Goal: Task Accomplishment & Management: Complete application form

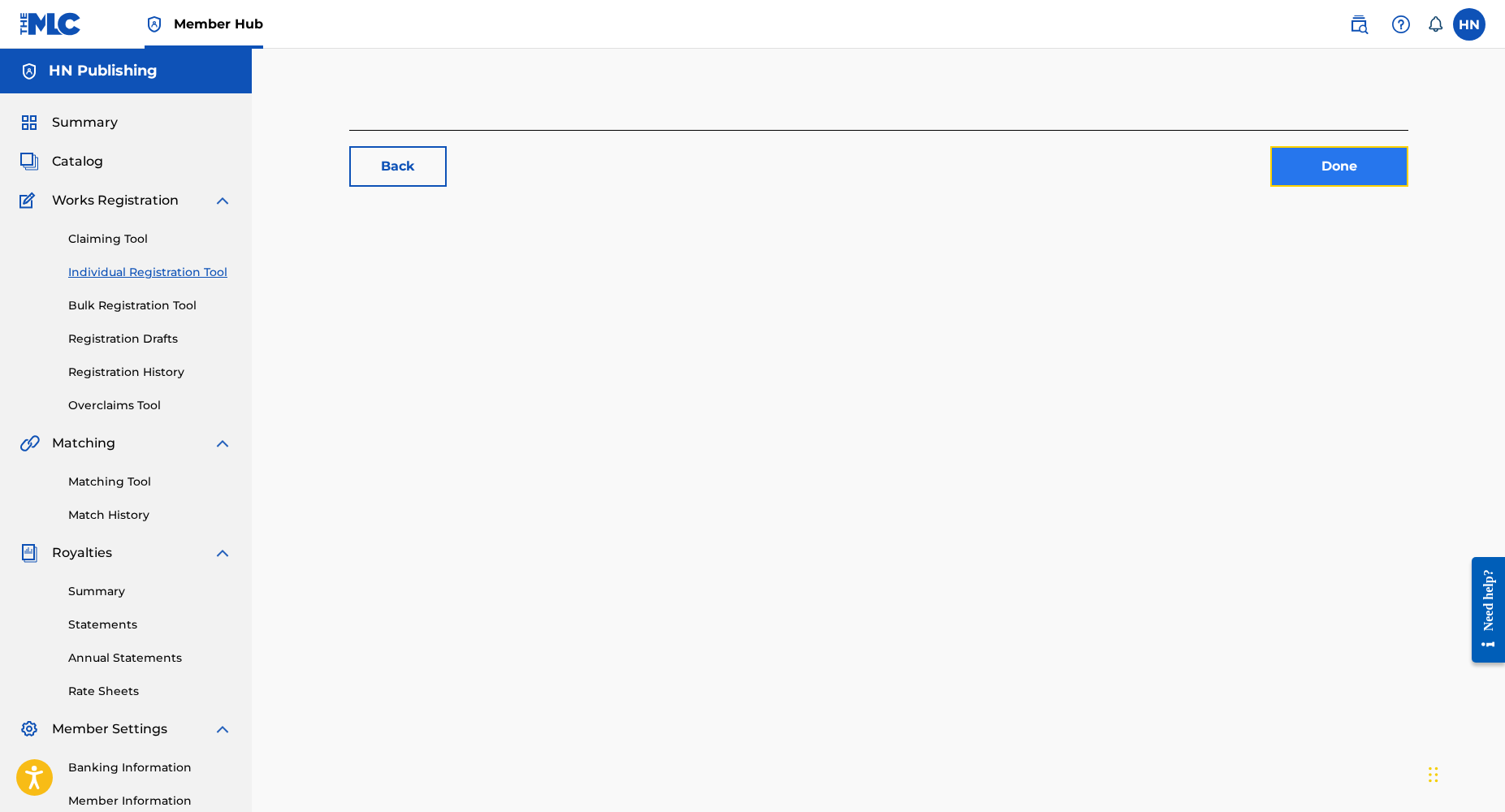
click at [1348, 180] on link "Done" at bounding box center [1340, 166] width 138 height 40
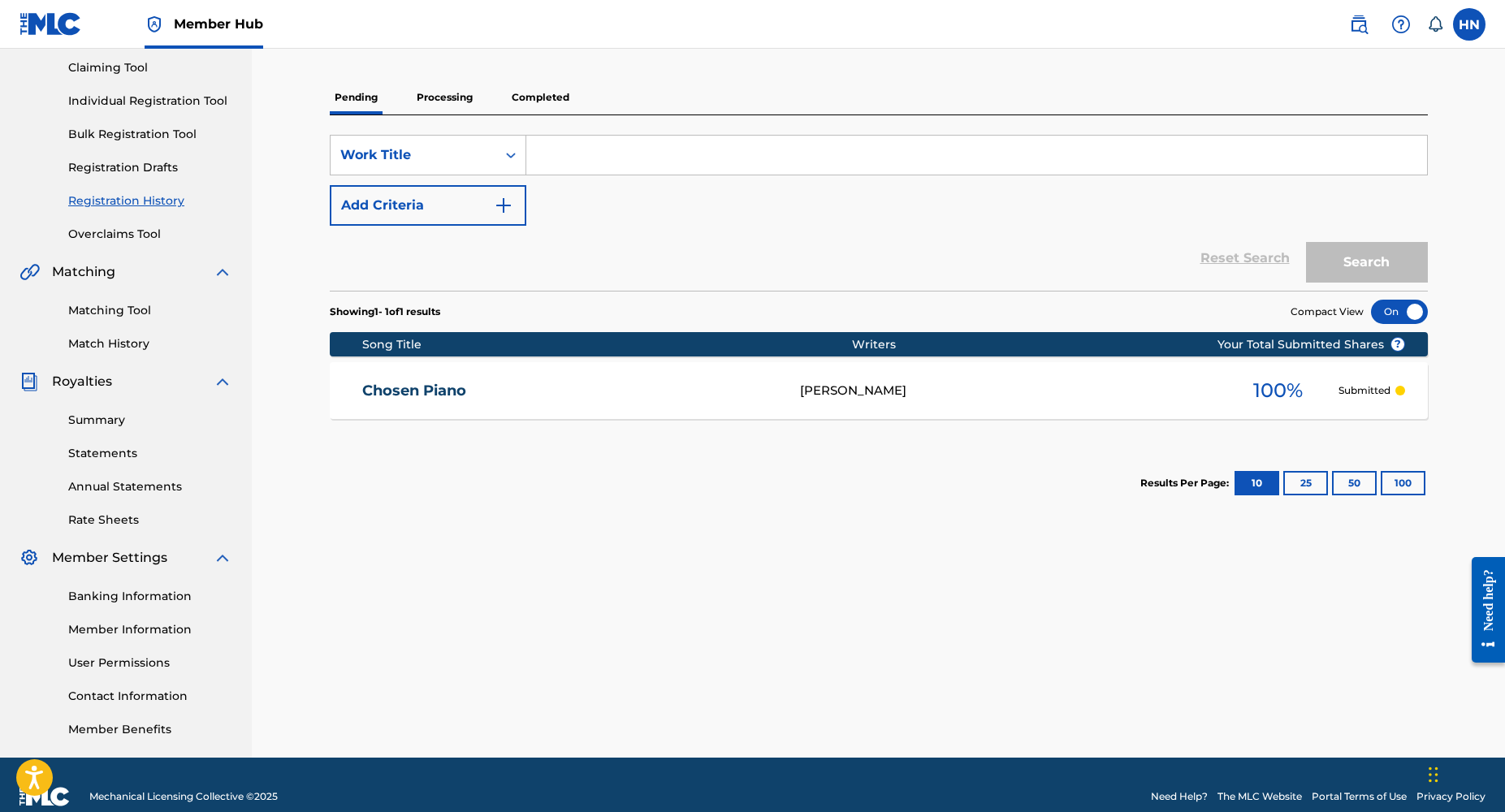
scroll to position [195, 0]
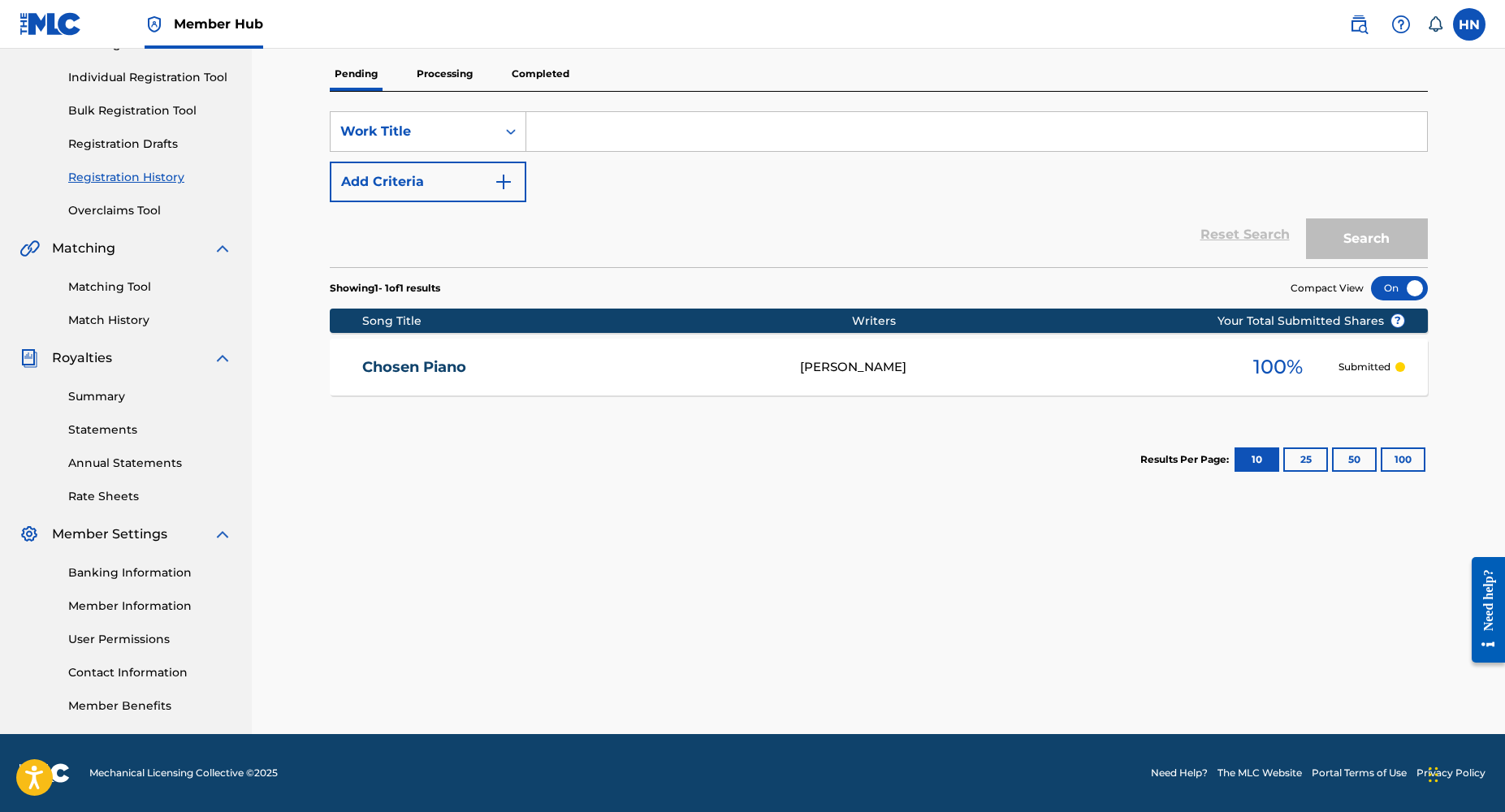
click at [477, 609] on div "Registration History Registration History is a record of new work submissions o…" at bounding box center [878, 314] width 1137 height 840
click at [133, 570] on link "Banking Information" at bounding box center [150, 573] width 164 height 17
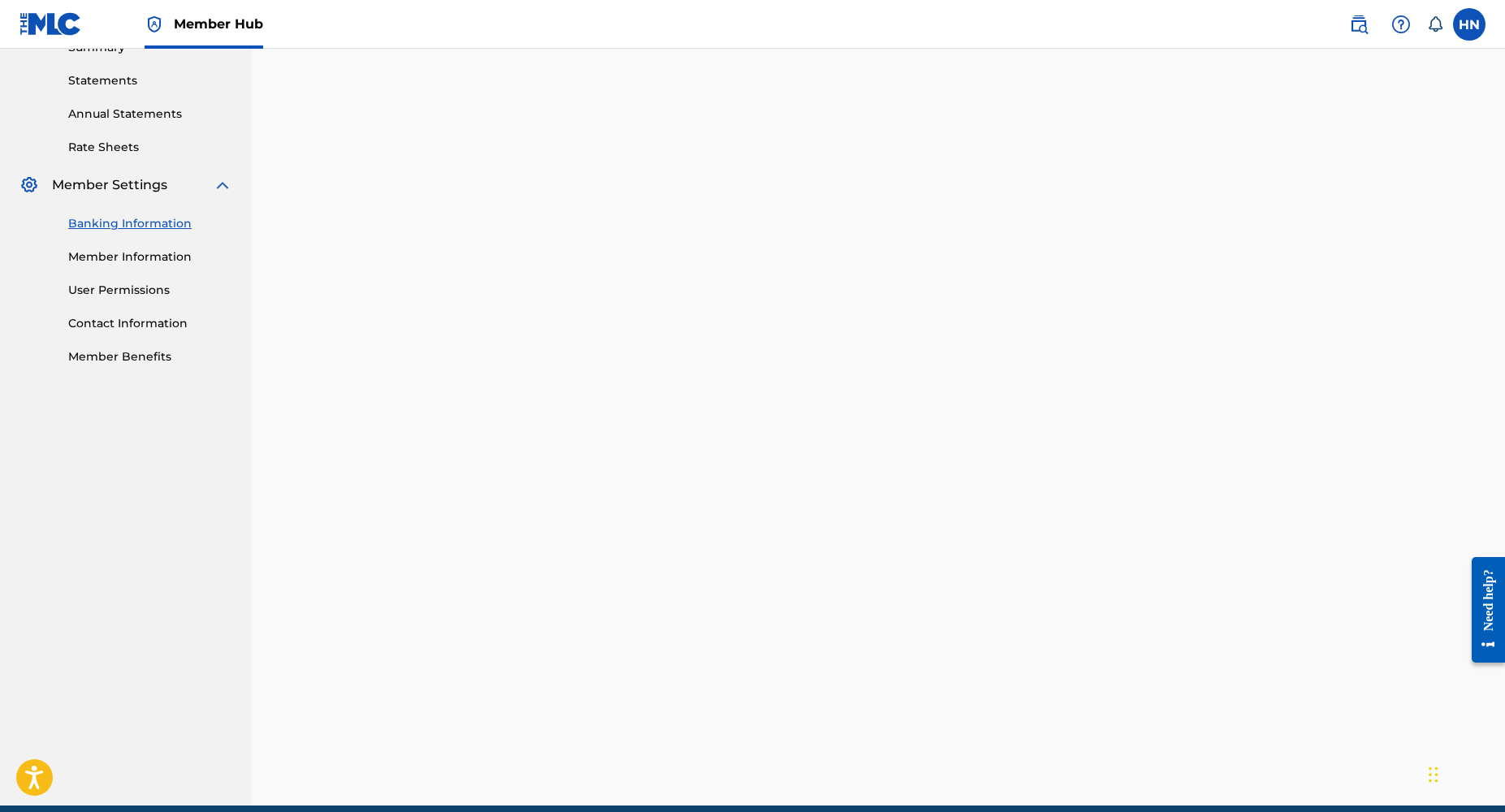
scroll to position [541, 0]
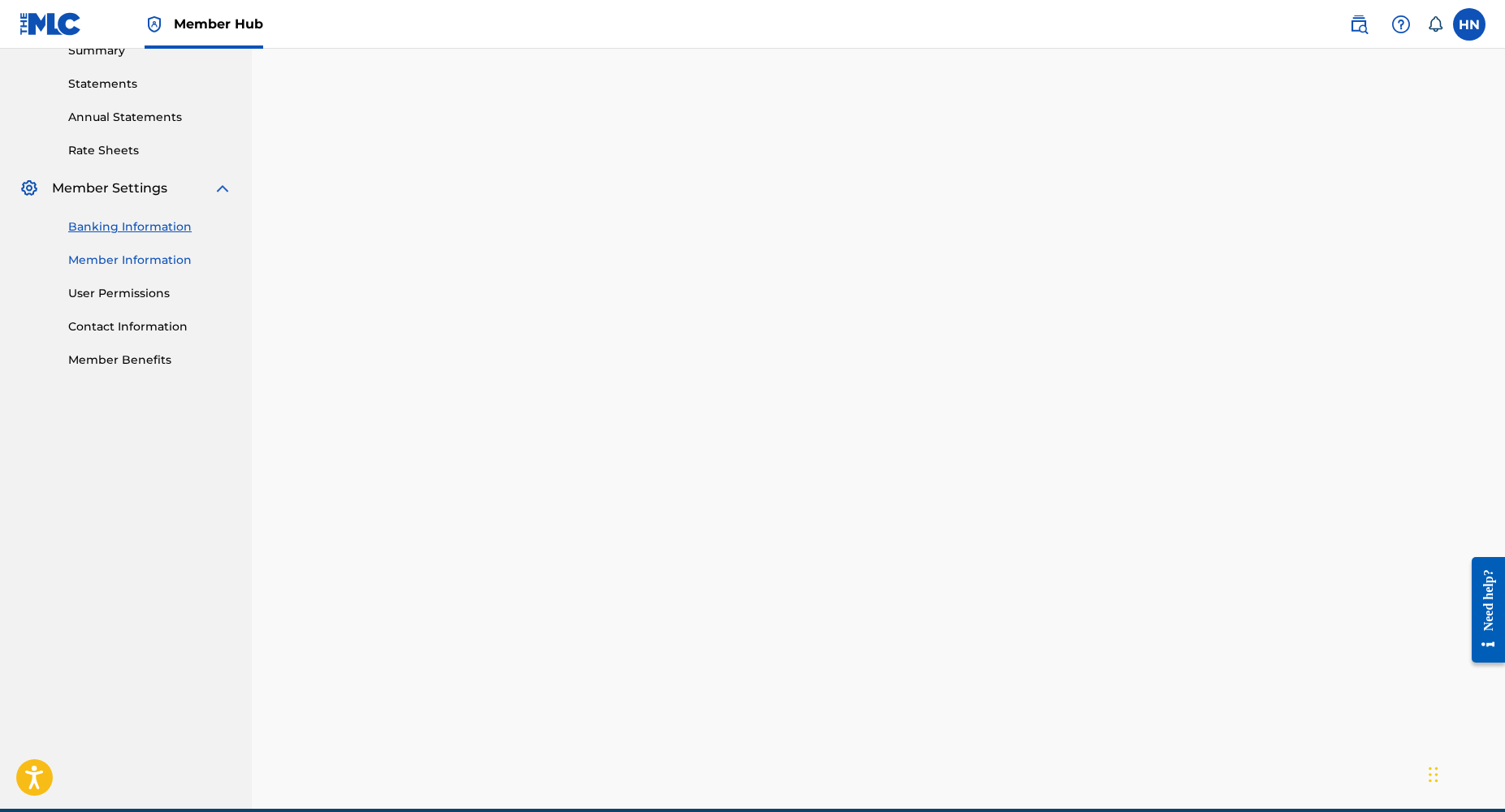
click at [136, 260] on link "Member Information" at bounding box center [150, 260] width 164 height 17
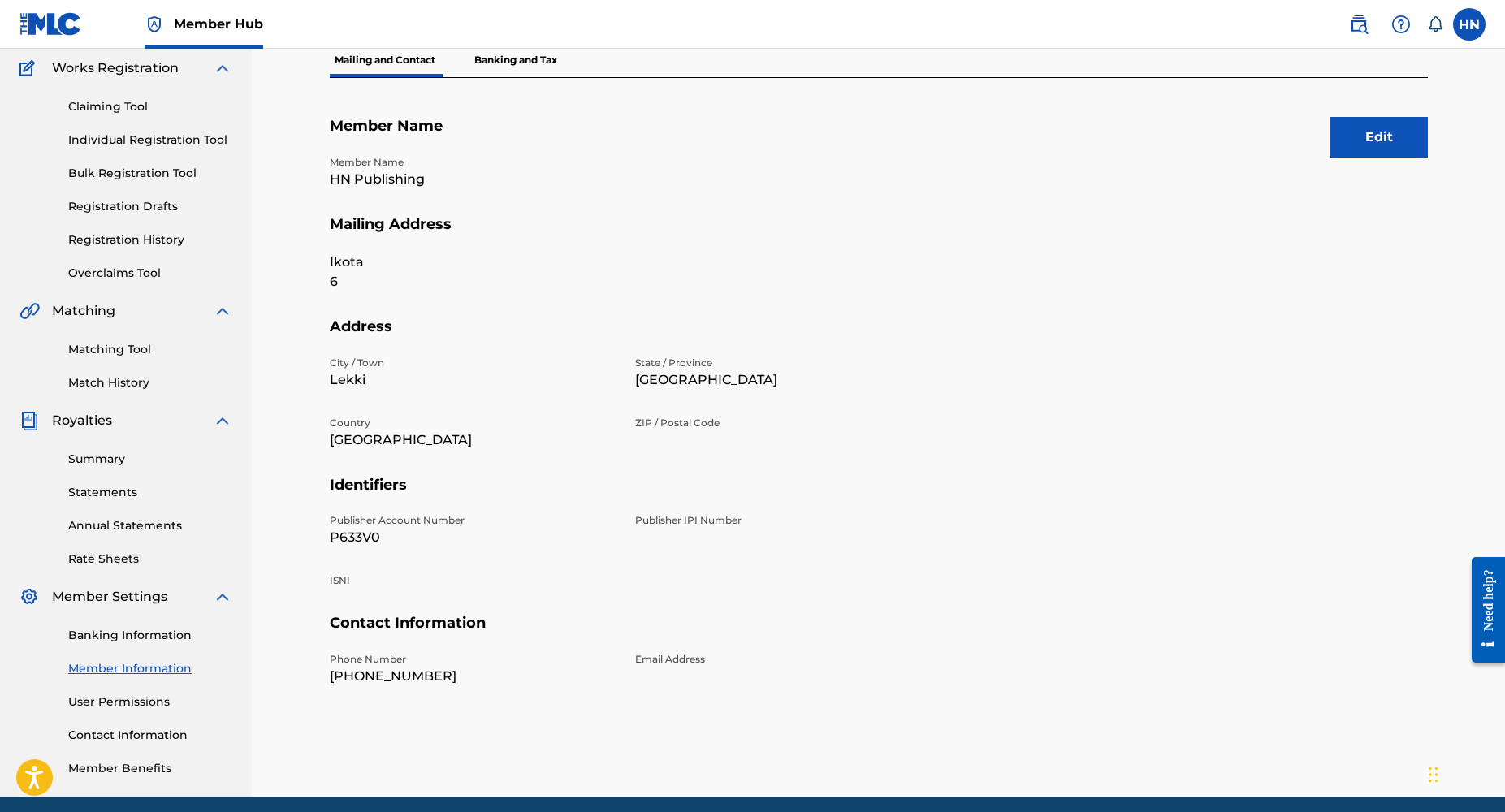
scroll to position [134, 0]
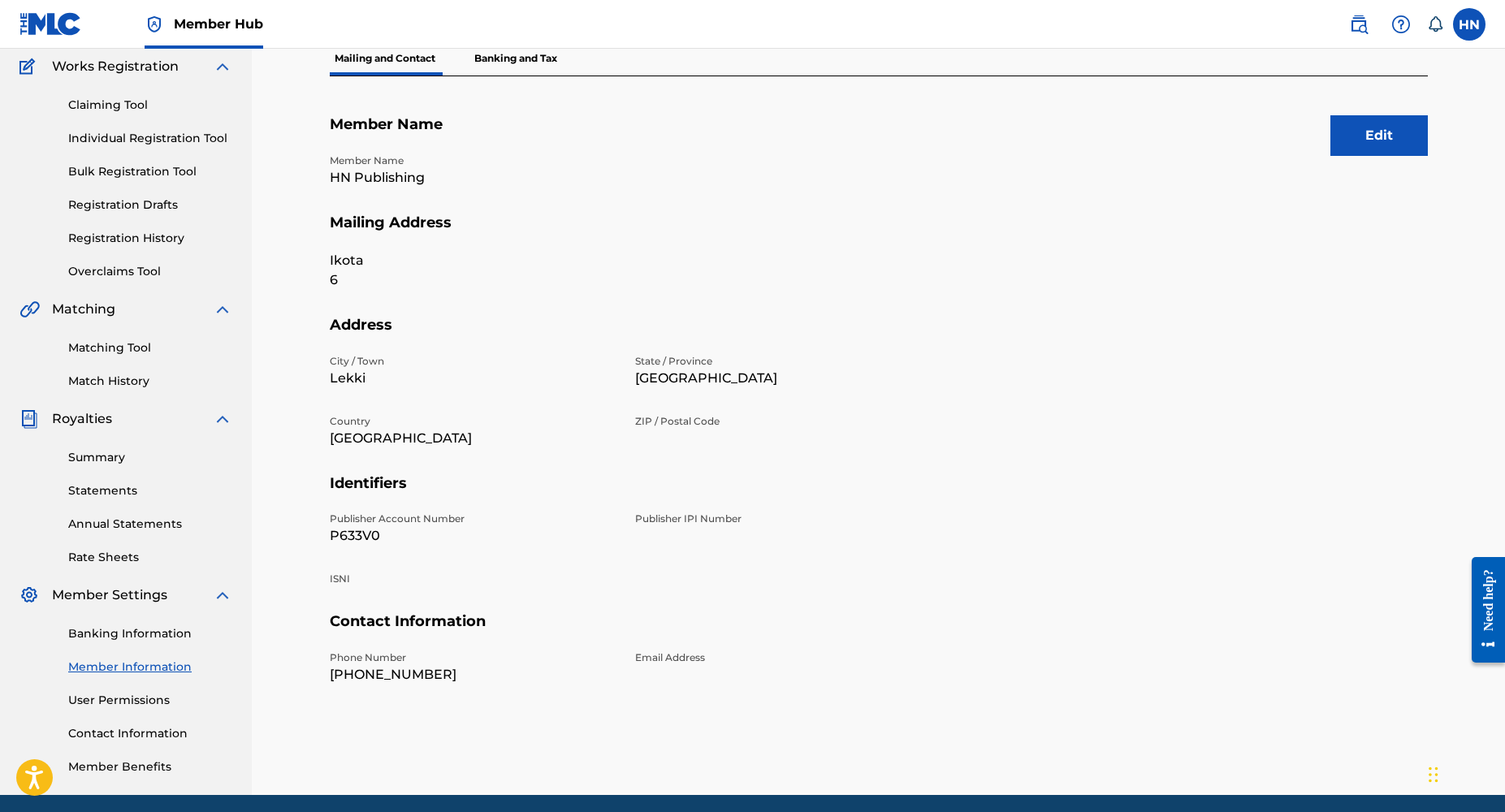
click at [417, 665] on p "[PHONE_NUMBER]" at bounding box center [472, 675] width 286 height 20
click at [425, 672] on p "[PHONE_NUMBER]" at bounding box center [472, 675] width 286 height 20
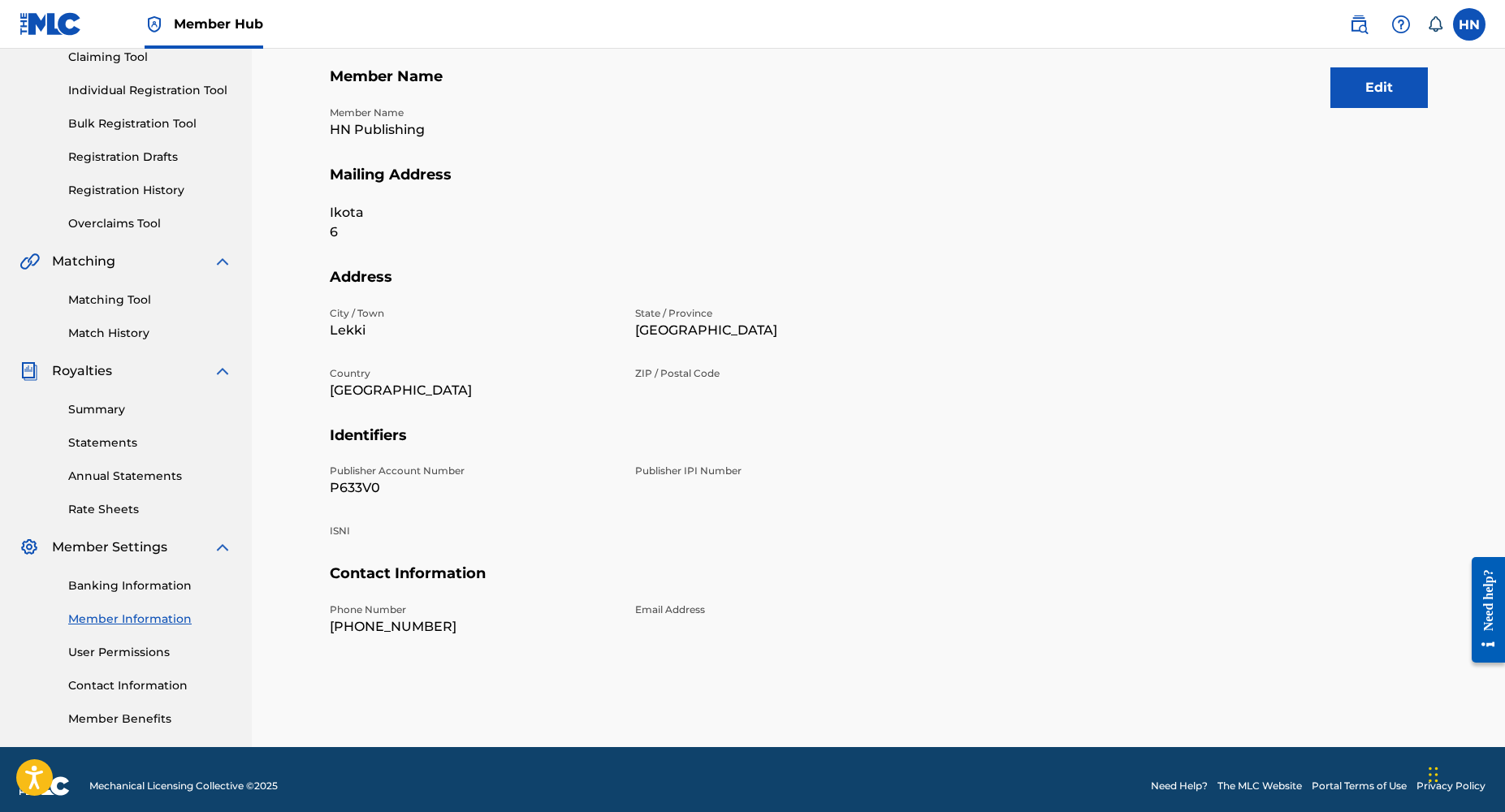
scroll to position [195, 0]
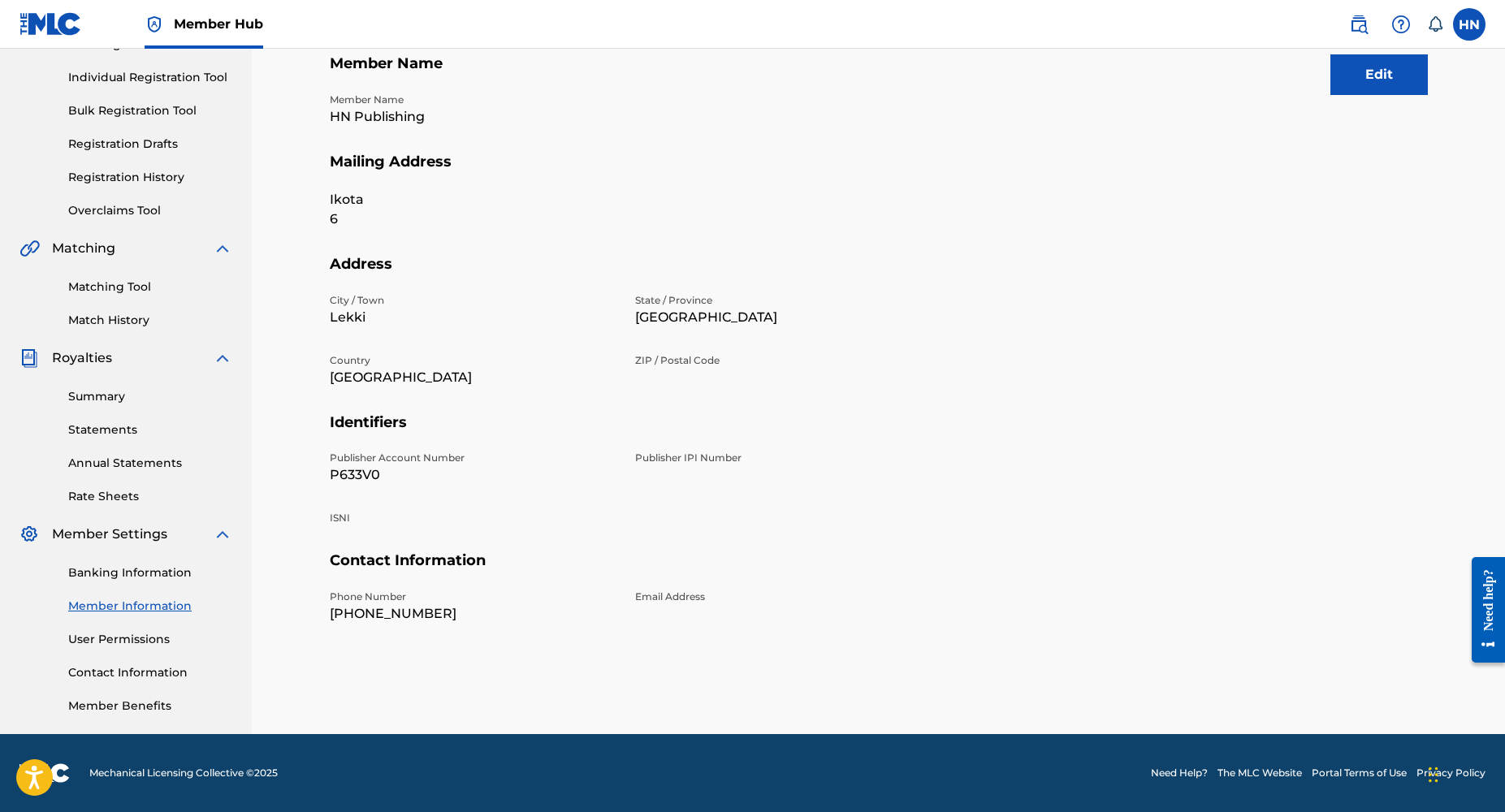
click at [363, 625] on div "Phone Number [PHONE_NUMBER] Email Address" at bounding box center [625, 619] width 592 height 60
click at [383, 606] on p "[PHONE_NUMBER]" at bounding box center [472, 614] width 286 height 20
click at [176, 675] on link "Contact Information" at bounding box center [150, 672] width 164 height 17
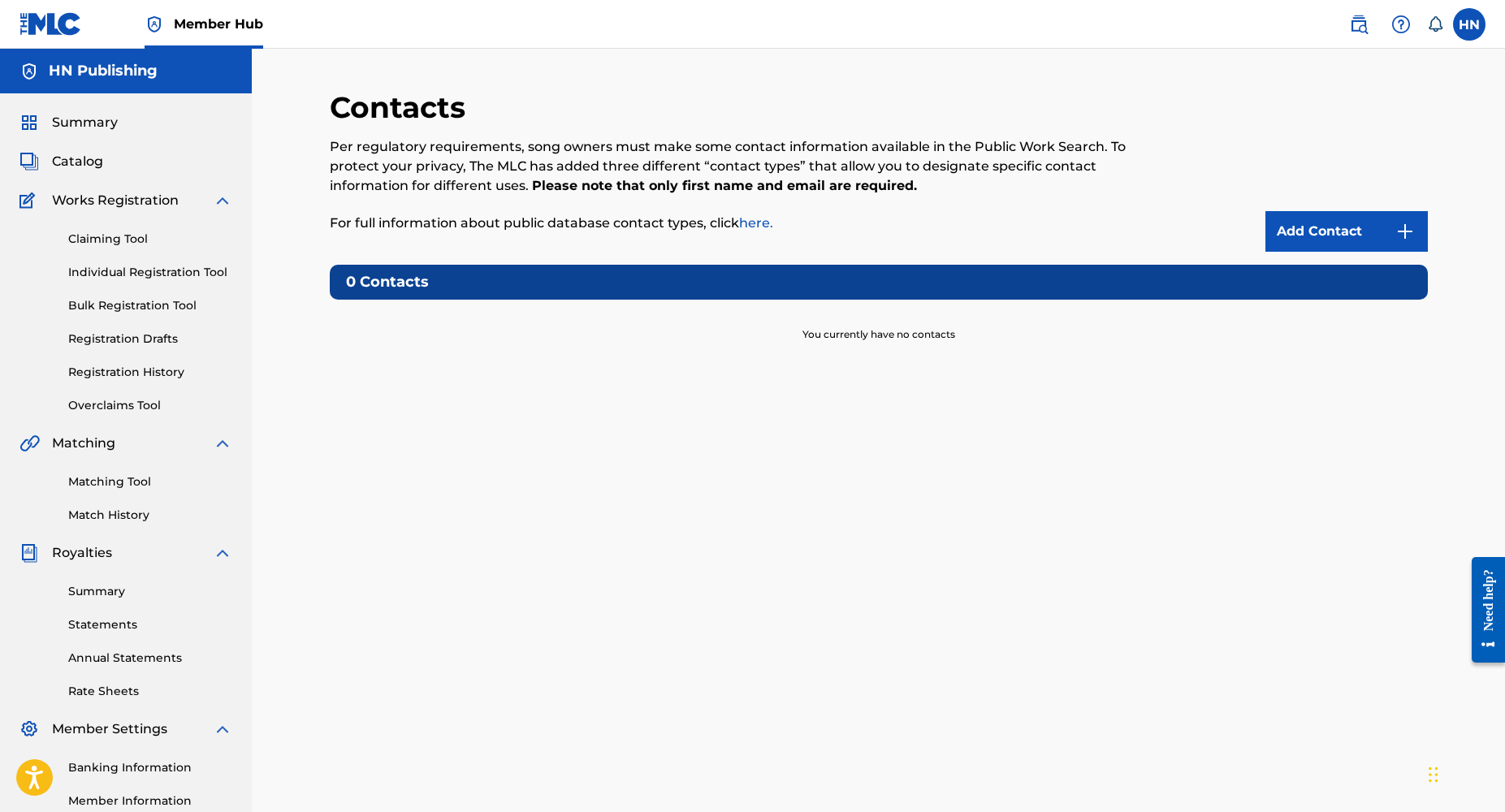
click at [891, 334] on p "You currently have no contacts" at bounding box center [878, 325] width 153 height 34
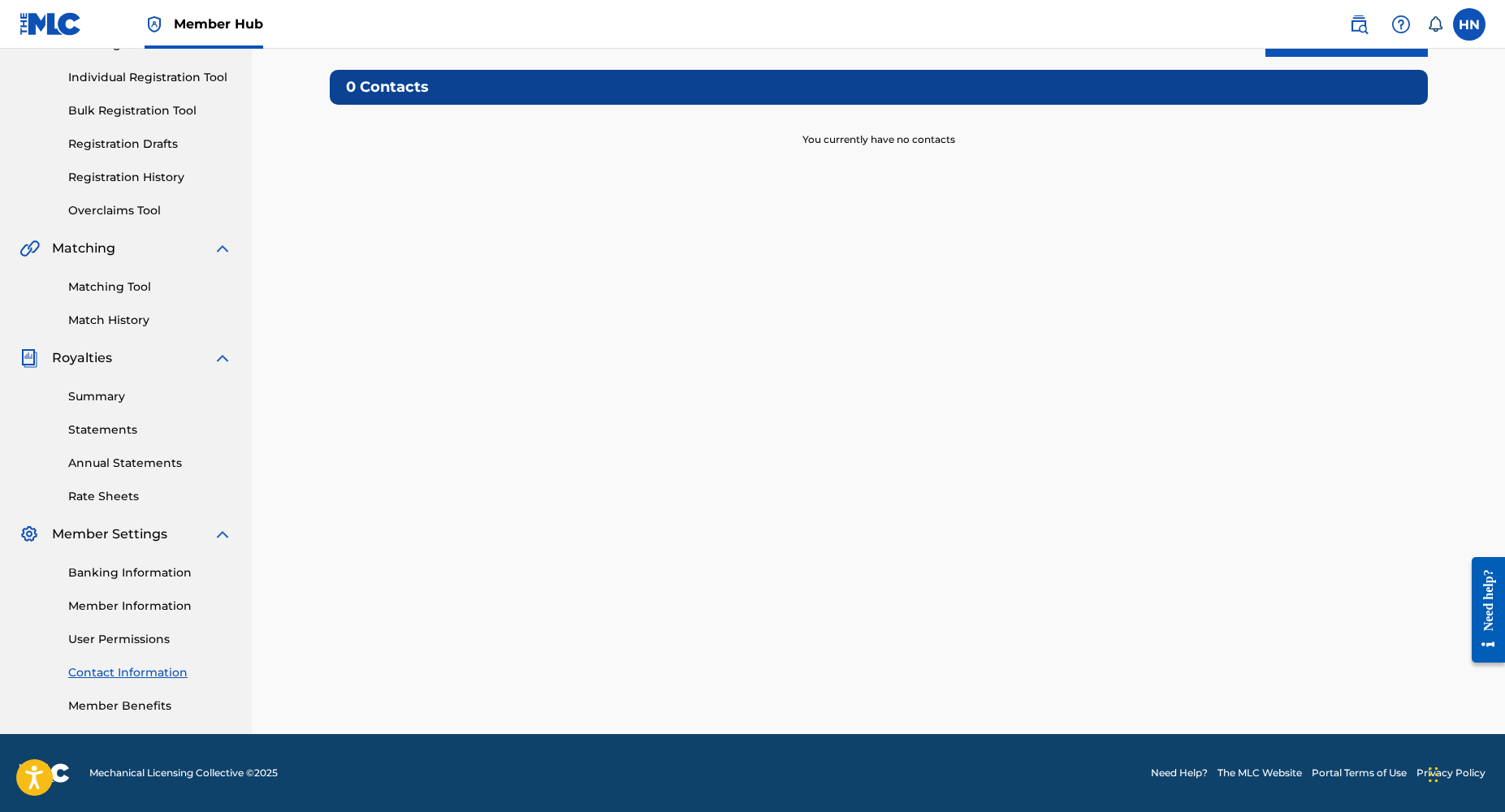
click at [139, 615] on div "Banking Information Member Information User Permissions Contact Information Mem…" at bounding box center [126, 629] width 213 height 170
click at [137, 608] on link "Member Information" at bounding box center [150, 605] width 164 height 17
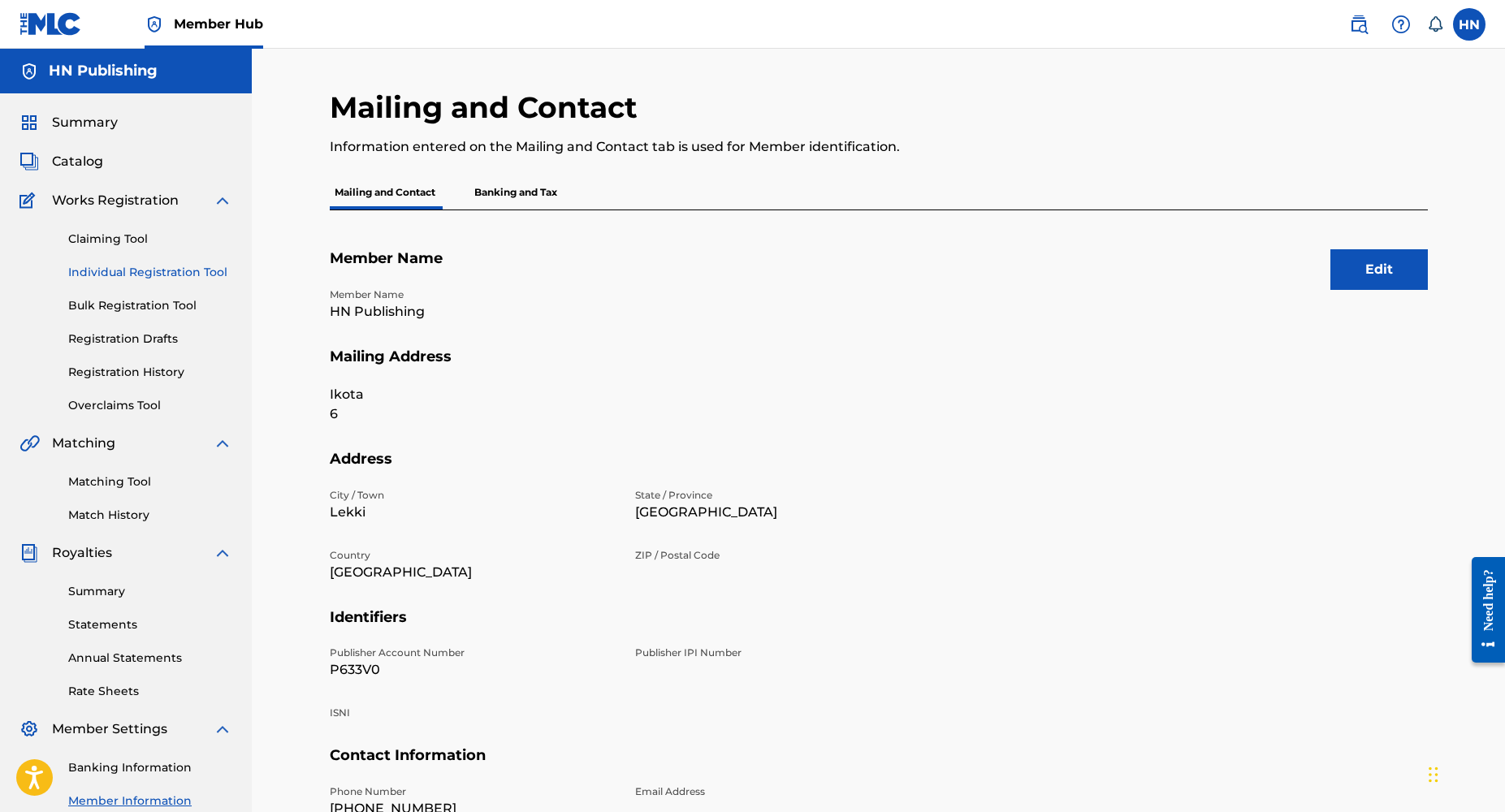
click at [101, 272] on link "Individual Registration Tool" at bounding box center [150, 272] width 164 height 17
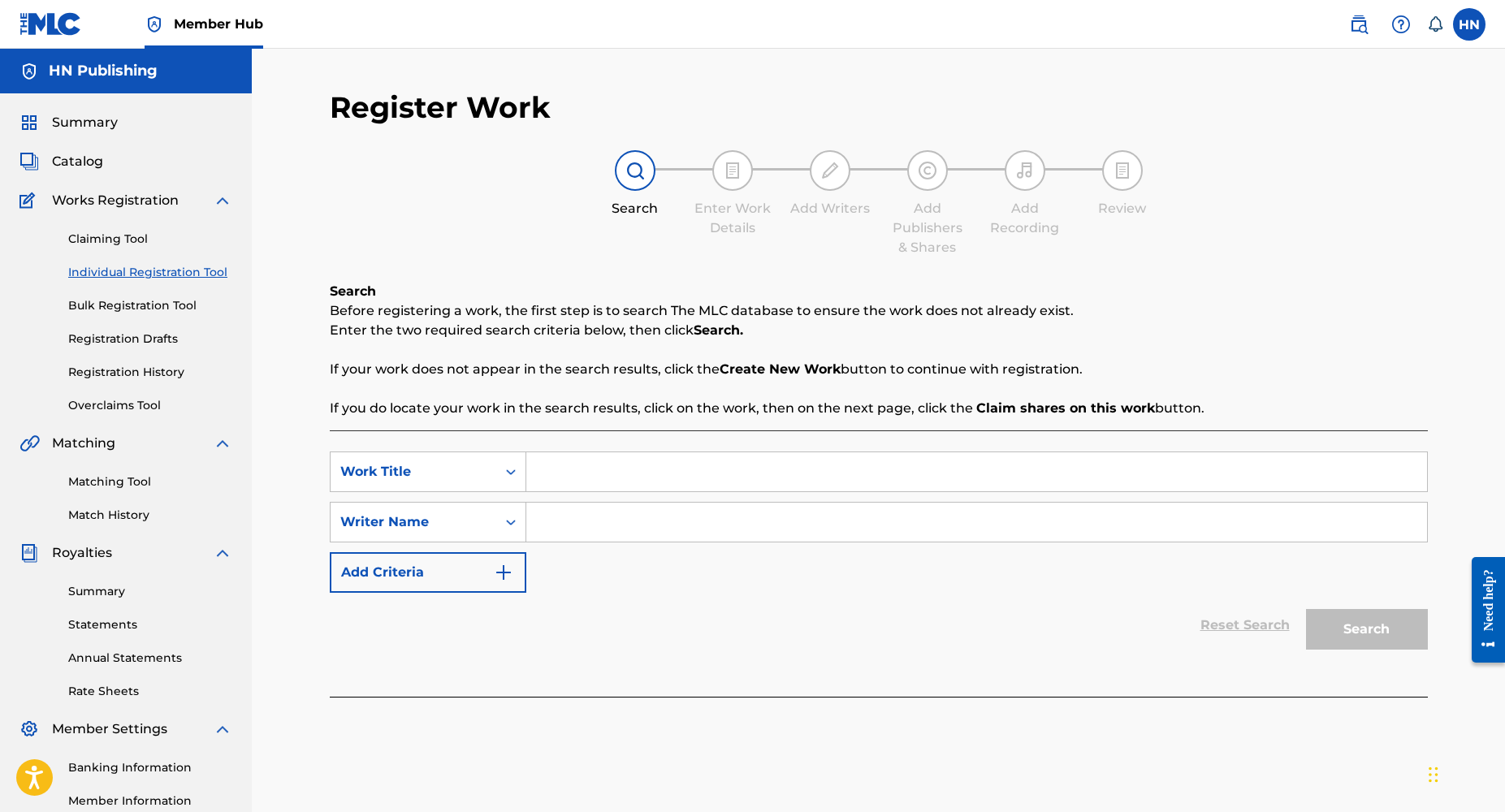
click at [135, 279] on link "Individual Registration Tool" at bounding box center [150, 272] width 164 height 17
click at [566, 466] on input "Search Form" at bounding box center [976, 472] width 901 height 39
paste input "Soja Beat"
type input "Soja Beat"
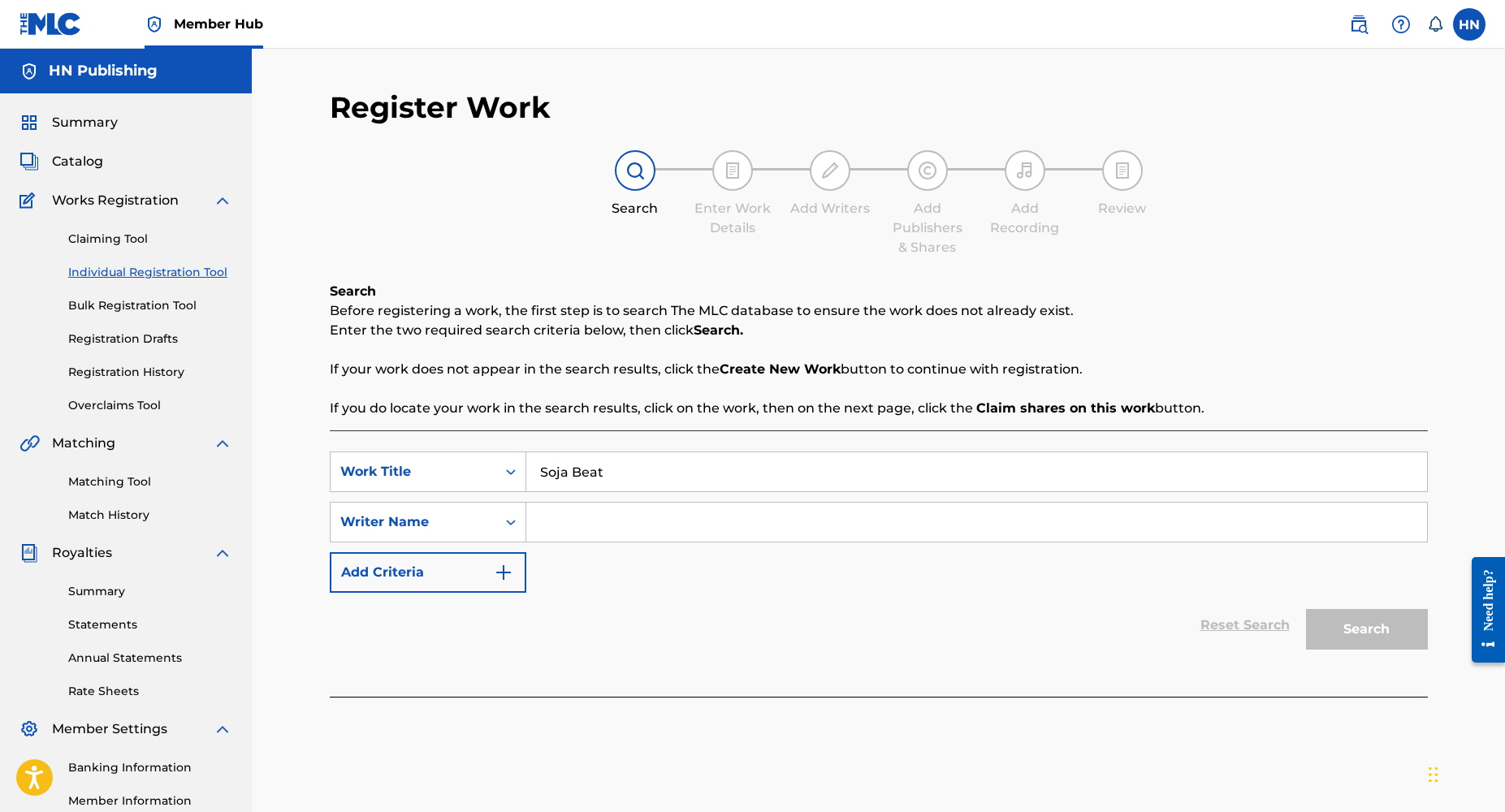
click at [588, 531] on input "Search Form" at bounding box center [976, 523] width 901 height 39
click at [583, 528] on input "Search Form" at bounding box center [976, 523] width 901 height 39
type input "[PERSON_NAME] lawa"
click at [1306, 609] on button "Search" at bounding box center [1367, 629] width 122 height 40
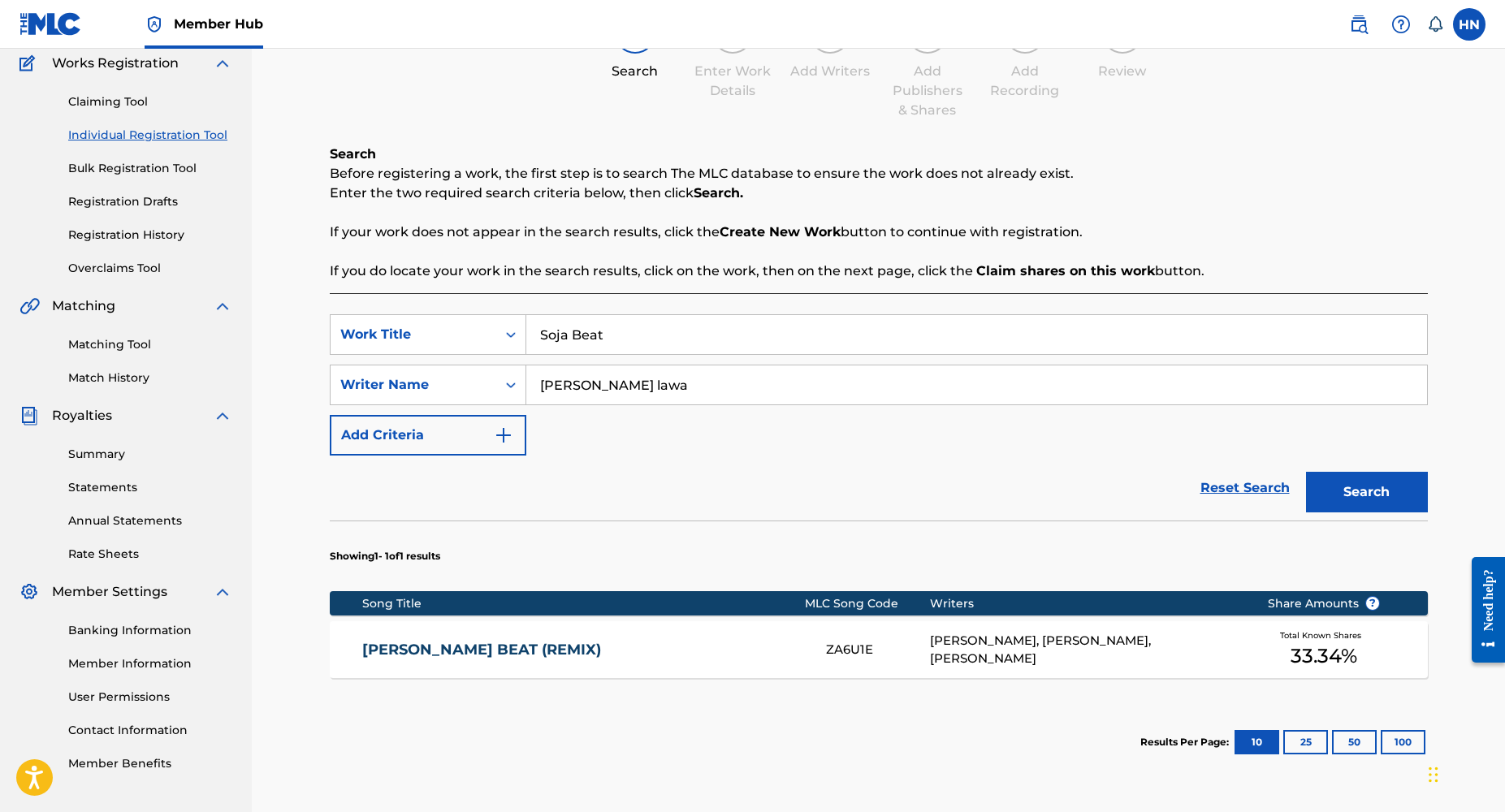
scroll to position [140, 0]
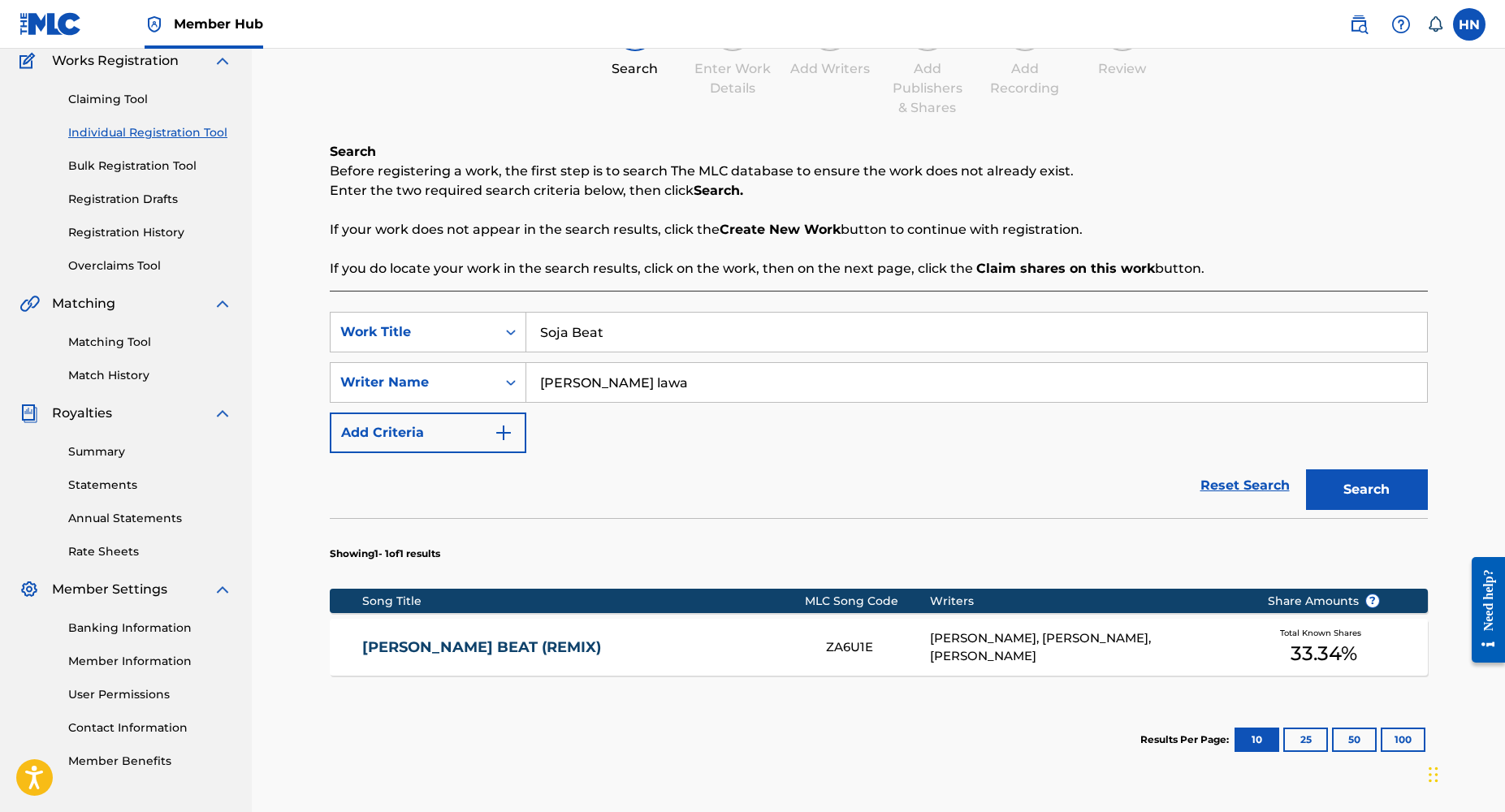
click at [966, 647] on div "[PERSON_NAME], [PERSON_NAME], [PERSON_NAME]" at bounding box center [1087, 648] width 313 height 36
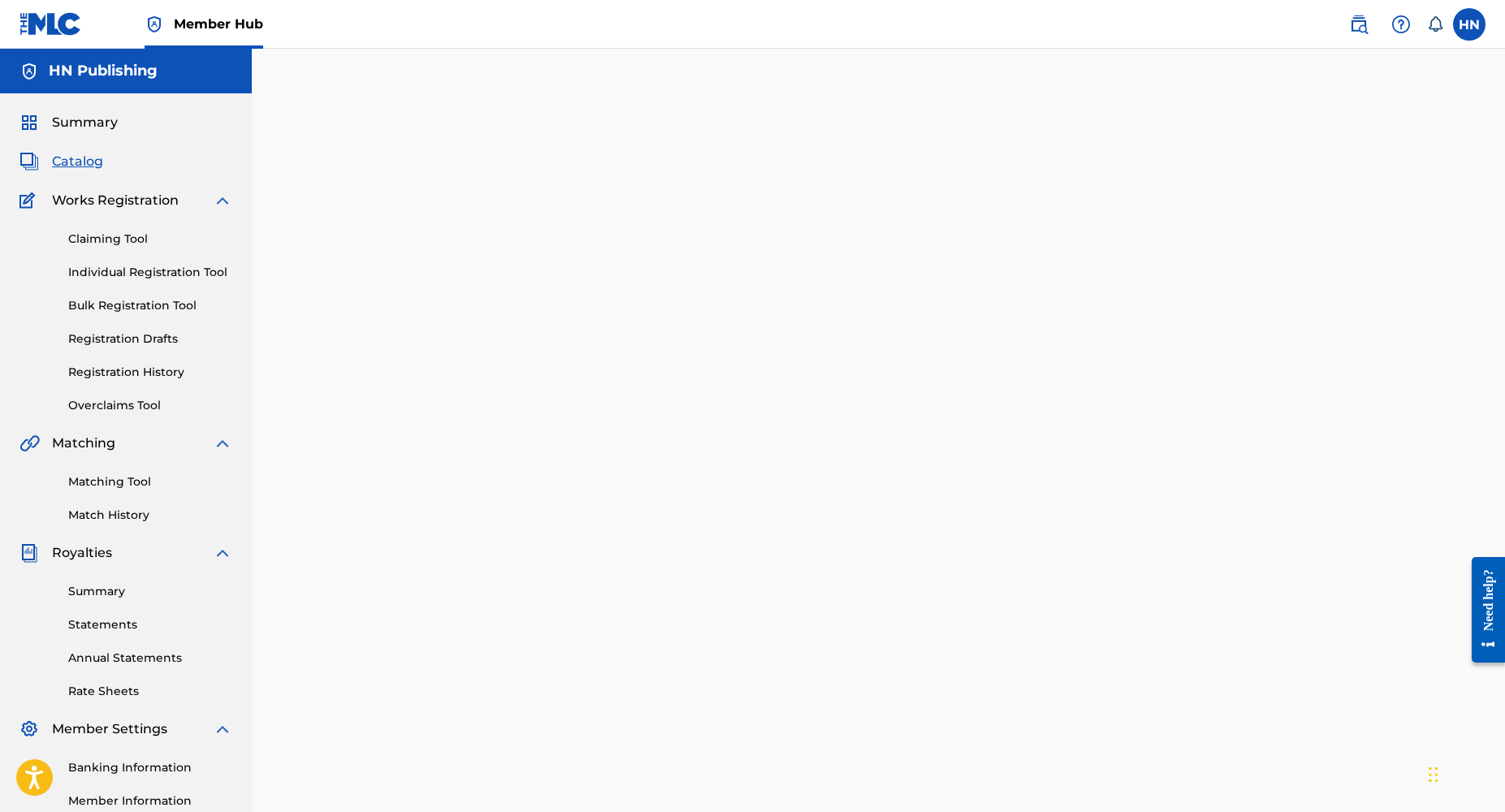
click at [966, 647] on div at bounding box center [878, 509] width 1137 height 840
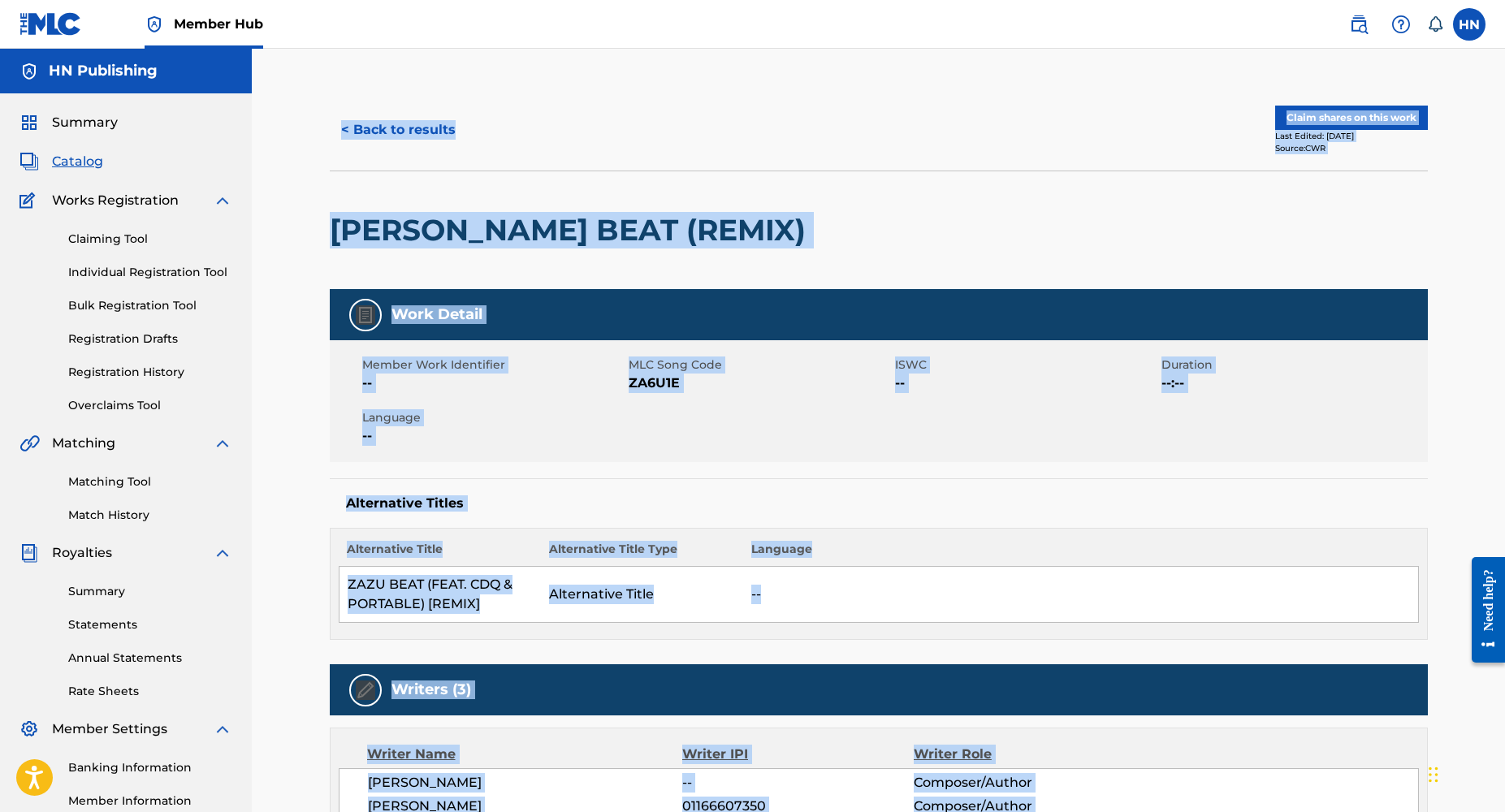
click at [940, 515] on div "Alternative Titles Alternative Title Alternative Title Type Language ZAZU BEAT …" at bounding box center [879, 559] width 1098 height 161
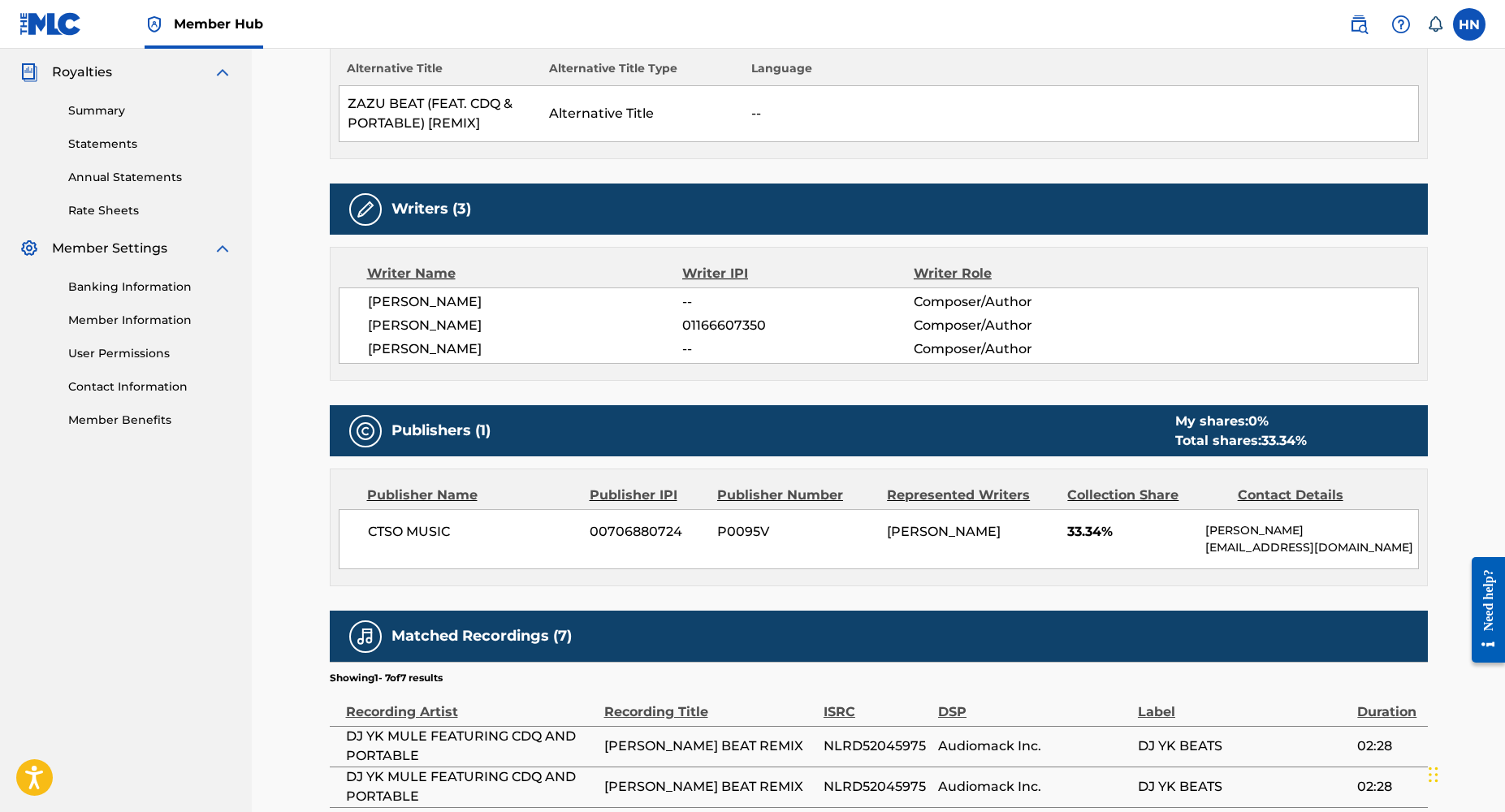
scroll to position [478, 0]
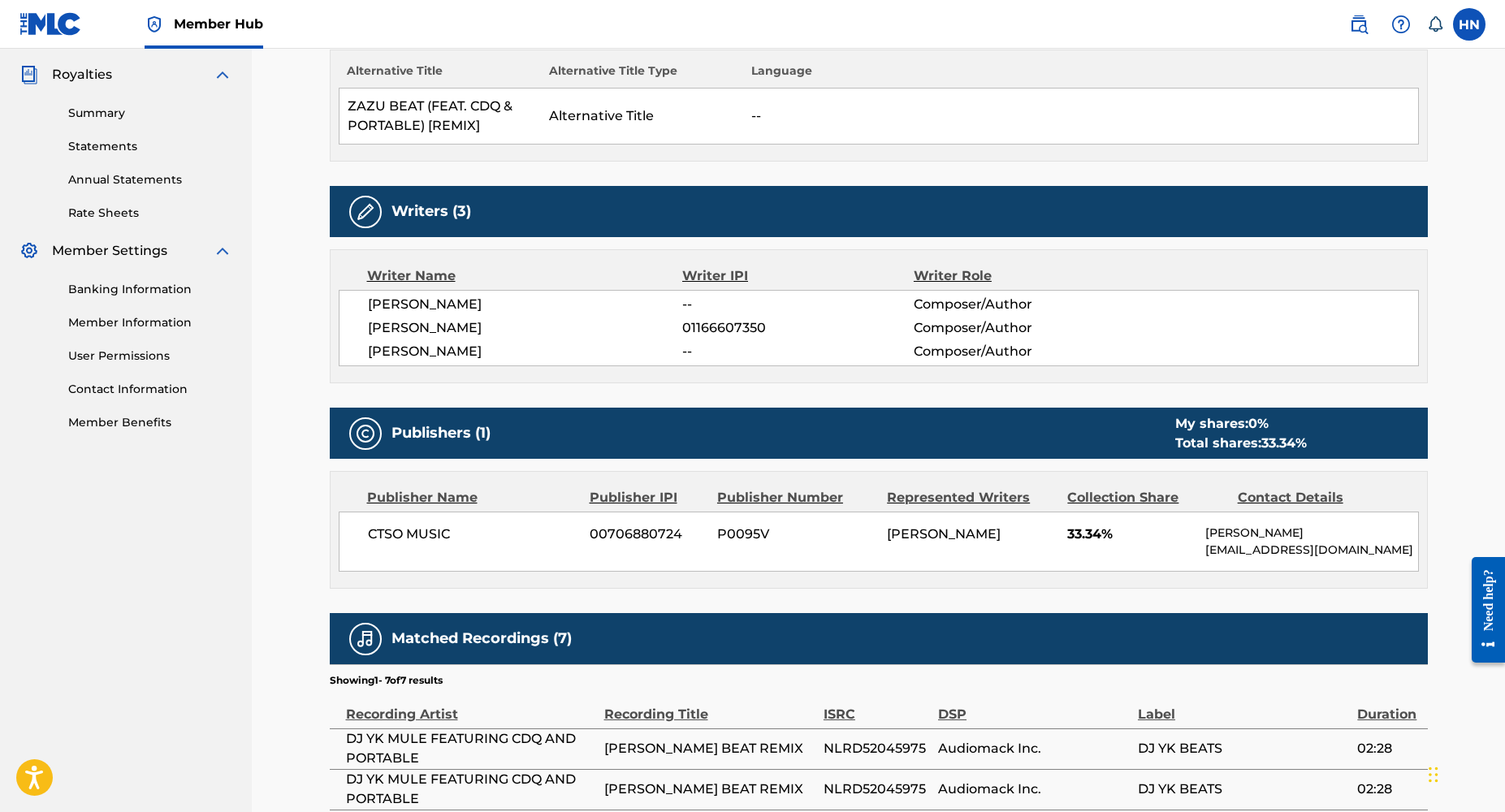
drag, startPoint x: 885, startPoint y: 531, endPoint x: 944, endPoint y: 556, distance: 64.1
click at [944, 556] on div "CTSO MUSIC 00706880724 P0095V [PERSON_NAME] 33.34% [PERSON_NAME] [EMAIL_ADDRESS…" at bounding box center [879, 541] width 1081 height 60
copy span "[PERSON_NAME]"
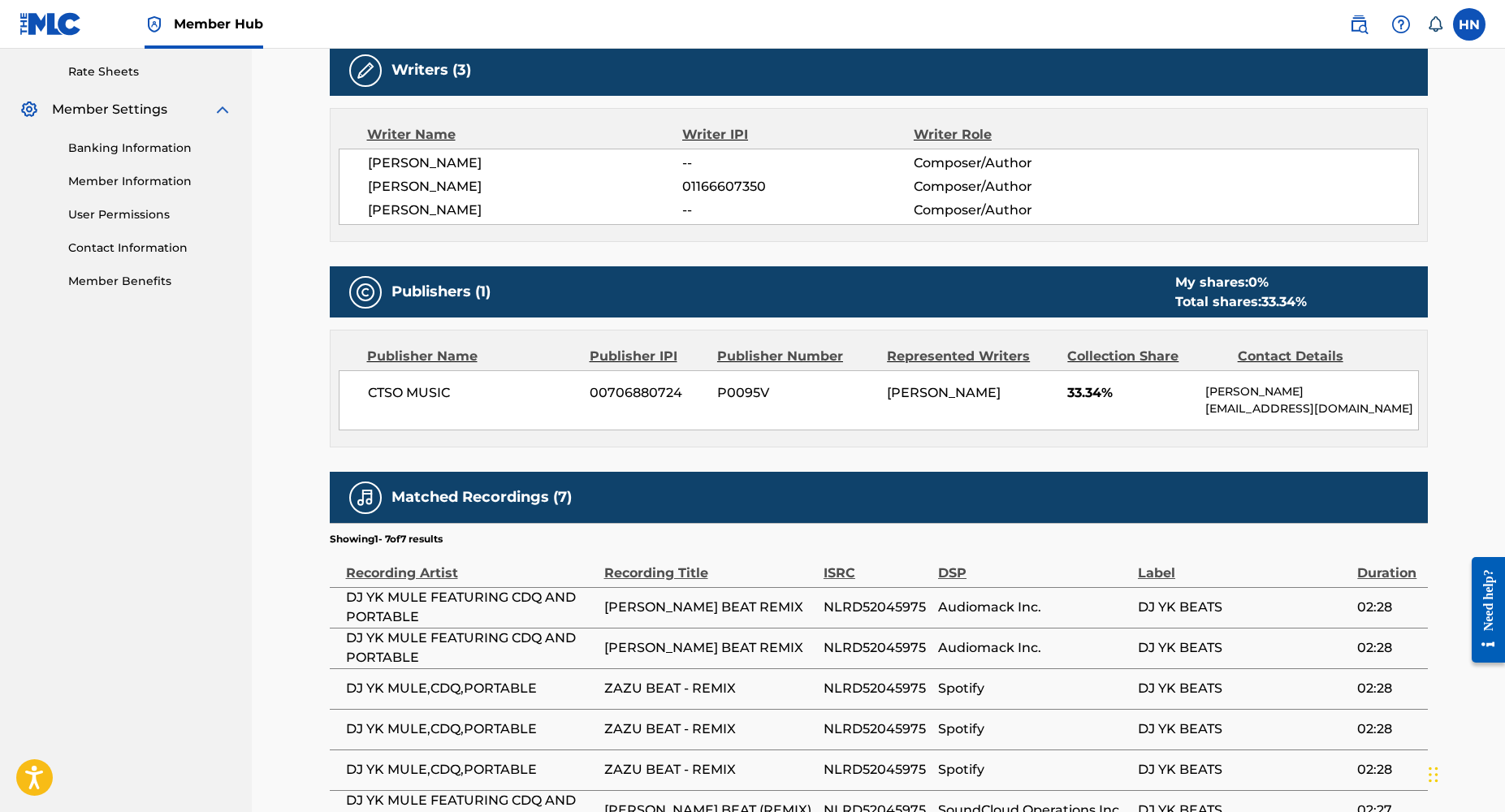
scroll to position [597, 0]
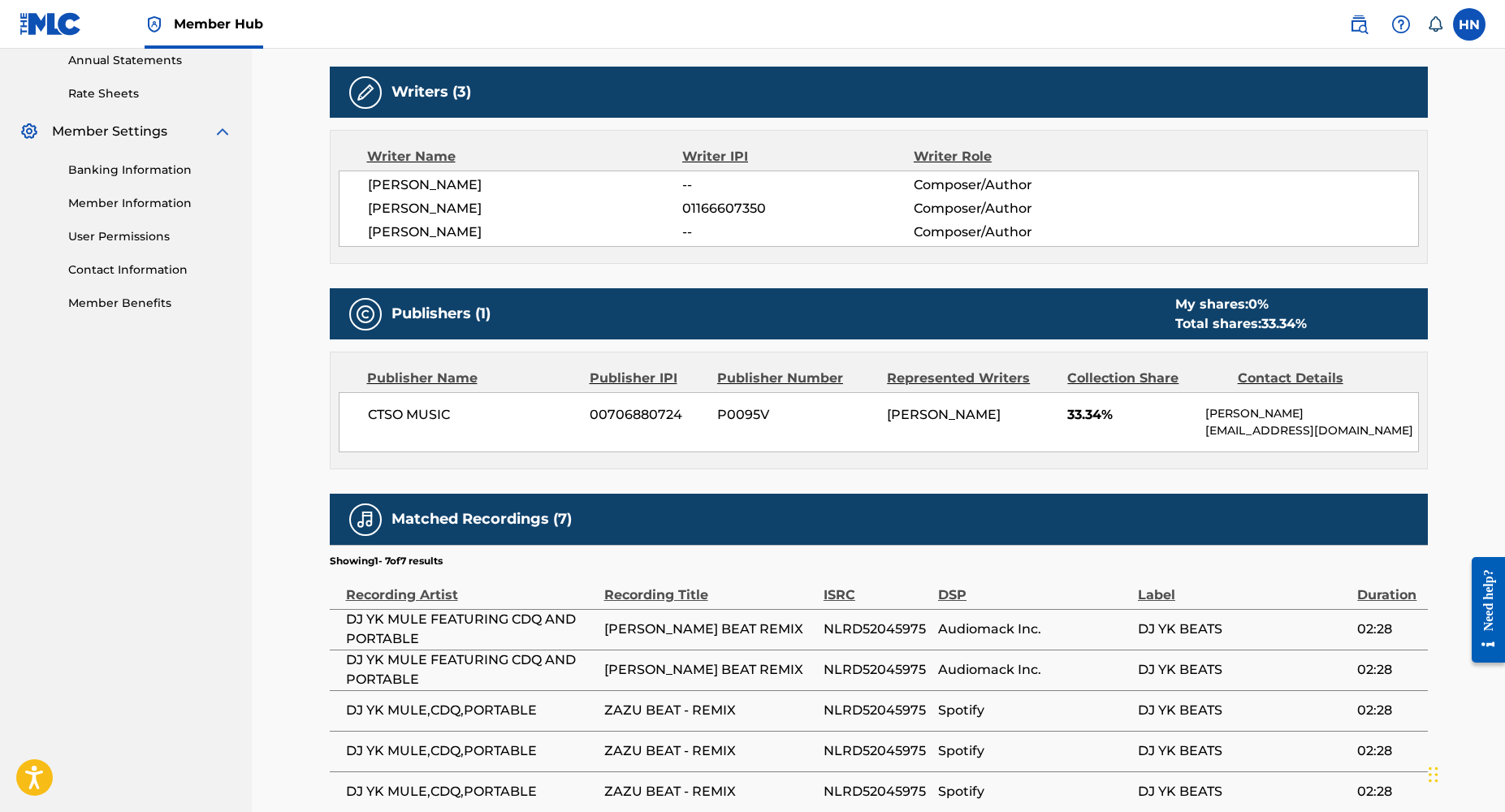
click at [933, 425] on div "[PERSON_NAME]" at bounding box center [971, 415] width 168 height 20
drag, startPoint x: 937, startPoint y: 435, endPoint x: 886, endPoint y: 411, distance: 56.4
click at [886, 411] on div "CTSO MUSIC 00706880724 P0095V [PERSON_NAME] 33.34% [PERSON_NAME] [EMAIL_ADDRESS…" at bounding box center [879, 422] width 1081 height 60
copy span "[PERSON_NAME]"
click at [845, 421] on span "P0095V" at bounding box center [796, 415] width 157 height 20
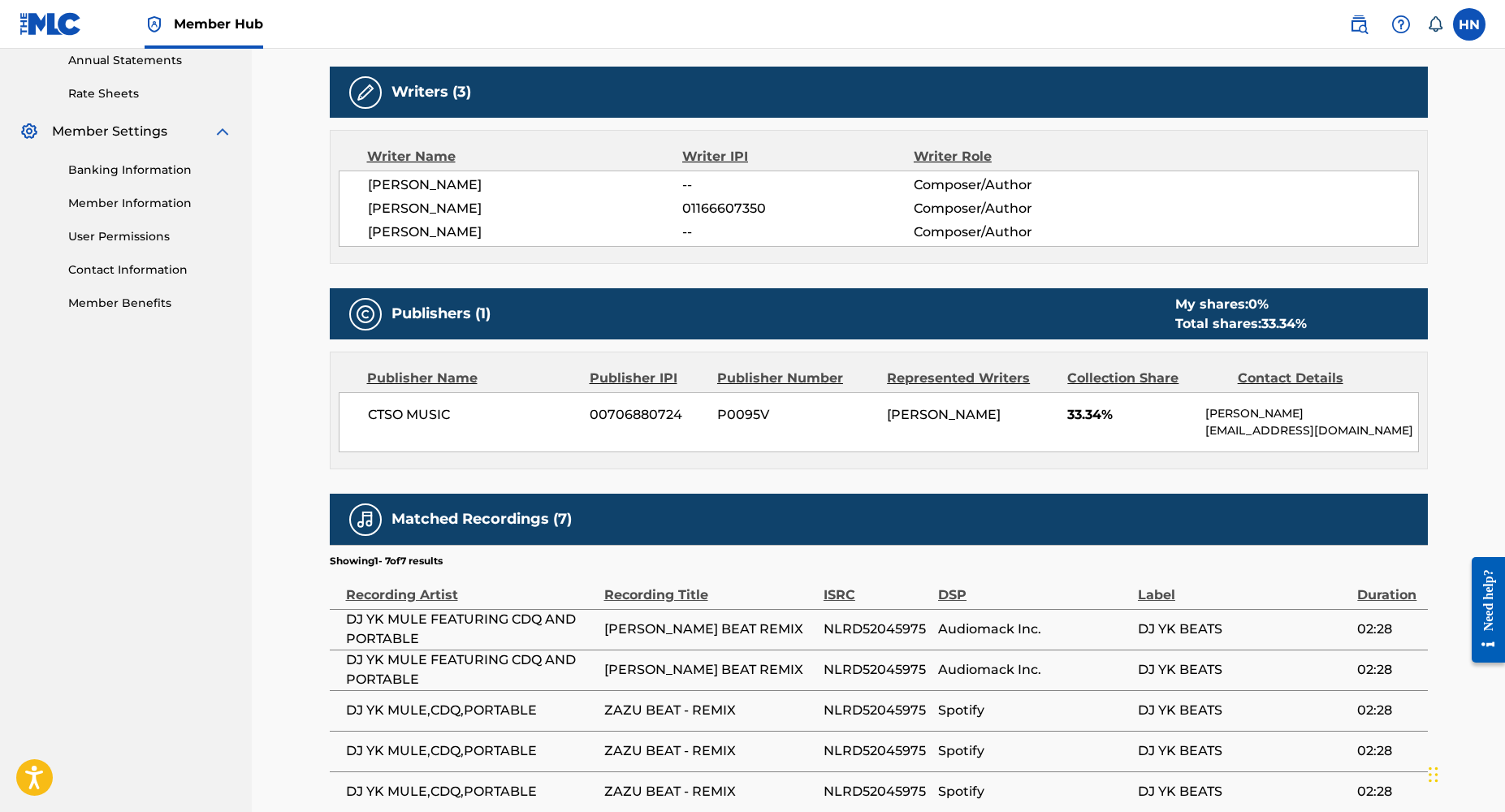
click at [969, 458] on div "Publisher Name Publisher IPI Publisher Number Represented Writers Collection Sh…" at bounding box center [879, 410] width 1097 height 116
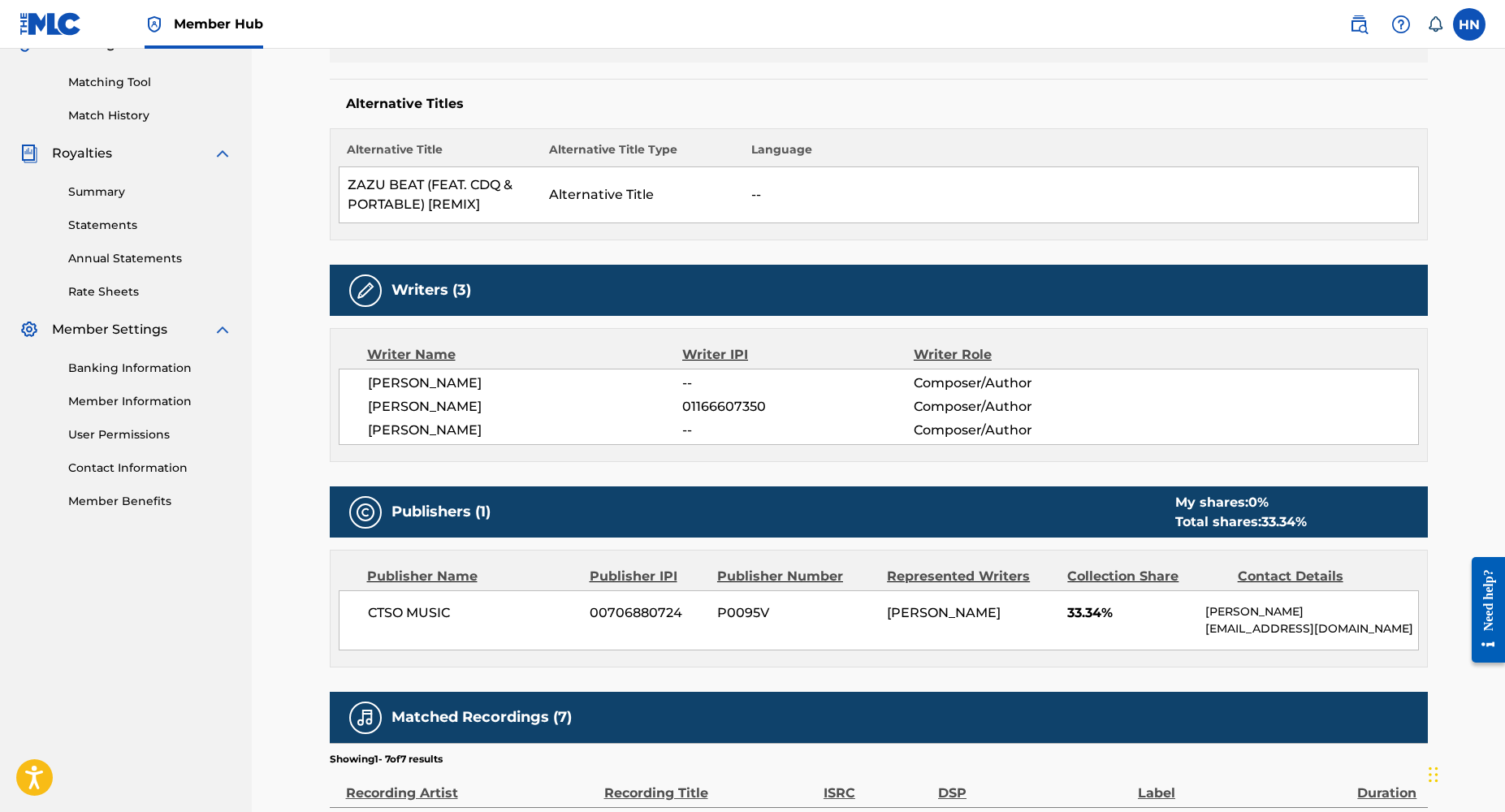
scroll to position [395, 0]
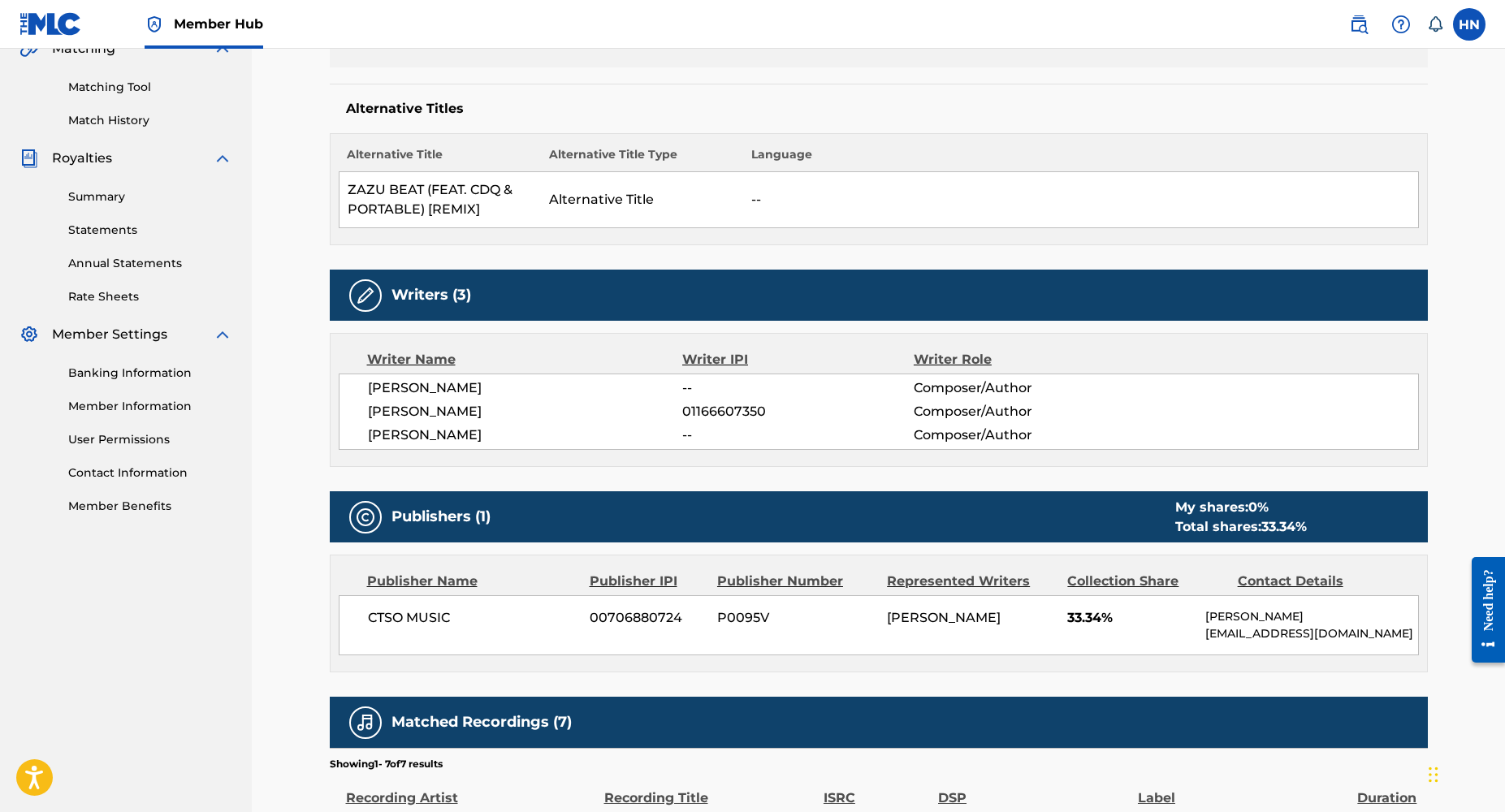
click at [849, 460] on div "Writer Name Writer IPI Writer Role [PERSON_NAME] -- Composer/Author [PERSON_NAM…" at bounding box center [879, 400] width 1098 height 134
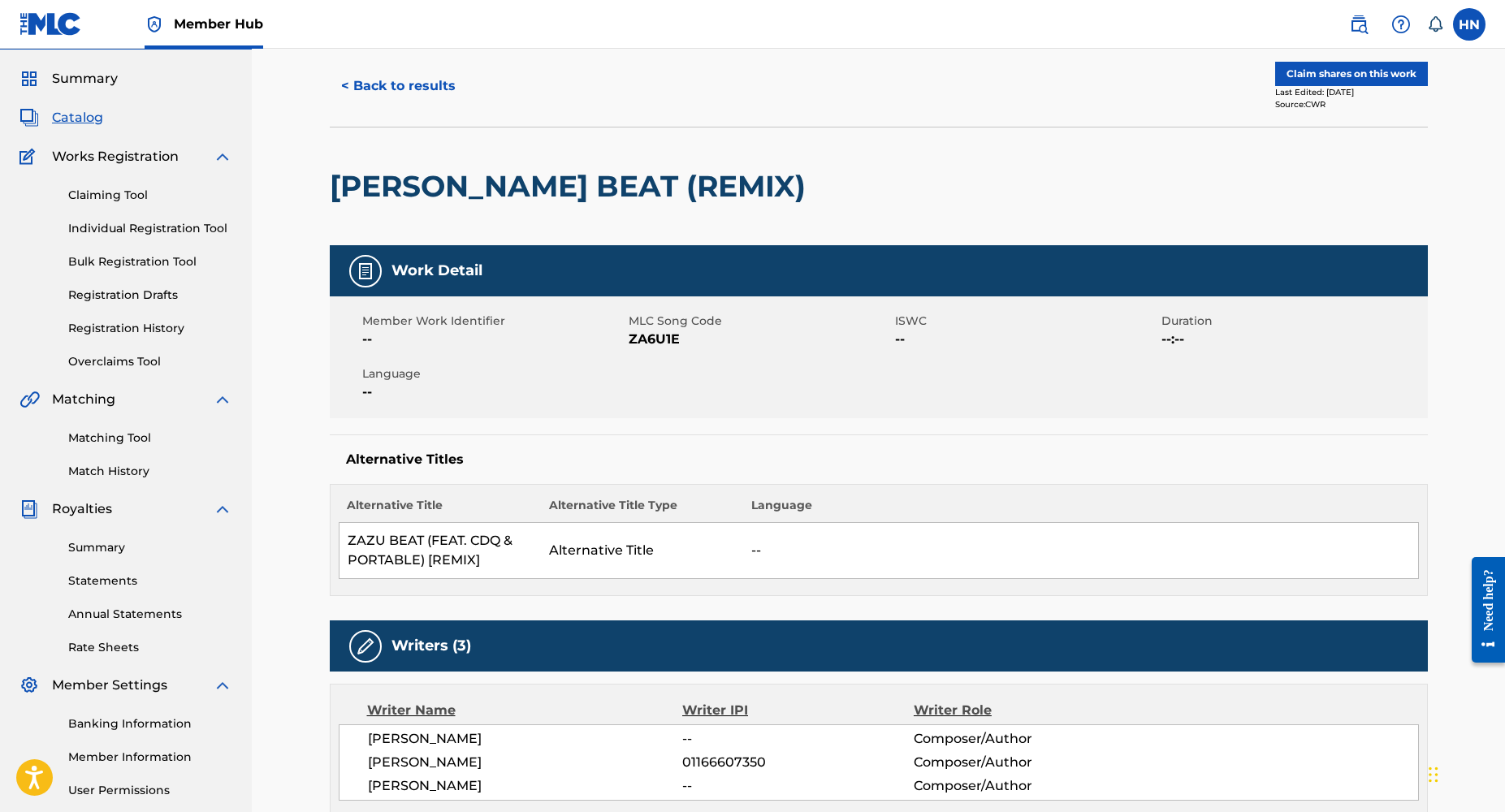
scroll to position [0, 0]
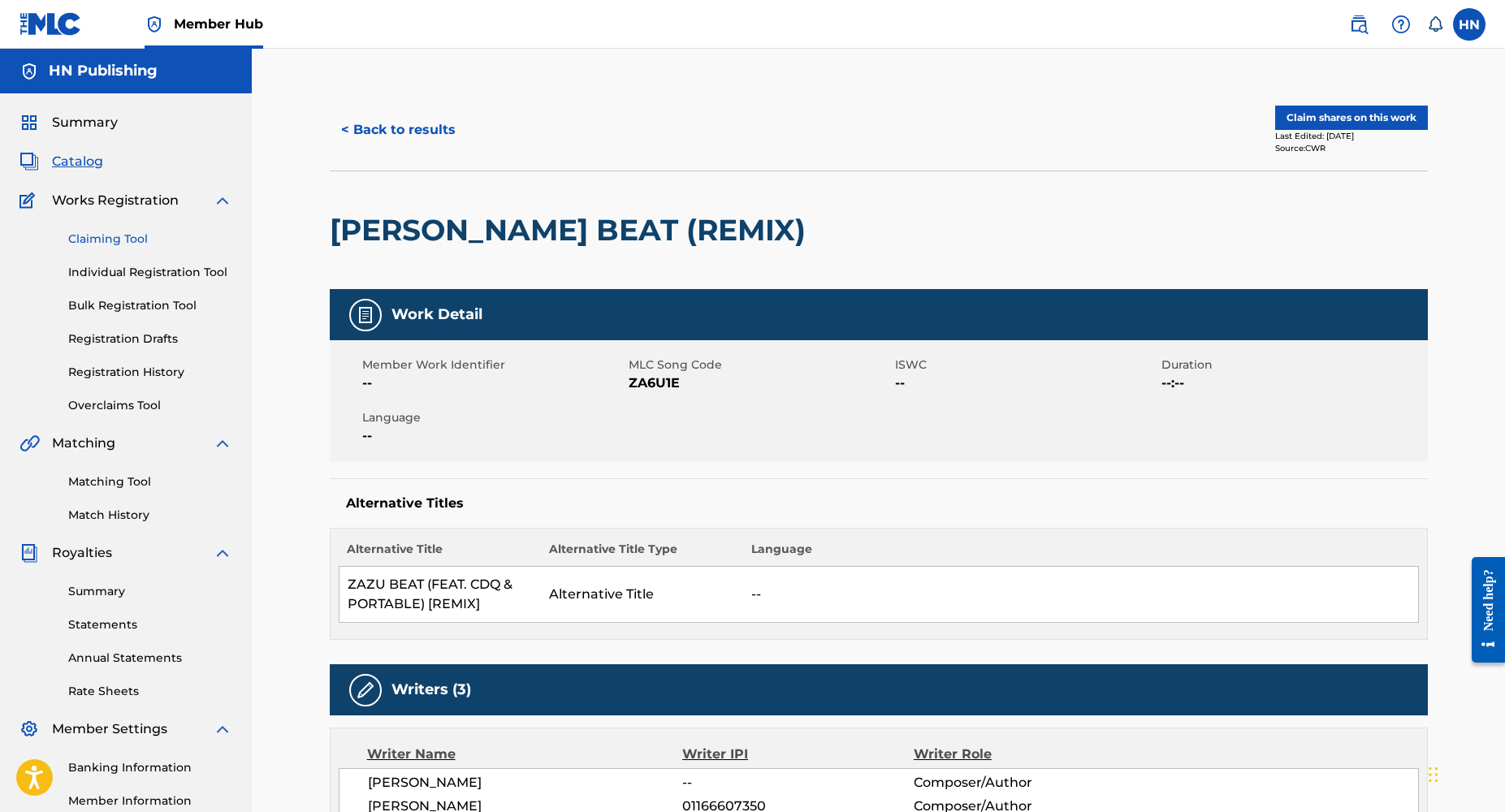
click at [101, 238] on link "Claiming Tool" at bounding box center [150, 238] width 164 height 17
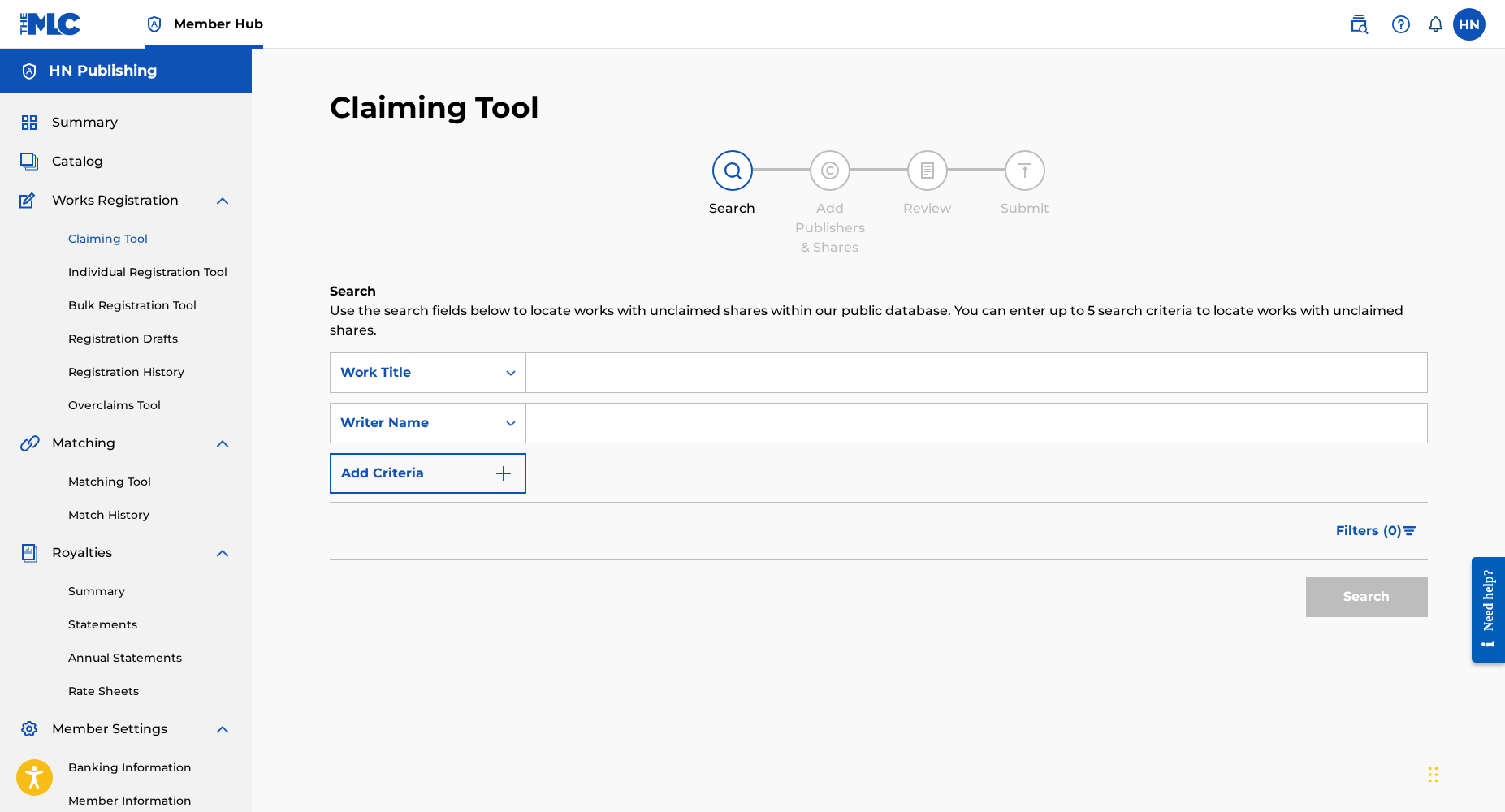
click at [618, 387] on input "Search Form" at bounding box center [976, 373] width 901 height 39
type input "oblee"
click at [618, 534] on div "Filters ( 0 )" at bounding box center [879, 531] width 1098 height 58
click at [598, 427] on input "Search Form" at bounding box center [976, 423] width 901 height 39
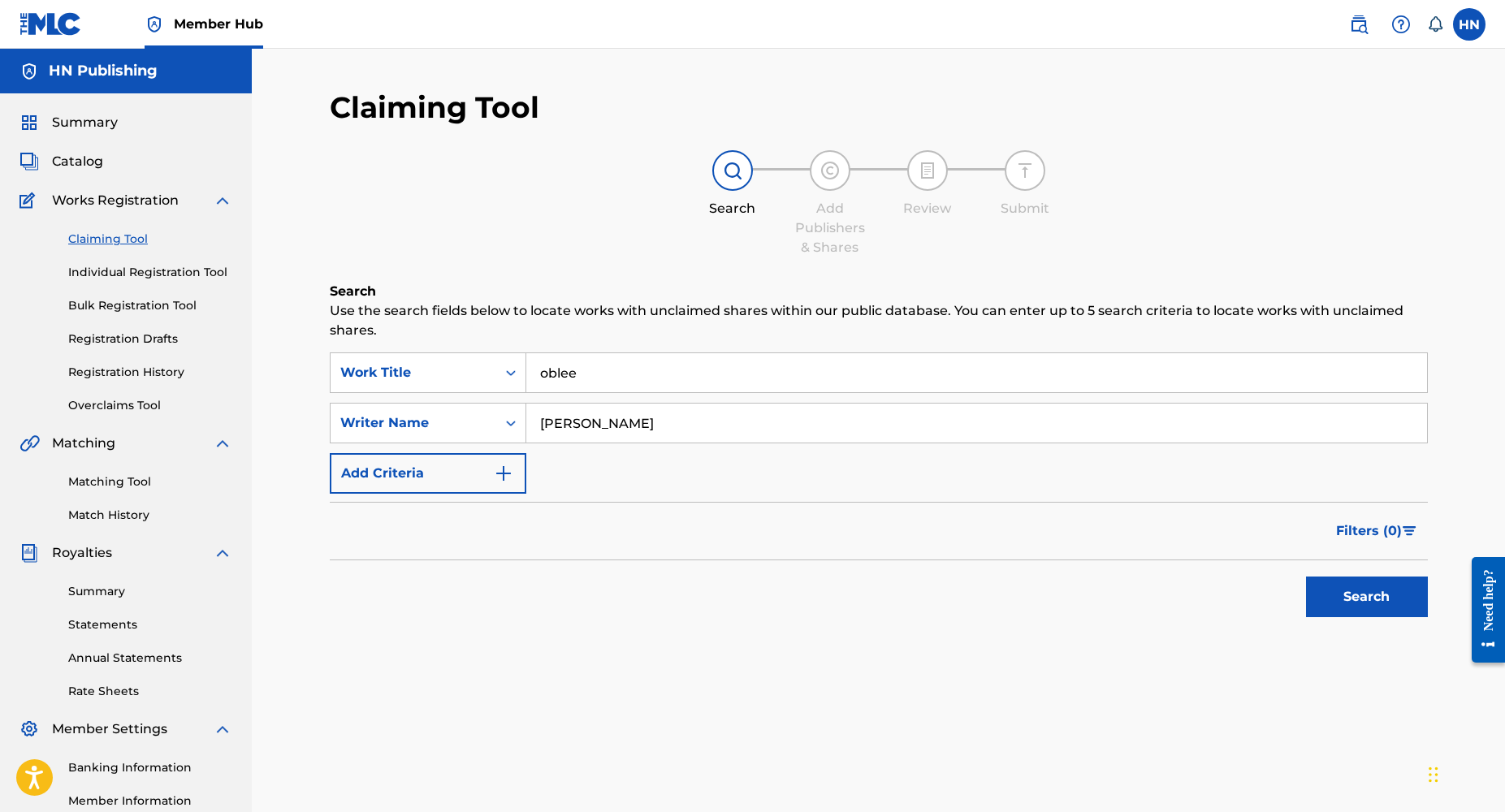
type input "[PERSON_NAME]"
click at [1306, 577] on button "Search" at bounding box center [1367, 596] width 122 height 40
click at [132, 276] on link "Individual Registration Tool" at bounding box center [150, 272] width 164 height 17
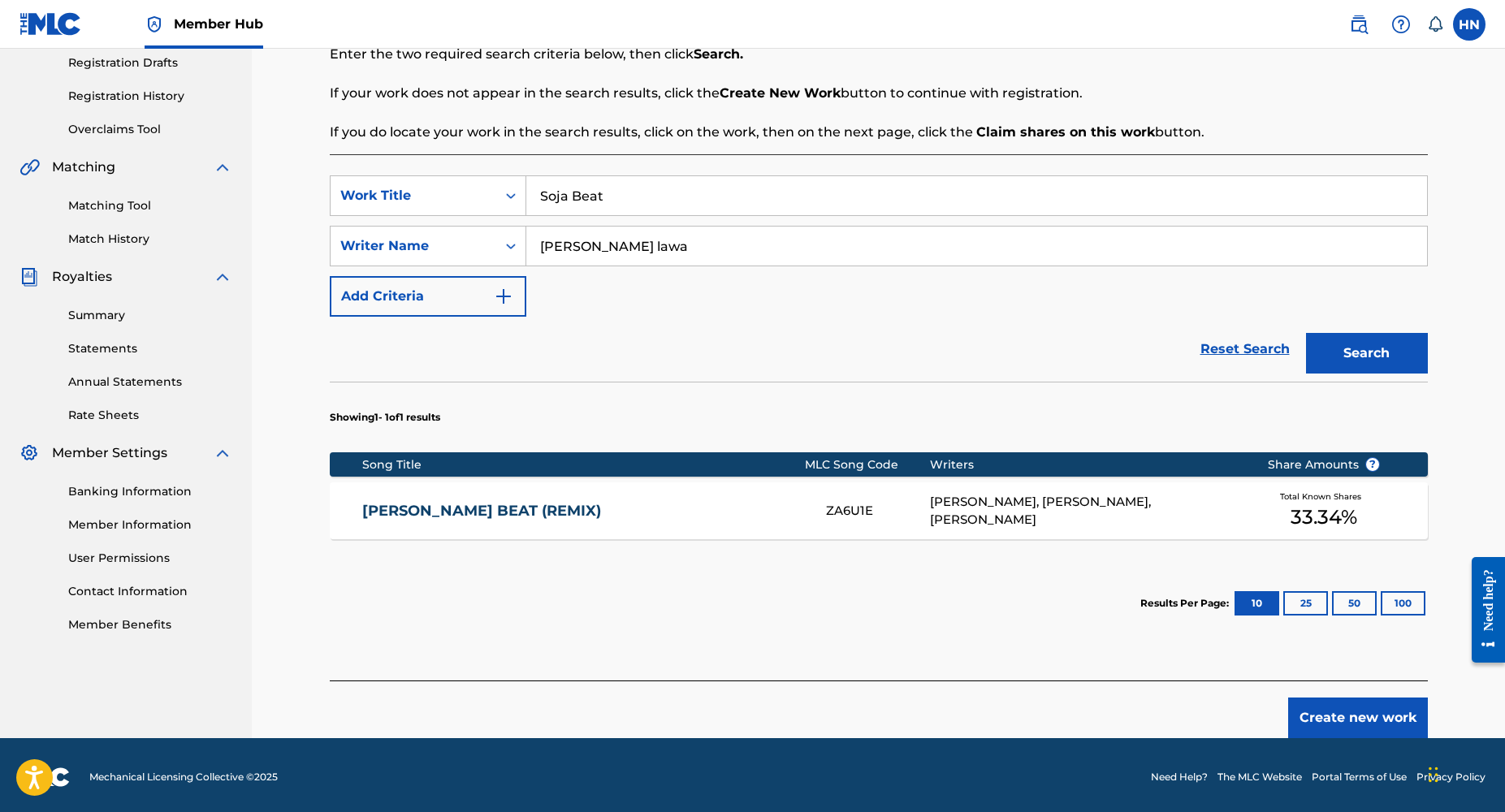
scroll to position [281, 0]
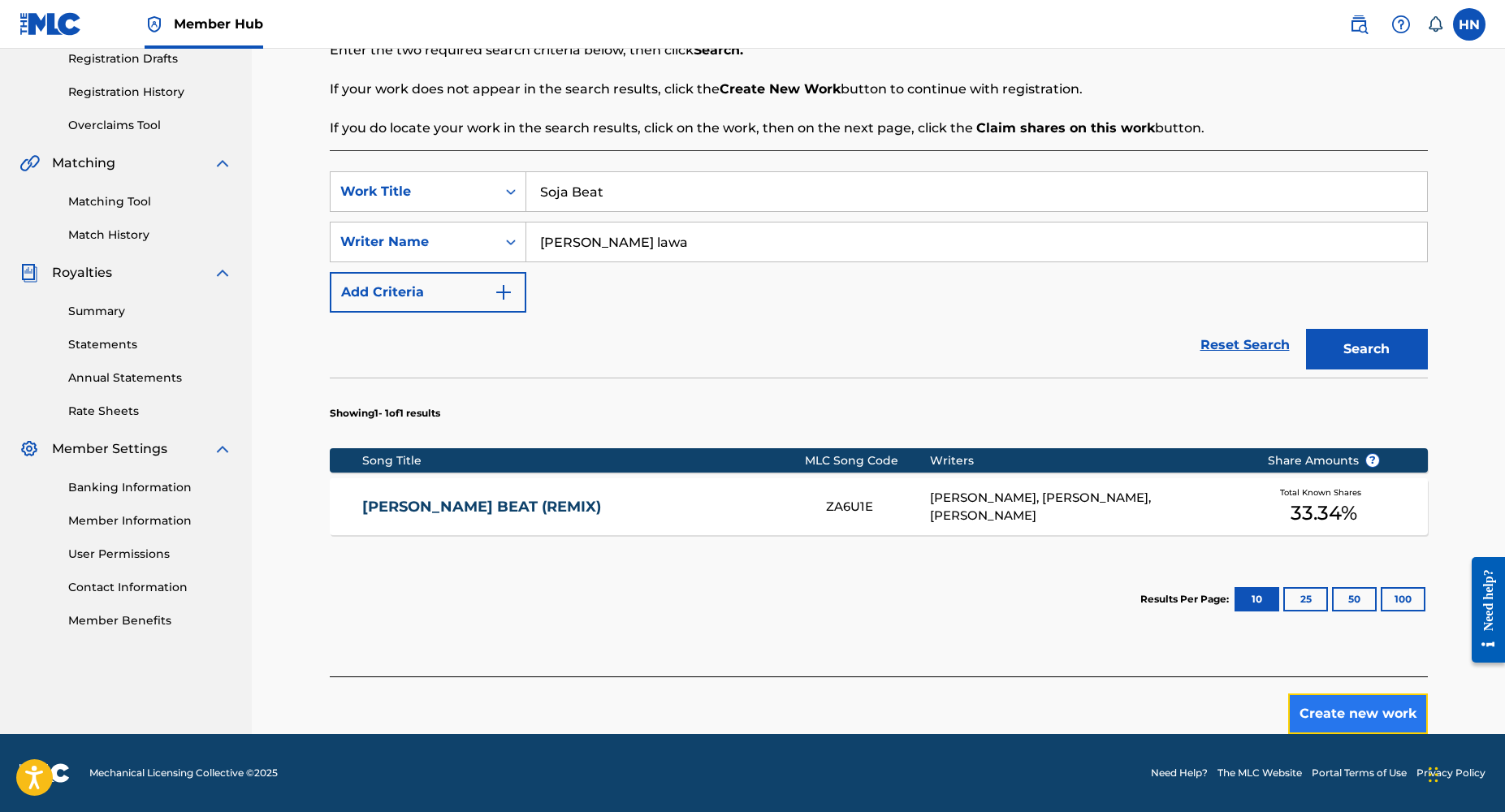
click at [1333, 703] on button "Create new work" at bounding box center [1358, 714] width 140 height 40
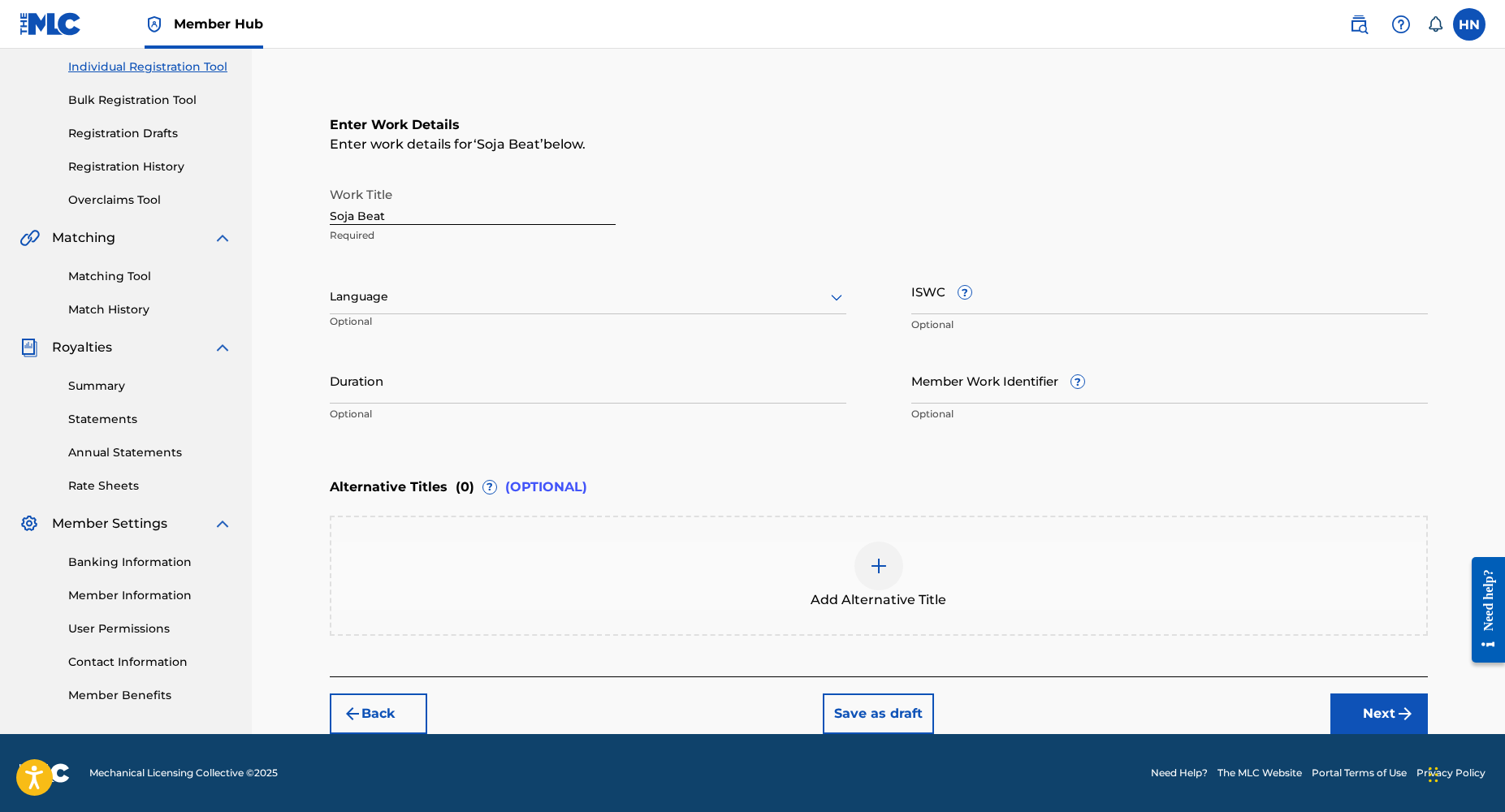
scroll to position [205, 0]
click at [369, 307] on div at bounding box center [588, 297] width 517 height 21
click at [368, 339] on div "English" at bounding box center [588, 333] width 515 height 36
click at [363, 395] on input "Duration" at bounding box center [588, 381] width 517 height 46
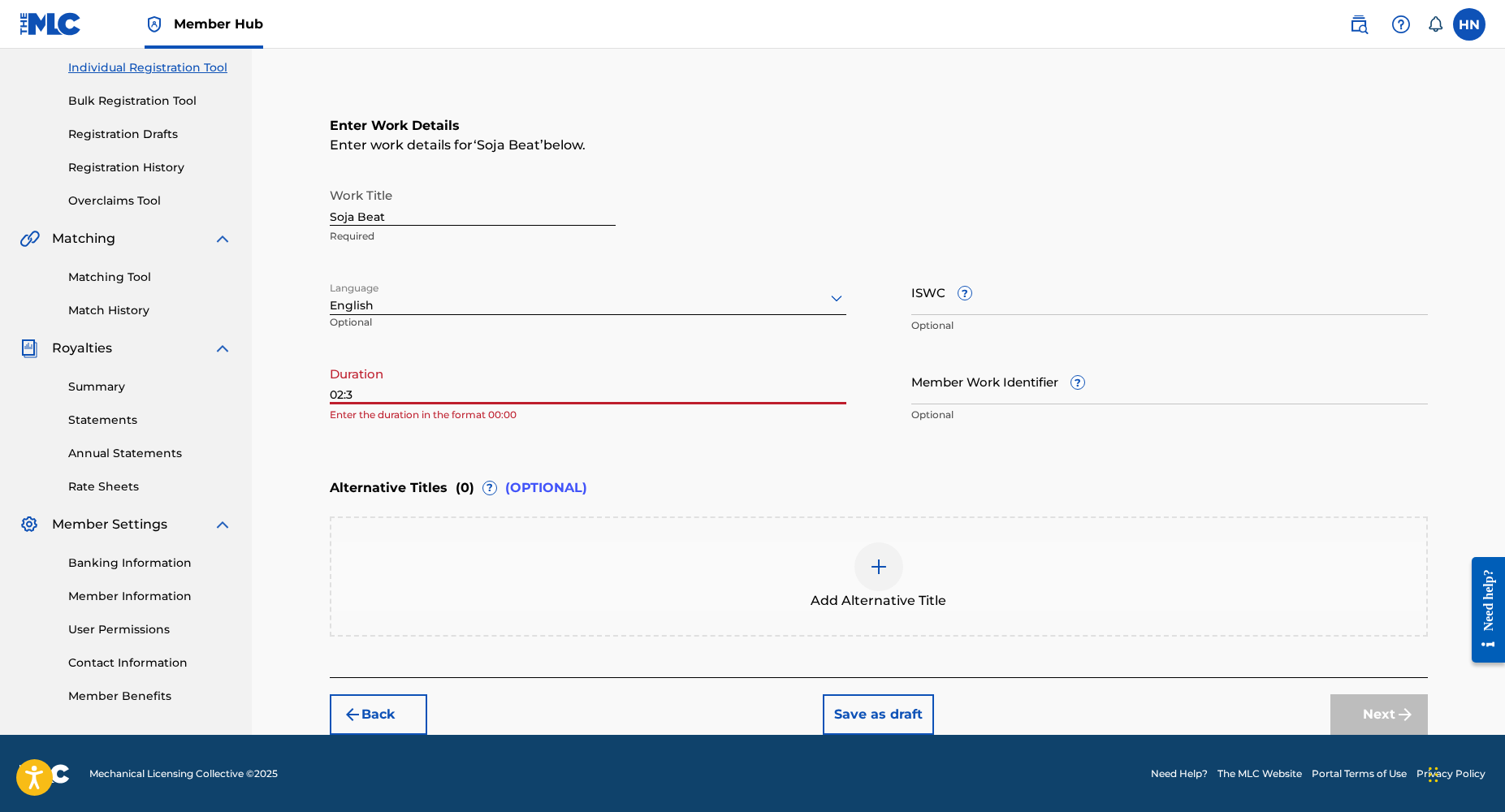
type input "02:34"
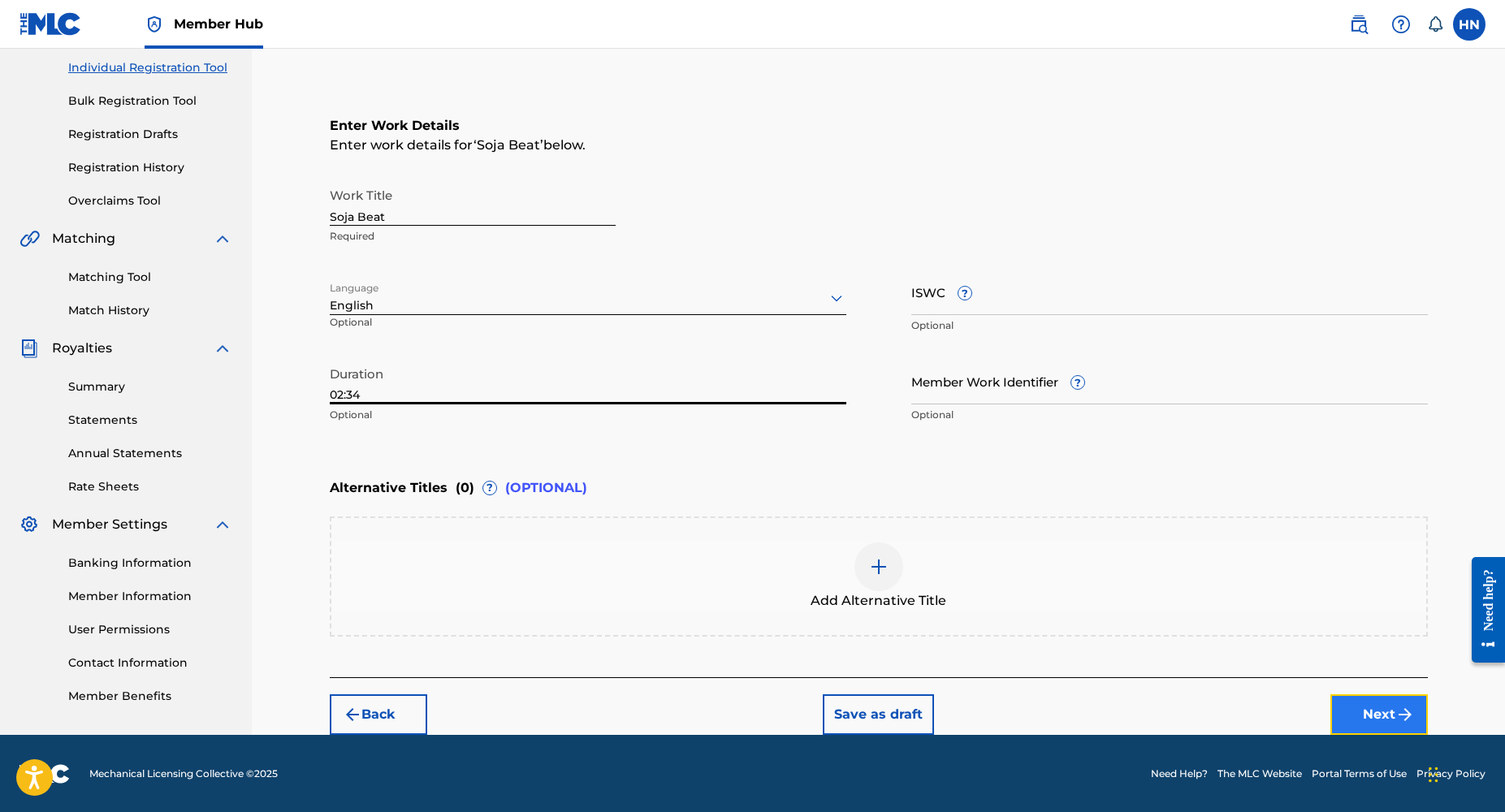
click at [1359, 704] on button "Next" at bounding box center [1379, 715] width 97 height 40
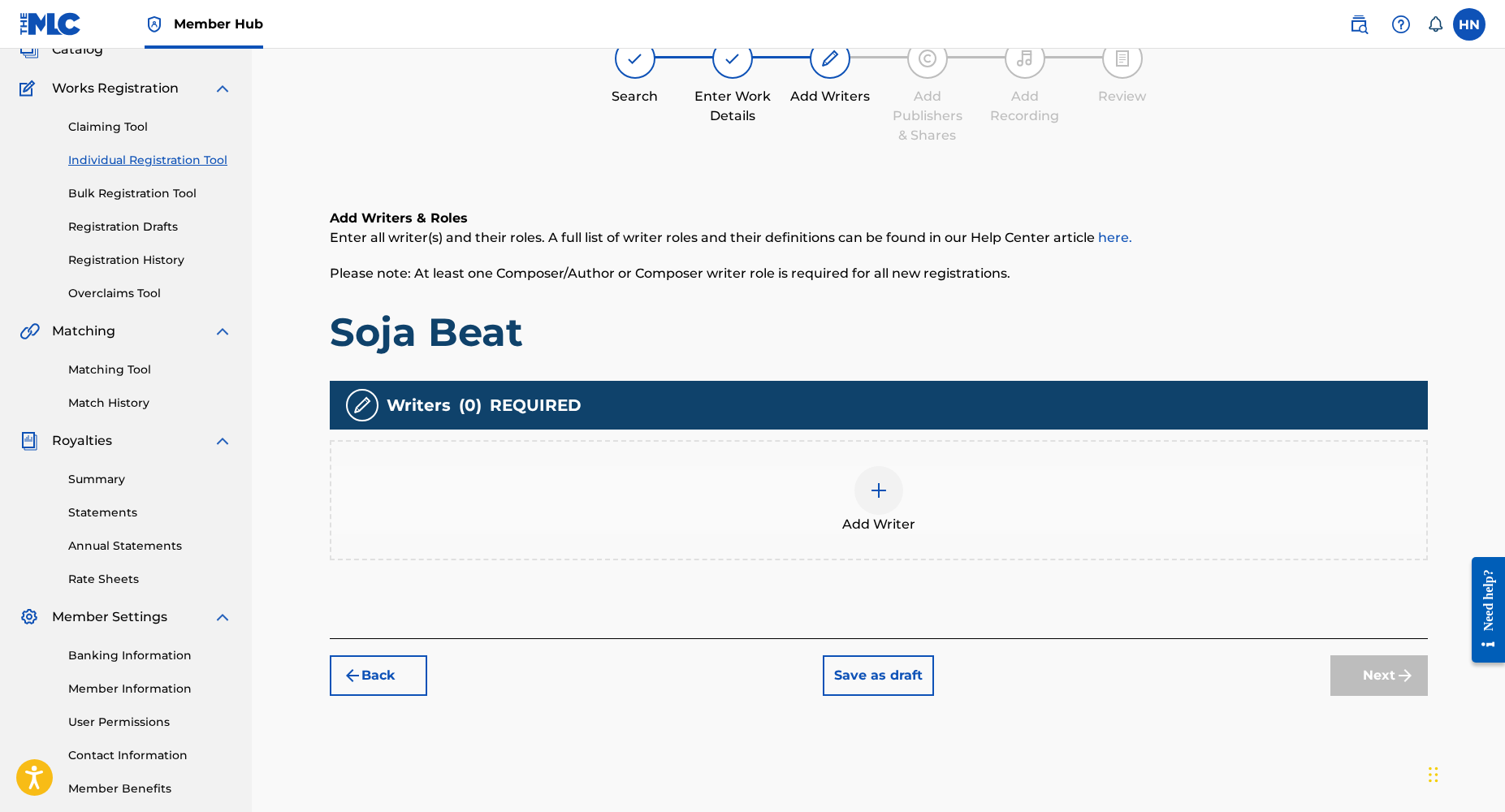
scroll to position [73, 0]
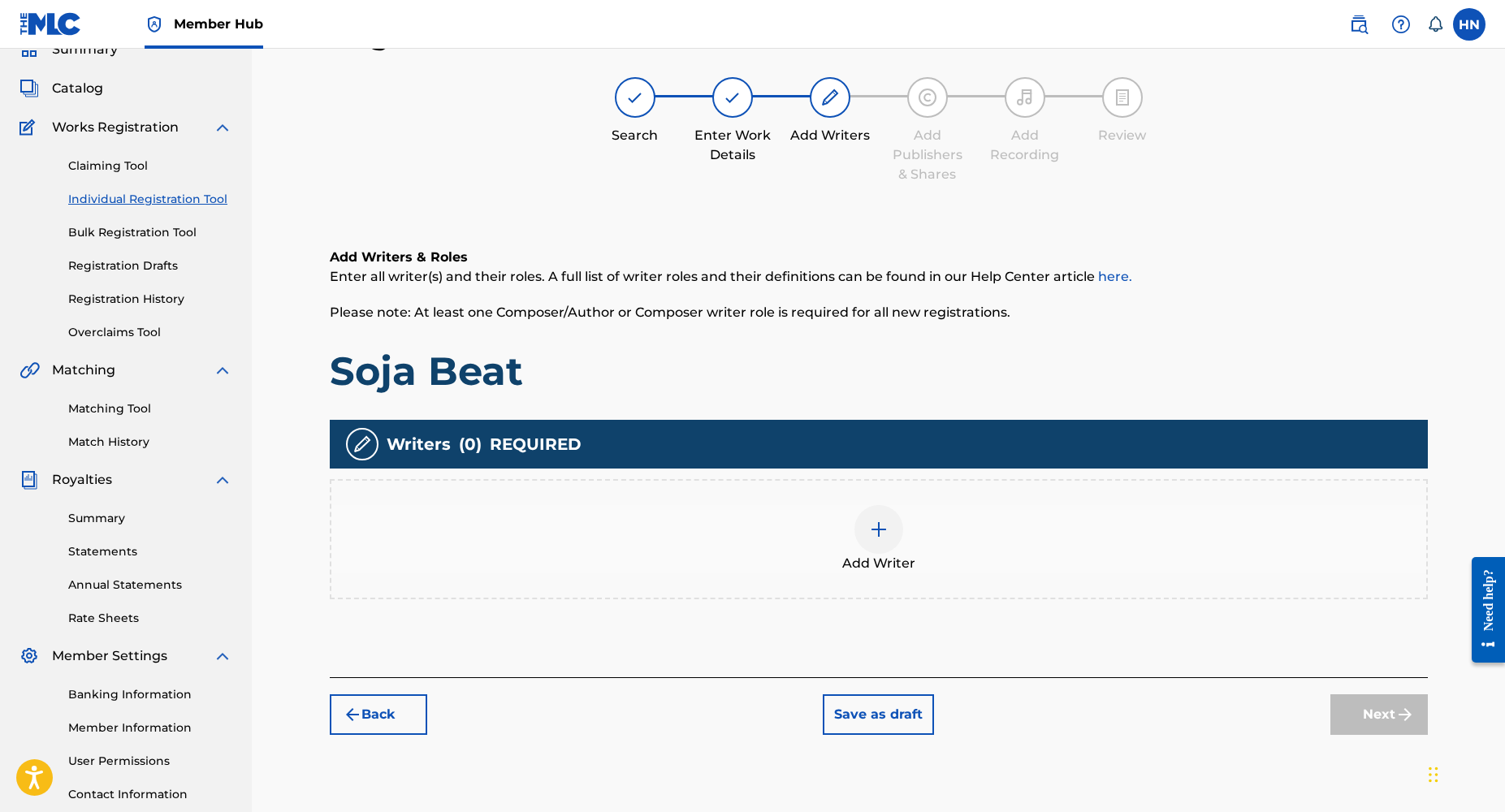
click at [877, 530] on img at bounding box center [879, 530] width 20 height 20
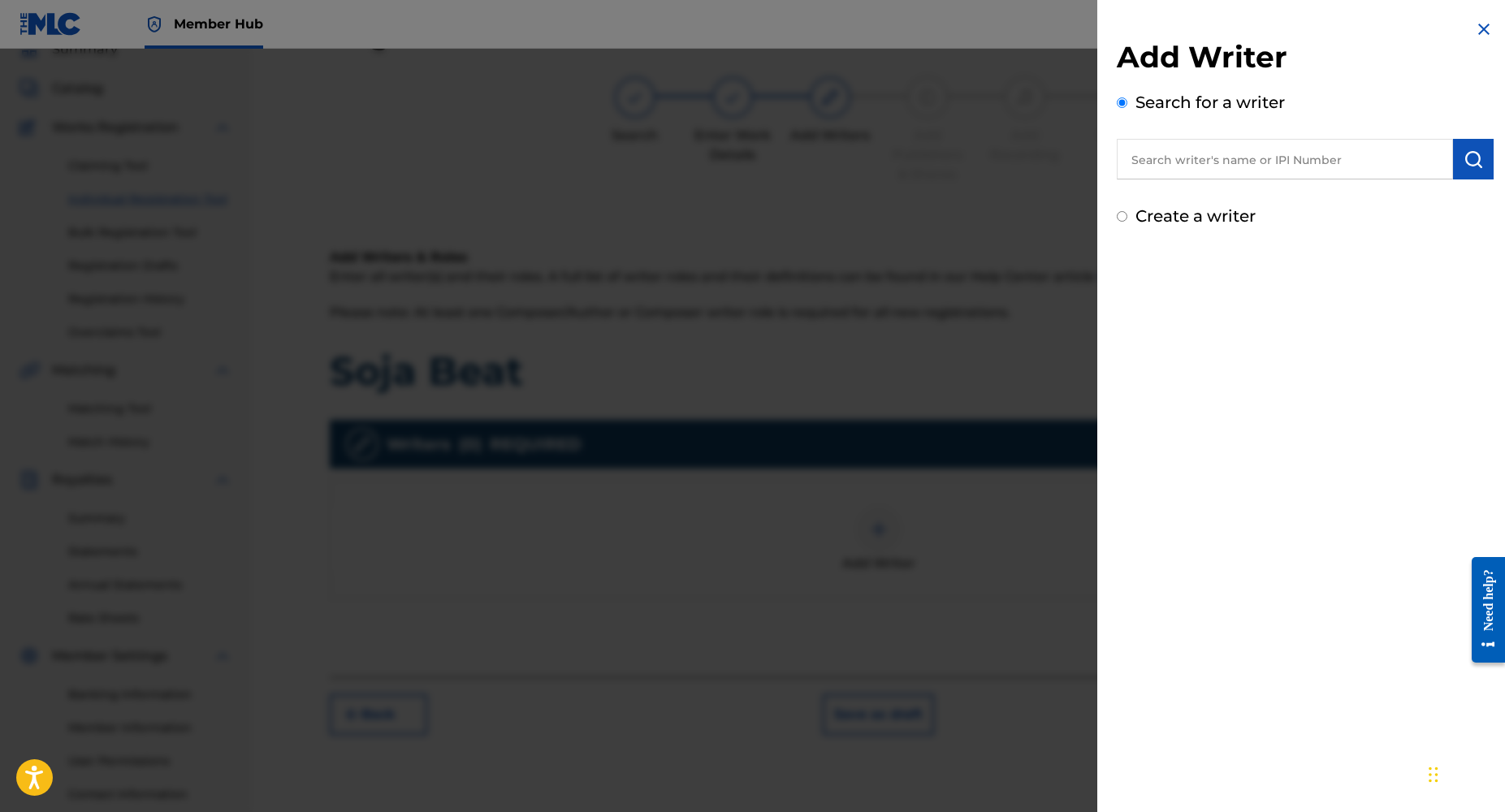
click at [1223, 167] on input "text" at bounding box center [1286, 158] width 337 height 40
type input "[PERSON_NAME]"
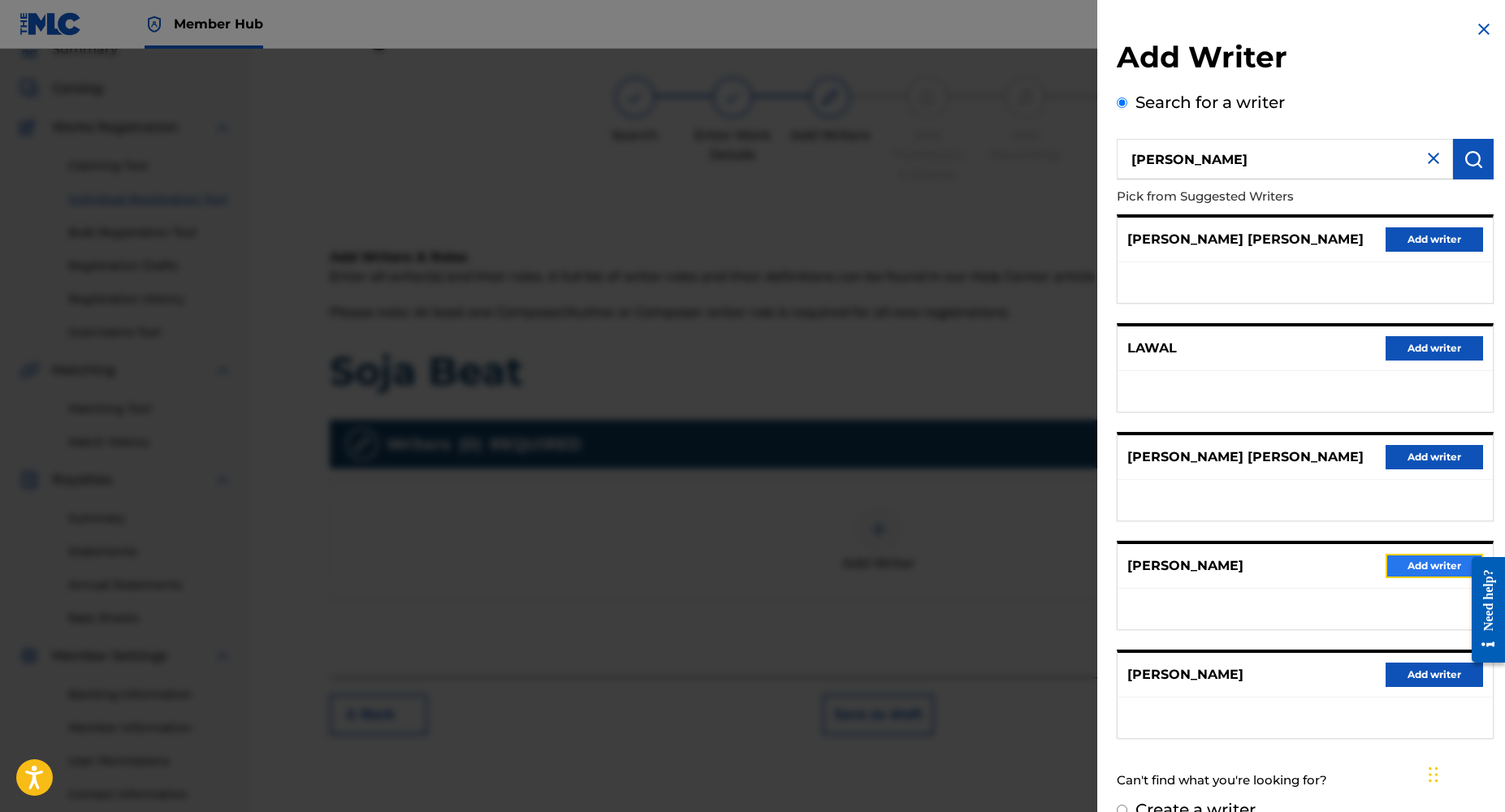
click at [1418, 557] on button "Add writer" at bounding box center [1434, 566] width 97 height 25
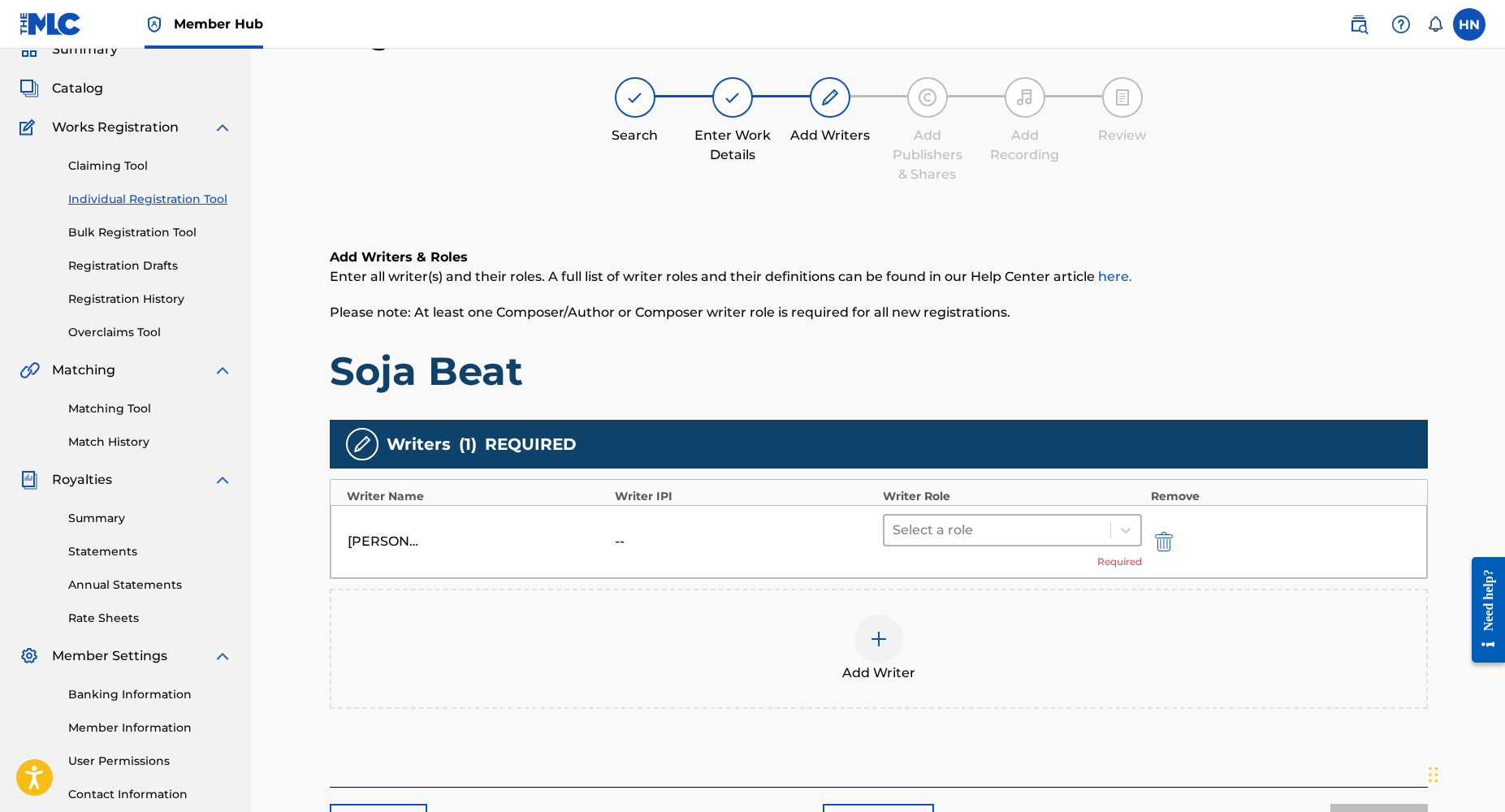
click at [951, 531] on div at bounding box center [998, 530] width 211 height 23
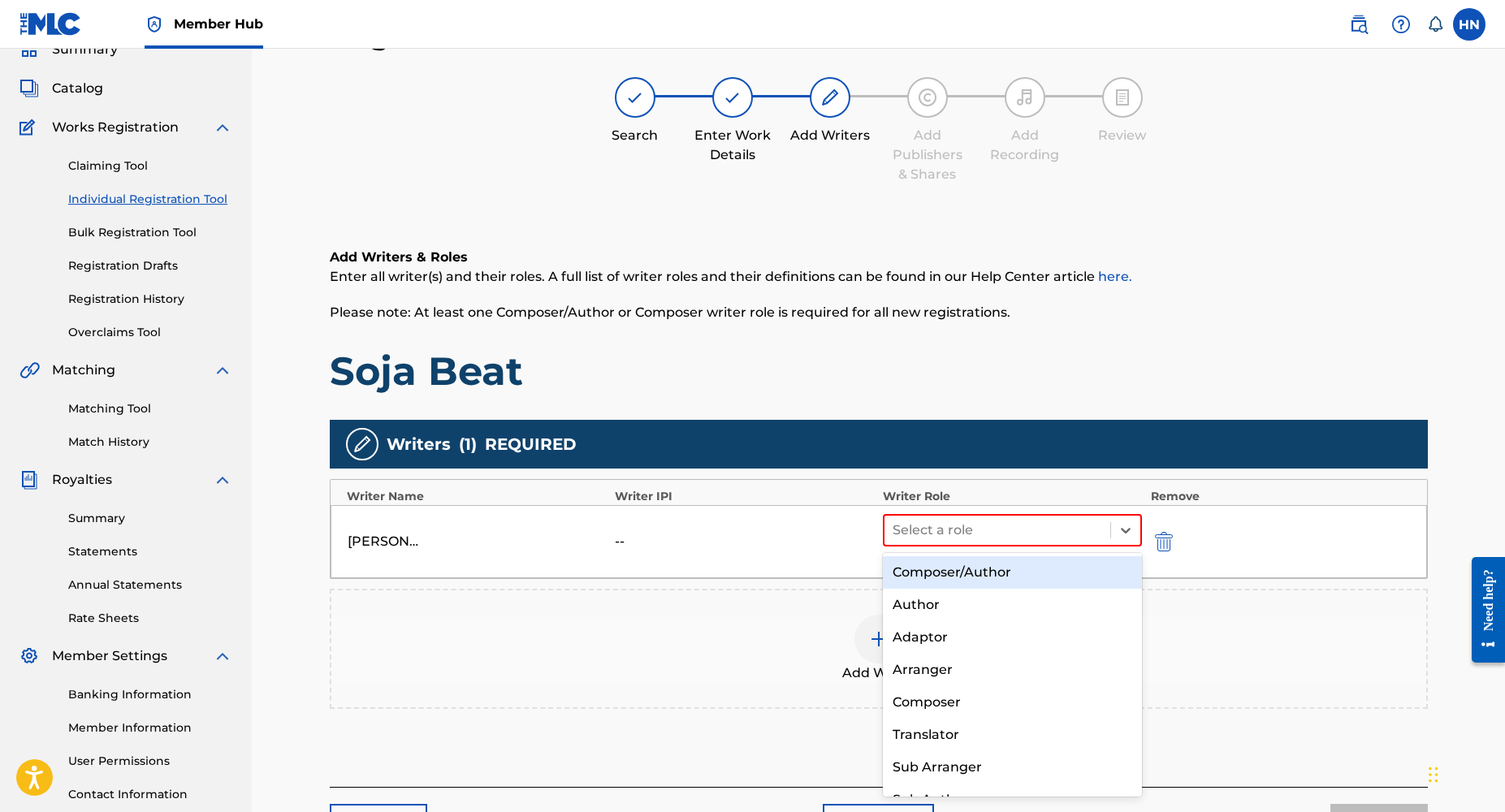
click at [937, 570] on div "Composer/Author" at bounding box center [1013, 572] width 260 height 32
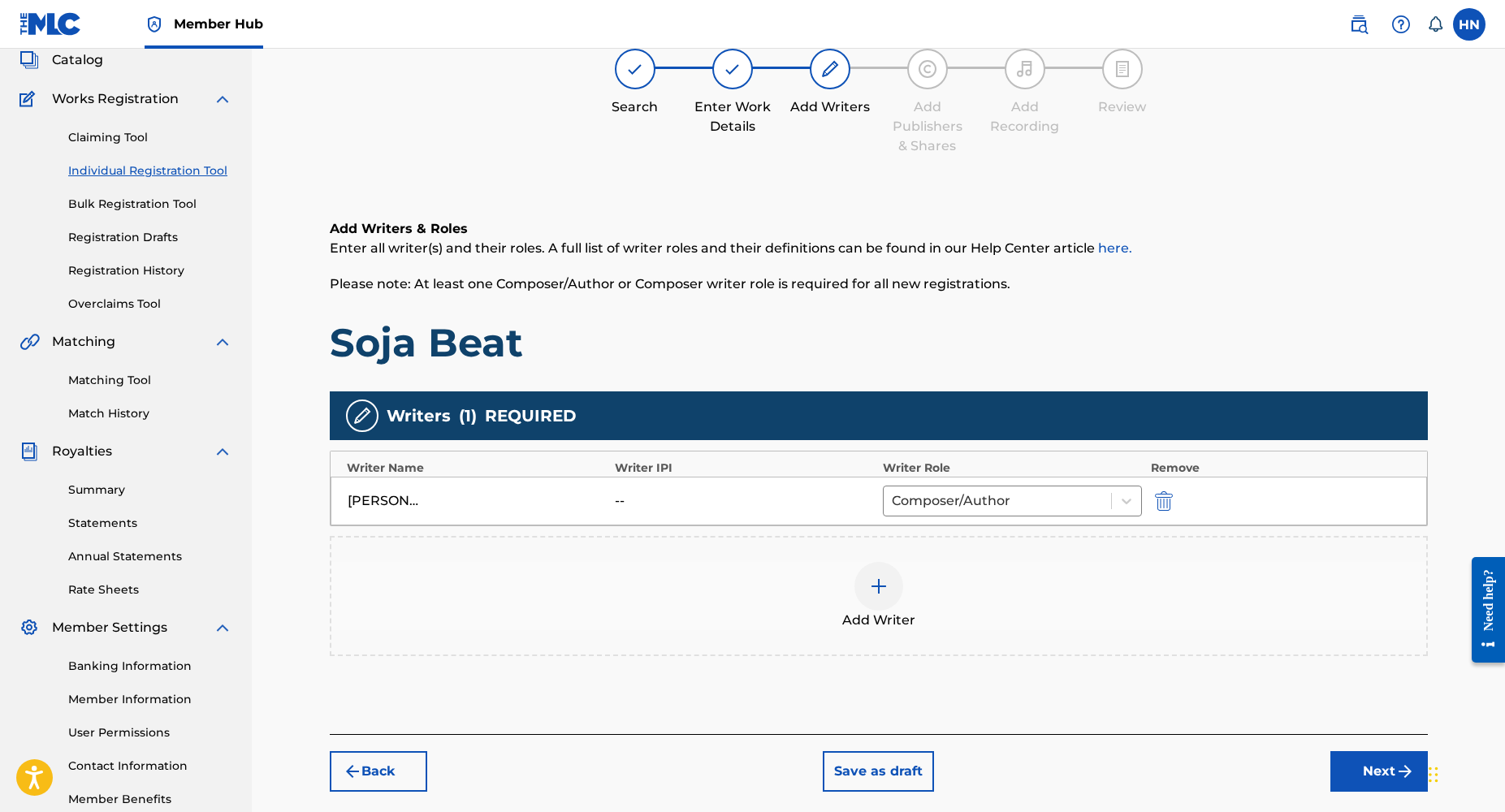
scroll to position [104, 0]
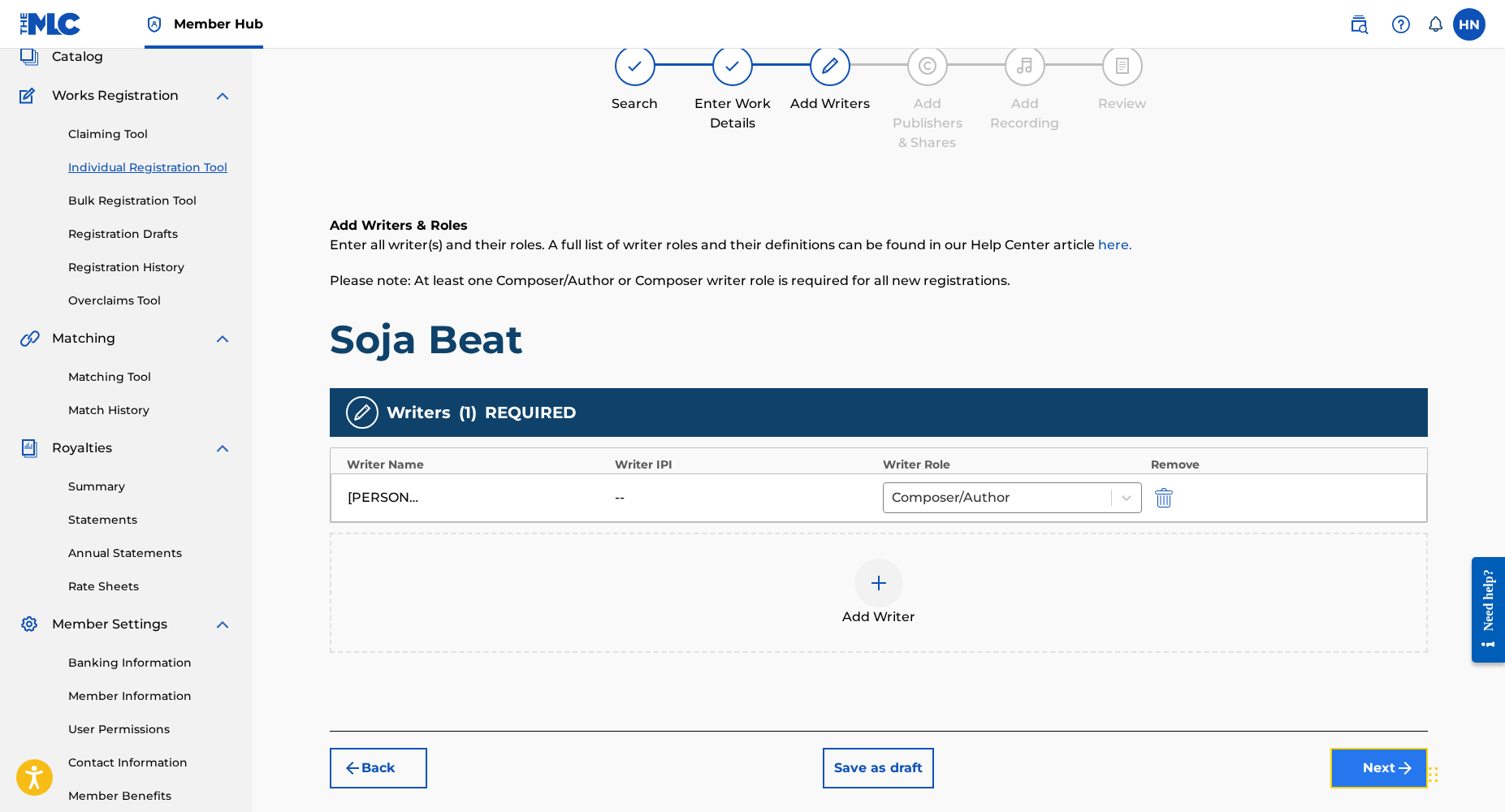
click at [1380, 781] on button "Next" at bounding box center [1379, 768] width 97 height 40
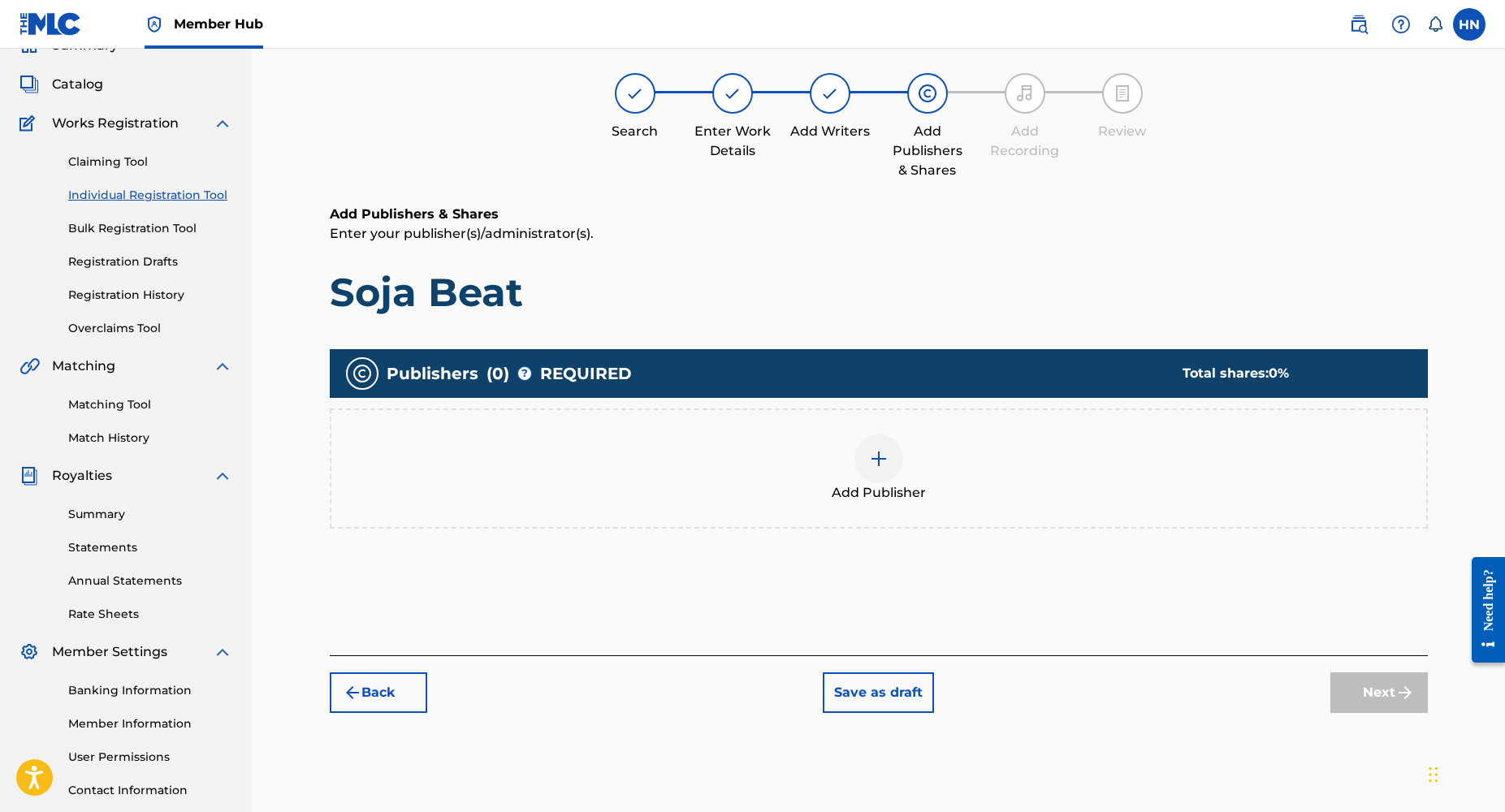
scroll to position [73, 0]
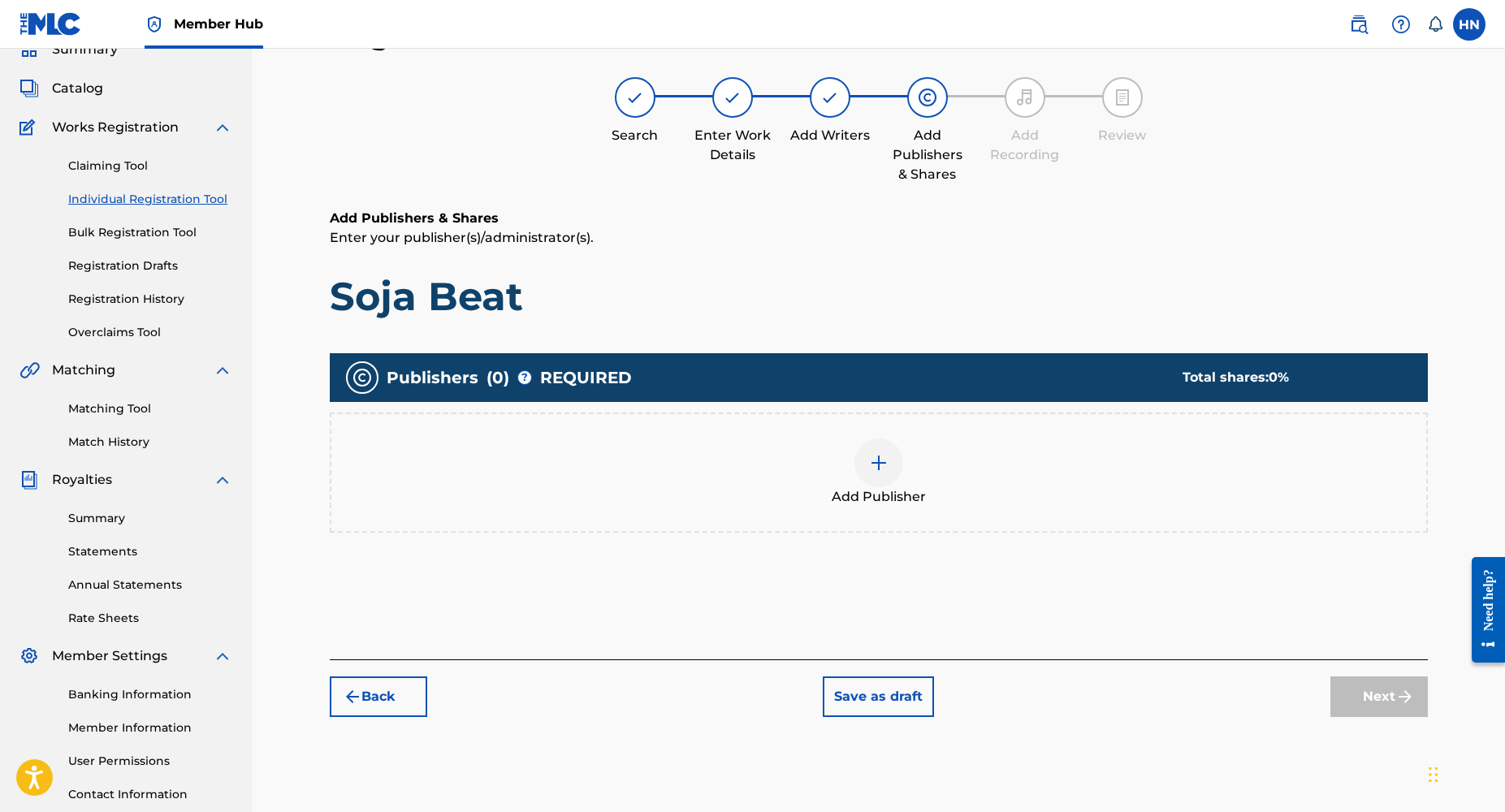
click at [863, 459] on div at bounding box center [879, 464] width 49 height 49
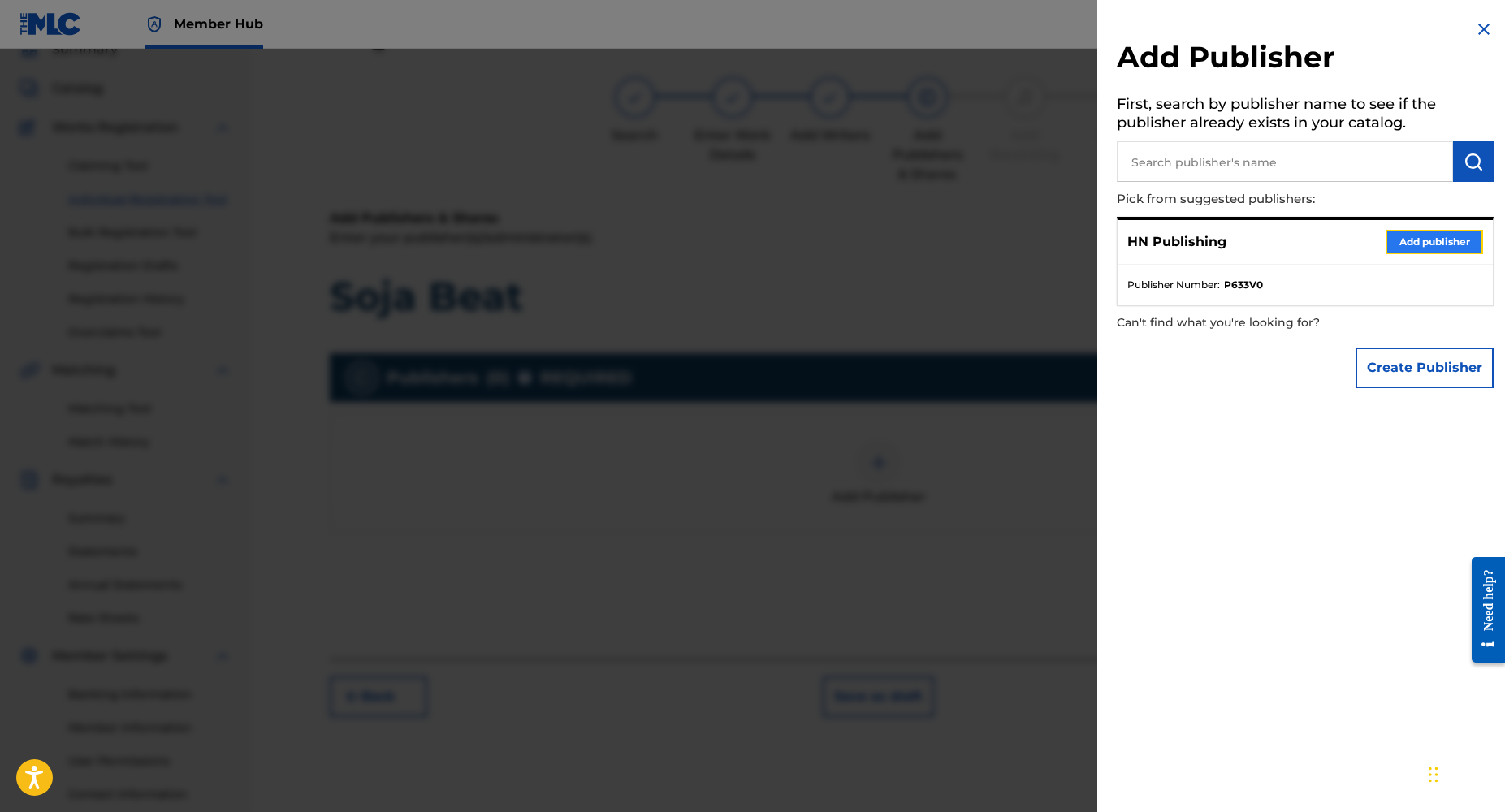
click at [1387, 245] on button "Add publisher" at bounding box center [1434, 242] width 97 height 25
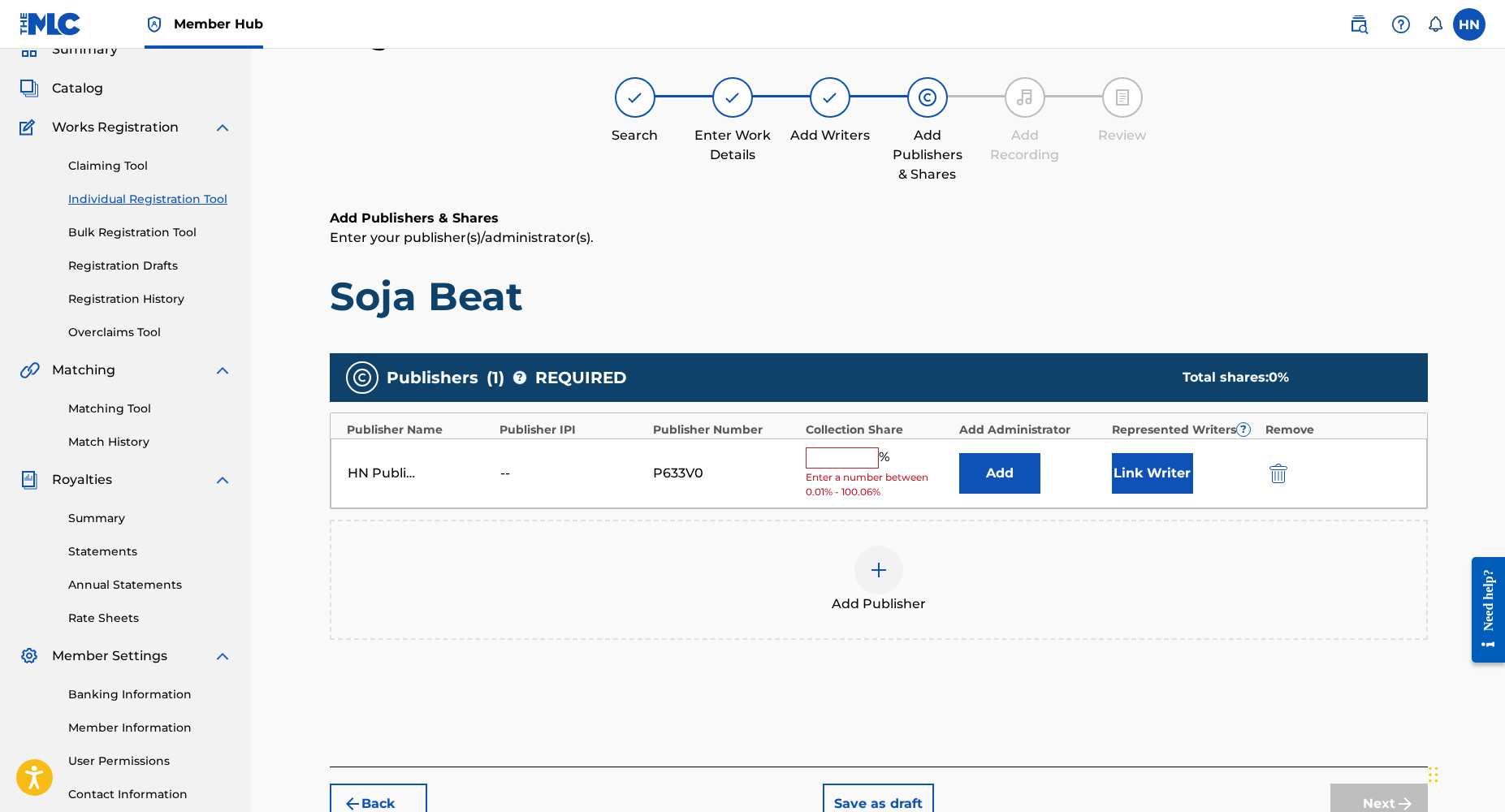
click at [838, 466] on input "text" at bounding box center [843, 458] width 73 height 21
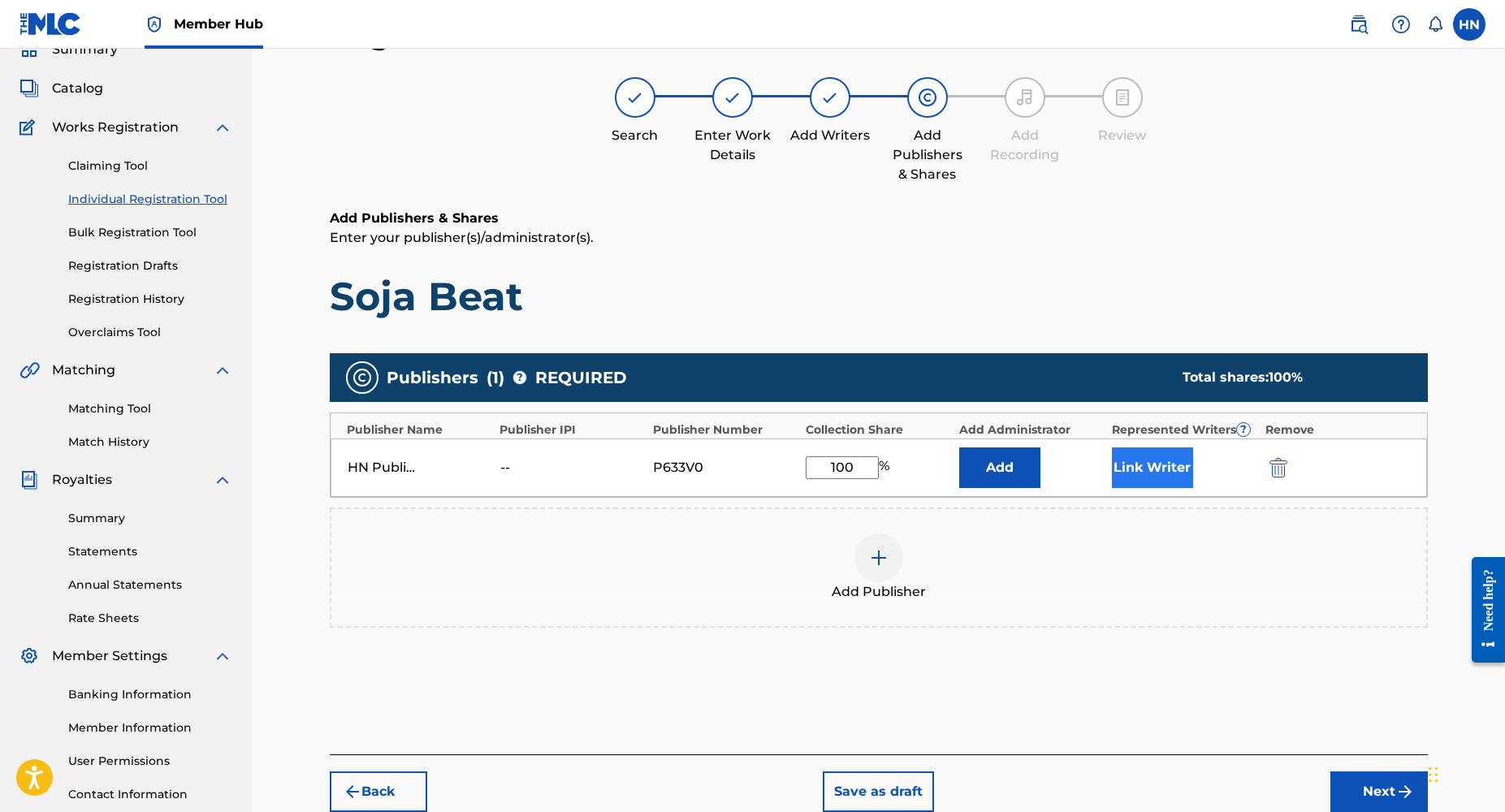
type input "100"
click at [1167, 477] on button "Link Writer" at bounding box center [1153, 468] width 82 height 40
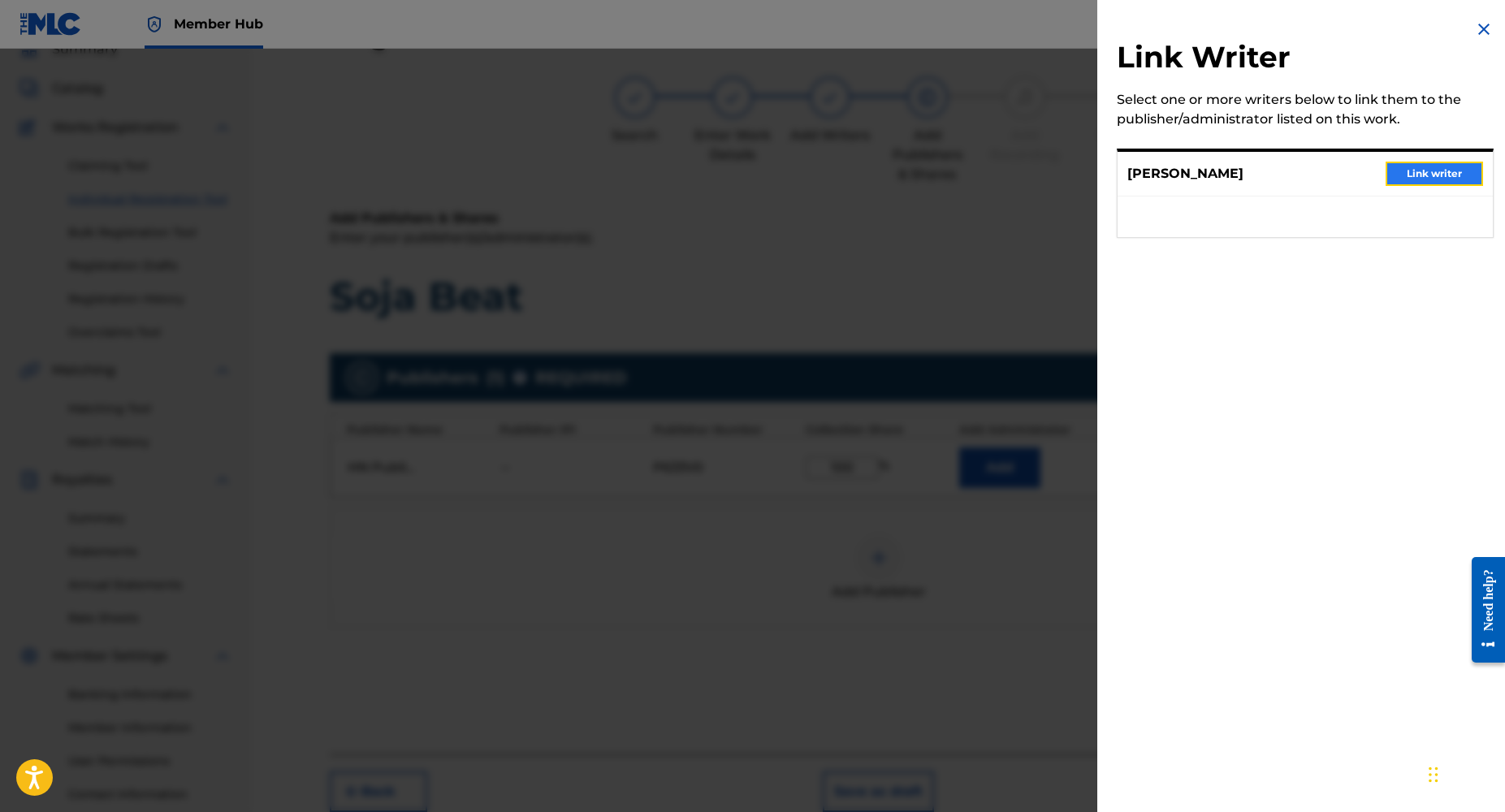
click at [1419, 173] on button "Link writer" at bounding box center [1434, 173] width 97 height 25
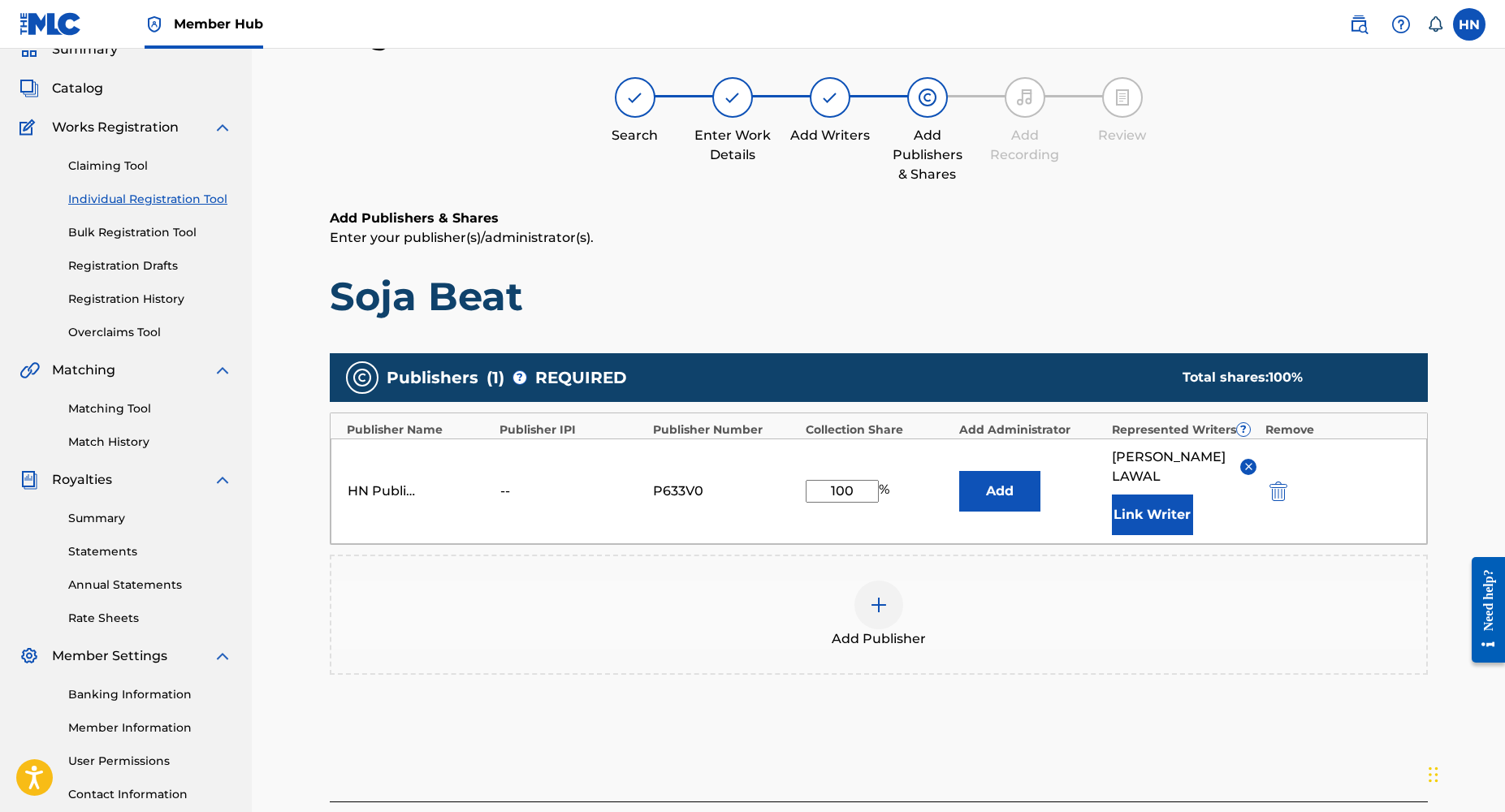
scroll to position [198, 0]
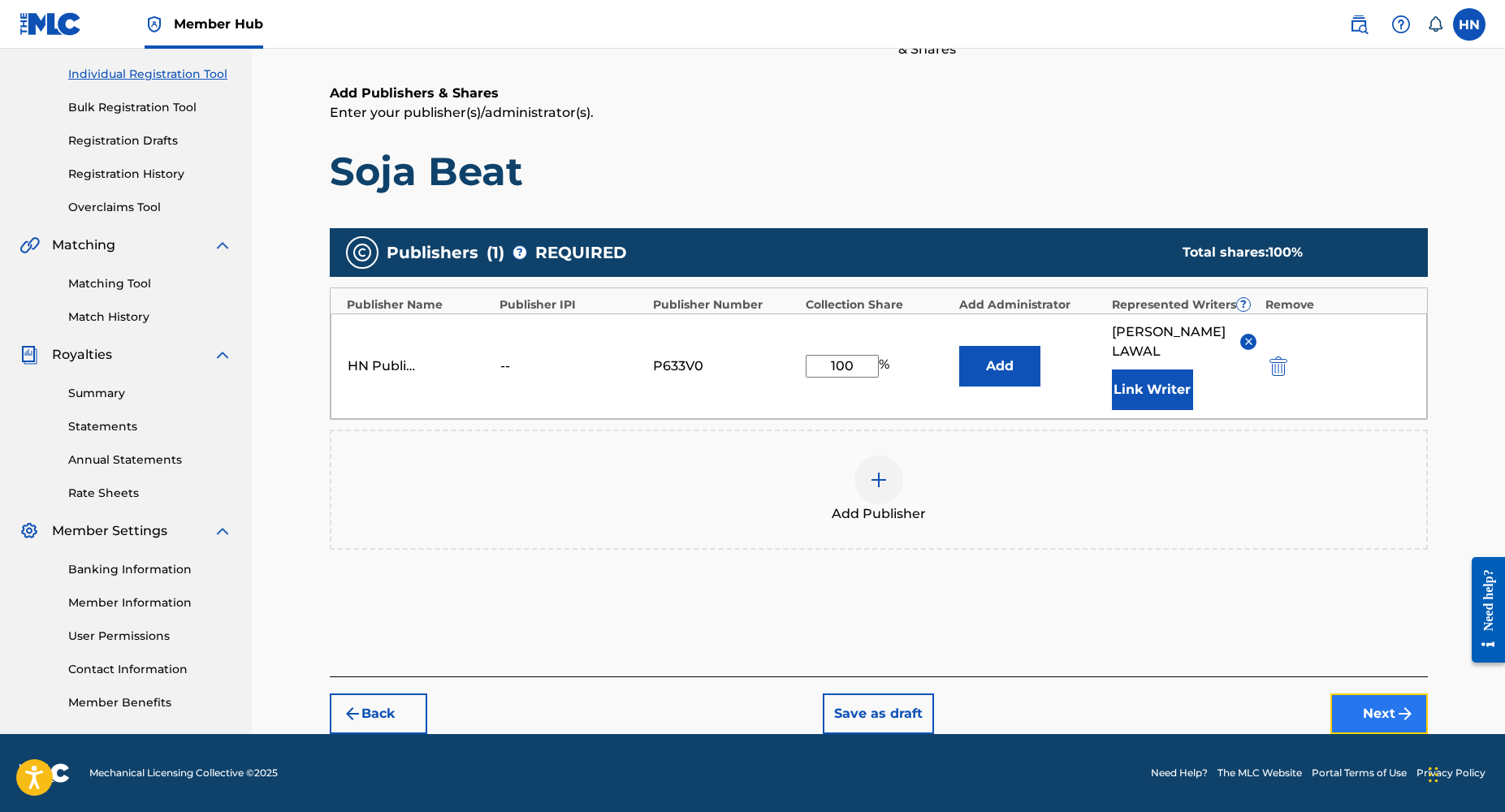
click at [1360, 714] on button "Next" at bounding box center [1379, 714] width 97 height 40
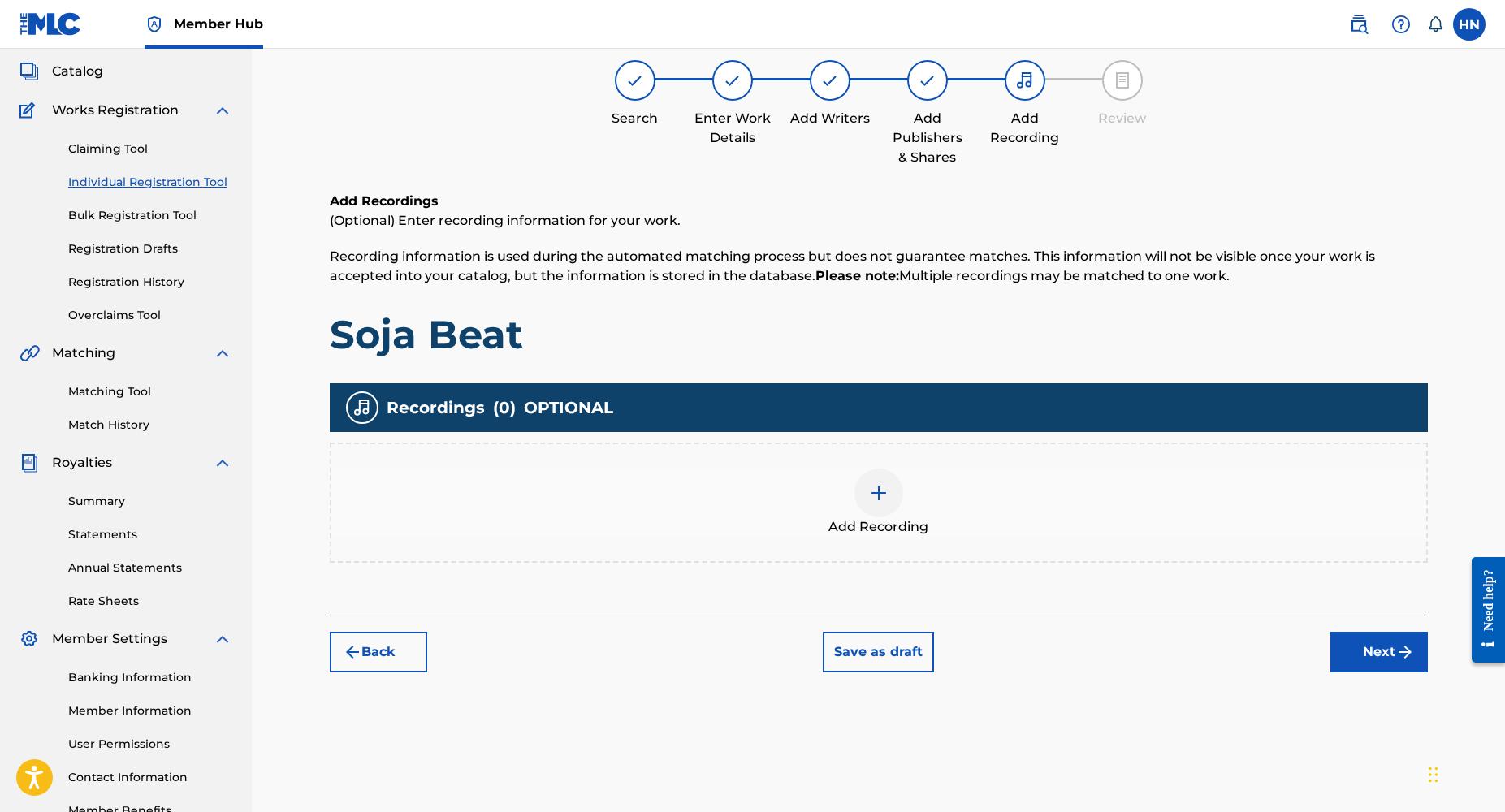
scroll to position [73, 0]
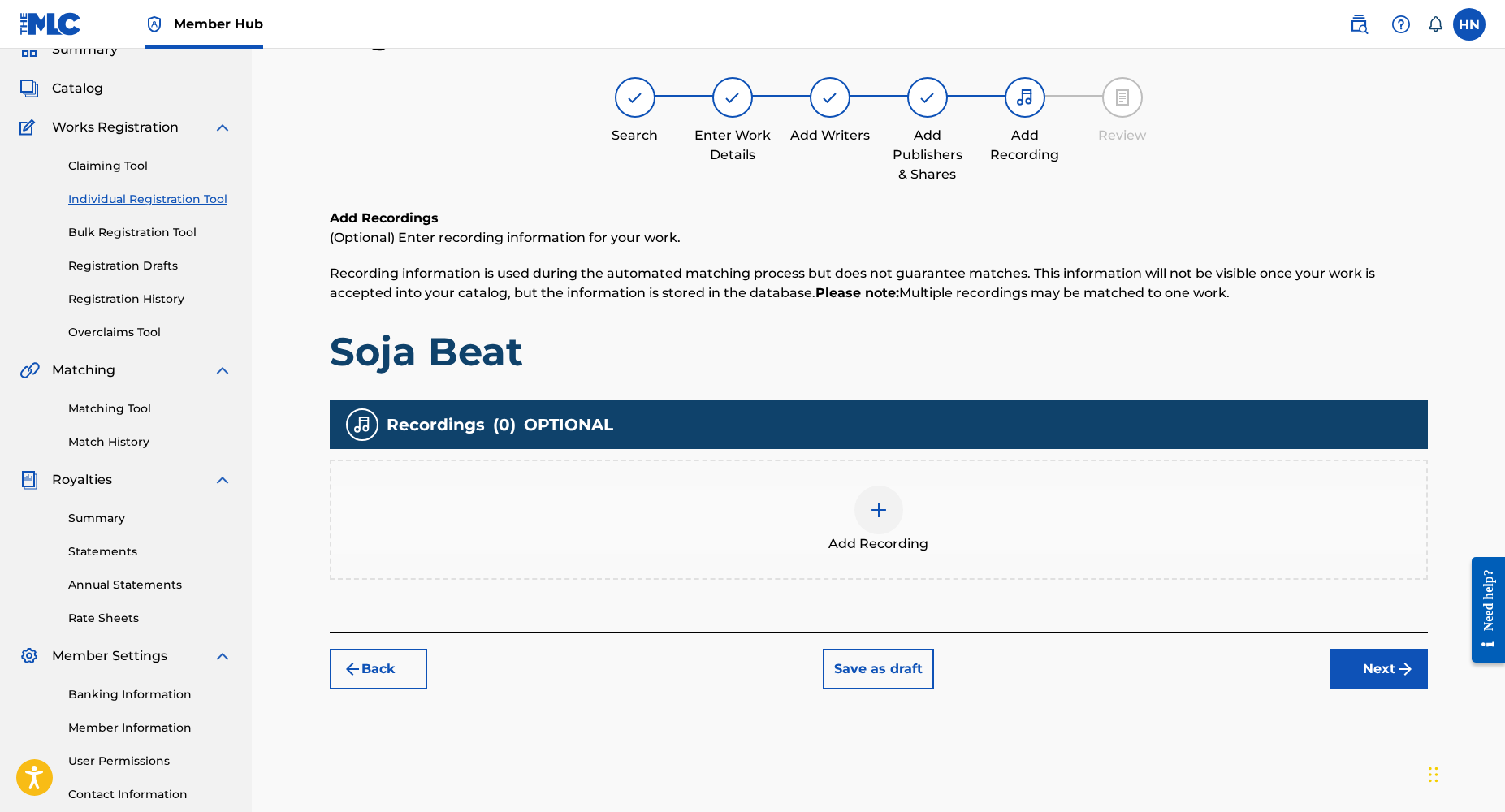
click at [873, 505] on img at bounding box center [879, 510] width 20 height 20
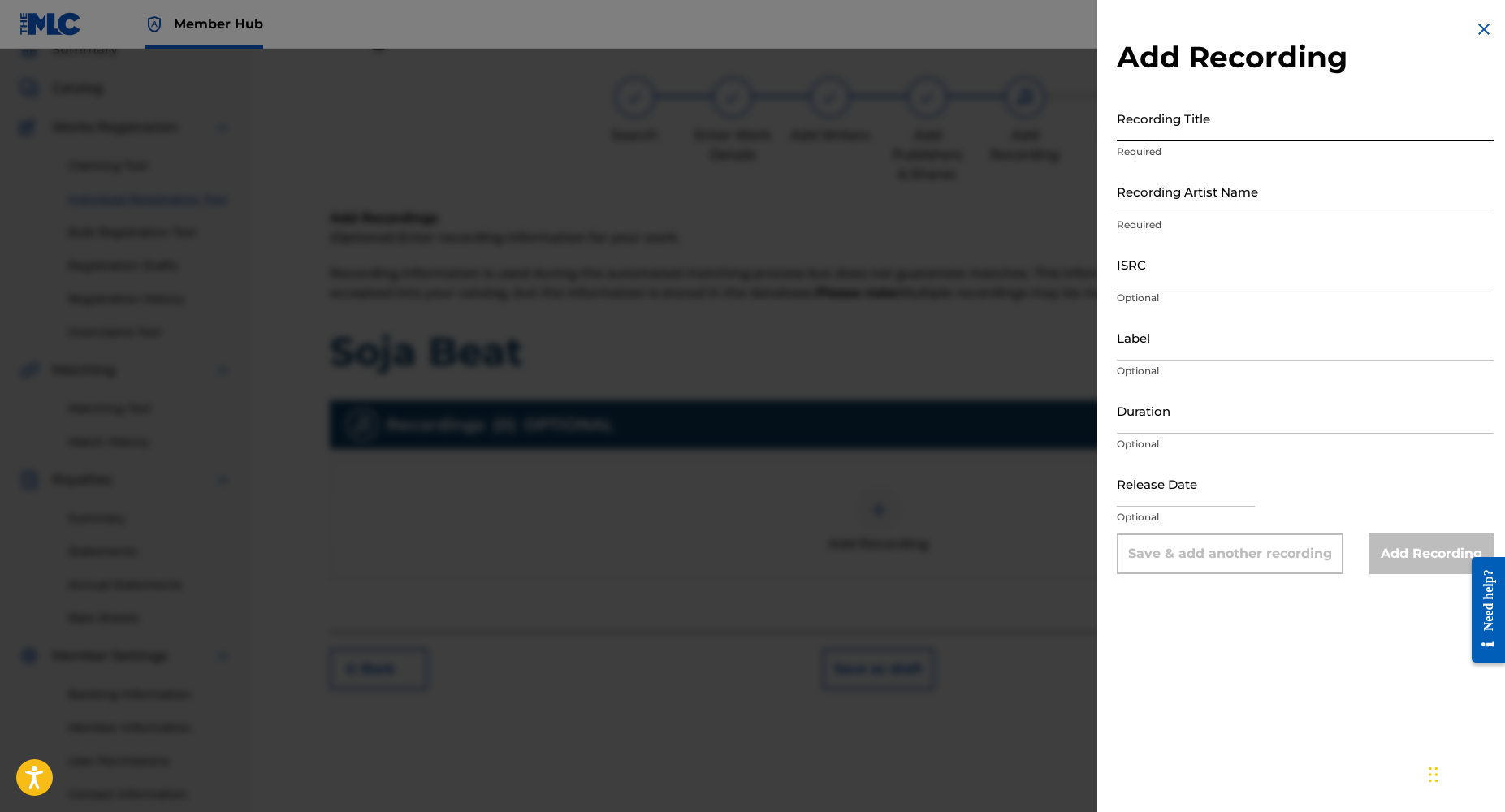
click at [1160, 124] on input "Recording Title" at bounding box center [1305, 118] width 377 height 46
paste input "[PERSON_NAME]"
type input "[PERSON_NAME]"
click at [1145, 209] on input "Recording Artist Name" at bounding box center [1305, 191] width 377 height 46
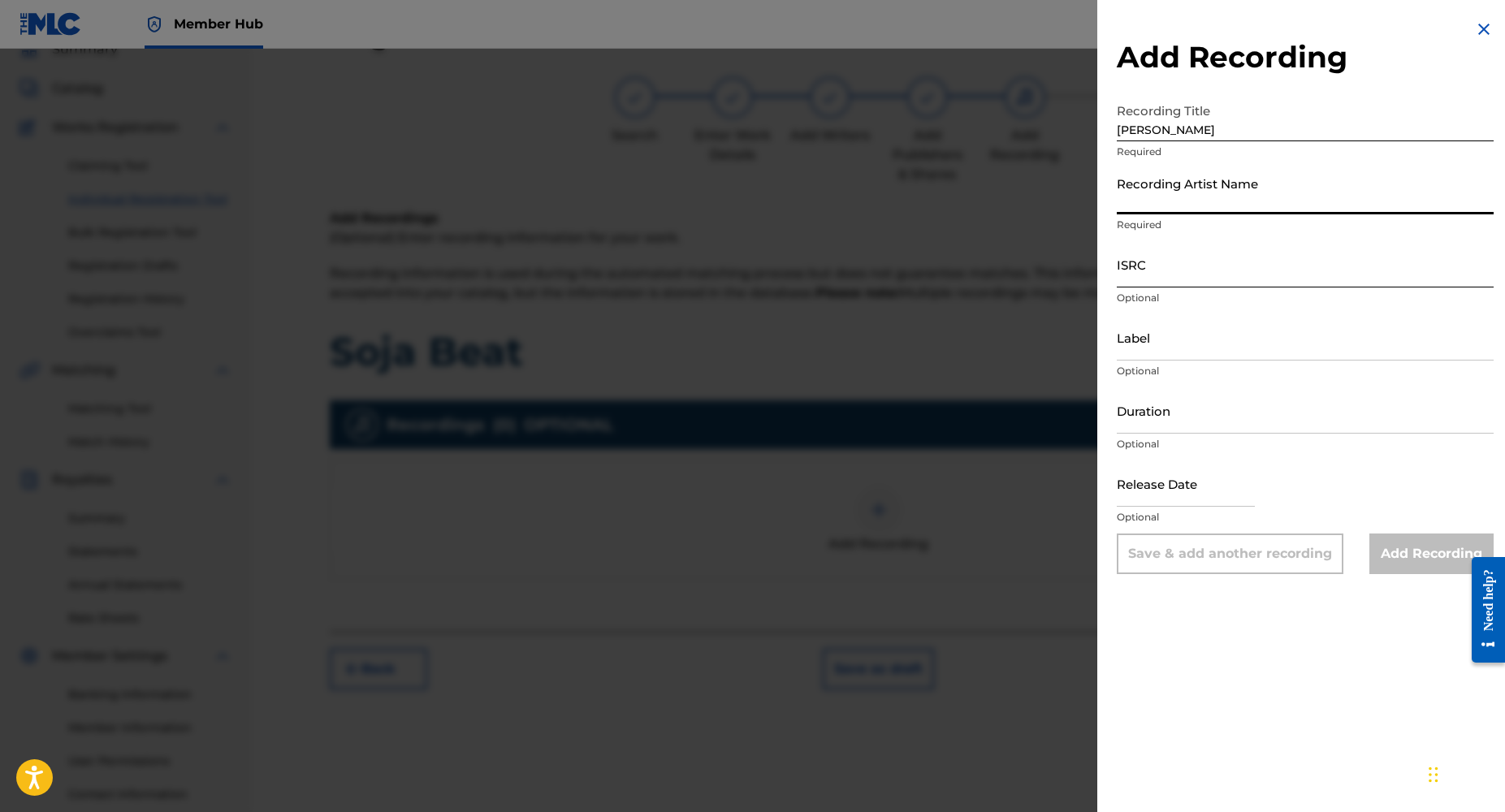
type input "Dj Yk Mule"
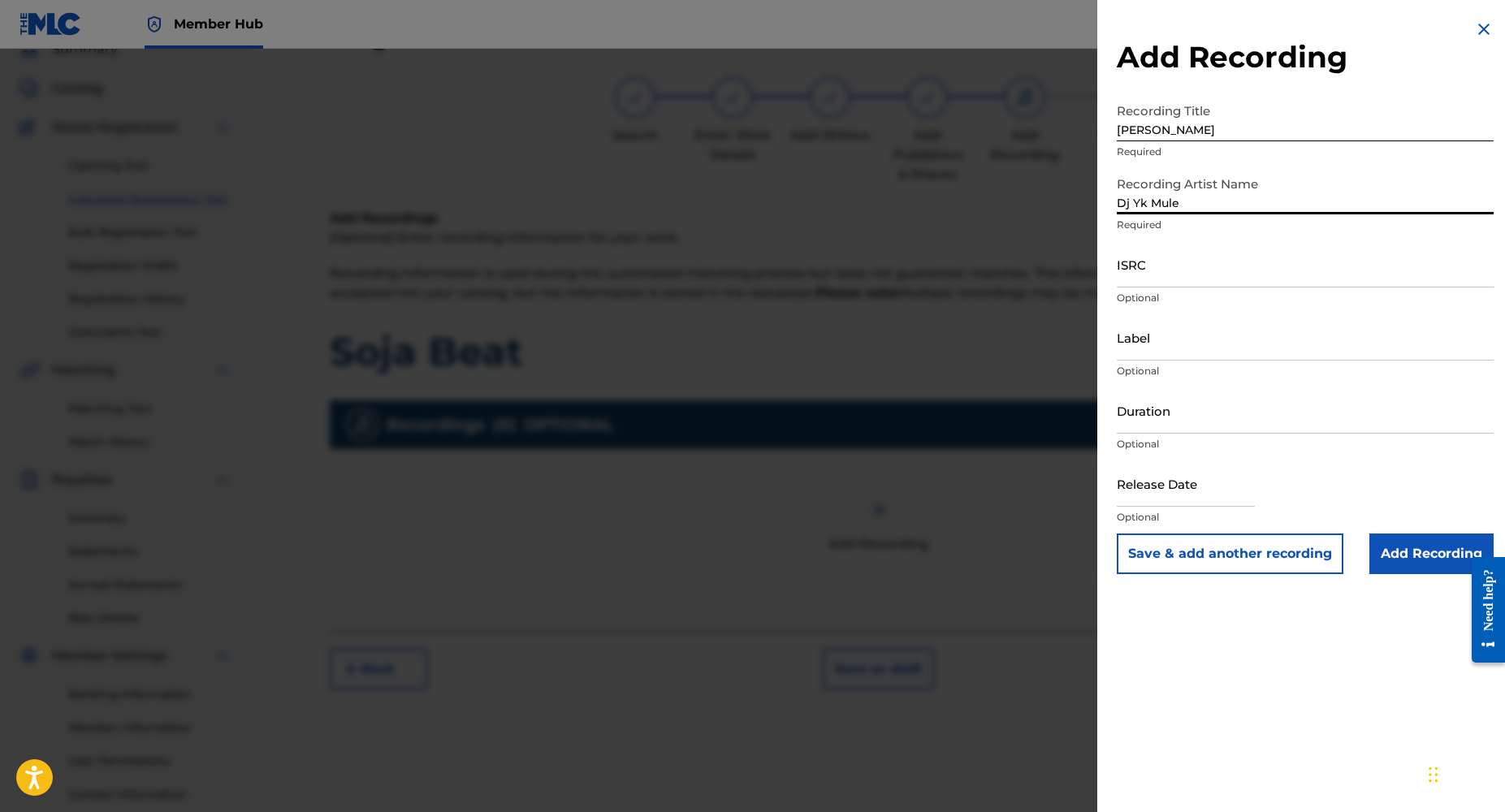
click at [1266, 137] on input "[PERSON_NAME]" at bounding box center [1305, 118] width 377 height 46
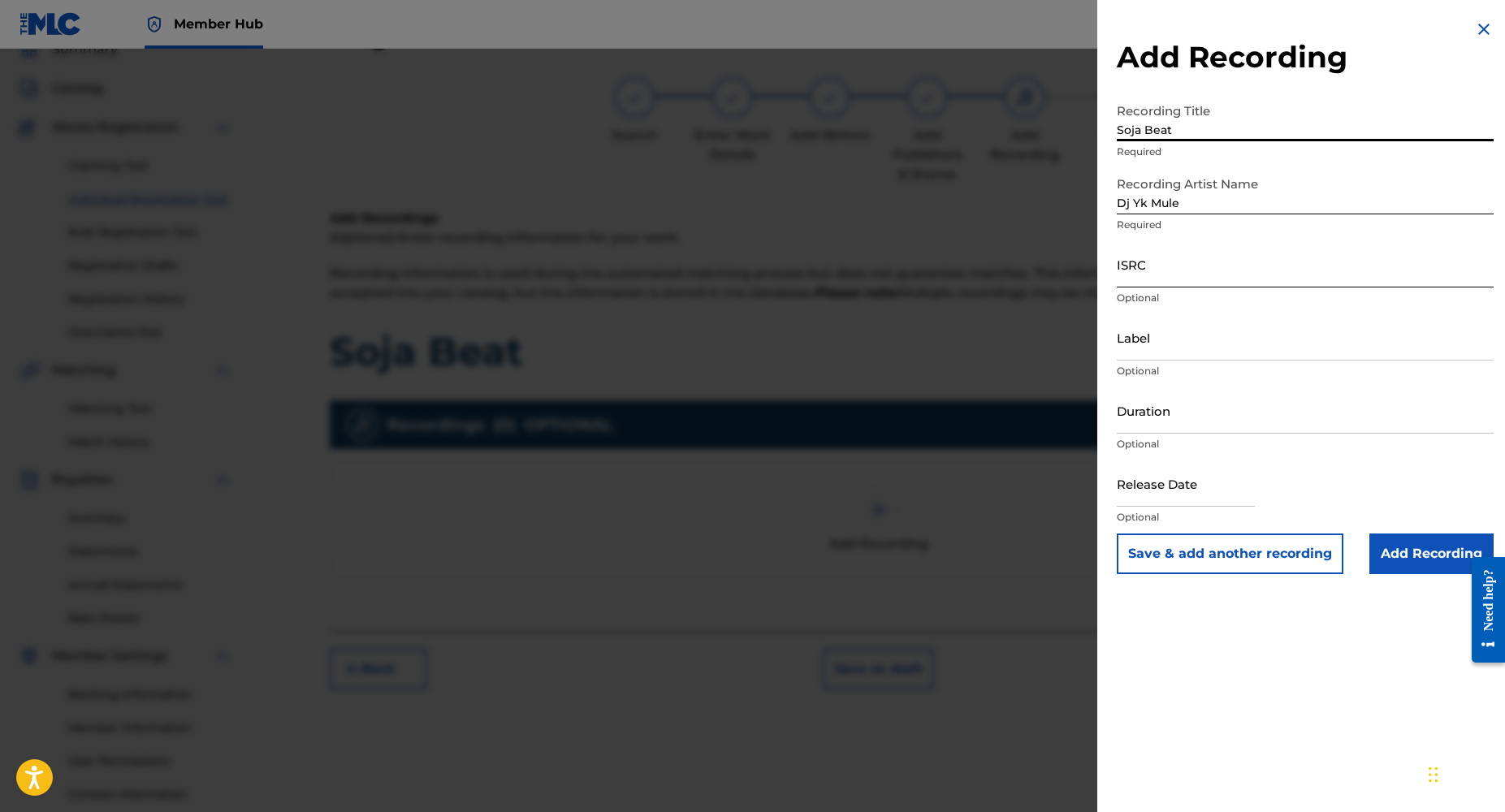
type input "Soja Beat"
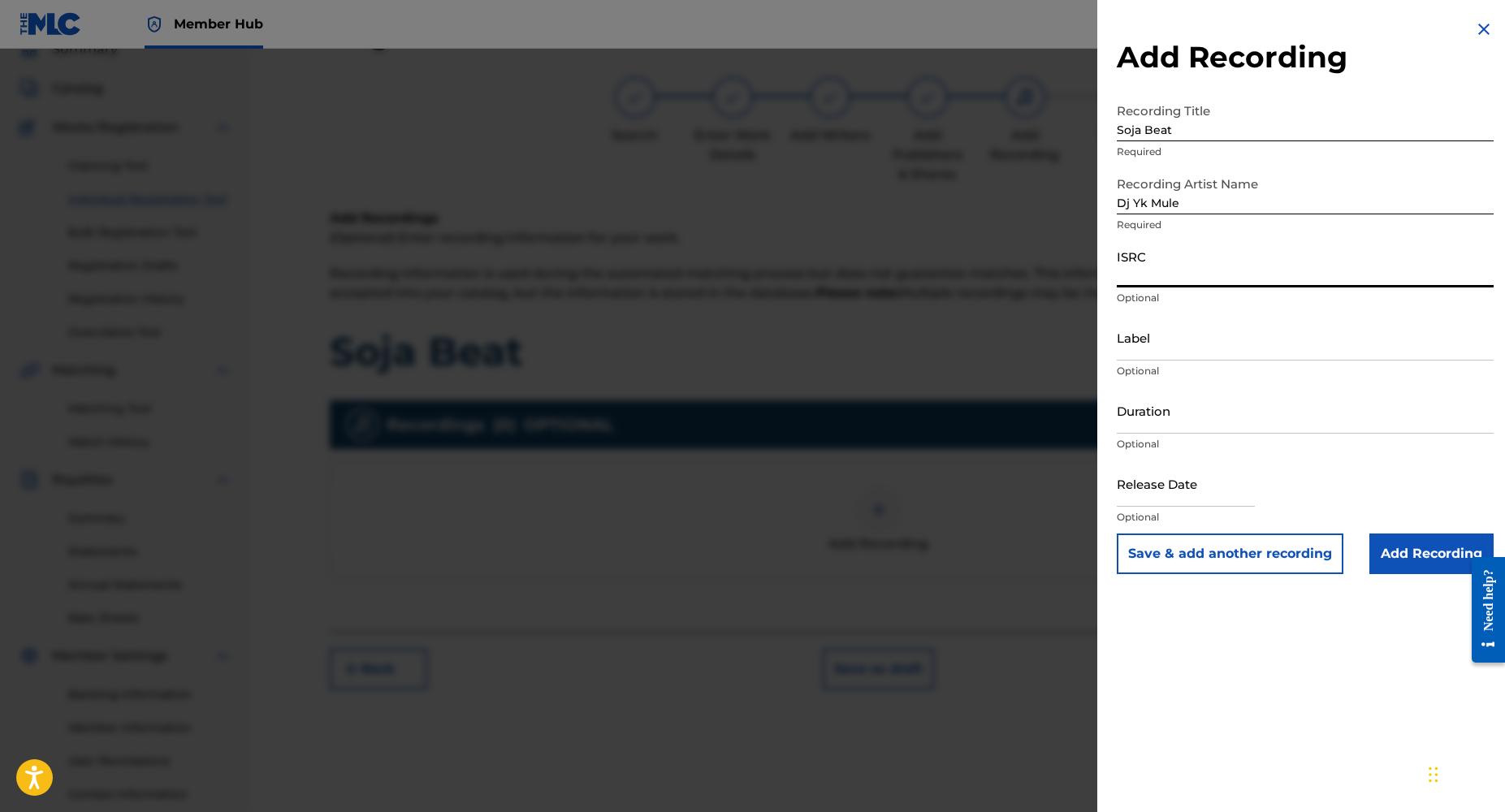
click at [1193, 276] on input "ISRC" at bounding box center [1305, 264] width 377 height 46
paste input "NLRD52202808"
type input "NLRD52202808"
click at [1159, 355] on input "Label" at bounding box center [1305, 337] width 377 height 46
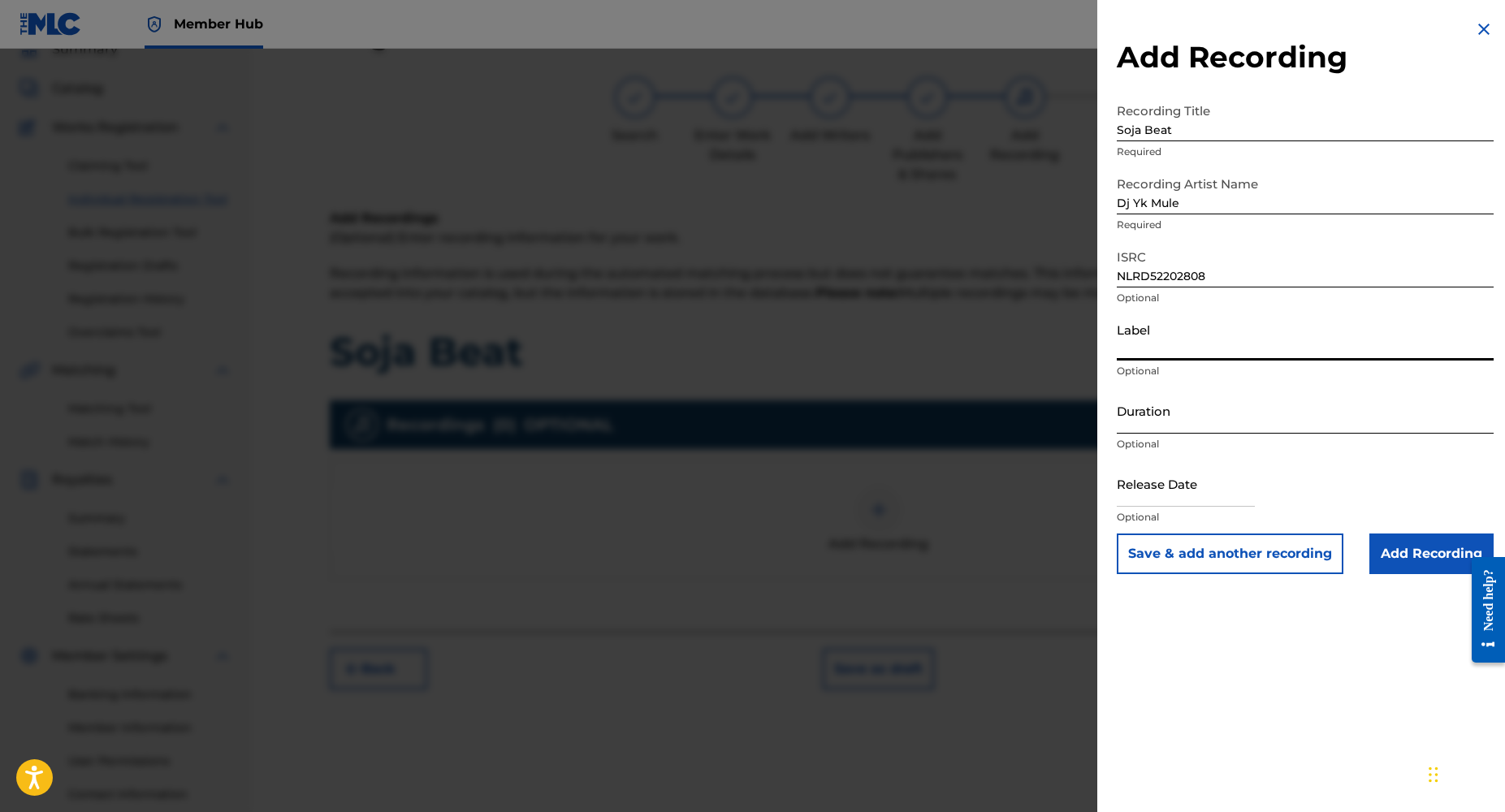
click at [1134, 426] on input "Duration" at bounding box center [1305, 410] width 377 height 46
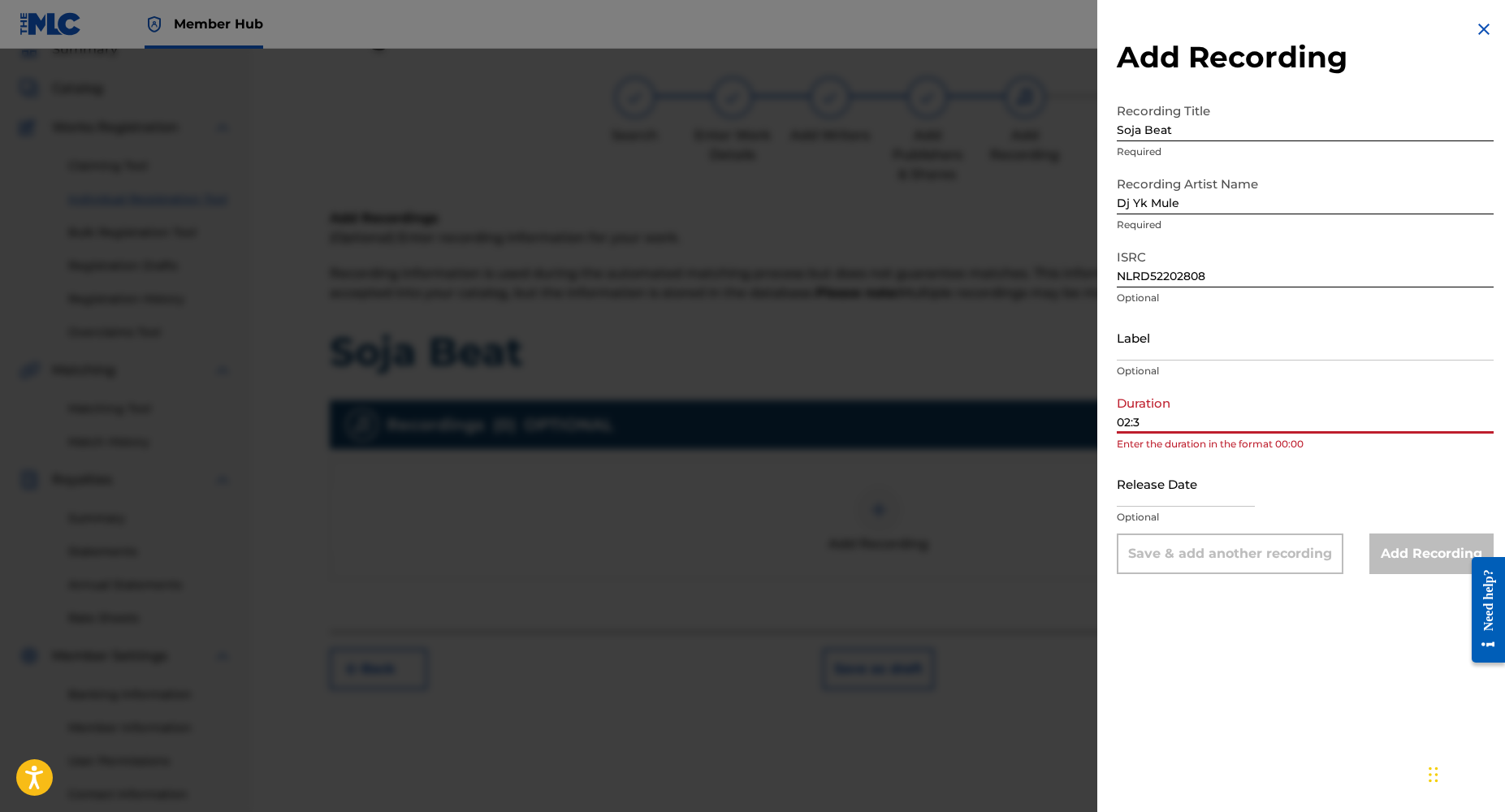
type input "02:34"
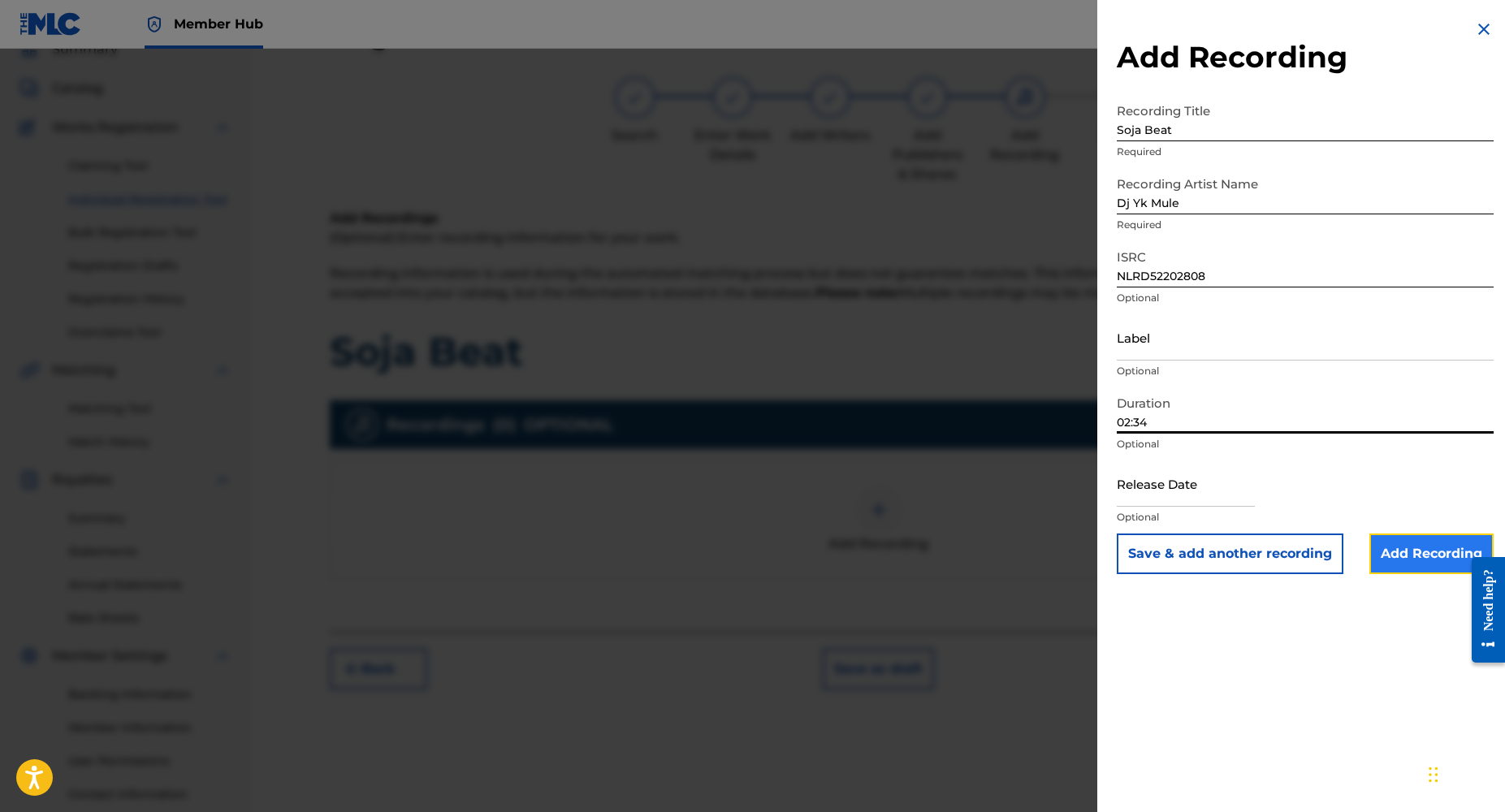
click at [1377, 541] on input "Add Recording" at bounding box center [1432, 553] width 124 height 40
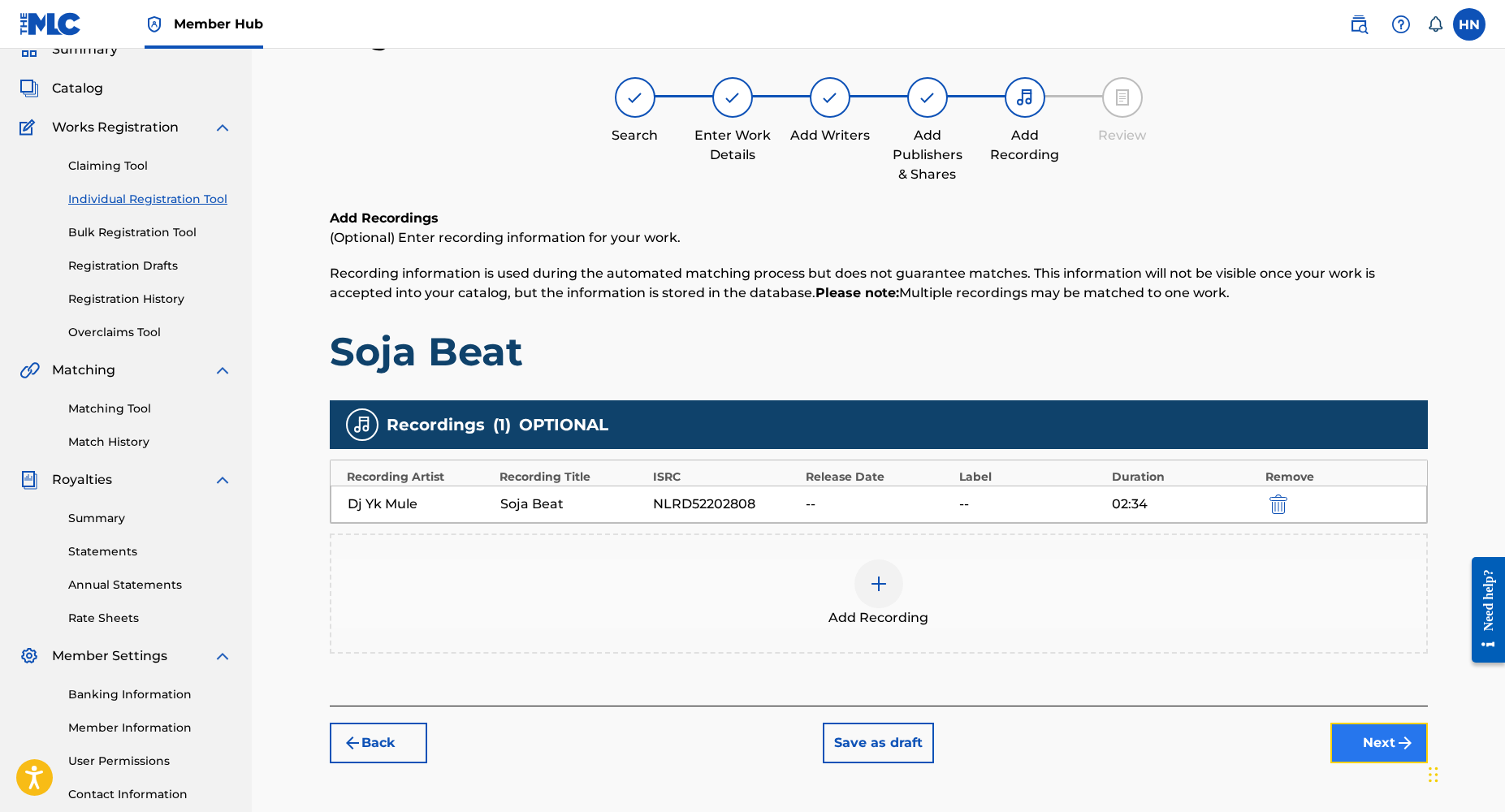
click at [1375, 756] on button "Next" at bounding box center [1379, 743] width 97 height 40
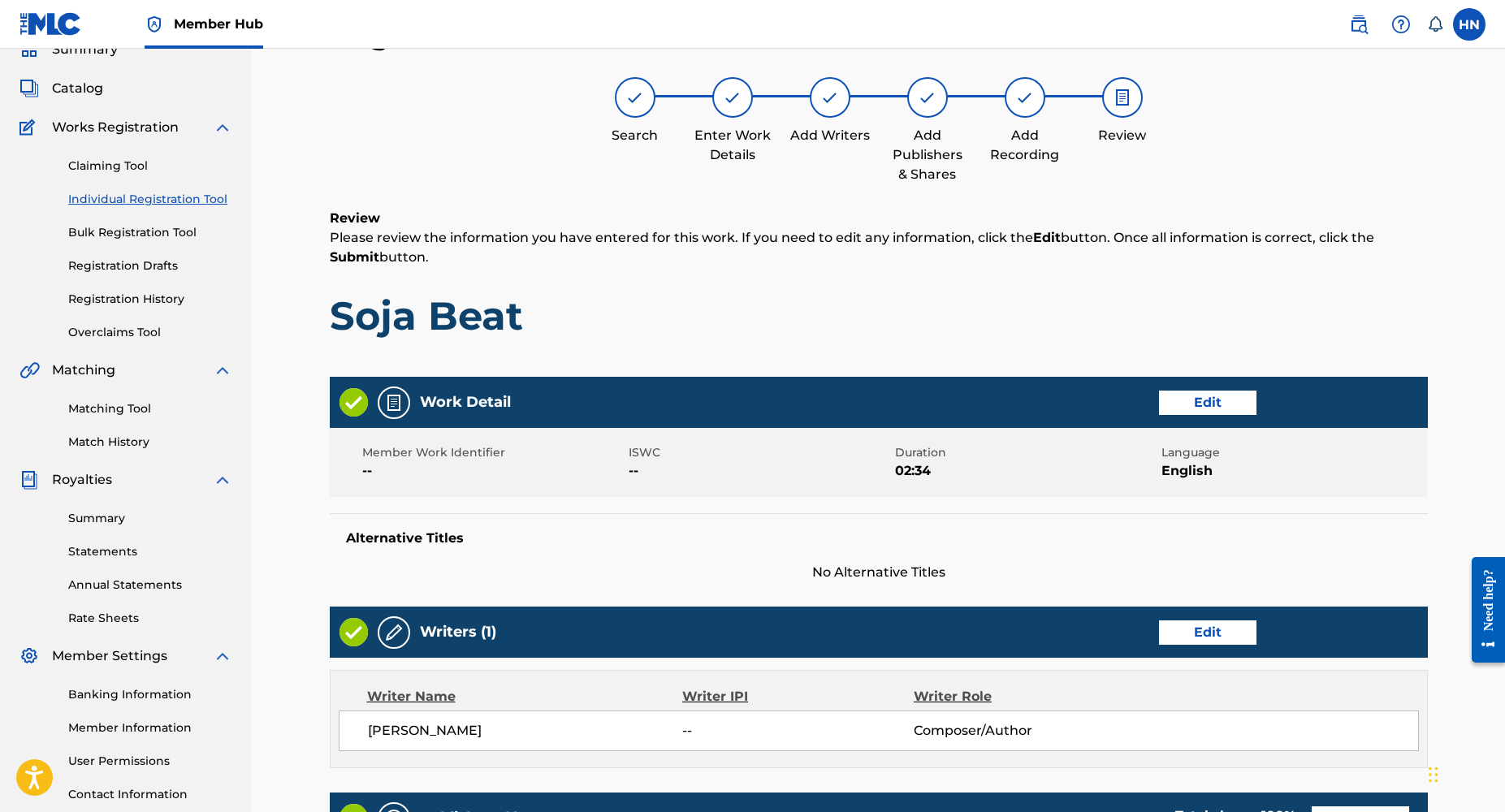
scroll to position [560, 0]
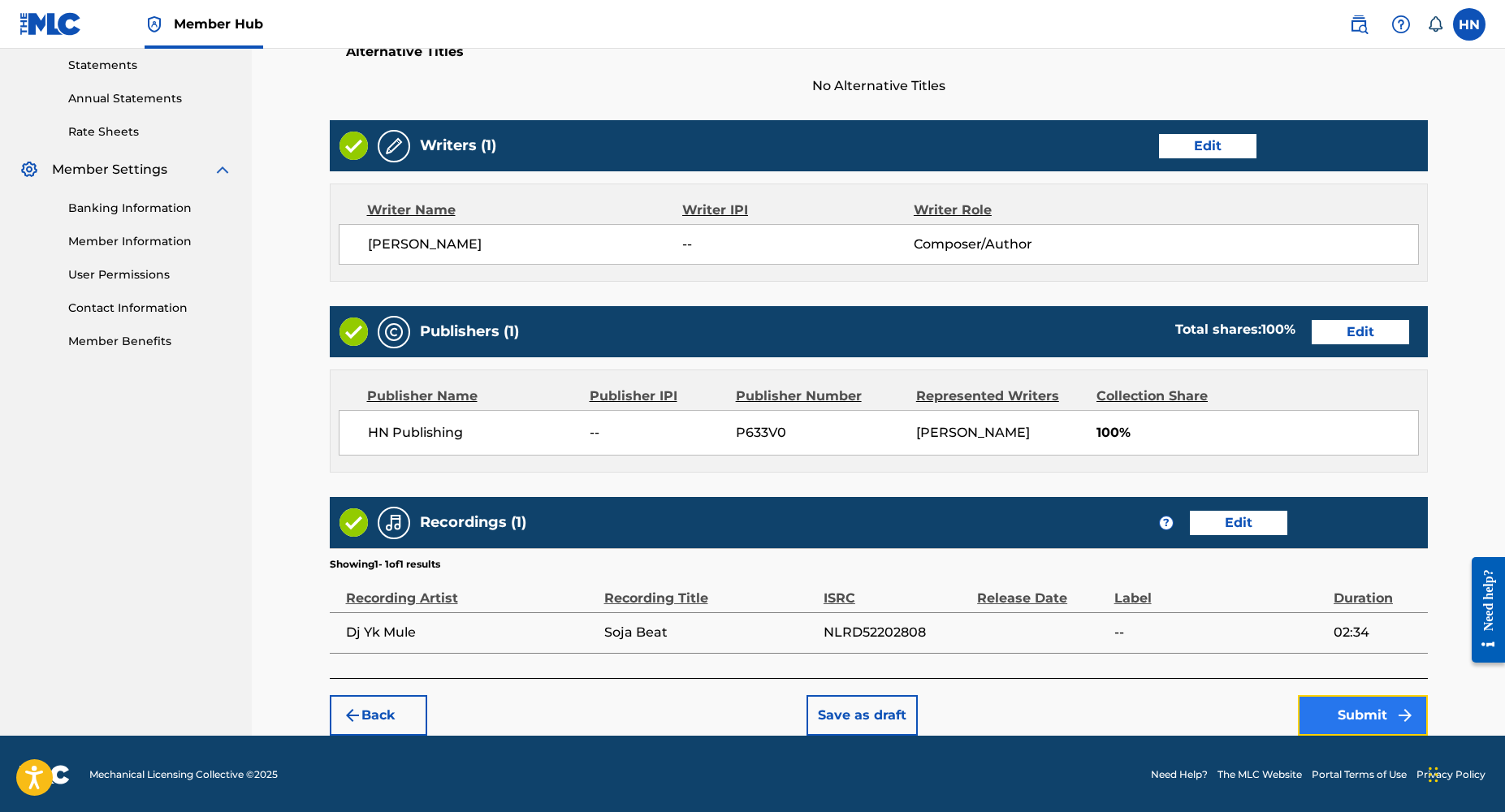
click at [1365, 716] on button "Submit" at bounding box center [1363, 715] width 130 height 40
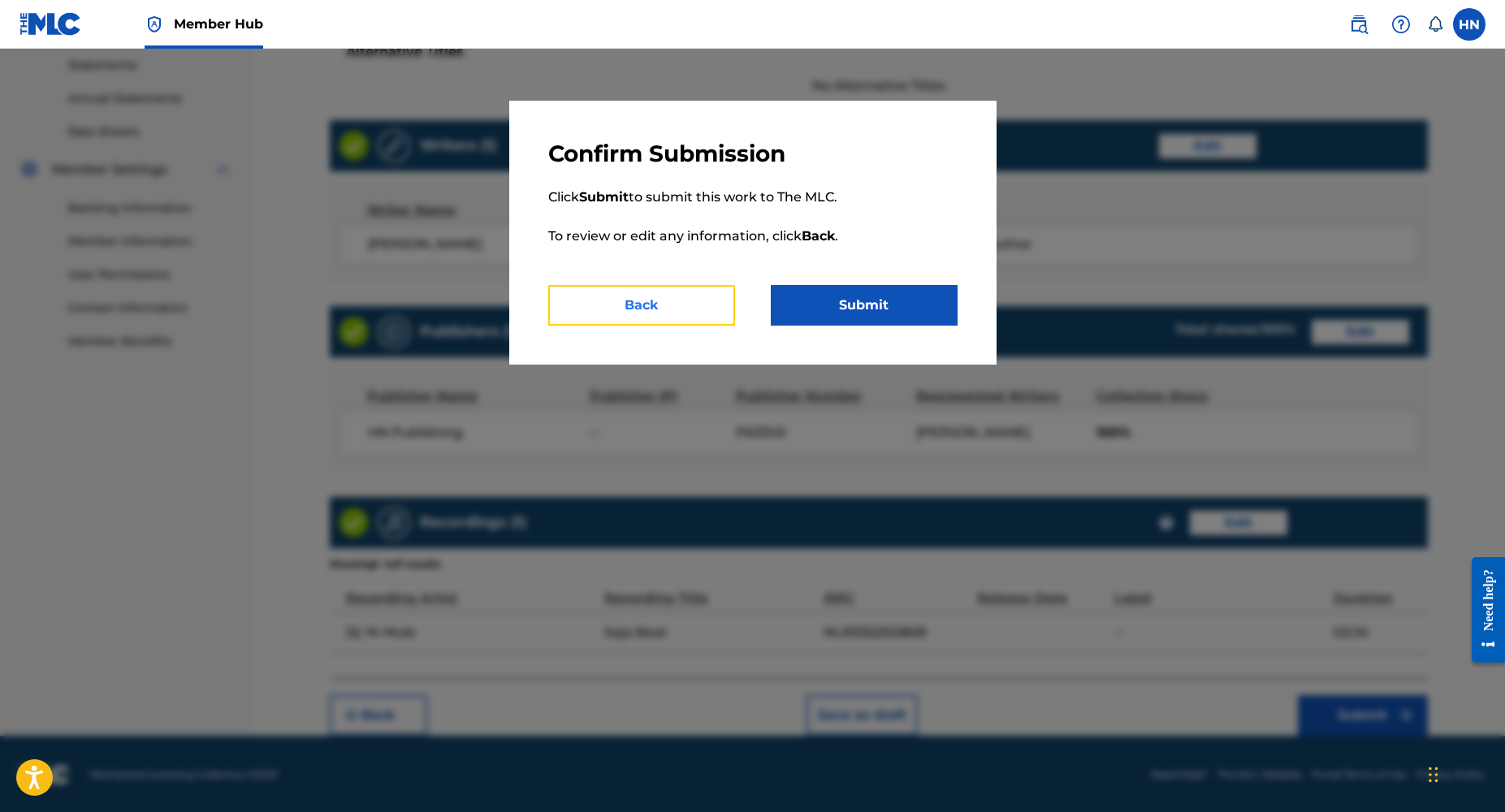
click at [688, 319] on button "Back" at bounding box center [642, 305] width 187 height 40
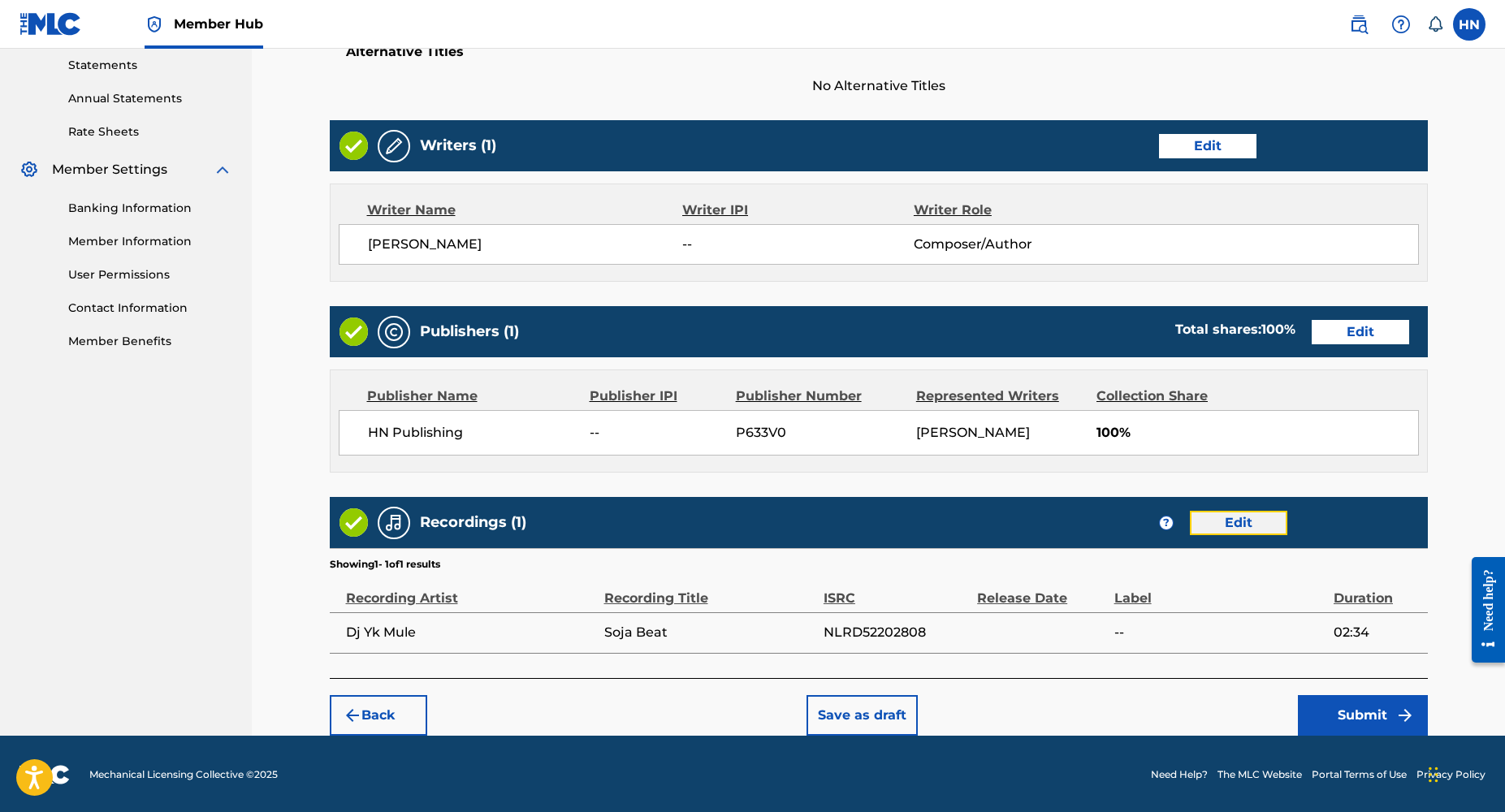
click at [1225, 512] on button "Edit" at bounding box center [1238, 523] width 97 height 25
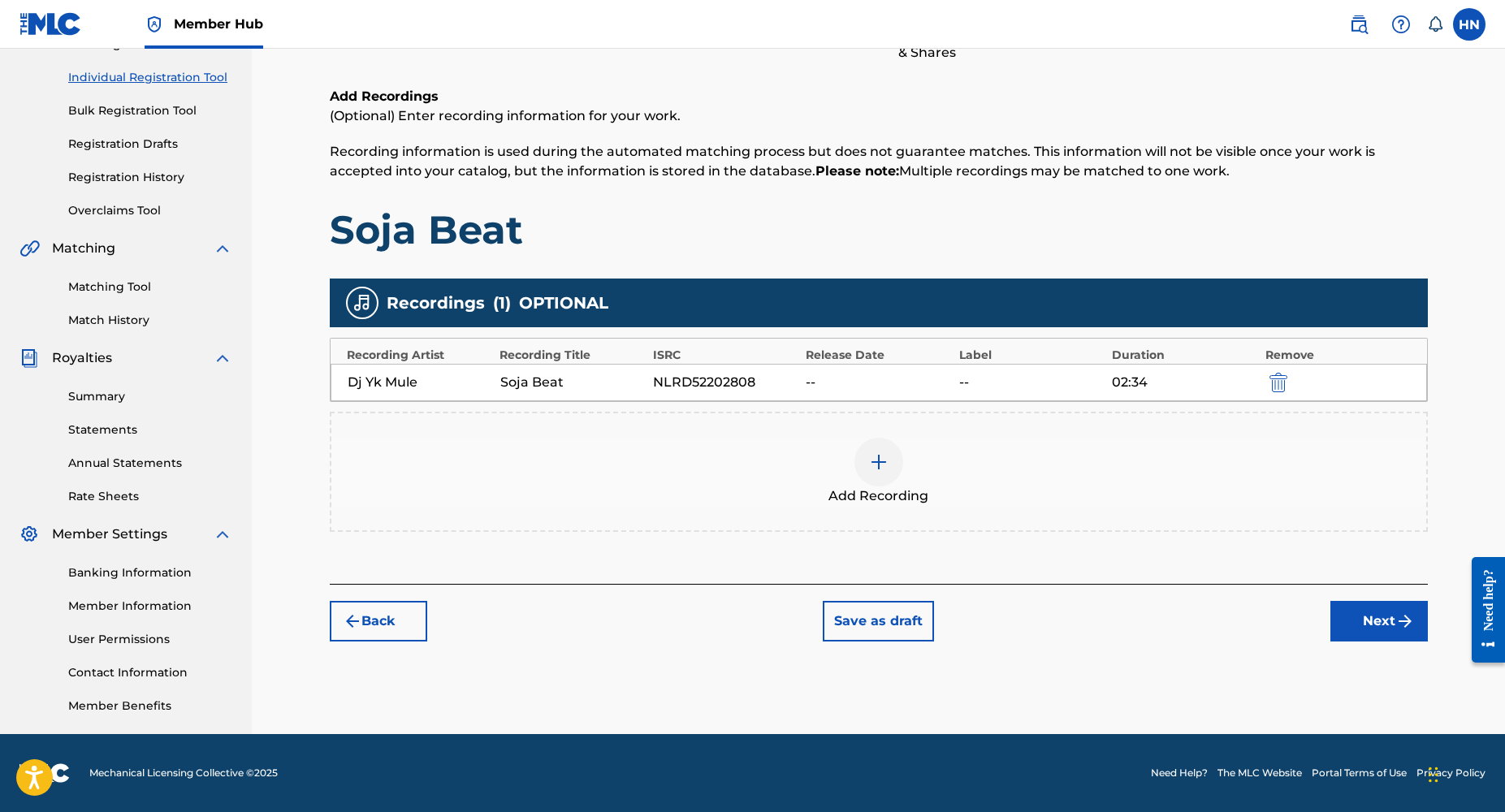
click at [874, 456] on img at bounding box center [879, 463] width 20 height 20
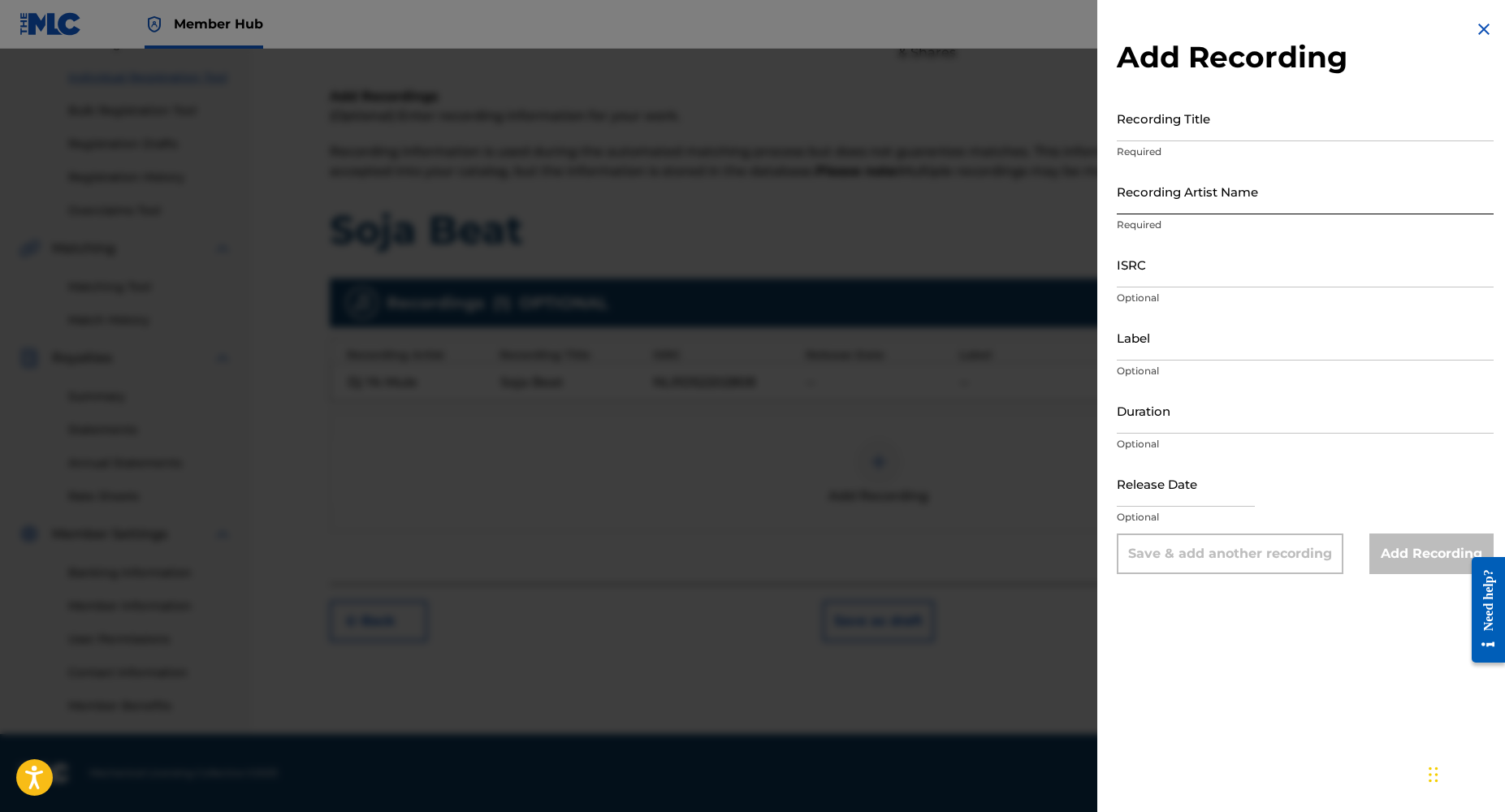
click at [1168, 206] on input "Recording Artist Name" at bounding box center [1305, 191] width 377 height 46
type input "DJ YK BEATS"
paste input "NLRD52202808"
type input "NLRD52202808"
click at [1155, 132] on input "Recording Title" at bounding box center [1305, 118] width 377 height 46
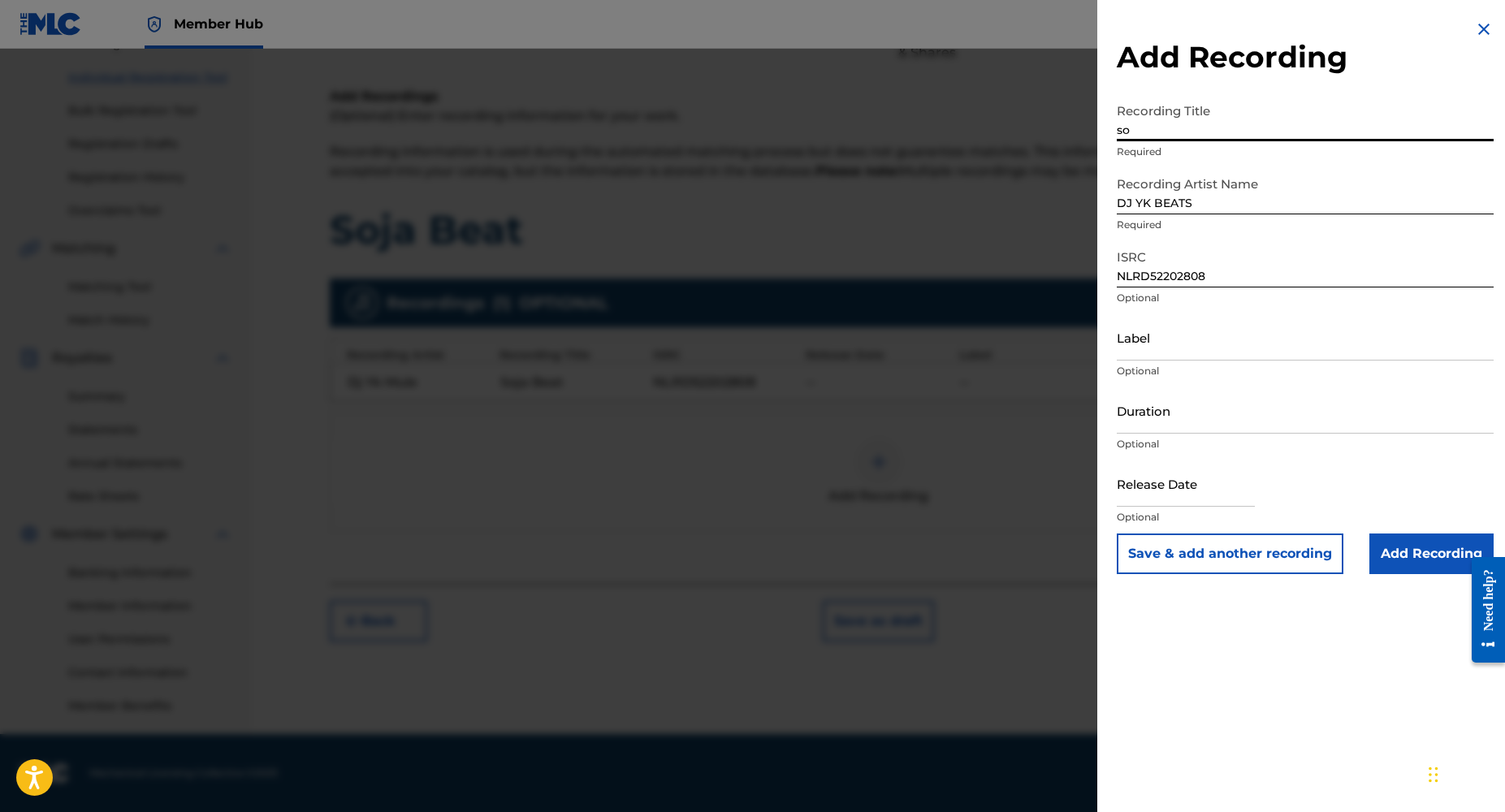
type input "s"
type input "Soja Beat"
click at [1222, 282] on input "NLRD52202808" at bounding box center [1305, 264] width 377 height 46
click at [1165, 425] on input "Duration" at bounding box center [1305, 410] width 377 height 46
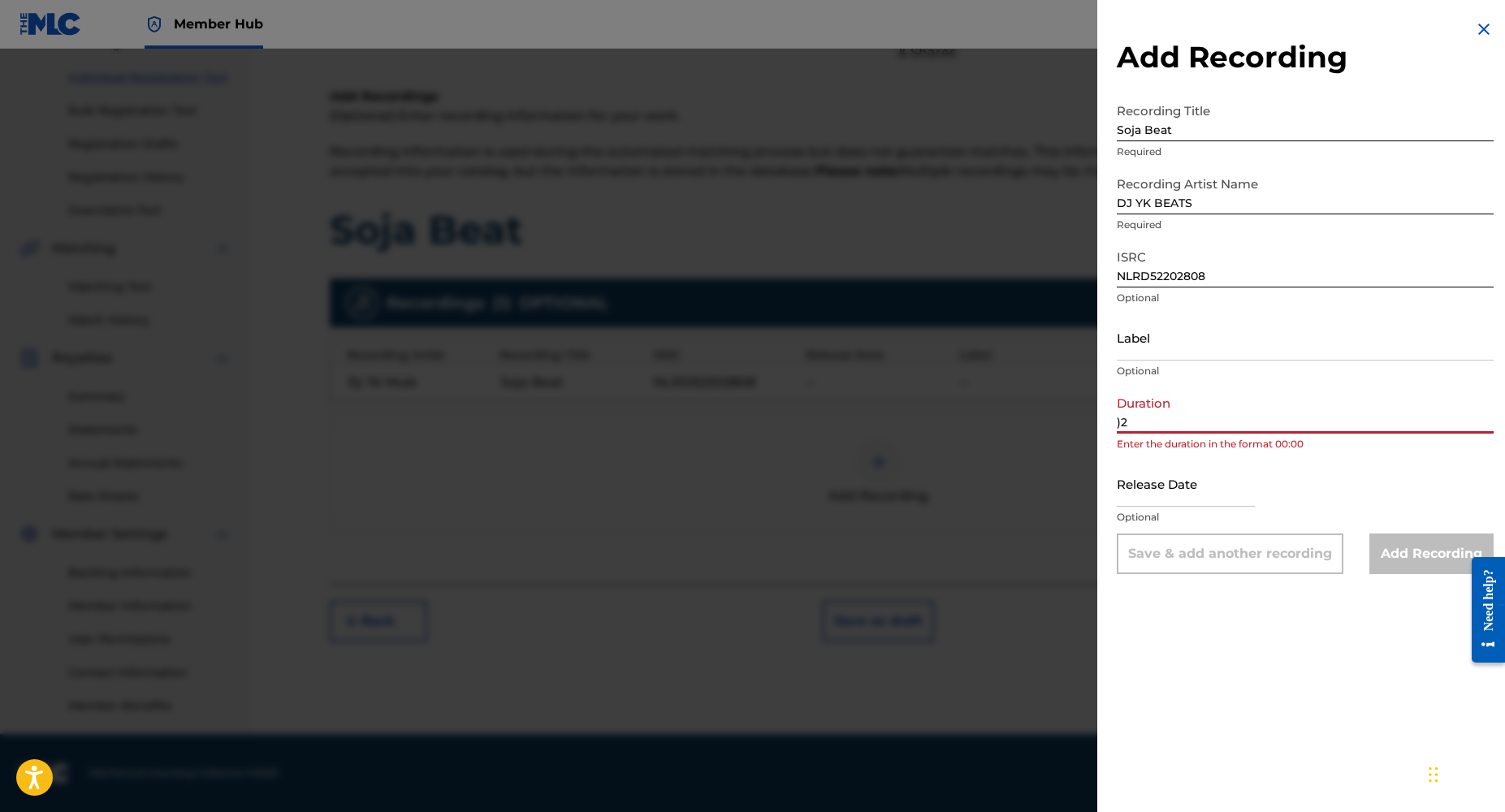
type input ")"
type input "02:34"
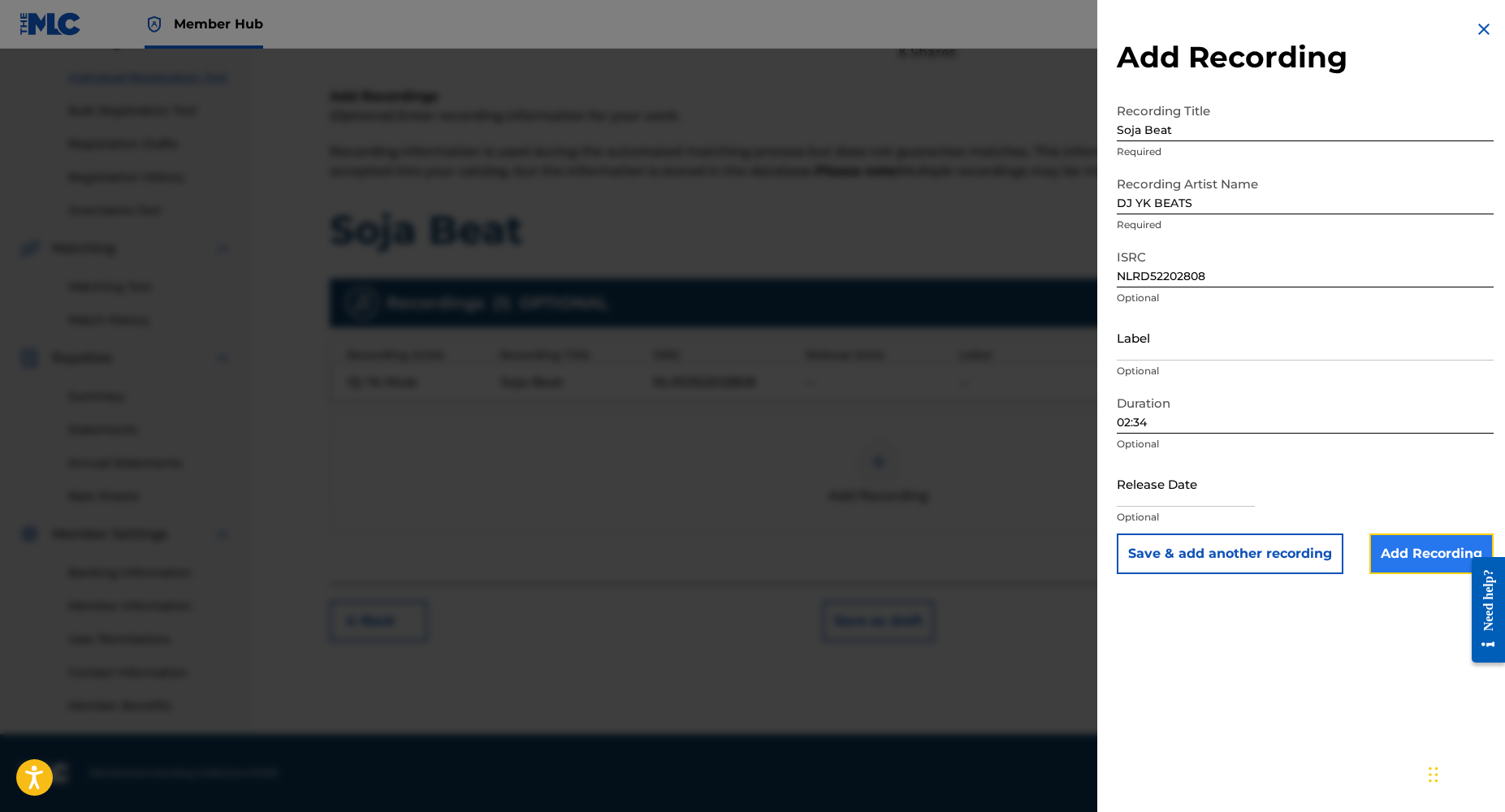
click at [1380, 567] on input "Add Recording" at bounding box center [1432, 553] width 124 height 40
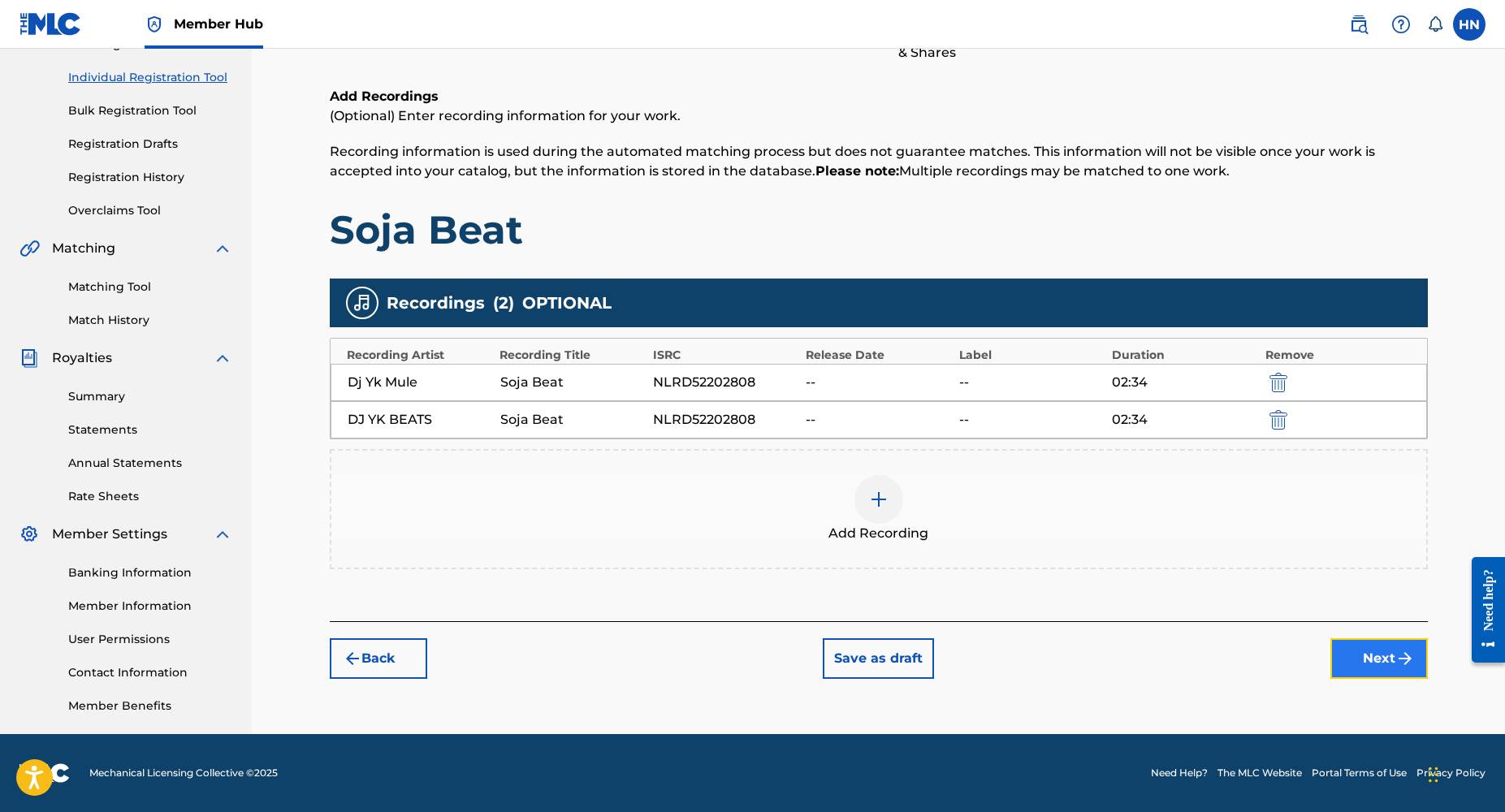
click at [1347, 667] on button "Next" at bounding box center [1379, 658] width 97 height 40
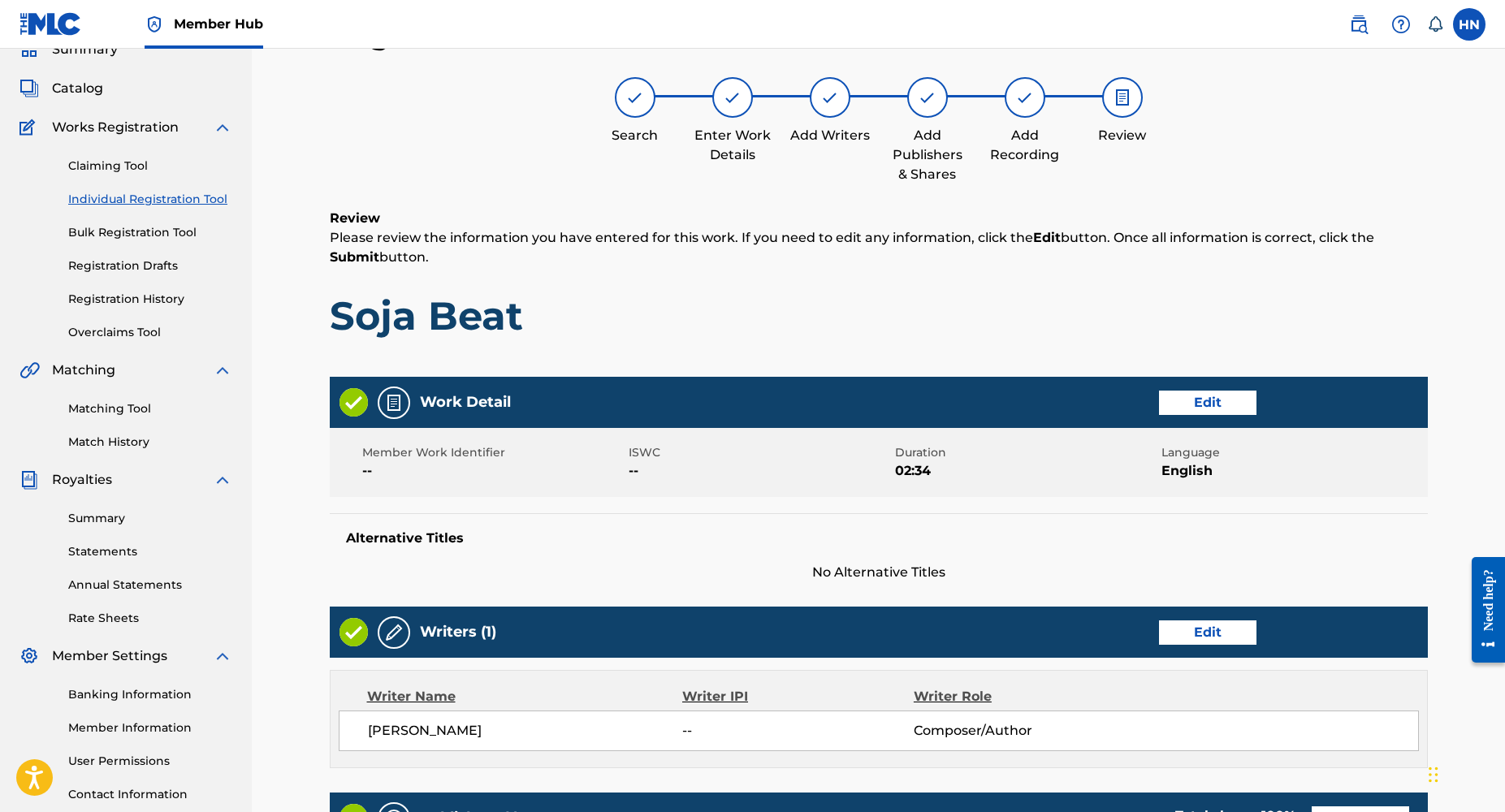
scroll to position [600, 0]
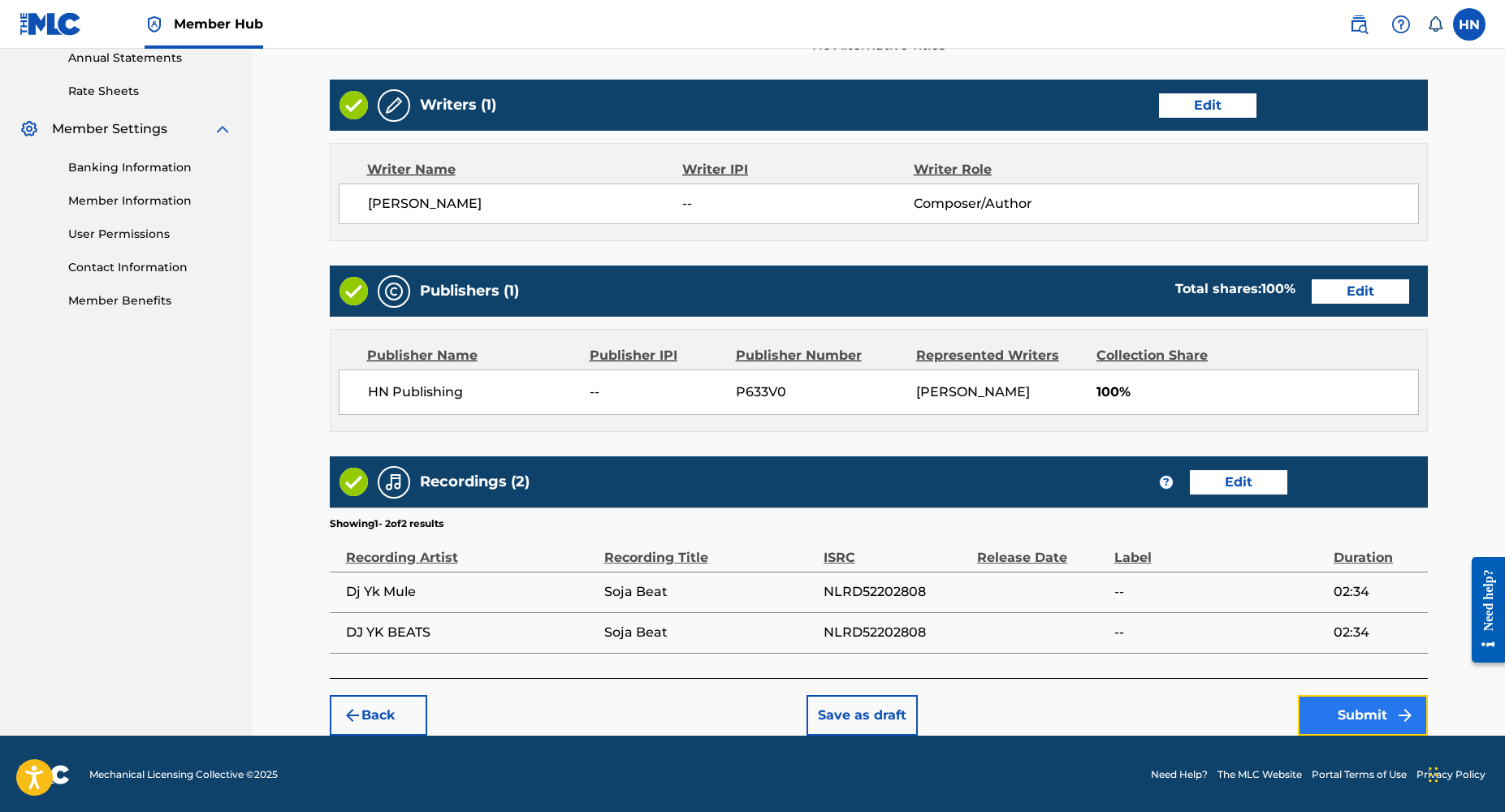
click at [1356, 710] on button "Submit" at bounding box center [1363, 715] width 130 height 40
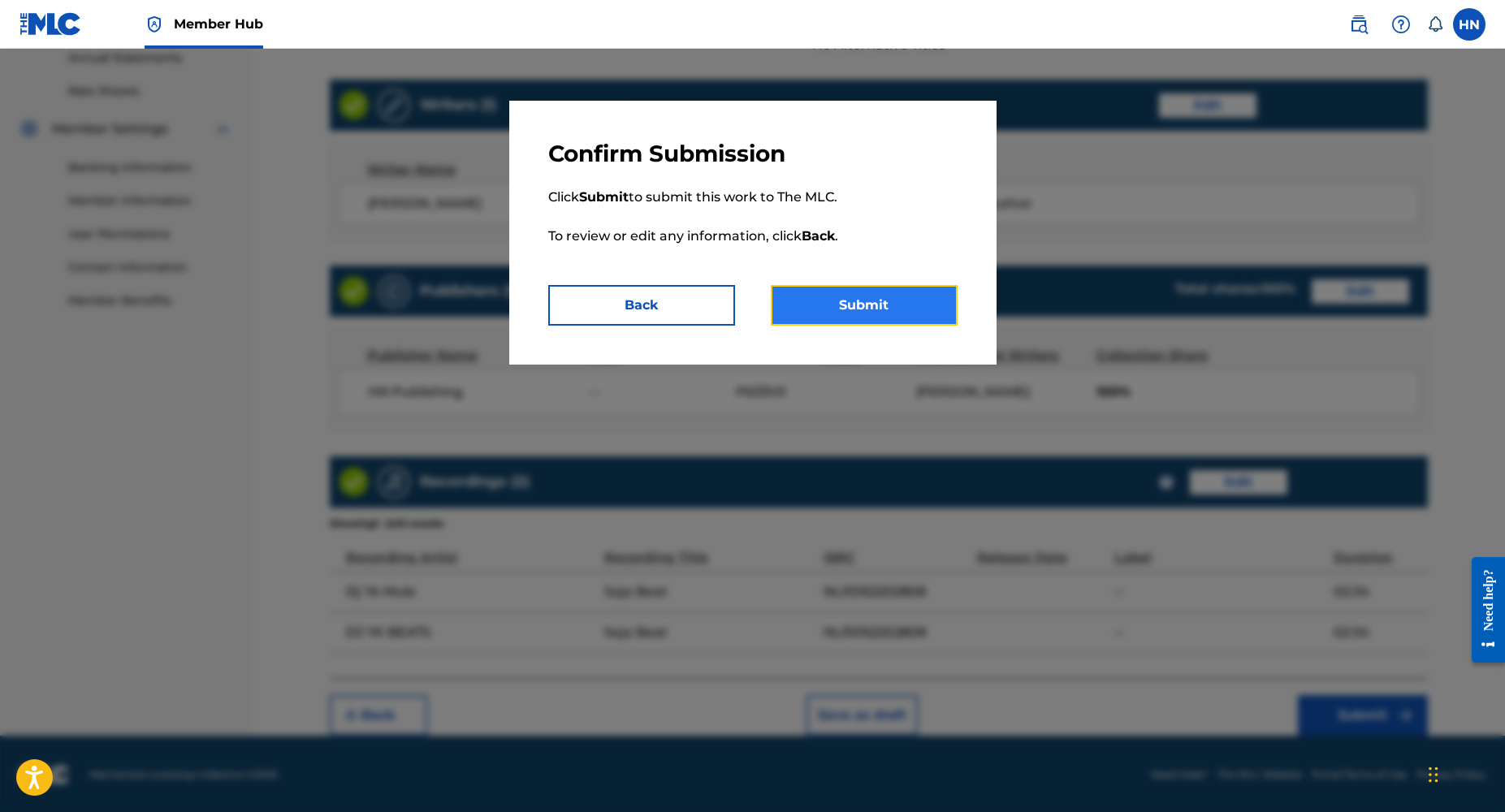
click at [881, 300] on button "Submit" at bounding box center [864, 305] width 187 height 40
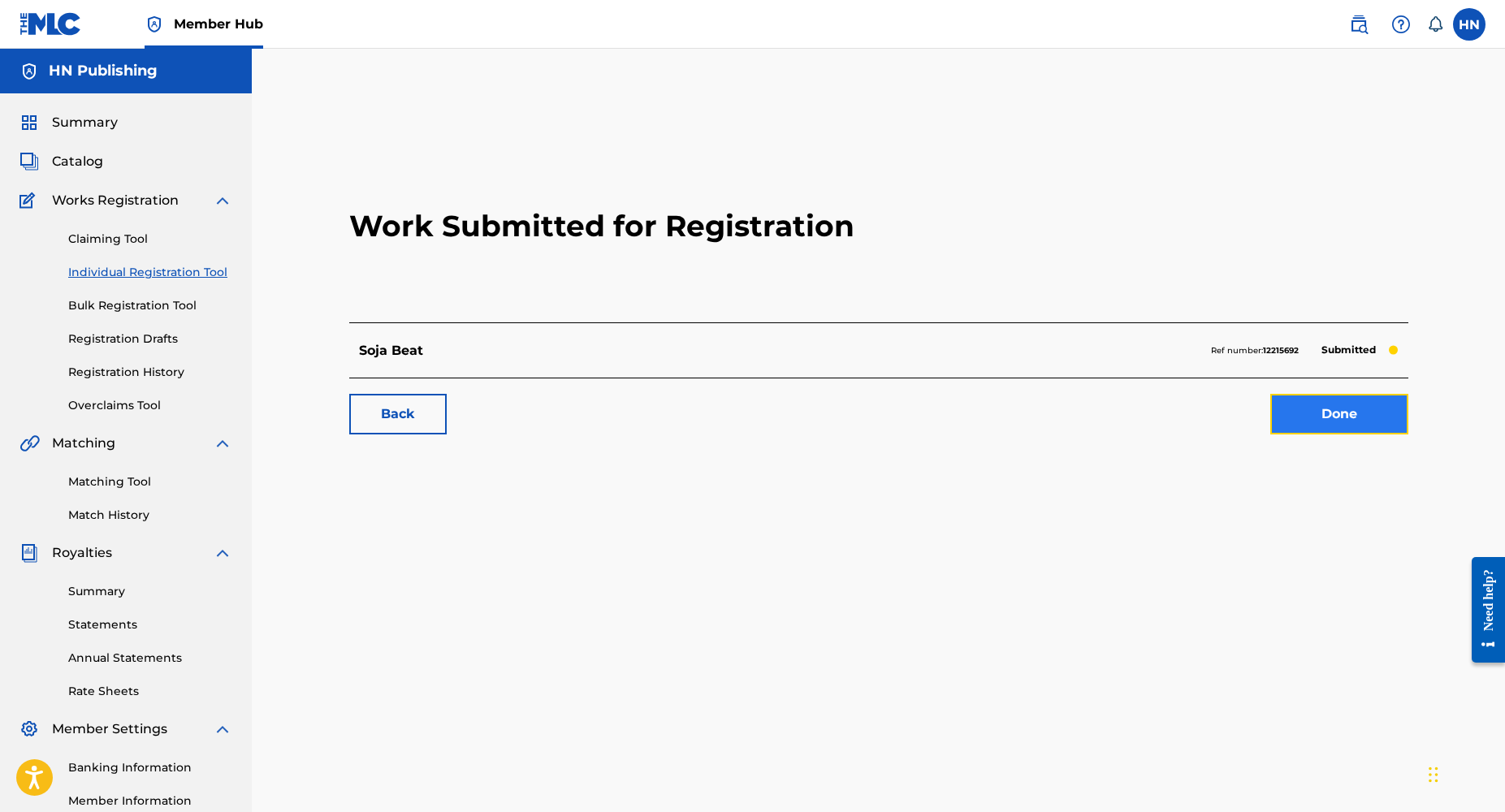
click at [1331, 416] on link "Done" at bounding box center [1340, 413] width 138 height 40
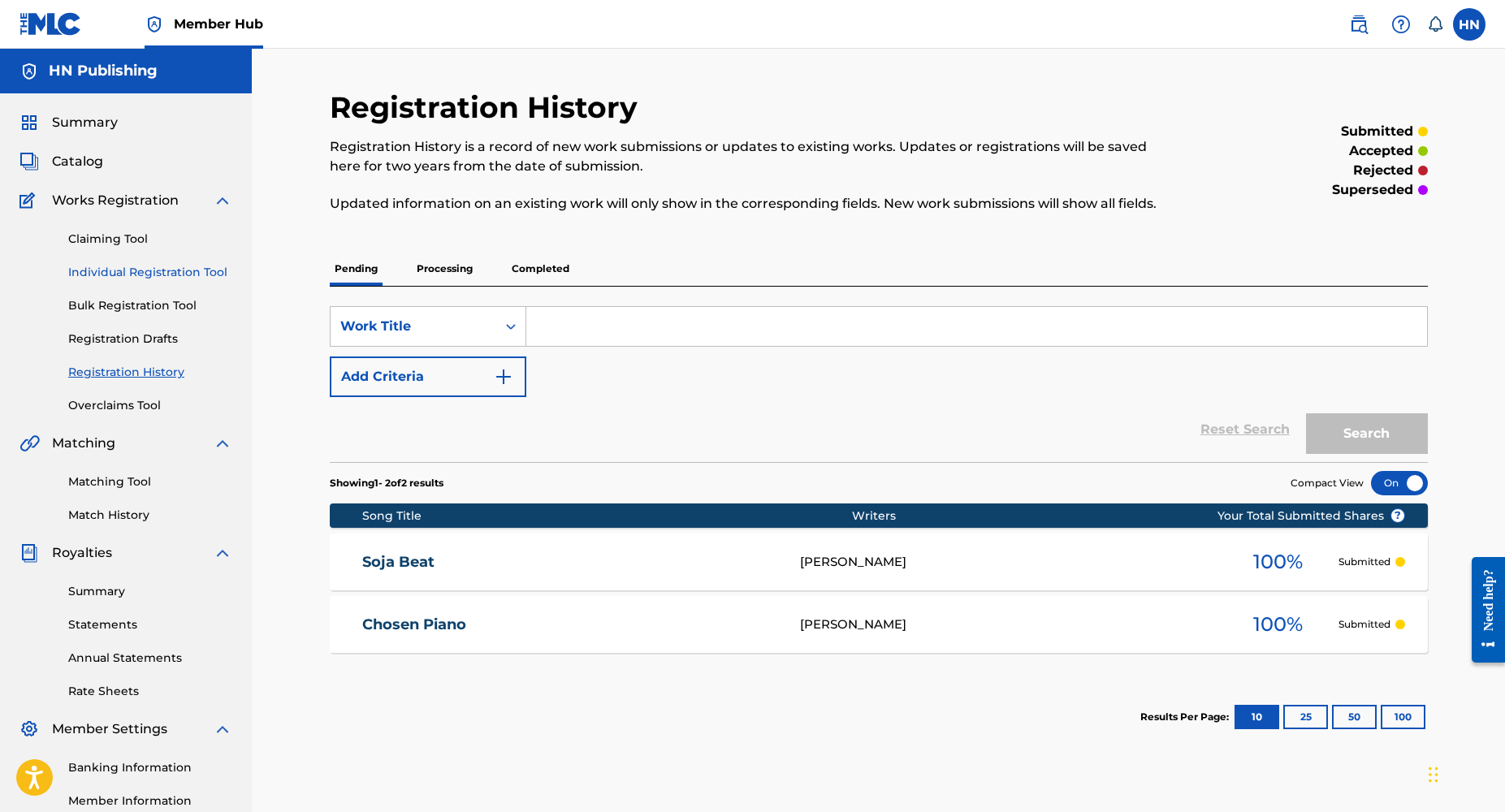
click at [145, 273] on link "Individual Registration Tool" at bounding box center [150, 272] width 164 height 17
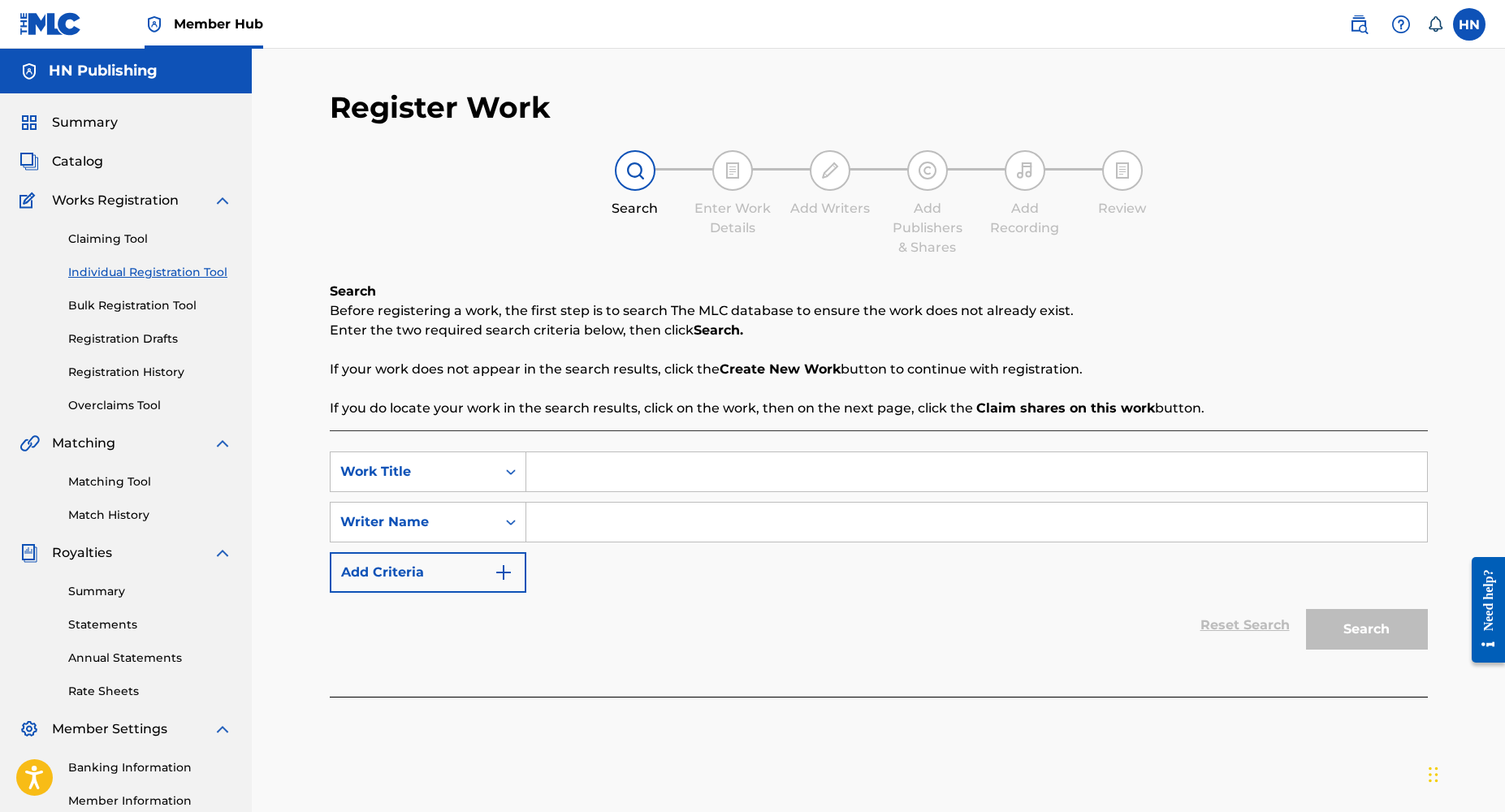
click at [556, 475] on input "Search Form" at bounding box center [976, 472] width 901 height 39
paste input "Northerners Mara"
type input "Northerners Mara"
click at [667, 519] on input "Search Form" at bounding box center [976, 523] width 901 height 39
type input "[PERSON_NAME]"
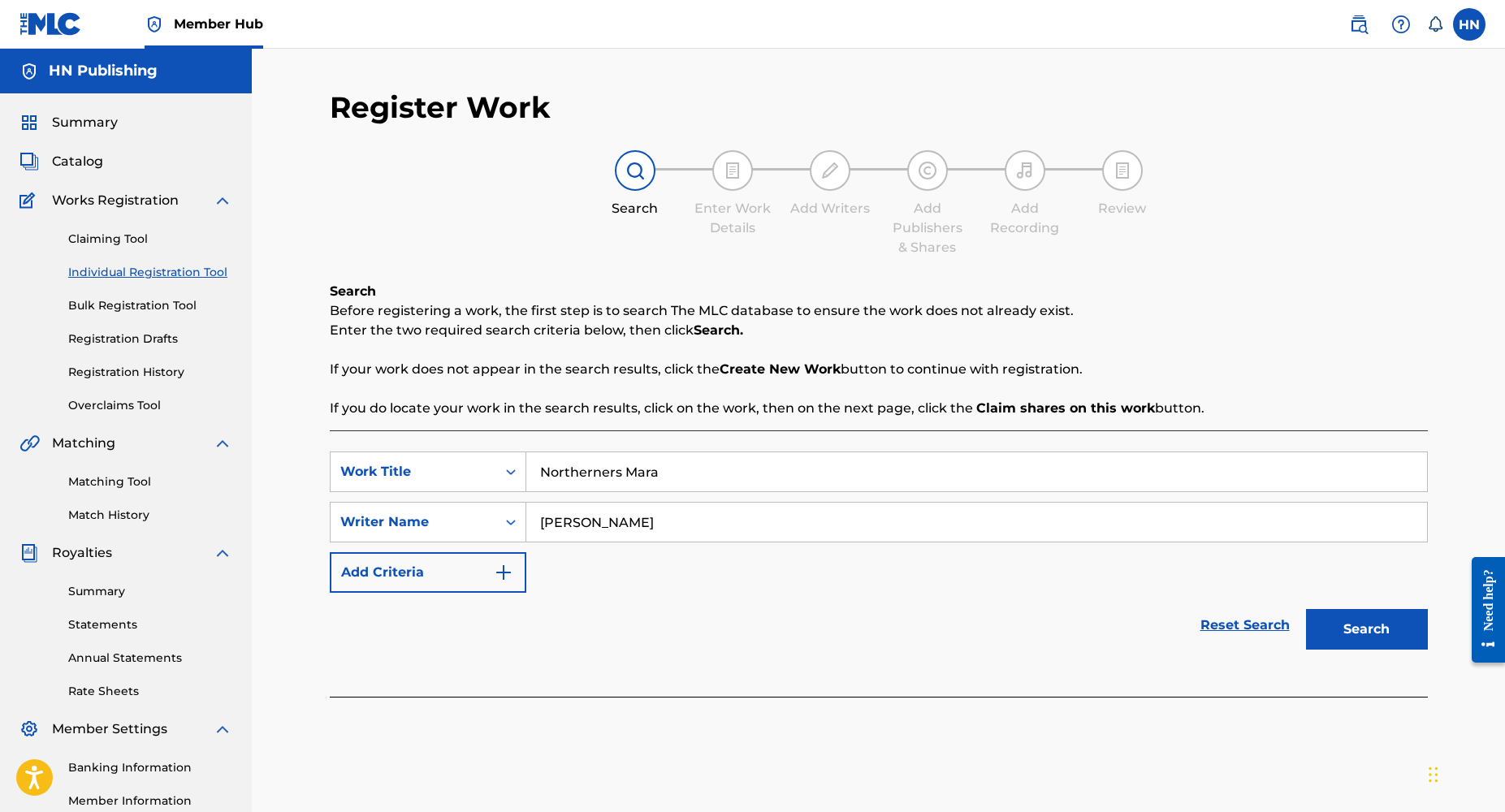
click at [1306, 609] on button "Search" at bounding box center [1367, 629] width 122 height 40
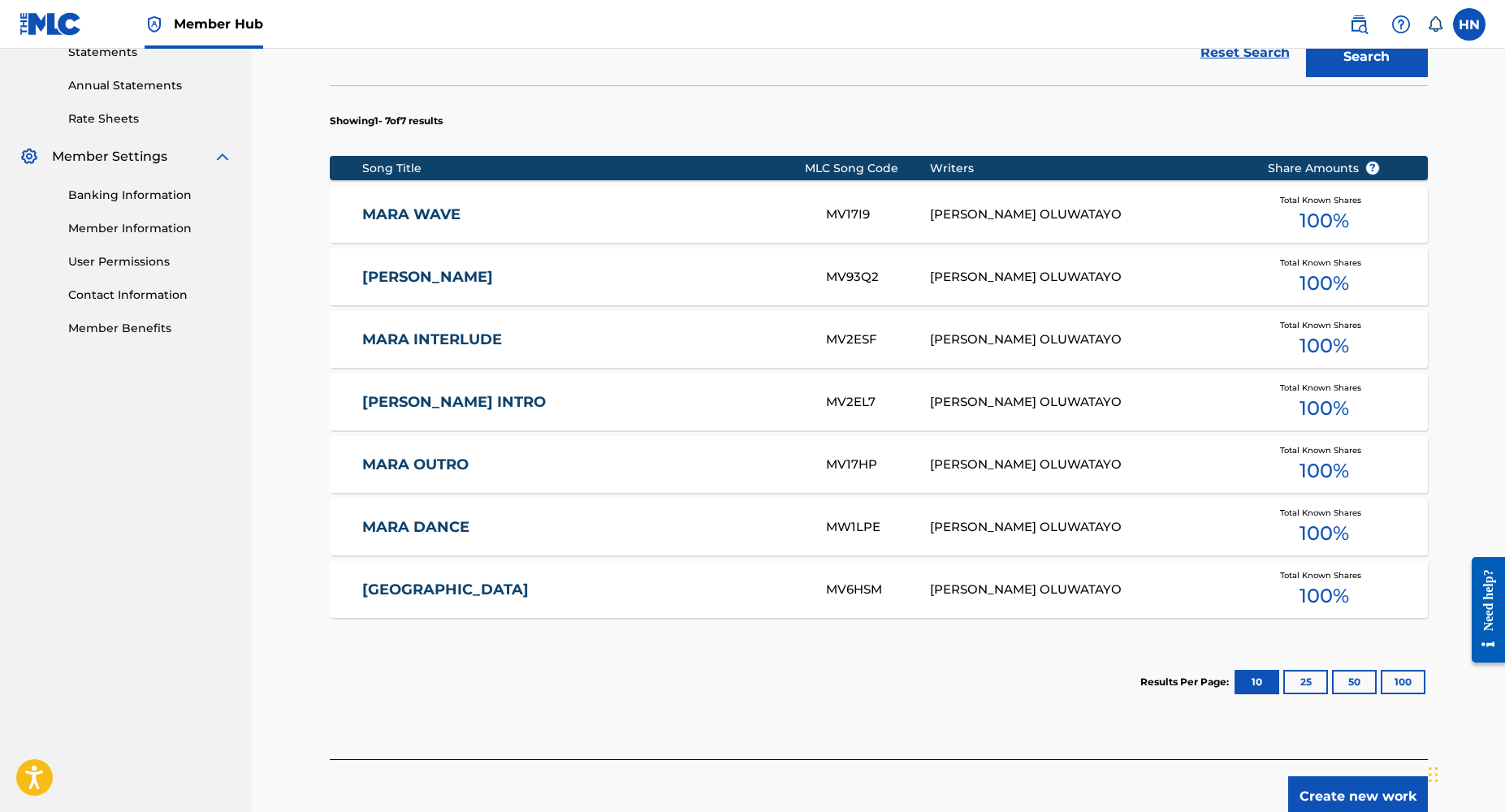
scroll to position [577, 0]
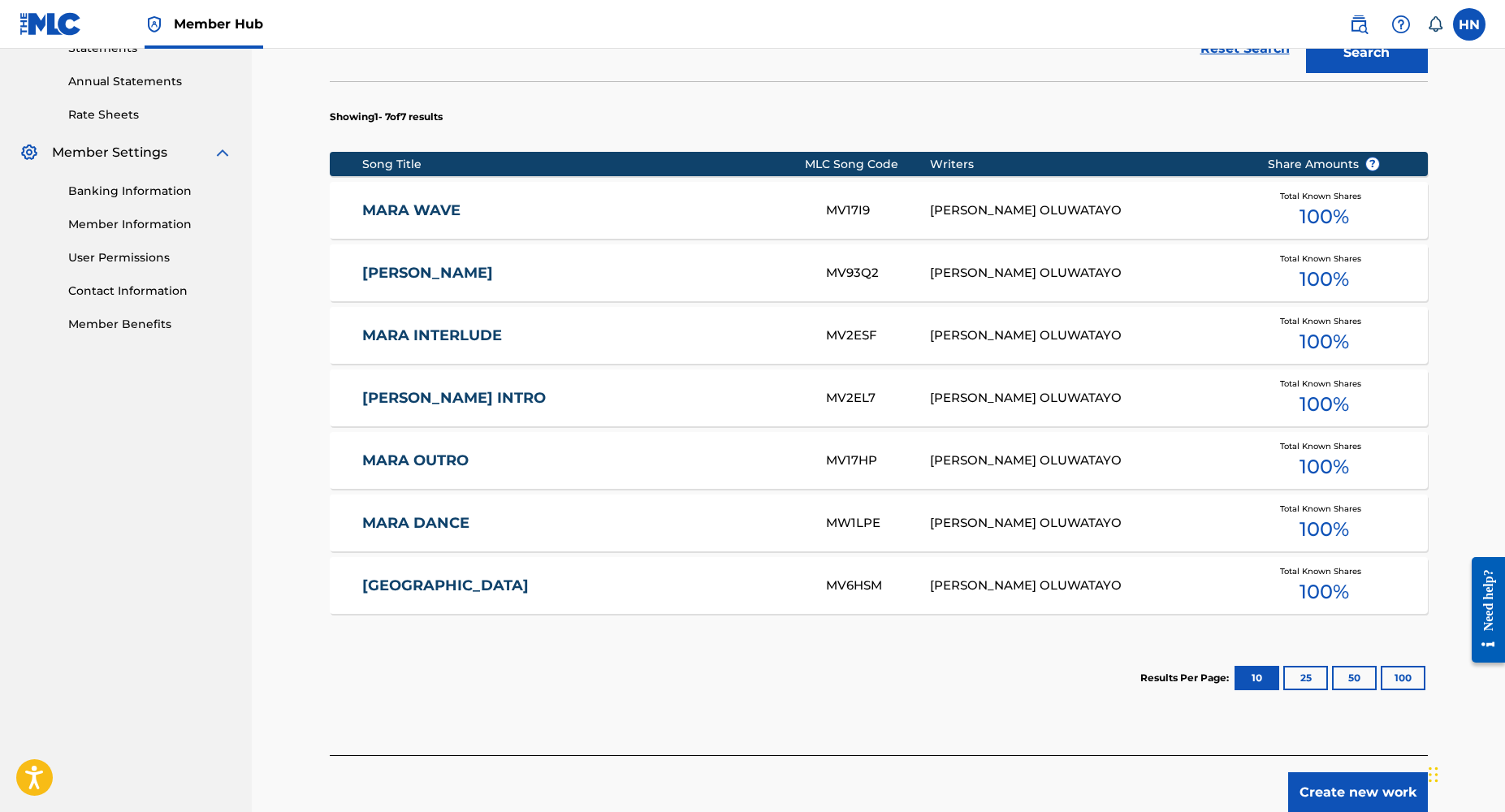
click at [992, 213] on div "[PERSON_NAME] OLUWATAYO" at bounding box center [1087, 211] width 313 height 19
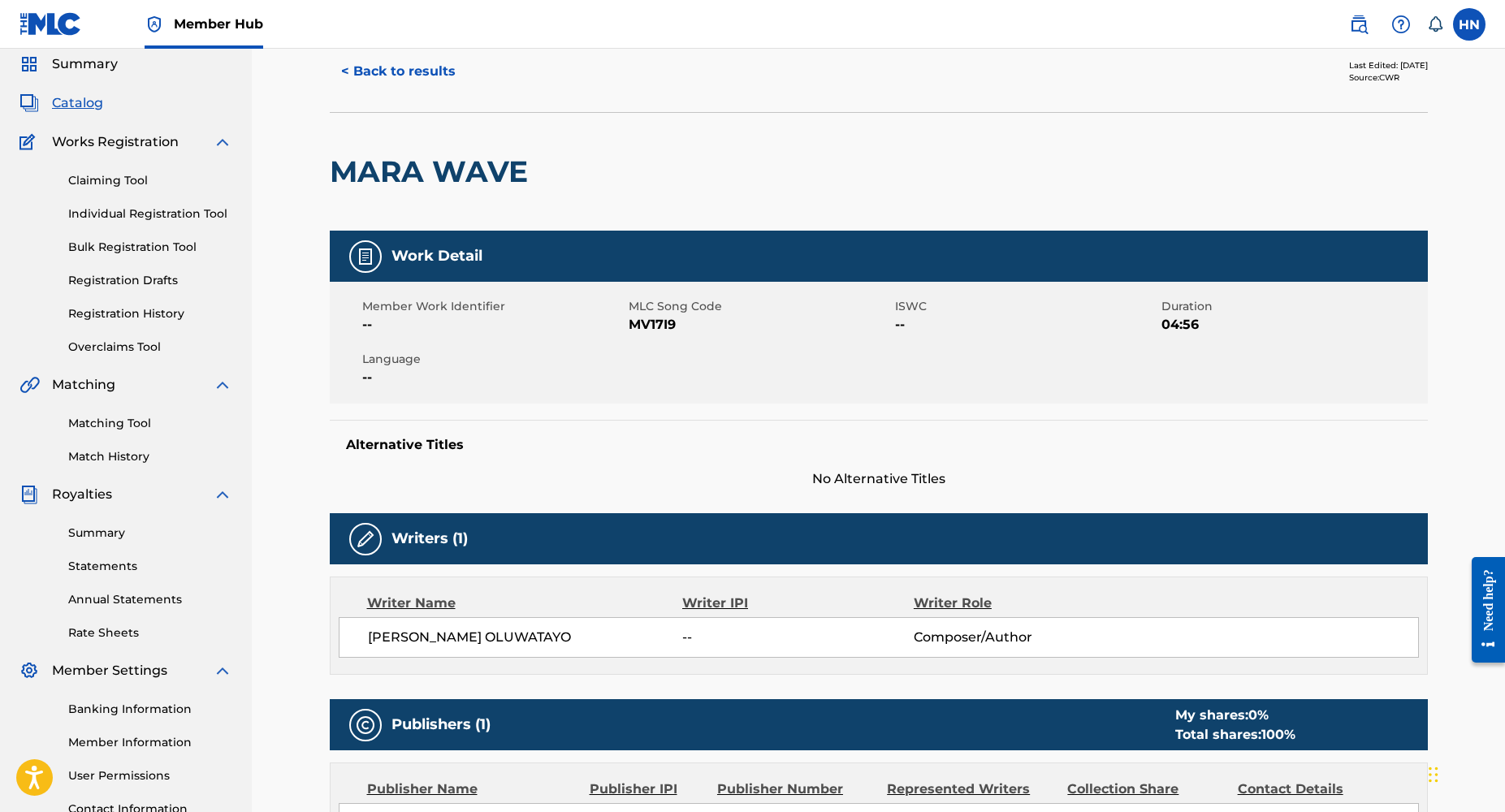
scroll to position [51, 0]
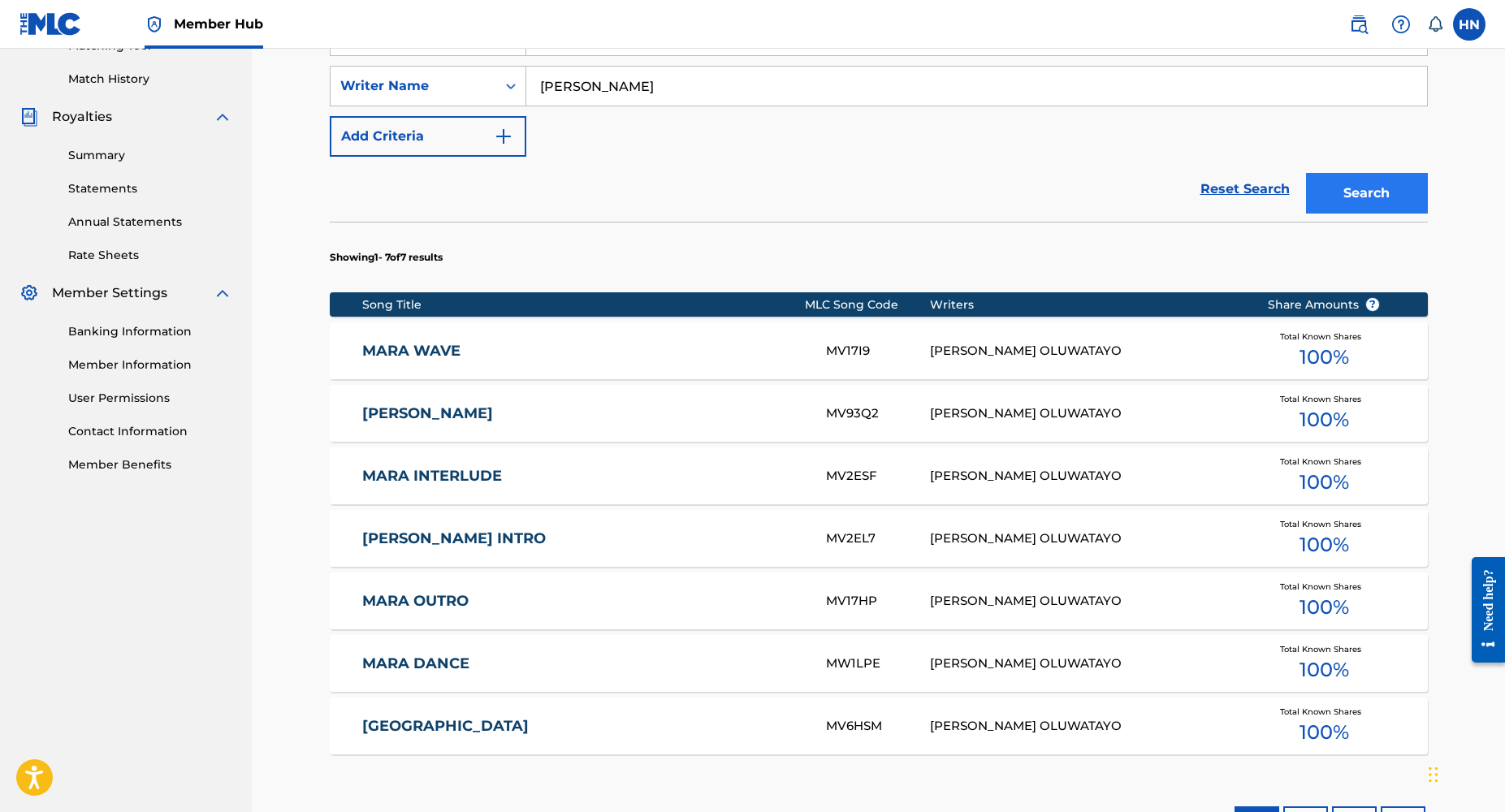
scroll to position [656, 0]
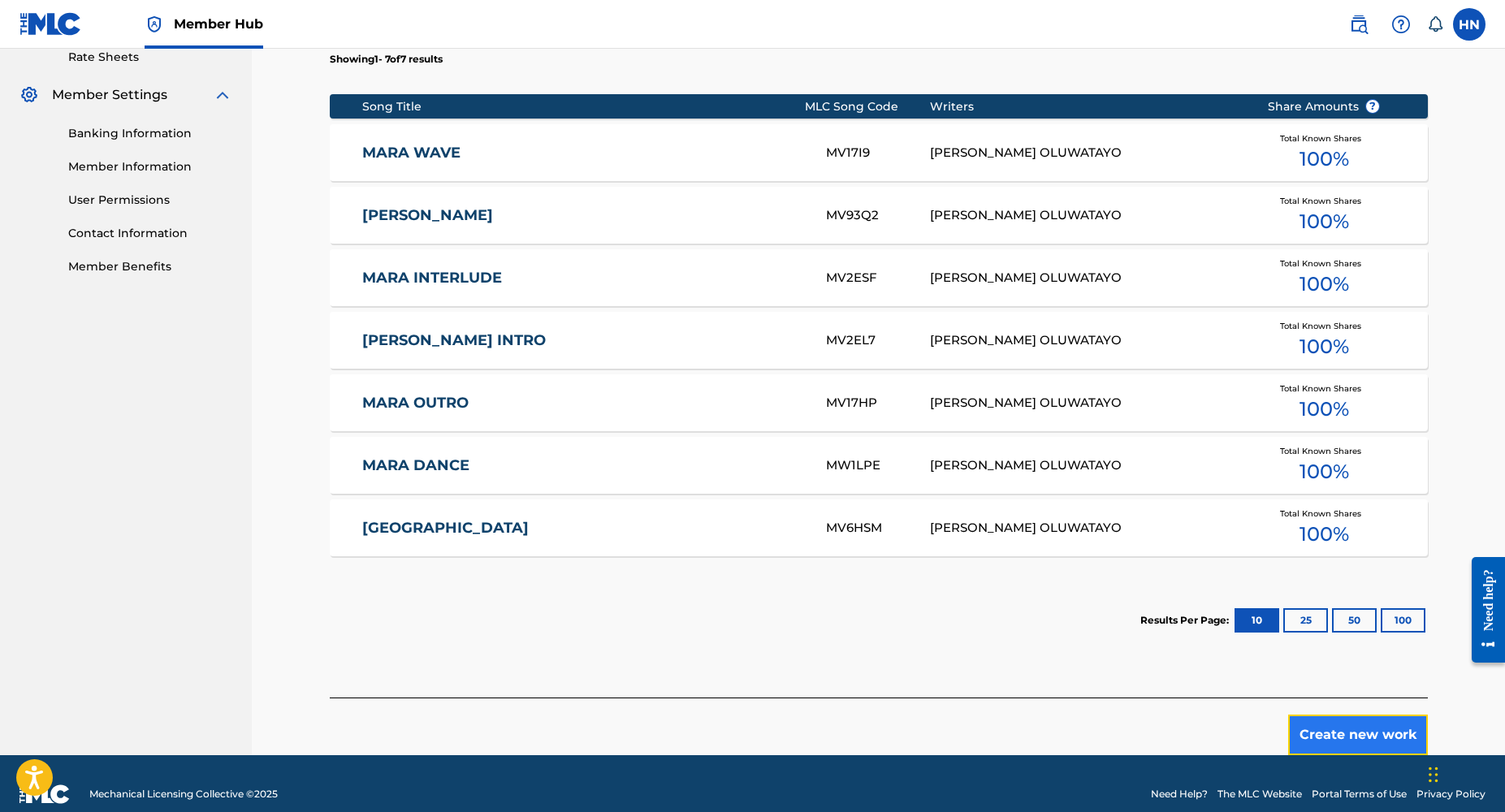
click at [1328, 729] on button "Create new work" at bounding box center [1358, 734] width 140 height 40
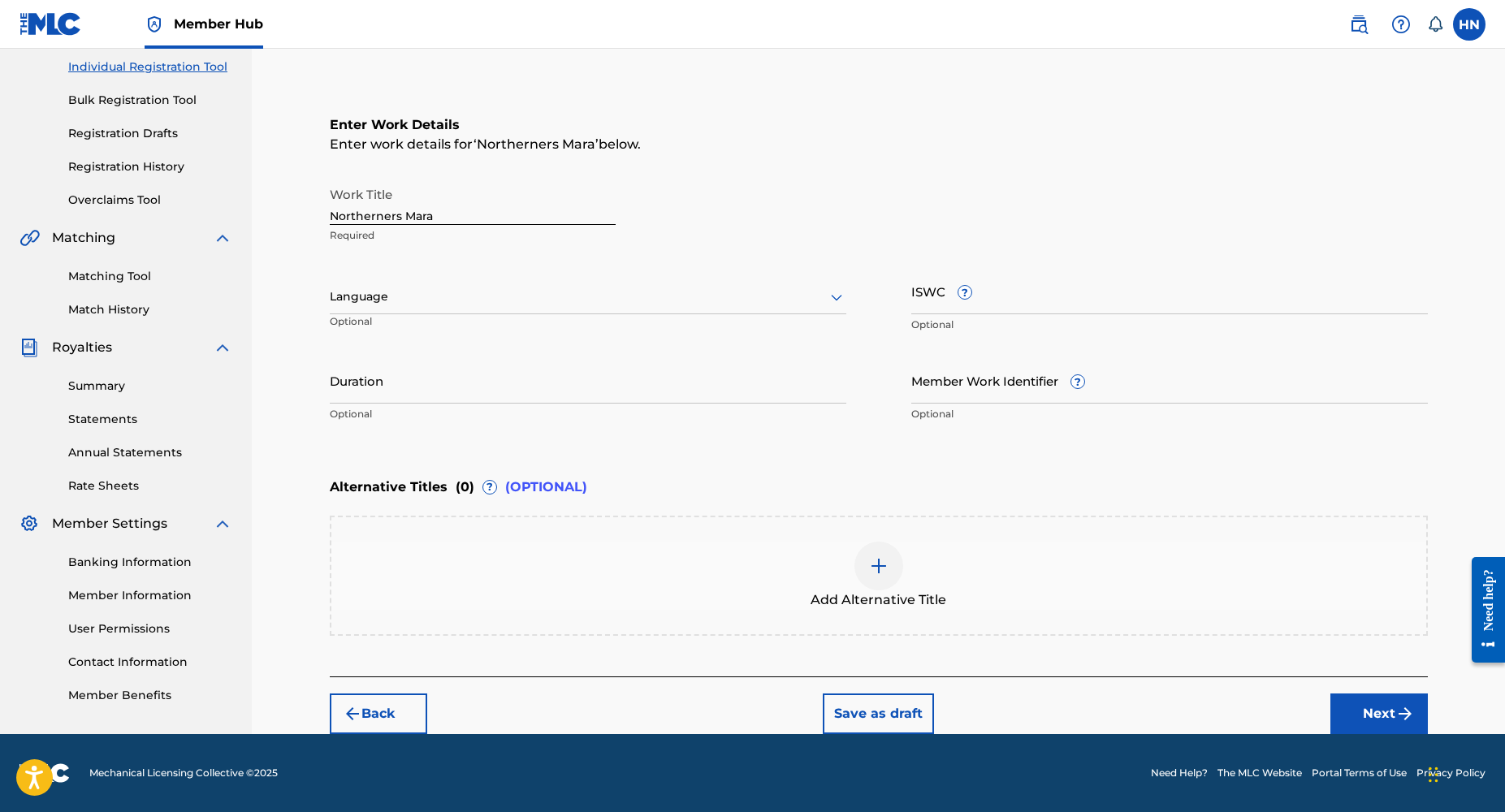
scroll to position [205, 0]
click at [529, 305] on div at bounding box center [588, 297] width 517 height 21
click at [478, 334] on div "English" at bounding box center [588, 333] width 515 height 36
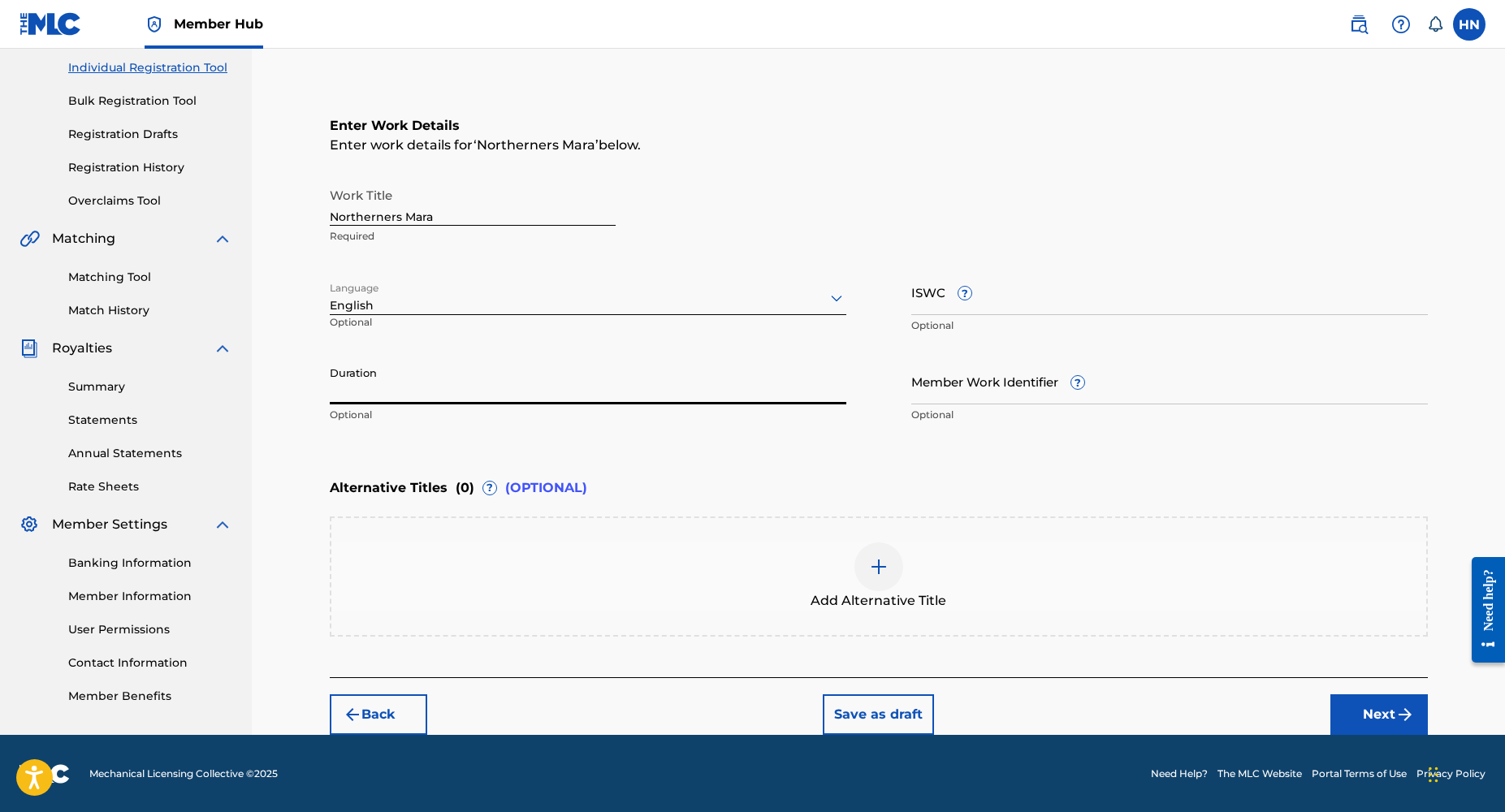
click at [398, 396] on input "Duration" at bounding box center [588, 381] width 517 height 46
click at [377, 387] on input "Duration" at bounding box center [588, 381] width 517 height 46
type input "02:13"
click at [1374, 708] on button "Next" at bounding box center [1379, 715] width 97 height 40
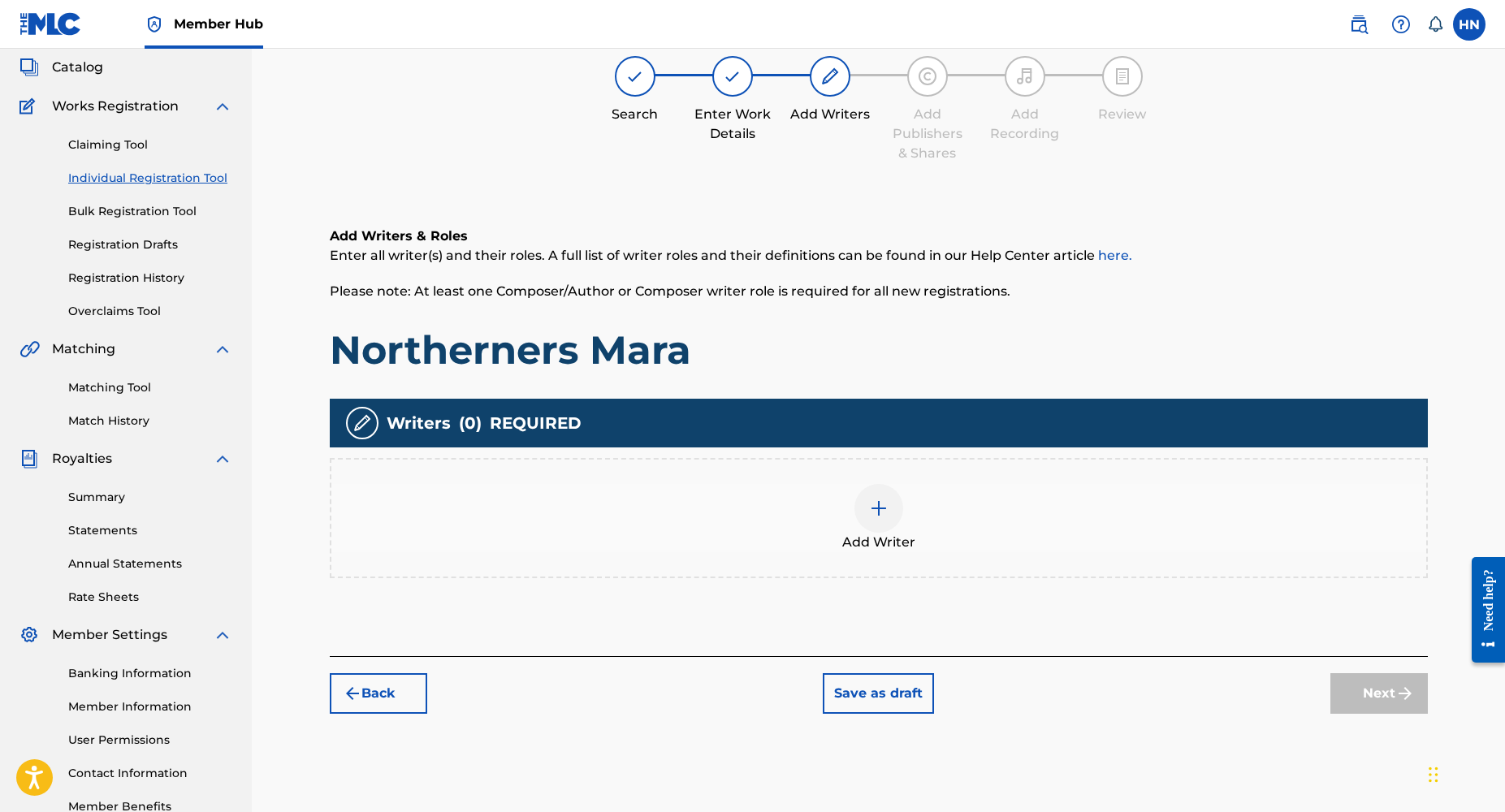
scroll to position [73, 0]
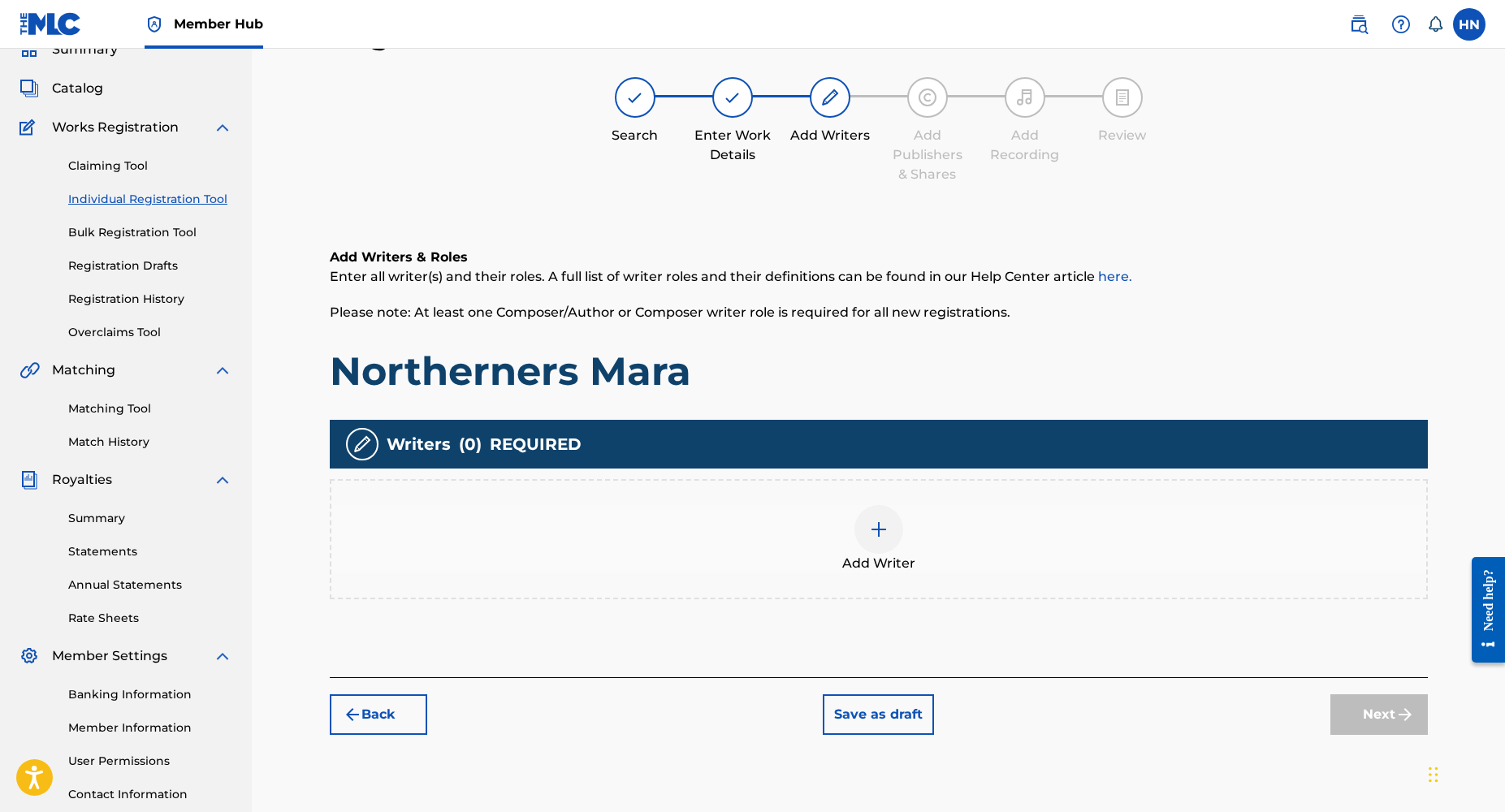
click at [879, 525] on img at bounding box center [879, 530] width 20 height 20
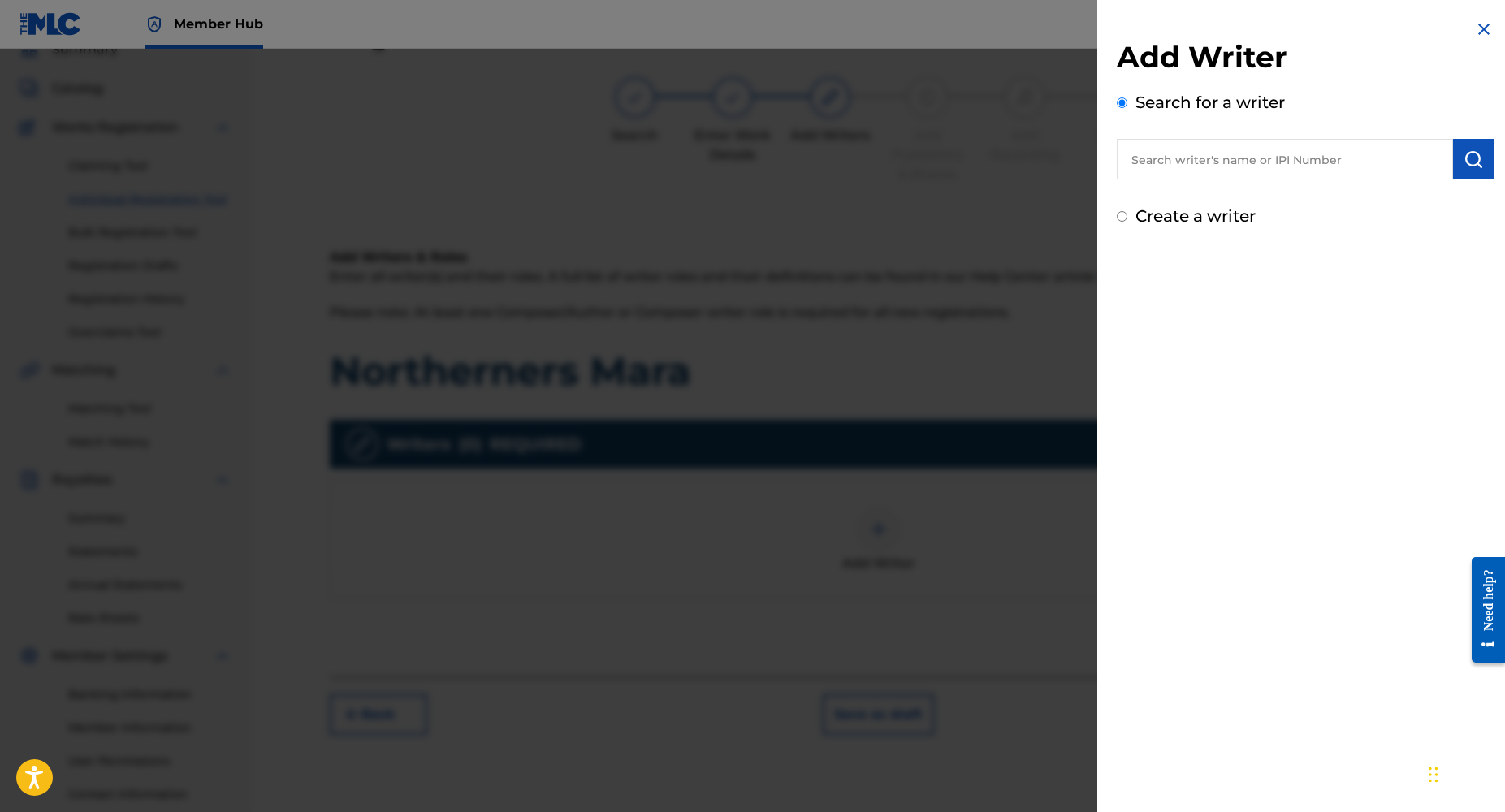
click at [1231, 165] on input "text" at bounding box center [1286, 158] width 337 height 40
type input "[PERSON_NAME]"
click at [1117, 215] on input "Create a writer" at bounding box center [1122, 217] width 11 height 11
radio input "false"
radio input "true"
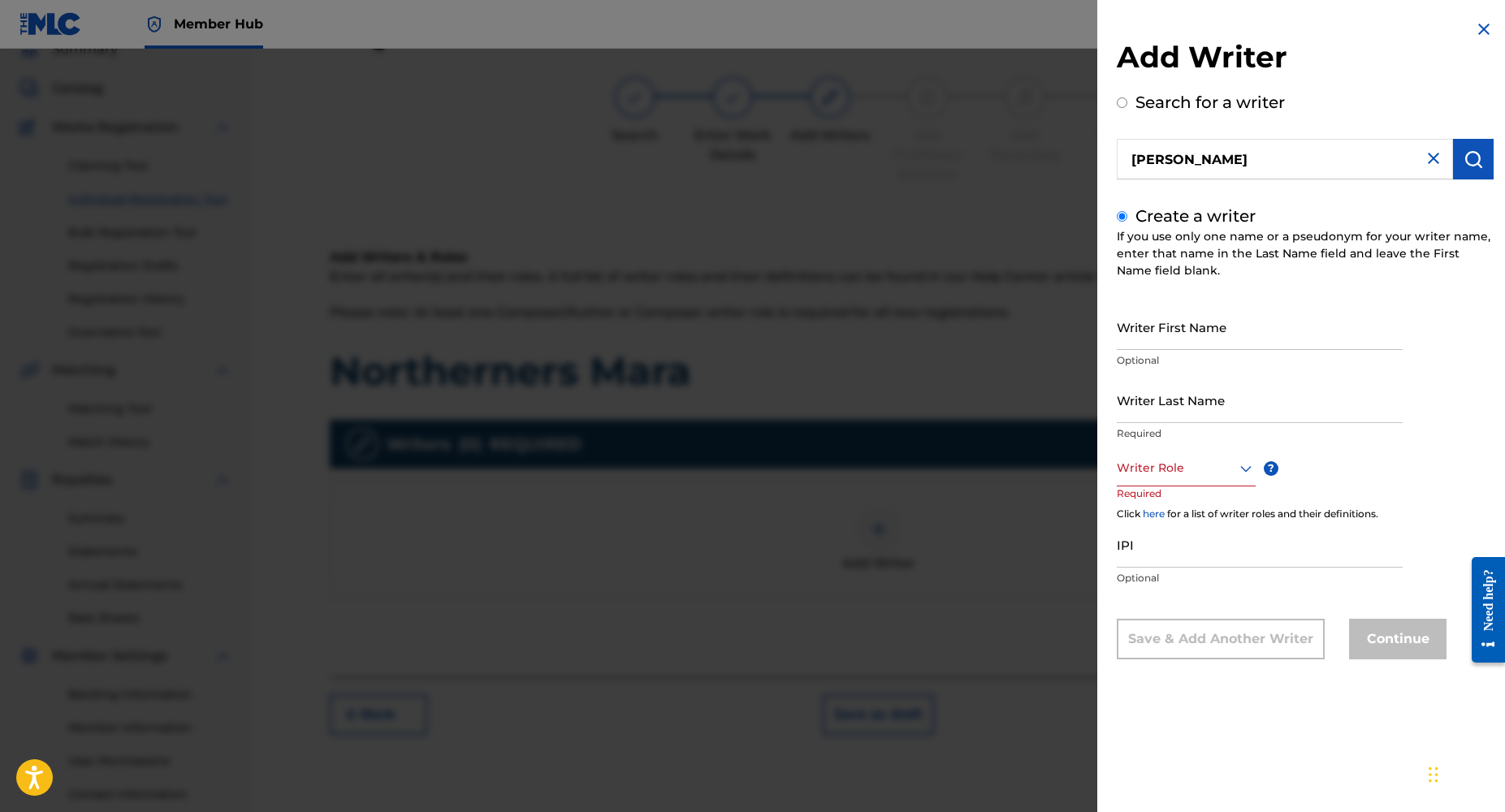
click at [1125, 220] on input "Create a writer" at bounding box center [1122, 217] width 11 height 11
click at [1118, 213] on input "Create a writer" at bounding box center [1122, 217] width 11 height 11
click at [1128, 214] on div "Create a writer If you use only one name or a pseudonym for your writer name, e…" at bounding box center [1305, 431] width 377 height 456
click at [1123, 217] on input "Create a writer" at bounding box center [1122, 217] width 11 height 11
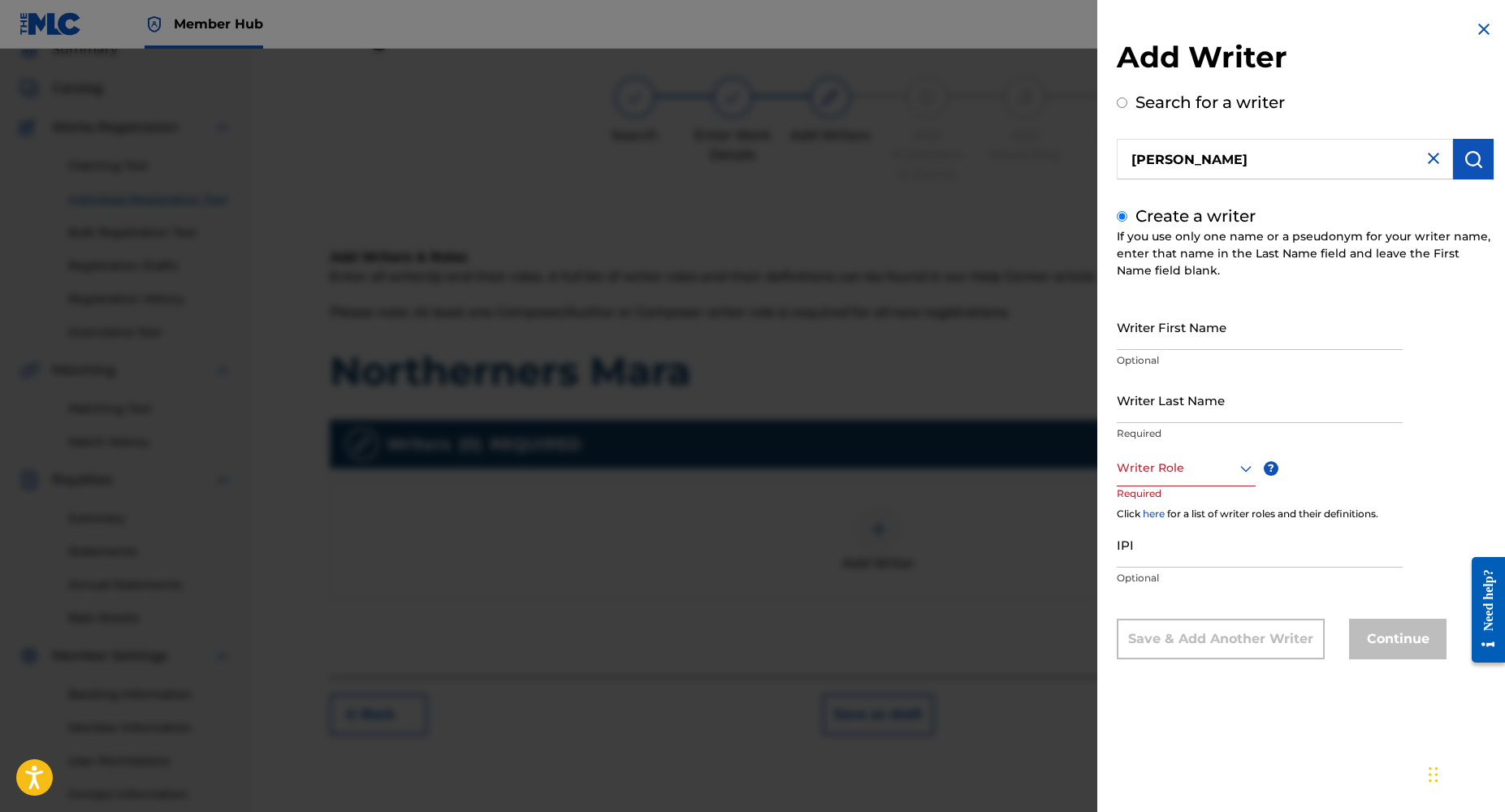
click at [1123, 215] on input "Create a writer" at bounding box center [1122, 217] width 11 height 11
click at [1264, 221] on div "Create a writer If you use only one name or a pseudonym for your writer name, e…" at bounding box center [1305, 431] width 377 height 456
click at [1123, 216] on input "Create a writer" at bounding box center [1122, 217] width 11 height 11
click at [1468, 164] on img "submit" at bounding box center [1474, 159] width 20 height 20
radio input "true"
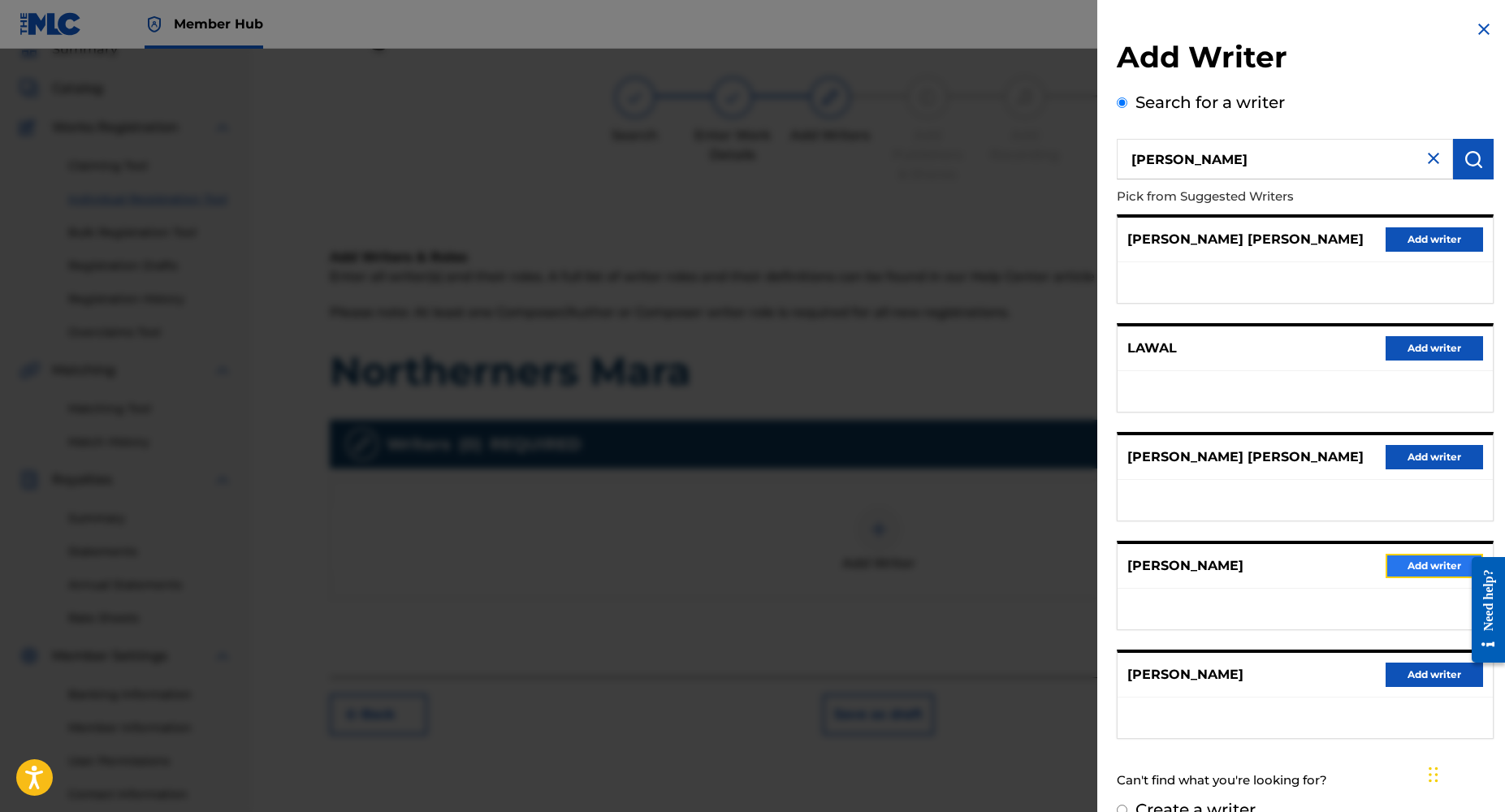
click at [1424, 564] on button "Add writer" at bounding box center [1434, 566] width 97 height 25
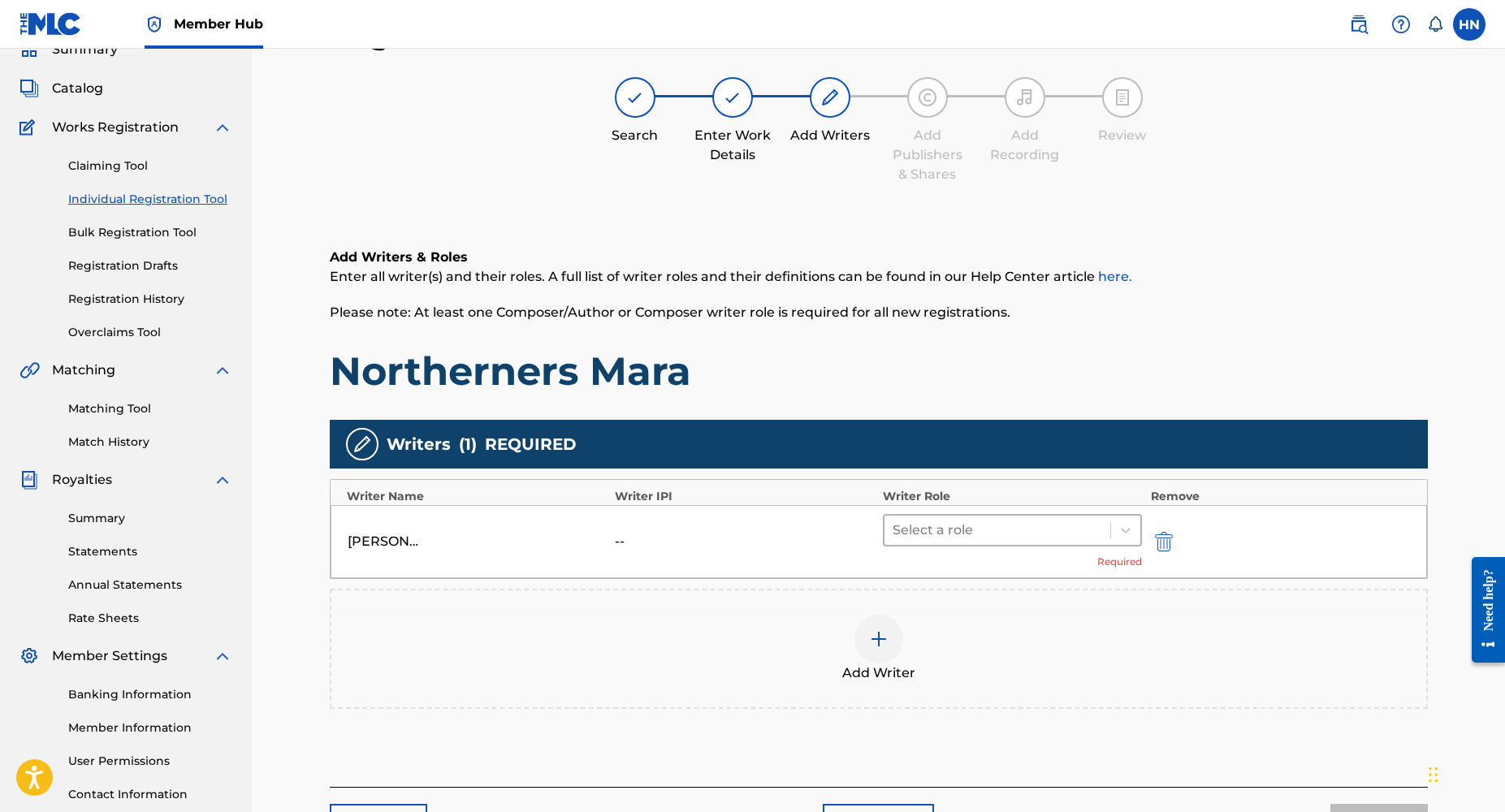
click at [972, 537] on div at bounding box center [998, 530] width 211 height 23
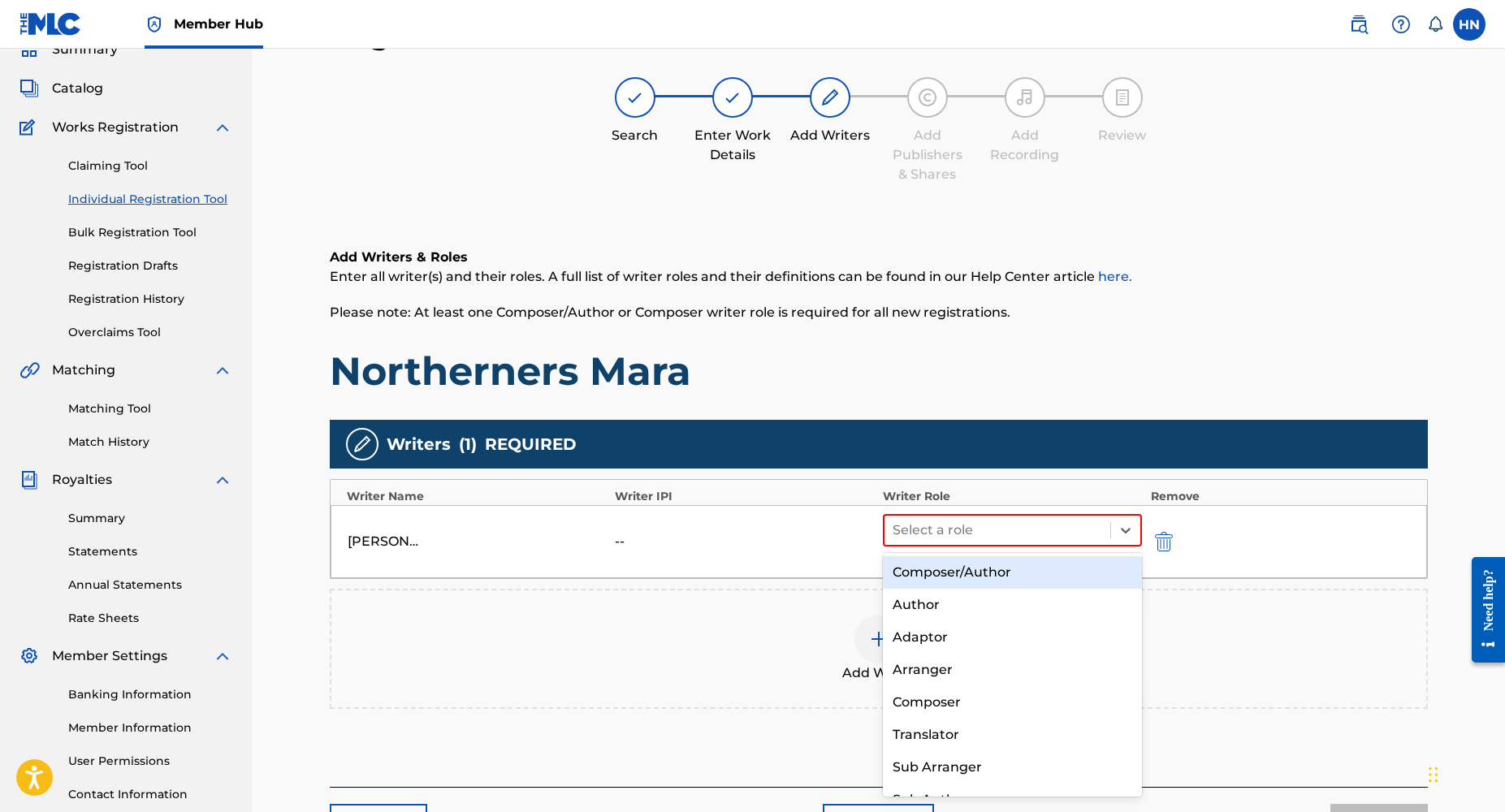
click at [956, 572] on div "Composer/Author" at bounding box center [1013, 572] width 260 height 32
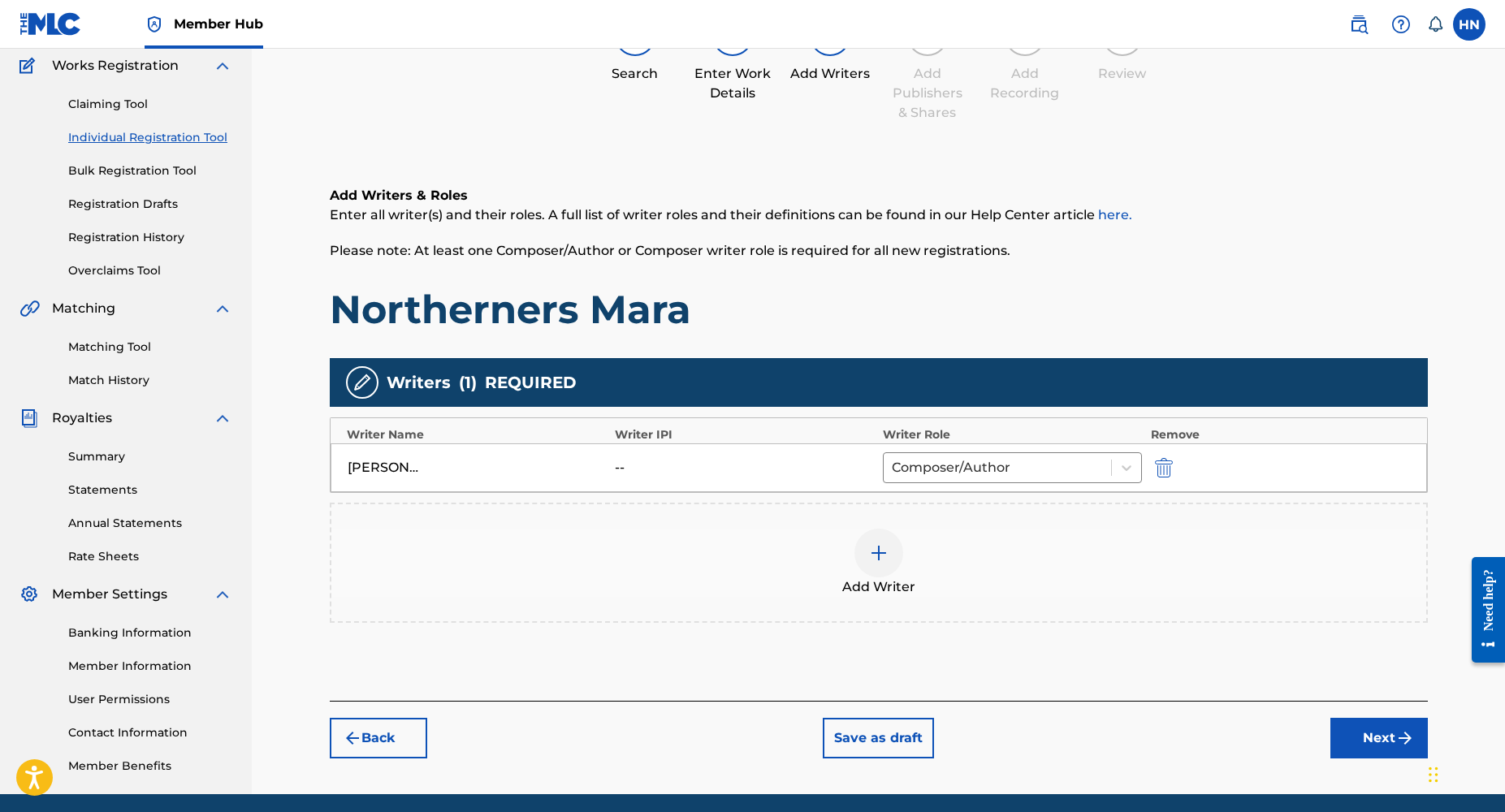
scroll to position [141, 0]
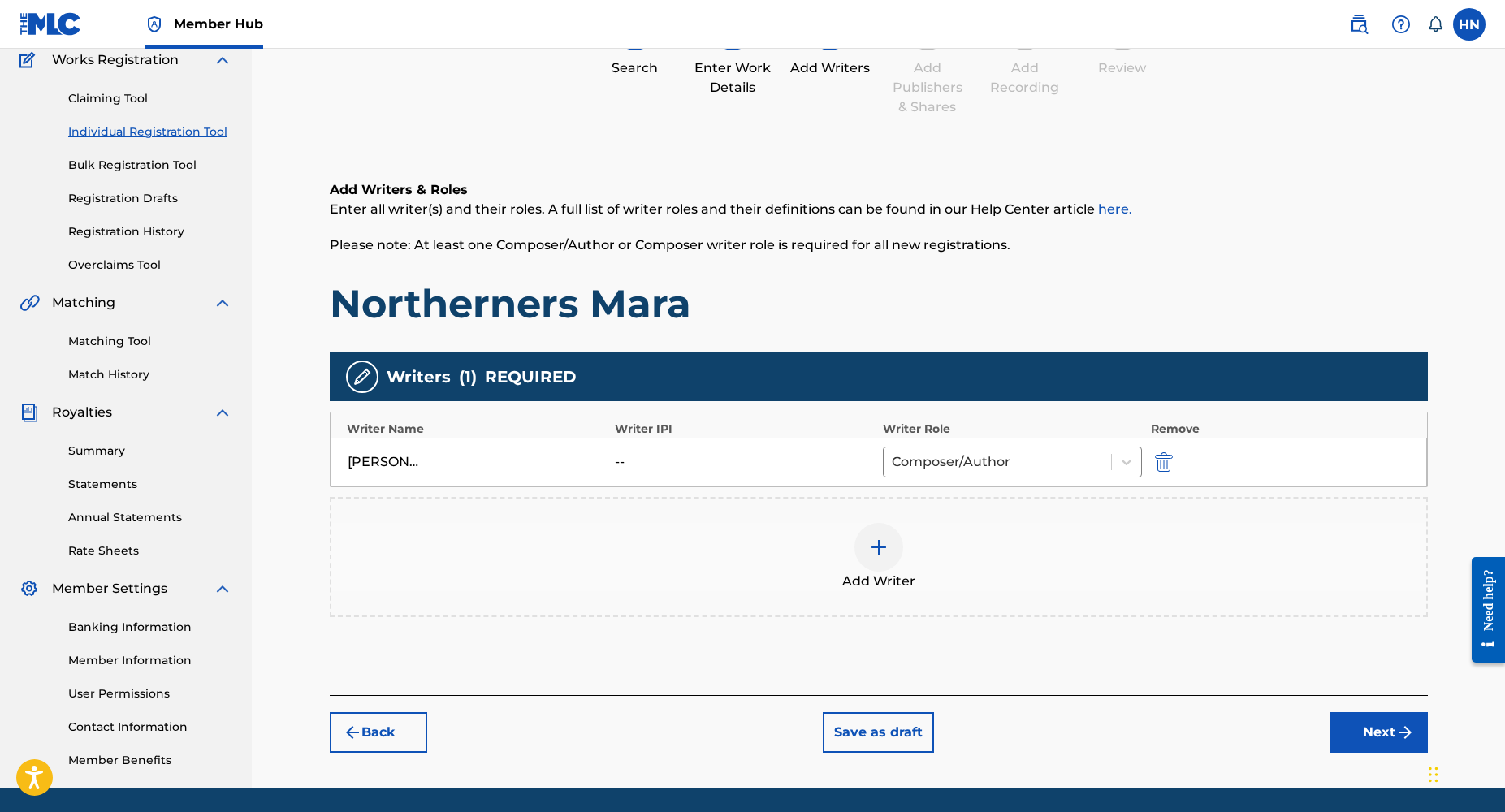
click at [881, 544] on img at bounding box center [879, 547] width 20 height 20
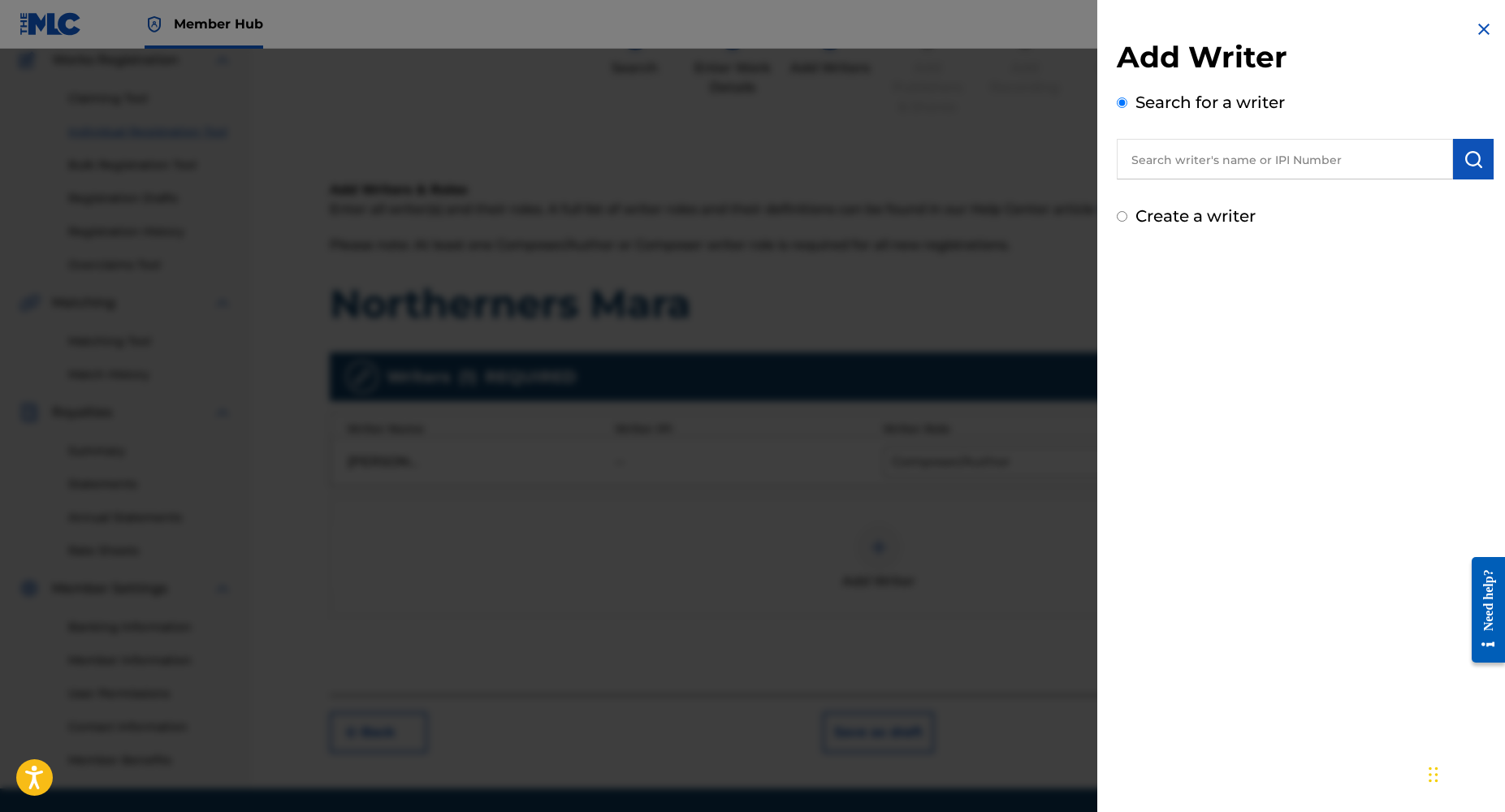
click at [1479, 30] on img at bounding box center [1484, 30] width 20 height 20
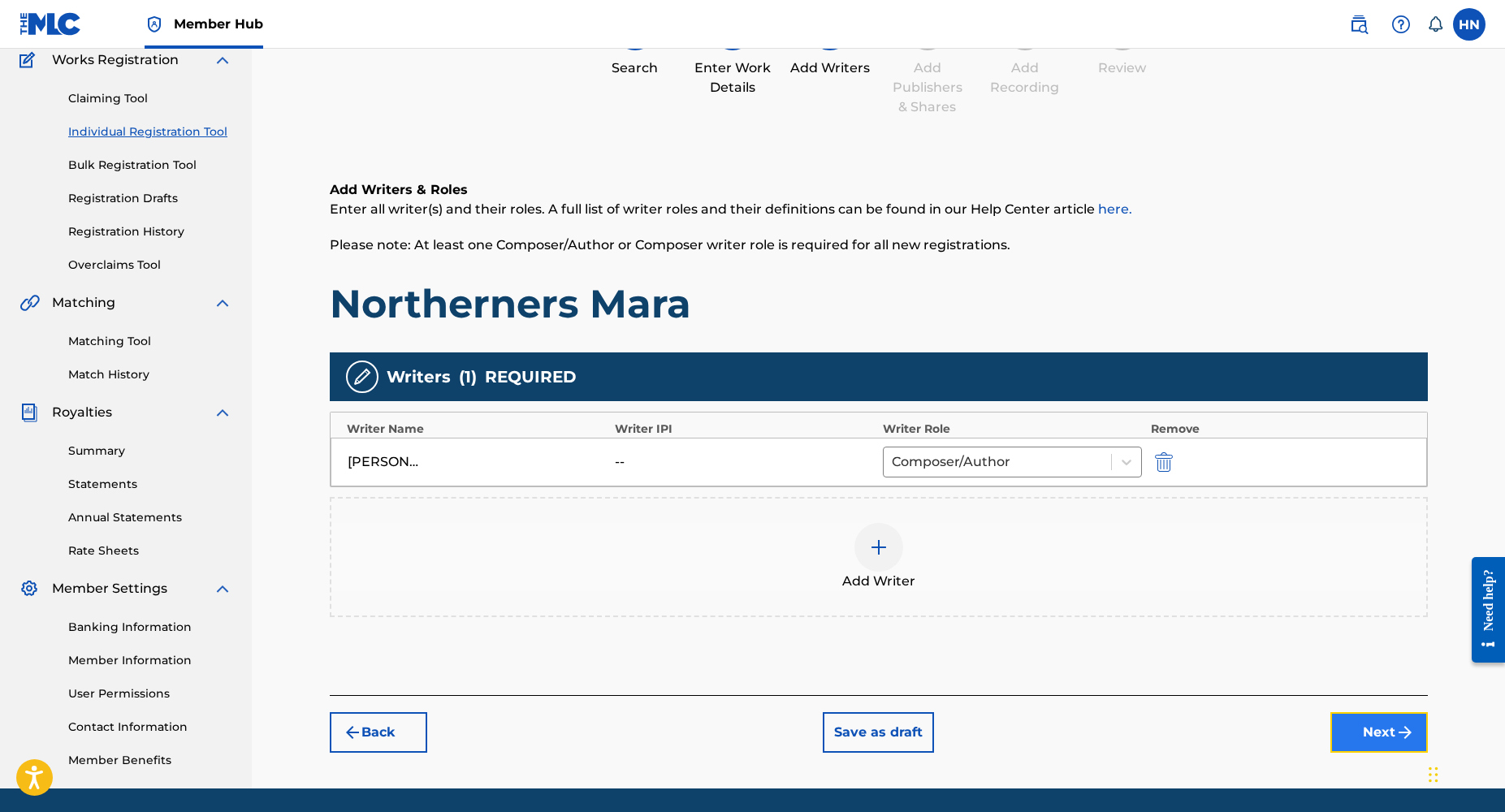
click at [1361, 726] on button "Next" at bounding box center [1379, 732] width 97 height 40
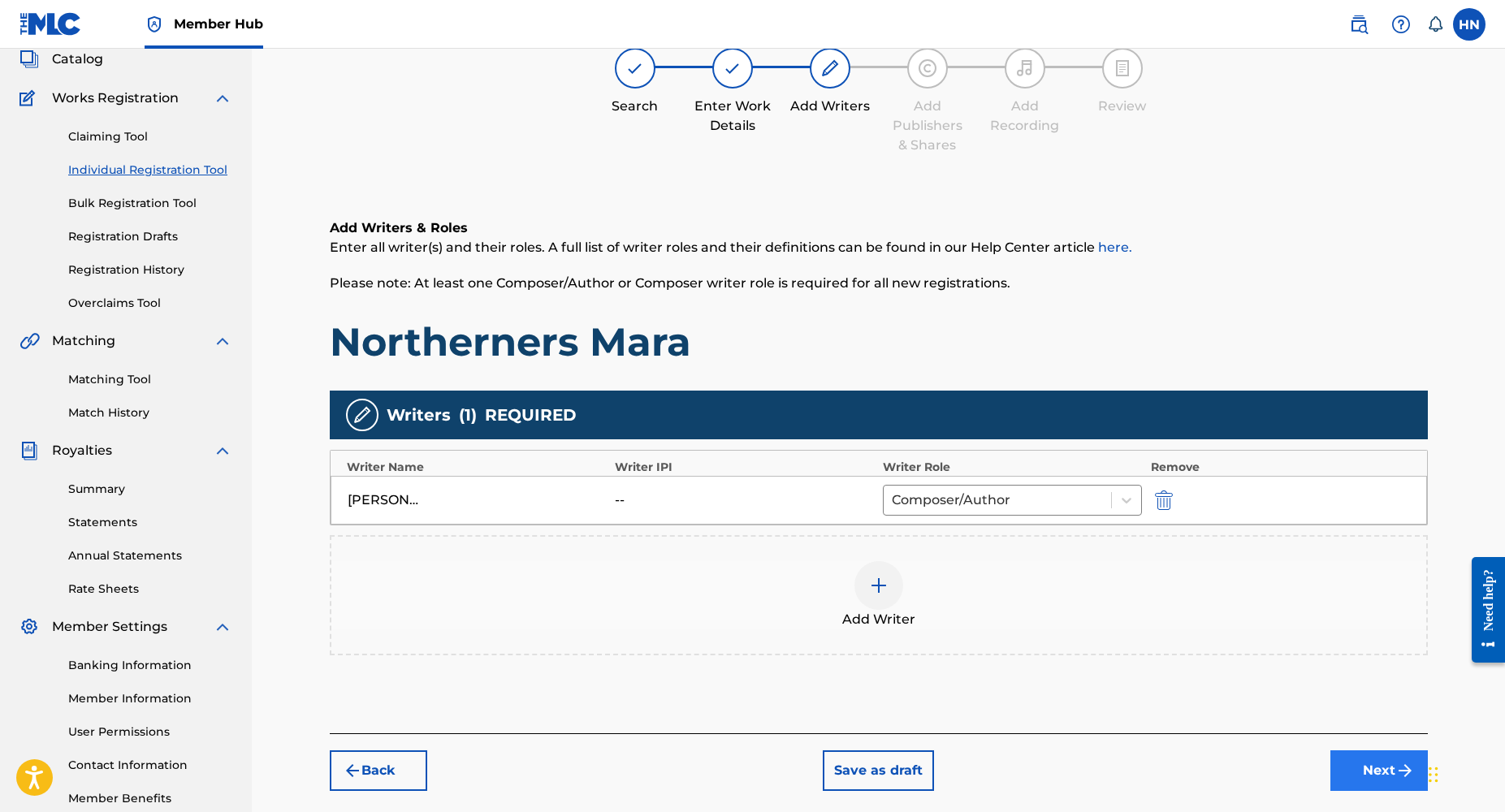
scroll to position [73, 0]
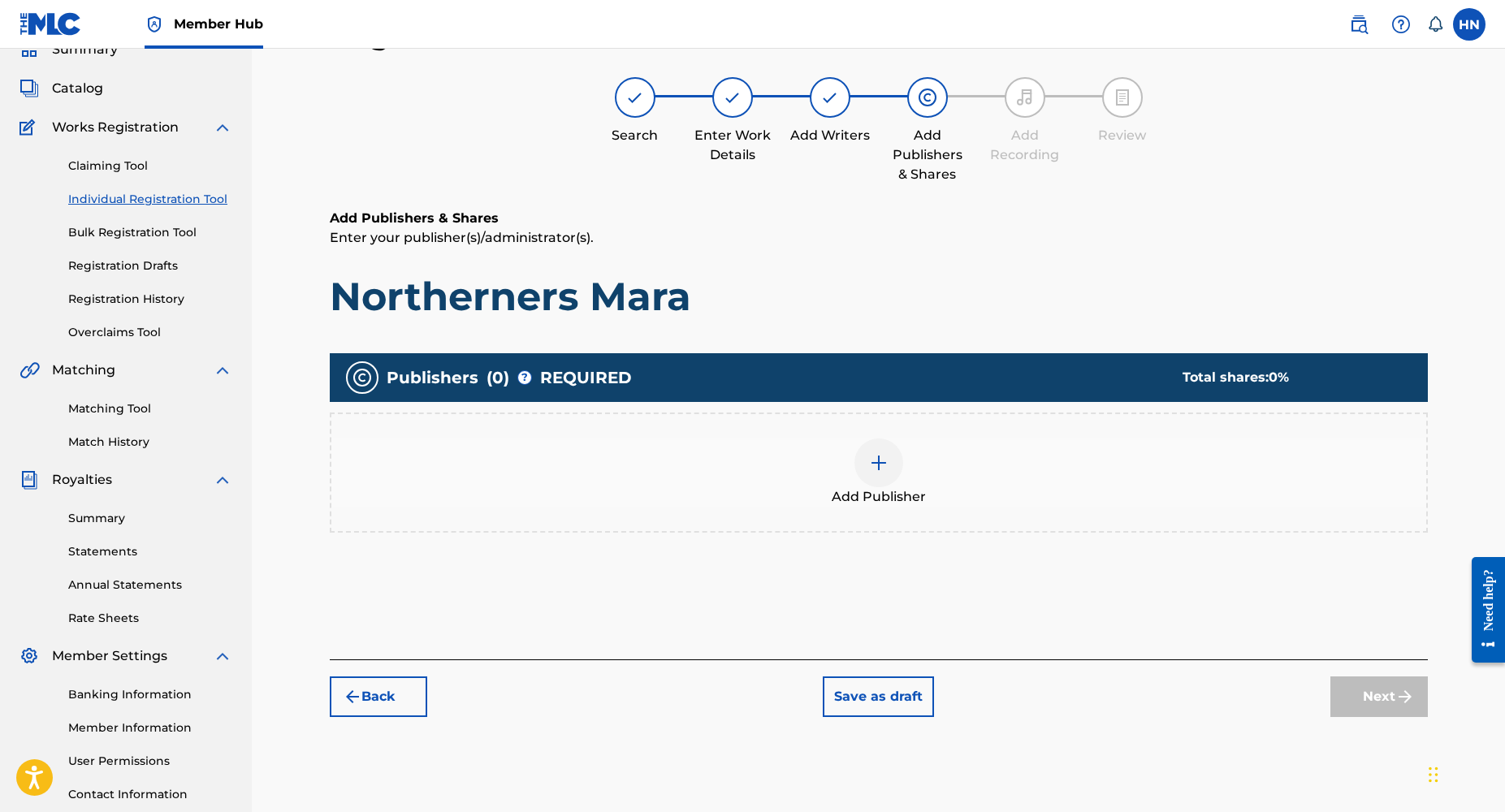
click at [890, 468] on div at bounding box center [879, 464] width 49 height 49
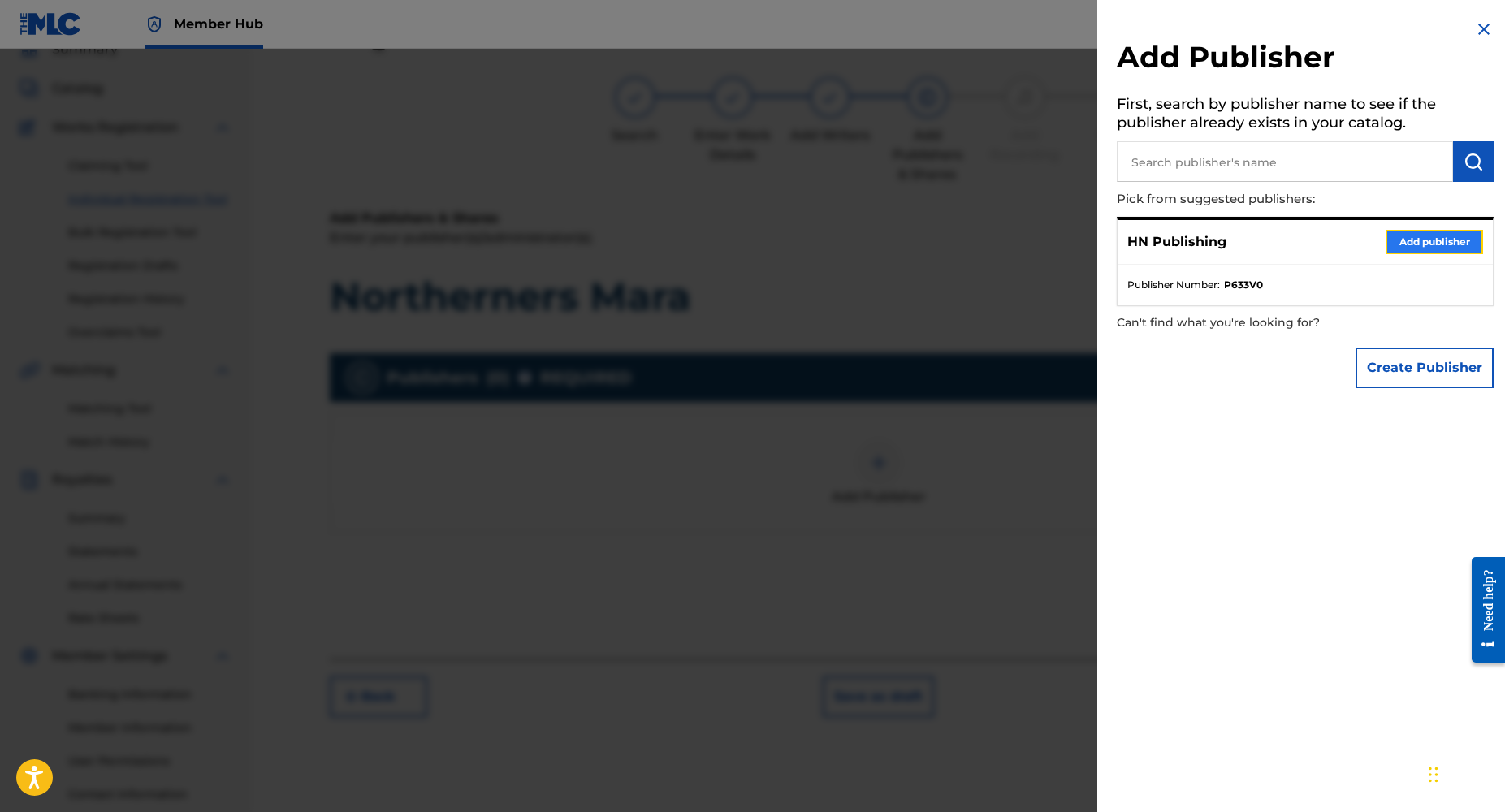
click at [1402, 243] on button "Add publisher" at bounding box center [1434, 242] width 97 height 25
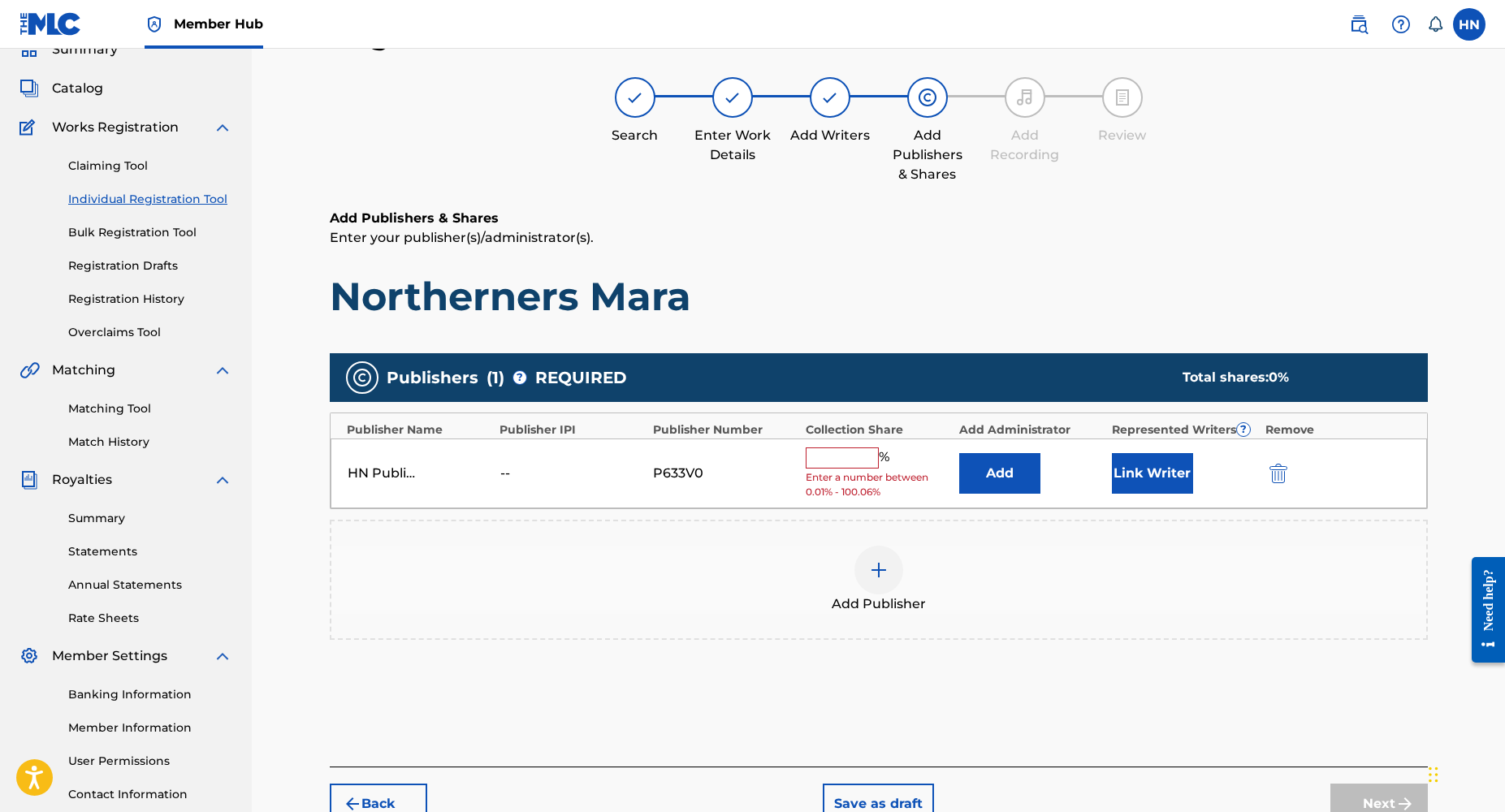
click at [830, 458] on input "text" at bounding box center [843, 458] width 73 height 21
type input "100"
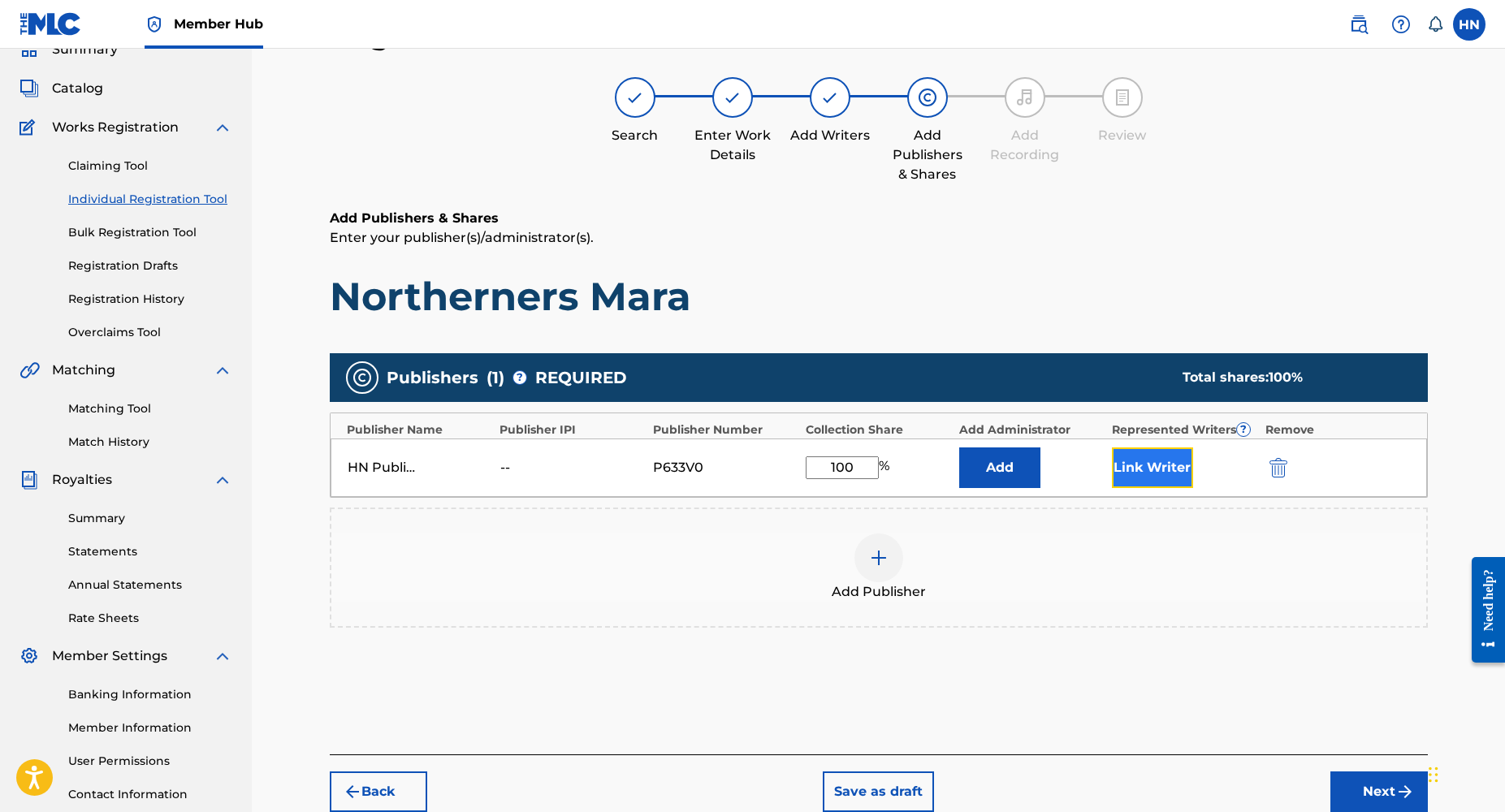
click at [1147, 482] on button "Link Writer" at bounding box center [1153, 468] width 82 height 40
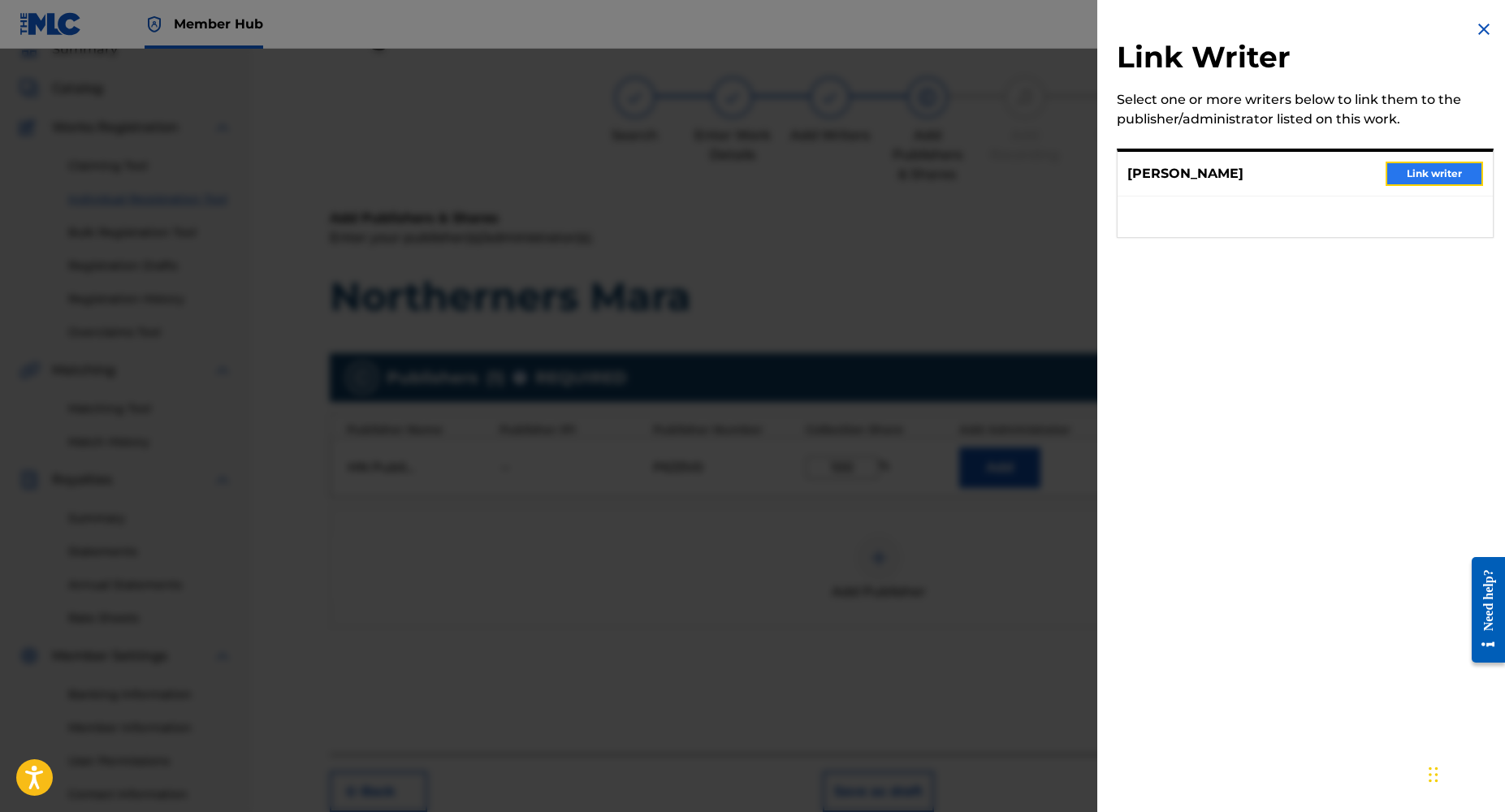
click at [1411, 184] on button "Link writer" at bounding box center [1434, 173] width 97 height 25
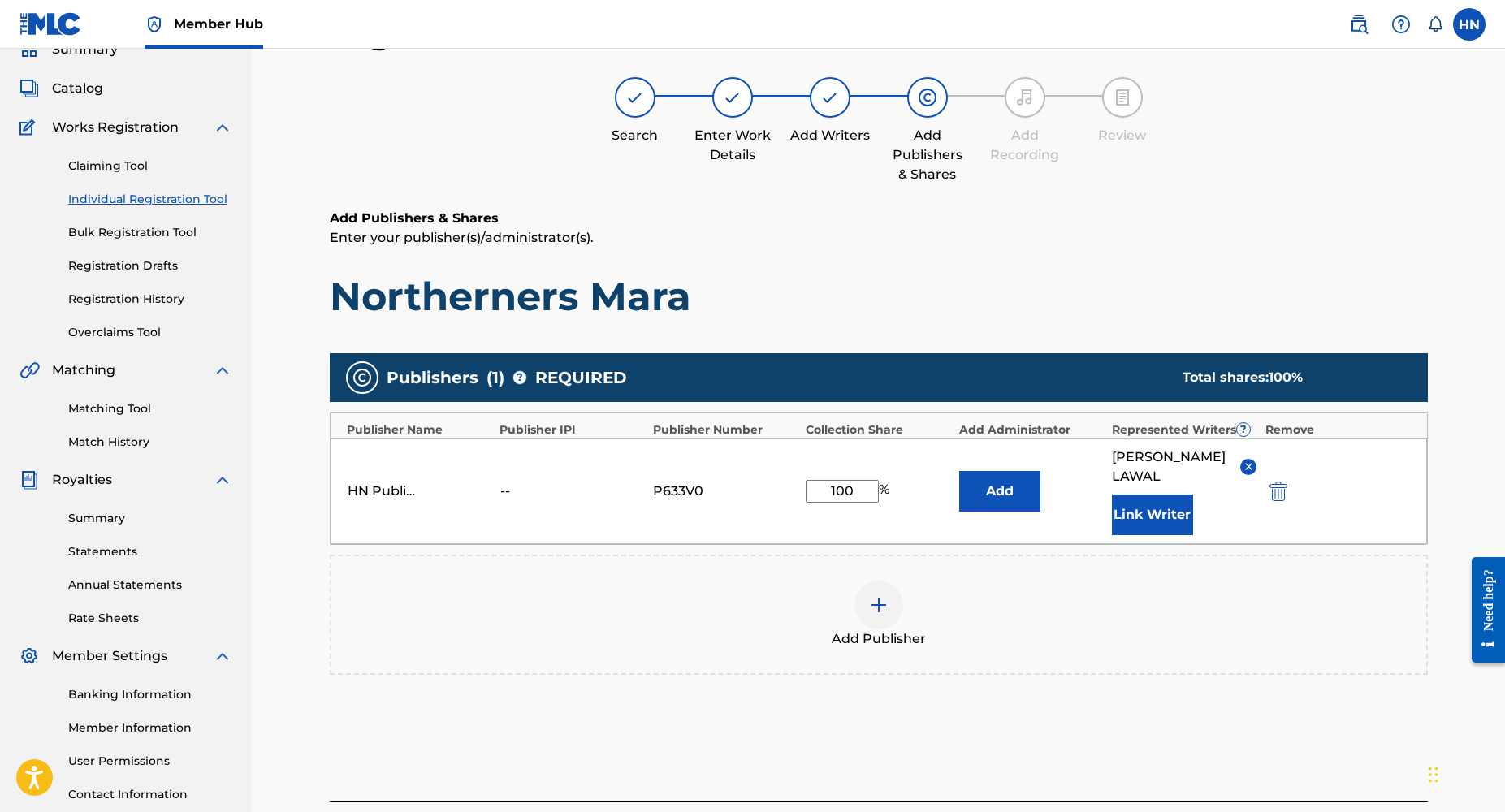
scroll to position [198, 0]
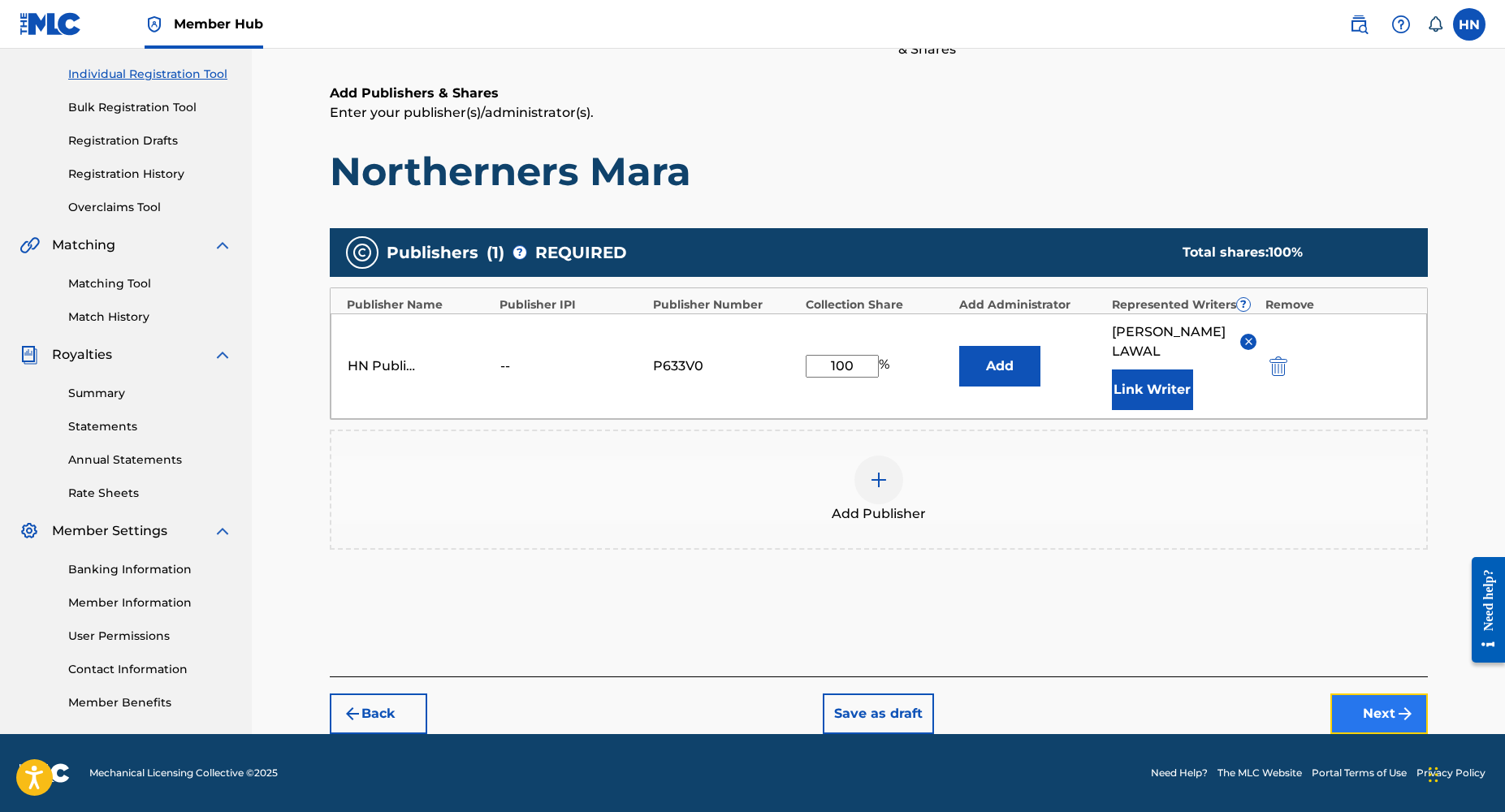
click at [1348, 709] on button "Next" at bounding box center [1379, 714] width 97 height 40
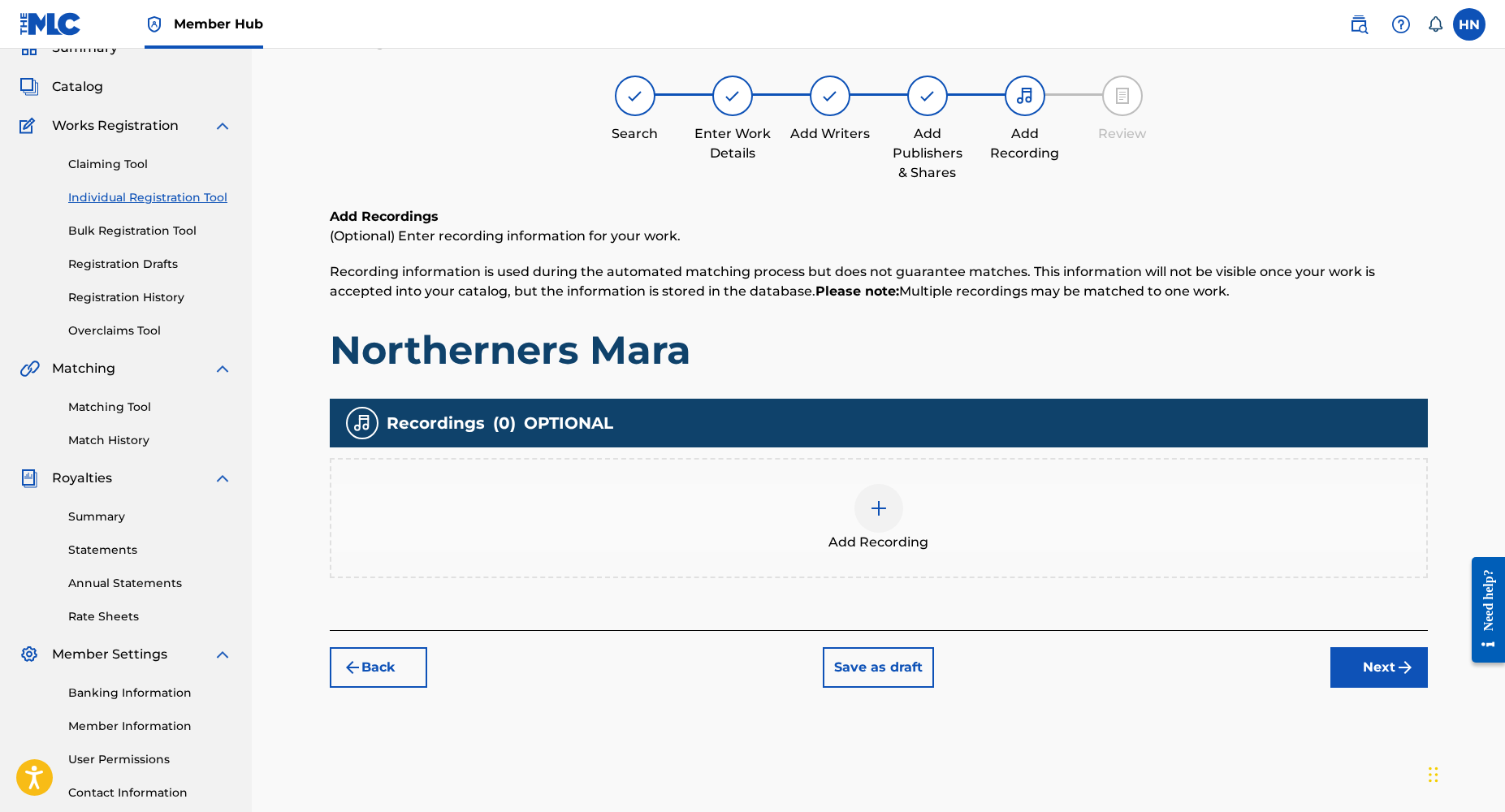
scroll to position [73, 0]
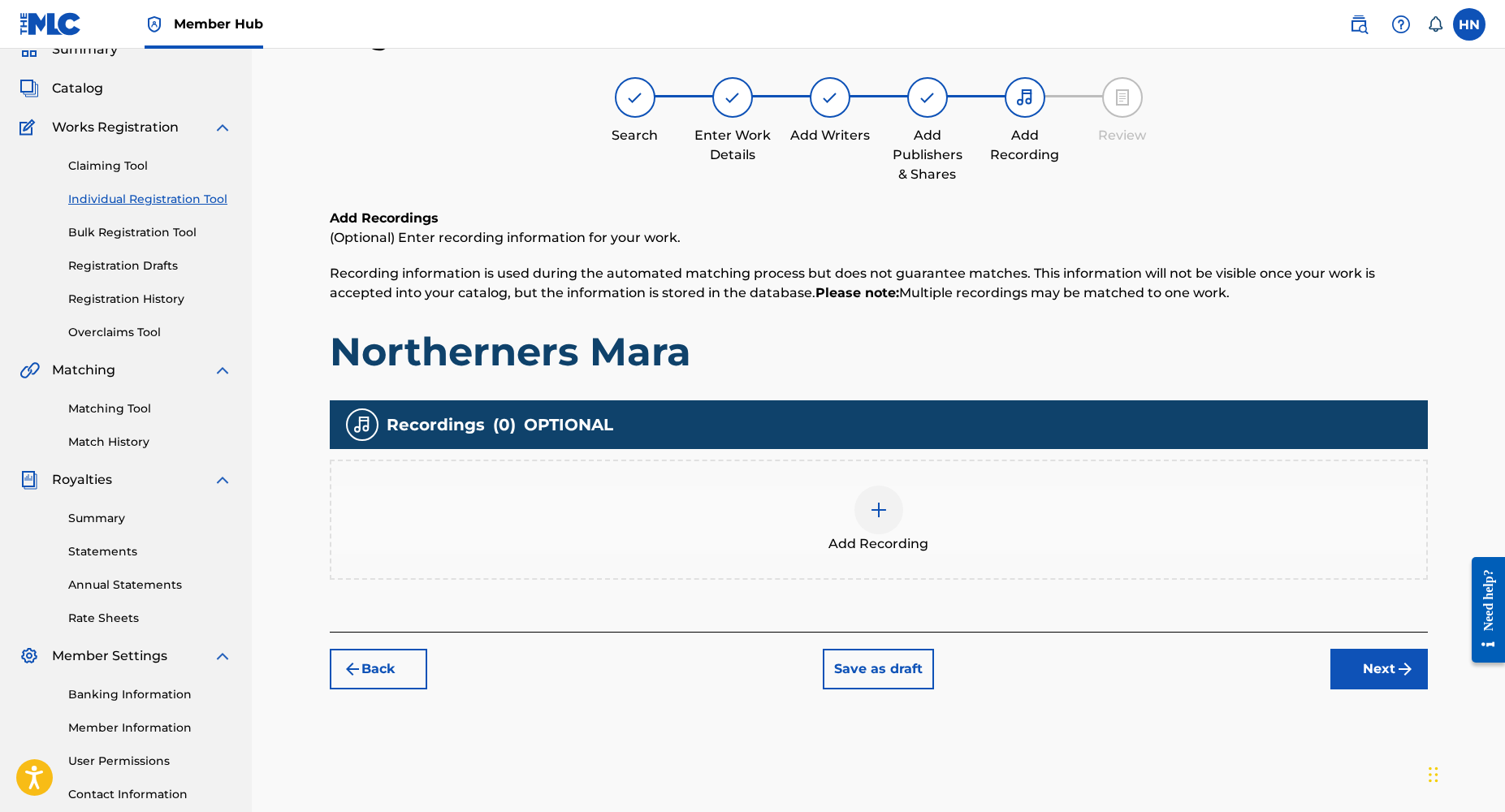
click at [881, 509] on img at bounding box center [879, 510] width 20 height 20
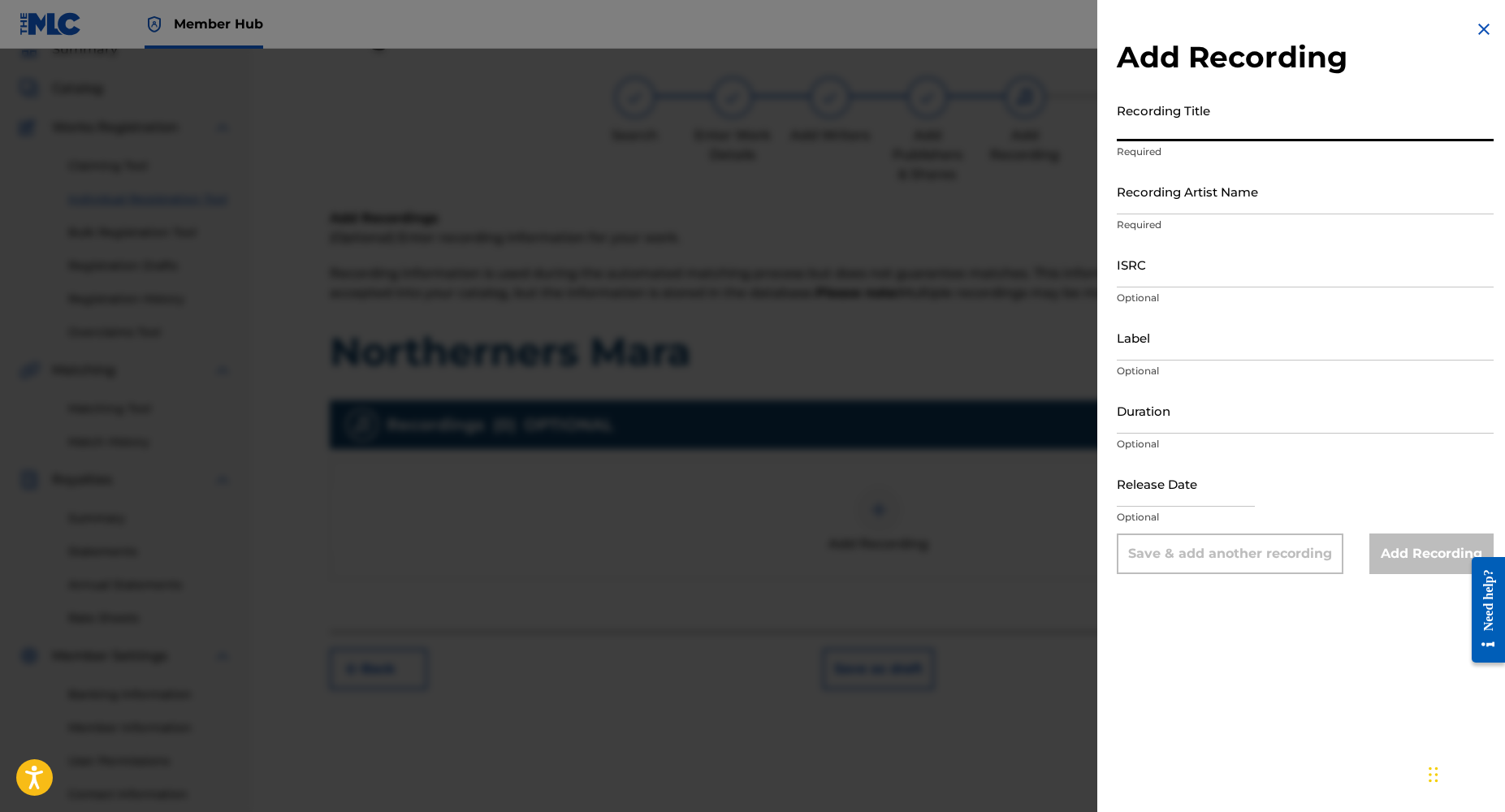
paste input "Northerners Mara"
type input "Northerners Mara"
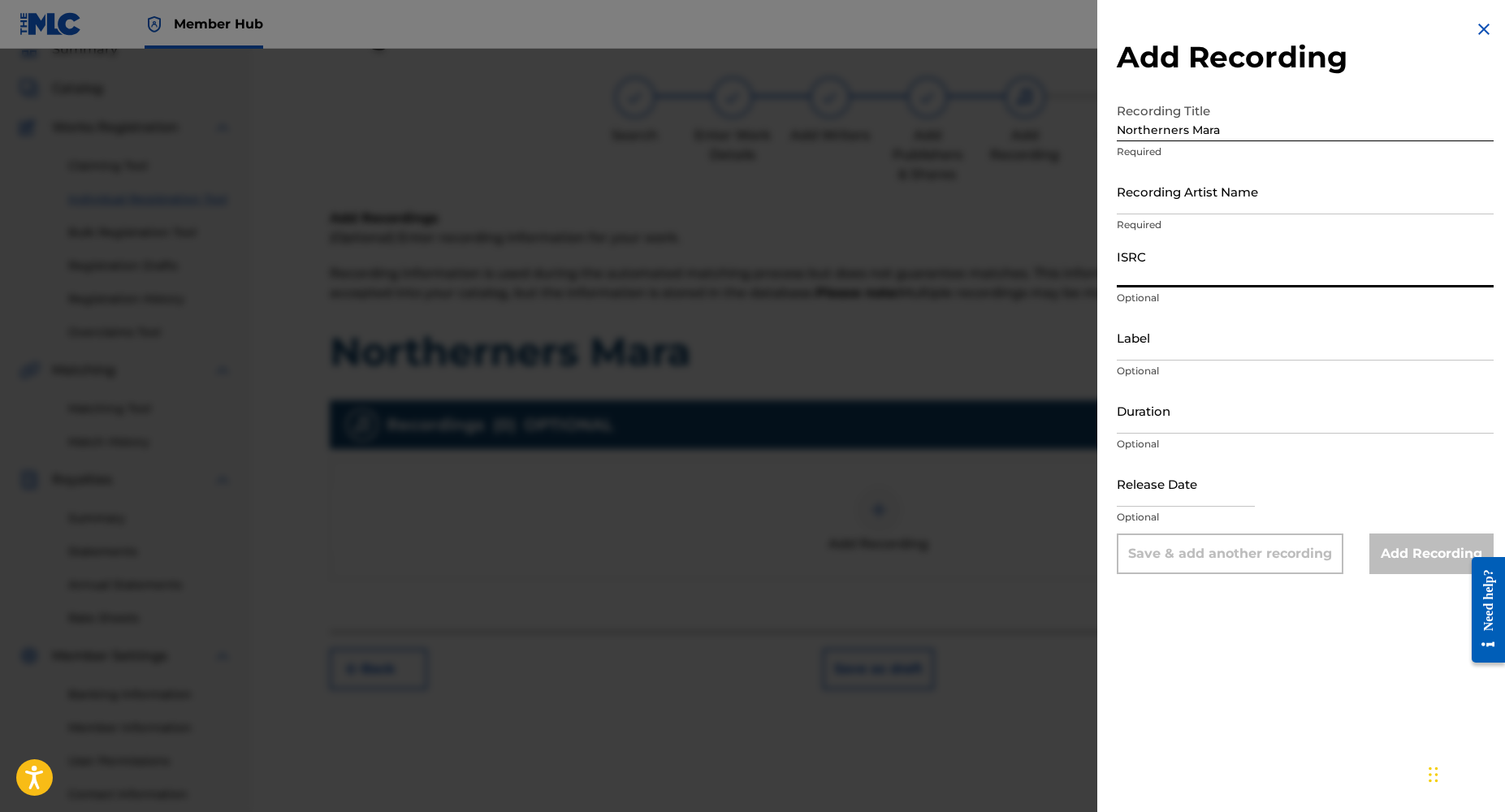
paste input "NL8RL2407393"
type input "NL8RL2407393"
click at [1205, 199] on input "Recording Artist Name" at bounding box center [1305, 191] width 377 height 46
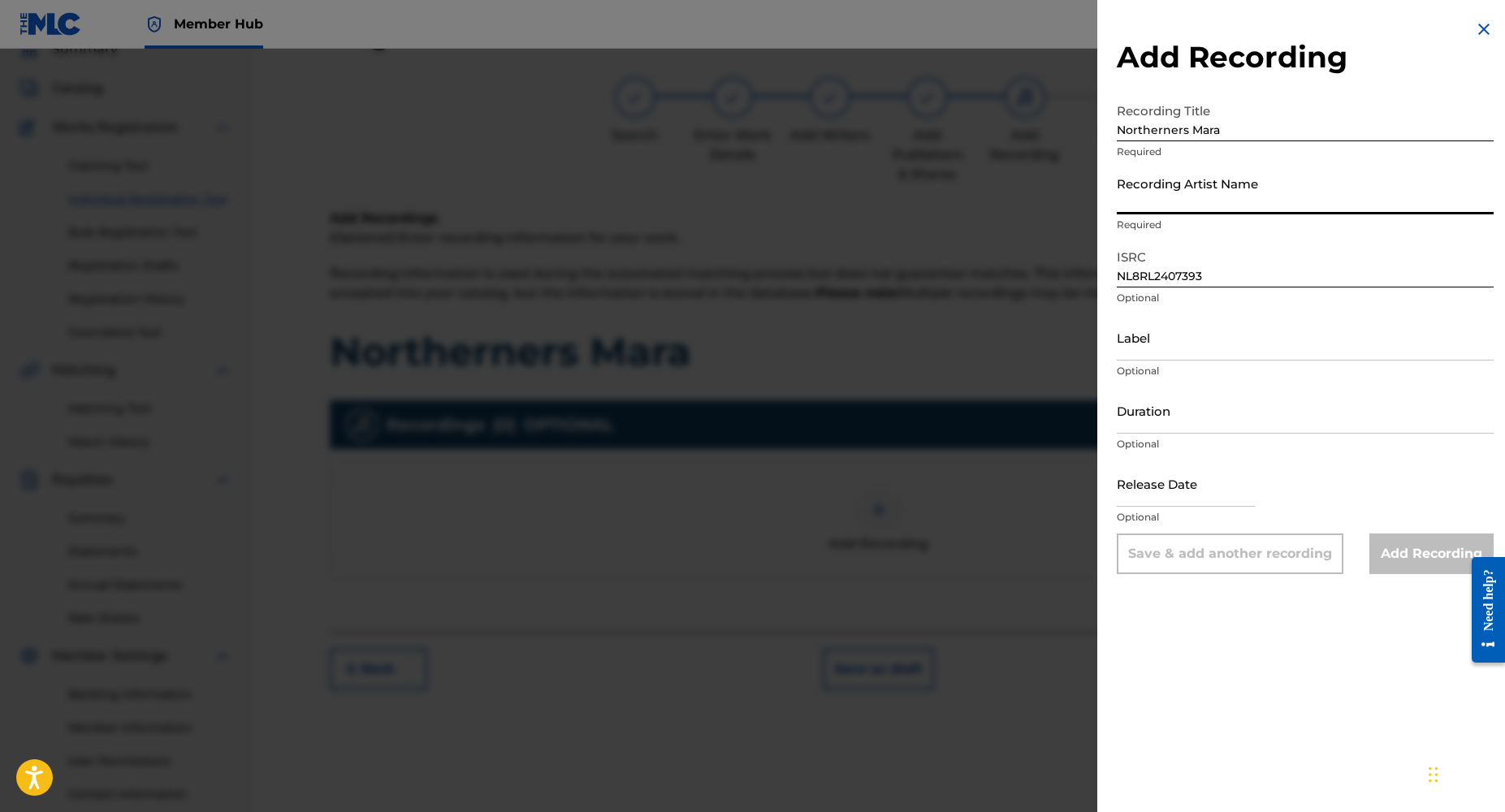
type input "Dj Yk Mule"
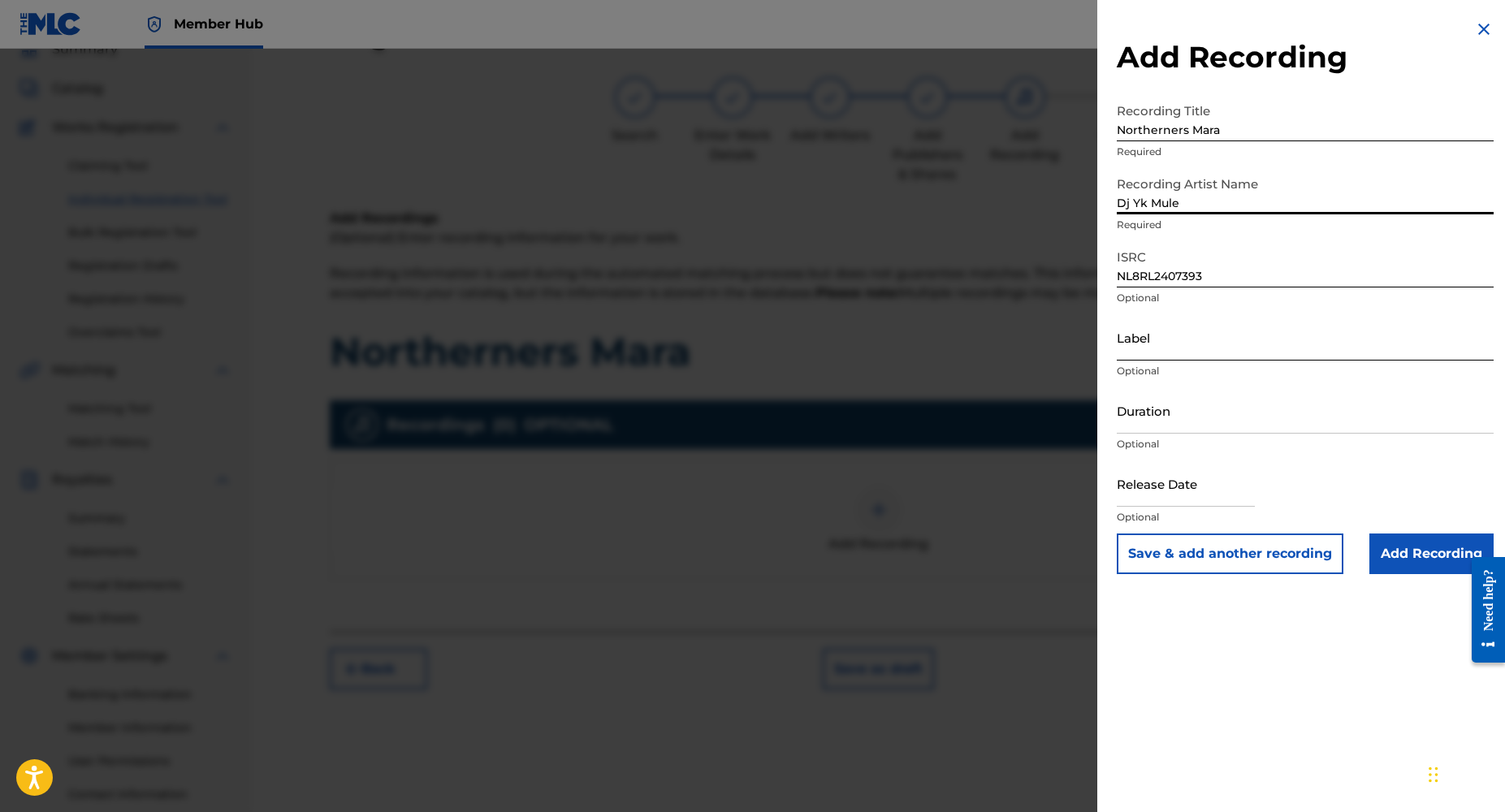
click at [1160, 358] on input "Label" at bounding box center [1305, 337] width 377 height 46
type input "o"
type input "02:13"
drag, startPoint x: 1165, startPoint y: 350, endPoint x: 1072, endPoint y: 357, distance: 93.3
click at [1072, 357] on div "Add Recording Recording Title Northerners Mara Required Recording Artist Name D…" at bounding box center [752, 431] width 1505 height 764
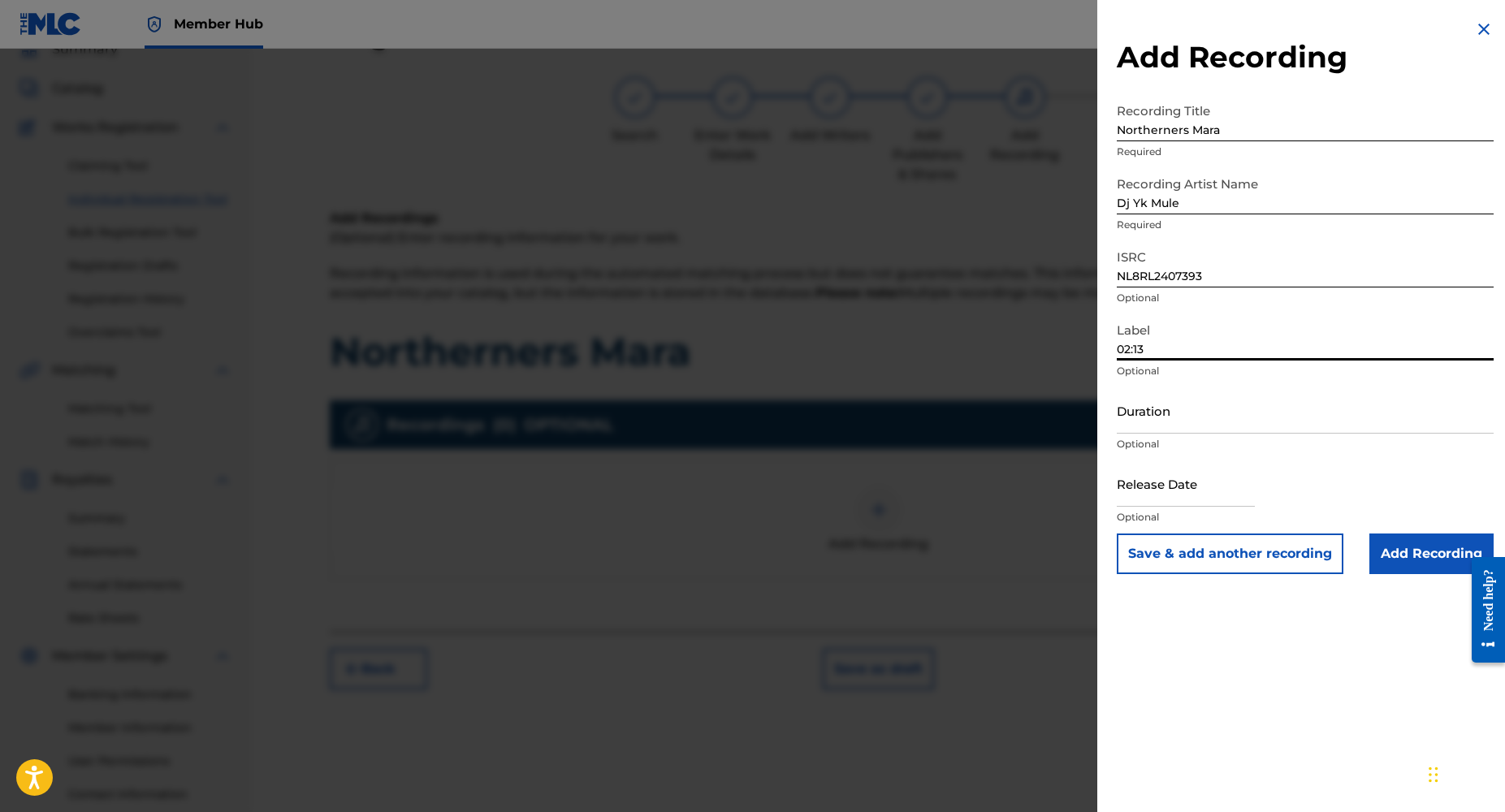
drag, startPoint x: 1159, startPoint y: 346, endPoint x: 1113, endPoint y: 347, distance: 46.0
click at [1113, 347] on div "Add Recording Recording Title Northerners Mara Required Recording Artist Name D…" at bounding box center [1305, 296] width 416 height 593
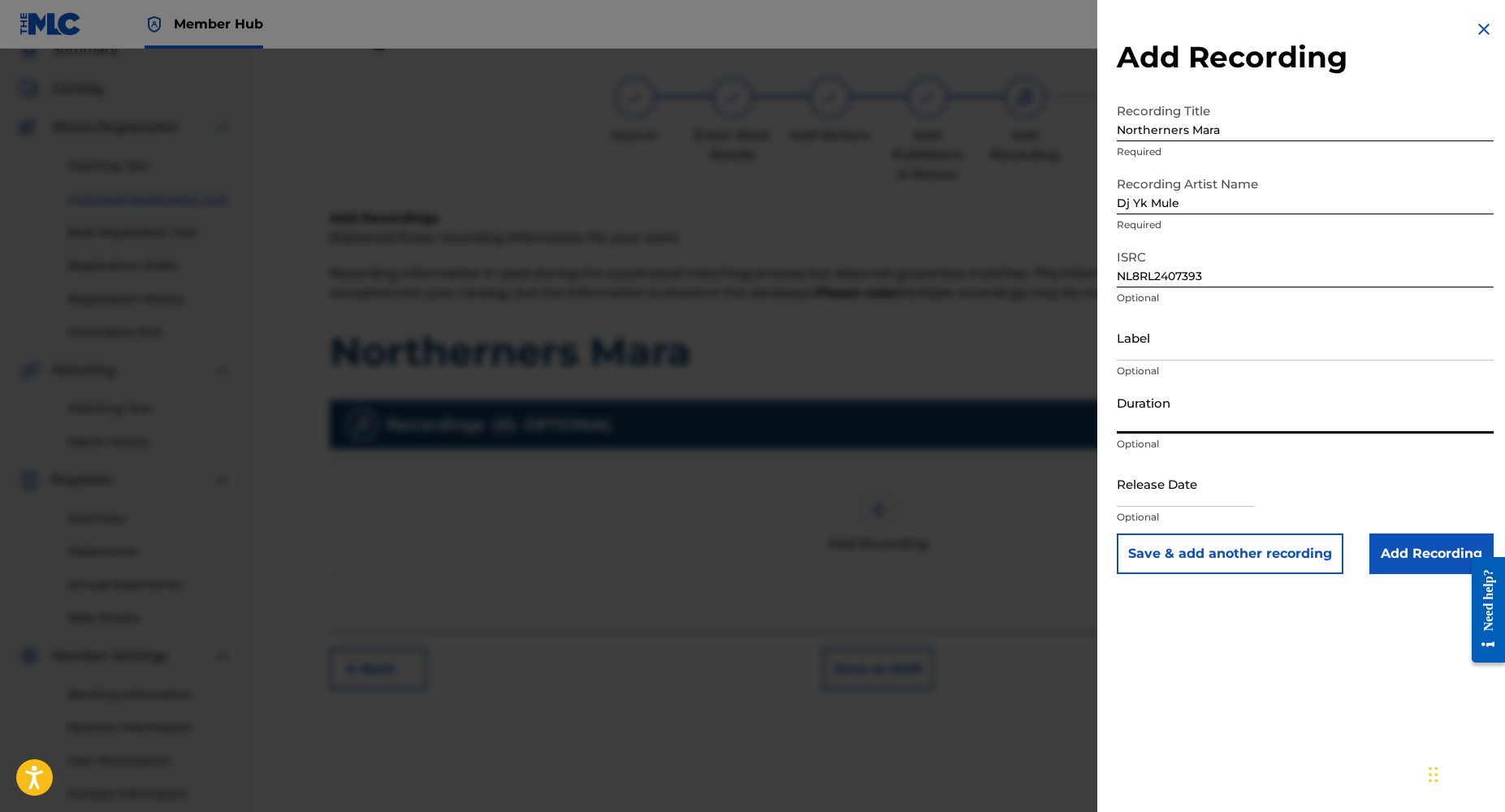
paste input "02:13"
type input "02:13"
click at [1451, 567] on input "Add Recording" at bounding box center [1432, 553] width 124 height 40
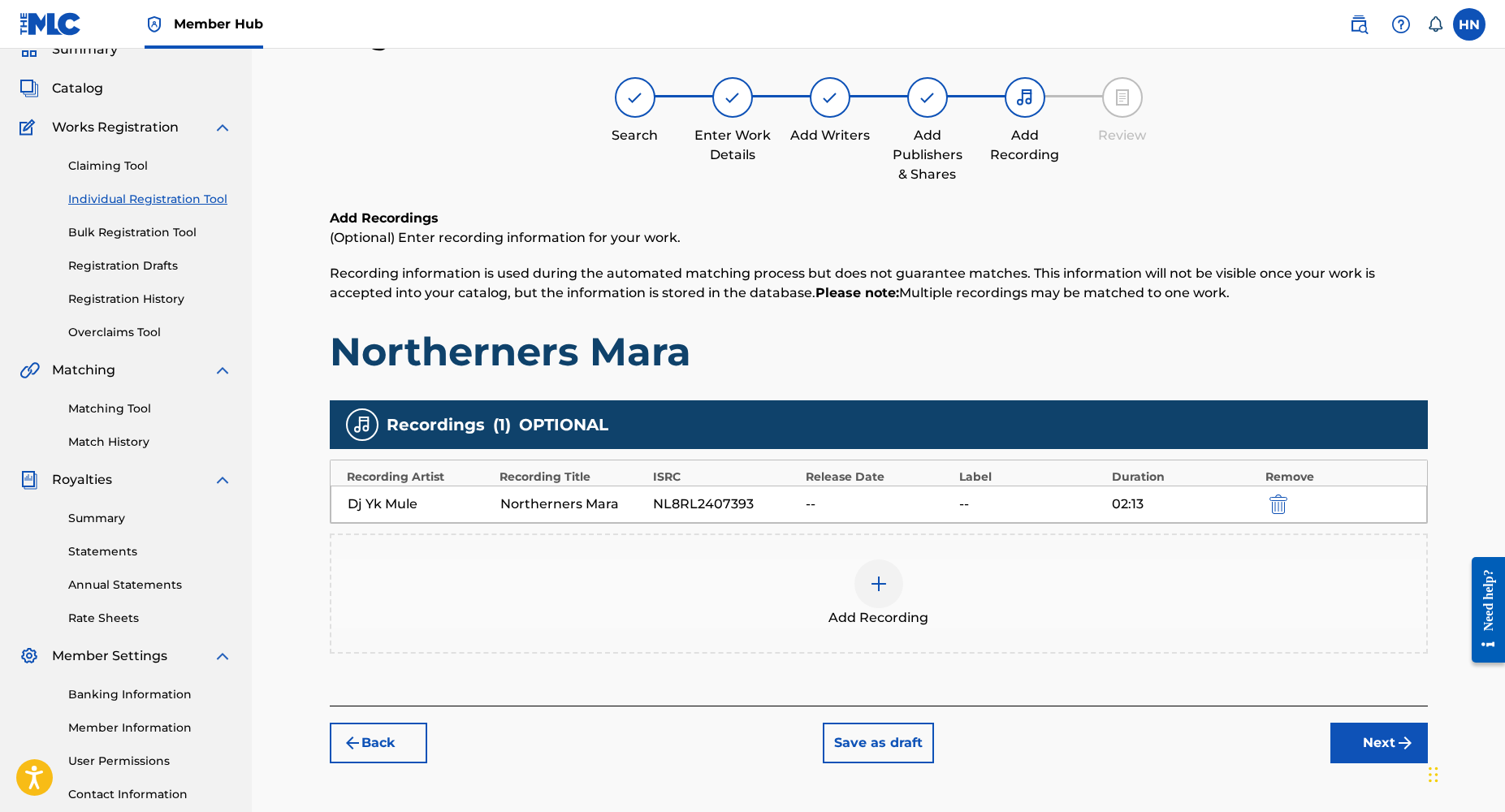
click at [877, 591] on img at bounding box center [879, 585] width 20 height 20
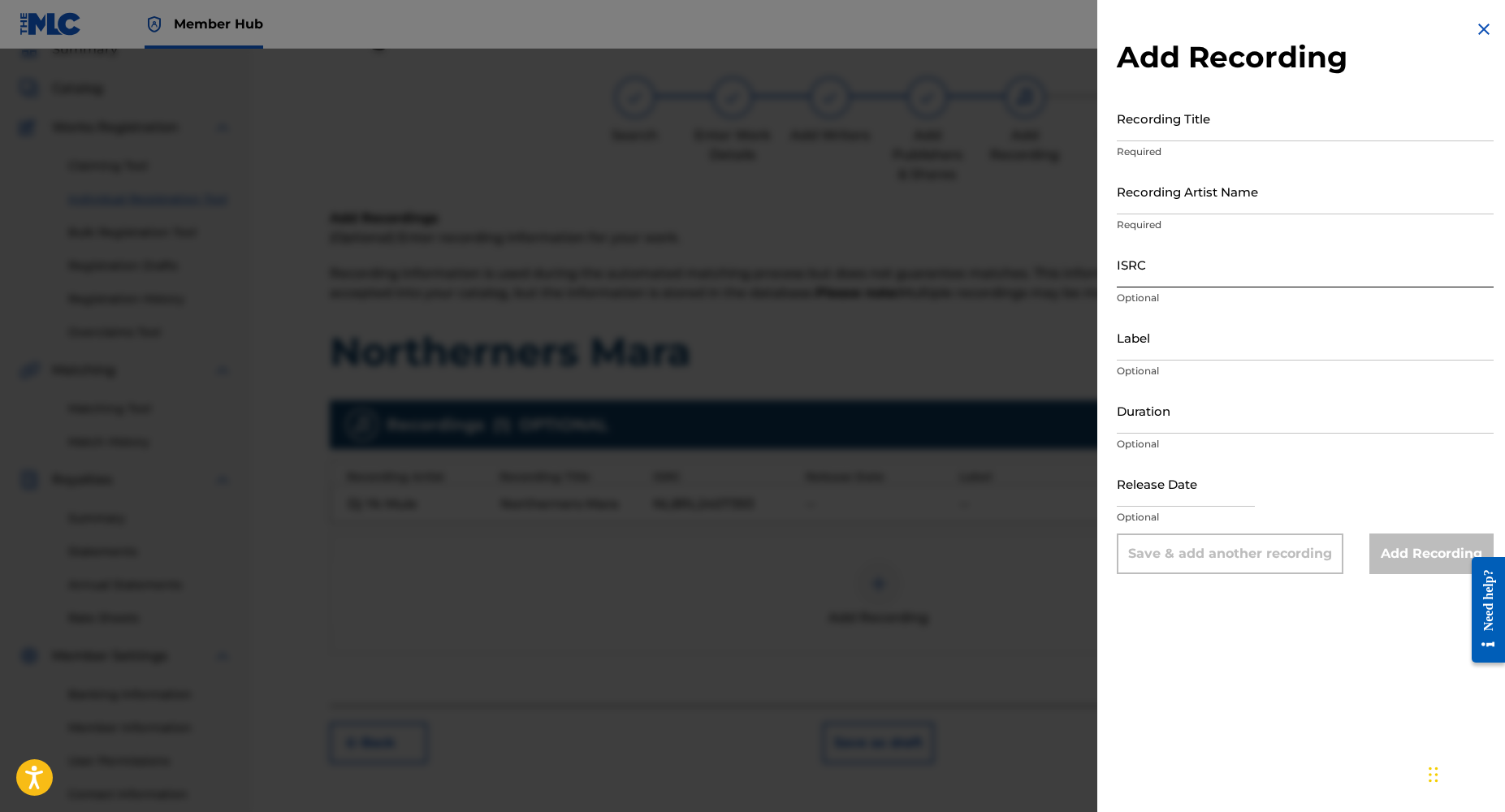
click at [1153, 281] on input "ISRC" at bounding box center [1305, 264] width 377 height 46
click at [958, 246] on div at bounding box center [752, 455] width 1505 height 812
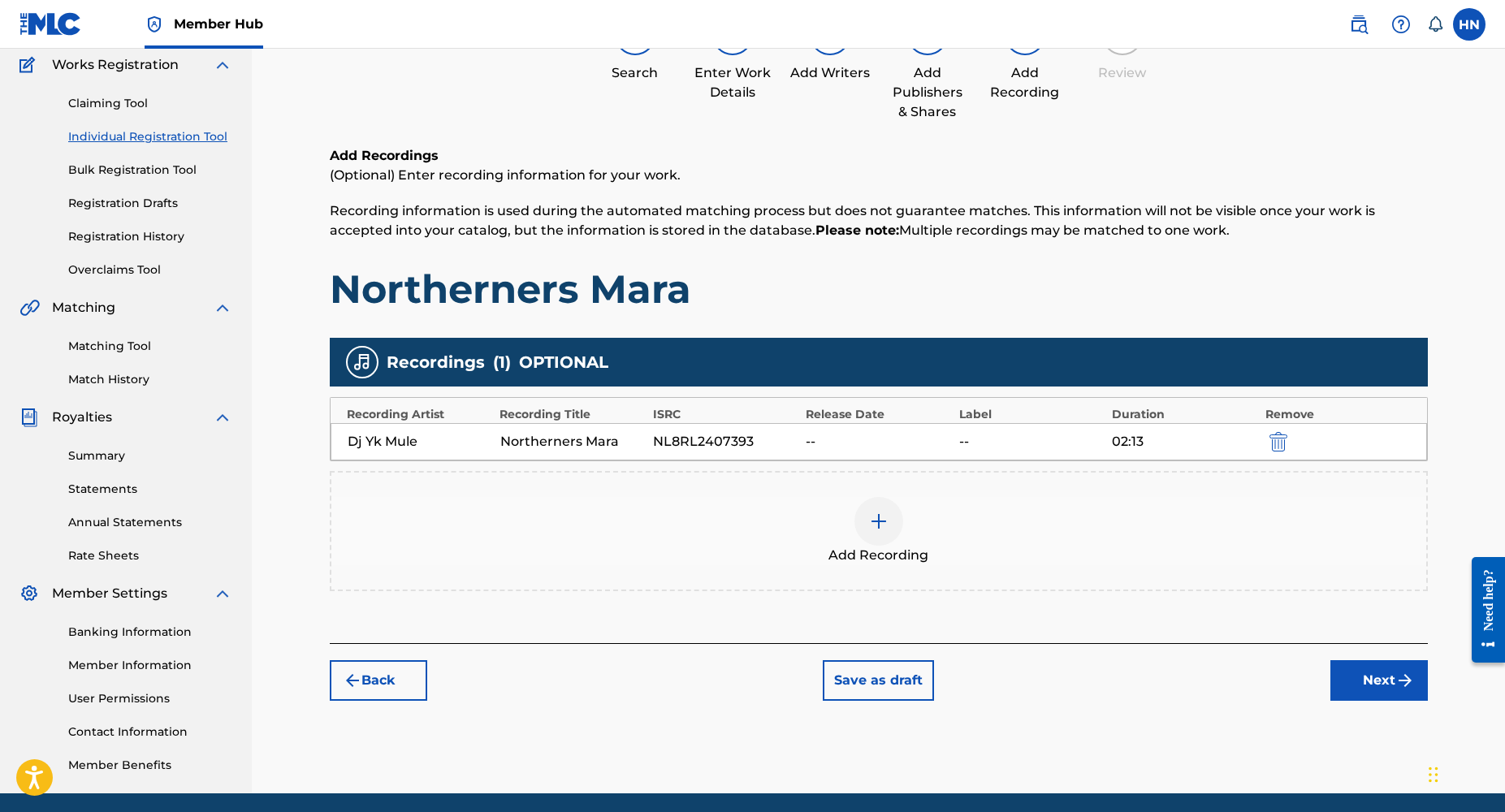
scroll to position [142, 0]
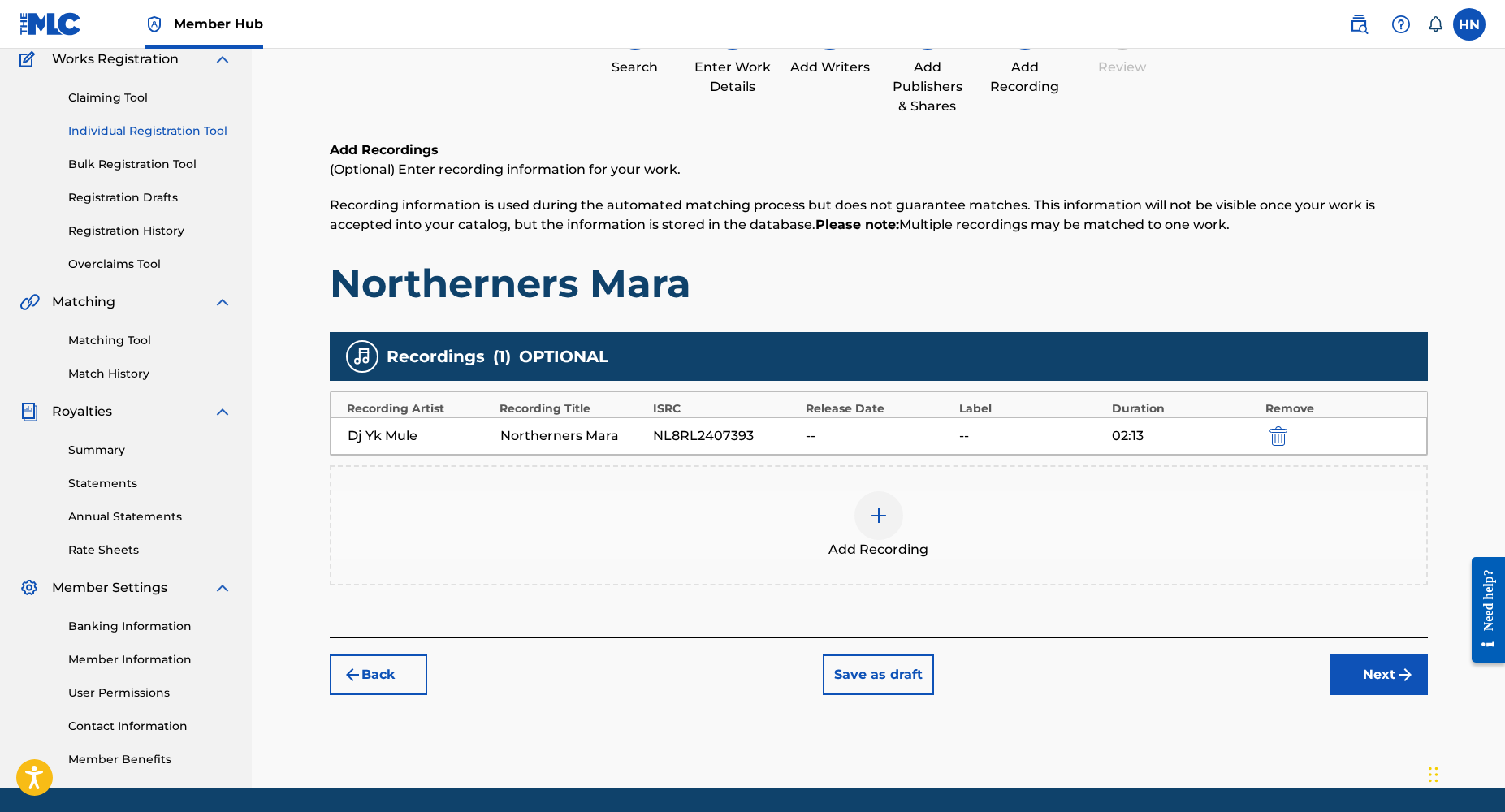
click at [886, 528] on div at bounding box center [879, 516] width 49 height 49
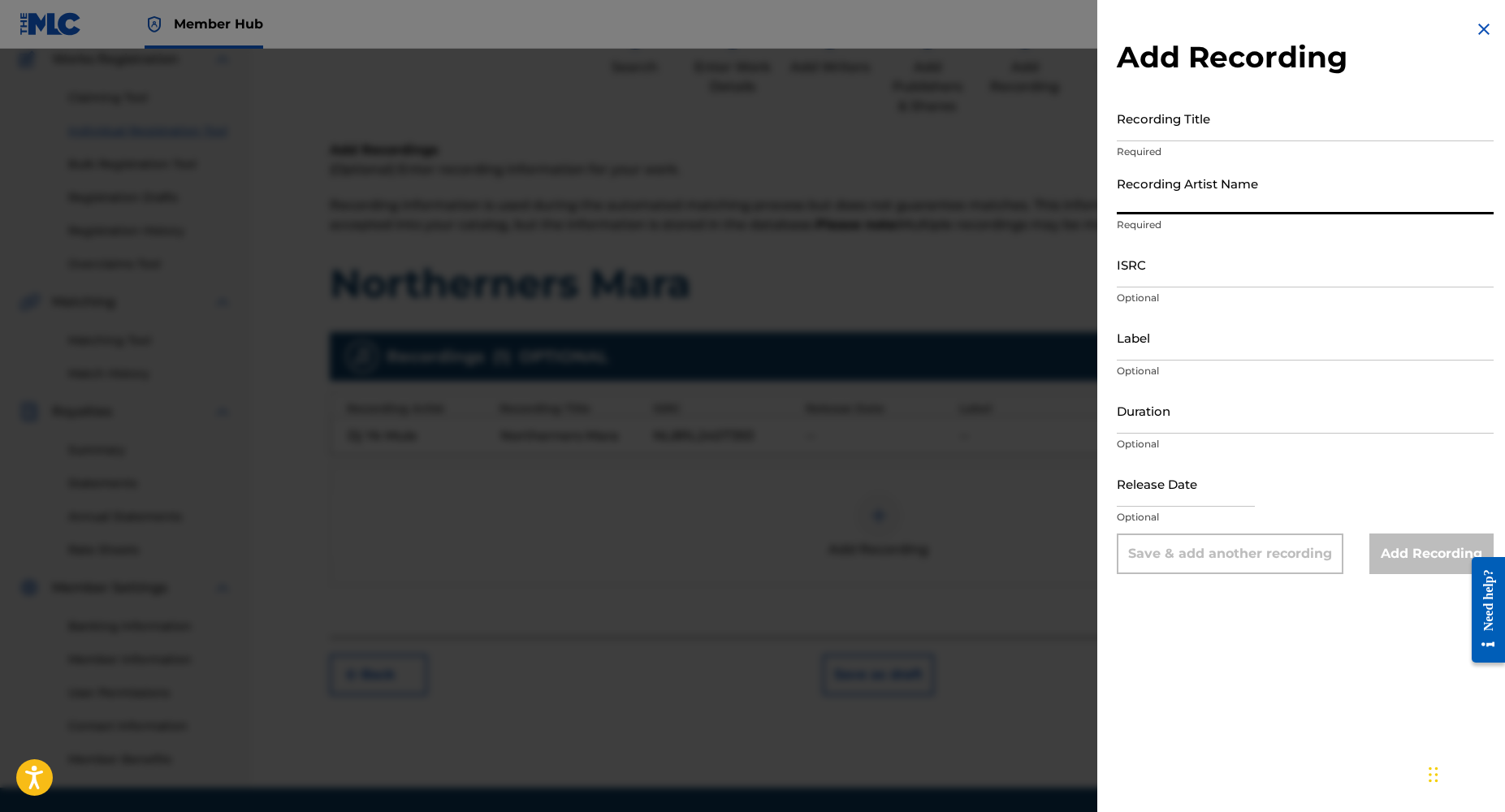
click at [1184, 210] on input "Recording Artist Name" at bounding box center [1305, 191] width 377 height 46
type input "DJ YK BEATS"
click at [1158, 277] on input "ISRC" at bounding box center [1305, 264] width 377 height 46
click at [515, 308] on div at bounding box center [752, 455] width 1505 height 812
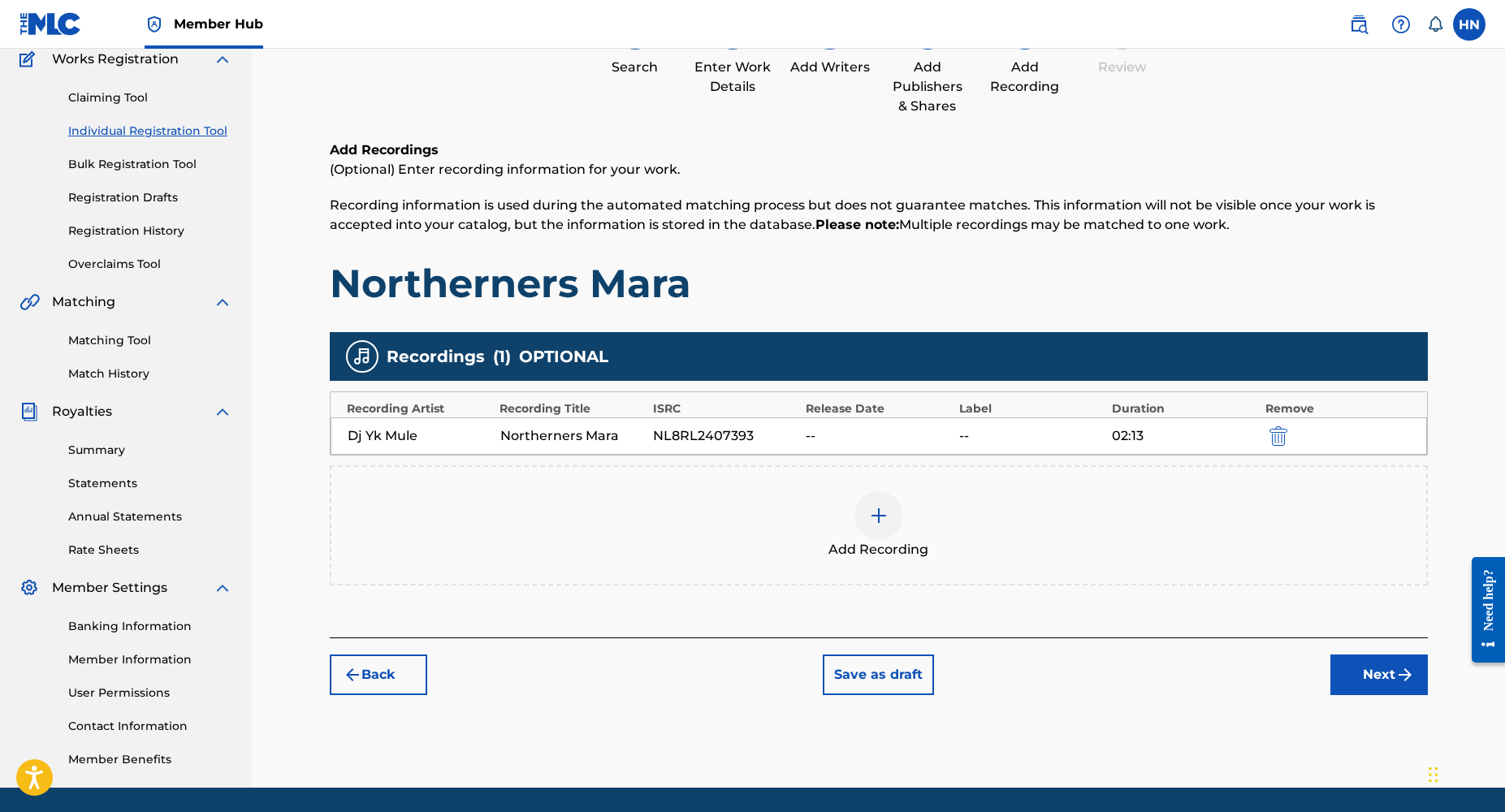
click at [877, 514] on img at bounding box center [879, 516] width 20 height 20
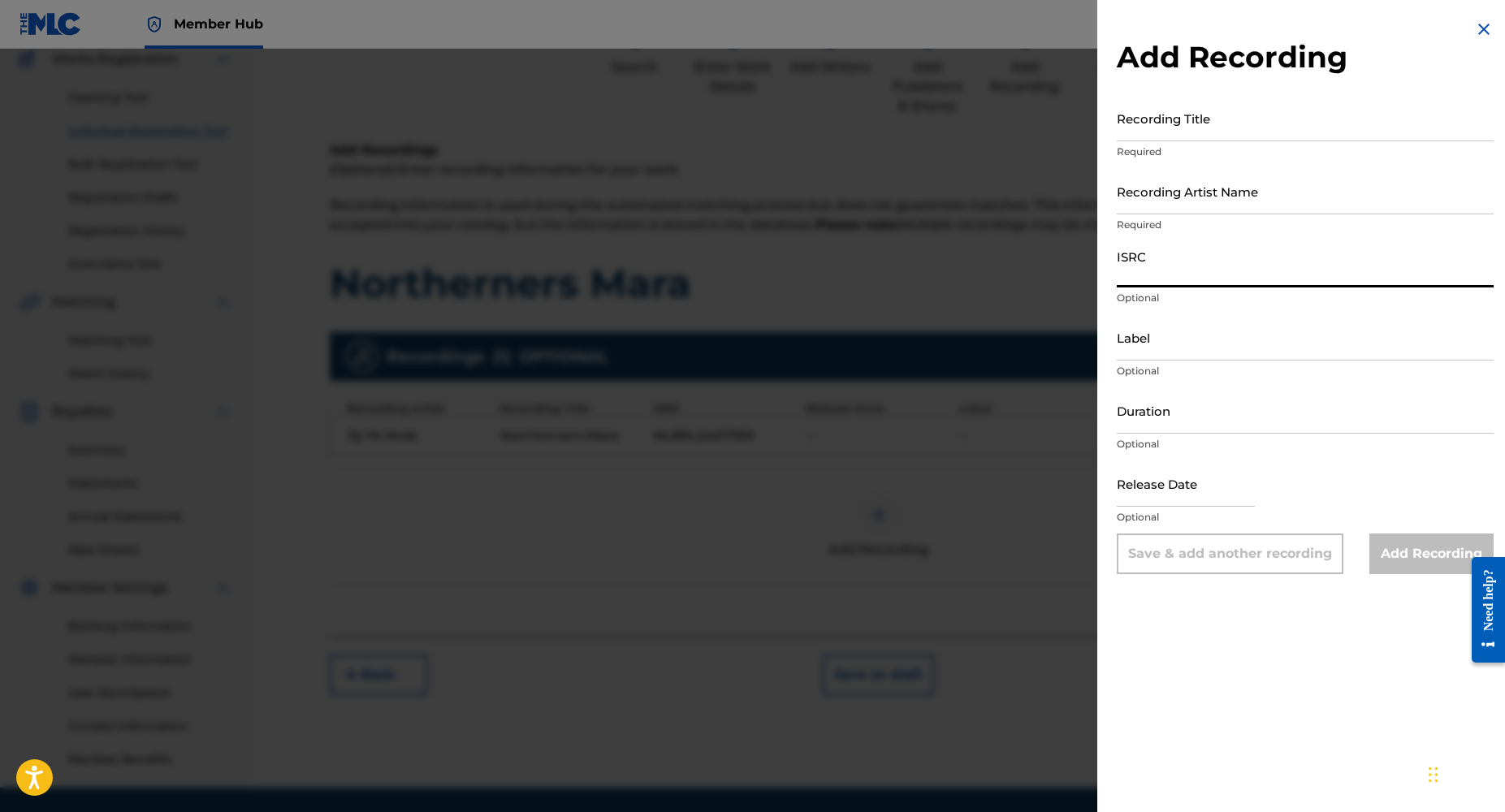
paste input "NL8RL2407393"
type input "NL8RL2407393"
click at [1175, 135] on input "Recording Title" at bounding box center [1305, 118] width 377 height 46
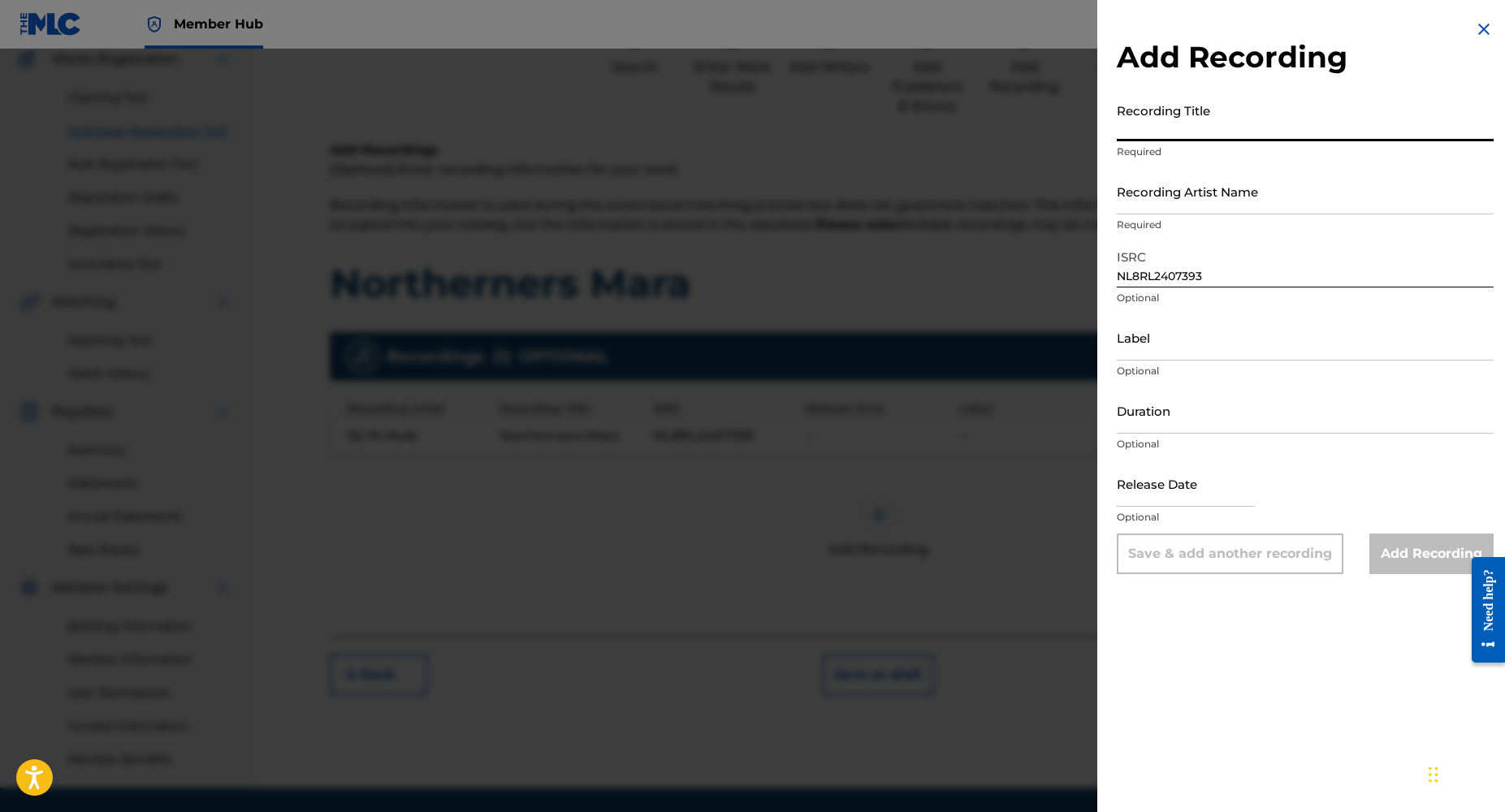
paste input "Northerners Mara"
type input "Northerners Mara"
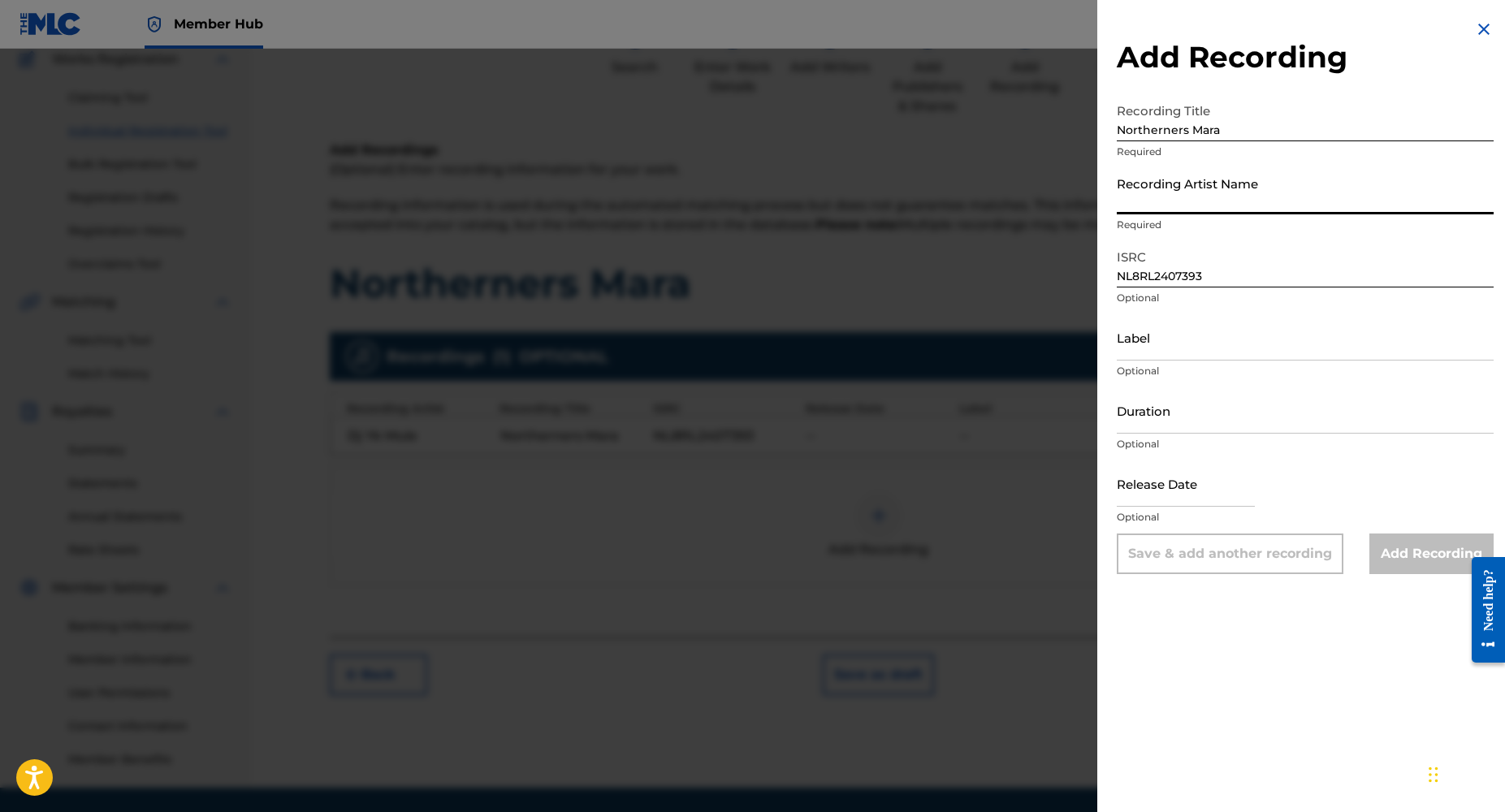
click at [1155, 207] on input "Recording Artist Name" at bounding box center [1305, 191] width 377 height 46
type input "DJ YK BEATS"
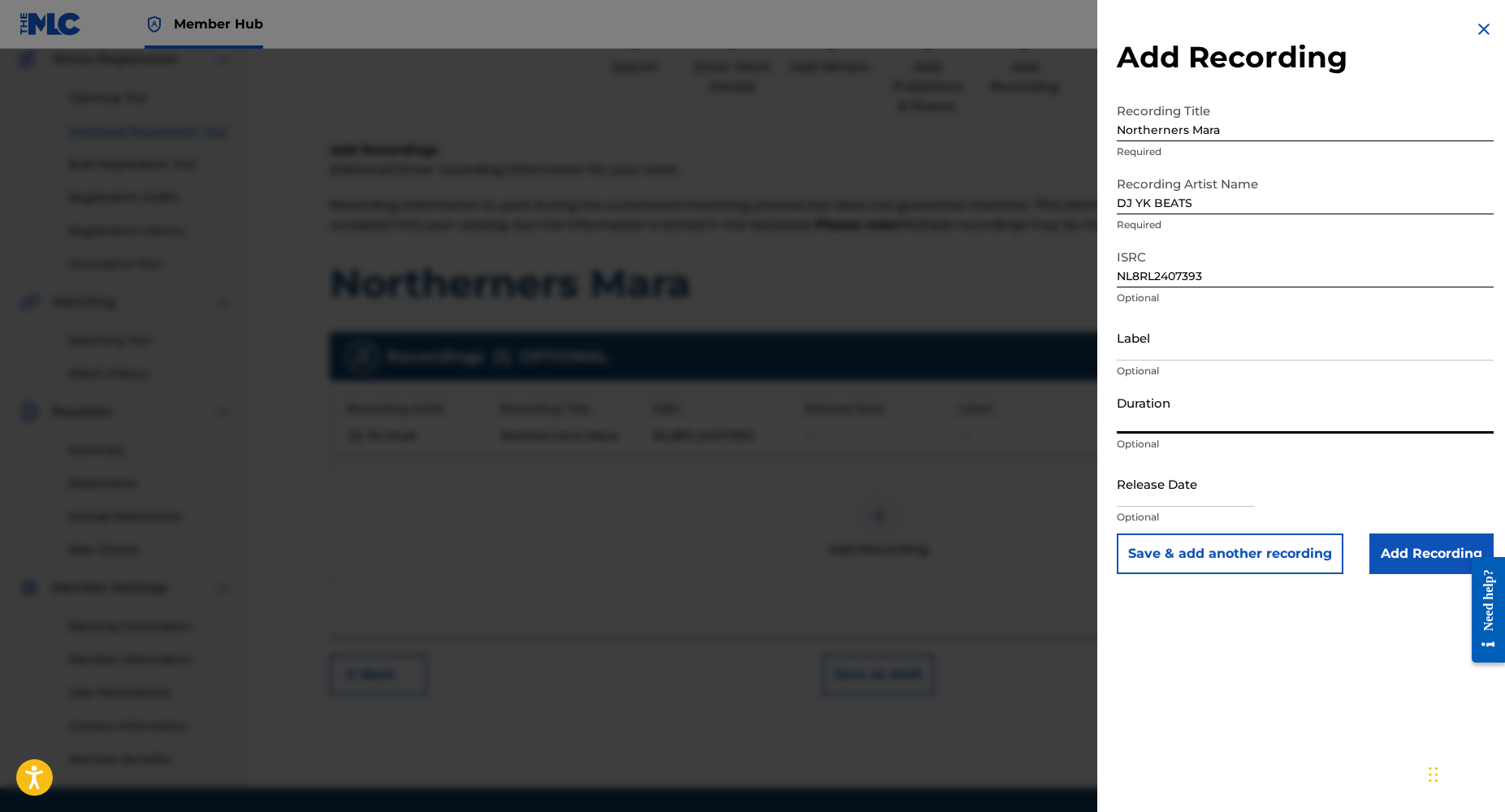
click at [1193, 415] on input "Duration" at bounding box center [1305, 410] width 377 height 46
type input "02:13"
click at [1433, 554] on input "Add Recording" at bounding box center [1432, 553] width 124 height 40
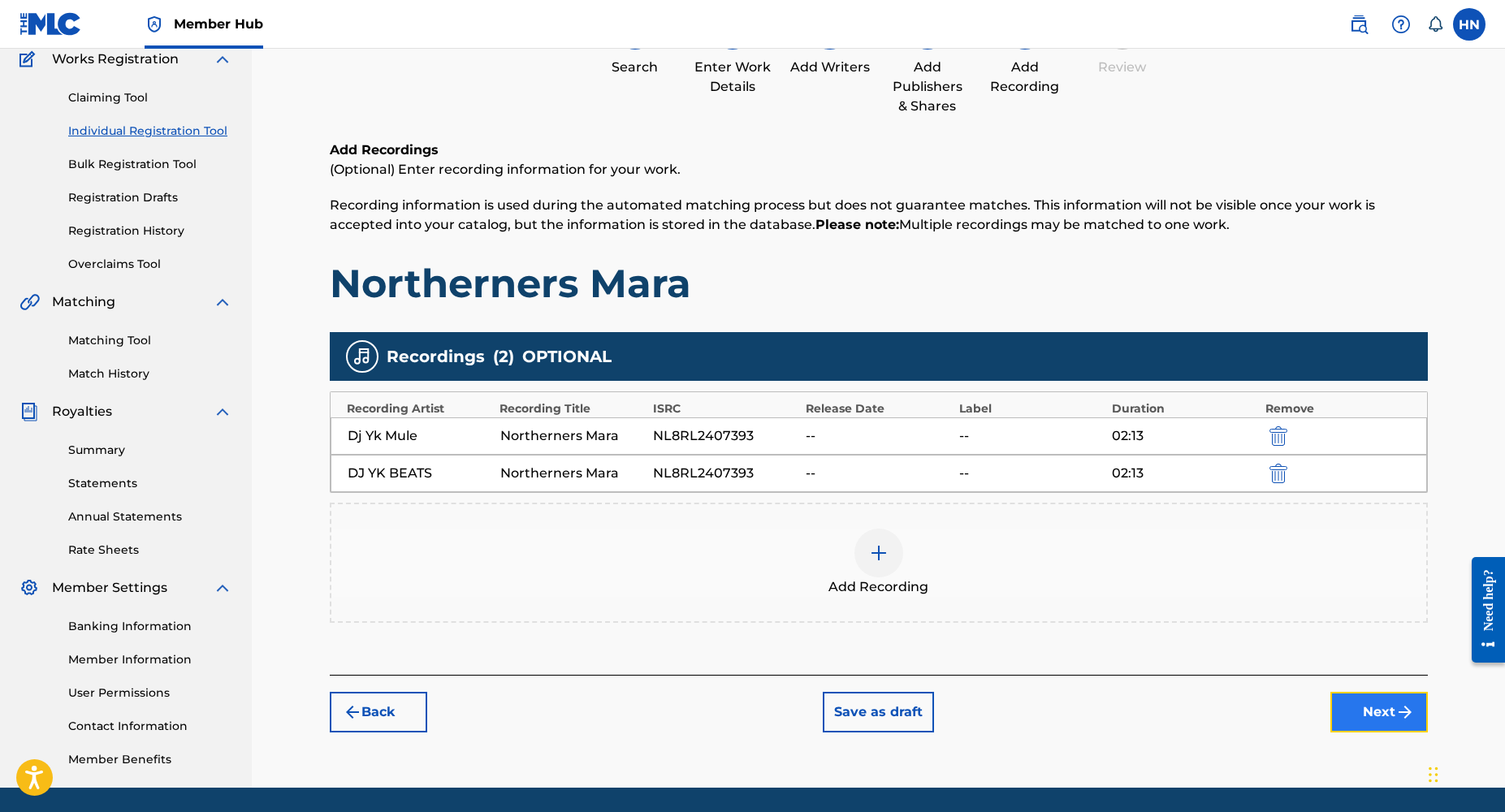
click at [1382, 723] on button "Next" at bounding box center [1379, 712] width 97 height 40
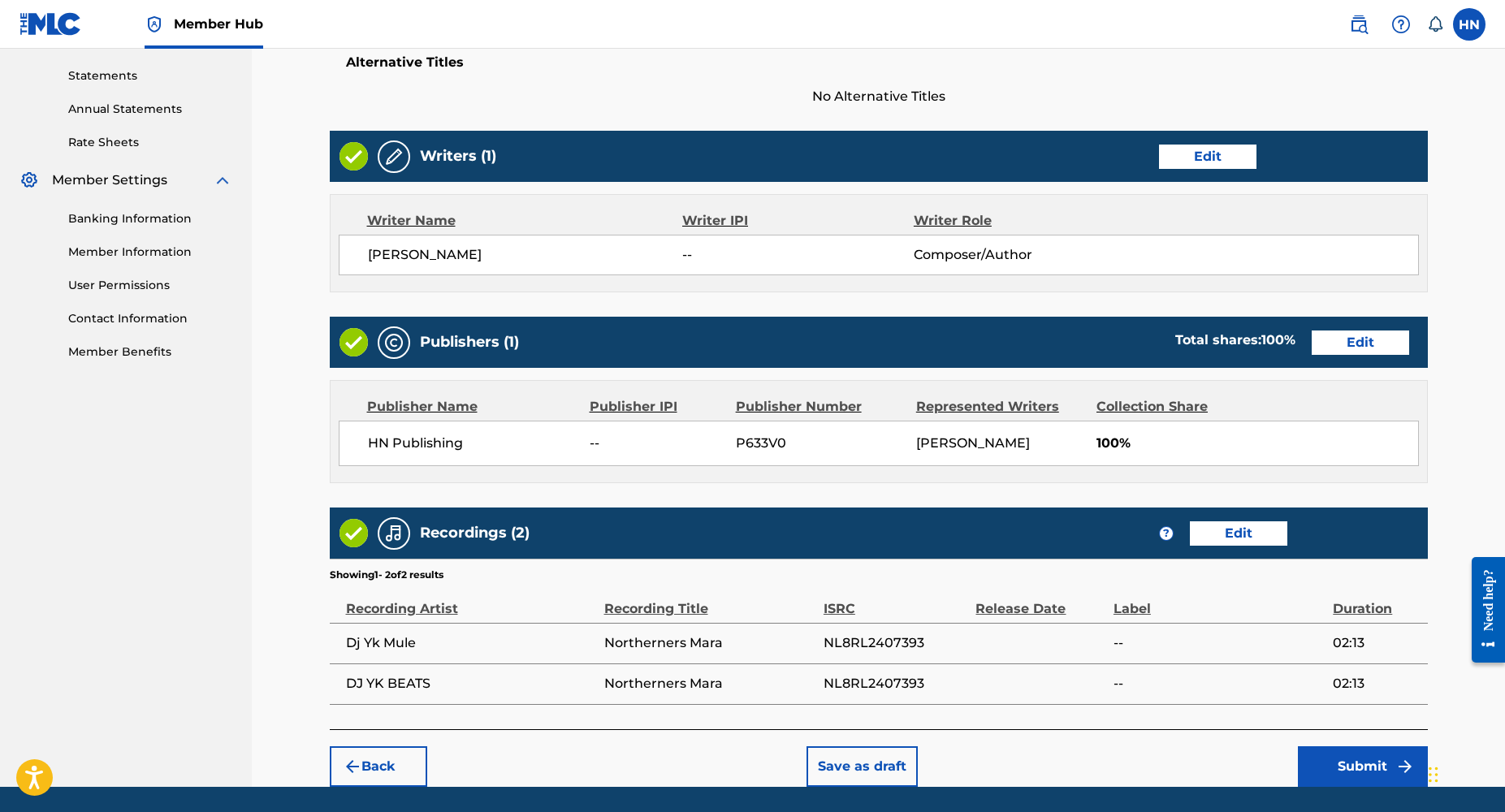
scroll to position [600, 0]
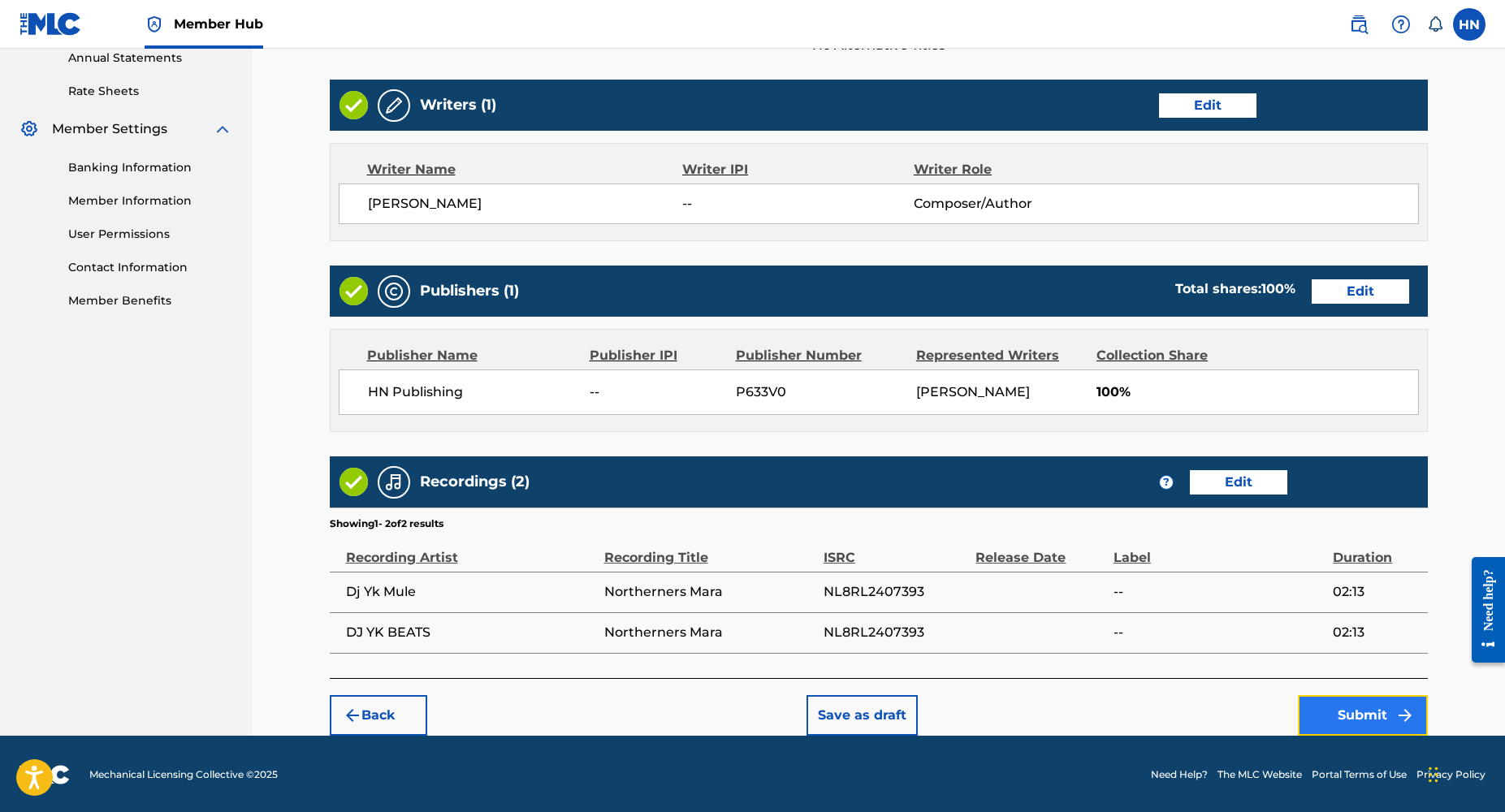
click at [1384, 713] on button "Submit" at bounding box center [1363, 715] width 130 height 40
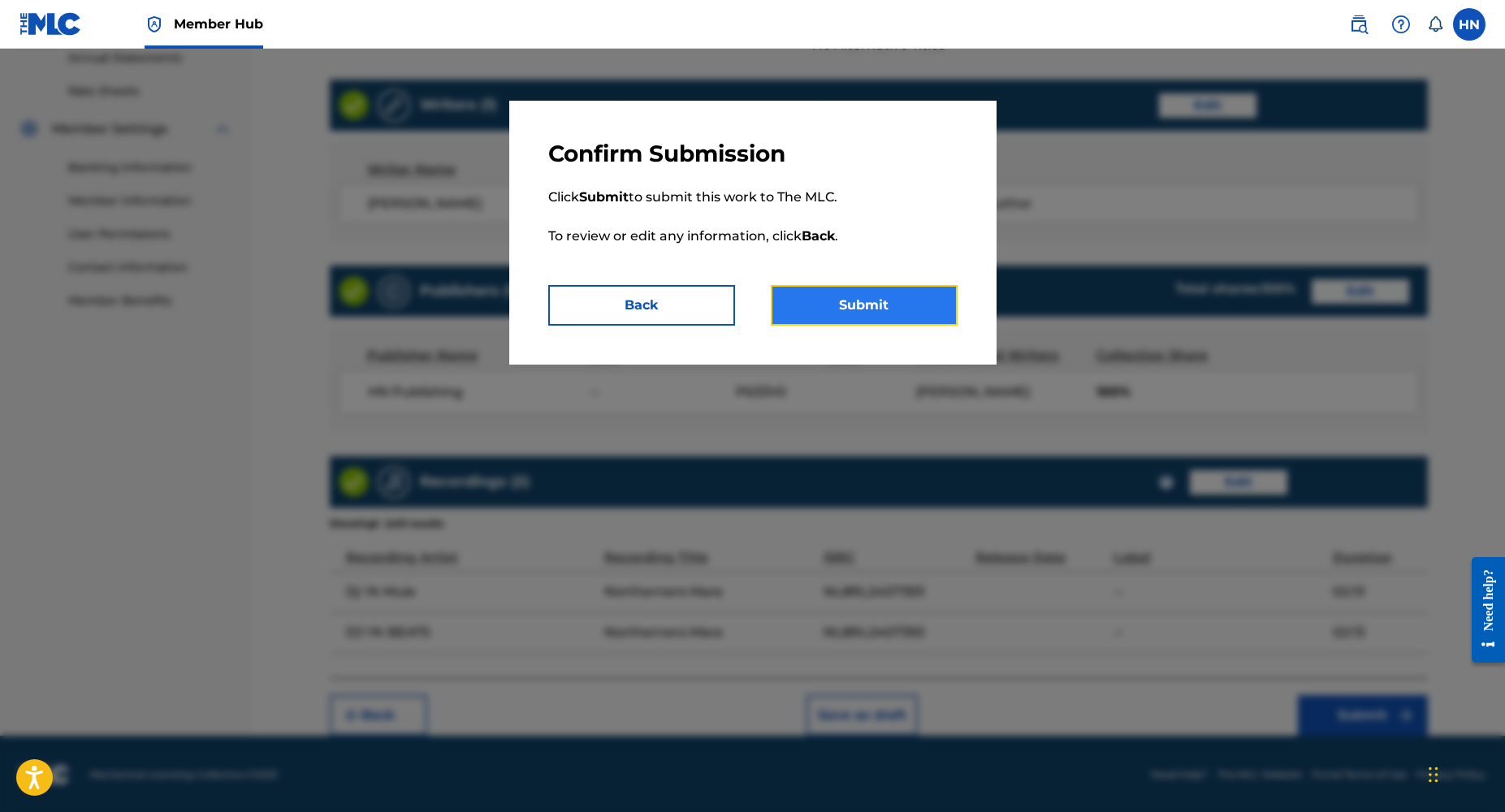
click at [843, 307] on button "Submit" at bounding box center [864, 305] width 187 height 40
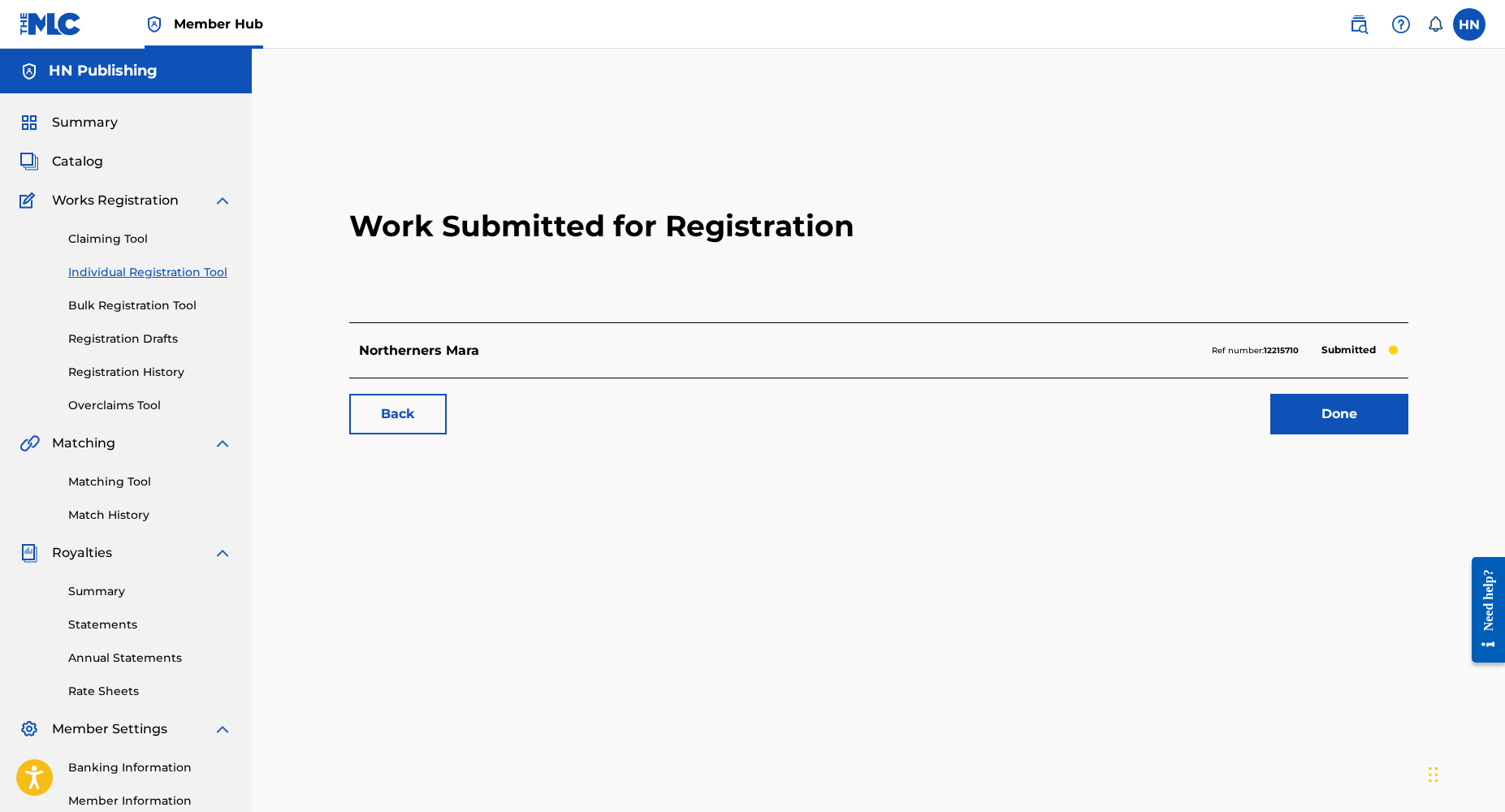
click at [139, 277] on link "Individual Registration Tool" at bounding box center [150, 272] width 164 height 17
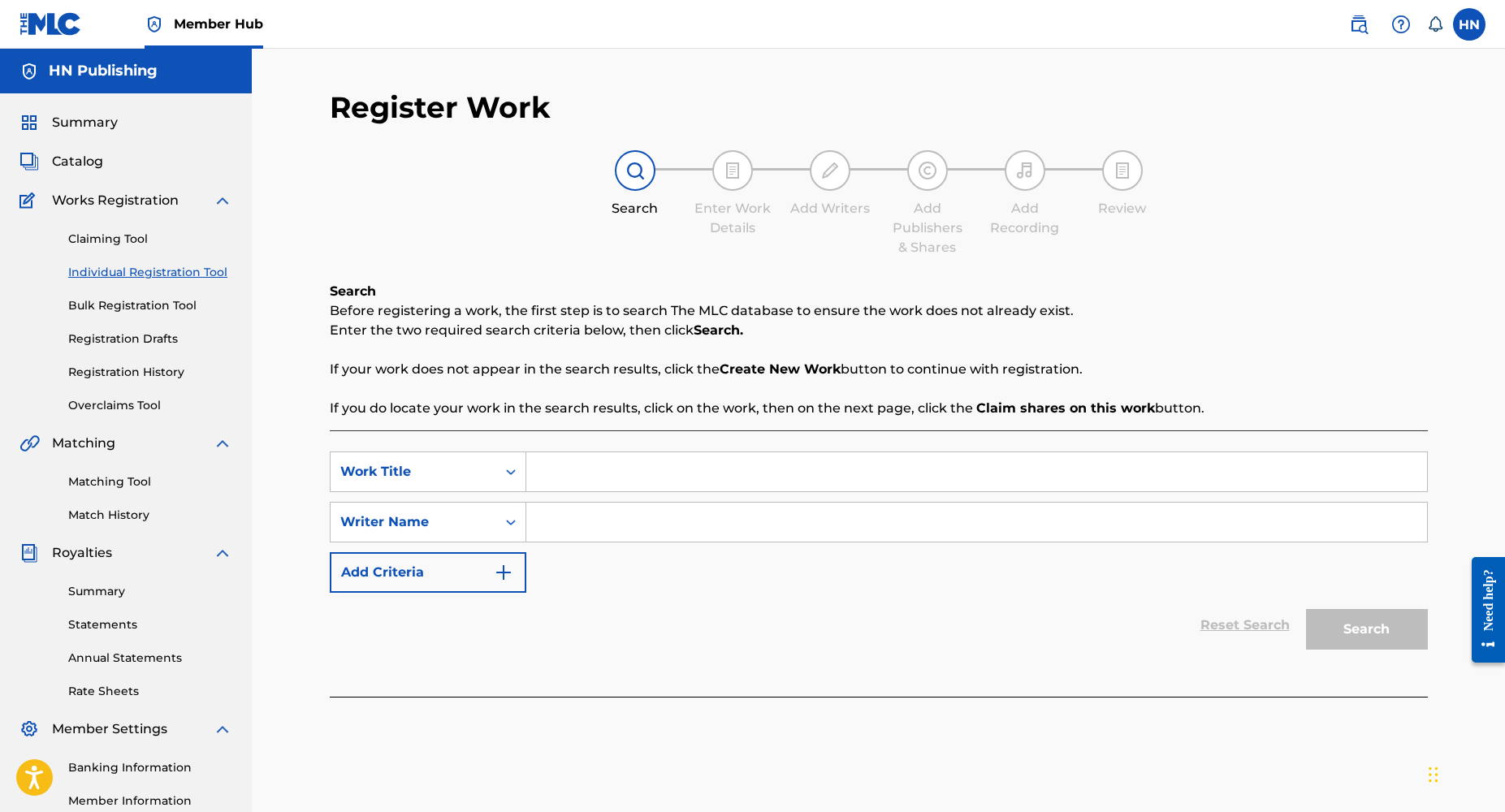
paste input "Omo [PERSON_NAME]"
type input "Omo [PERSON_NAME]"
click at [1196, 645] on div "Reset Search Search" at bounding box center [879, 625] width 1098 height 65
click at [622, 524] on input "Search Form" at bounding box center [976, 523] width 901 height 39
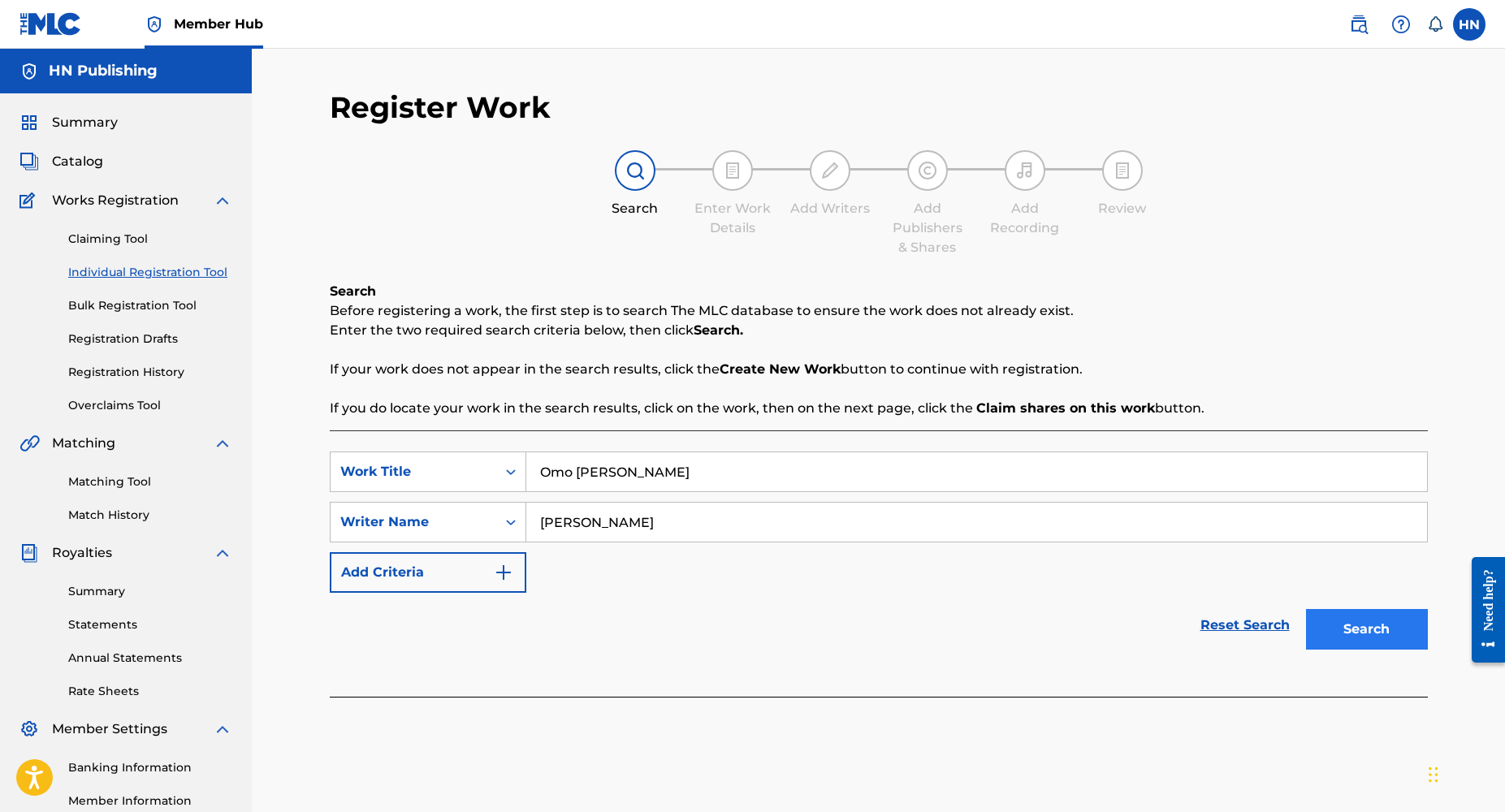
type input "[PERSON_NAME]"
click at [1357, 633] on button "Search" at bounding box center [1367, 629] width 122 height 40
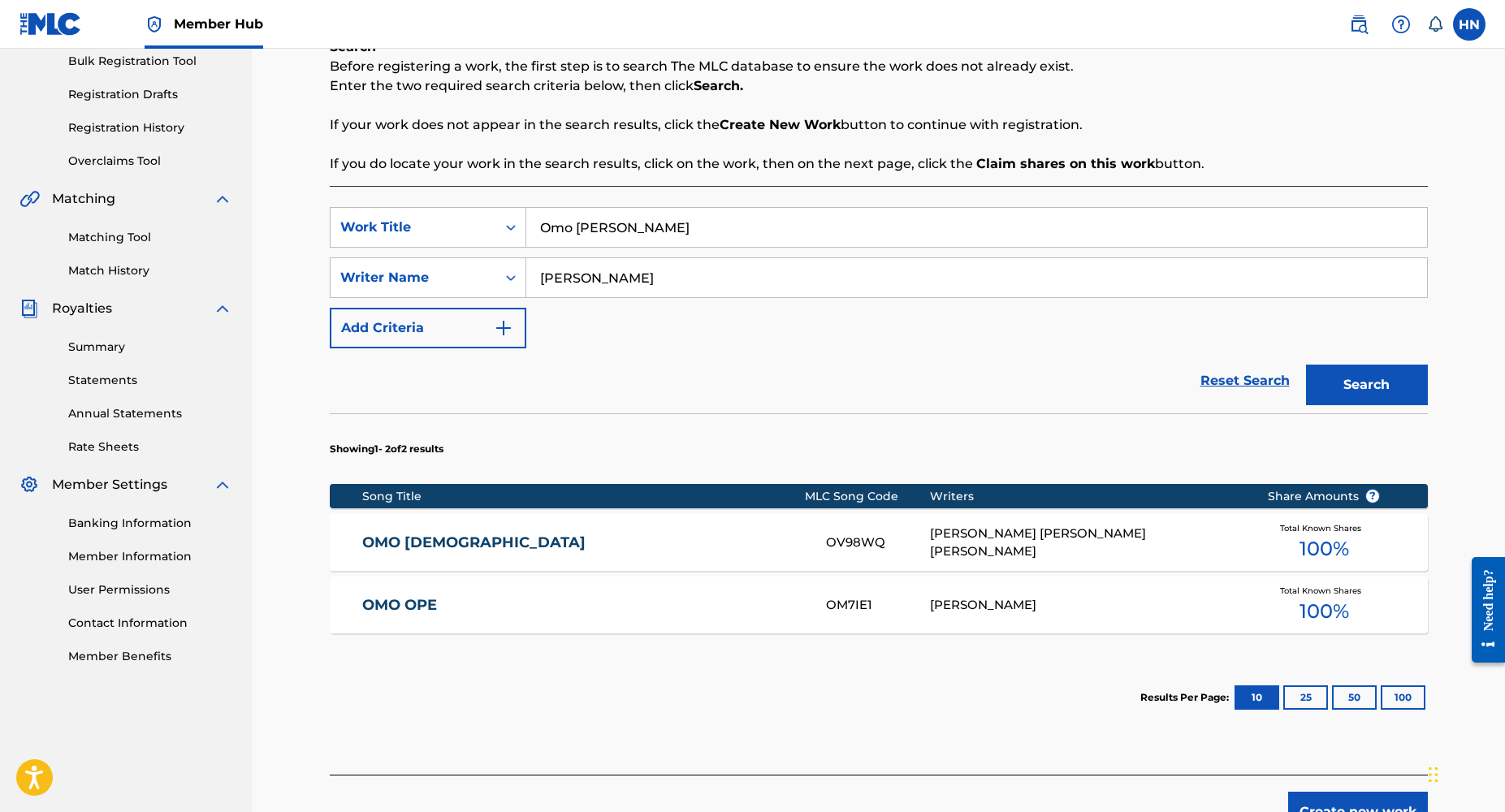
scroll to position [262, 0]
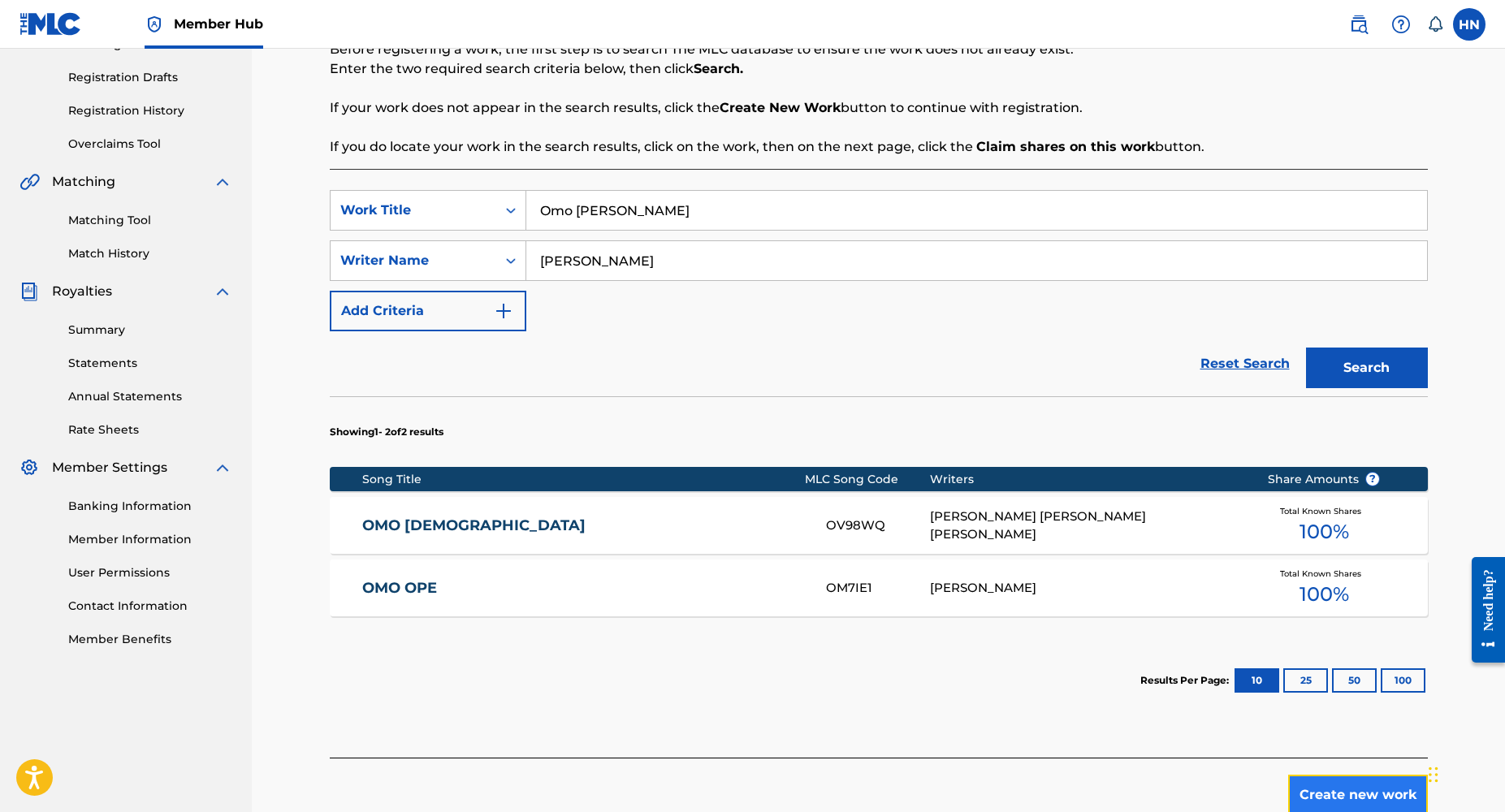
click at [1353, 796] on button "Create new work" at bounding box center [1358, 794] width 140 height 40
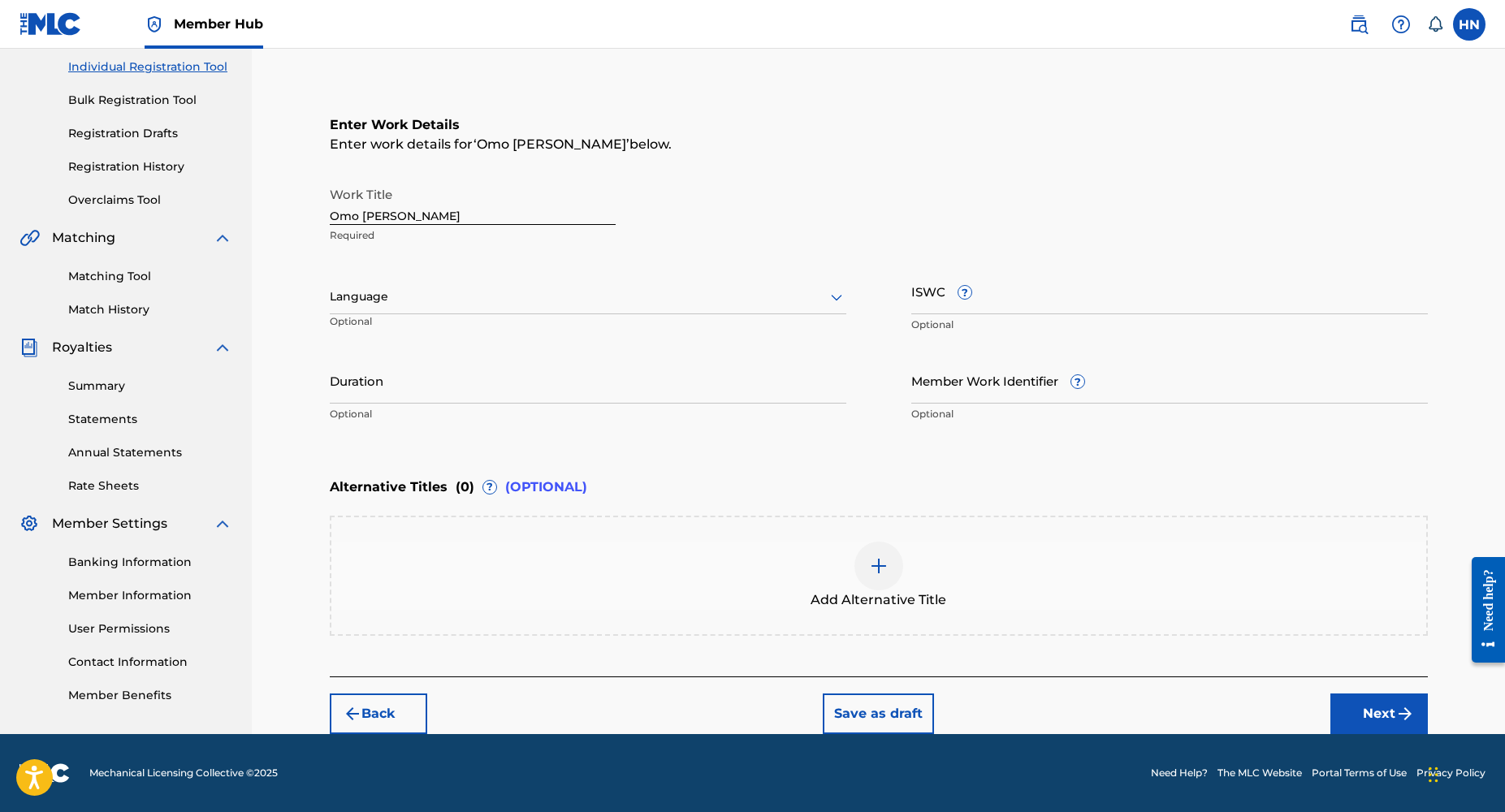
scroll to position [205, 0]
click at [520, 297] on div at bounding box center [588, 297] width 517 height 21
click at [402, 329] on div "English" at bounding box center [588, 333] width 515 height 36
click at [361, 397] on input "Duration" at bounding box center [588, 381] width 517 height 46
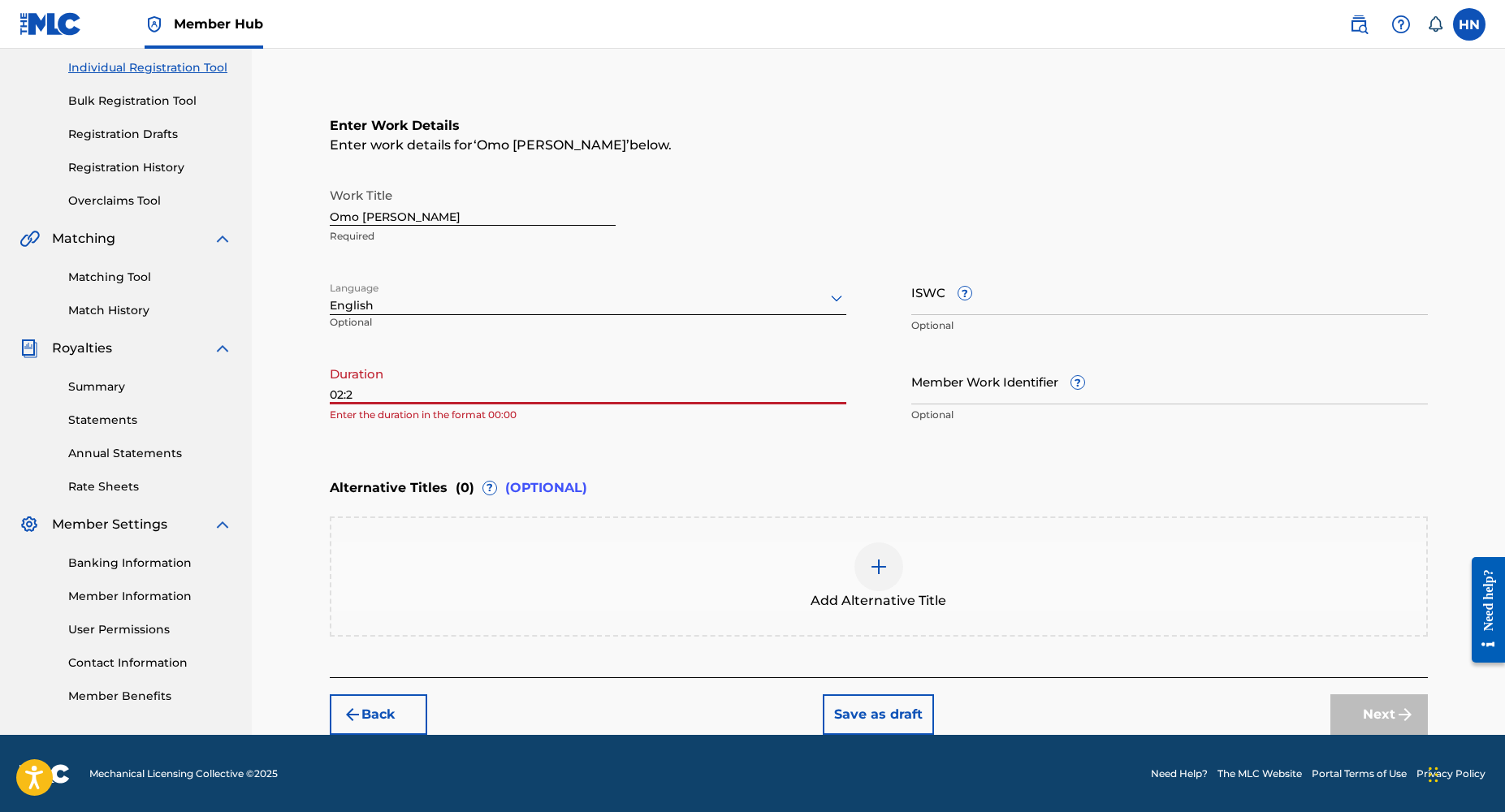
type input "02:20"
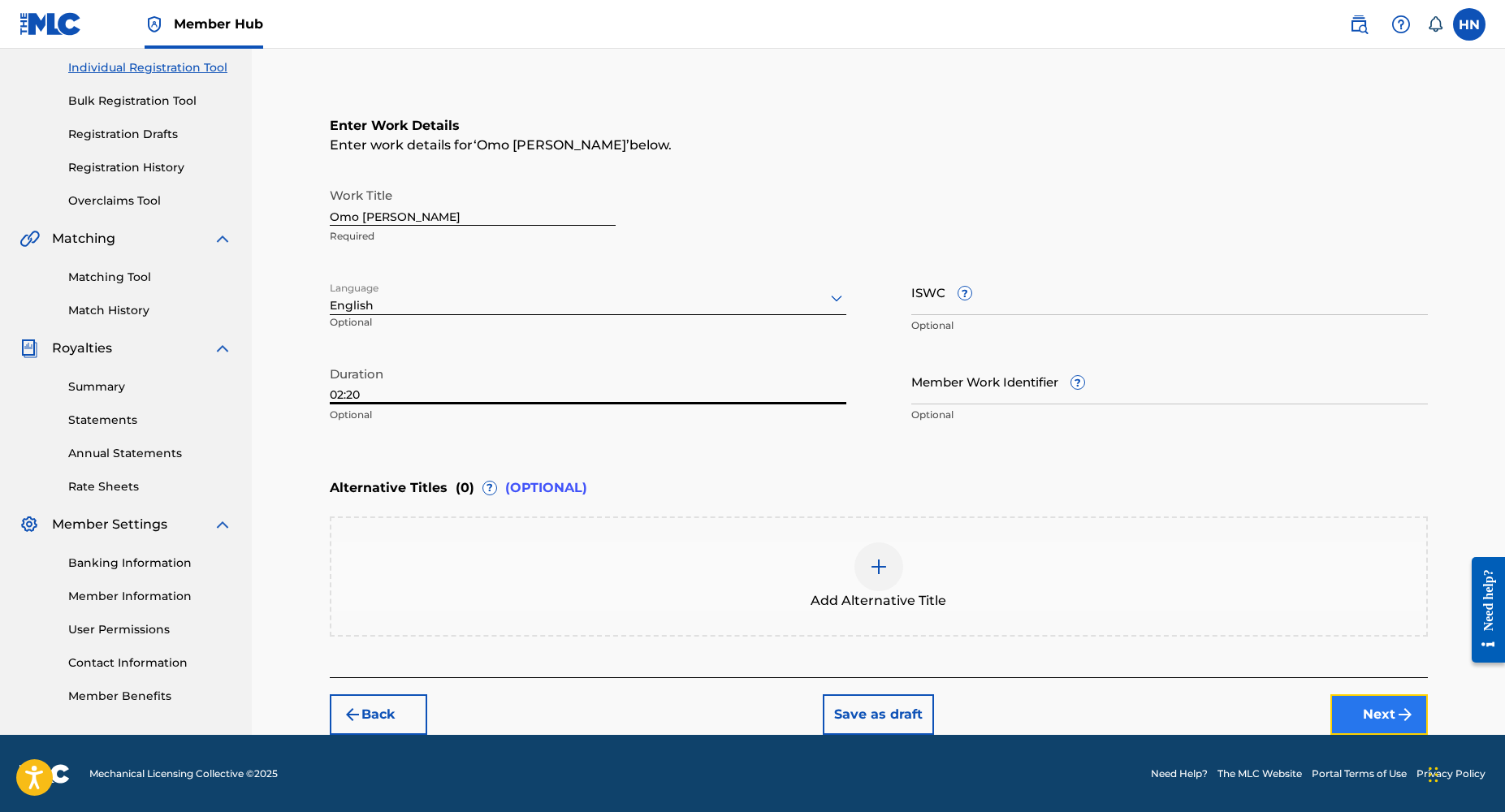
click at [1352, 718] on button "Next" at bounding box center [1379, 715] width 97 height 40
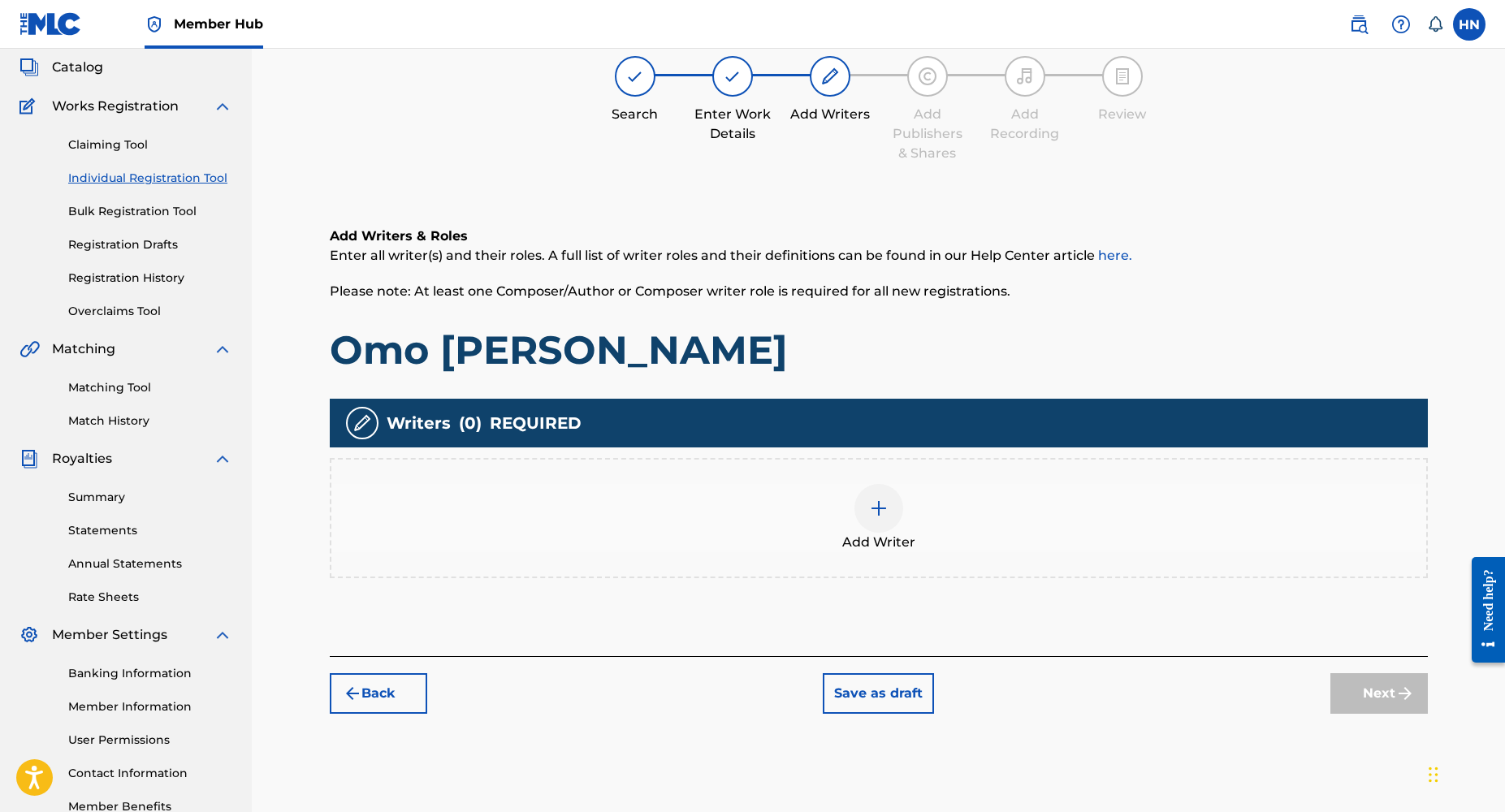
scroll to position [73, 0]
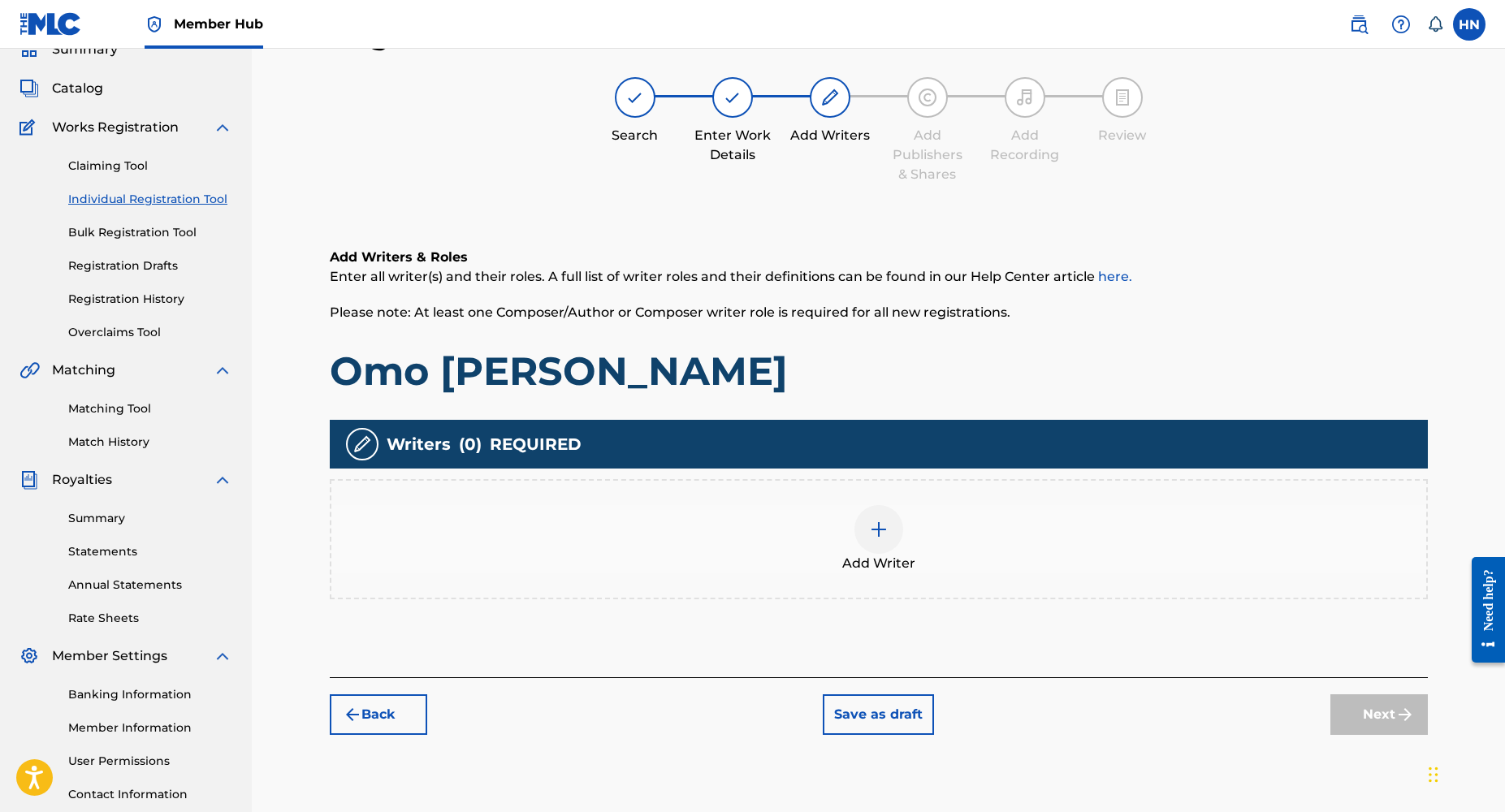
click at [881, 538] on img at bounding box center [879, 530] width 20 height 20
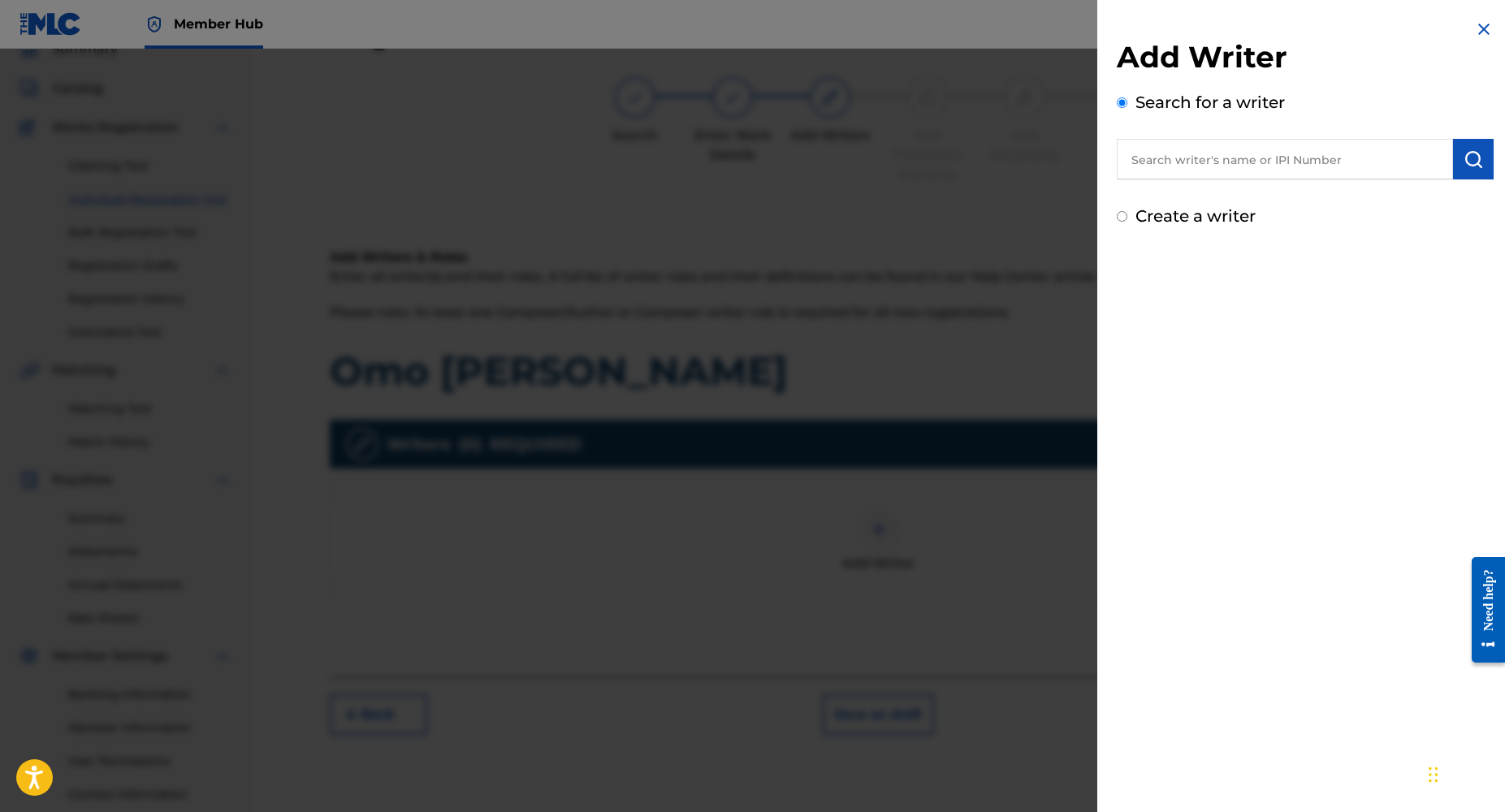
scroll to position [153, 0]
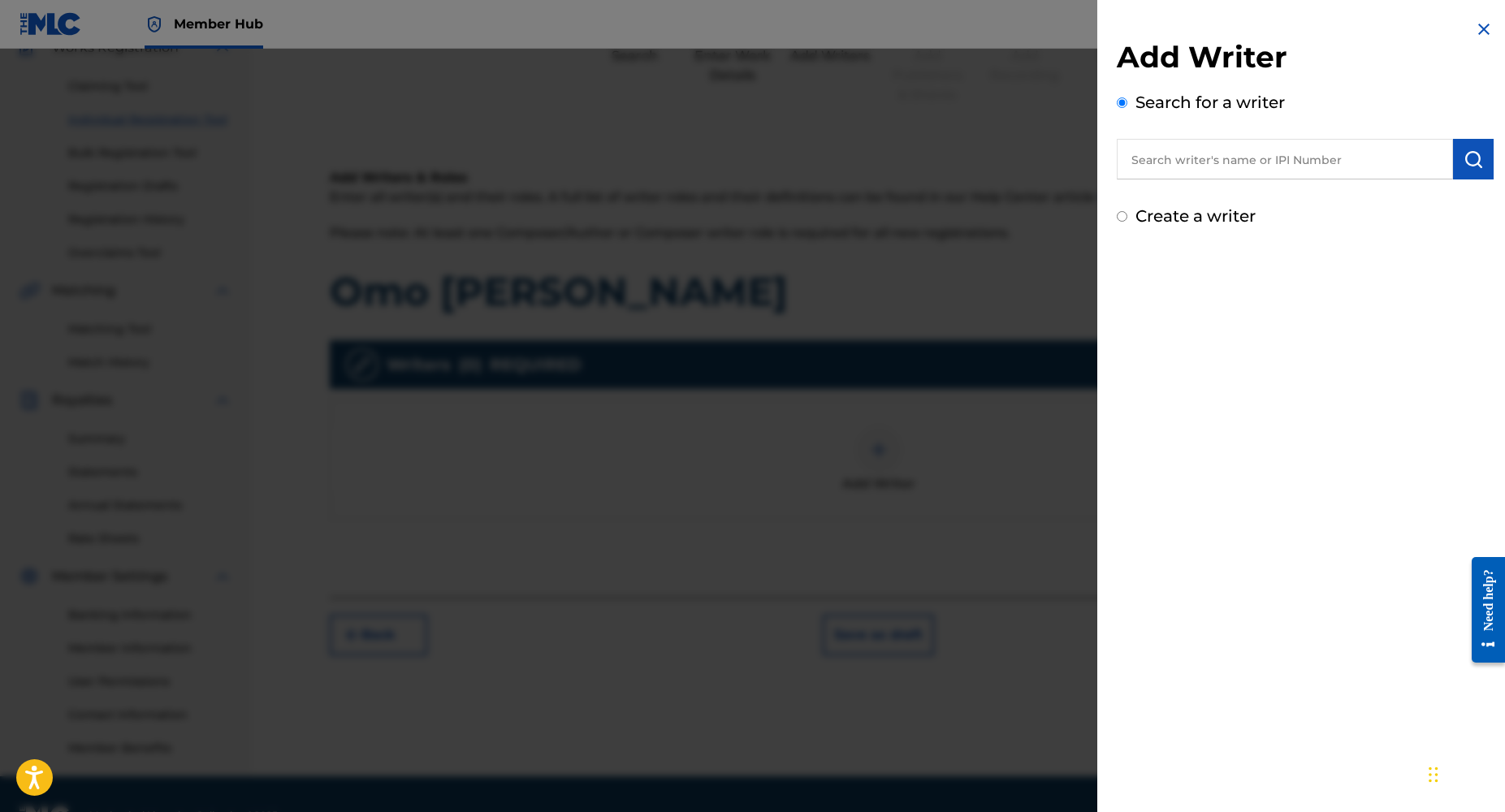
click at [1263, 160] on input "text" at bounding box center [1286, 158] width 337 height 40
type input "[PERSON_NAME]"
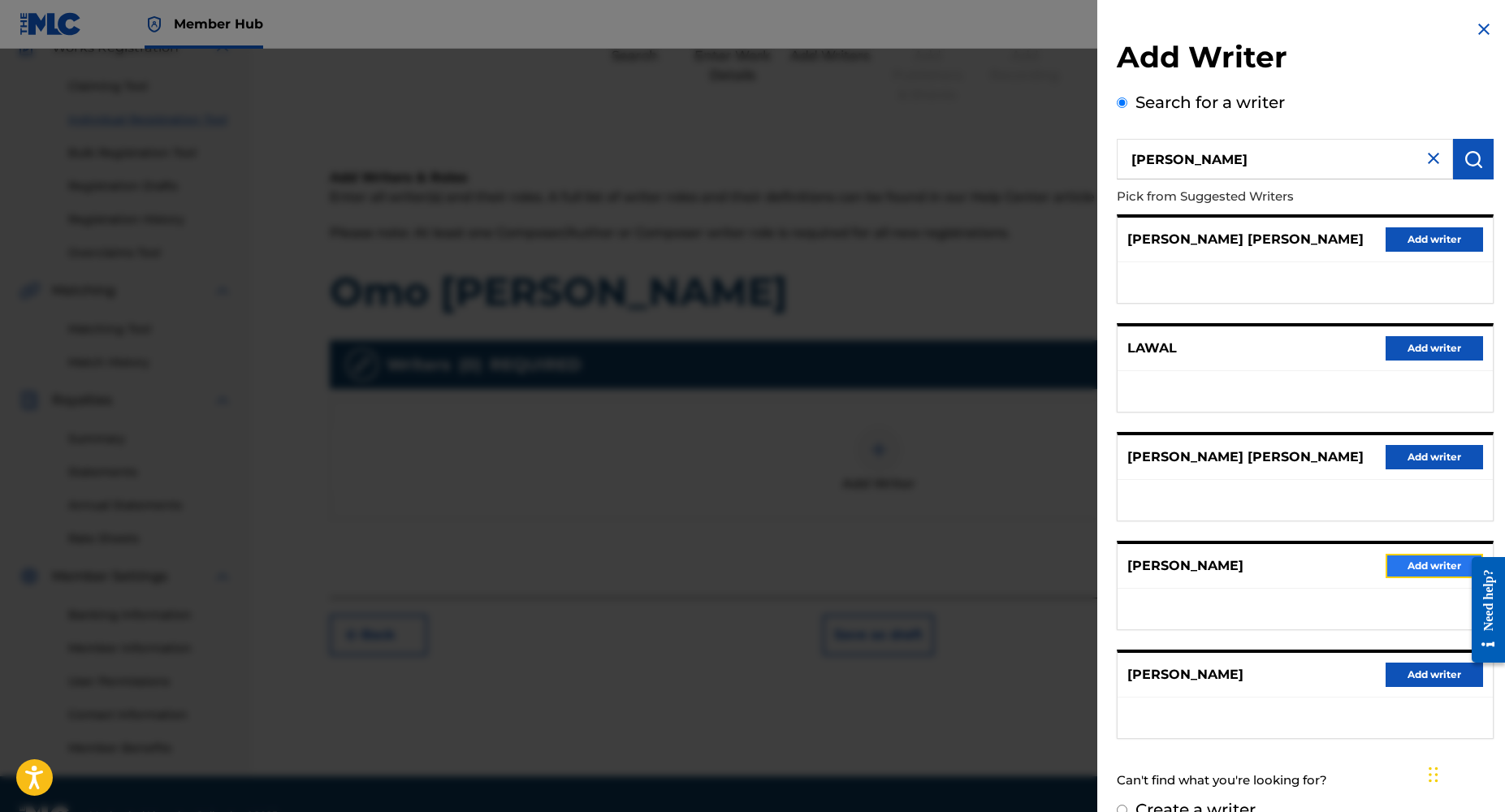
click at [1414, 567] on button "Add writer" at bounding box center [1434, 566] width 97 height 25
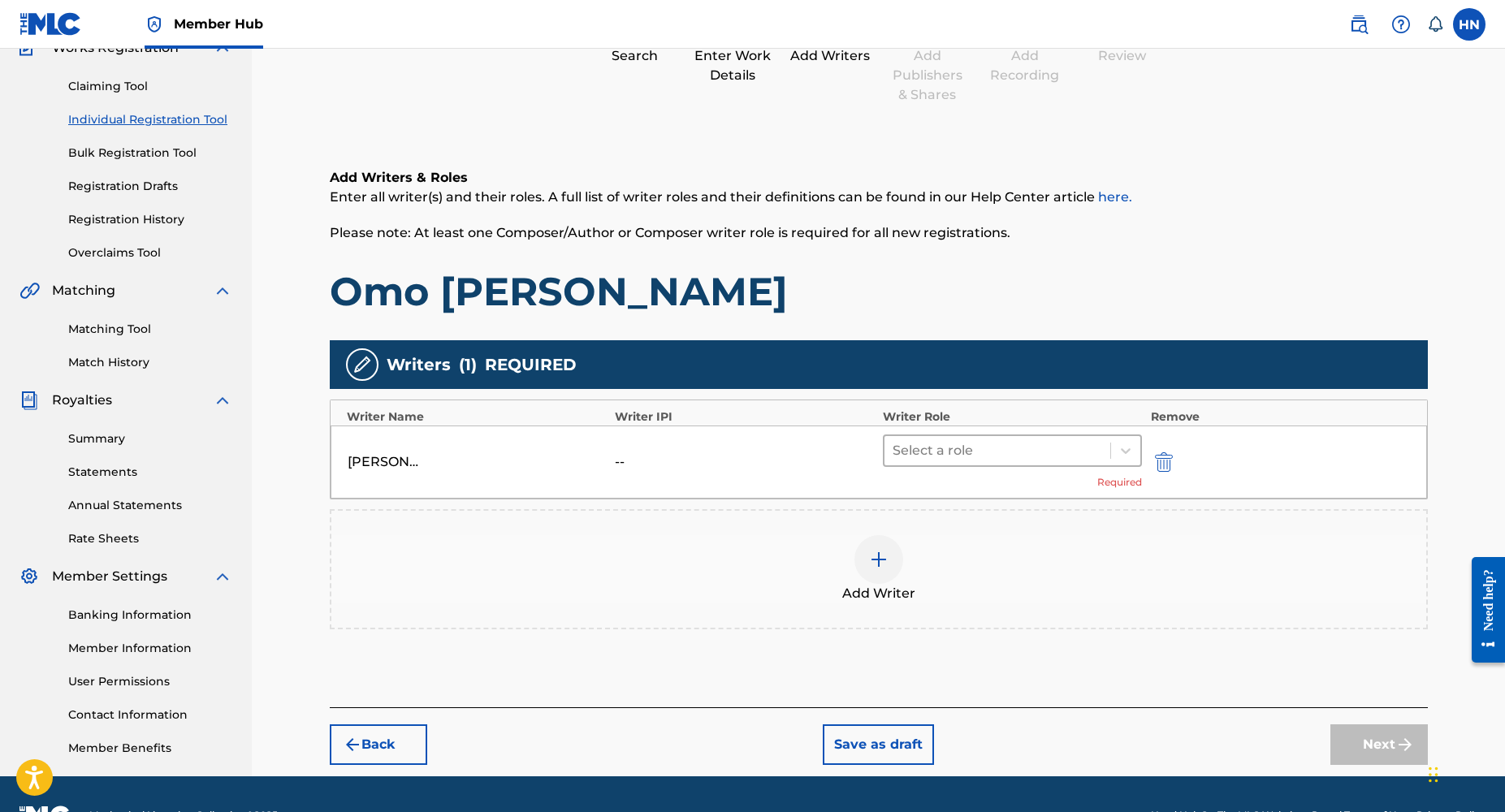
click at [910, 441] on div at bounding box center [998, 451] width 211 height 23
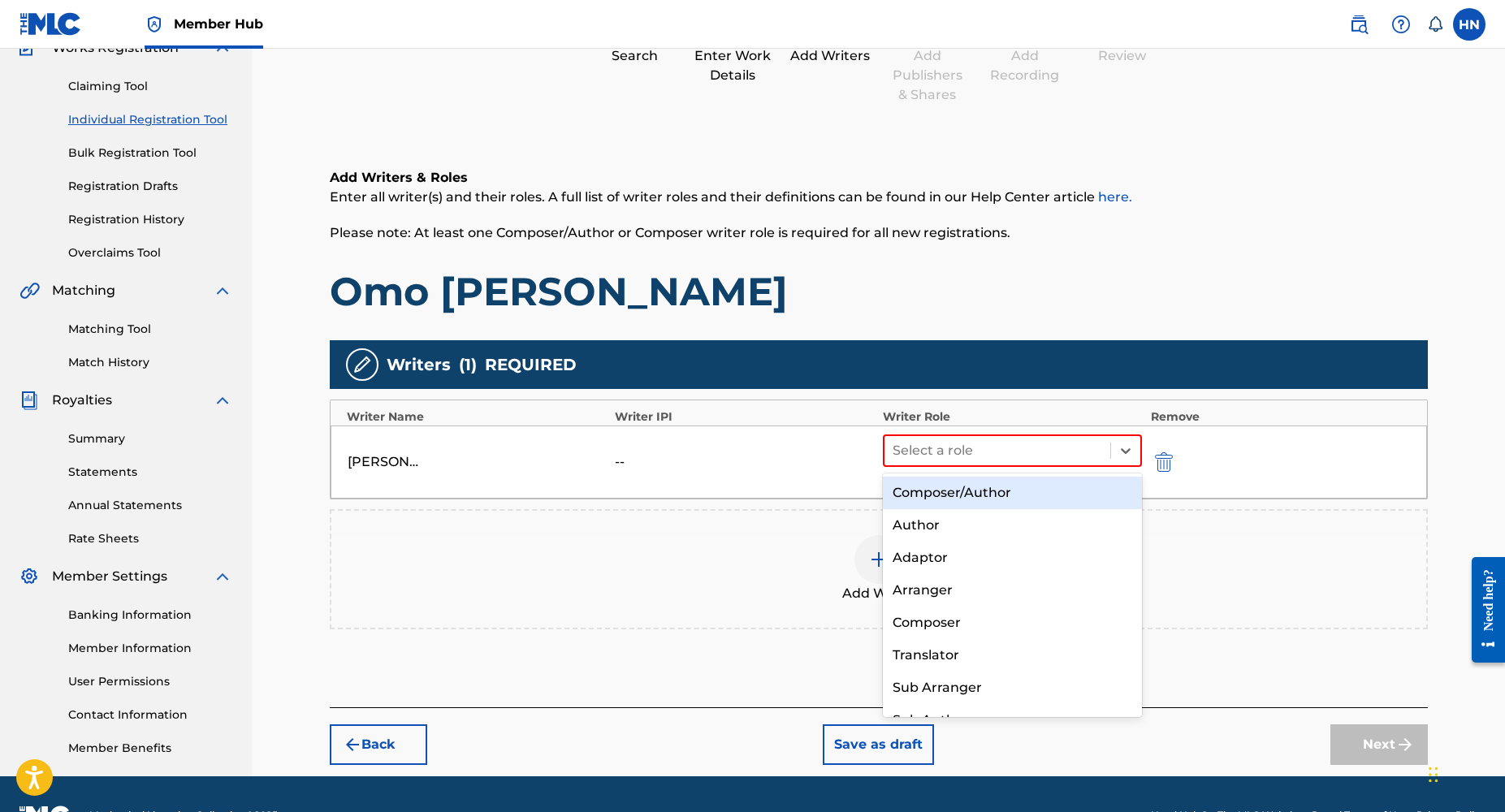
click at [935, 499] on div "Composer/Author" at bounding box center [1013, 492] width 260 height 32
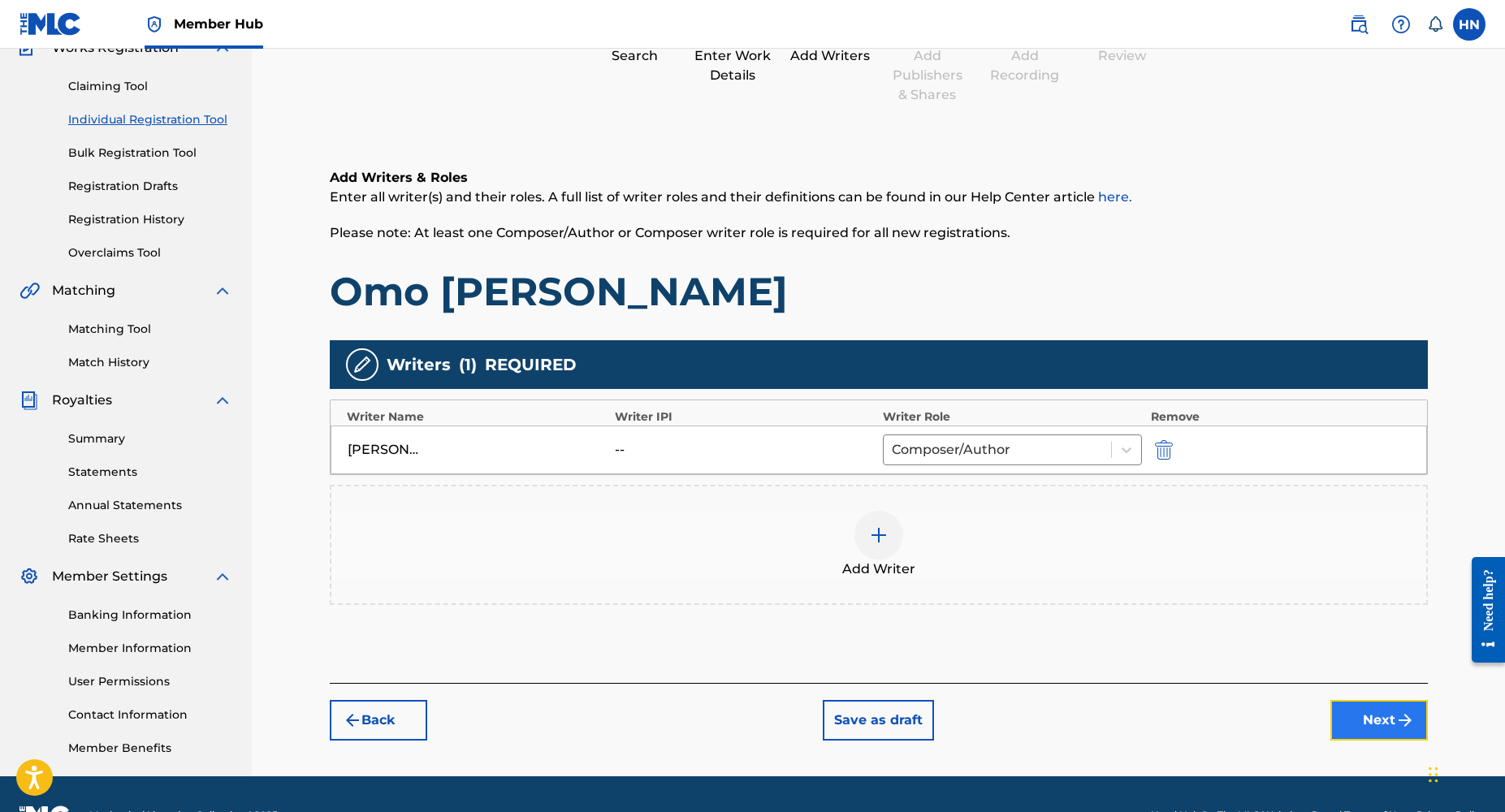
click at [1369, 723] on button "Next" at bounding box center [1379, 719] width 97 height 40
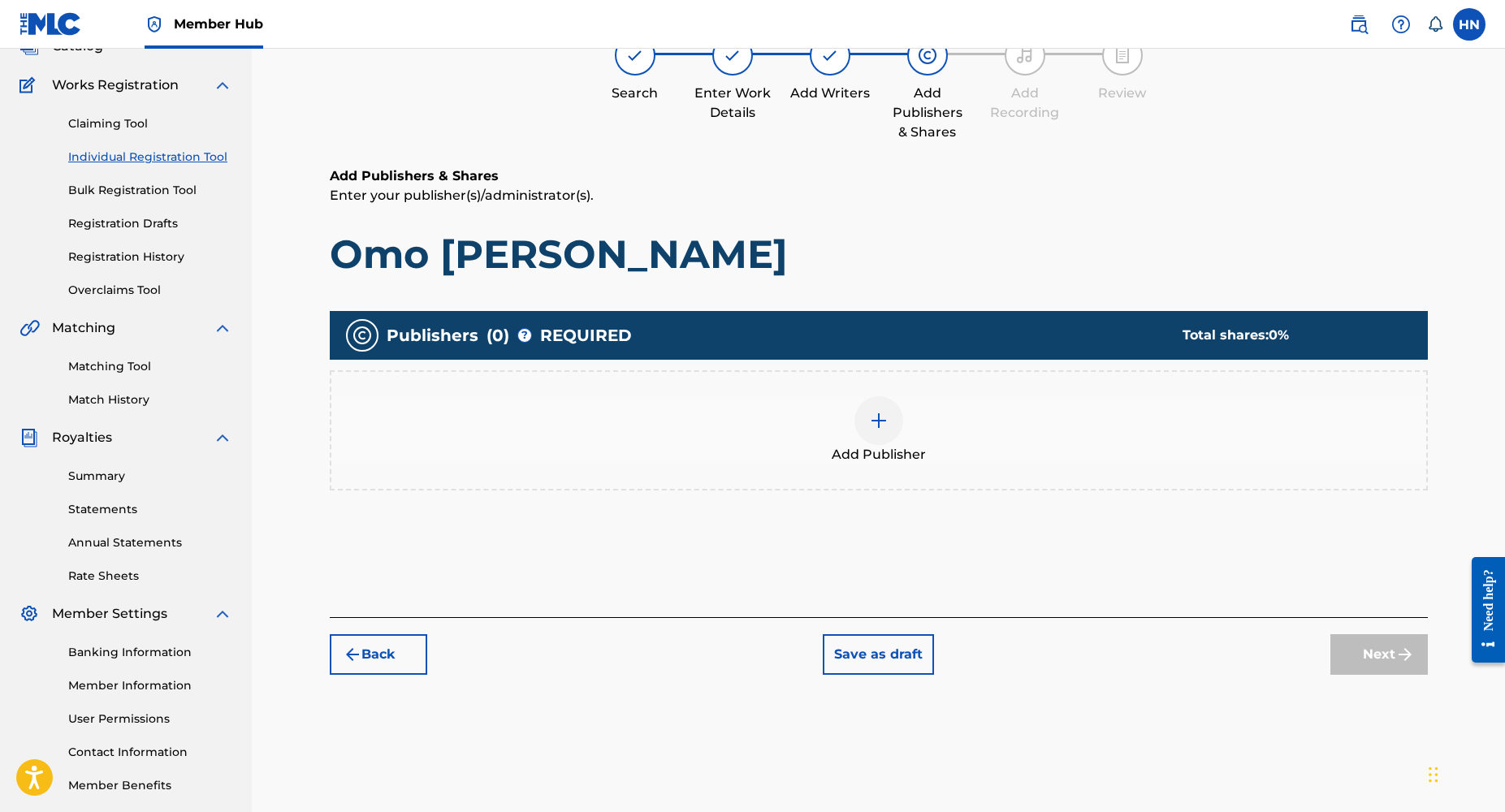
scroll to position [73, 0]
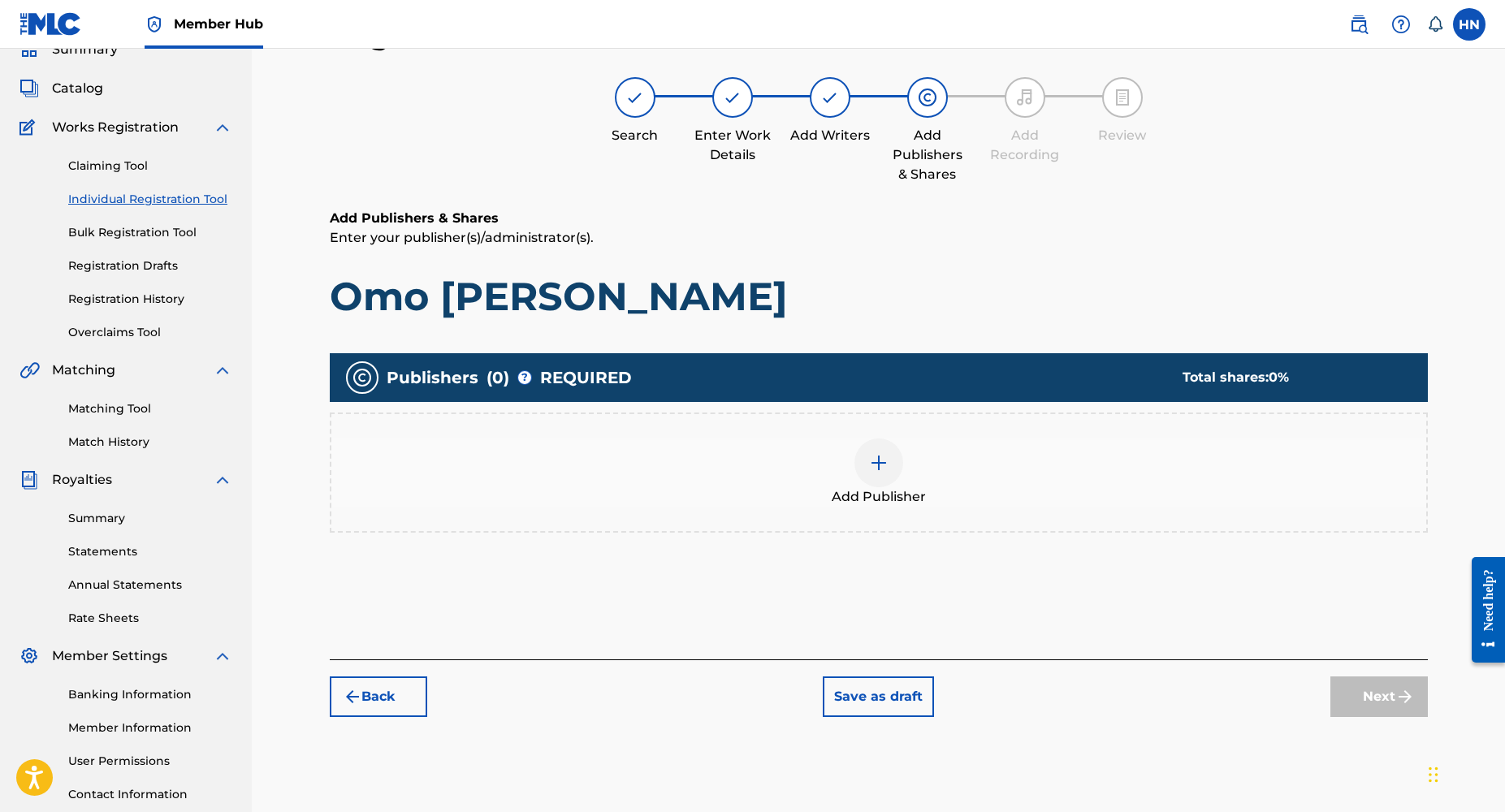
click at [869, 458] on img at bounding box center [879, 464] width 20 height 20
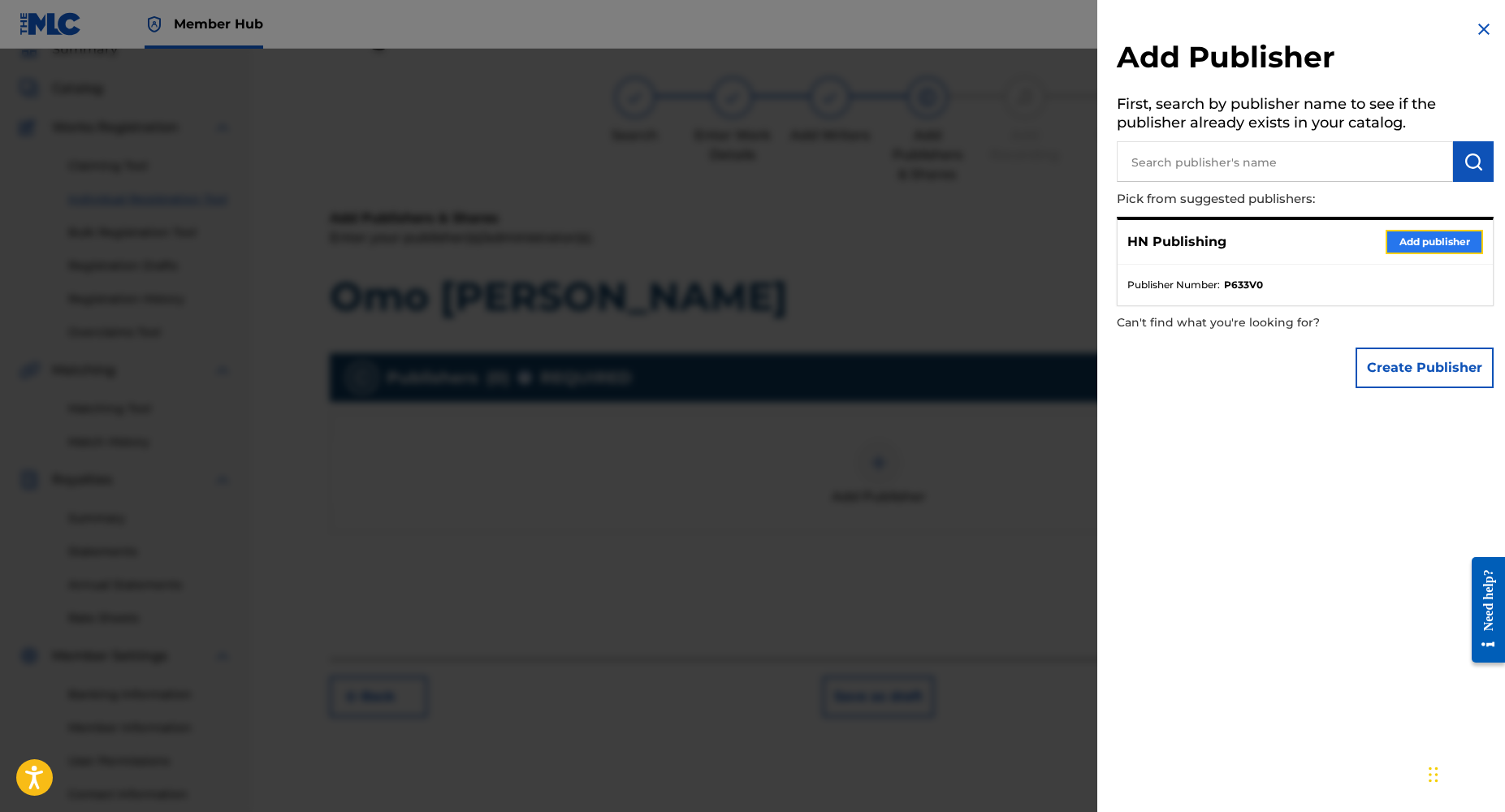
click at [1407, 240] on button "Add publisher" at bounding box center [1434, 242] width 97 height 25
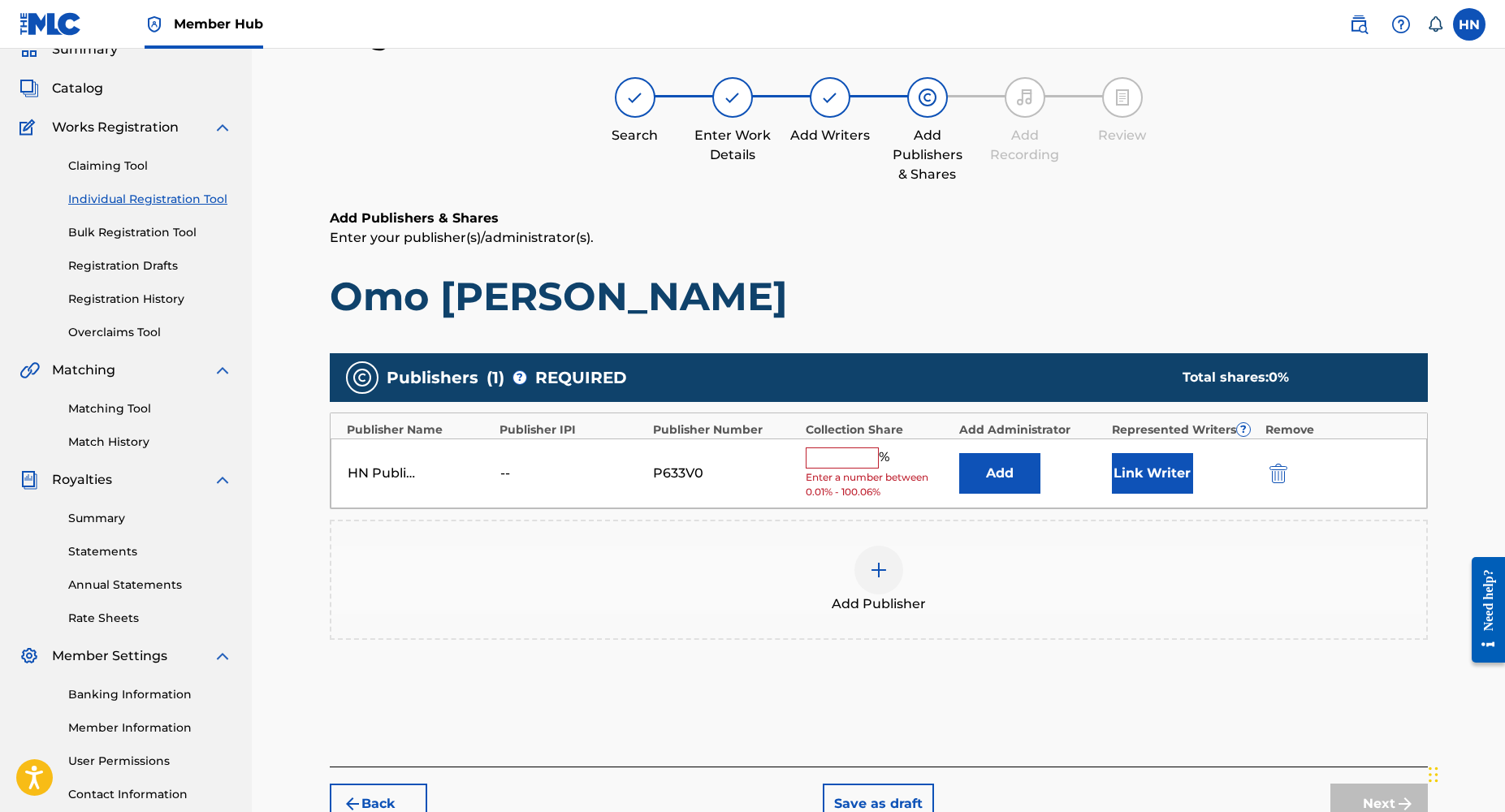
click at [830, 458] on input "text" at bounding box center [843, 458] width 73 height 21
type input "100"
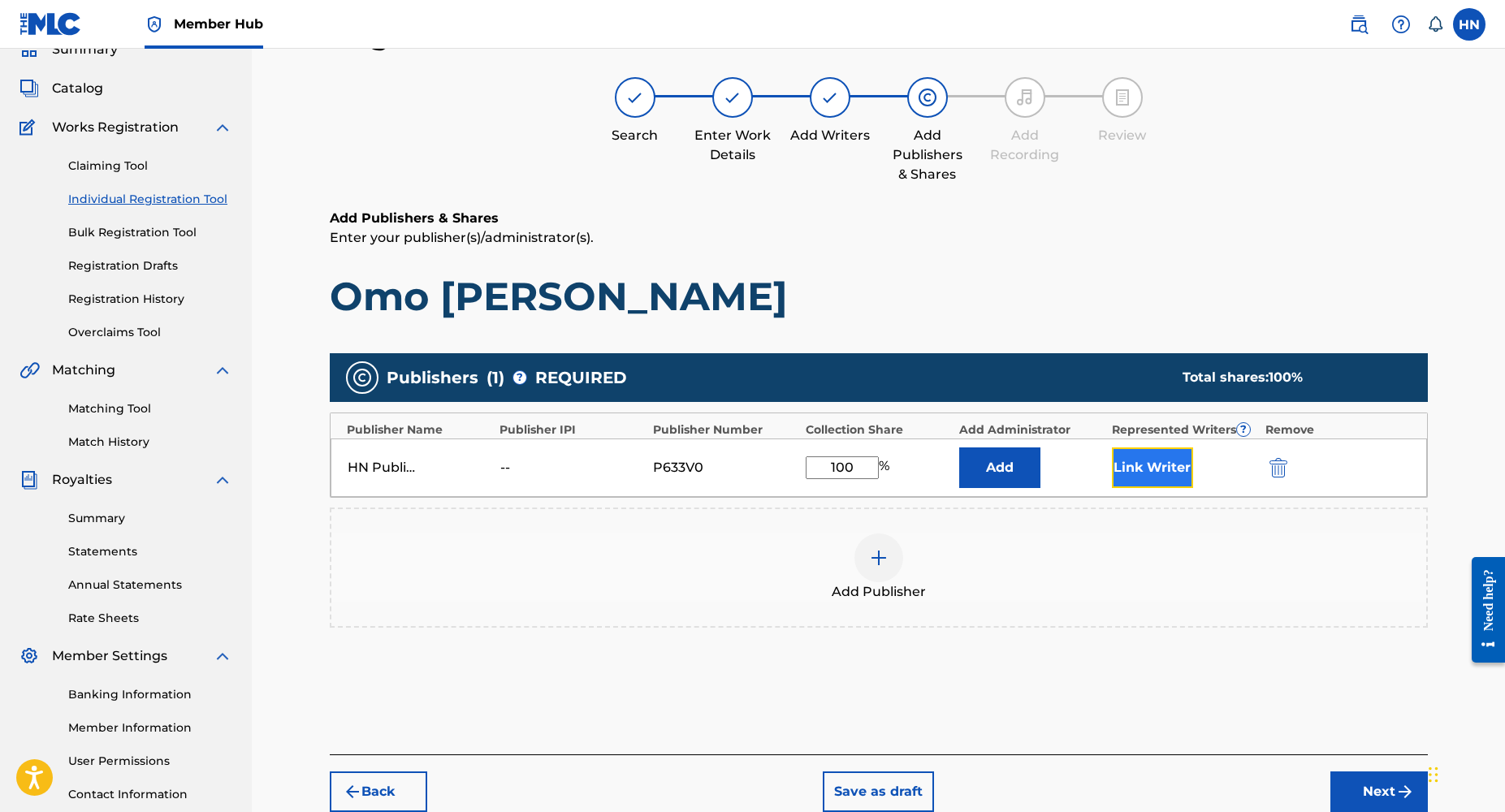
click at [1153, 458] on button "Link Writer" at bounding box center [1153, 468] width 82 height 40
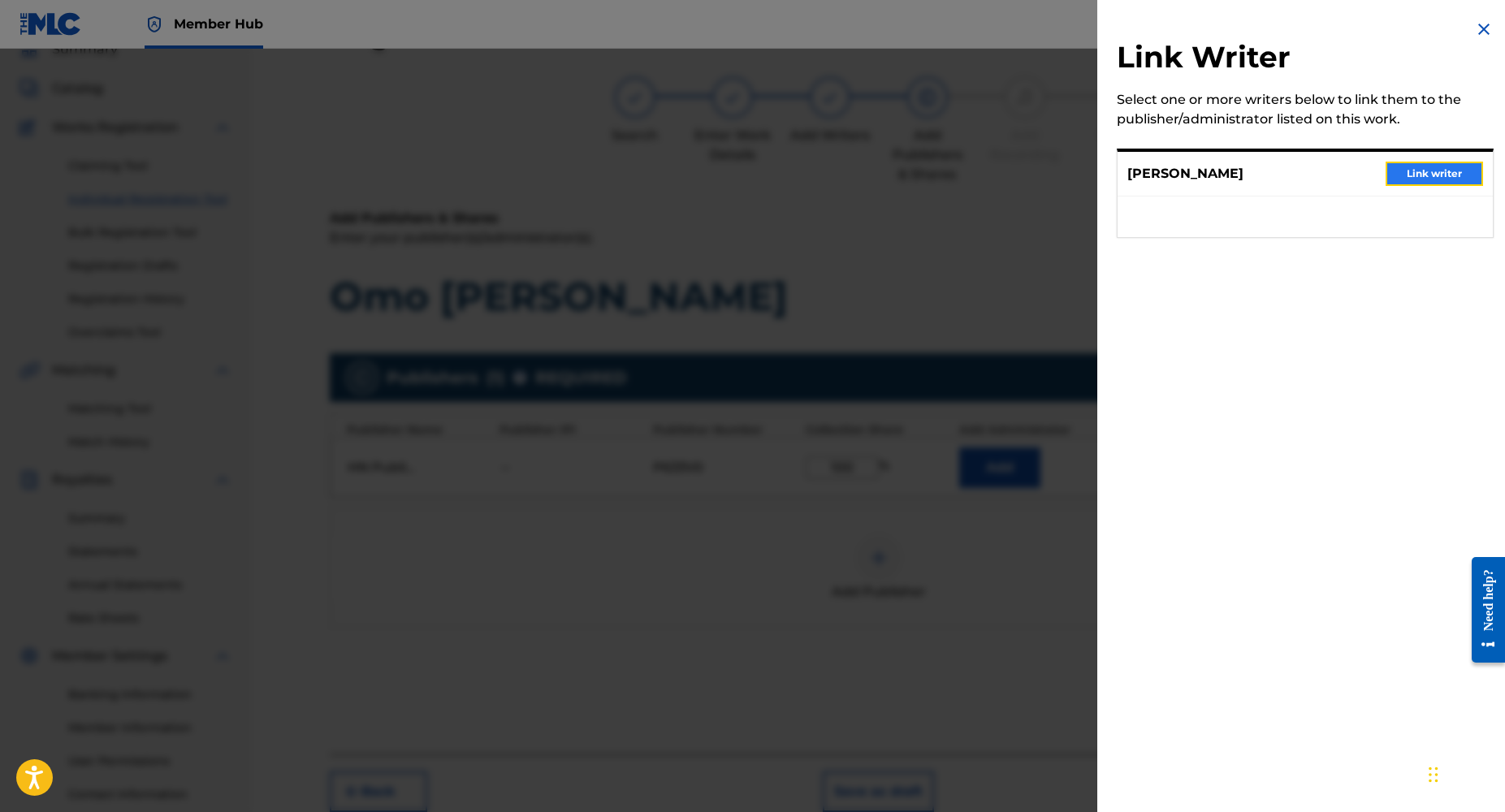
click at [1425, 172] on button "Link writer" at bounding box center [1434, 173] width 97 height 25
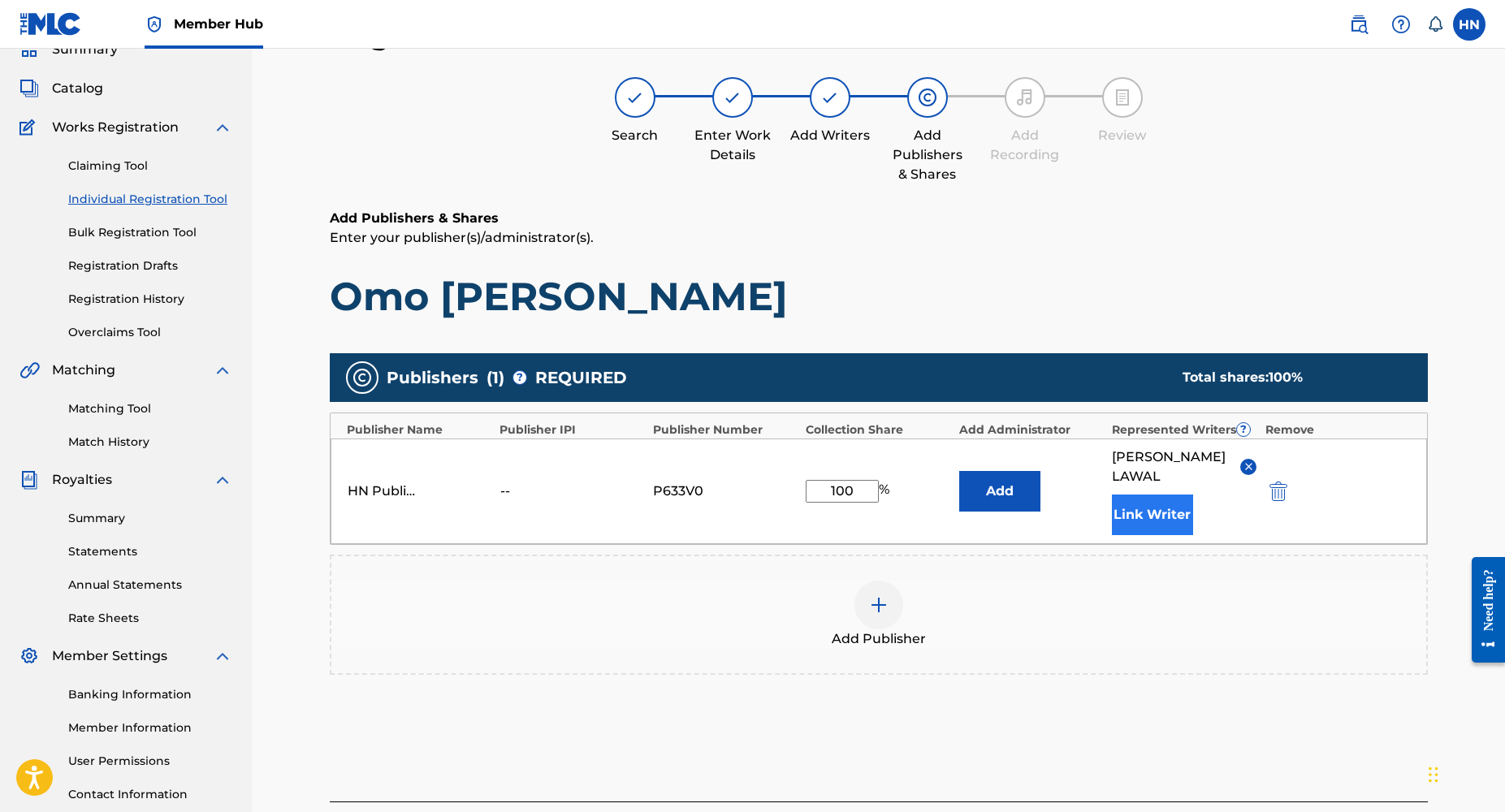
scroll to position [198, 0]
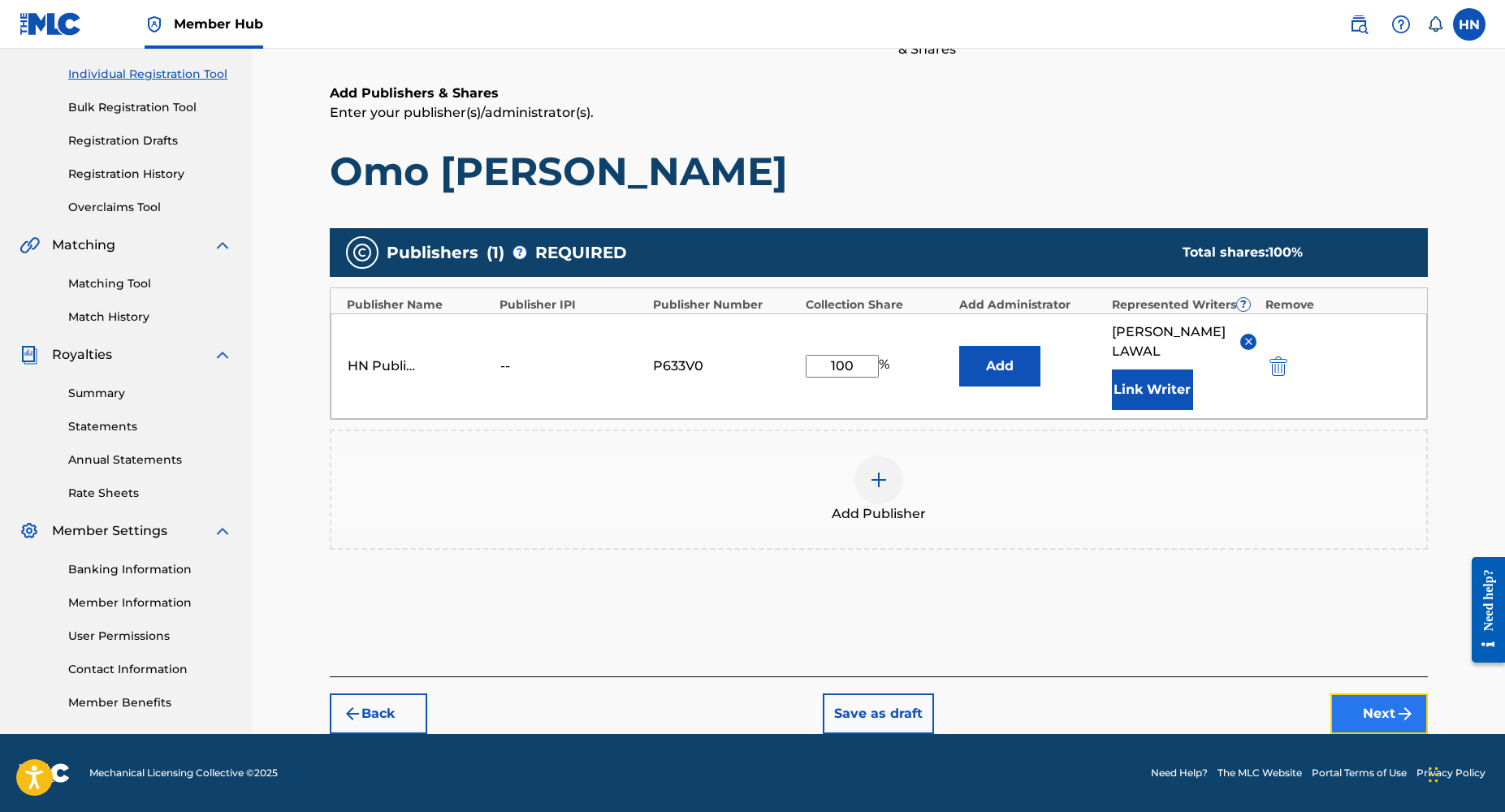
click at [1354, 695] on button "Next" at bounding box center [1379, 714] width 97 height 40
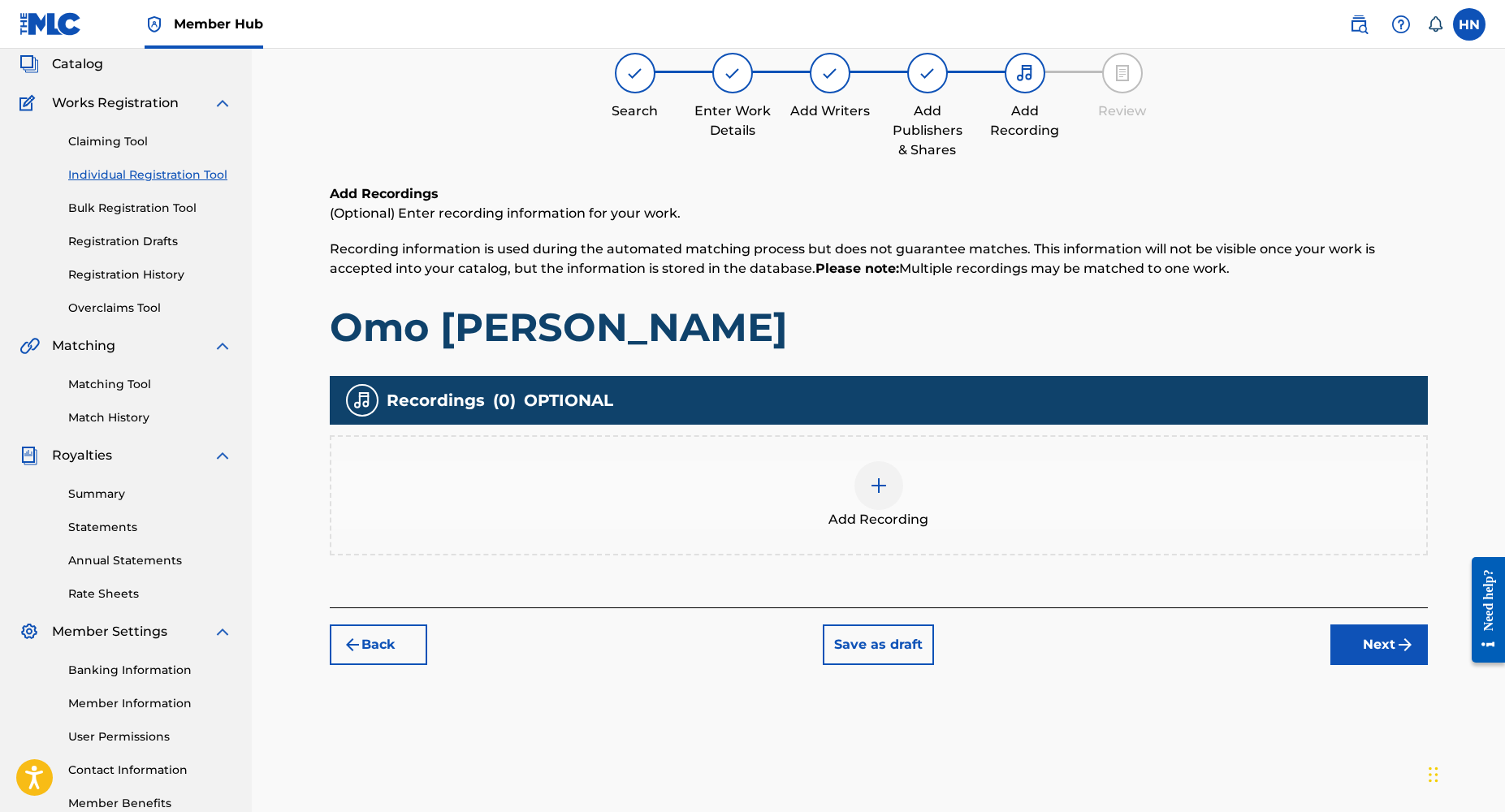
scroll to position [73, 0]
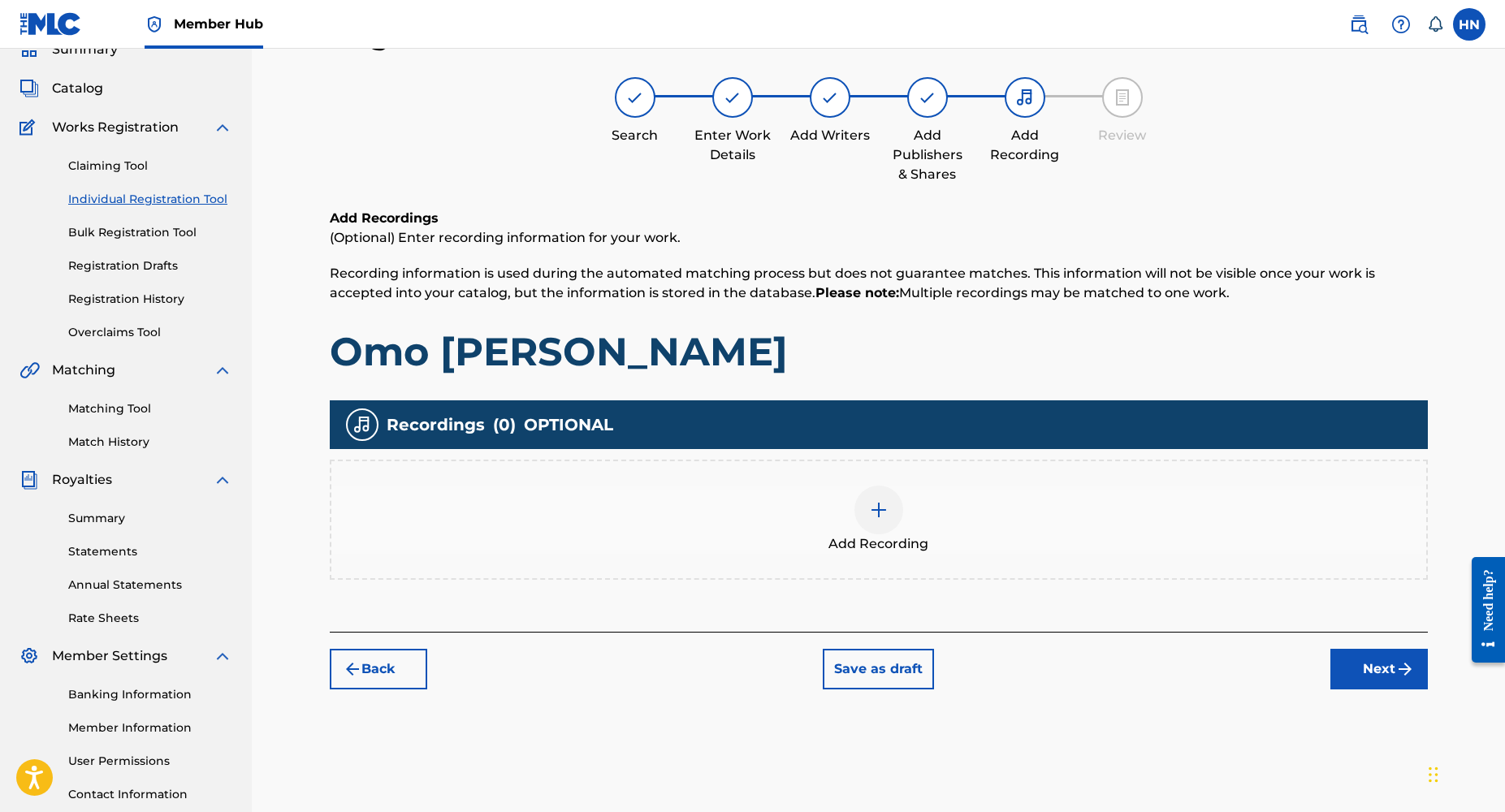
click at [881, 519] on img at bounding box center [879, 510] width 20 height 20
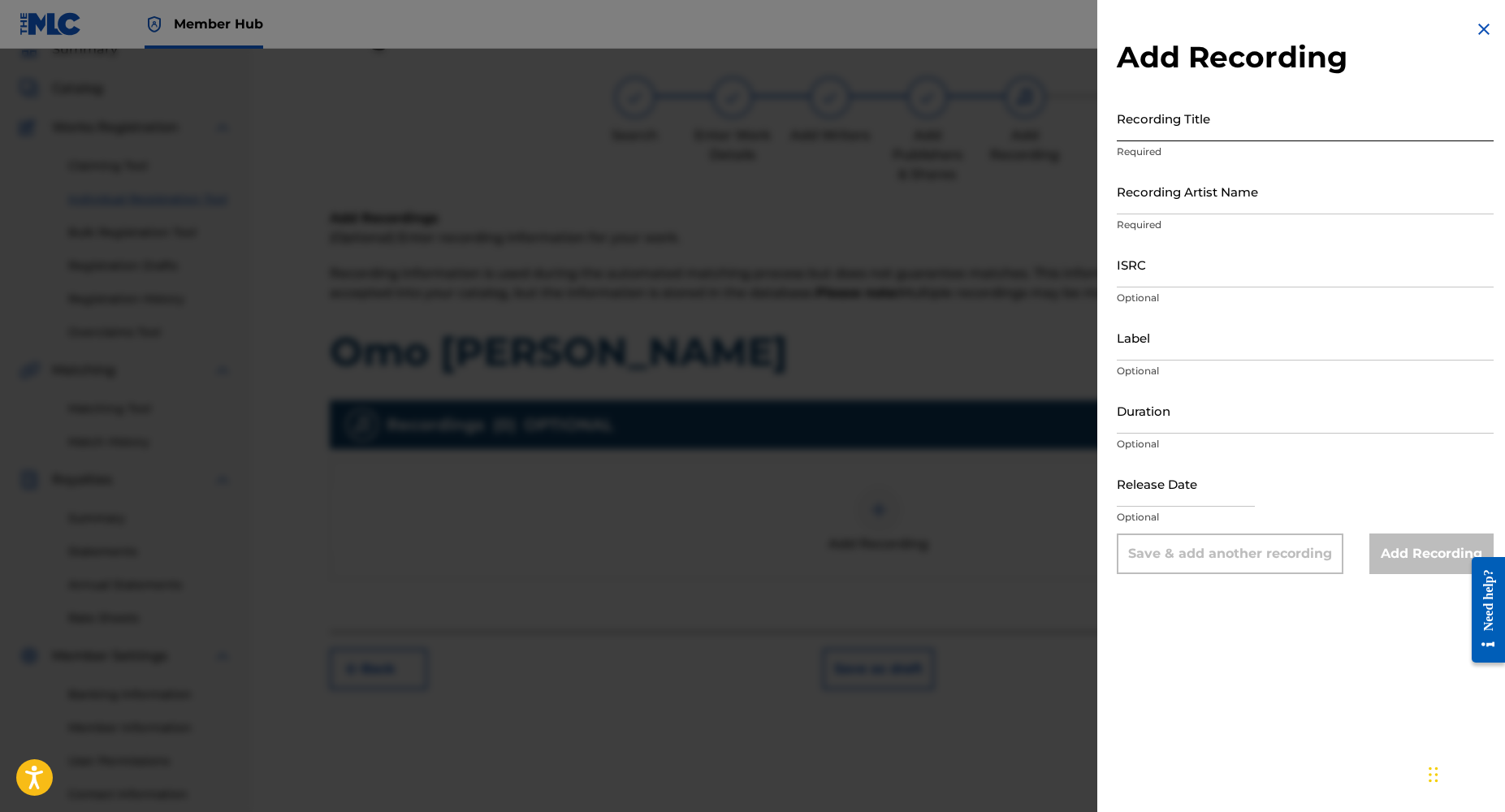
click at [1126, 131] on input "Recording Title" at bounding box center [1305, 118] width 377 height 46
click at [1122, 131] on input "Recording Title" at bounding box center [1305, 118] width 377 height 46
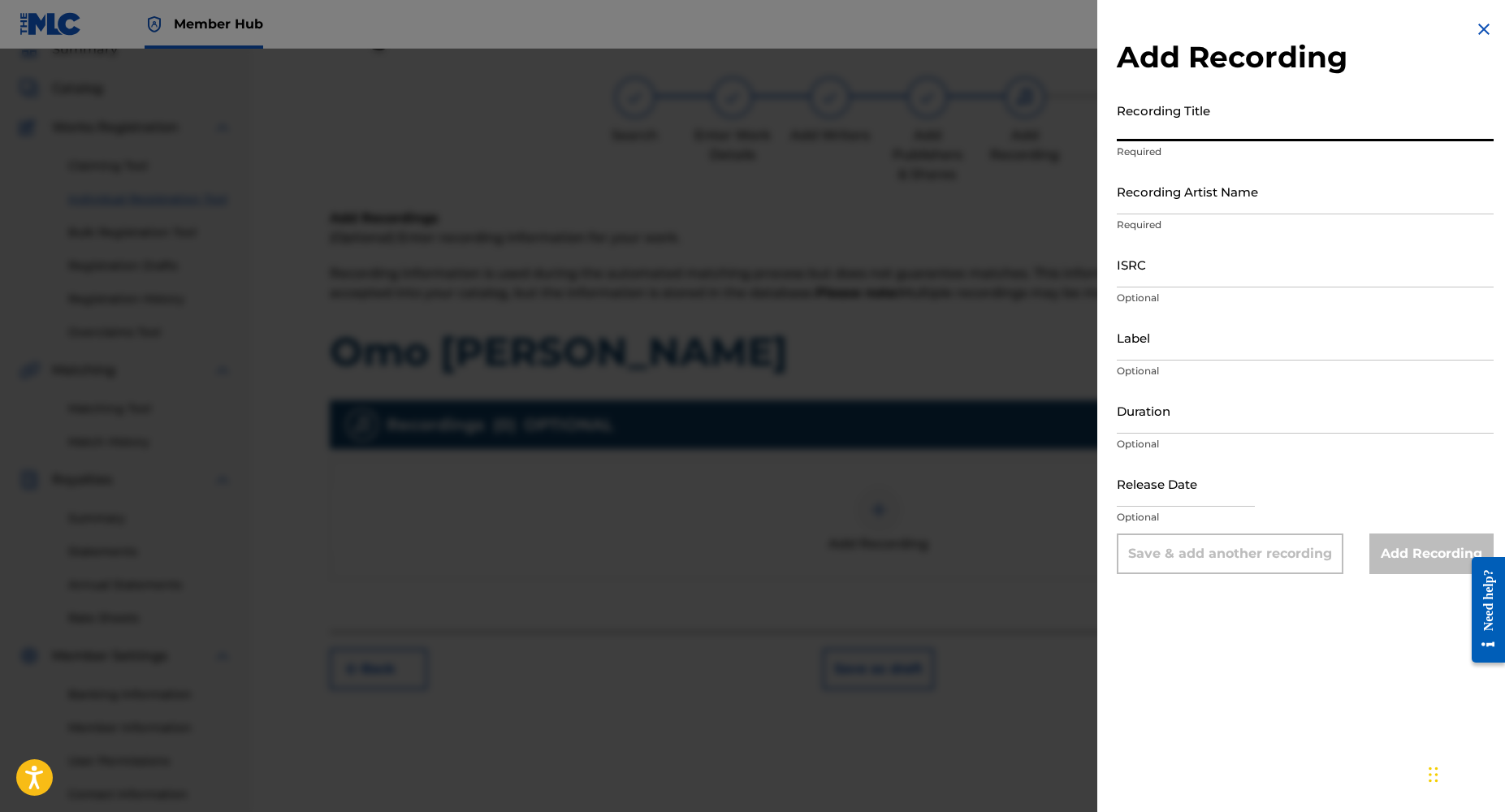
click at [1122, 131] on input "Recording Title" at bounding box center [1305, 118] width 377 height 46
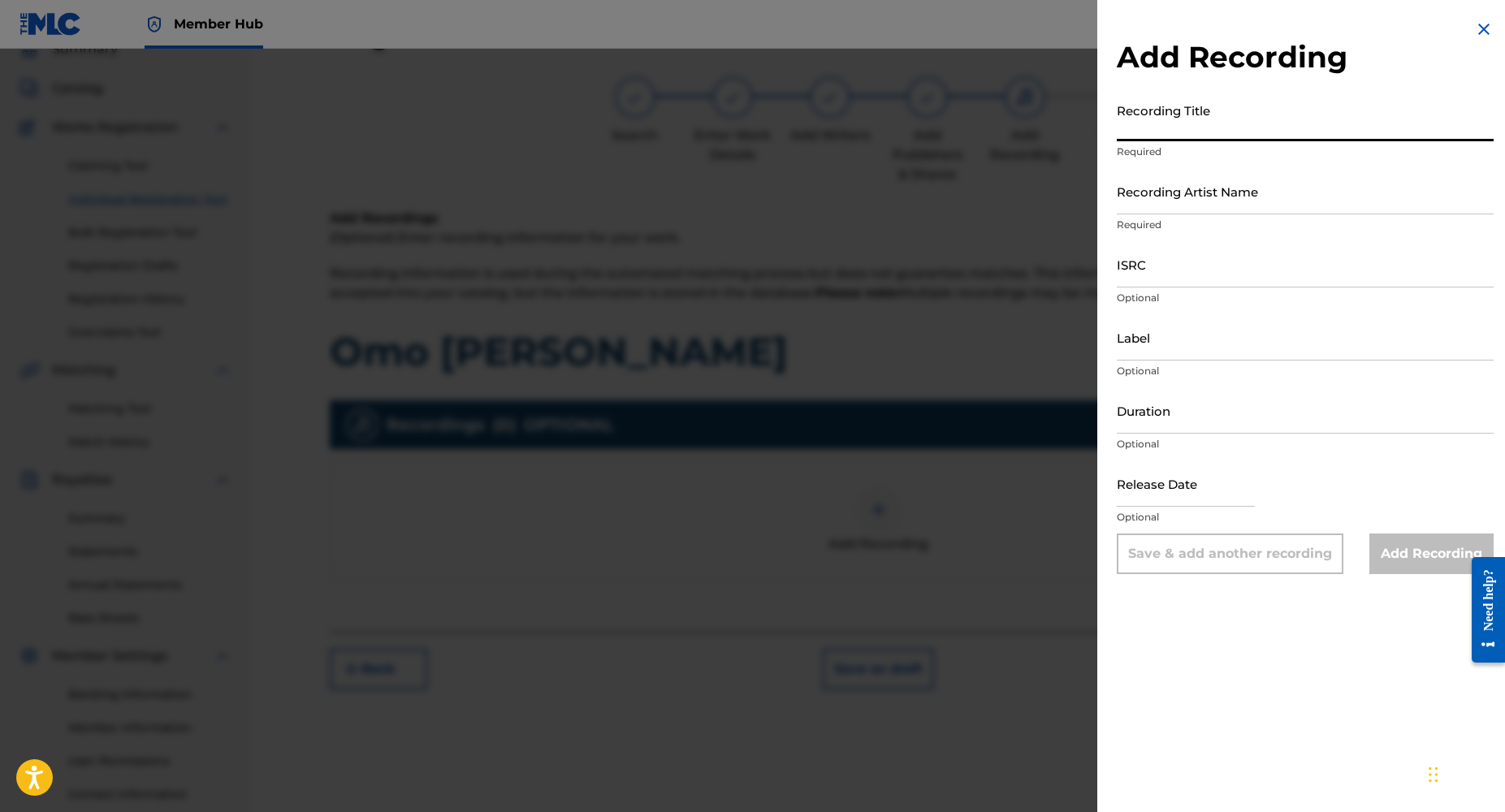
paste input "Omo [PERSON_NAME]"
type input "Omo [PERSON_NAME]"
click at [1143, 206] on input "Recording Artist Name" at bounding box center [1305, 191] width 377 height 46
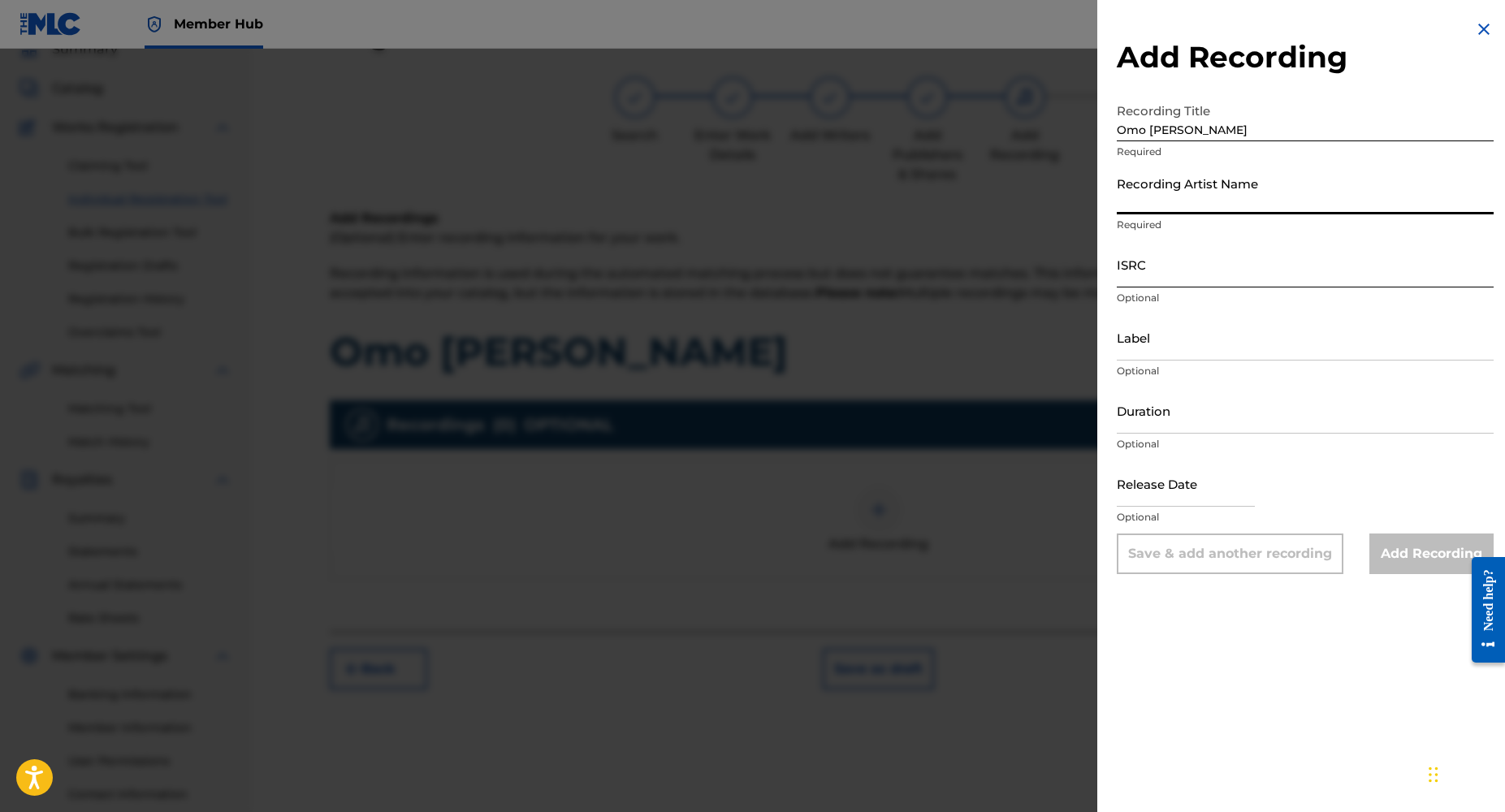
type input "Dj Yk Mule"
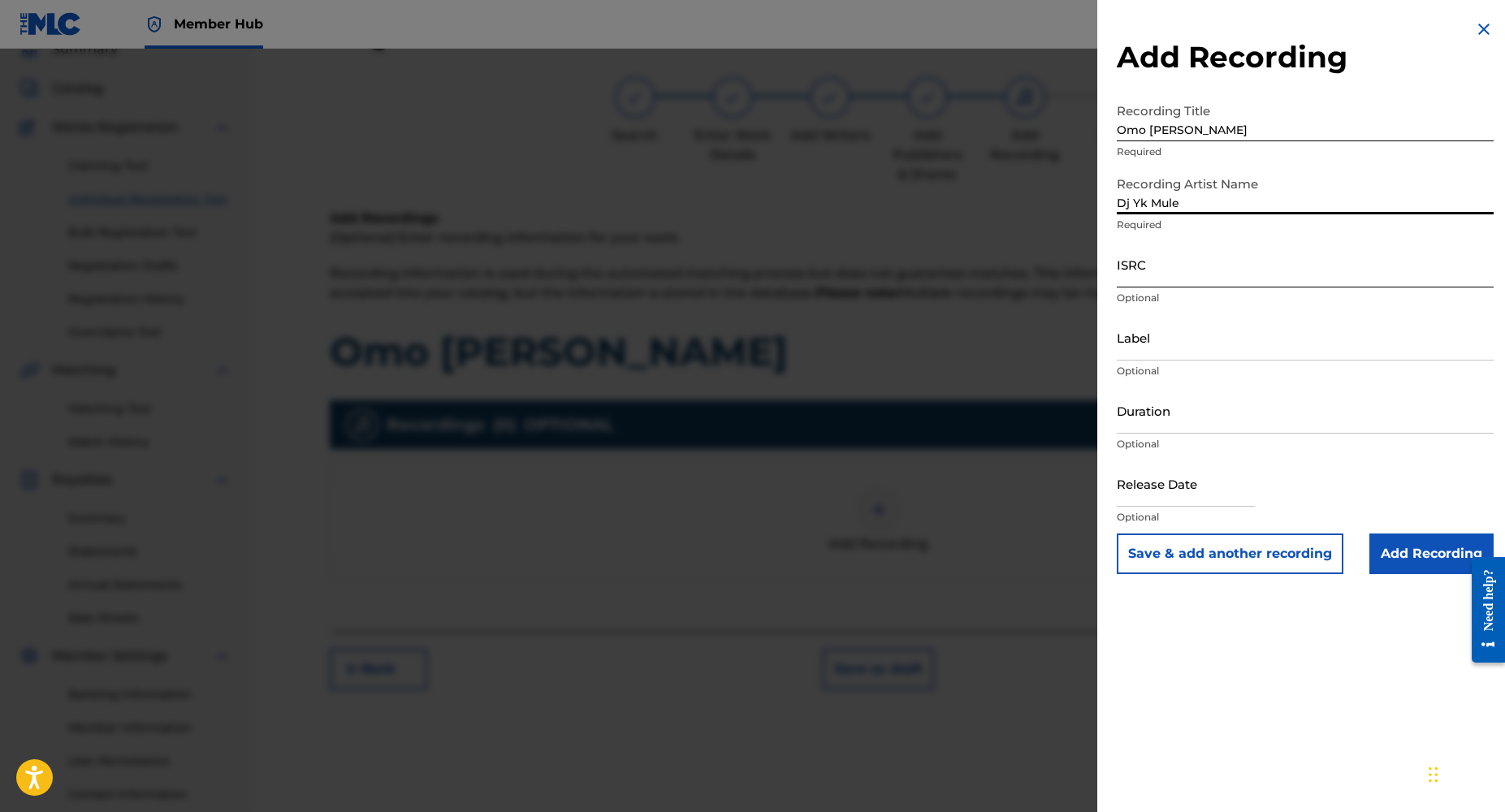
click at [1133, 279] on input "ISRC" at bounding box center [1305, 264] width 377 height 46
paste input "NLRD52202755"
type input "NLRD52202755"
click at [1153, 423] on input "Duration" at bounding box center [1305, 410] width 377 height 46
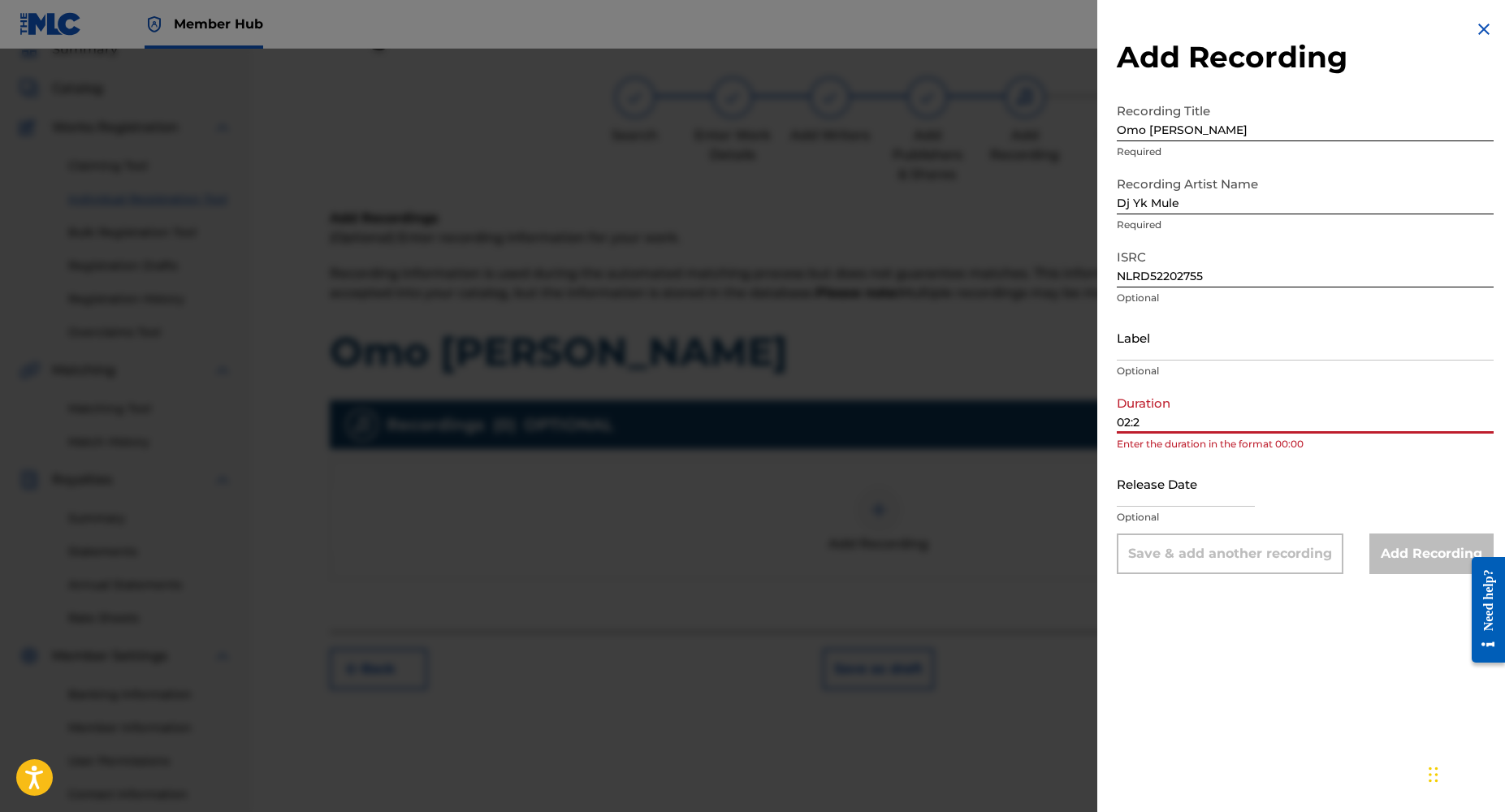
type input "02:20"
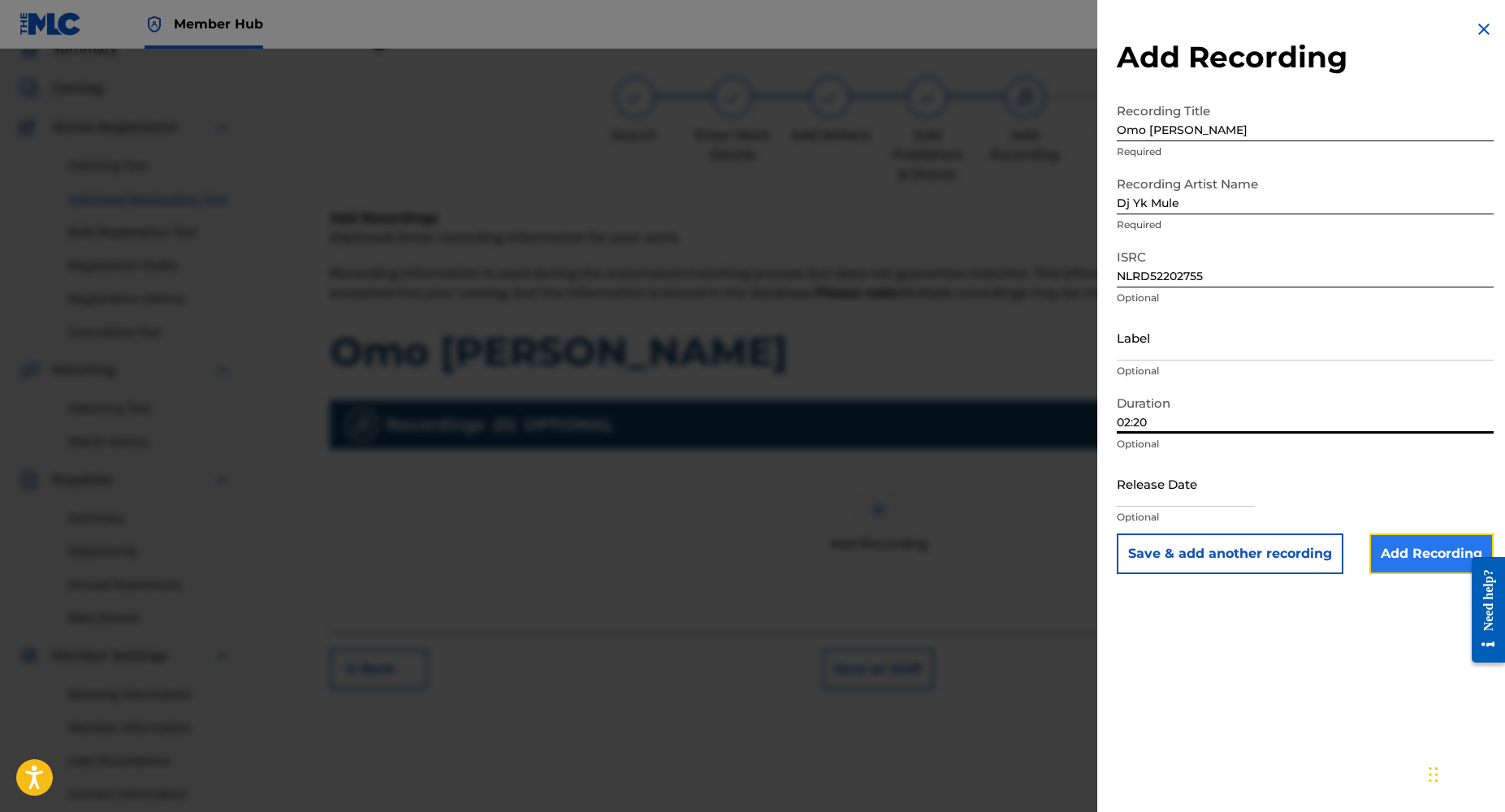
click at [1407, 562] on input "Add Recording" at bounding box center [1432, 553] width 124 height 40
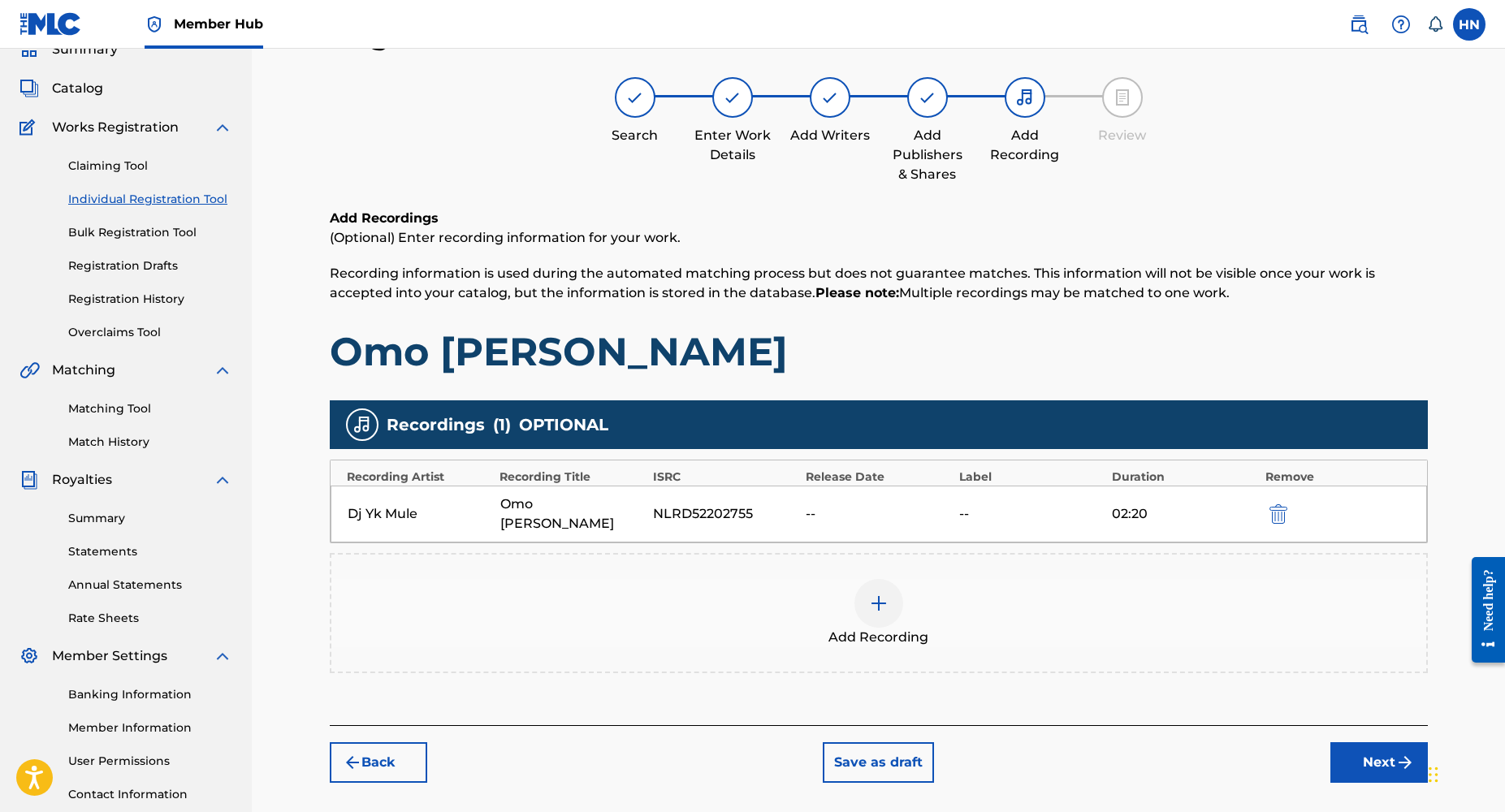
click at [891, 594] on div at bounding box center [879, 603] width 49 height 49
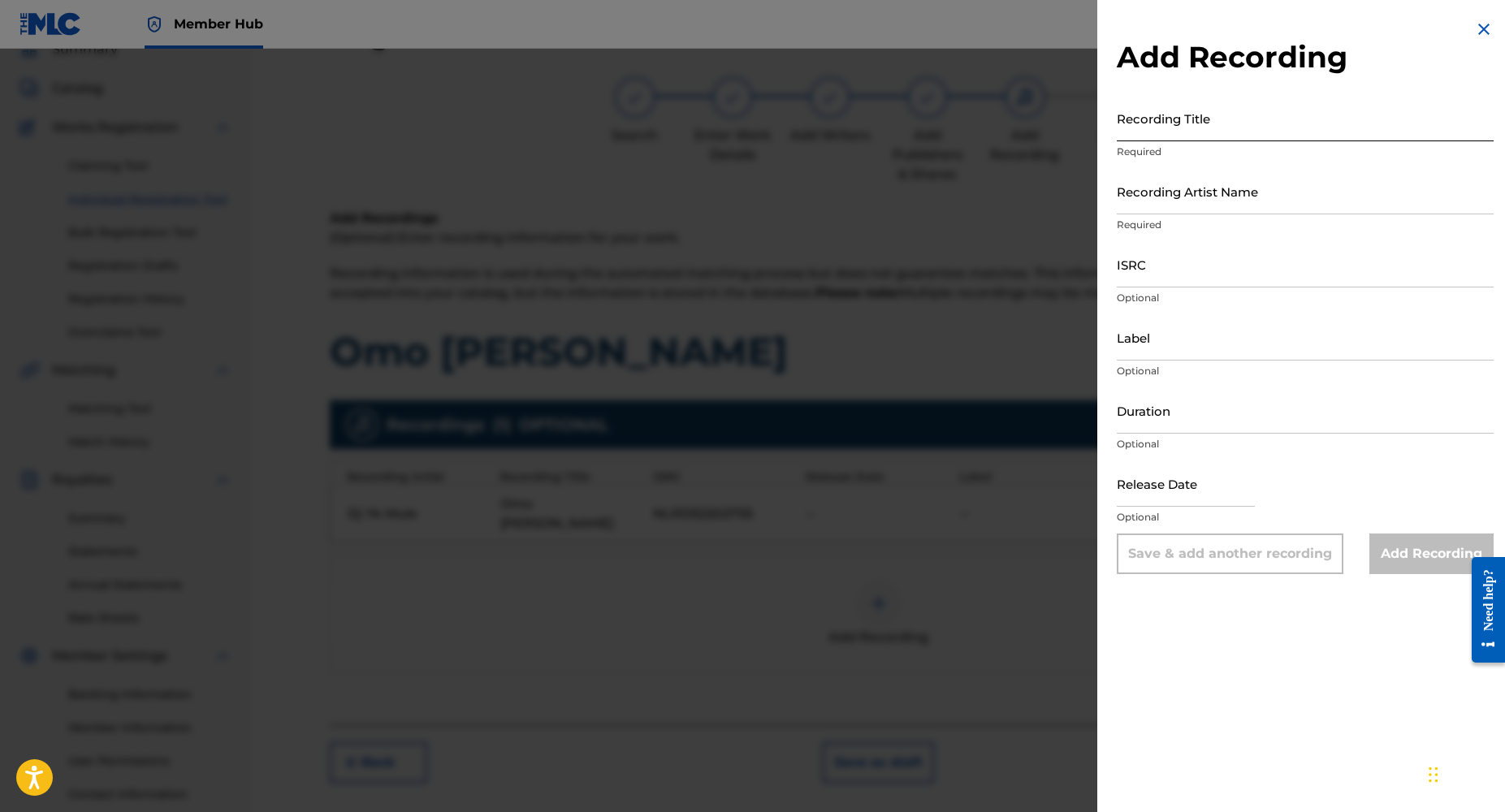
click at [1133, 136] on input "Recording Title" at bounding box center [1305, 118] width 377 height 46
paste input "NLRD52202755"
type input "NLRD52202755"
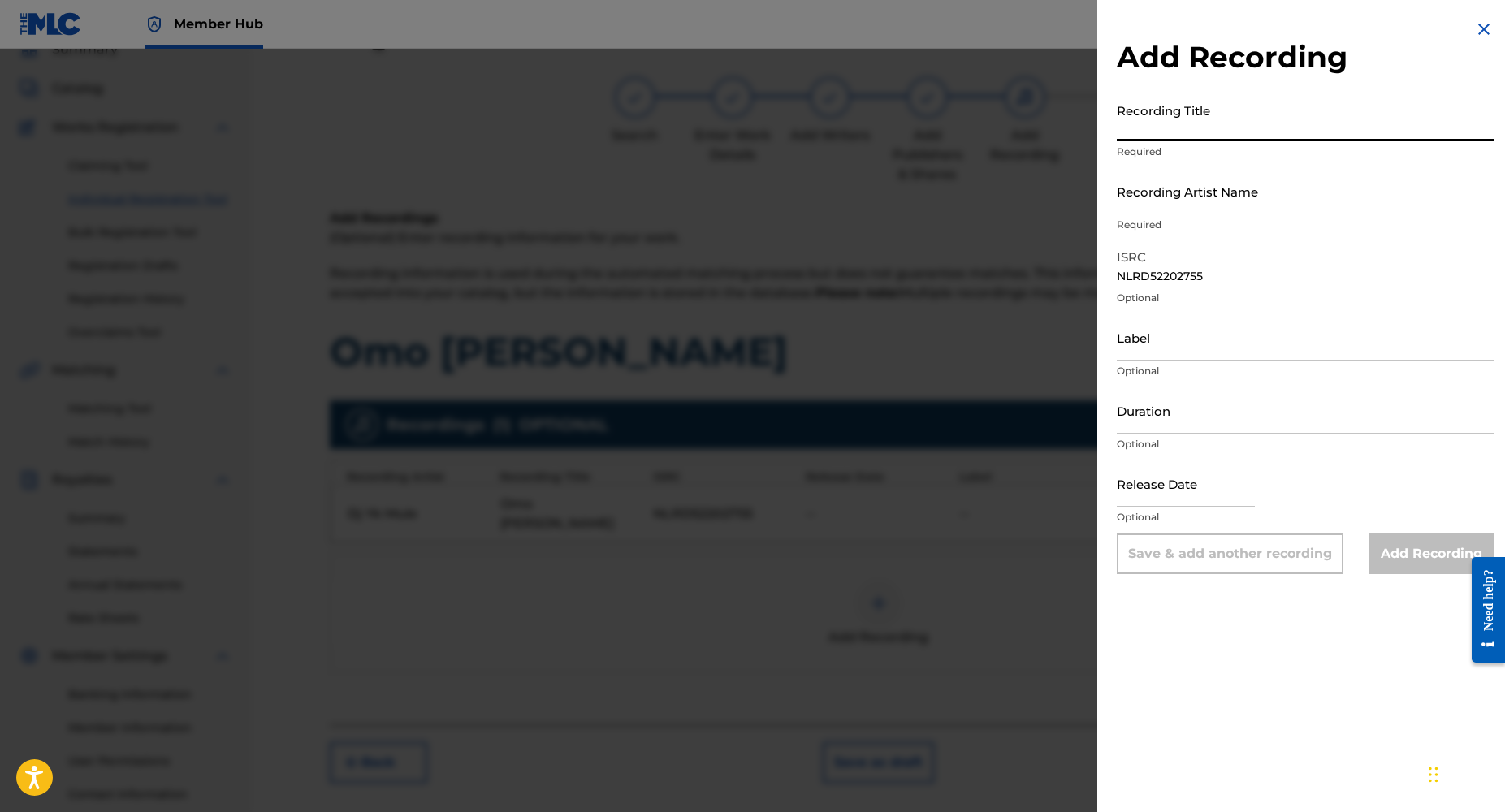
paste input "Omo [PERSON_NAME]"
type input "Omo [PERSON_NAME]"
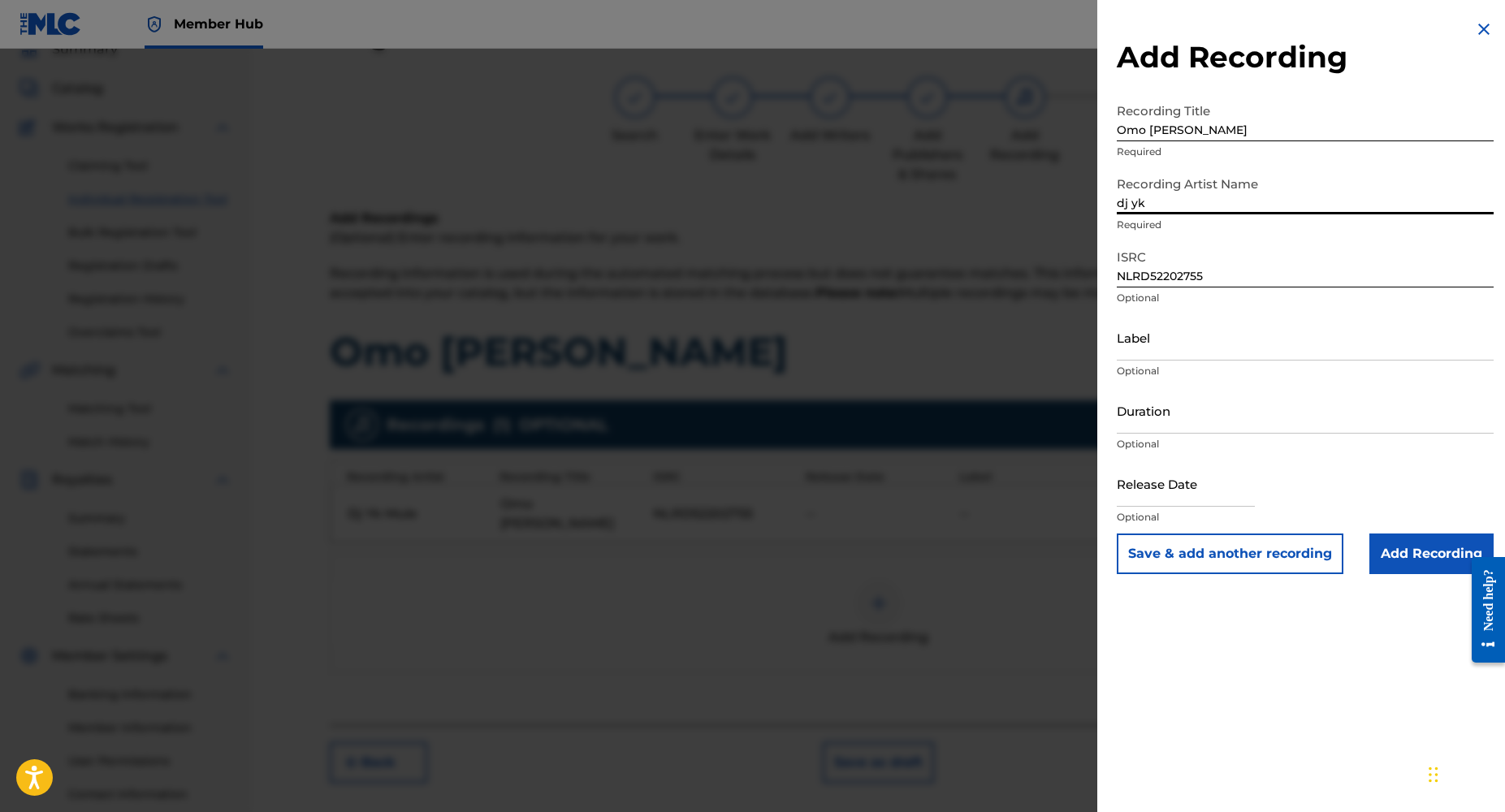
type input "DJ YK BEATS"
click at [1143, 431] on input "Duration" at bounding box center [1305, 410] width 377 height 46
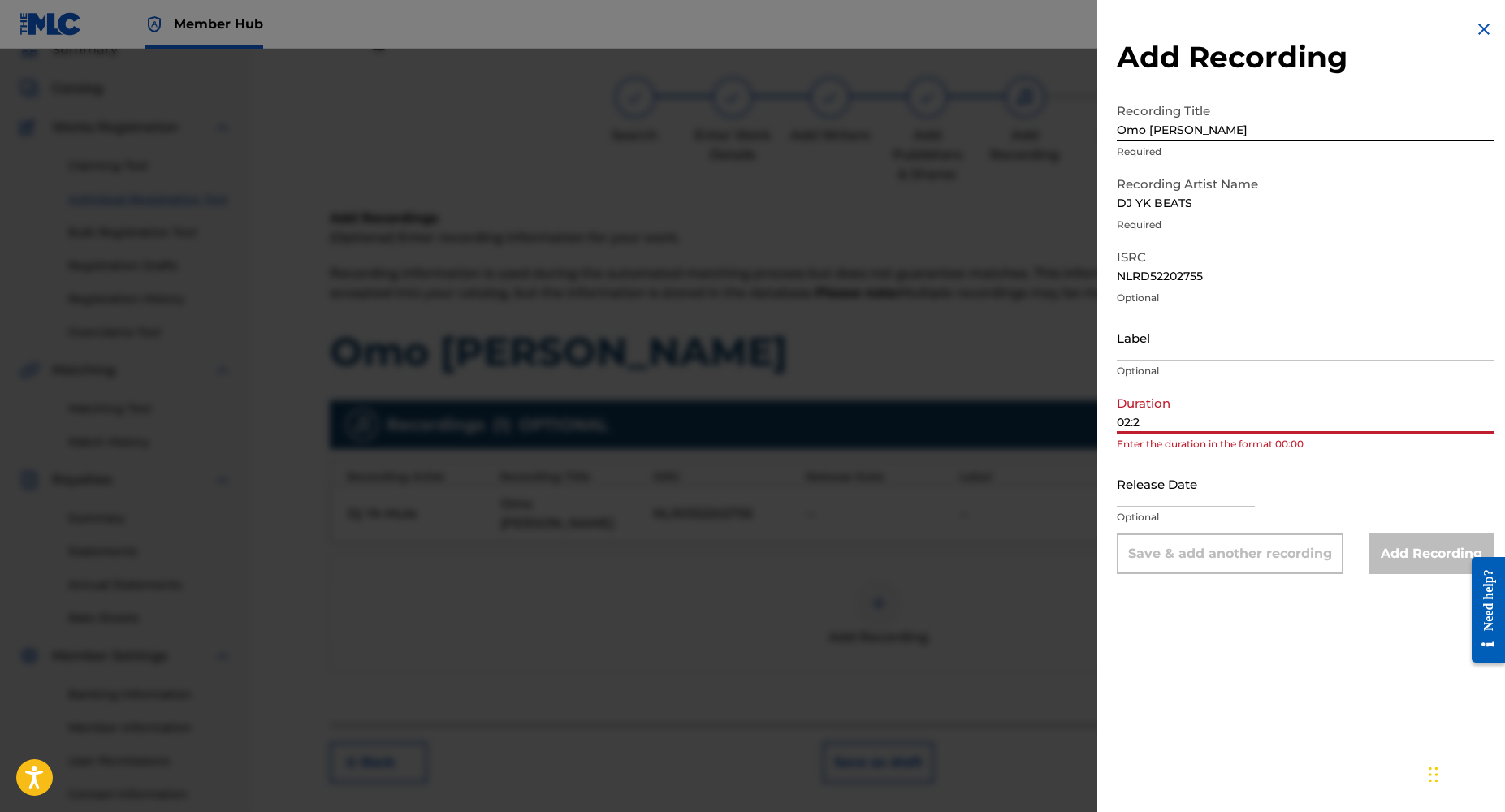
type input "02:20"
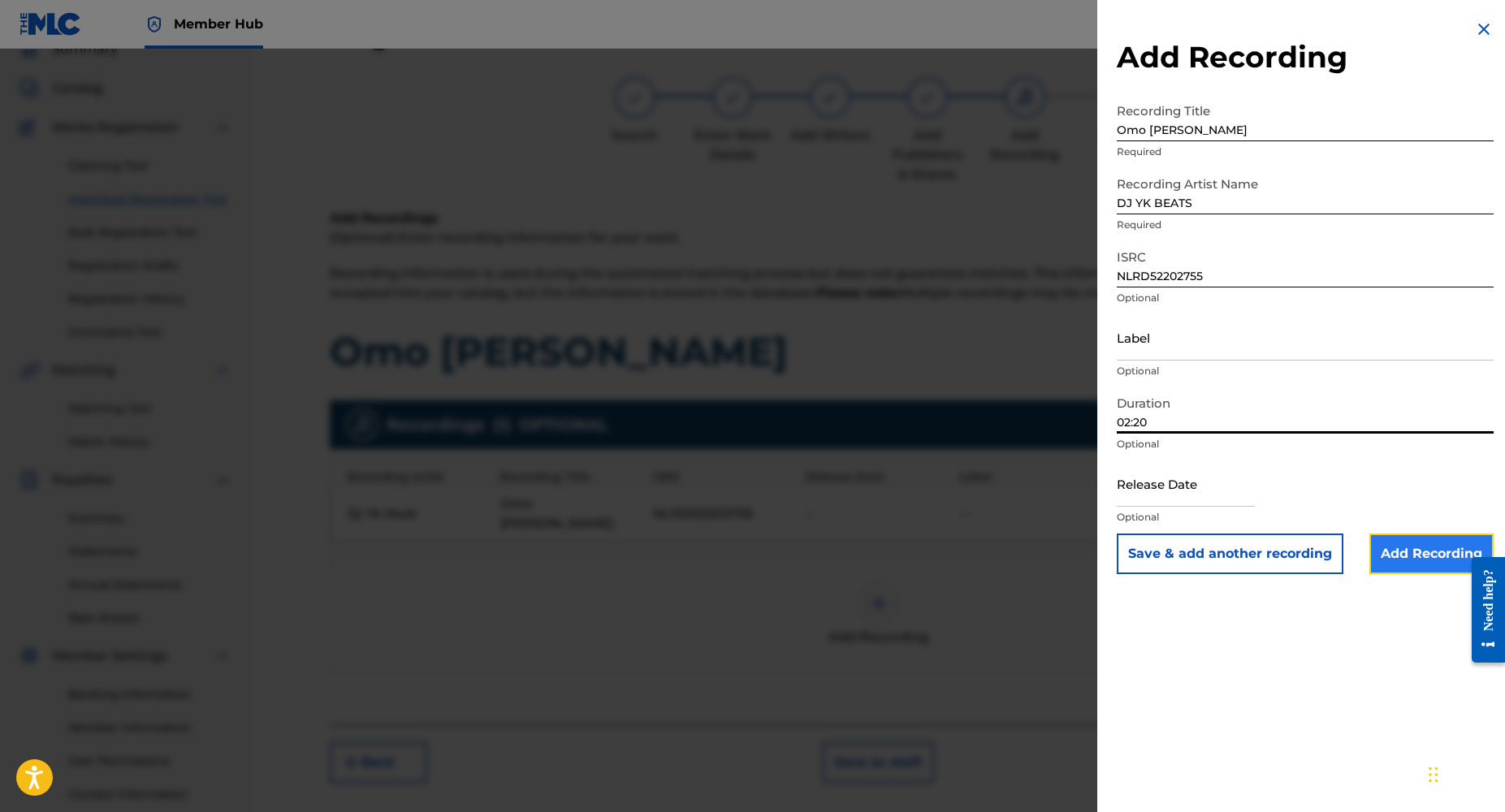
click at [1411, 567] on input "Add Recording" at bounding box center [1432, 553] width 124 height 40
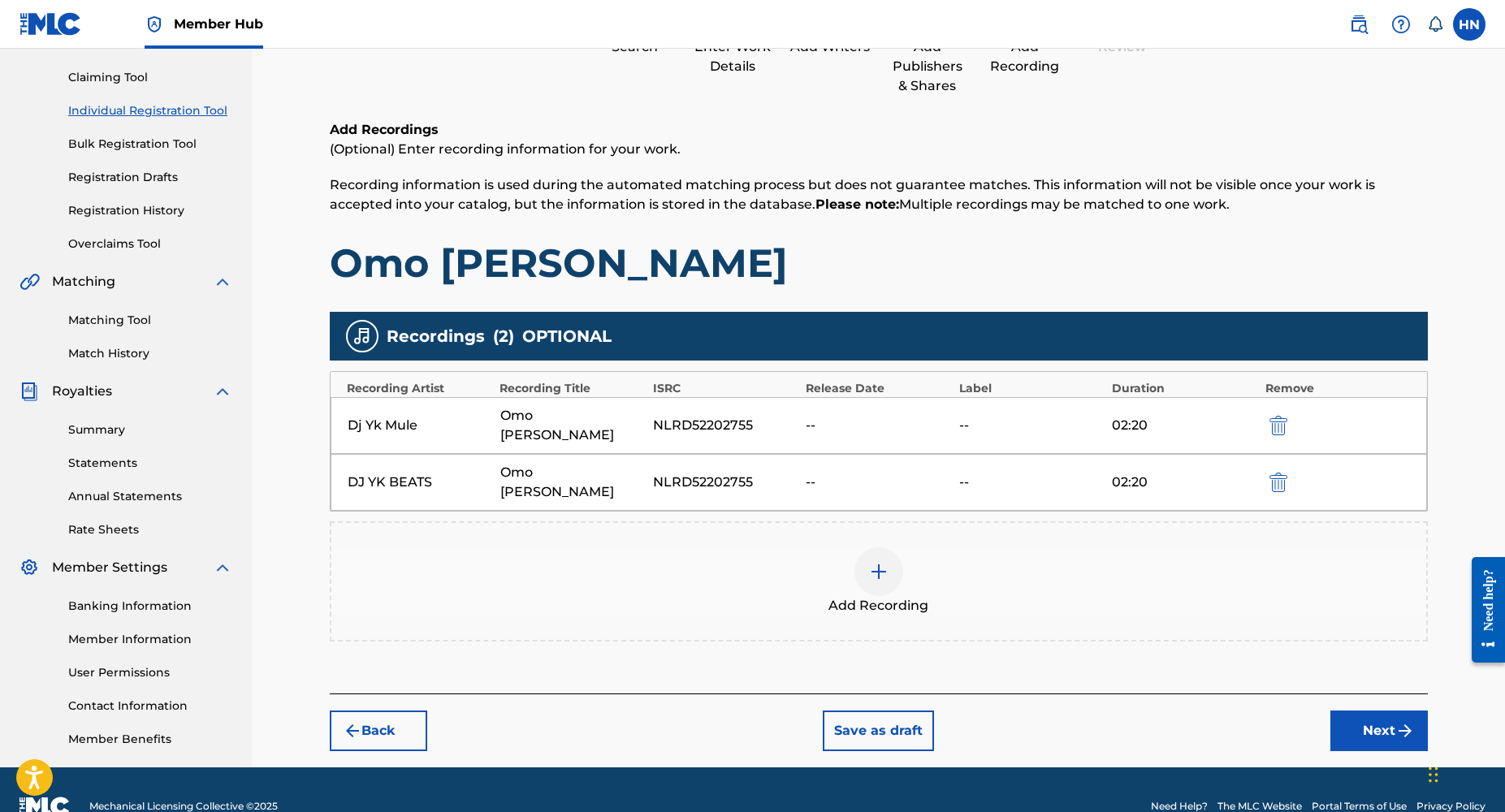
scroll to position [195, 0]
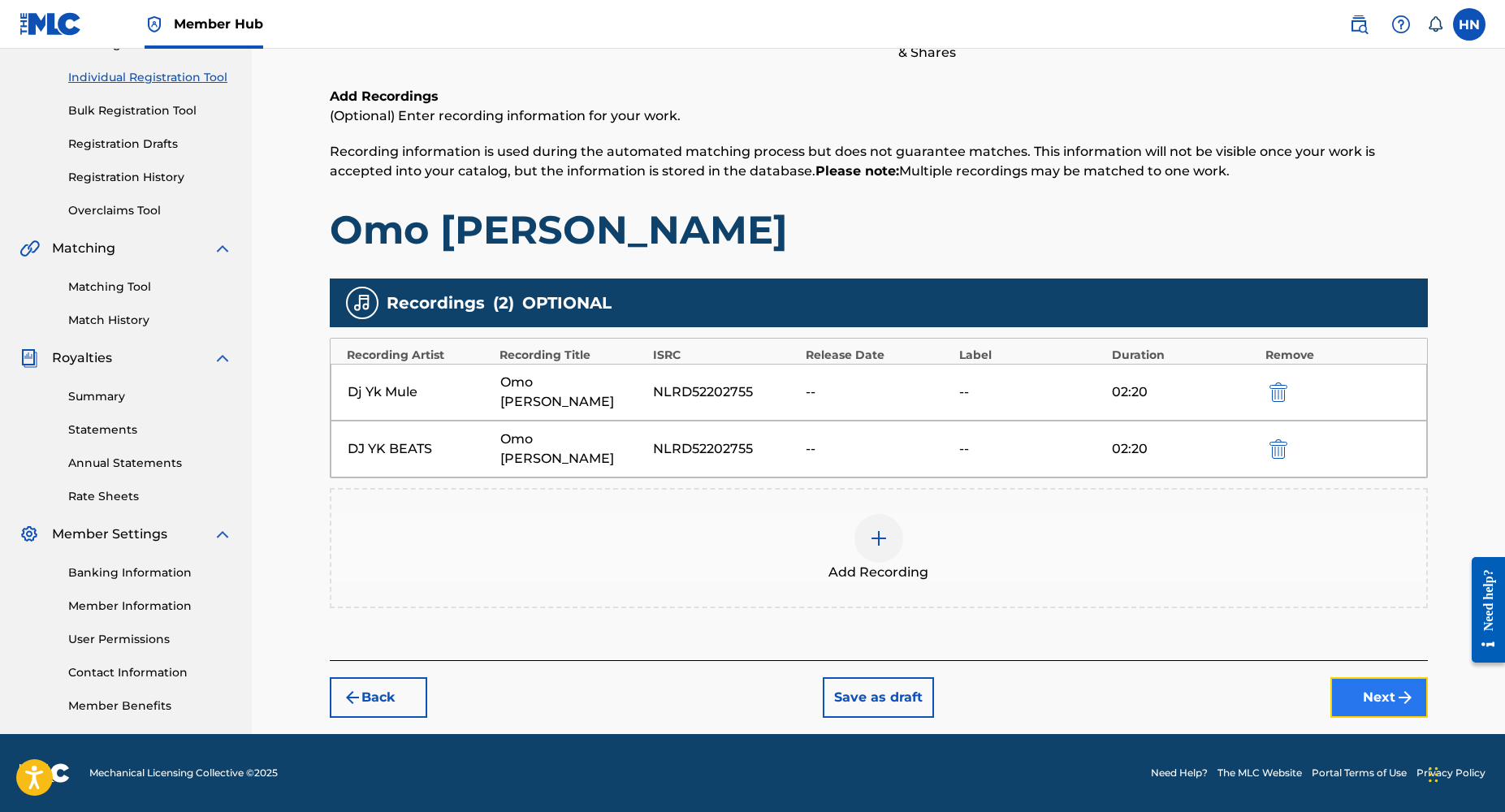
click at [1360, 677] on button "Next" at bounding box center [1379, 697] width 97 height 40
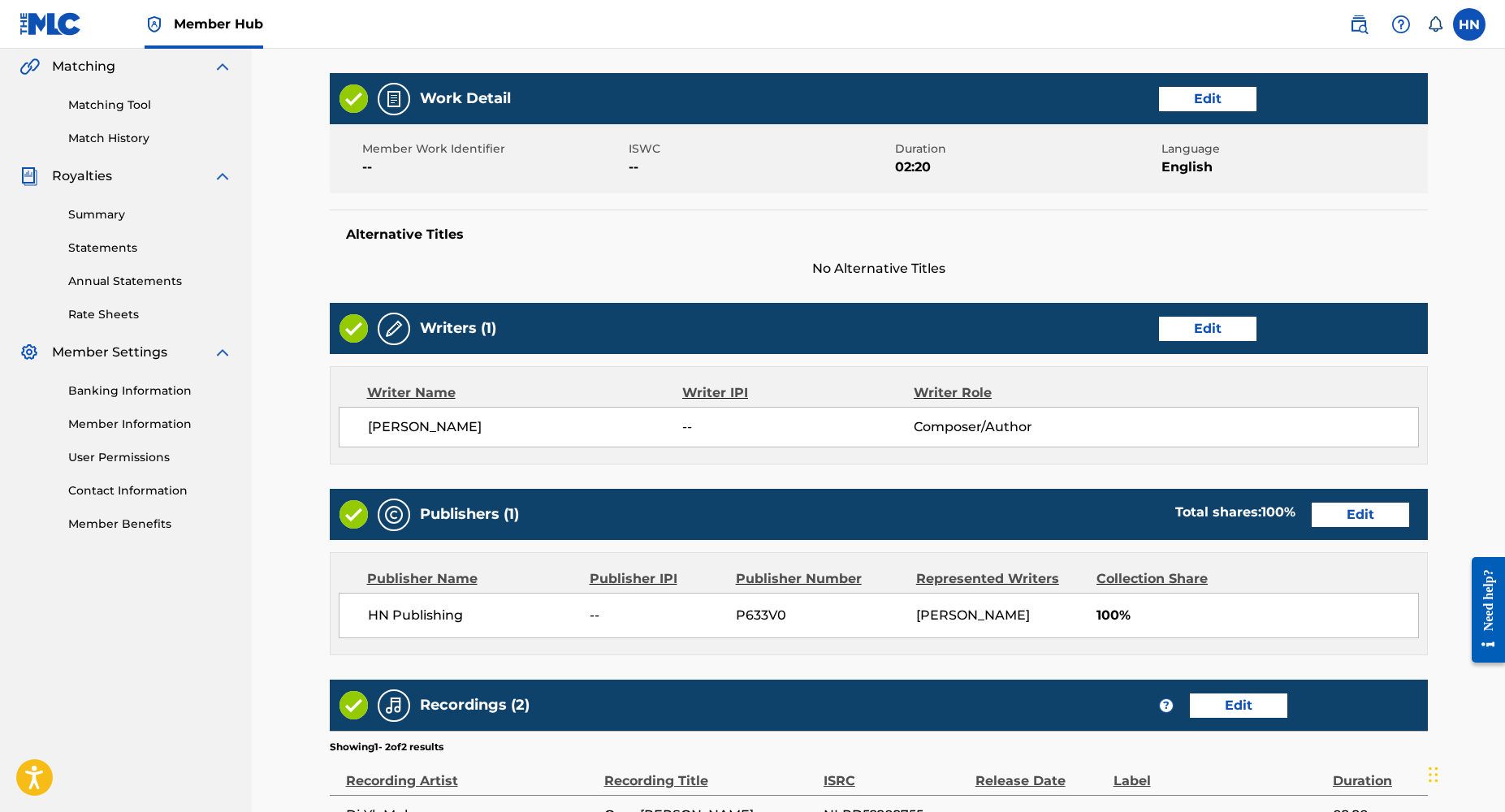
scroll to position [600, 0]
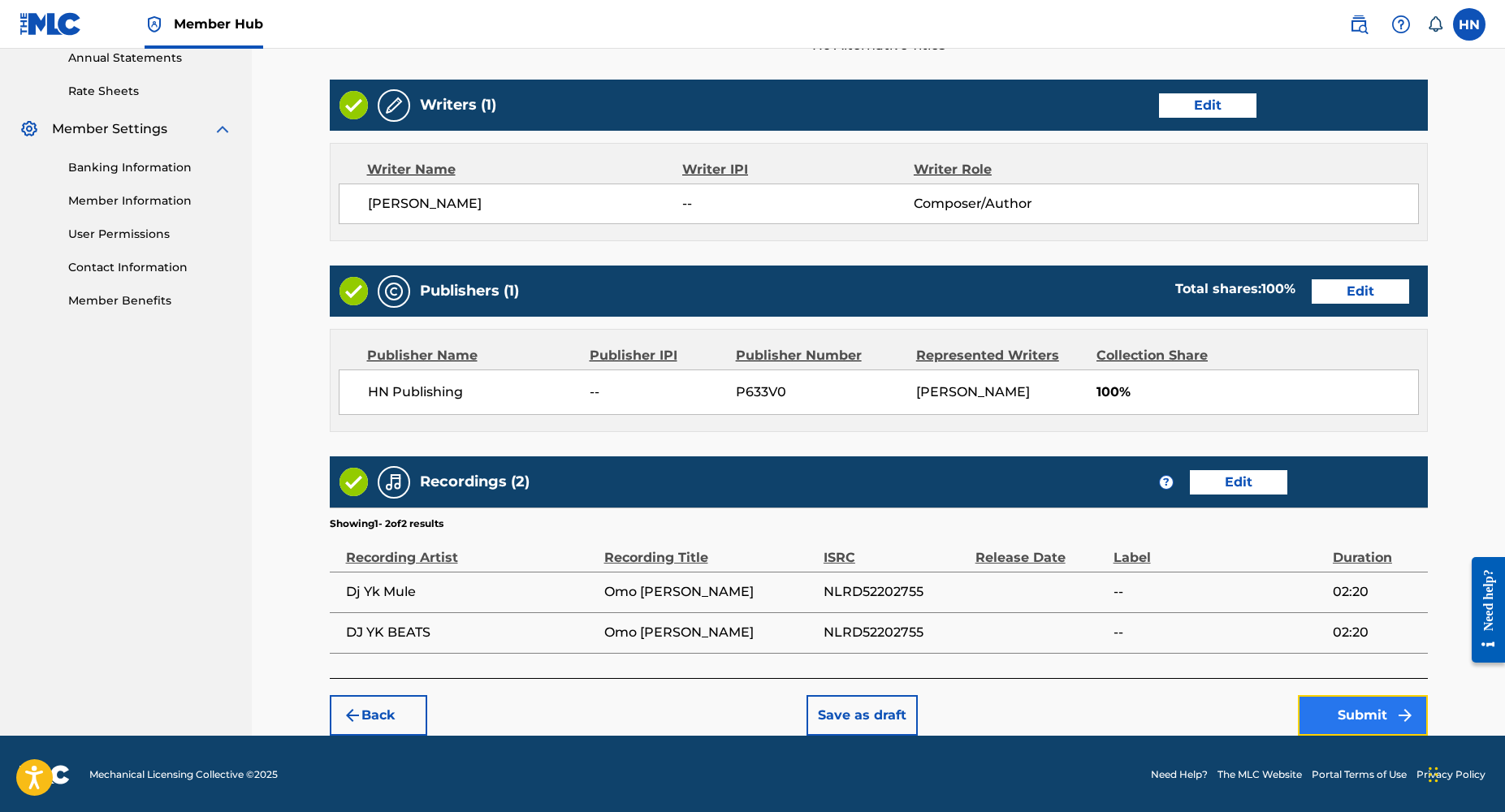
click at [1339, 718] on button "Submit" at bounding box center [1363, 715] width 130 height 40
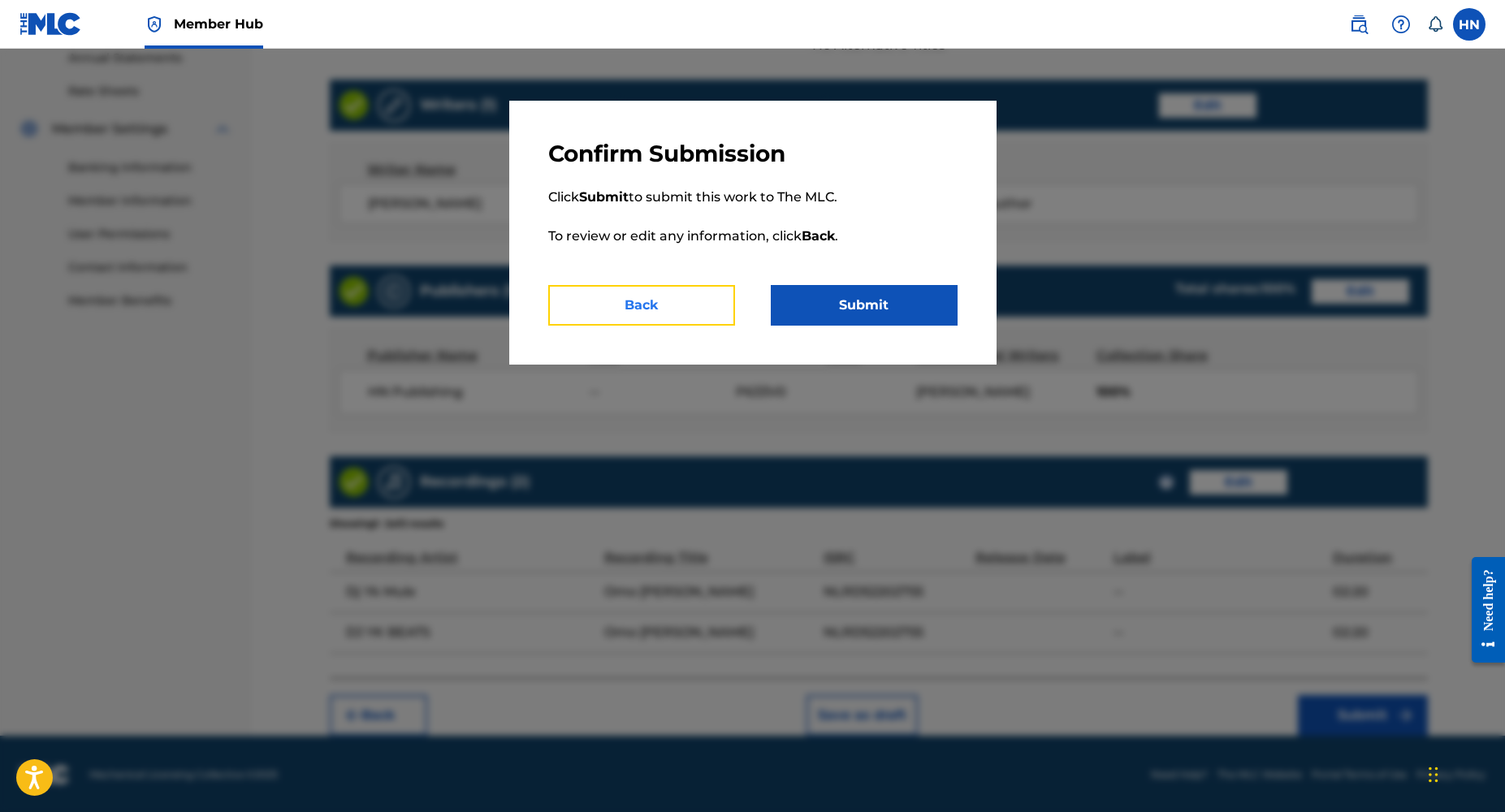
click at [658, 314] on button "Back" at bounding box center [642, 305] width 187 height 40
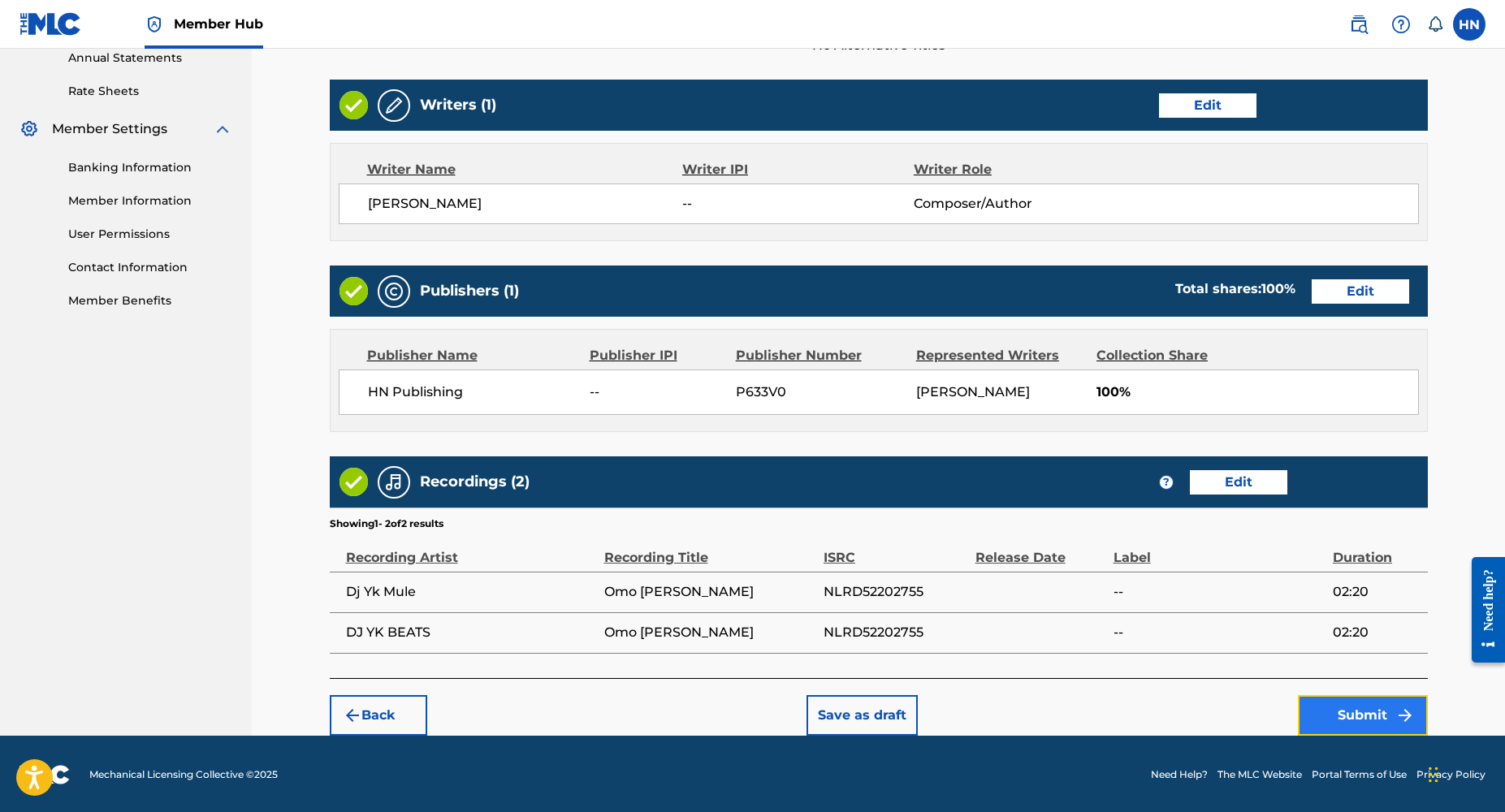
click at [1364, 713] on button "Submit" at bounding box center [1363, 715] width 130 height 40
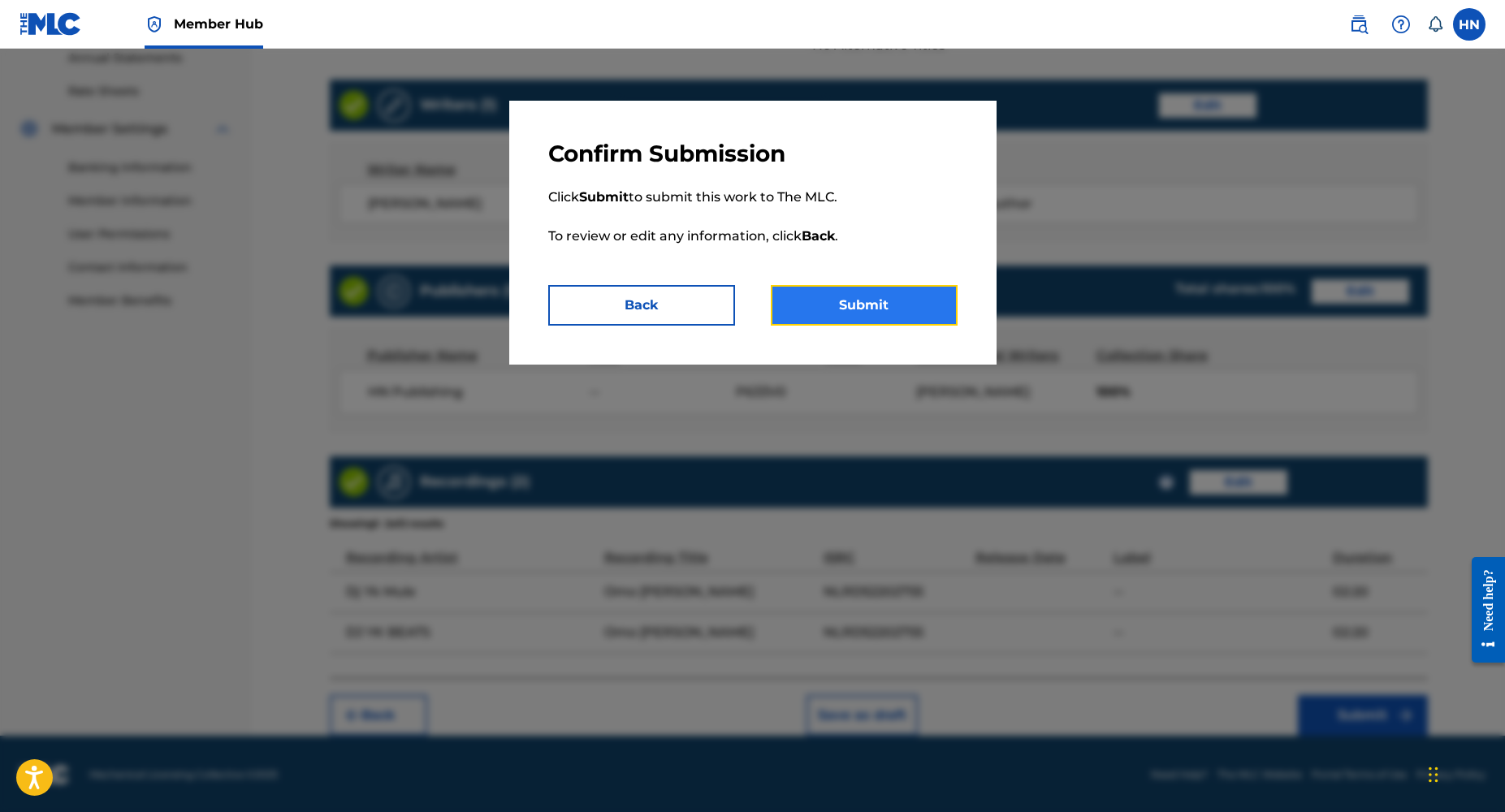
click at [886, 310] on button "Submit" at bounding box center [864, 305] width 187 height 40
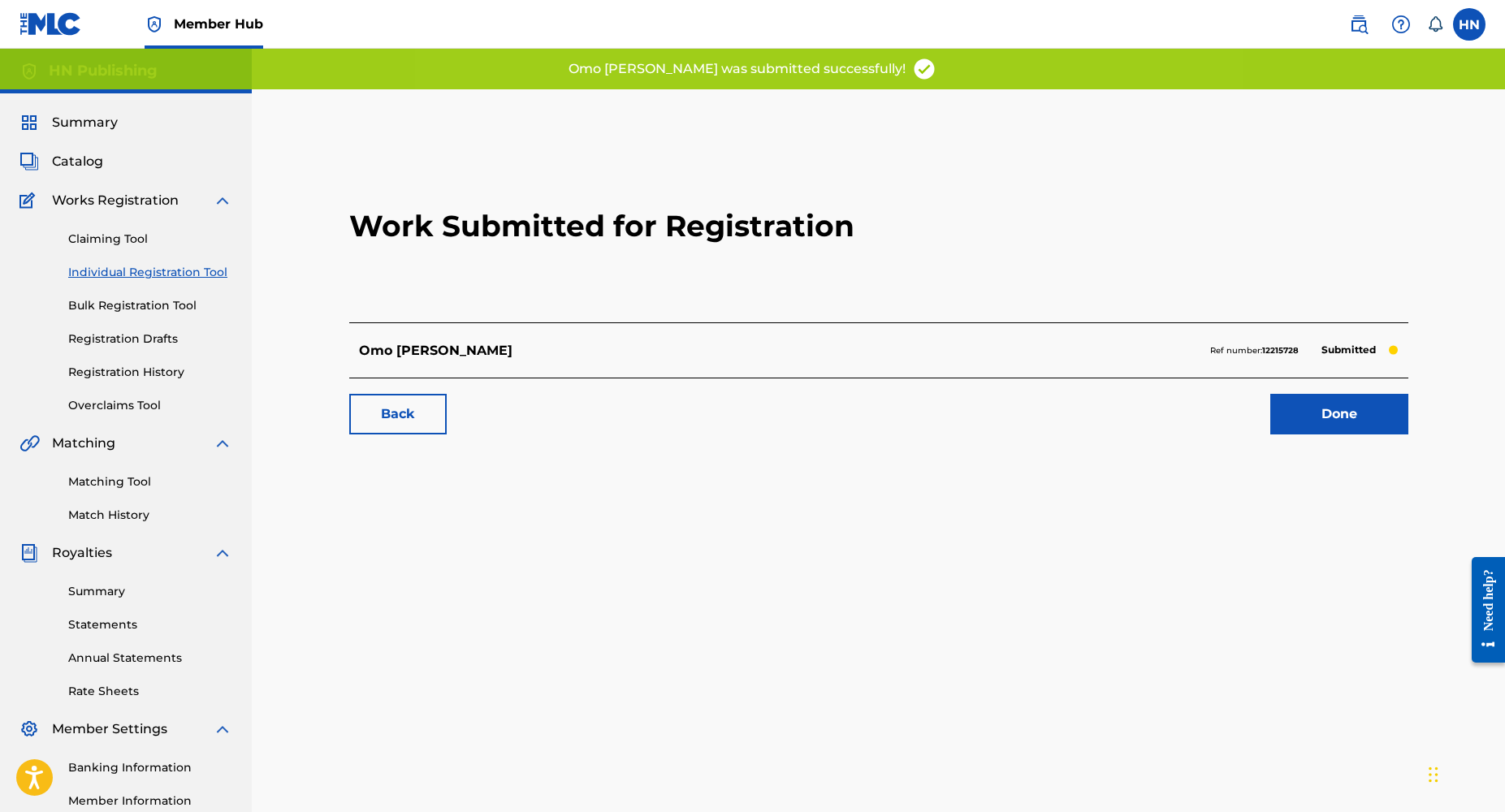
click at [1333, 435] on div "Work Submitted for Registration Omo [PERSON_NAME] Ref number: 12215728 Submitte…" at bounding box center [879, 290] width 1098 height 321
click at [1319, 423] on link "Done" at bounding box center [1340, 413] width 138 height 40
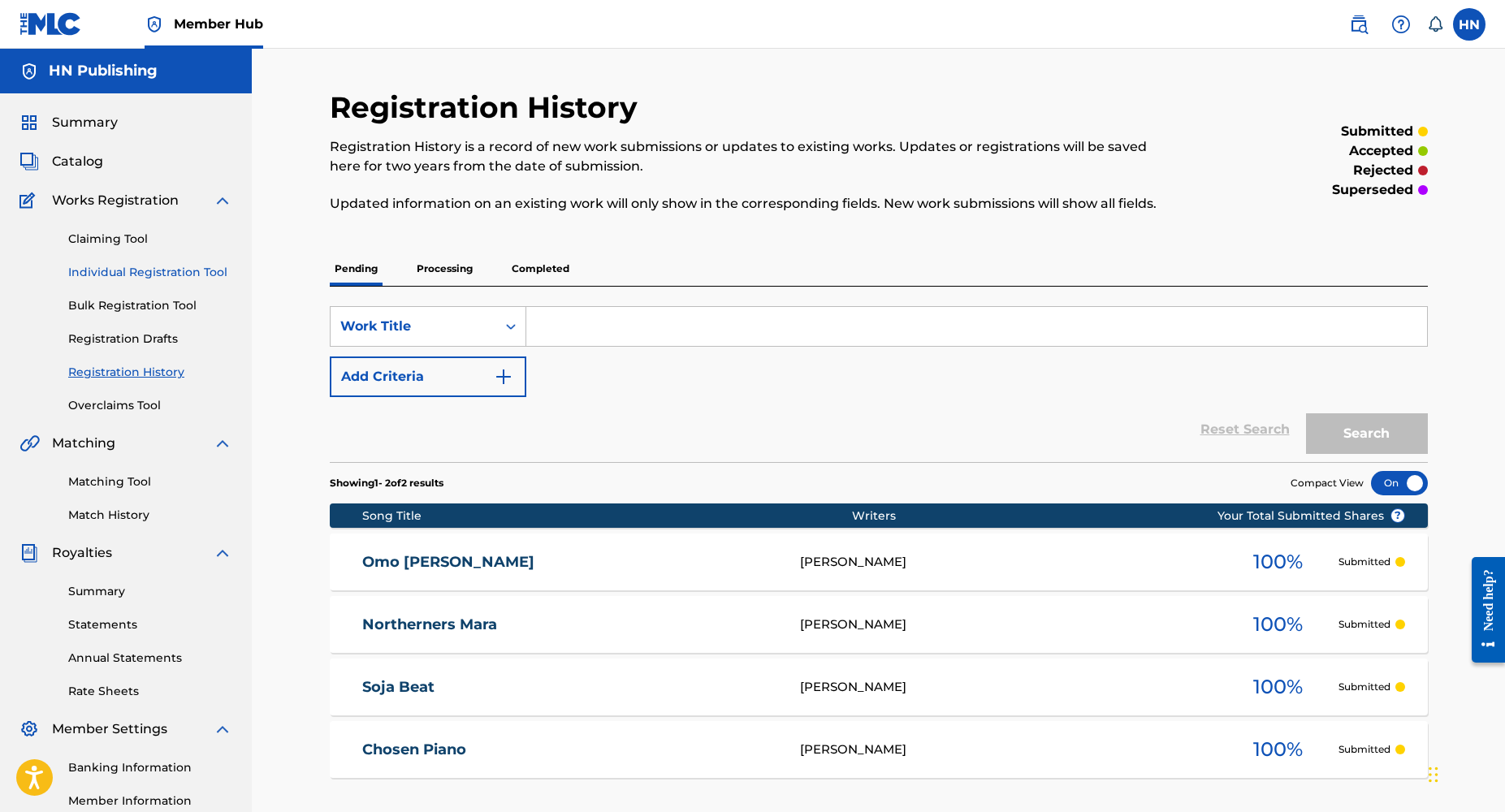
click at [95, 276] on link "Individual Registration Tool" at bounding box center [150, 272] width 164 height 17
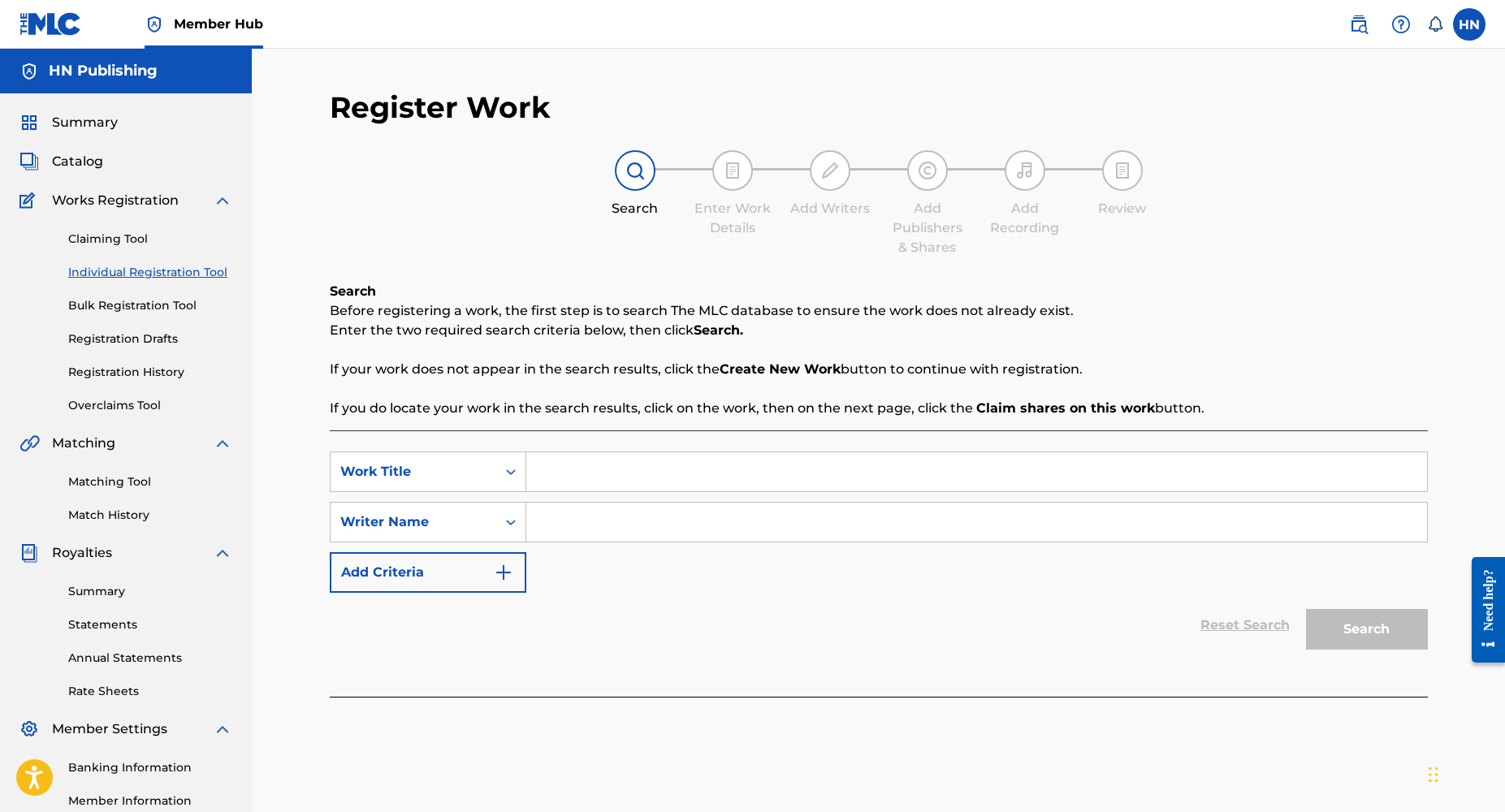
click at [571, 458] on input "Search Form" at bounding box center [976, 472] width 901 height 39
paste input "[URL][DOMAIN_NAME]"
type input "[URL][DOMAIN_NAME]"
click at [744, 471] on input "[URL][DOMAIN_NAME]" at bounding box center [976, 472] width 901 height 39
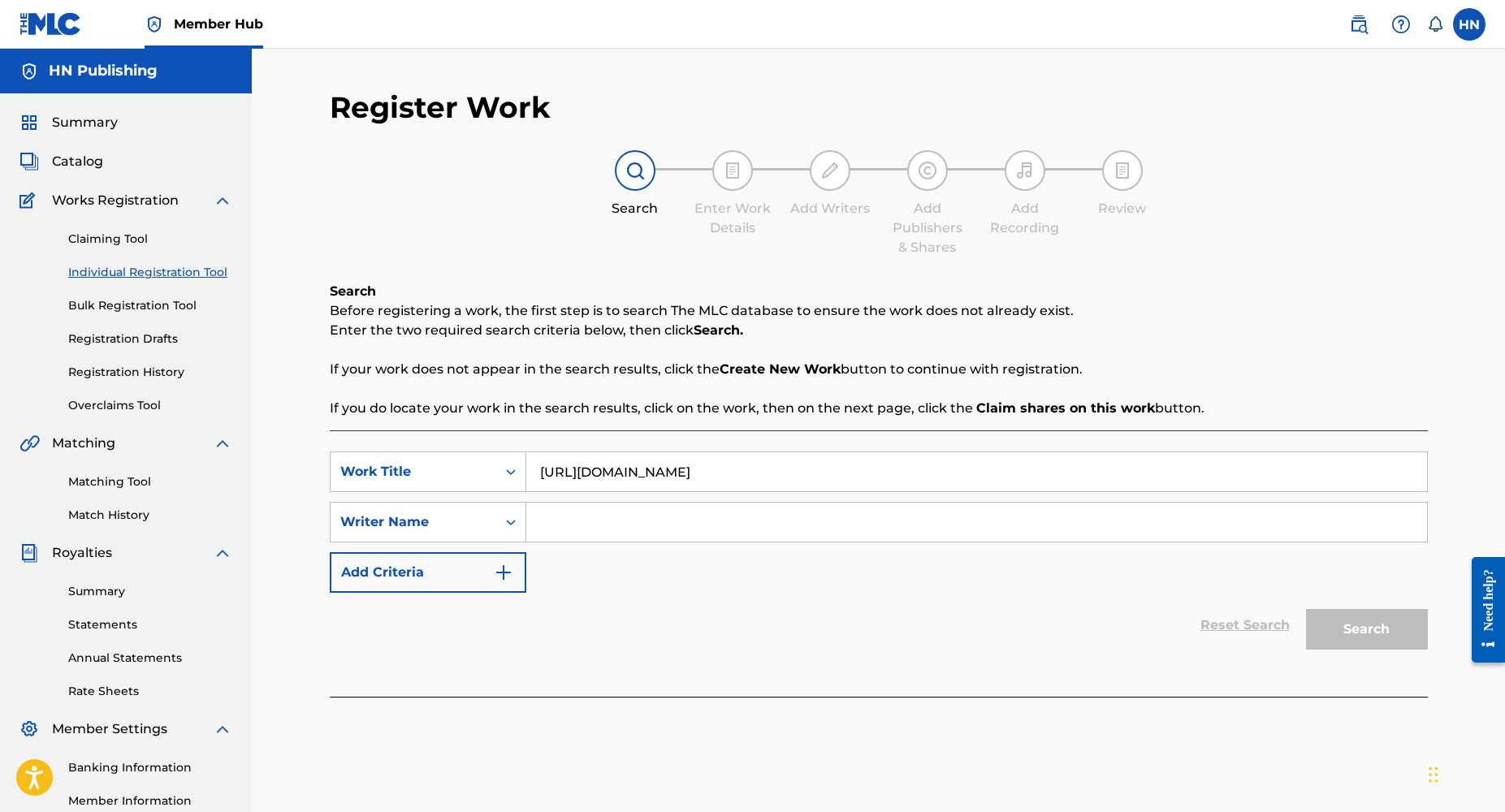
click at [744, 471] on input "[URL][DOMAIN_NAME]" at bounding box center [976, 472] width 901 height 39
paste input "[URL][DOMAIN_NAME]"
type input "[URL][DOMAIN_NAME]"
click at [770, 486] on input "[URL][DOMAIN_NAME]" at bounding box center [976, 472] width 901 height 39
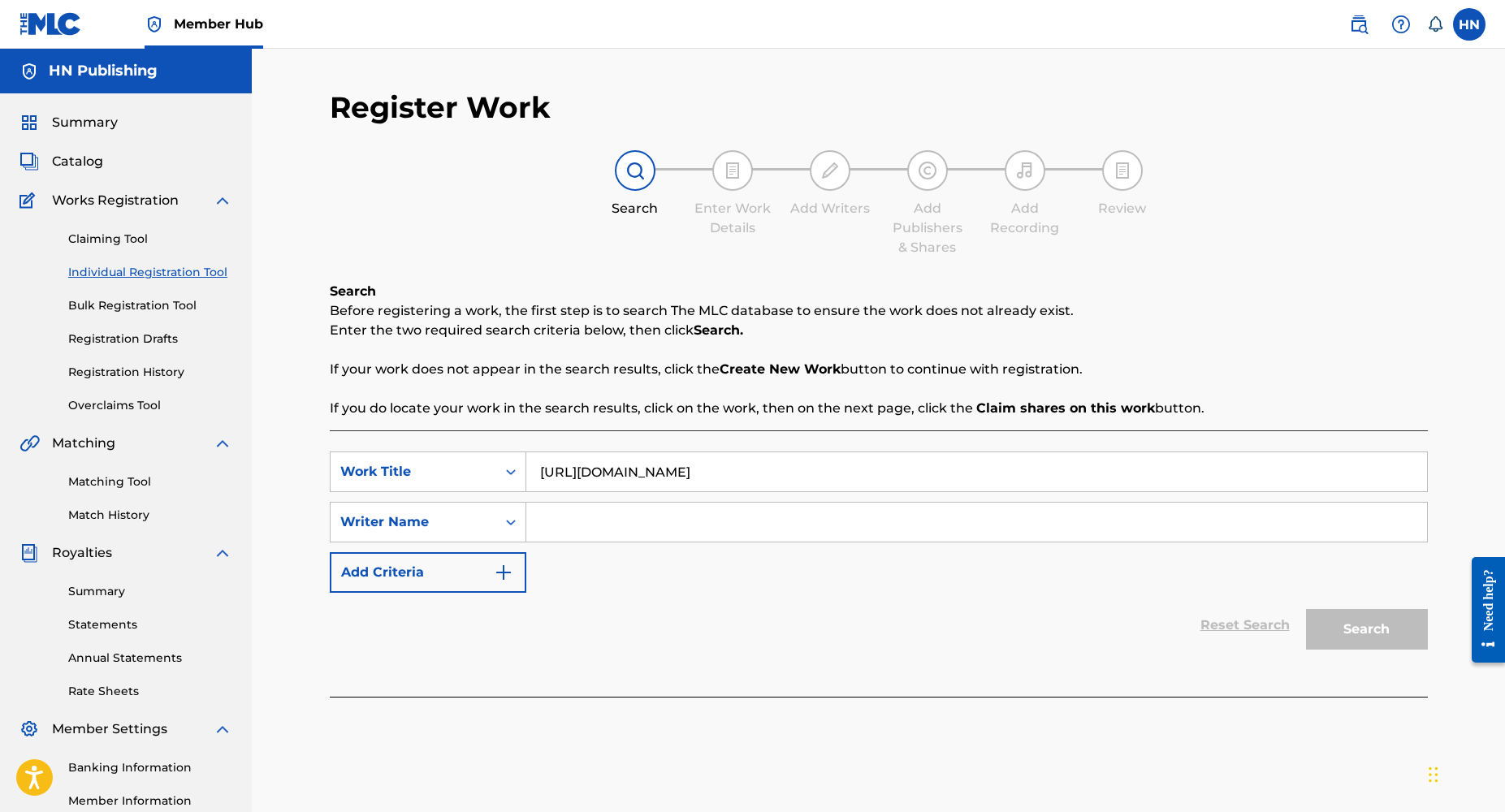
click at [770, 486] on input "[URL][DOMAIN_NAME]" at bounding box center [976, 472] width 901 height 39
click at [132, 274] on link "Individual Registration Tool" at bounding box center [150, 272] width 164 height 17
click at [550, 474] on input "Search Form" at bounding box center [976, 472] width 901 height 39
paste input "Joy Is Here"
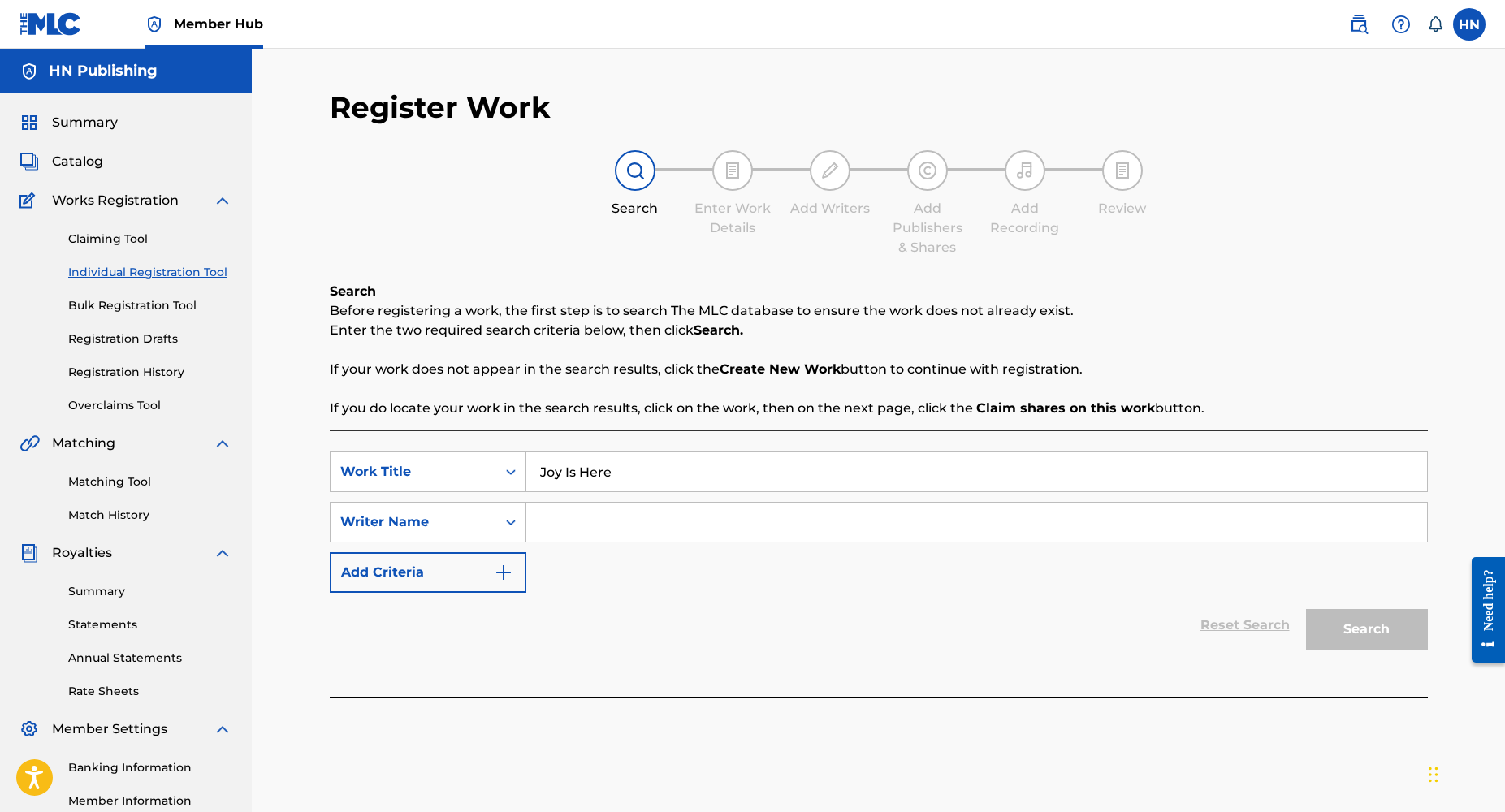
type input "Joy Is Here"
click at [574, 527] on input "Search Form" at bounding box center [976, 523] width 901 height 39
click at [1306, 609] on button "Search" at bounding box center [1367, 629] width 122 height 40
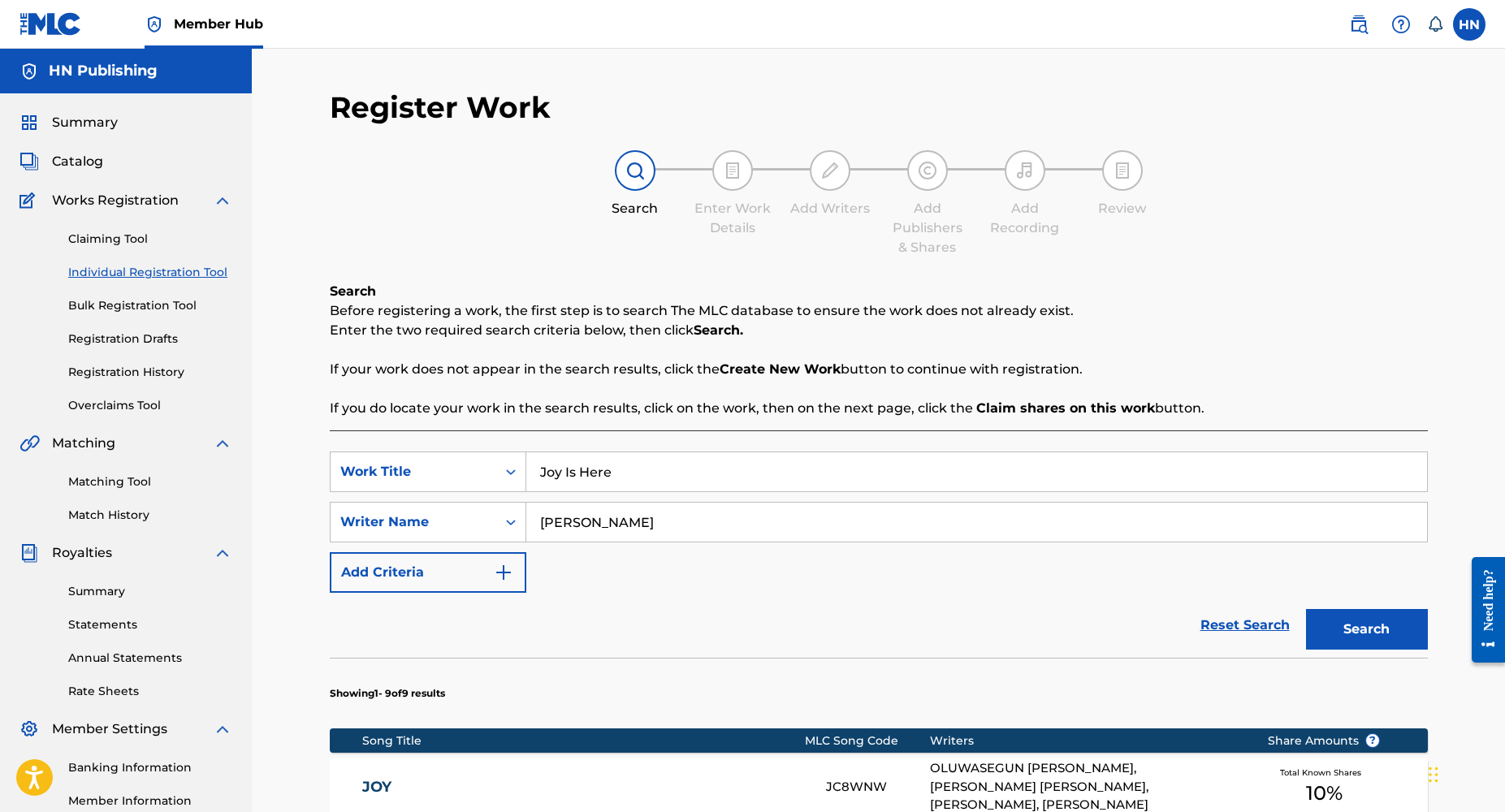
click at [704, 526] on input "[PERSON_NAME]" at bounding box center [976, 523] width 901 height 39
type input "[PERSON_NAME]"
click at [1306, 609] on button "Search" at bounding box center [1367, 629] width 122 height 40
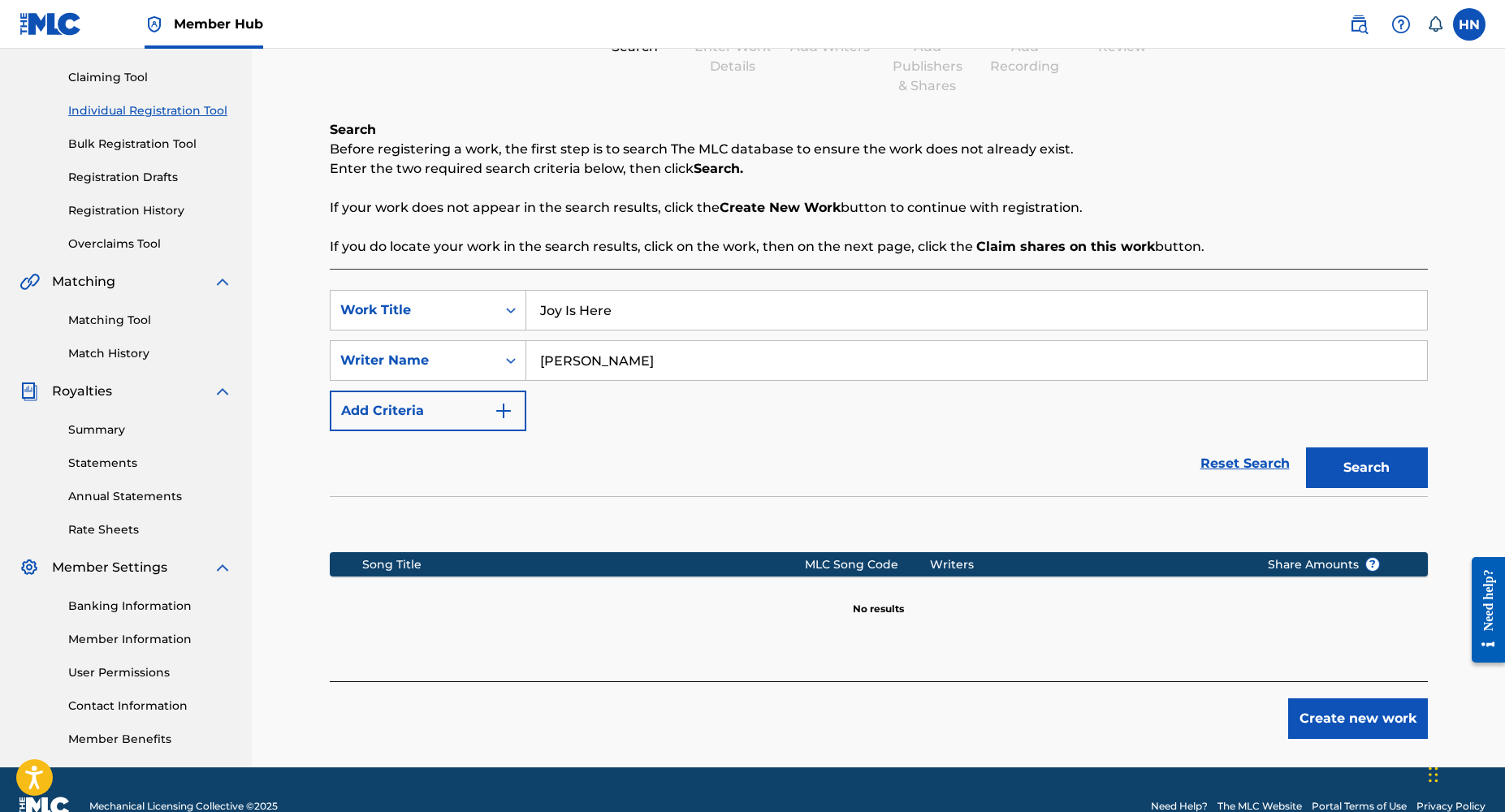
scroll to position [195, 0]
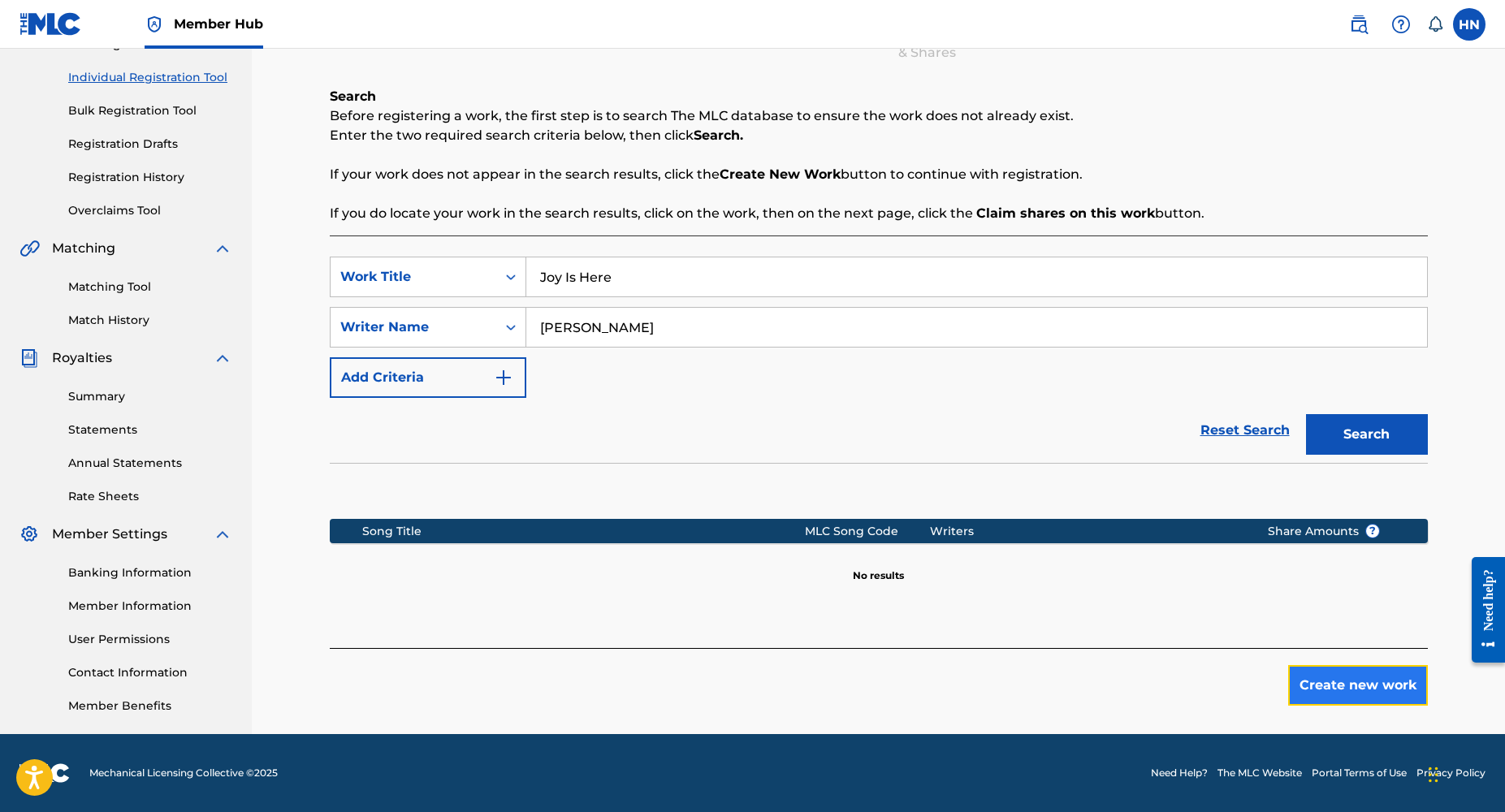
click at [1361, 684] on button "Create new work" at bounding box center [1358, 685] width 140 height 40
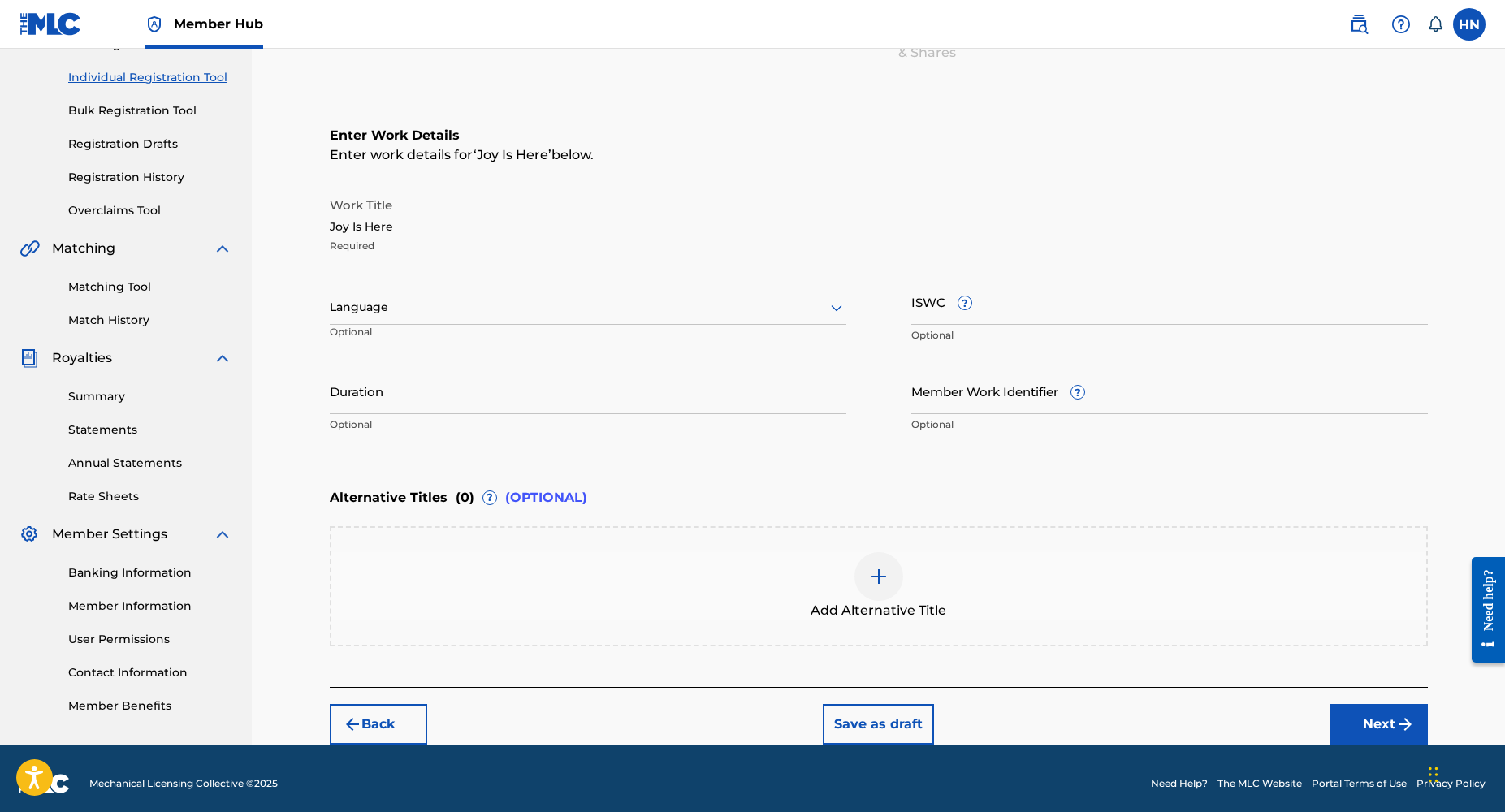
click at [556, 313] on div at bounding box center [588, 307] width 517 height 21
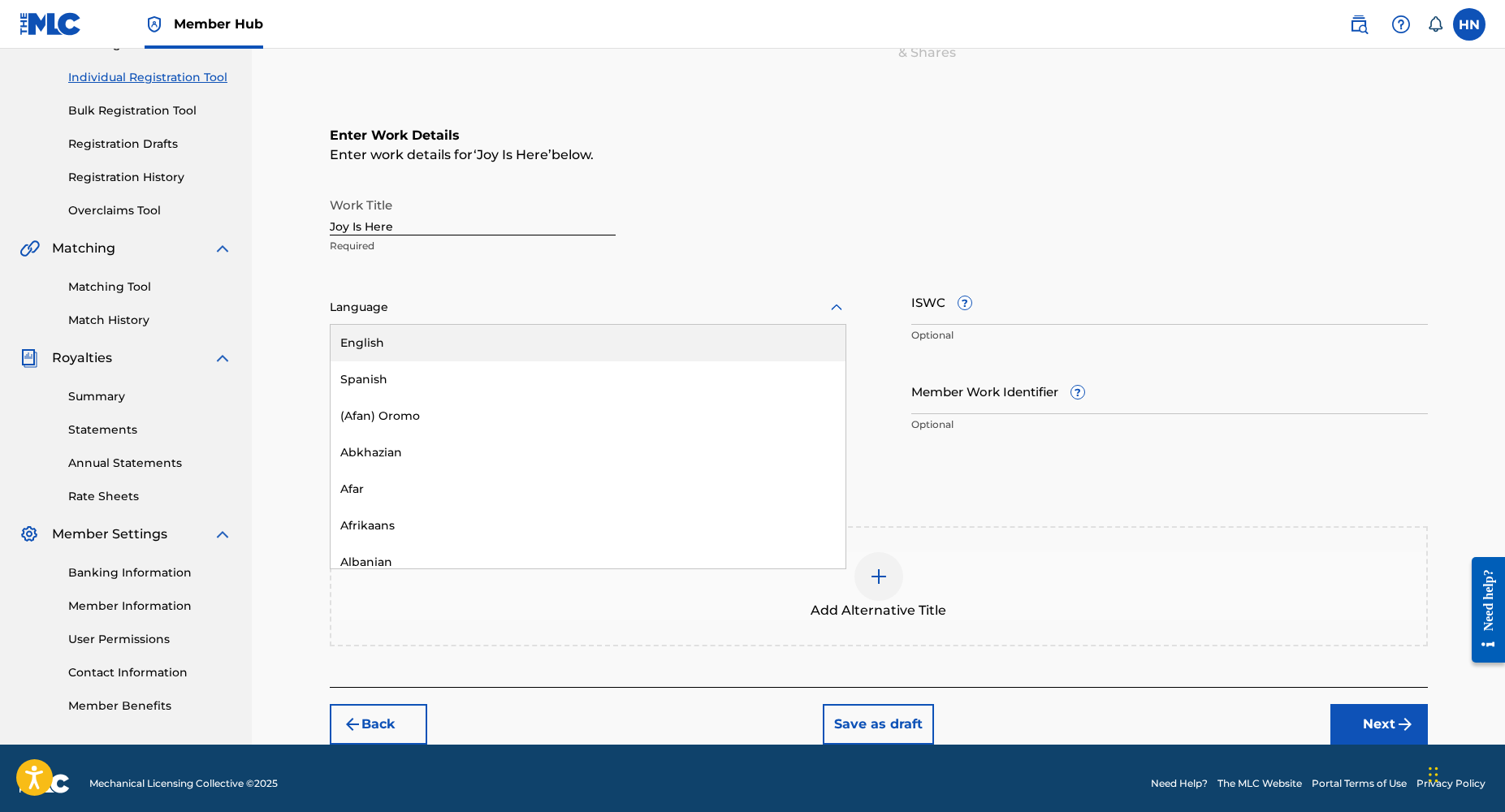
click at [454, 336] on div "English" at bounding box center [588, 343] width 515 height 36
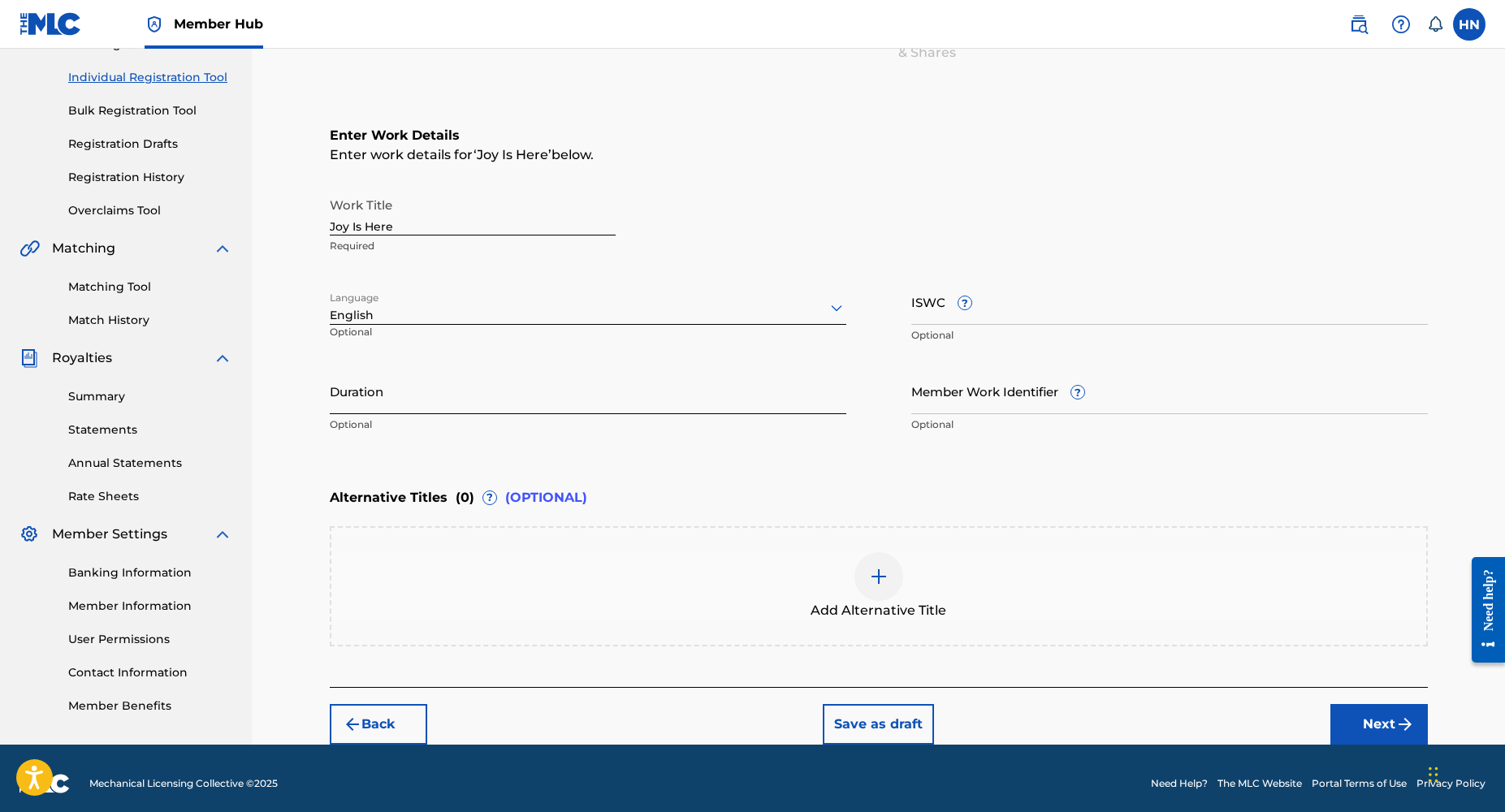
click at [403, 405] on input "Duration" at bounding box center [588, 391] width 517 height 46
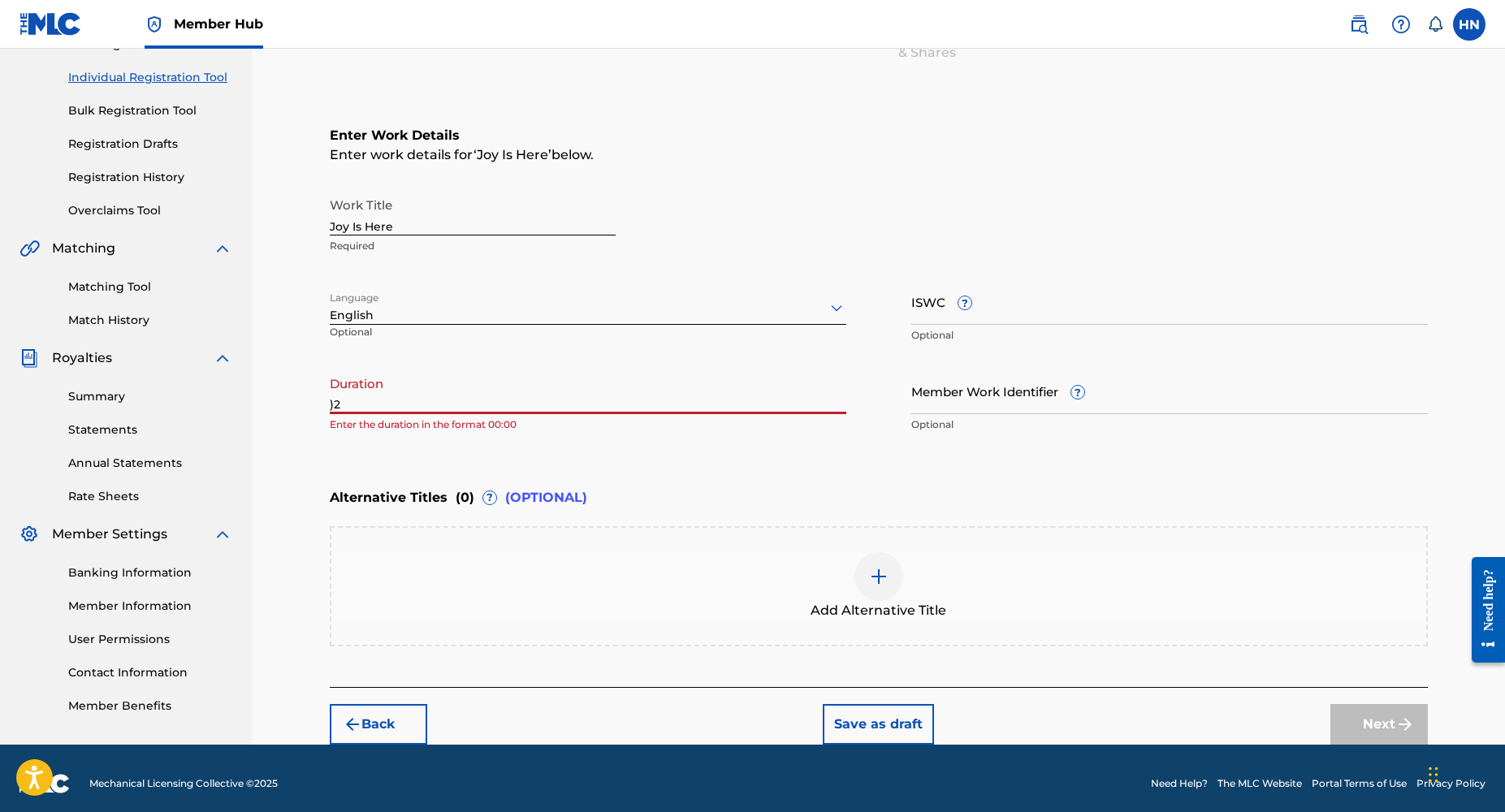
type input ")"
type input "02:22"
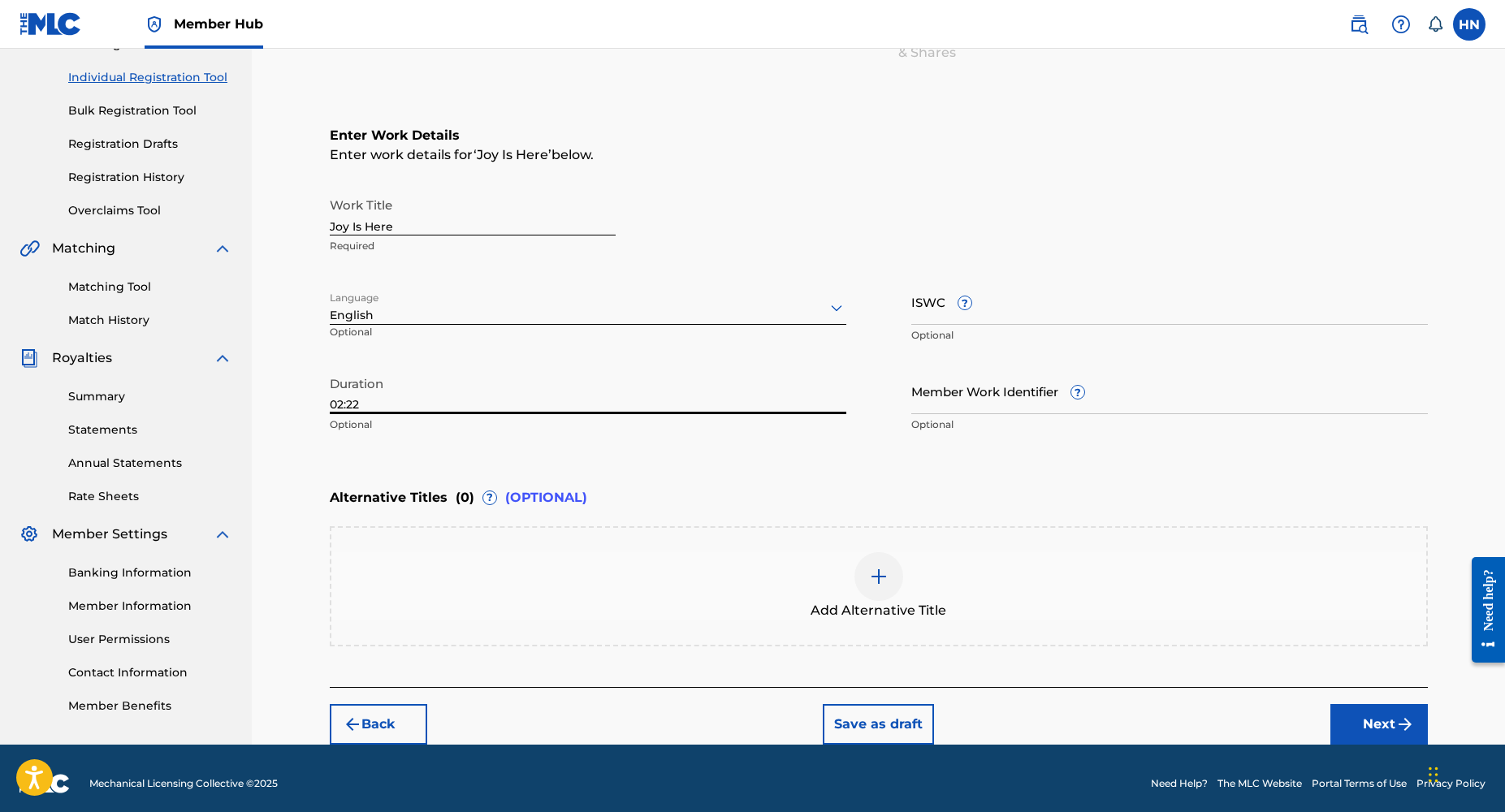
scroll to position [205, 0]
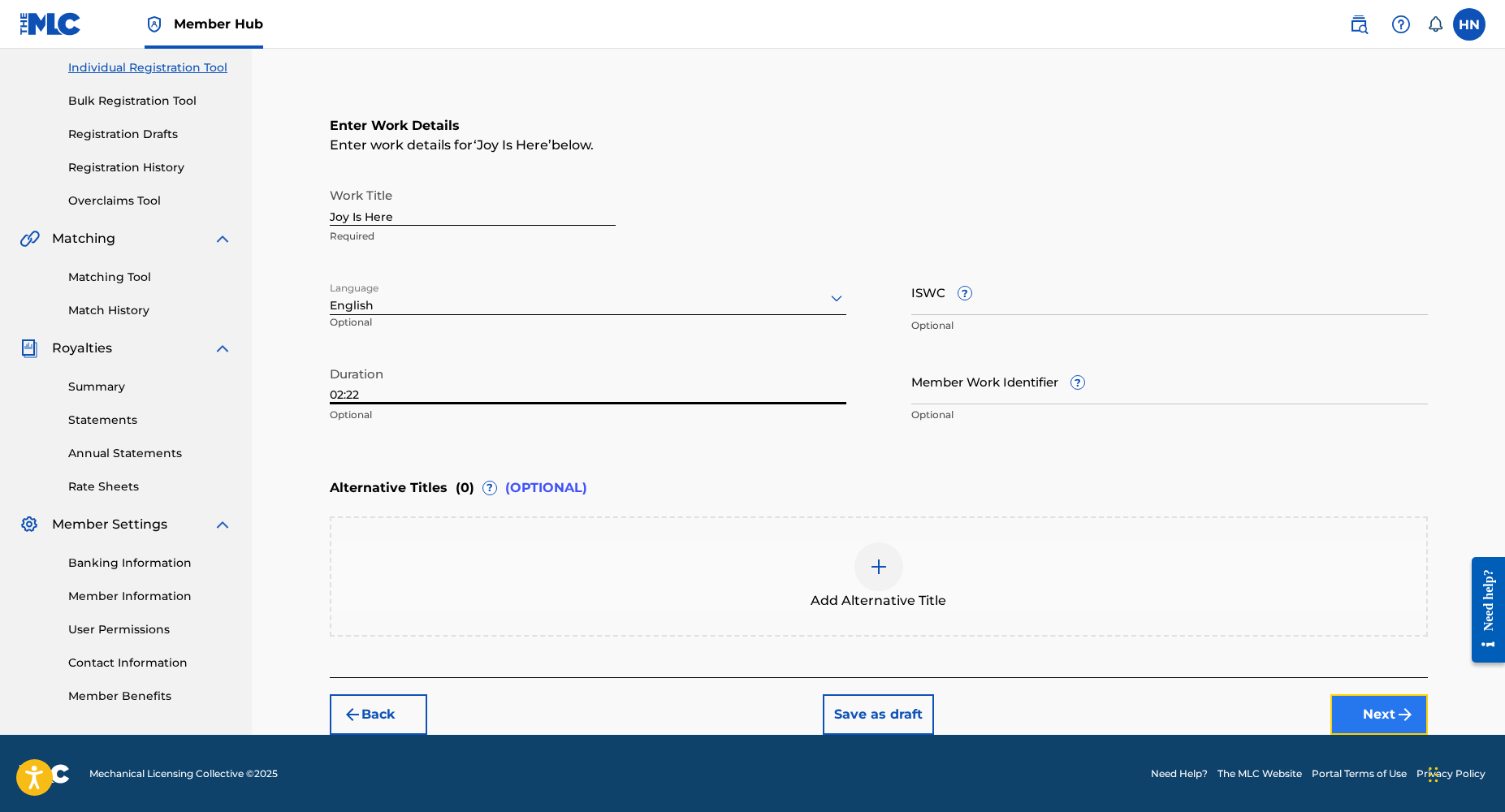
click at [1360, 708] on button "Next" at bounding box center [1379, 715] width 97 height 40
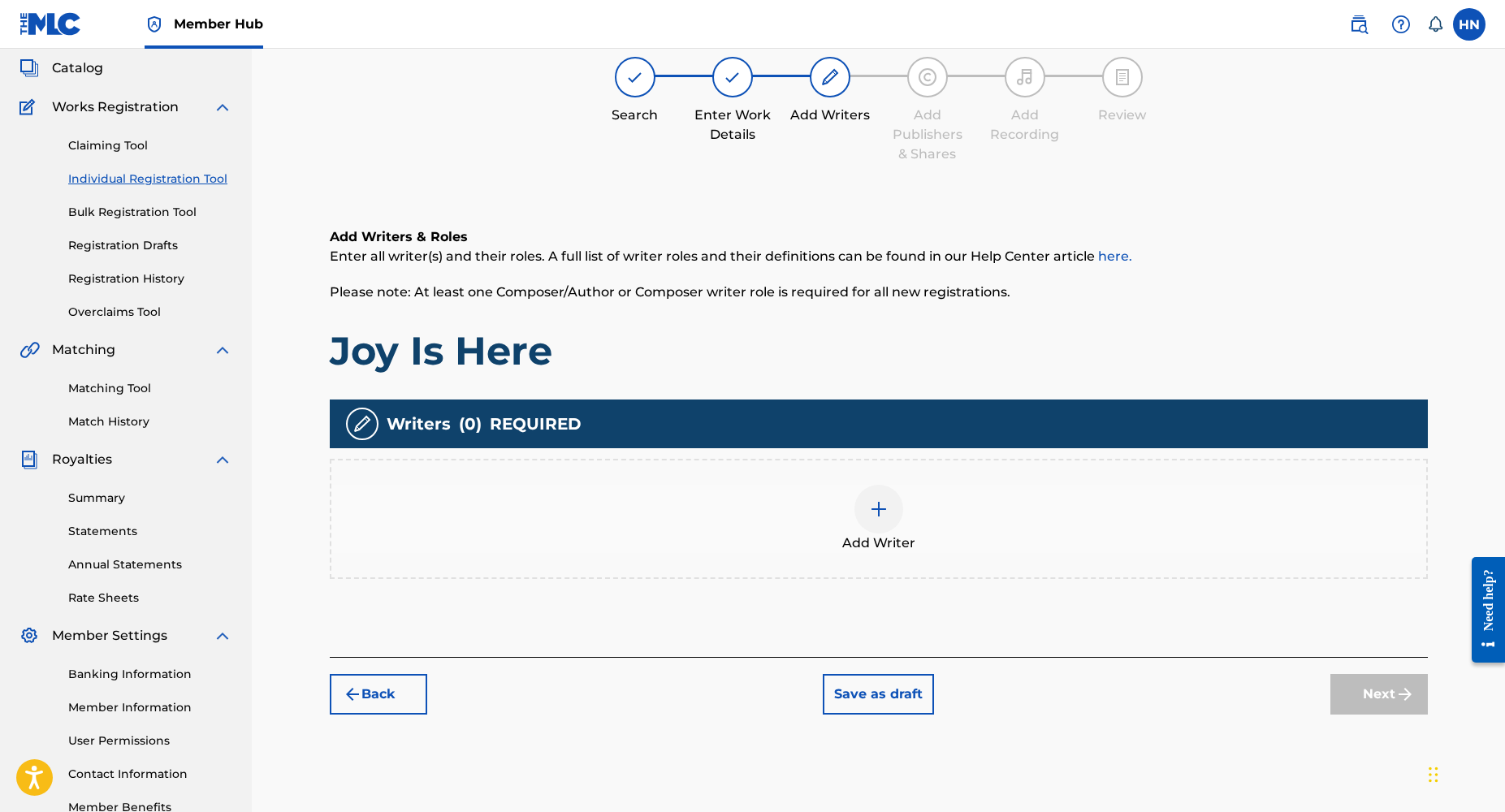
scroll to position [73, 0]
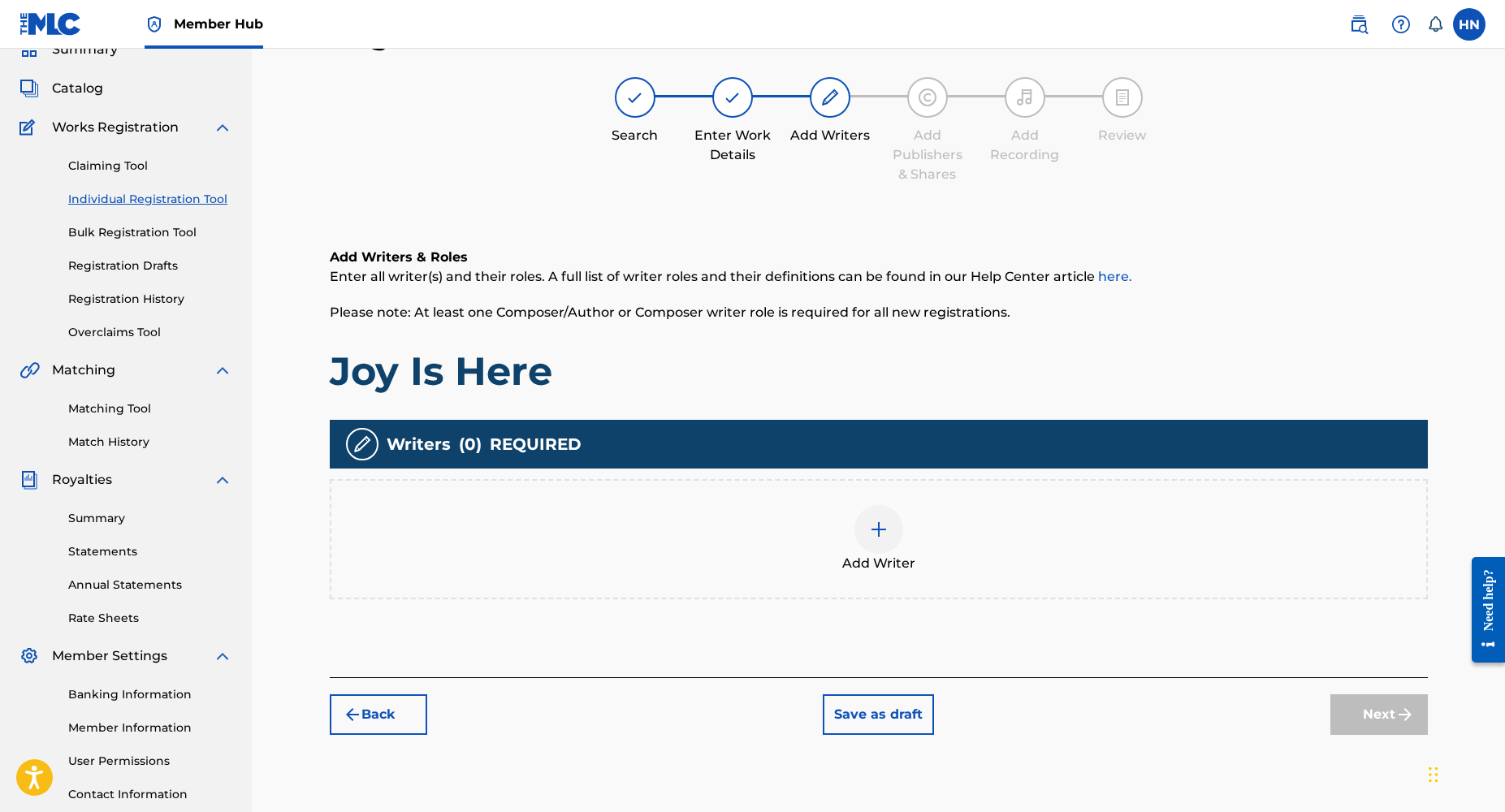
click at [896, 531] on div at bounding box center [879, 530] width 49 height 49
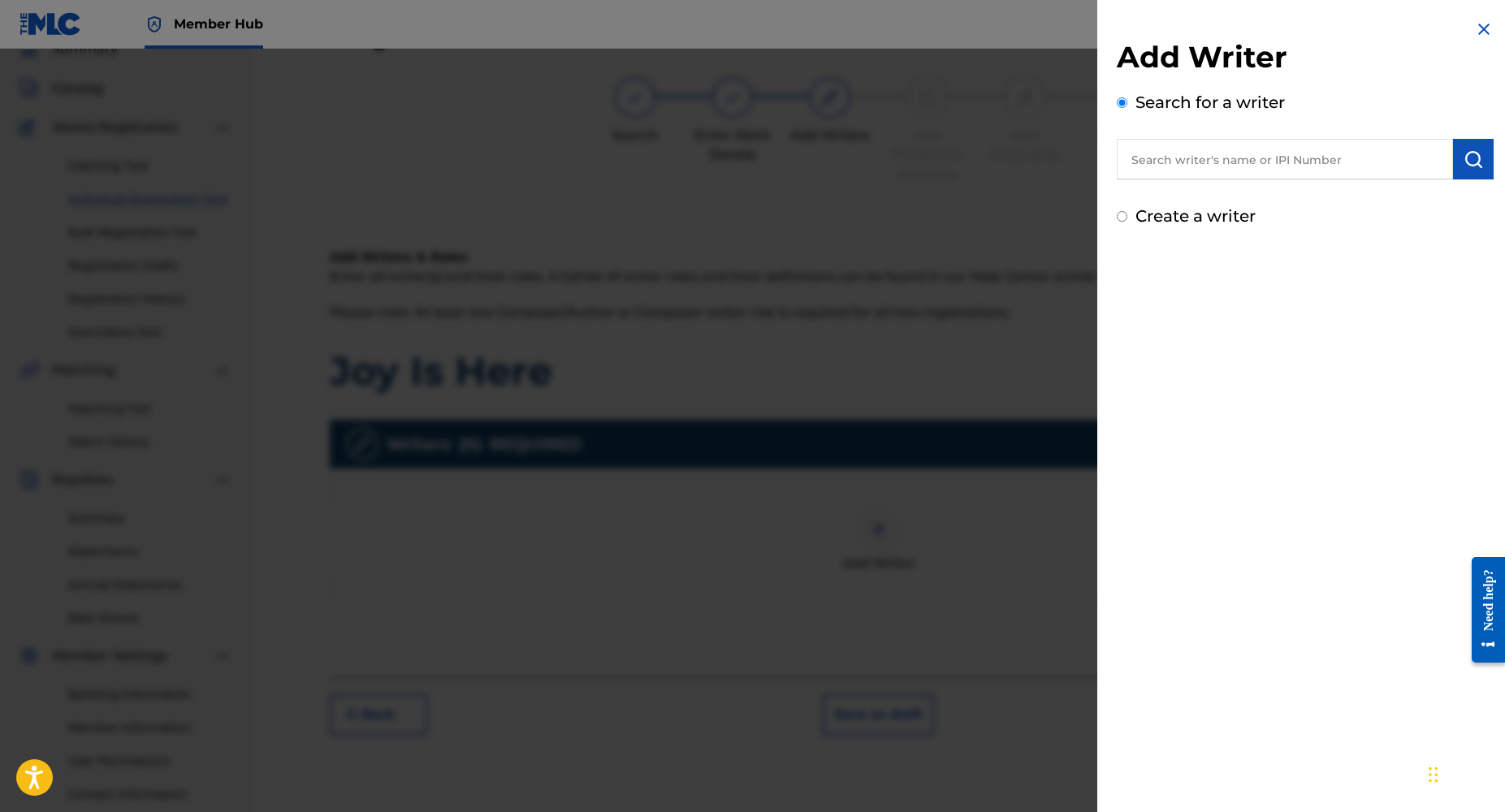
click at [1272, 167] on input "text" at bounding box center [1286, 158] width 337 height 40
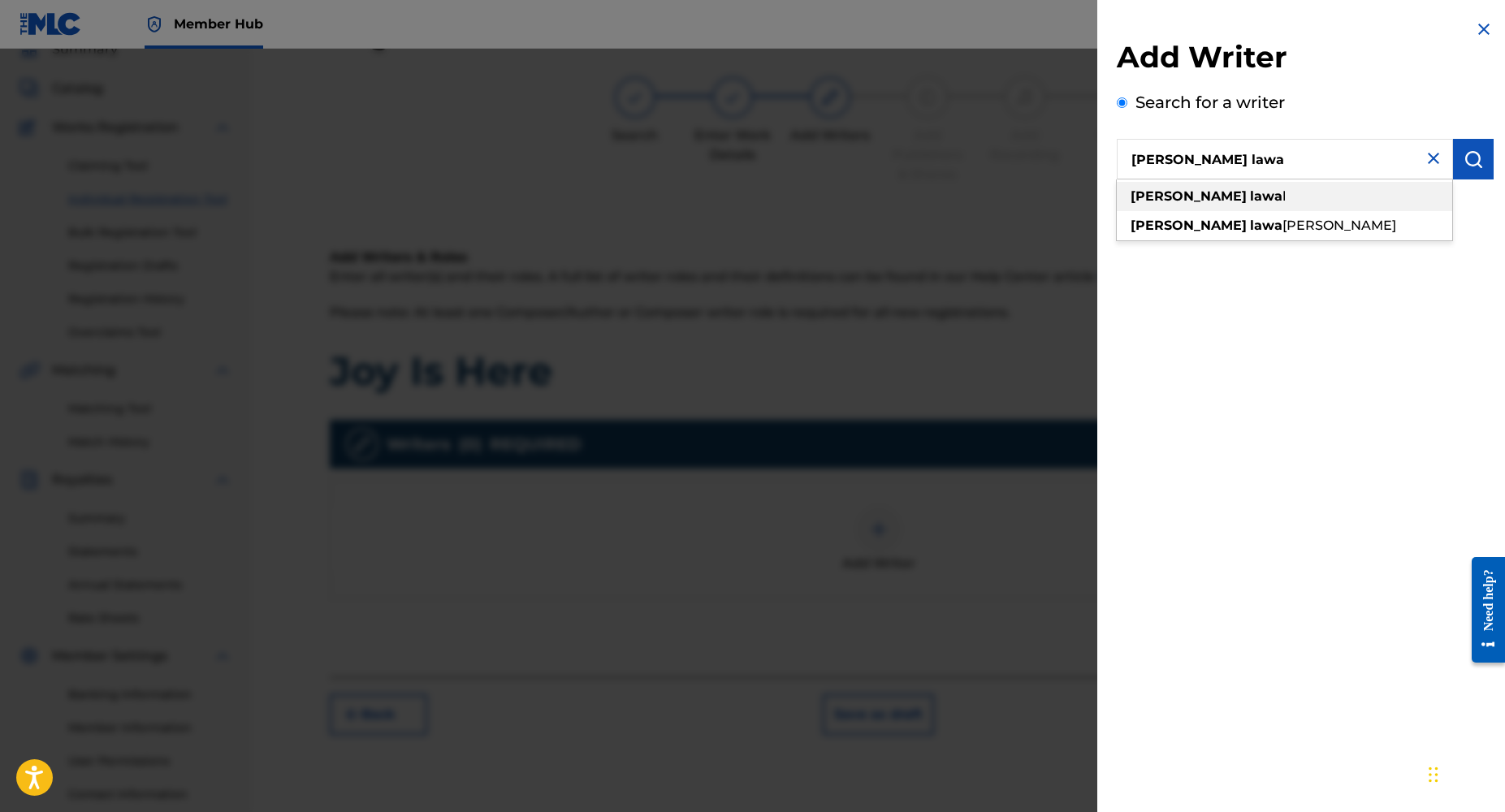
click at [1239, 194] on div "[PERSON_NAME] lawa l" at bounding box center [1285, 197] width 336 height 30
type input "[PERSON_NAME]"
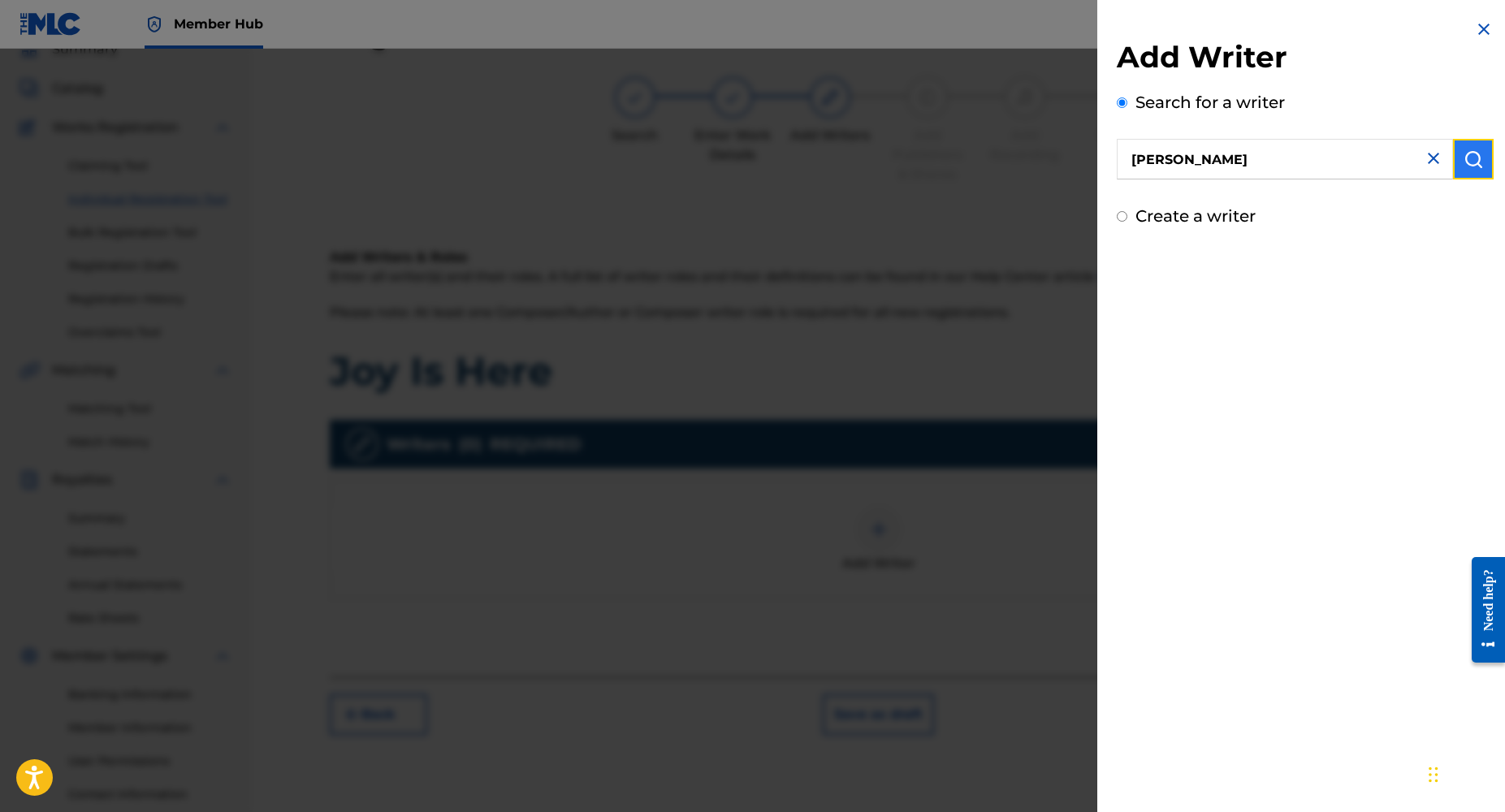
click at [1470, 158] on img "submit" at bounding box center [1474, 159] width 20 height 20
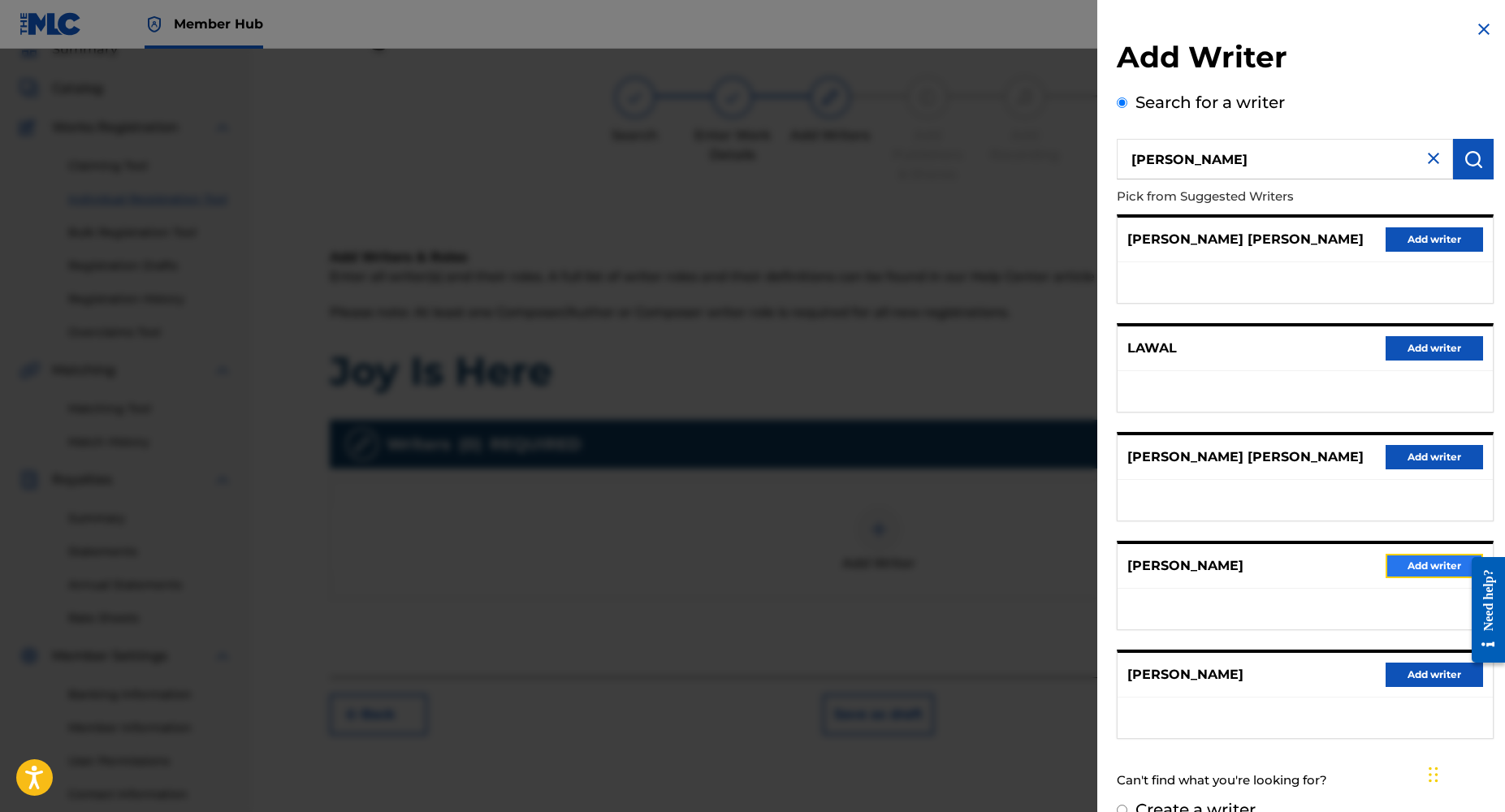
click at [1389, 567] on button "Add writer" at bounding box center [1434, 566] width 97 height 25
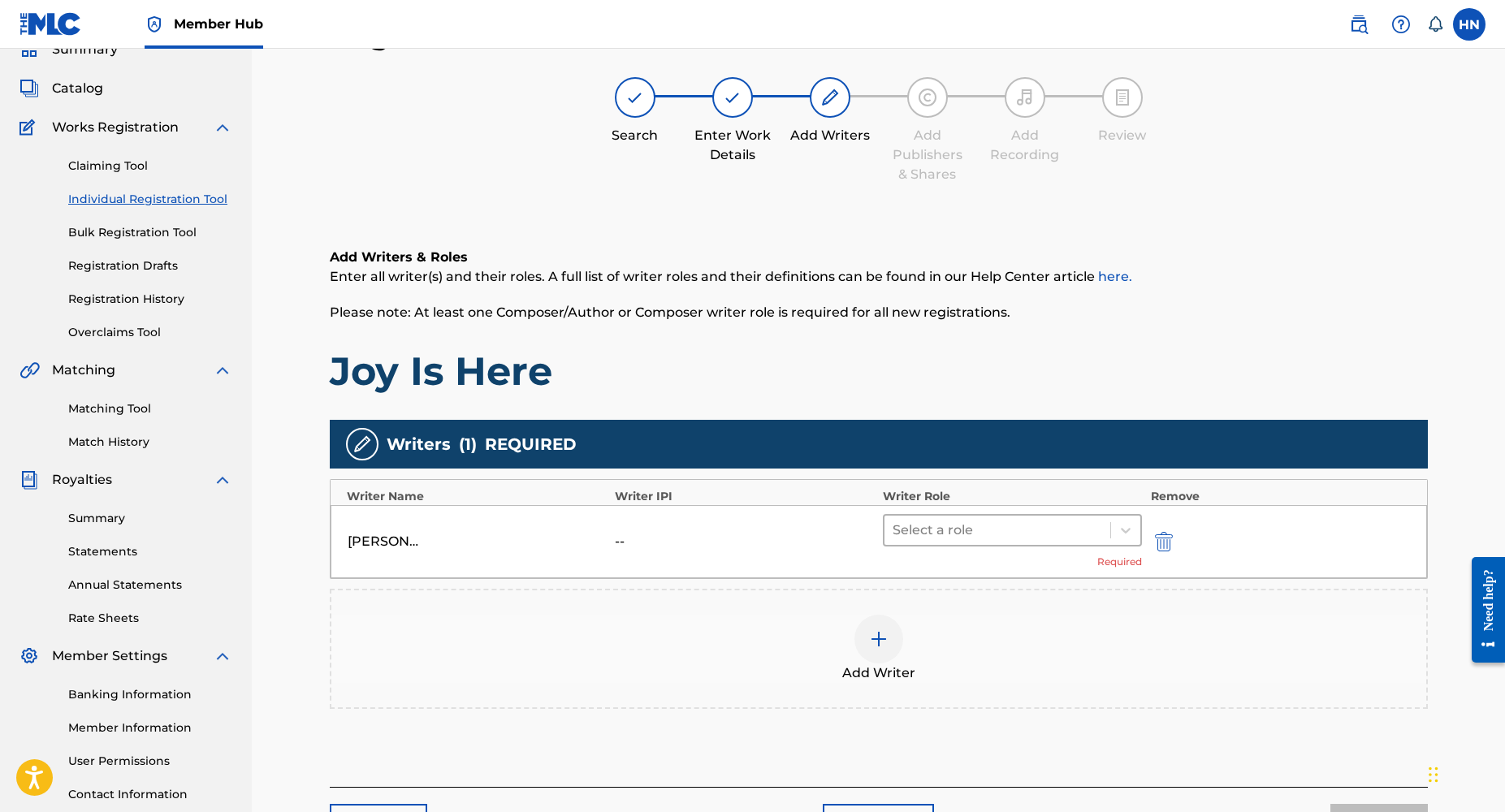
click at [964, 530] on div at bounding box center [998, 530] width 211 height 23
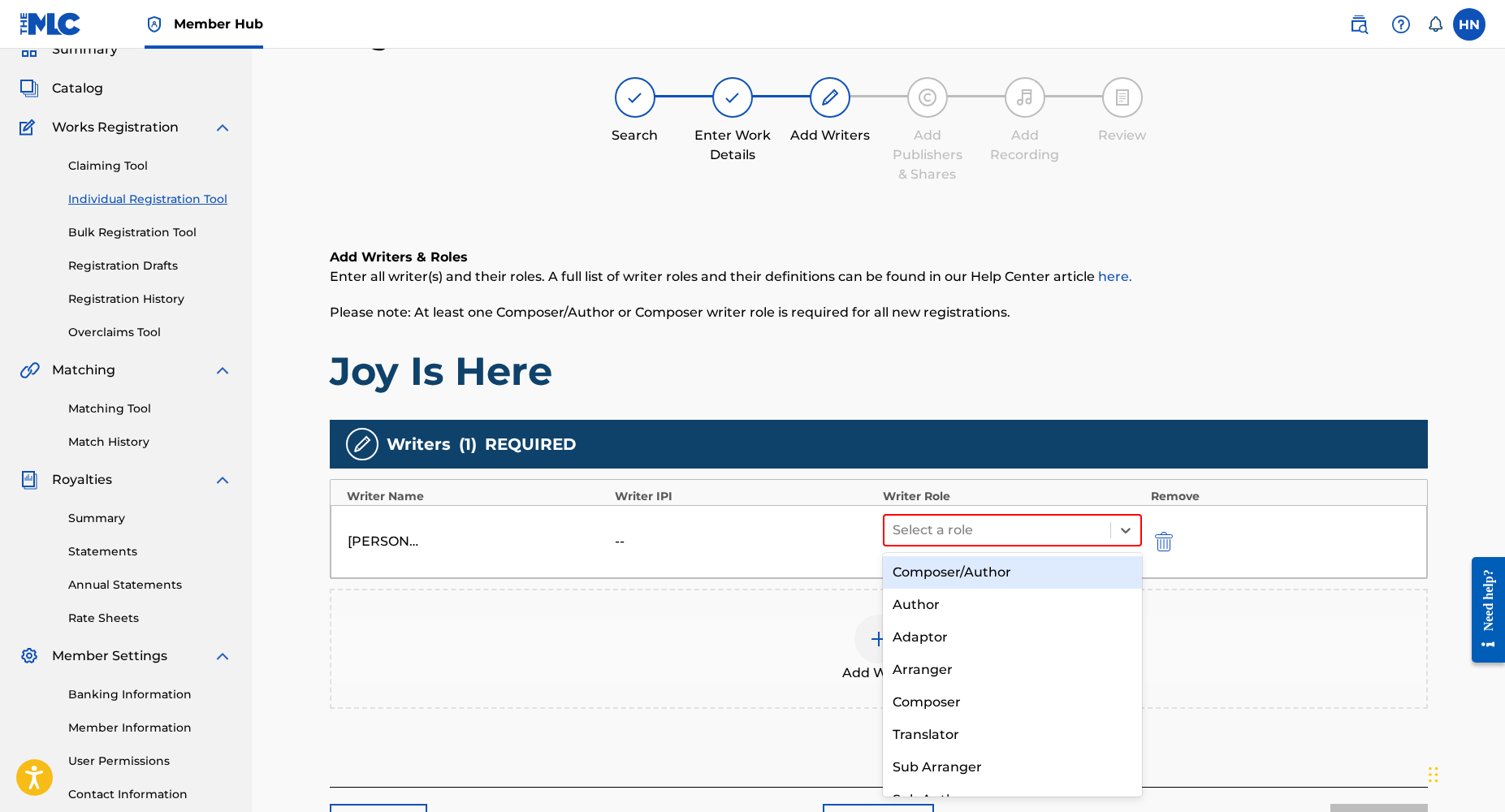
click at [956, 582] on div "Composer/Author" at bounding box center [1013, 572] width 260 height 32
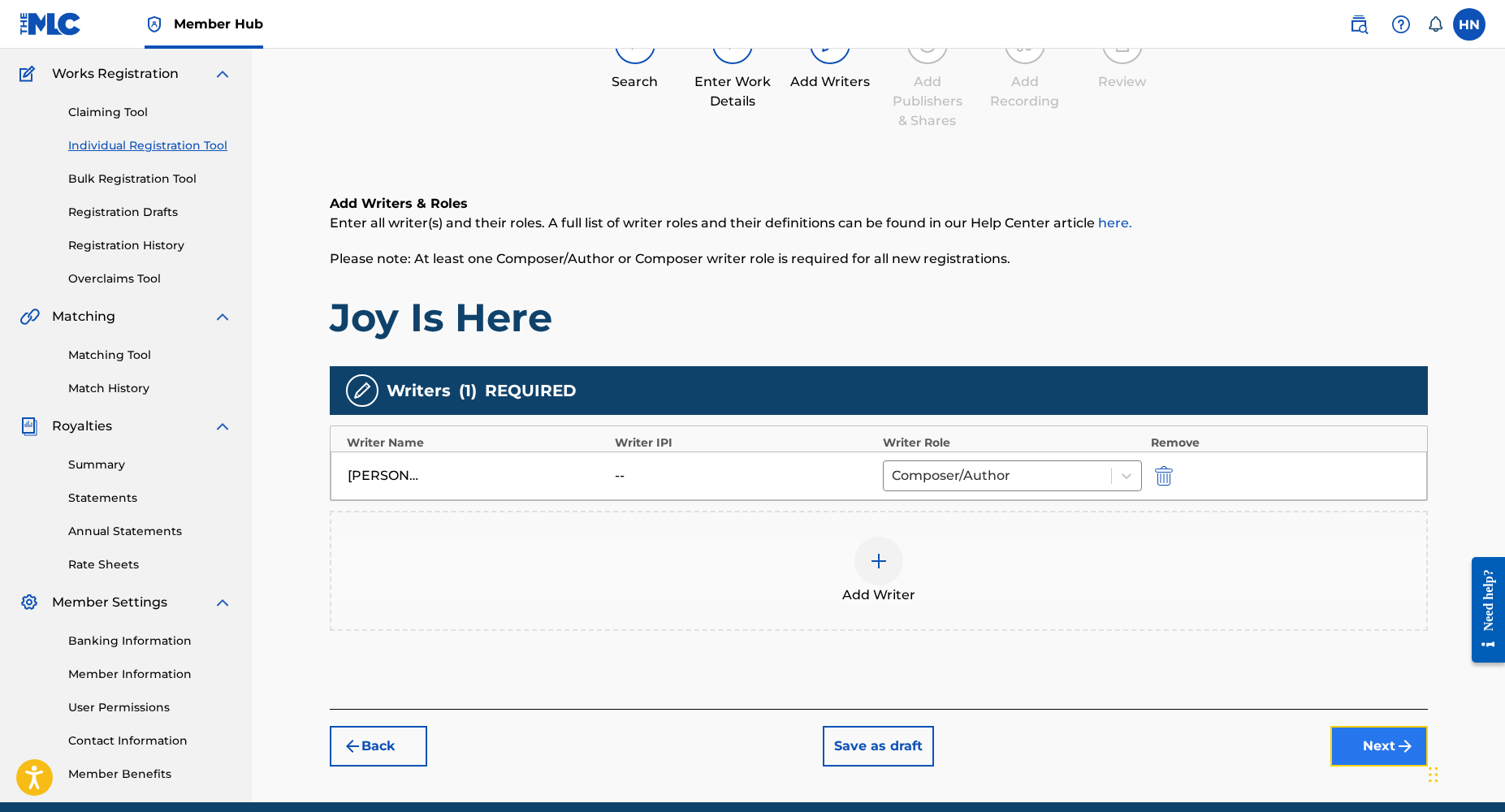
click at [1381, 742] on button "Next" at bounding box center [1379, 746] width 97 height 40
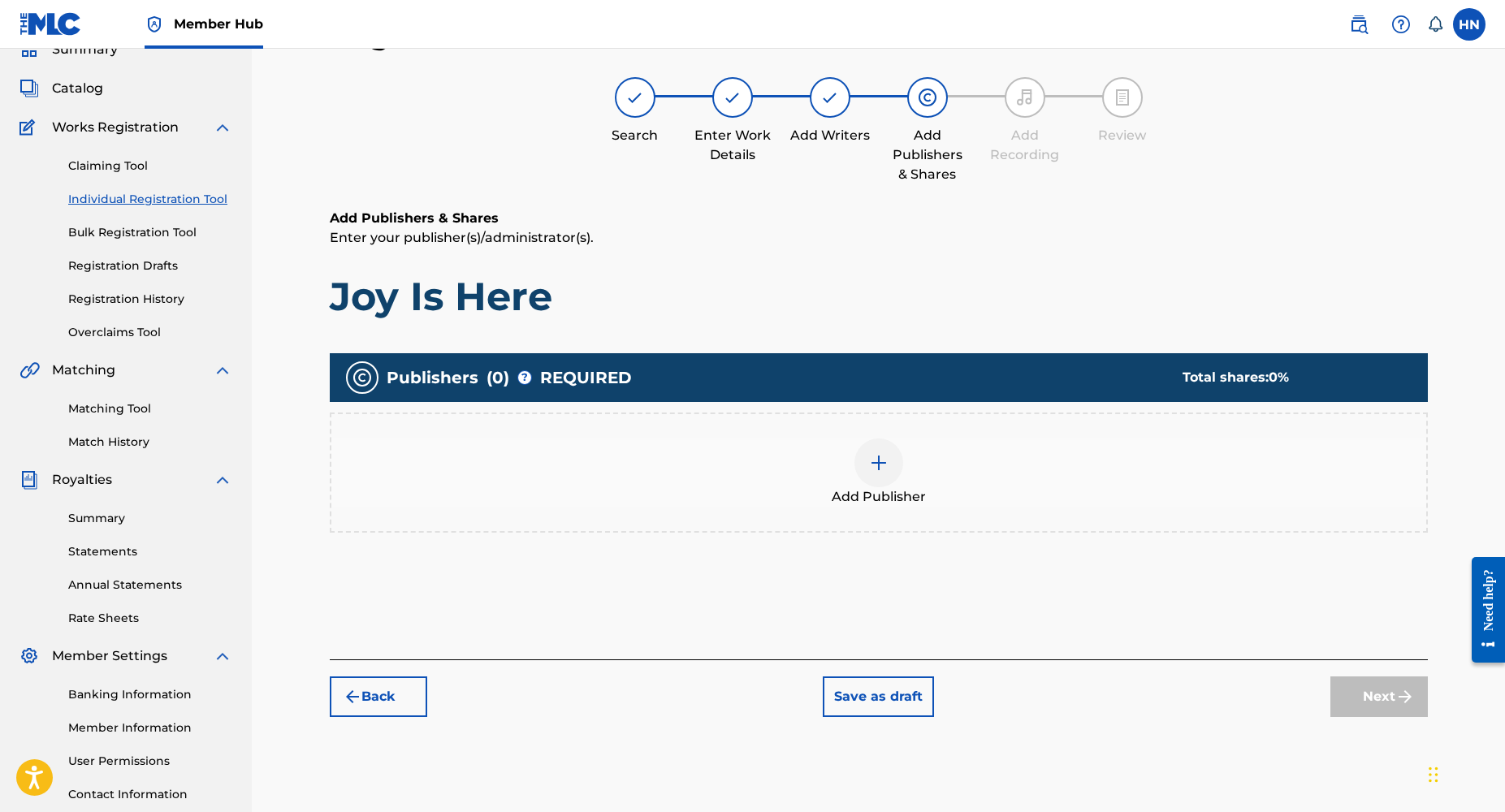
click at [887, 465] on img at bounding box center [879, 464] width 20 height 20
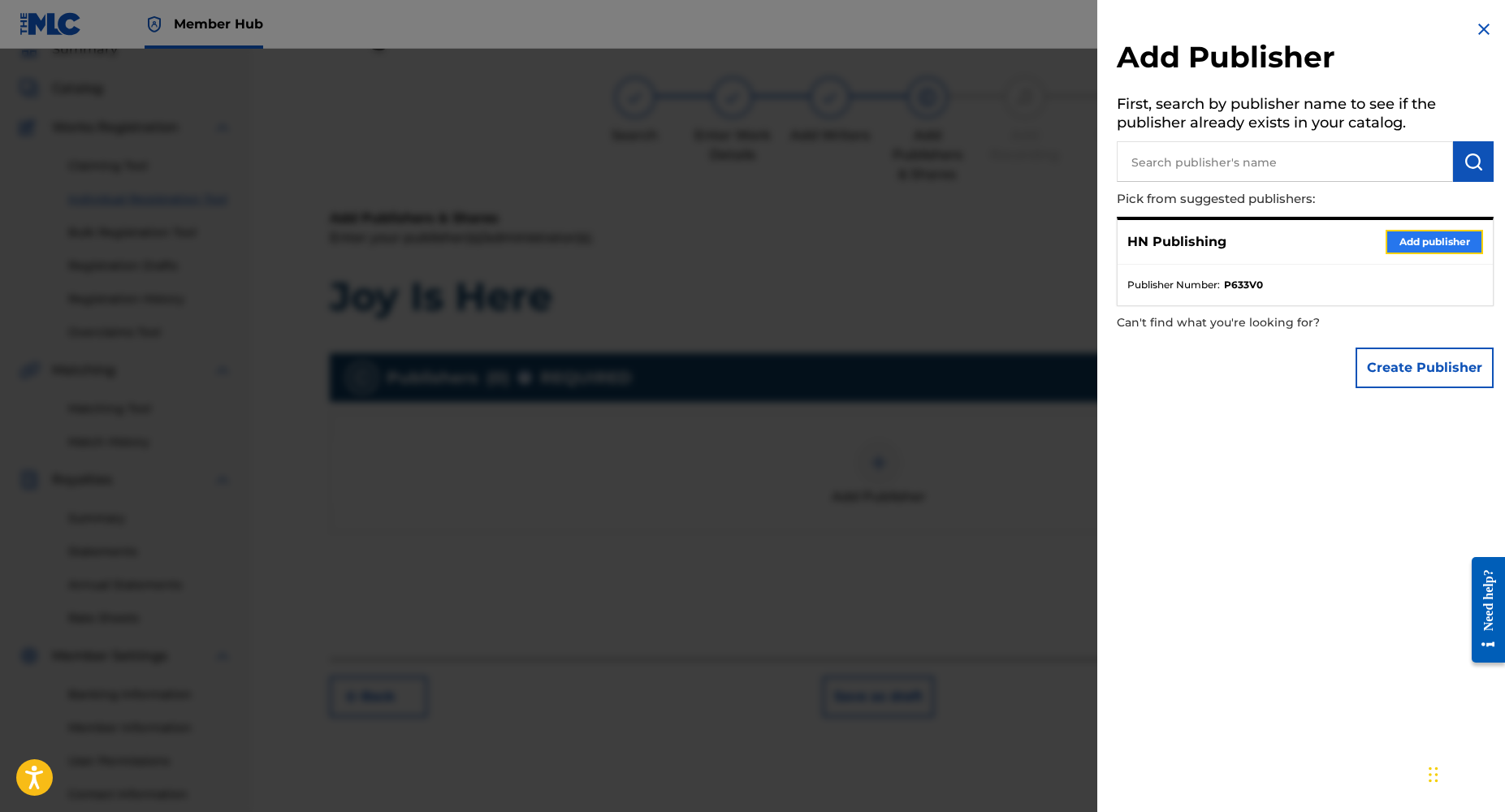
click at [1430, 243] on button "Add publisher" at bounding box center [1434, 242] width 97 height 25
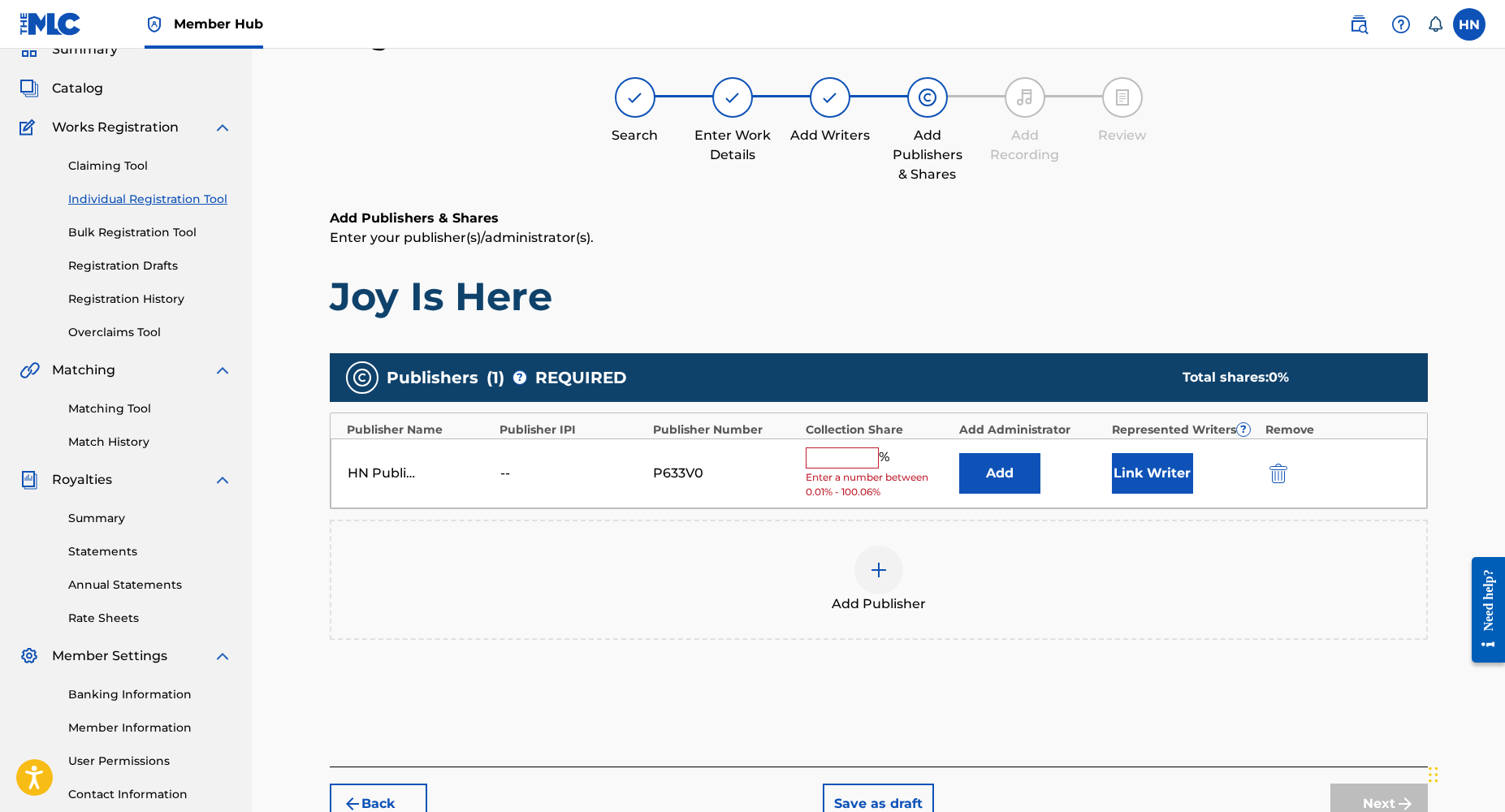
click at [848, 456] on input "text" at bounding box center [843, 458] width 73 height 21
type input "100"
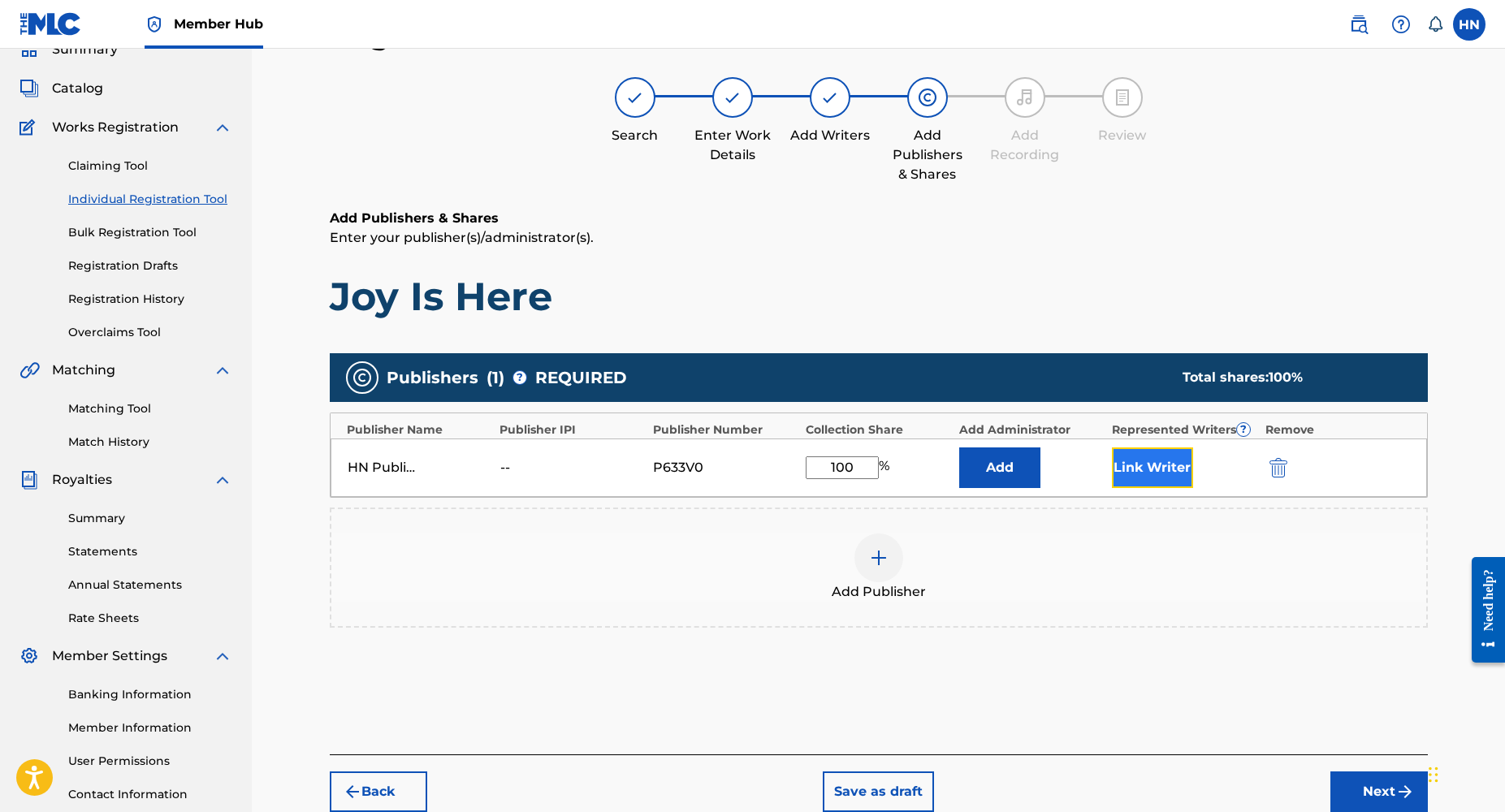
click at [1190, 463] on button "Link Writer" at bounding box center [1153, 468] width 82 height 40
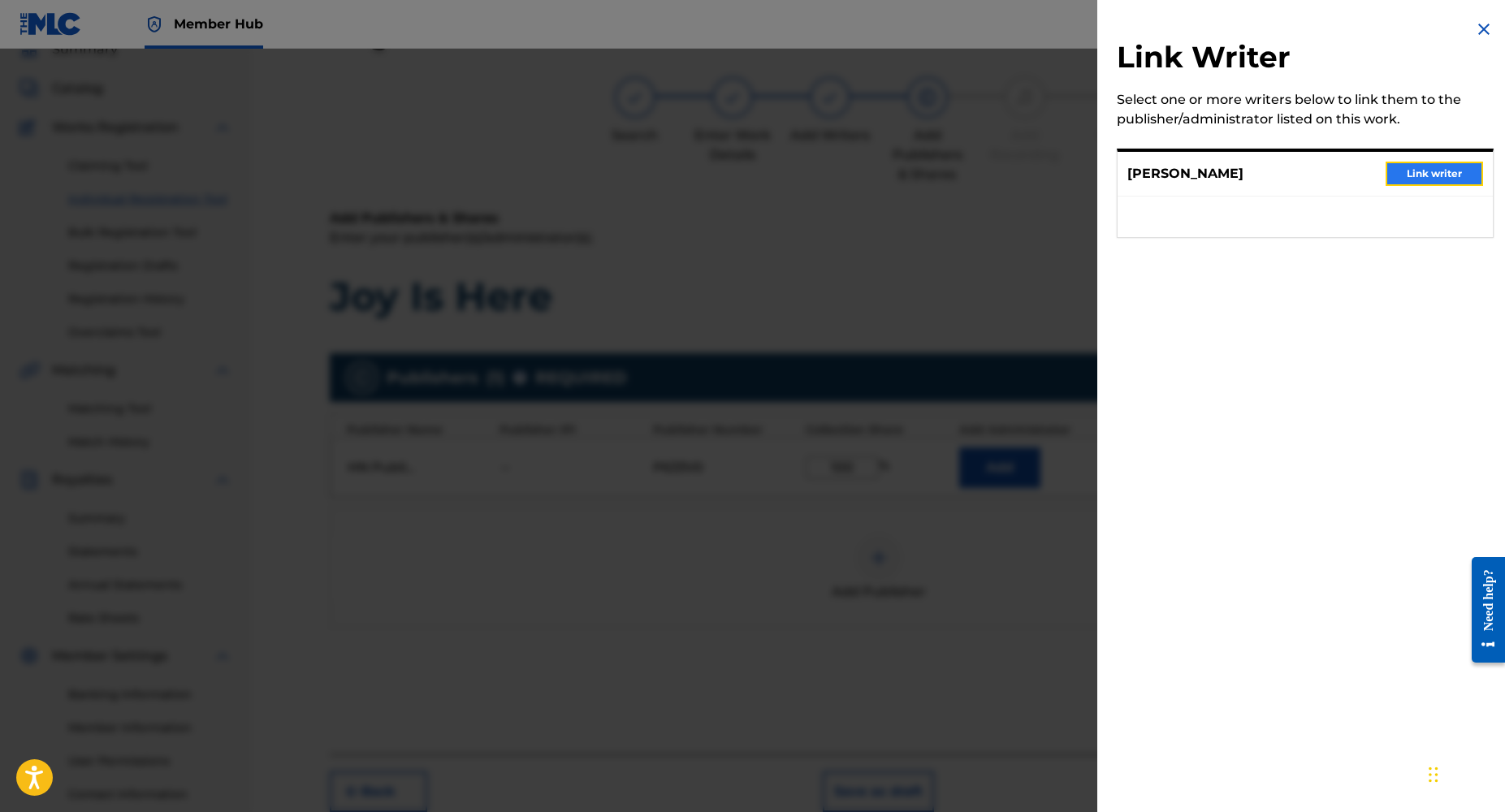
click at [1437, 180] on button "Link writer" at bounding box center [1434, 173] width 97 height 25
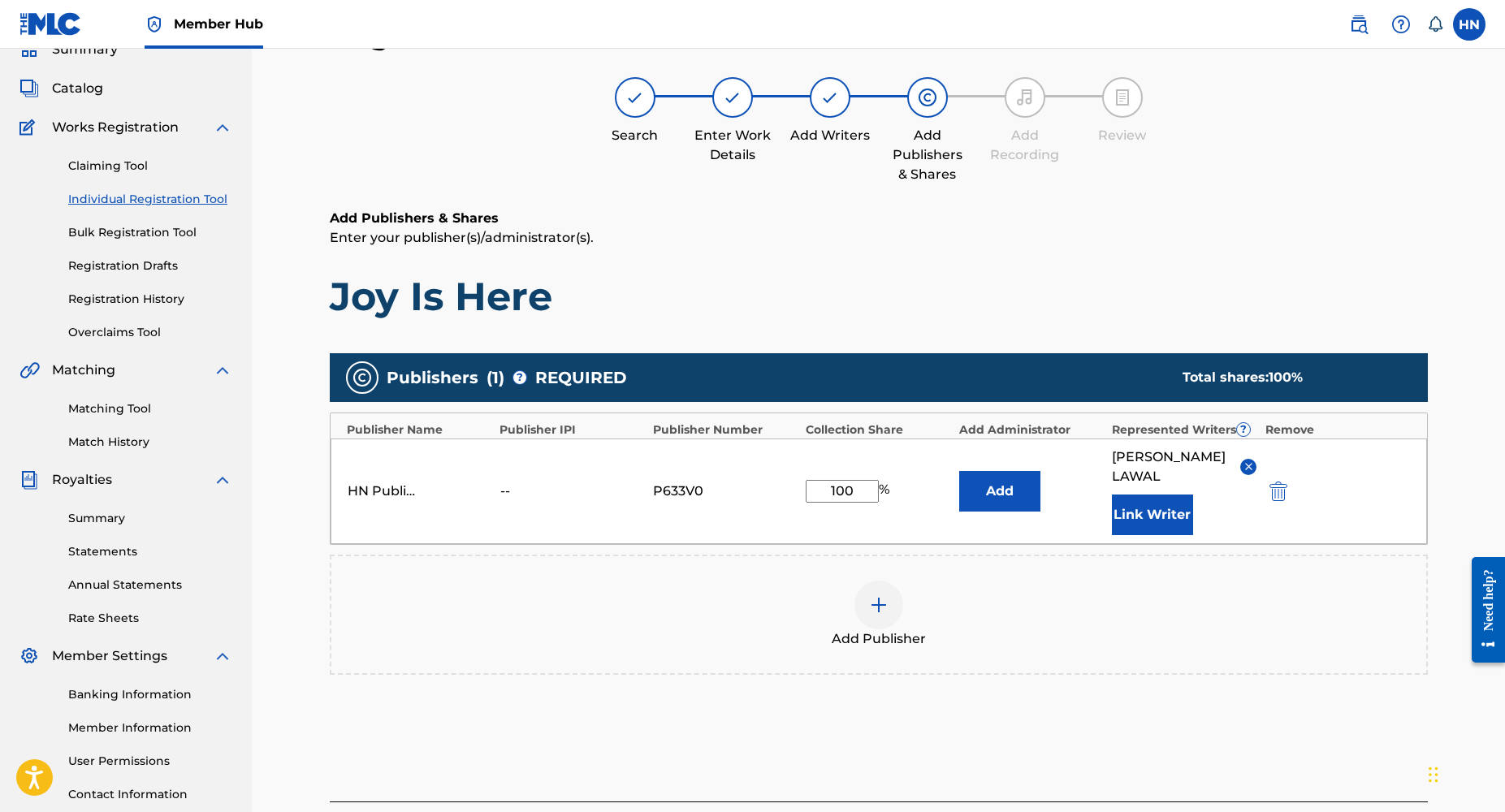
scroll to position [198, 0]
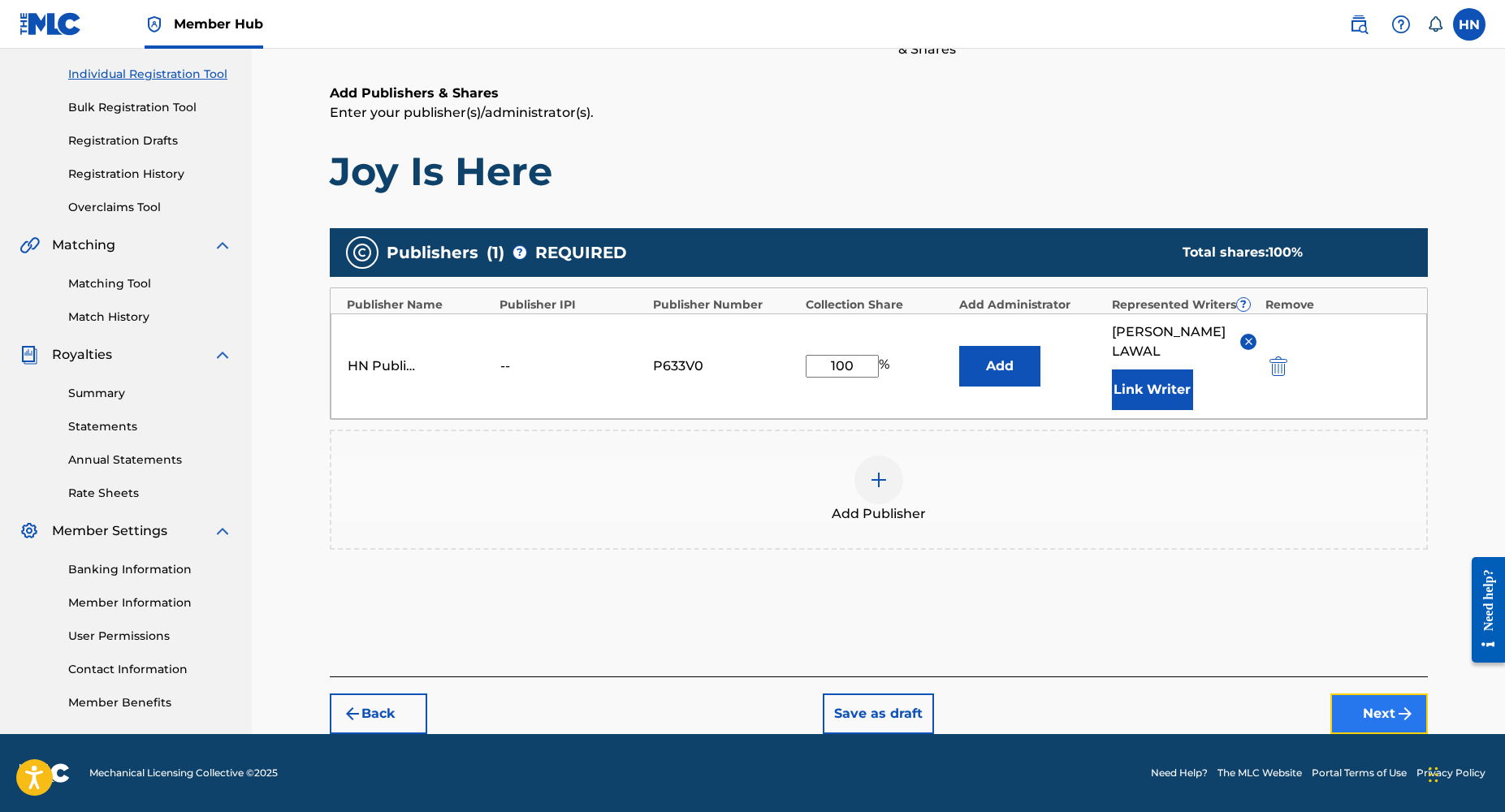
click at [1347, 706] on button "Next" at bounding box center [1379, 714] width 97 height 40
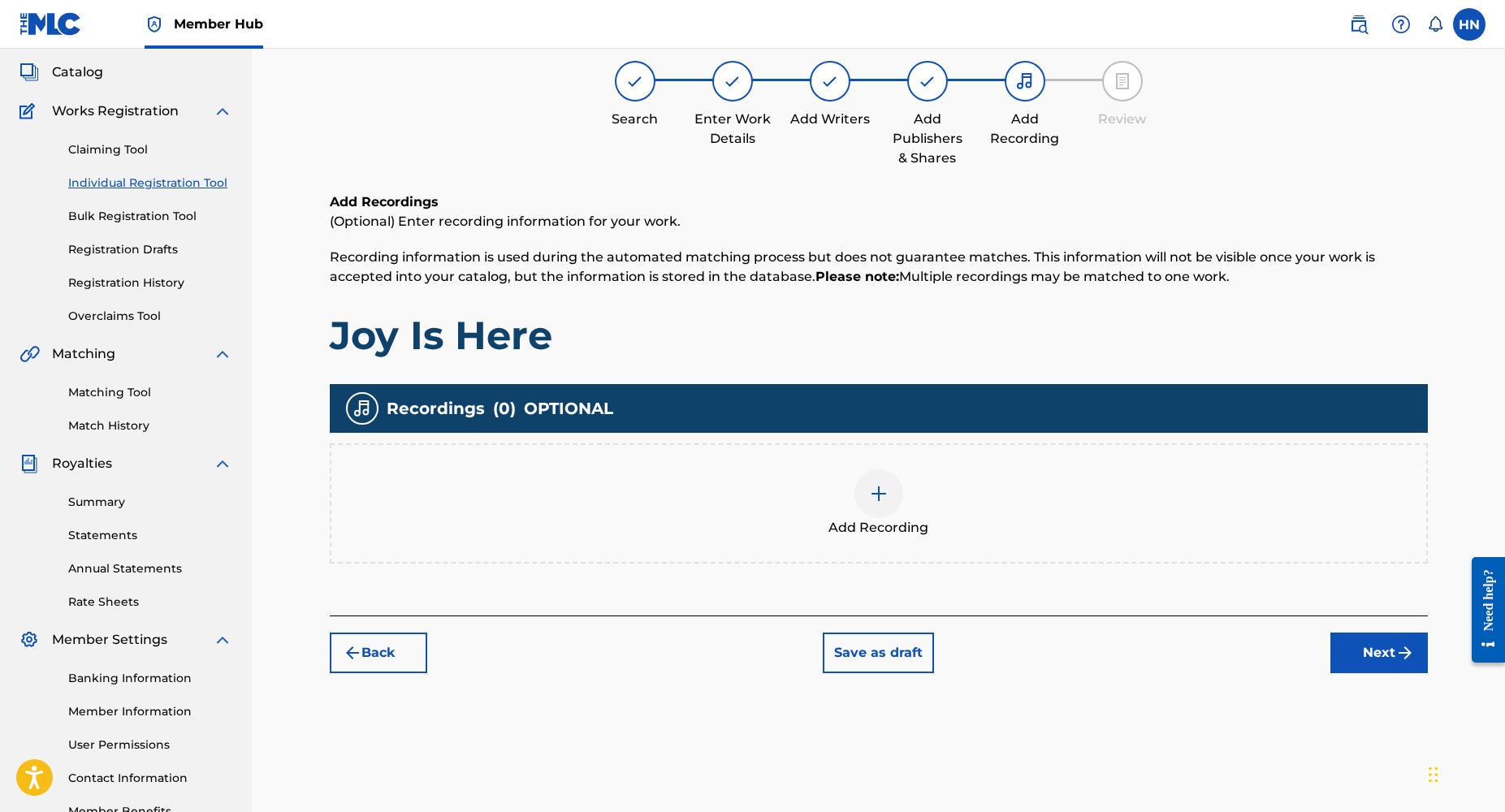
scroll to position [73, 0]
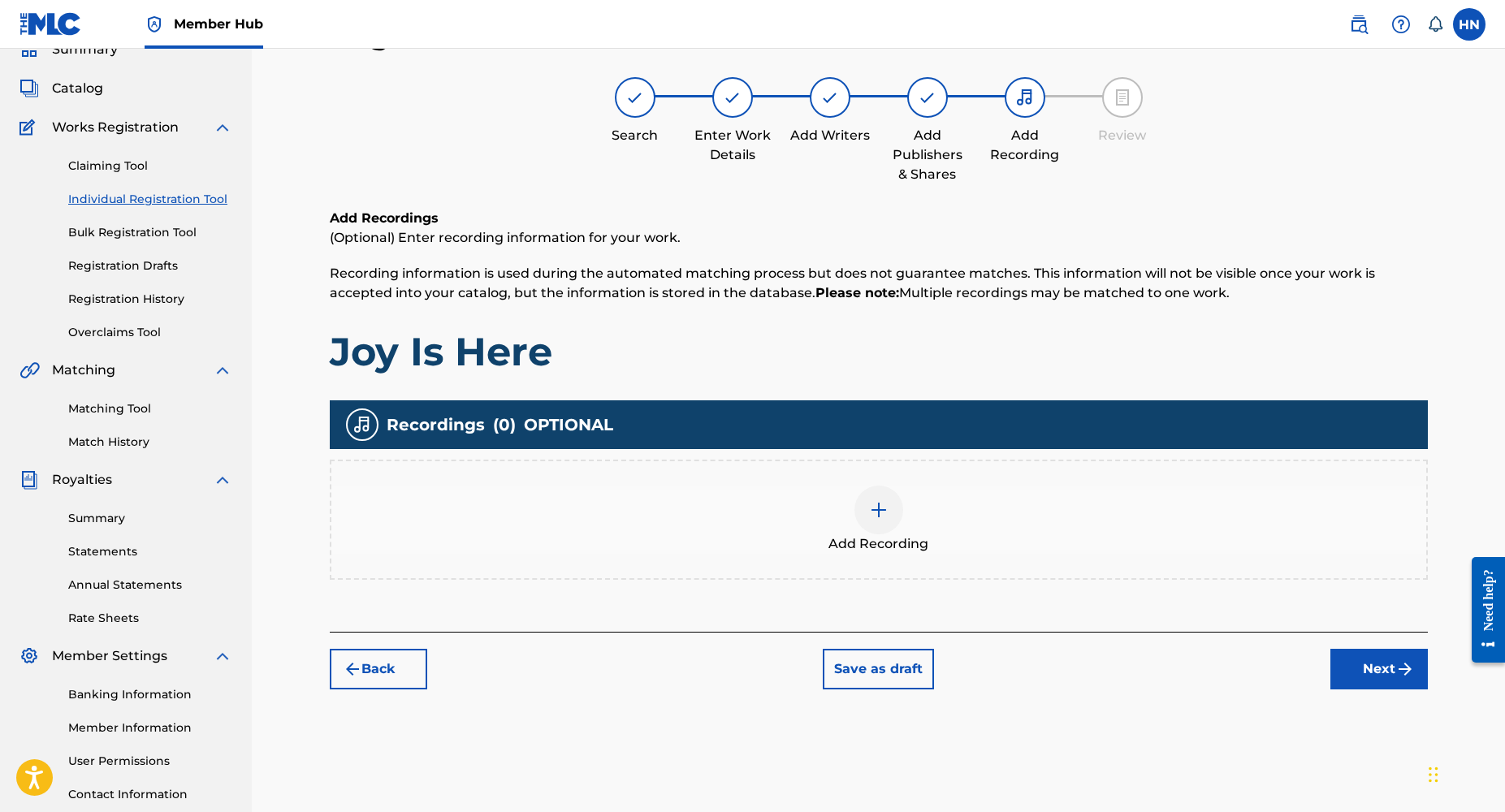
click at [900, 505] on div at bounding box center [879, 511] width 49 height 49
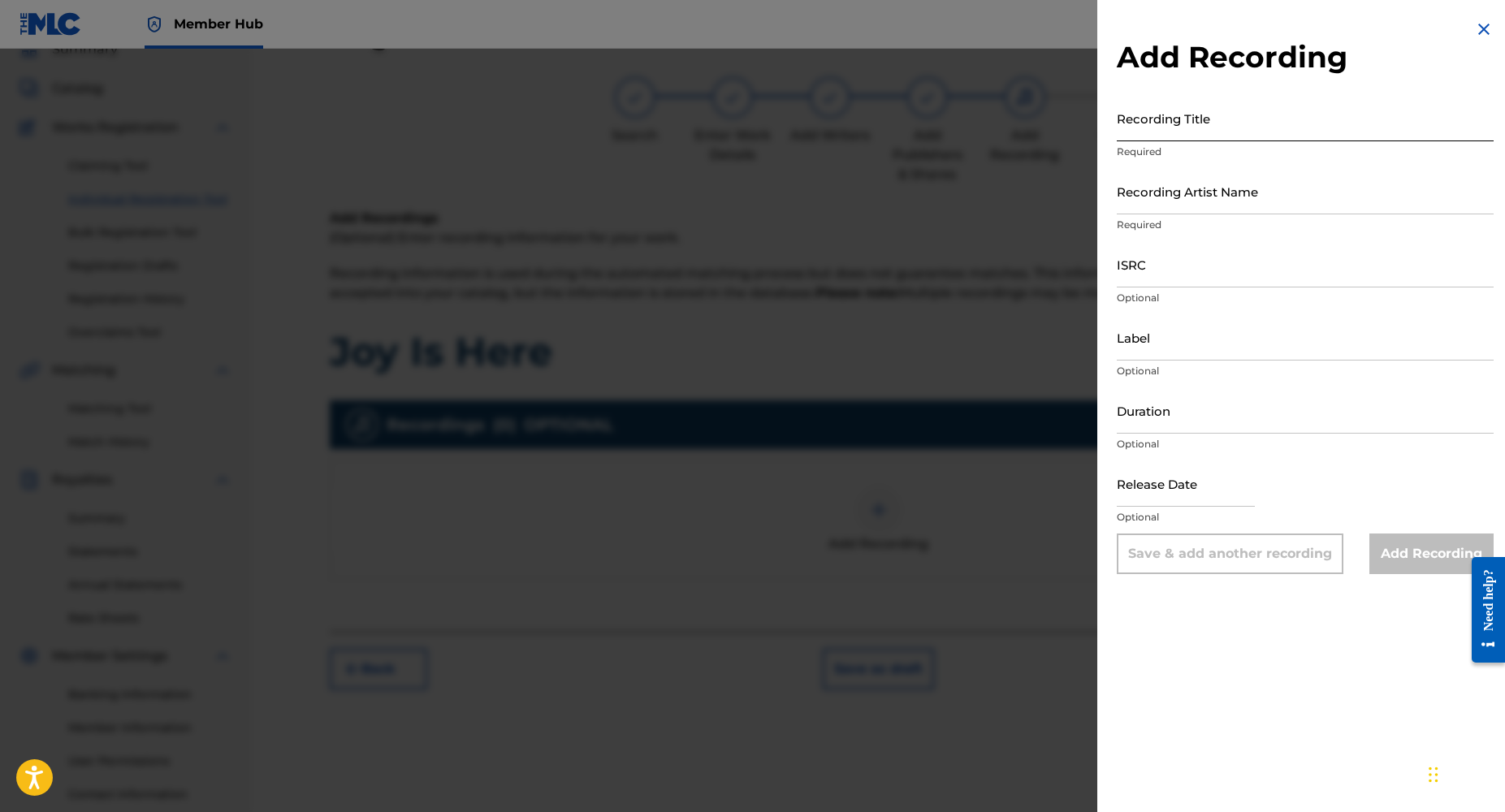
click at [1160, 133] on input "Recording Title" at bounding box center [1305, 118] width 377 height 46
paste input "Joy Is Here"
type input "Joy Is Here"
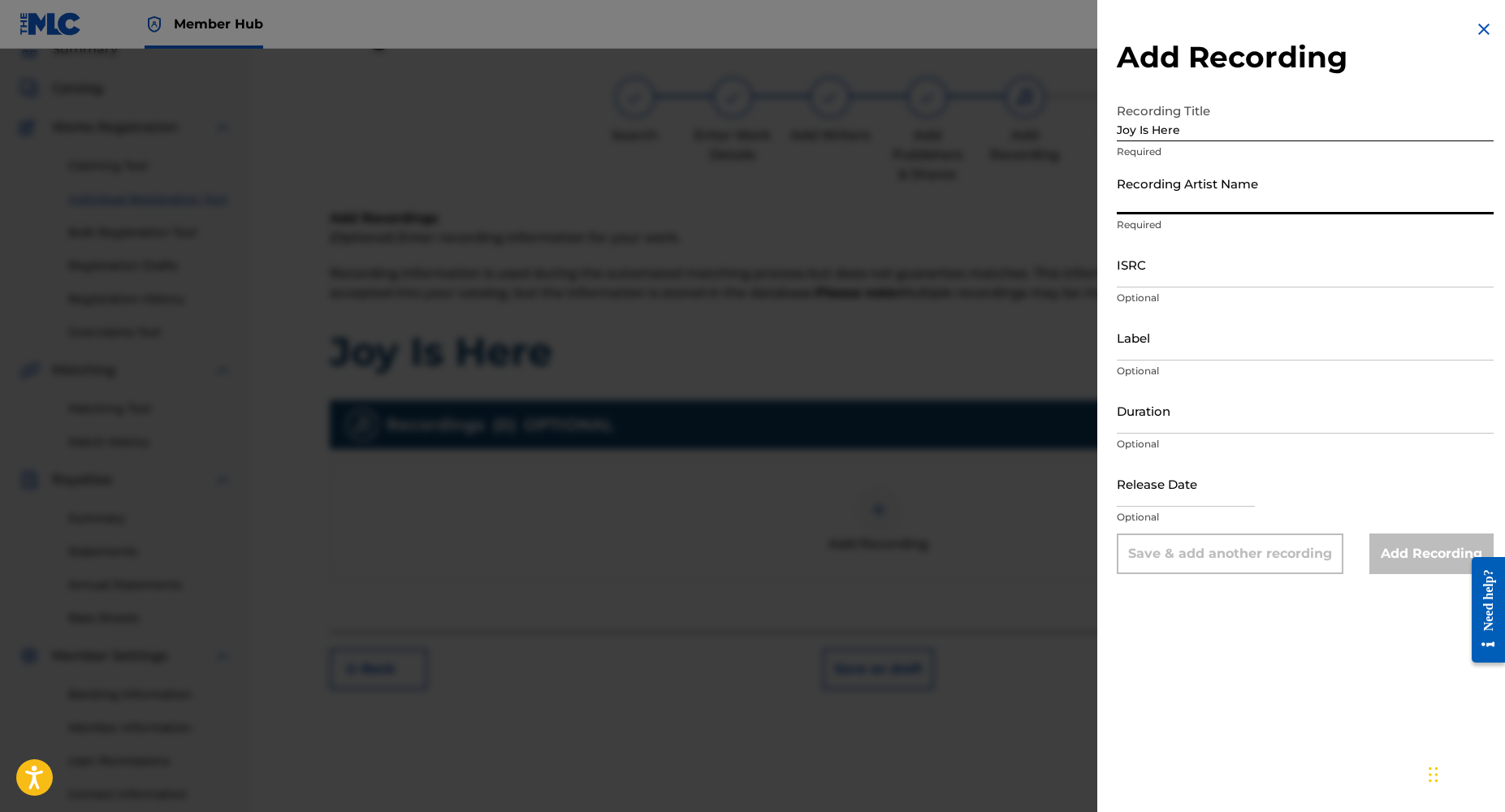
click at [1171, 202] on input "Recording Artist Name" at bounding box center [1305, 191] width 377 height 46
type input "Dj Yk Mule"
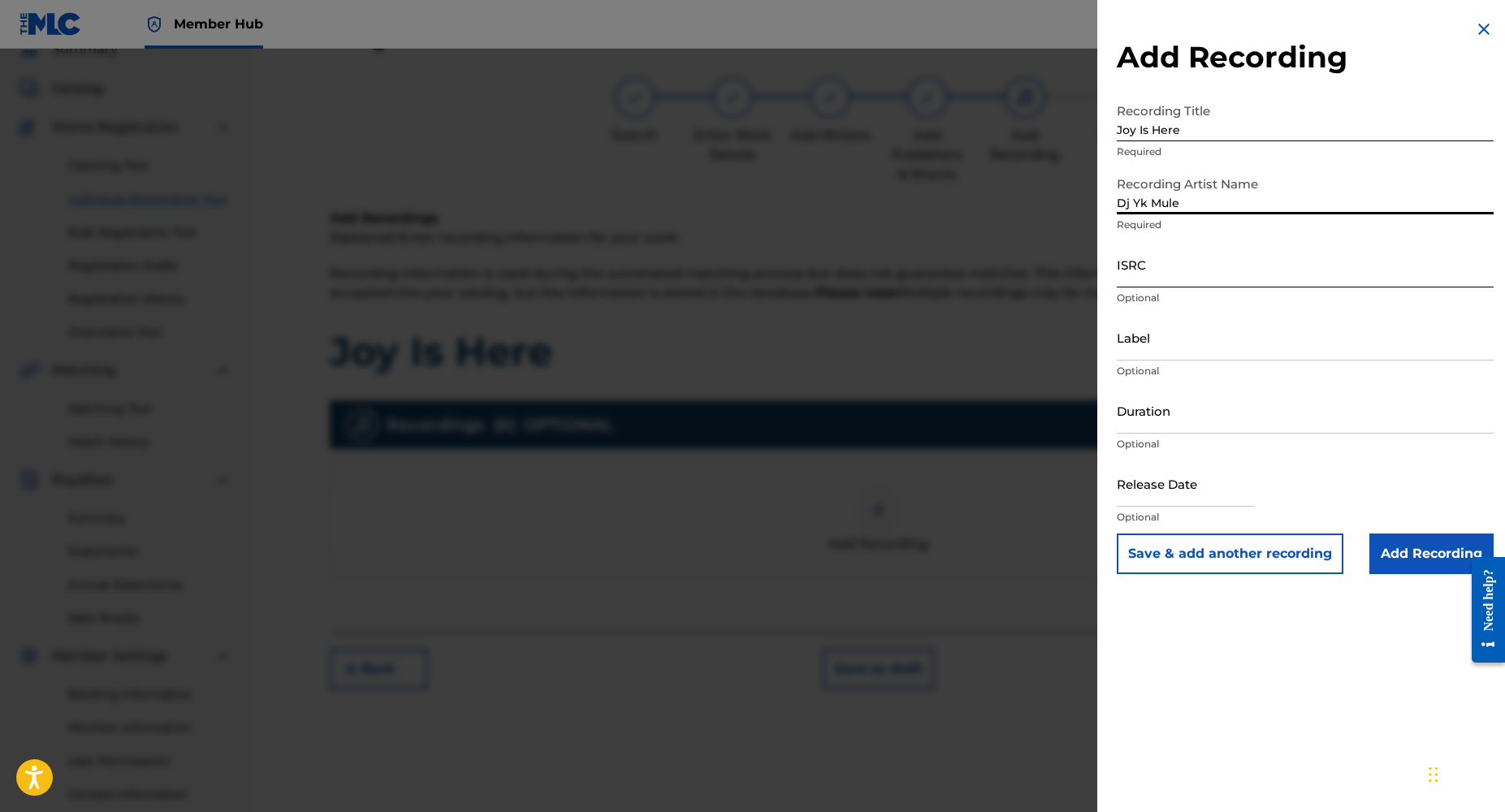
click at [1139, 281] on input "ISRC" at bounding box center [1305, 264] width 377 height 46
paste input "NL8RL2512270"
type input "NL8RL2512270"
click at [1158, 424] on input "Duration" at bounding box center [1305, 410] width 377 height 46
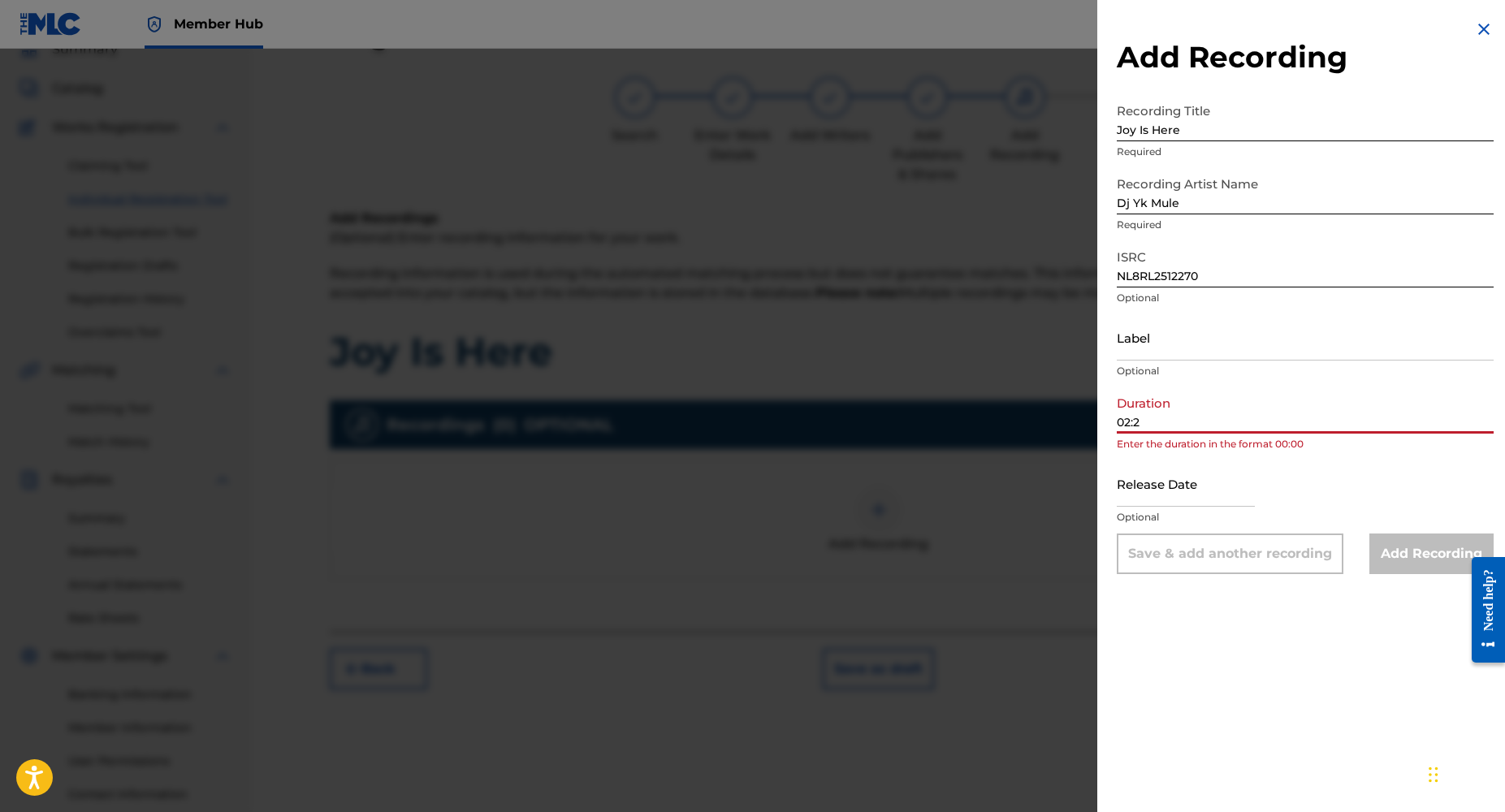
type input "02:22"
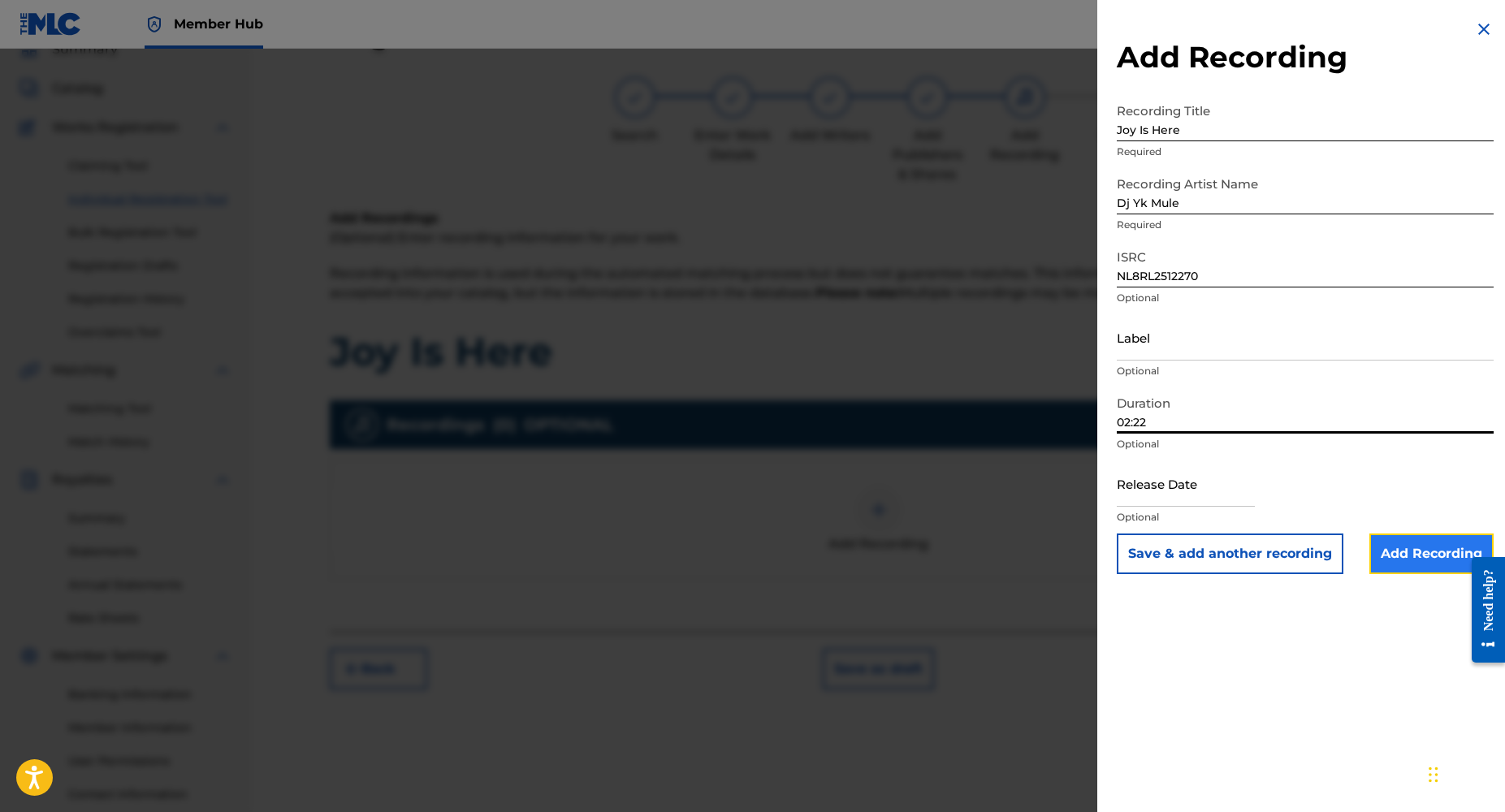
click at [1400, 555] on input "Add Recording" at bounding box center [1432, 553] width 124 height 40
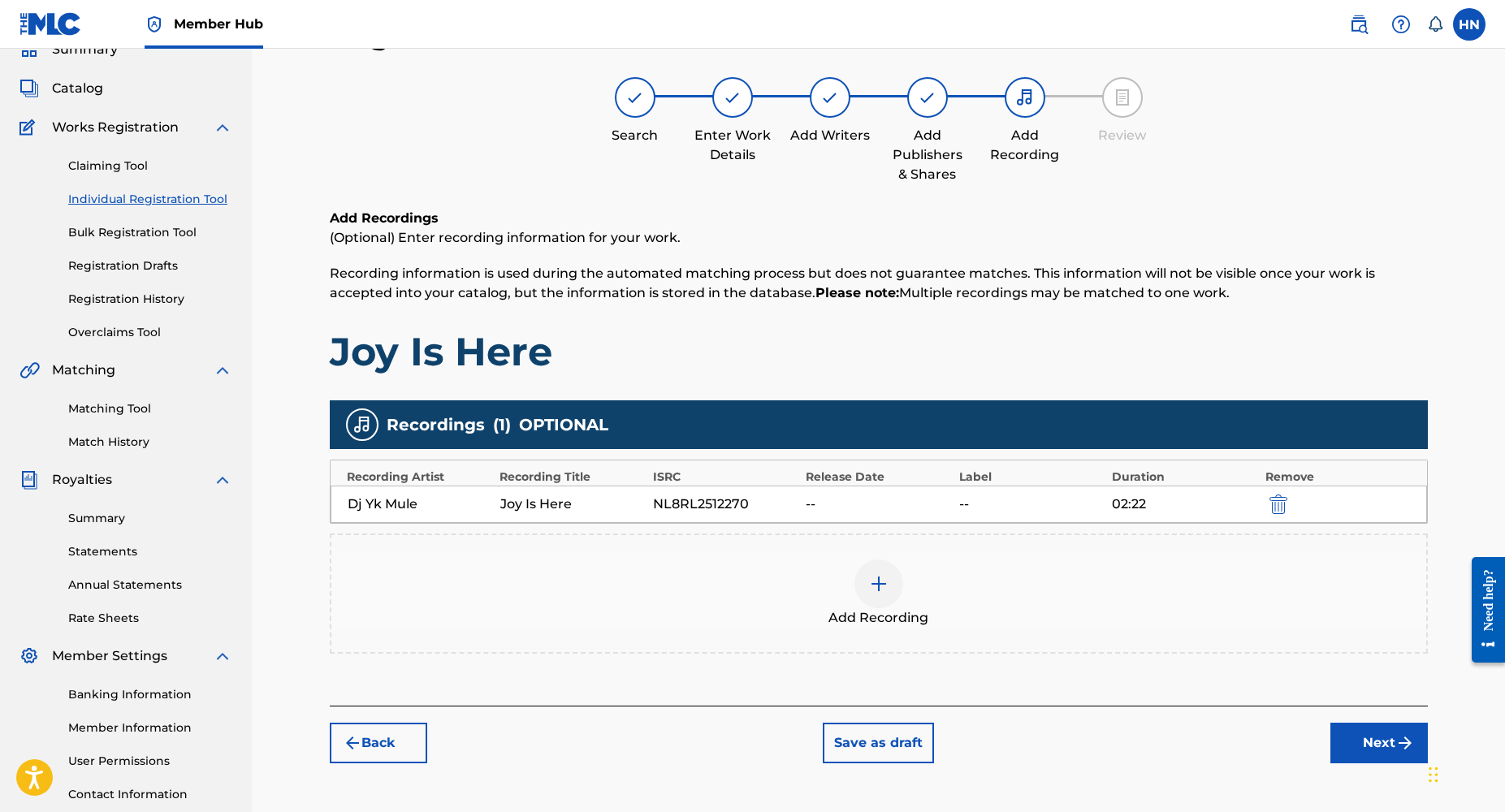
click at [890, 606] on div "Add Recording" at bounding box center [879, 593] width 1096 height 68
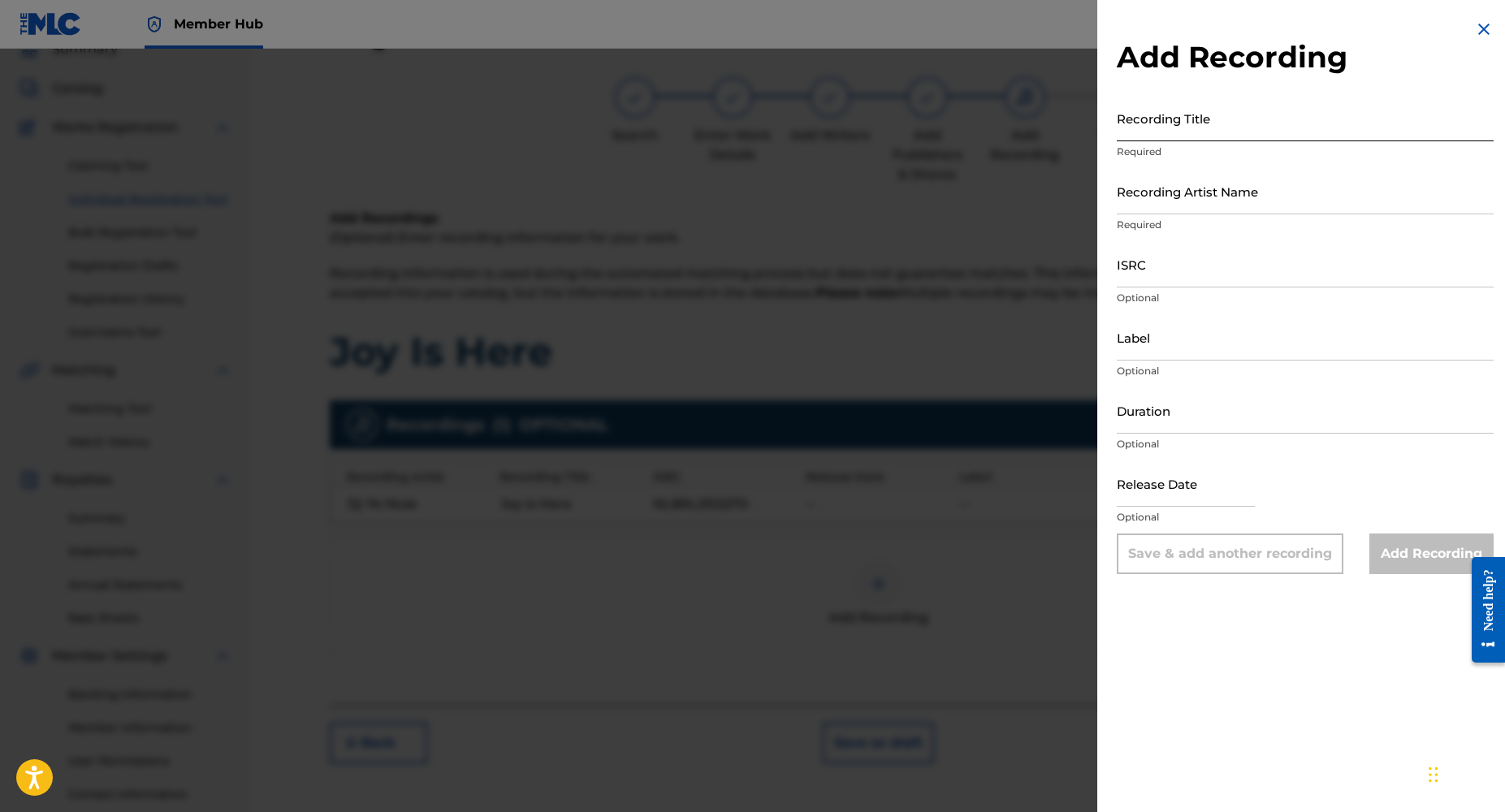
click at [1205, 131] on input "Recording Title" at bounding box center [1305, 118] width 377 height 46
click at [1156, 276] on input "ISRC" at bounding box center [1305, 264] width 377 height 46
paste input "NL8RL2512270"
type input "NL8RL2512270"
click at [1194, 133] on input "Recording Title" at bounding box center [1305, 118] width 377 height 46
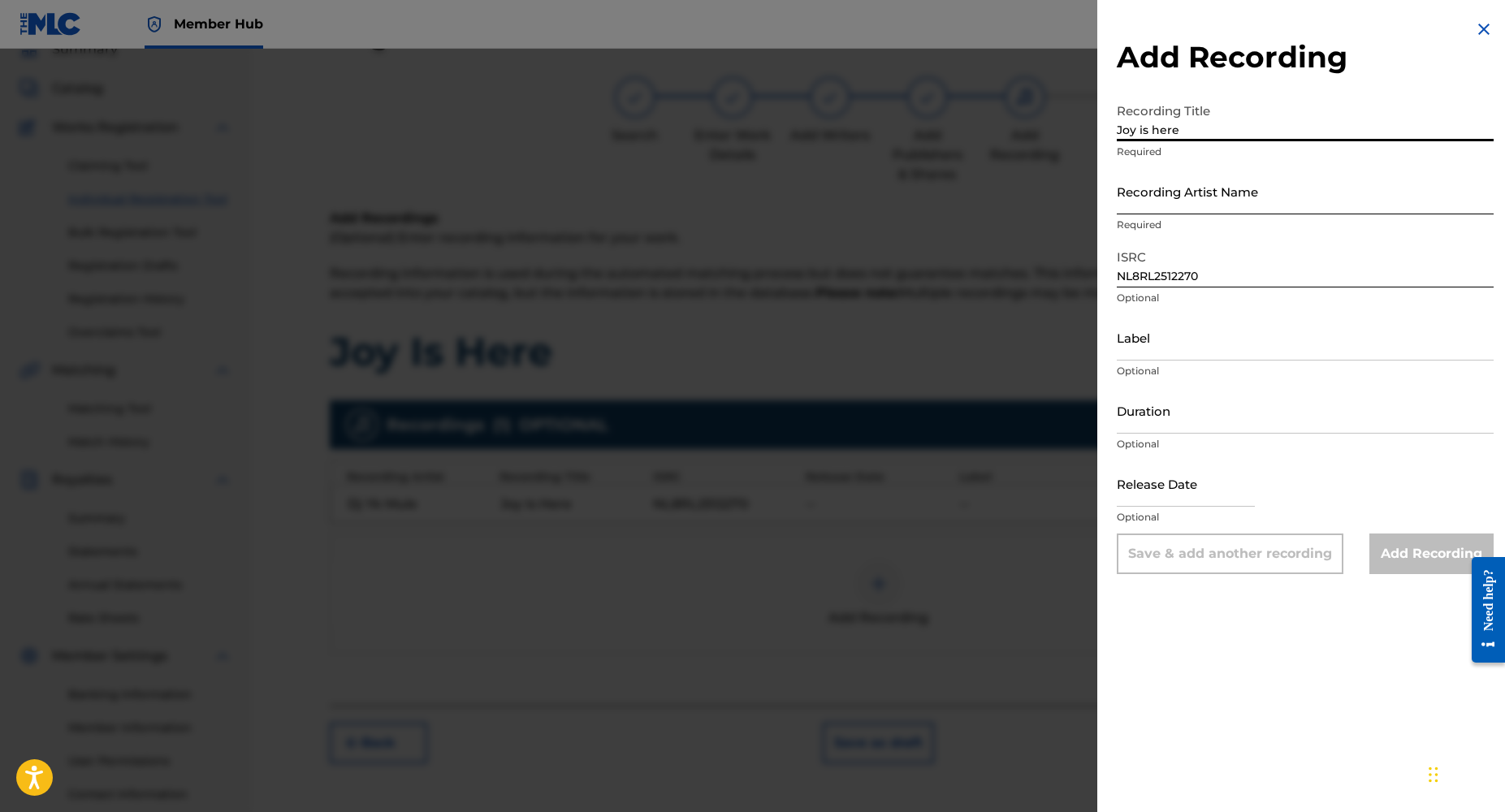
type input "Joy is here"
click at [1180, 205] on input "Recording Artist Name" at bounding box center [1305, 191] width 377 height 46
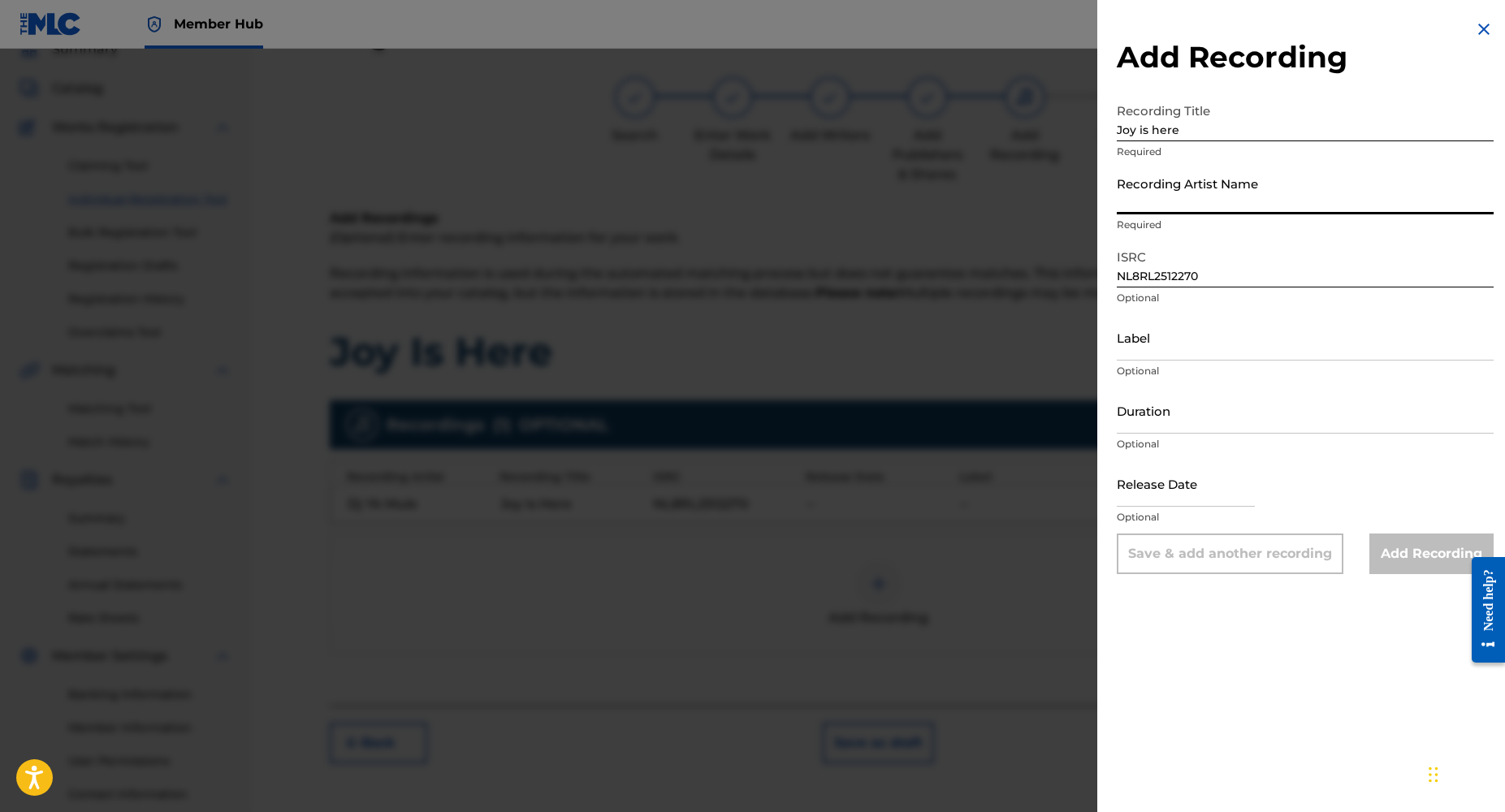
type input "DJ YK BEATS"
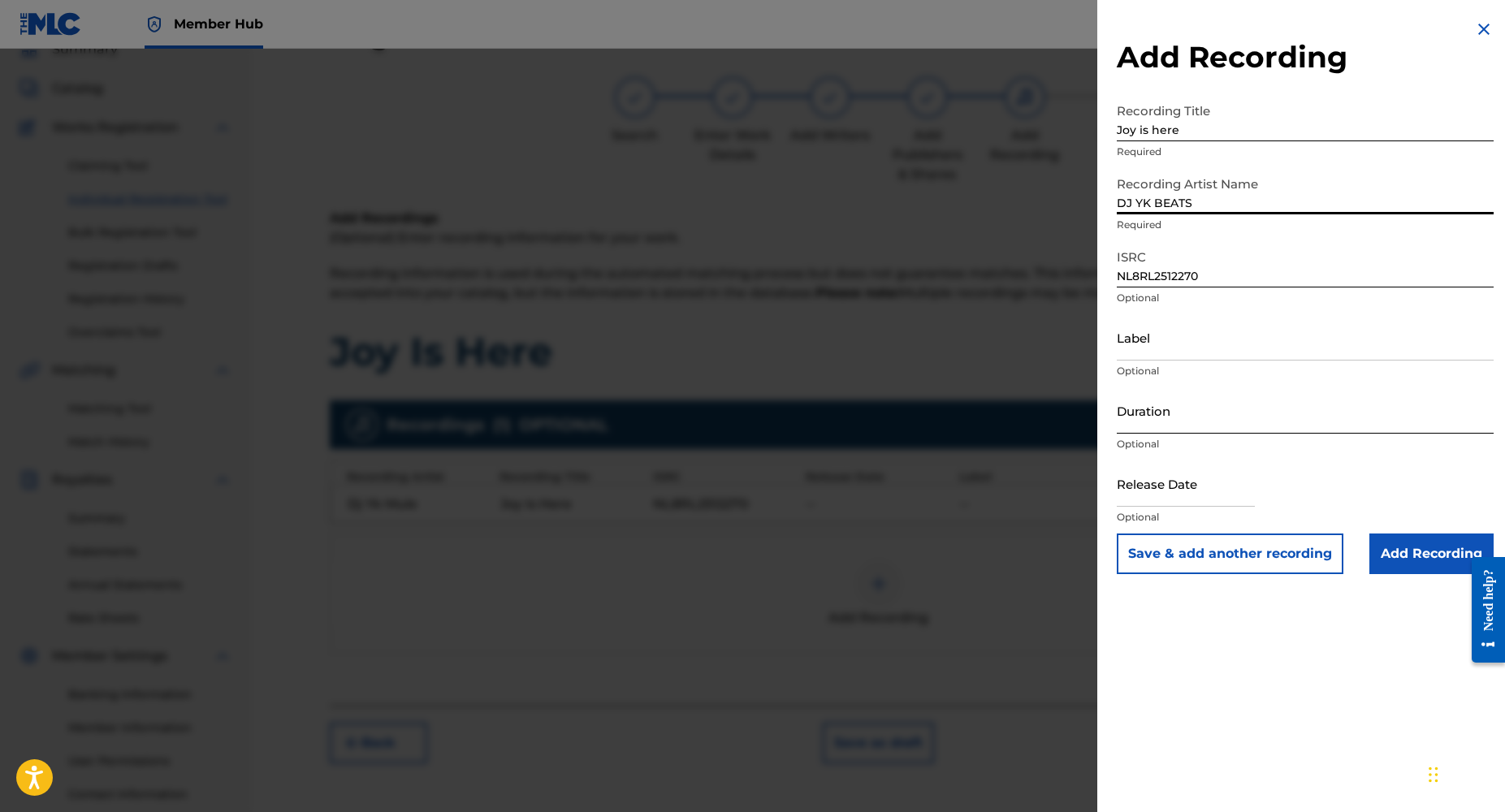
click at [1149, 424] on input "Duration" at bounding box center [1305, 410] width 377 height 46
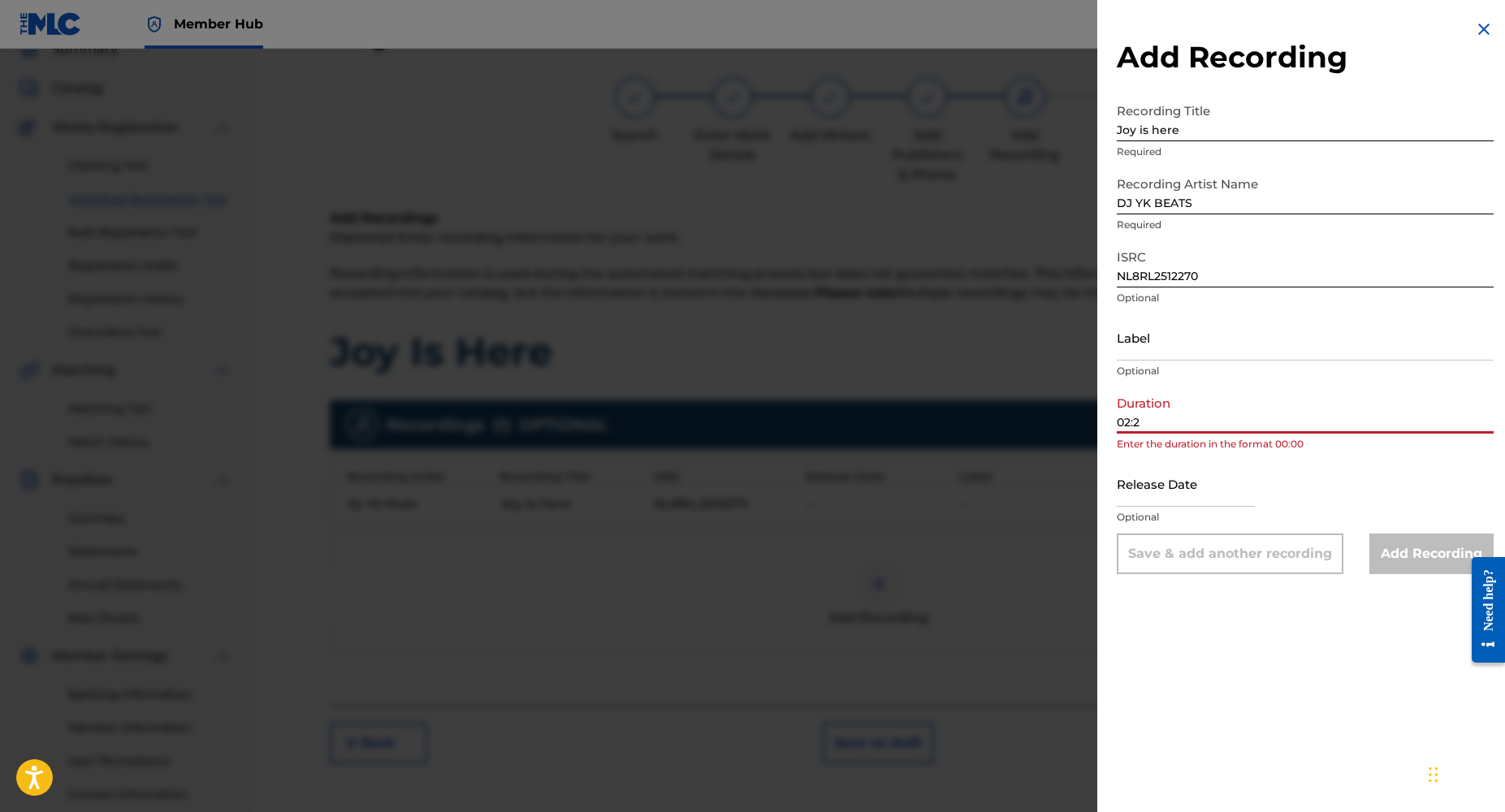
type input "02:22"
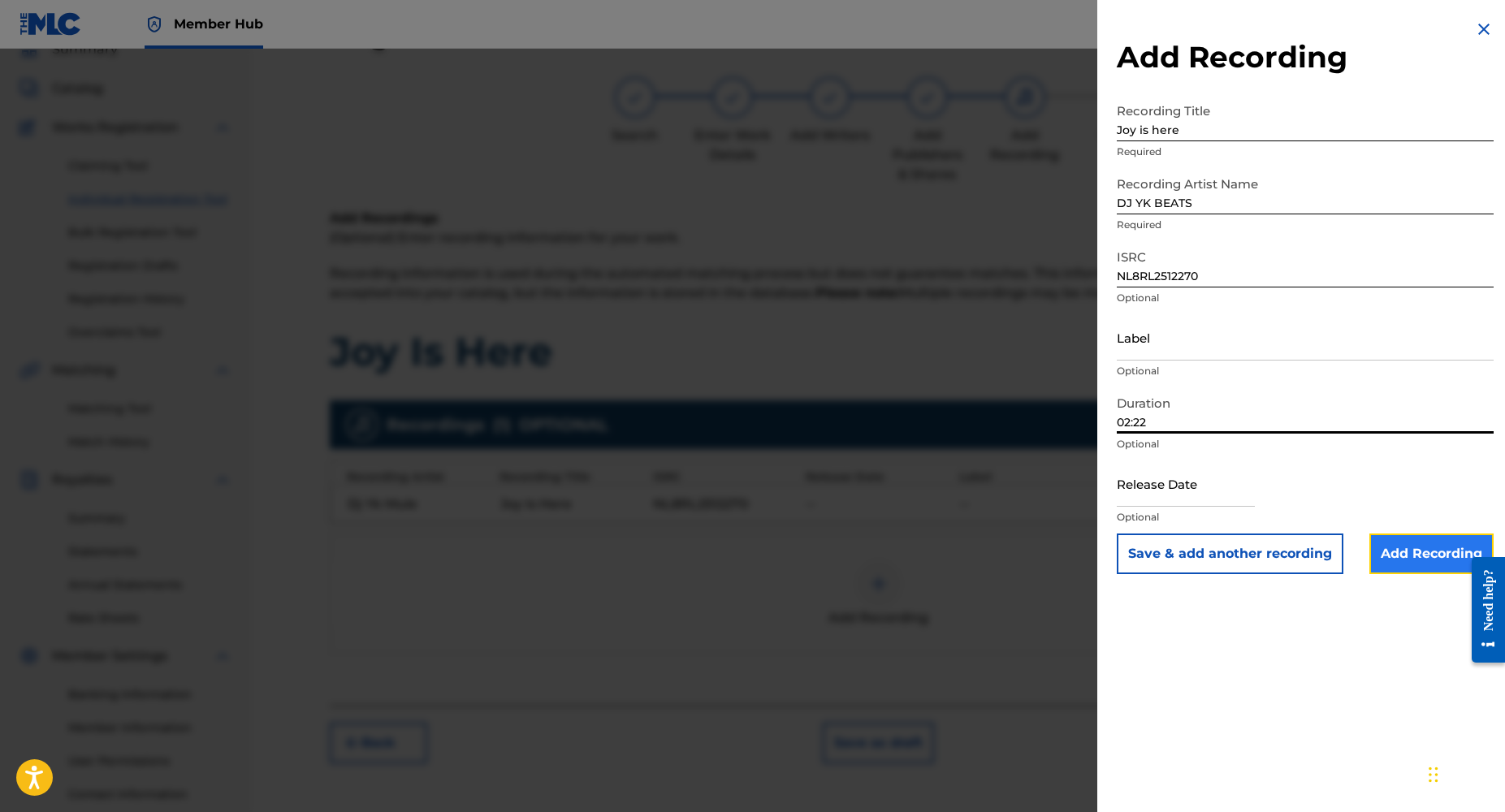
click at [1402, 559] on input "Add Recording" at bounding box center [1432, 553] width 124 height 40
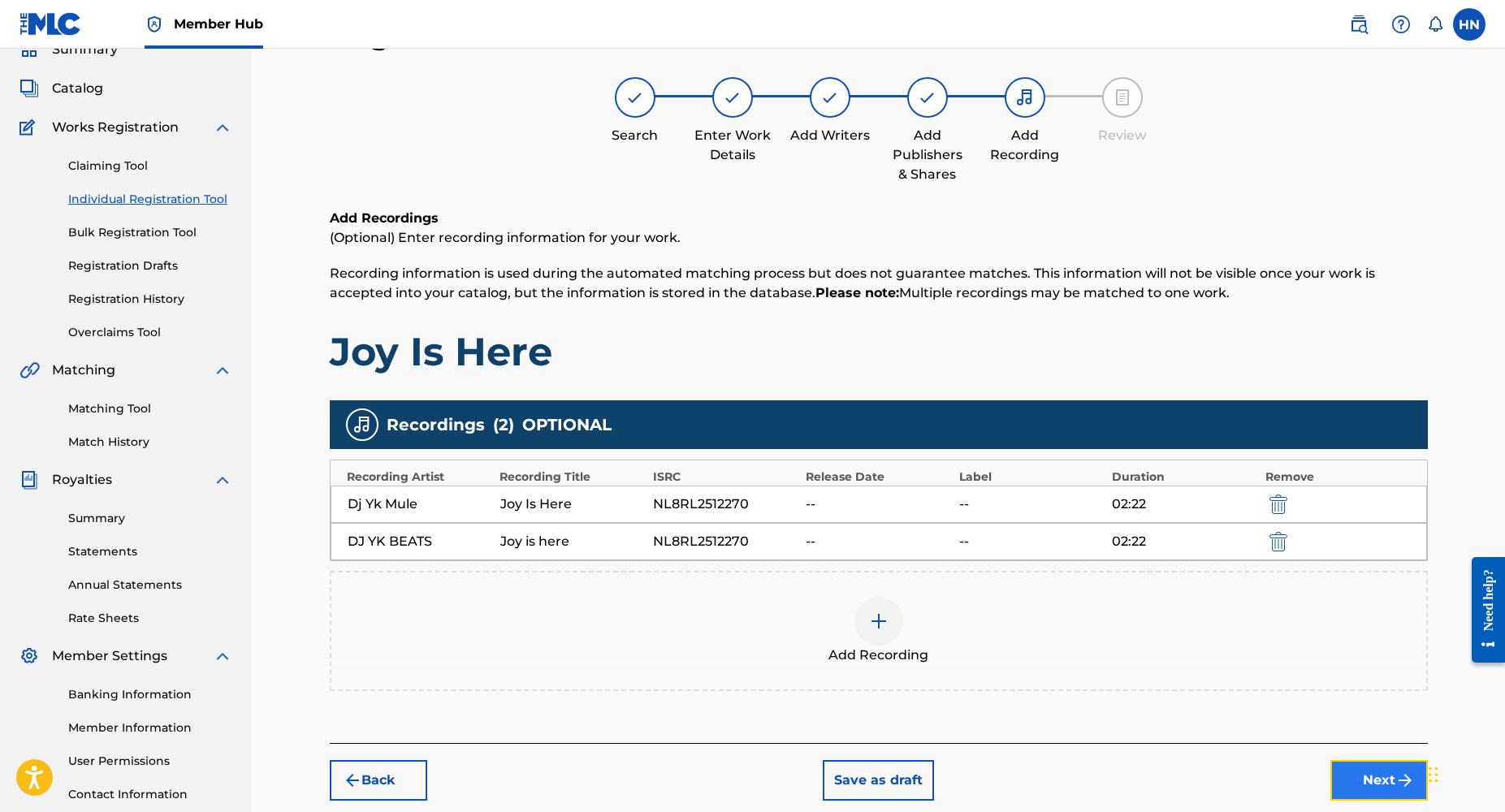
click at [1369, 777] on button "Next" at bounding box center [1379, 781] width 97 height 40
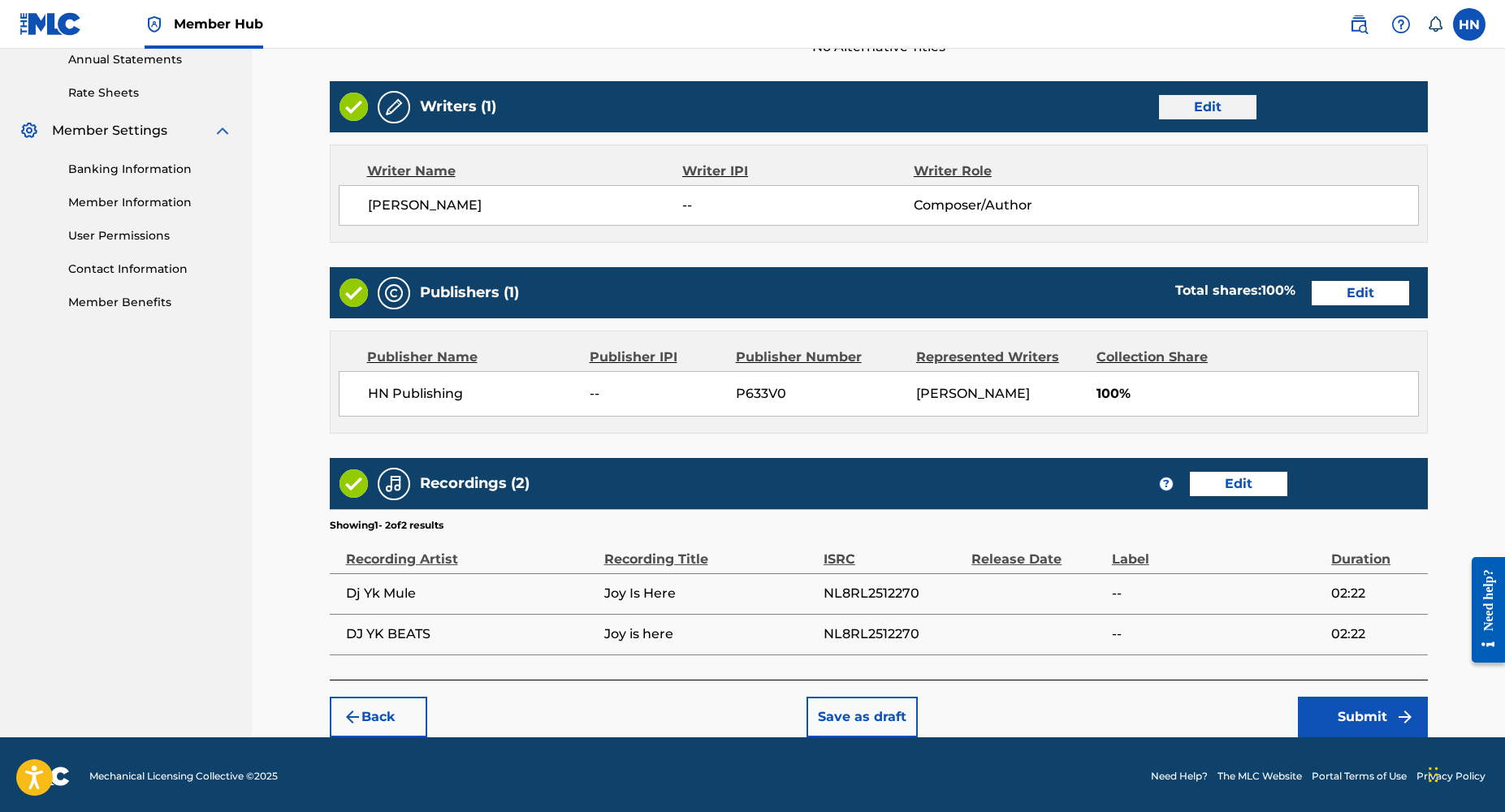
scroll to position [600, 0]
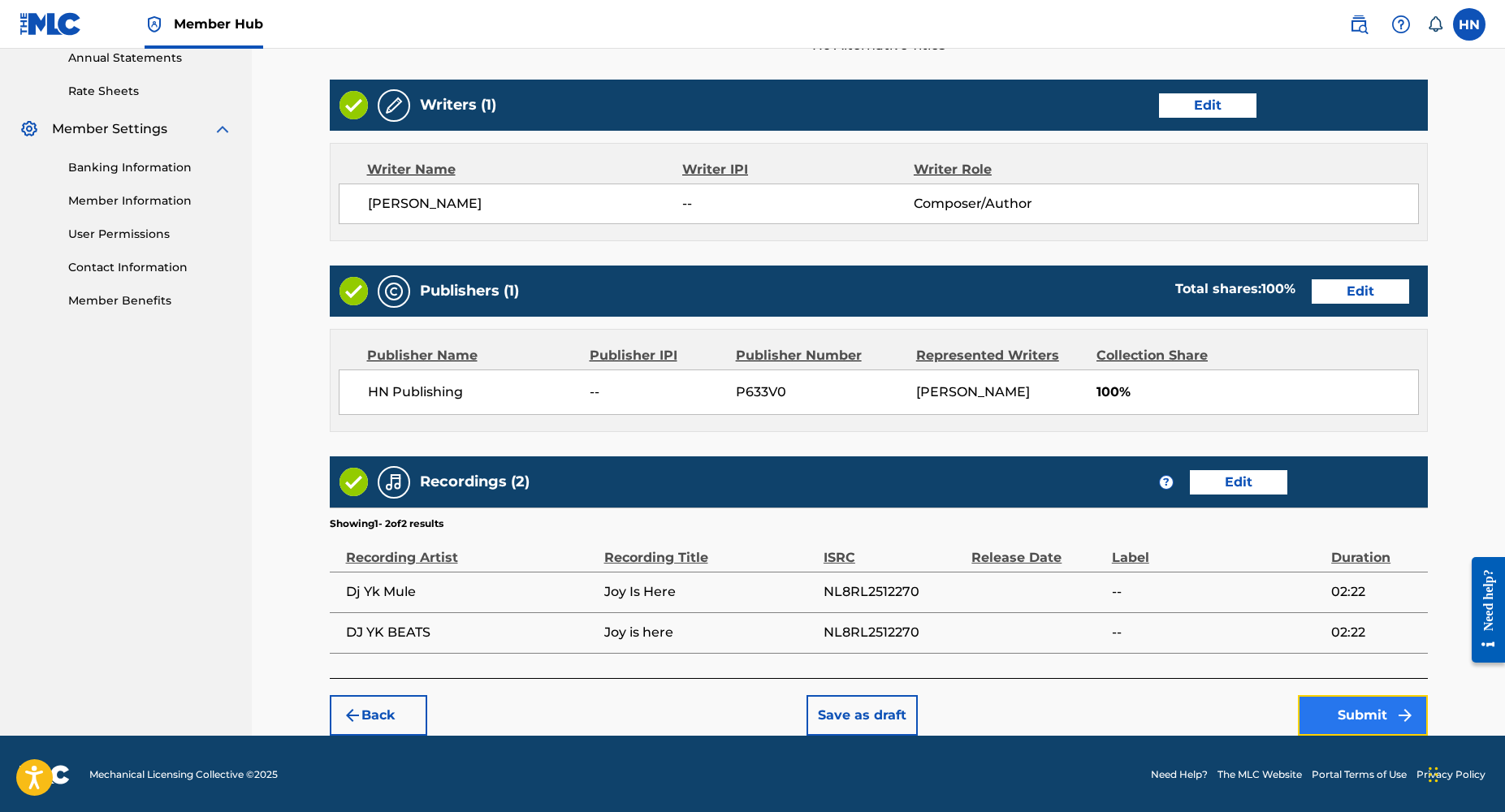
click at [1332, 708] on button "Submit" at bounding box center [1363, 715] width 130 height 40
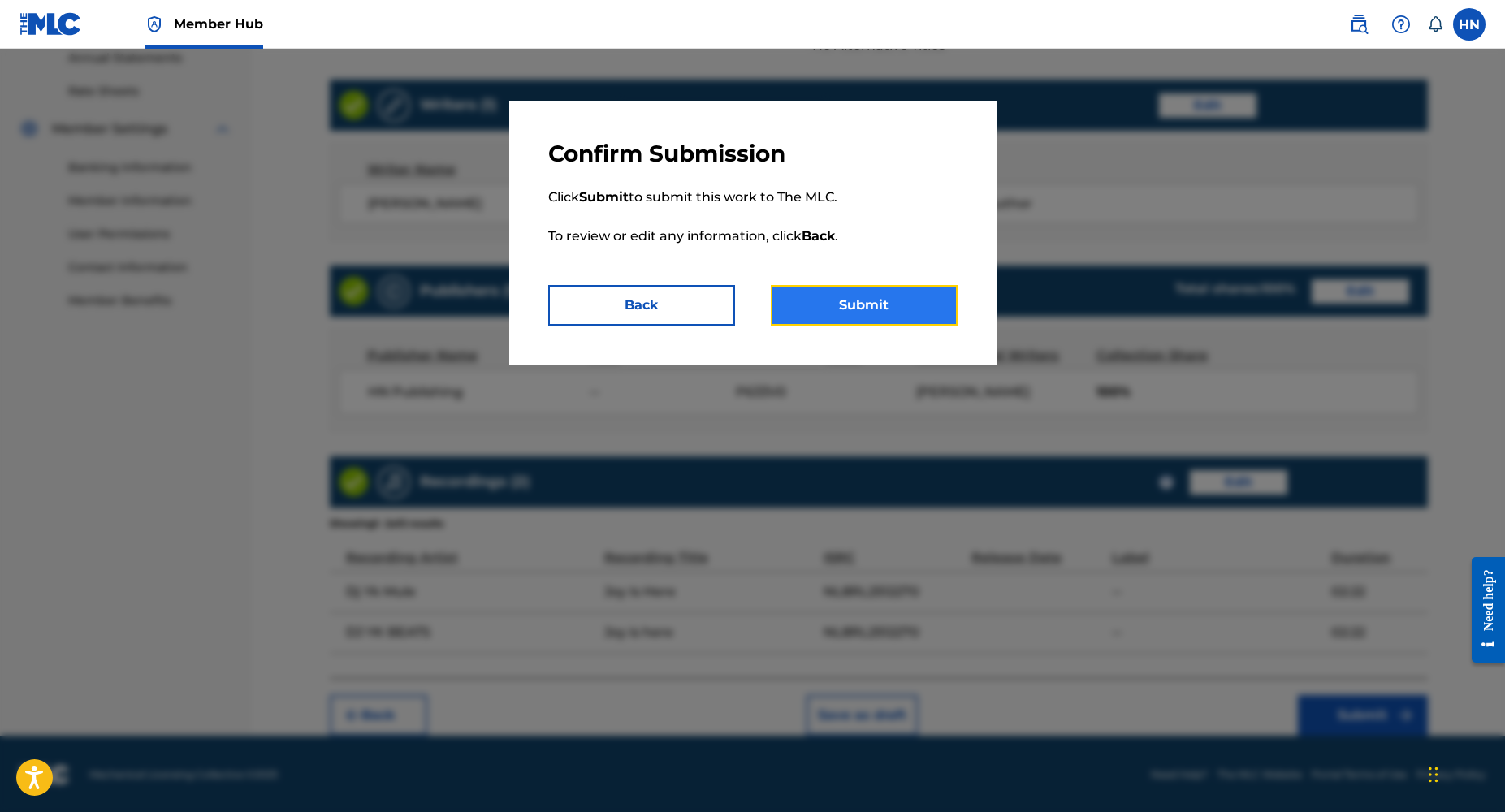
click at [873, 319] on button "Submit" at bounding box center [864, 305] width 187 height 40
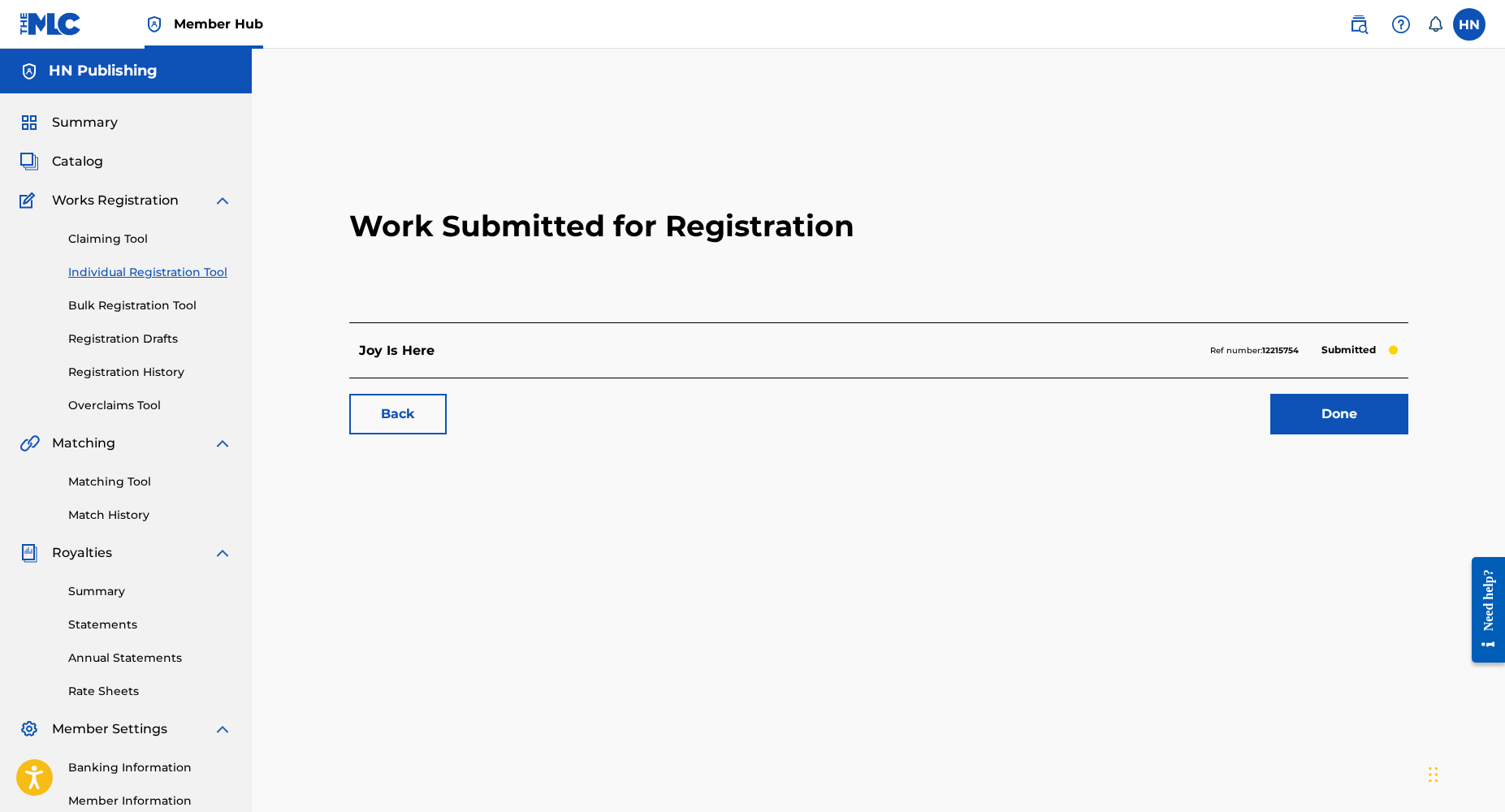
click at [174, 277] on link "Individual Registration Tool" at bounding box center [150, 272] width 164 height 17
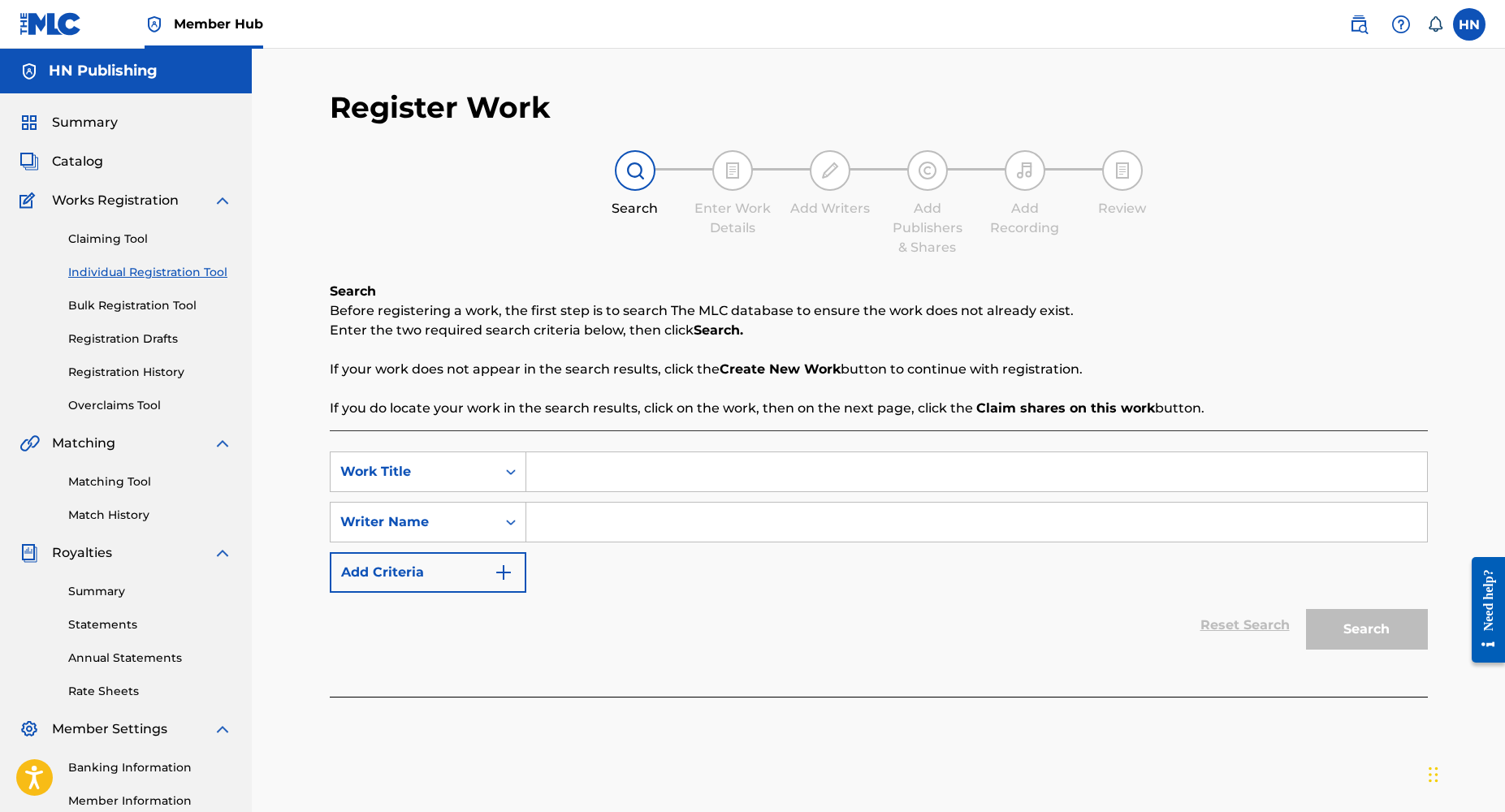
paste input "[DATE] Dance"
type input "[DATE] Dance"
click at [627, 520] on input "Search Form" at bounding box center [976, 523] width 901 height 39
type input "[PERSON_NAME]"
click at [1306, 609] on button "Search" at bounding box center [1367, 629] width 122 height 40
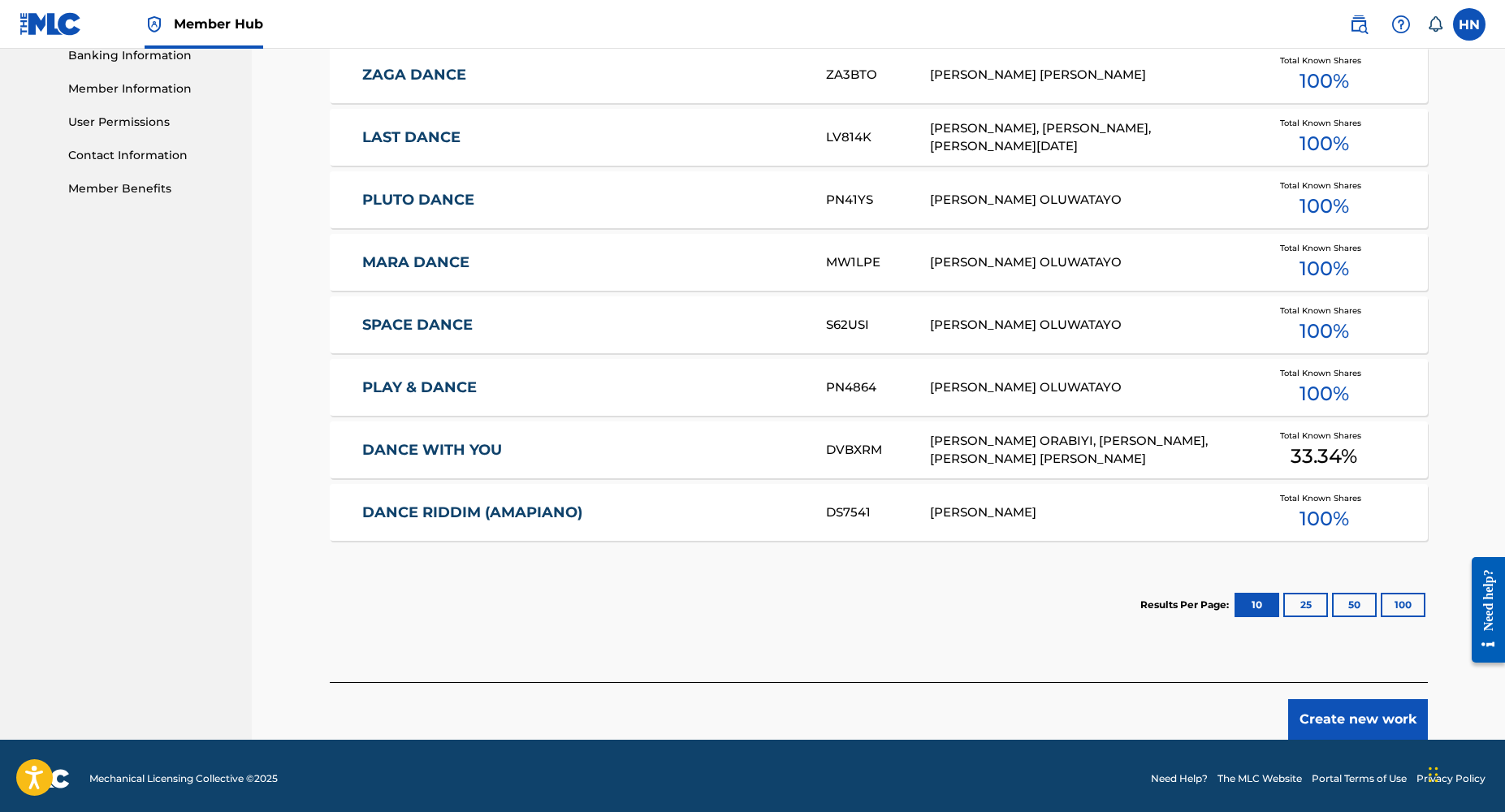
scroll to position [718, 0]
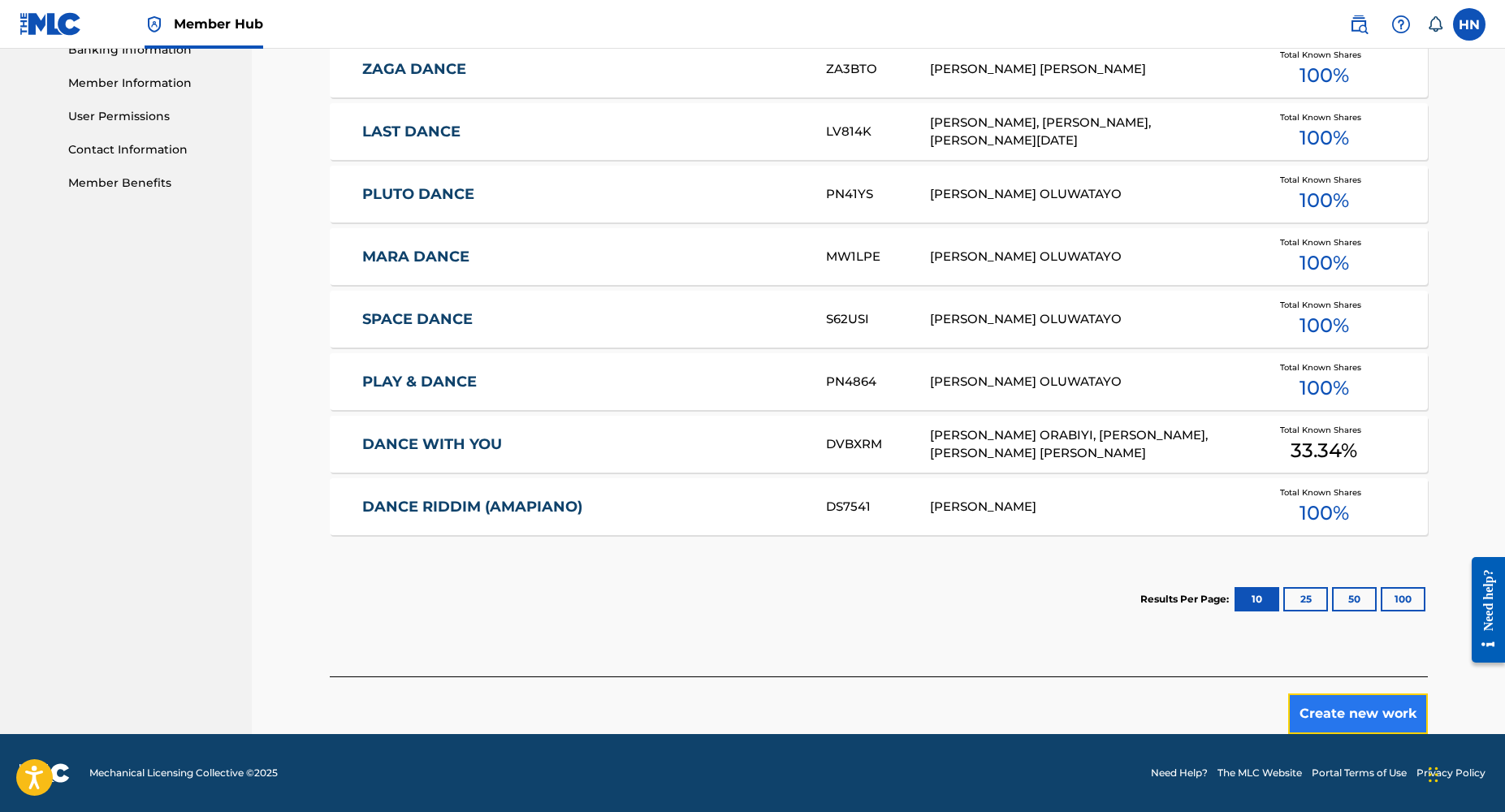
click at [1344, 705] on button "Create new work" at bounding box center [1358, 714] width 140 height 40
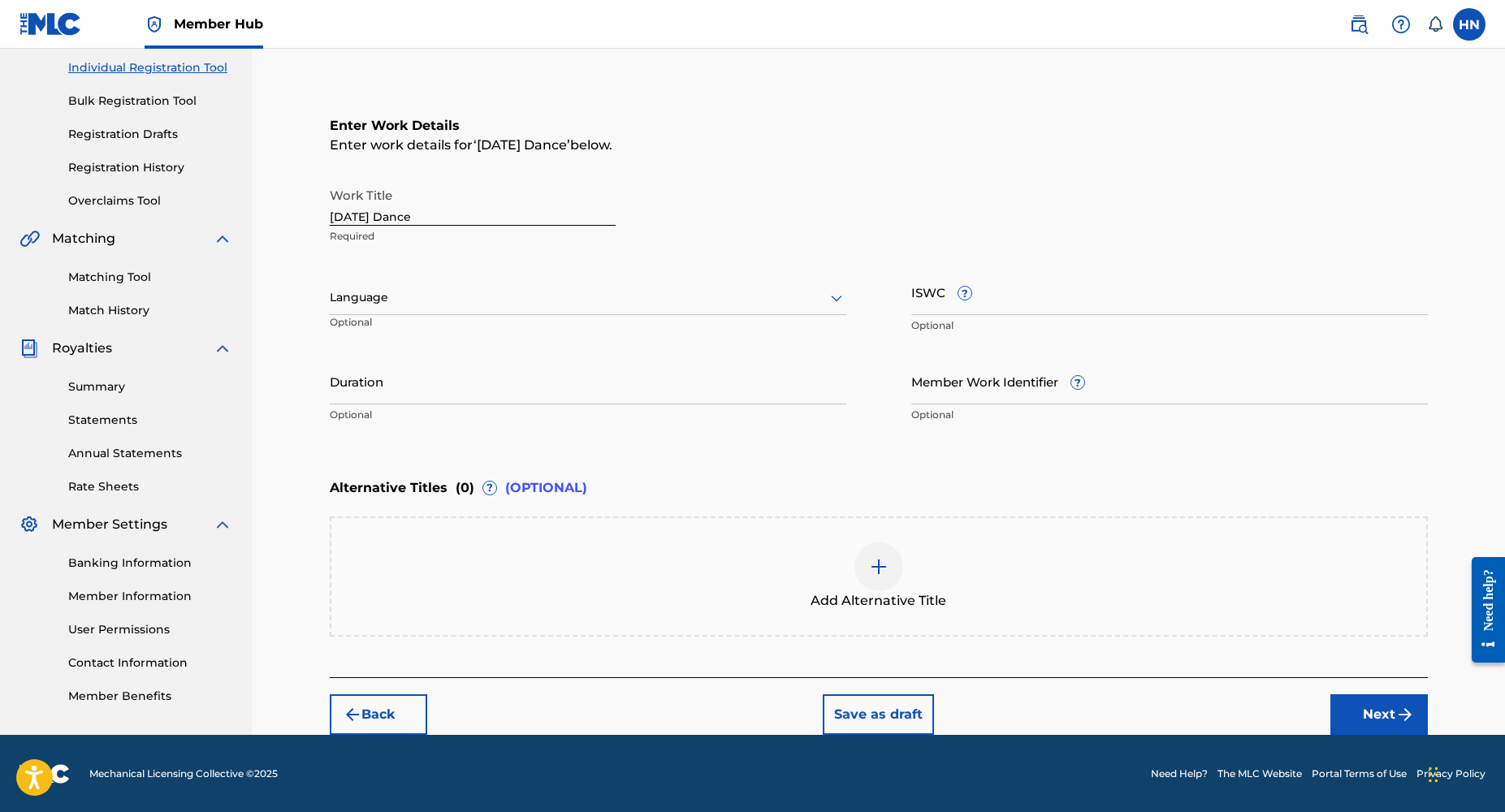
click at [625, 308] on div "Language" at bounding box center [588, 298] width 517 height 34
click at [569, 324] on div "English" at bounding box center [588, 333] width 515 height 36
click at [458, 397] on input "Duration" at bounding box center [588, 381] width 517 height 46
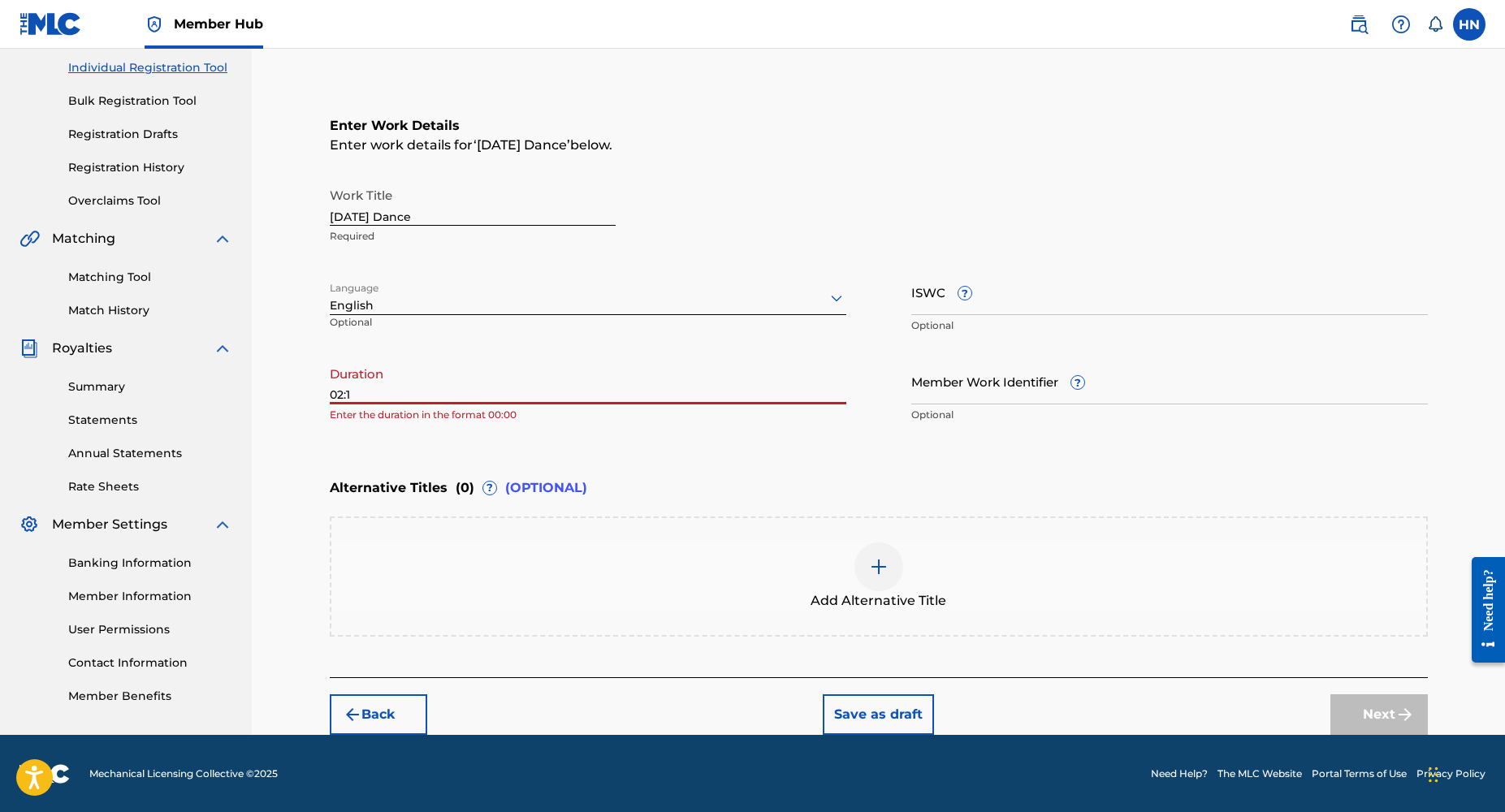
type input "02:12"
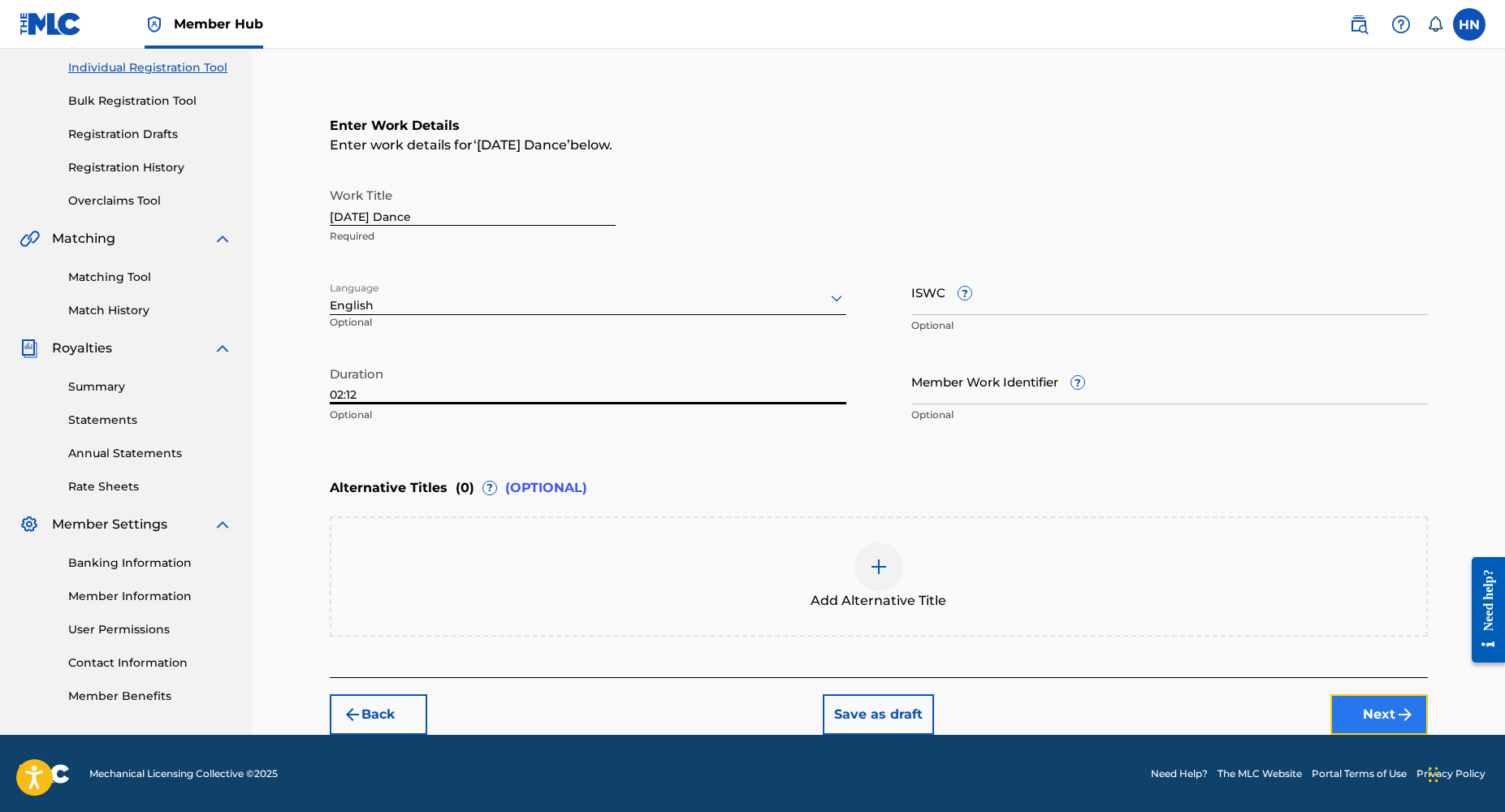
click at [1359, 697] on button "Next" at bounding box center [1379, 715] width 97 height 40
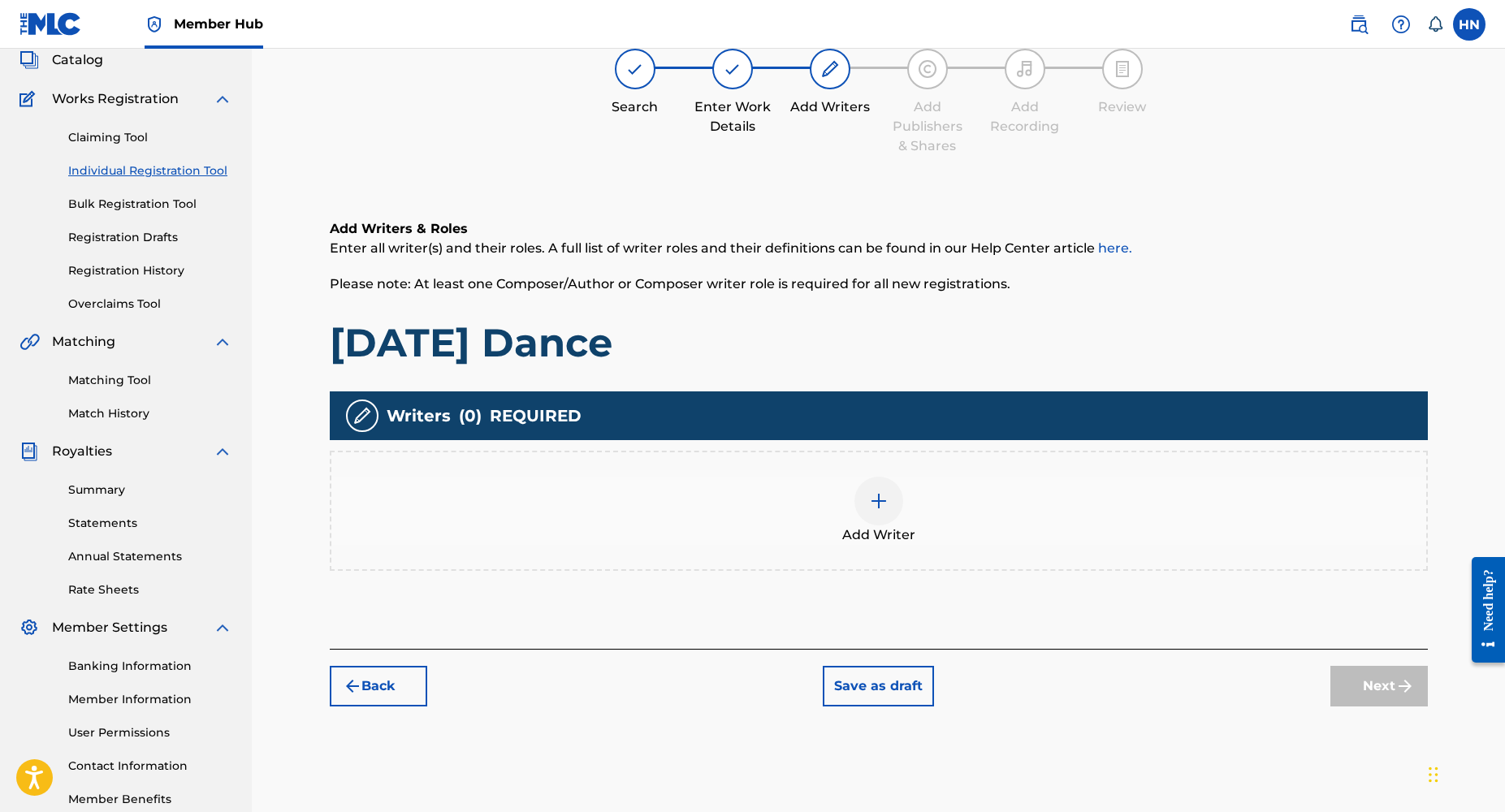
scroll to position [73, 0]
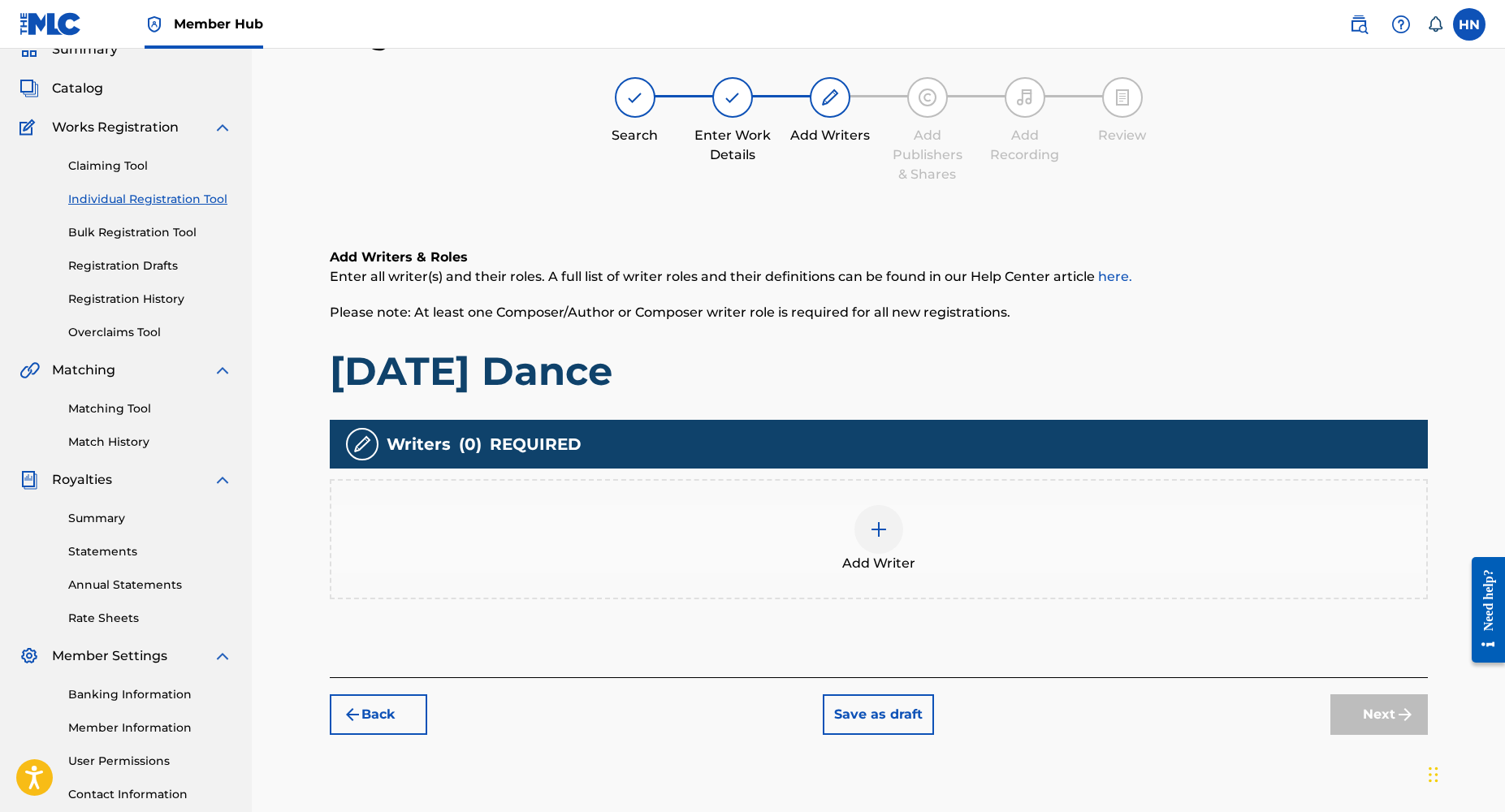
click at [891, 520] on div at bounding box center [879, 530] width 49 height 49
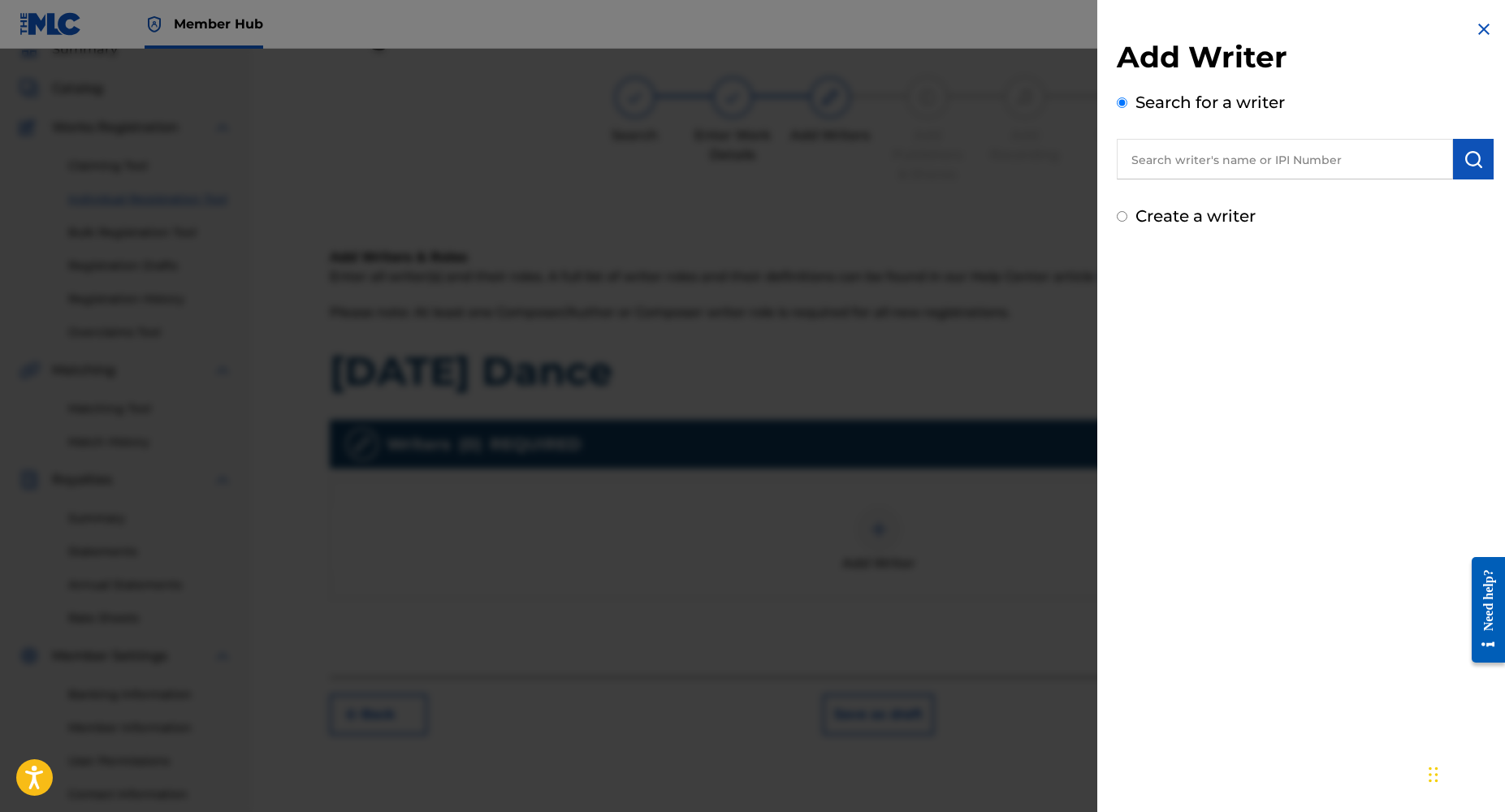
click at [1216, 178] on input "text" at bounding box center [1286, 158] width 337 height 40
type input "[PERSON_NAME]"
click at [1464, 166] on img "submit" at bounding box center [1474, 159] width 20 height 20
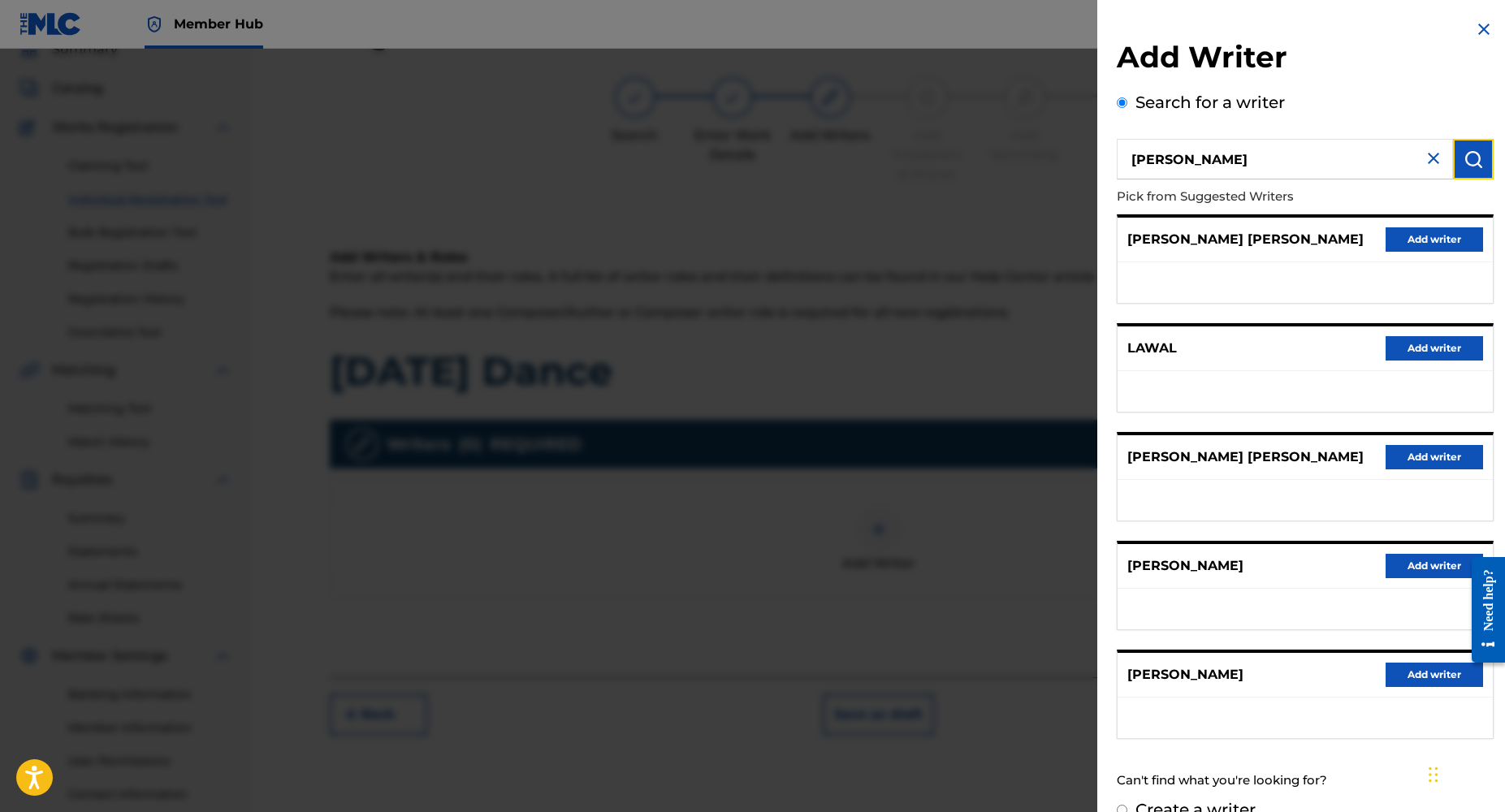
scroll to position [30, 0]
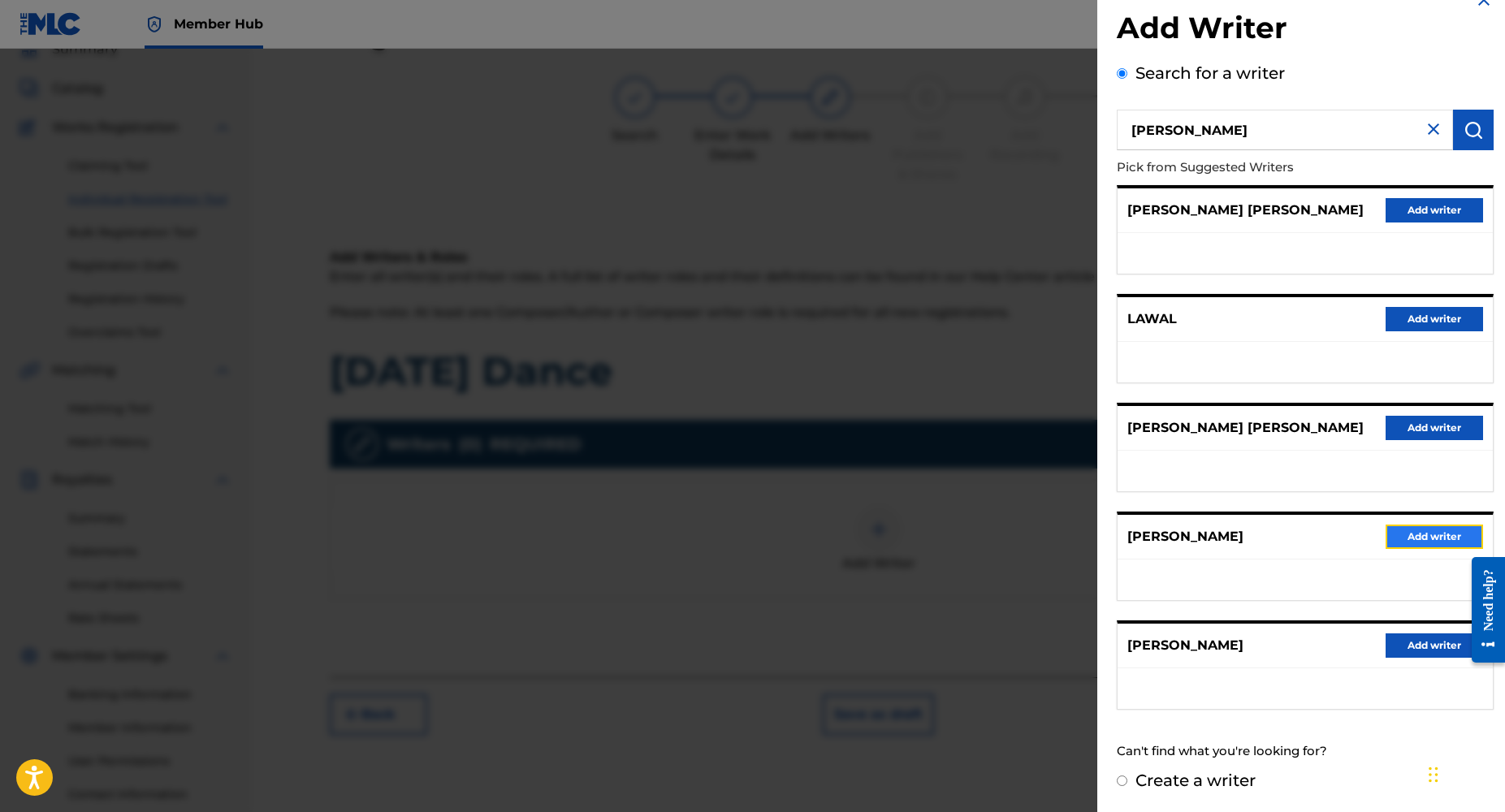
click at [1415, 537] on button "Add writer" at bounding box center [1434, 536] width 97 height 25
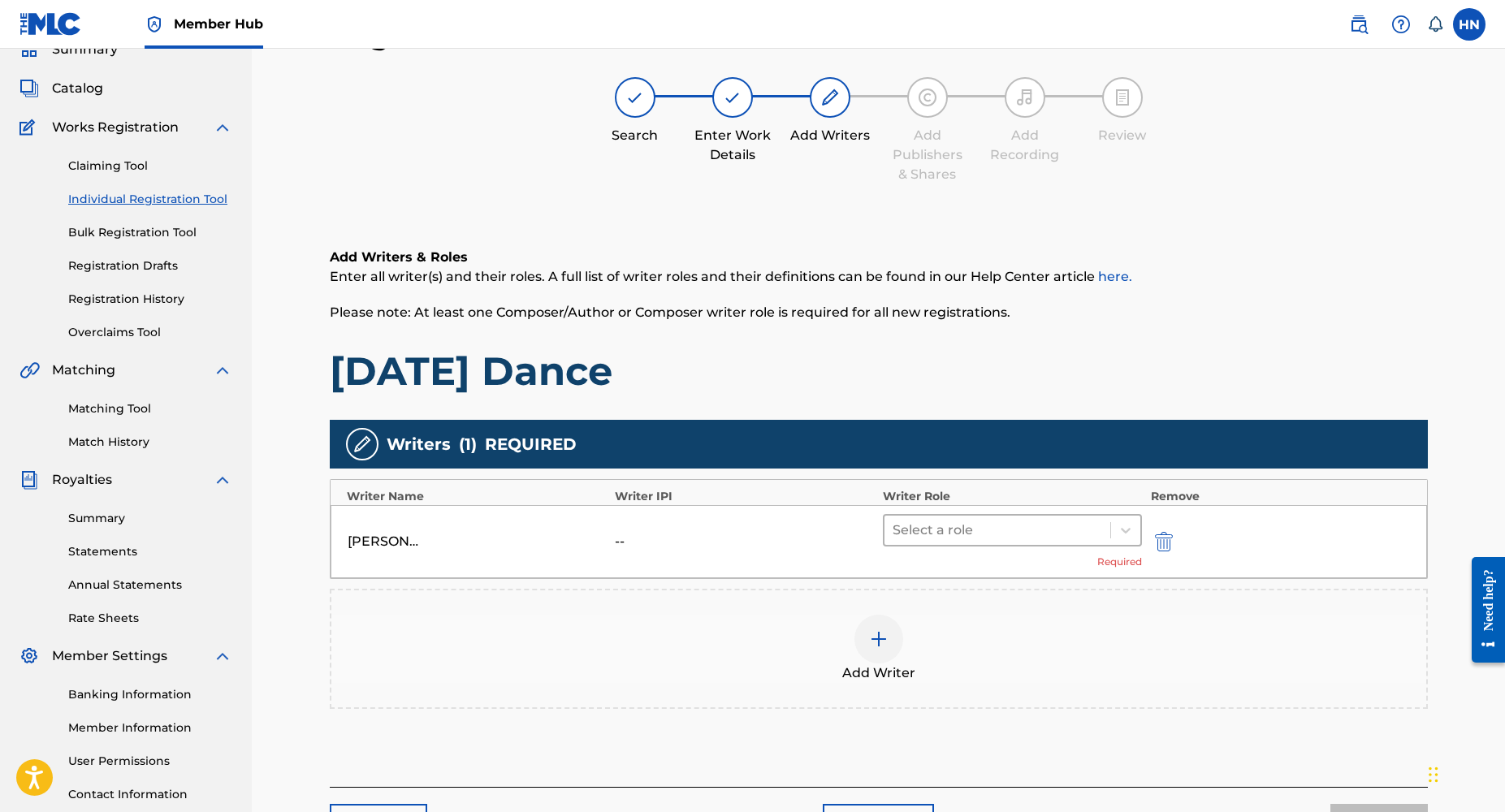
click at [970, 532] on div at bounding box center [998, 530] width 211 height 23
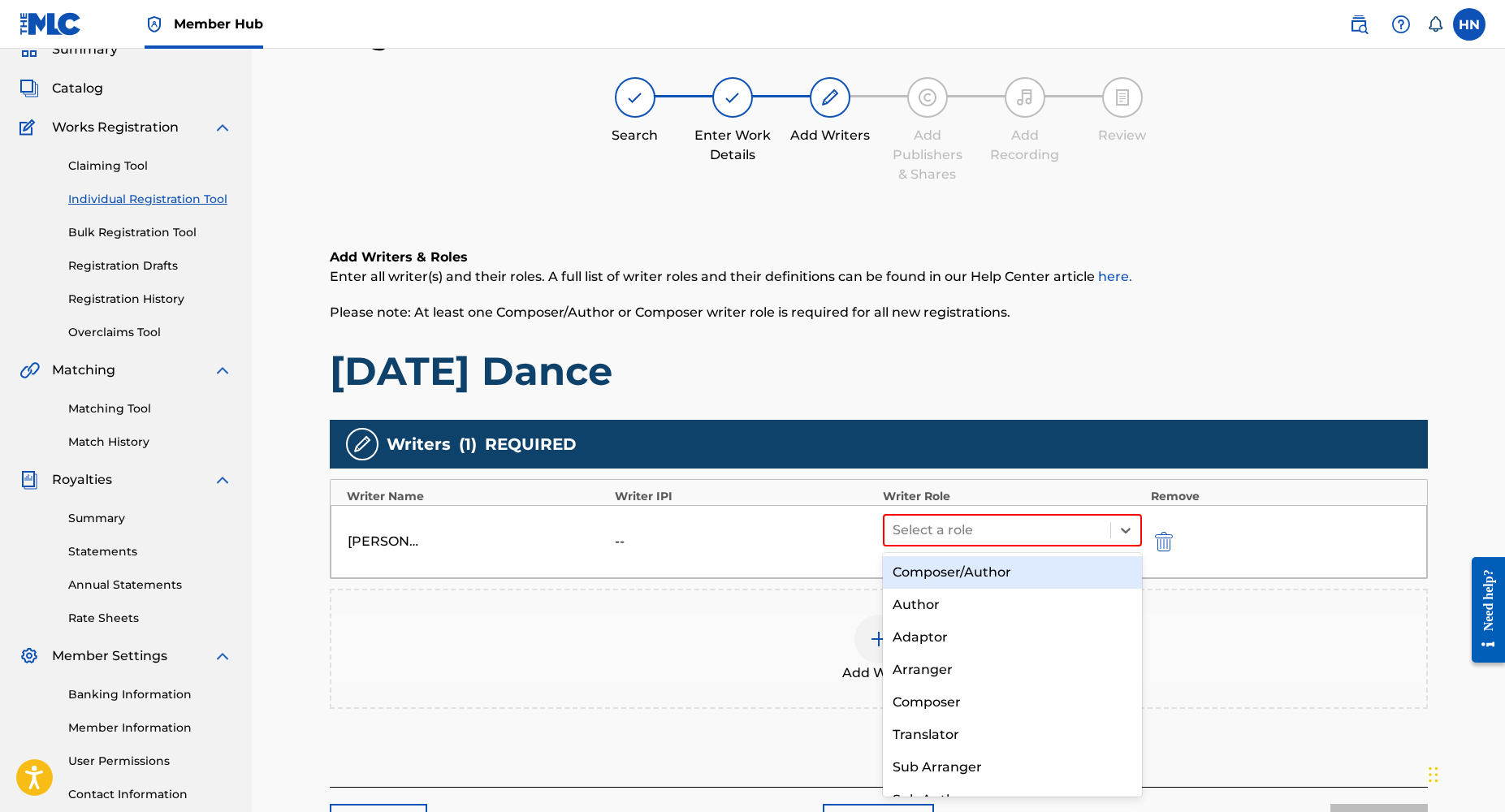
click at [958, 577] on div "Composer/Author" at bounding box center [1013, 572] width 260 height 32
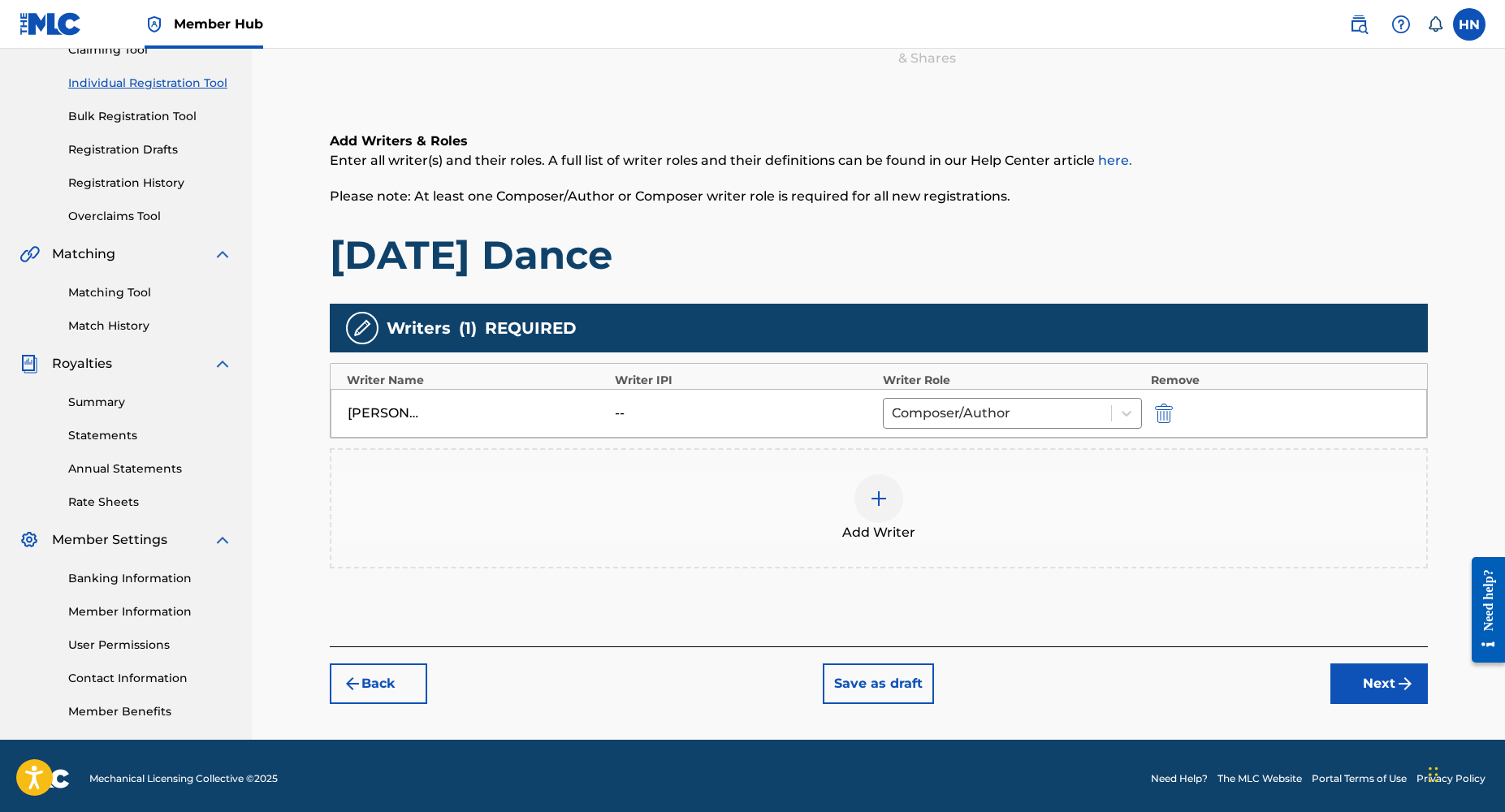
scroll to position [195, 0]
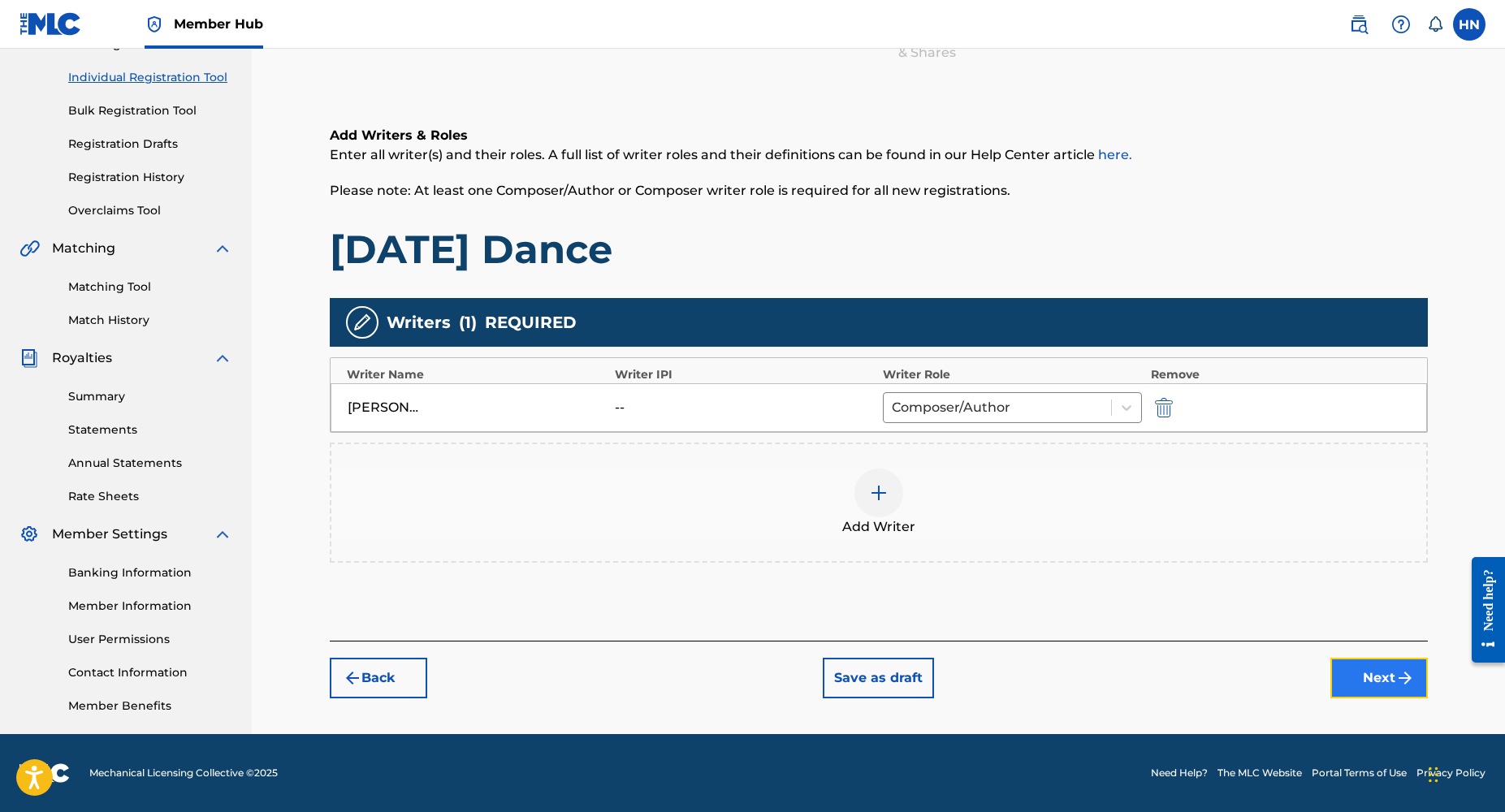
click at [1368, 675] on button "Next" at bounding box center [1379, 678] width 97 height 40
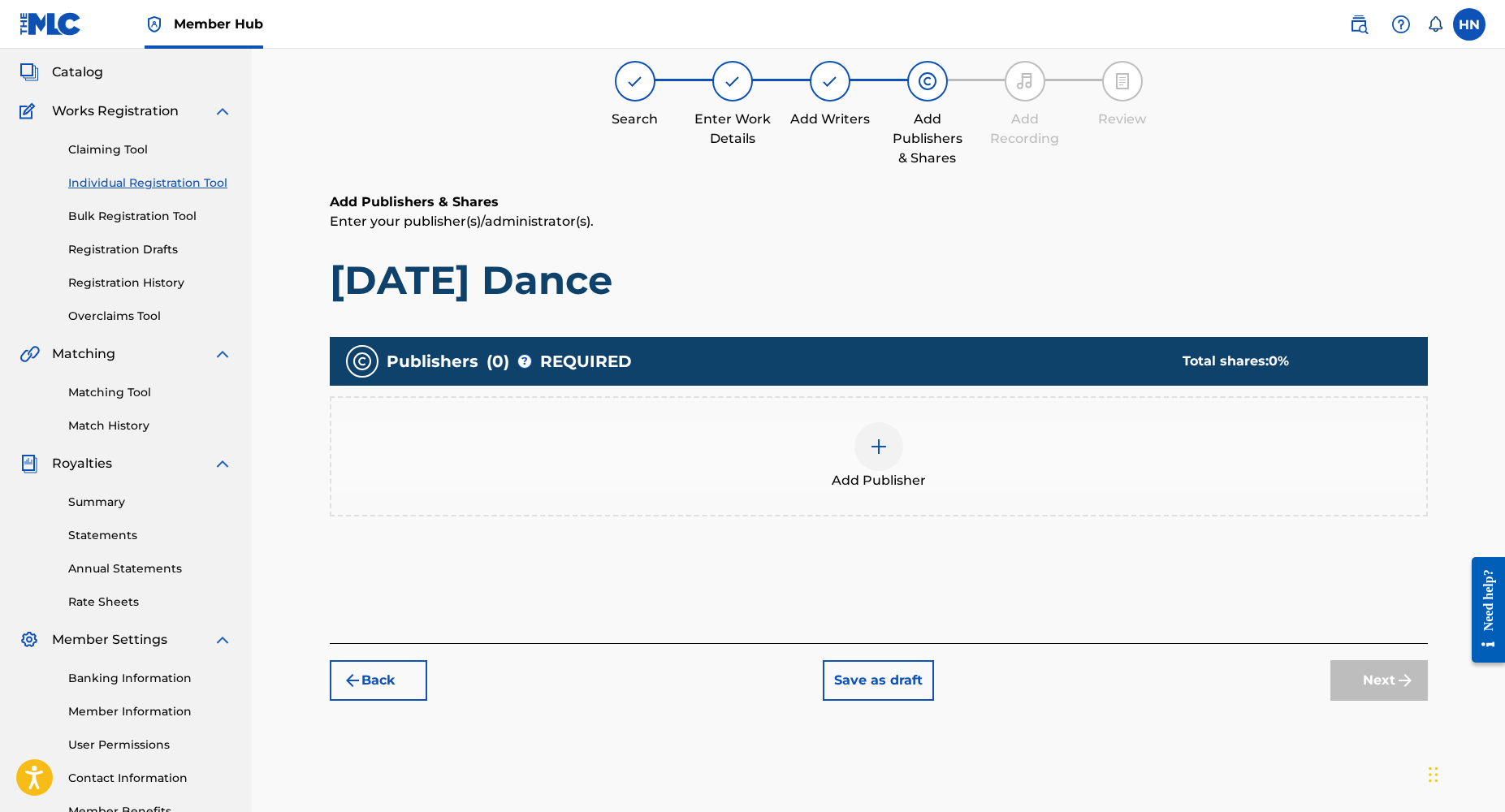
scroll to position [73, 0]
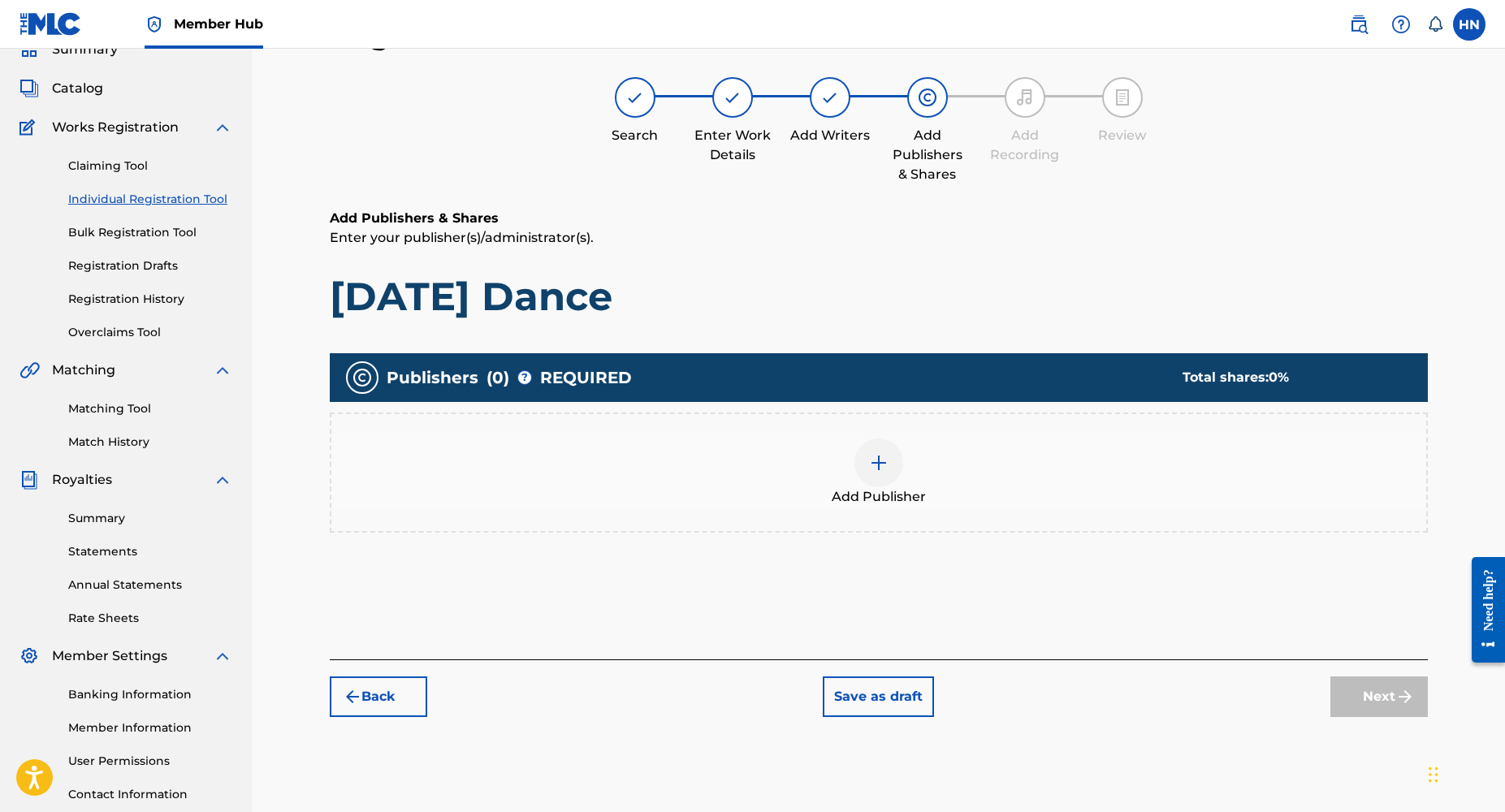
click at [857, 452] on div at bounding box center [879, 464] width 49 height 49
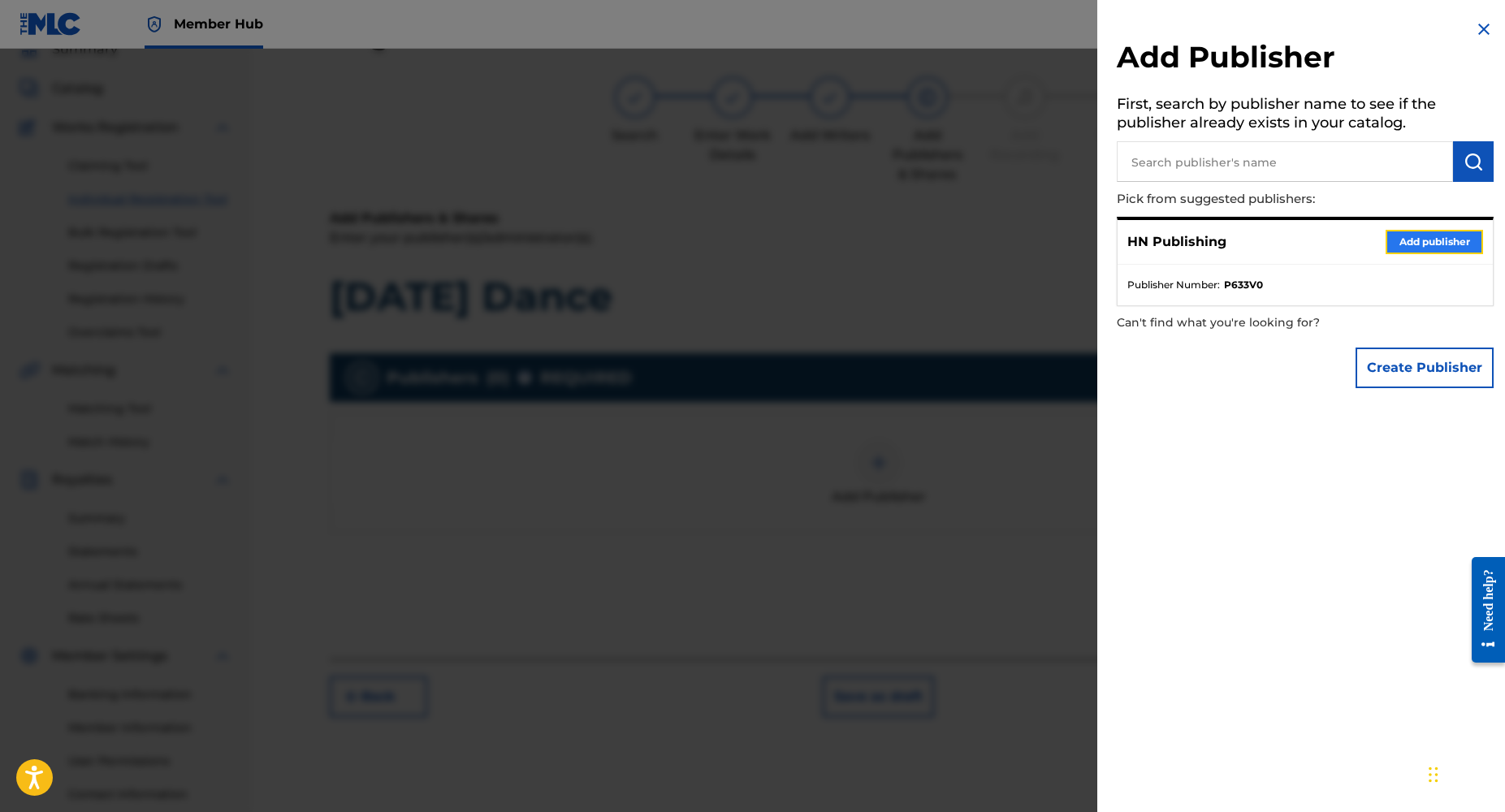
click at [1391, 246] on button "Add publisher" at bounding box center [1434, 242] width 97 height 25
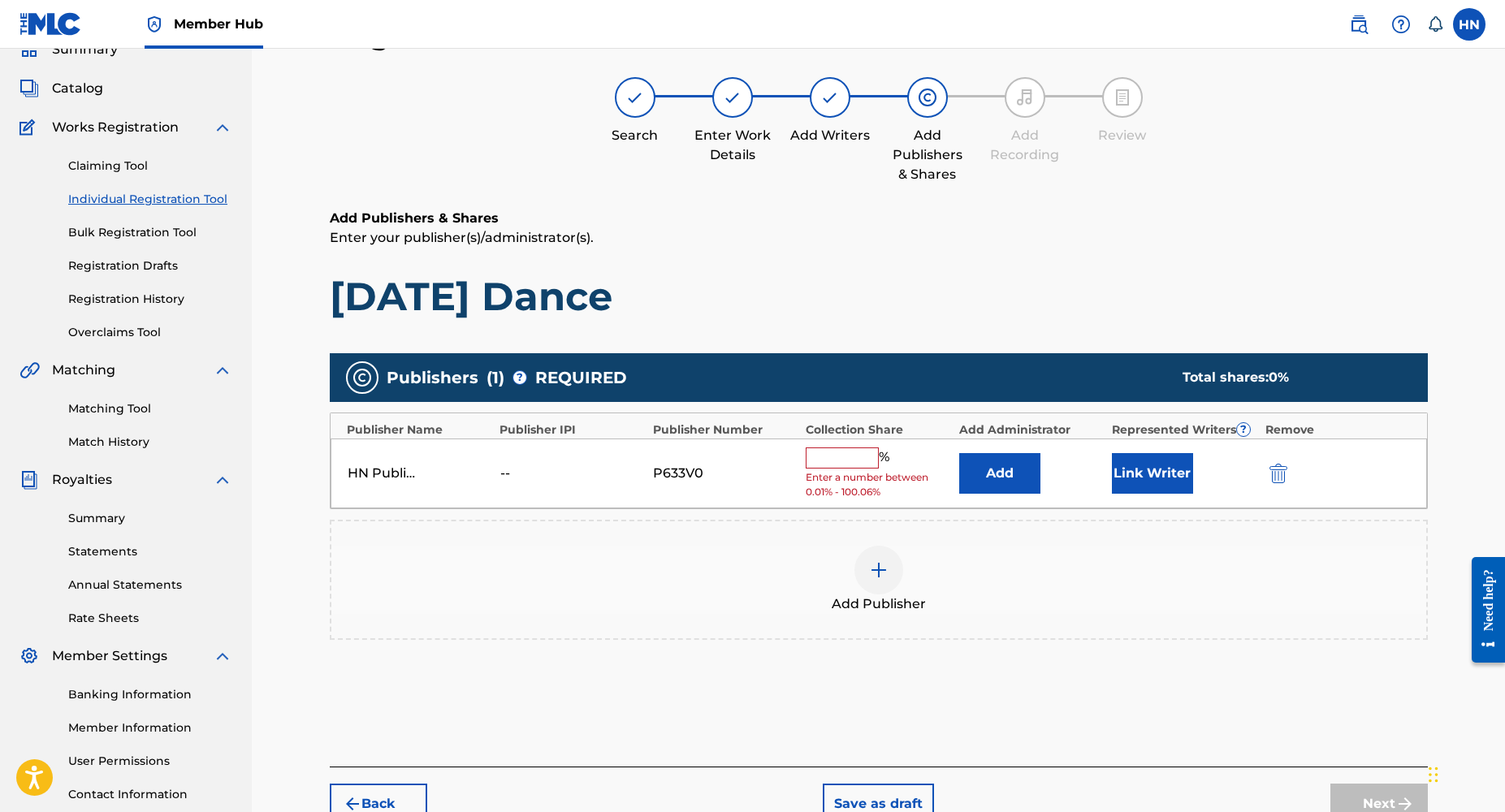
click at [830, 448] on input "text" at bounding box center [843, 458] width 73 height 21
type input "100"
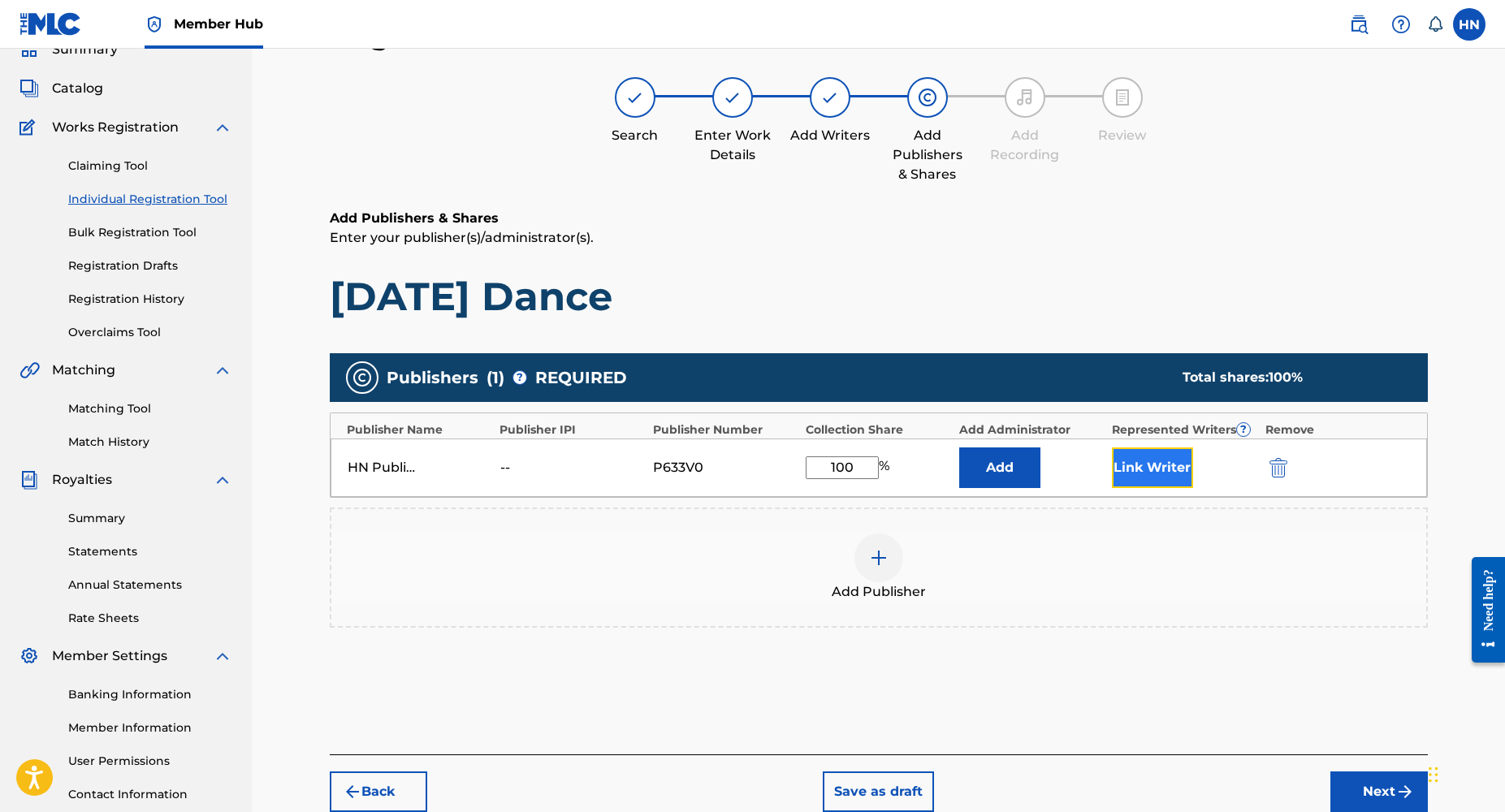
click at [1157, 472] on button "Link Writer" at bounding box center [1153, 468] width 82 height 40
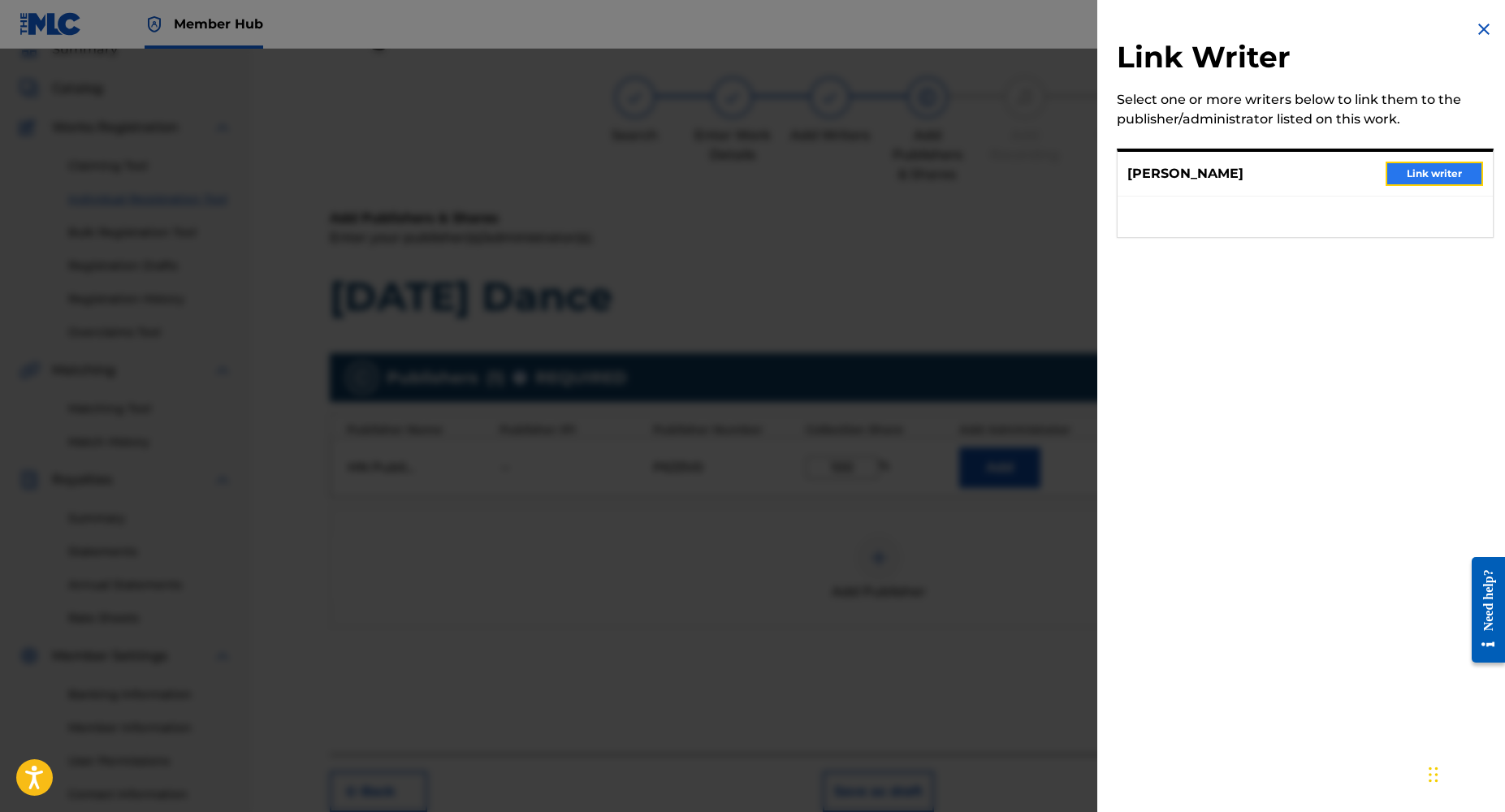
click at [1405, 167] on button "Link writer" at bounding box center [1434, 173] width 97 height 25
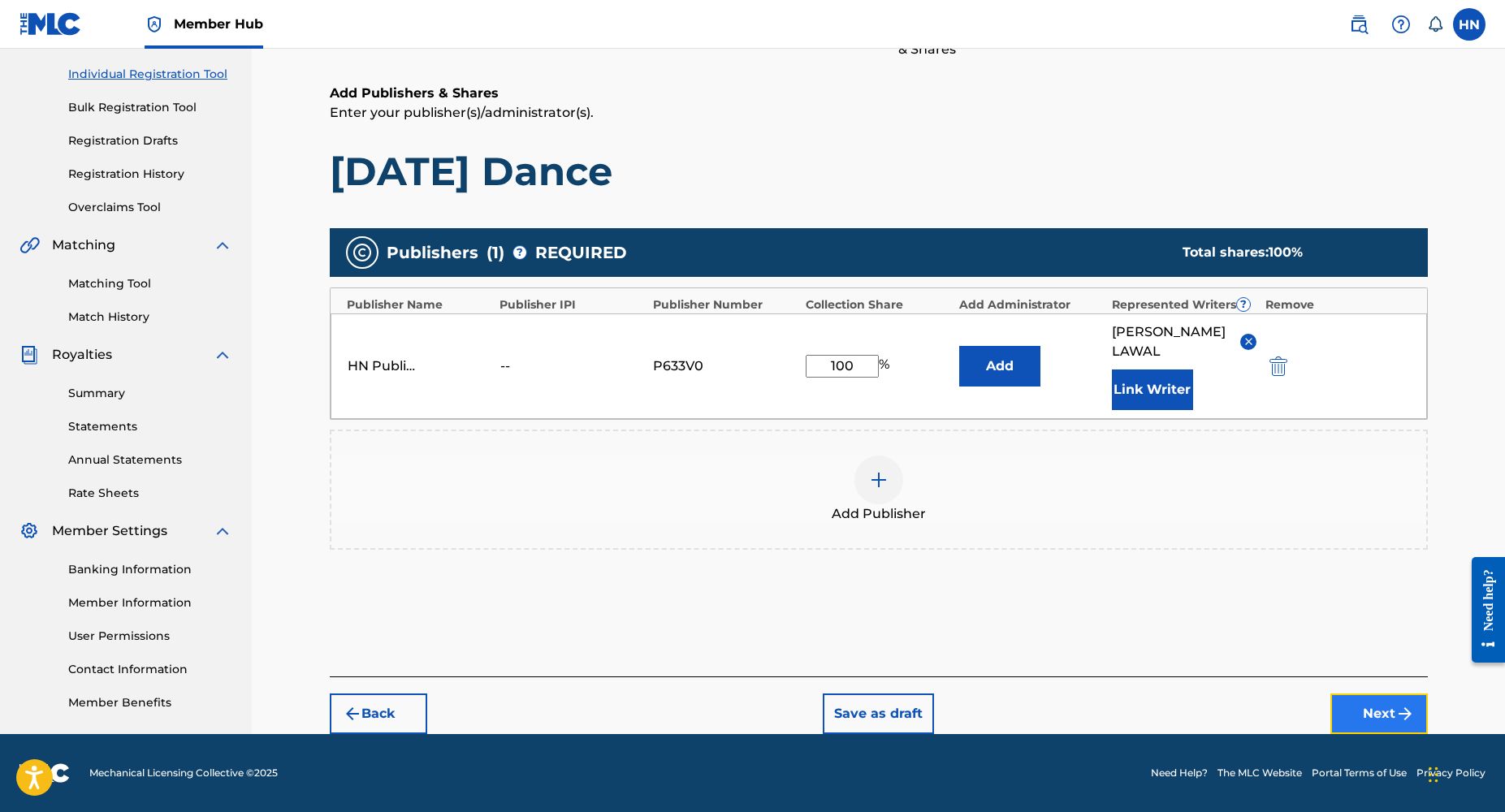
click at [1374, 713] on button "Next" at bounding box center [1379, 714] width 97 height 40
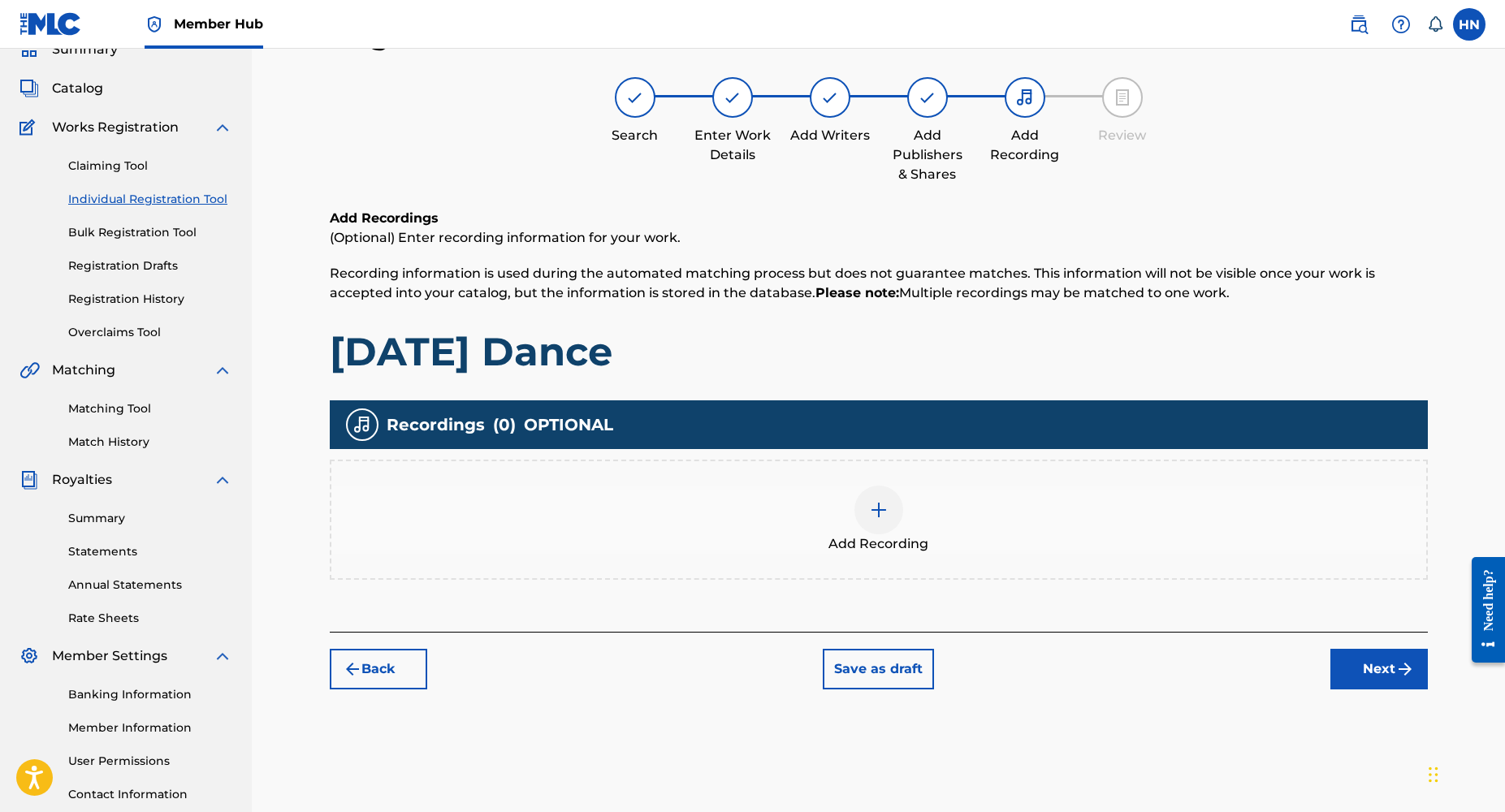
click at [874, 507] on img at bounding box center [879, 510] width 20 height 20
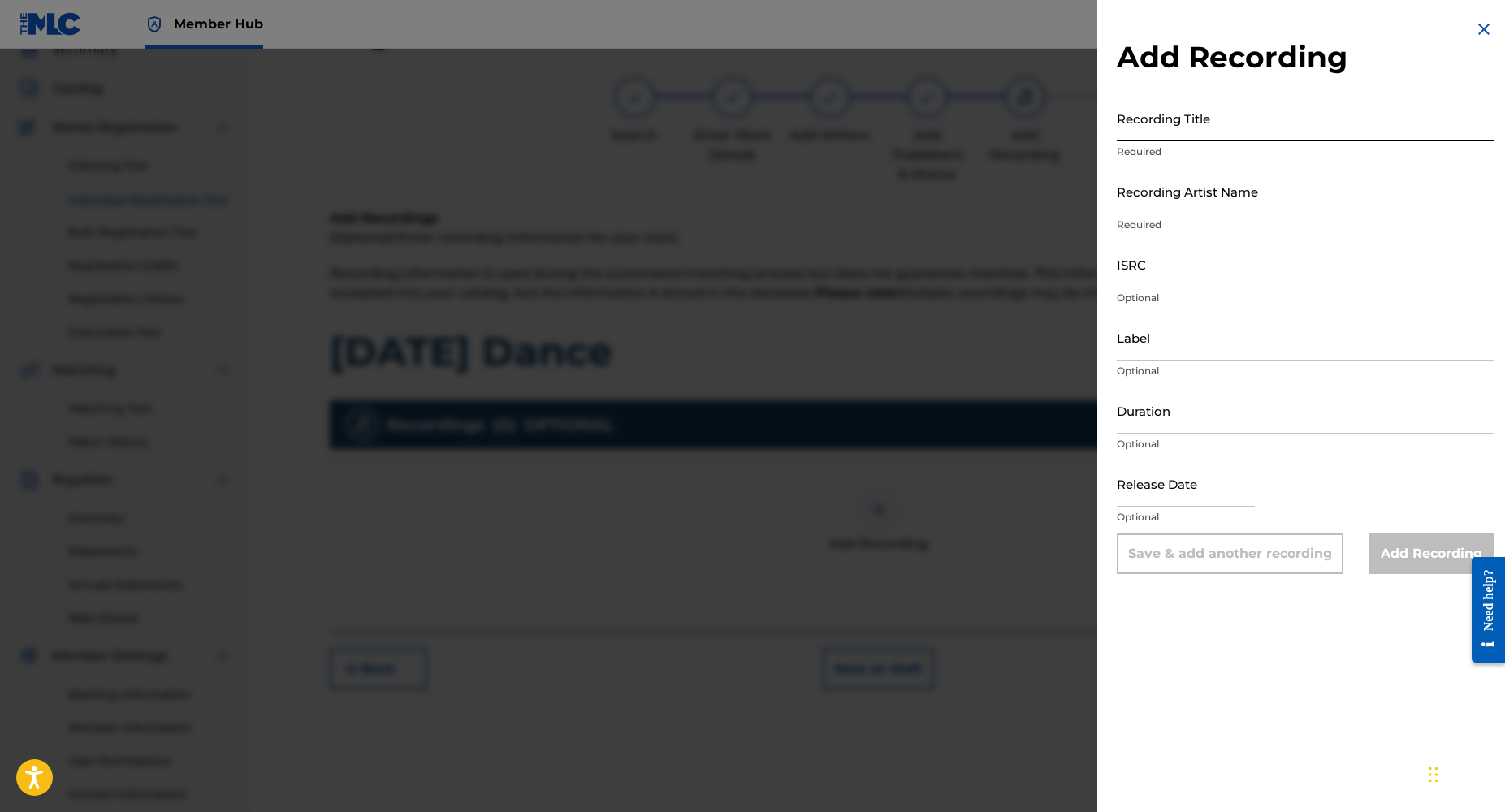
click at [1161, 130] on input "Recording Title" at bounding box center [1305, 118] width 377 height 46
paste input "[DATE] Dance"
type input "[DATE] Dance"
click at [1160, 207] on input "Recording Artist Name" at bounding box center [1305, 191] width 377 height 46
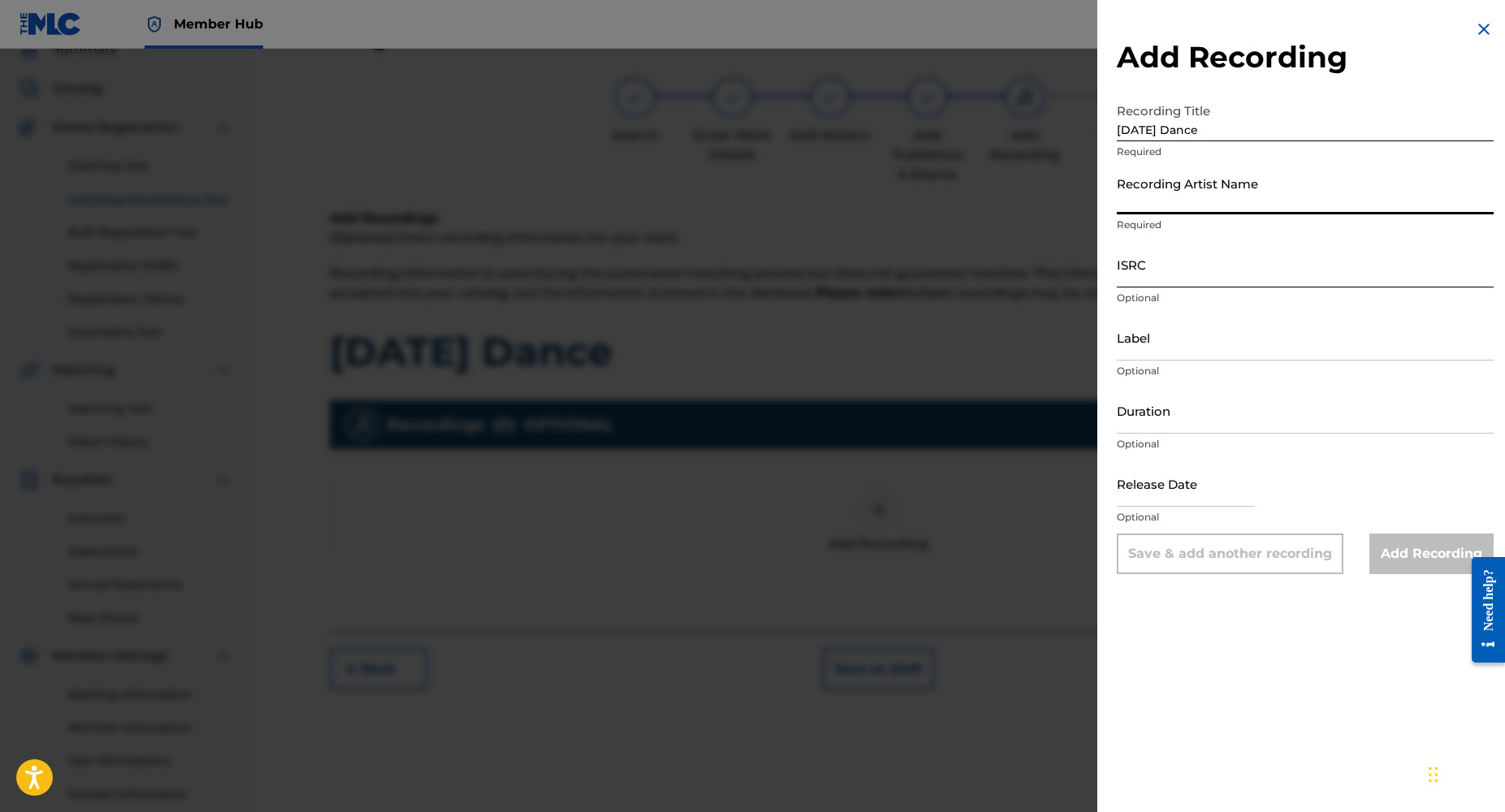
type input "Dj Yk Mule"
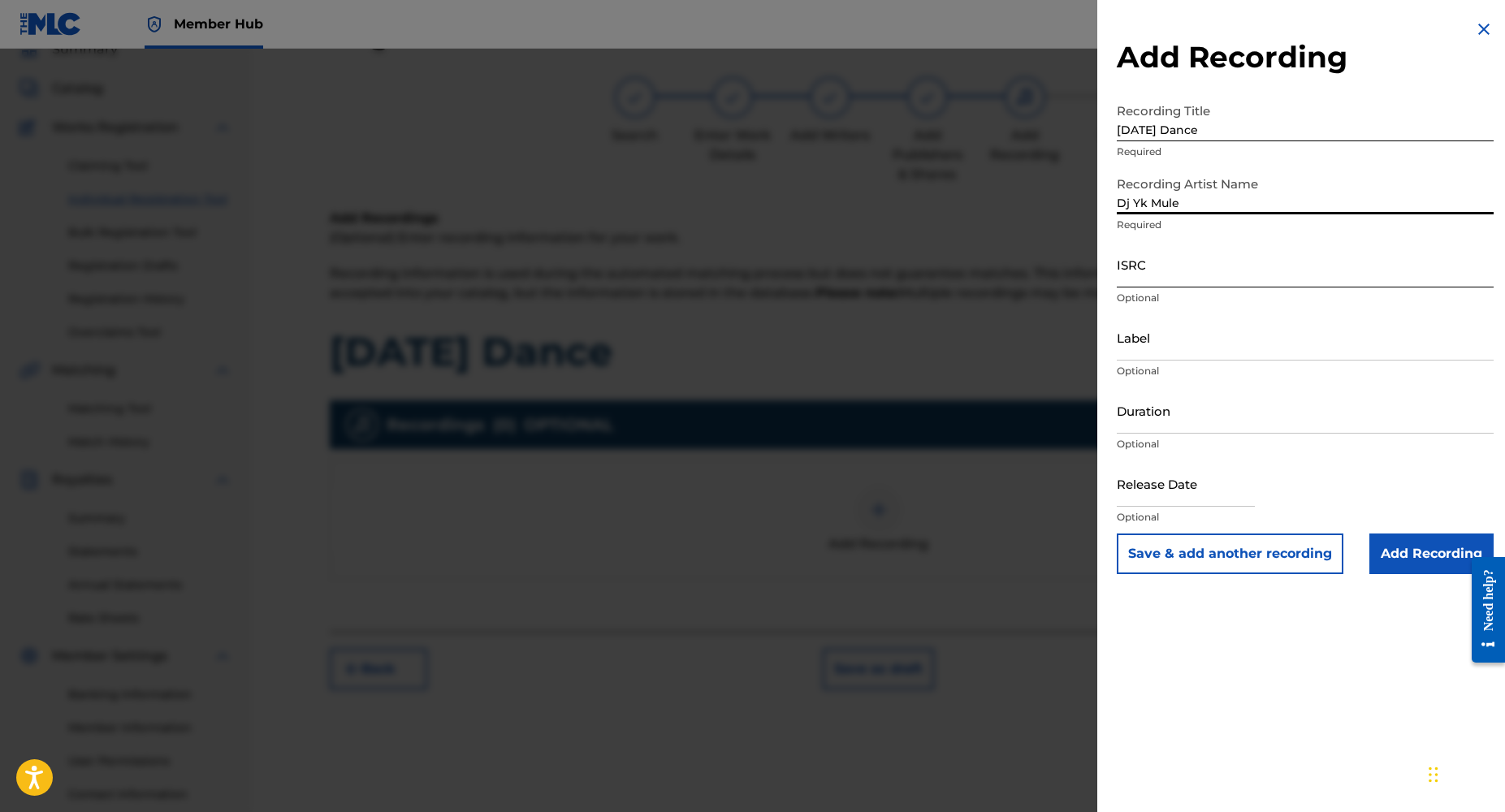
click at [1124, 270] on input "ISRC" at bounding box center [1305, 264] width 377 height 46
click at [1132, 280] on input "ISRC" at bounding box center [1305, 264] width 377 height 46
paste input "NL8RL2507616"
type input "NL8RL2507616"
click at [1144, 347] on input "Label" at bounding box center [1305, 337] width 377 height 46
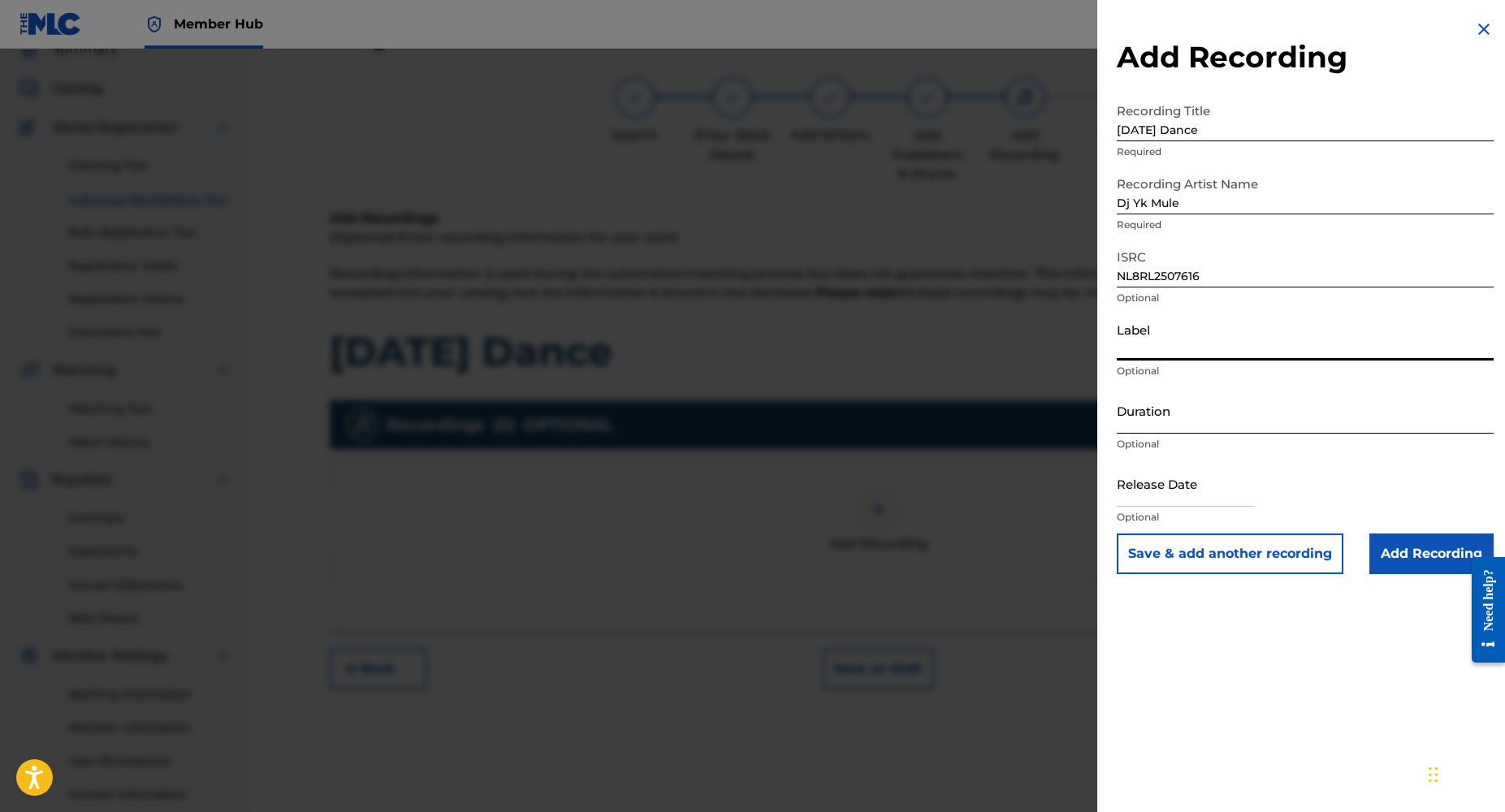
click at [1128, 421] on input "Duration" at bounding box center [1305, 410] width 377 height 46
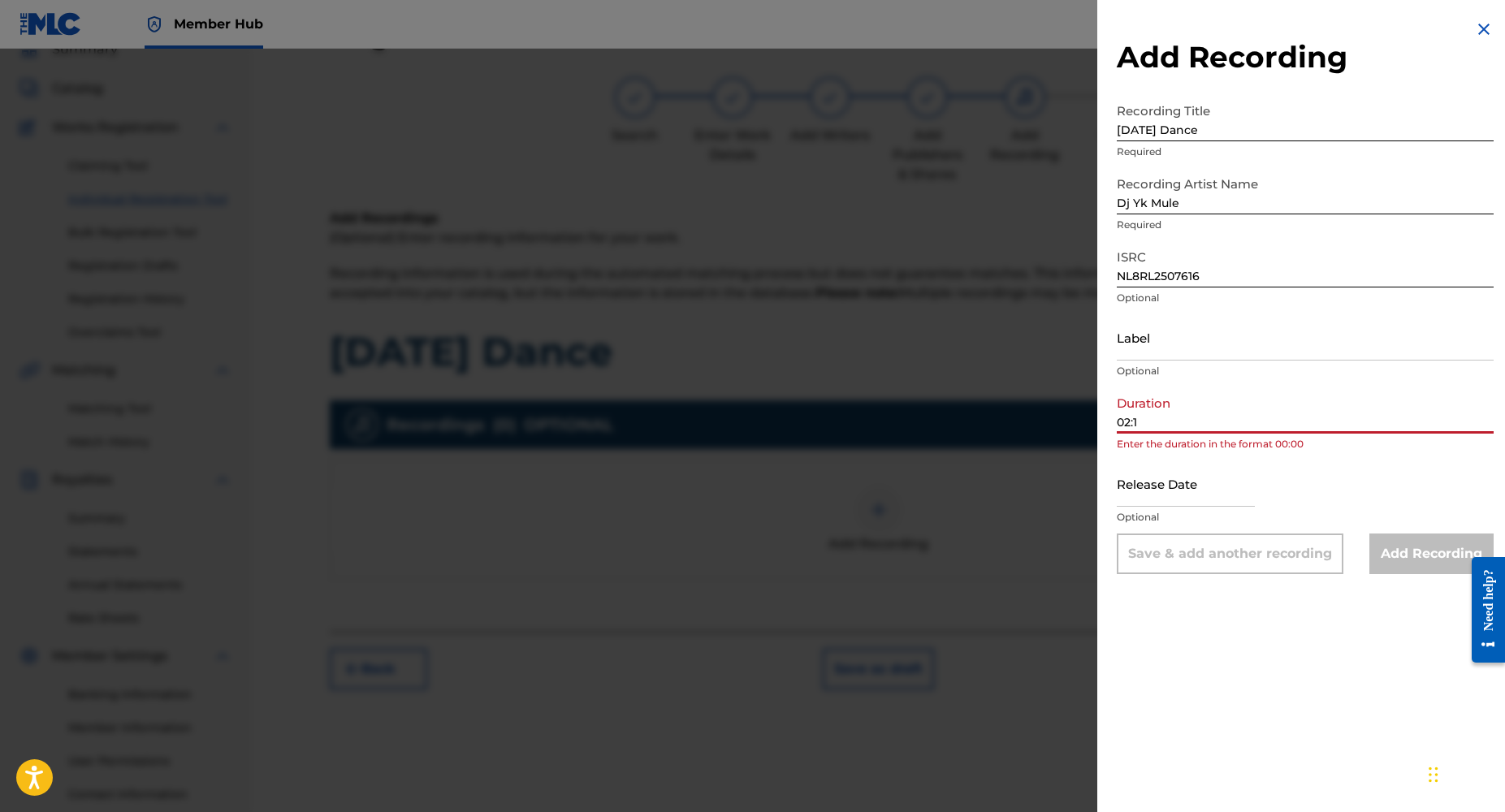
type input "02:12"
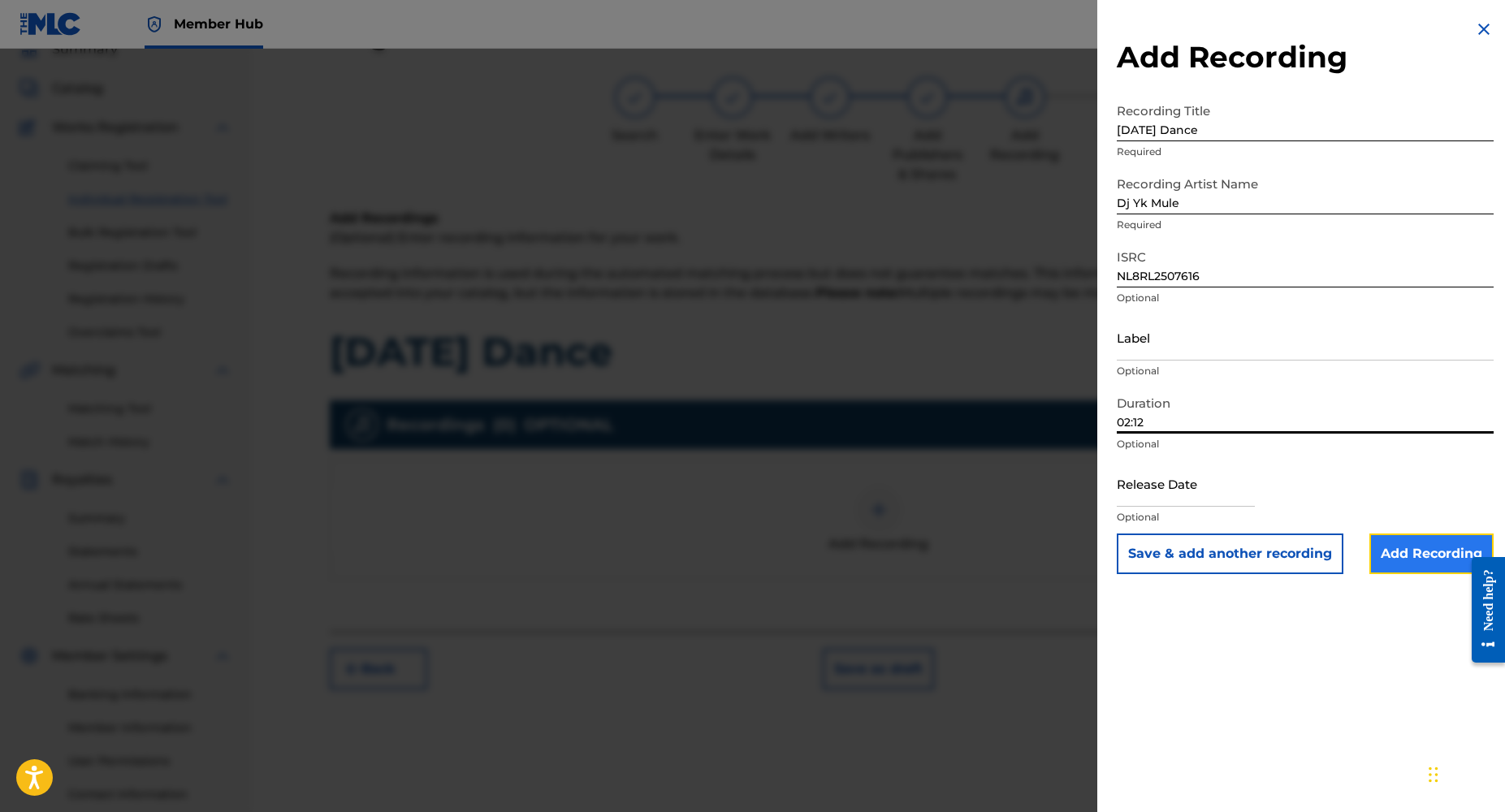
click at [1415, 554] on input "Add Recording" at bounding box center [1432, 553] width 124 height 40
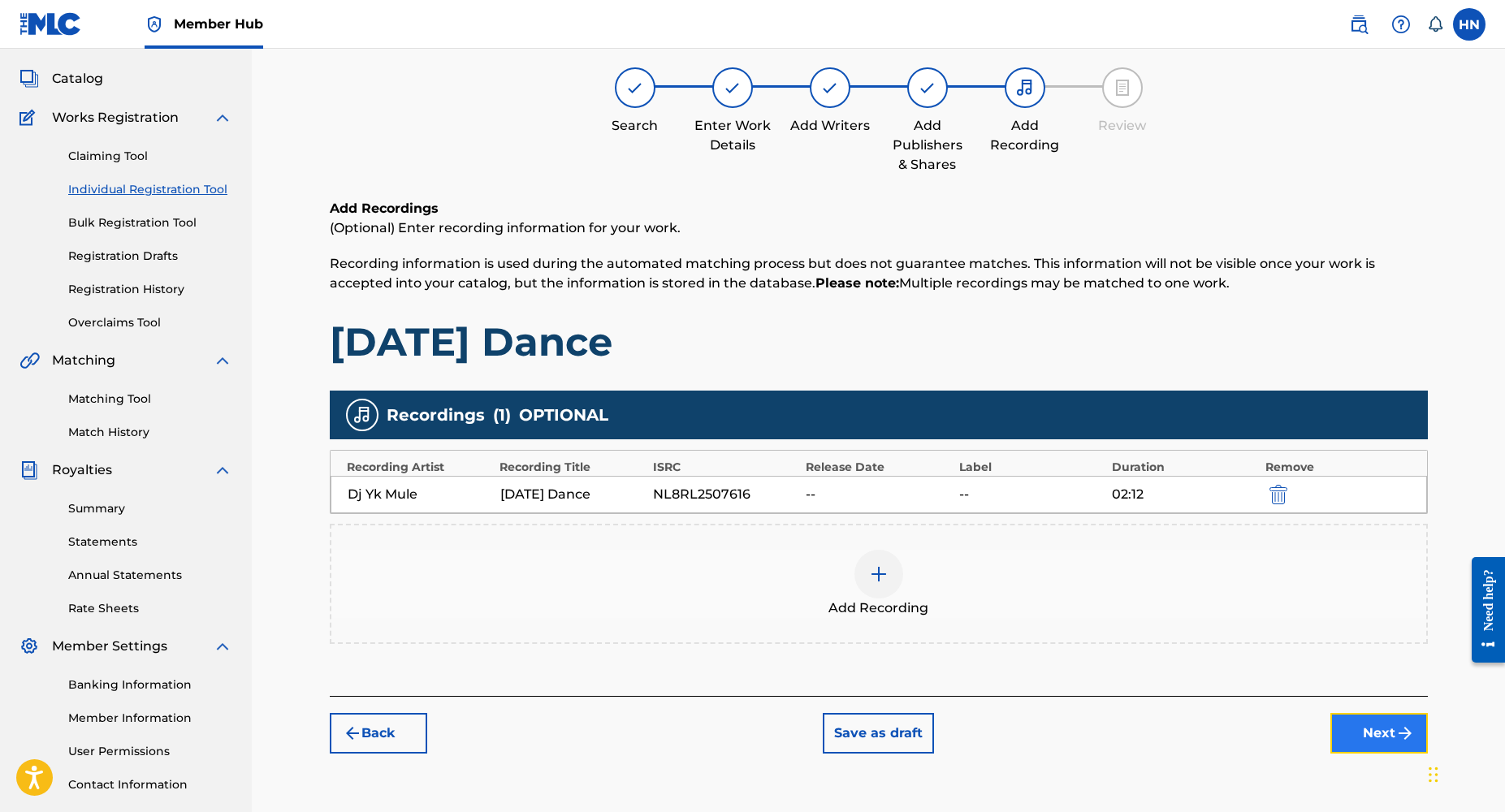
click at [1368, 730] on button "Next" at bounding box center [1379, 733] width 97 height 40
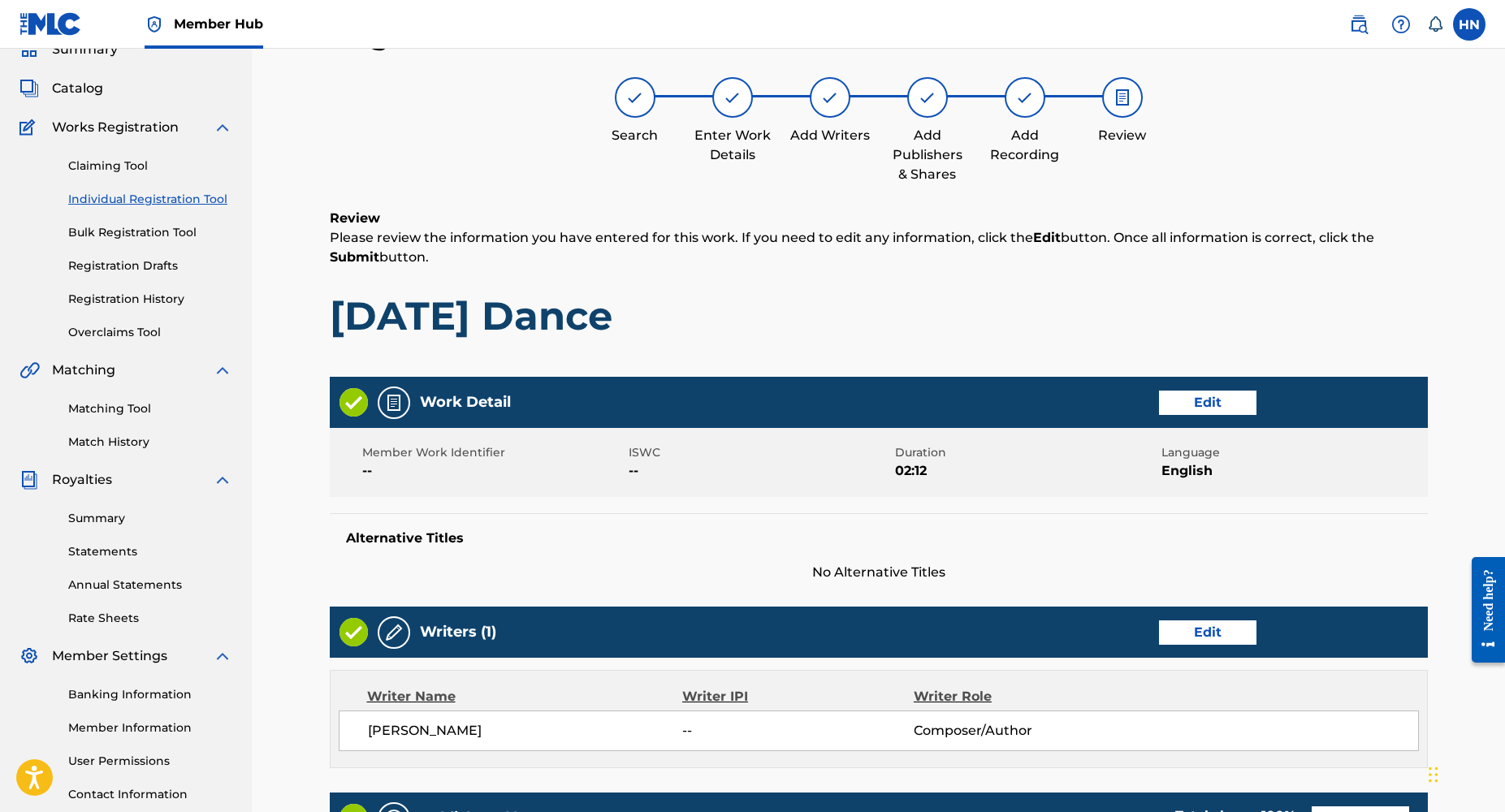
scroll to position [560, 0]
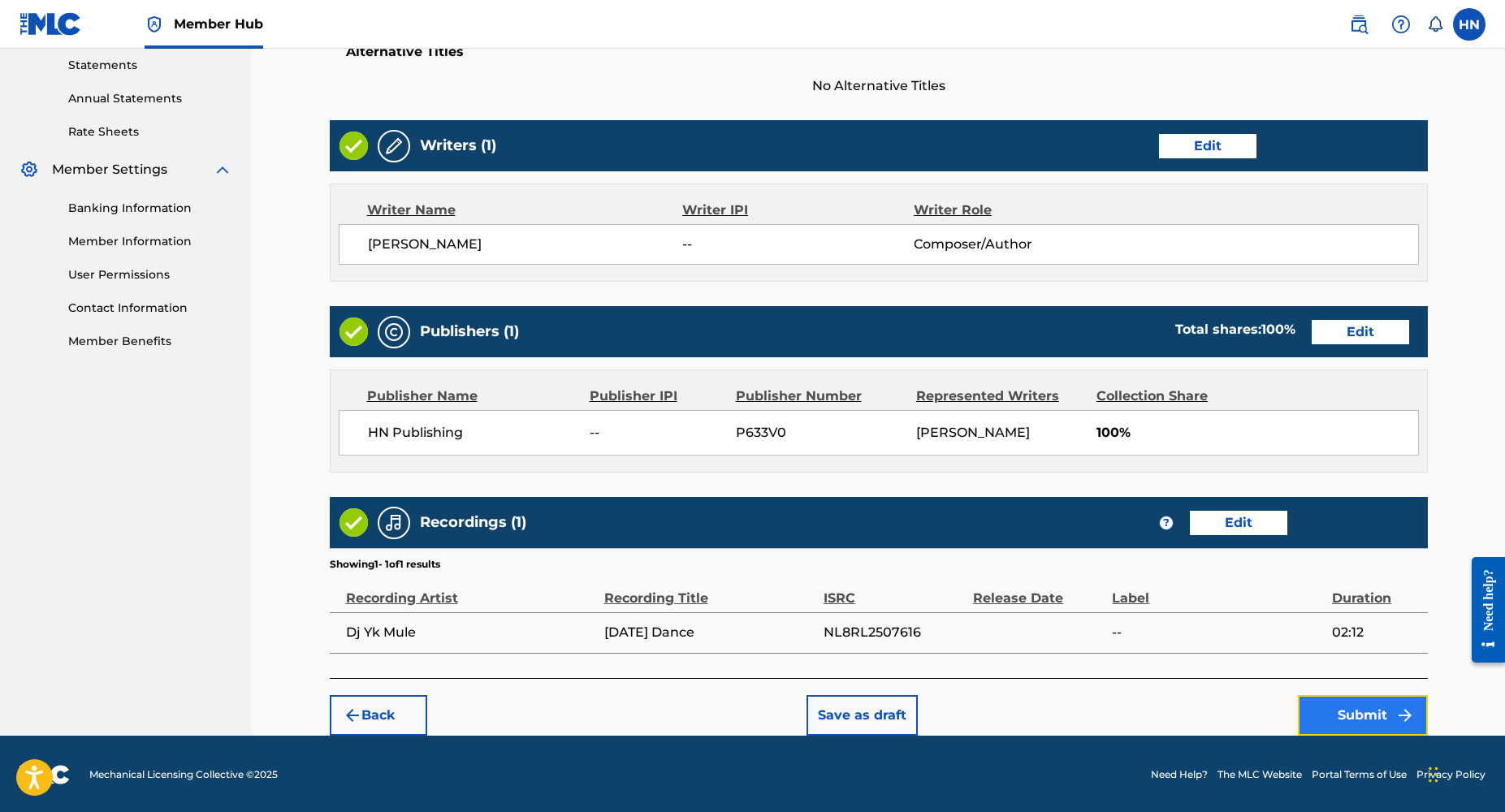
click at [1322, 706] on button "Submit" at bounding box center [1363, 715] width 130 height 40
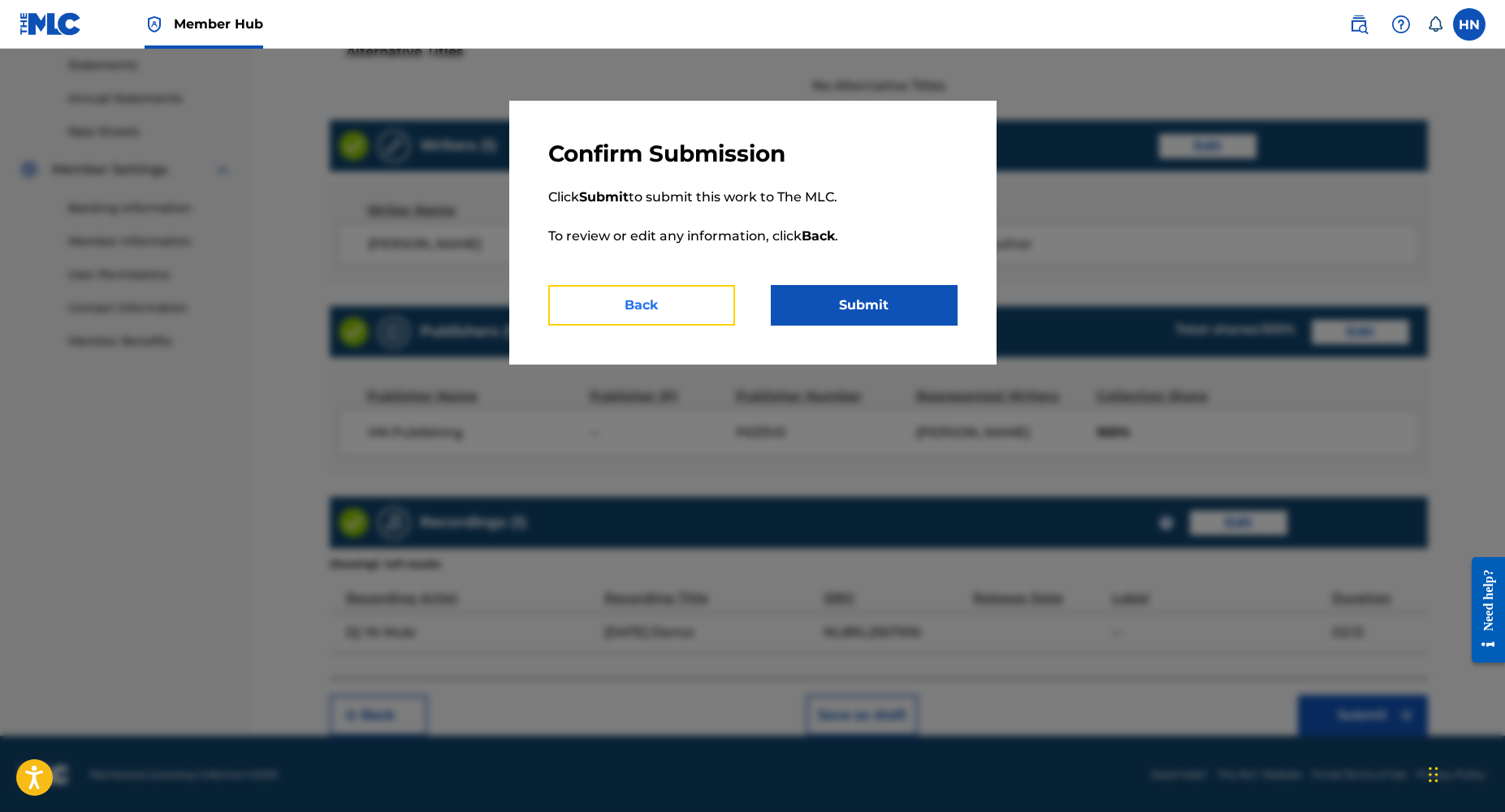
click at [692, 315] on button "Back" at bounding box center [642, 305] width 187 height 40
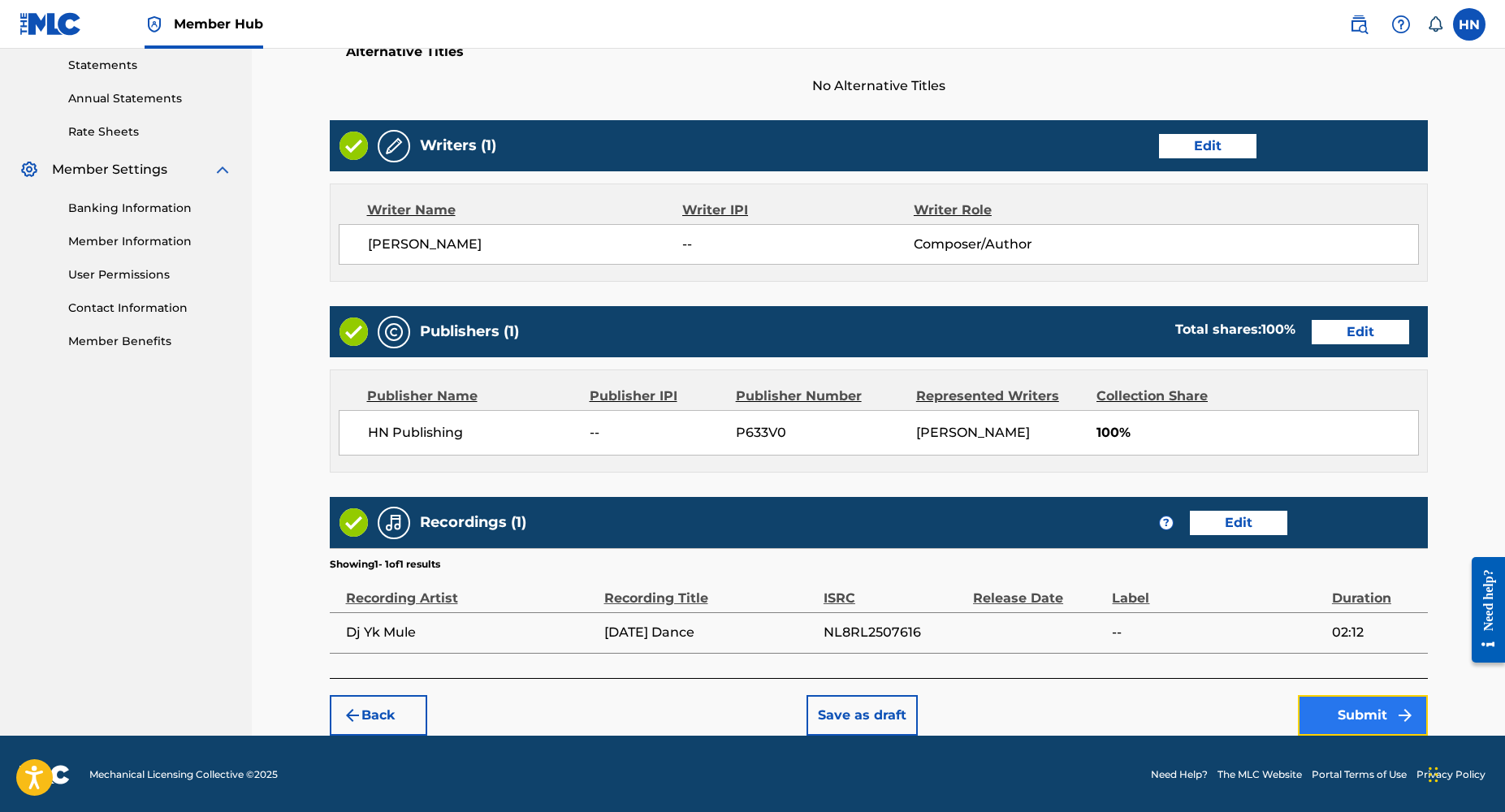
click at [1372, 715] on button "Submit" at bounding box center [1363, 715] width 130 height 40
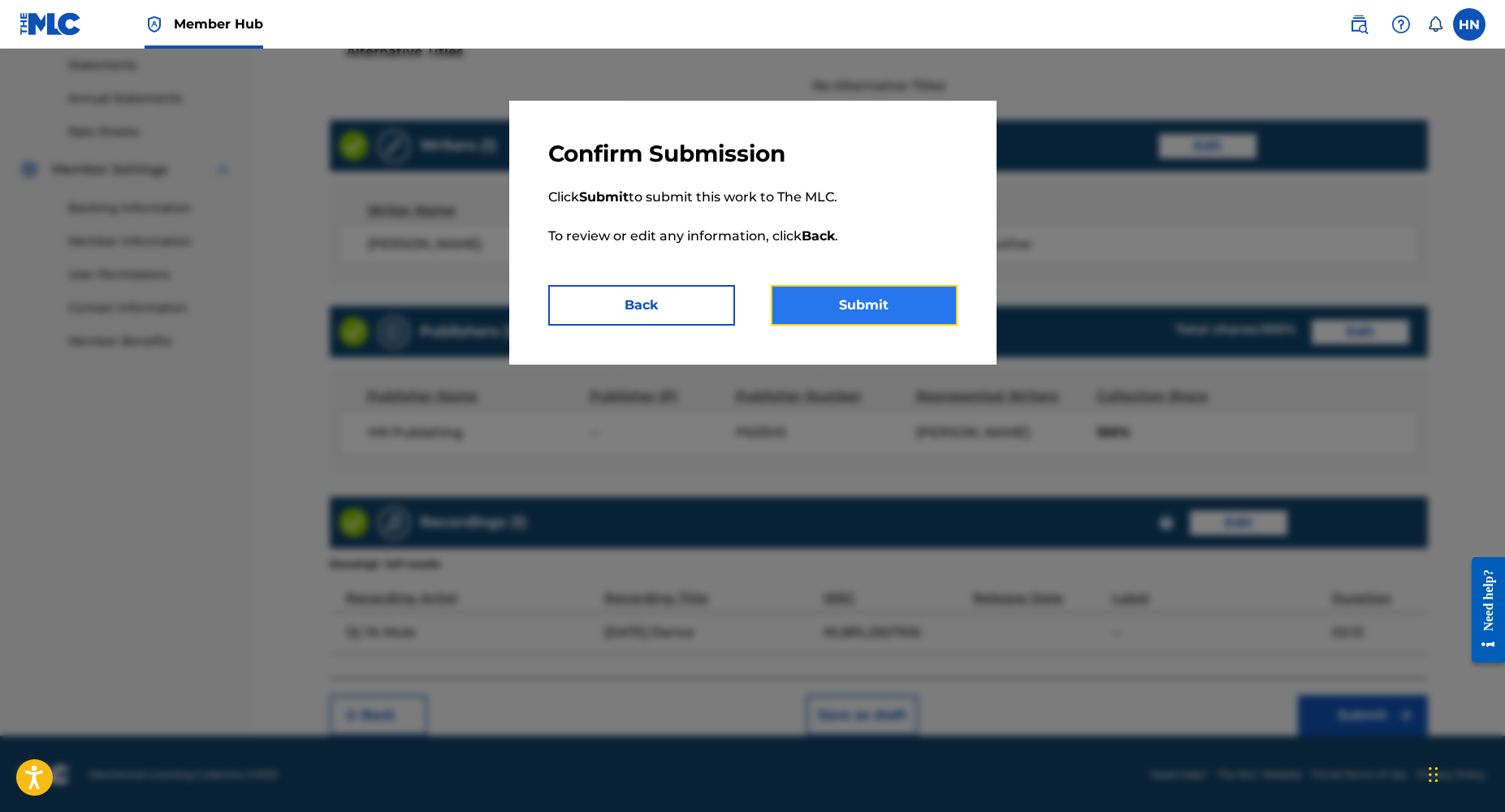
click at [848, 314] on button "Submit" at bounding box center [864, 305] width 187 height 40
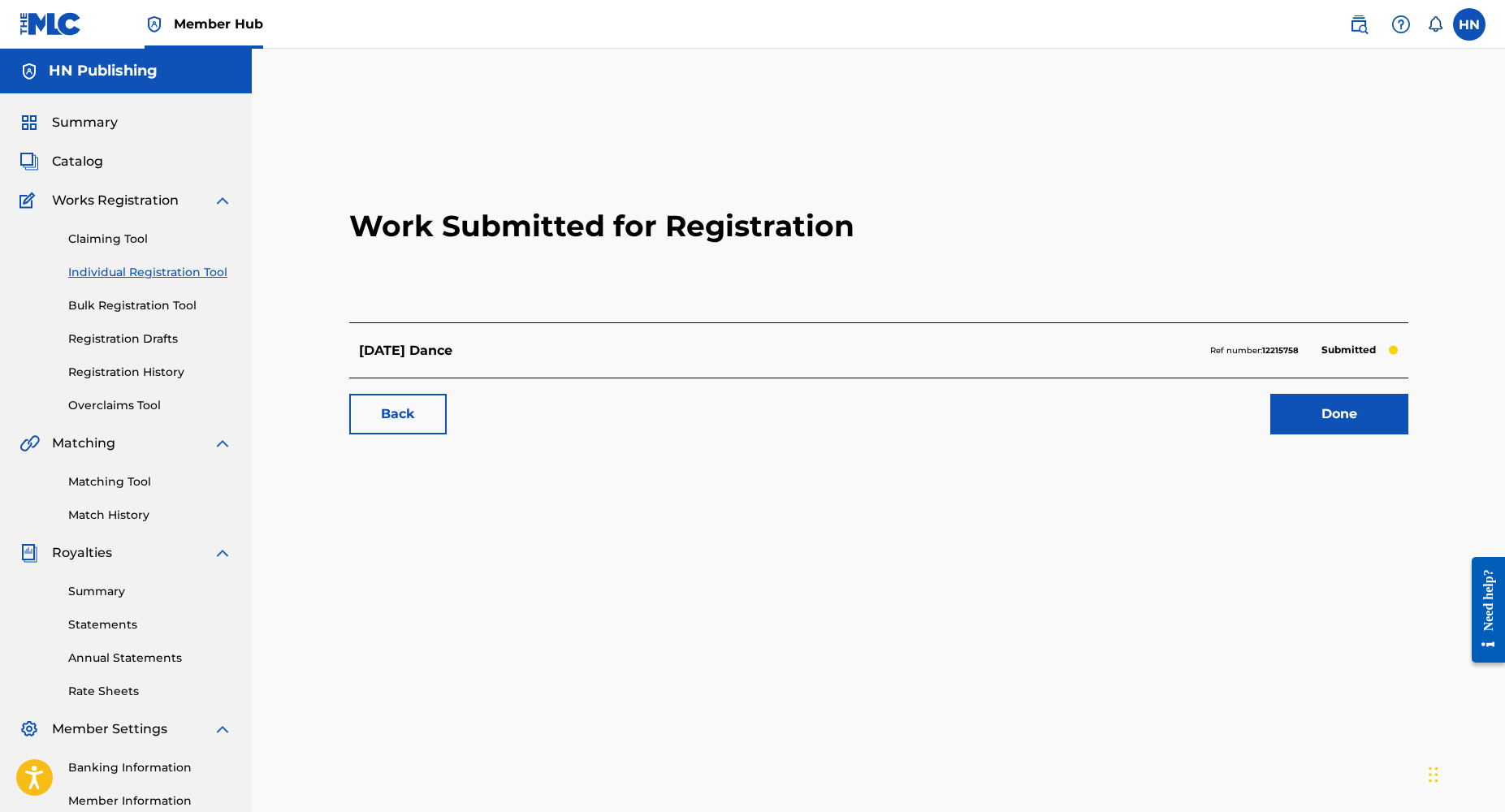
click at [155, 270] on link "Individual Registration Tool" at bounding box center [150, 272] width 164 height 17
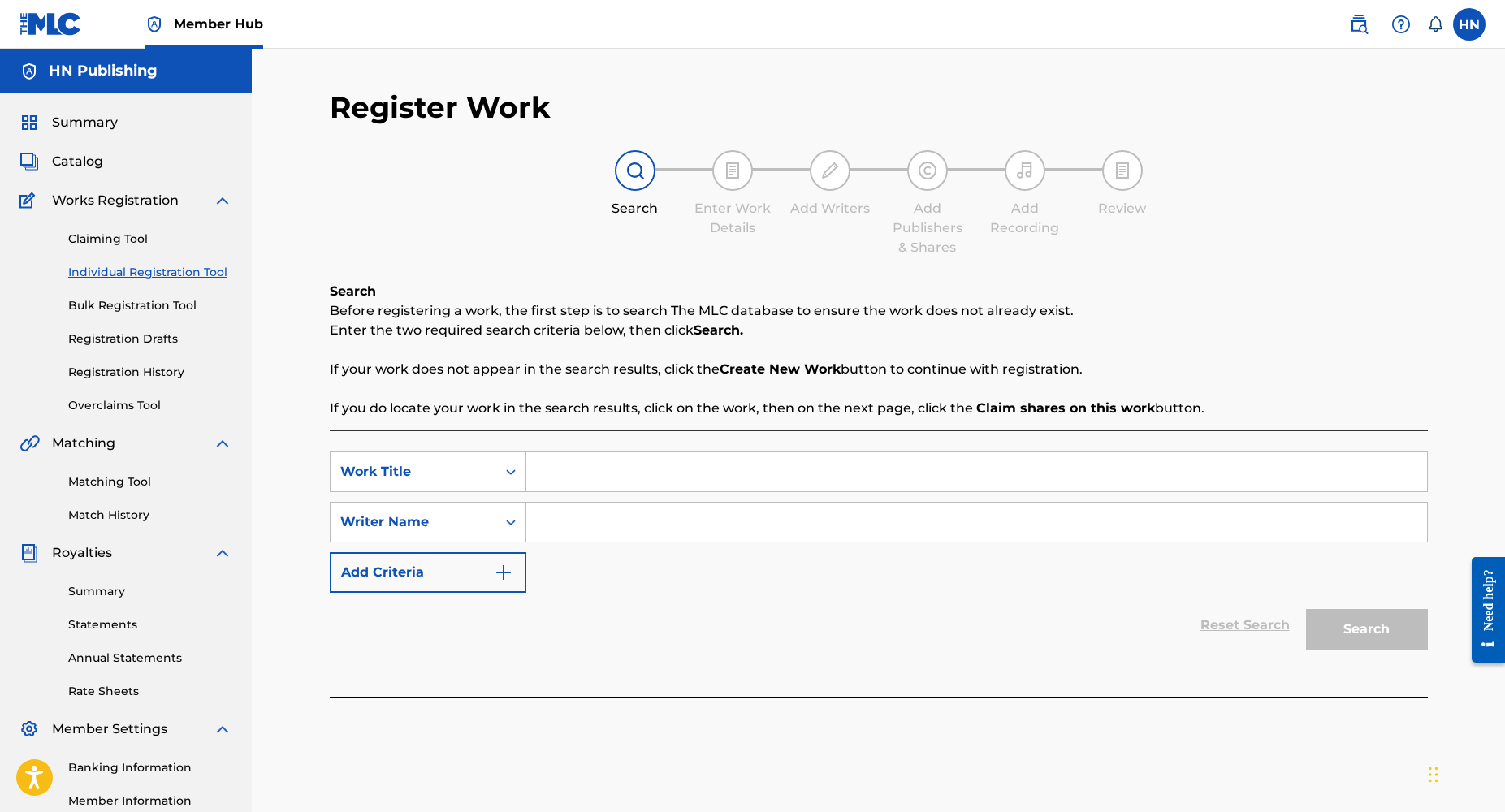
click at [602, 483] on input "Search Form" at bounding box center [976, 472] width 901 height 39
paste input "Sweet Cana"
type input "Sweet Cana"
click at [584, 528] on input "Search Form" at bounding box center [976, 523] width 901 height 39
type input "[PERSON_NAME]"
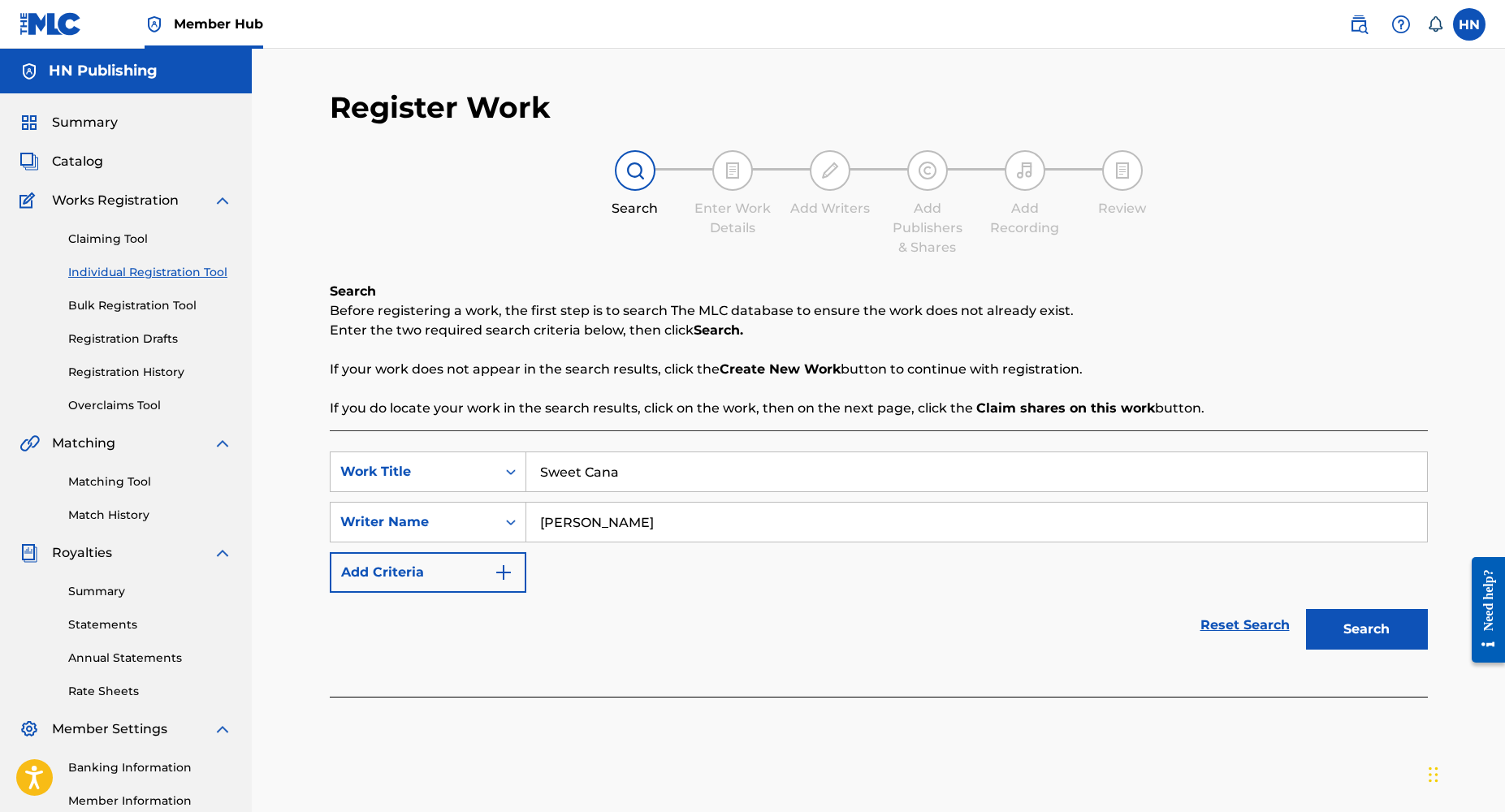
click at [1306, 609] on button "Search" at bounding box center [1367, 629] width 122 height 40
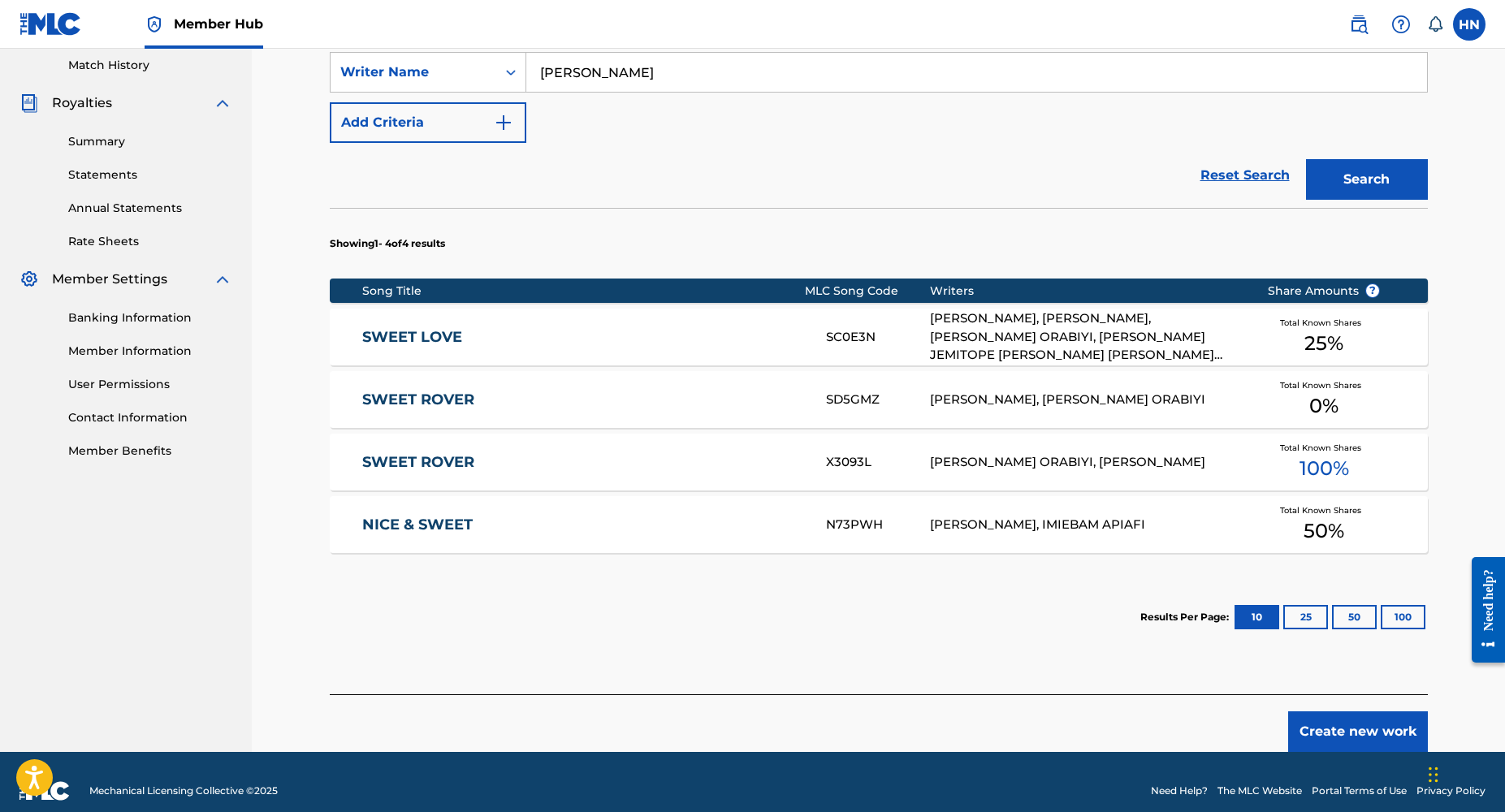
scroll to position [455, 0]
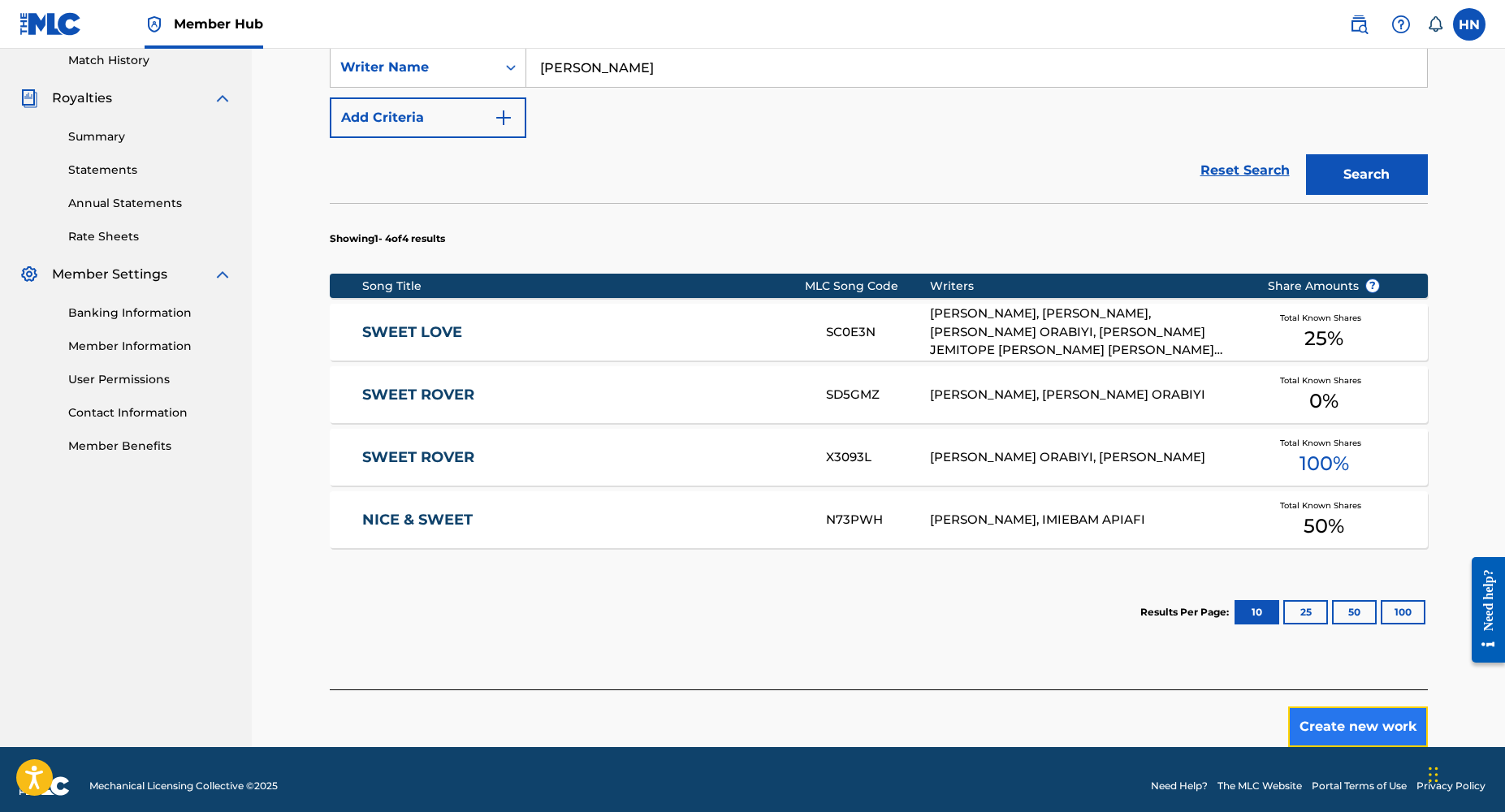
click at [1343, 726] on button "Create new work" at bounding box center [1358, 726] width 140 height 40
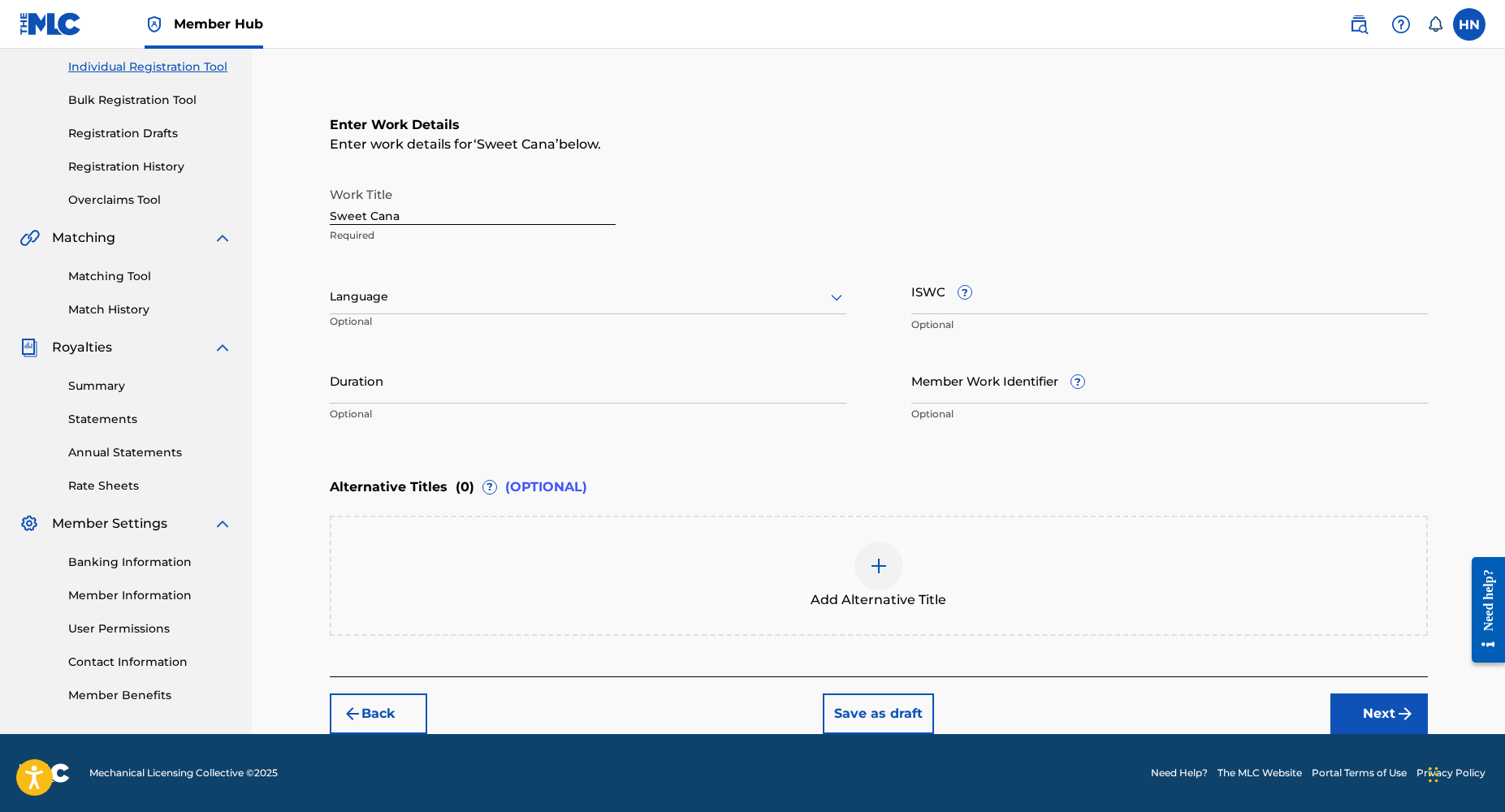
scroll to position [205, 0]
click at [529, 312] on div "Language" at bounding box center [588, 298] width 517 height 34
click at [377, 296] on div at bounding box center [588, 297] width 517 height 21
click at [370, 330] on div "English" at bounding box center [588, 333] width 515 height 36
click at [366, 397] on input "Duration" at bounding box center [588, 381] width 517 height 46
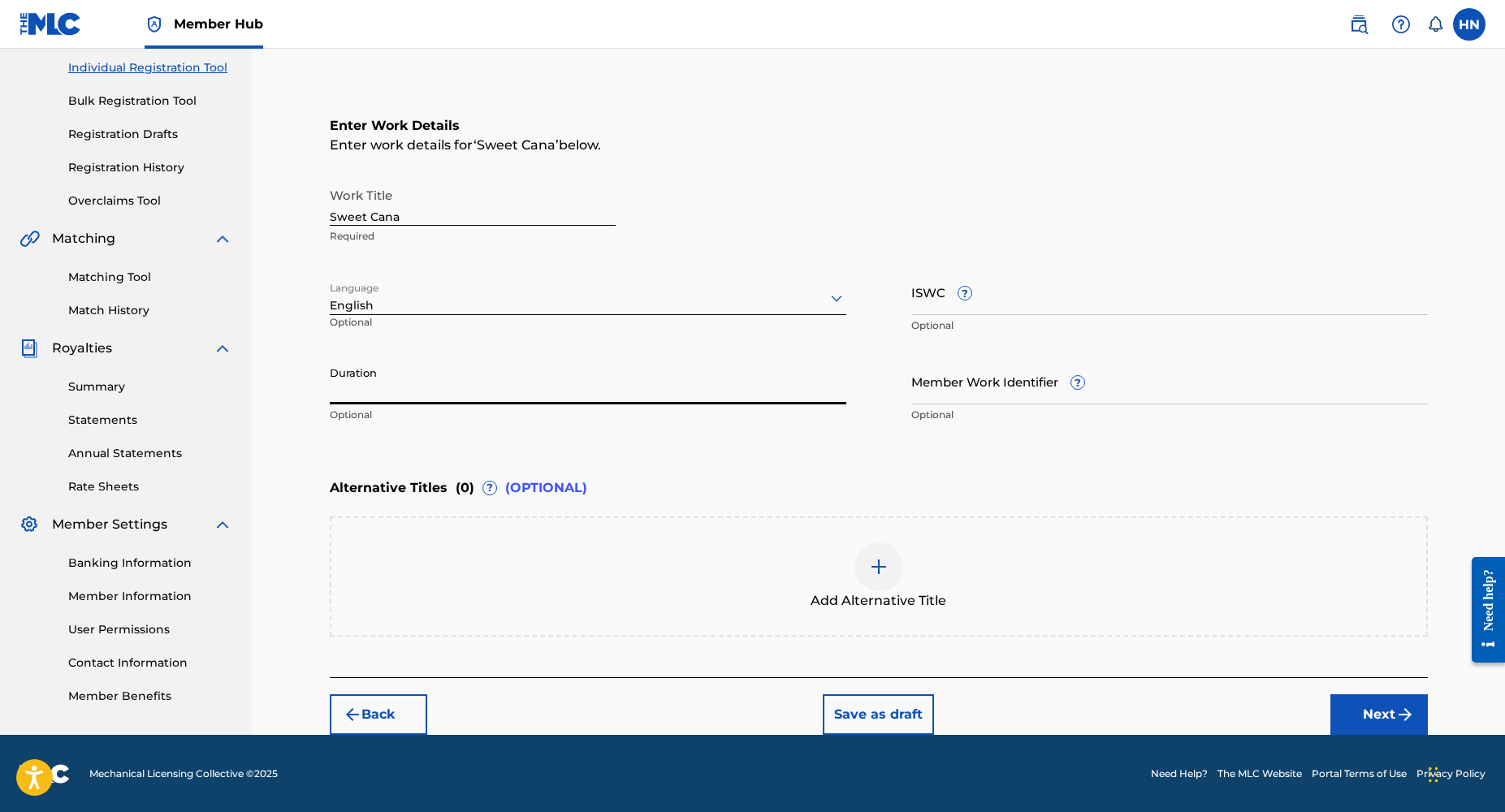
type input "2"
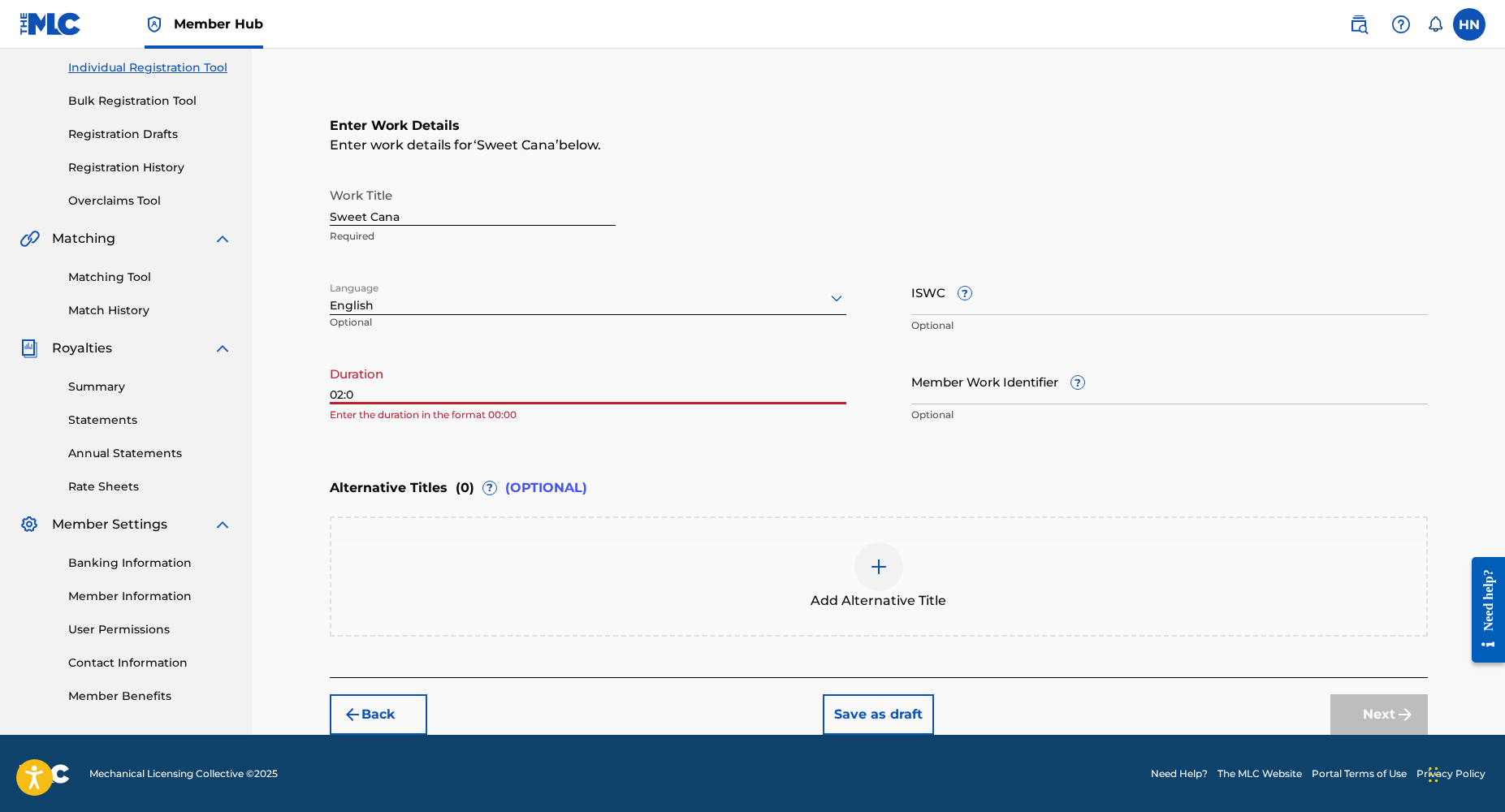
type input "02:09"
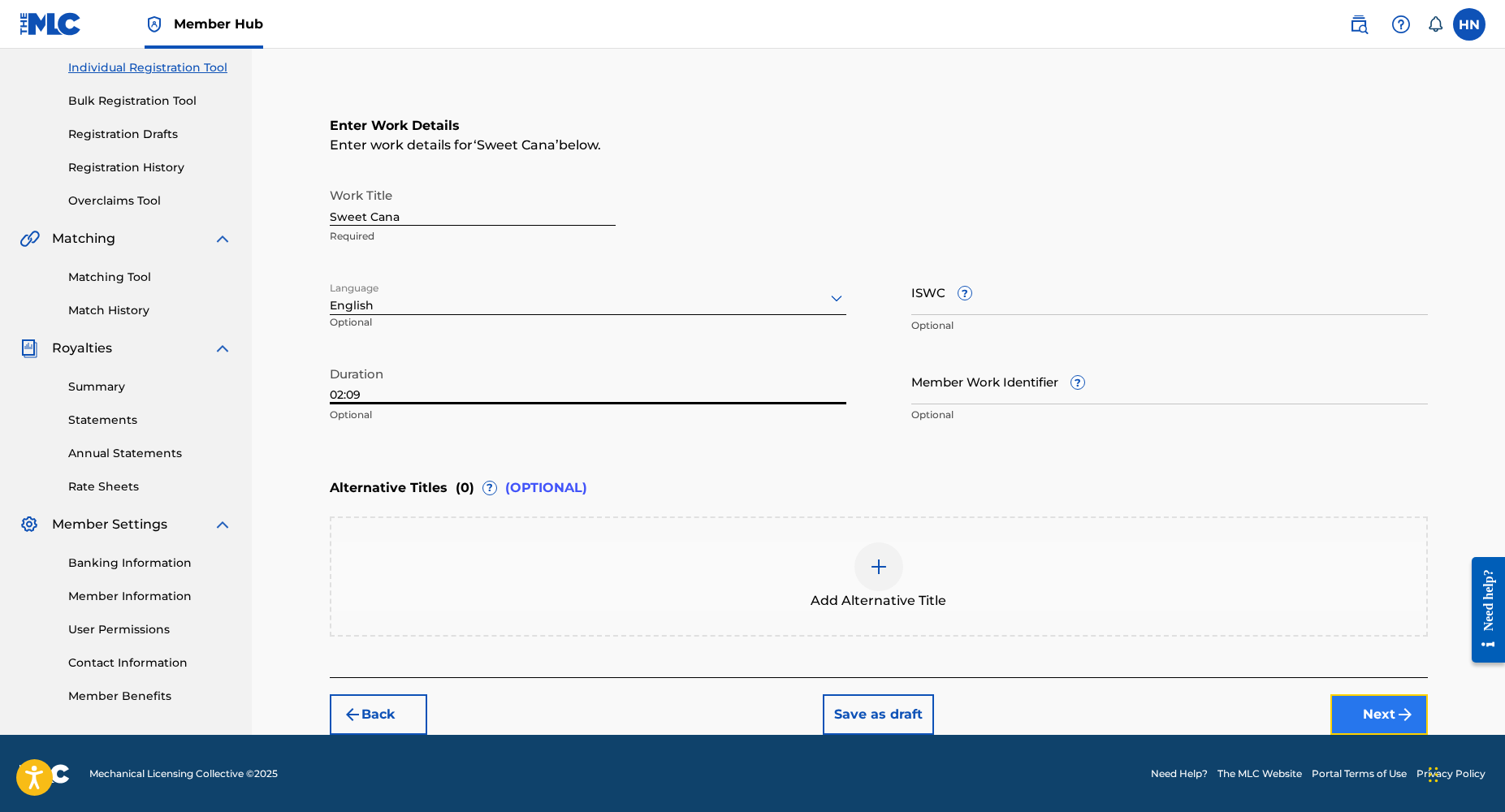
click at [1374, 710] on button "Next" at bounding box center [1379, 715] width 97 height 40
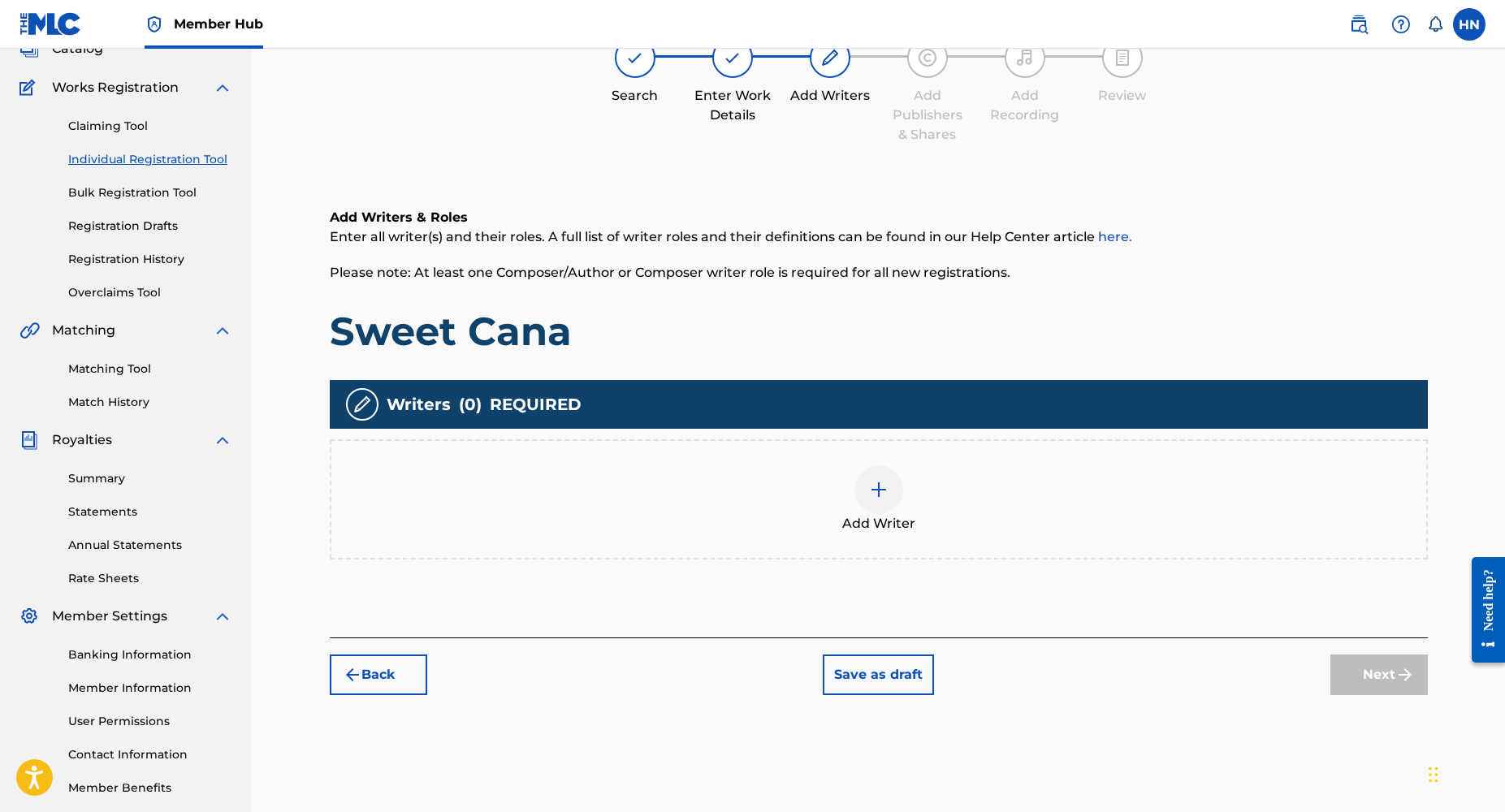
scroll to position [73, 0]
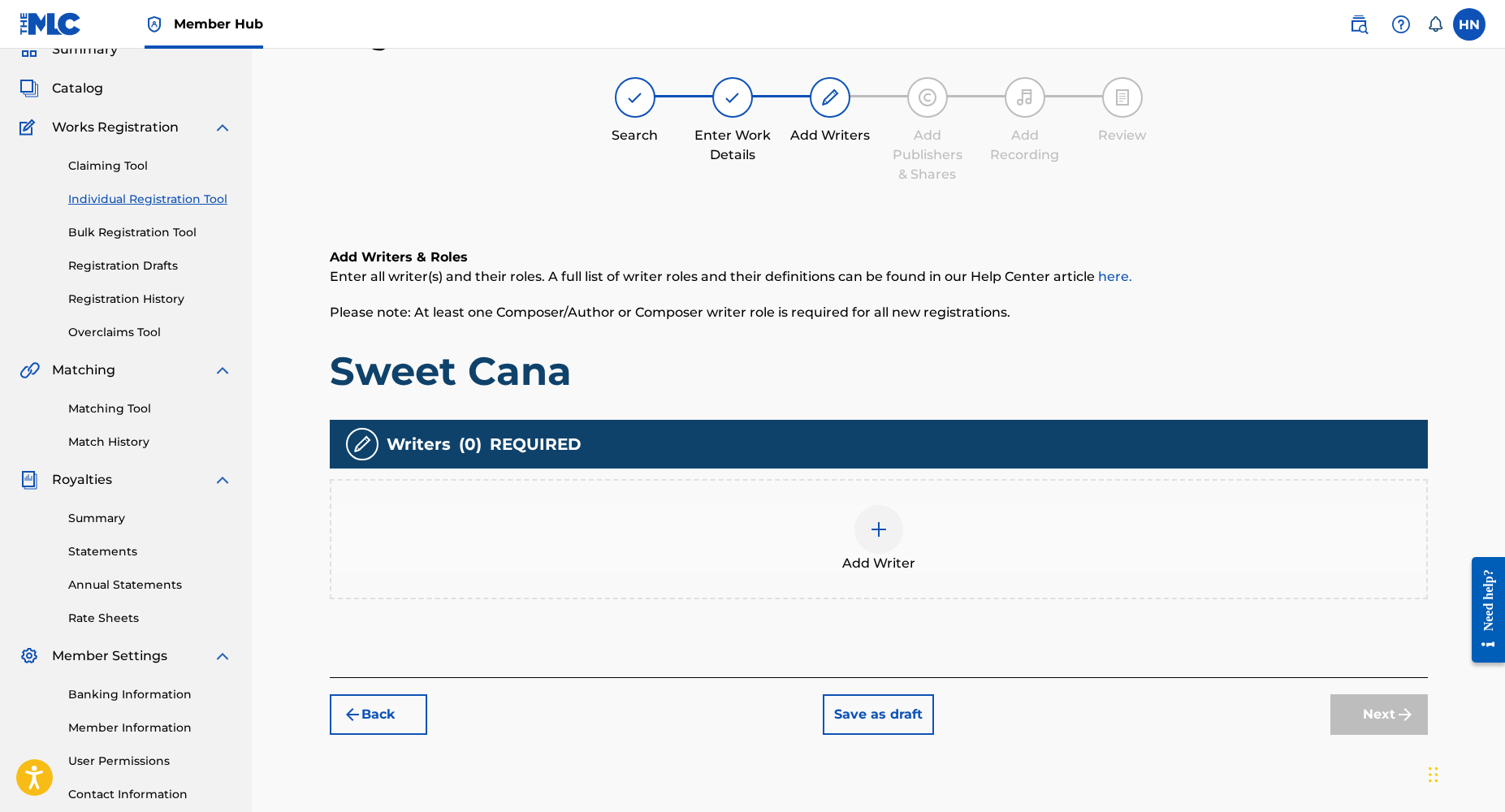
click at [886, 535] on img at bounding box center [879, 530] width 20 height 20
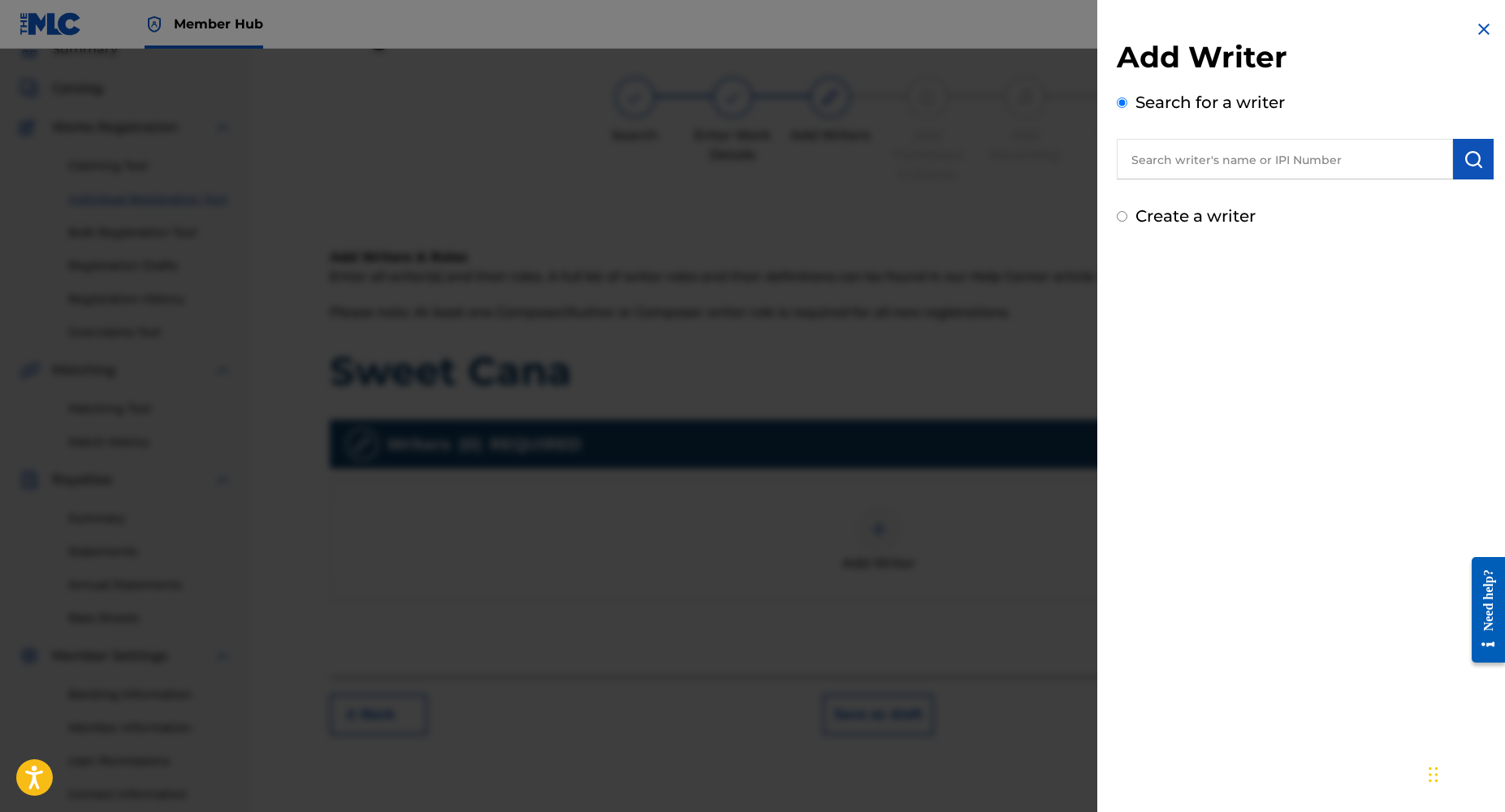
click at [1202, 159] on input "text" at bounding box center [1286, 158] width 337 height 40
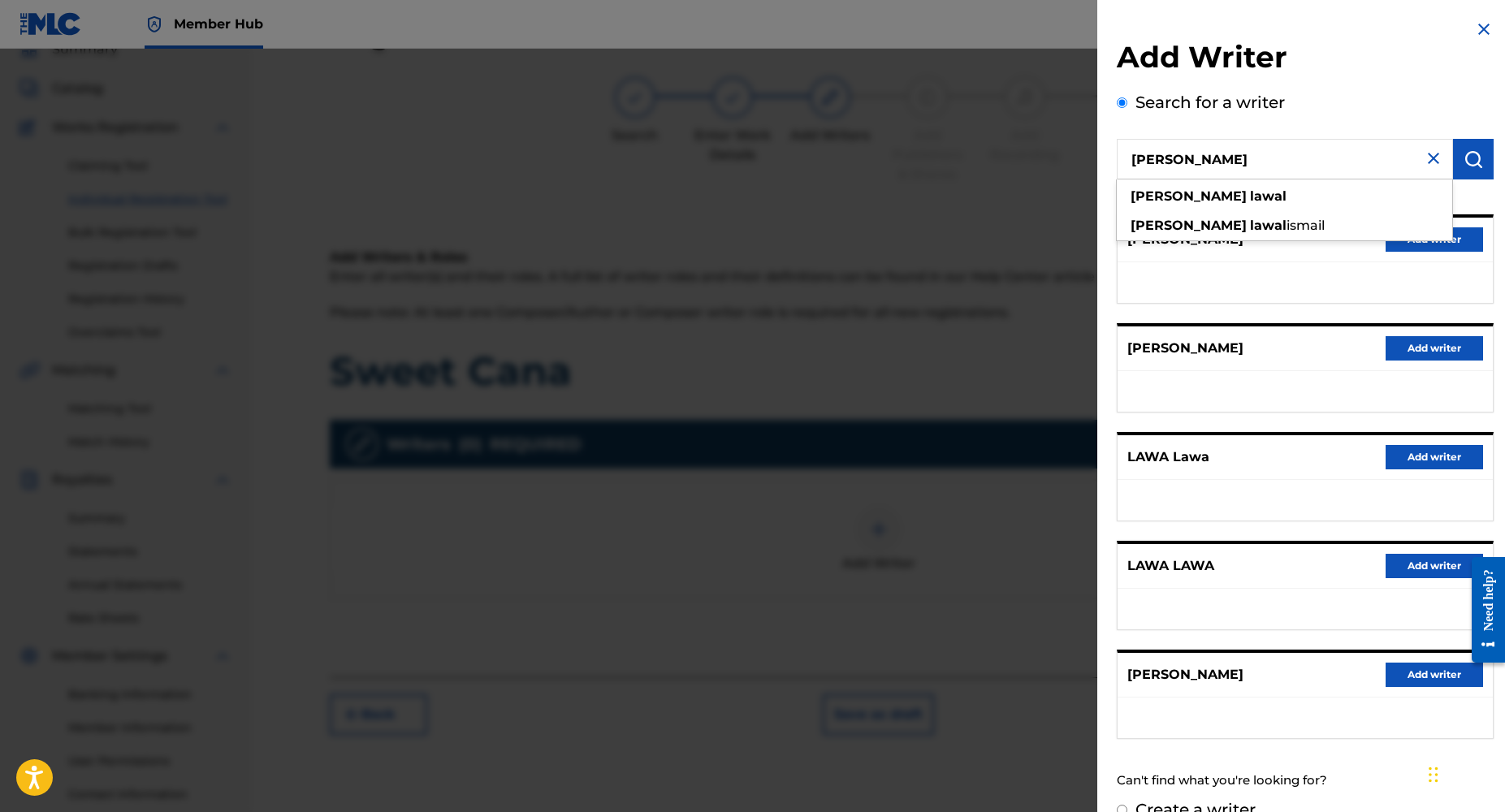
type input "[PERSON_NAME]"
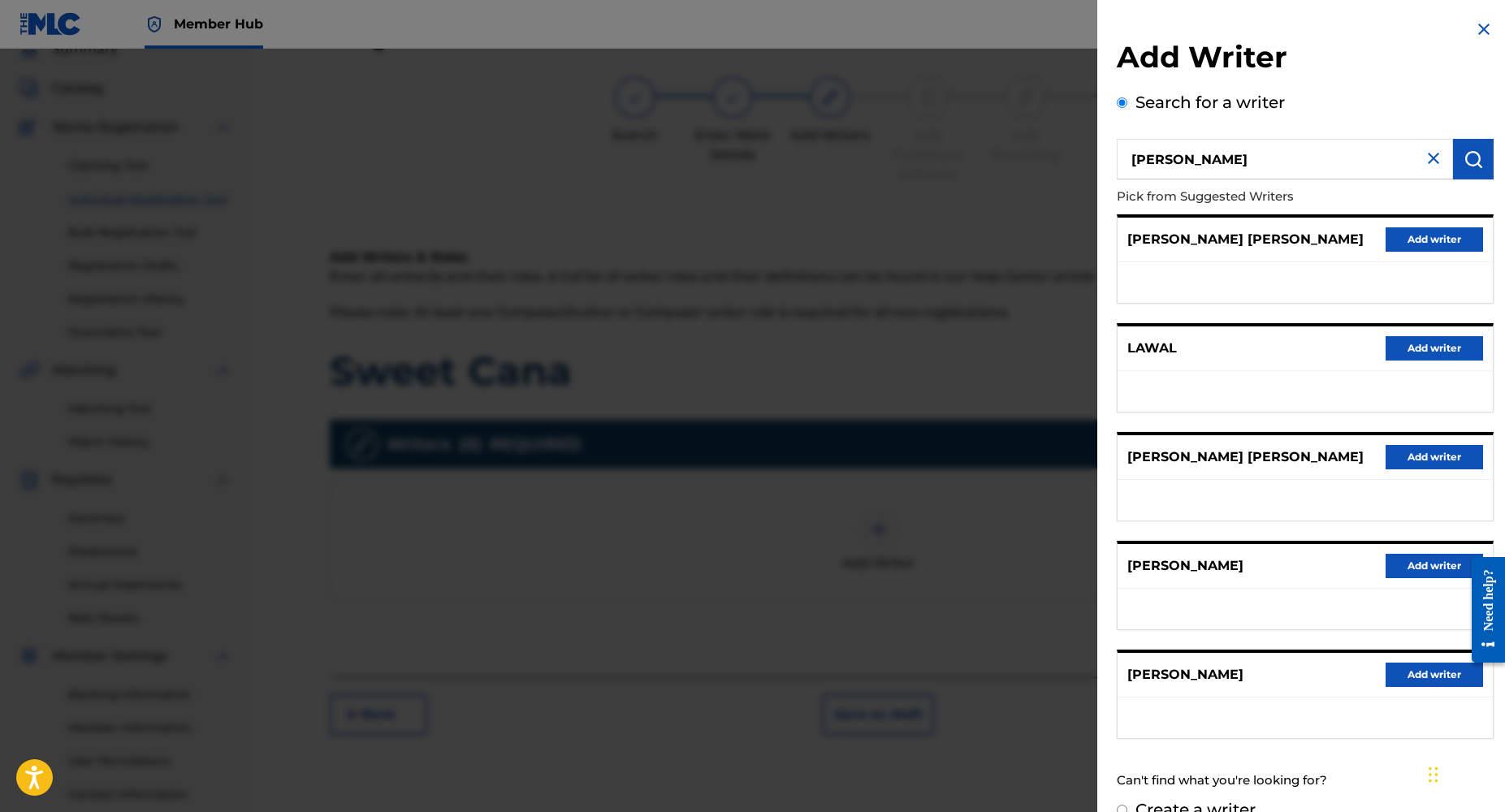
scroll to position [30, 0]
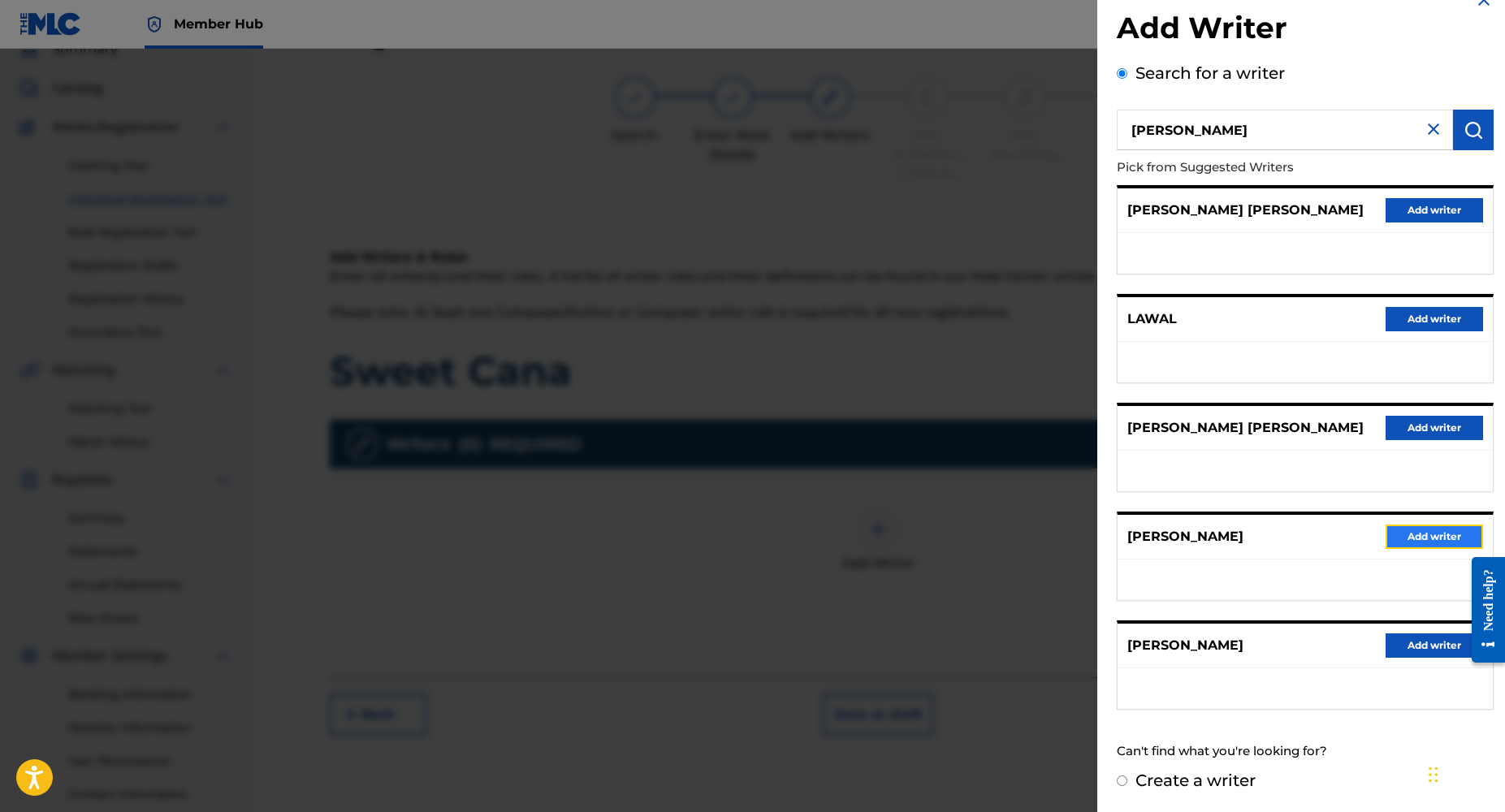
click at [1413, 538] on button "Add writer" at bounding box center [1434, 536] width 97 height 25
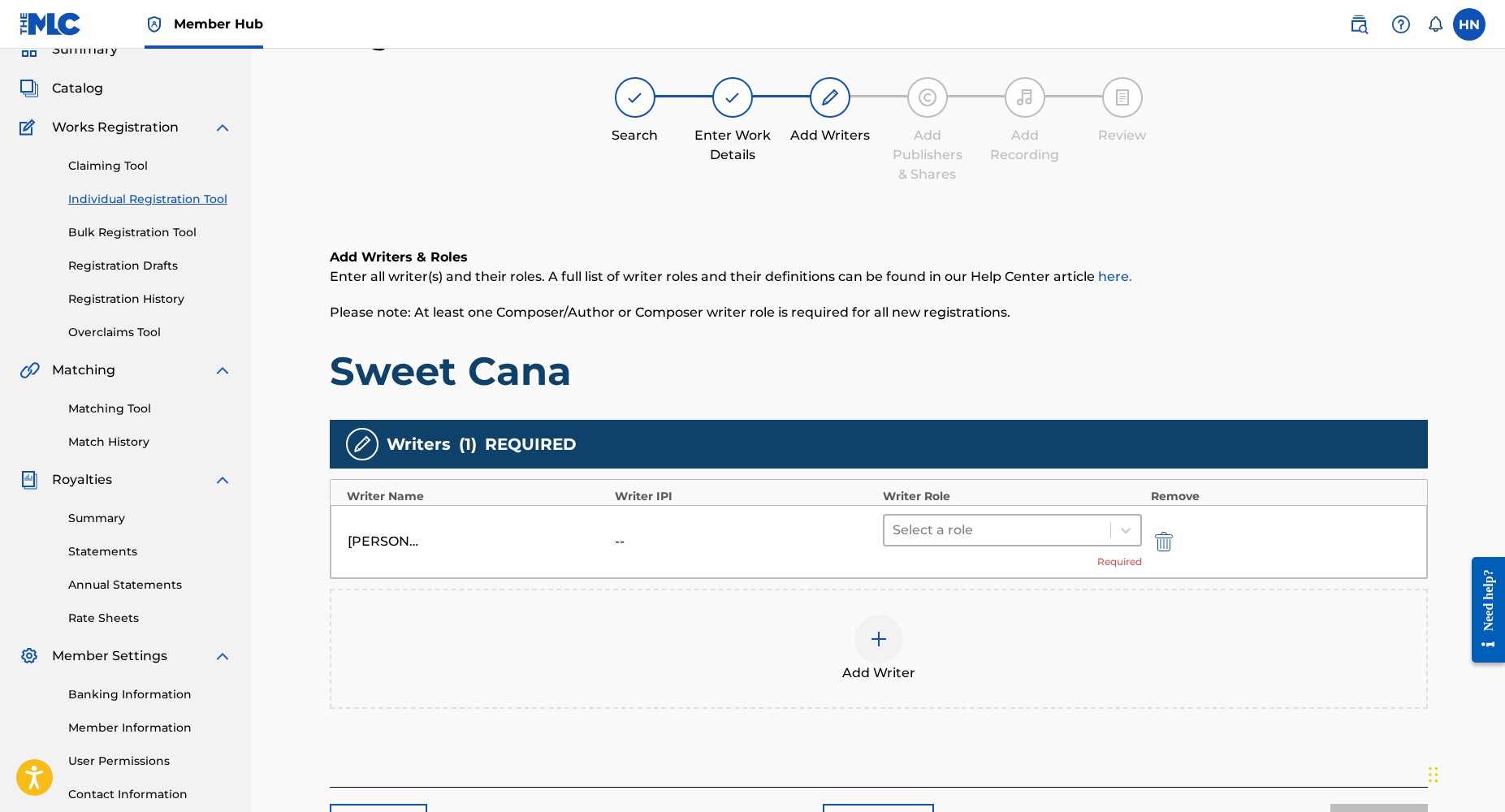
click at [959, 524] on div at bounding box center [998, 530] width 211 height 23
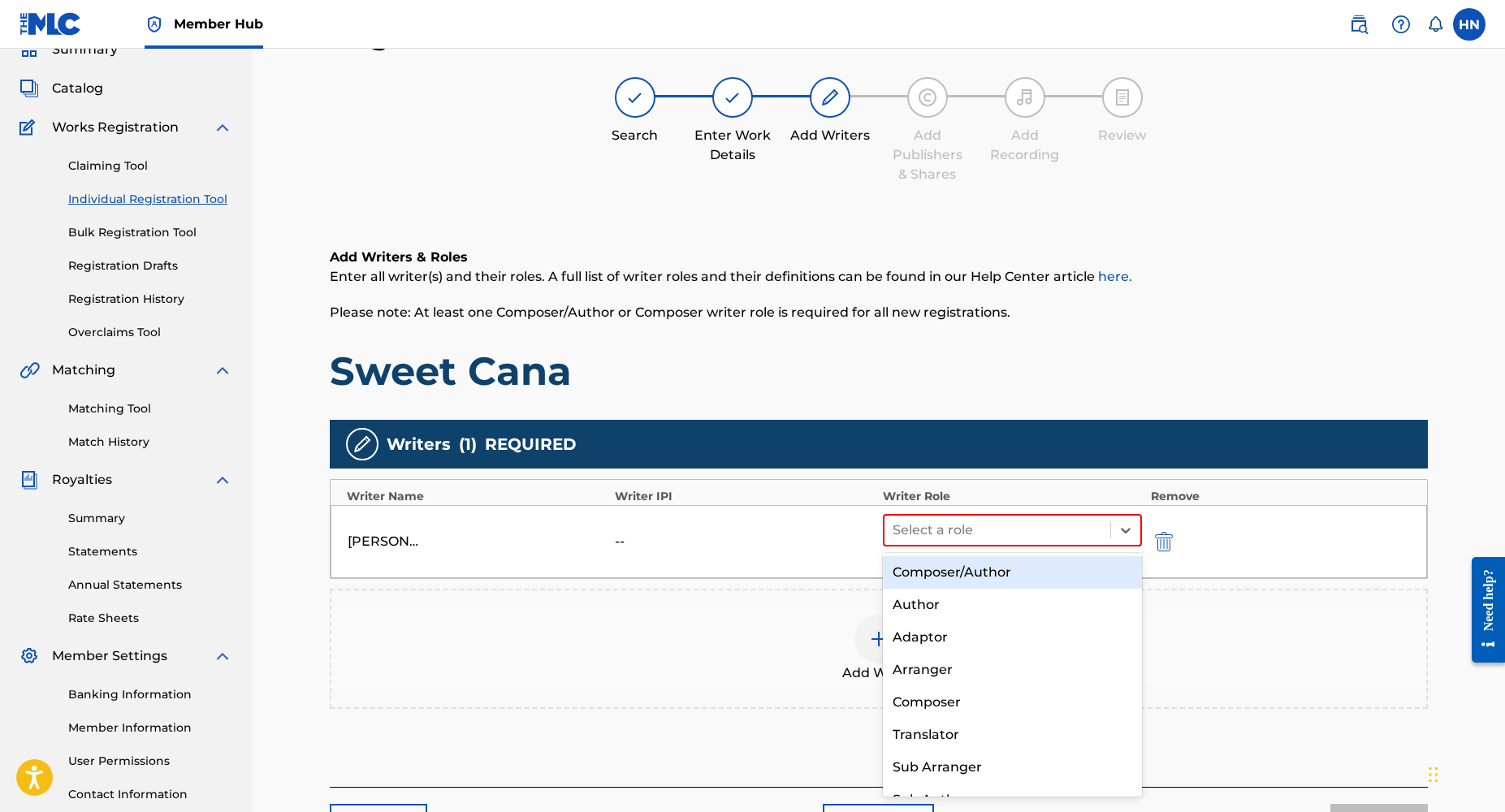
click at [942, 575] on div "Composer/Author" at bounding box center [1013, 572] width 260 height 32
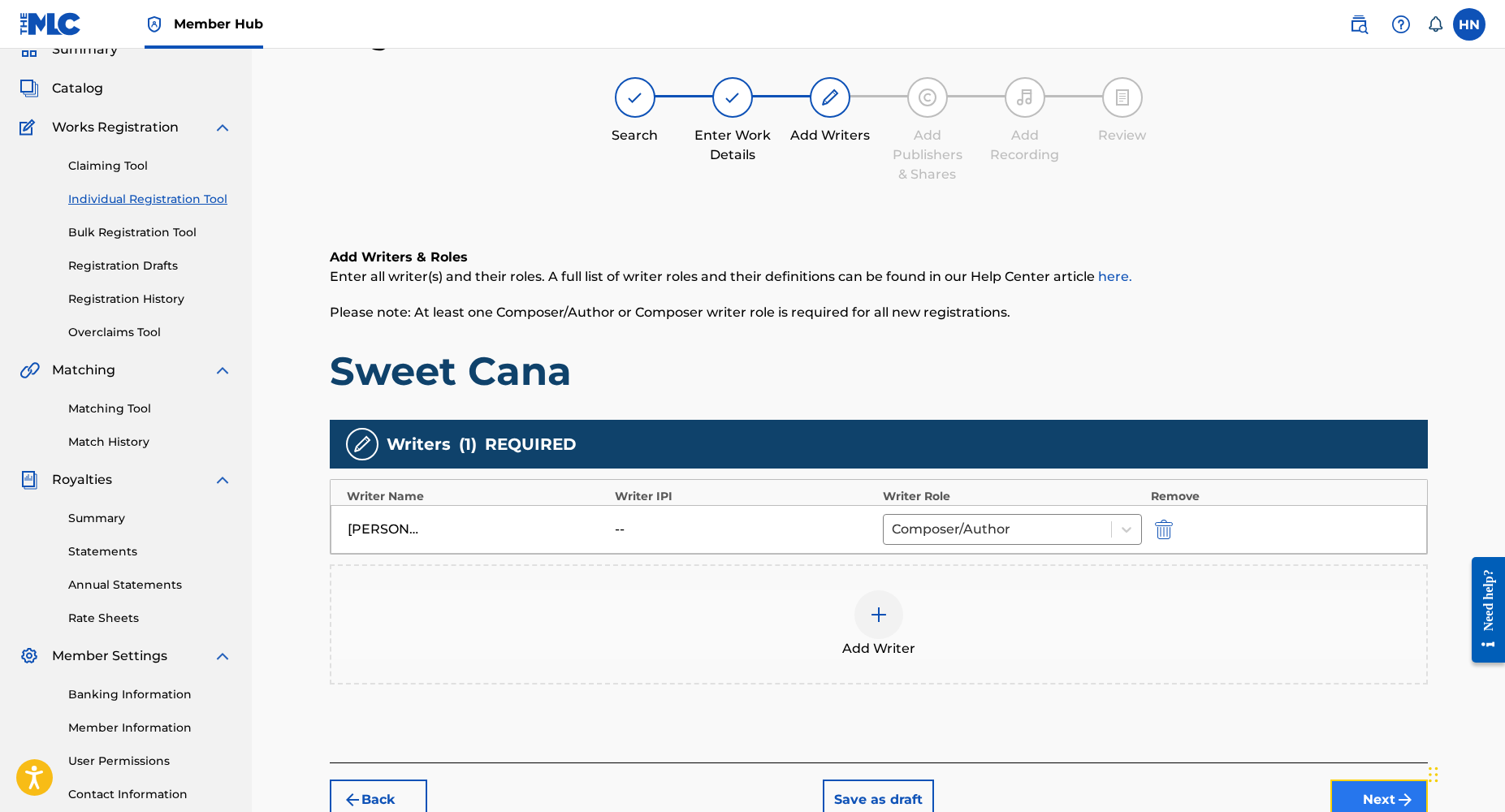
click at [1385, 784] on button "Next" at bounding box center [1379, 799] width 97 height 40
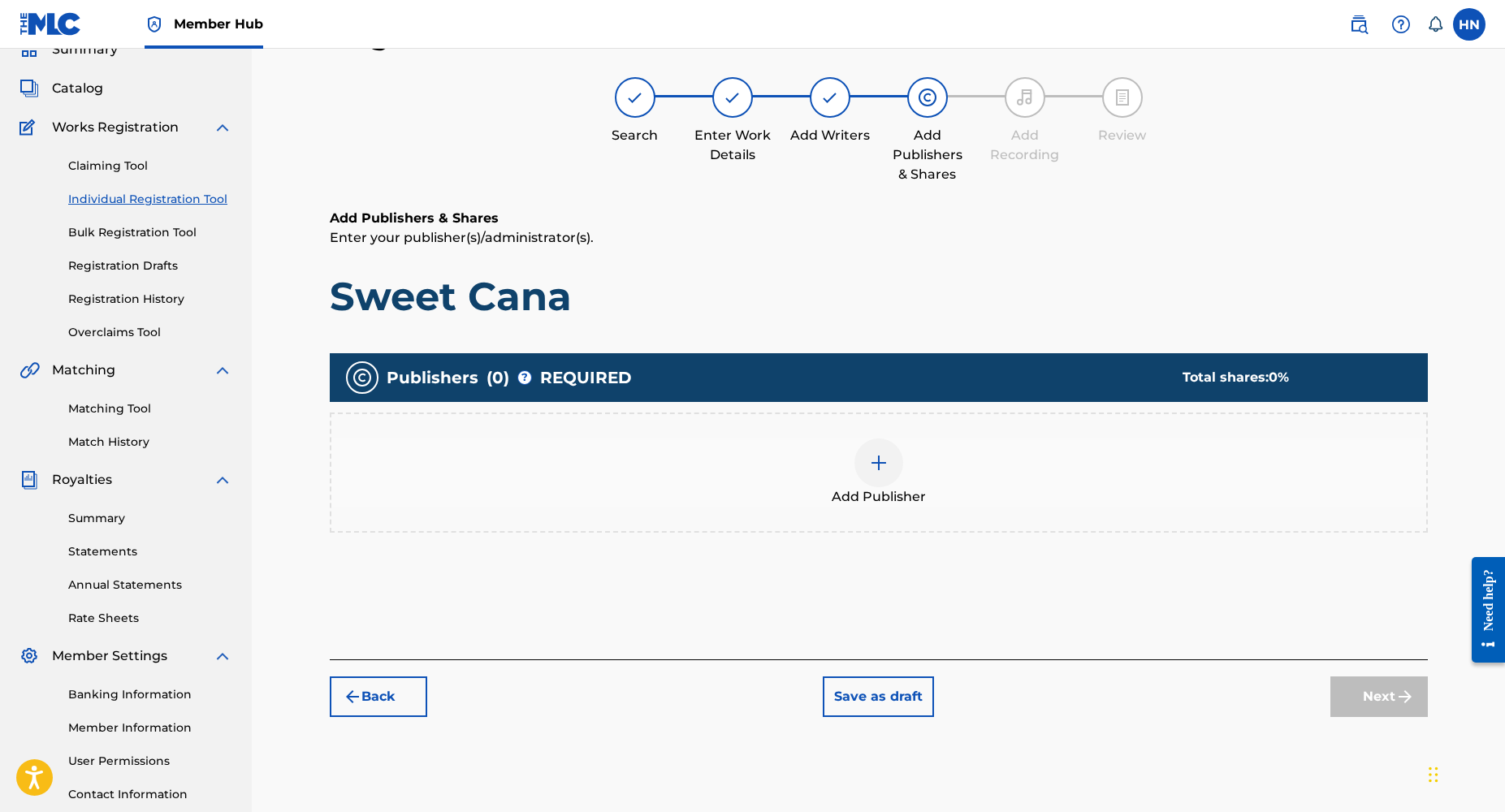
click at [869, 454] on img at bounding box center [879, 464] width 20 height 20
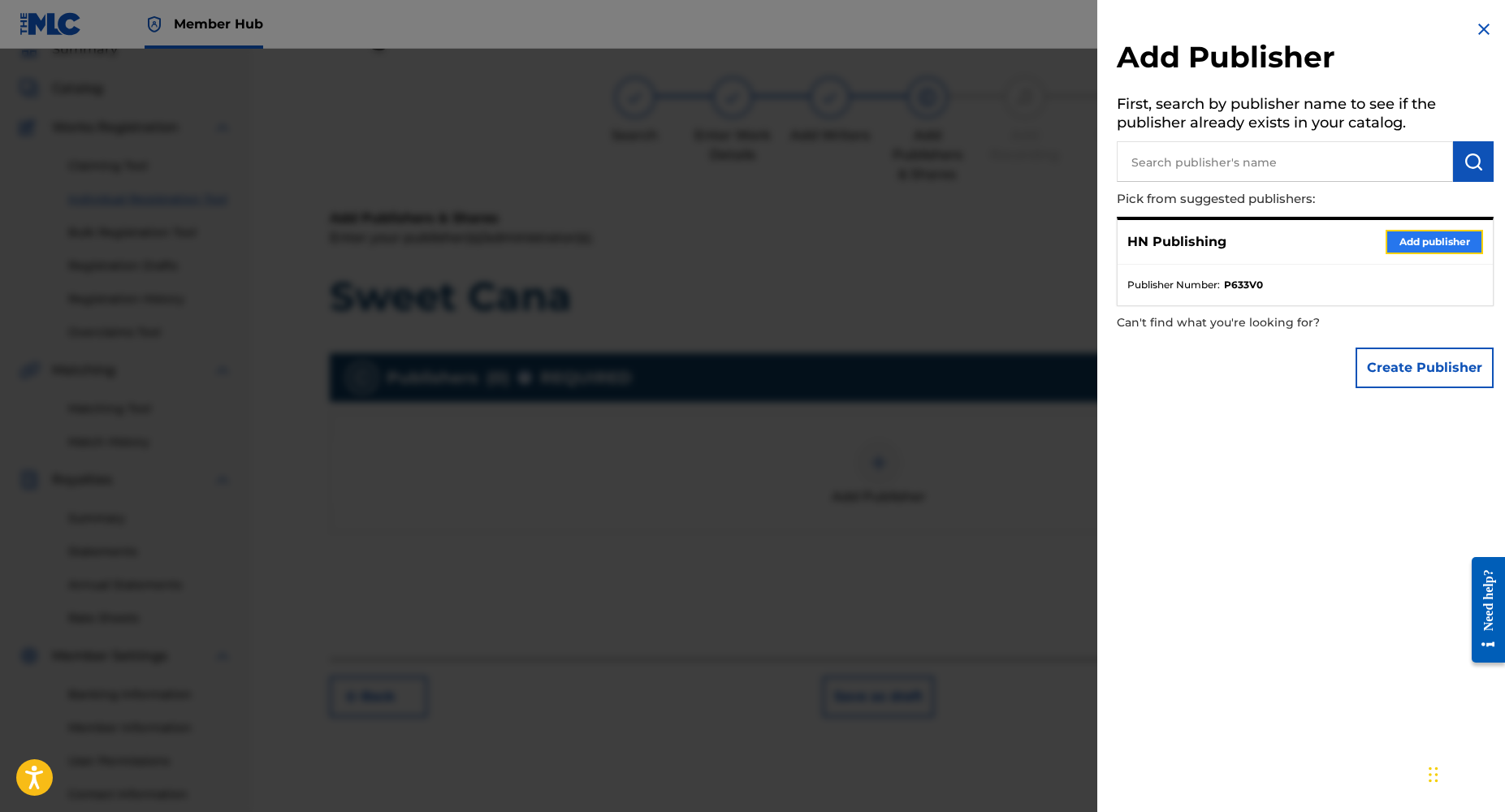
click at [1461, 253] on button "Add publisher" at bounding box center [1434, 242] width 97 height 25
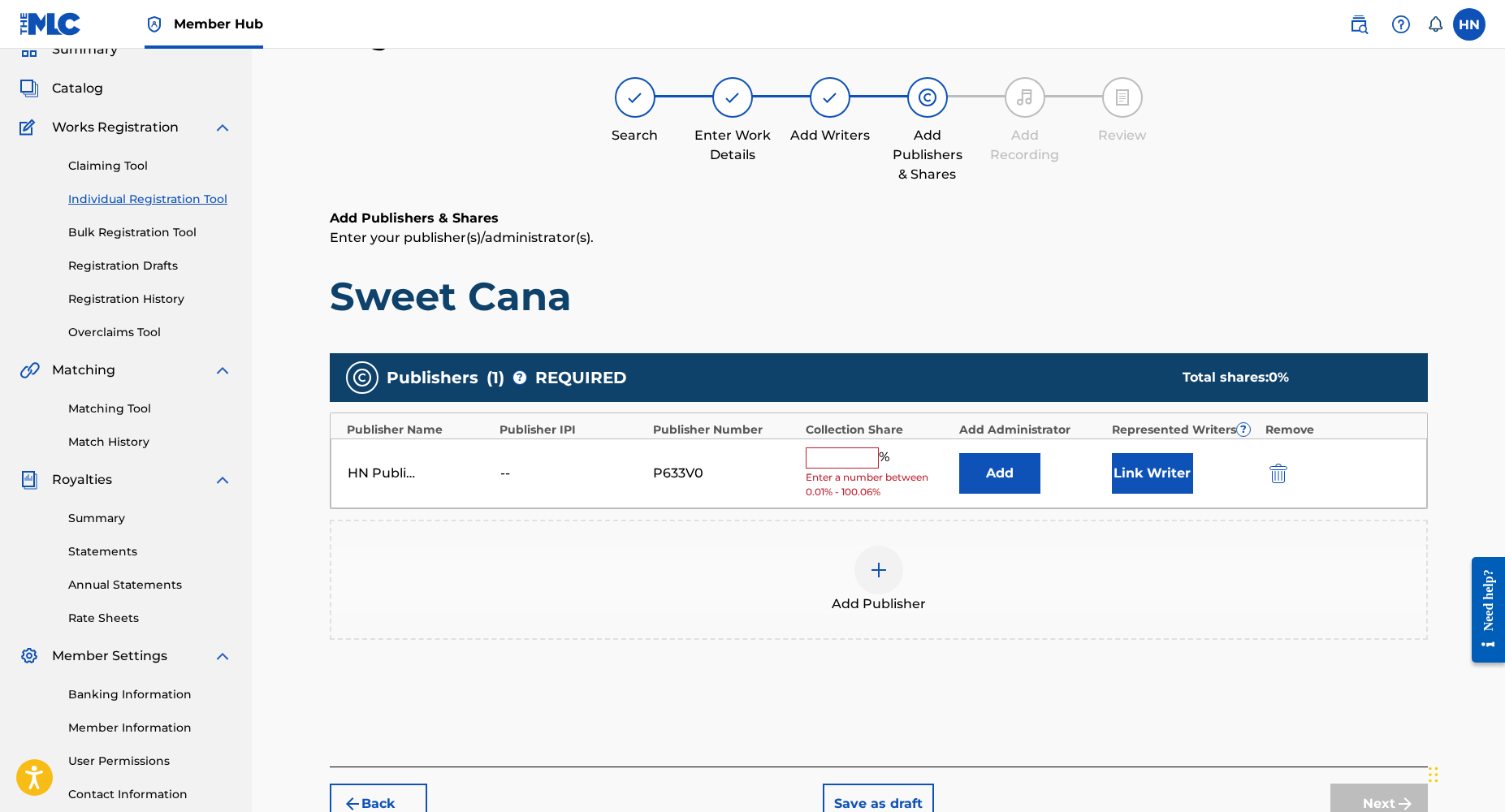
click at [819, 451] on input "text" at bounding box center [843, 458] width 73 height 21
type input "100"
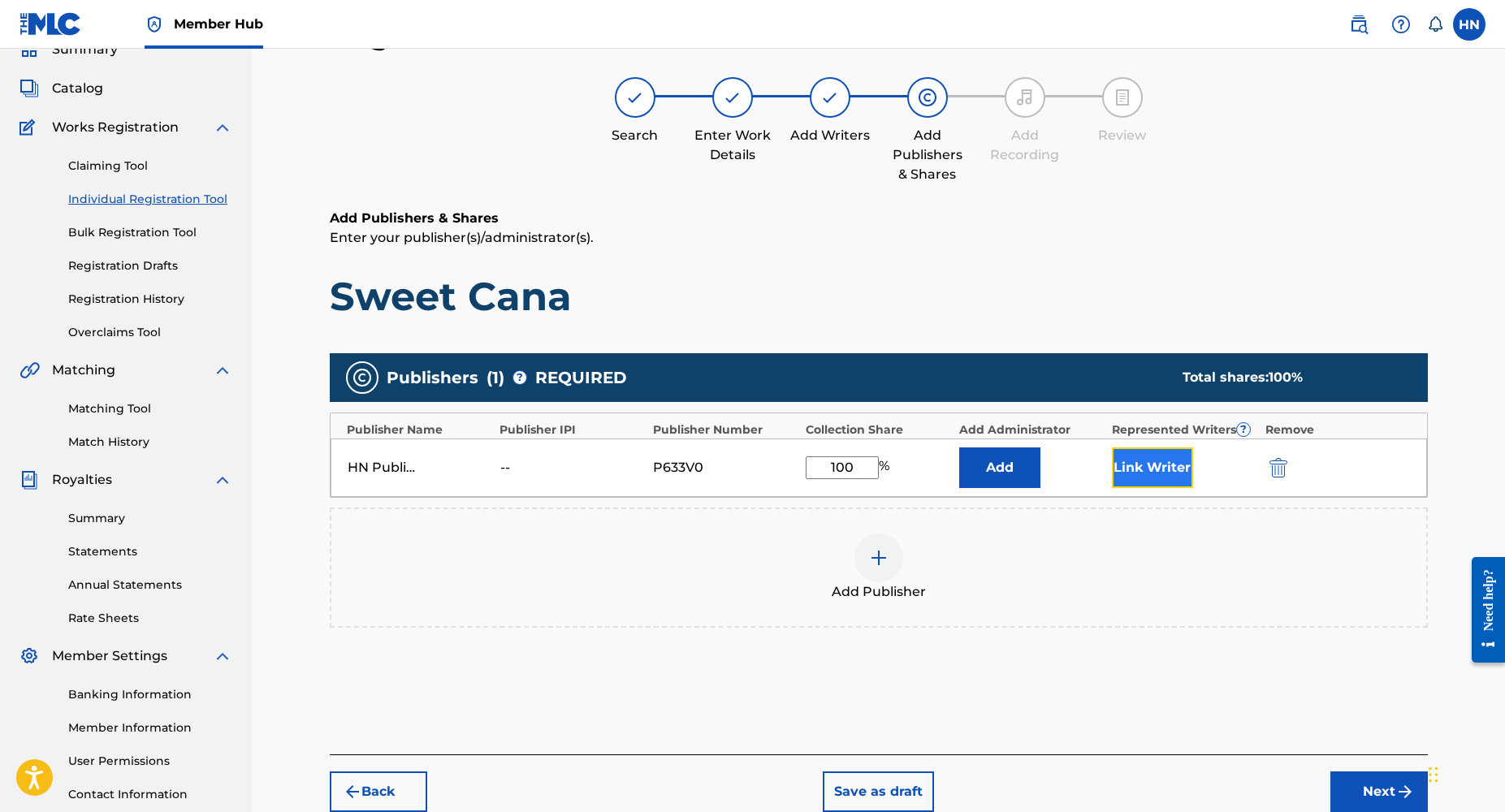
click at [1150, 471] on button "Link Writer" at bounding box center [1153, 468] width 82 height 40
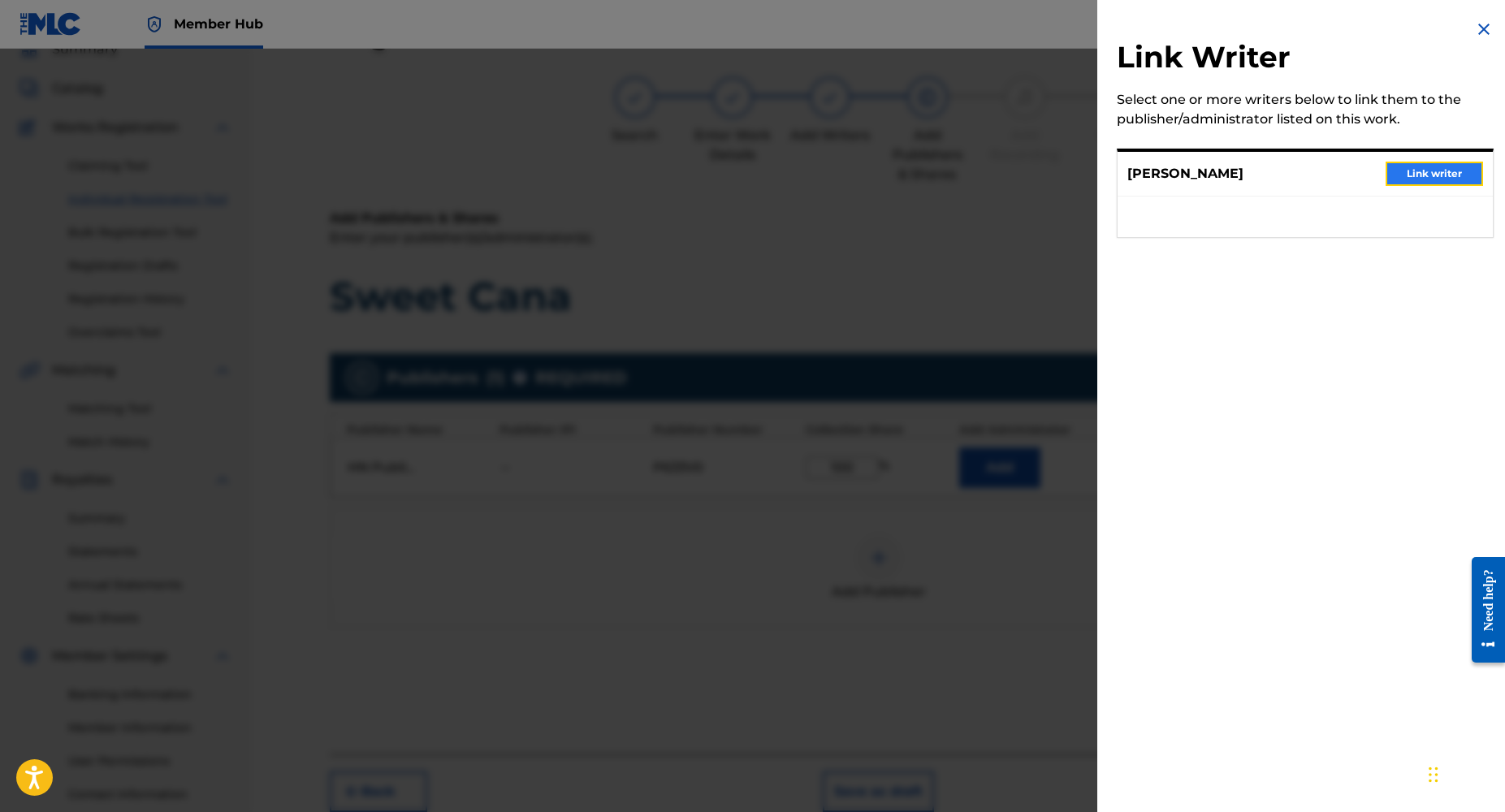
click at [1410, 171] on button "Link writer" at bounding box center [1434, 173] width 97 height 25
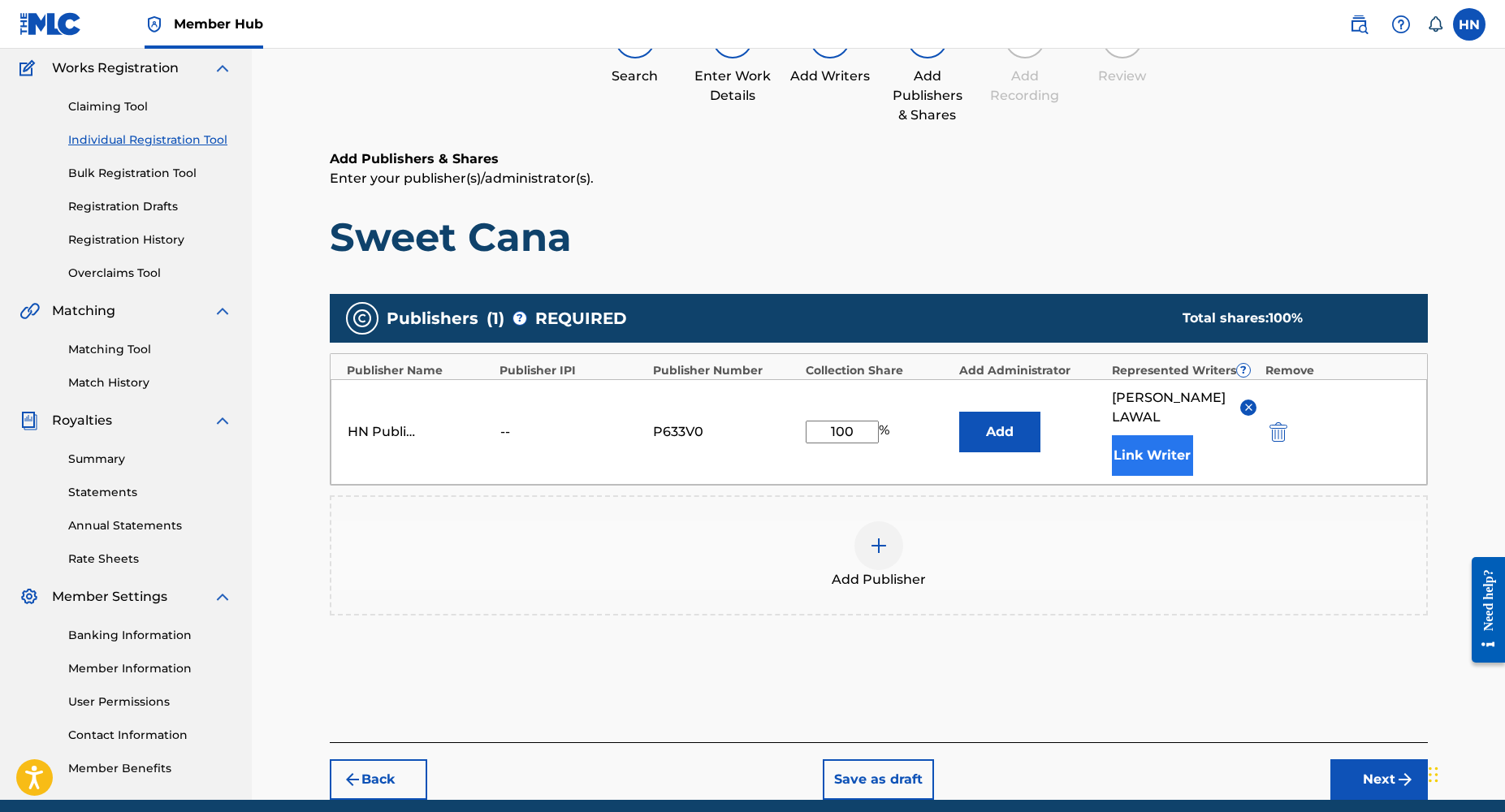
scroll to position [198, 0]
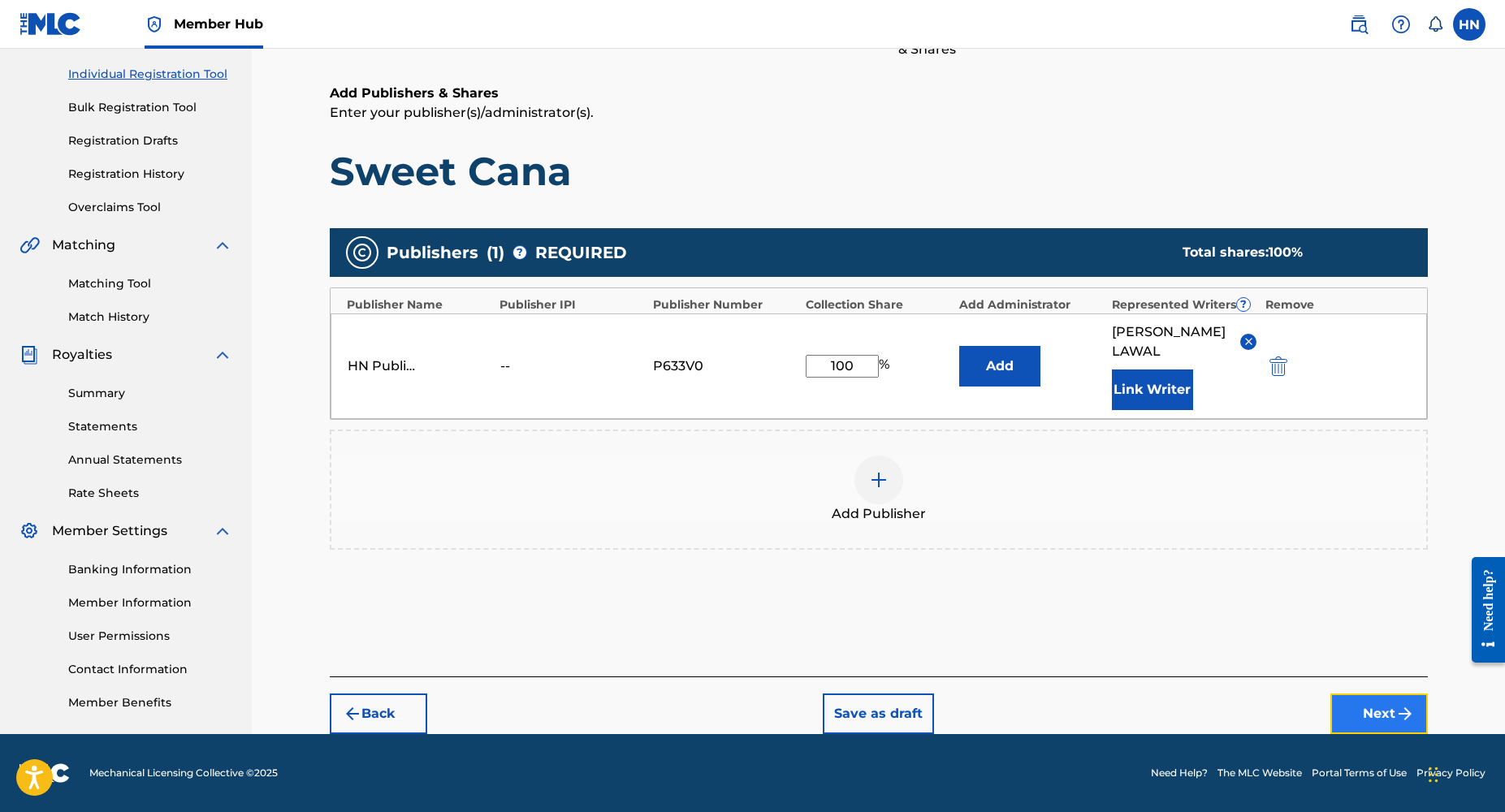
click at [1367, 717] on button "Next" at bounding box center [1379, 714] width 97 height 40
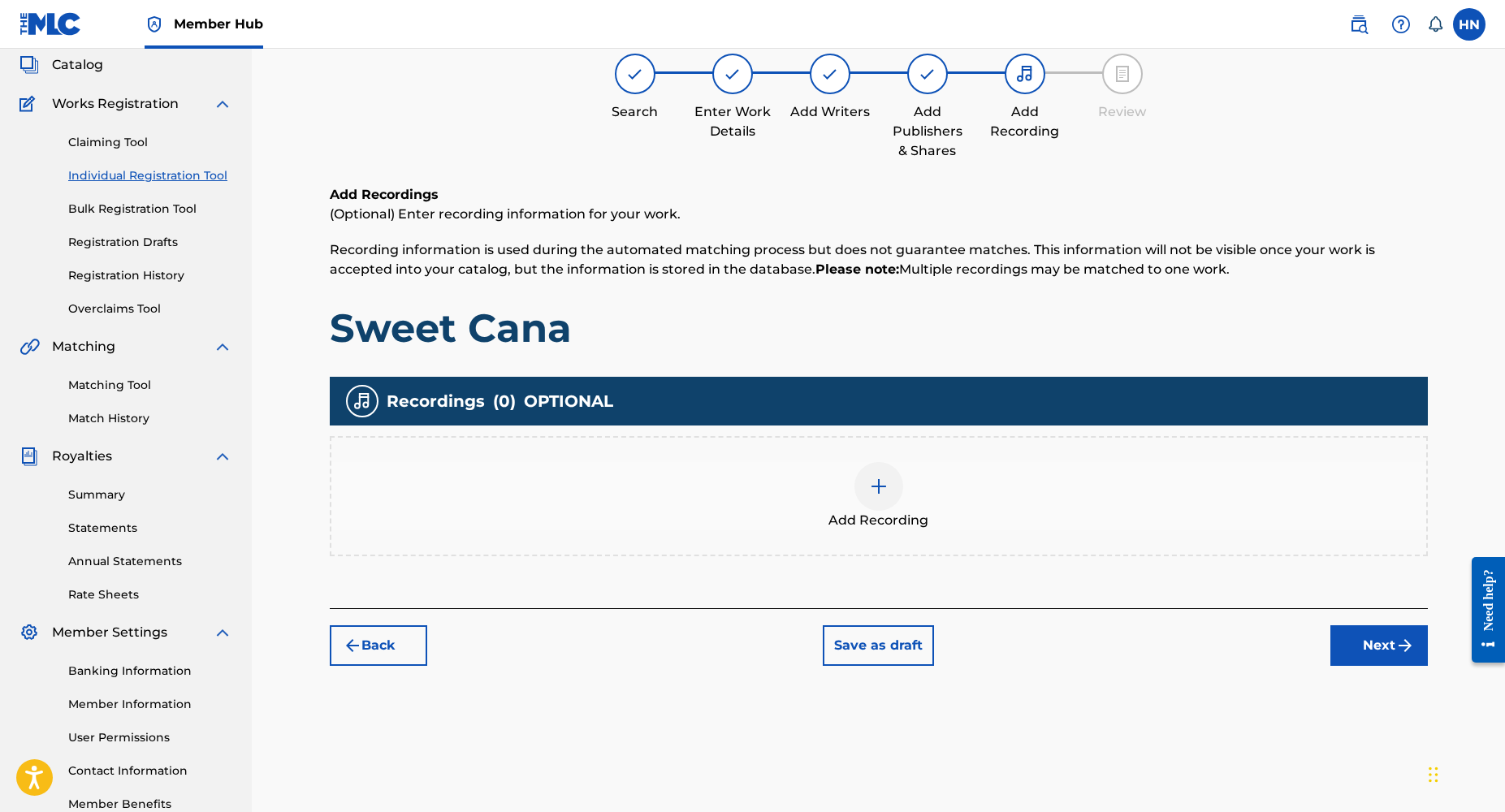
scroll to position [73, 0]
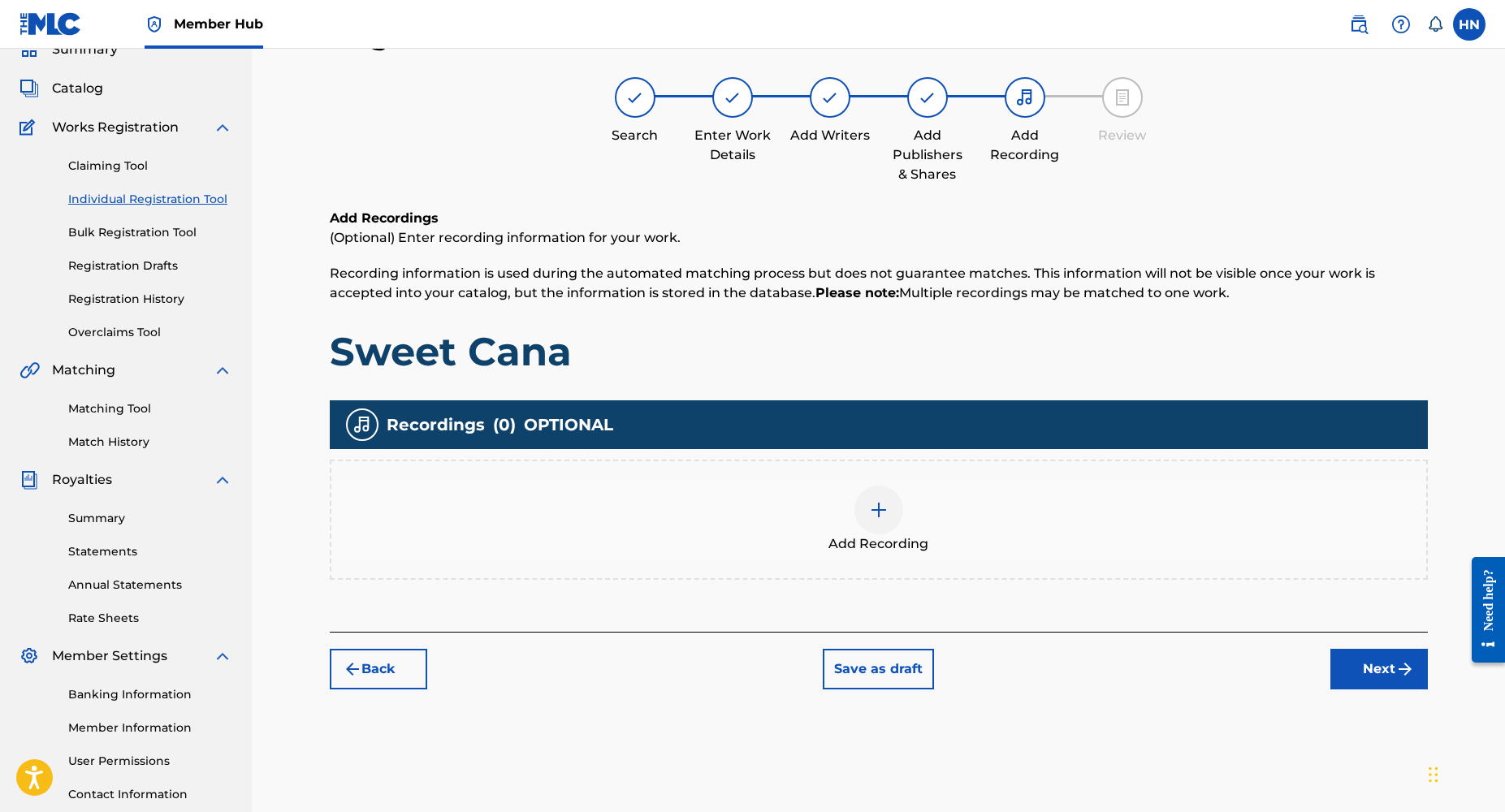
click at [881, 515] on img at bounding box center [879, 510] width 20 height 20
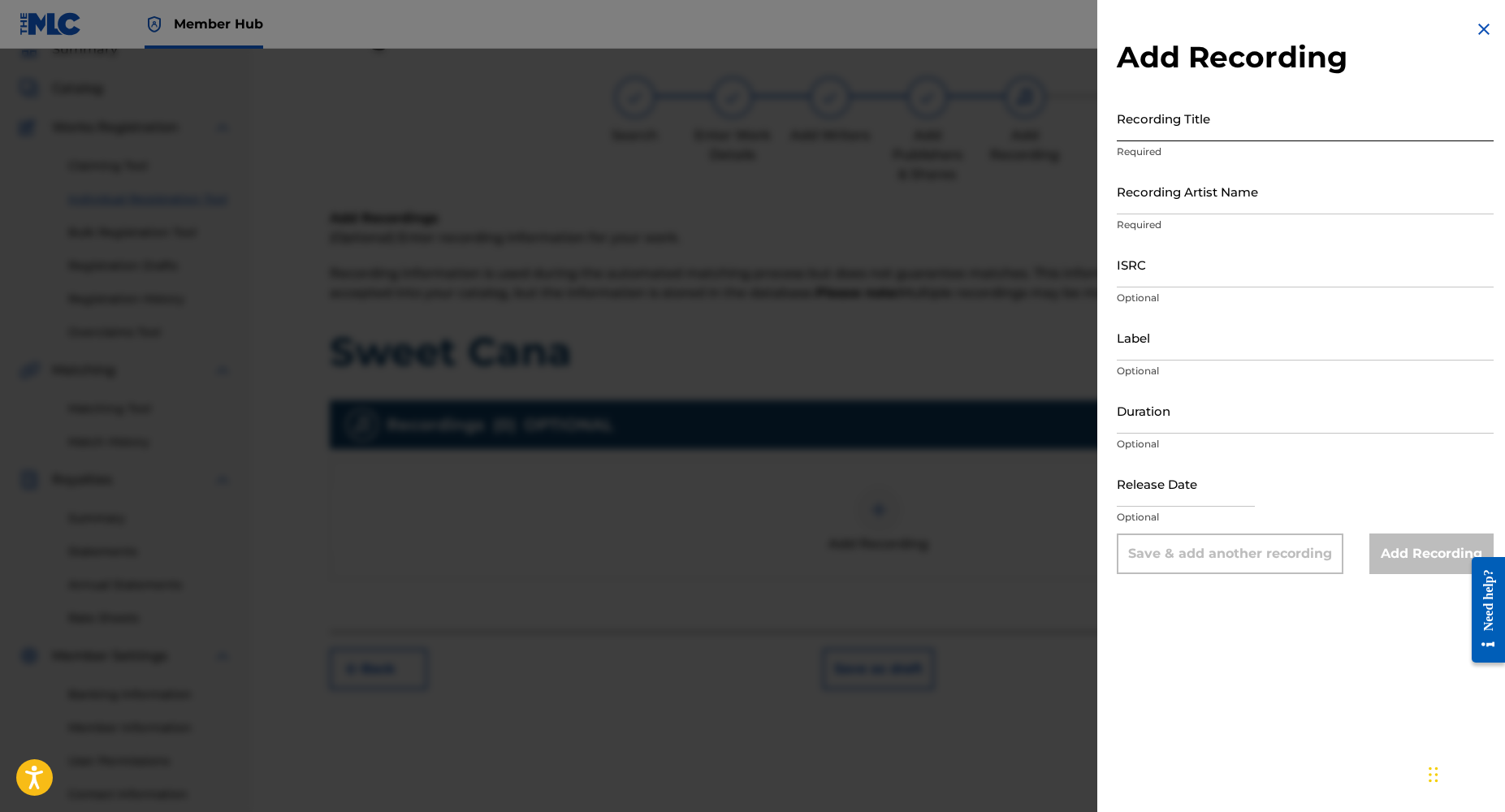
click at [1194, 133] on input "Recording Title" at bounding box center [1305, 118] width 377 height 46
type input "s"
paste input "Sweet Cana"
type input "Sweet Cana"
paste input "NL8RL2502713"
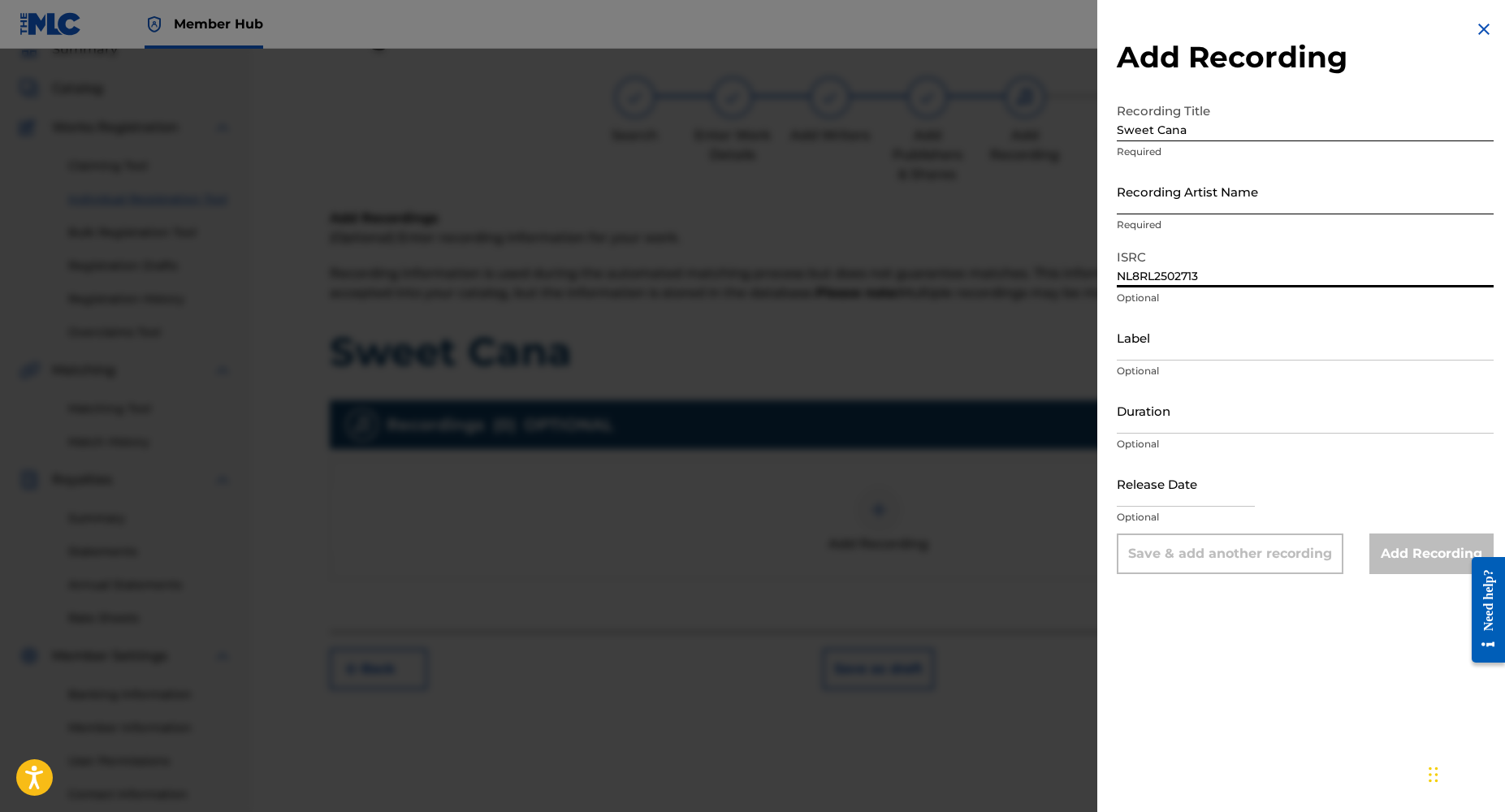
type input "NL8RL2502713"
paste input "NL8RL2502713"
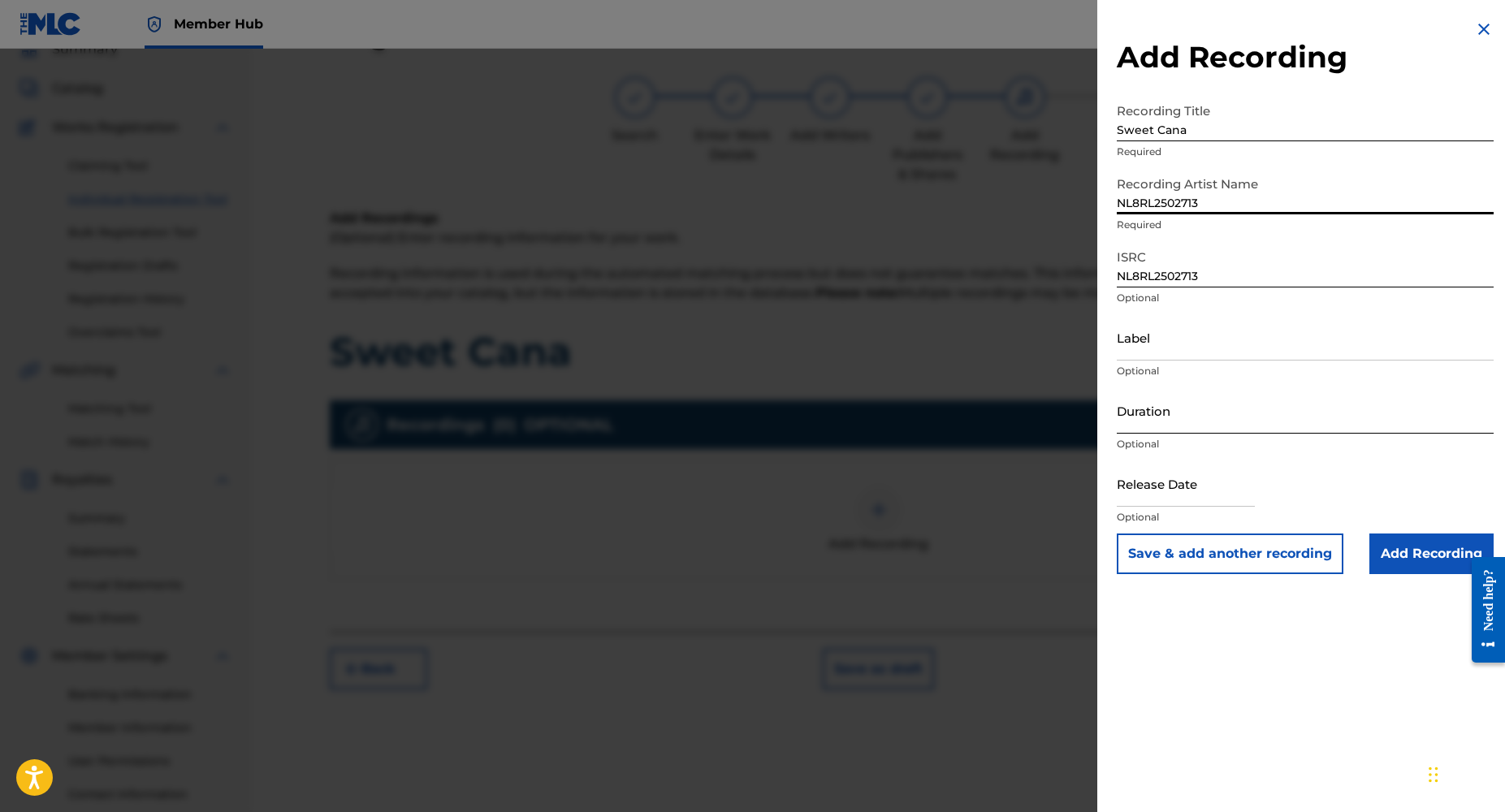
type input "NL8RL2502713"
click at [1152, 423] on input "Duration" at bounding box center [1305, 410] width 377 height 46
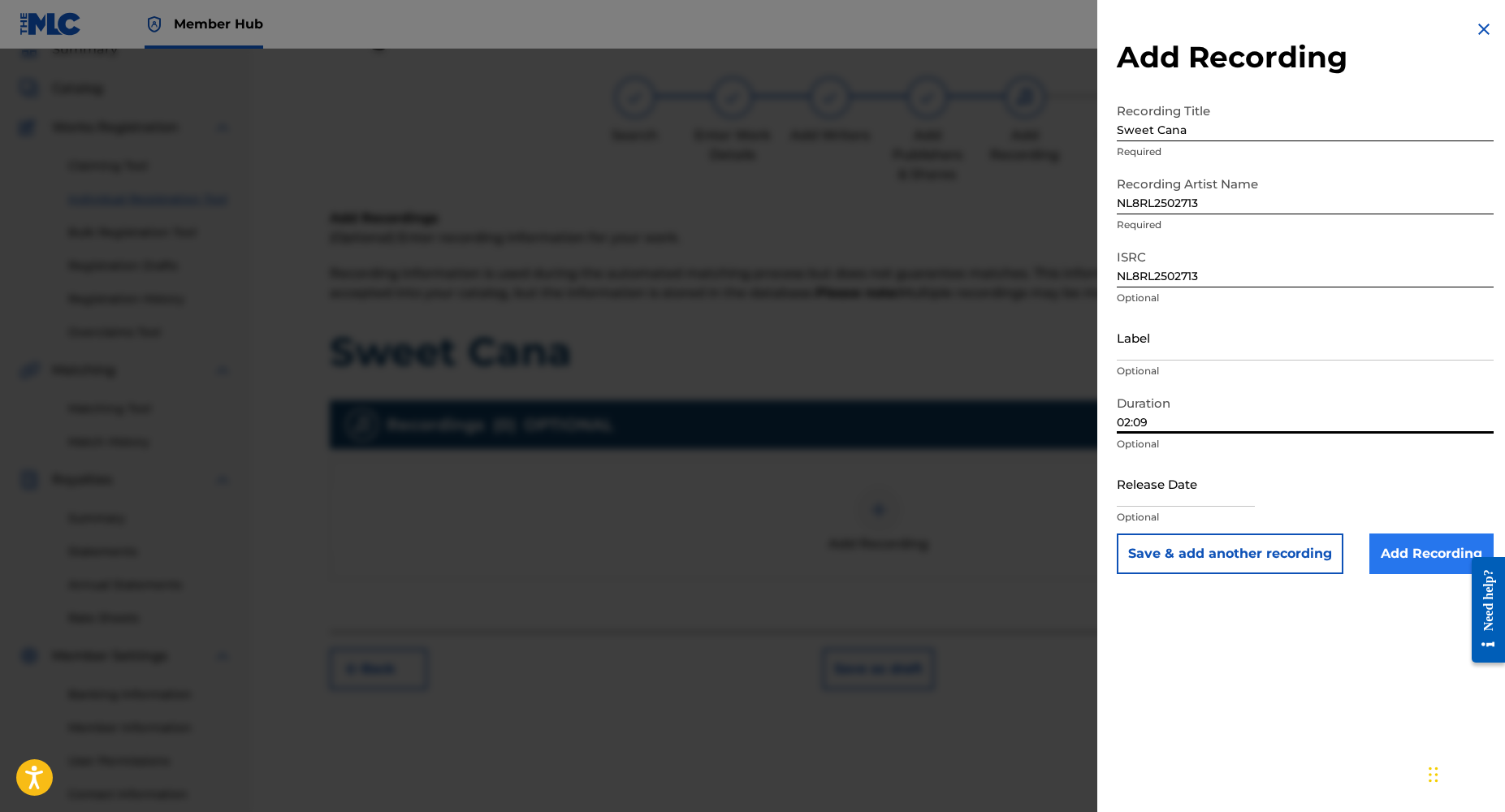
type input "02:09"
click at [1411, 559] on input "Add Recording" at bounding box center [1432, 553] width 124 height 40
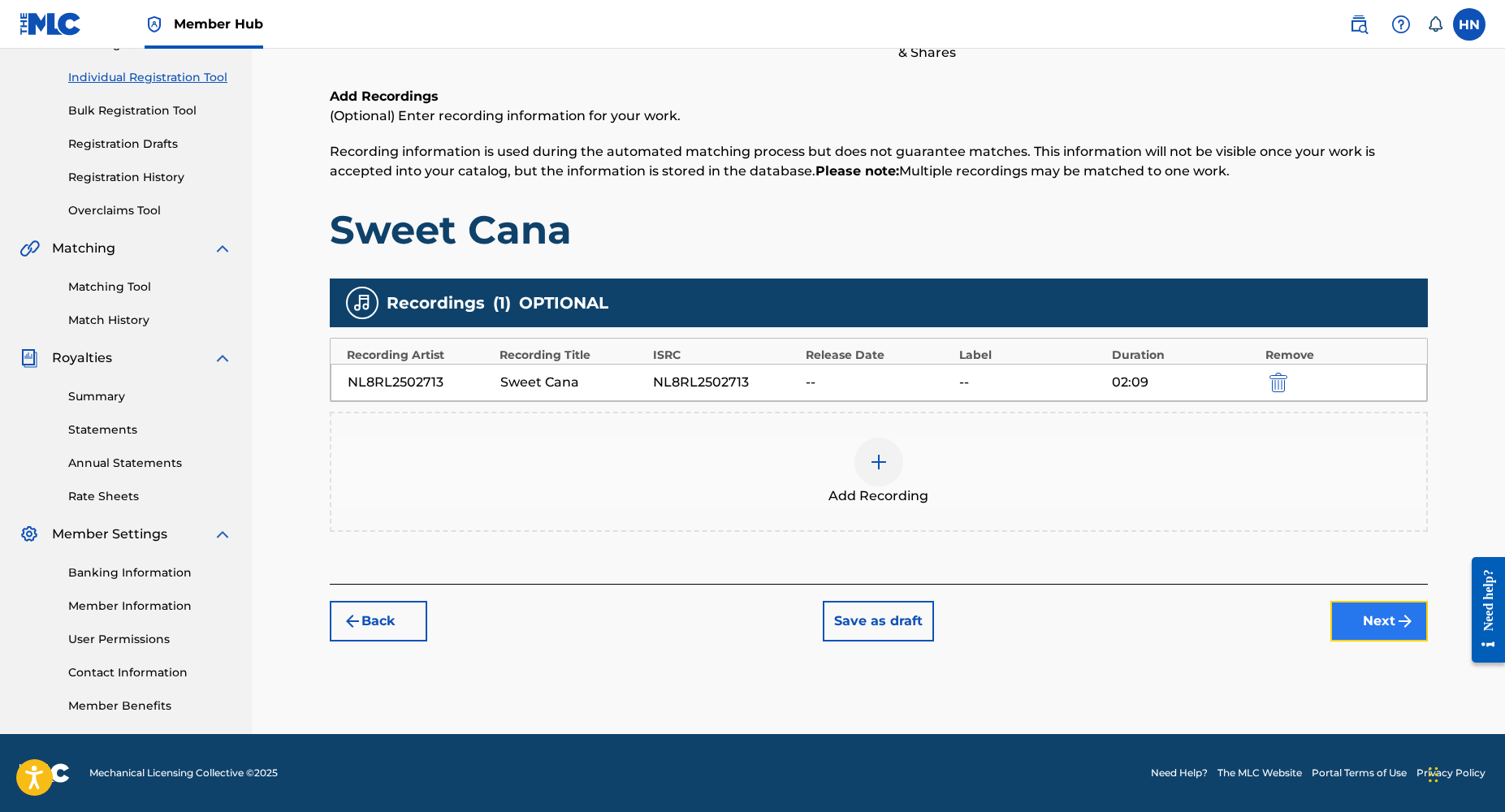
click at [1366, 627] on button "Next" at bounding box center [1379, 621] width 97 height 40
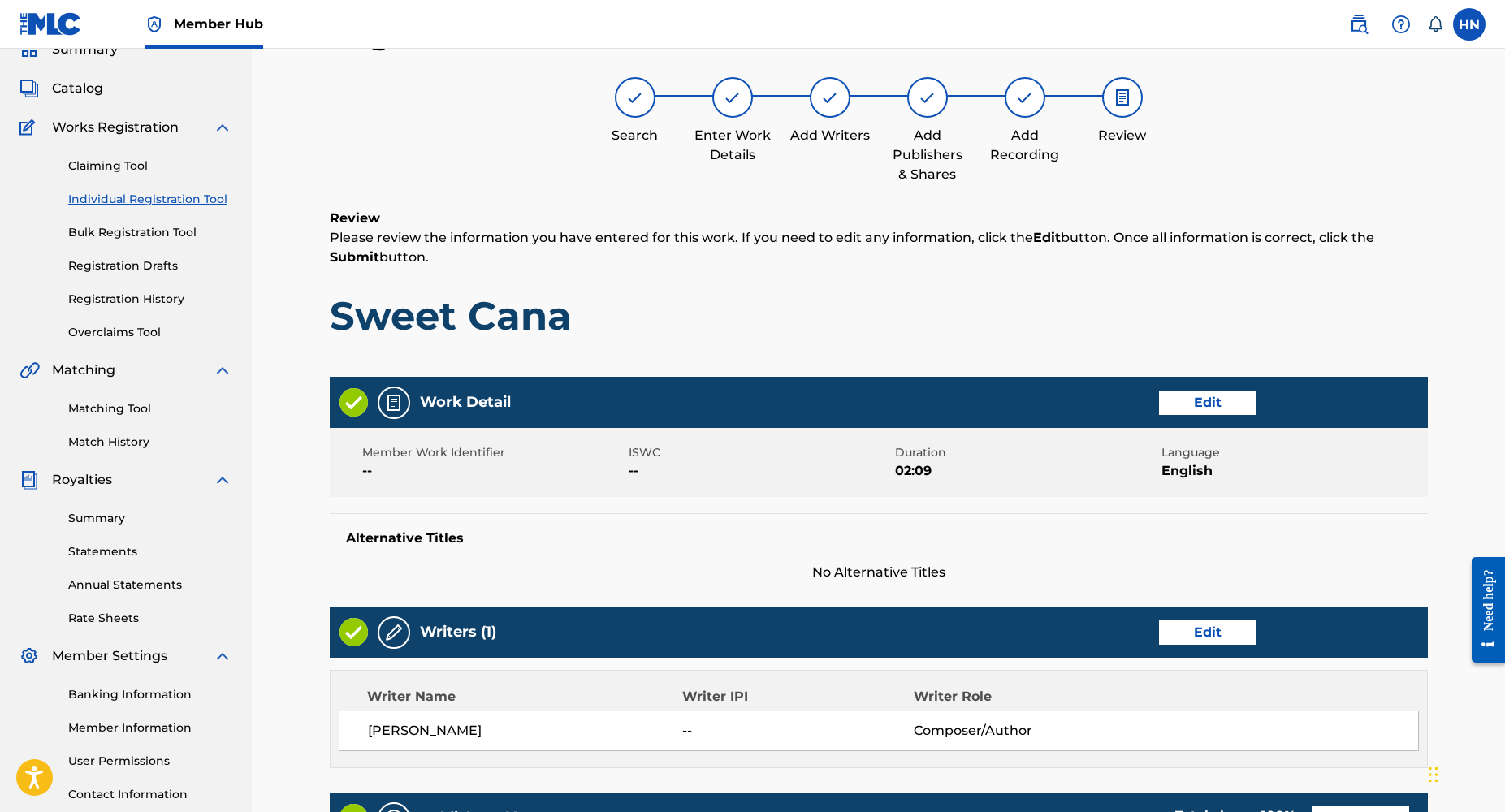
scroll to position [560, 0]
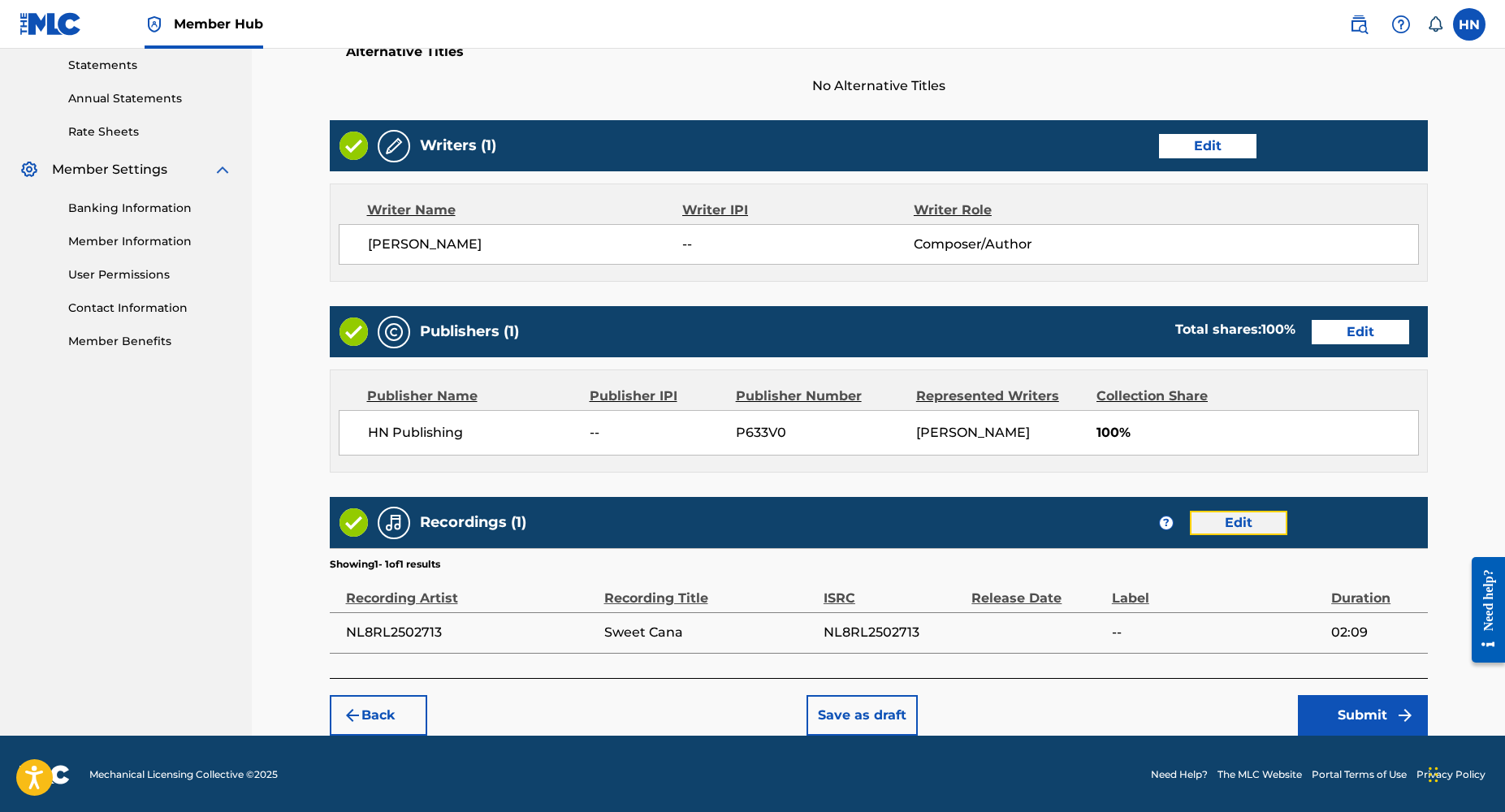
click at [1225, 517] on button "Edit" at bounding box center [1238, 523] width 97 height 25
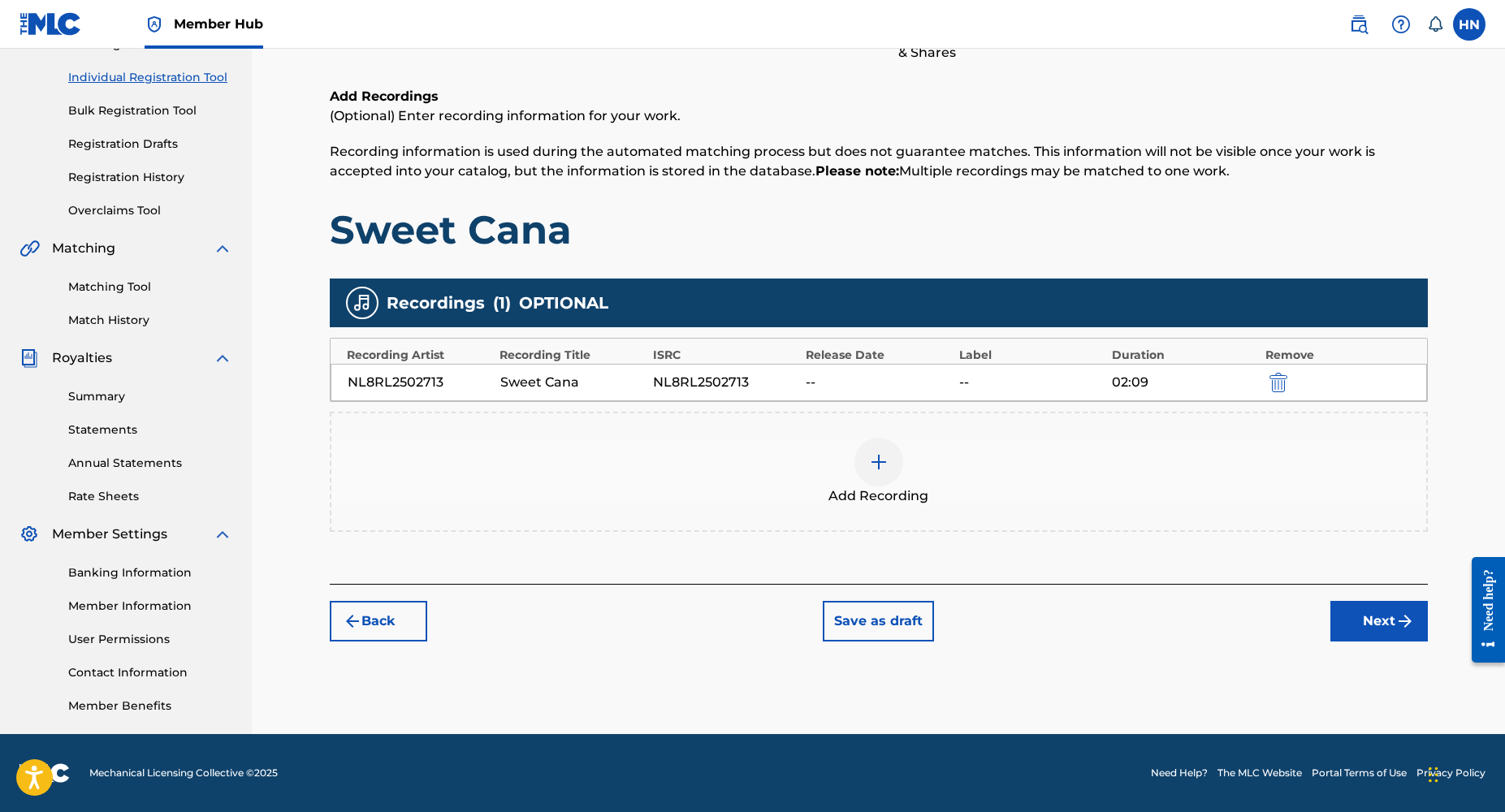
scroll to position [195, 0]
click at [1287, 390] on button "submit" at bounding box center [1277, 382] width 25 height 19
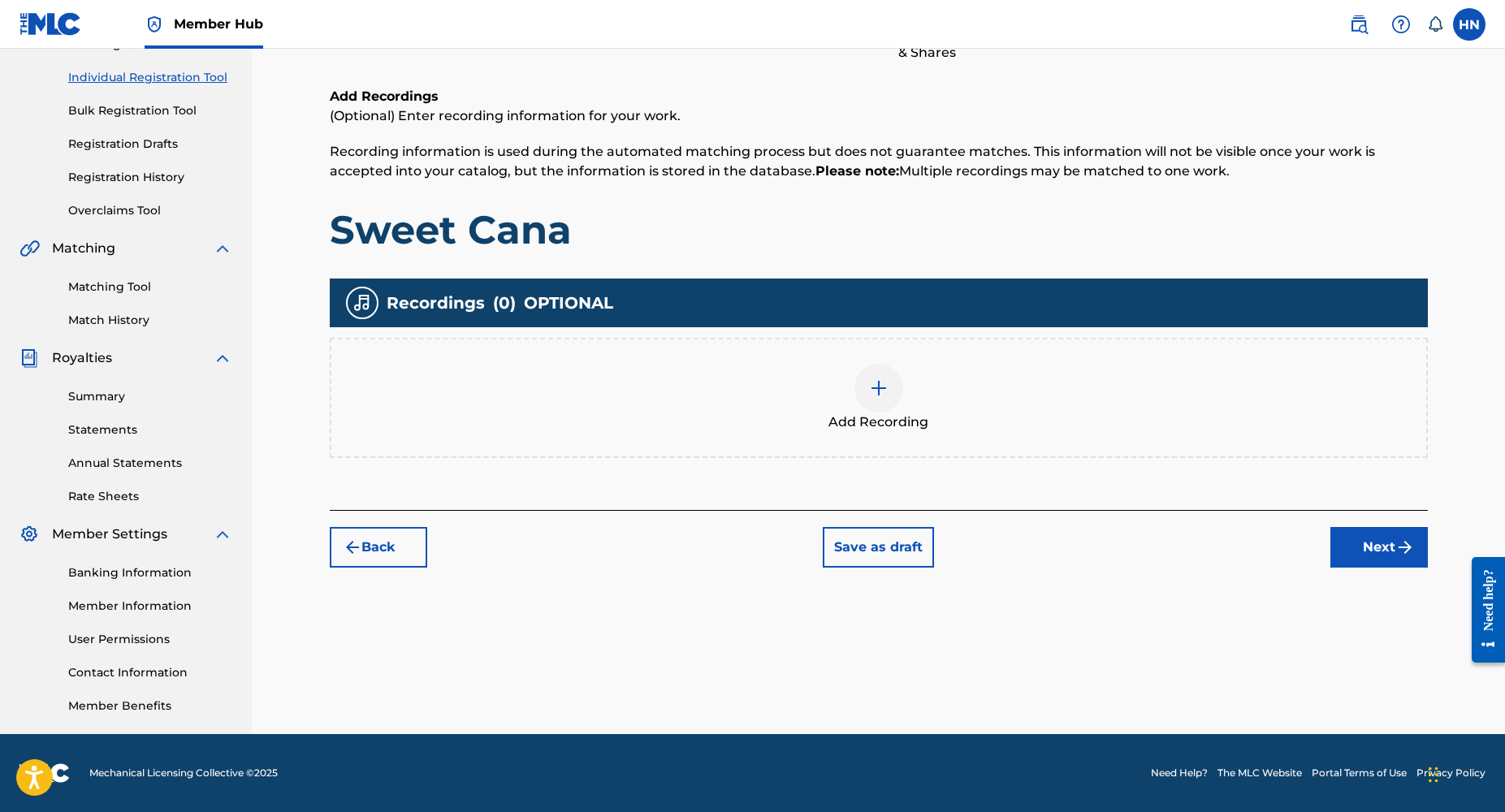
click at [890, 387] on div at bounding box center [879, 389] width 49 height 49
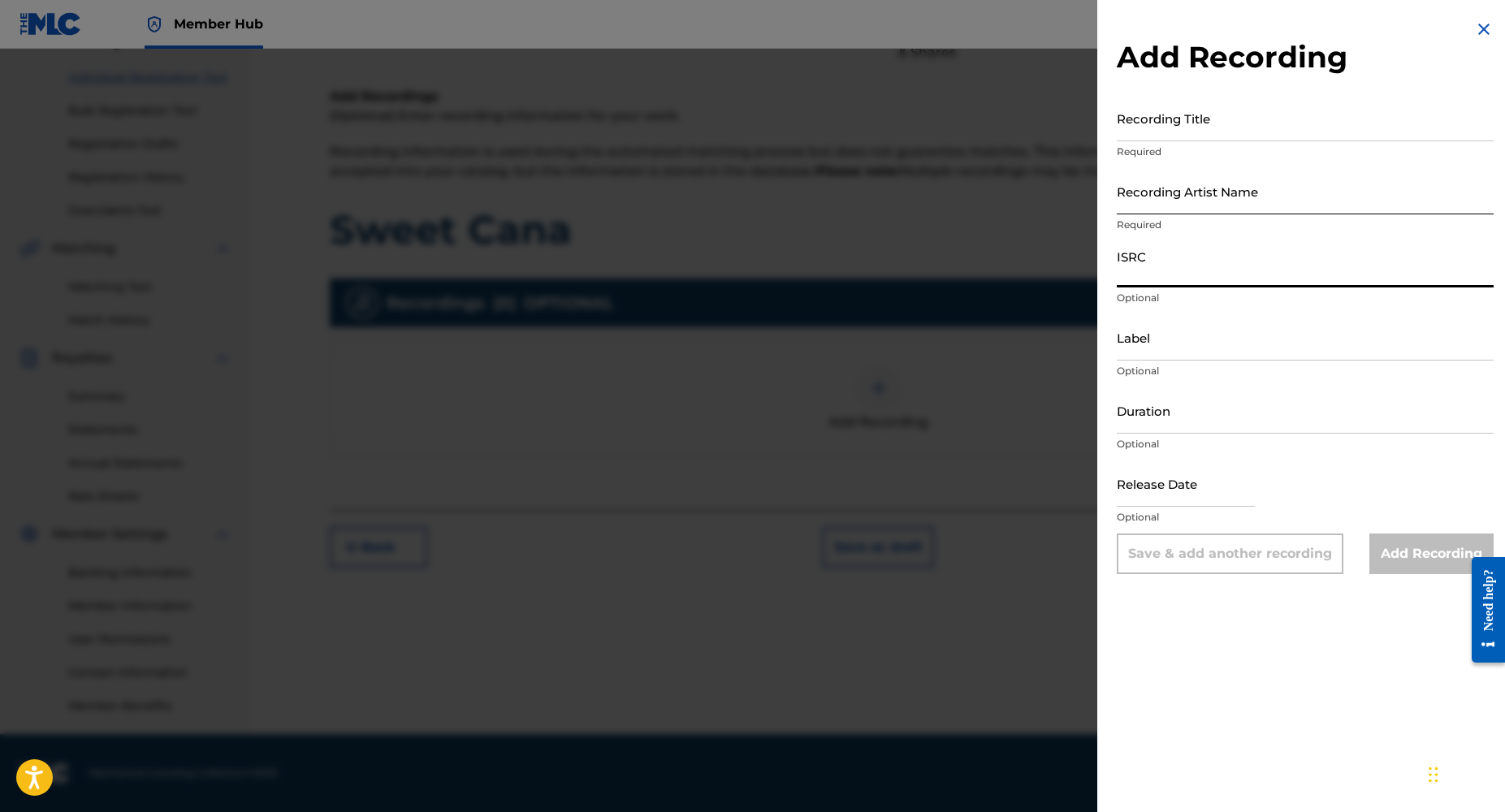
paste input "NL8RL2502713"
type input "NL8RL2502713"
click at [1156, 128] on input "Recording Title" at bounding box center [1305, 118] width 377 height 46
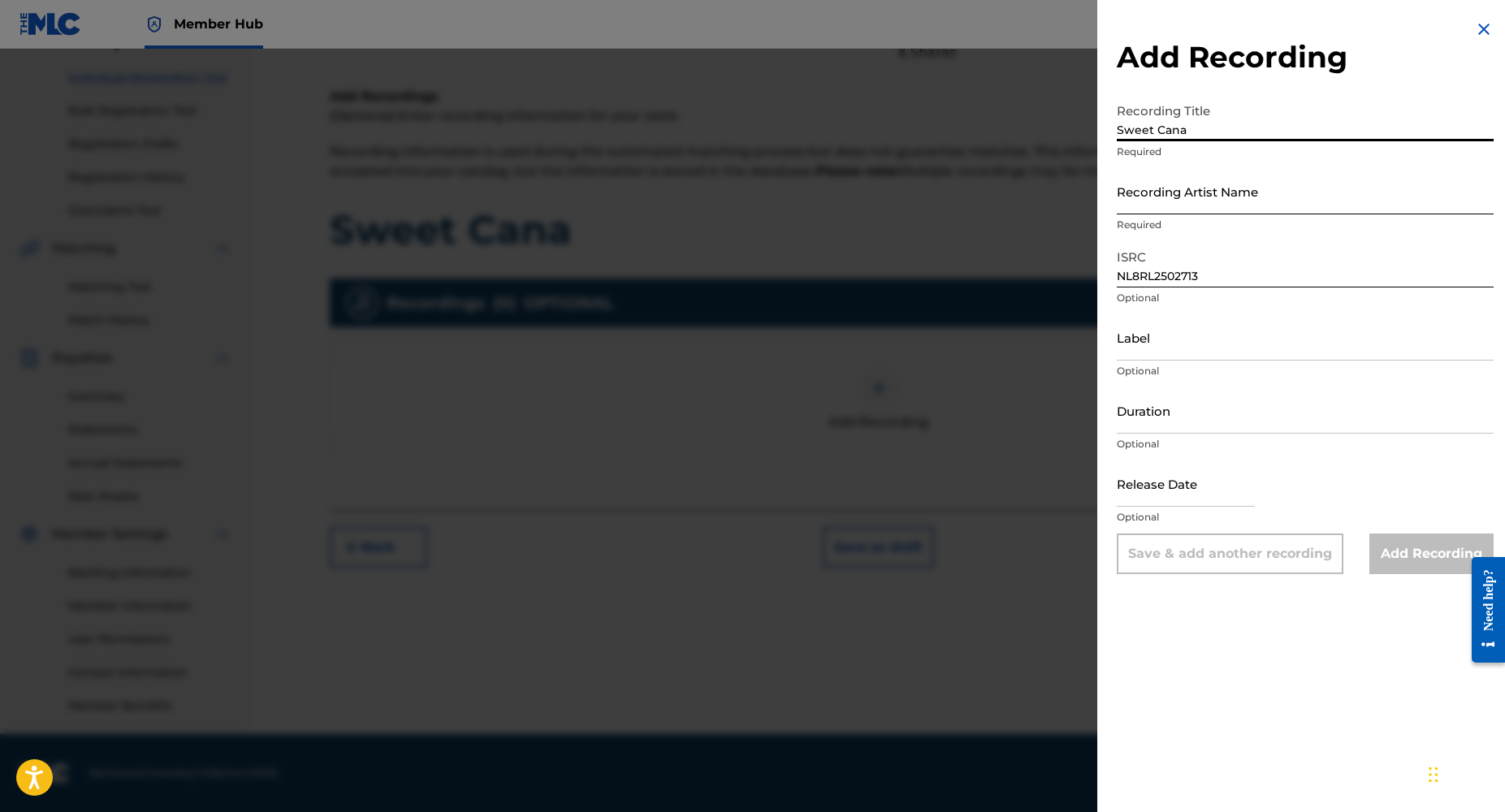
type input "Sweet Cana"
click at [1165, 212] on input "Recording Artist Name" at bounding box center [1305, 191] width 377 height 46
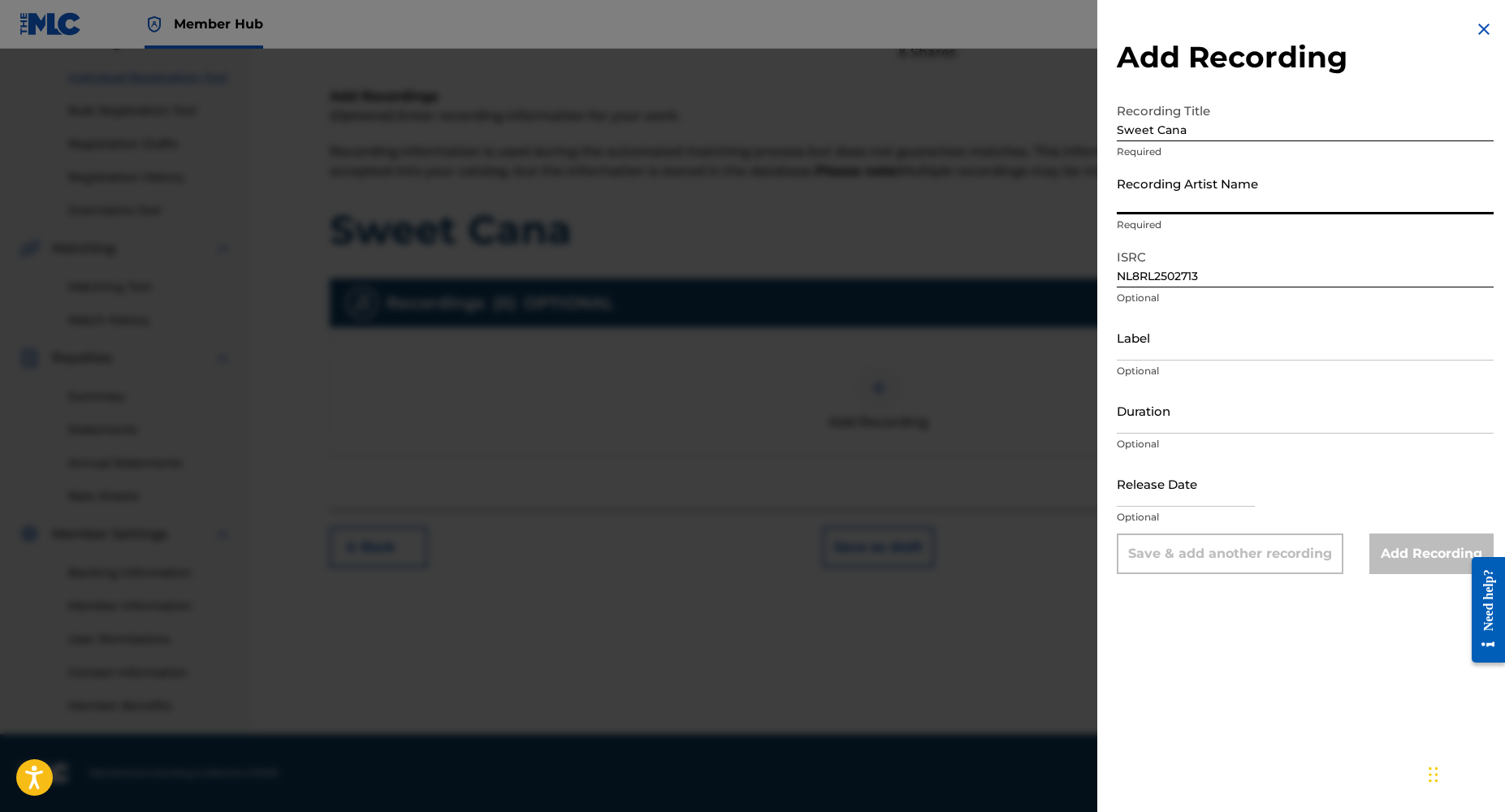
type input "Dj Yk Mule"
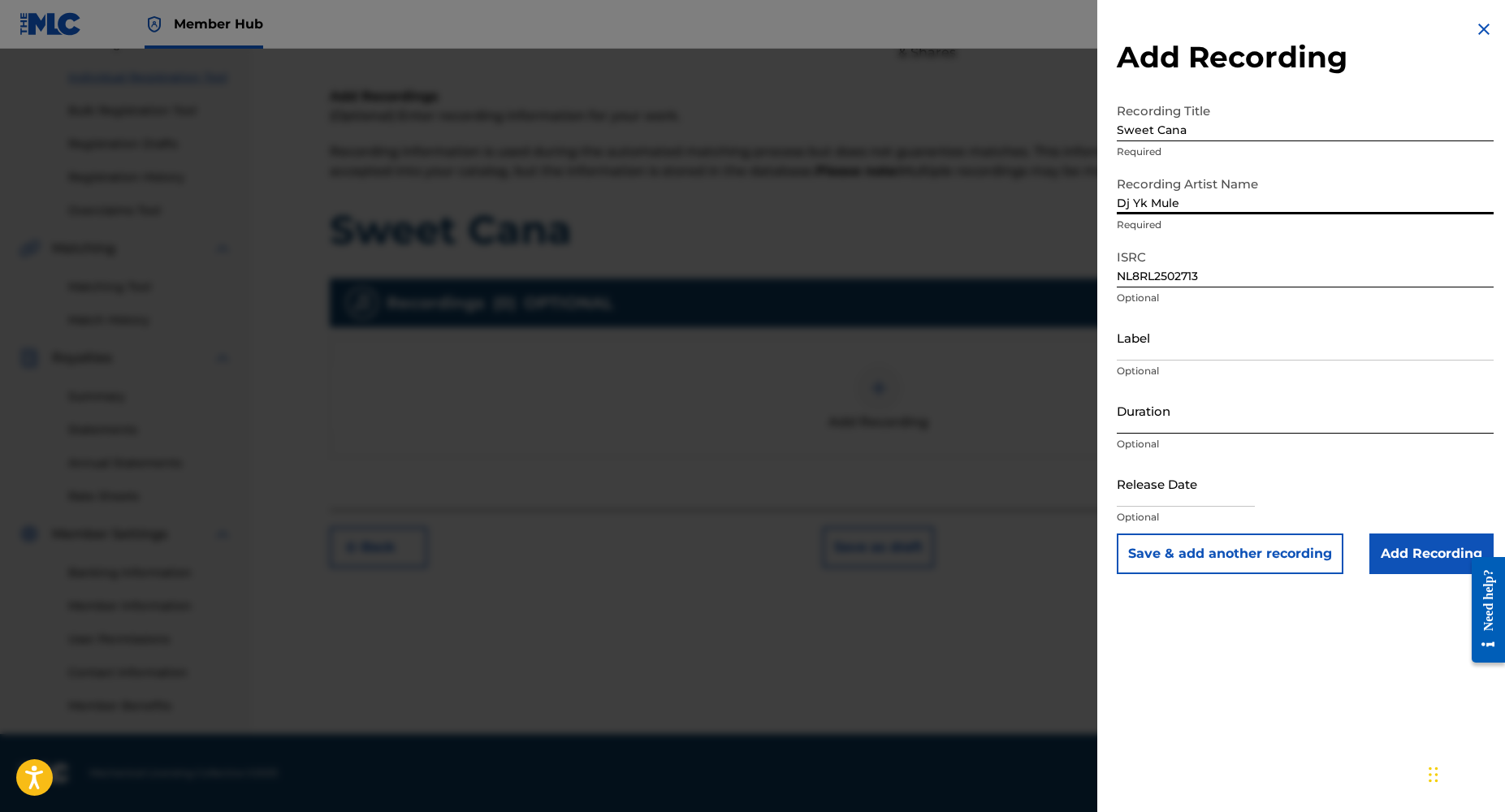
click at [1165, 432] on input "Duration" at bounding box center [1305, 410] width 377 height 46
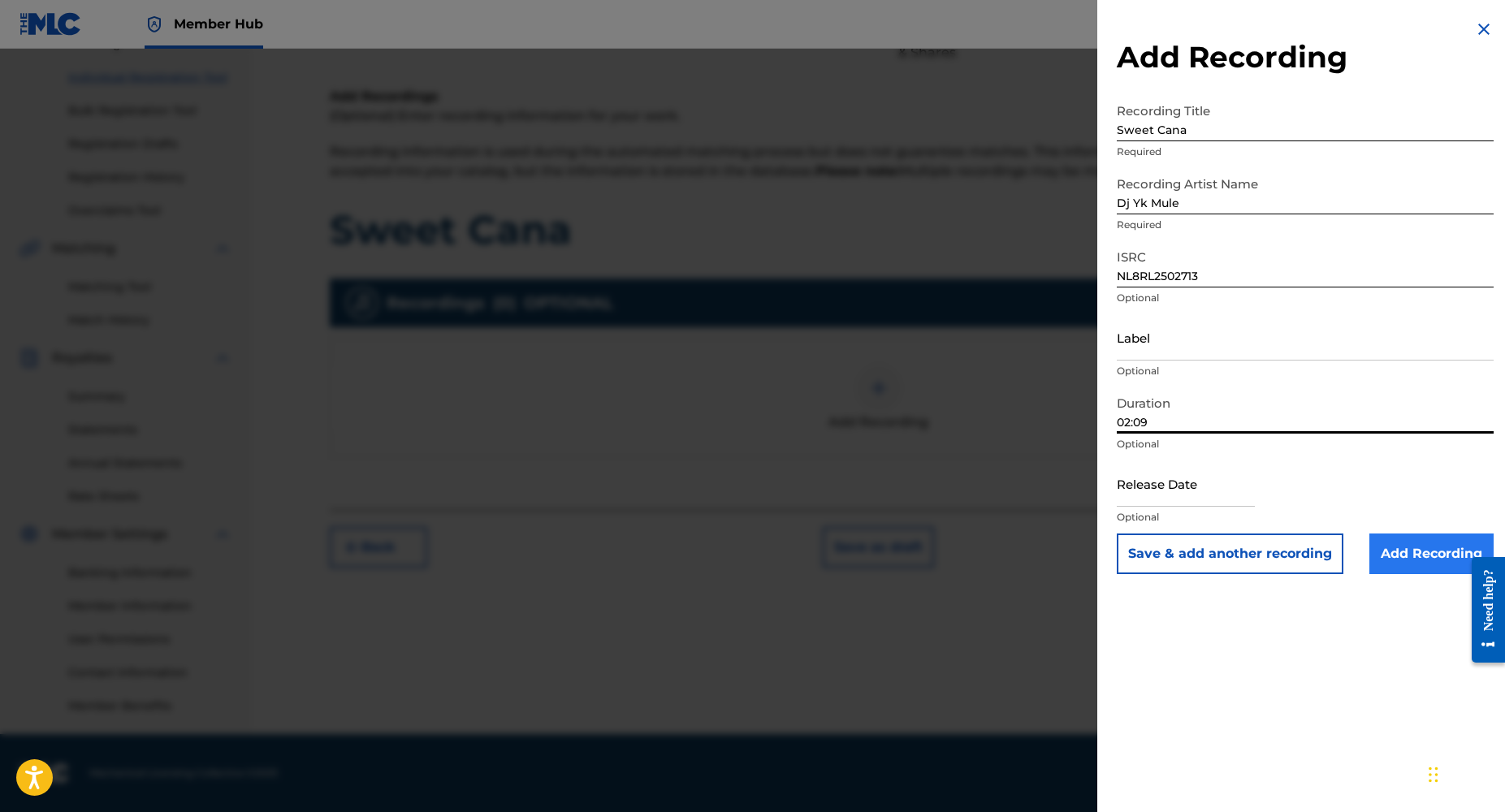
type input "02:09"
click at [1407, 549] on input "Add Recording" at bounding box center [1432, 553] width 124 height 40
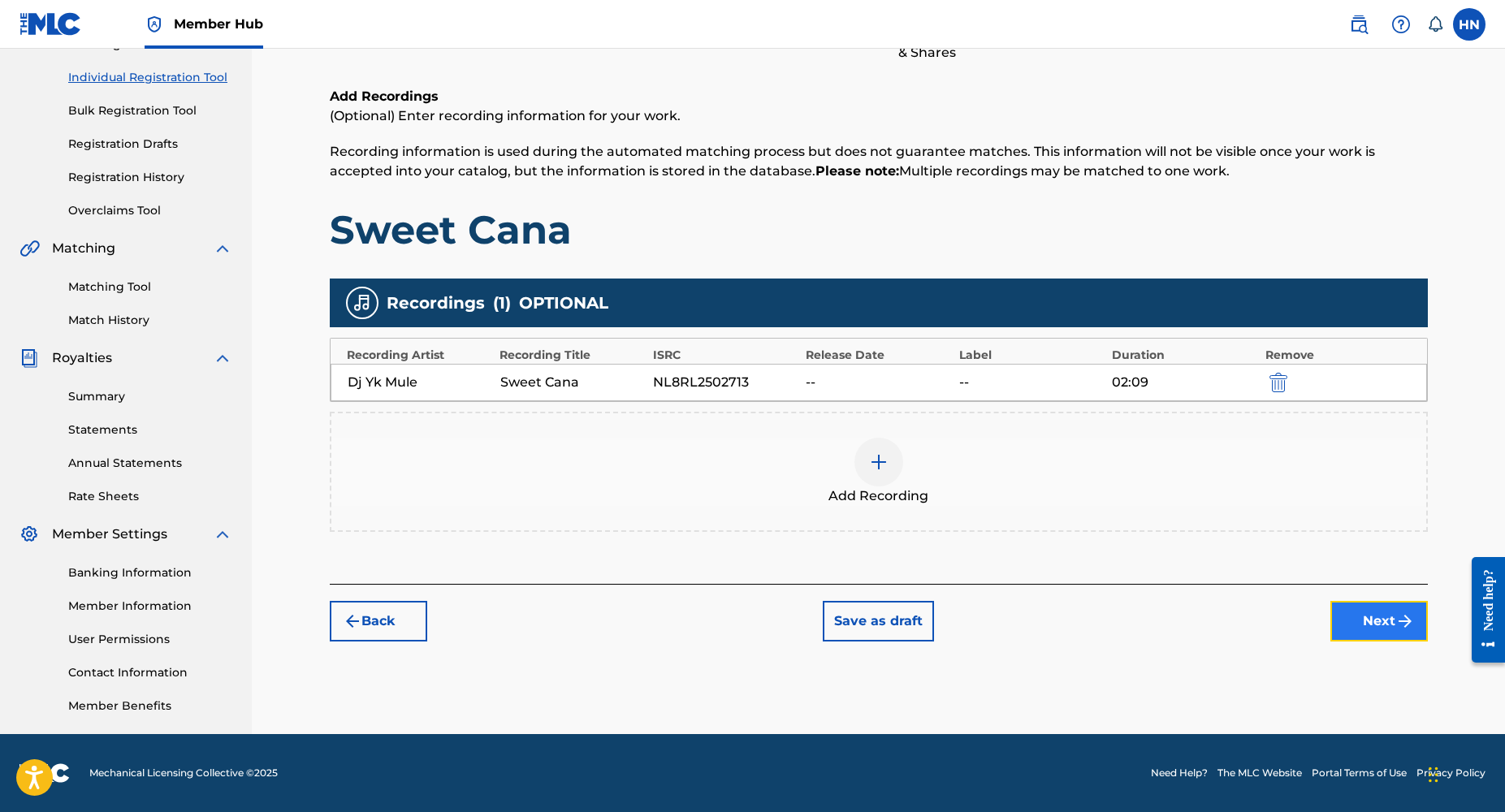
click at [1380, 637] on button "Next" at bounding box center [1379, 621] width 97 height 40
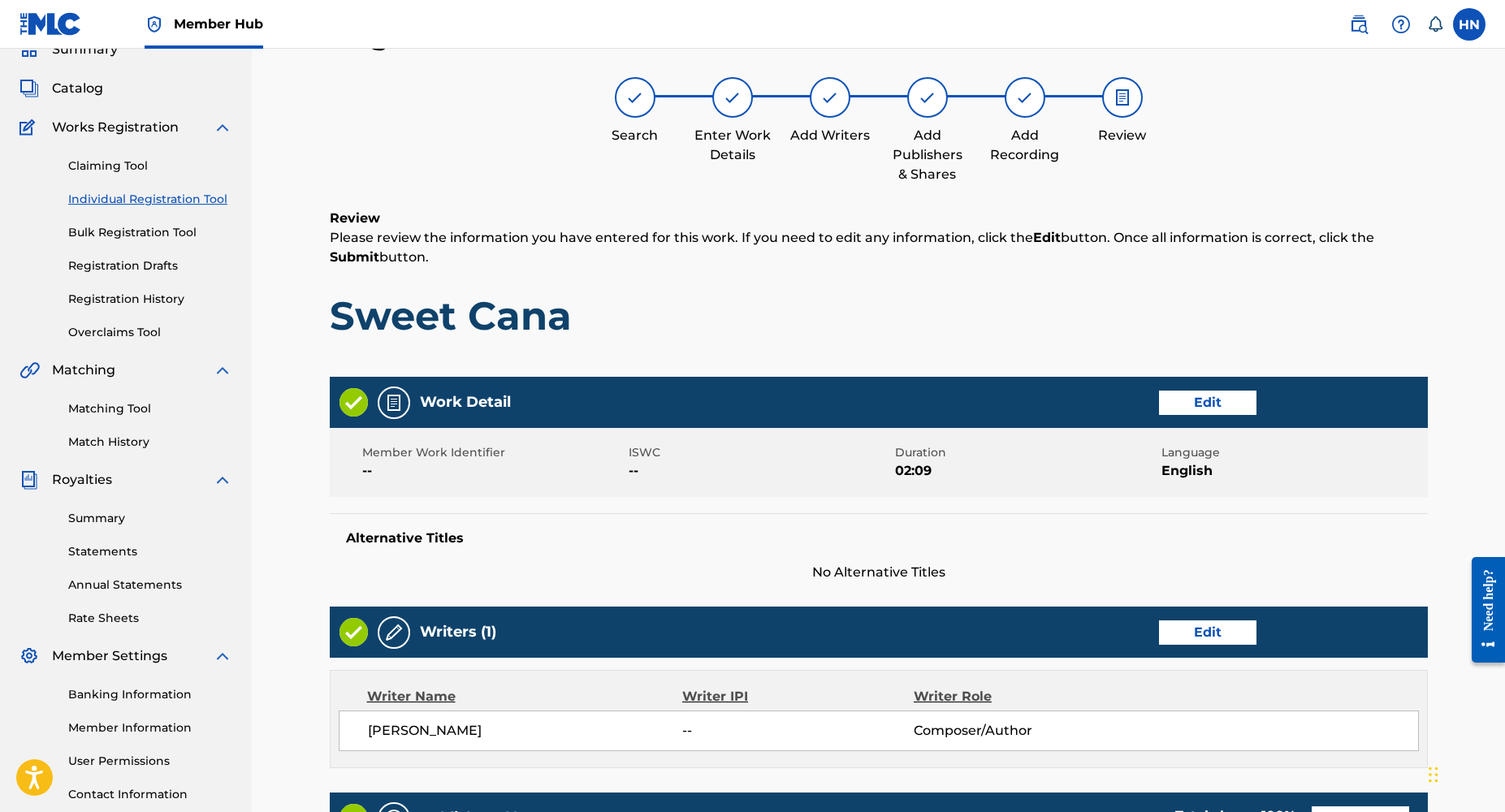
click at [1377, 635] on div "Edit" at bounding box center [1286, 633] width 253 height 25
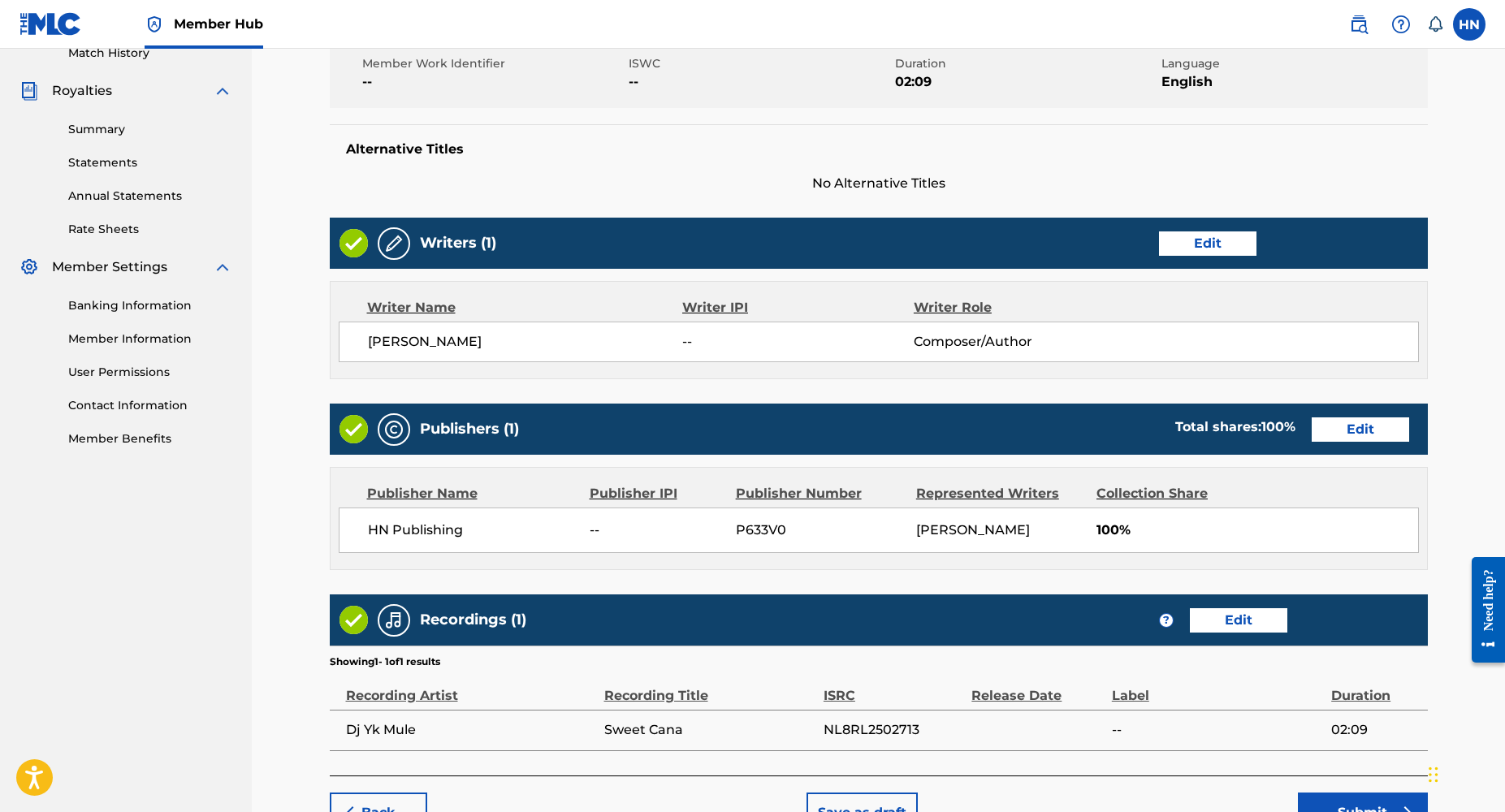
scroll to position [560, 0]
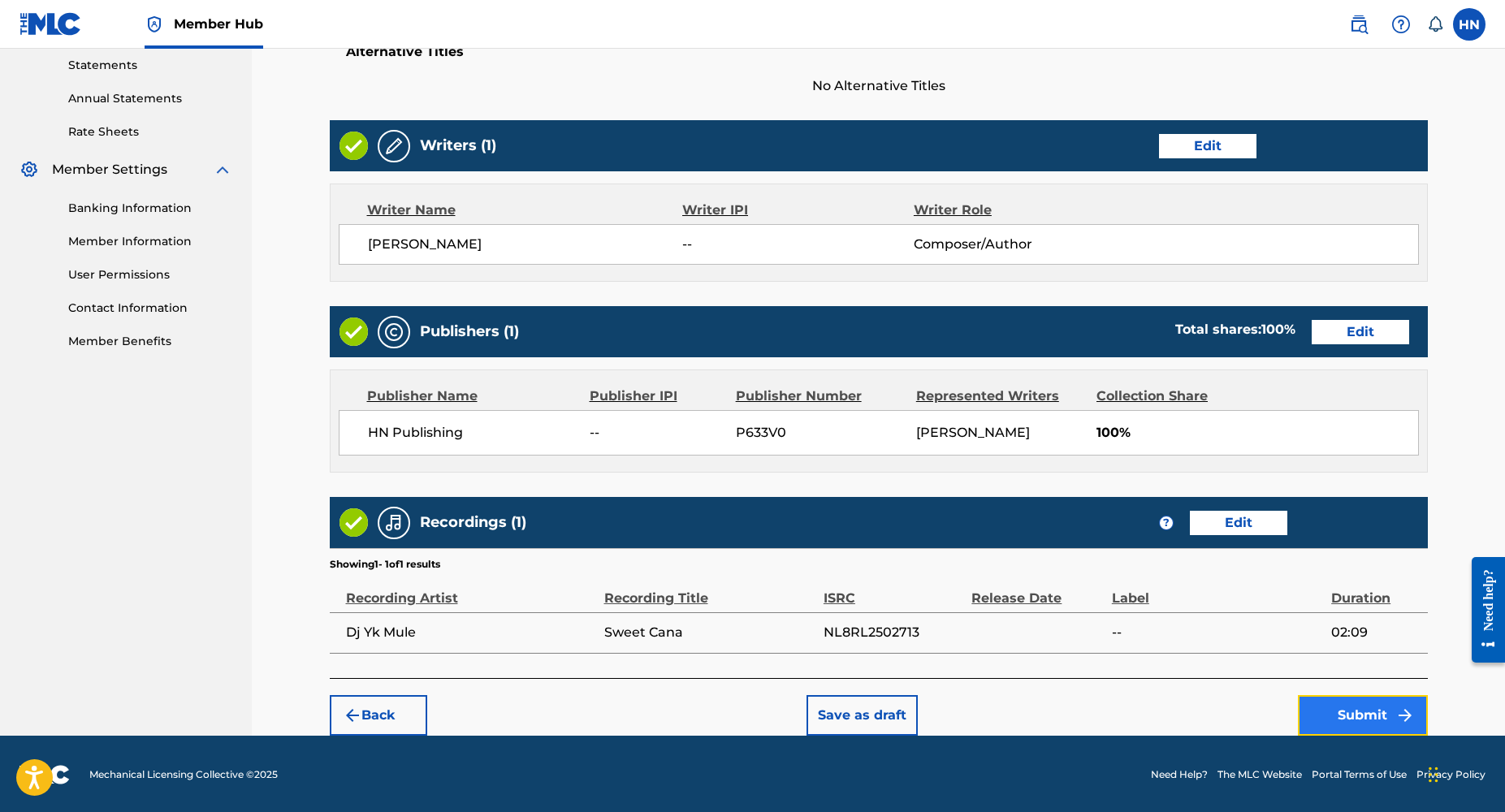
click at [1370, 718] on button "Submit" at bounding box center [1363, 715] width 130 height 40
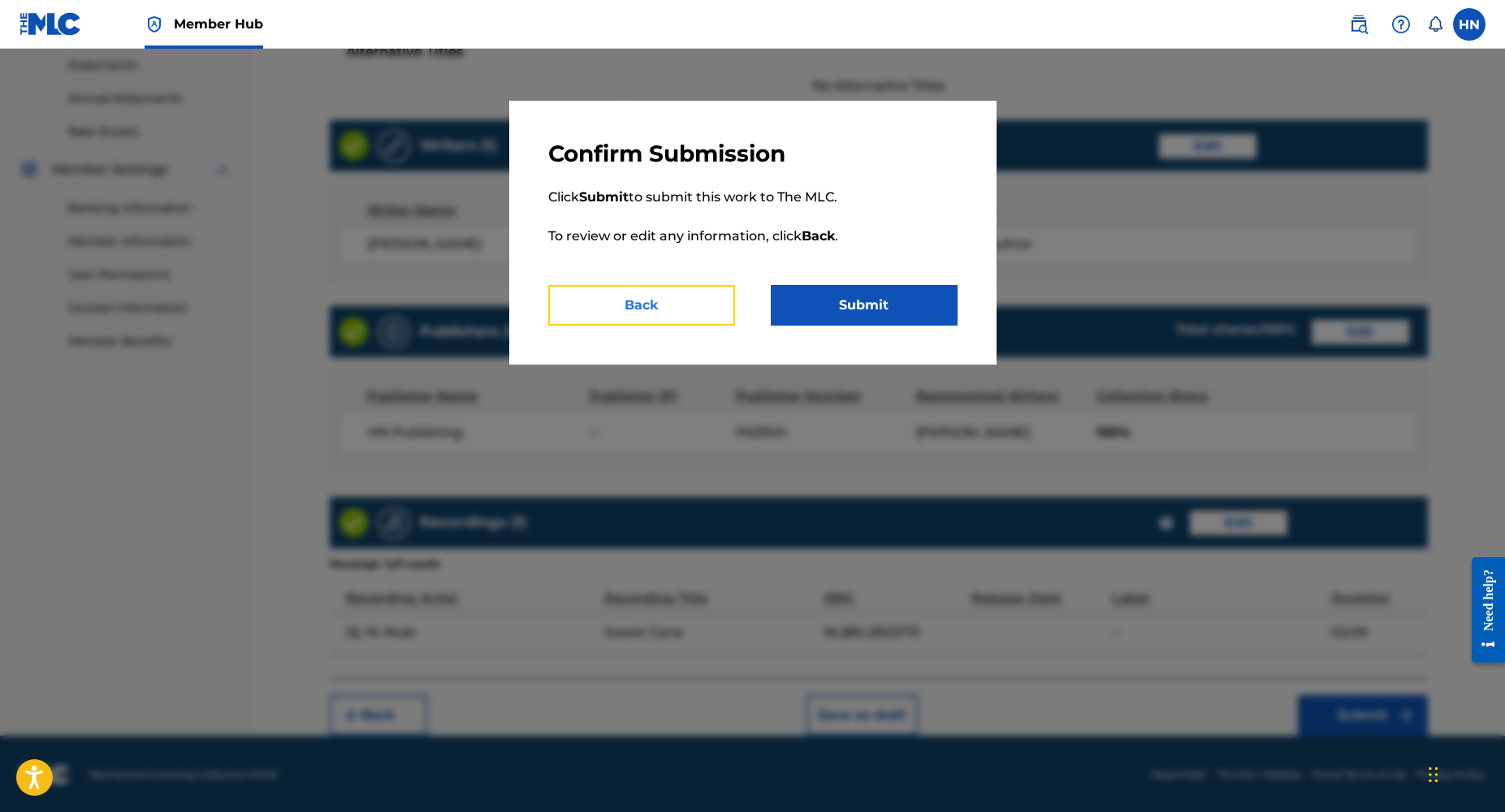
click at [676, 318] on button "Back" at bounding box center [642, 305] width 187 height 40
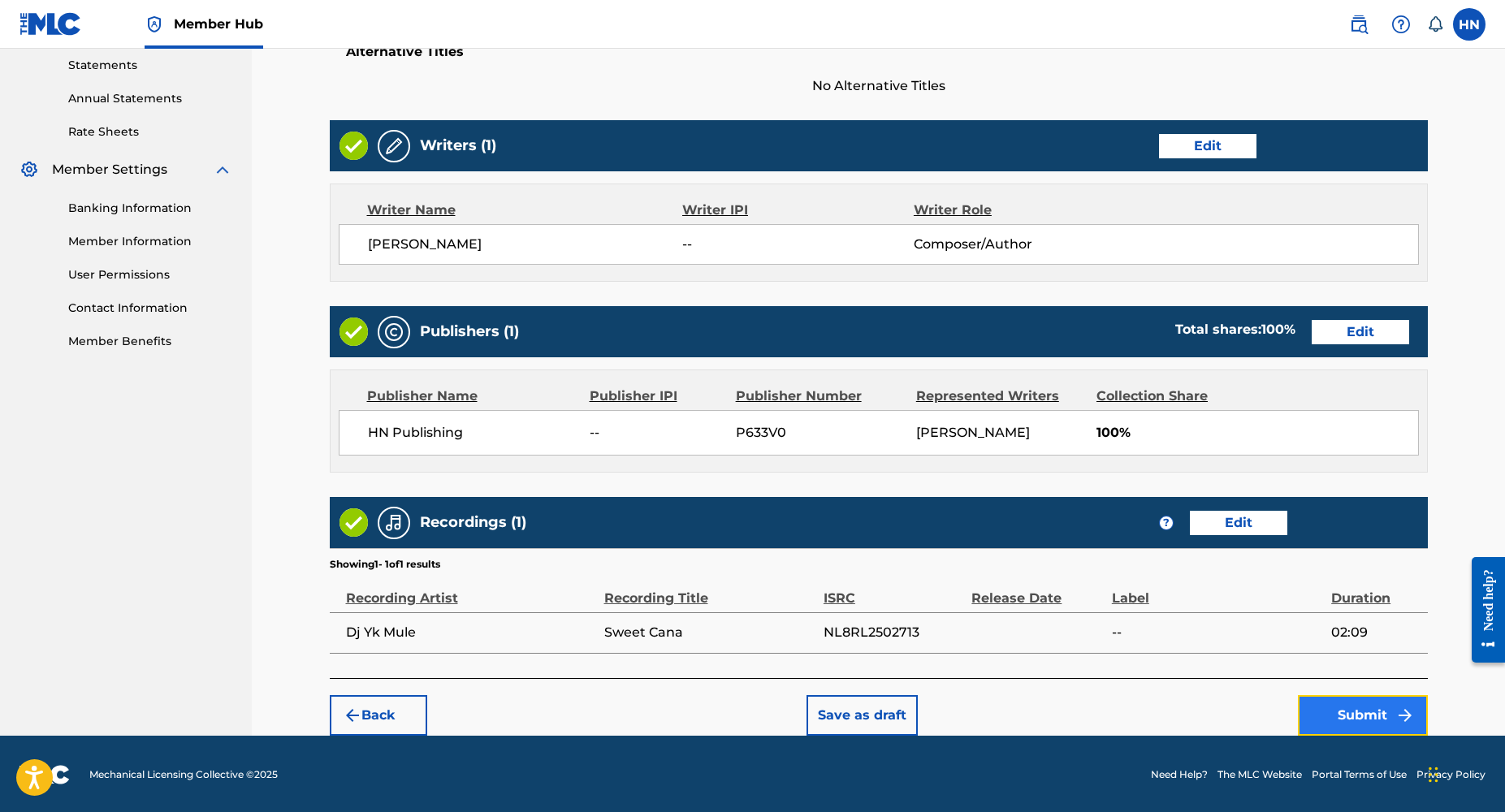
click at [1372, 714] on button "Submit" at bounding box center [1363, 715] width 130 height 40
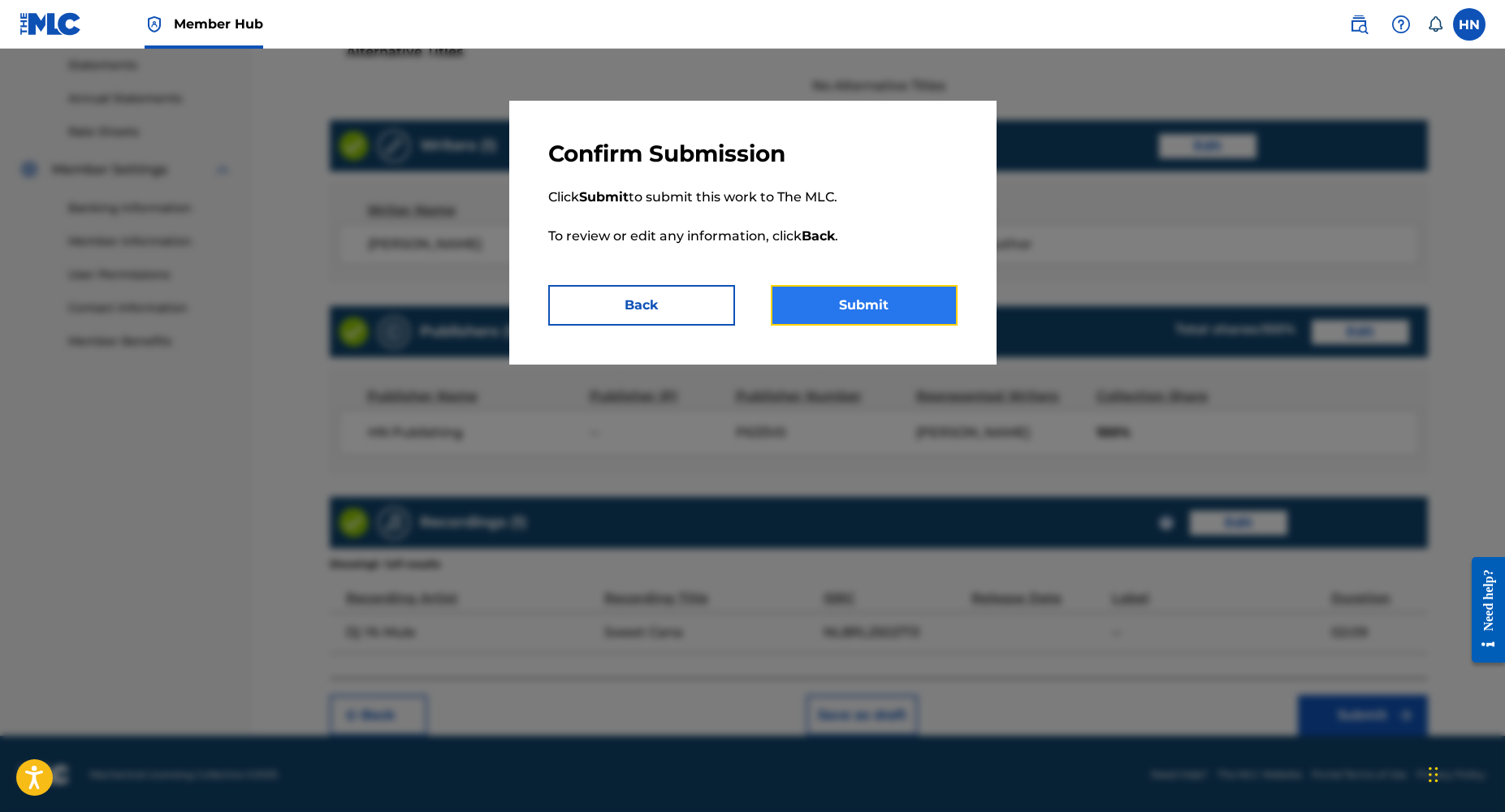
click at [844, 285] on button "Submit" at bounding box center [864, 305] width 187 height 40
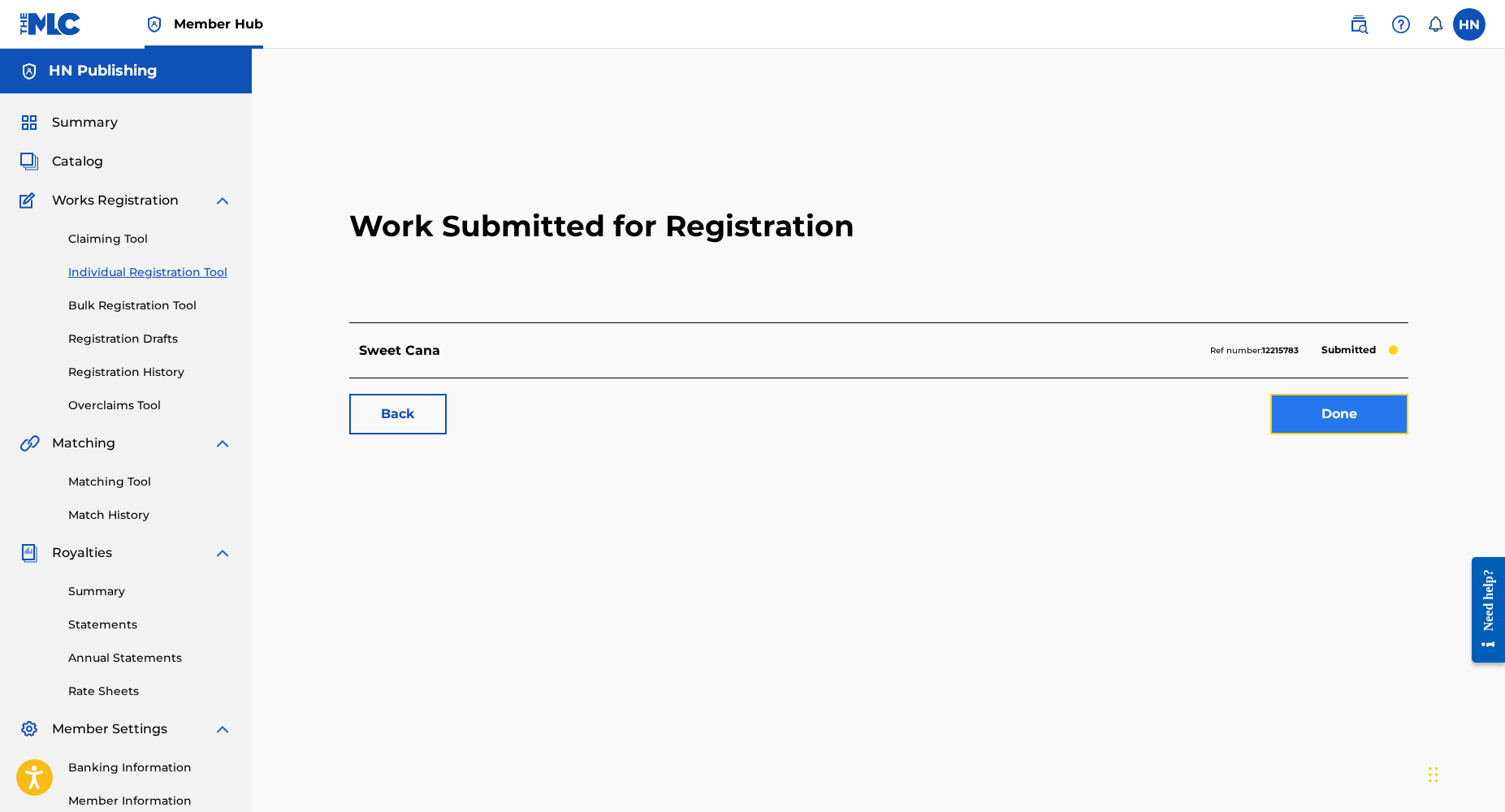
click at [1321, 407] on link "Done" at bounding box center [1340, 413] width 138 height 40
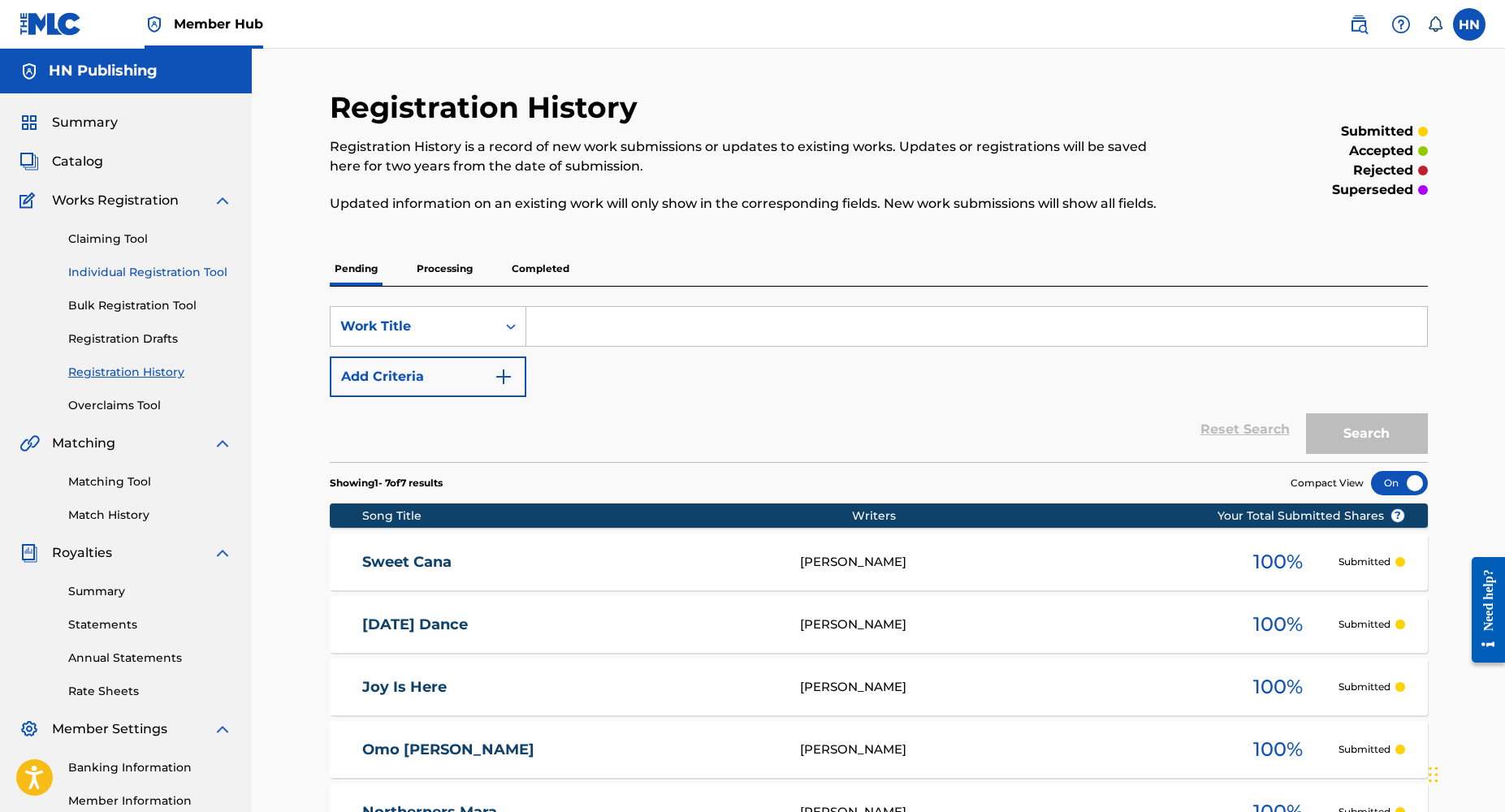
click at [153, 277] on link "Individual Registration Tool" at bounding box center [150, 272] width 164 height 17
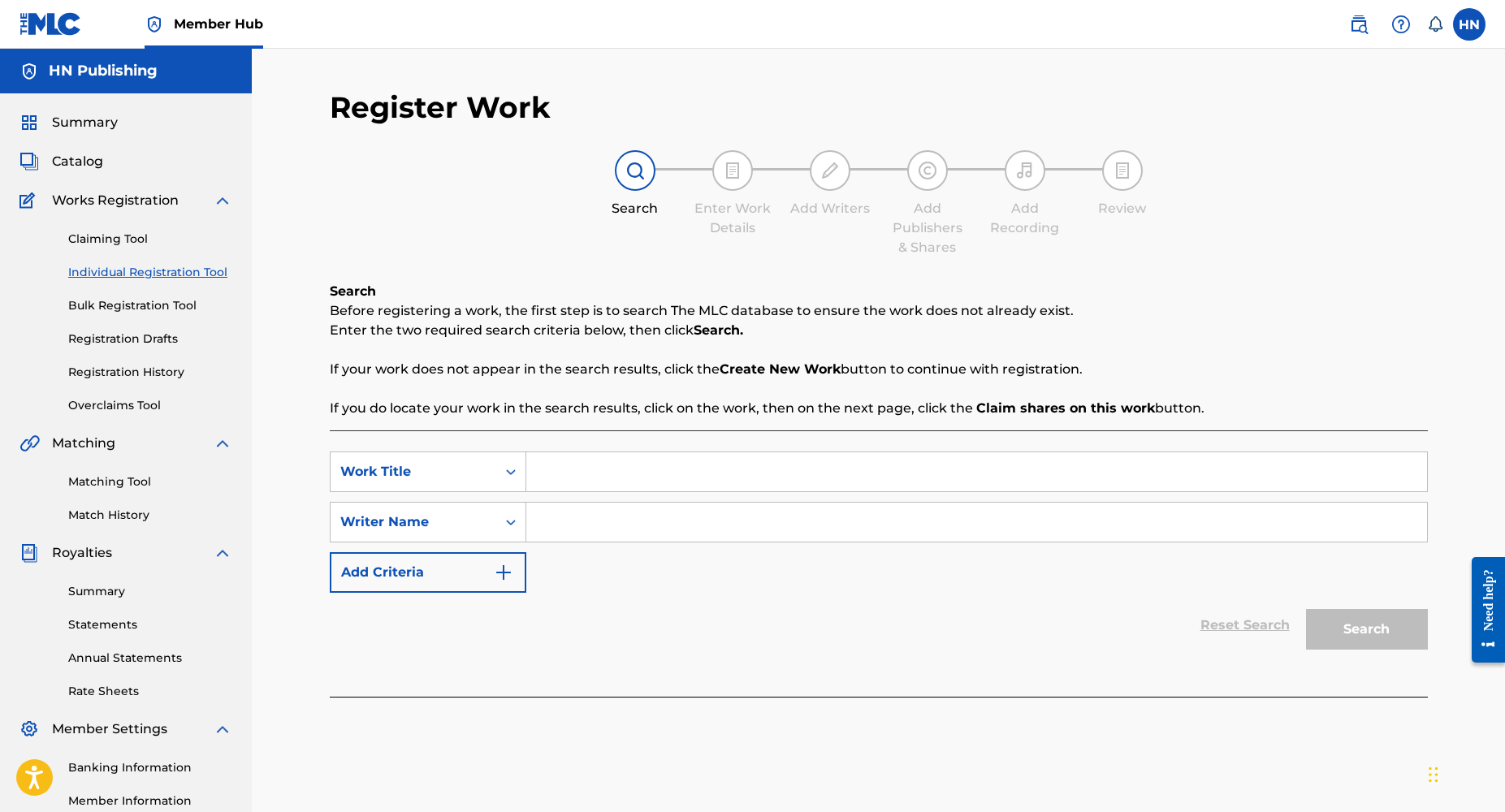
click at [608, 466] on input "Search Form" at bounding box center [976, 472] width 901 height 39
paste input "Happy Ending"
type input "Happy Ending"
click at [627, 528] on input "Search Form" at bounding box center [976, 523] width 901 height 39
click at [896, 531] on input "Search Form" at bounding box center [976, 523] width 901 height 39
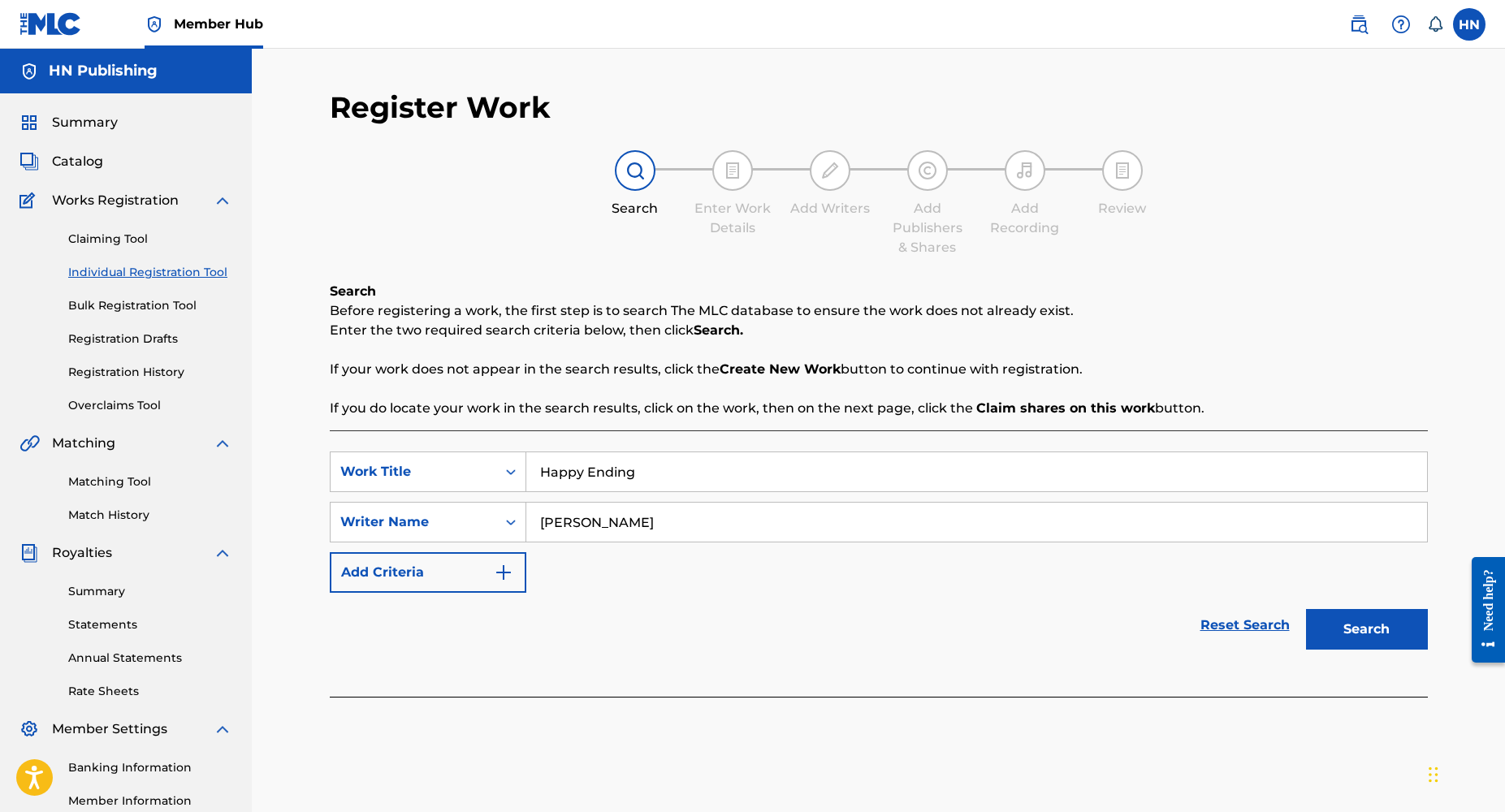
type input "[PERSON_NAME]"
click at [1306, 609] on button "Search" at bounding box center [1367, 629] width 122 height 40
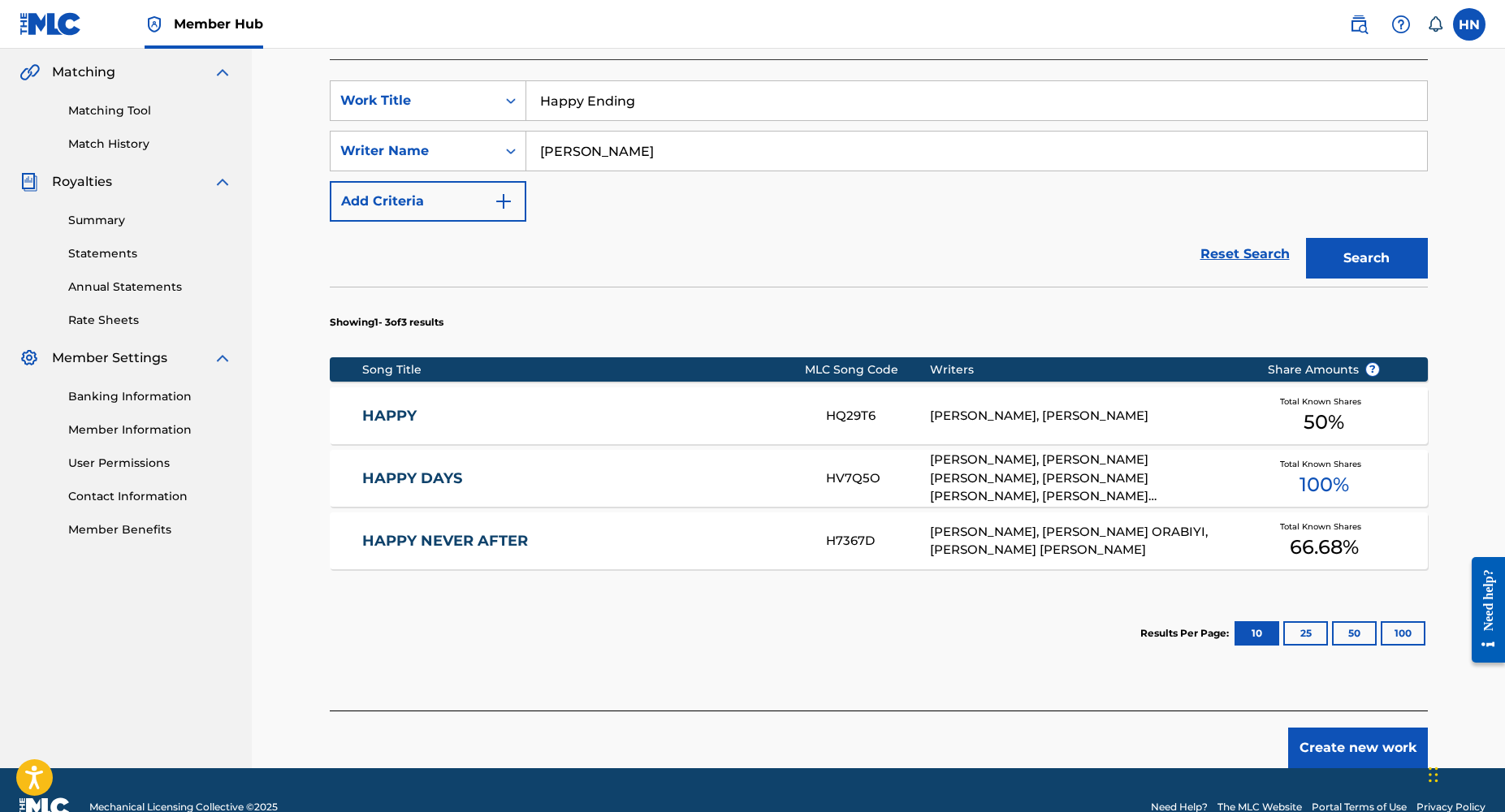
scroll to position [376, 0]
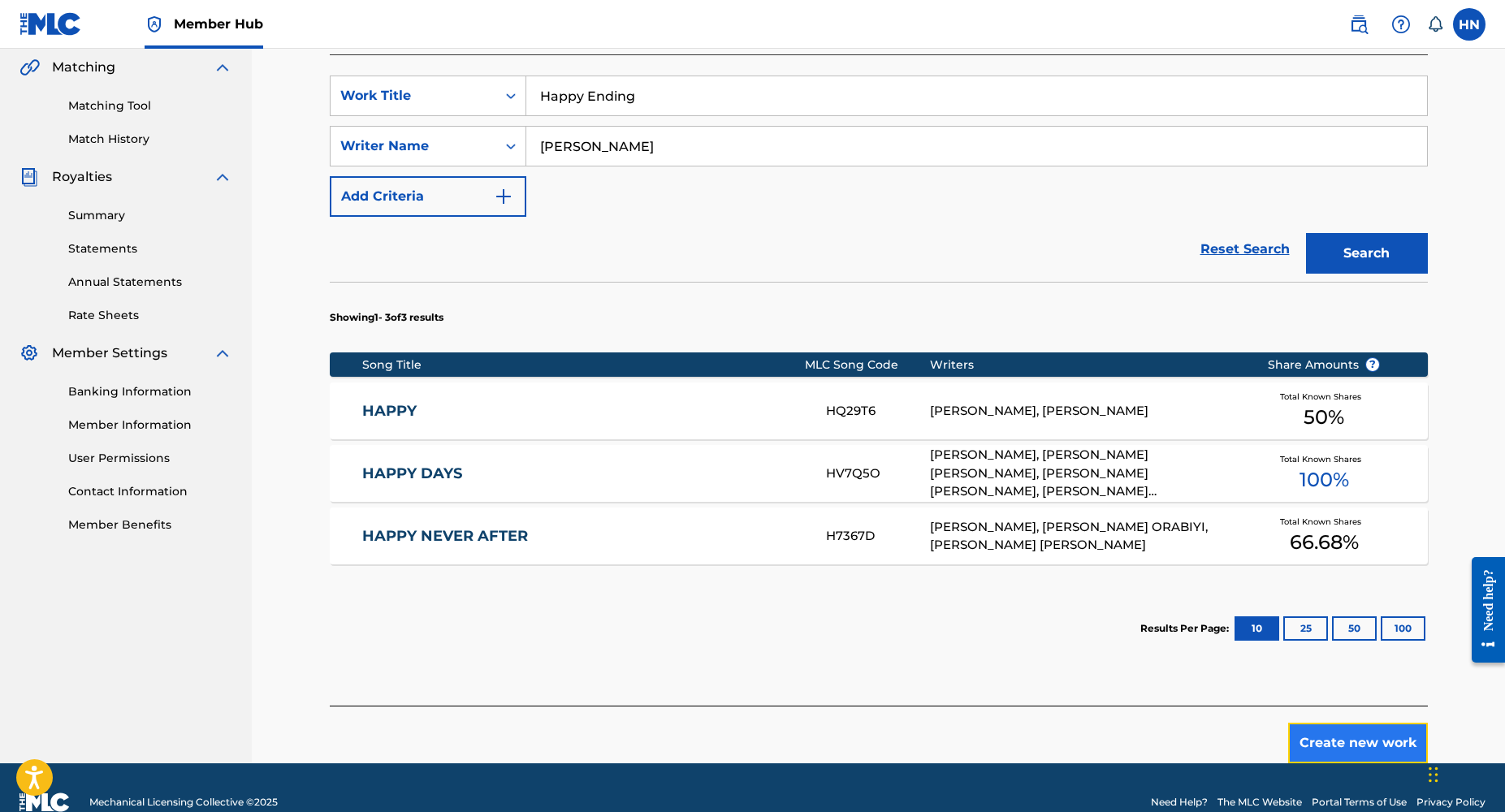
click at [1351, 745] on button "Create new work" at bounding box center [1358, 743] width 140 height 40
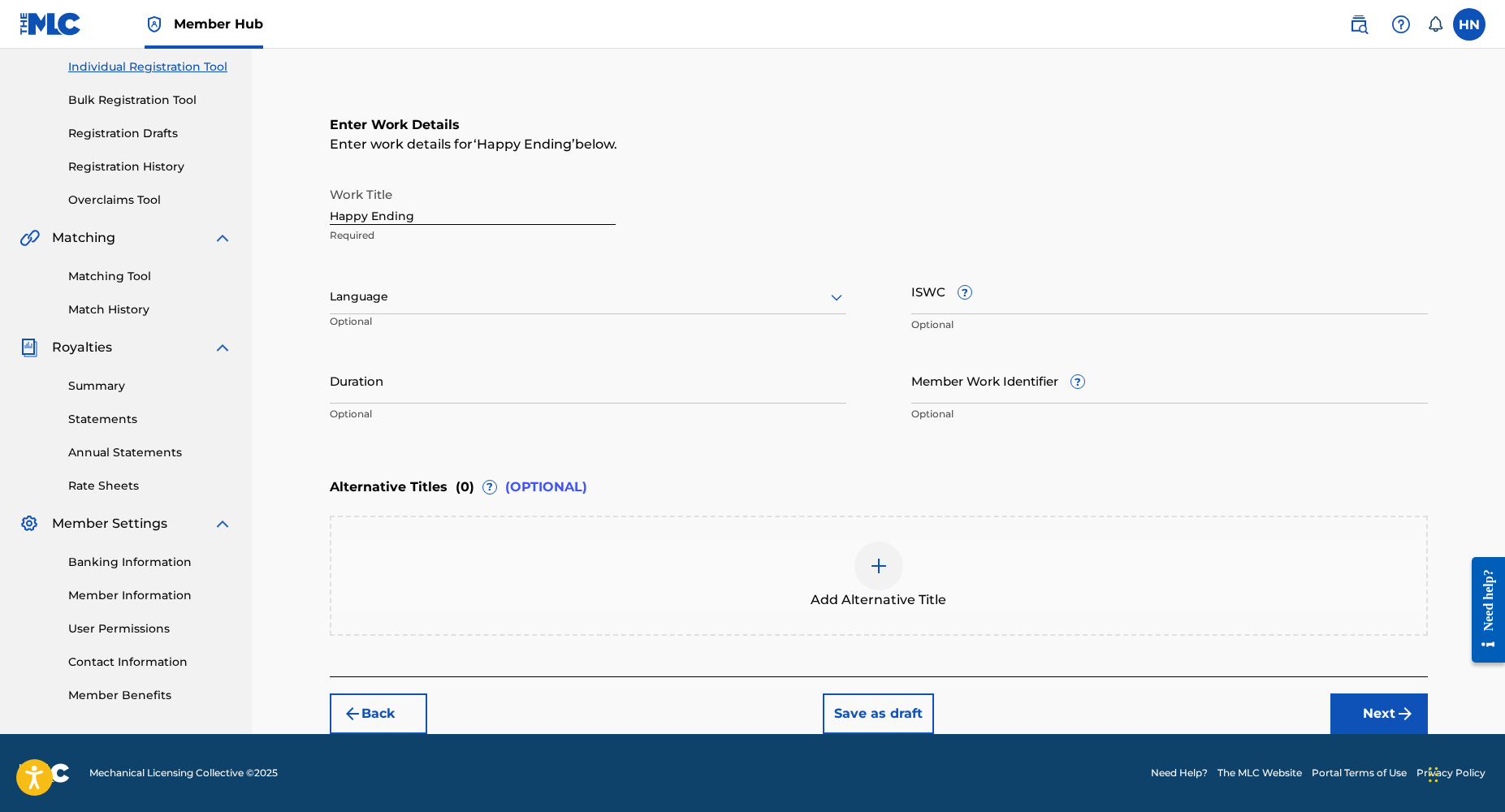
scroll to position [205, 0]
click at [495, 300] on div at bounding box center [588, 297] width 517 height 21
click at [454, 339] on div "English" at bounding box center [588, 333] width 515 height 36
click at [358, 401] on input "Duration" at bounding box center [588, 381] width 517 height 46
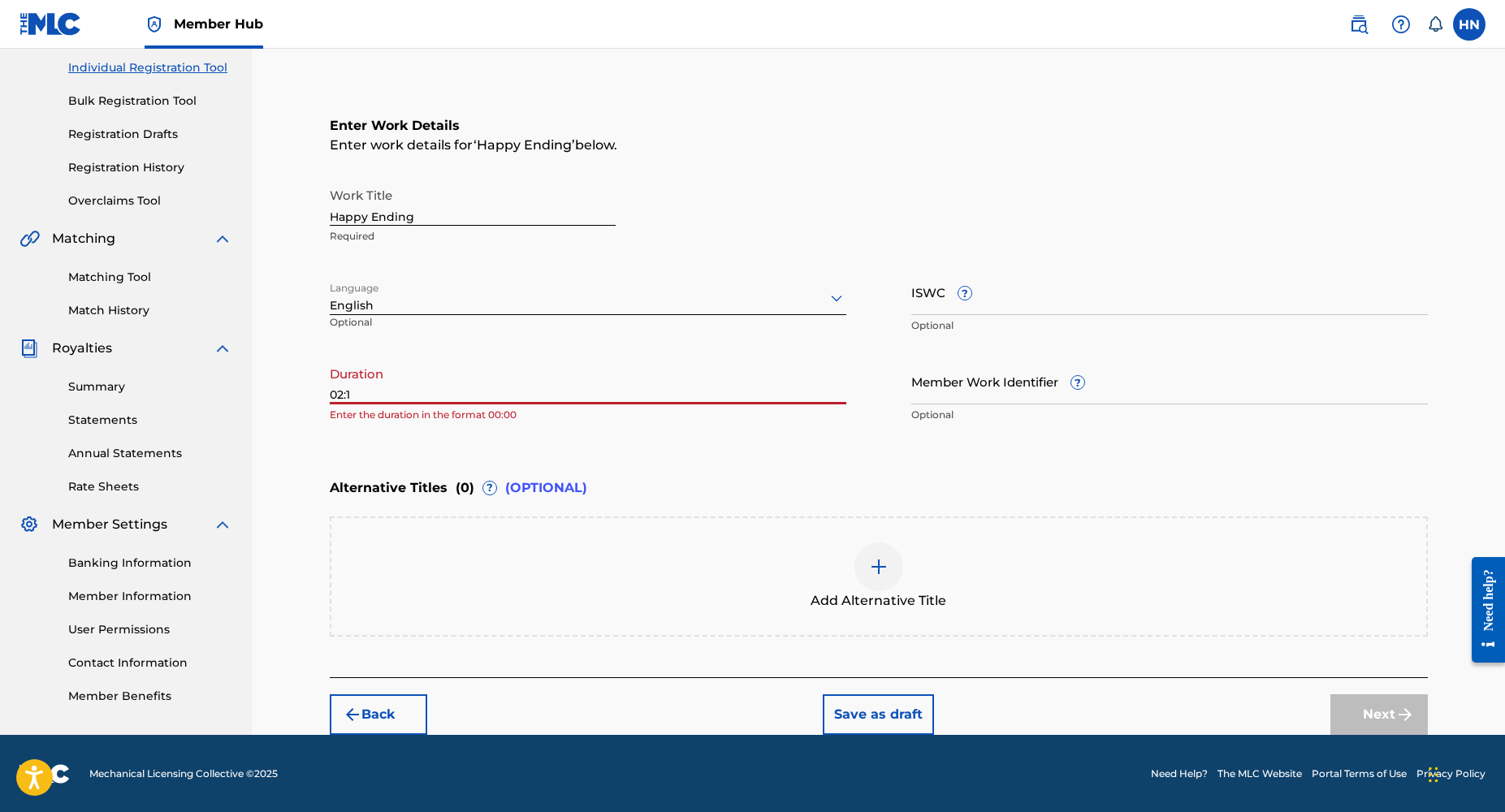
type input "02:16"
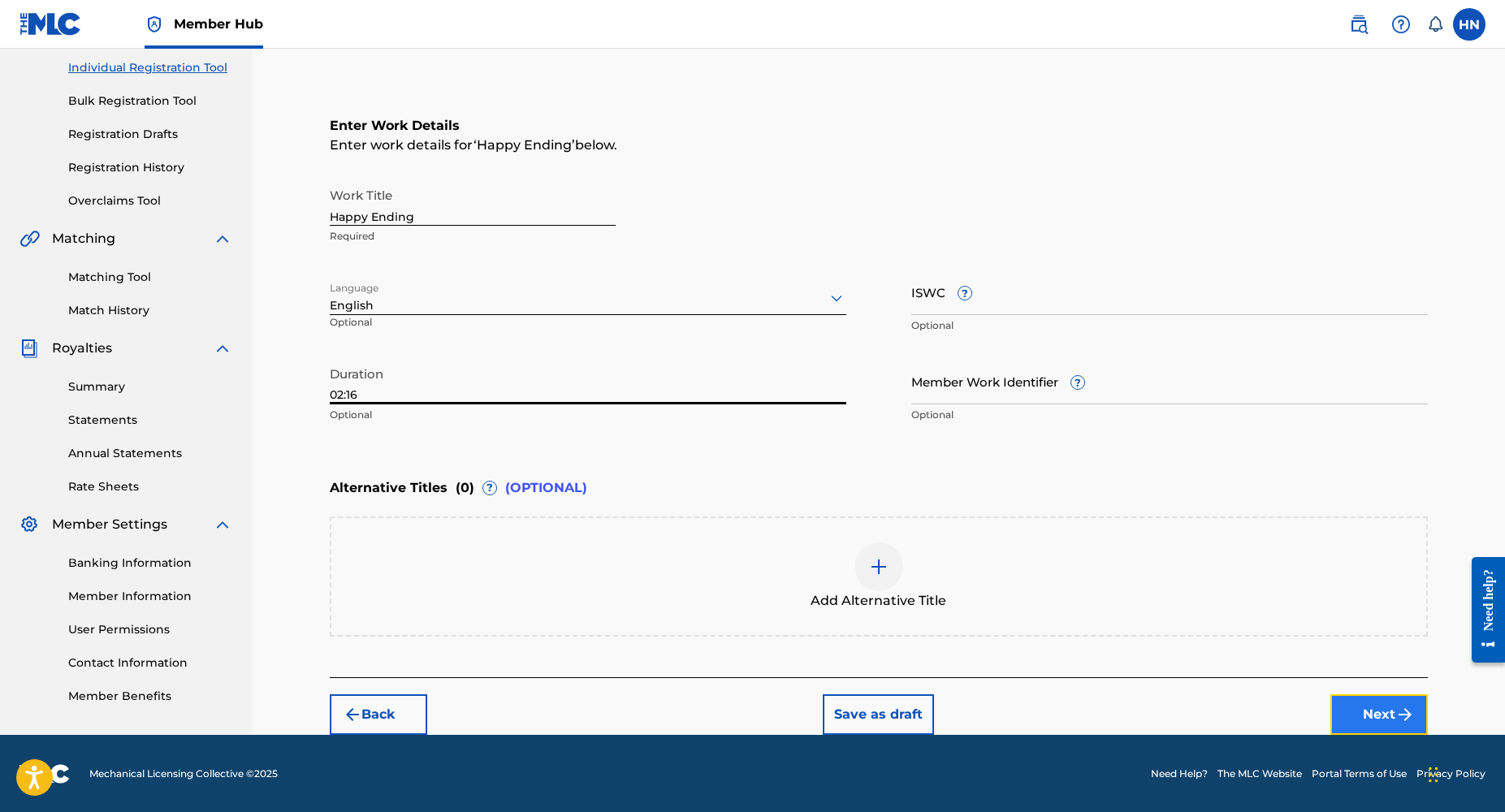
click at [1395, 731] on button "Next" at bounding box center [1379, 715] width 97 height 40
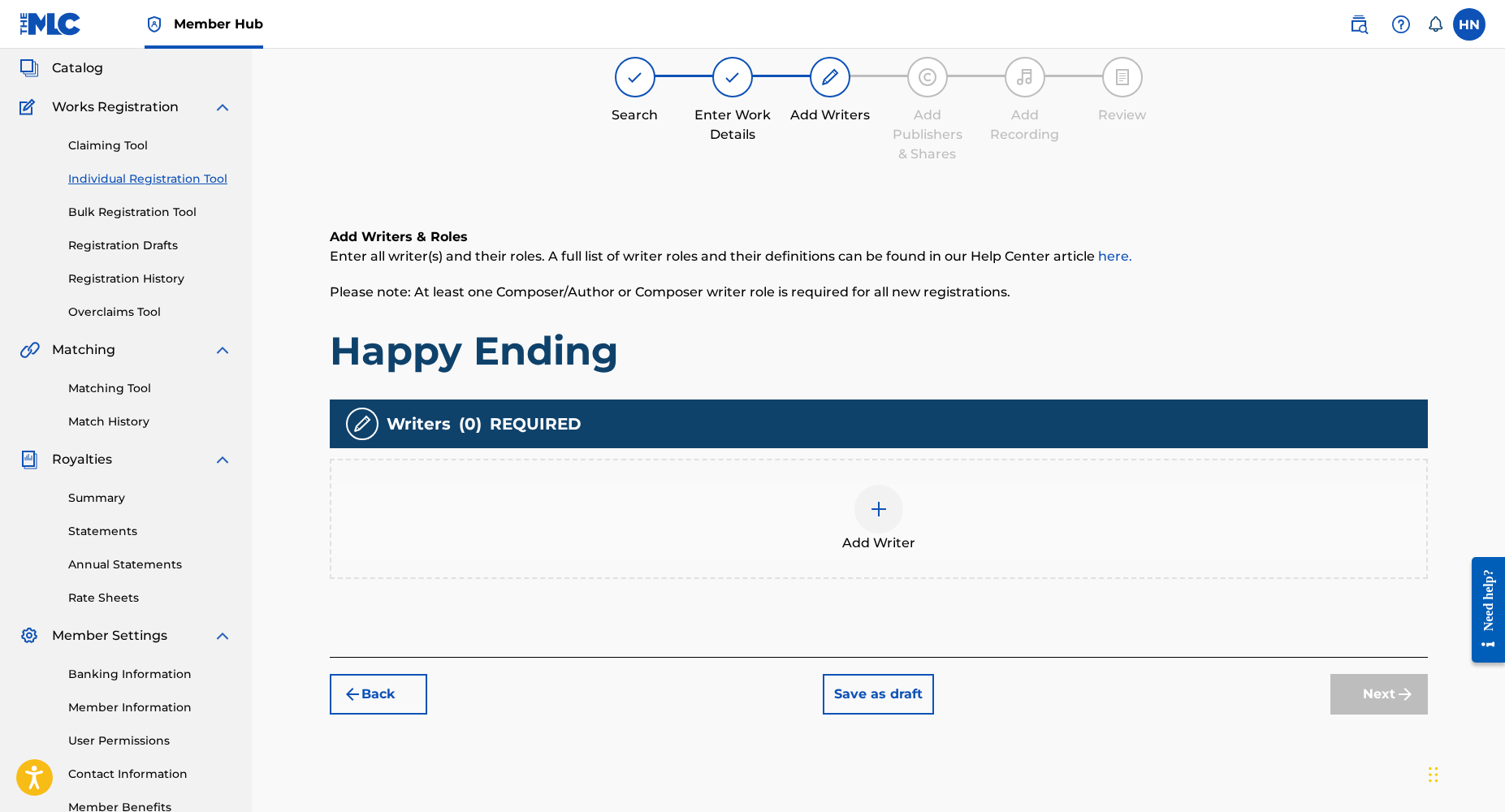
scroll to position [73, 0]
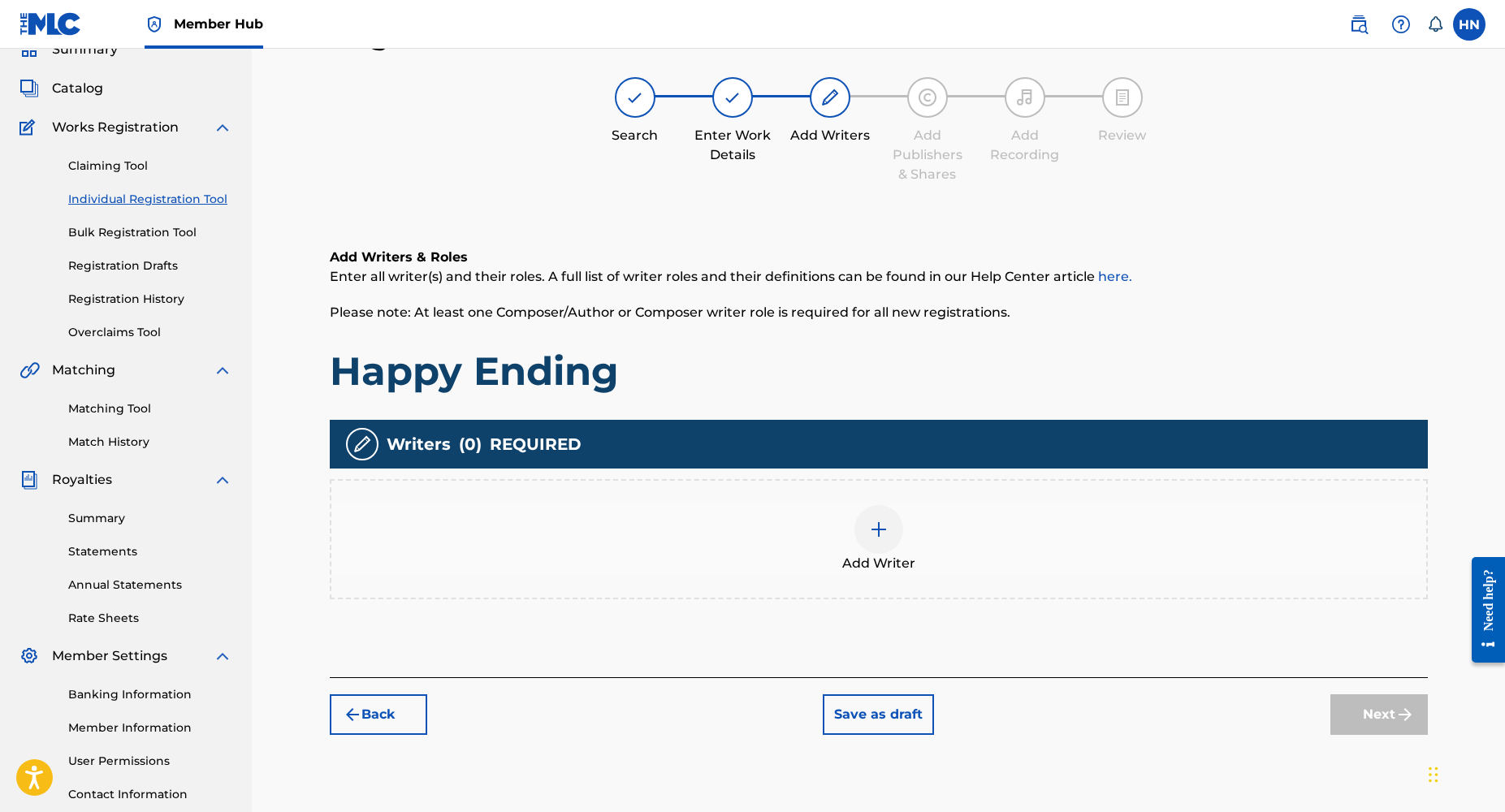
click at [869, 528] on img at bounding box center [879, 530] width 20 height 20
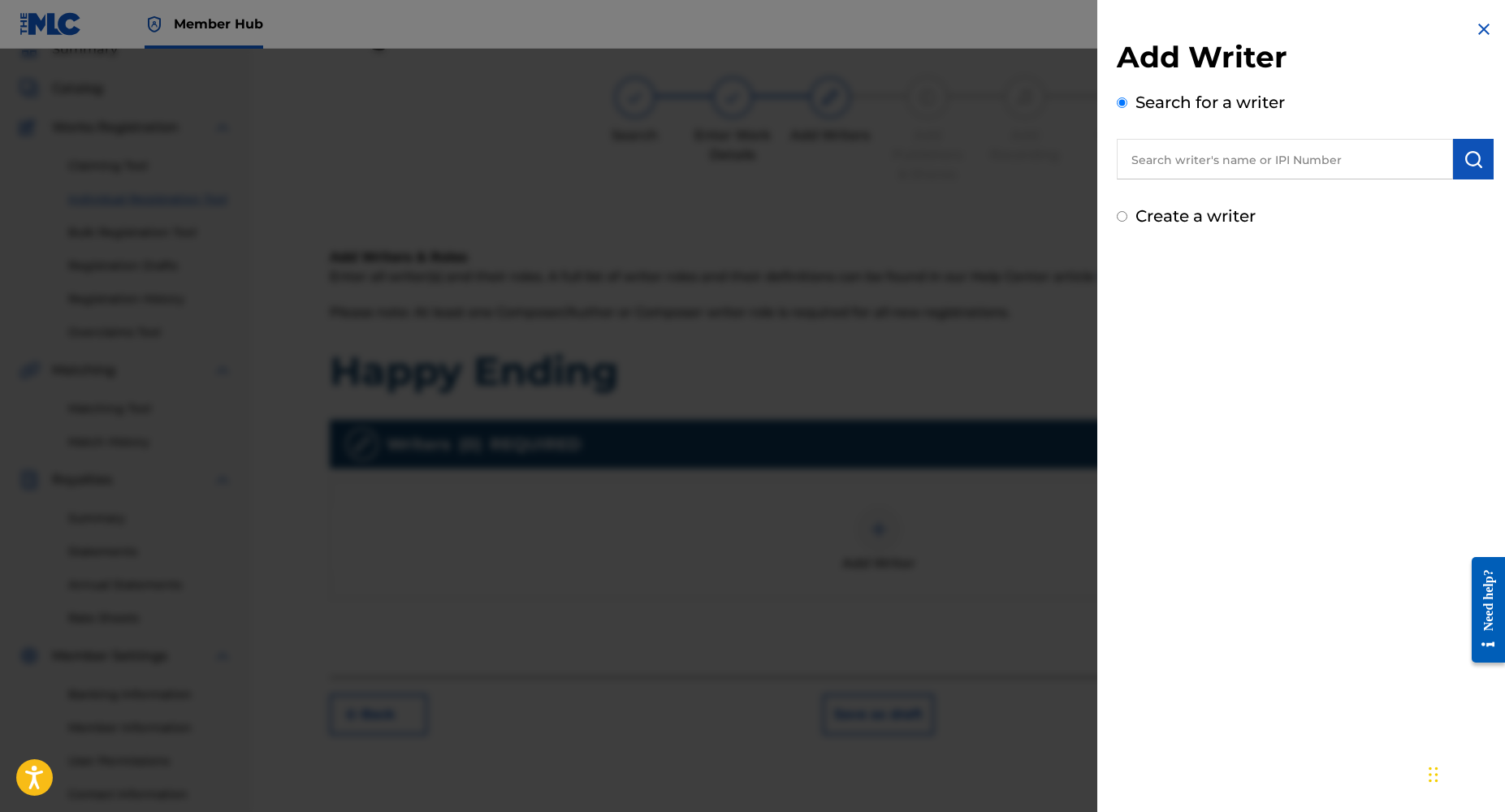
click at [1171, 139] on input "text" at bounding box center [1286, 158] width 337 height 40
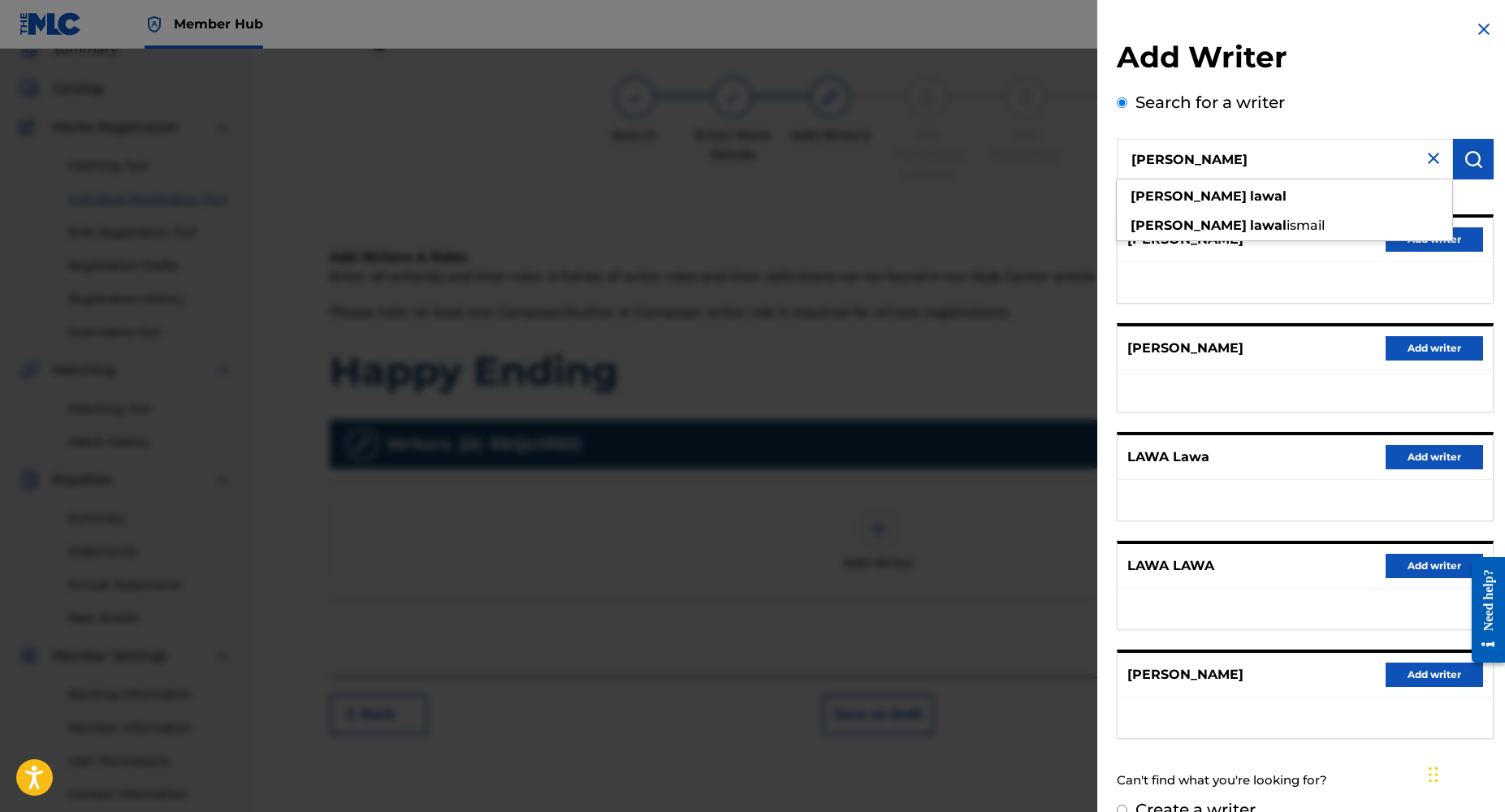
type input "[PERSON_NAME]"
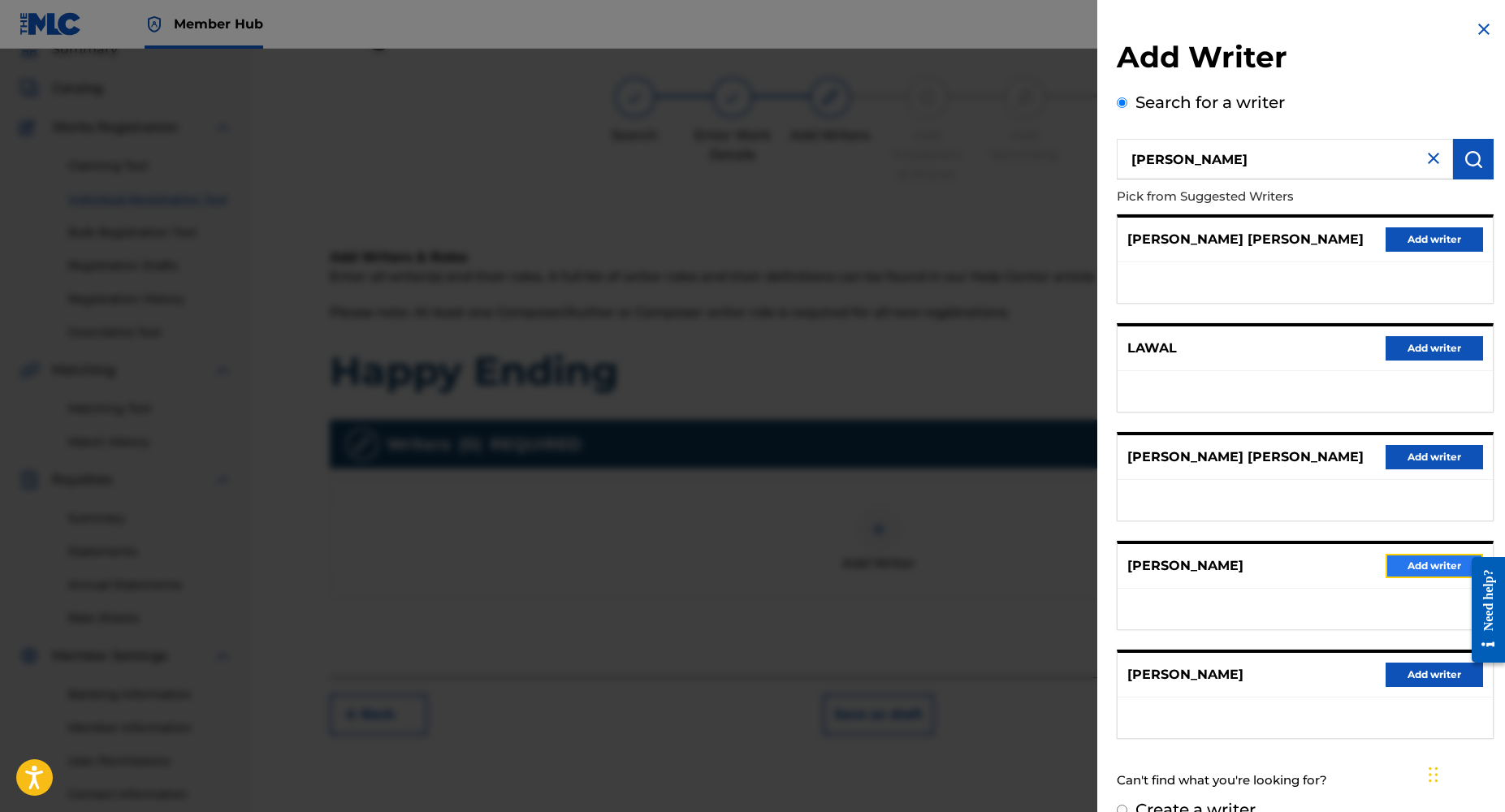
click at [1386, 563] on button "Add writer" at bounding box center [1434, 566] width 97 height 25
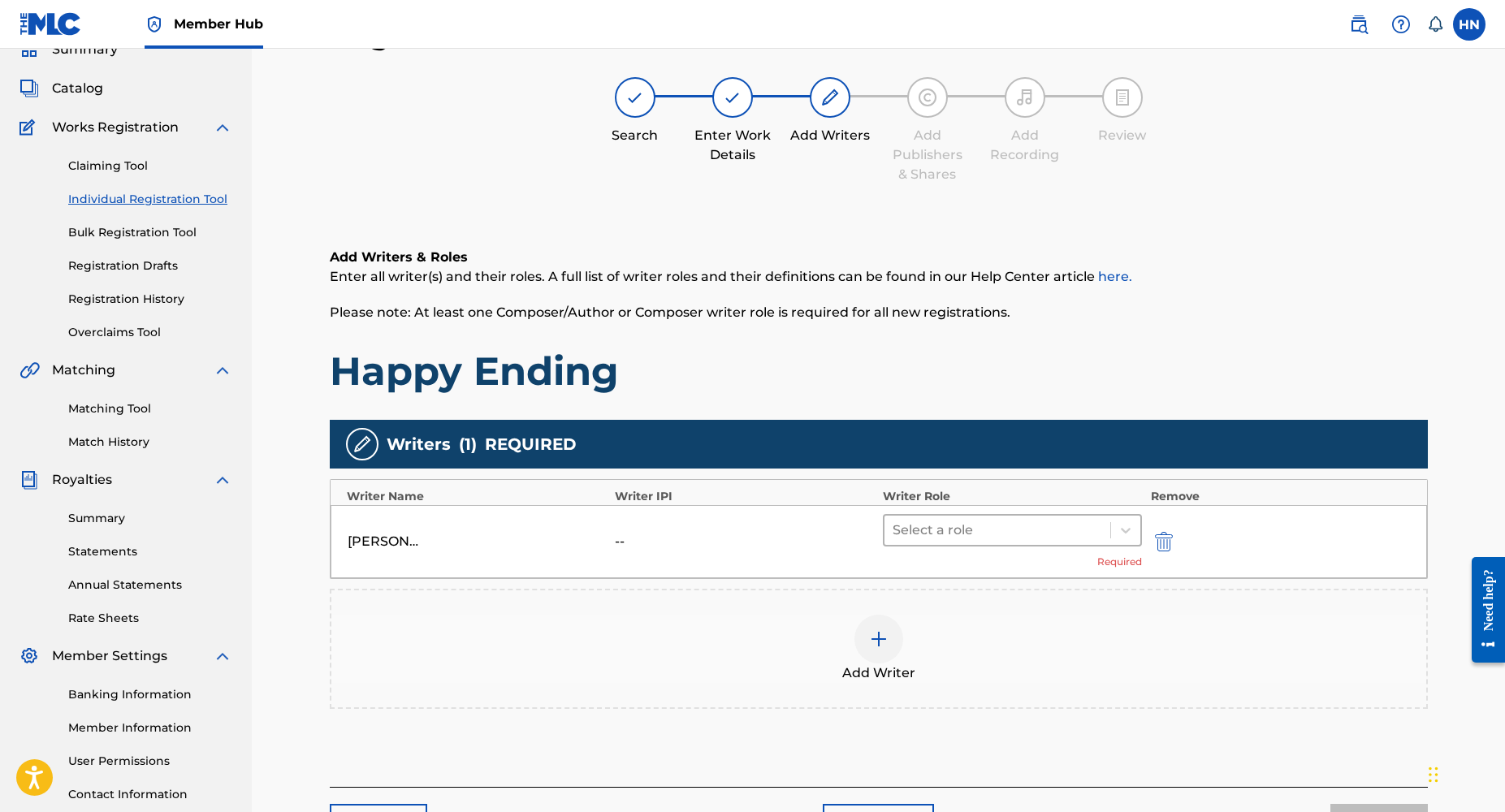
click at [958, 526] on div at bounding box center [998, 530] width 211 height 23
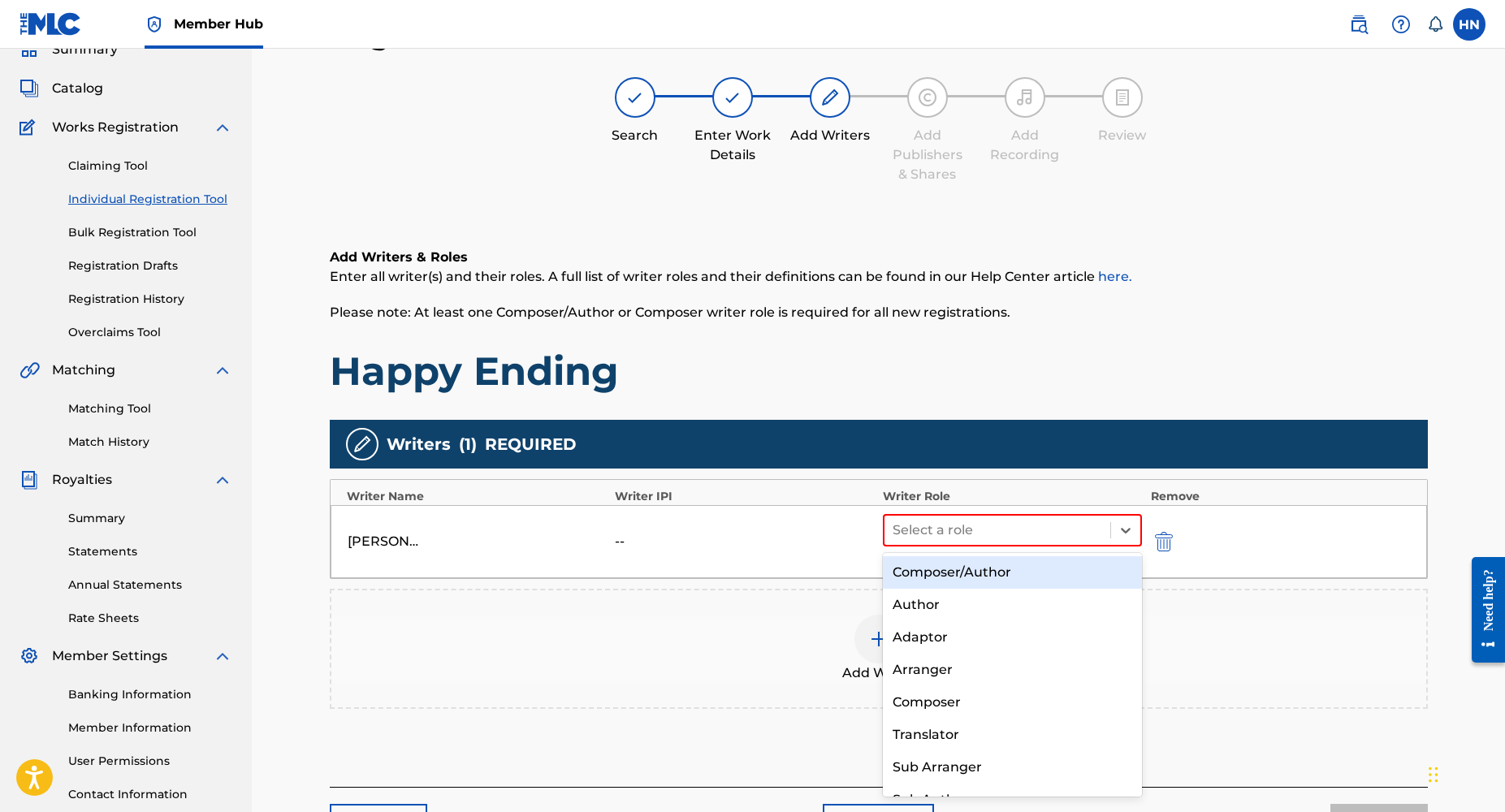
click at [950, 571] on div "Composer/Author" at bounding box center [1013, 572] width 260 height 32
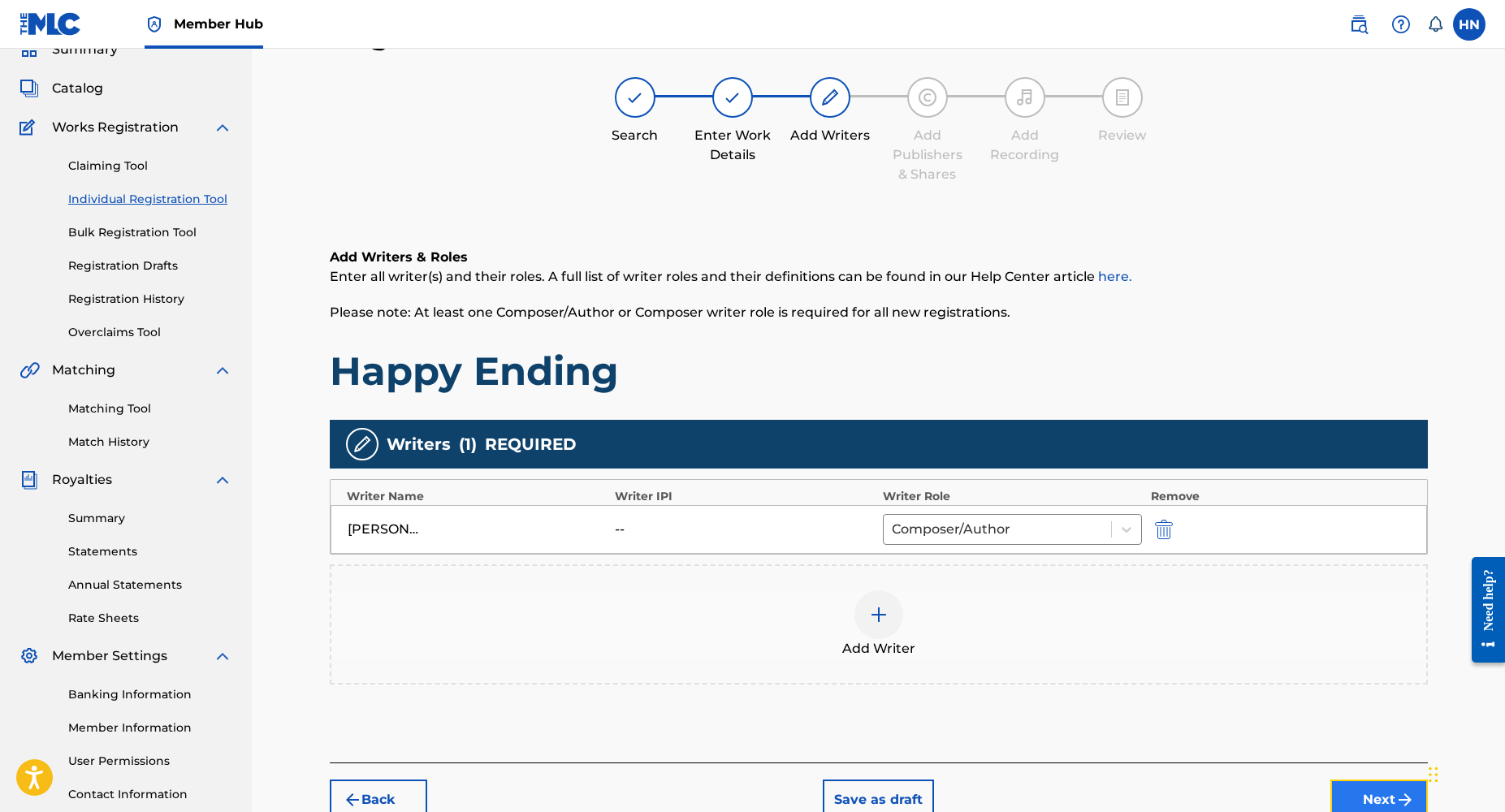
click at [1346, 791] on button "Next" at bounding box center [1379, 799] width 97 height 40
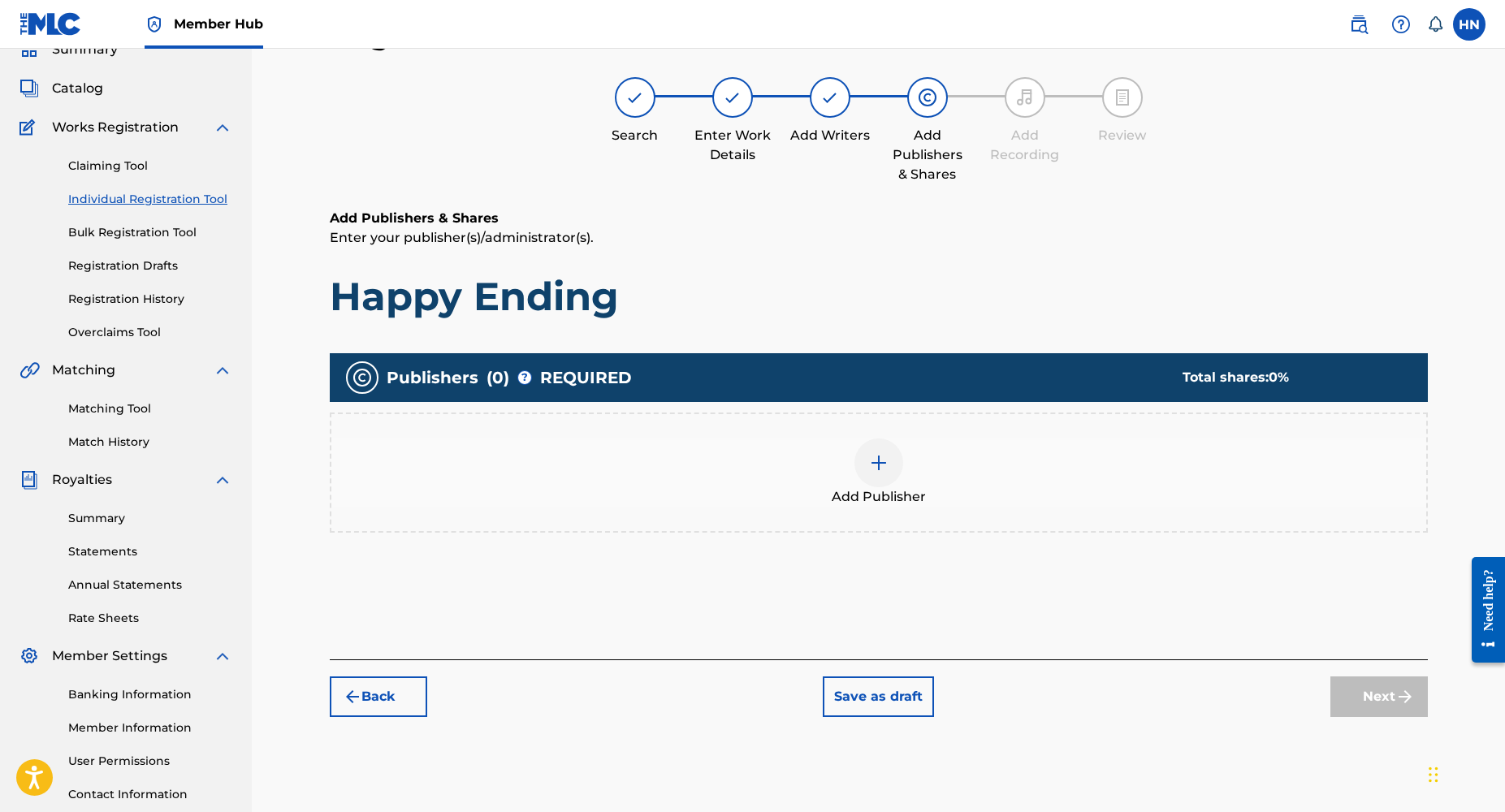
click at [886, 466] on img at bounding box center [879, 464] width 20 height 20
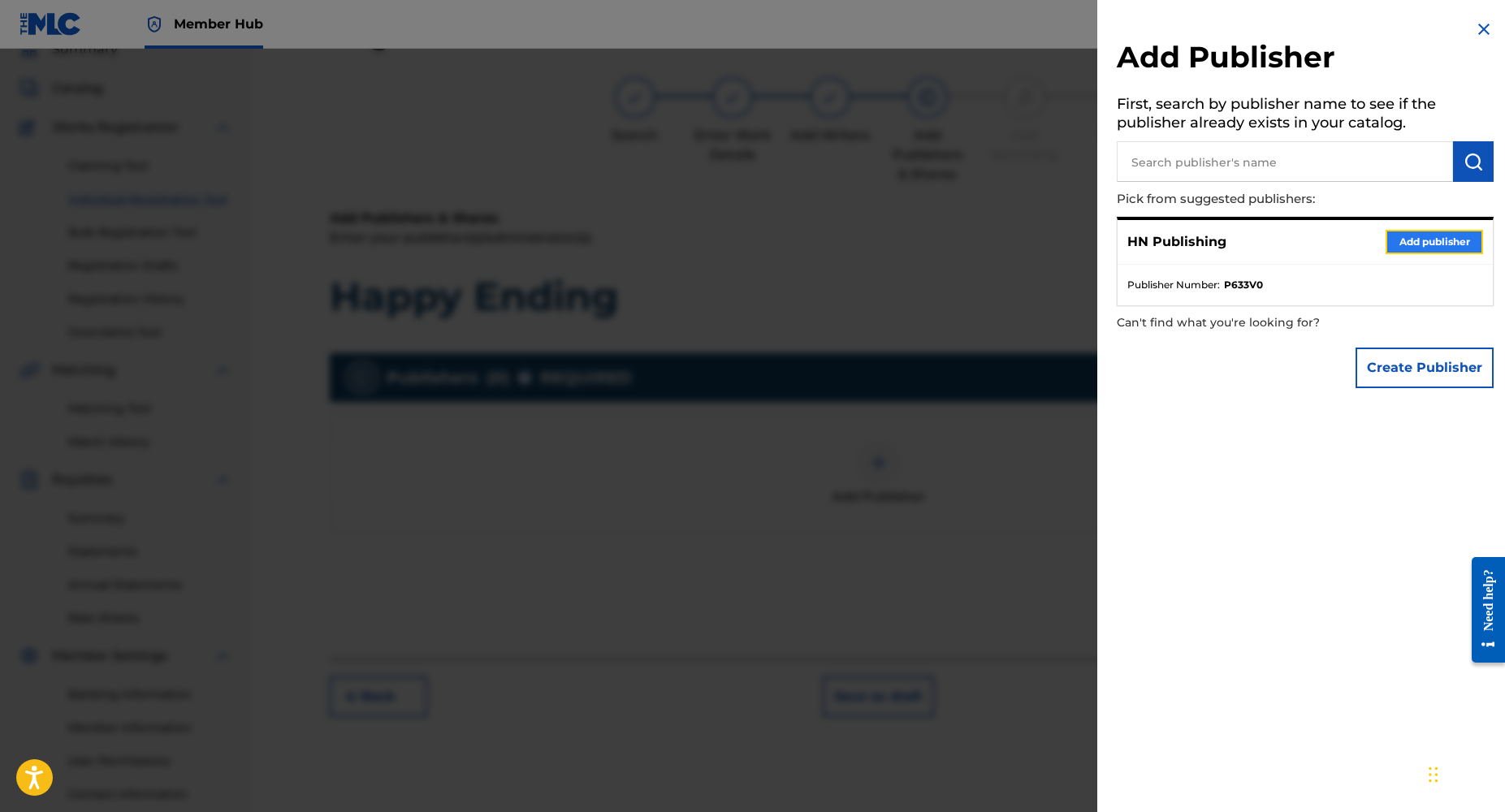
click at [1424, 235] on button "Add publisher" at bounding box center [1434, 242] width 97 height 25
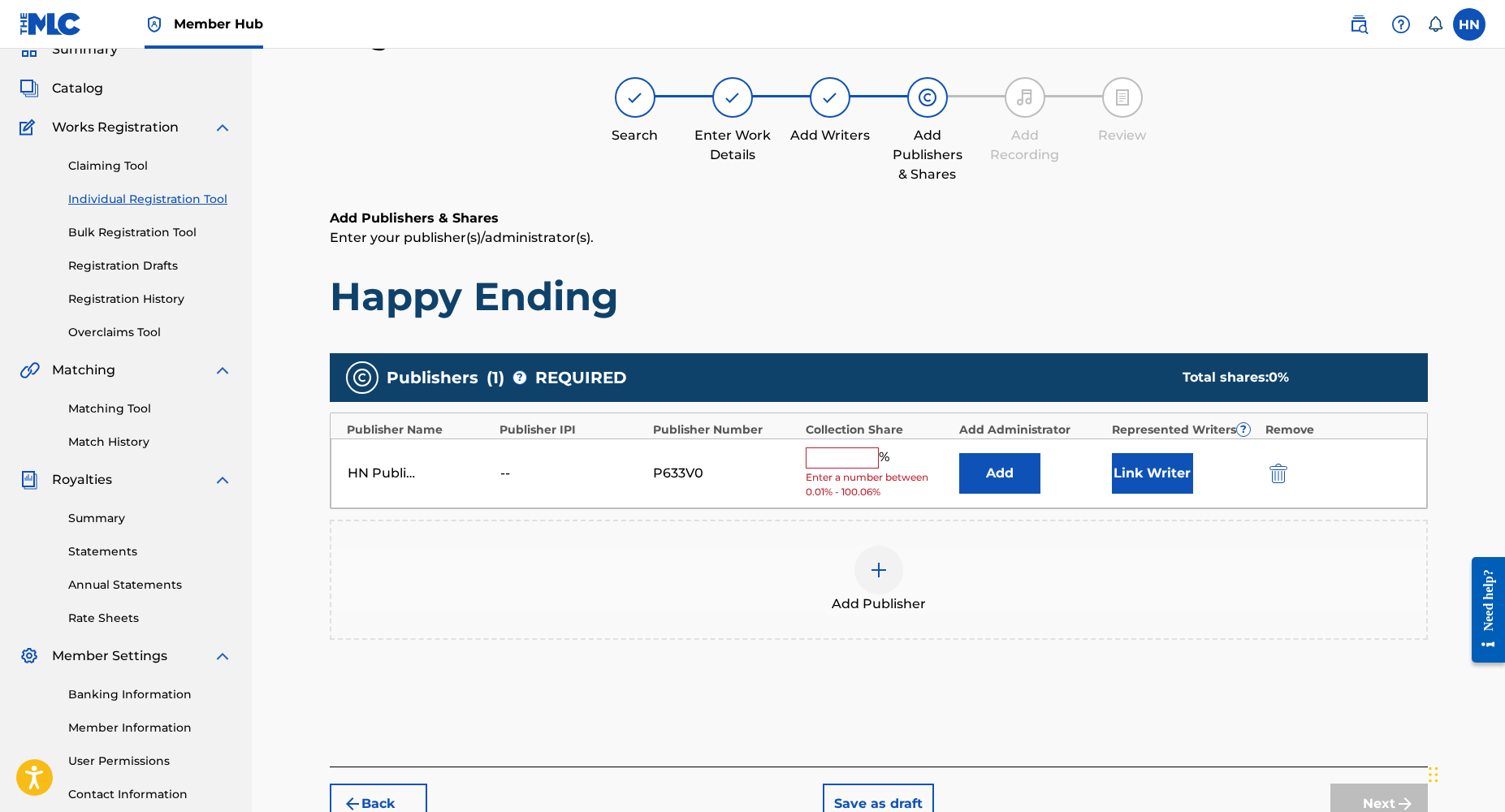
click at [843, 463] on input "text" at bounding box center [843, 458] width 73 height 21
type input "100"
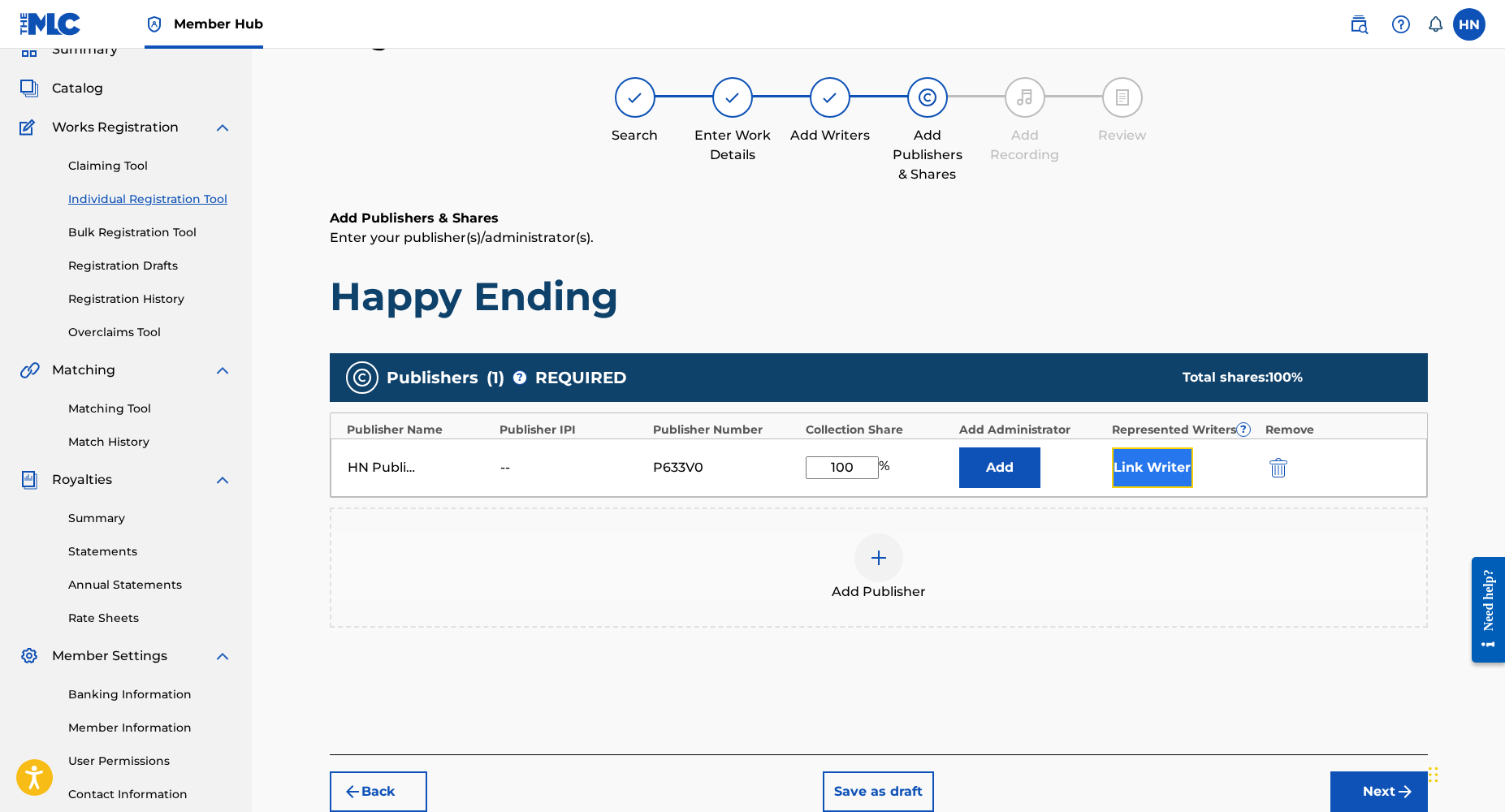
click at [1158, 481] on button "Link Writer" at bounding box center [1153, 468] width 82 height 40
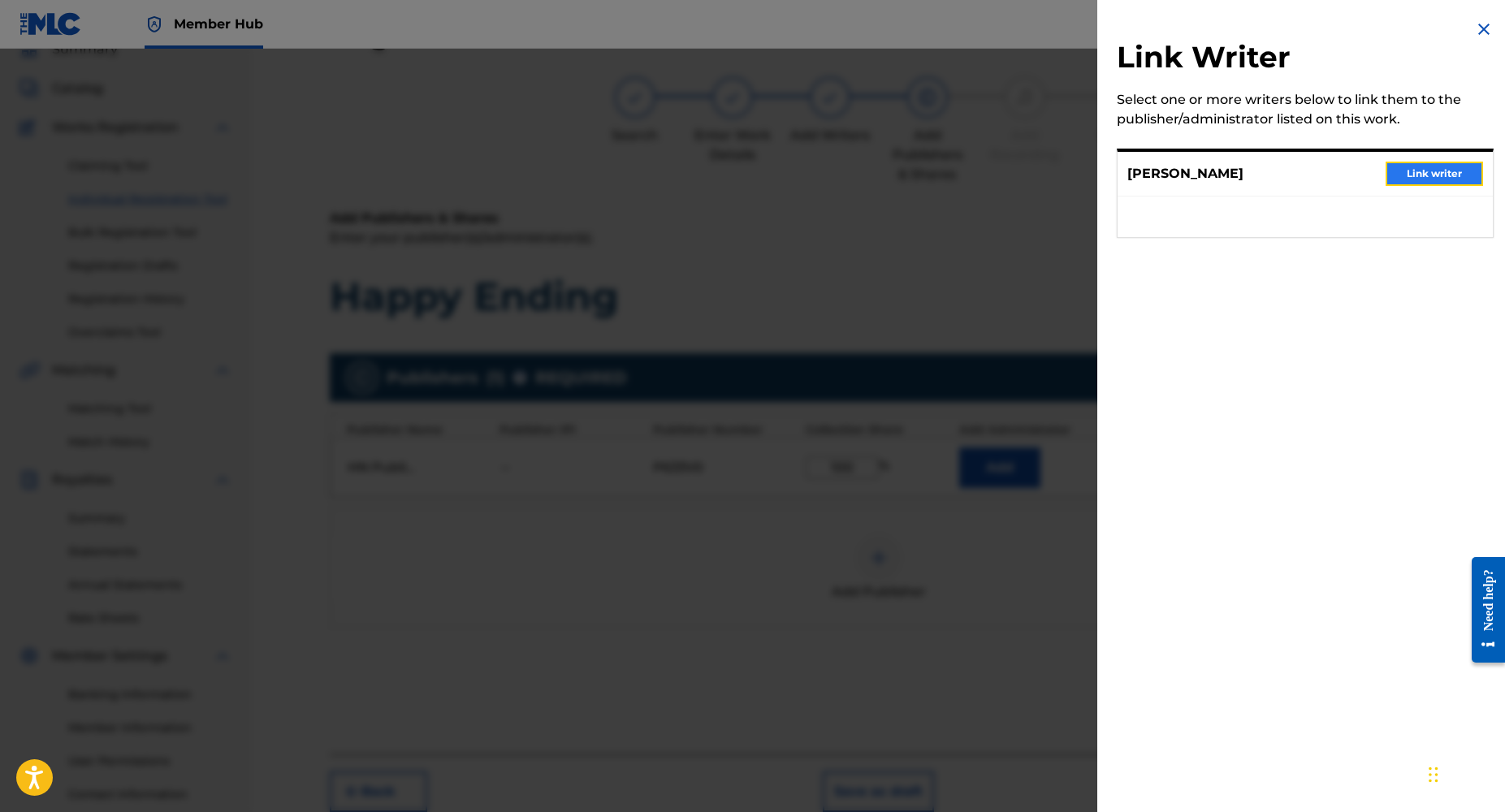
click at [1425, 173] on button "Link writer" at bounding box center [1434, 173] width 97 height 25
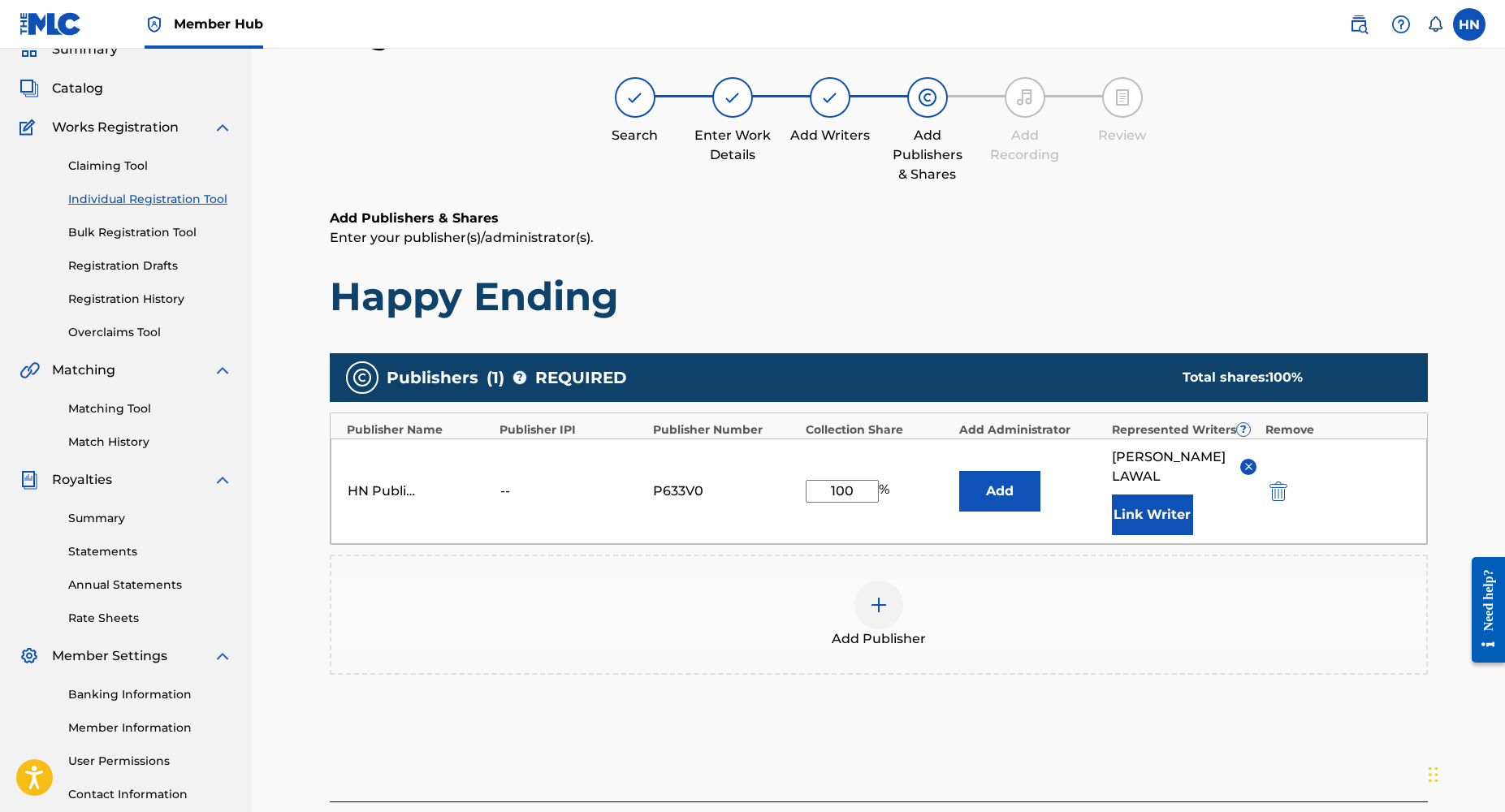
scroll to position [198, 0]
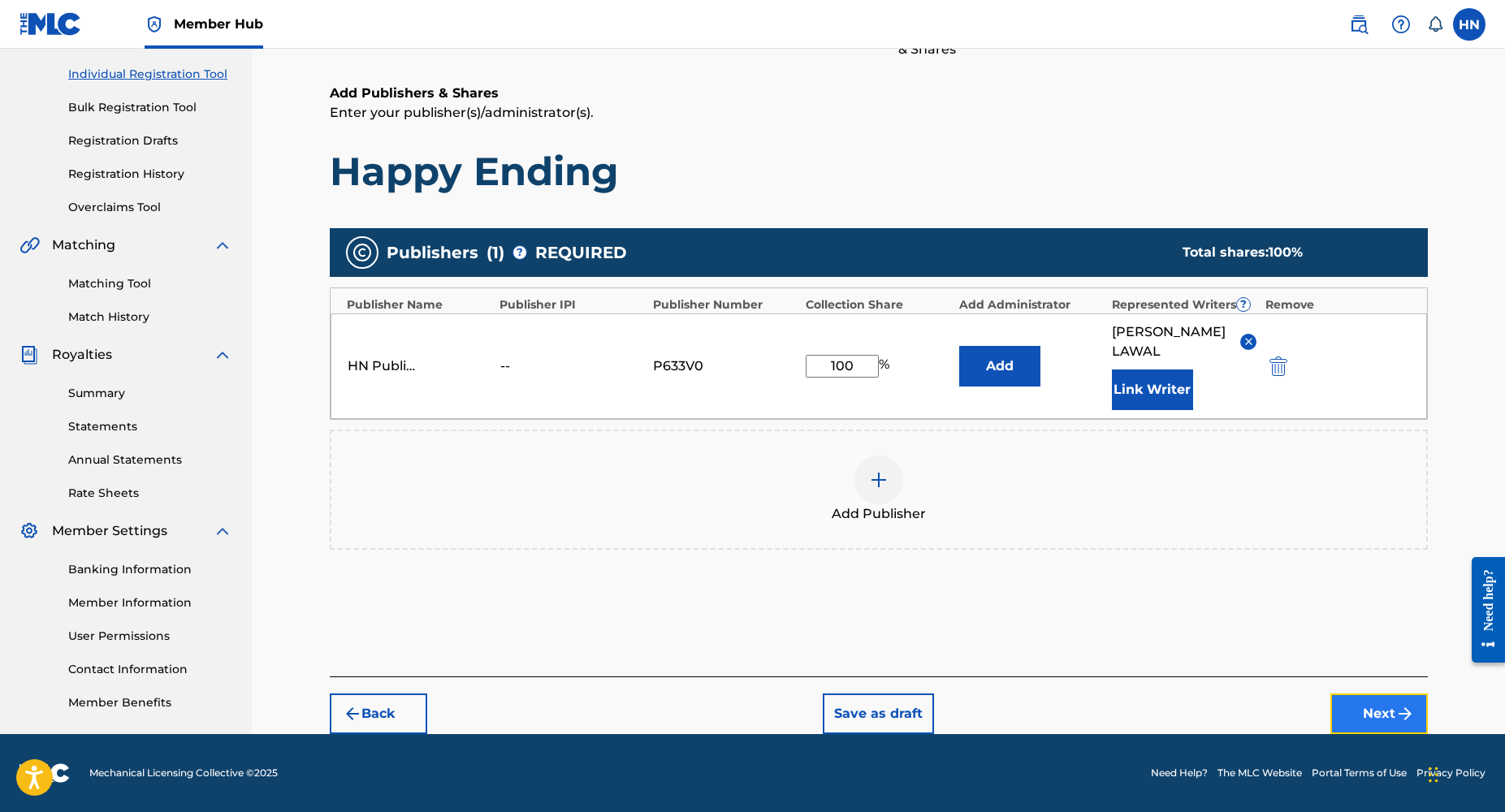
click at [1386, 705] on button "Next" at bounding box center [1379, 714] width 97 height 40
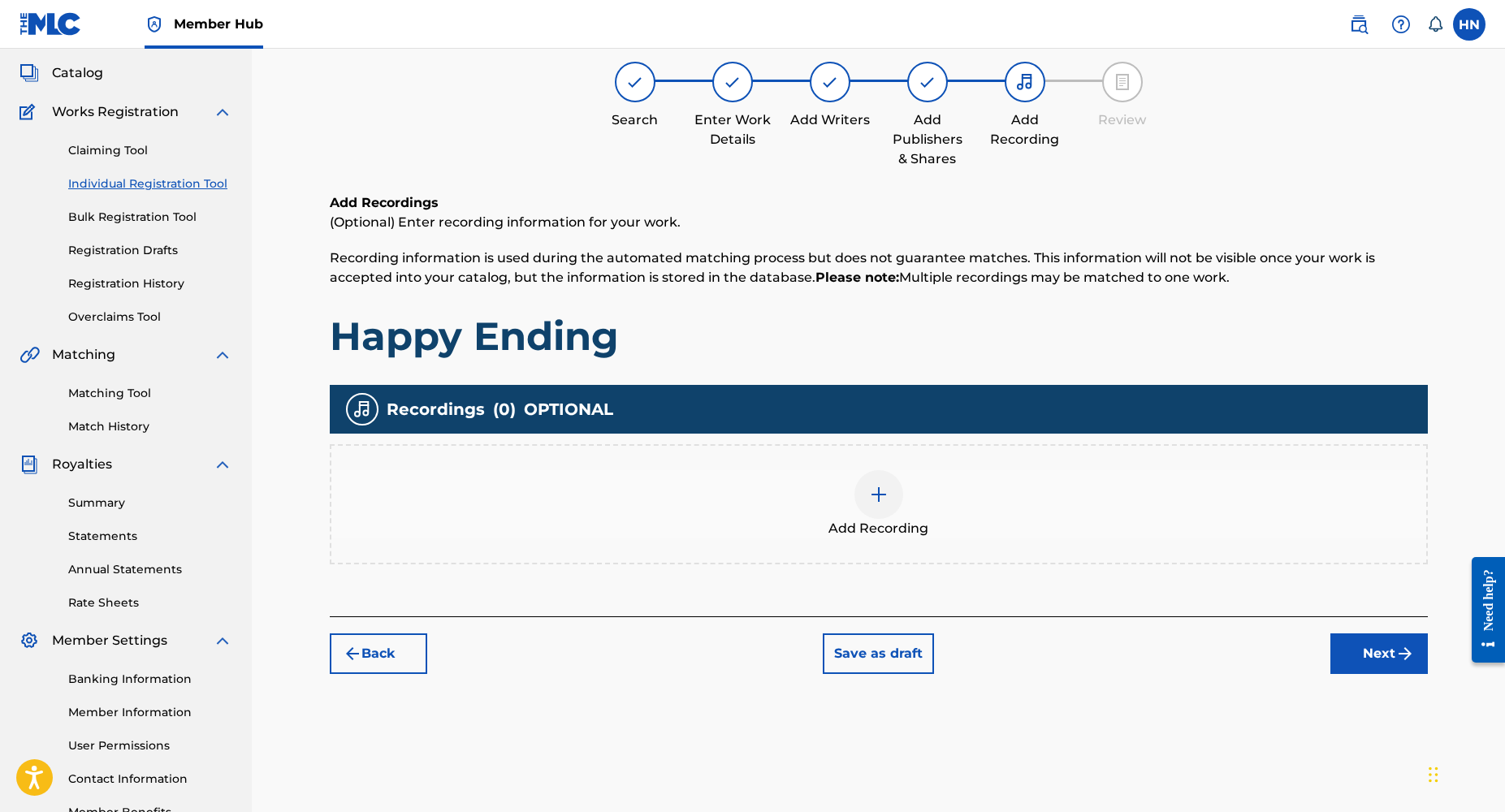
scroll to position [73, 0]
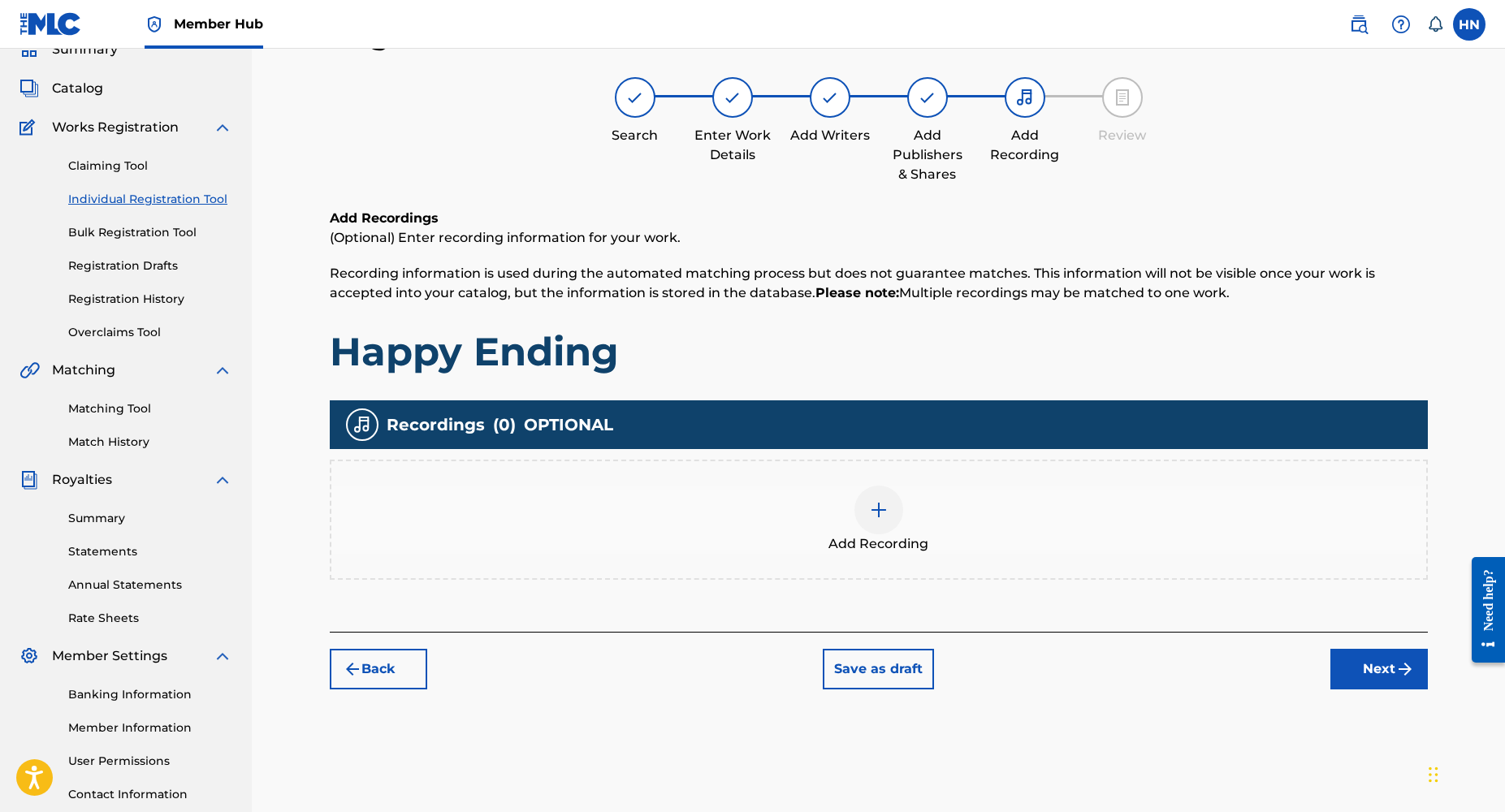
click at [883, 512] on img at bounding box center [879, 510] width 20 height 20
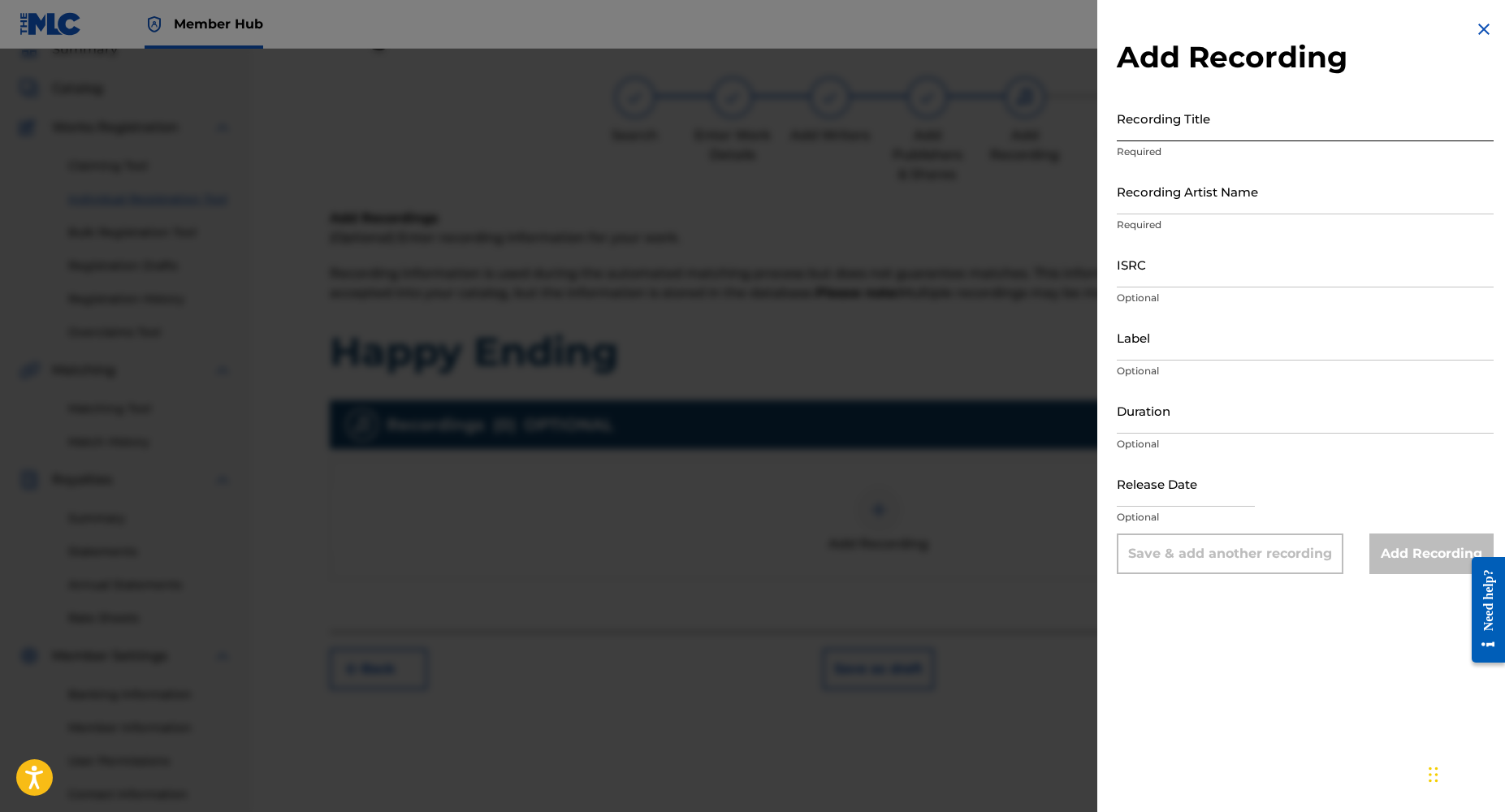
click at [1165, 137] on input "Recording Title" at bounding box center [1305, 118] width 377 height 46
paste input "Happy Ending"
type input "Happy Ending"
click at [1165, 202] on input "Recording Artist Name" at bounding box center [1305, 191] width 377 height 46
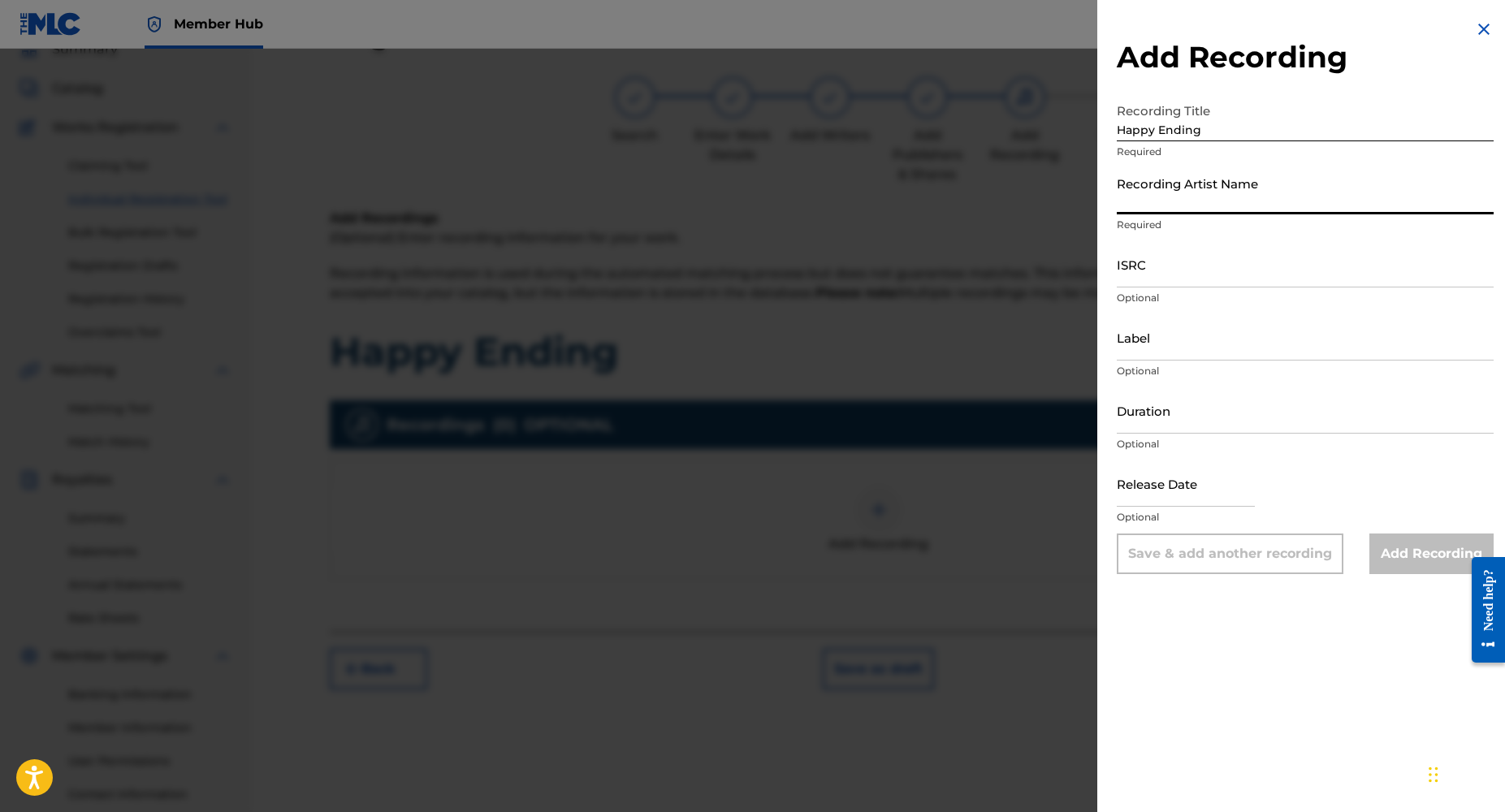
type input "Dj Yk Mule"
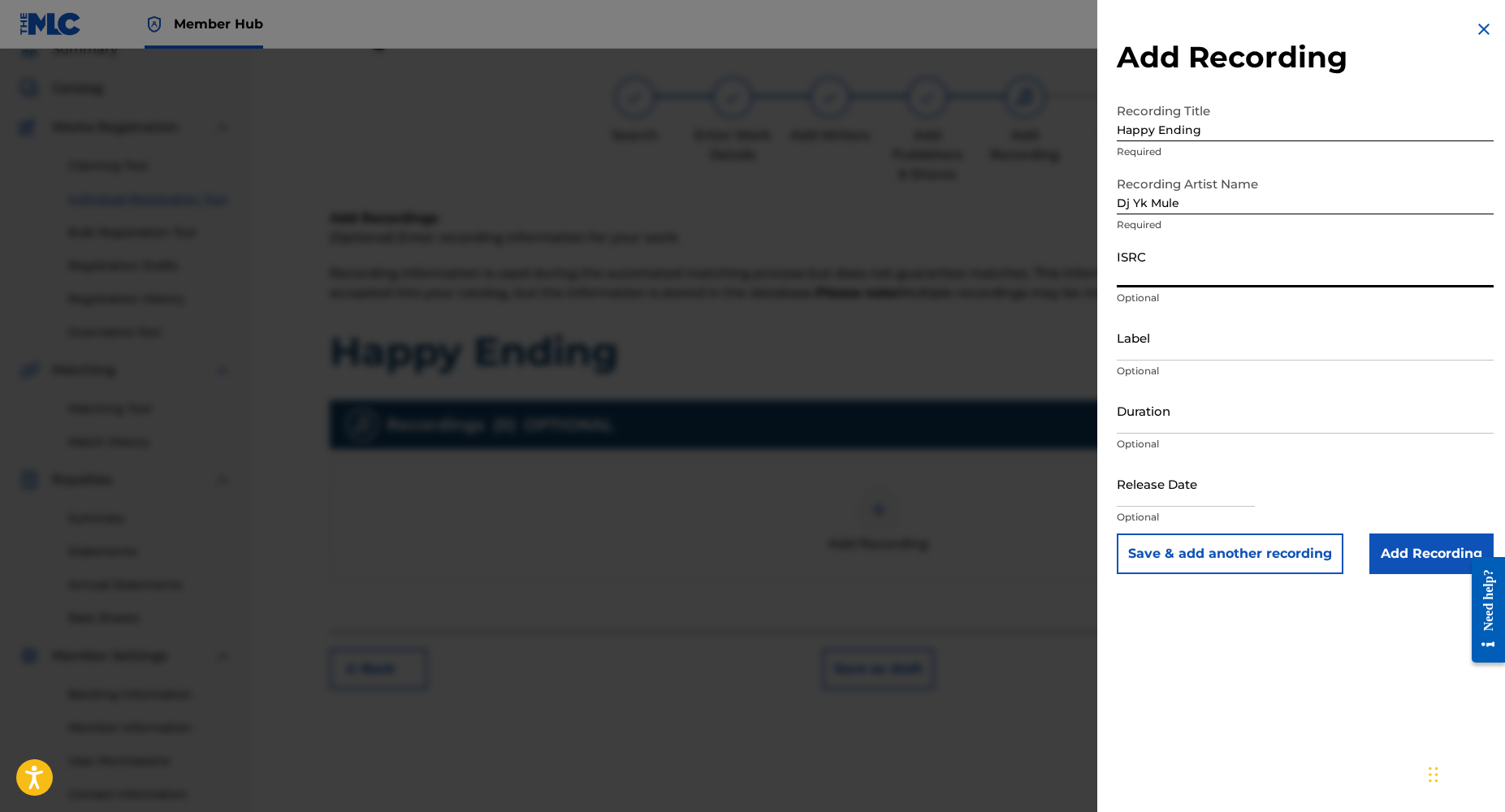
paste input "NL8RL2502712"
type input "NL8RL2502712"
click at [1163, 431] on input "Duration" at bounding box center [1305, 410] width 377 height 46
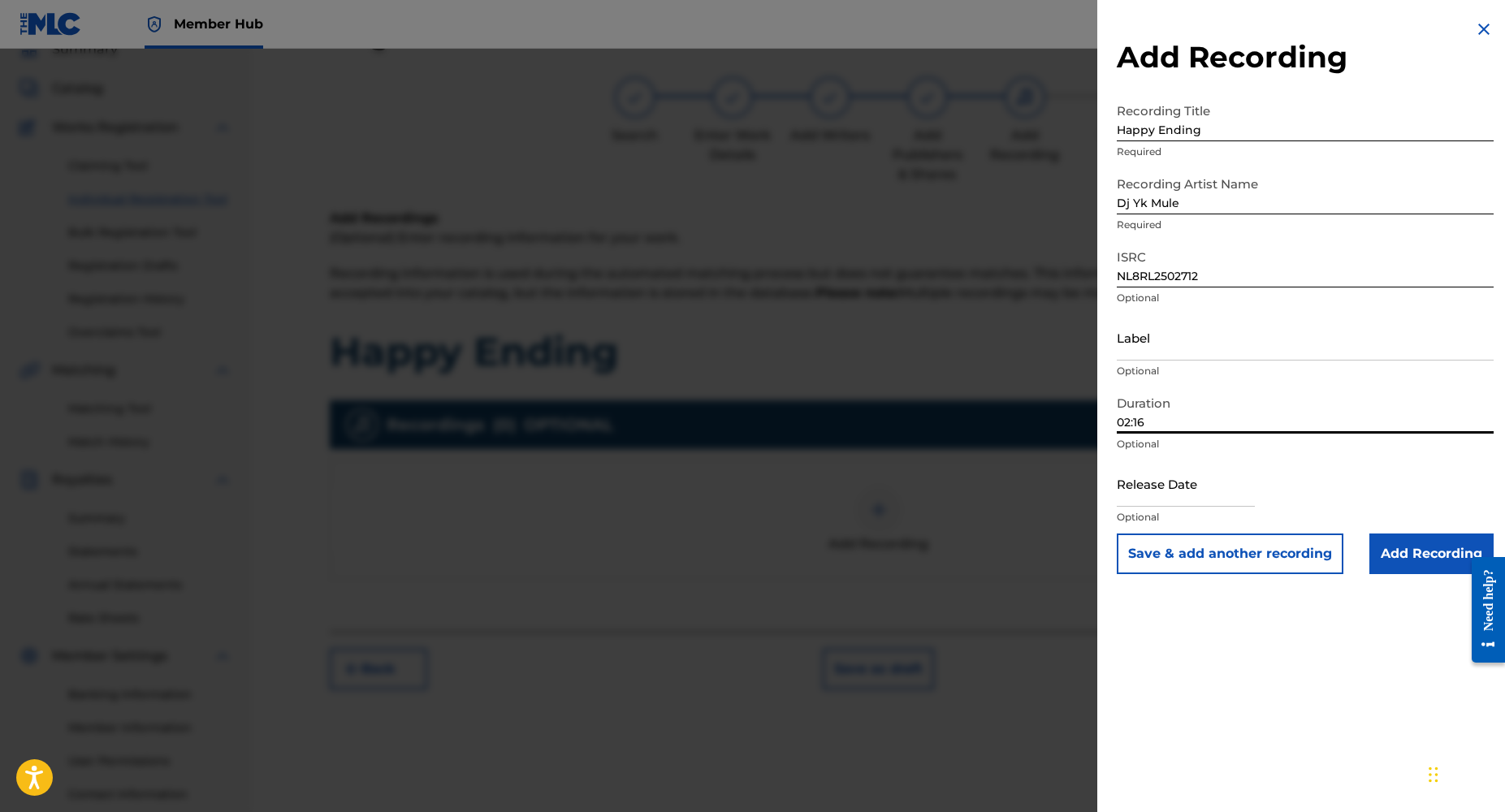
type input "02:16"
click at [1117, 533] on button "Save & add another recording" at bounding box center [1230, 553] width 226 height 40
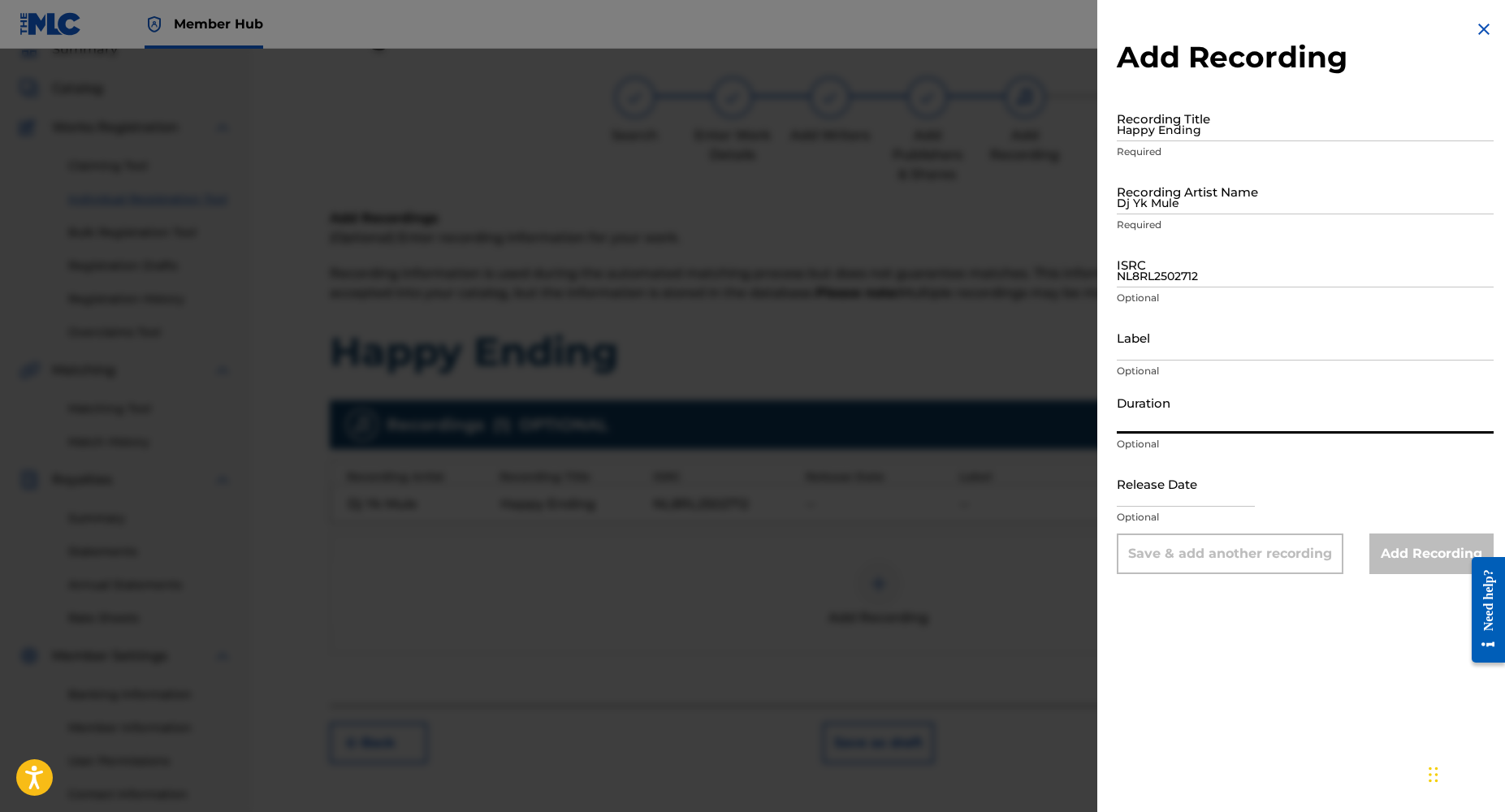
click at [1481, 25] on img at bounding box center [1484, 30] width 20 height 20
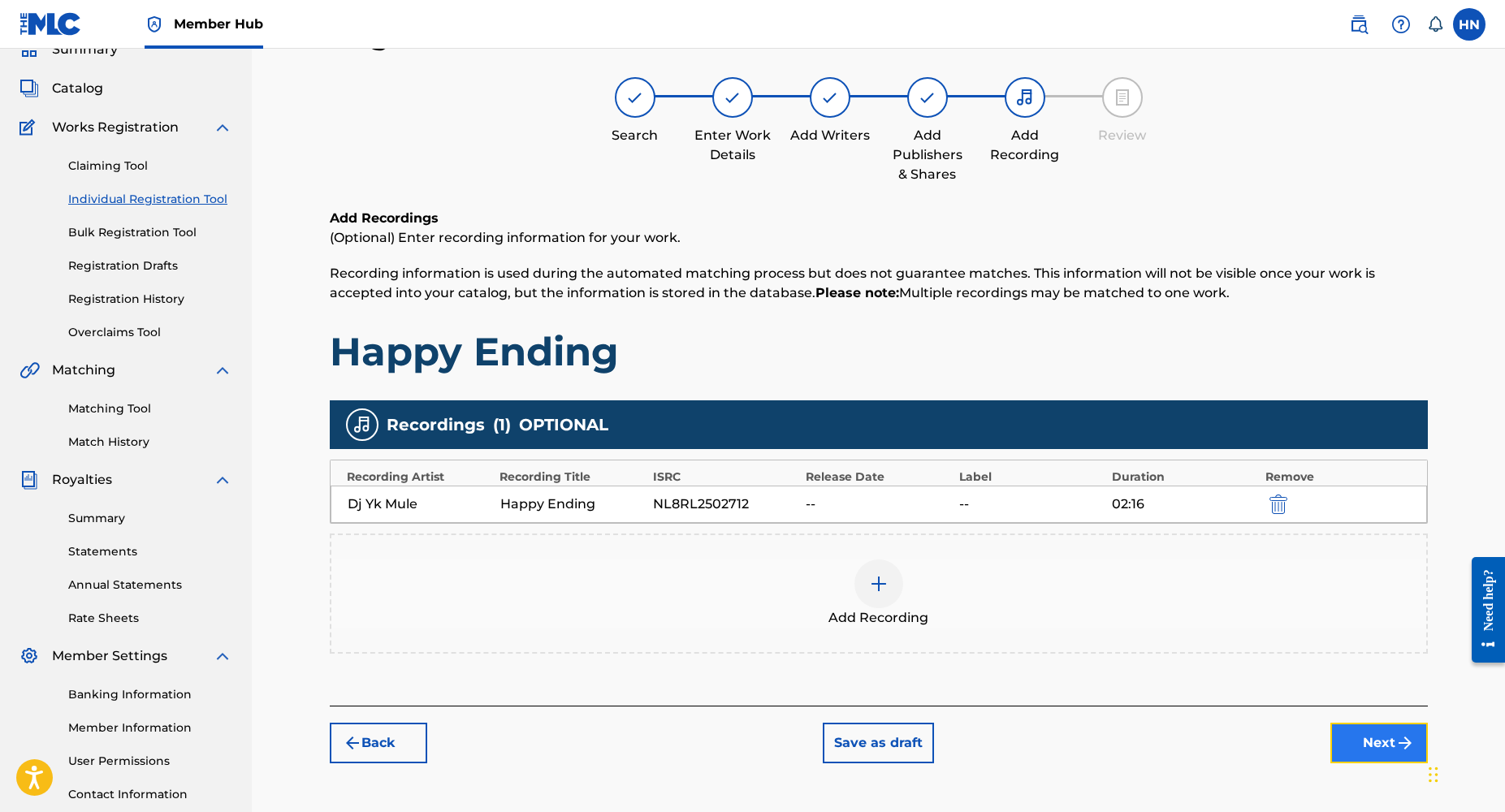
click at [1387, 746] on button "Next" at bounding box center [1379, 743] width 97 height 40
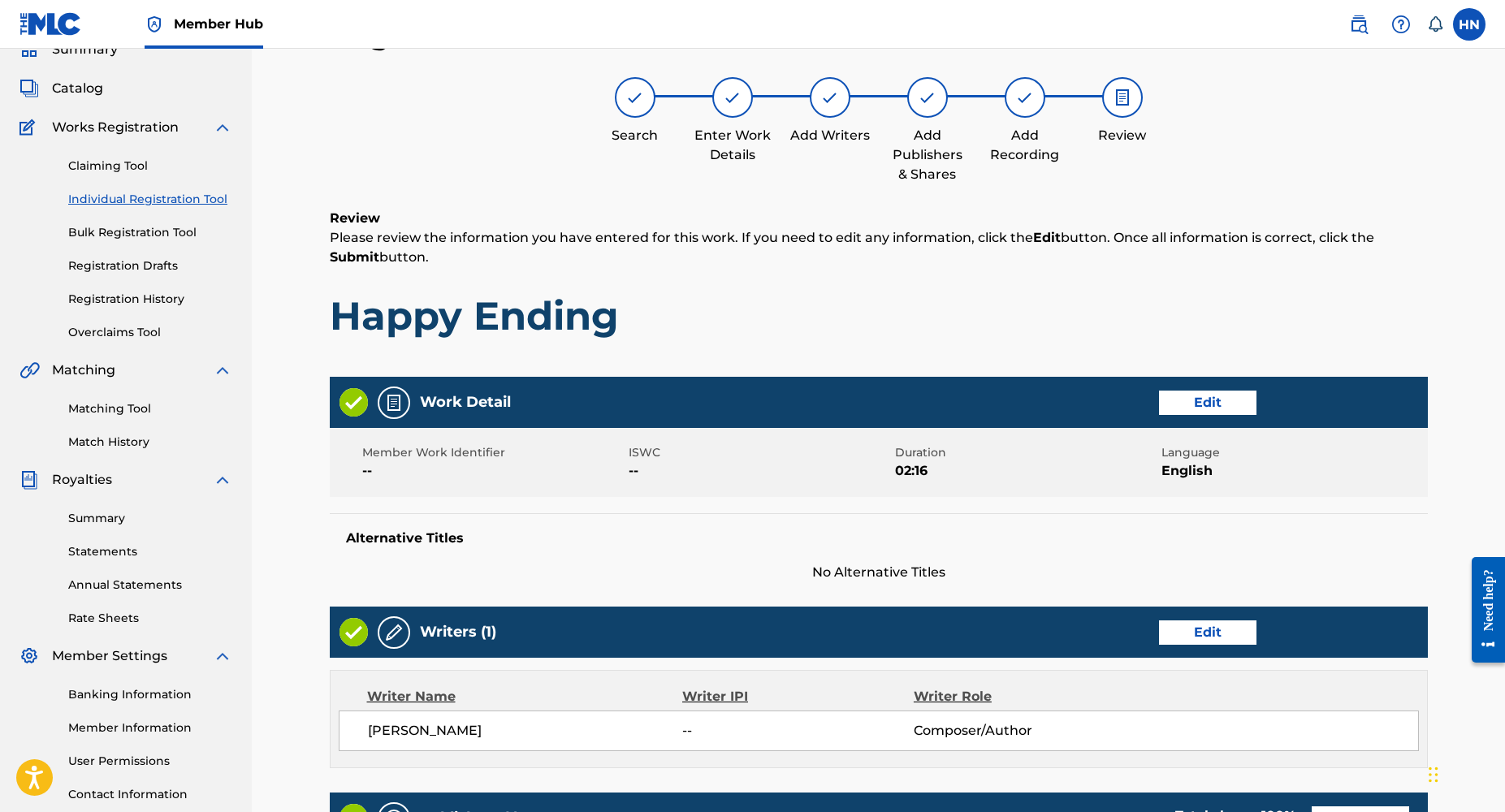
scroll to position [560, 0]
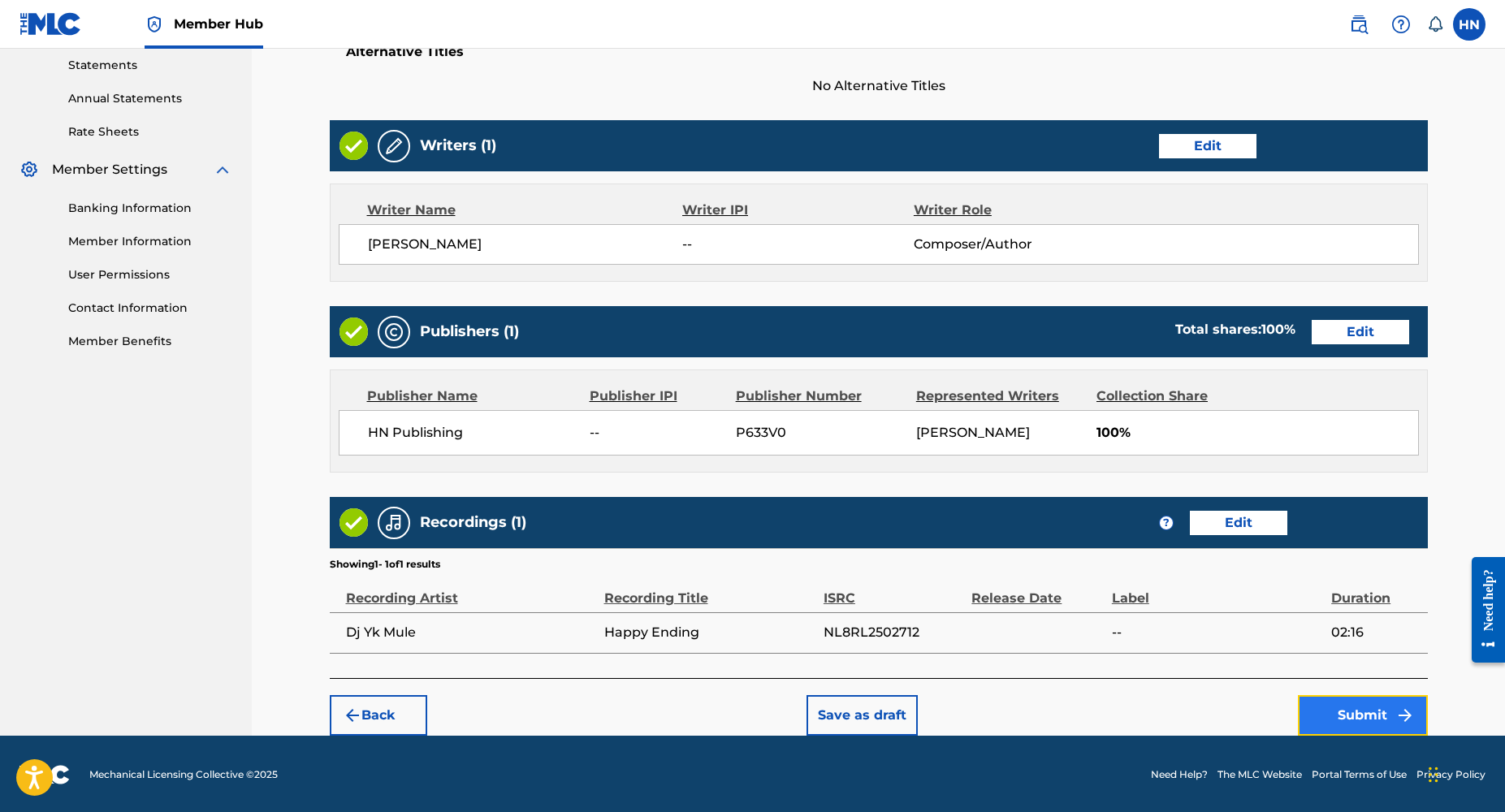
click at [1384, 709] on button "Submit" at bounding box center [1363, 715] width 130 height 40
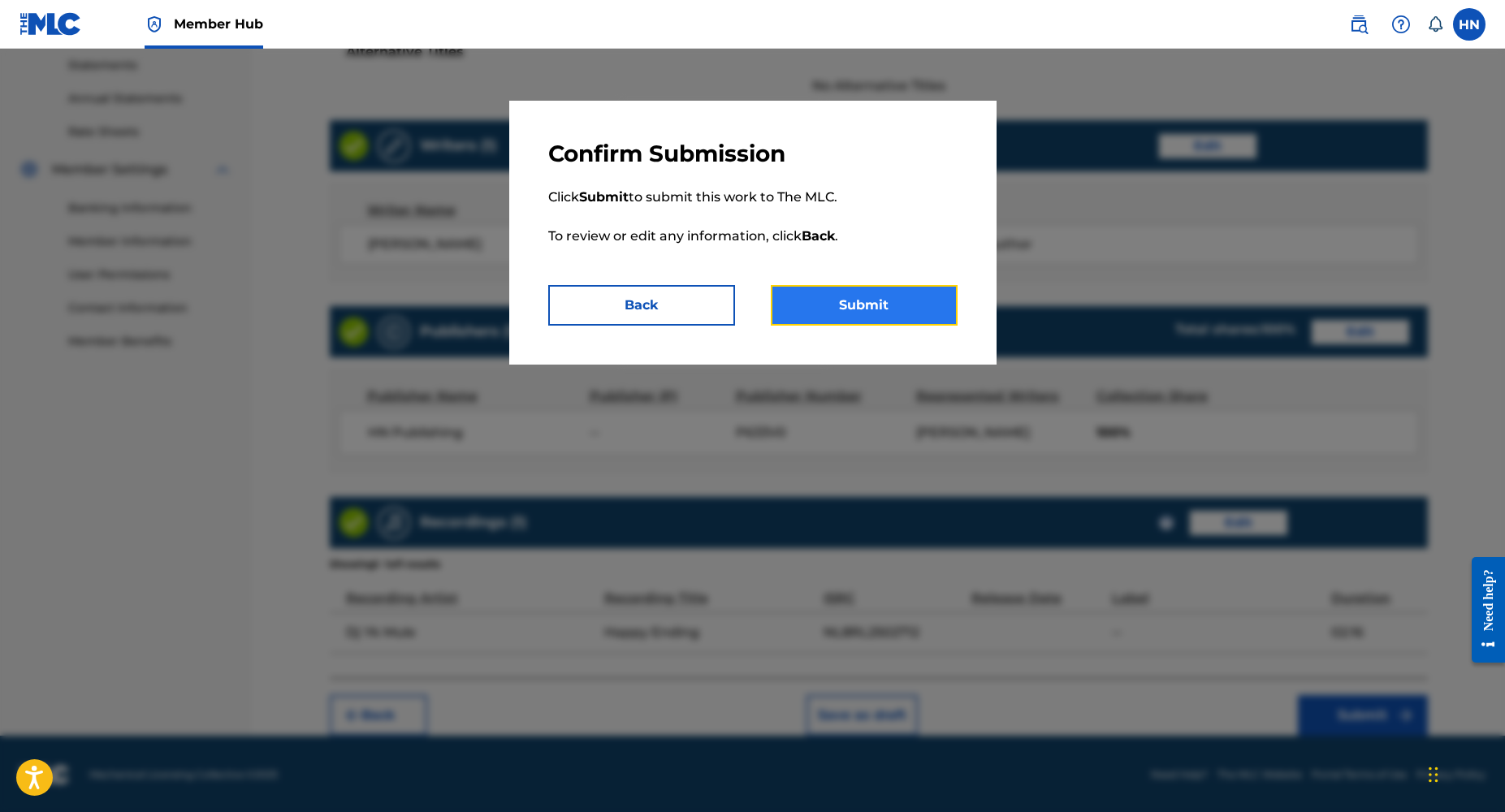
click at [850, 309] on button "Submit" at bounding box center [864, 305] width 187 height 40
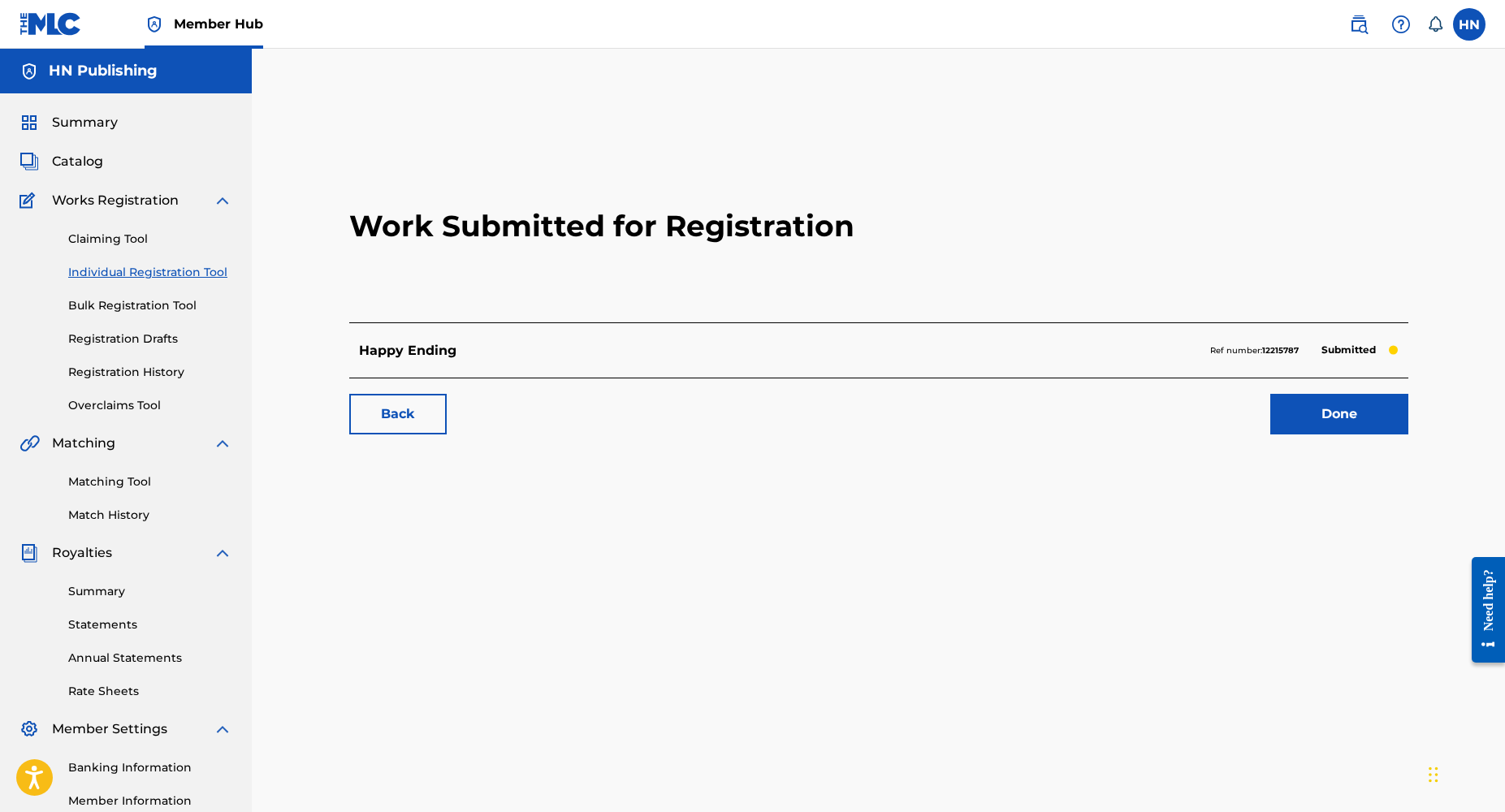
click at [127, 277] on link "Individual Registration Tool" at bounding box center [150, 272] width 164 height 17
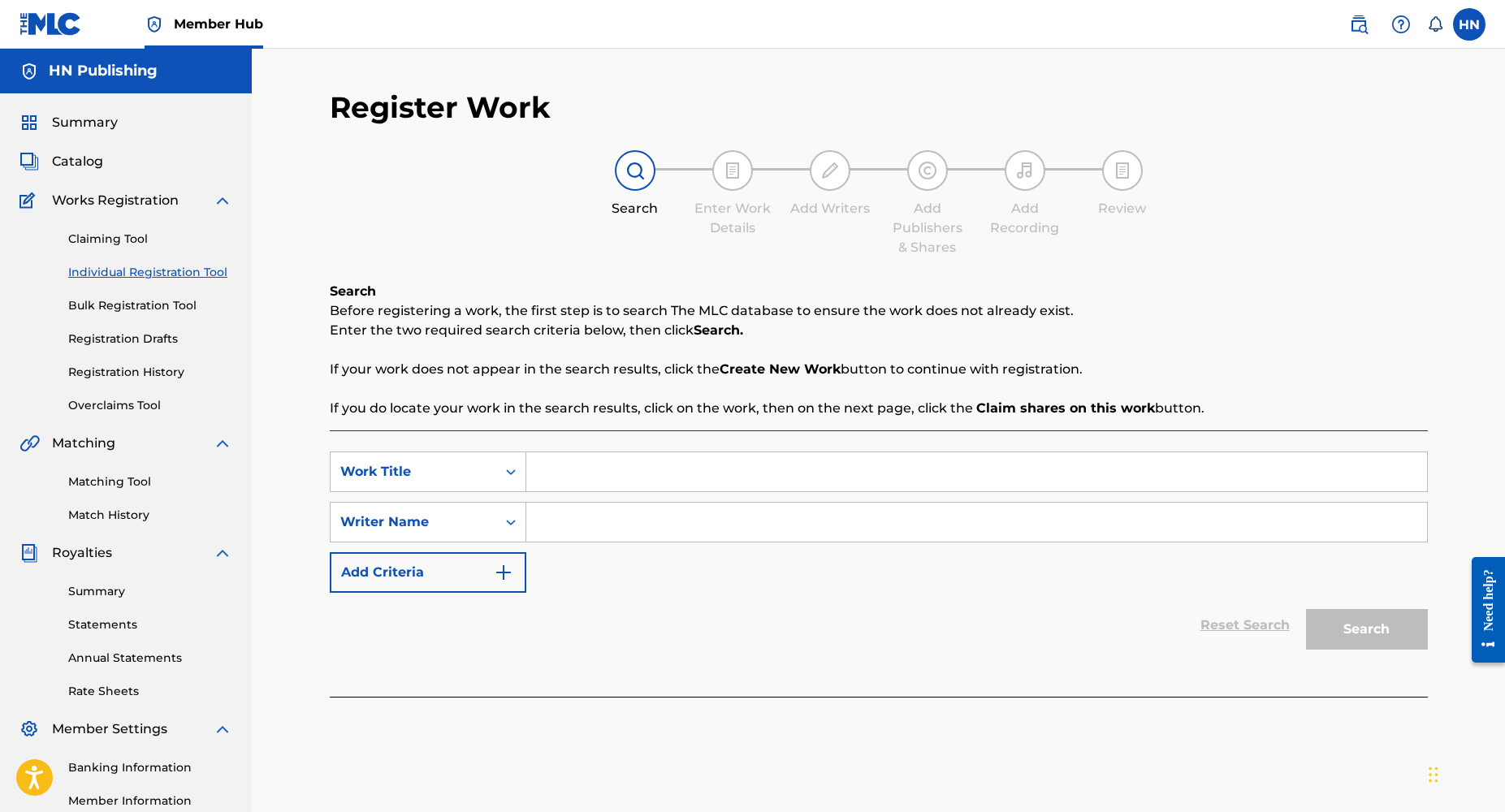
click at [560, 468] on input "Search Form" at bounding box center [976, 472] width 901 height 39
paste input "[URL][DOMAIN_NAME]"
type input "[URL][DOMAIN_NAME]"
click at [916, 476] on input "[URL][DOMAIN_NAME]" at bounding box center [976, 472] width 901 height 39
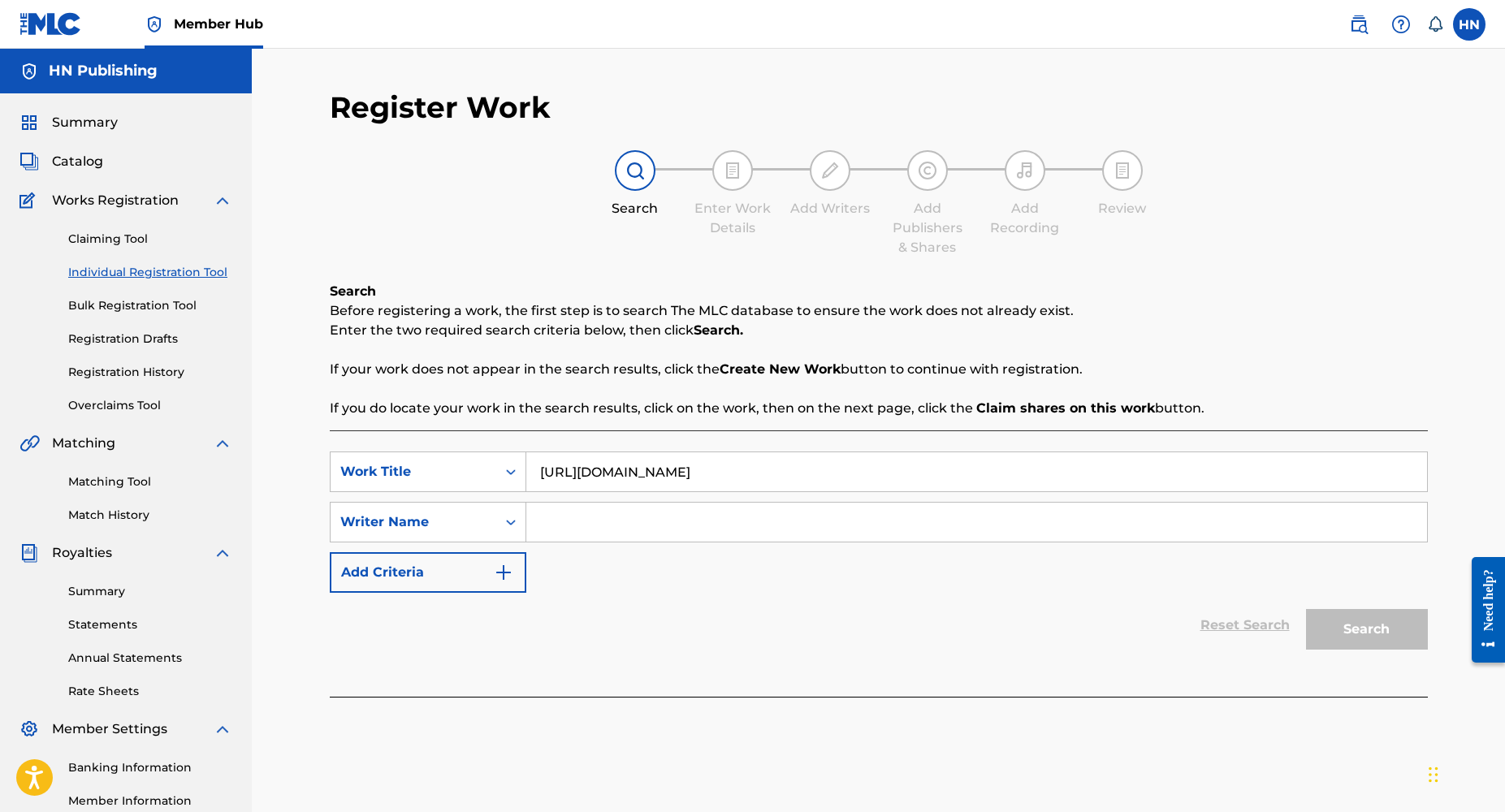
click at [916, 476] on input "[URL][DOMAIN_NAME]" at bounding box center [976, 472] width 901 height 39
click at [573, 472] on input "Search Form" at bounding box center [976, 472] width 901 height 39
paste input "[URL][DOMAIN_NAME]"
type input "[URL][DOMAIN_NAME]"
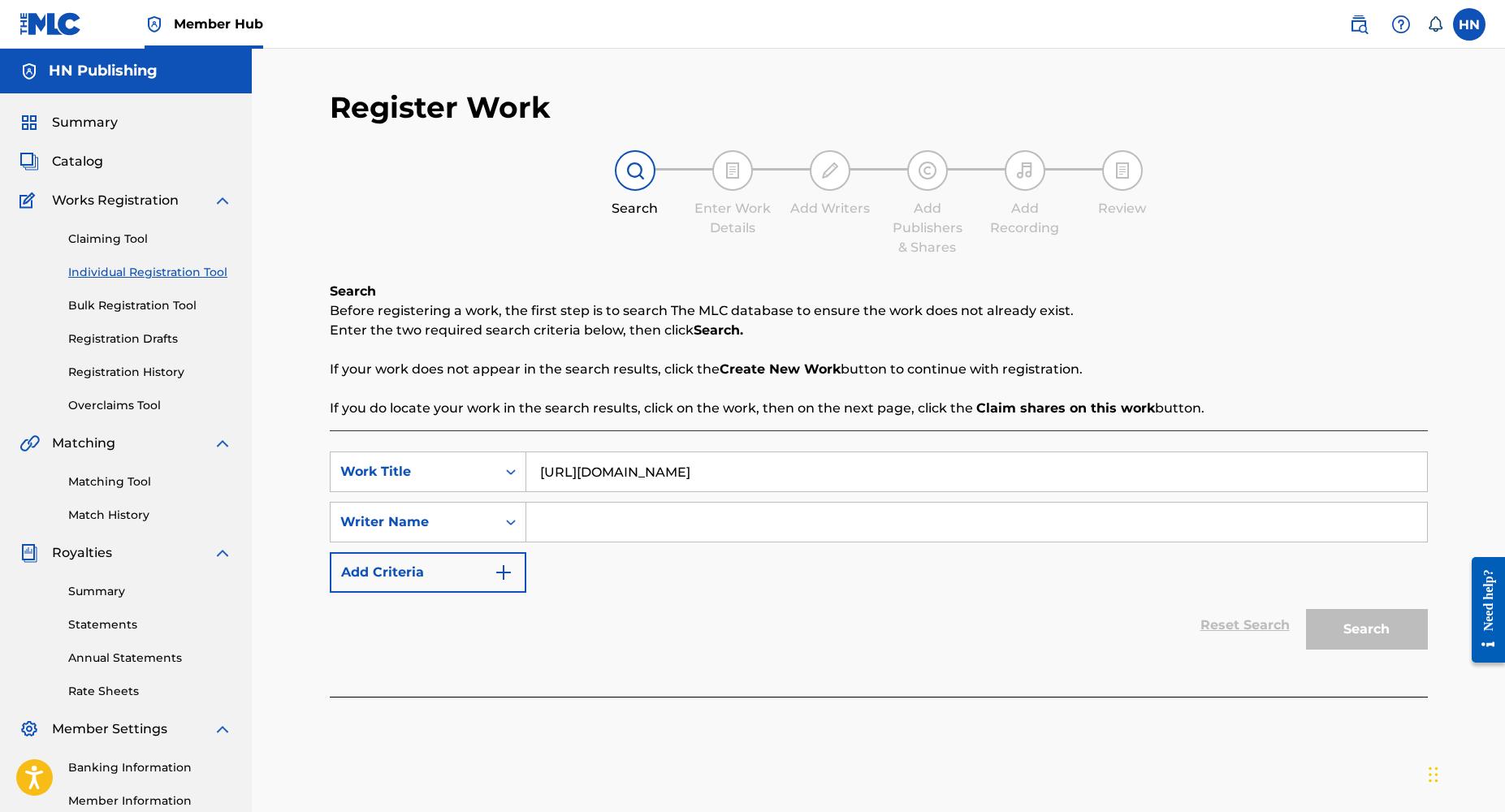
click at [626, 469] on input "[URL][DOMAIN_NAME]" at bounding box center [976, 472] width 901 height 39
click at [134, 370] on link "Registration History" at bounding box center [150, 372] width 164 height 17
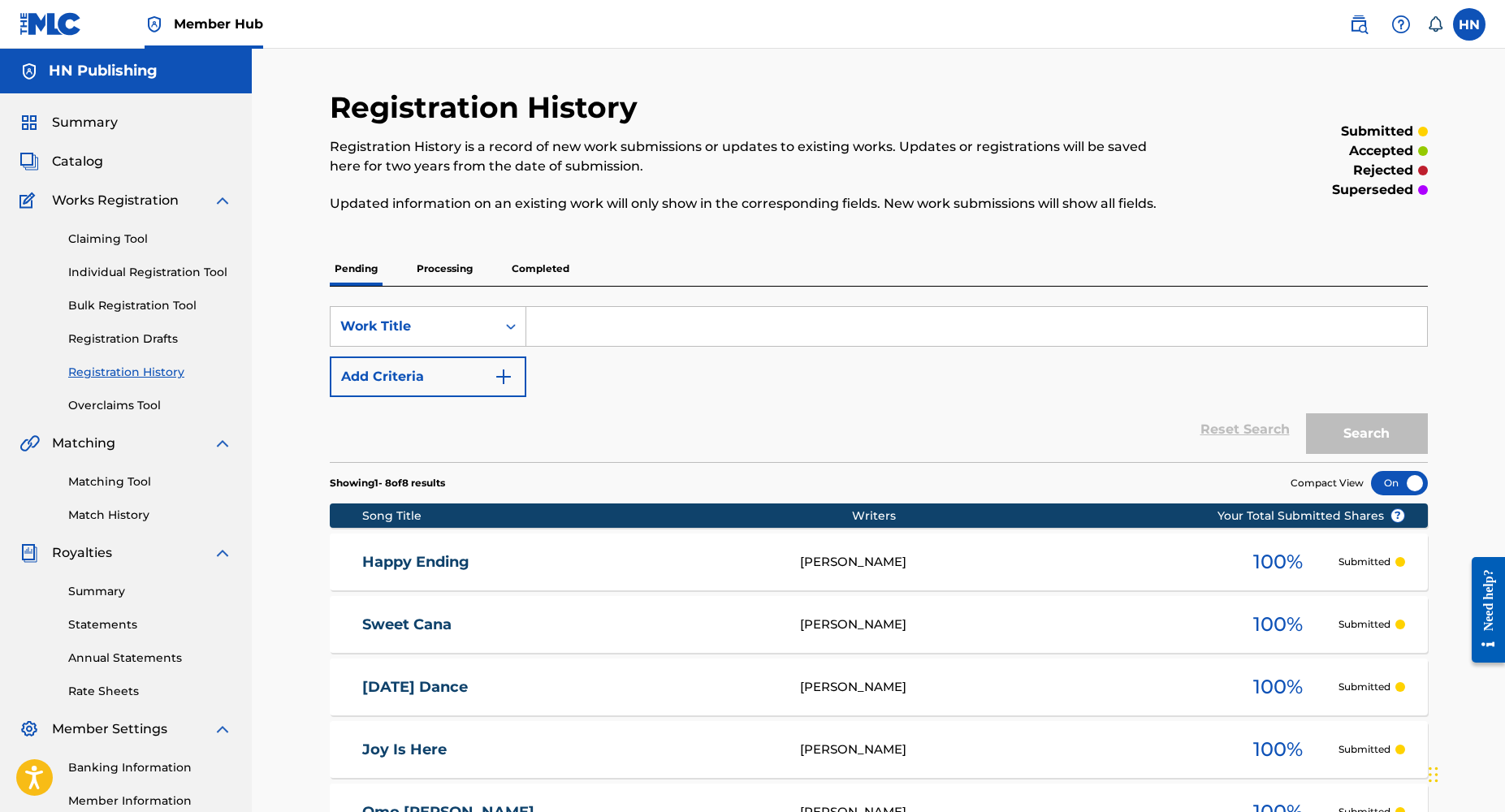
click at [630, 320] on input "Search Form" at bounding box center [976, 327] width 901 height 39
click at [156, 268] on link "Individual Registration Tool" at bounding box center [150, 272] width 164 height 17
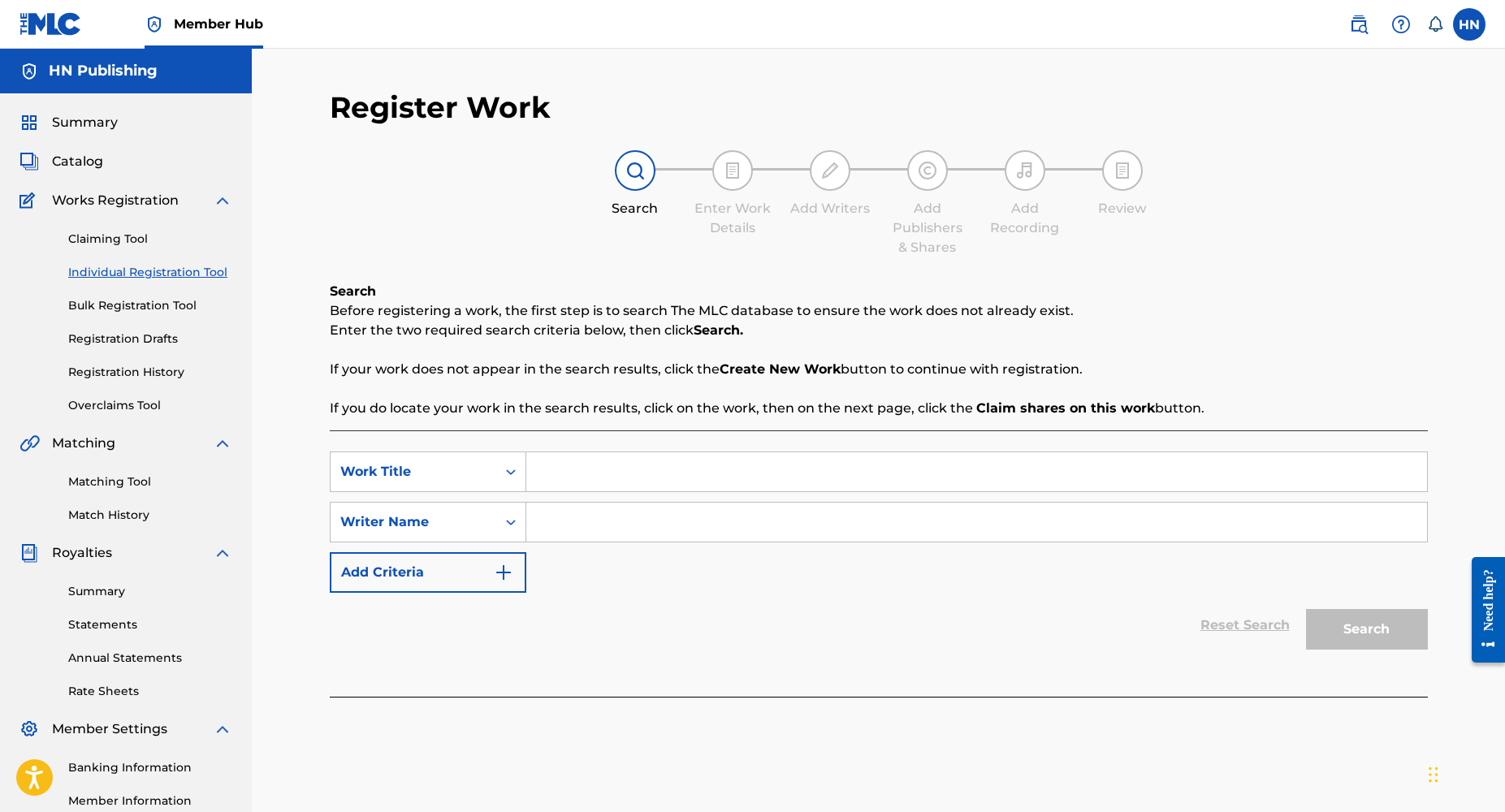
click at [613, 478] on input "Search Form" at bounding box center [976, 472] width 901 height 39
paste input "[URL][DOMAIN_NAME]"
type input "[URL][DOMAIN_NAME]"
click at [741, 468] on input "[URL][DOMAIN_NAME]" at bounding box center [976, 472] width 901 height 39
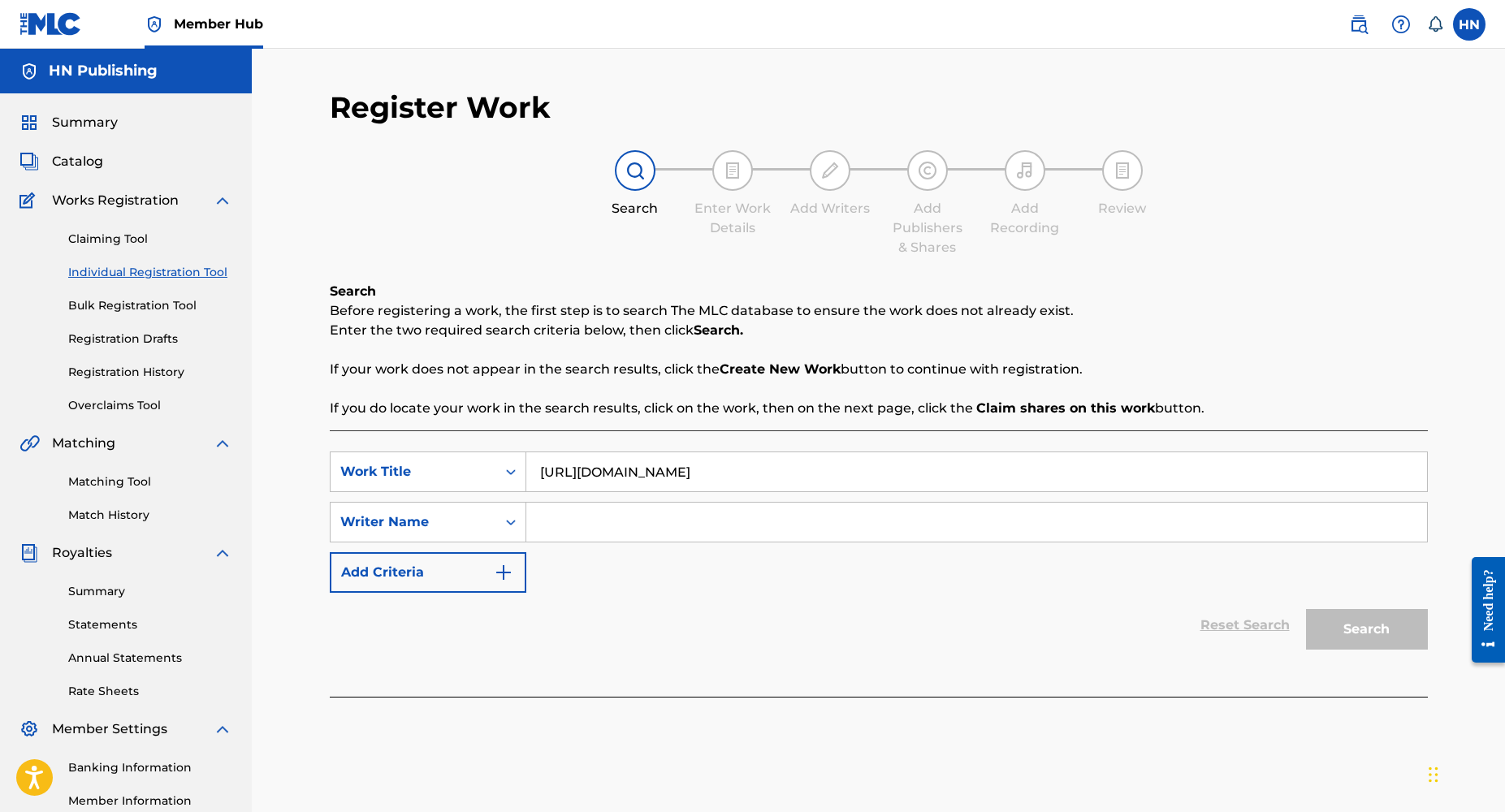
click at [741, 468] on input "[URL][DOMAIN_NAME]" at bounding box center [976, 472] width 901 height 39
click at [623, 469] on input "Search Form" at bounding box center [976, 472] width 901 height 39
paste input "[URL][DOMAIN_NAME]"
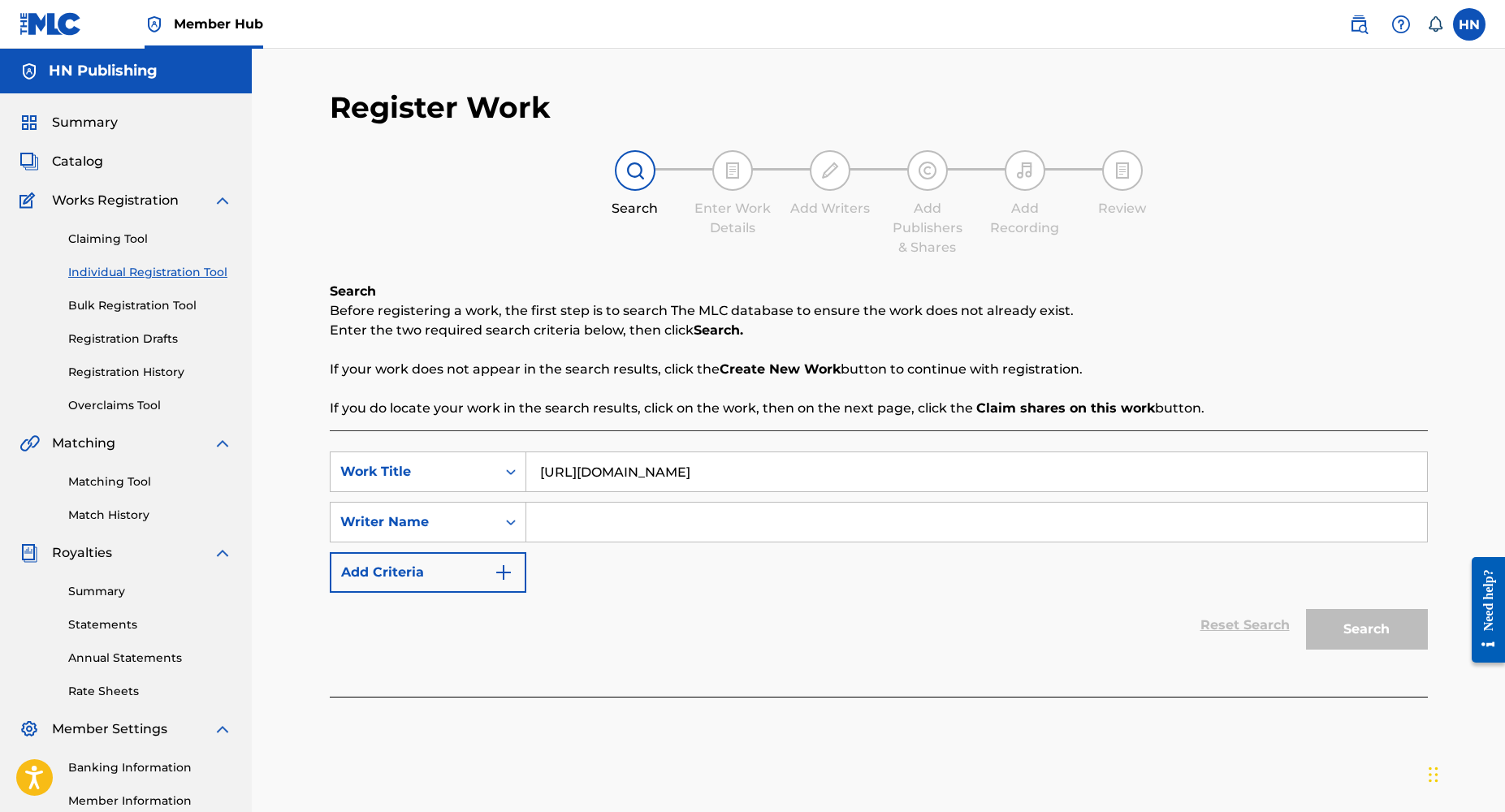
click at [758, 468] on input "[URL][DOMAIN_NAME]" at bounding box center [976, 472] width 901 height 39
type input "[URL][DOMAIN_NAME]"
click at [771, 468] on input "[URL][DOMAIN_NAME]" at bounding box center [976, 472] width 901 height 39
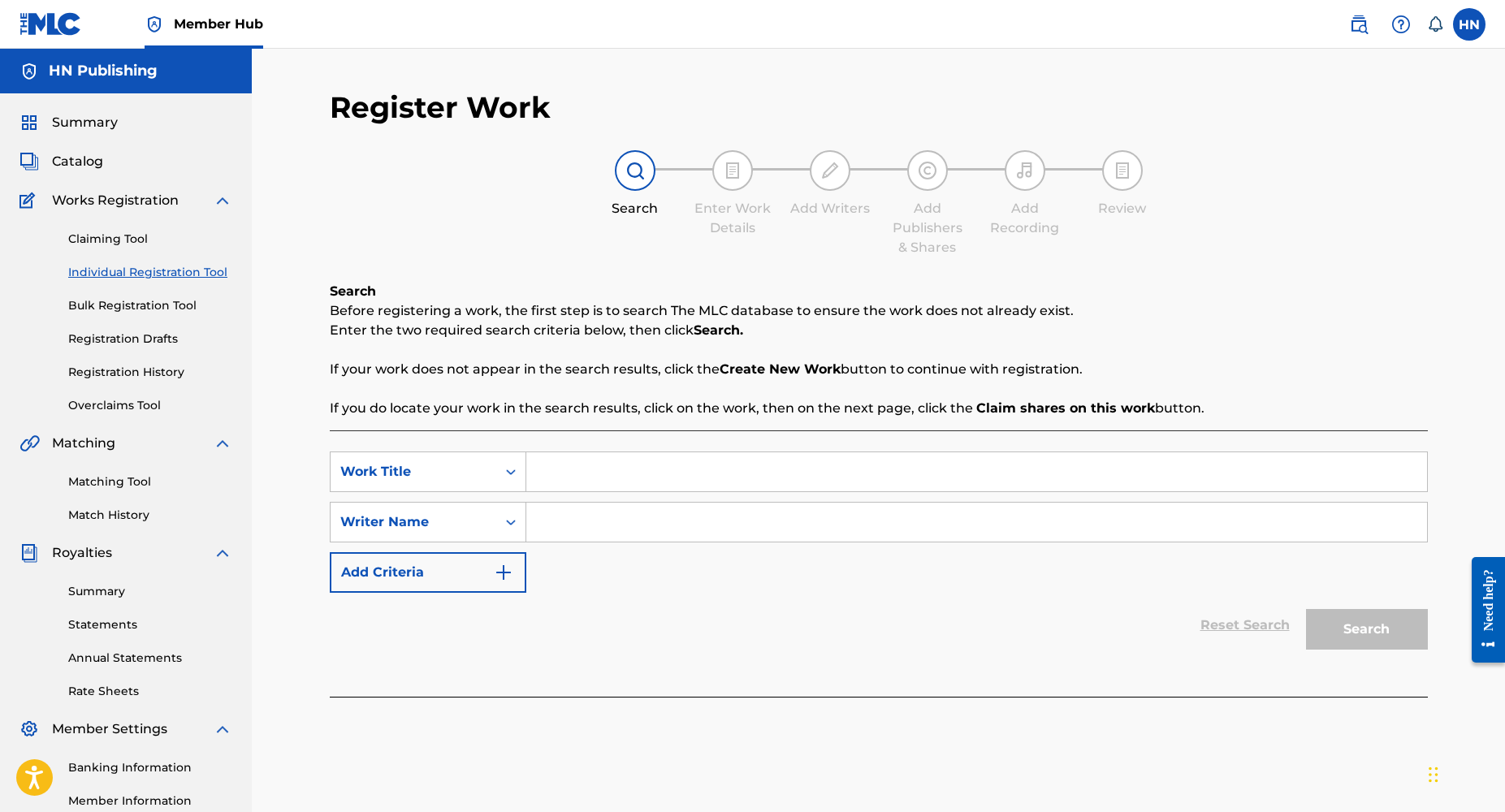
click at [558, 464] on input "Search Form" at bounding box center [976, 472] width 901 height 39
paste input "Endless Joy"
type input "Endless Joy"
click at [635, 535] on input "Search Form" at bounding box center [976, 523] width 901 height 39
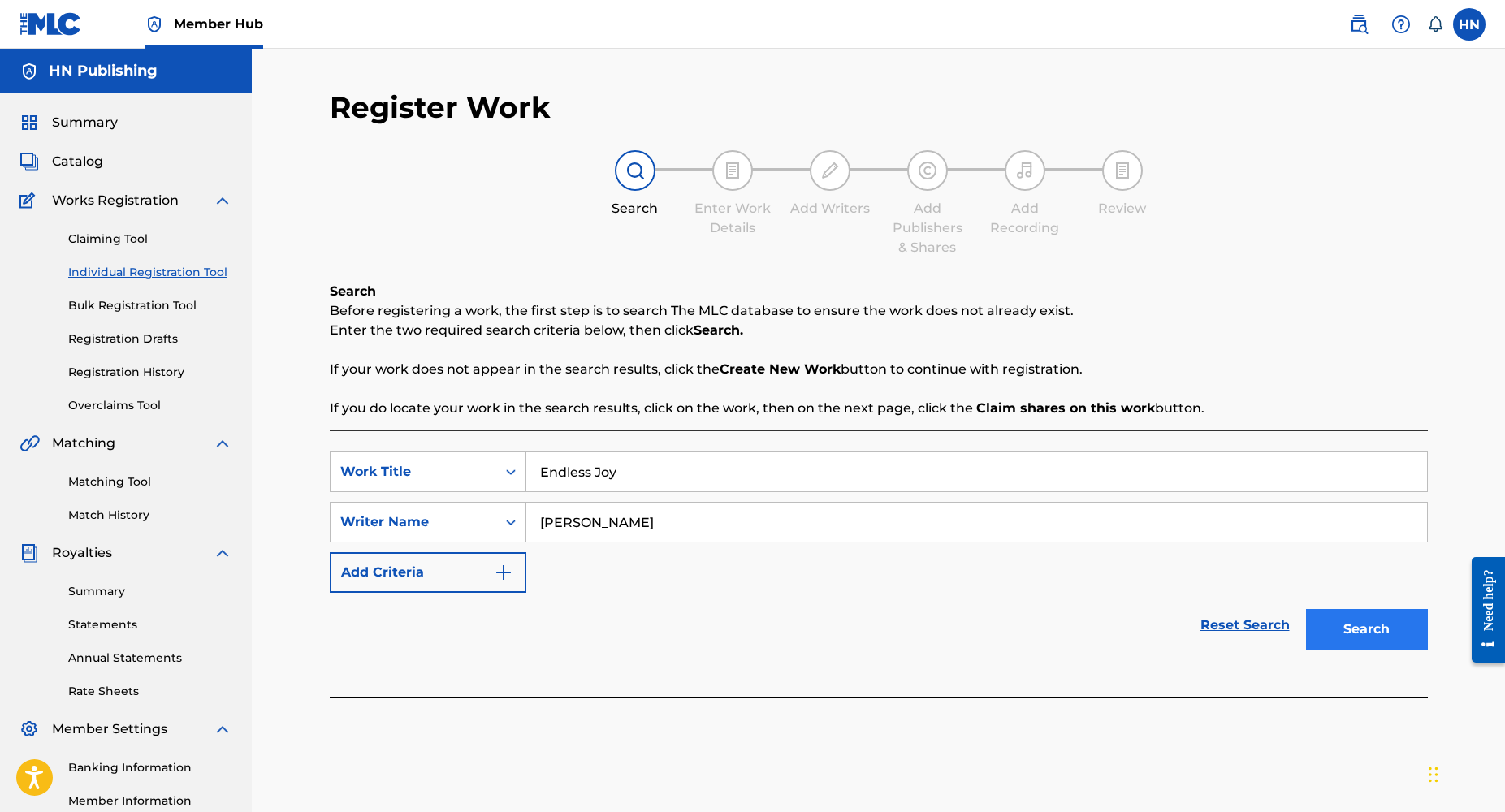
type input "[PERSON_NAME]"
click at [1352, 618] on button "Search" at bounding box center [1367, 629] width 122 height 40
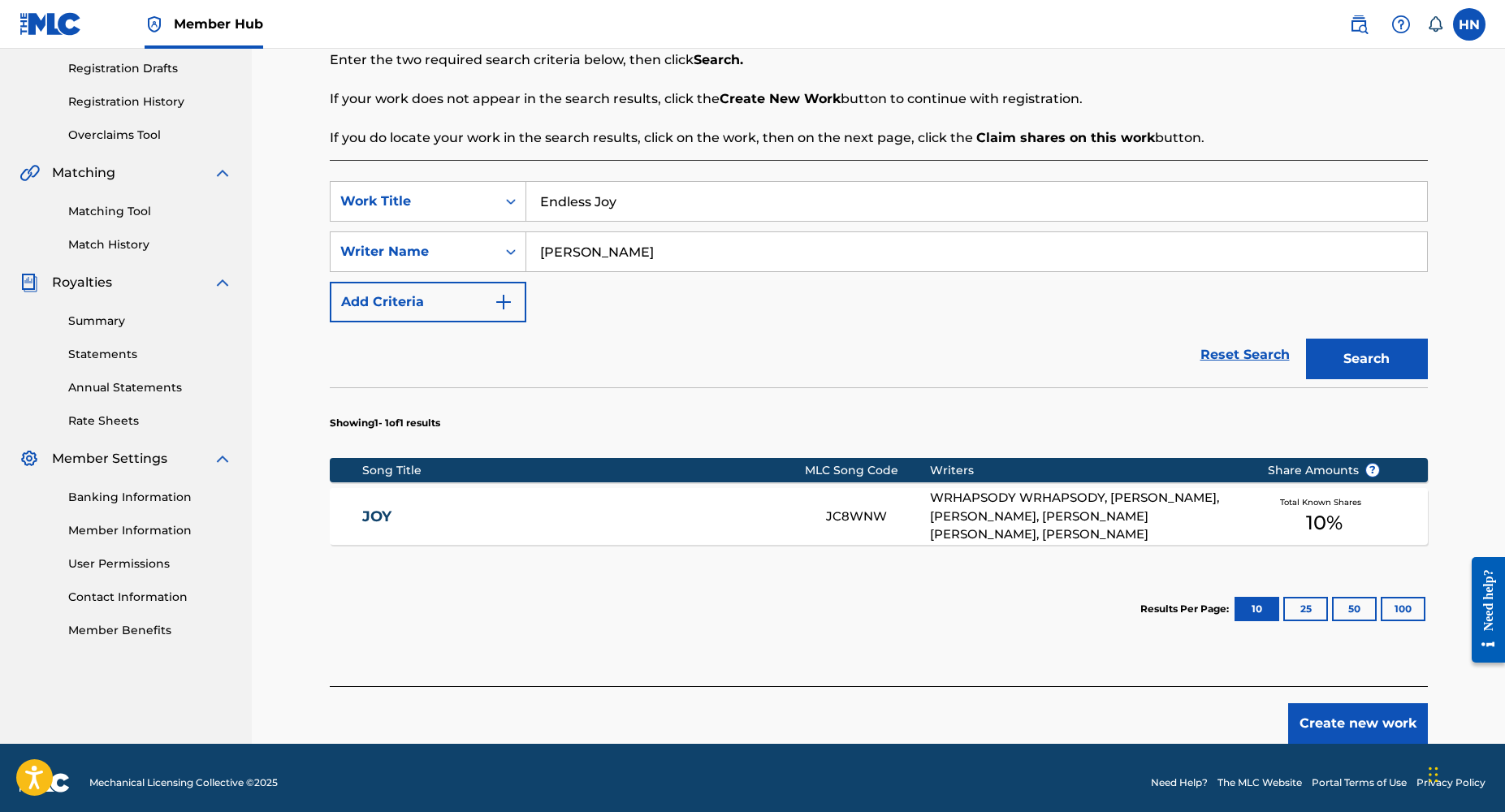
scroll to position [281, 0]
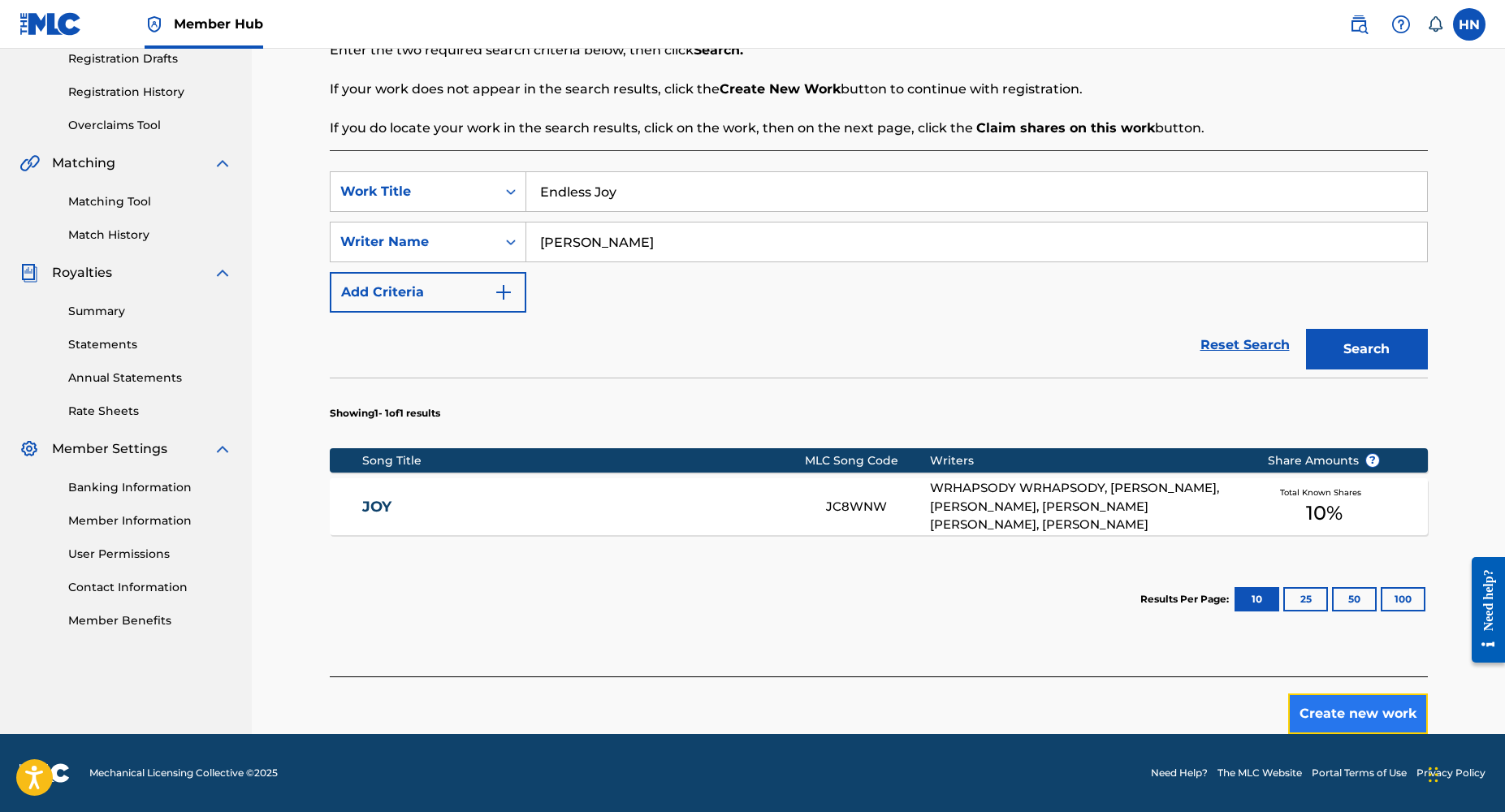
click at [1350, 724] on button "Create new work" at bounding box center [1358, 714] width 140 height 40
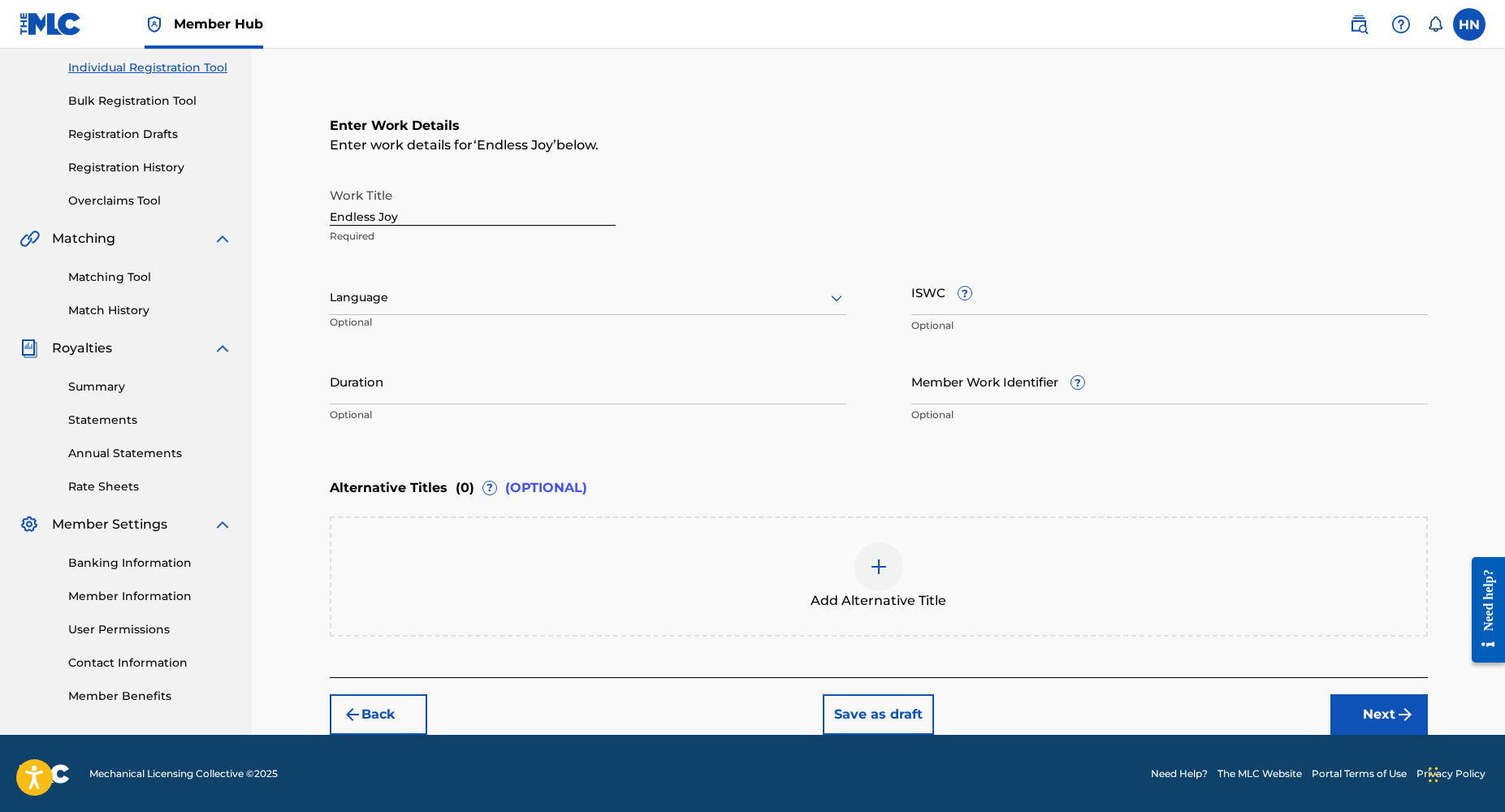
click at [374, 311] on div "Language" at bounding box center [588, 298] width 517 height 34
click at [389, 333] on div "English" at bounding box center [588, 333] width 515 height 36
click at [383, 396] on input "Duration" at bounding box center [588, 381] width 517 height 46
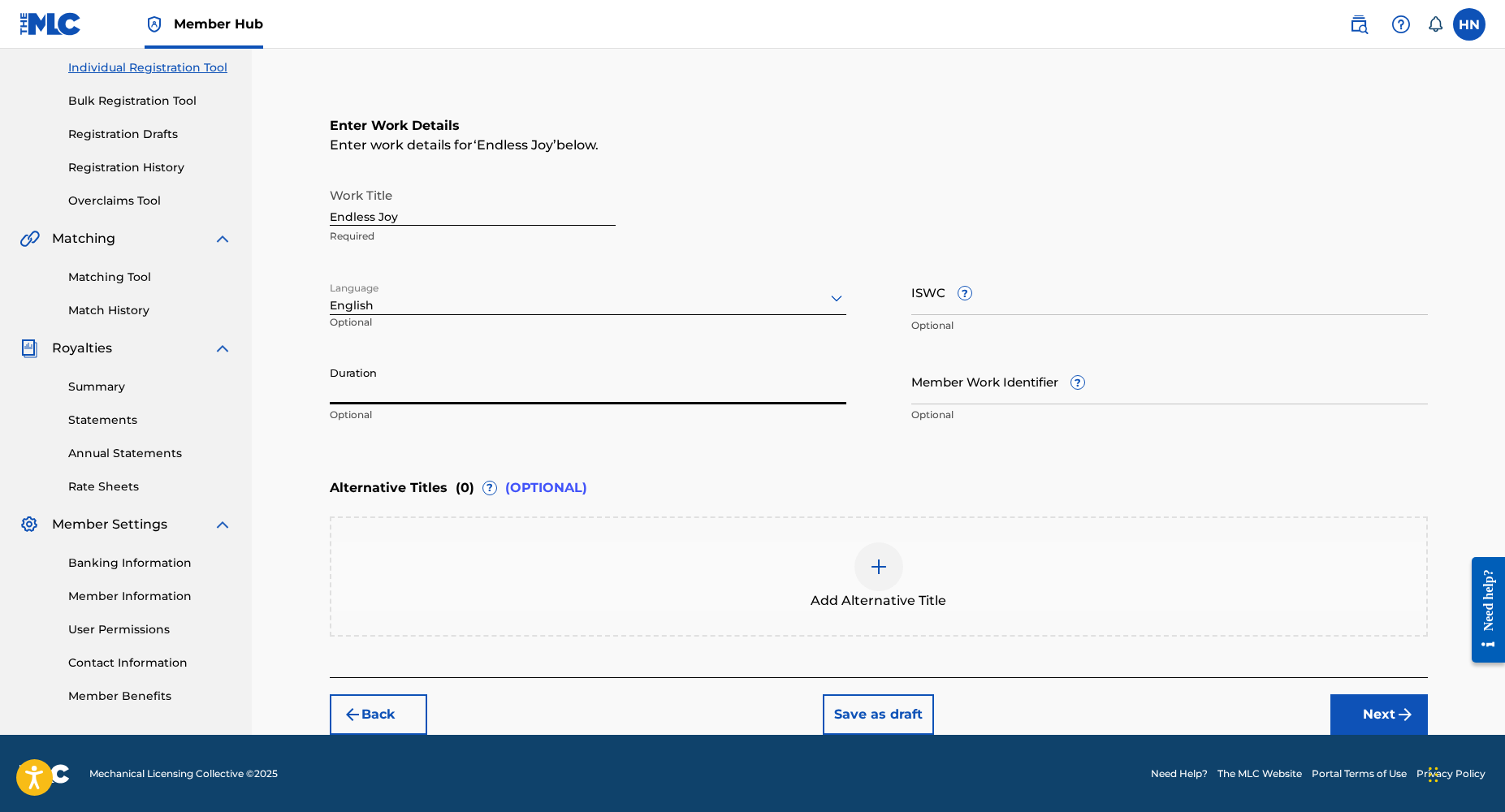
click at [383, 396] on input "Duration" at bounding box center [588, 381] width 517 height 46
click at [407, 387] on input "Duration" at bounding box center [588, 381] width 517 height 46
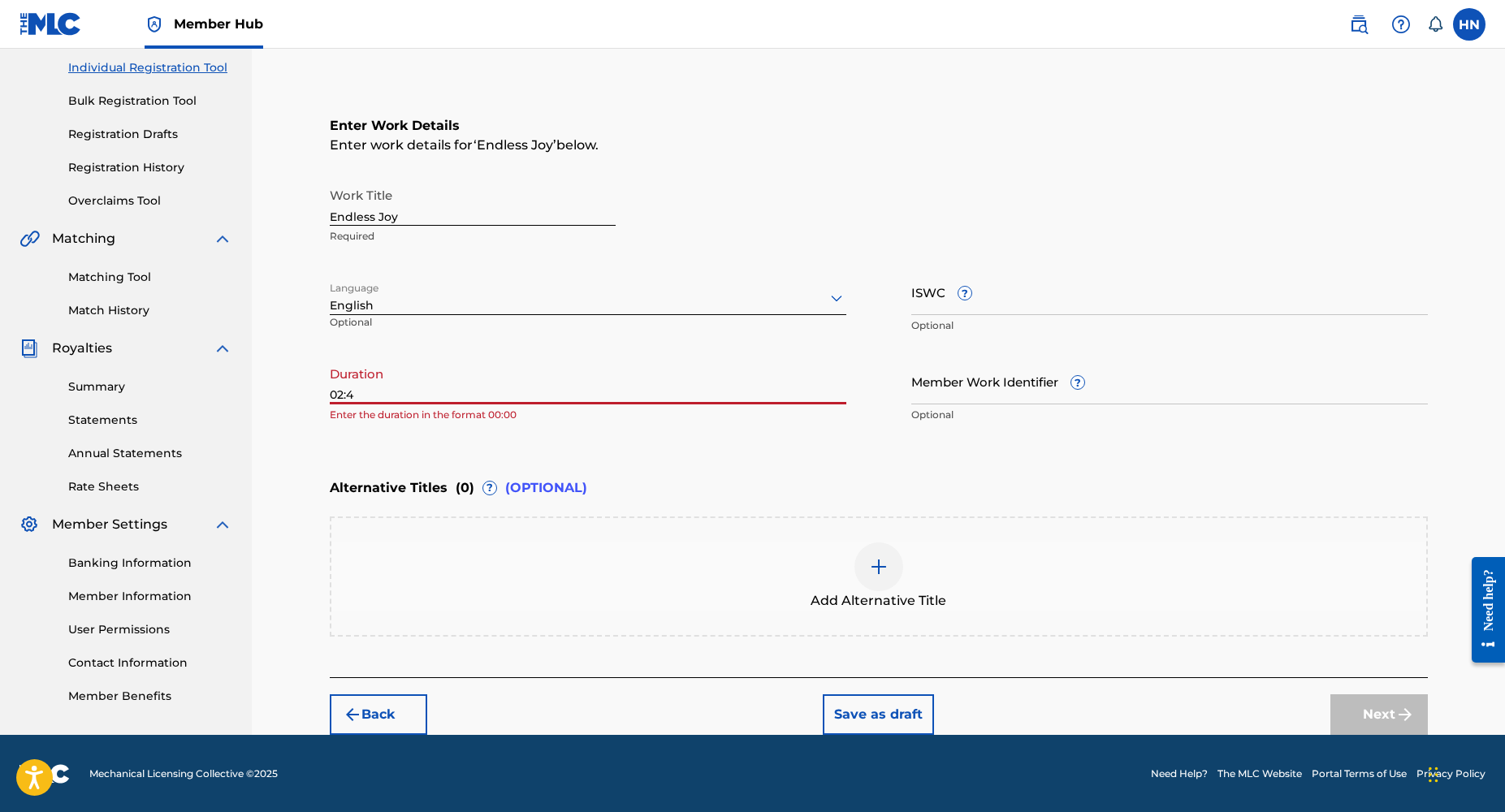
type input "02:40"
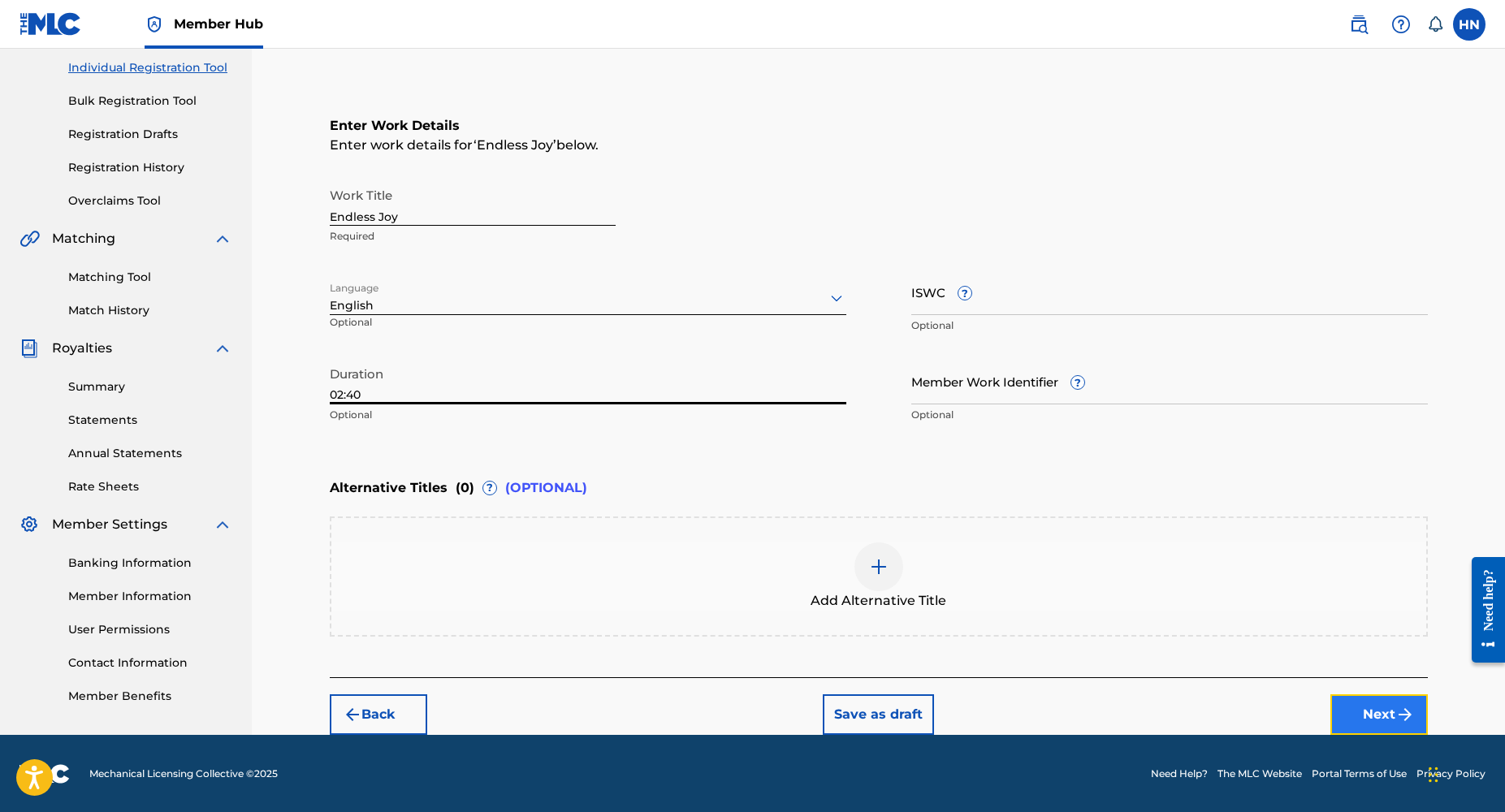
click at [1351, 706] on button "Next" at bounding box center [1379, 715] width 97 height 40
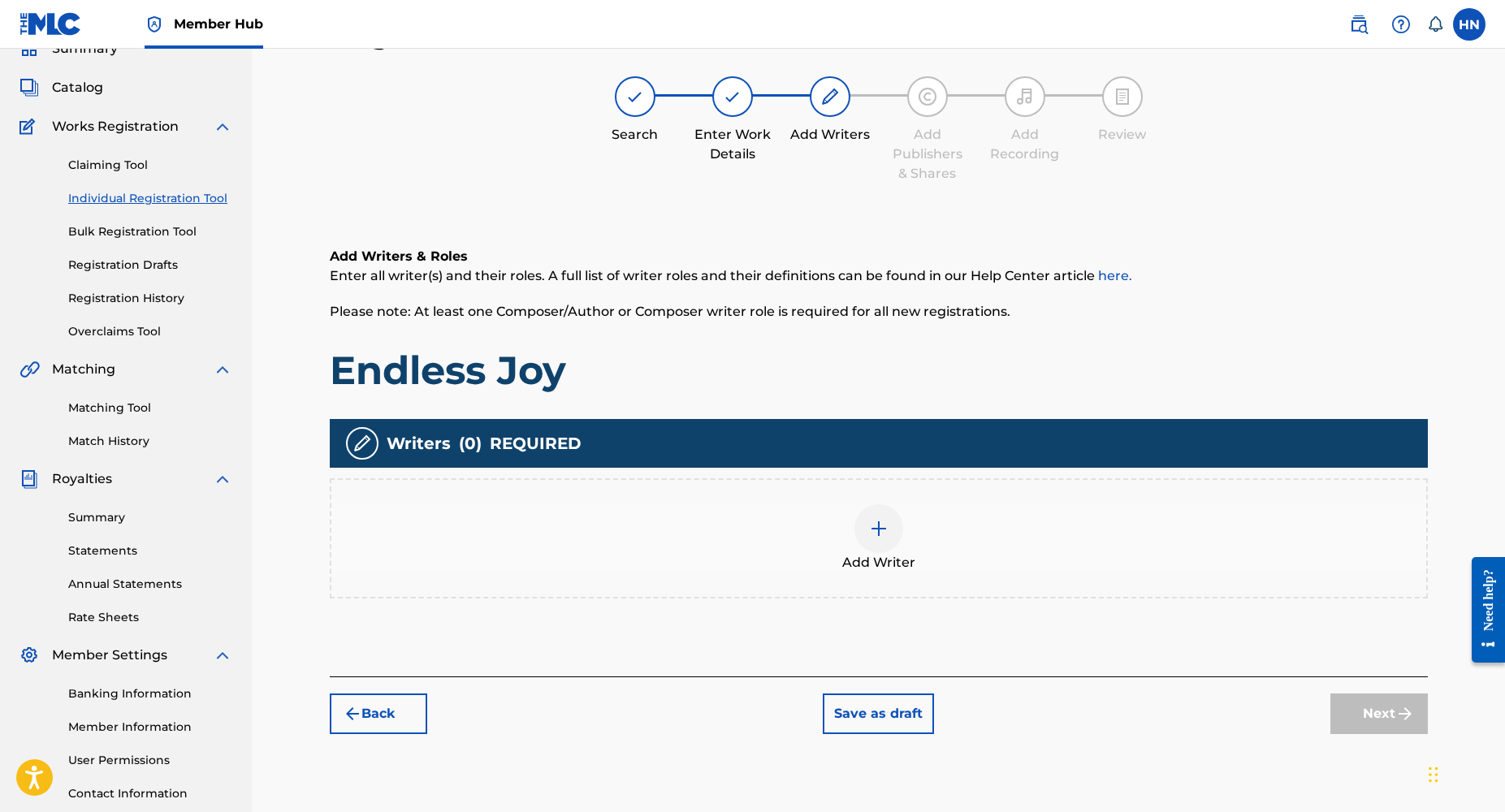
scroll to position [73, 0]
click at [896, 522] on div at bounding box center [879, 530] width 49 height 49
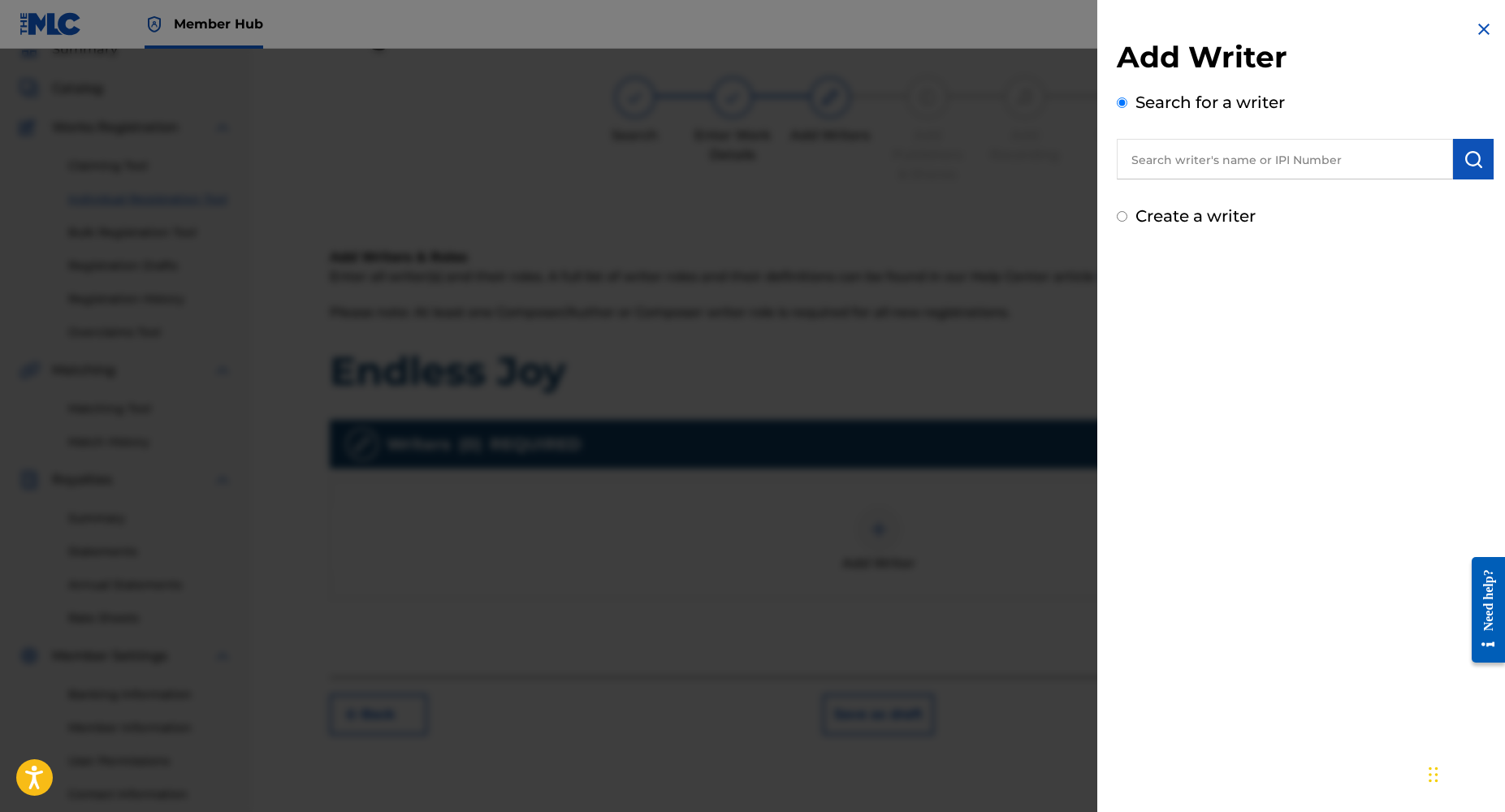
click at [1223, 171] on input "text" at bounding box center [1286, 158] width 337 height 40
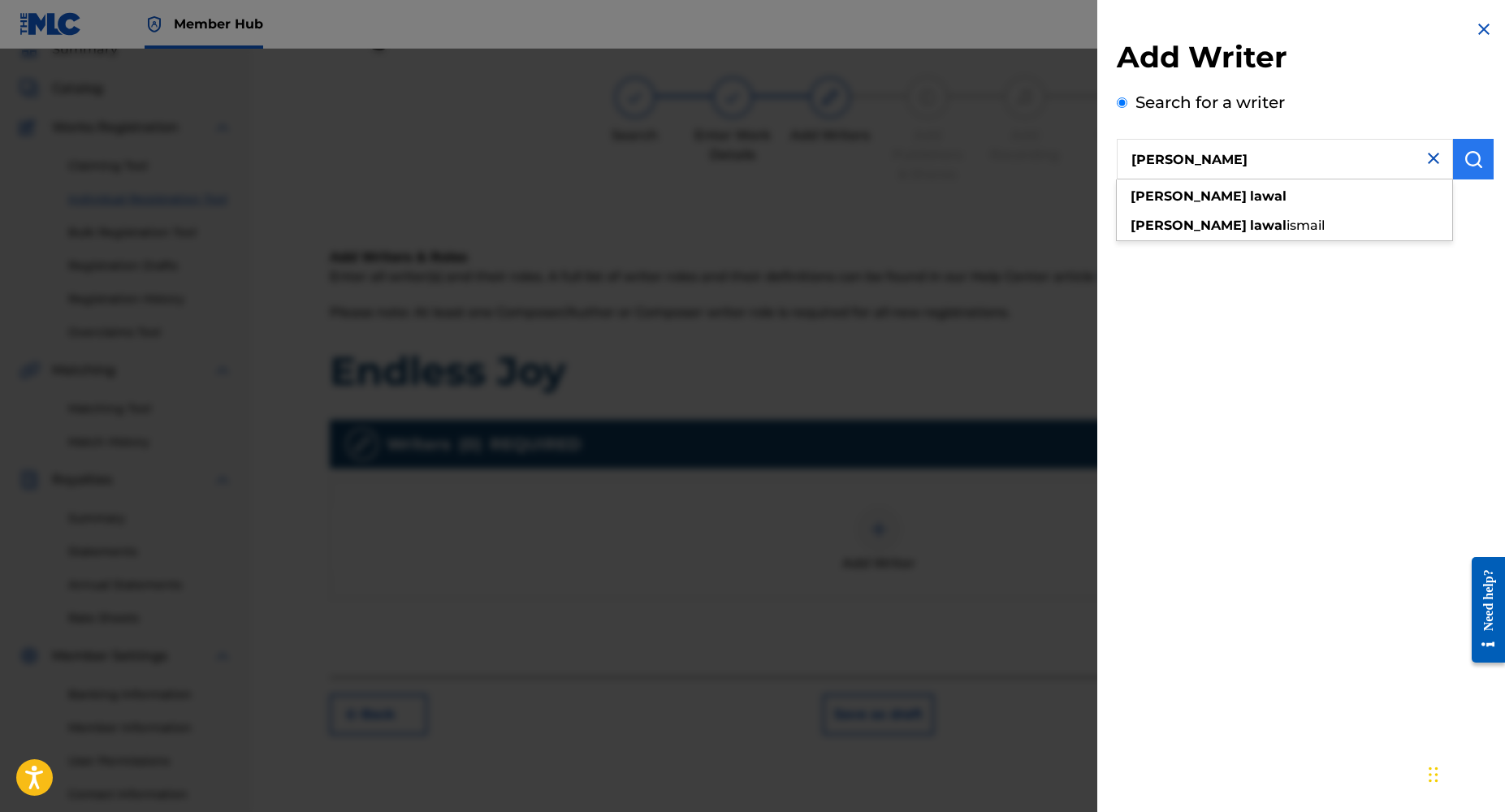
type input "[PERSON_NAME]"
click at [1468, 162] on img "submit" at bounding box center [1474, 159] width 20 height 20
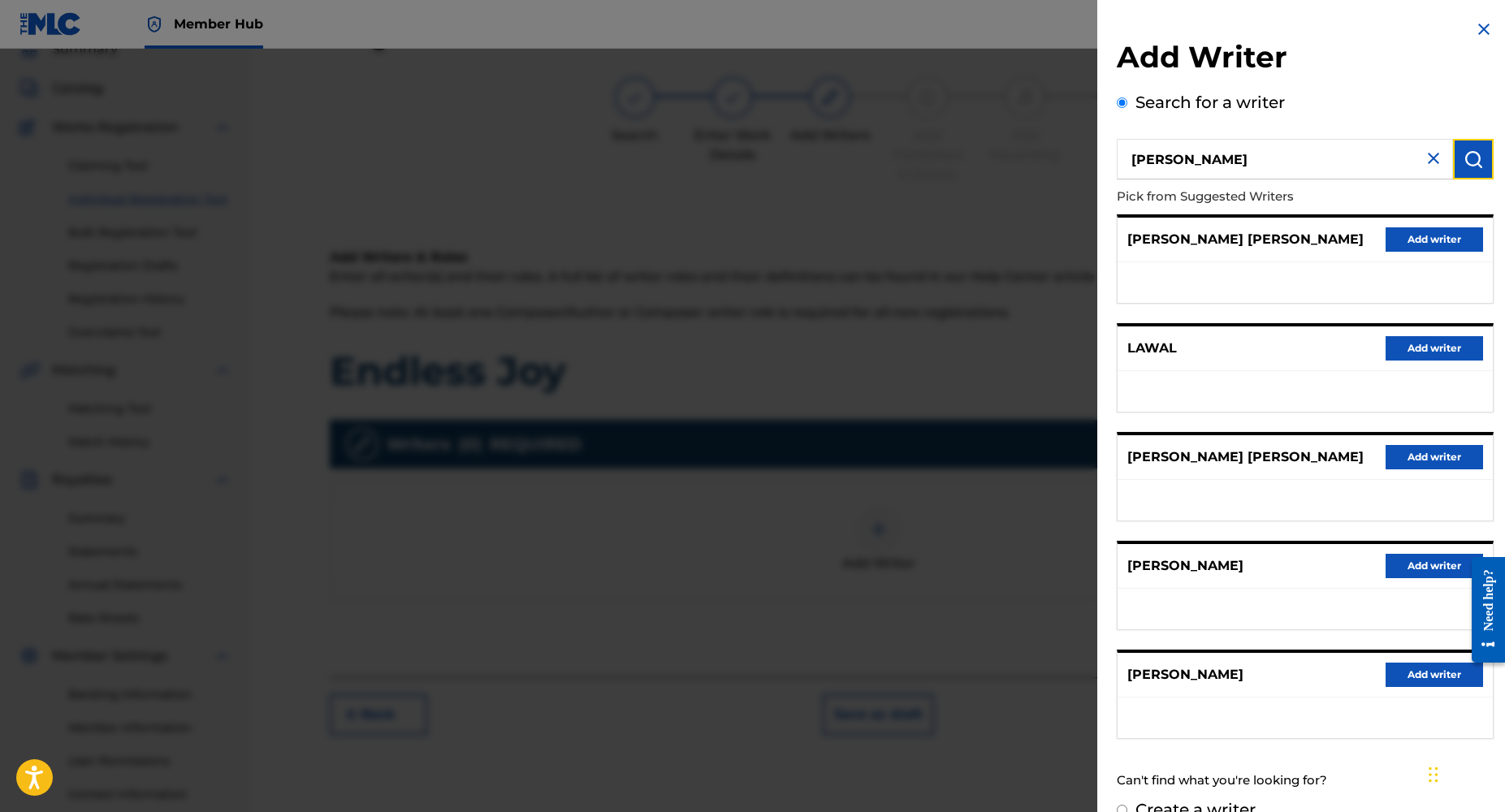
scroll to position [30, 0]
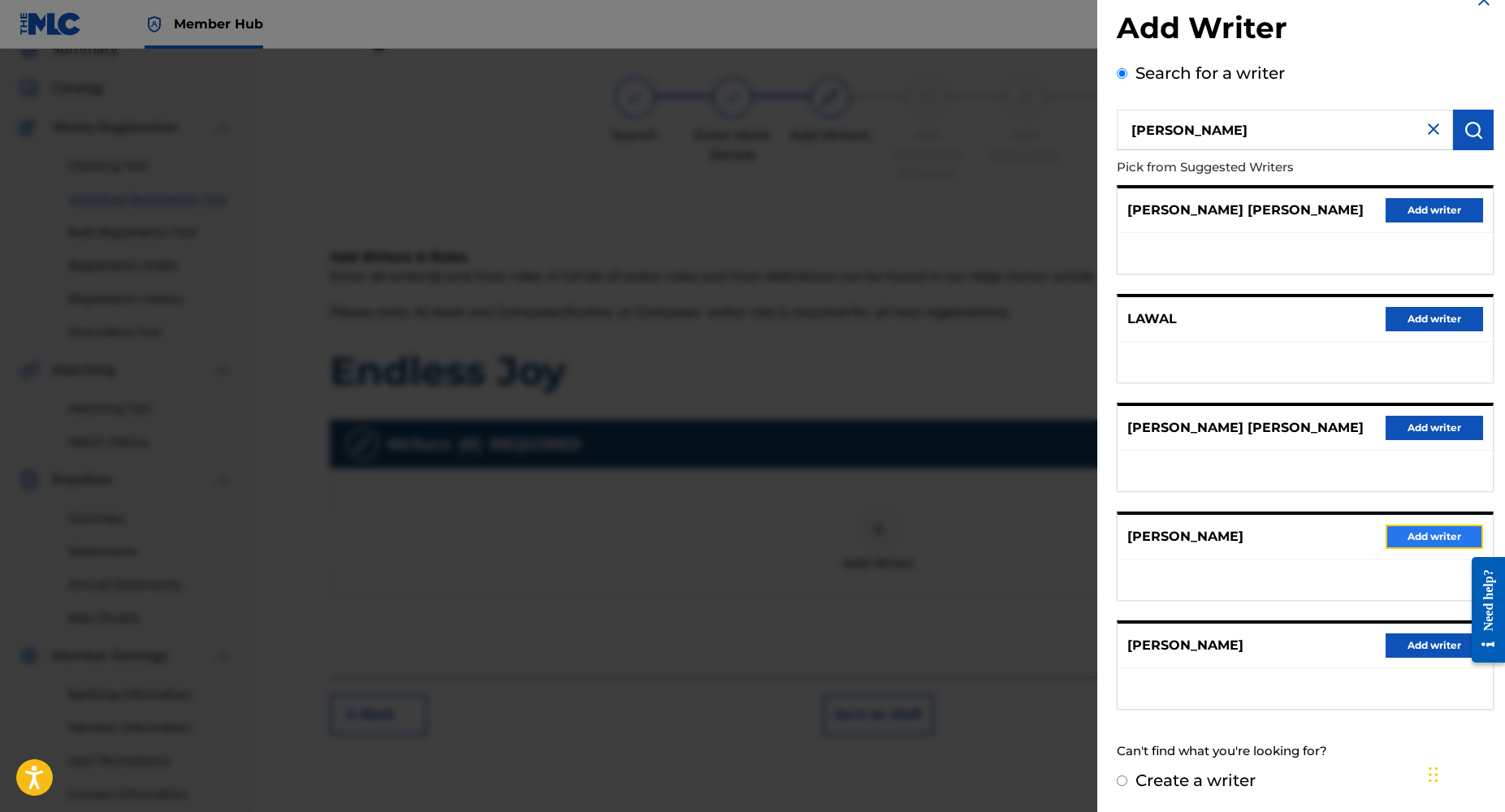
click at [1408, 537] on button "Add writer" at bounding box center [1434, 536] width 97 height 25
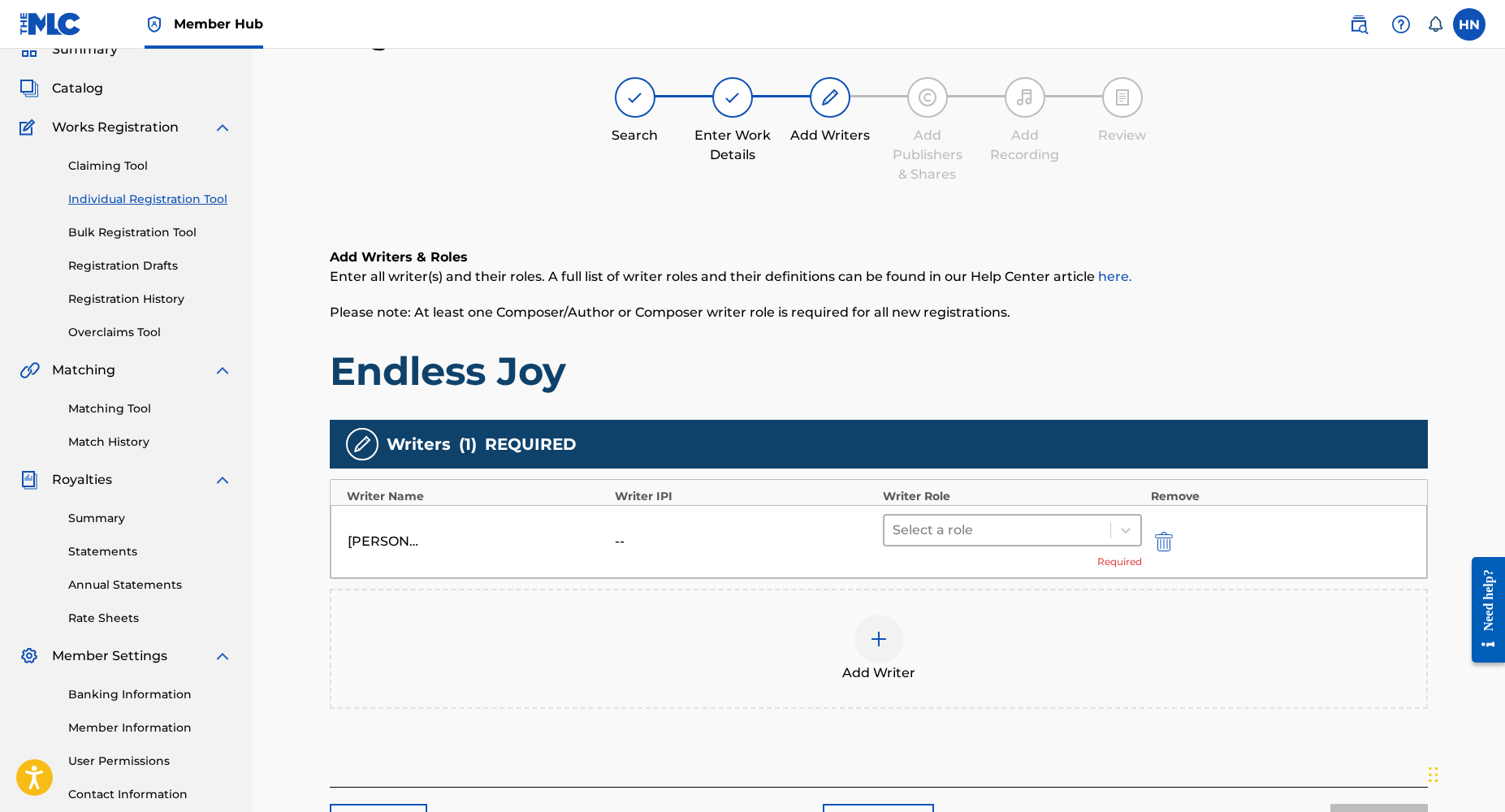
click at [1002, 534] on div at bounding box center [998, 530] width 211 height 23
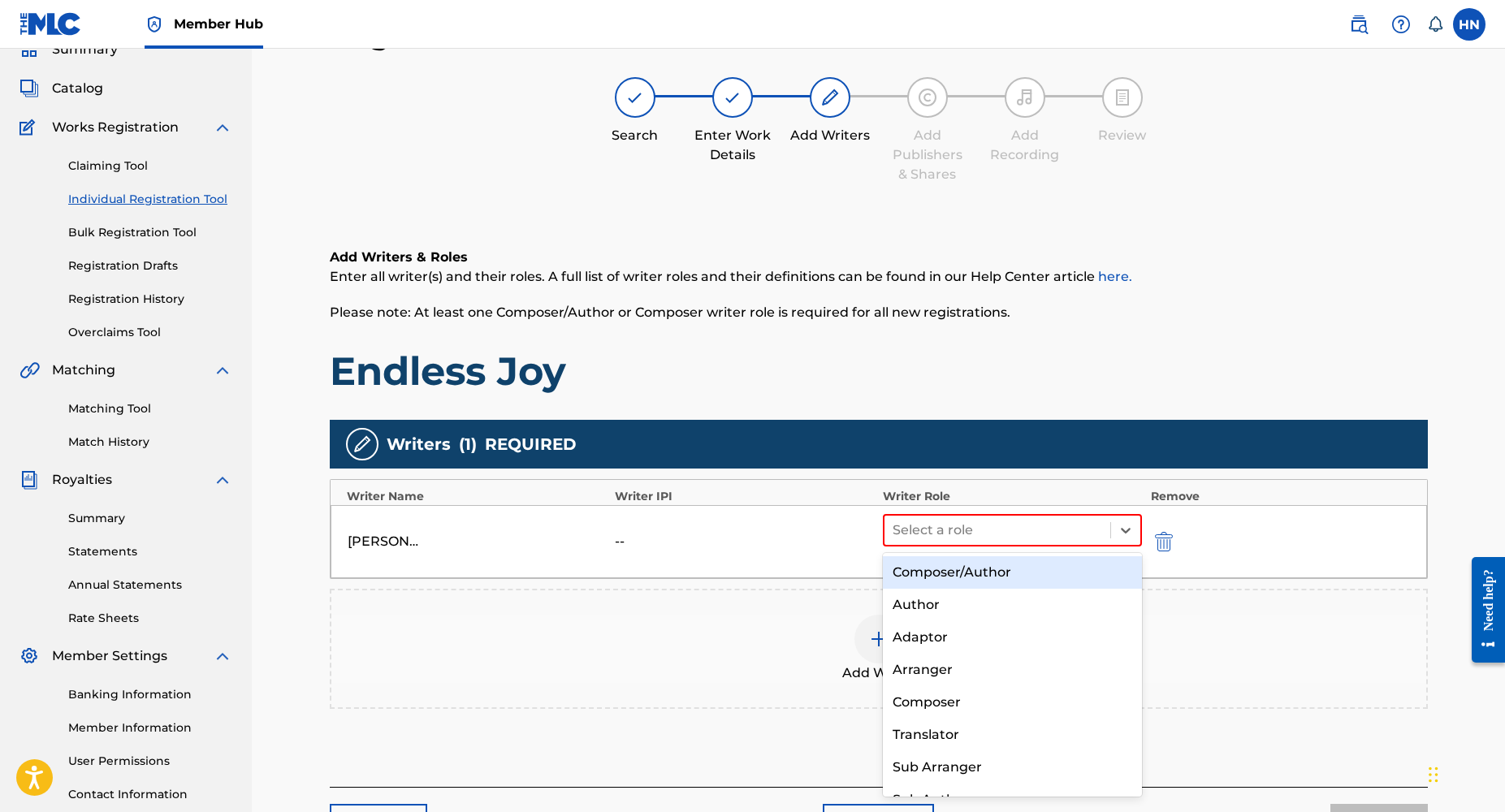
click at [932, 566] on div "Composer/Author" at bounding box center [1013, 572] width 260 height 32
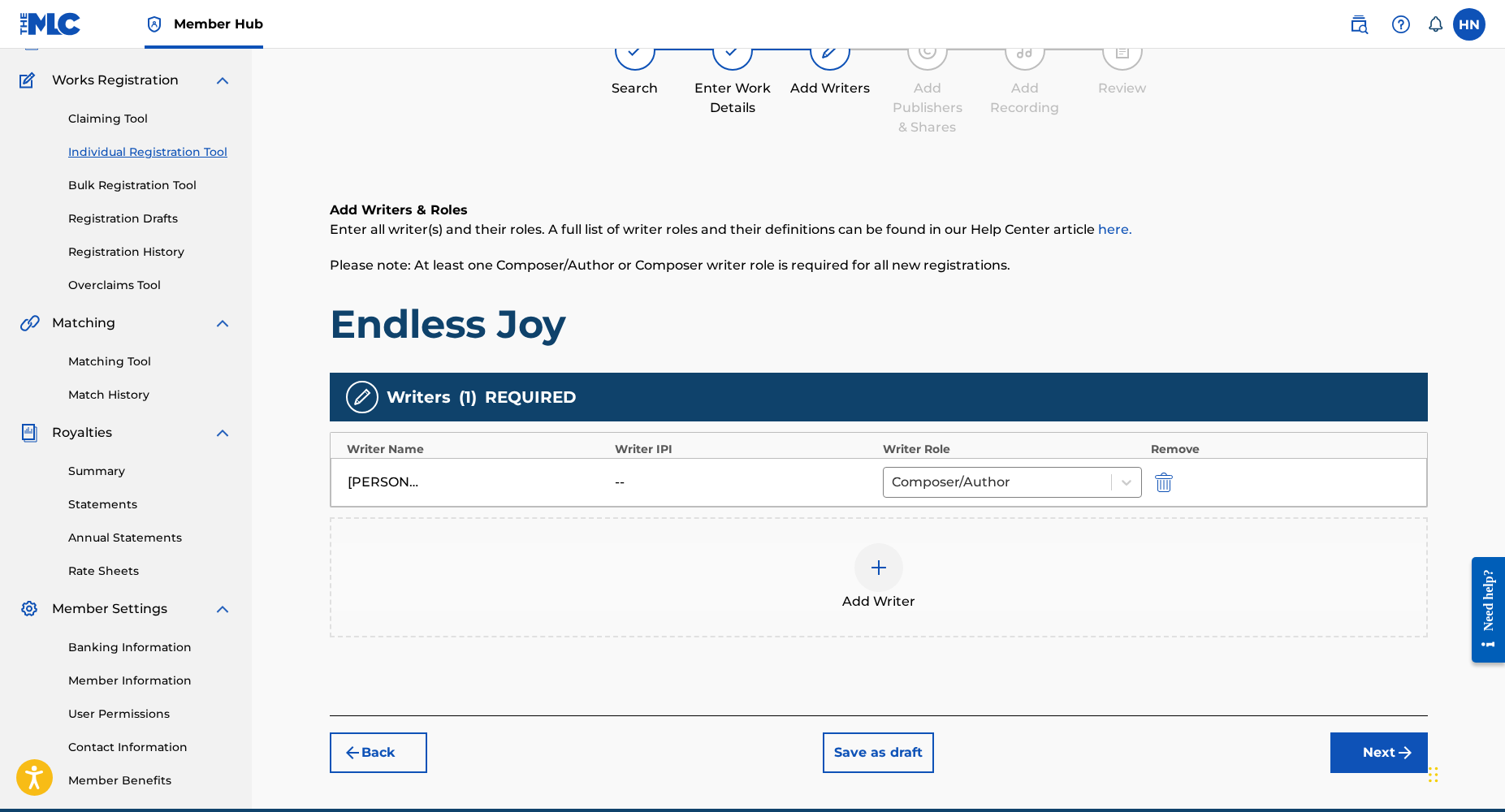
scroll to position [195, 0]
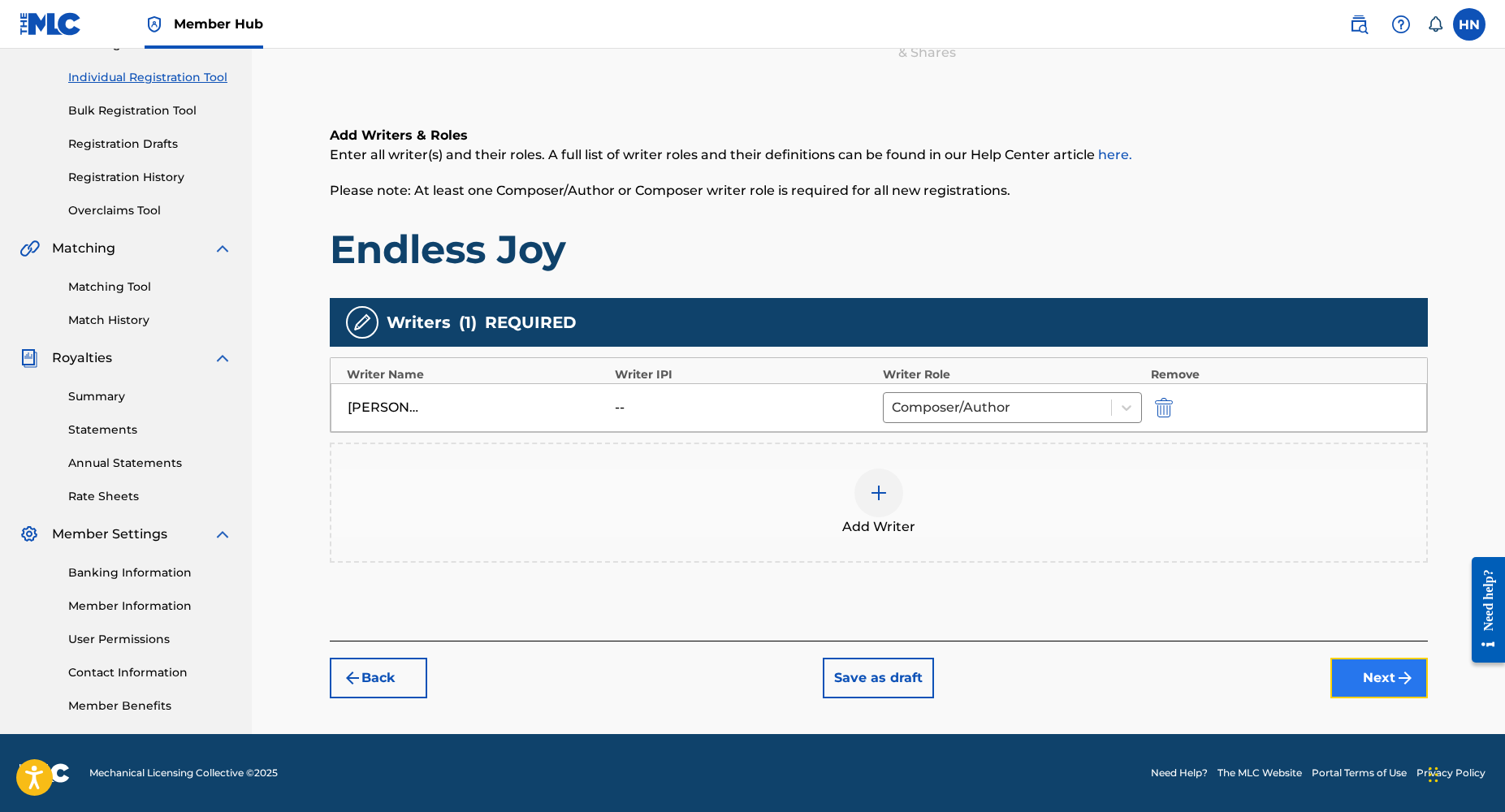
click at [1369, 677] on button "Next" at bounding box center [1379, 678] width 97 height 40
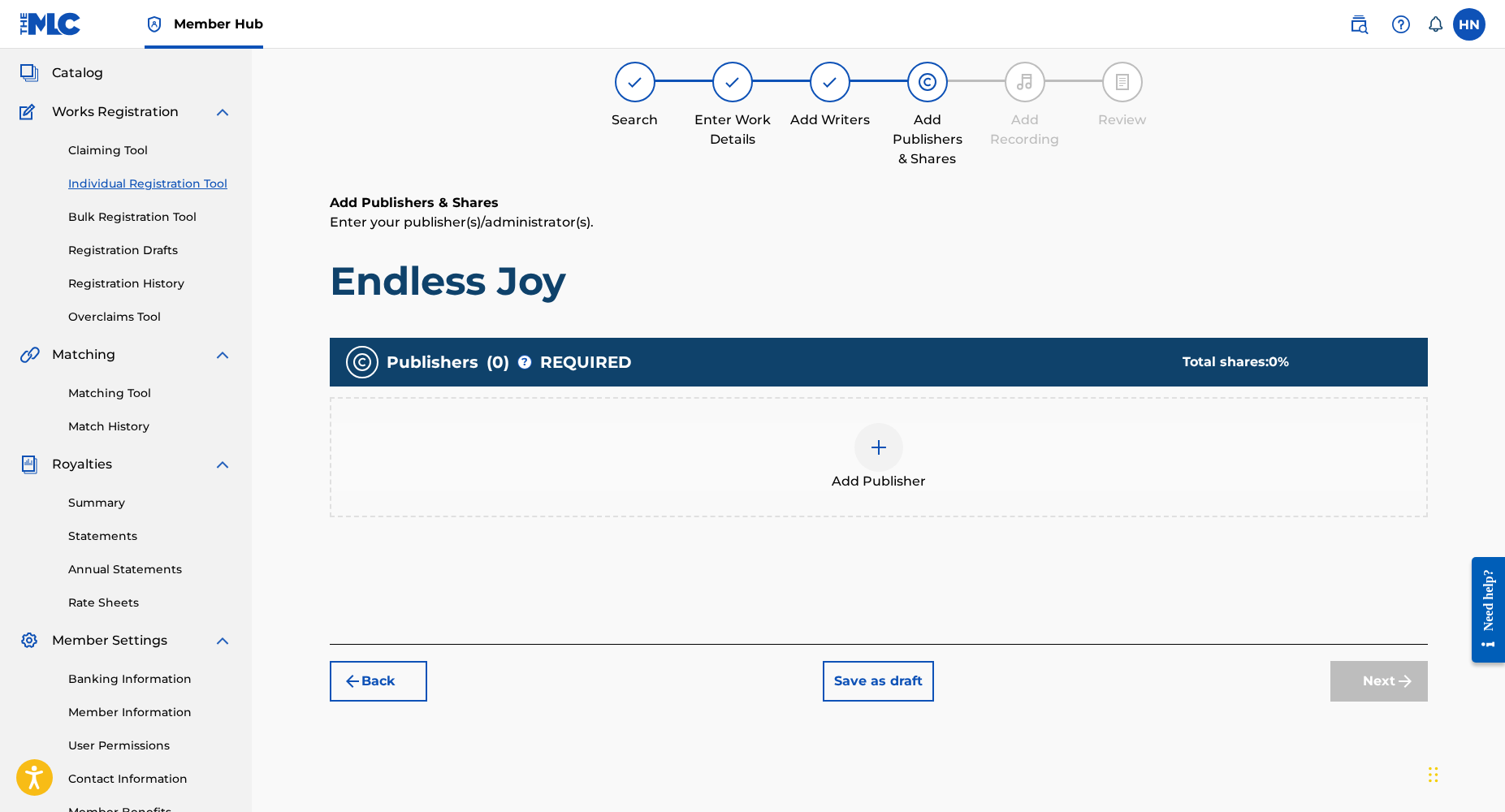
scroll to position [73, 0]
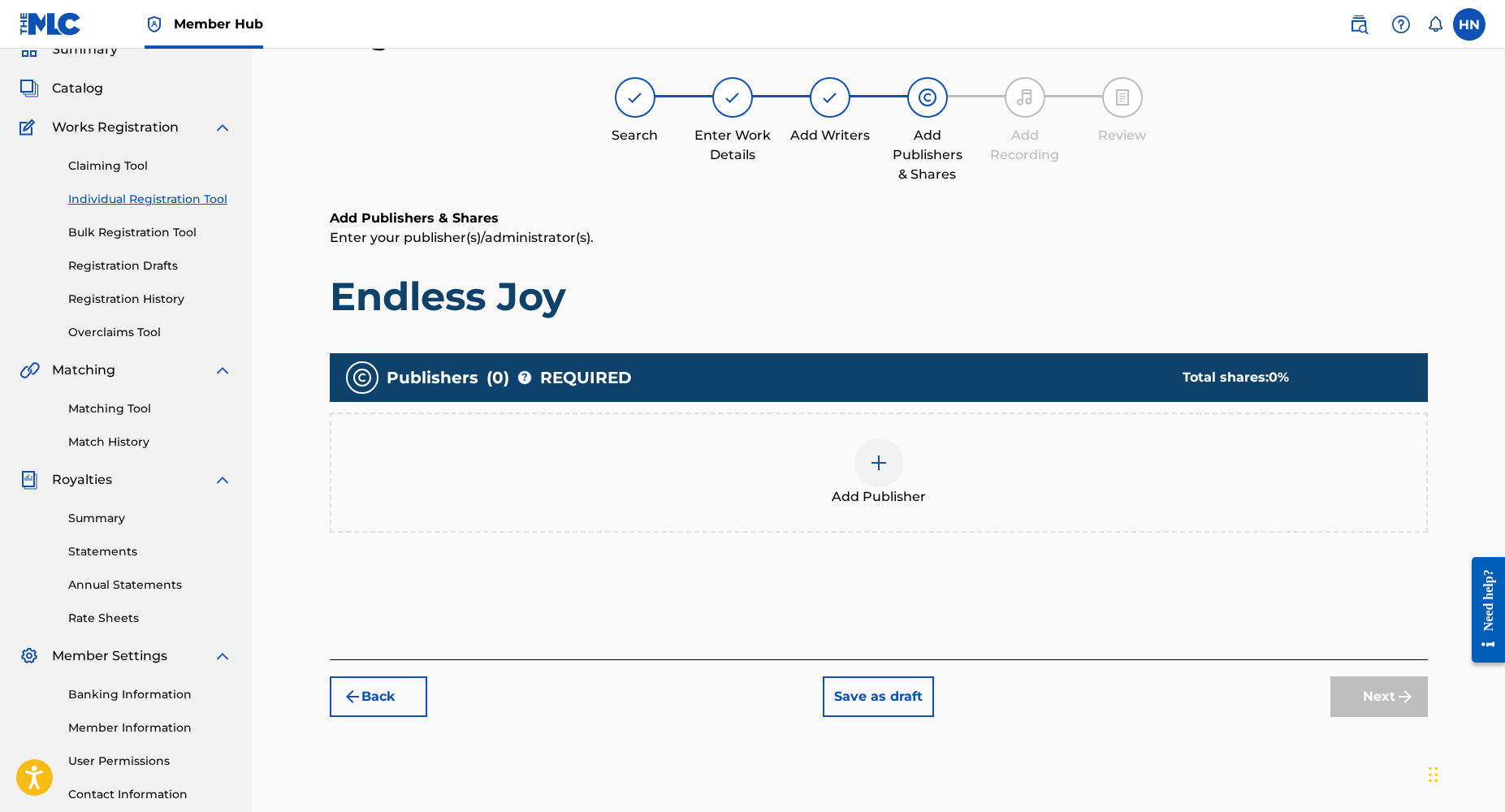
click at [883, 465] on img at bounding box center [879, 464] width 20 height 20
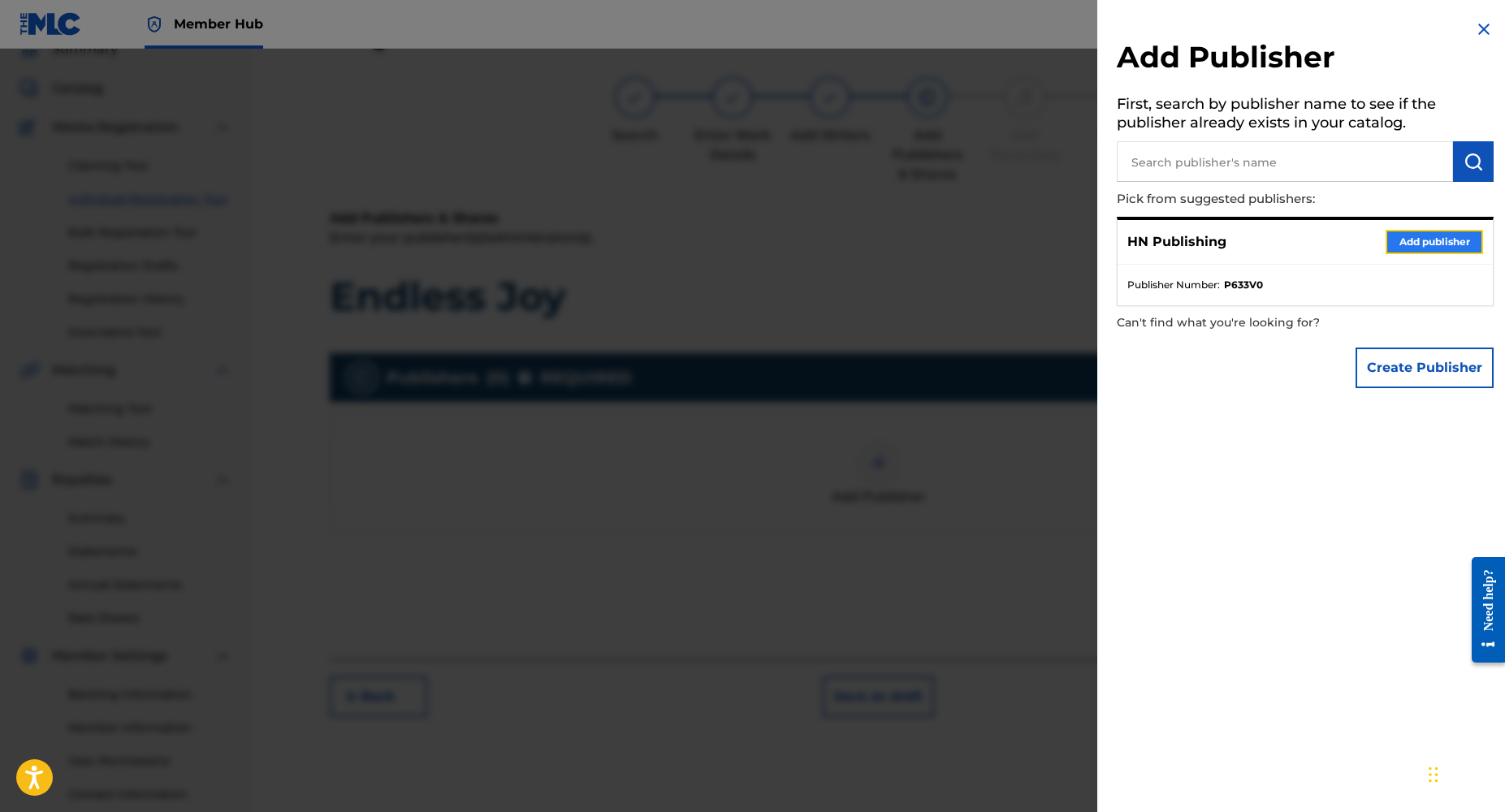
click at [1423, 237] on button "Add publisher" at bounding box center [1434, 242] width 97 height 25
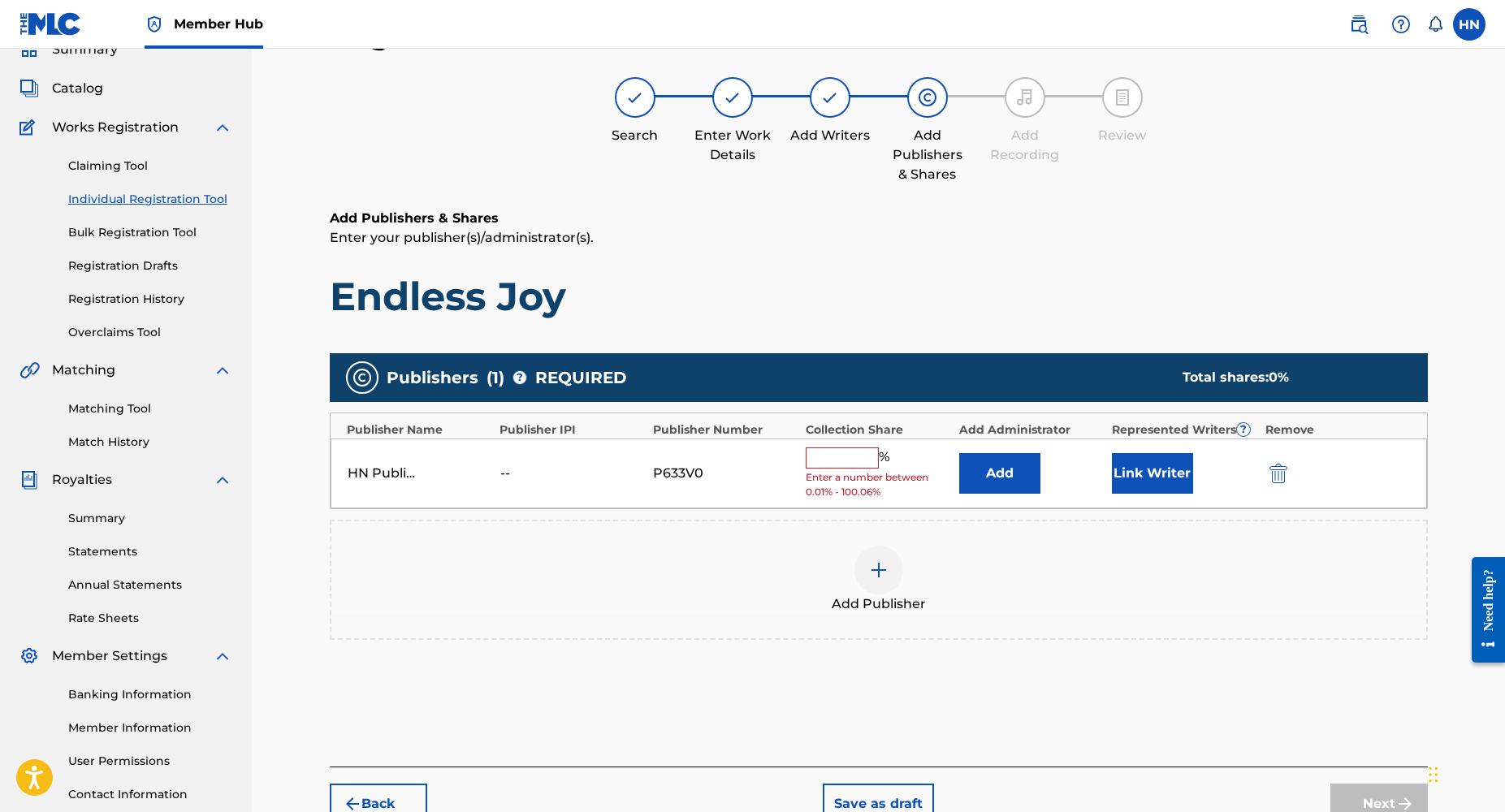
click at [853, 461] on input "text" at bounding box center [843, 458] width 73 height 21
type input "100"
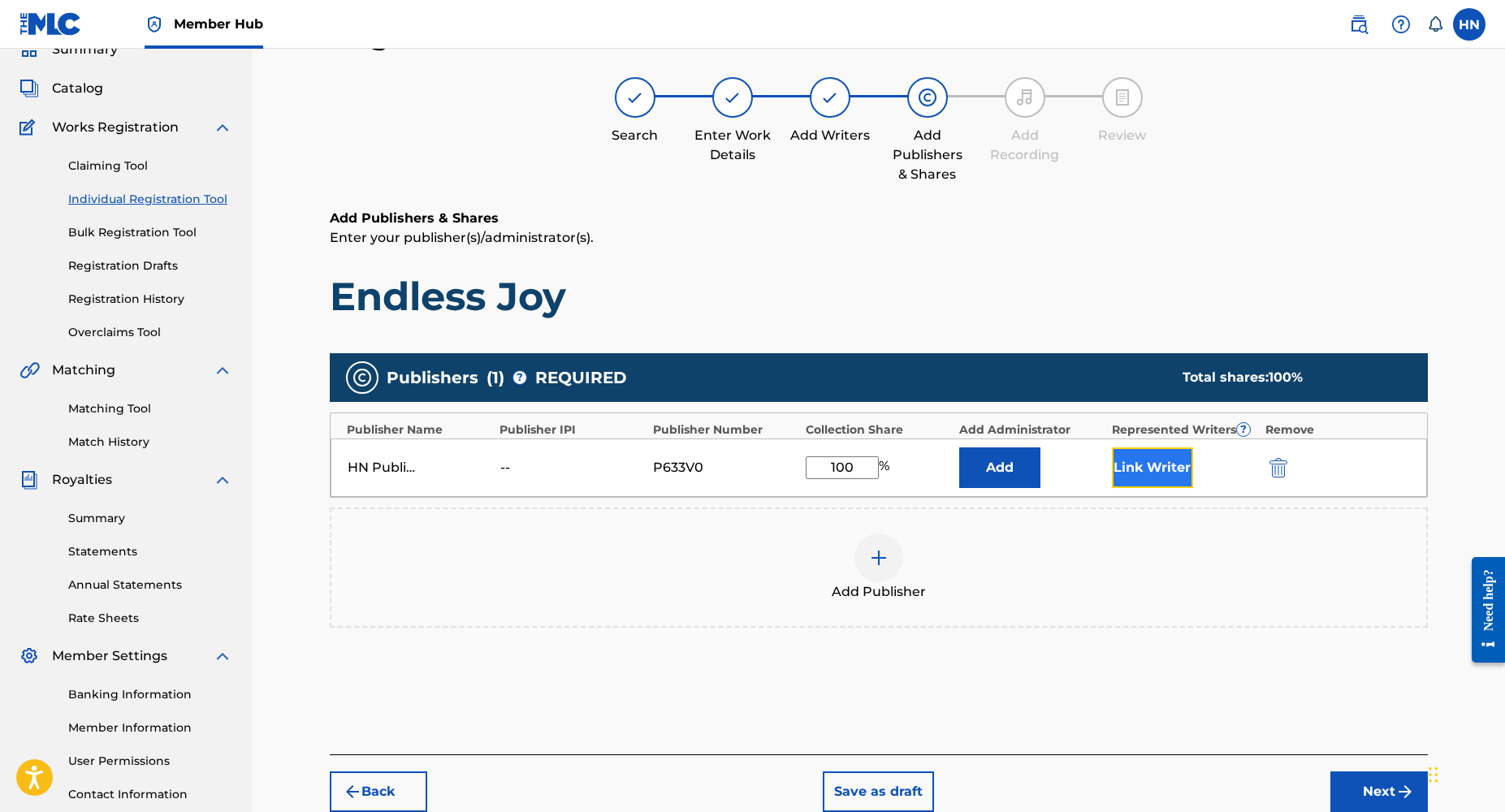
click at [1147, 460] on button "Link Writer" at bounding box center [1153, 468] width 82 height 40
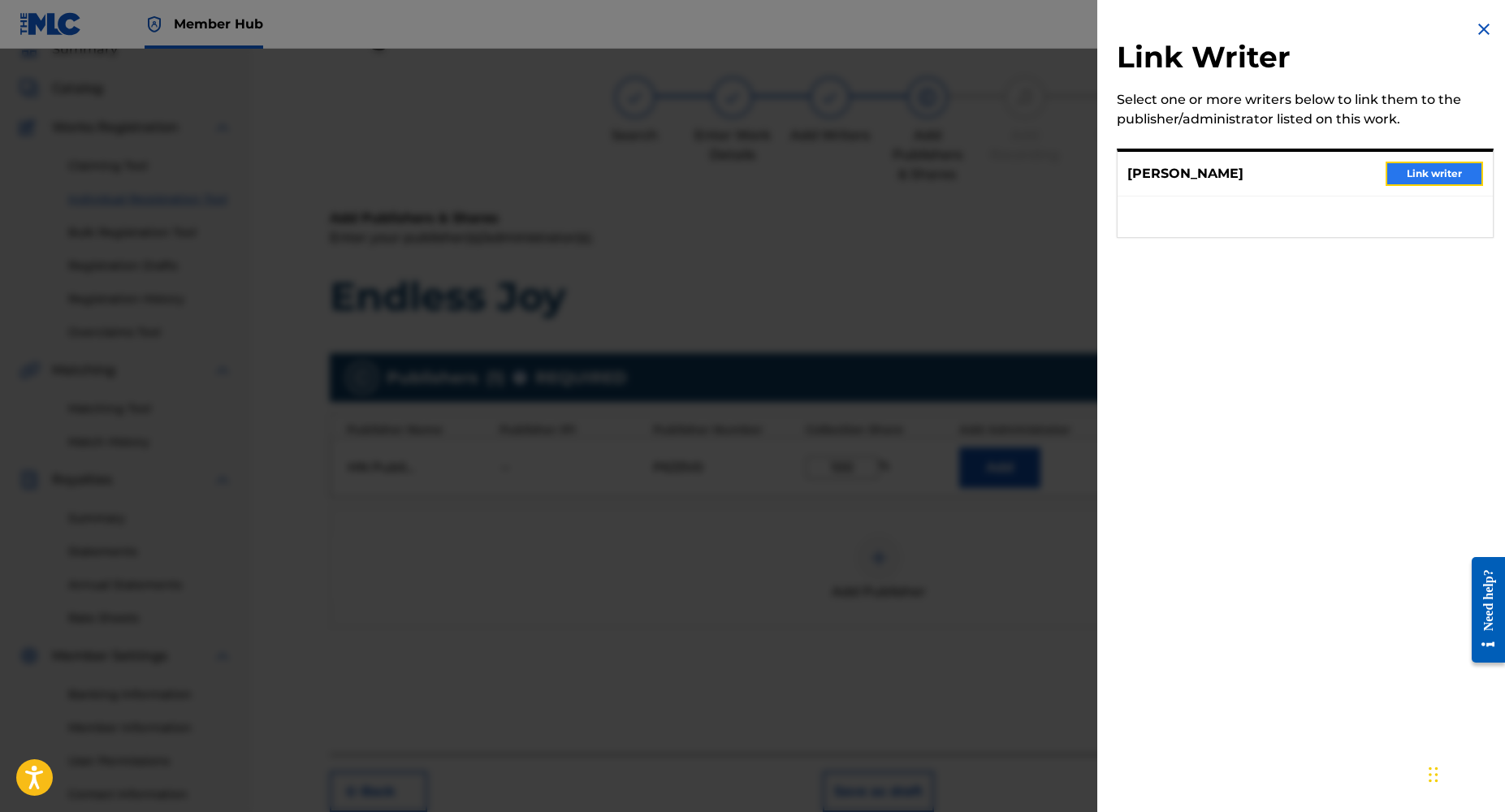
click at [1401, 174] on button "Link writer" at bounding box center [1434, 173] width 97 height 25
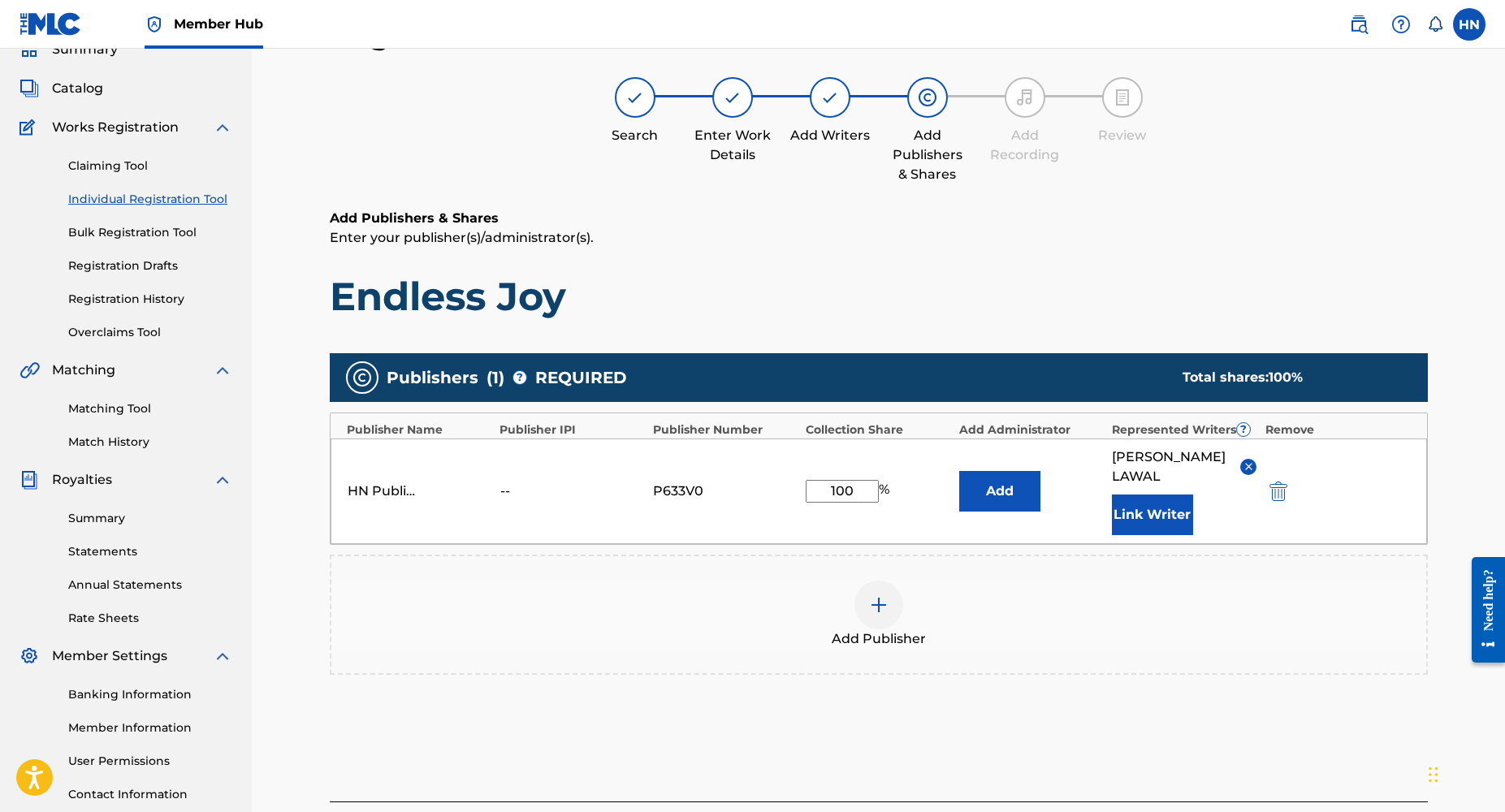
scroll to position [198, 0]
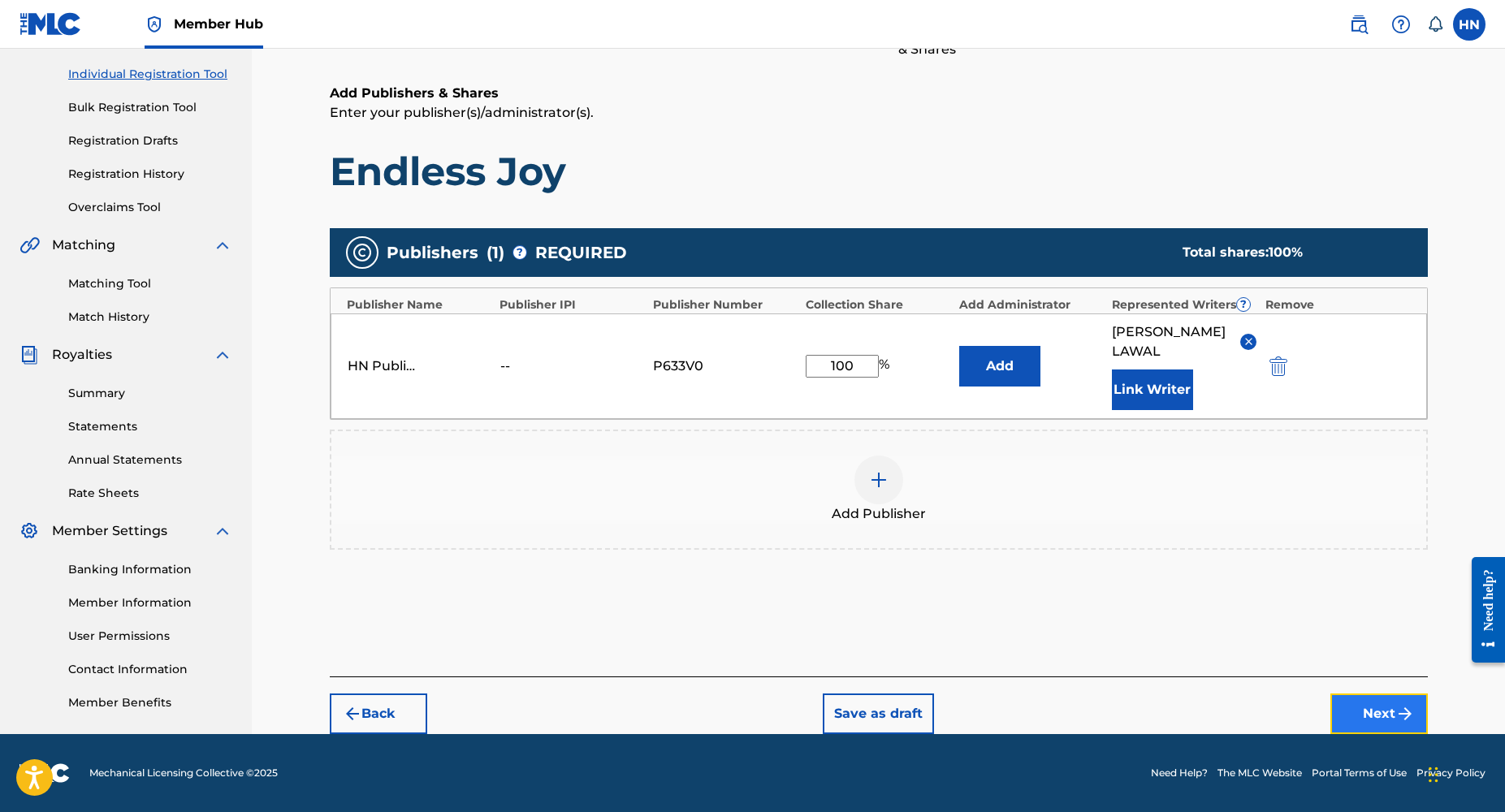
click at [1347, 709] on button "Next" at bounding box center [1379, 714] width 97 height 40
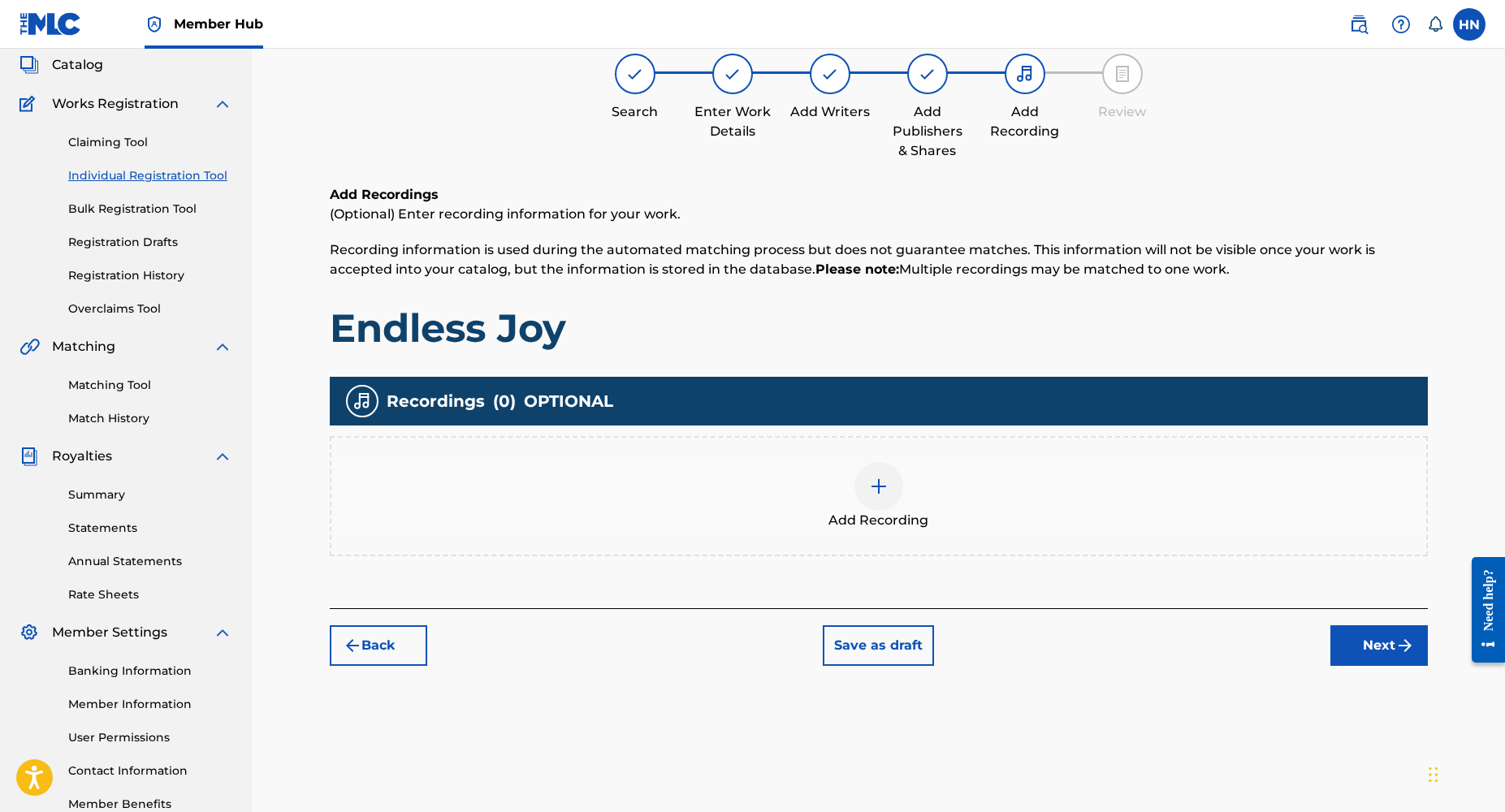
scroll to position [73, 0]
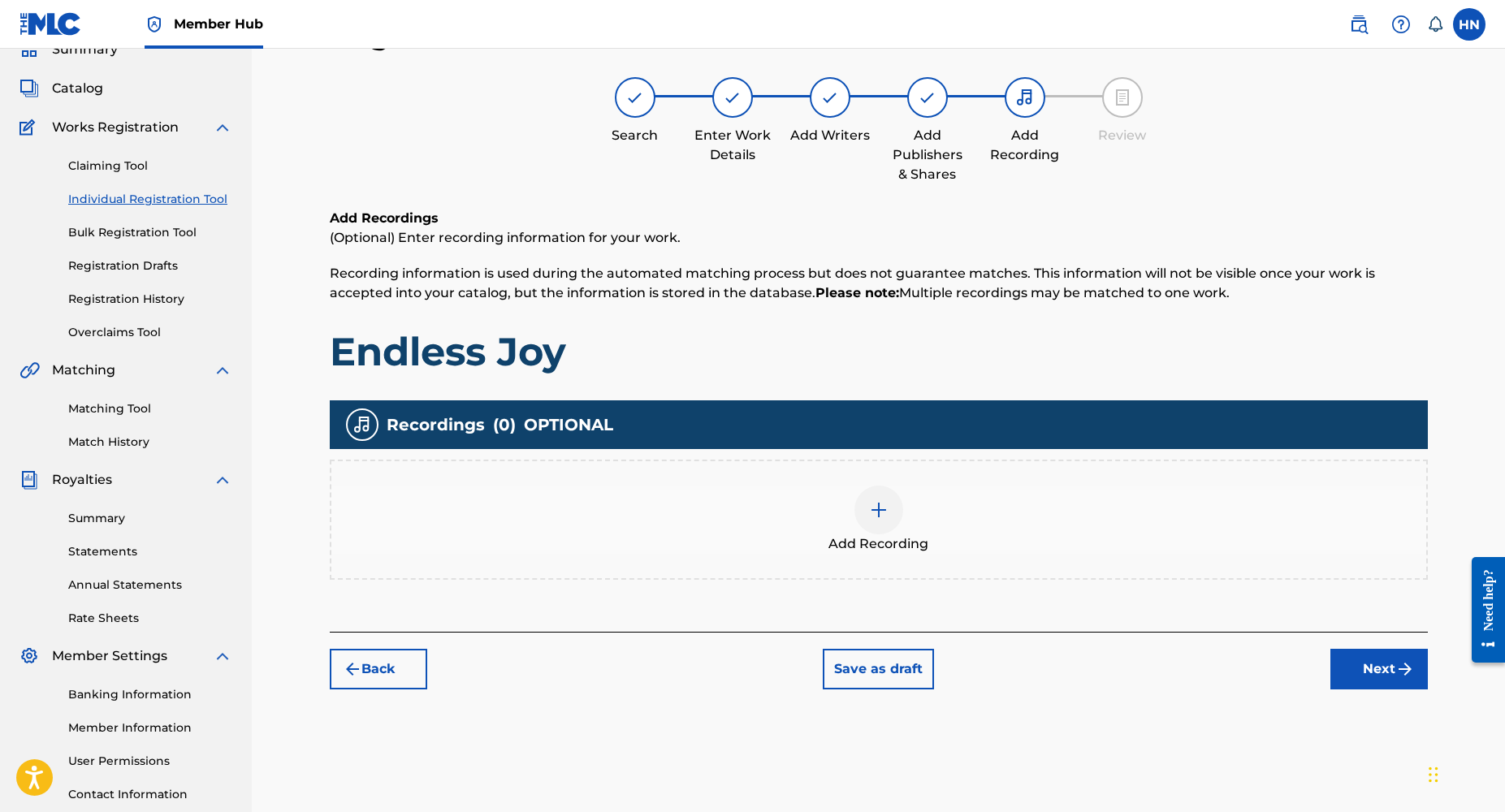
click at [872, 511] on img at bounding box center [879, 510] width 20 height 20
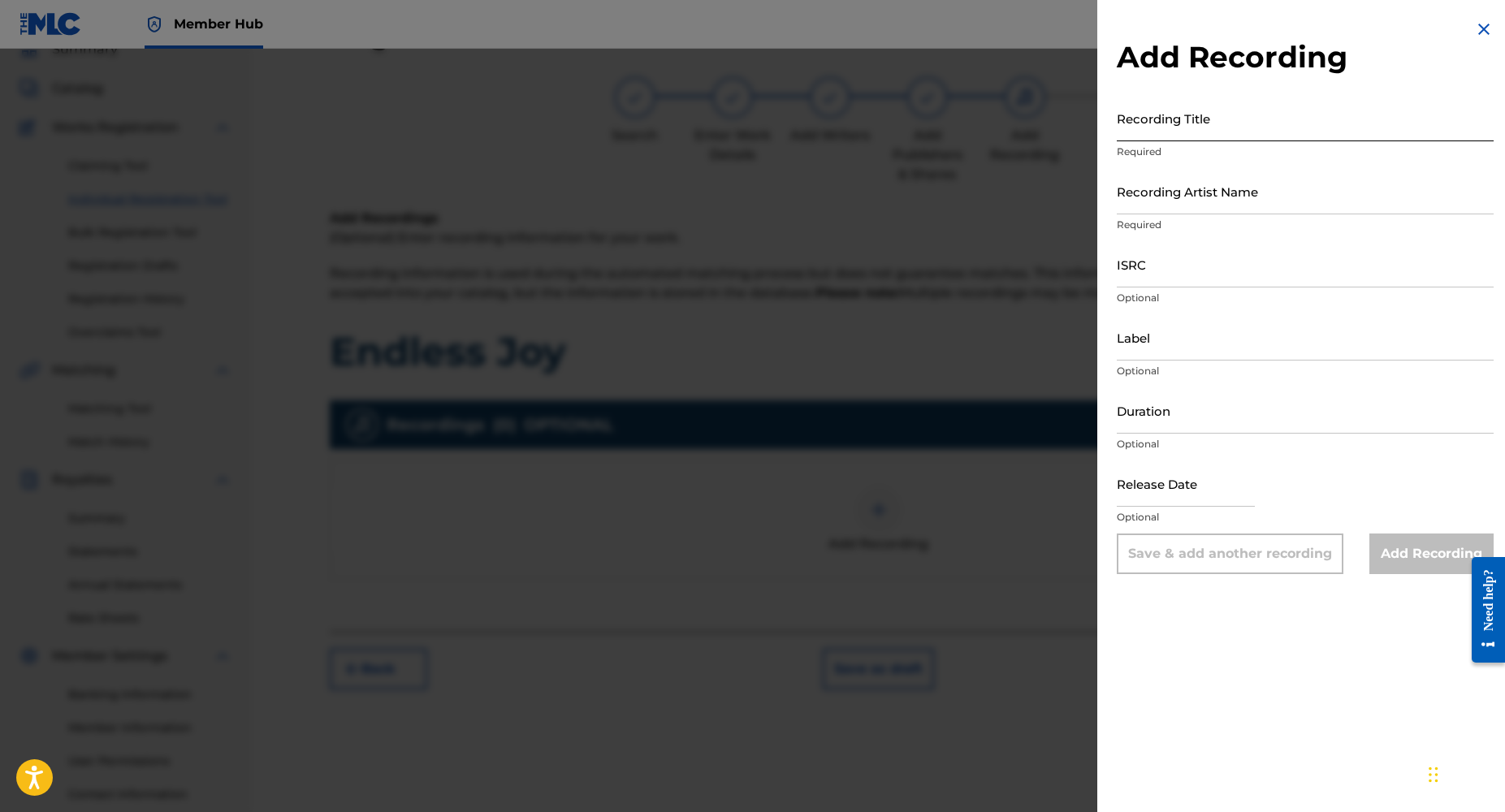
click at [1217, 131] on input "Recording Title" at bounding box center [1305, 118] width 377 height 46
type input "endless Joy"
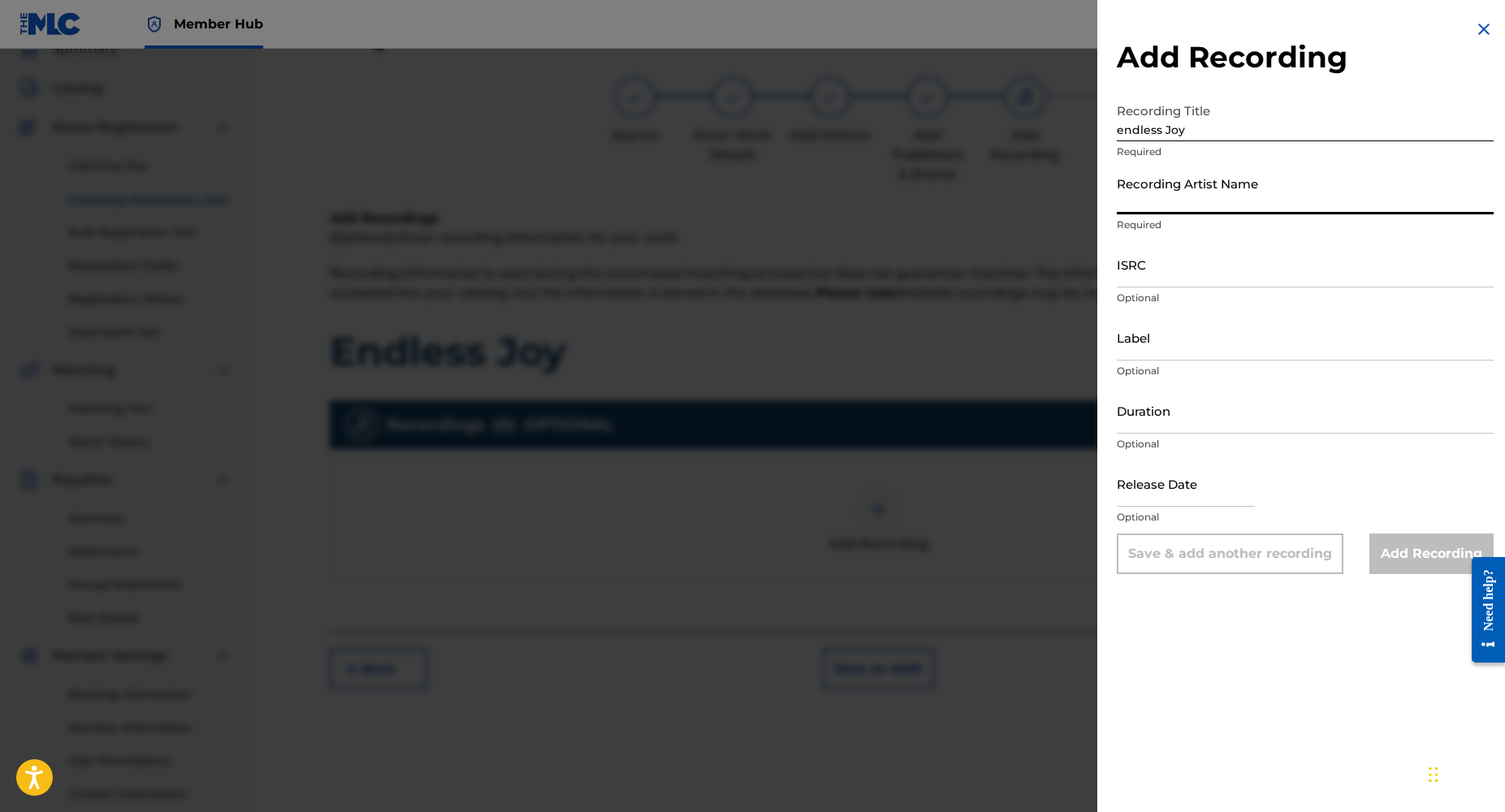
click at [1139, 199] on input "Recording Artist Name" at bounding box center [1305, 191] width 377 height 46
type input "Dj Yk Mule"
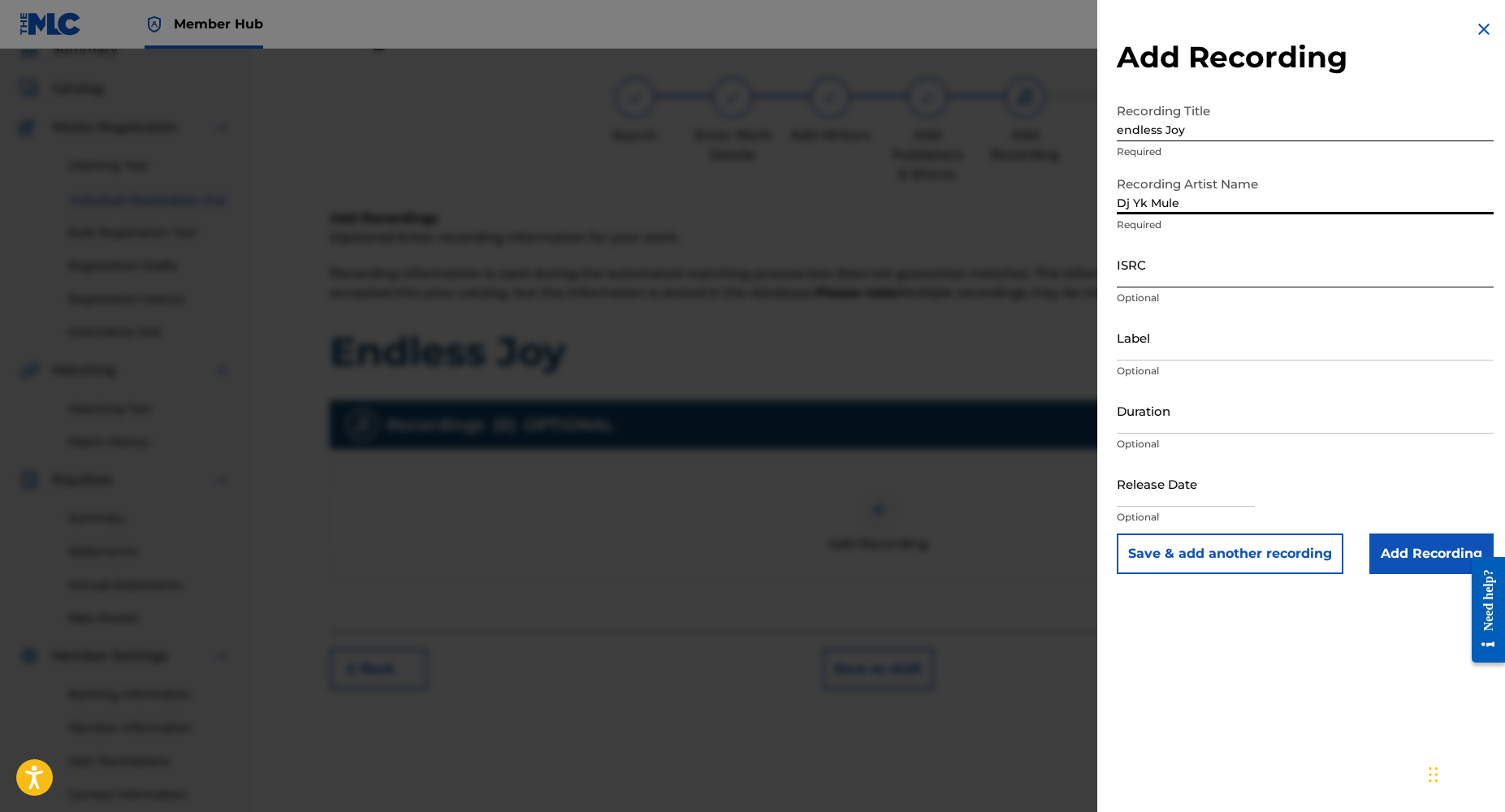
click at [1176, 282] on input "ISRC" at bounding box center [1305, 264] width 377 height 46
paste input "NL8RL2502711"
type input "NL8RL2502711"
click at [1206, 421] on input "Duration" at bounding box center [1305, 410] width 377 height 46
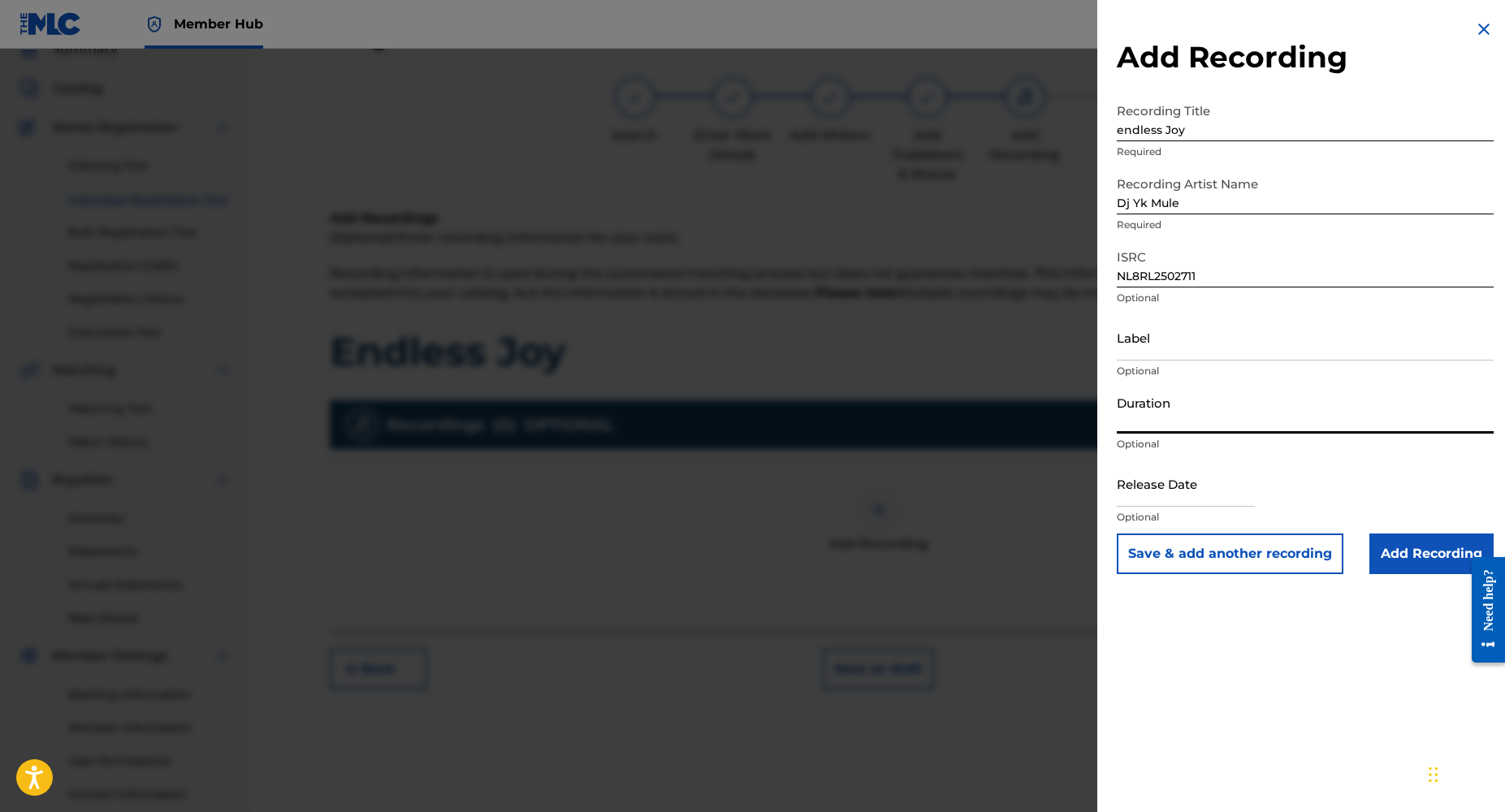
click at [1138, 423] on input "Duration" at bounding box center [1305, 410] width 377 height 46
type input "02:40"
click at [1405, 561] on input "Add Recording" at bounding box center [1432, 553] width 124 height 40
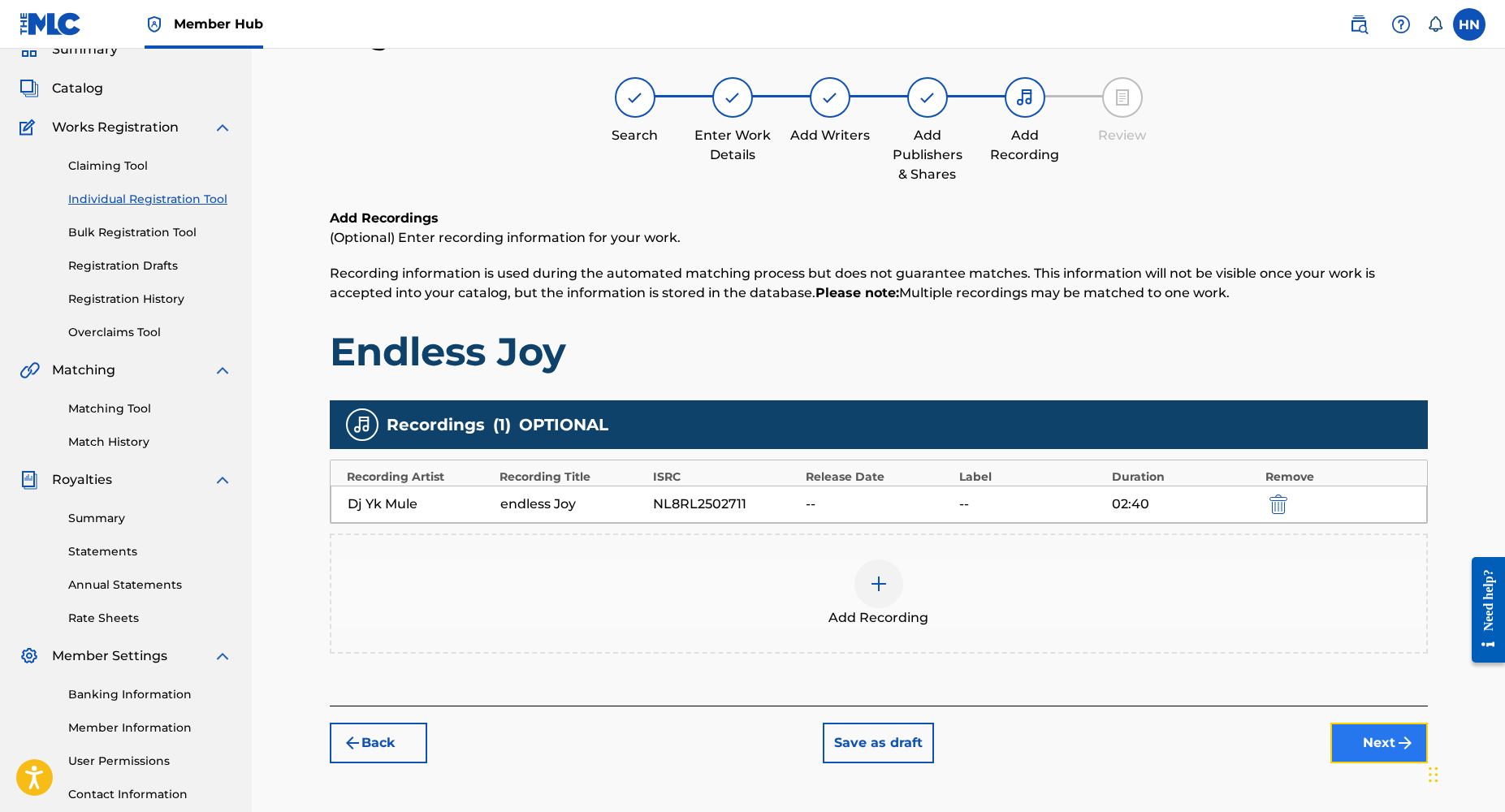
click at [1390, 751] on button "Next" at bounding box center [1379, 743] width 97 height 40
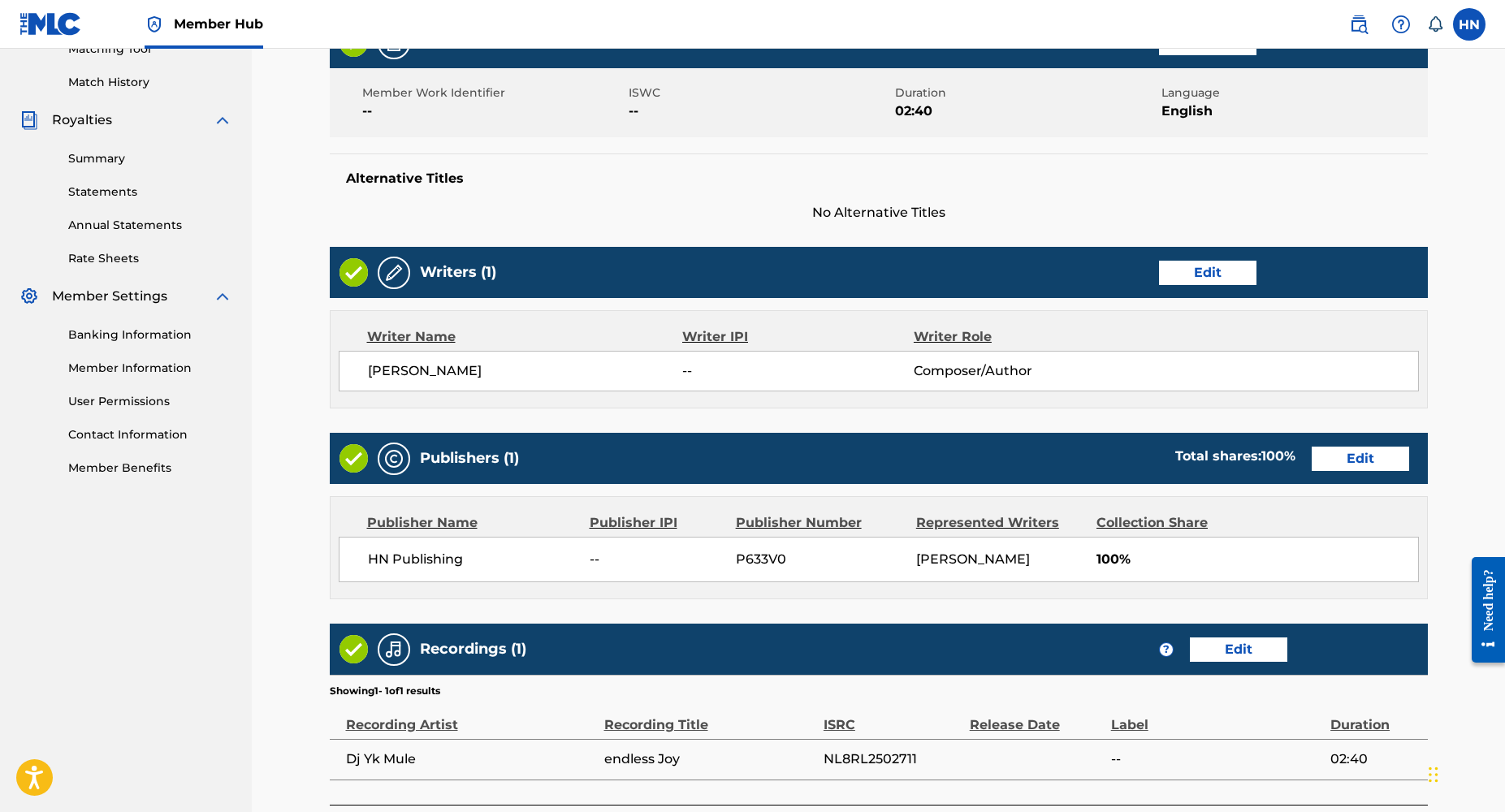
scroll to position [560, 0]
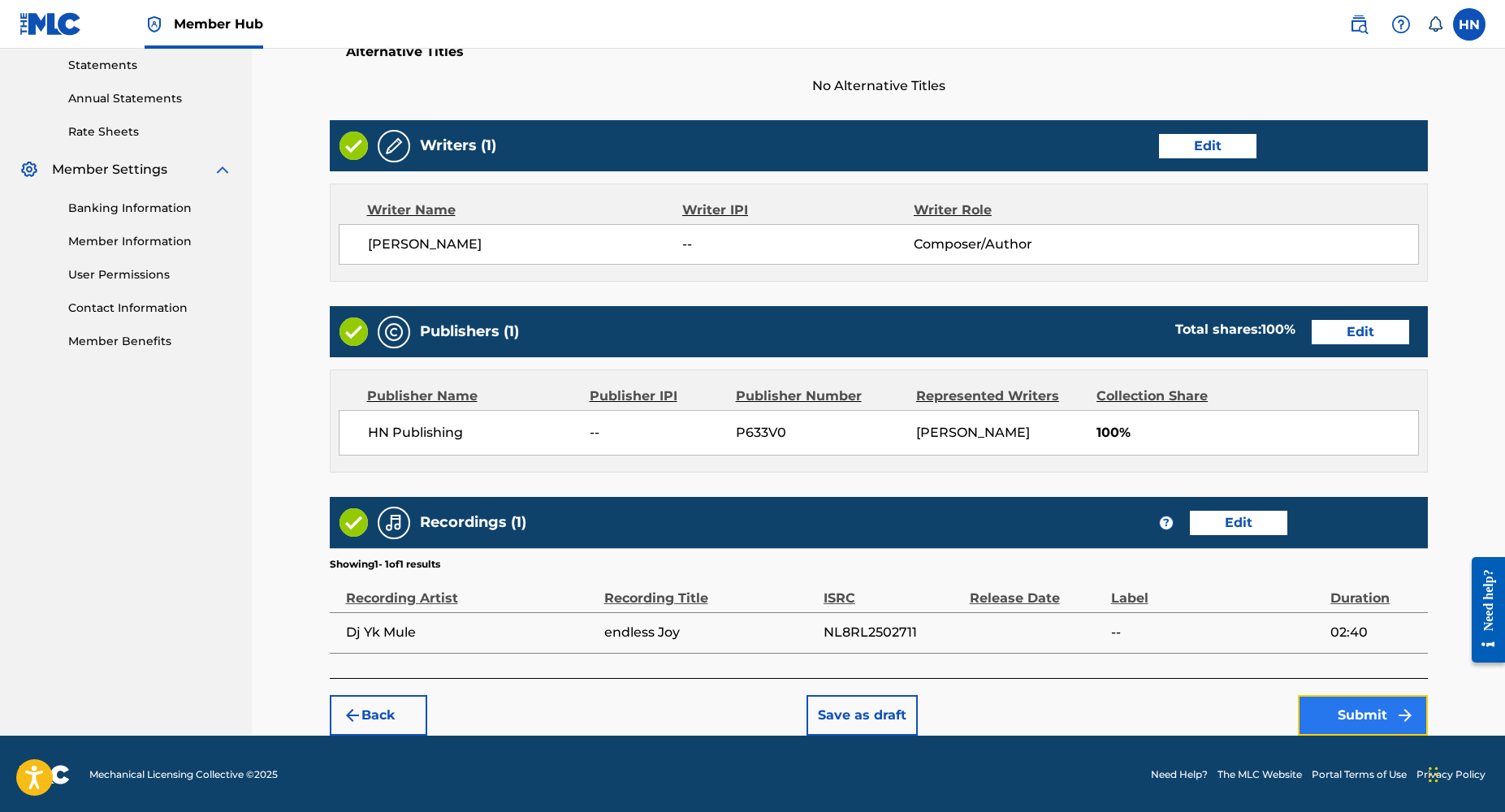
click at [1368, 714] on button "Submit" at bounding box center [1363, 715] width 130 height 40
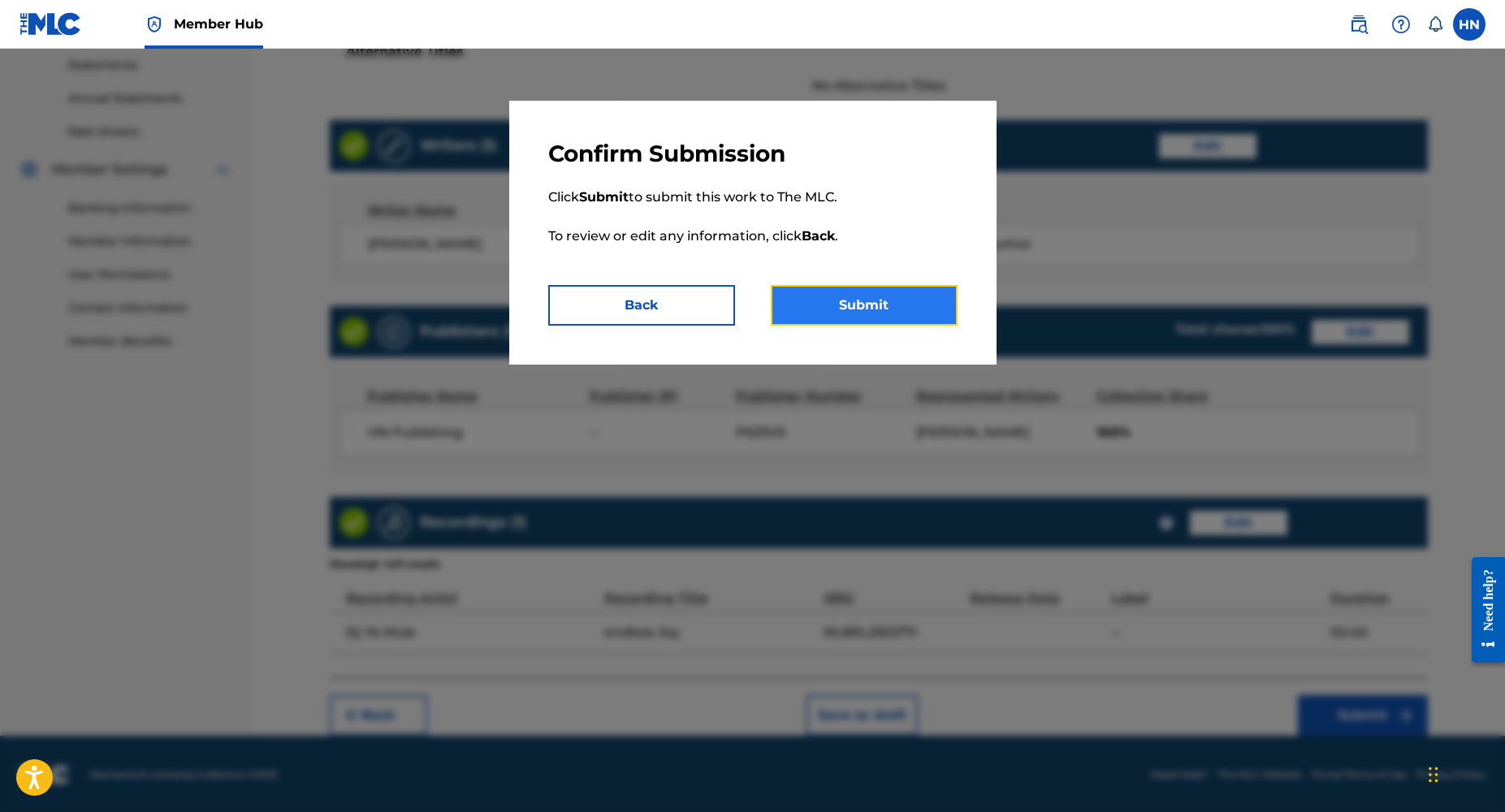
click at [845, 309] on button "Submit" at bounding box center [864, 305] width 187 height 40
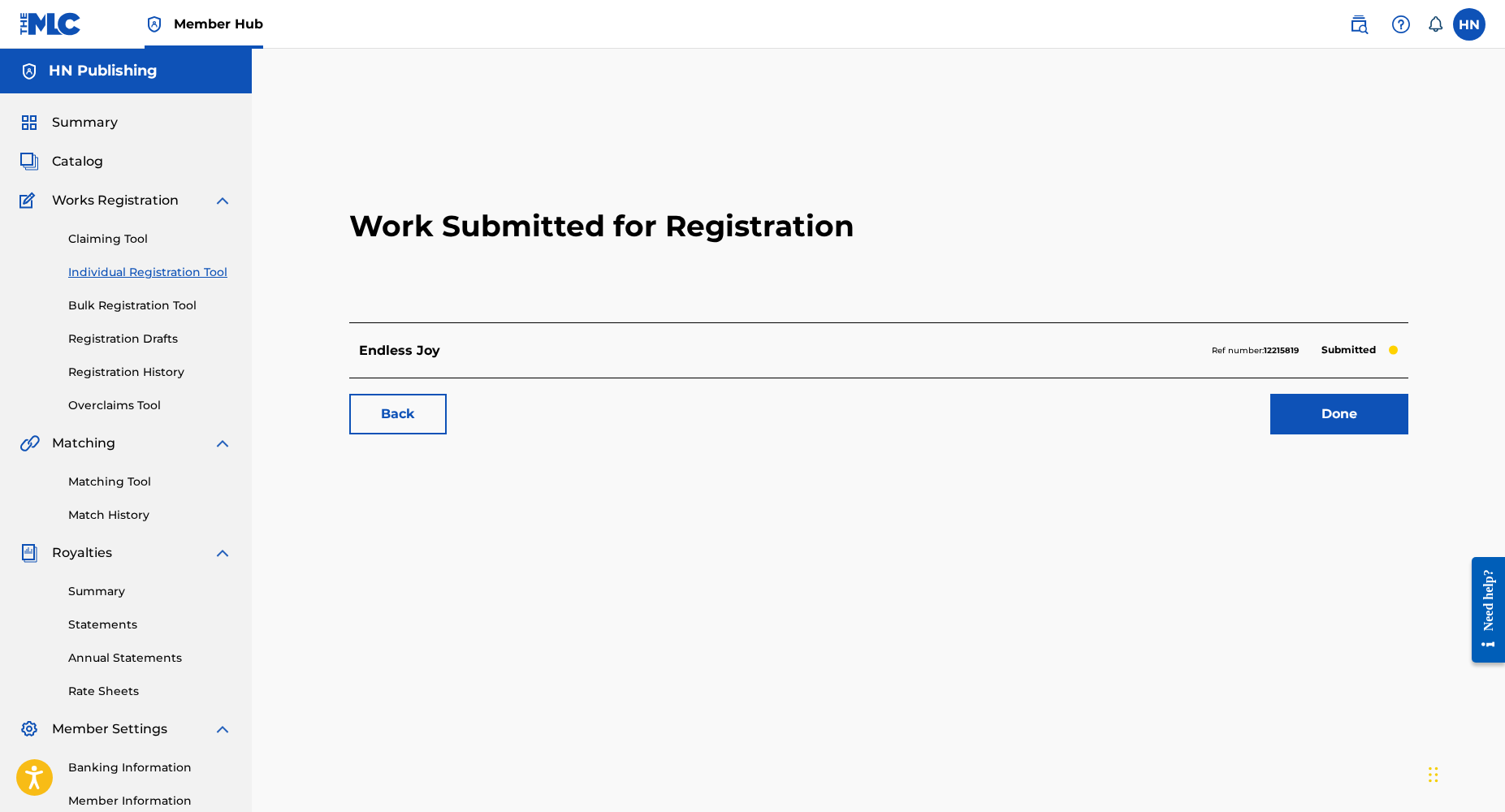
click at [180, 273] on link "Individual Registration Tool" at bounding box center [150, 272] width 164 height 17
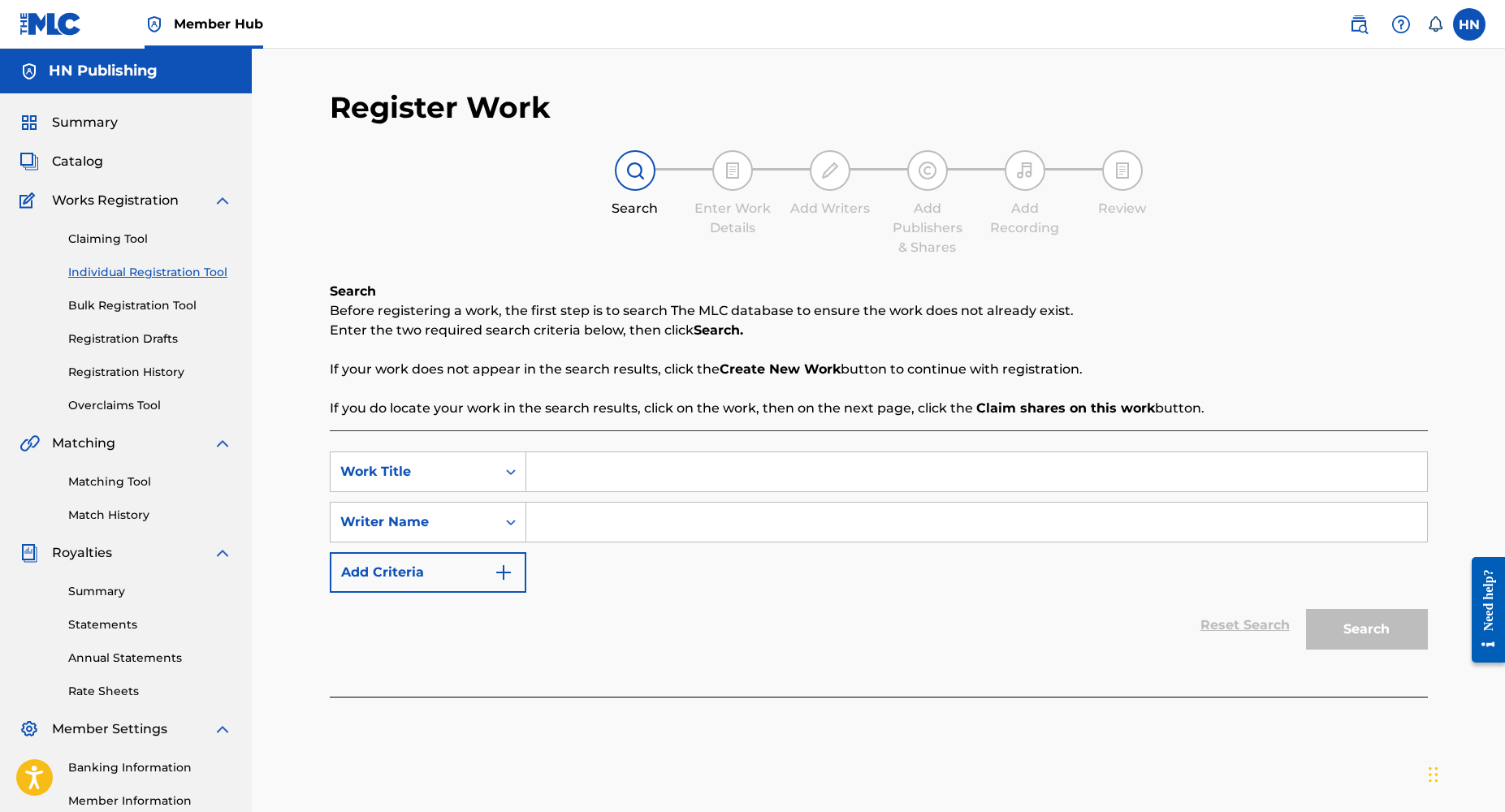
click at [595, 464] on input "Search Form" at bounding box center [976, 472] width 901 height 39
click at [571, 466] on input "Search Form" at bounding box center [976, 472] width 901 height 39
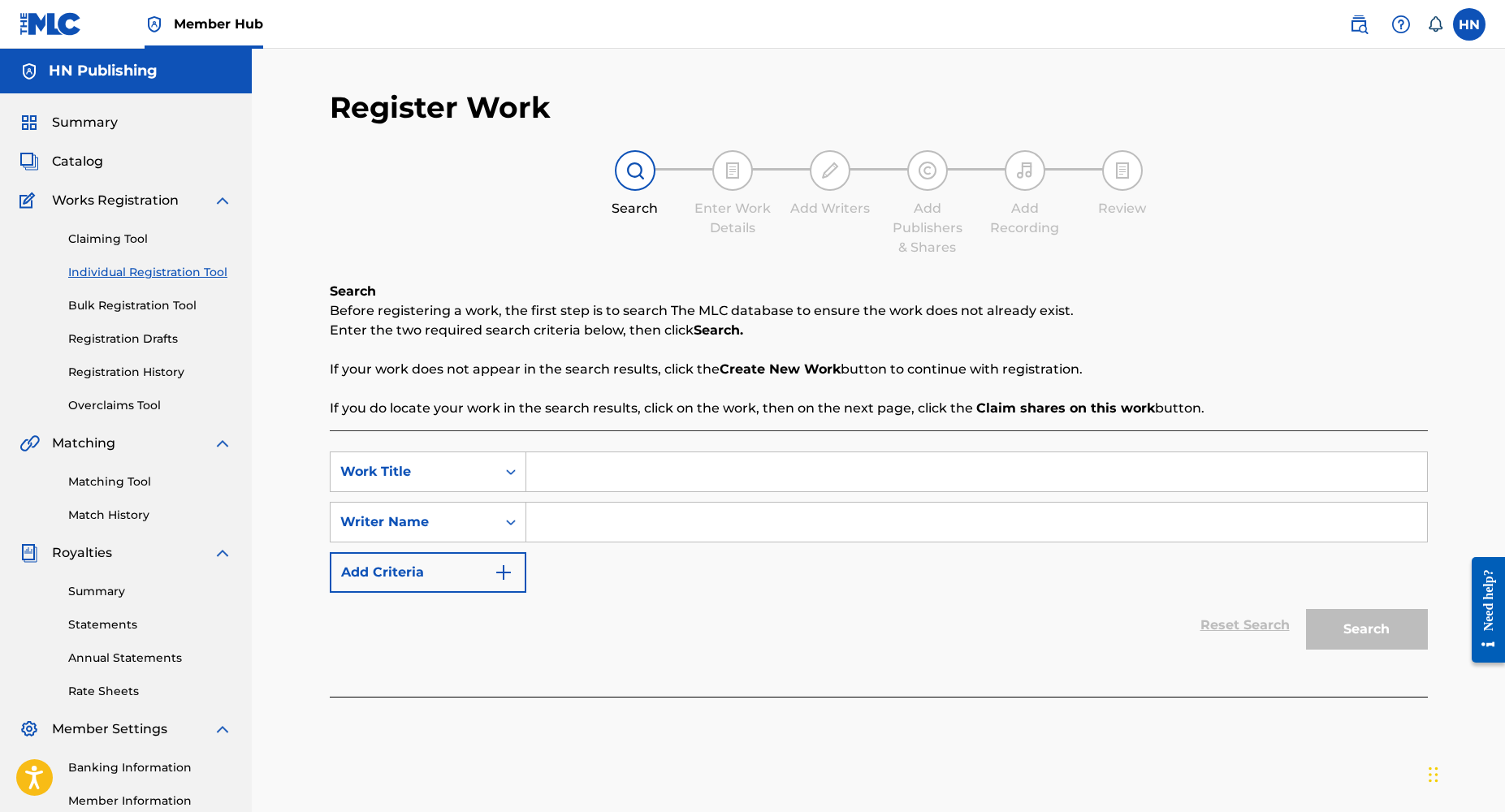
click at [556, 475] on input "Search Form" at bounding box center [976, 472] width 901 height 39
click at [562, 470] on input "Search Form" at bounding box center [976, 472] width 901 height 39
paste input "[URL][DOMAIN_NAME]"
type input "[URL][DOMAIN_NAME]"
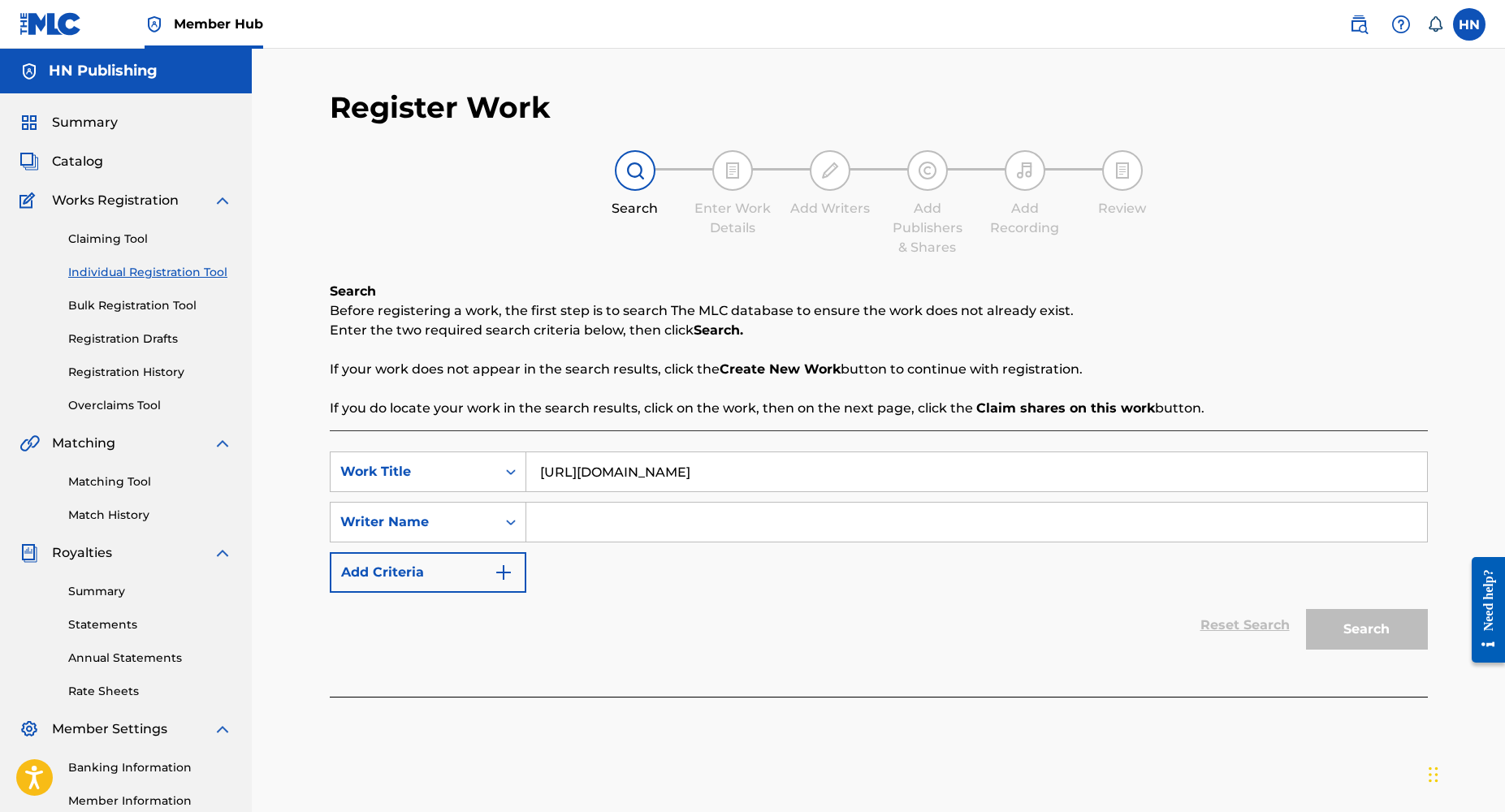
click at [651, 476] on input "[URL][DOMAIN_NAME]" at bounding box center [976, 472] width 901 height 39
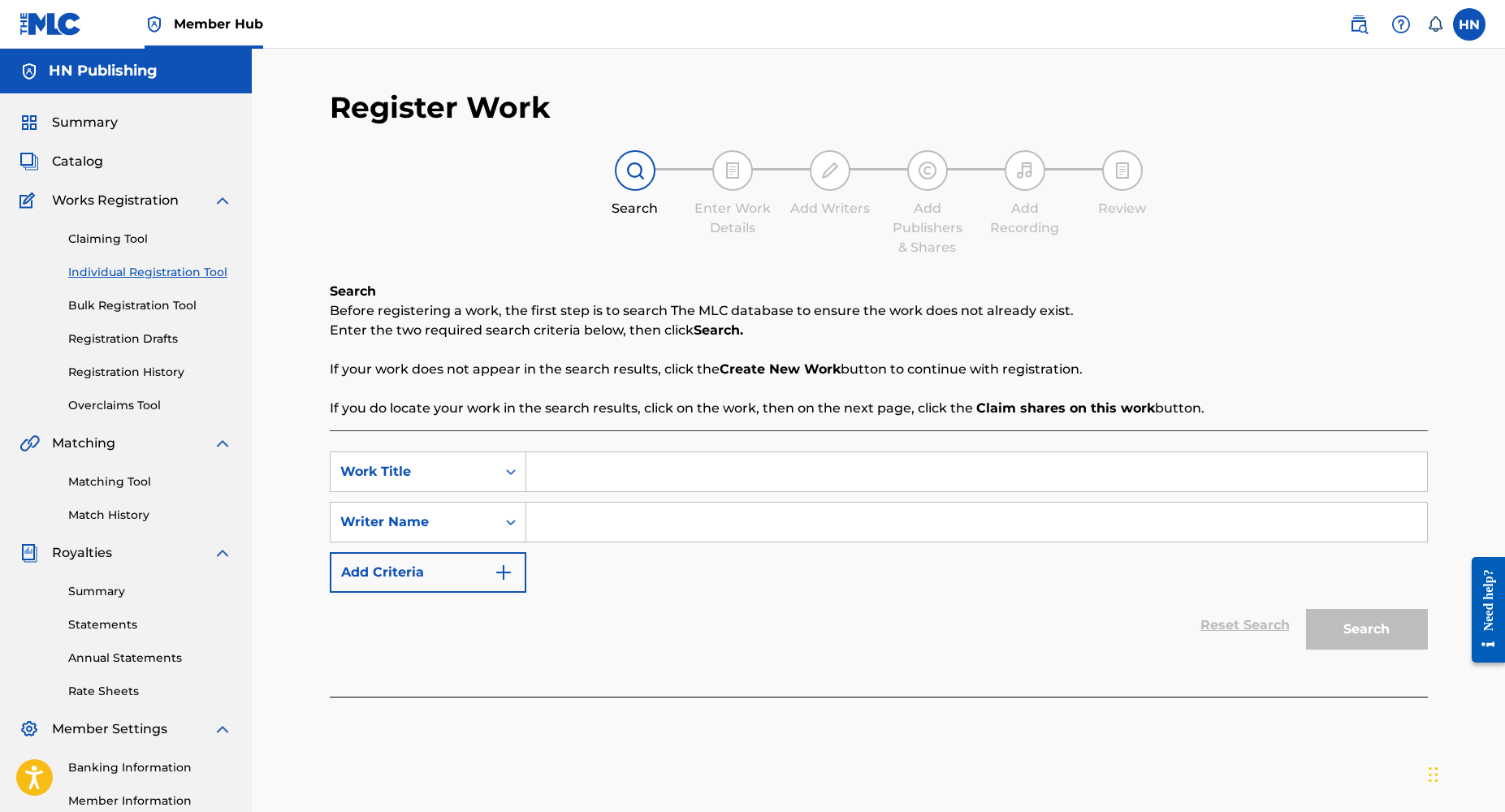
click at [573, 482] on input "Search Form" at bounding box center [976, 472] width 901 height 39
paste input "Dont Play"
type input "Dont Play"
click at [552, 526] on input "Search Form" at bounding box center [976, 523] width 901 height 39
click at [584, 526] on input "Search Form" at bounding box center [976, 523] width 901 height 39
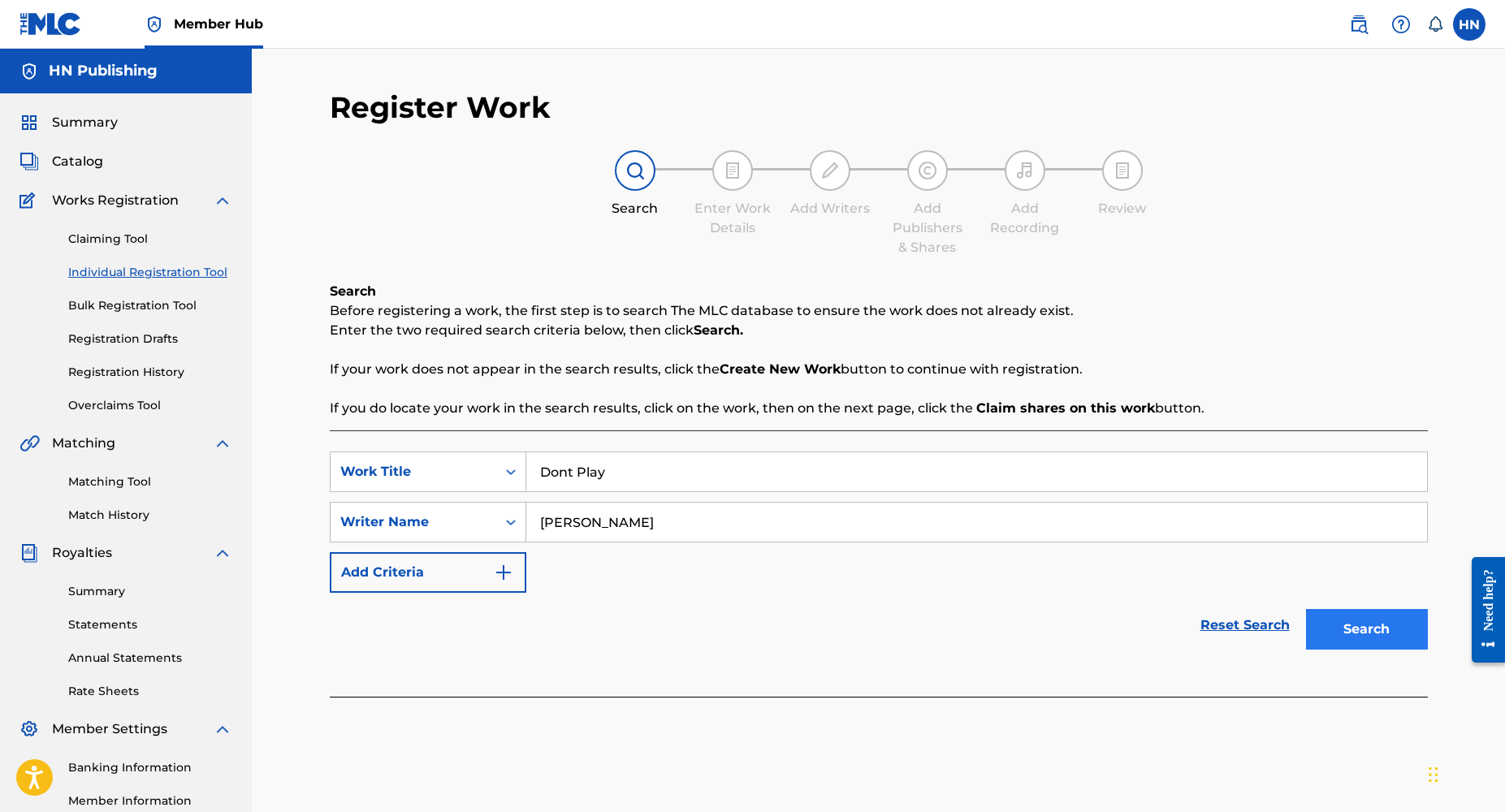
type input "[PERSON_NAME]"
click at [1384, 641] on button "Search" at bounding box center [1367, 629] width 122 height 40
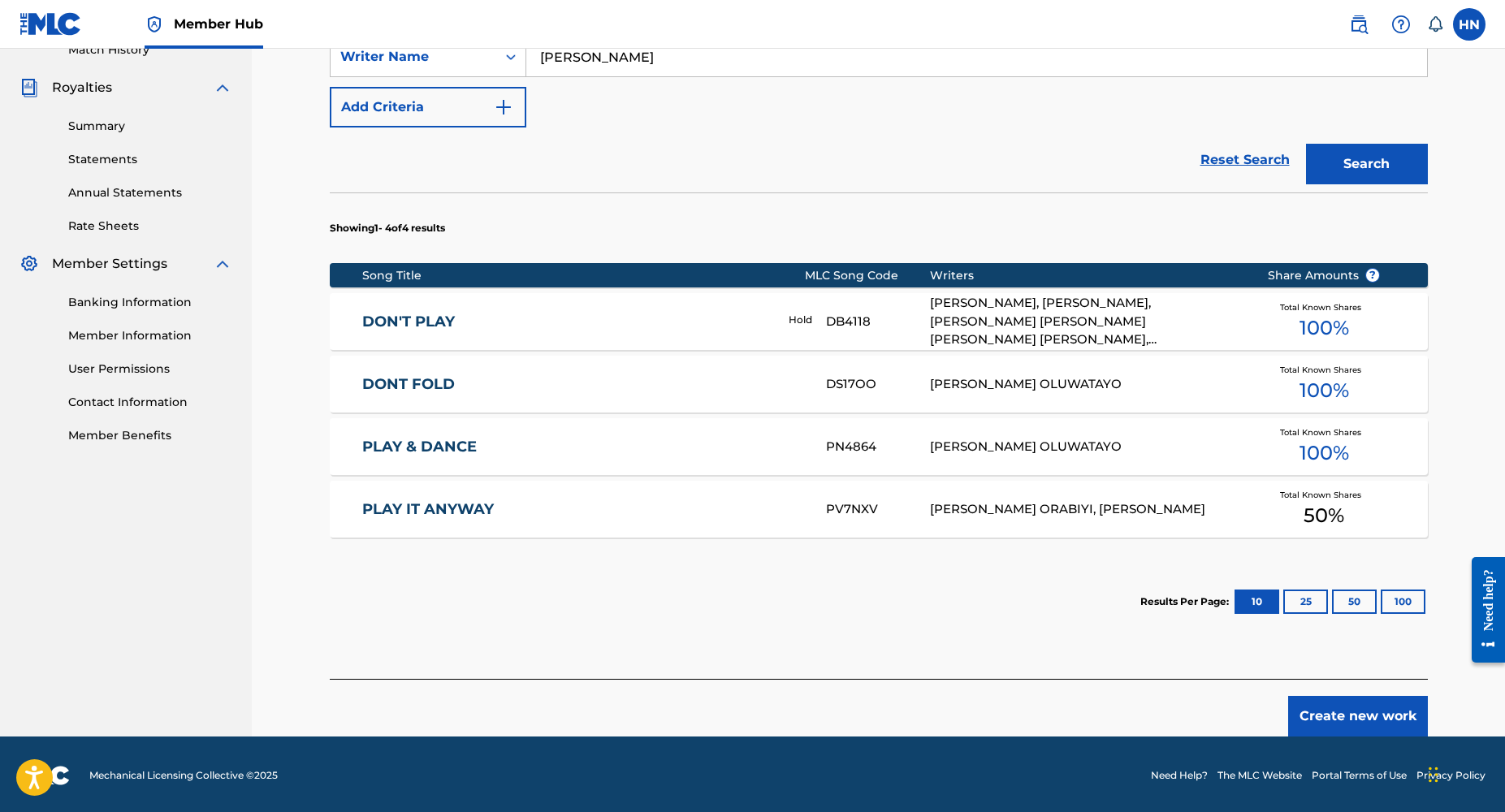
scroll to position [468, 0]
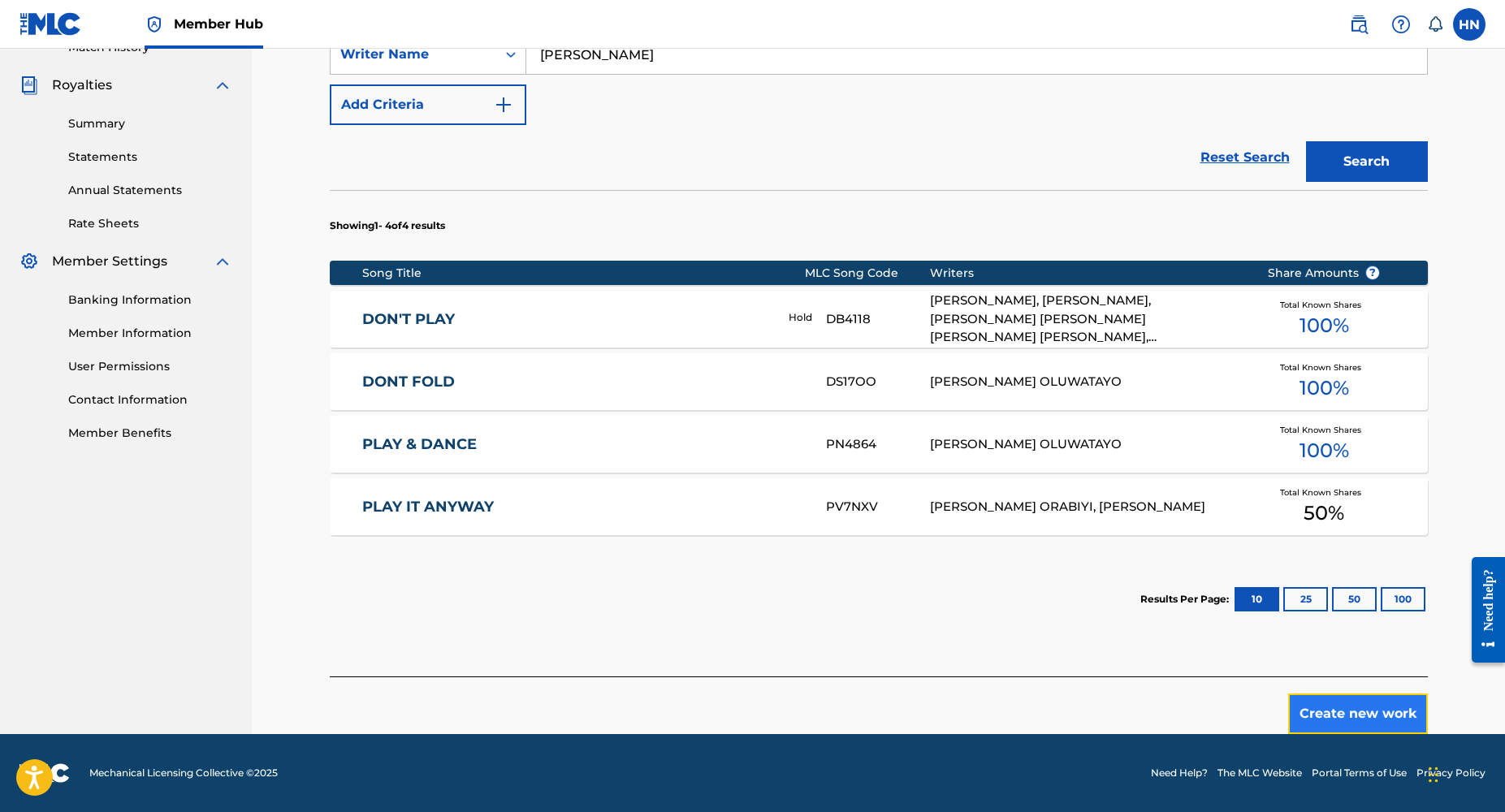
click at [1330, 714] on button "Create new work" at bounding box center [1358, 714] width 140 height 40
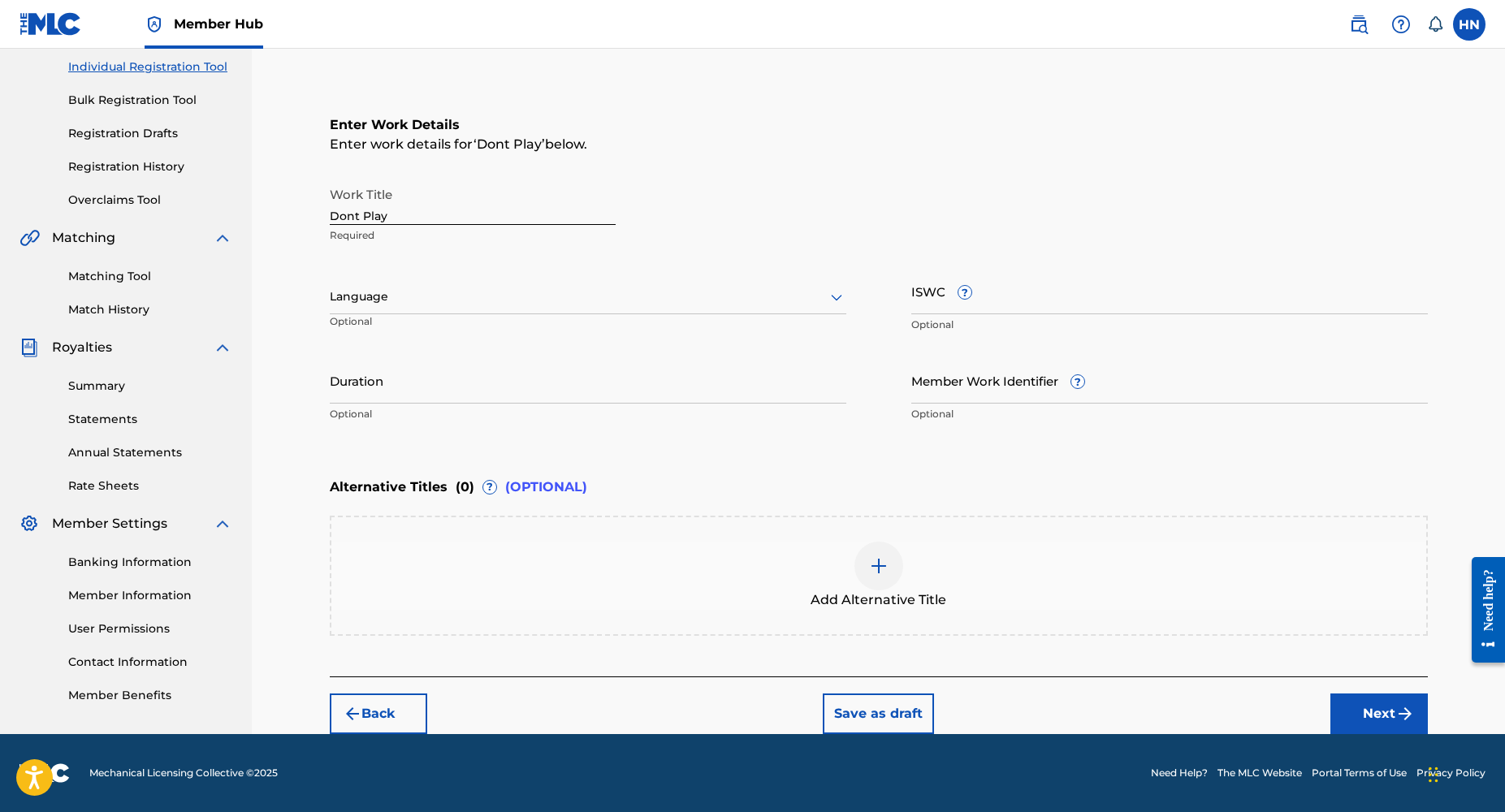
scroll to position [205, 0]
click at [409, 300] on div at bounding box center [588, 297] width 517 height 21
click at [447, 347] on div "English" at bounding box center [588, 333] width 515 height 36
click at [430, 389] on input "Duration" at bounding box center [588, 381] width 517 height 46
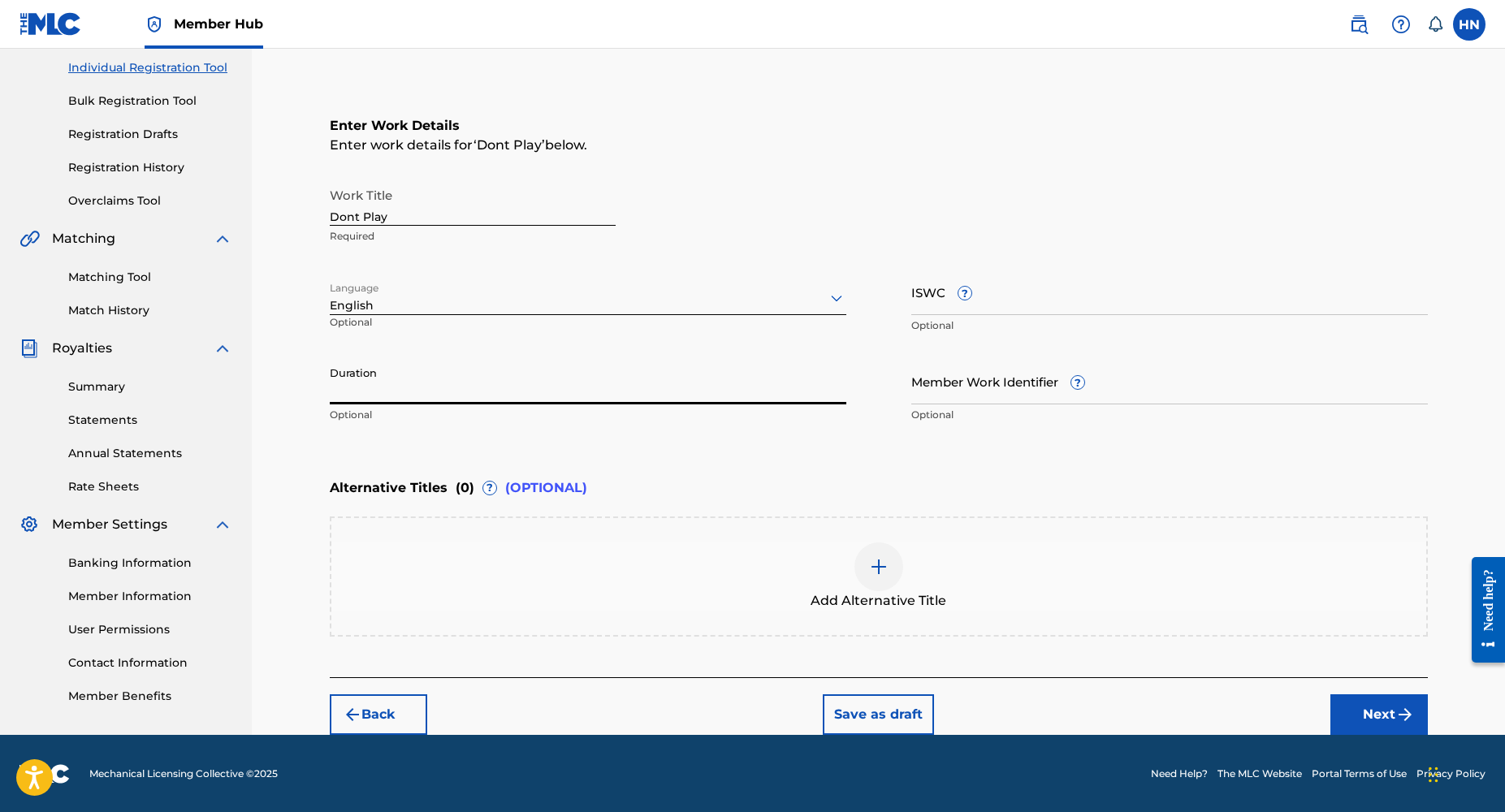
click at [368, 390] on input "Duration" at bounding box center [588, 381] width 517 height 46
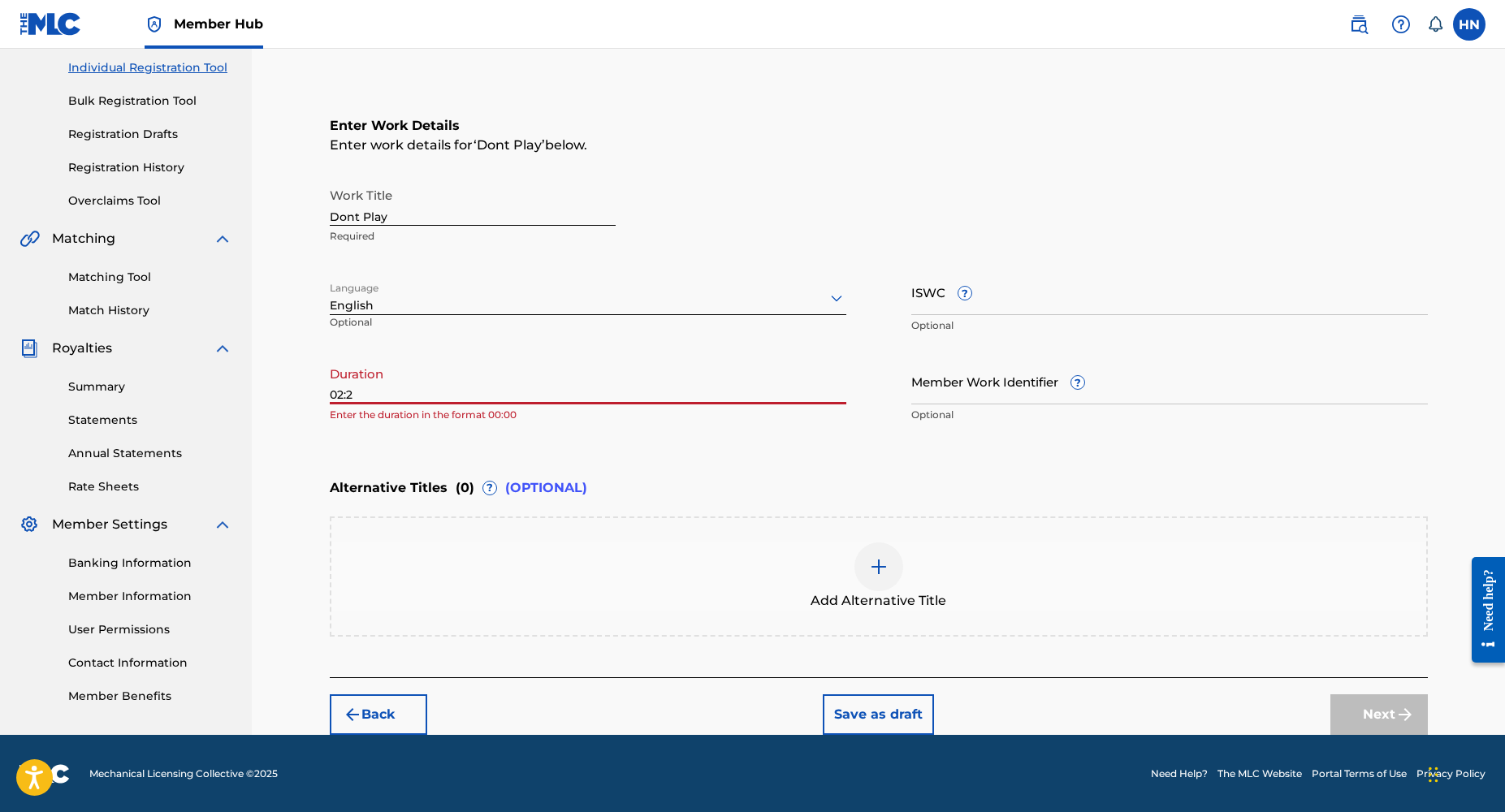
type input "02:28"
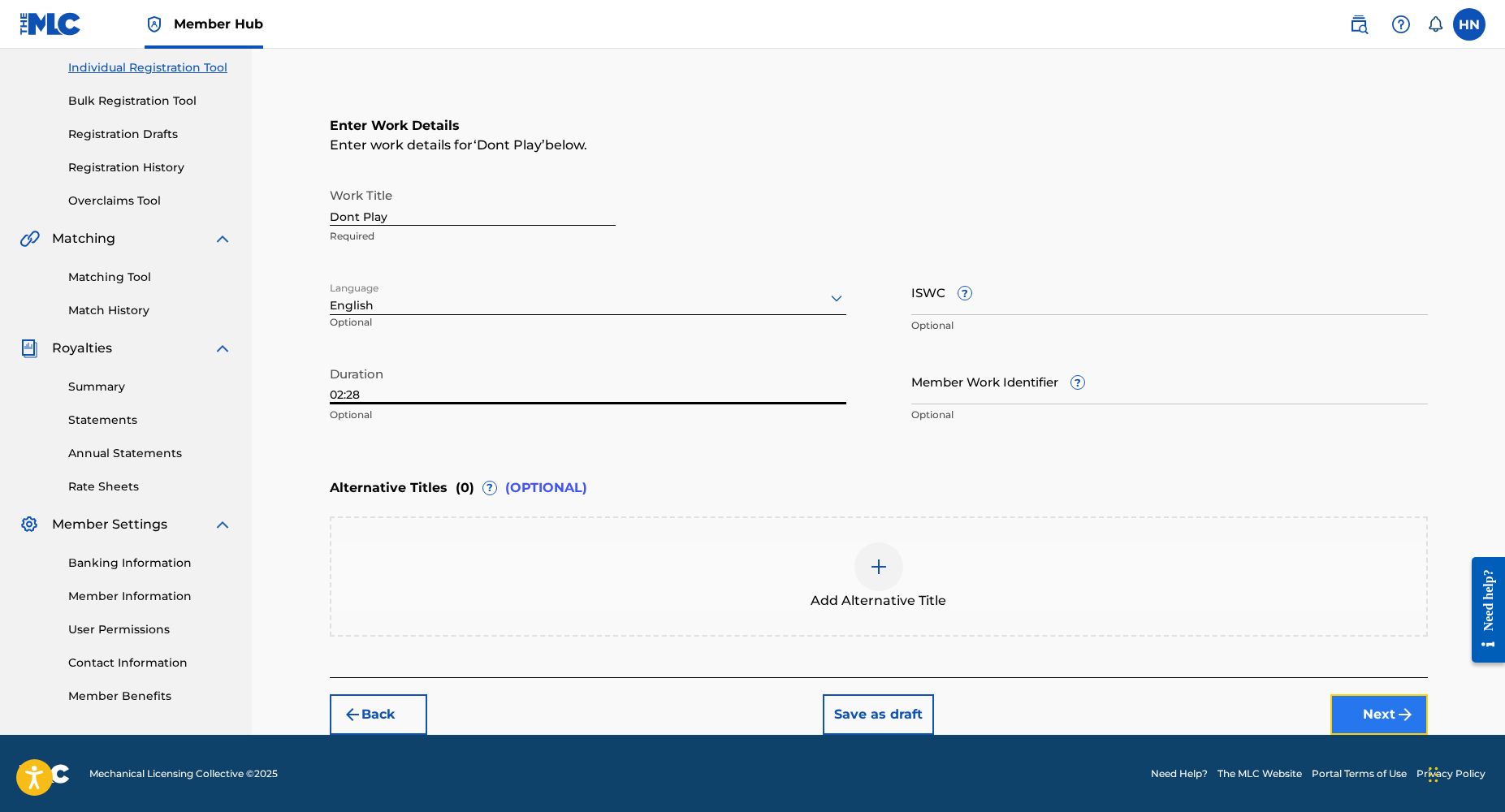
click at [1365, 721] on button "Next" at bounding box center [1379, 715] width 97 height 40
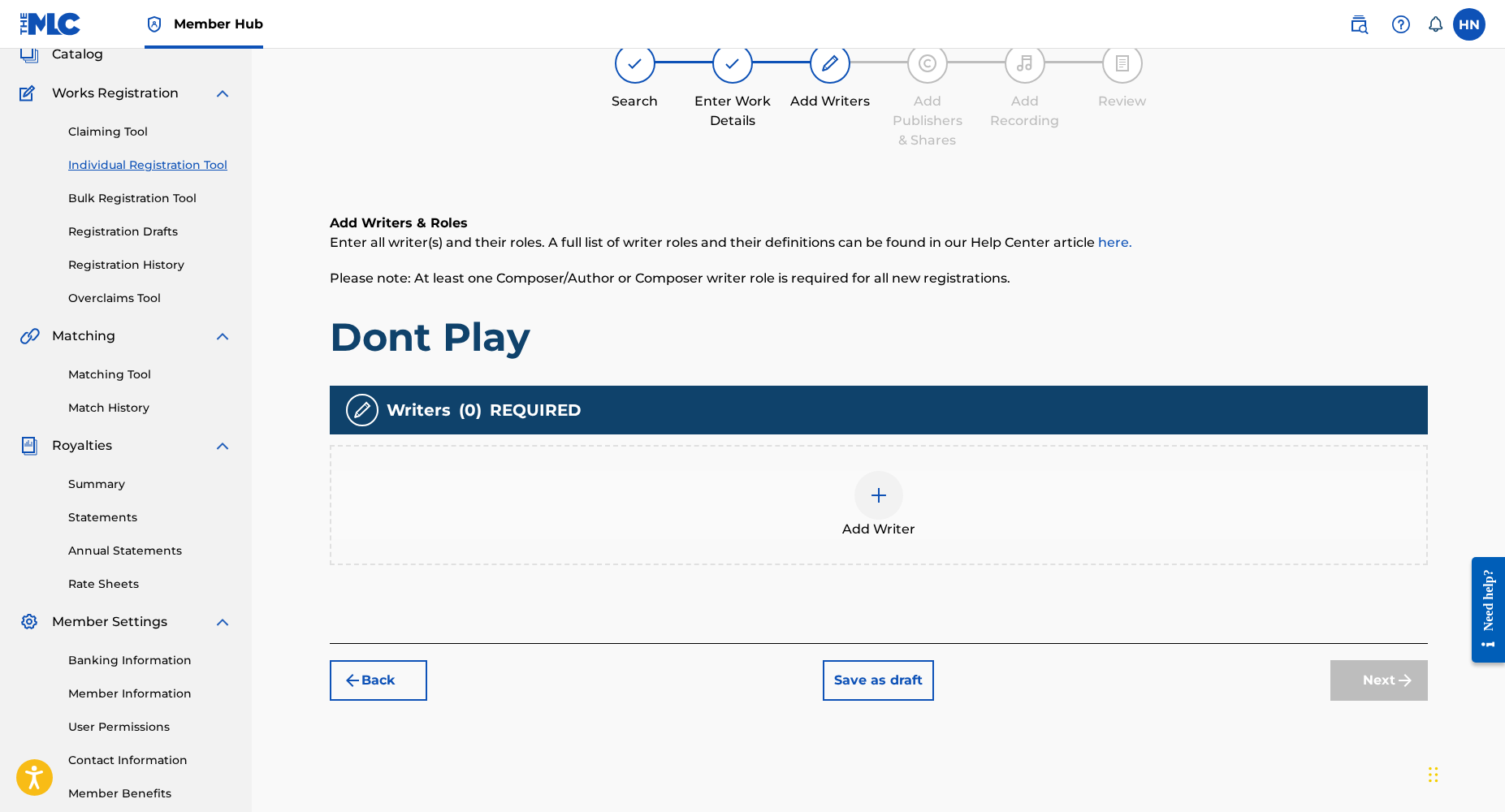
scroll to position [73, 0]
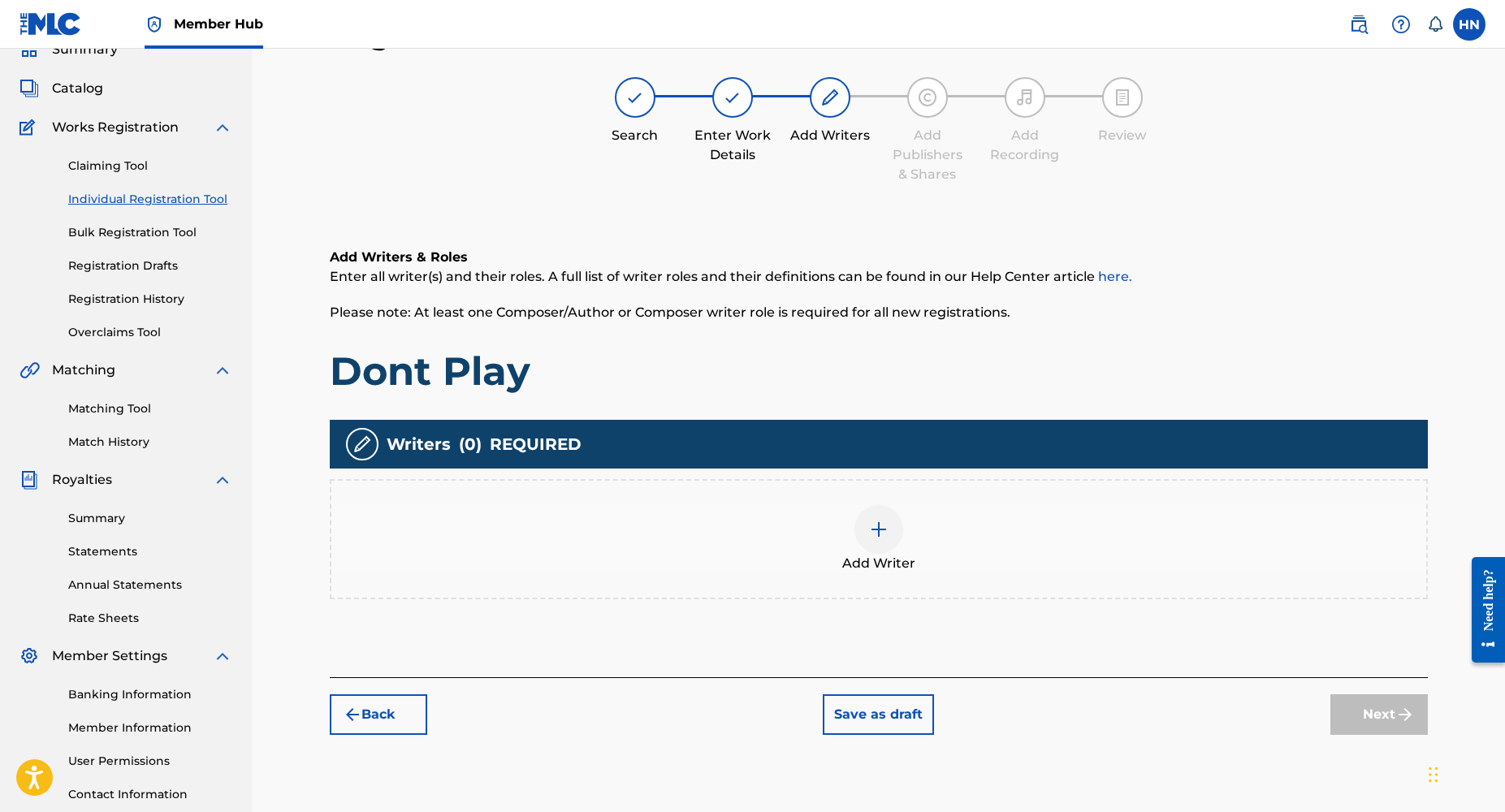
click at [886, 527] on img at bounding box center [879, 530] width 20 height 20
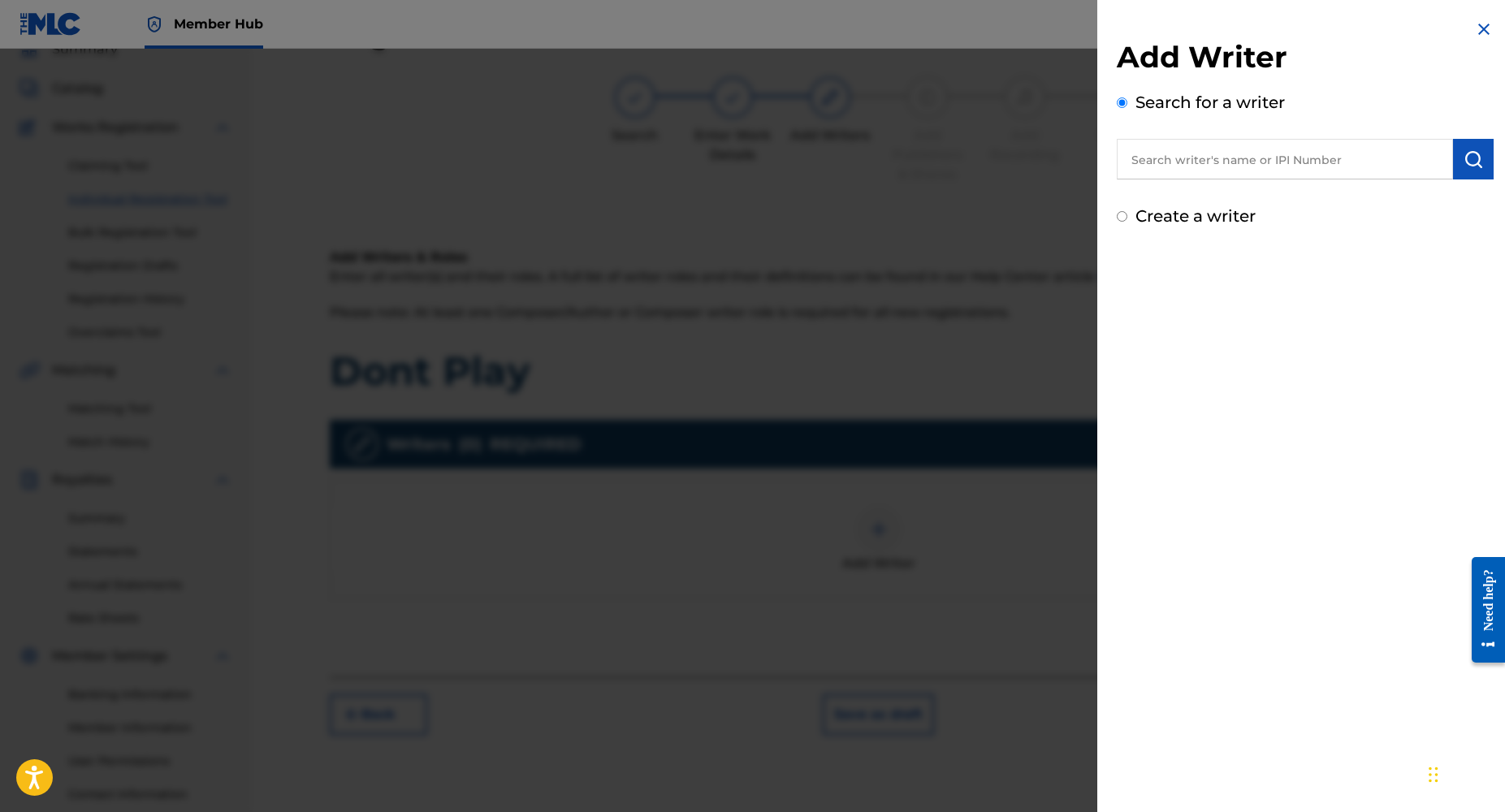
click at [1210, 162] on input "text" at bounding box center [1286, 158] width 337 height 40
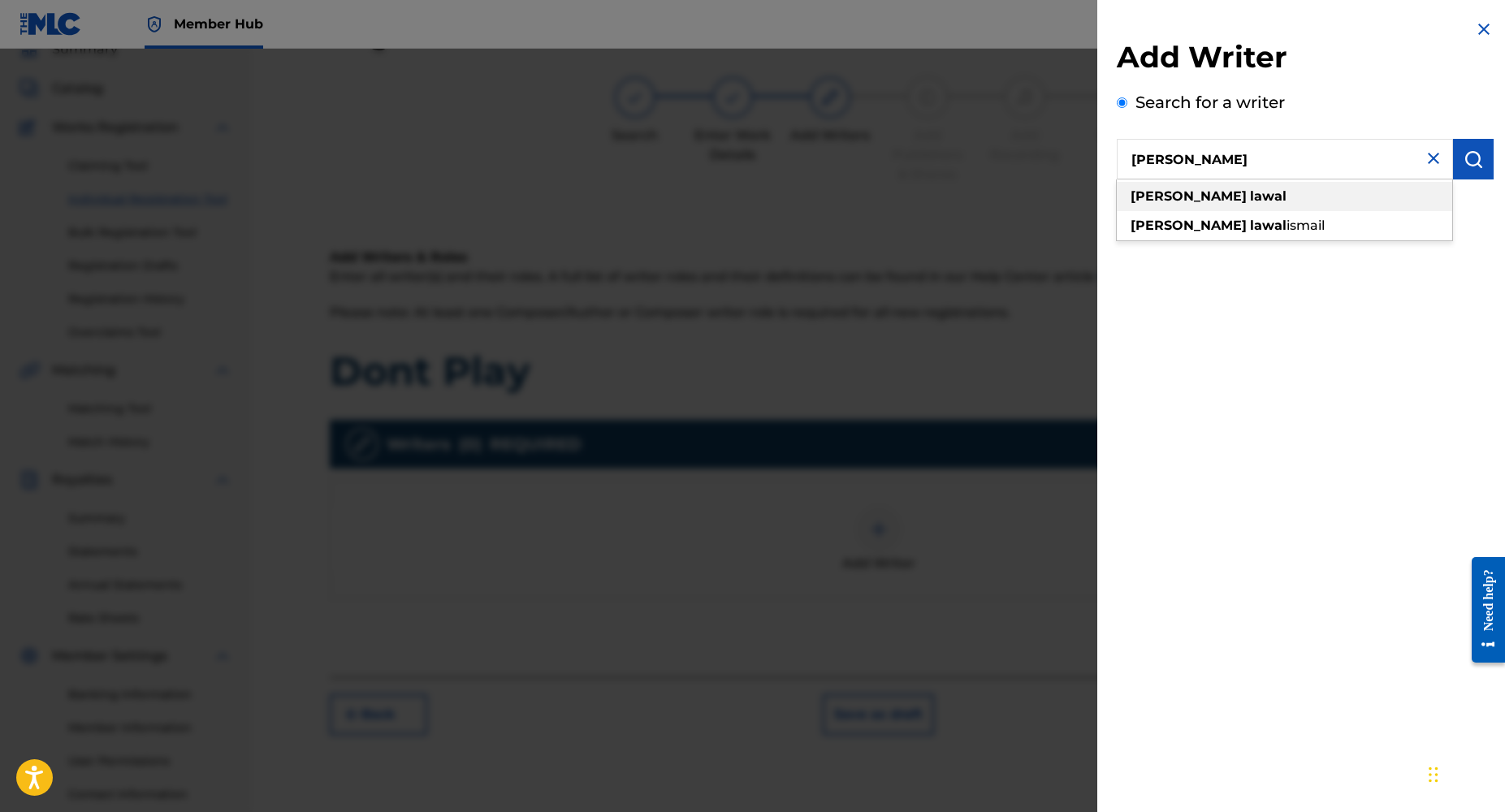
type input "[PERSON_NAME]"
click at [1309, 195] on div "[PERSON_NAME]" at bounding box center [1285, 197] width 336 height 30
click at [1458, 162] on button "submit" at bounding box center [1474, 158] width 40 height 40
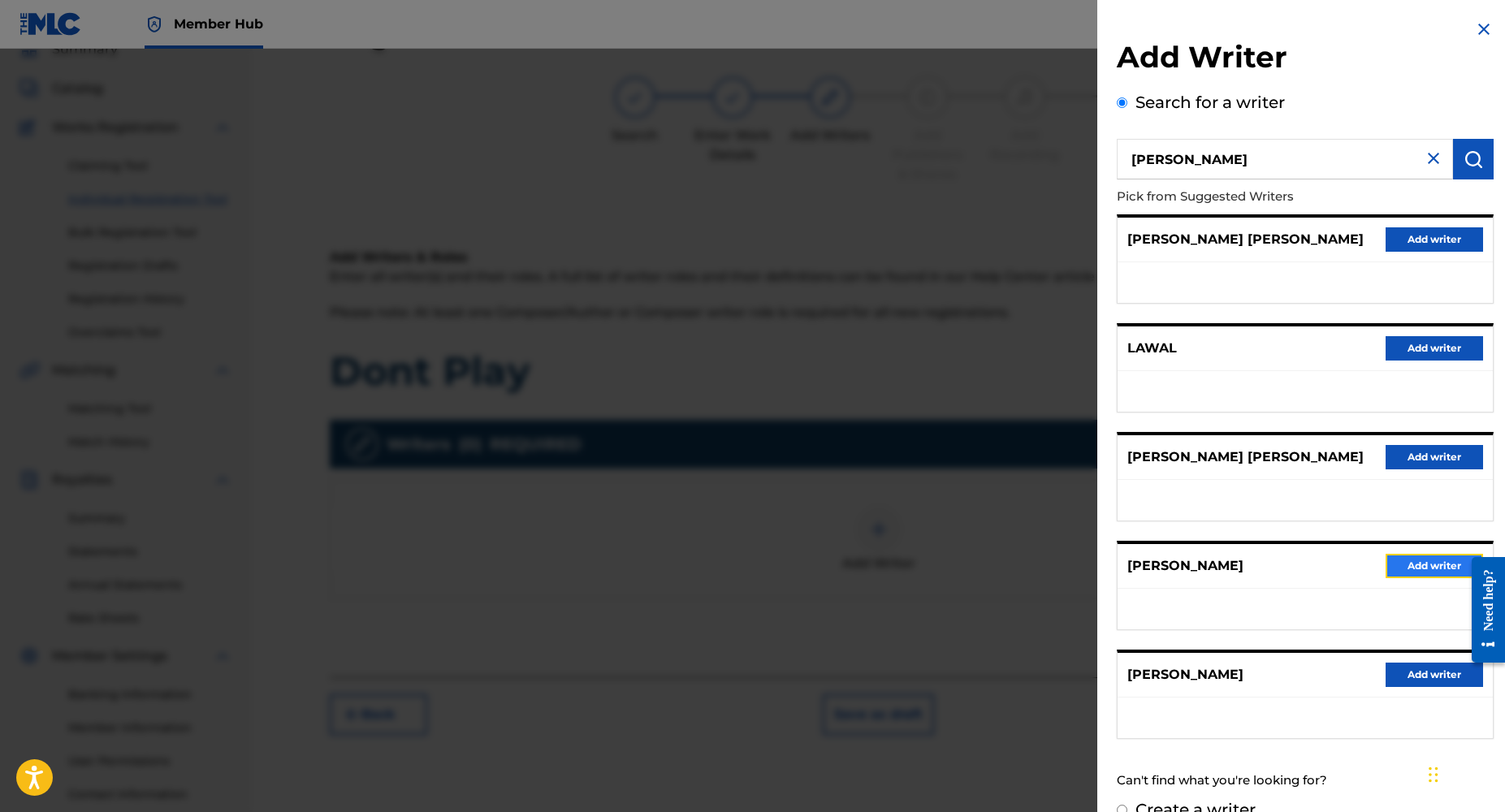
click at [1416, 566] on button "Add writer" at bounding box center [1434, 566] width 97 height 25
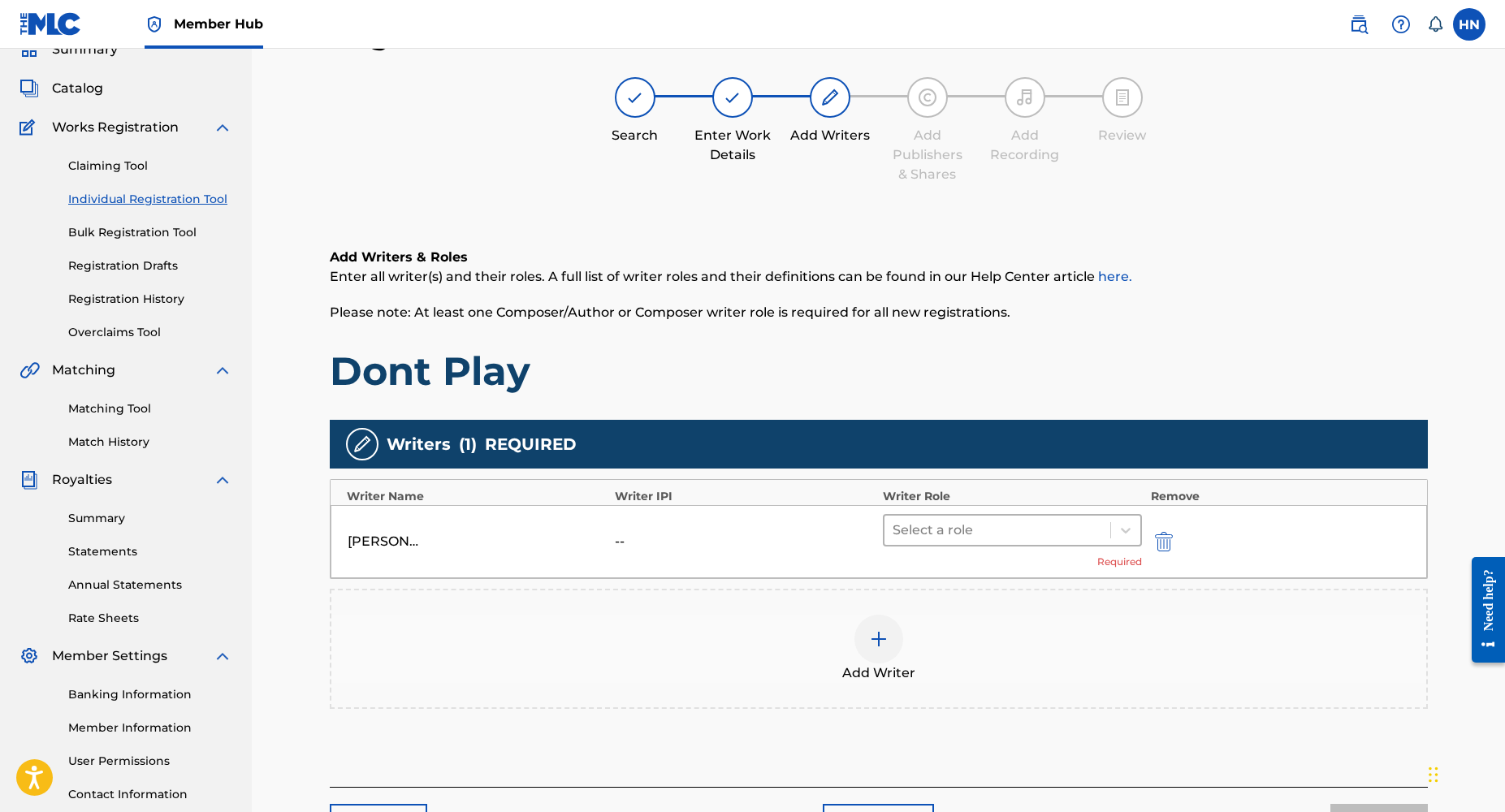
click at [948, 526] on div at bounding box center [998, 530] width 211 height 23
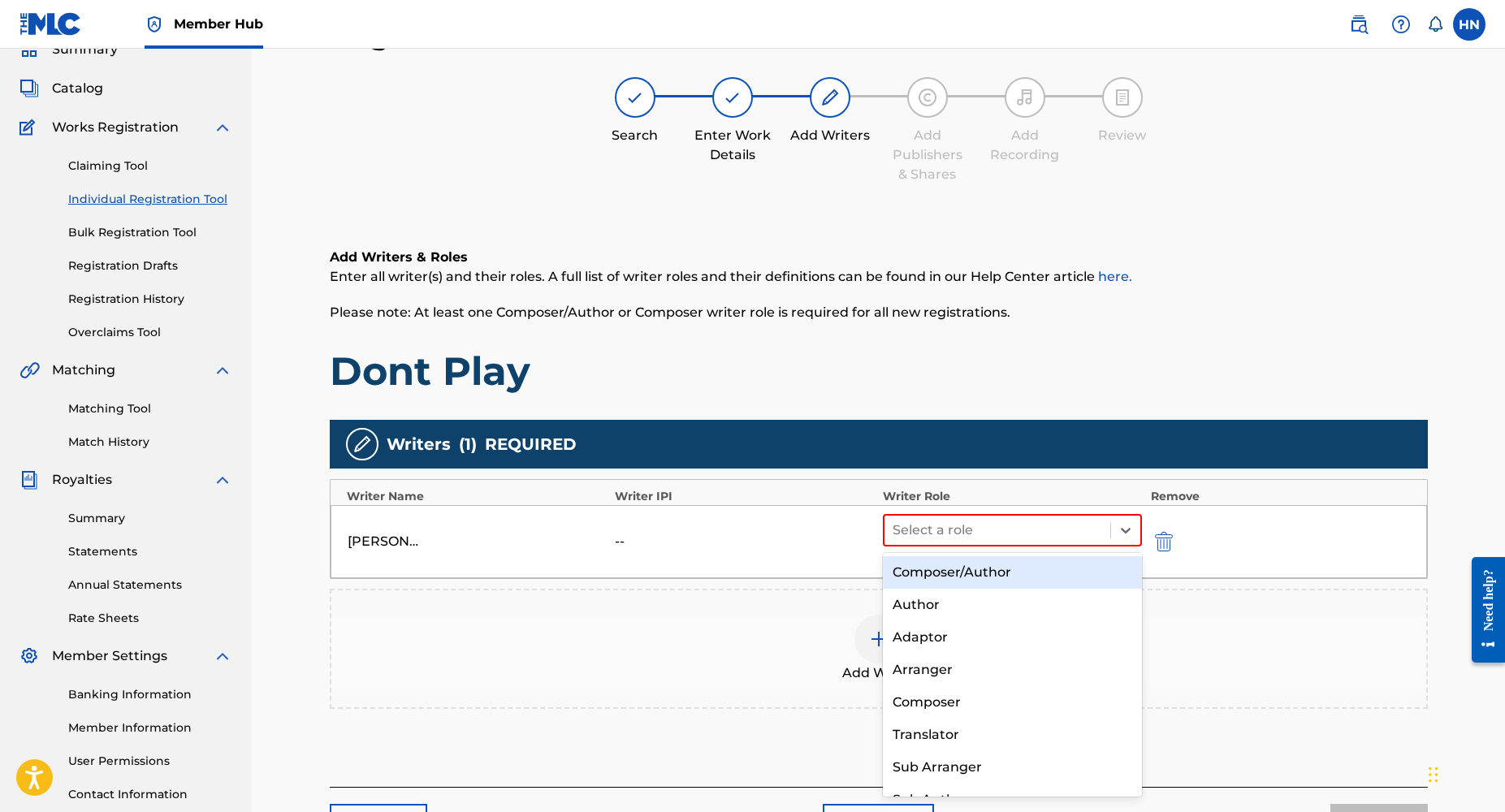
click at [955, 582] on div "Composer/Author" at bounding box center [1013, 572] width 260 height 32
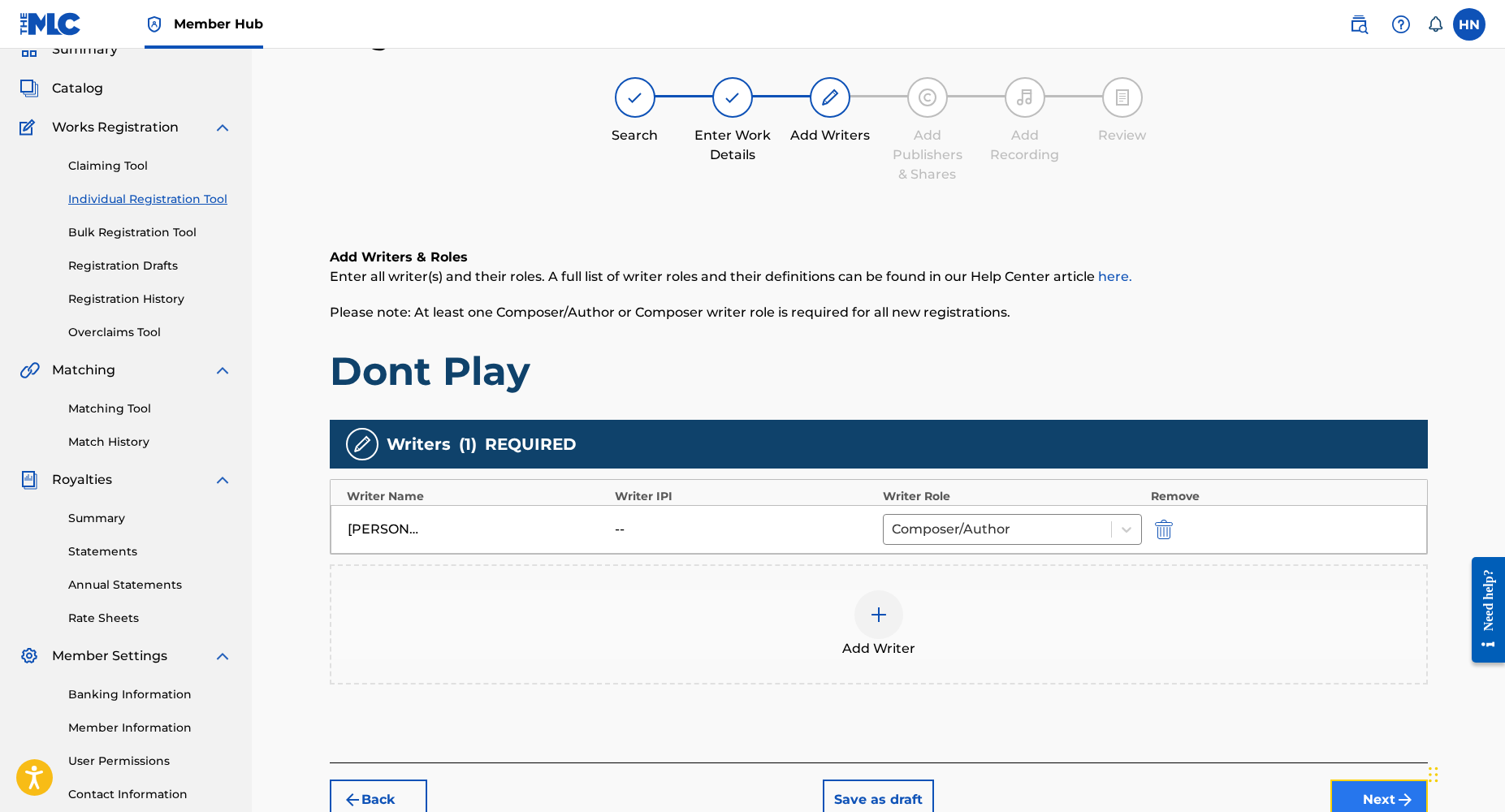
click at [1360, 797] on button "Next" at bounding box center [1379, 799] width 97 height 40
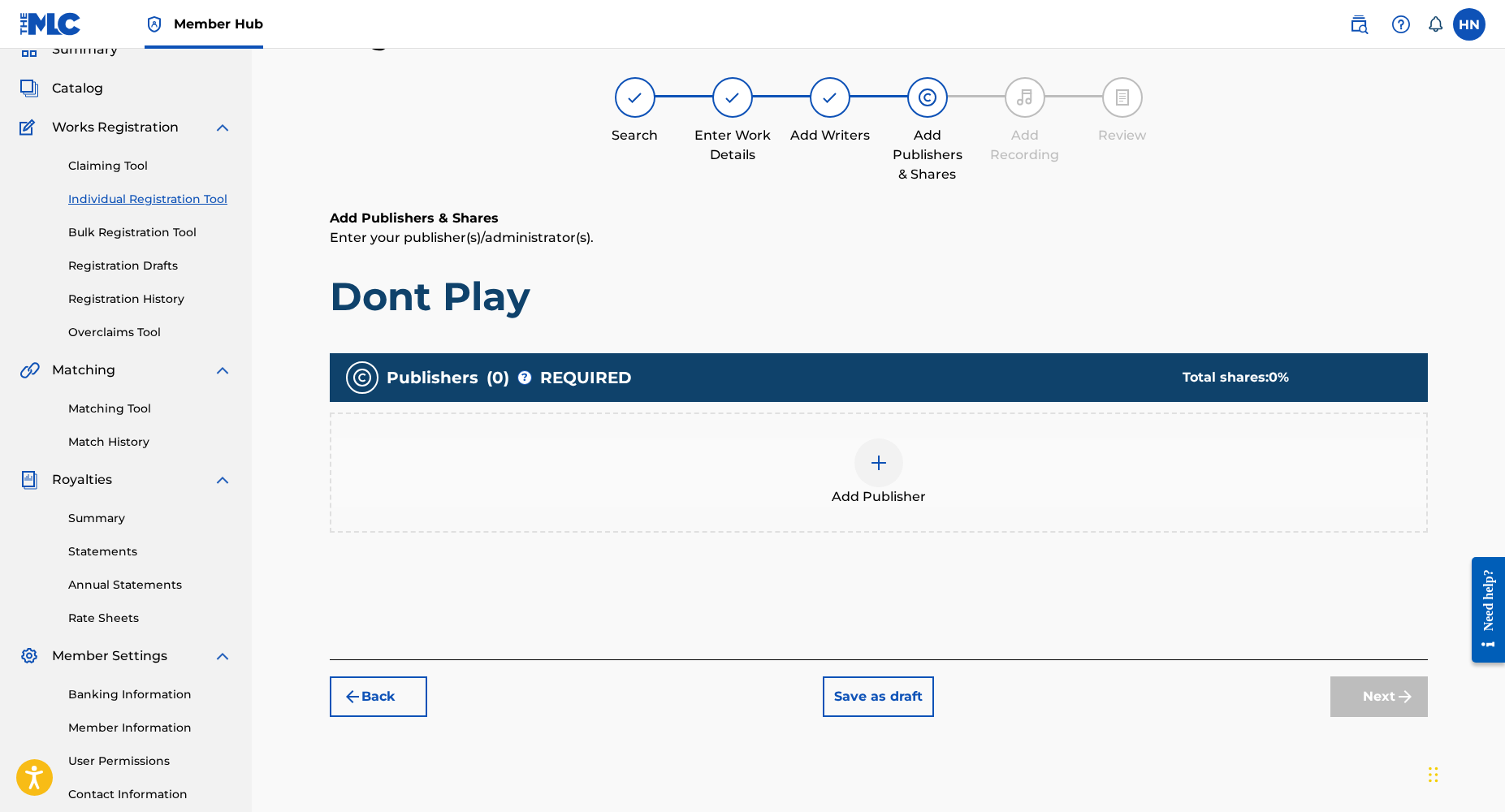
click at [881, 468] on img at bounding box center [879, 464] width 20 height 20
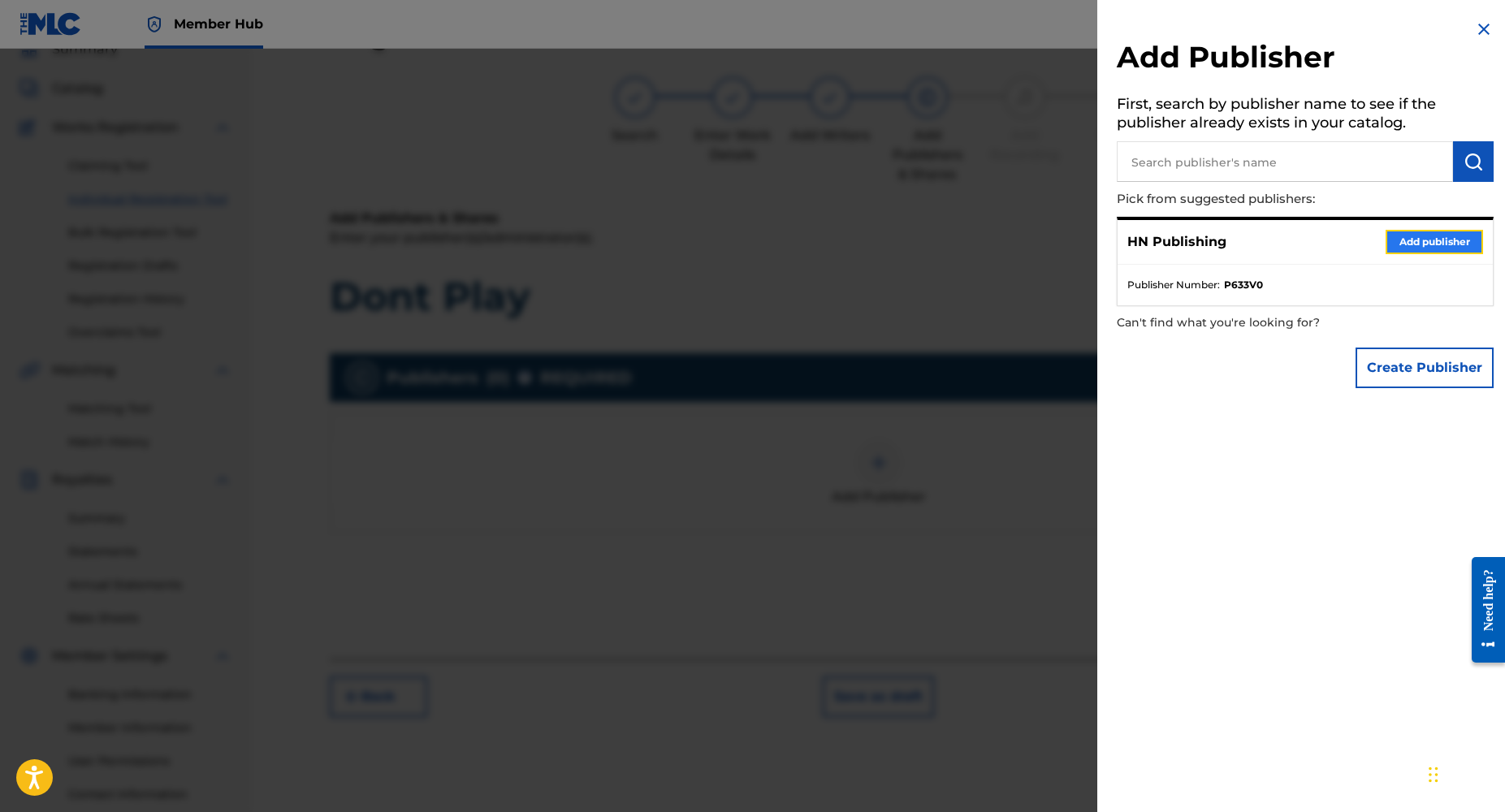
click at [1407, 248] on button "Add publisher" at bounding box center [1434, 242] width 97 height 25
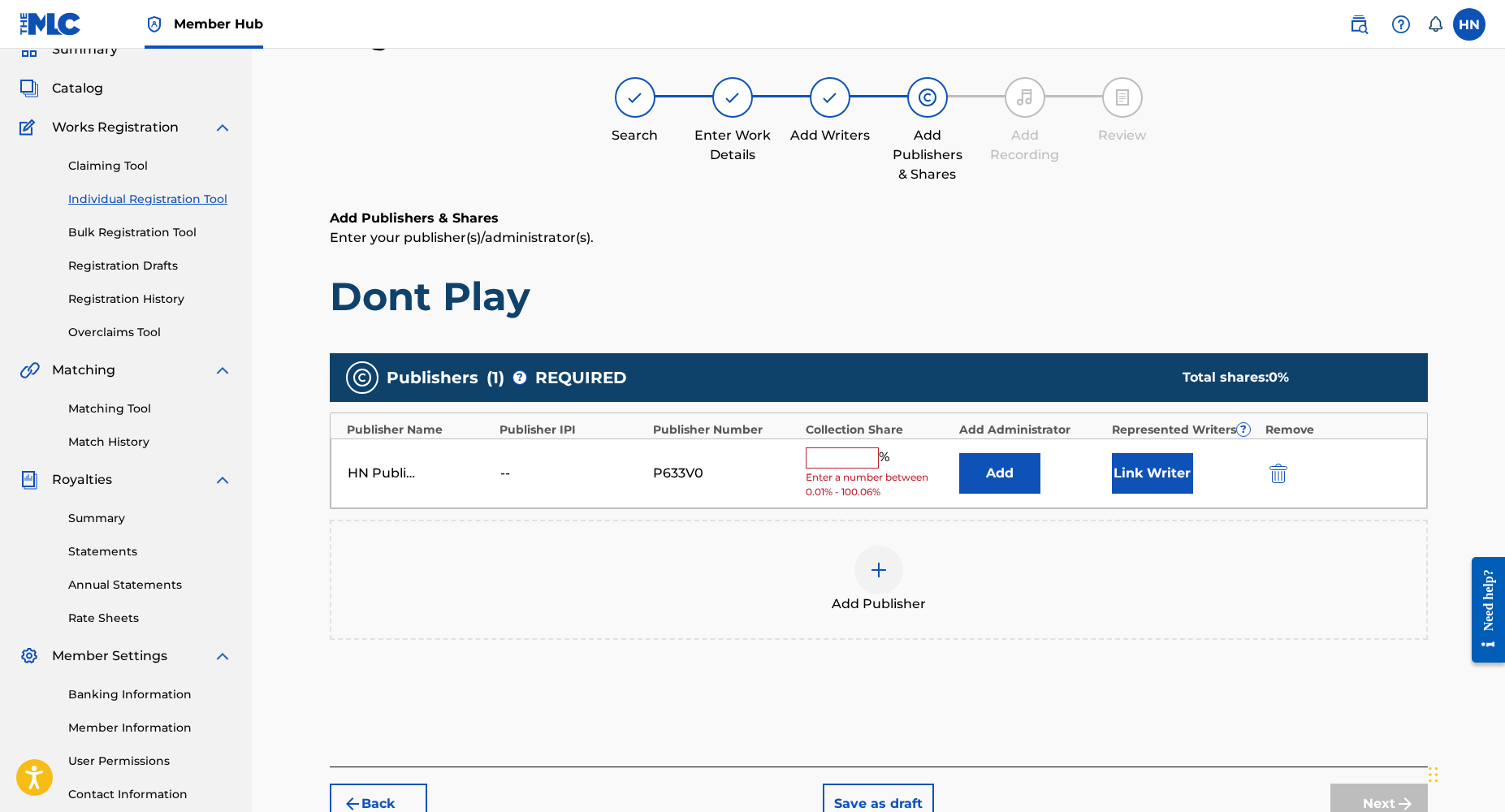
click at [848, 458] on input "text" at bounding box center [843, 458] width 73 height 21
type input "100"
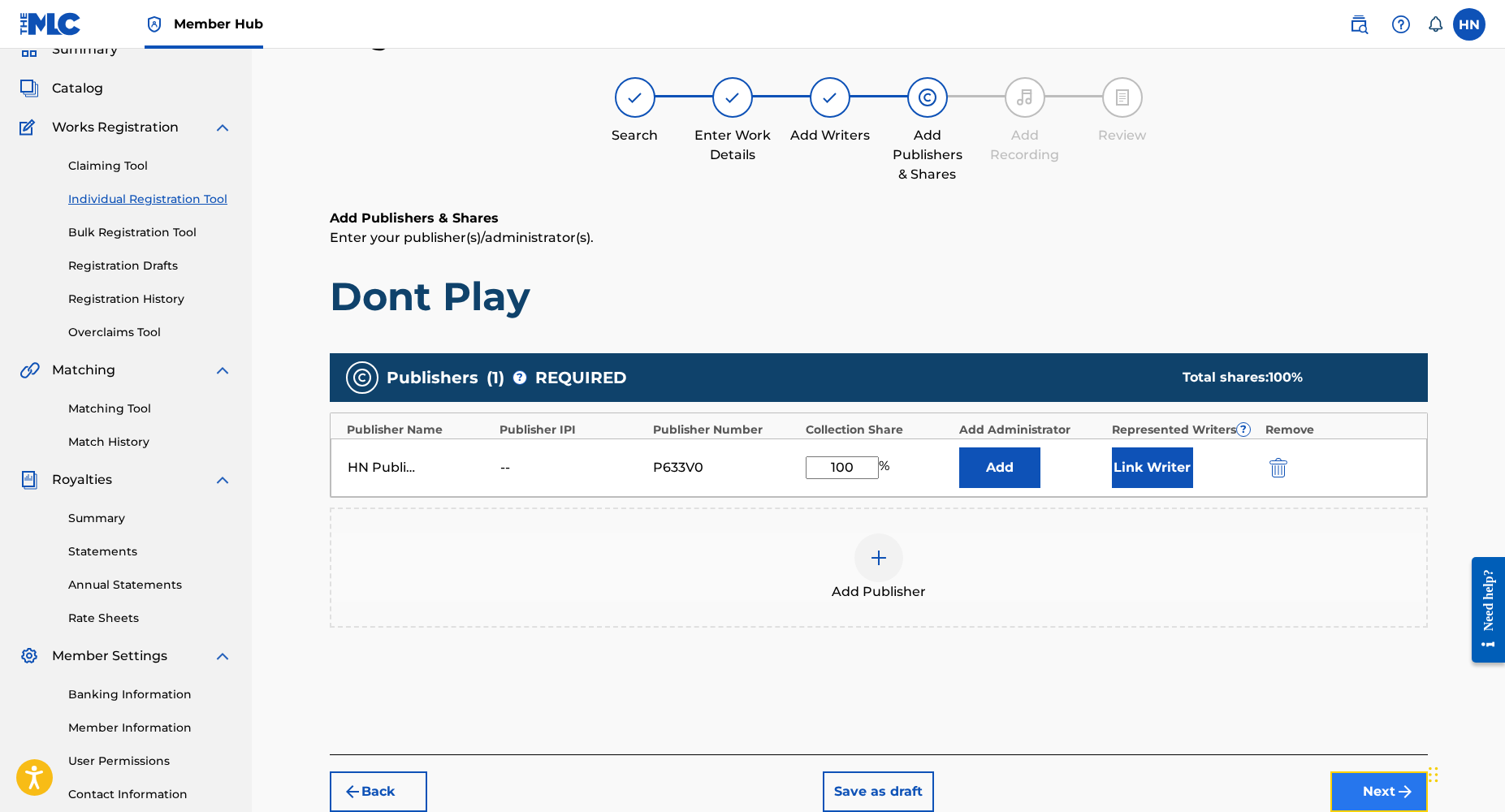
click at [1348, 783] on button "Next" at bounding box center [1379, 791] width 97 height 40
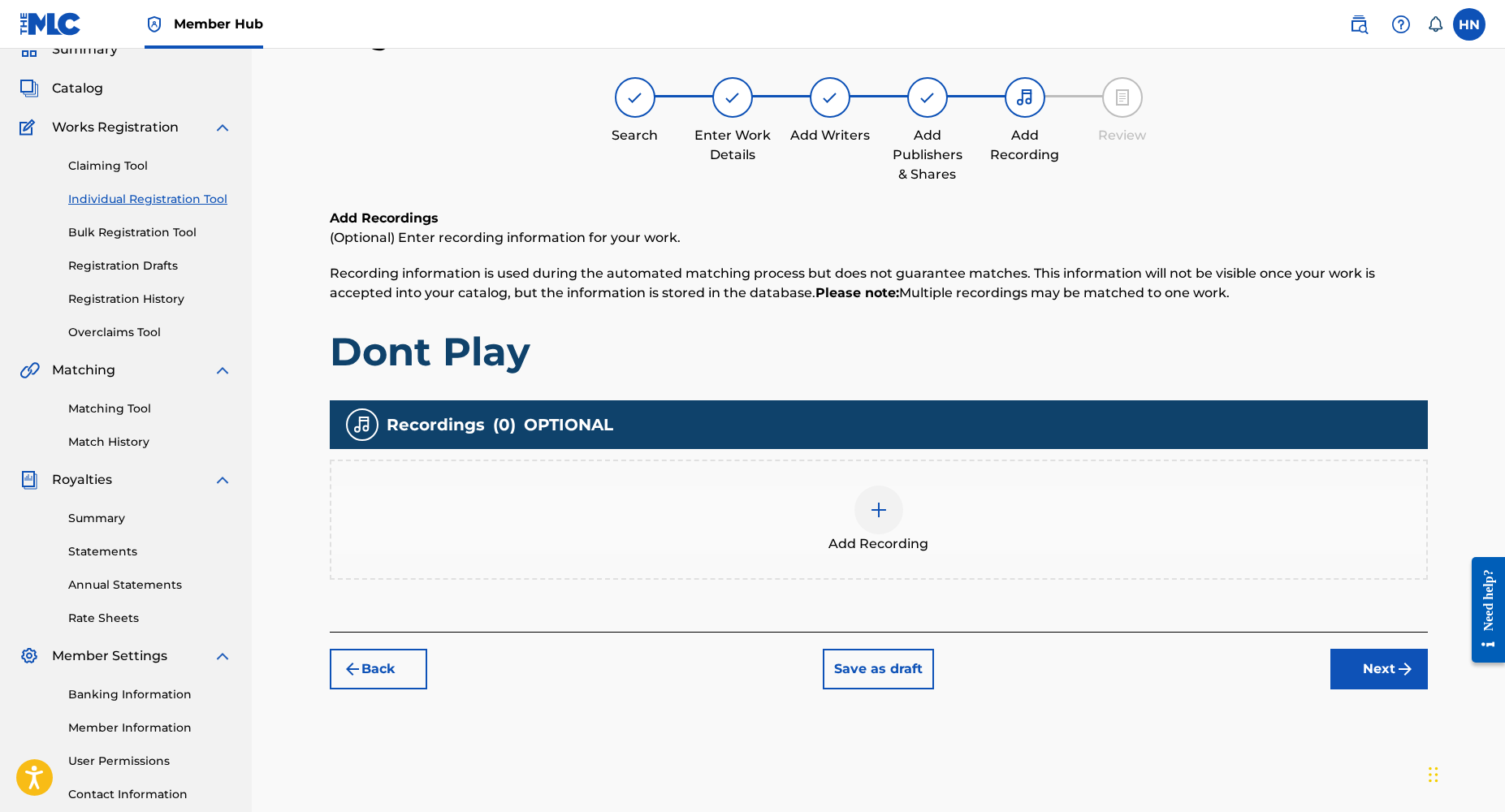
click at [882, 506] on img at bounding box center [879, 510] width 20 height 20
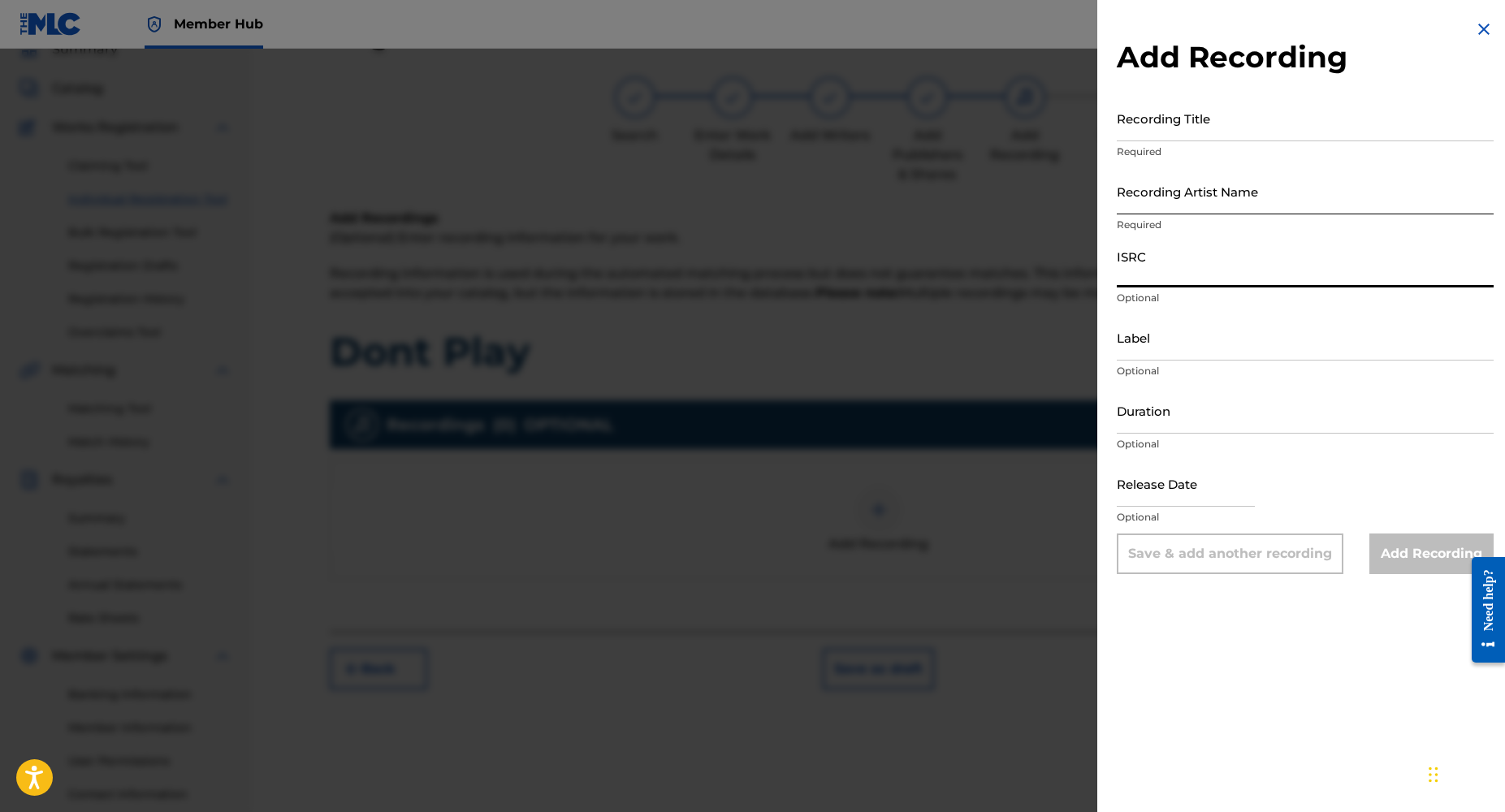
paste input "NL8RL2453765"
type input "NL8RL2453765"
click at [1169, 208] on input "Recording Artist Name" at bounding box center [1305, 191] width 377 height 46
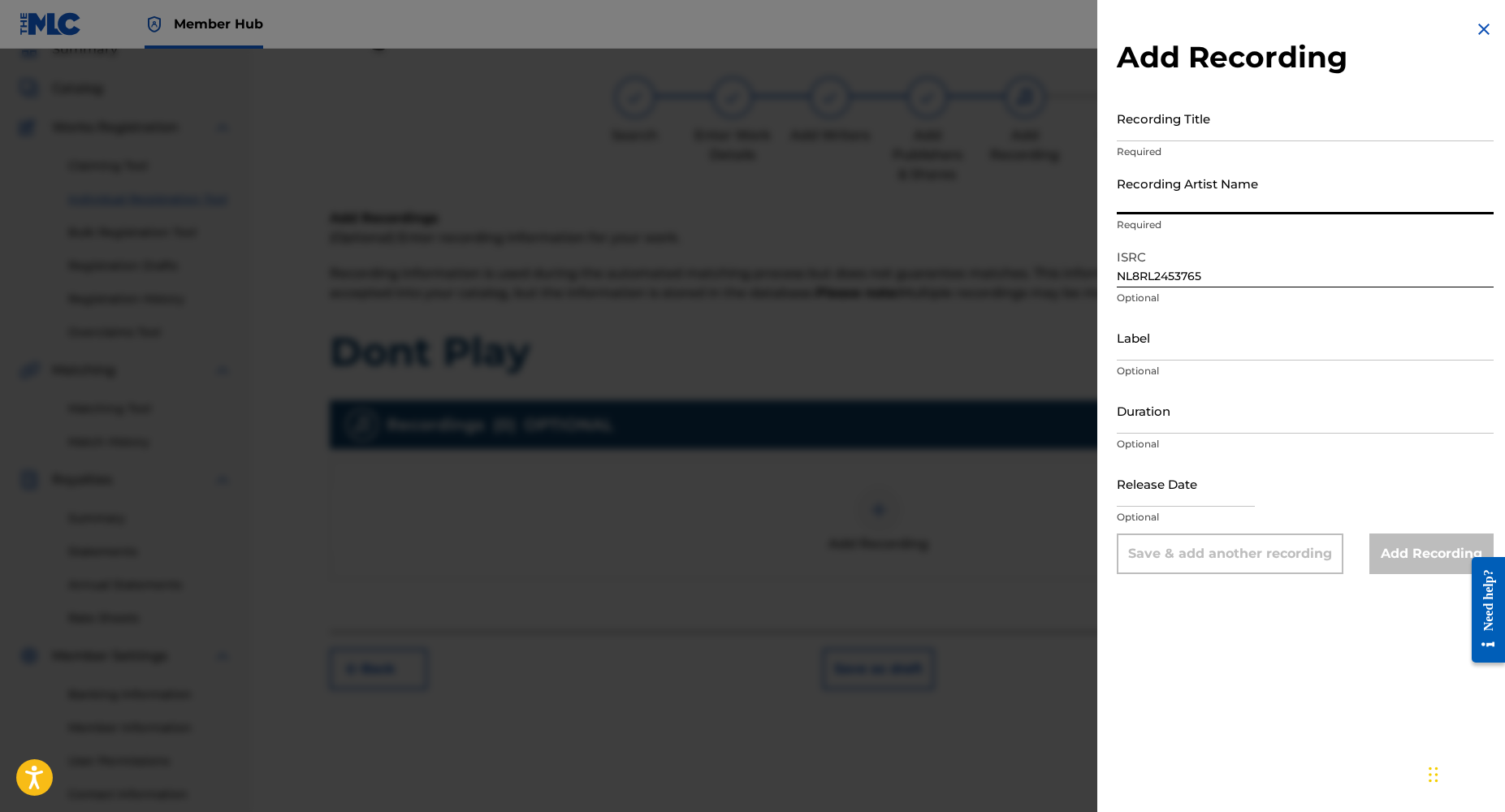
type input "Dj Yk Mule"
click at [1155, 128] on input "Recording Title" at bounding box center [1305, 118] width 377 height 46
click at [1165, 125] on input "Recording Title" at bounding box center [1305, 118] width 377 height 46
paste input "Dont Play"
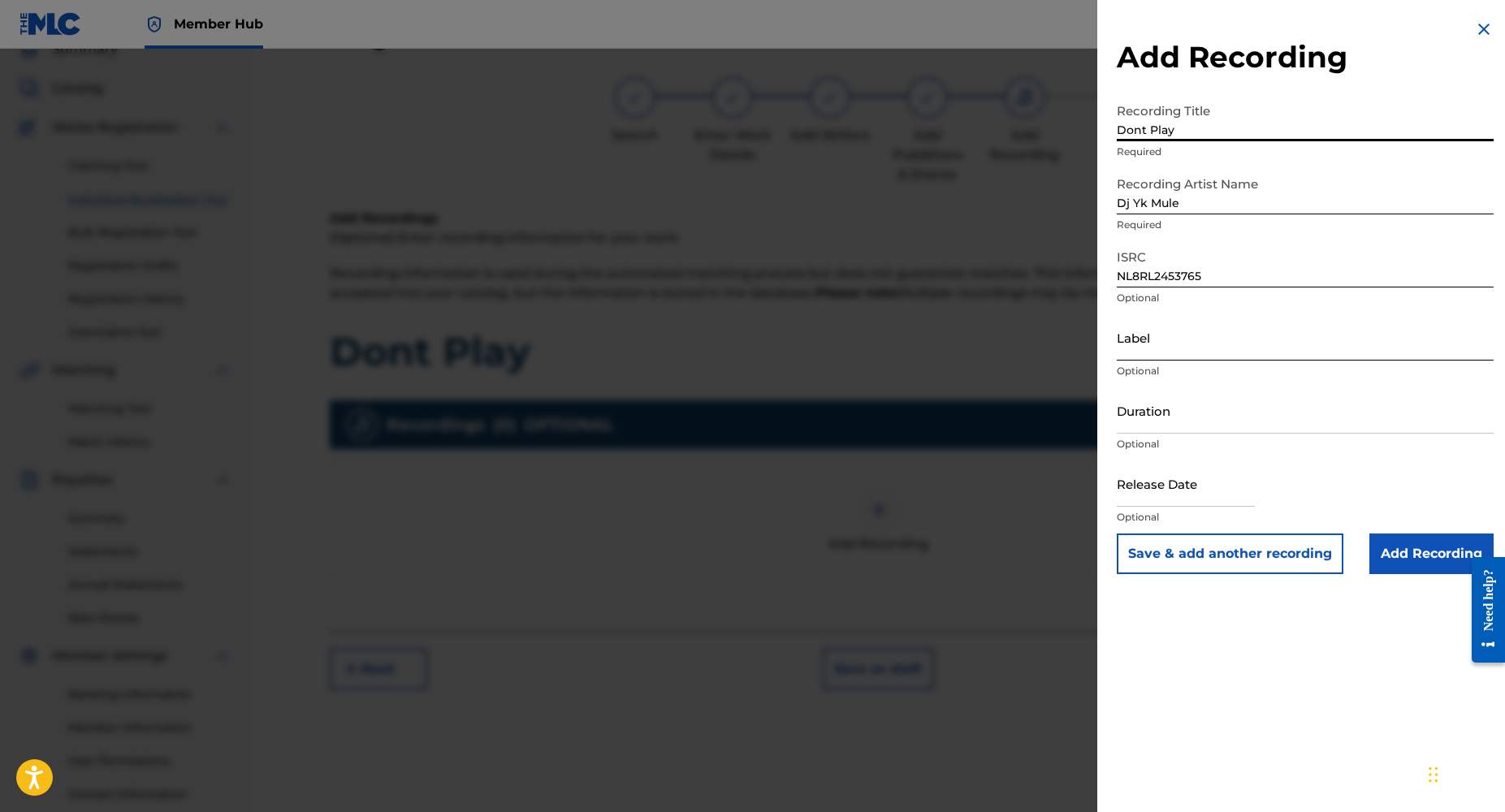
type input "Dont Play"
click at [1145, 355] on input "Label" at bounding box center [1305, 337] width 377 height 46
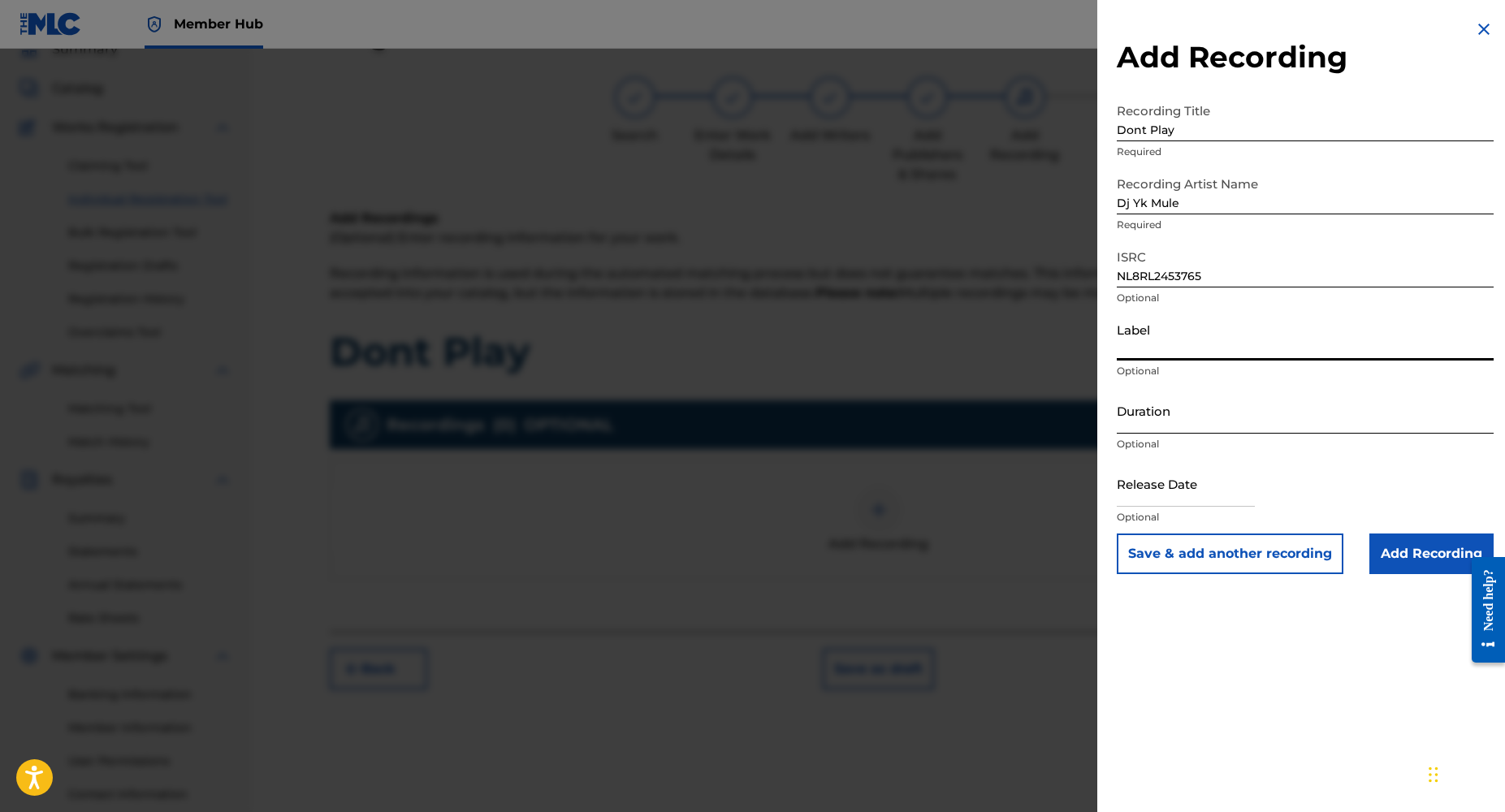
click at [1140, 421] on input "Duration" at bounding box center [1305, 410] width 377 height 46
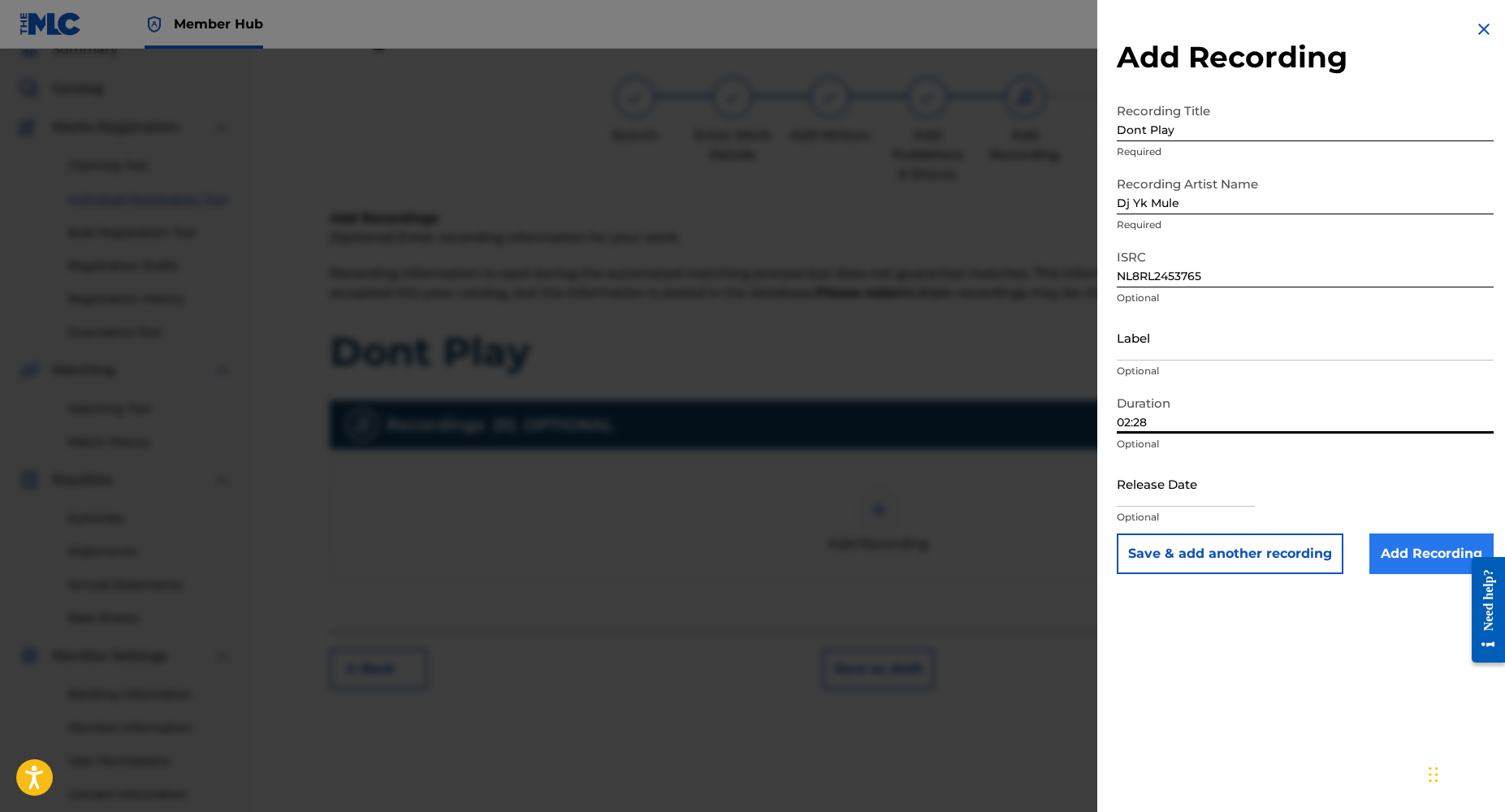
type input "02:28"
click at [1396, 556] on input "Add Recording" at bounding box center [1432, 553] width 124 height 40
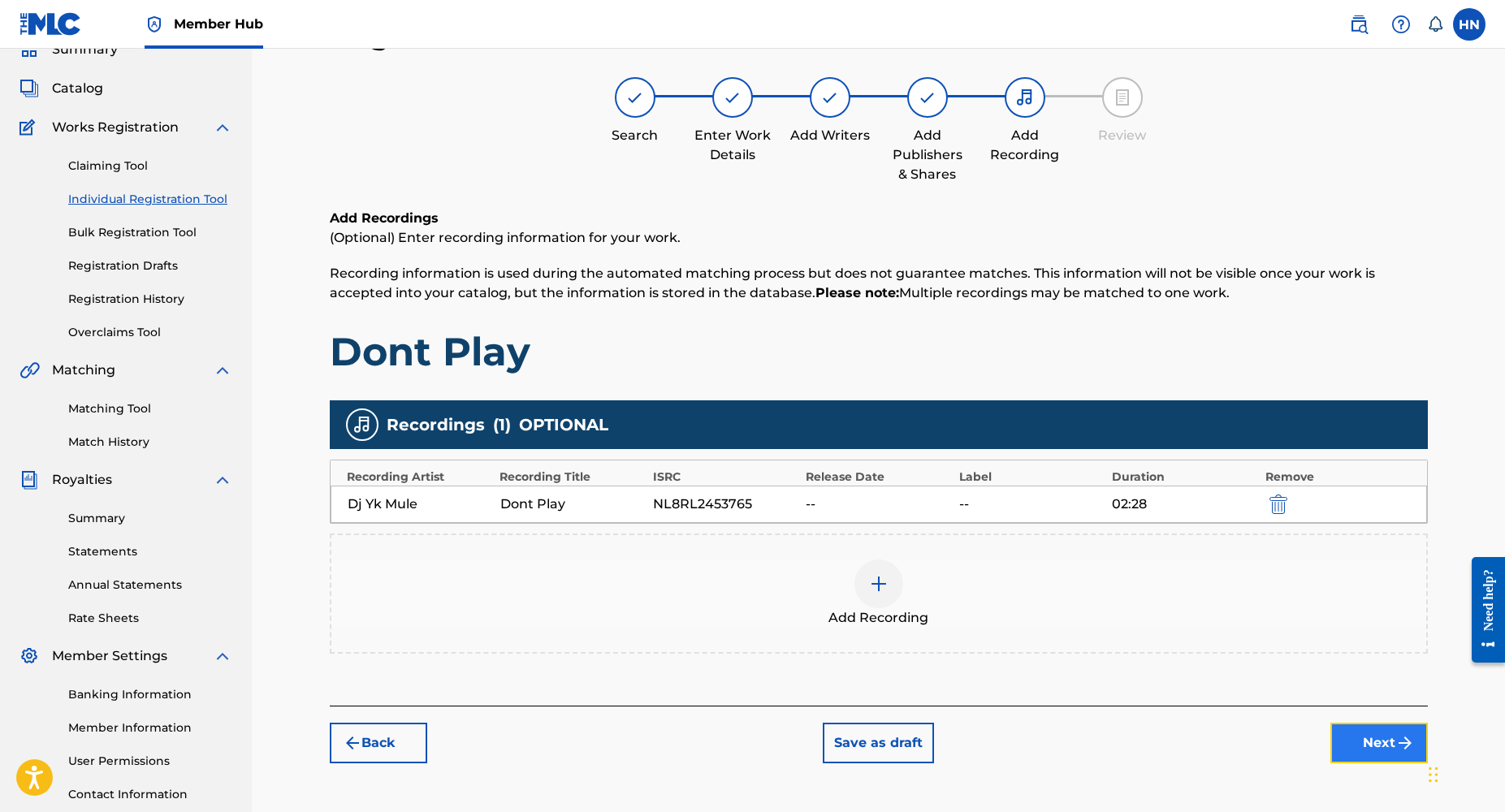
click at [1374, 746] on button "Next" at bounding box center [1379, 743] width 97 height 40
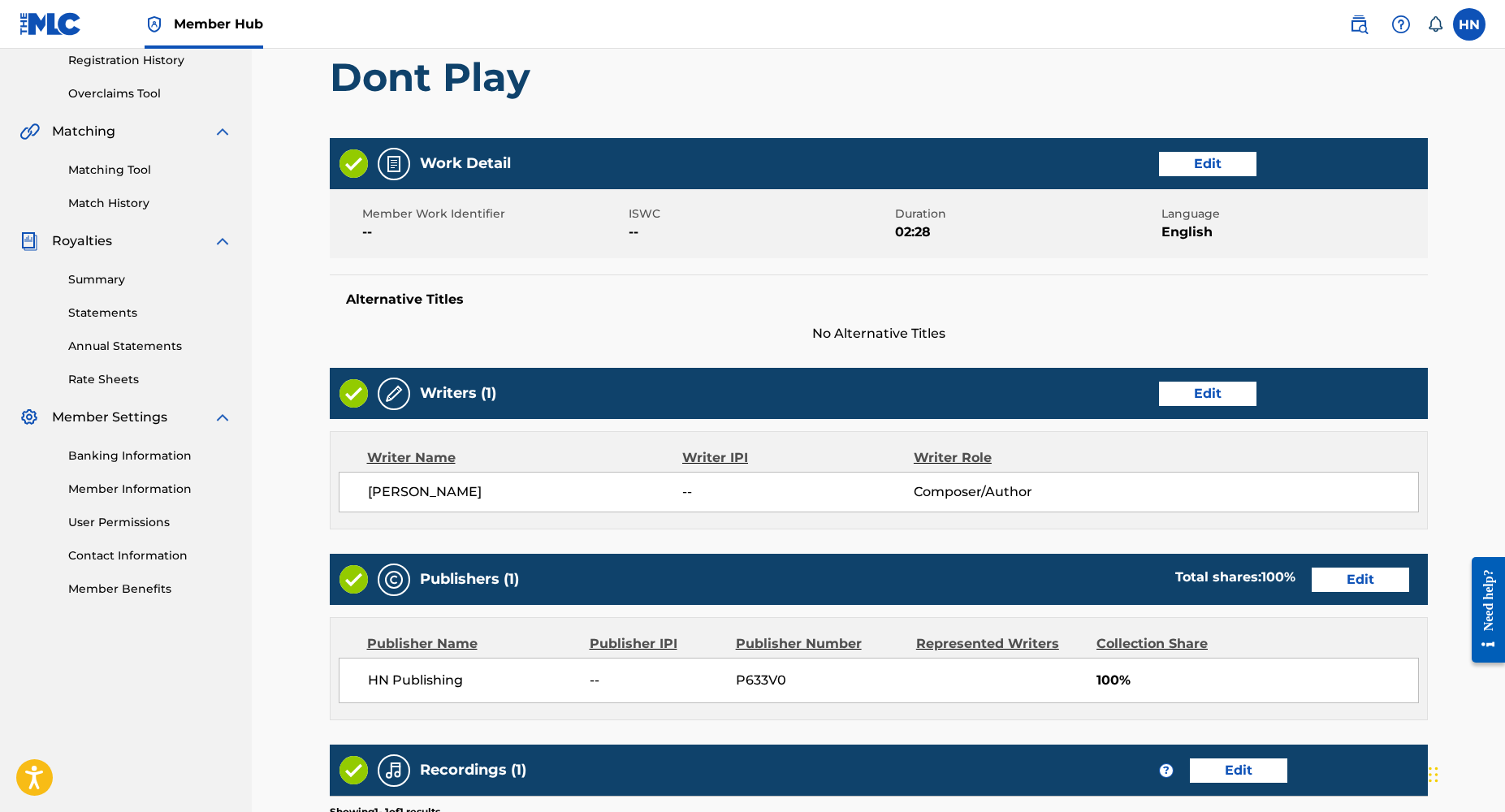
scroll to position [560, 0]
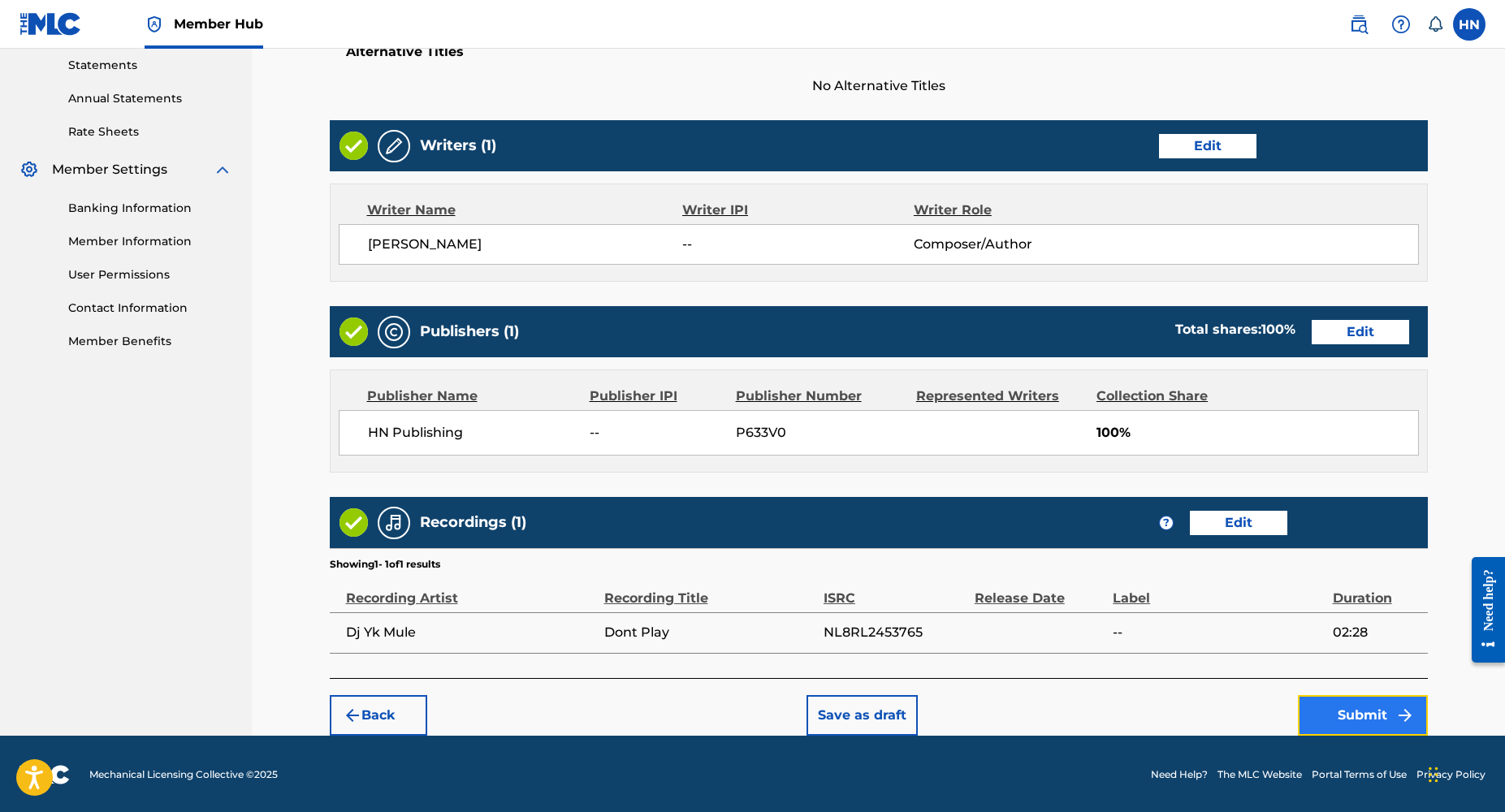
click at [1369, 720] on button "Submit" at bounding box center [1363, 715] width 130 height 40
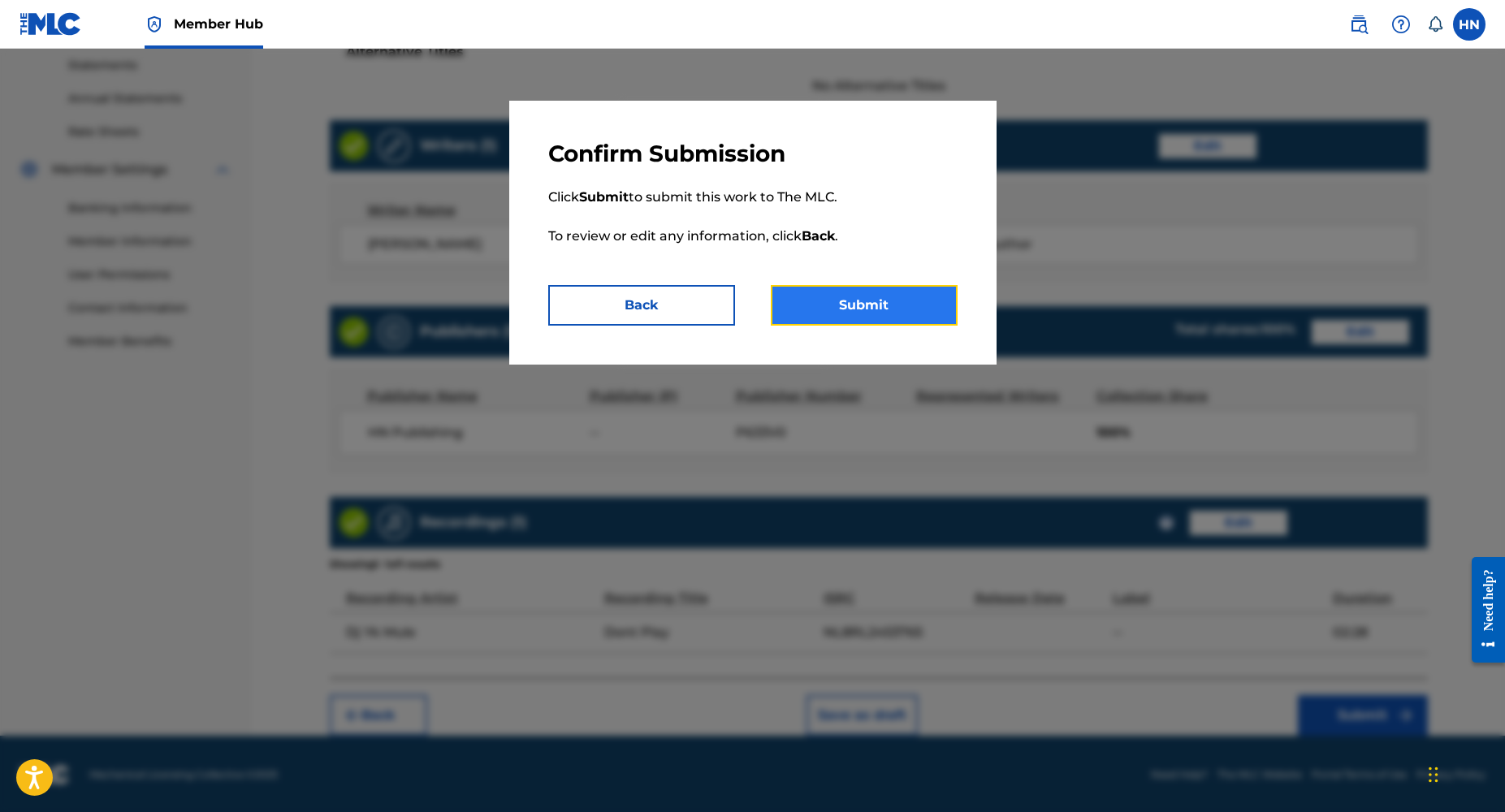
click at [849, 308] on button "Submit" at bounding box center [864, 305] width 187 height 40
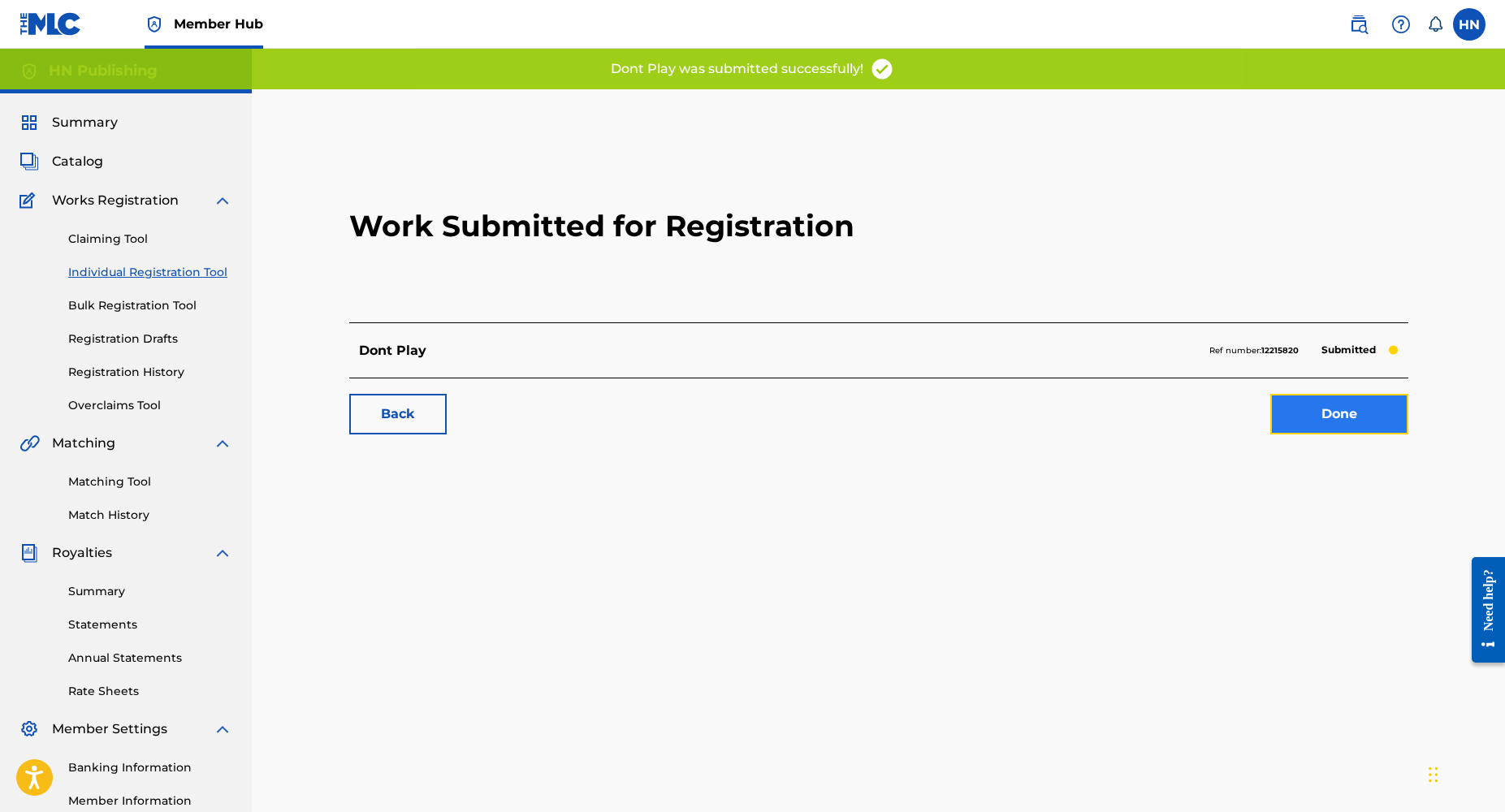
click at [1338, 422] on link "Done" at bounding box center [1340, 413] width 138 height 40
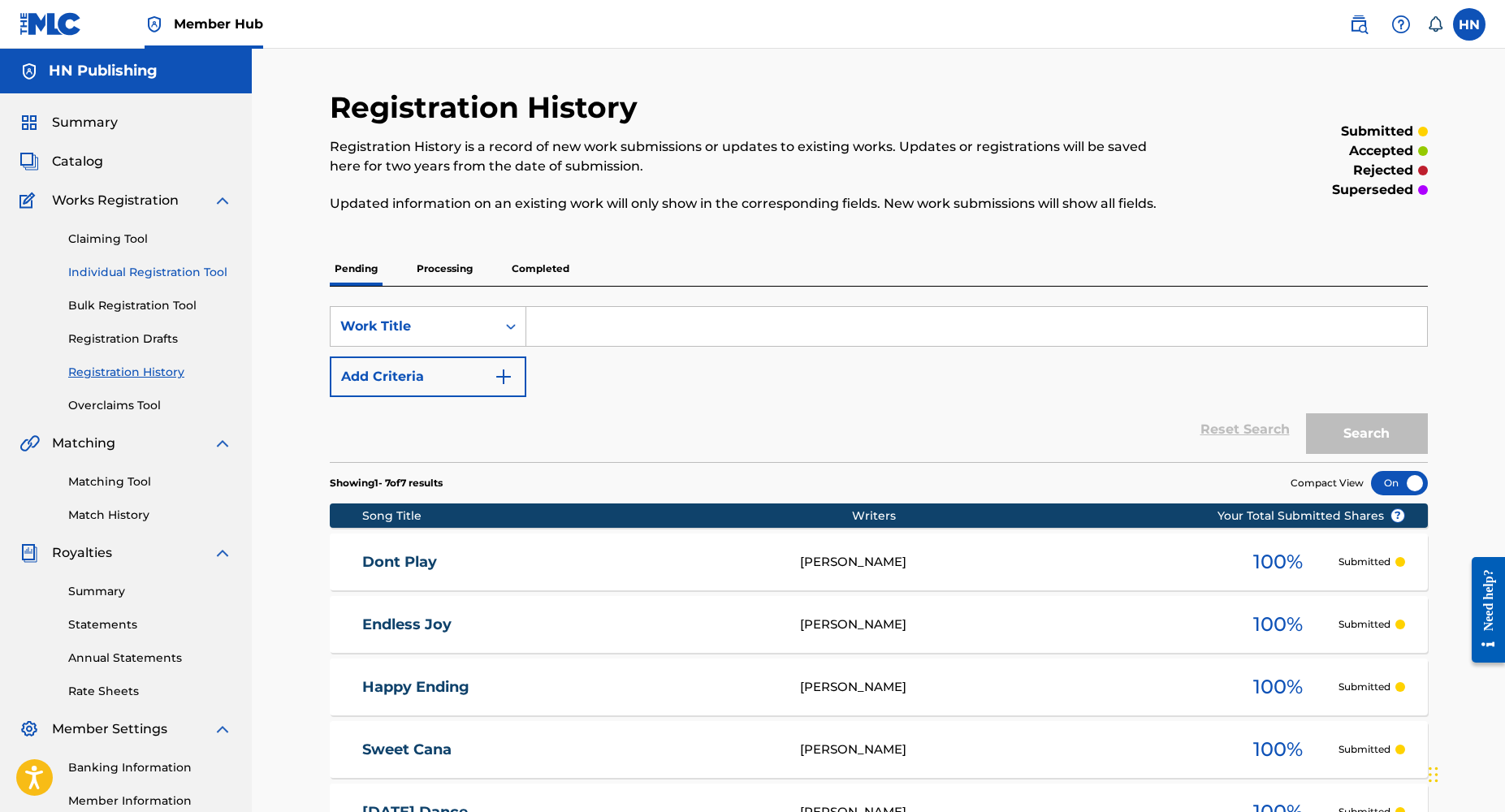
click at [145, 277] on link "Individual Registration Tool" at bounding box center [150, 272] width 164 height 17
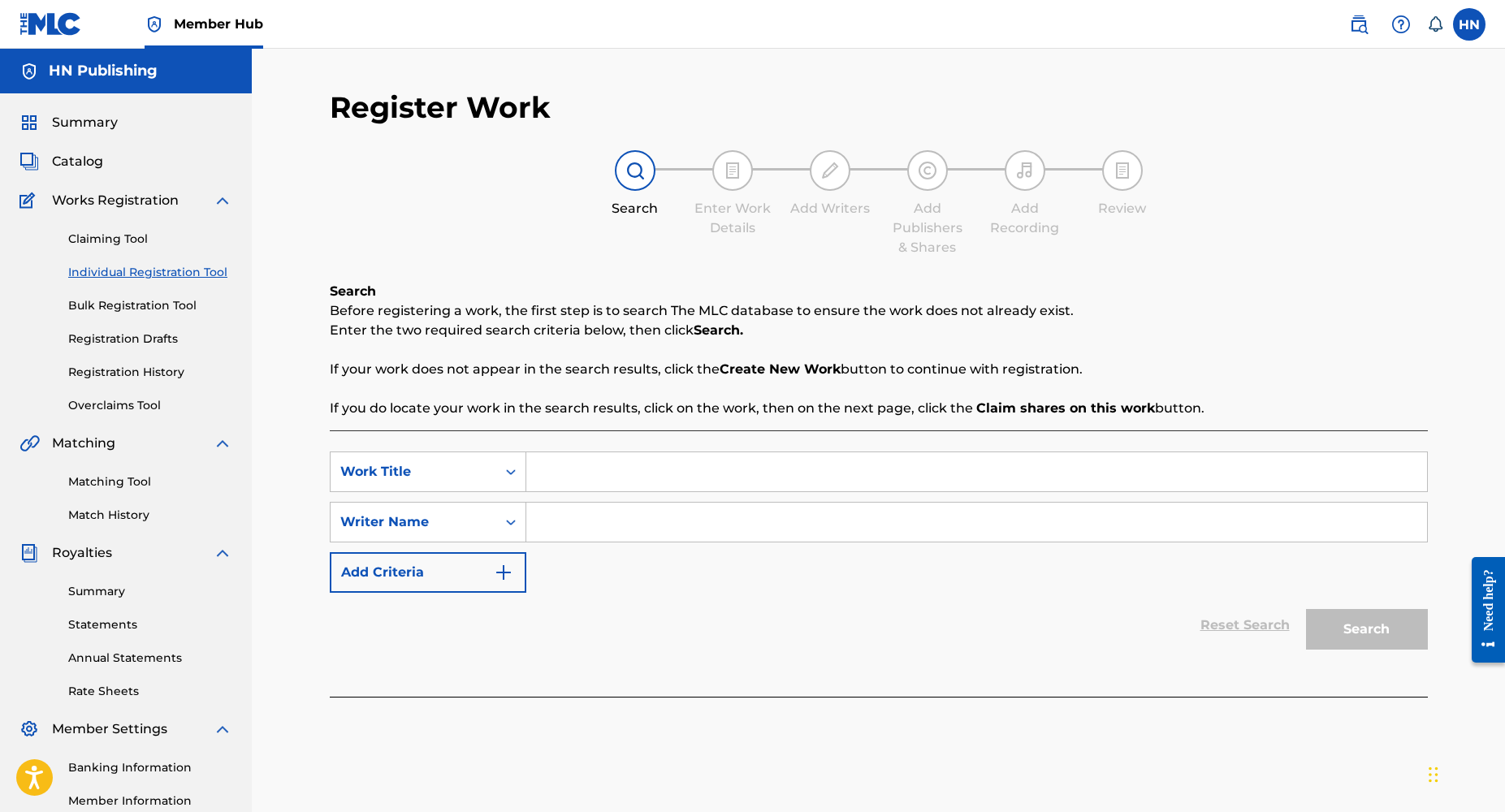
click at [581, 487] on input "Search Form" at bounding box center [976, 472] width 901 height 39
click at [566, 469] on input "Search Form" at bounding box center [976, 472] width 901 height 39
paste input "New Nigeria National Anthem"
type input "New Nigeria National Anthem"
click at [597, 509] on input "Search Form" at bounding box center [976, 523] width 901 height 39
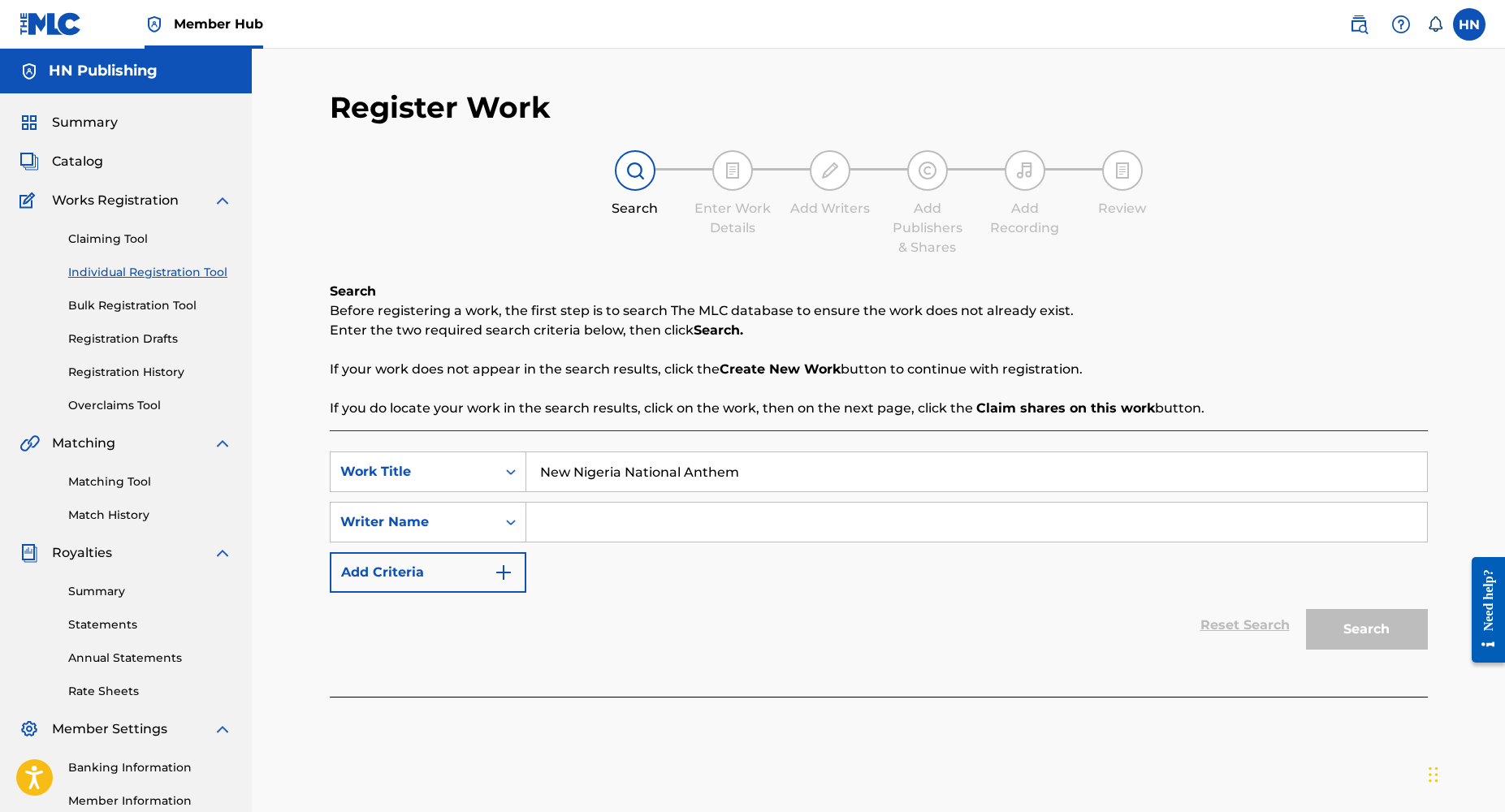
click at [589, 520] on input "Search Form" at bounding box center [976, 523] width 901 height 39
type input "[PERSON_NAME]"
click at [1380, 640] on button "Search" at bounding box center [1367, 629] width 122 height 40
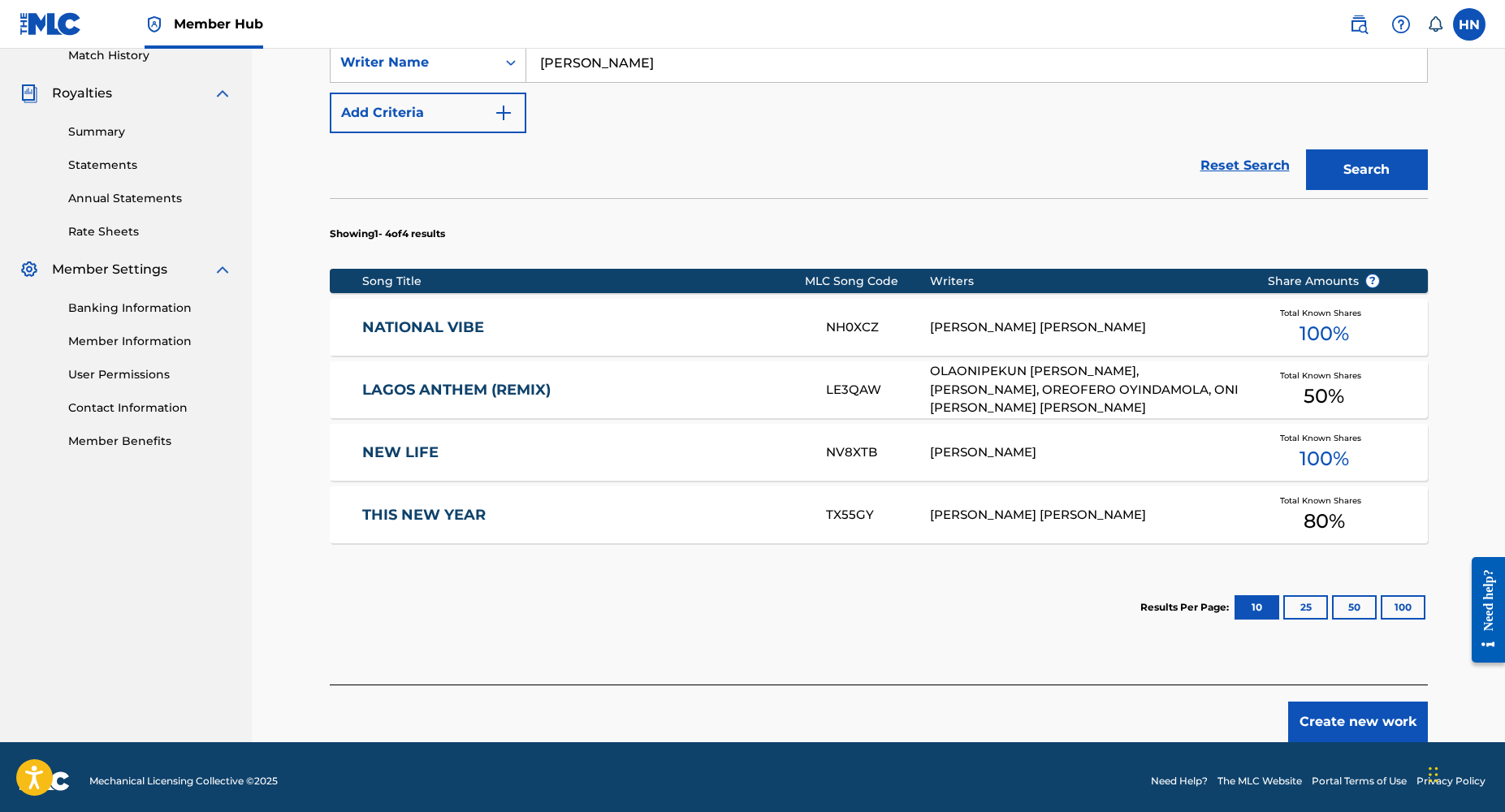
scroll to position [468, 0]
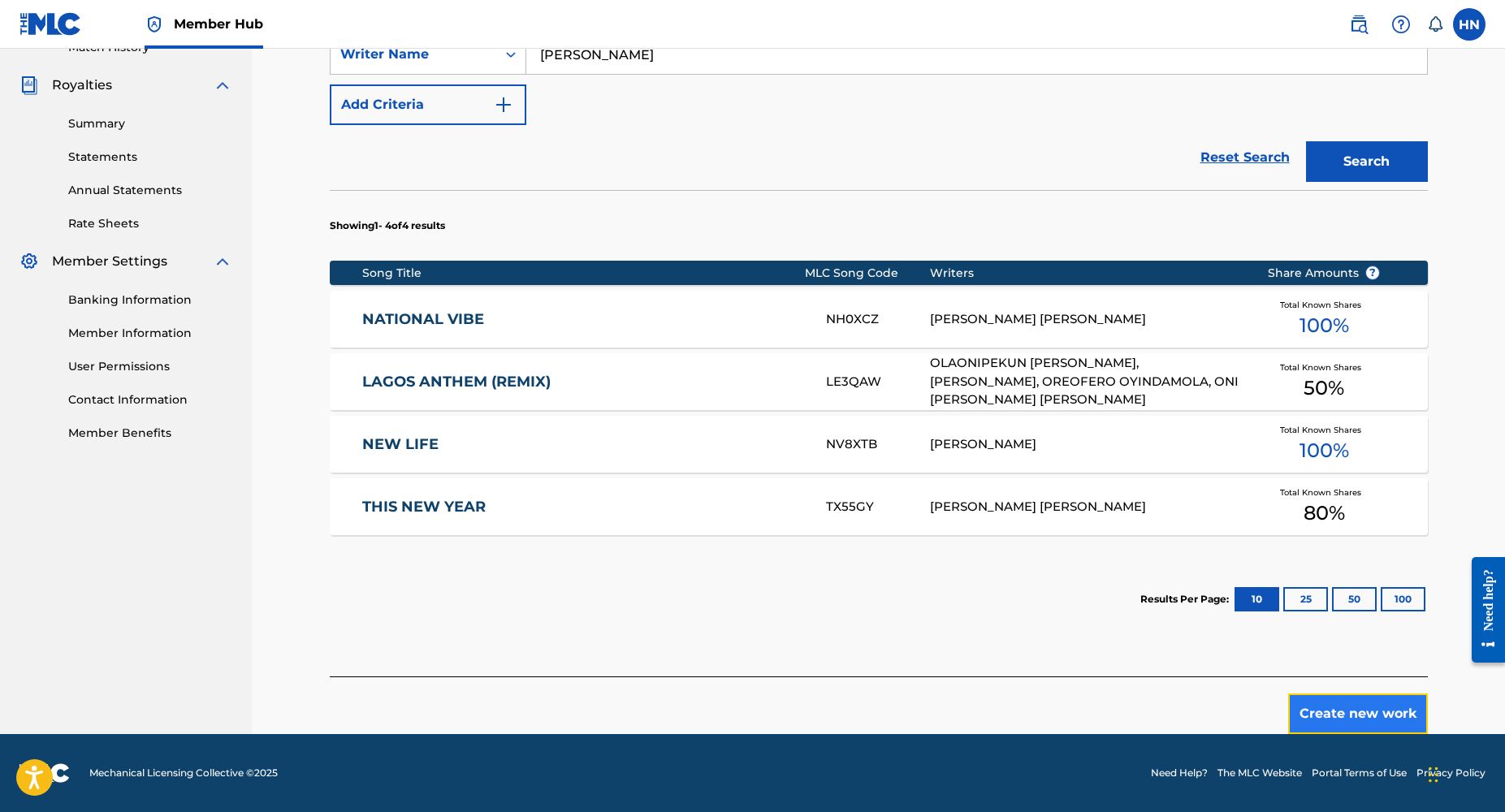
click at [1347, 713] on button "Create new work" at bounding box center [1358, 714] width 140 height 40
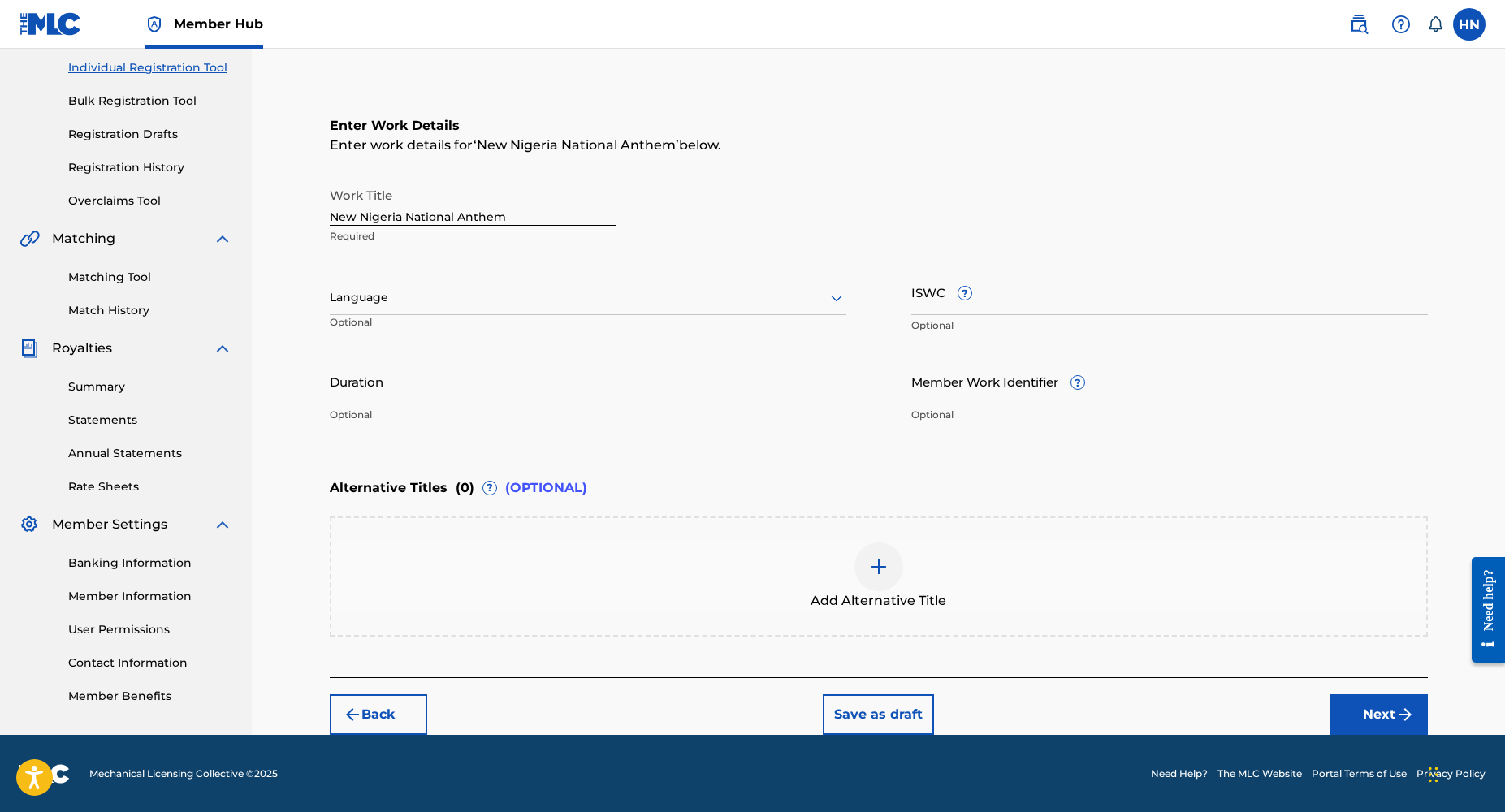
click at [487, 307] on div at bounding box center [588, 297] width 517 height 21
click at [469, 330] on div "English" at bounding box center [588, 333] width 515 height 36
click at [438, 384] on input "Duration" at bounding box center [588, 381] width 517 height 46
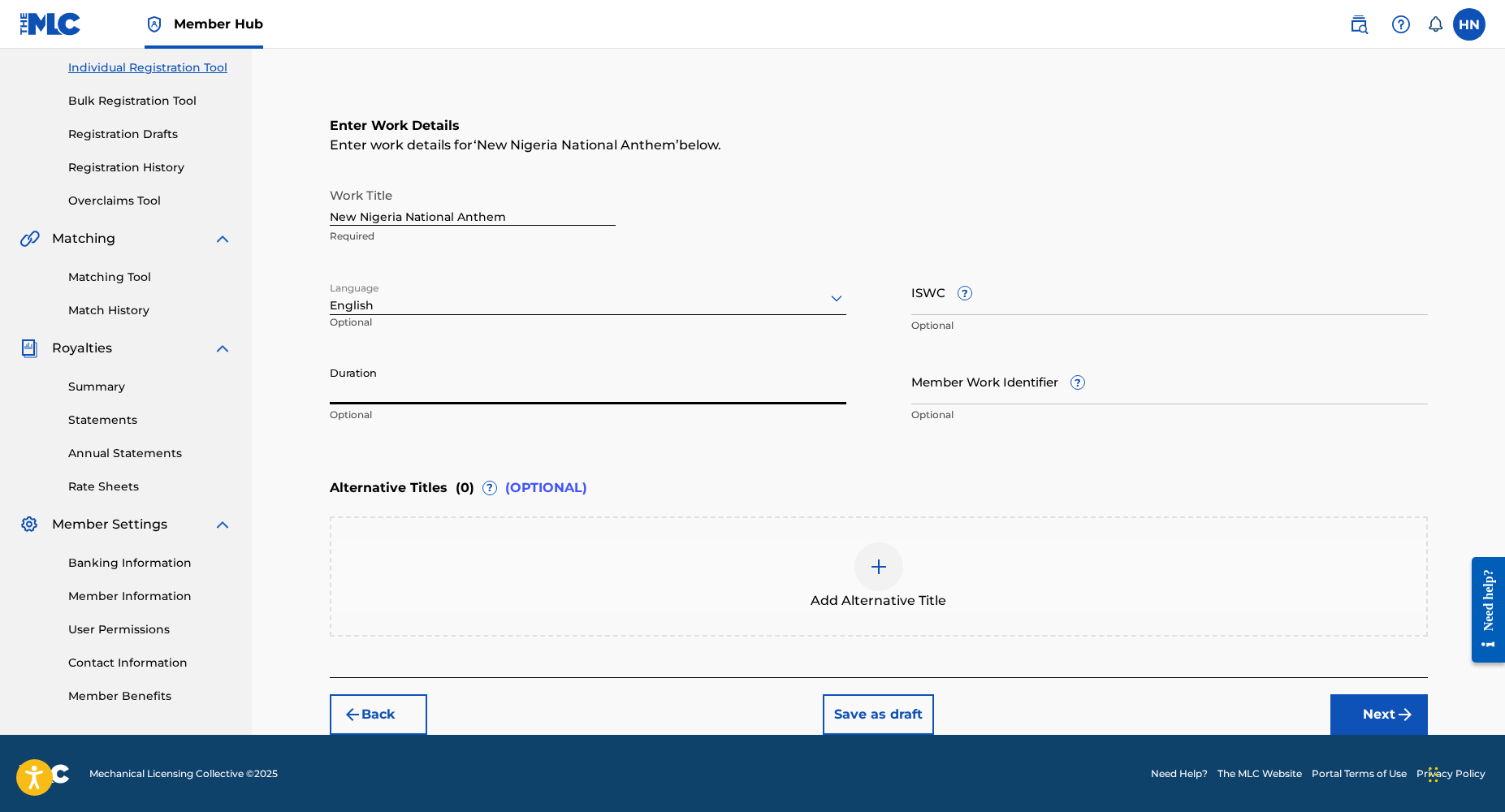
click at [350, 397] on input "Duration" at bounding box center [588, 381] width 517 height 46
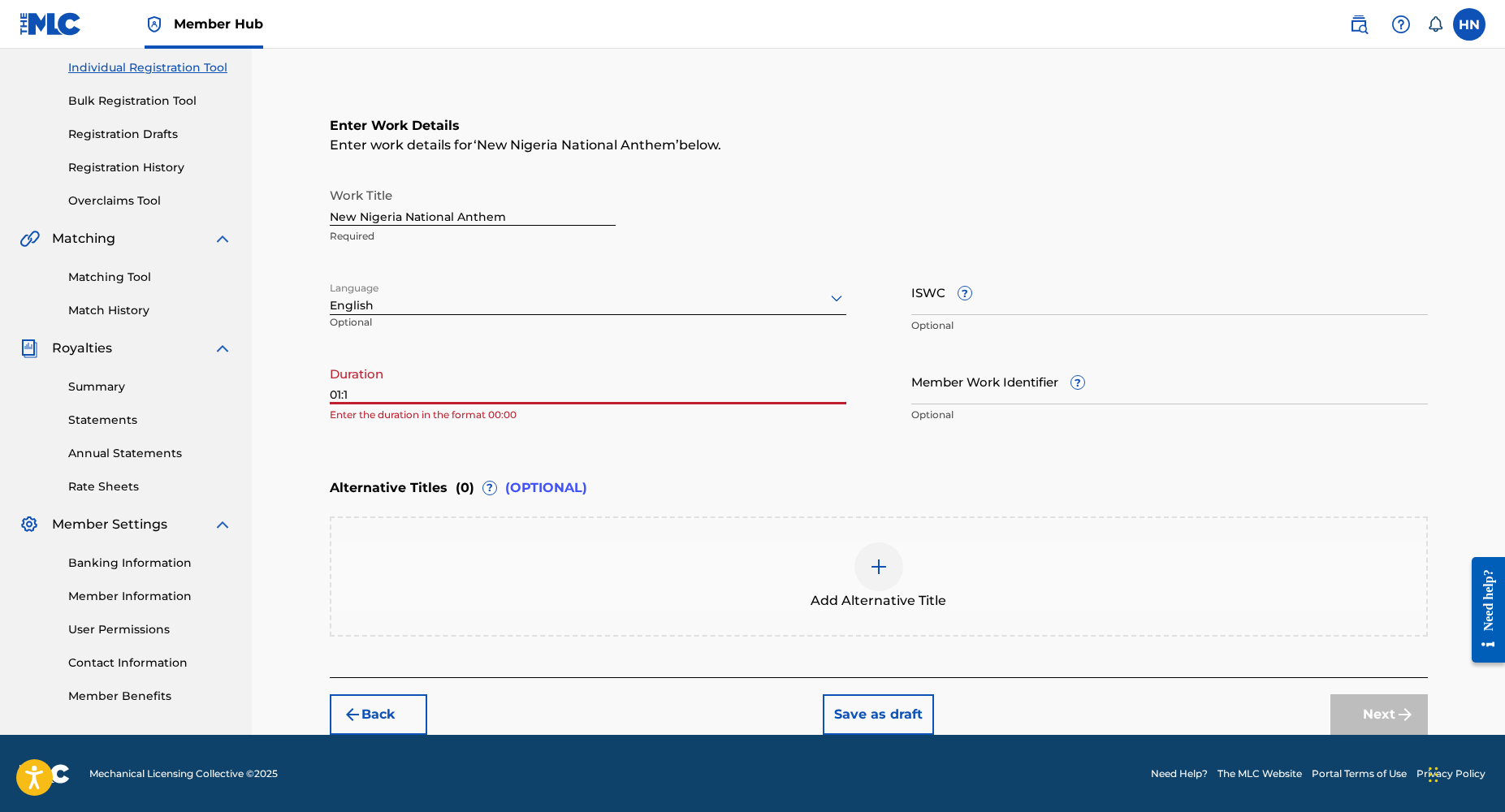
type input "01:10"
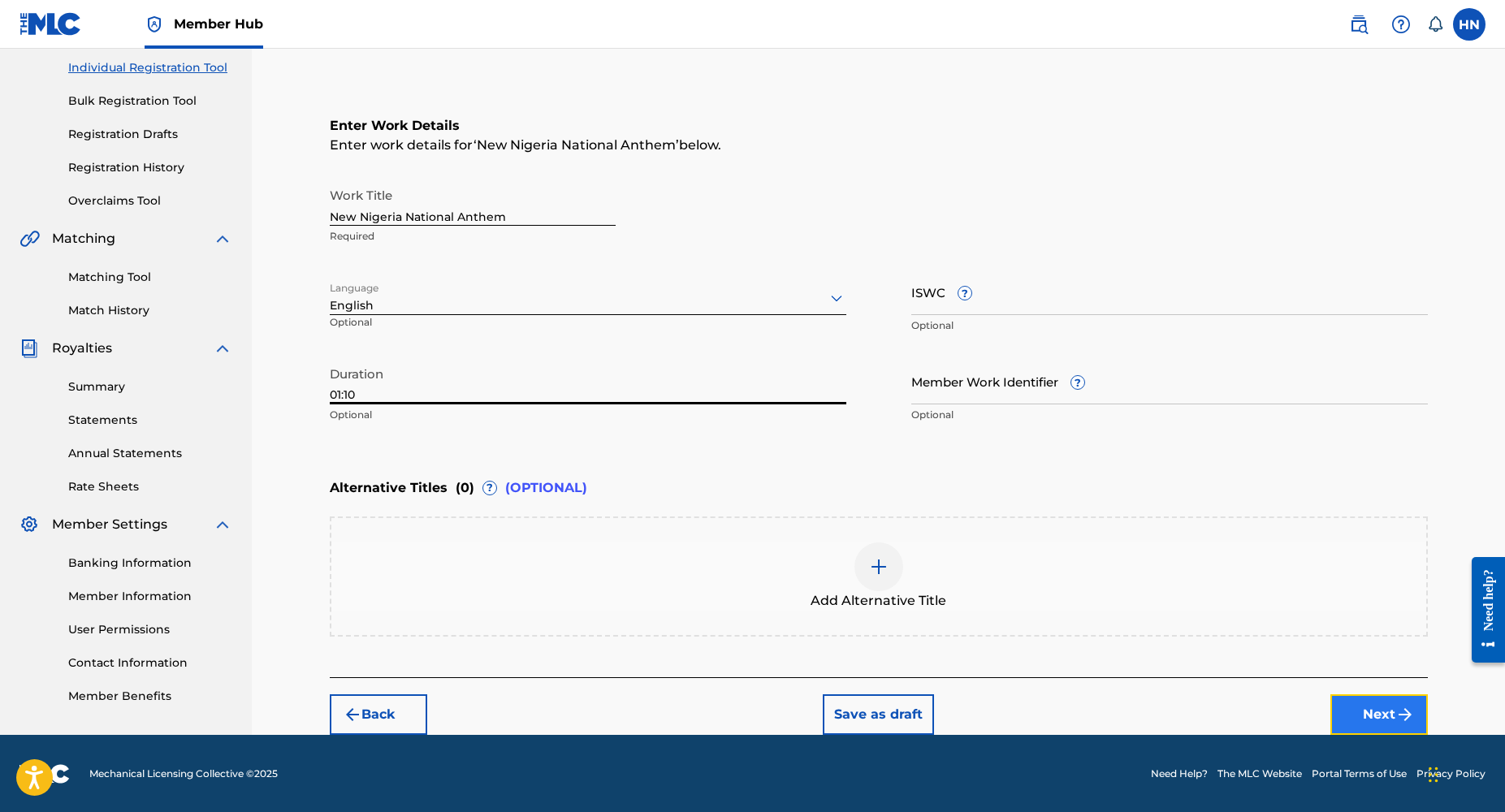
click at [1365, 703] on button "Next" at bounding box center [1379, 715] width 97 height 40
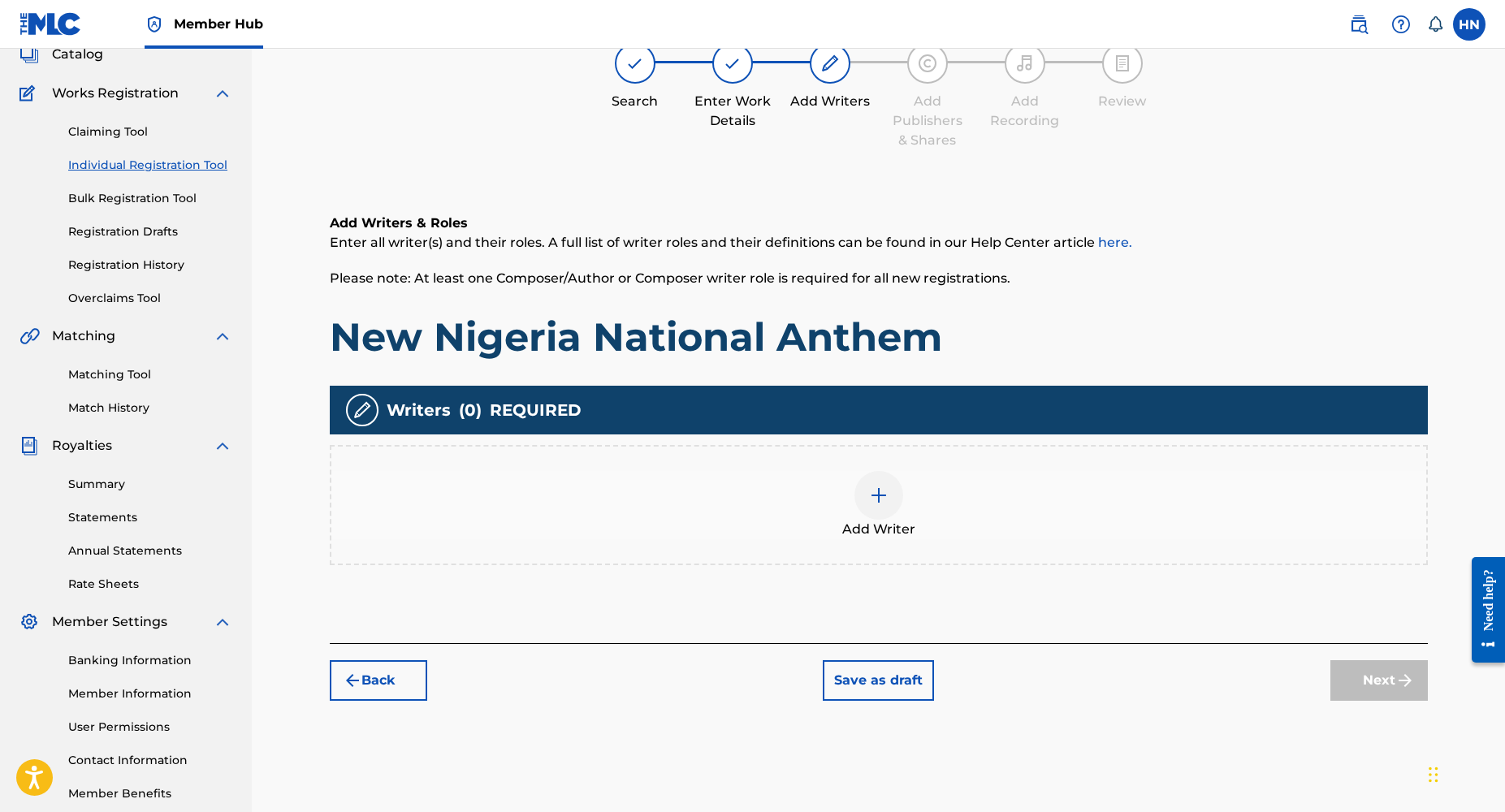
scroll to position [73, 0]
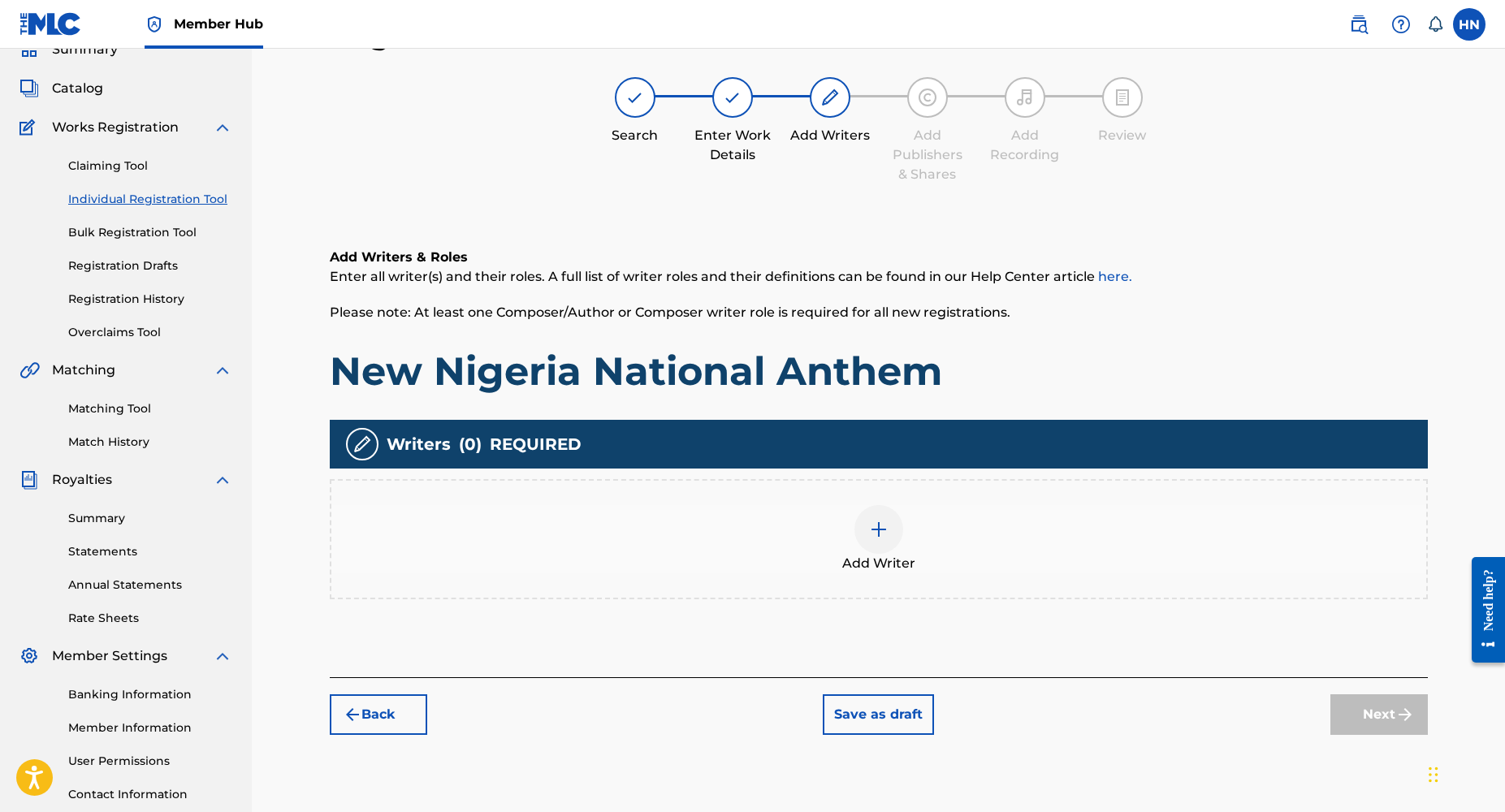
click at [870, 535] on img at bounding box center [879, 530] width 20 height 20
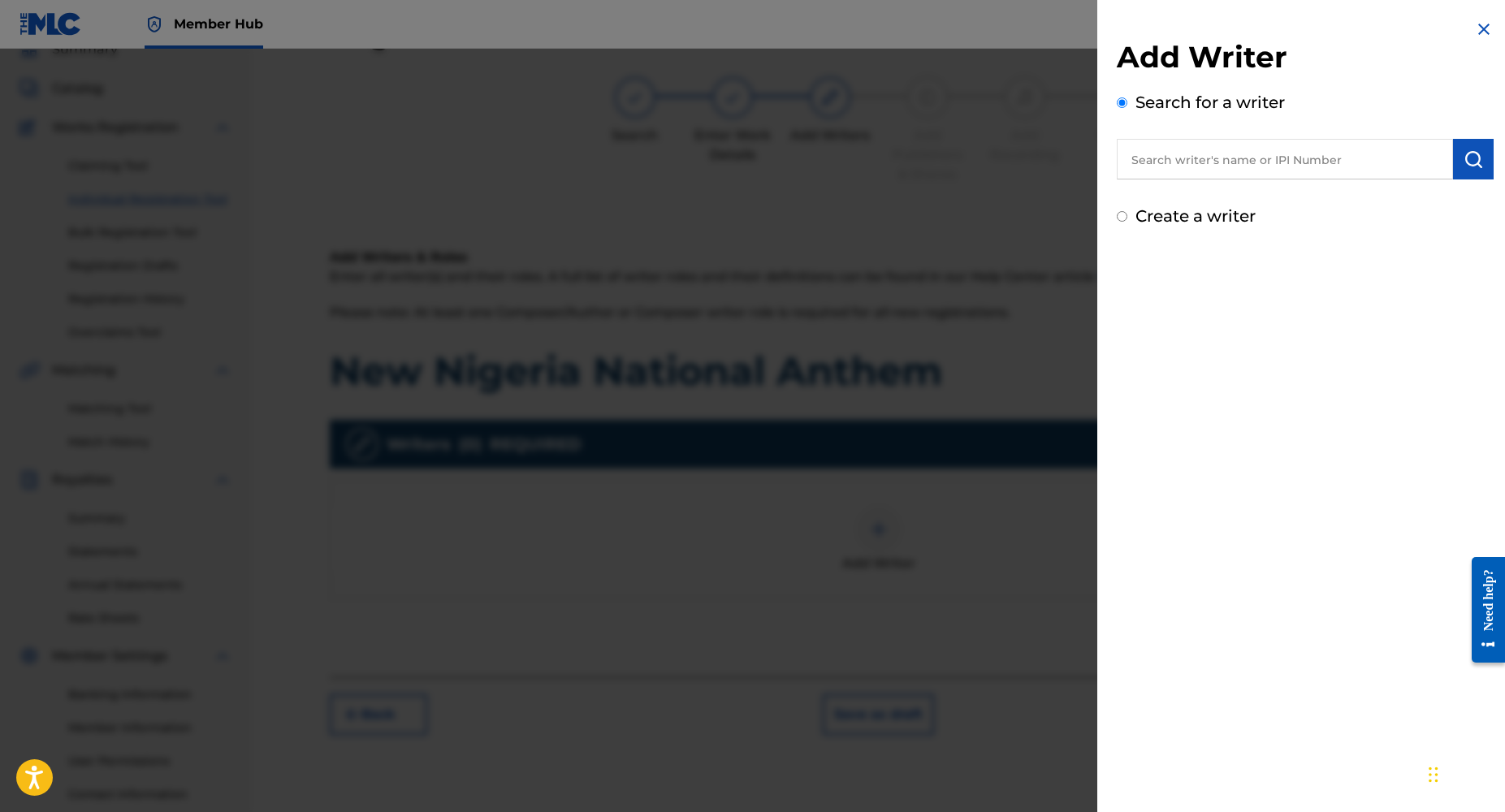
click at [1256, 153] on input "text" at bounding box center [1286, 158] width 337 height 40
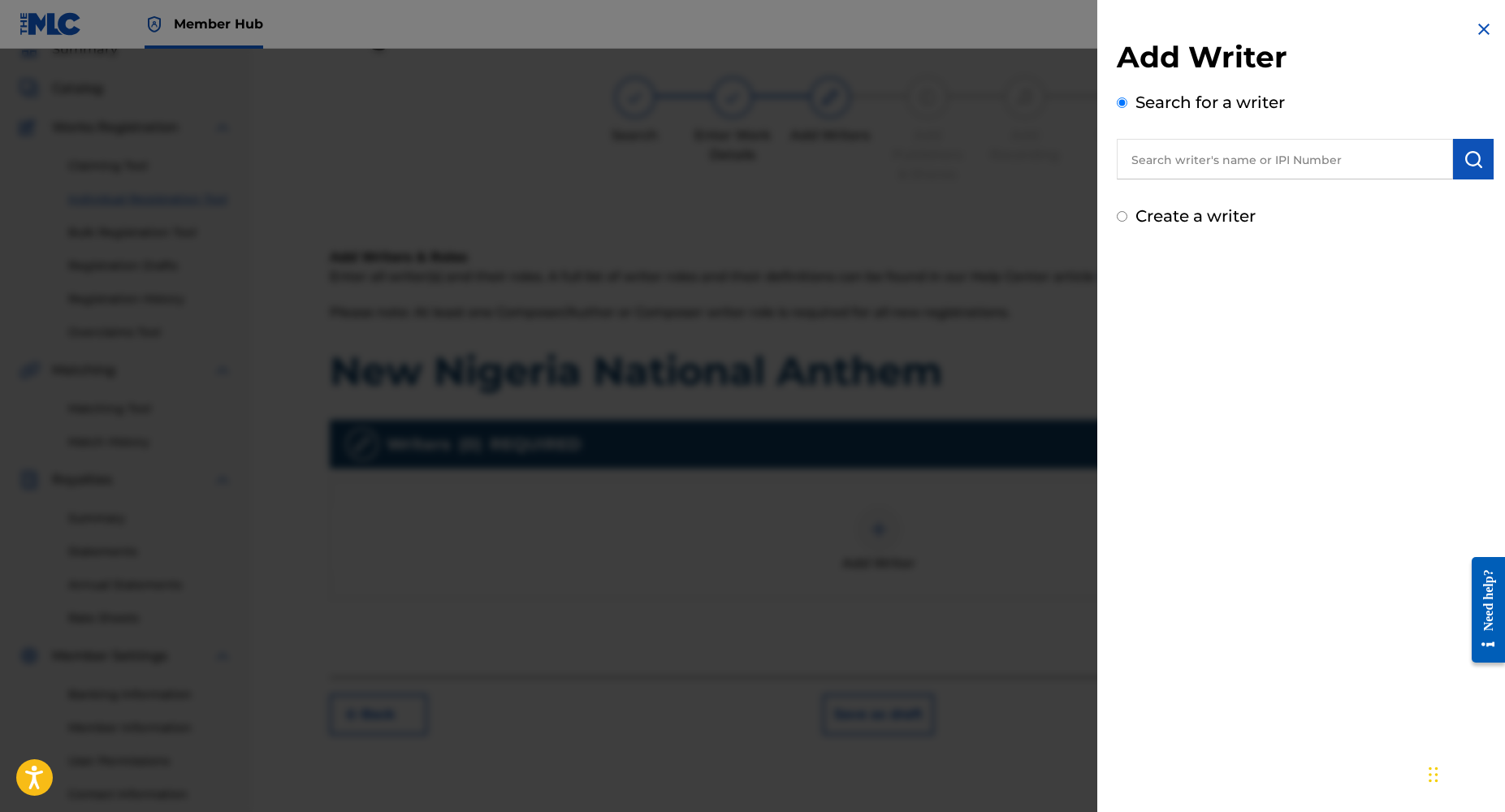
click at [1256, 153] on input "text" at bounding box center [1286, 158] width 337 height 40
type input "[PERSON_NAME]"
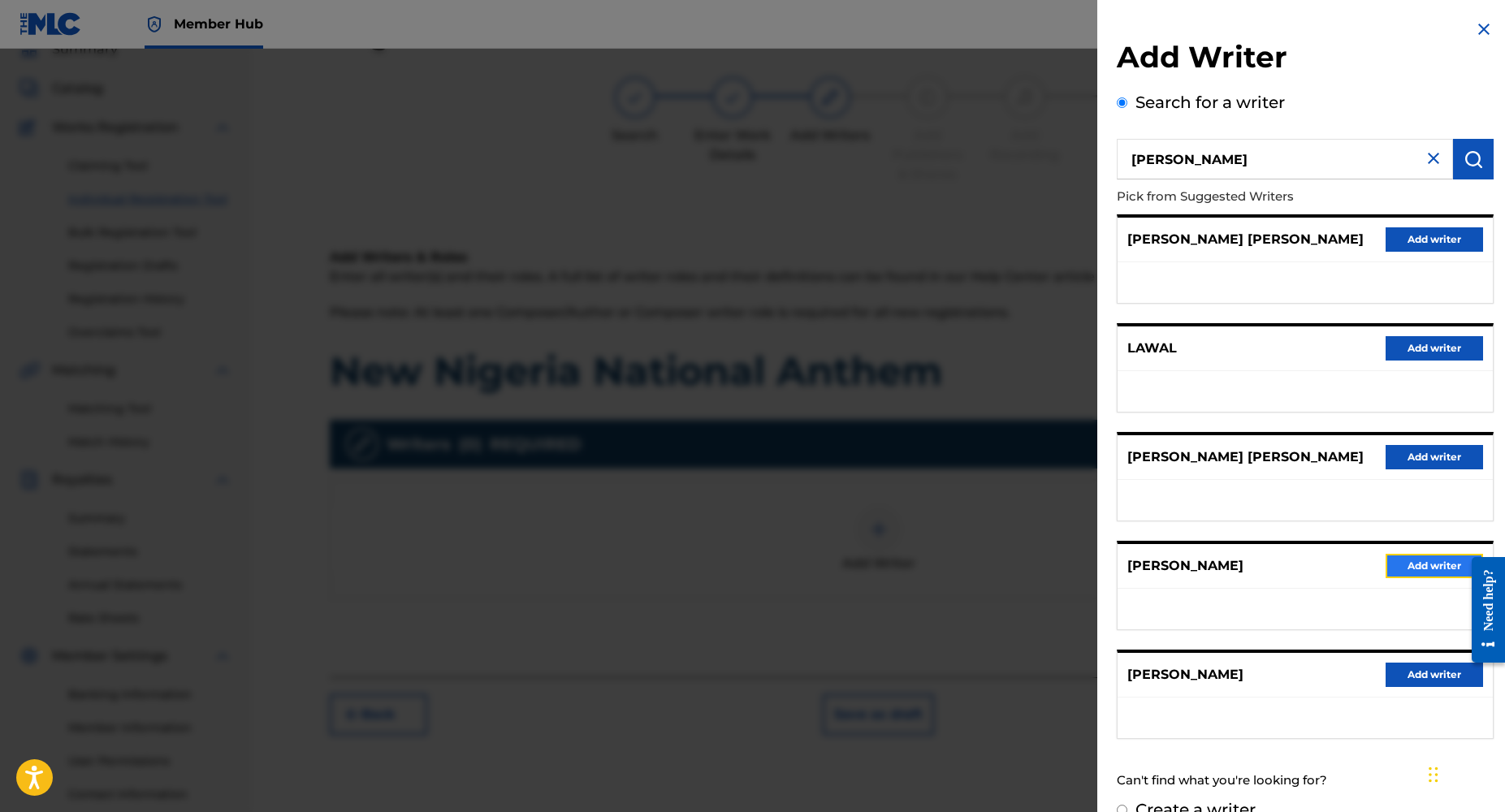
click at [1421, 564] on button "Add writer" at bounding box center [1434, 566] width 97 height 25
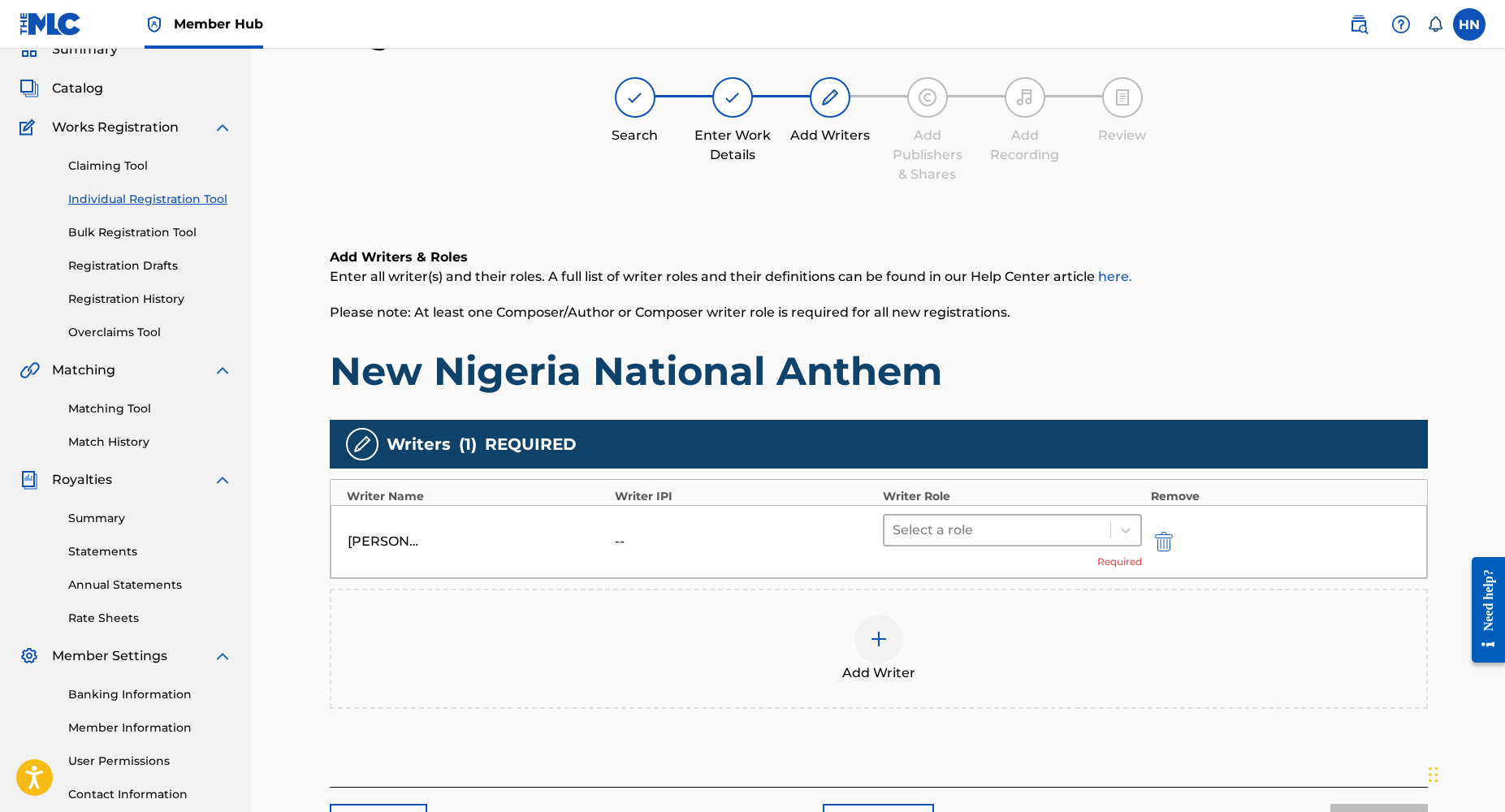
click at [1026, 537] on div at bounding box center [998, 530] width 211 height 23
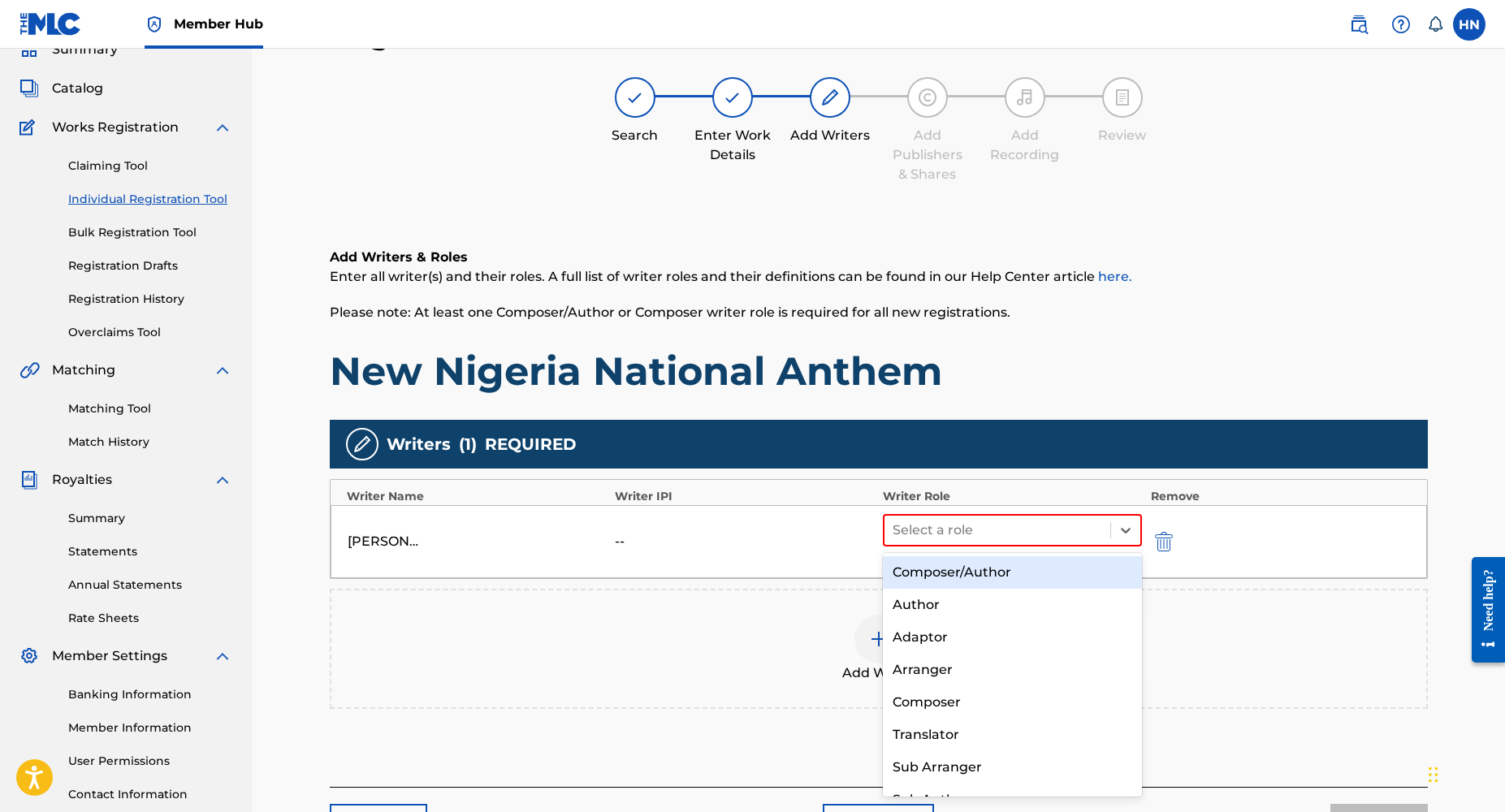
click at [989, 575] on div "Composer/Author" at bounding box center [1013, 572] width 260 height 32
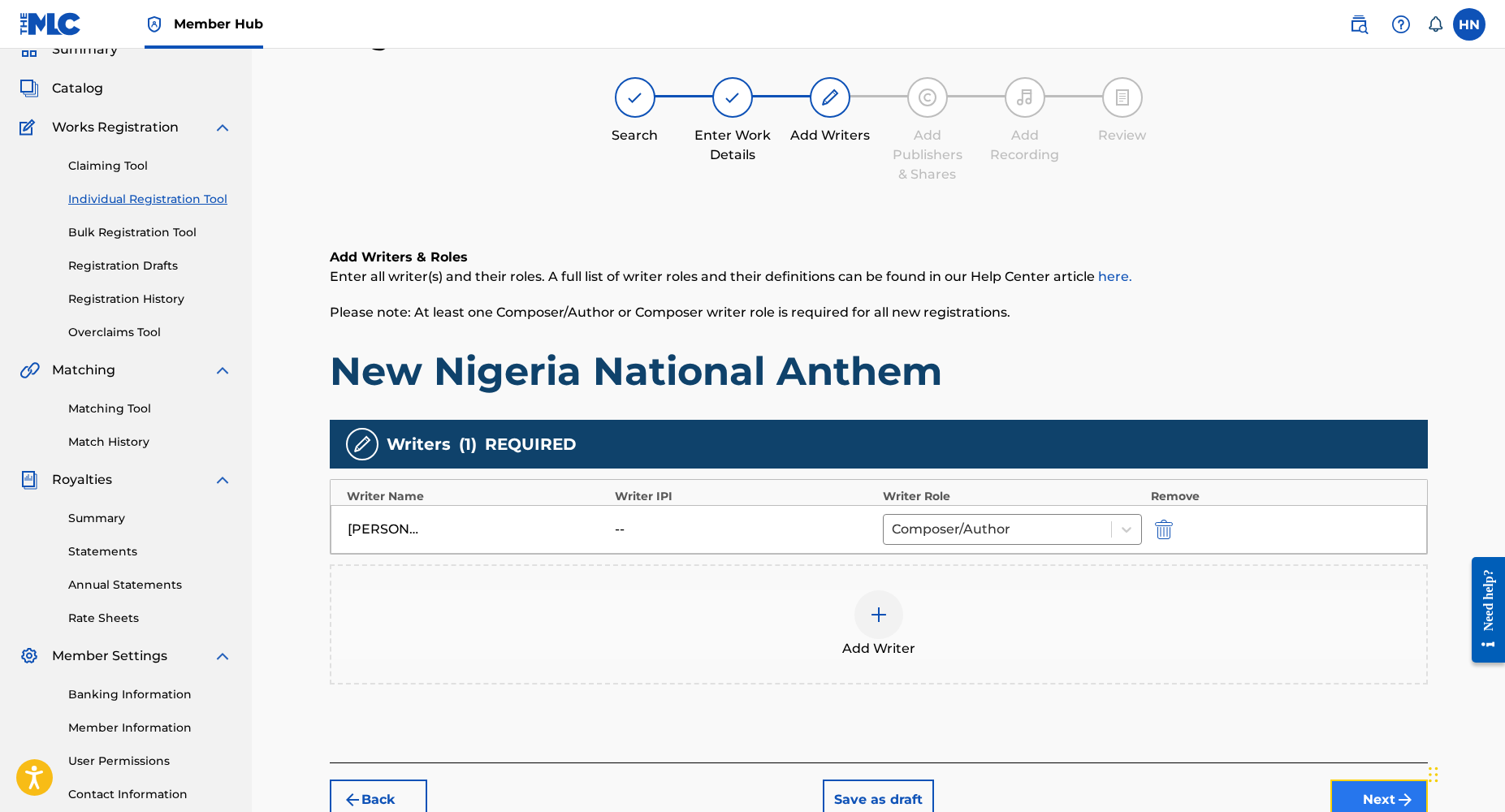
click at [1356, 798] on button "Next" at bounding box center [1379, 799] width 97 height 40
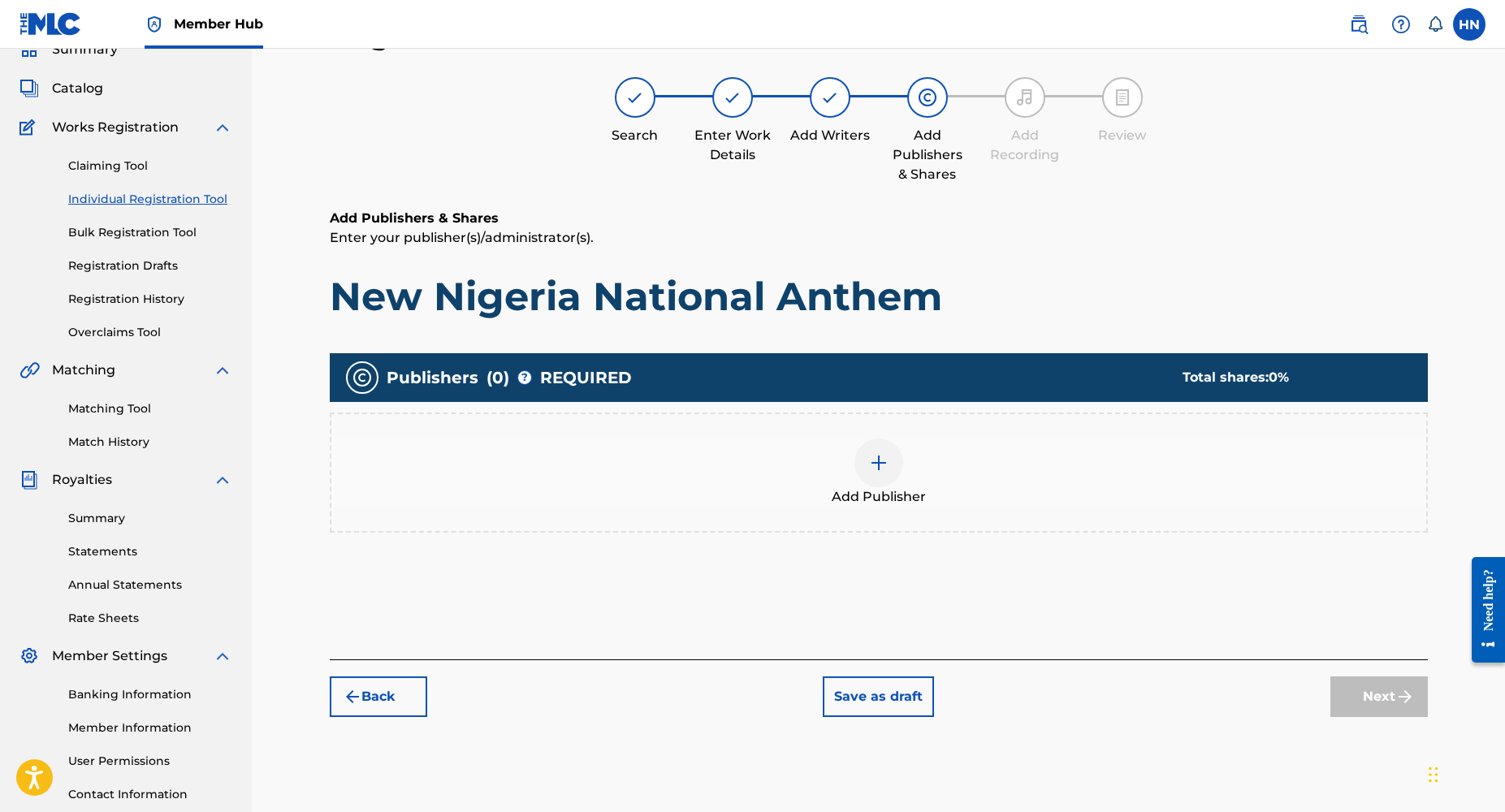
click at [866, 454] on div at bounding box center [879, 464] width 49 height 49
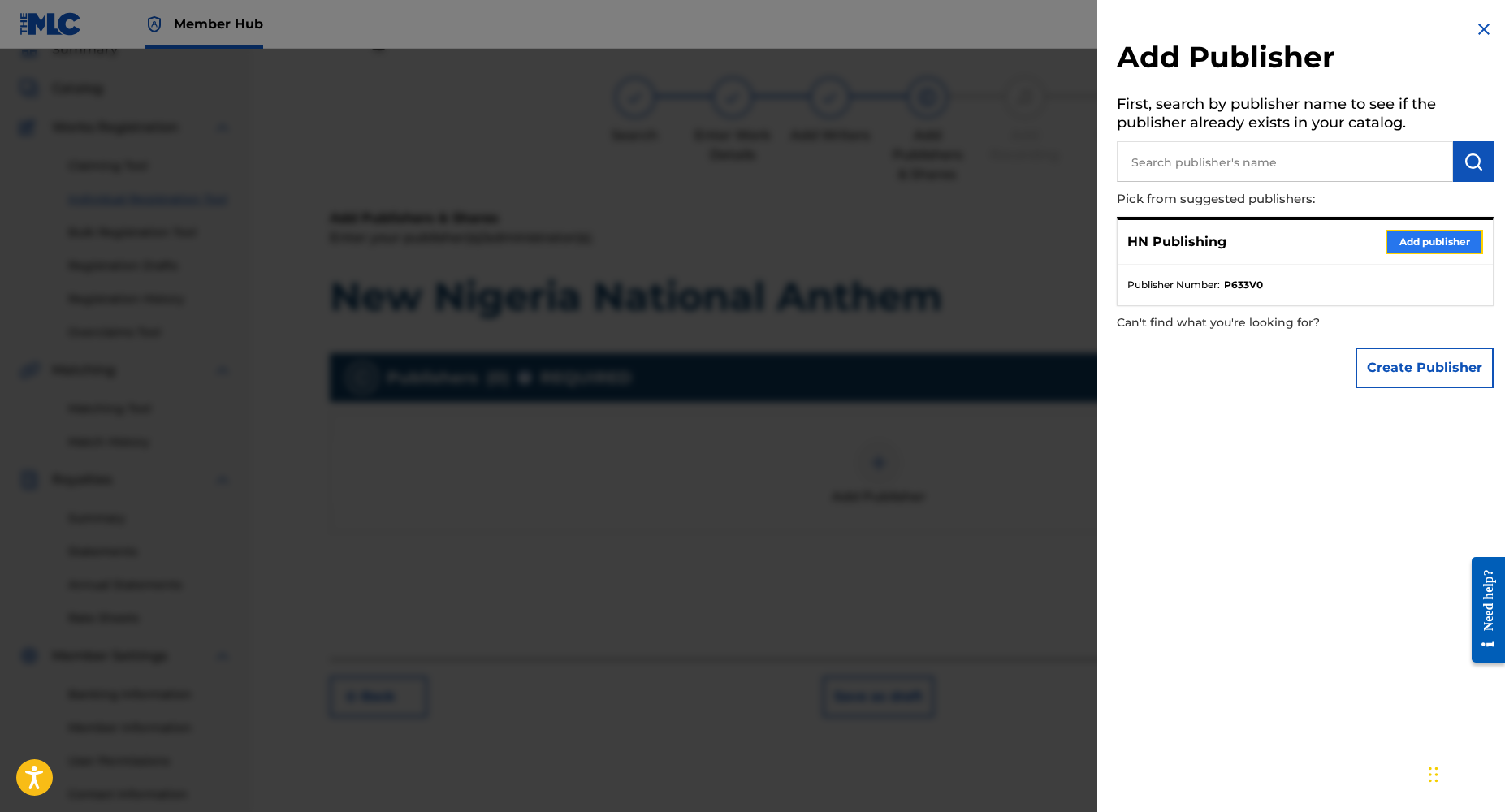
click at [1403, 230] on button "Add publisher" at bounding box center [1434, 242] width 97 height 25
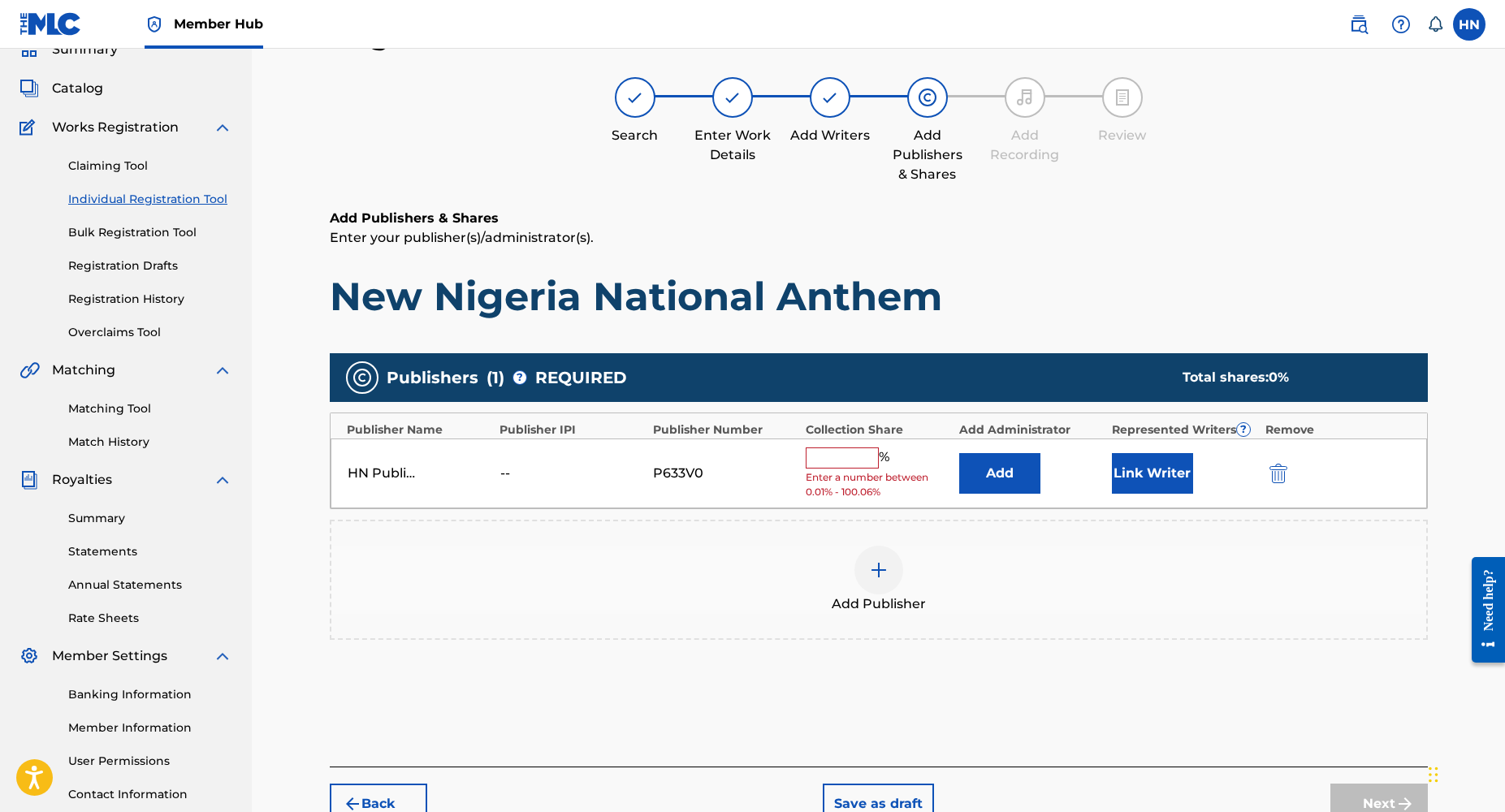
click at [843, 463] on input "text" at bounding box center [843, 458] width 73 height 21
type input "100"
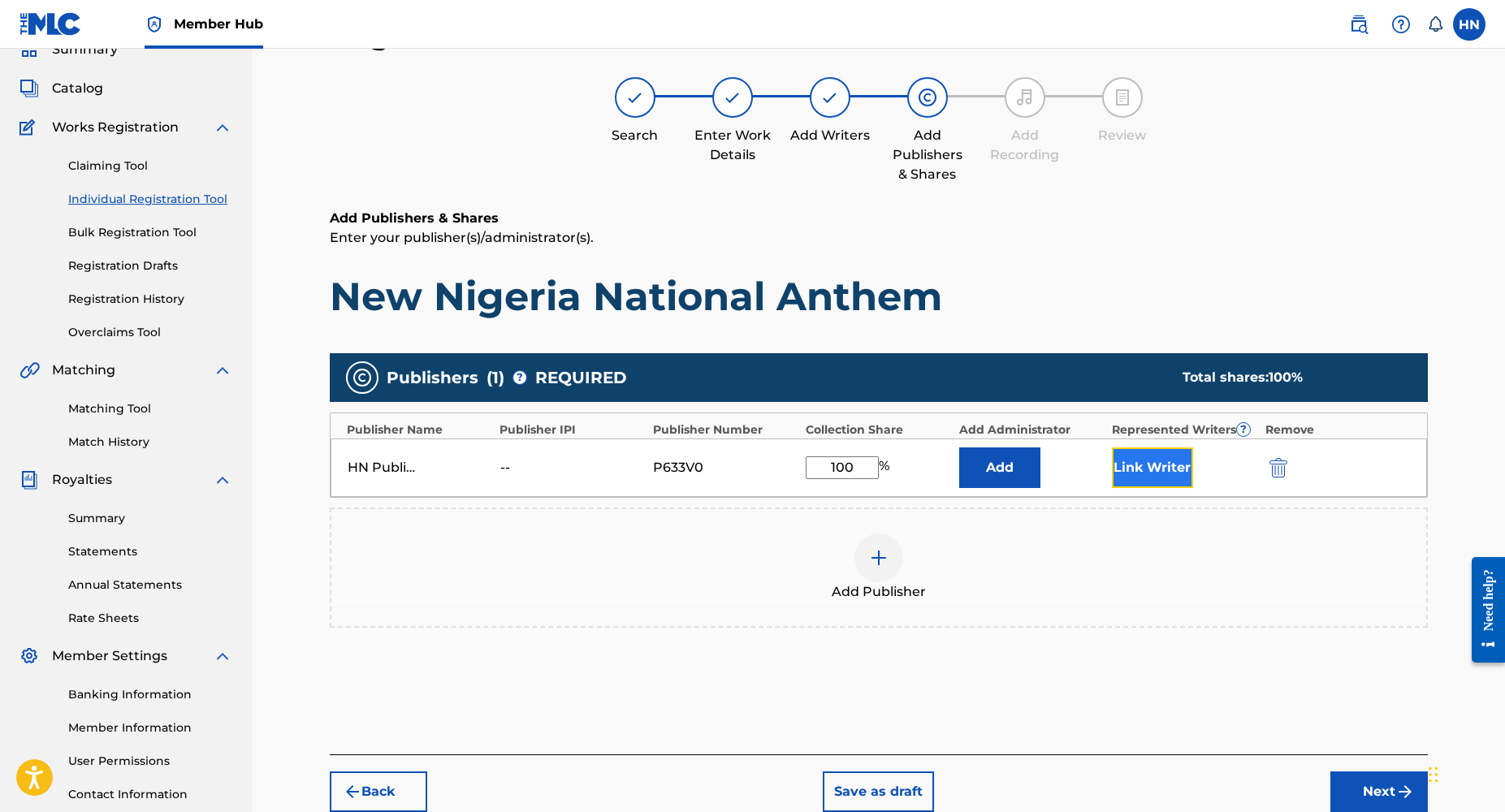
click at [1158, 484] on button "Link Writer" at bounding box center [1153, 468] width 82 height 40
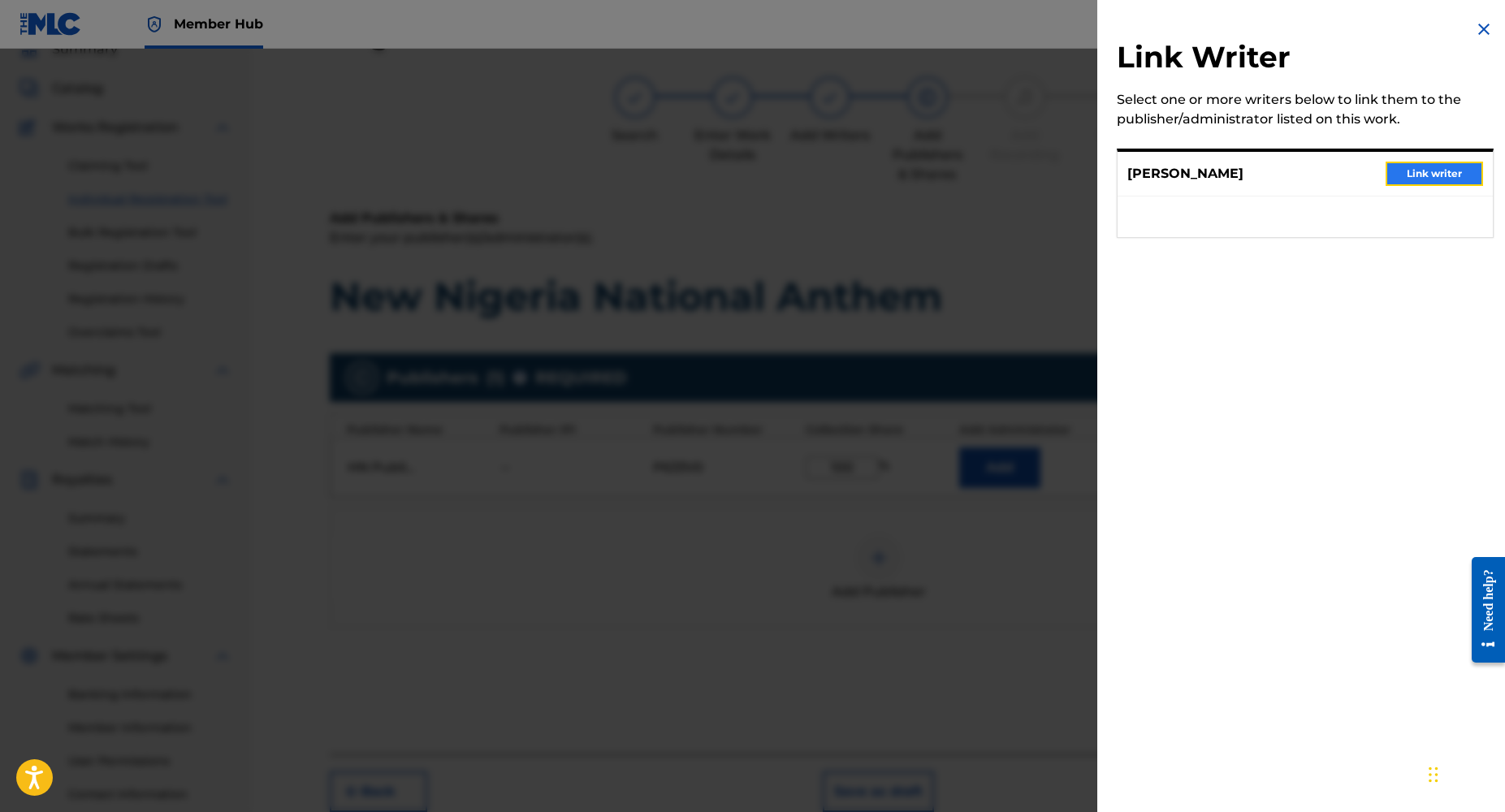
click at [1419, 169] on button "Link writer" at bounding box center [1434, 173] width 97 height 25
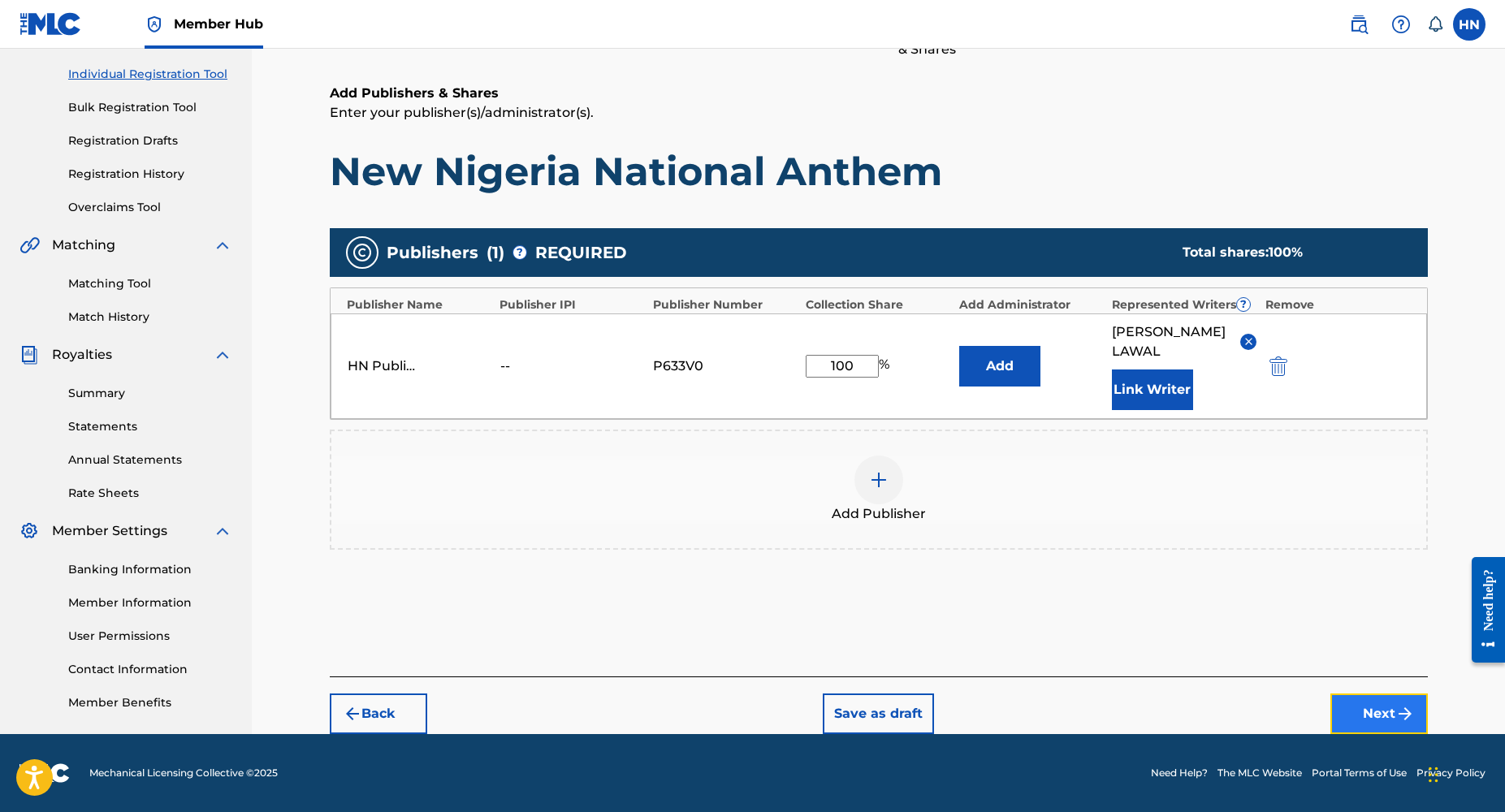
click at [1383, 703] on button "Next" at bounding box center [1379, 714] width 97 height 40
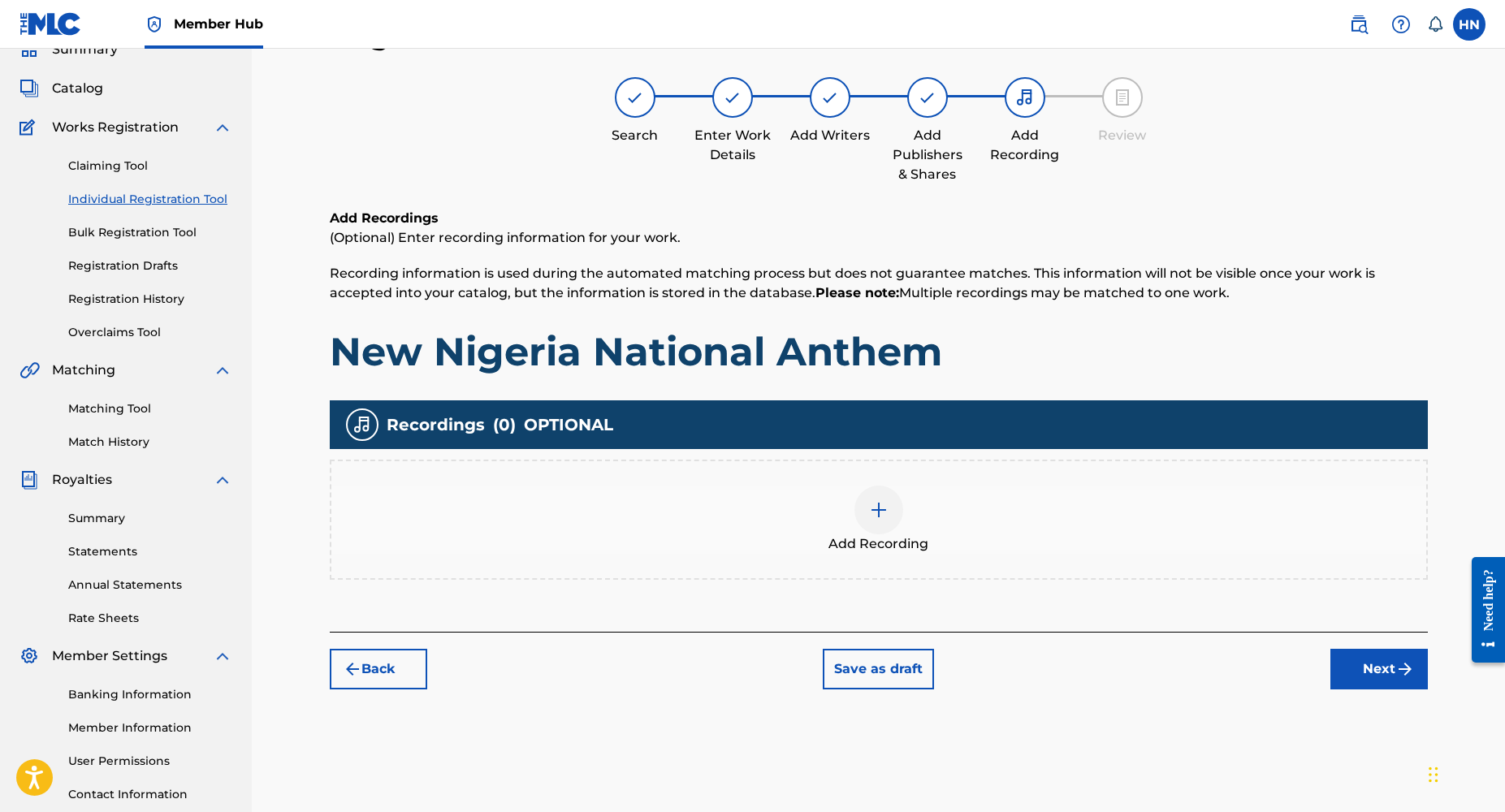
click at [890, 523] on div at bounding box center [879, 511] width 49 height 49
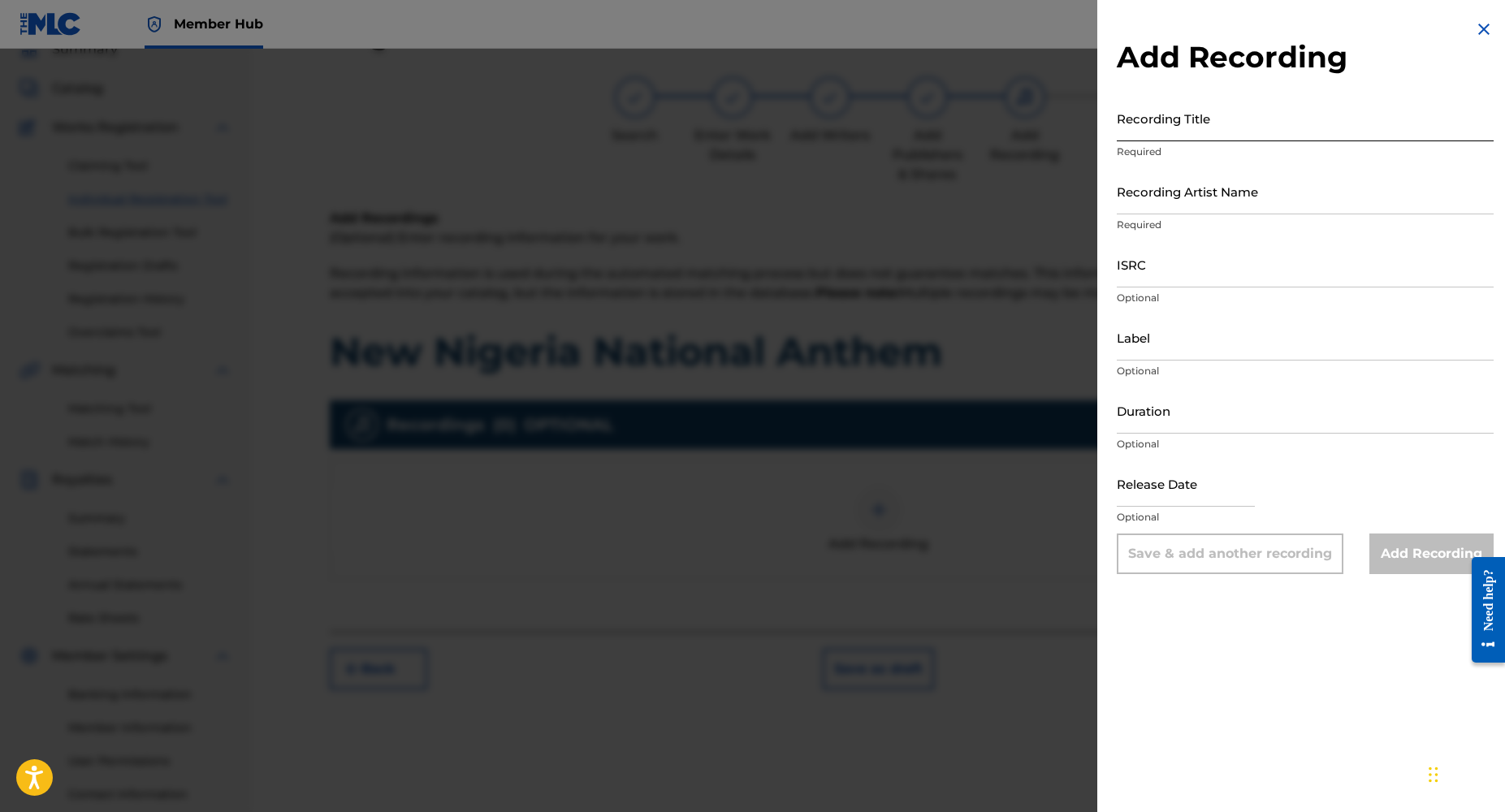
click at [1199, 130] on input "Recording Title" at bounding box center [1305, 118] width 377 height 46
paste input "[URL][DOMAIN_NAME]"
type input "[URL][DOMAIN_NAME]"
click at [1169, 205] on input "Recording Artist Name" at bounding box center [1305, 191] width 377 height 46
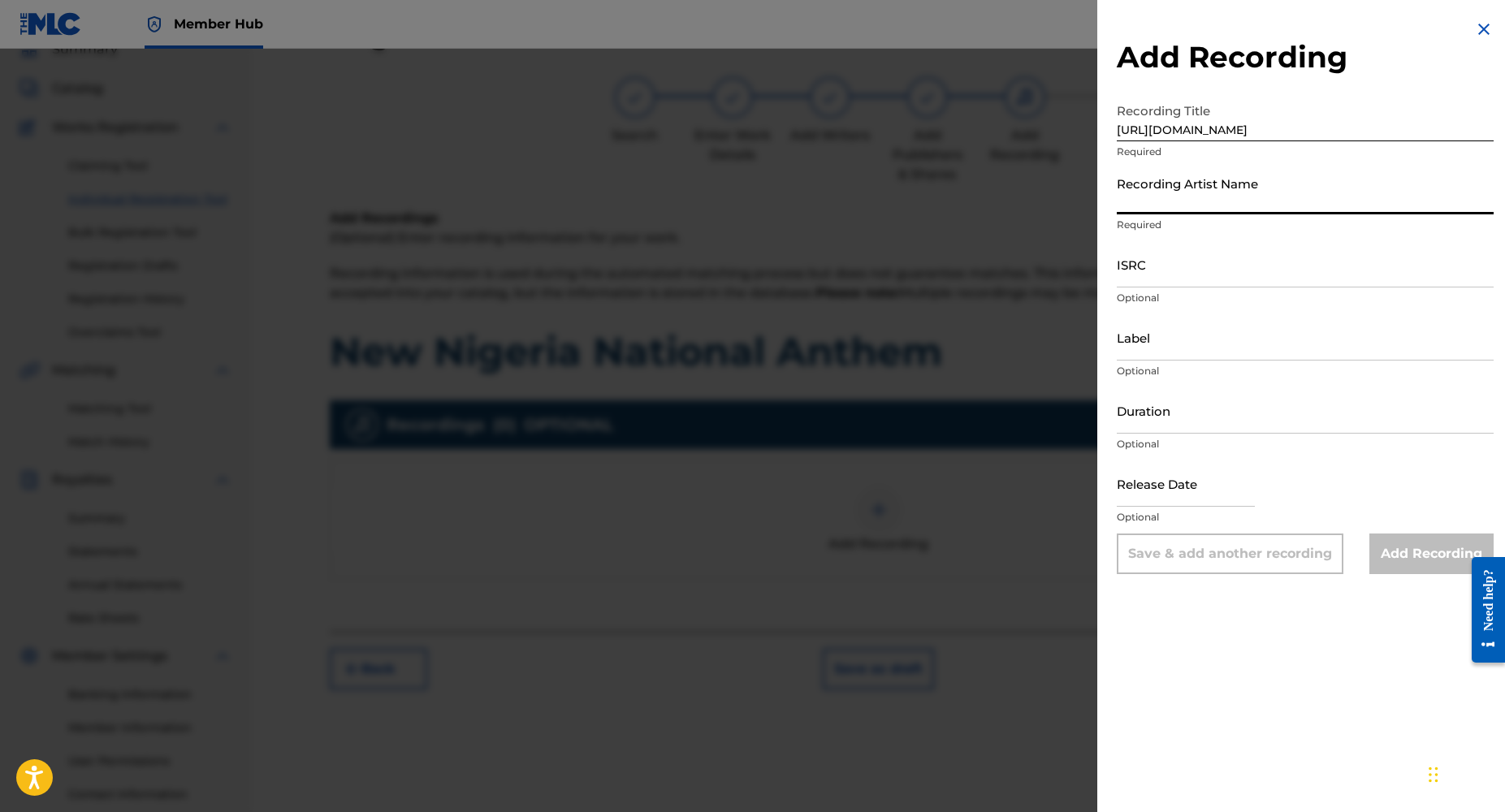
scroll to position [0, 0]
click at [1218, 124] on input "[URL][DOMAIN_NAME]" at bounding box center [1305, 118] width 377 height 46
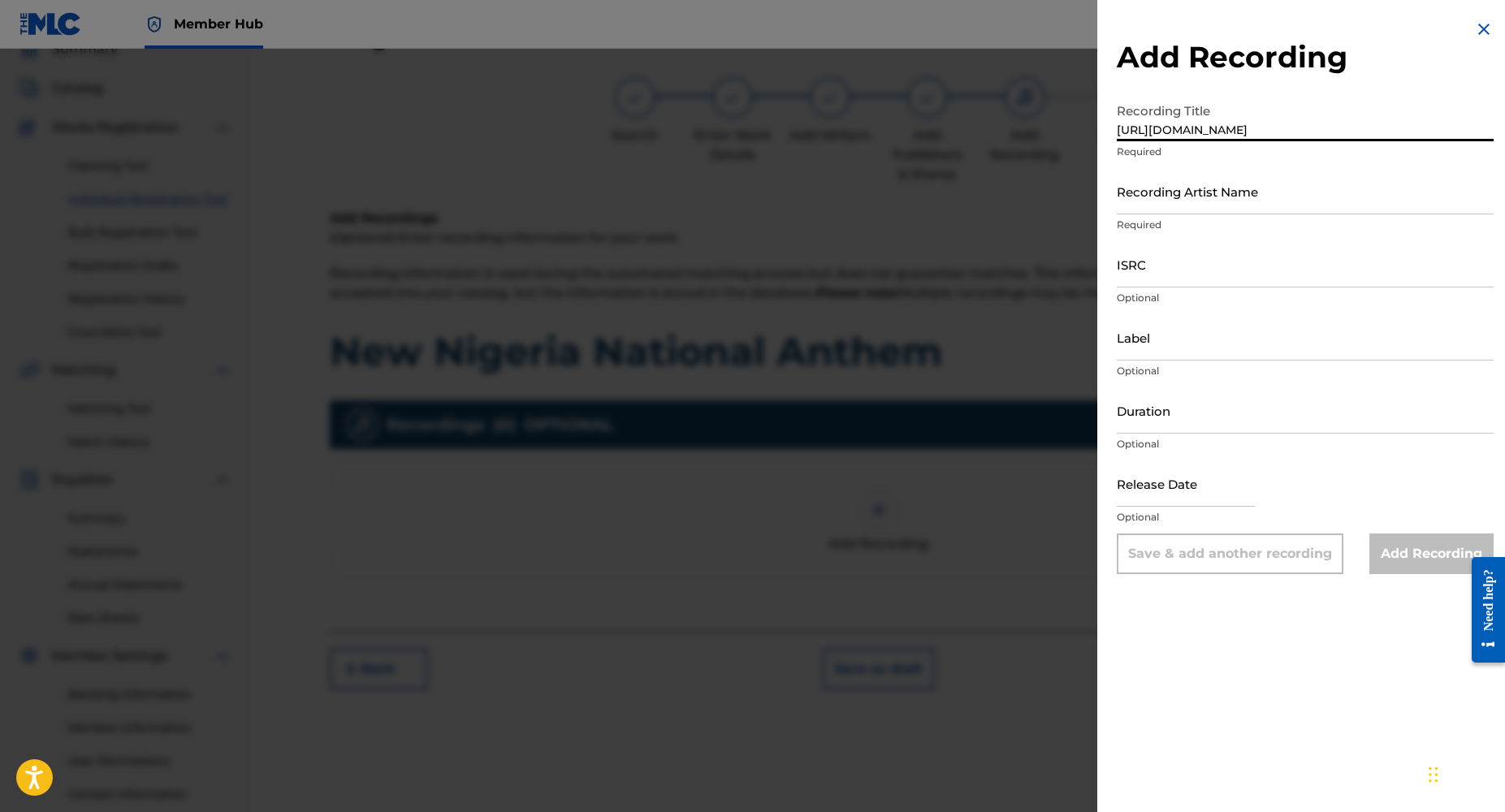
click at [1218, 124] on input "[URL][DOMAIN_NAME]" at bounding box center [1305, 118] width 377 height 46
click at [1168, 134] on input "Recording Title" at bounding box center [1305, 118] width 377 height 46
paste input "New Nigeria National Anthem"
type input "New Nigeria National Anthem"
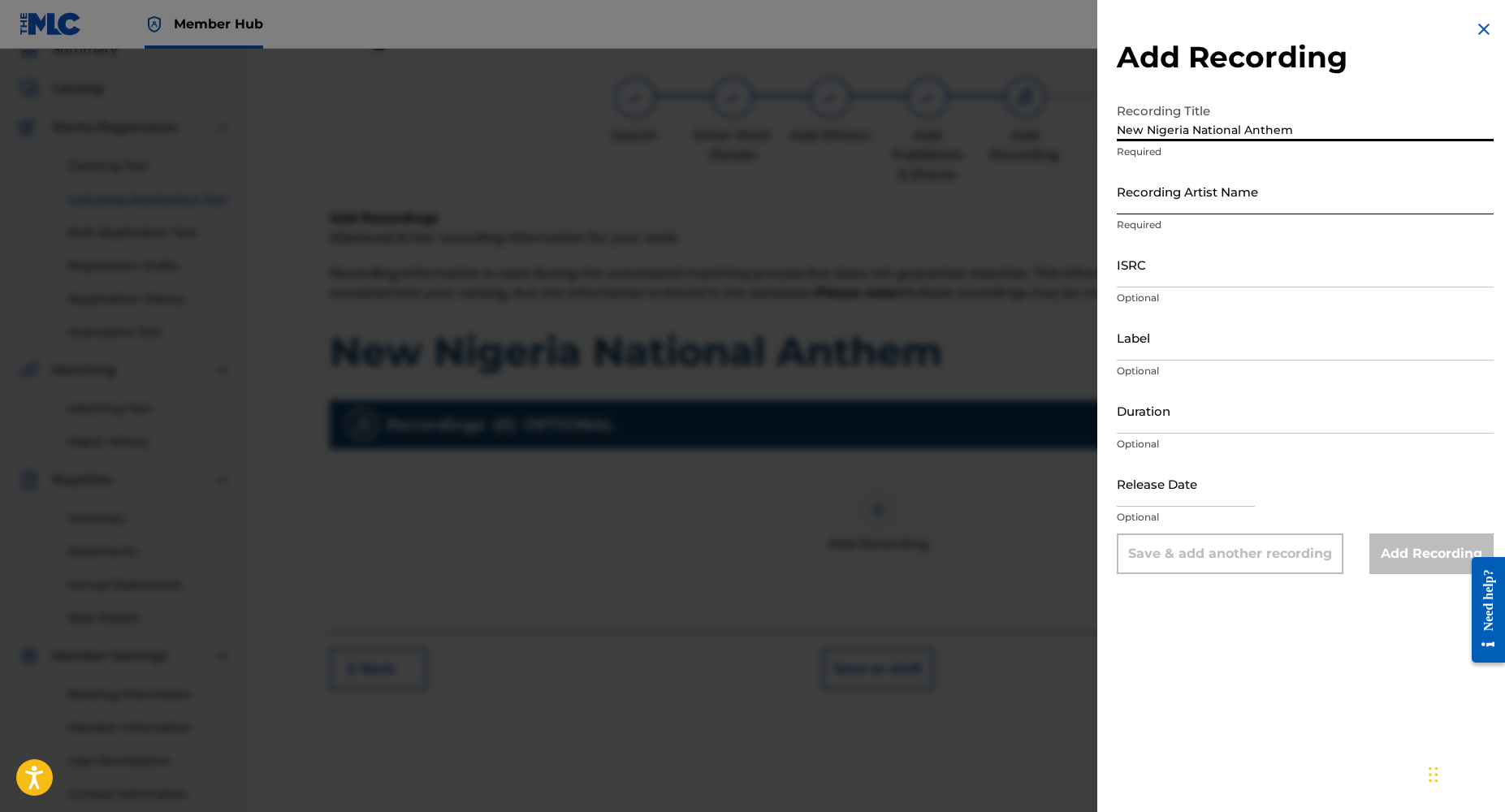
click at [1171, 210] on input "Recording Artist Name" at bounding box center [1305, 191] width 377 height 46
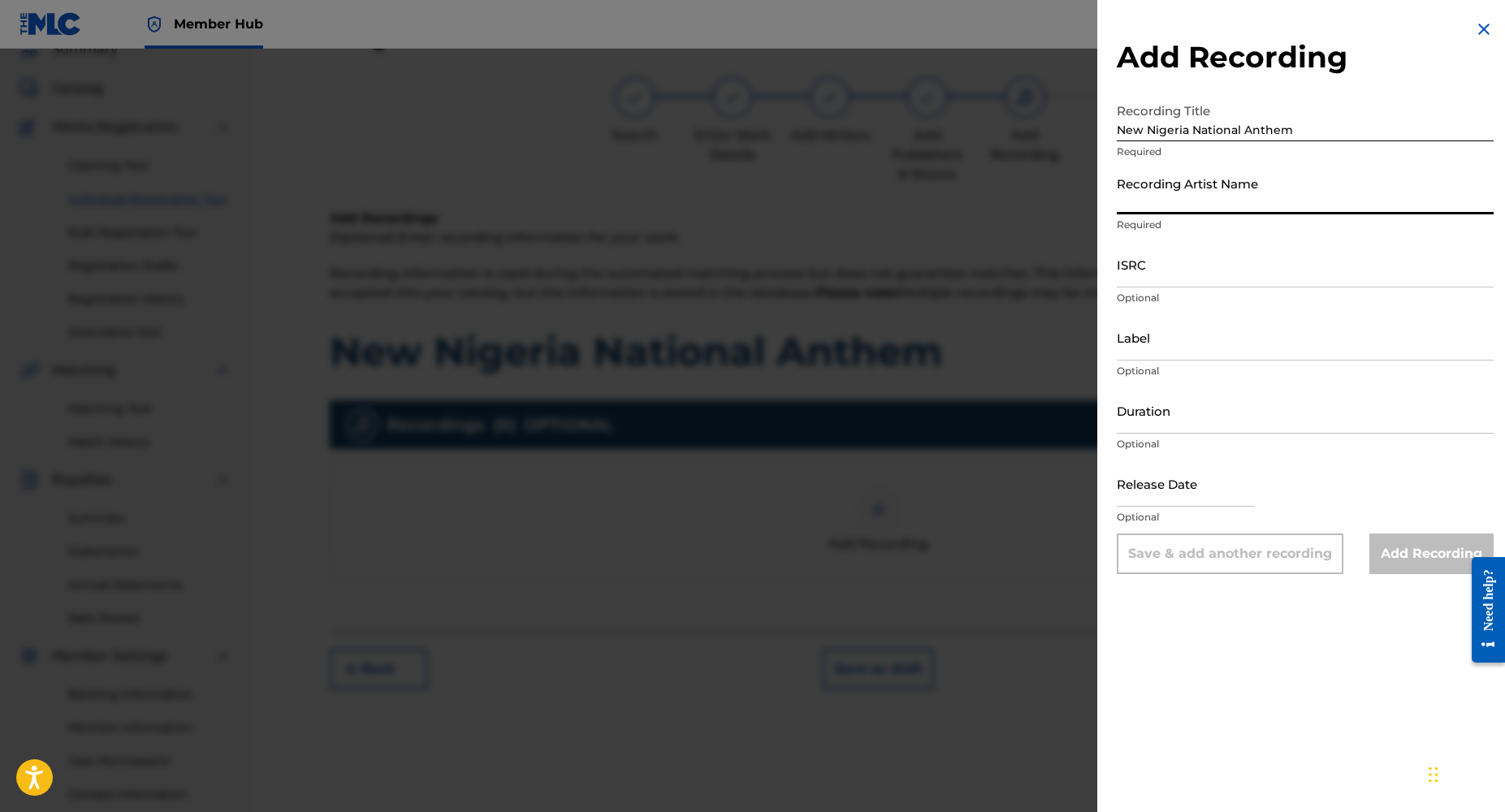
type input "Dj Yk Mule"
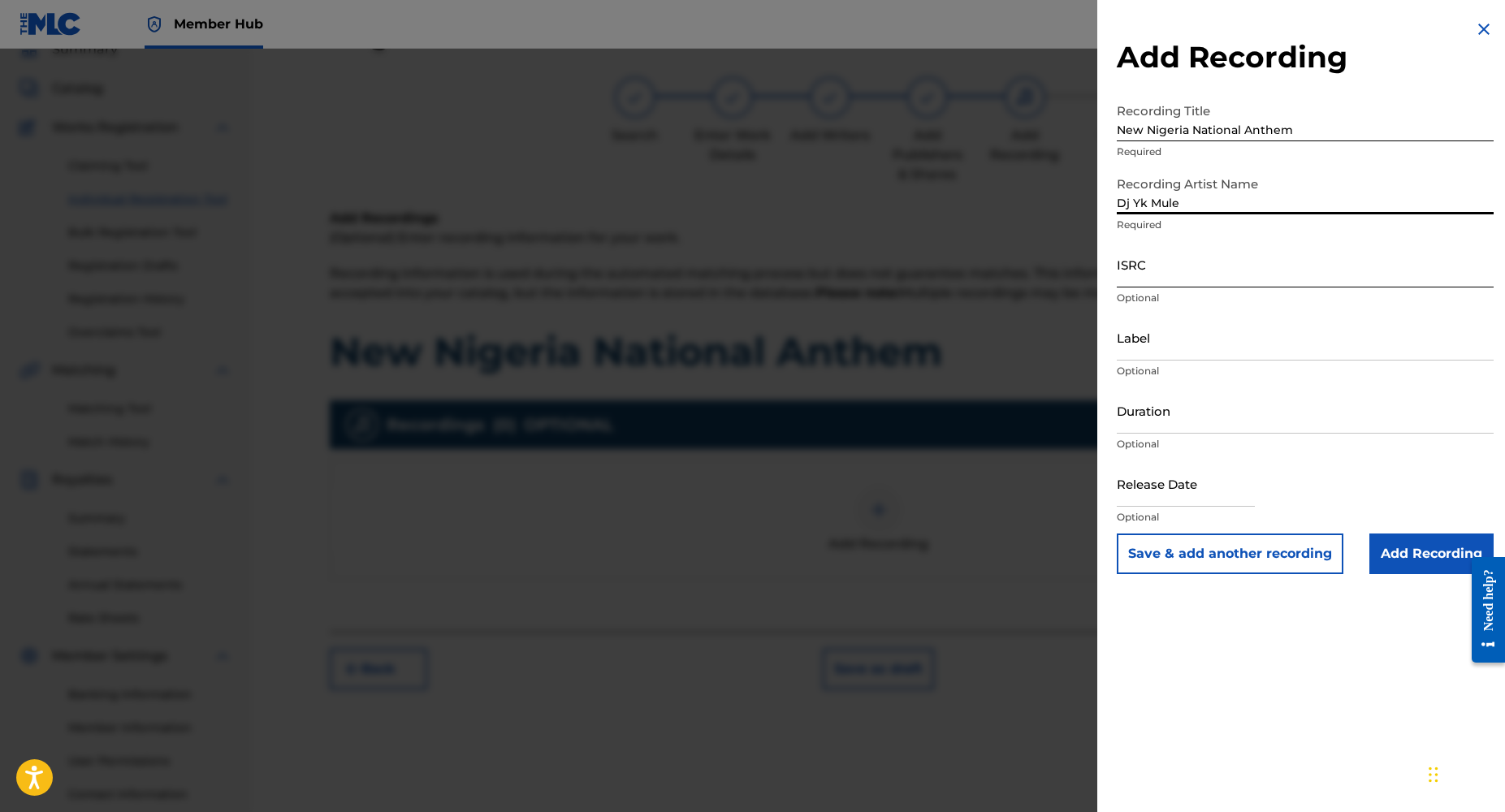
click at [1160, 279] on input "ISRC" at bounding box center [1305, 264] width 377 height 46
click at [1136, 279] on input "ISRC" at bounding box center [1305, 264] width 377 height 46
paste input "NL8RL2426399"
type input "NL8RL2426399"
click at [1172, 421] on input "Duration" at bounding box center [1305, 410] width 377 height 46
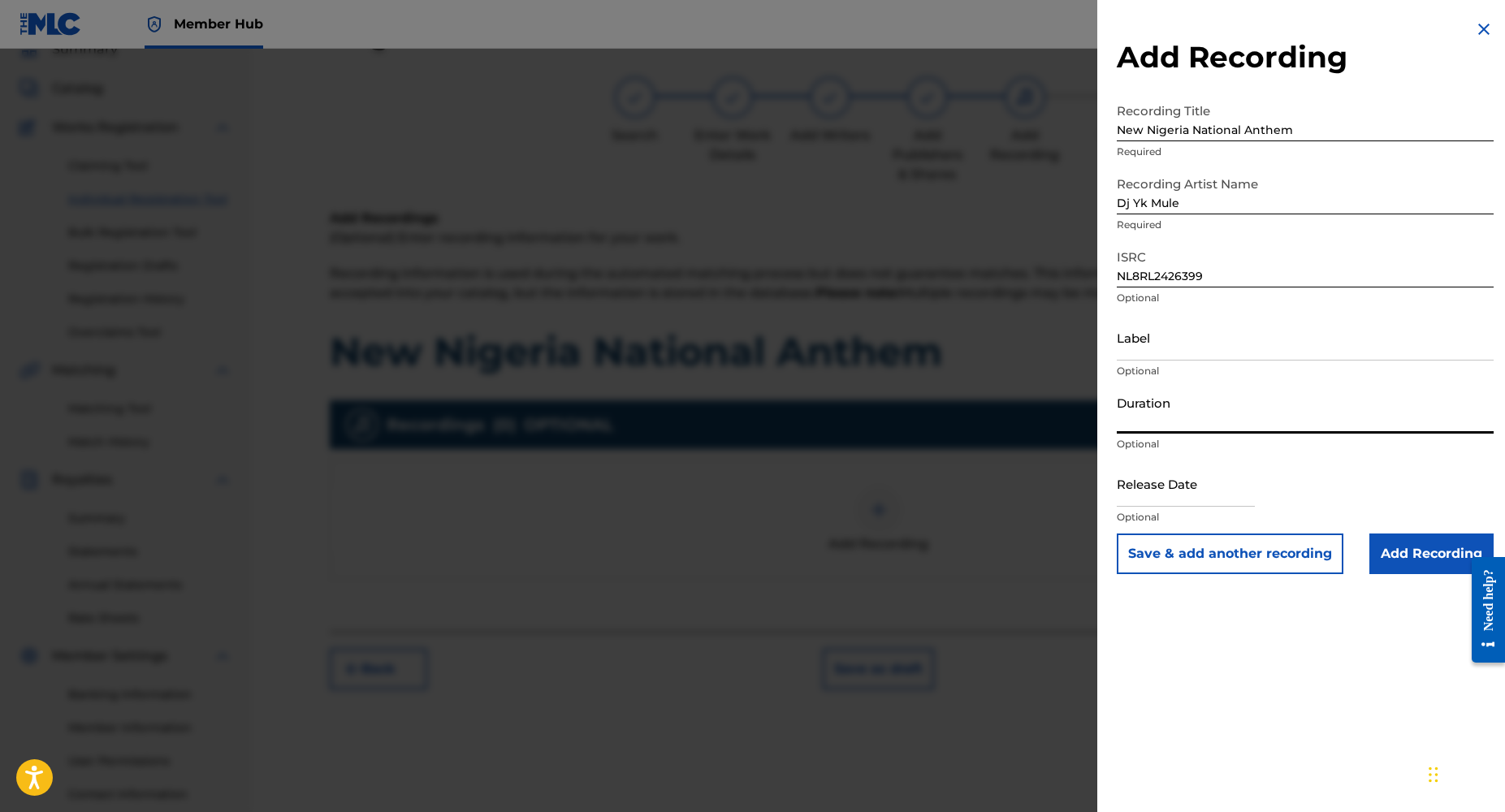
click at [1138, 421] on input "Duration" at bounding box center [1305, 410] width 377 height 46
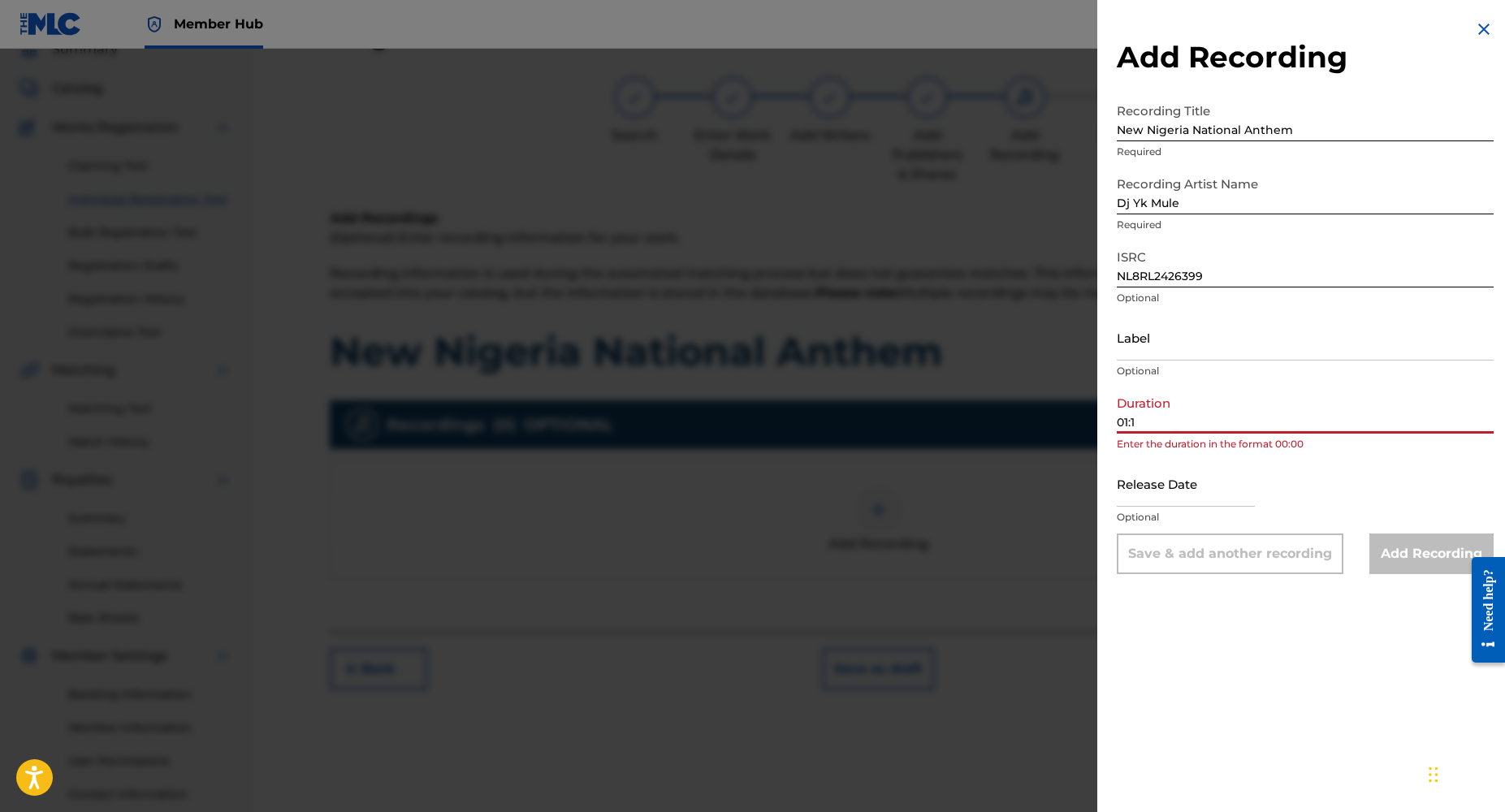
type input "01:10"
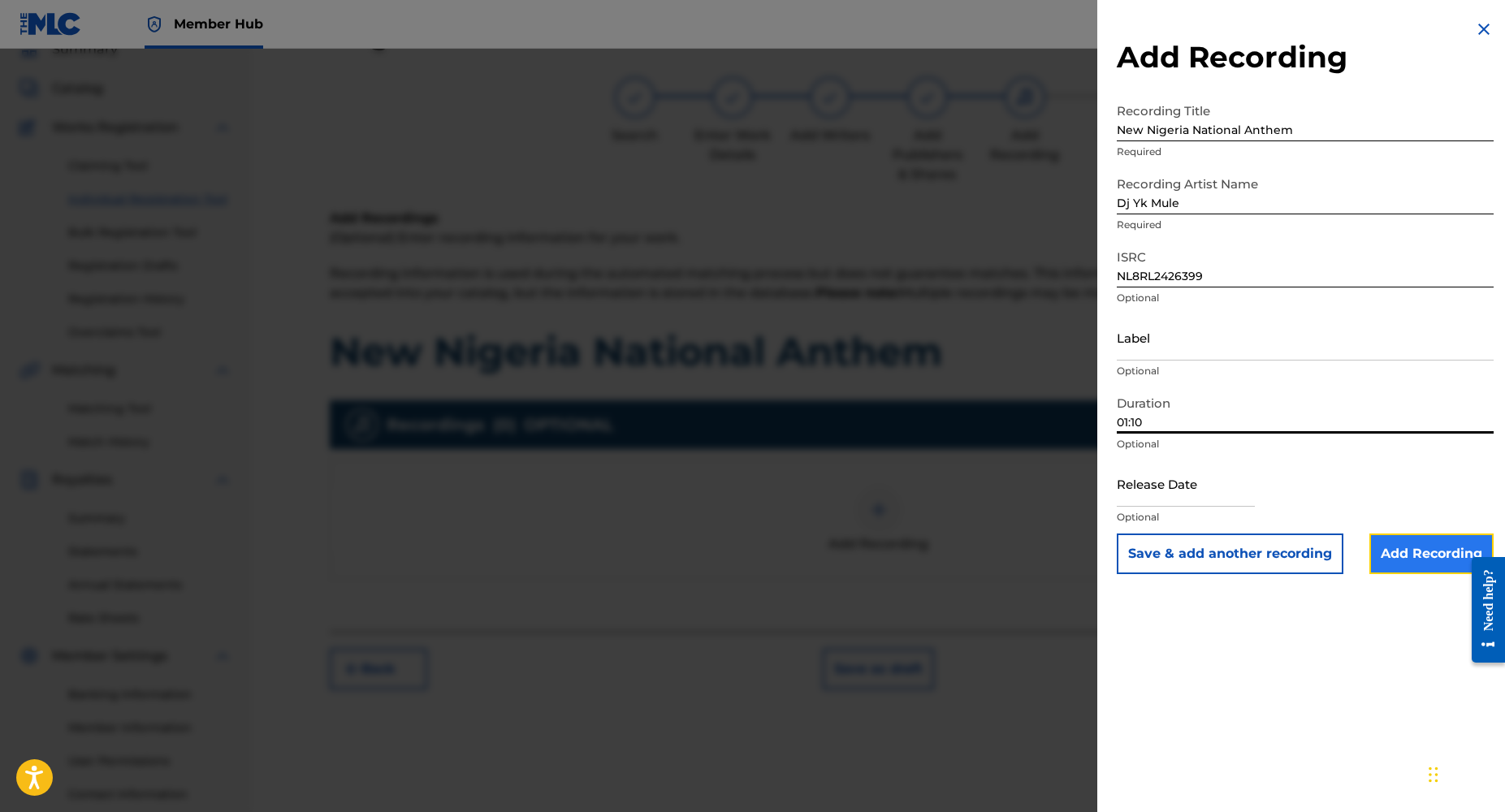
click at [1390, 560] on input "Add Recording" at bounding box center [1432, 553] width 124 height 40
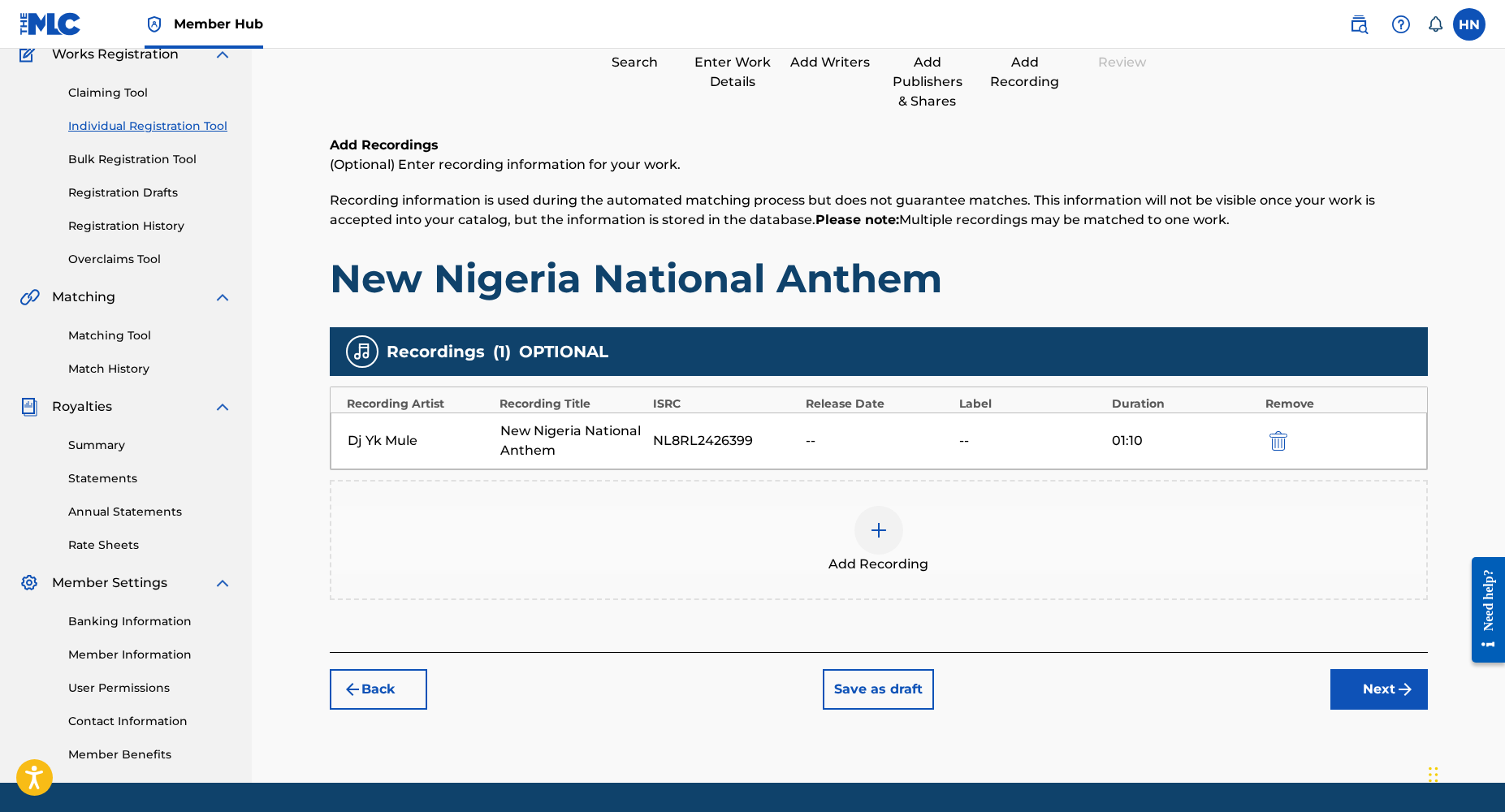
scroll to position [195, 0]
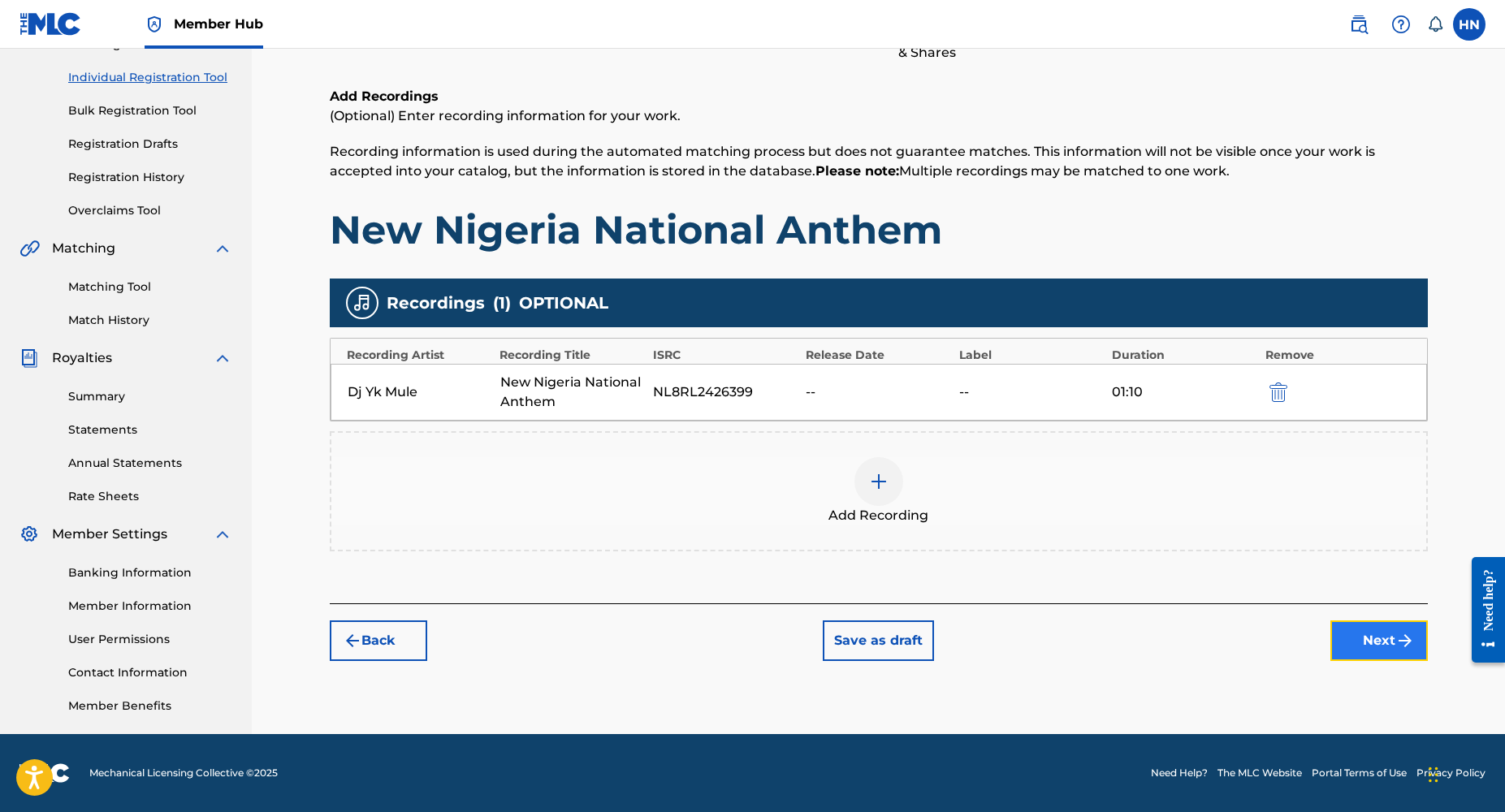
click at [1373, 649] on button "Next" at bounding box center [1379, 641] width 97 height 40
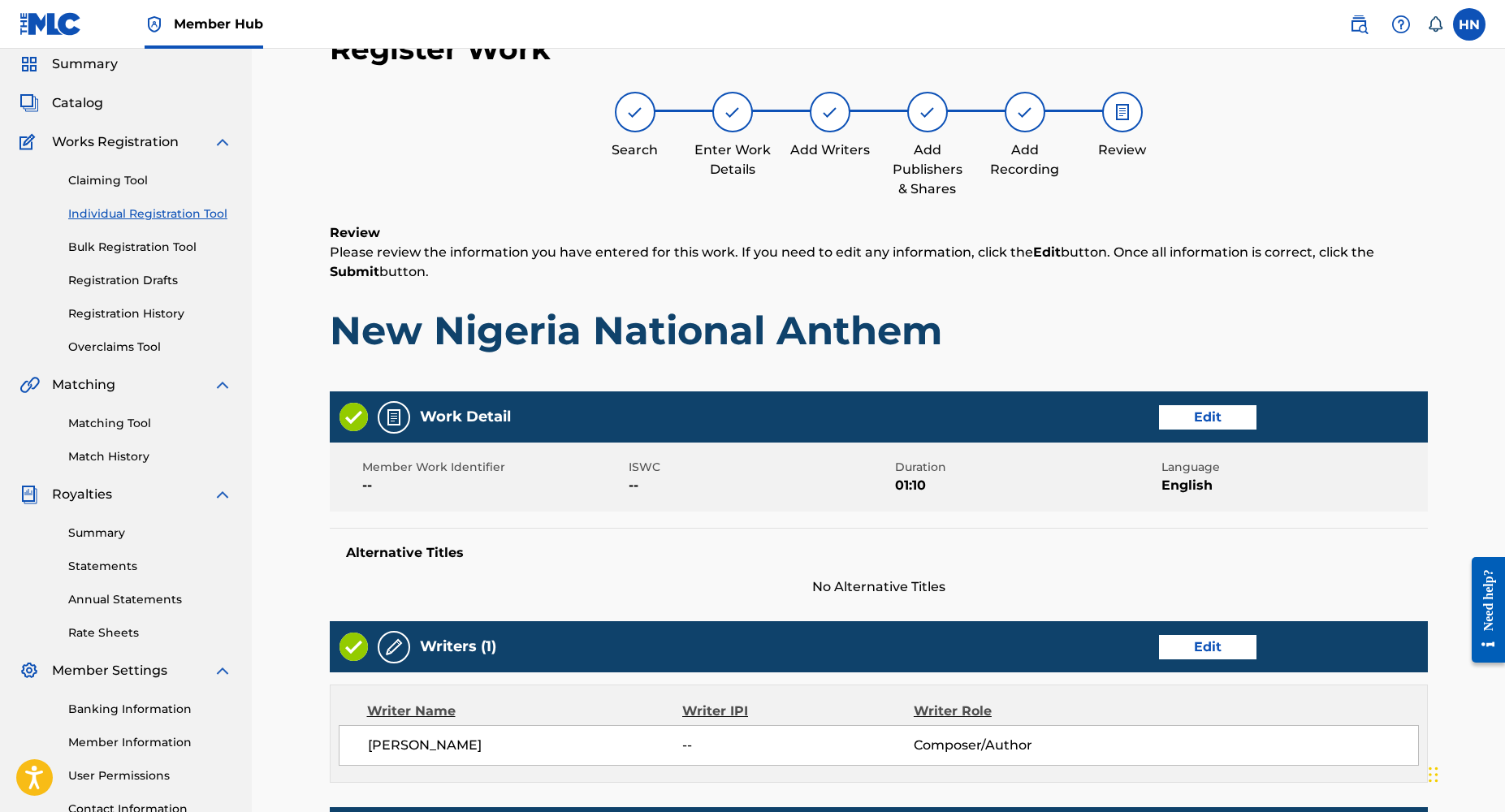
scroll to position [560, 0]
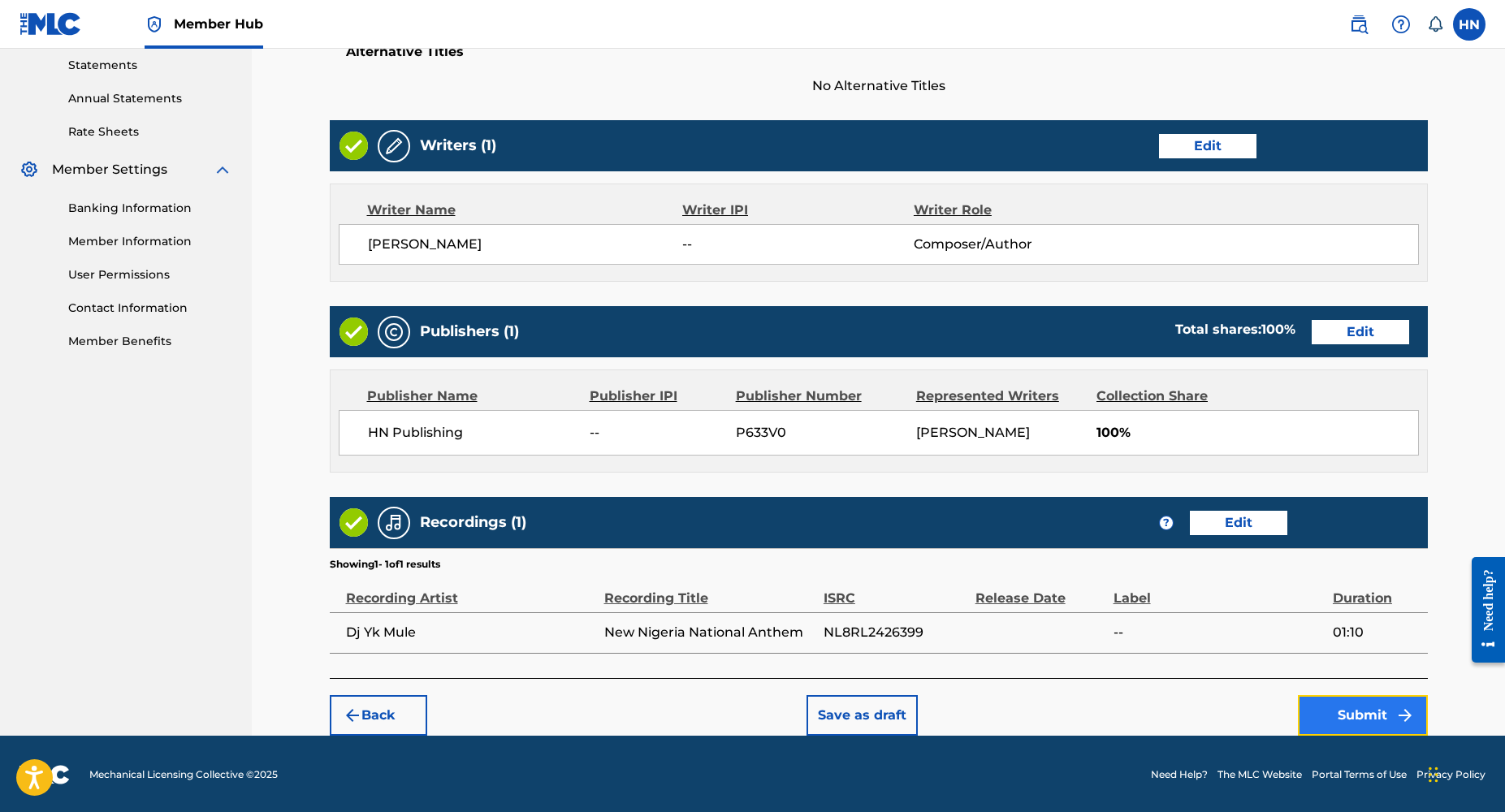
click at [1347, 716] on button "Submit" at bounding box center [1363, 715] width 130 height 40
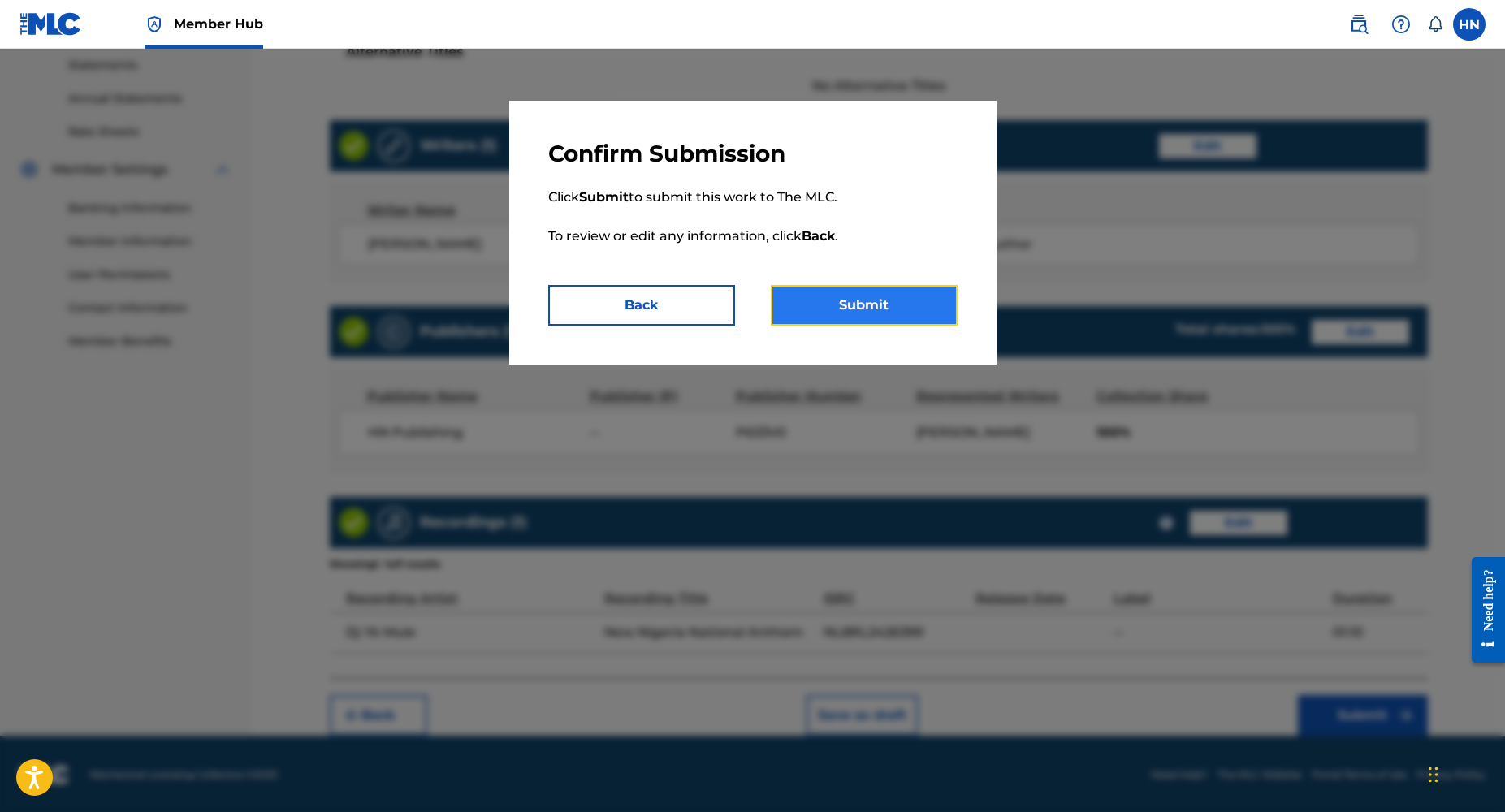
click at [863, 314] on button "Submit" at bounding box center [864, 305] width 187 height 40
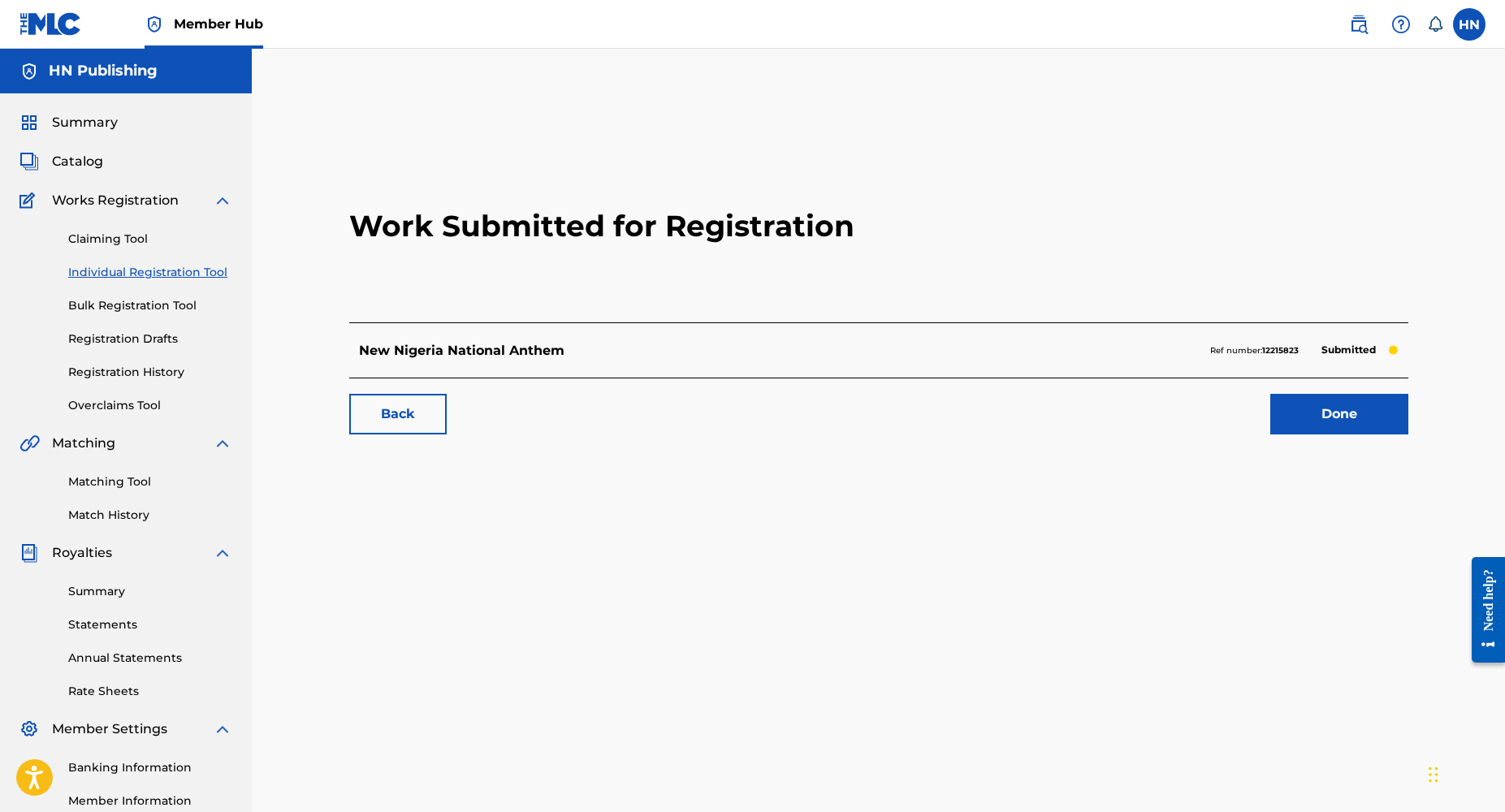
click at [162, 282] on div "Claiming Tool Individual Registration Tool Bulk Registration Tool Registration …" at bounding box center [126, 312] width 213 height 204
click at [160, 269] on link "Individual Registration Tool" at bounding box center [150, 272] width 164 height 17
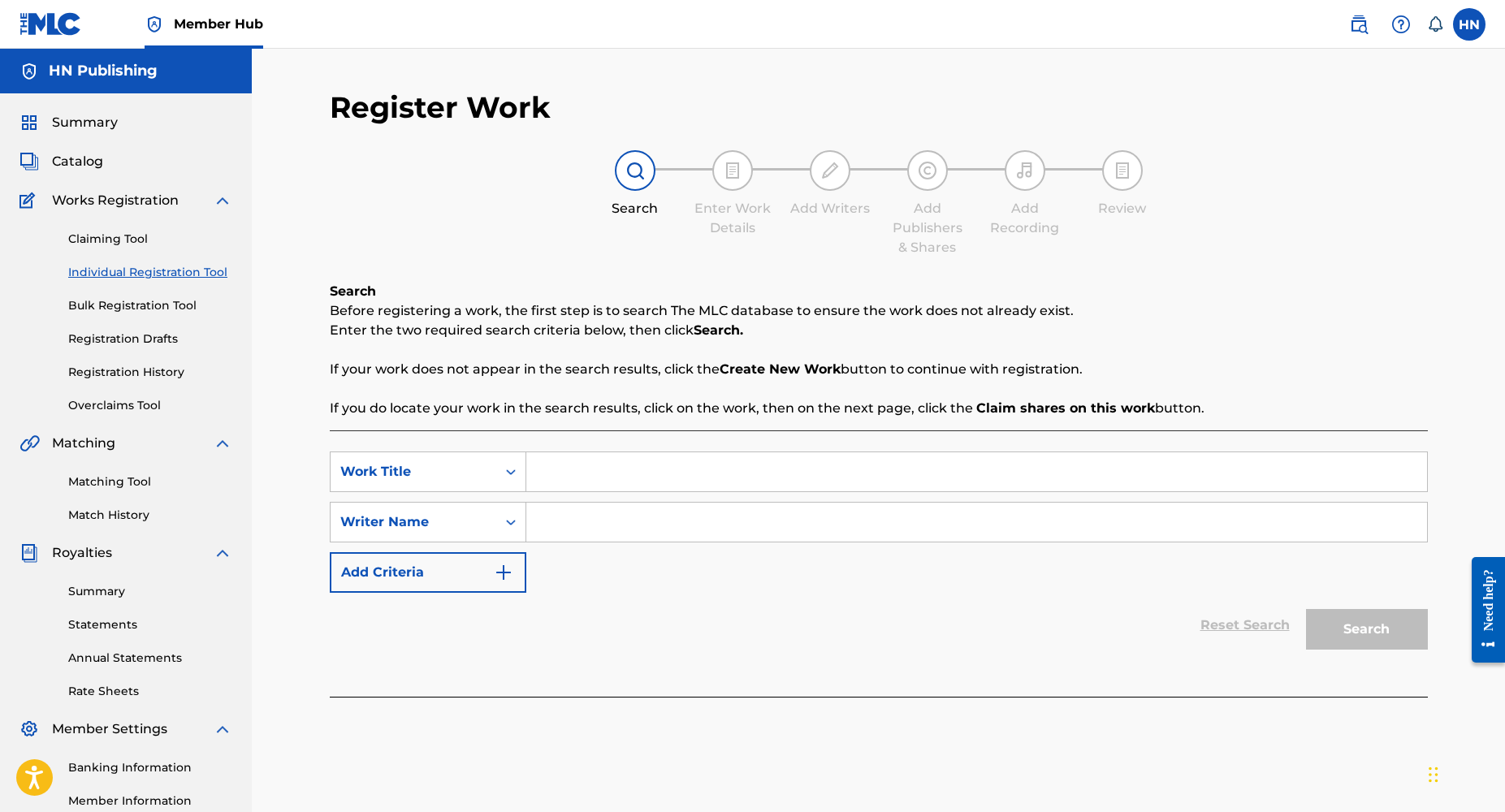
click at [601, 477] on input "Search Form" at bounding box center [976, 472] width 901 height 39
click at [541, 474] on input "Search Form" at bounding box center [976, 472] width 901 height 39
click at [564, 476] on input "Search Form" at bounding box center [976, 472] width 901 height 39
paste input "Full of Joy"
type input "Full of Joy"
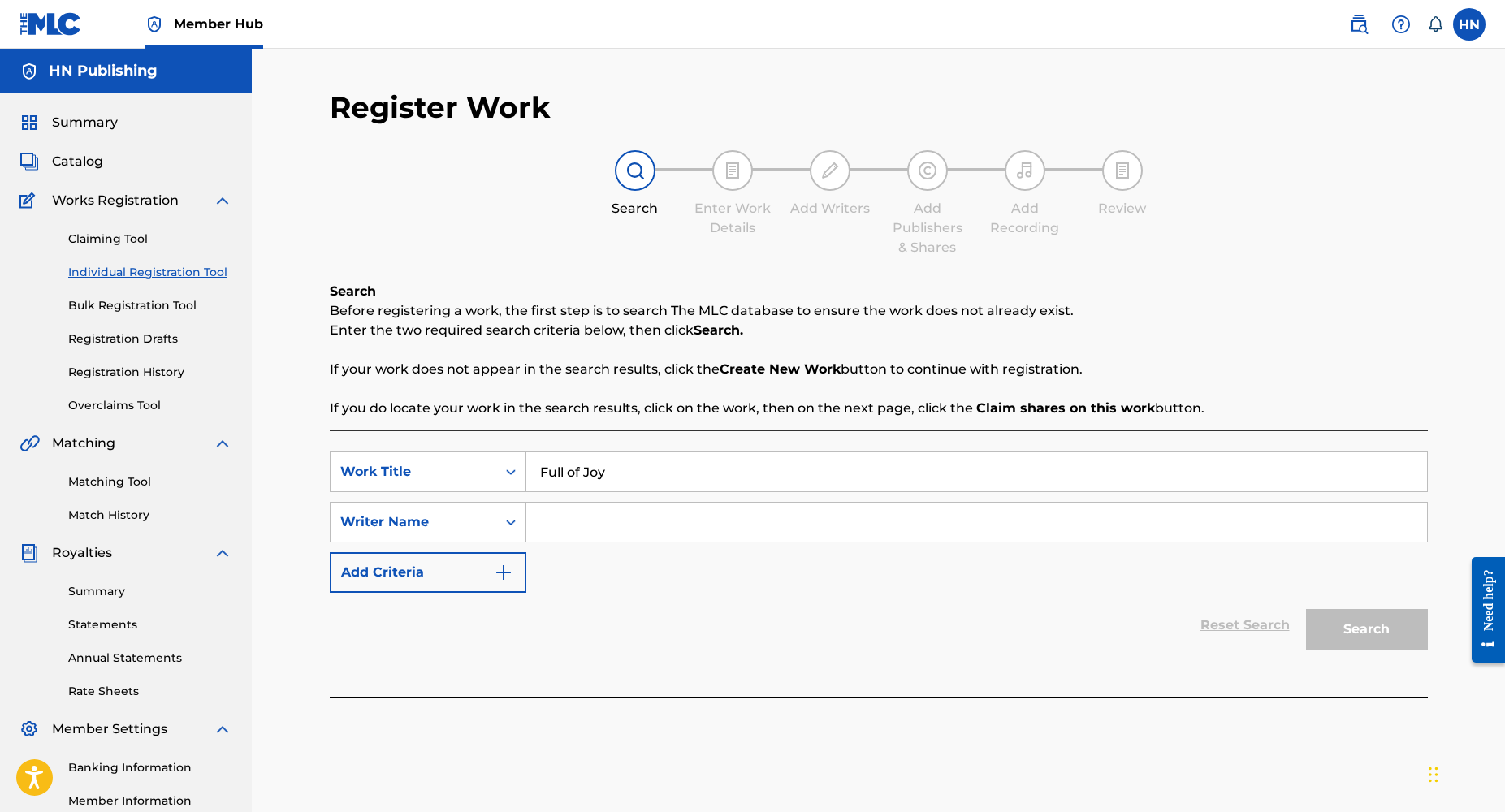
click at [563, 521] on input "Search Form" at bounding box center [976, 523] width 901 height 39
type input "[PERSON_NAME]"
click at [1306, 609] on button "Search" at bounding box center [1367, 629] width 122 height 40
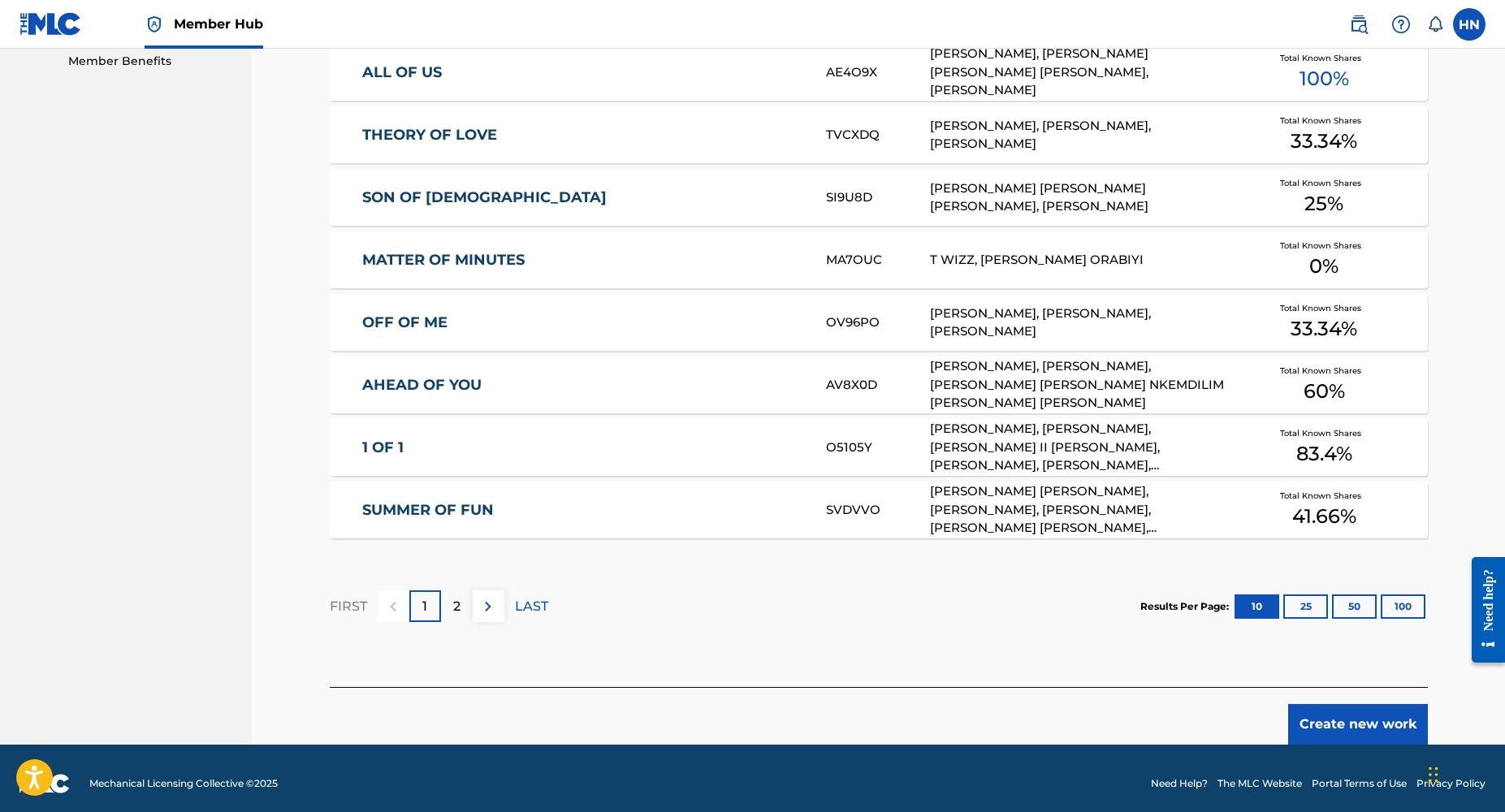
scroll to position [850, 0]
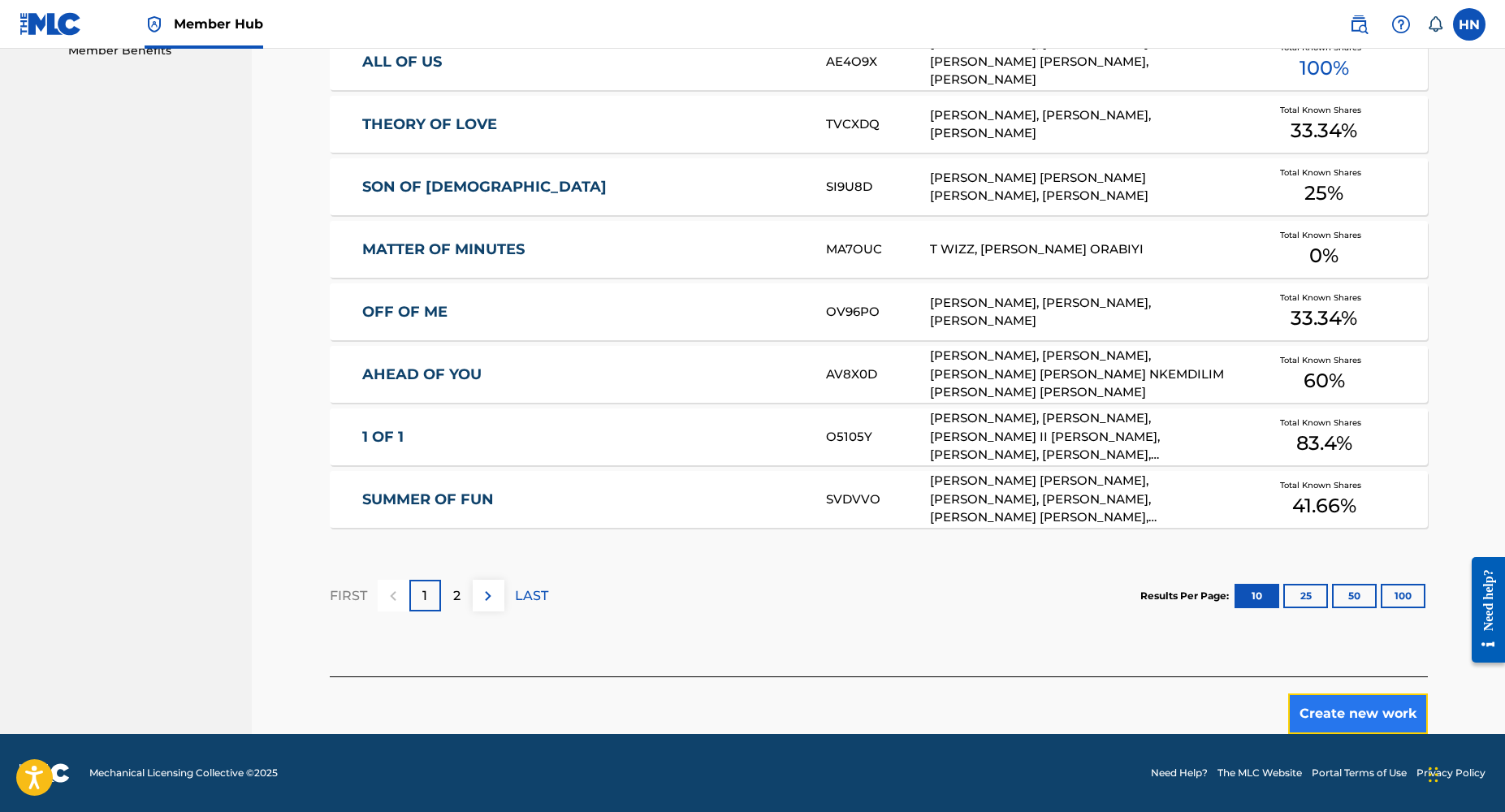
click at [1333, 704] on button "Create new work" at bounding box center [1358, 714] width 140 height 40
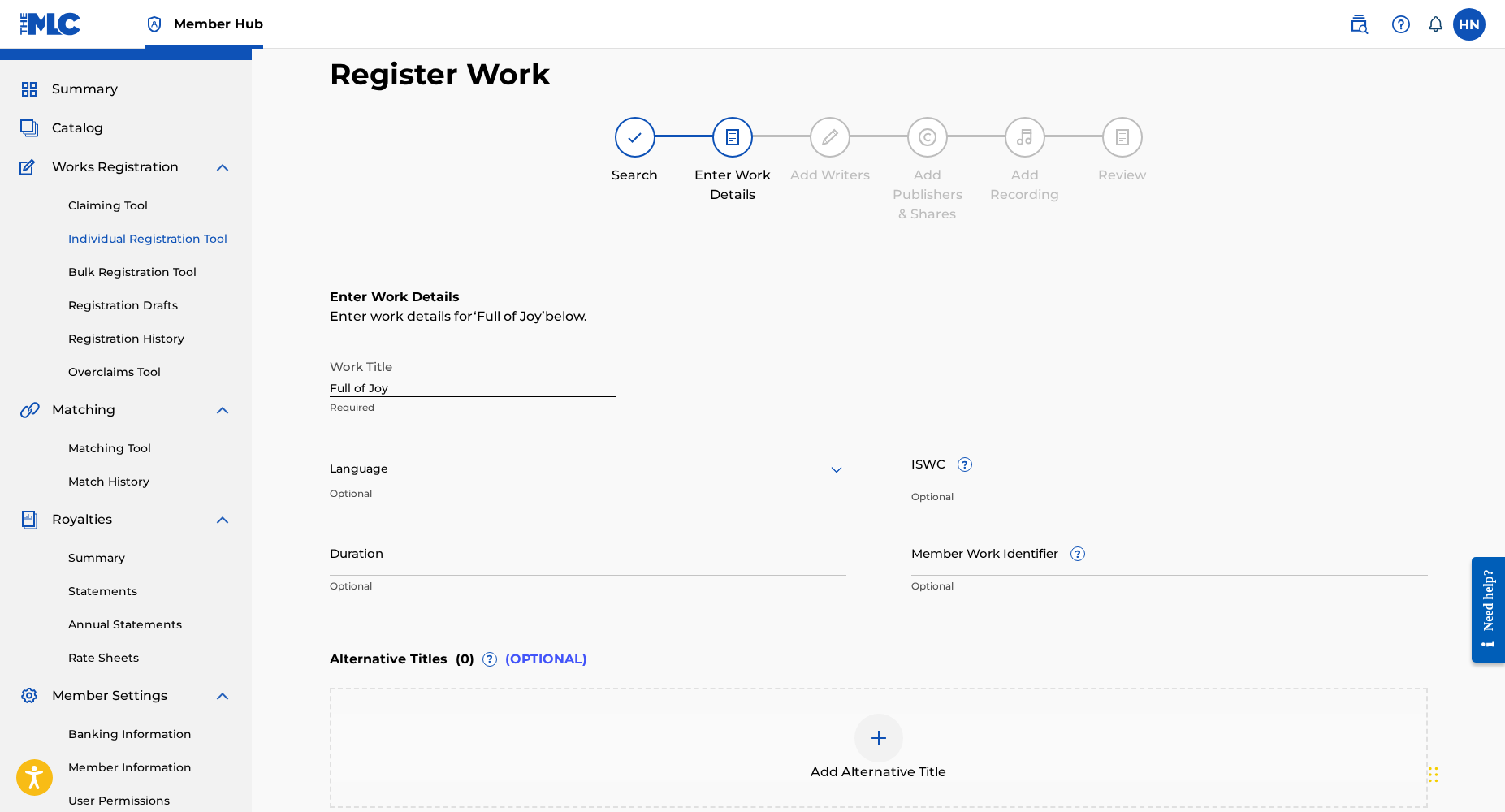
scroll to position [21, 0]
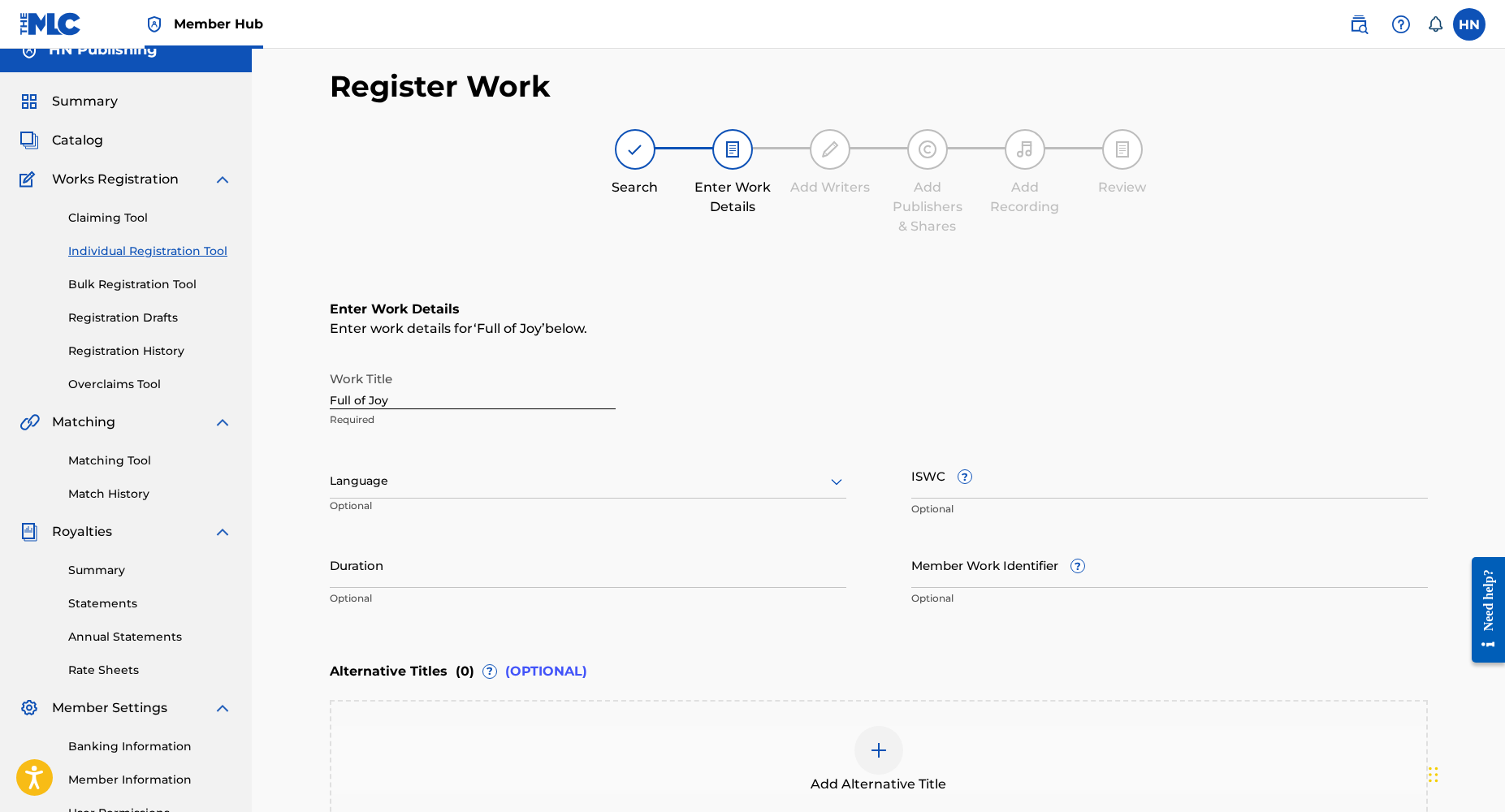
click at [670, 467] on div "Language" at bounding box center [588, 481] width 517 height 34
click at [579, 513] on div "English" at bounding box center [588, 517] width 515 height 36
click at [414, 570] on input "Duration" at bounding box center [588, 564] width 517 height 46
click at [369, 576] on input "Duration" at bounding box center [588, 564] width 517 height 46
type input "02:16"
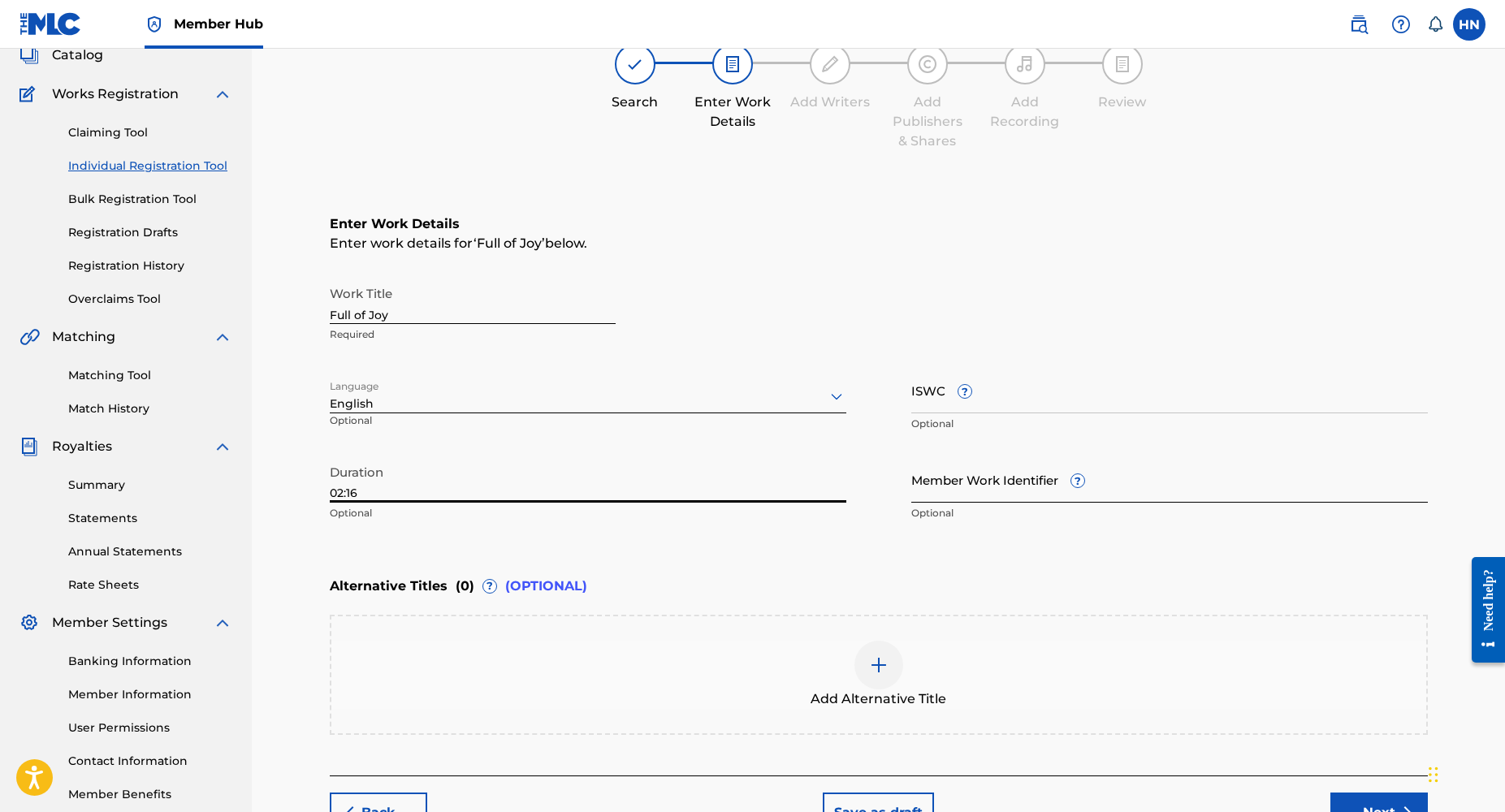
scroll to position [205, 0]
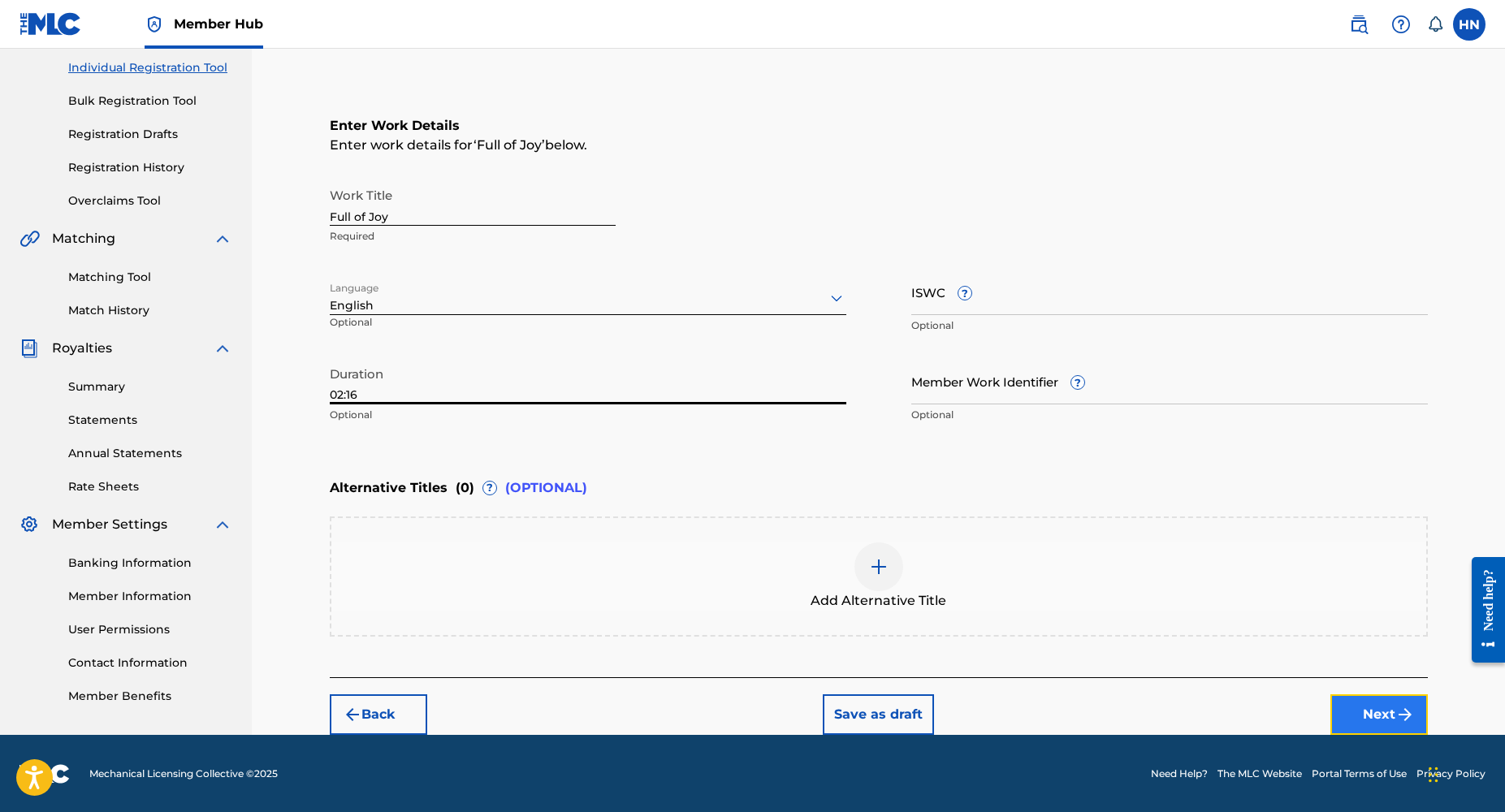
click at [1374, 709] on button "Next" at bounding box center [1379, 715] width 97 height 40
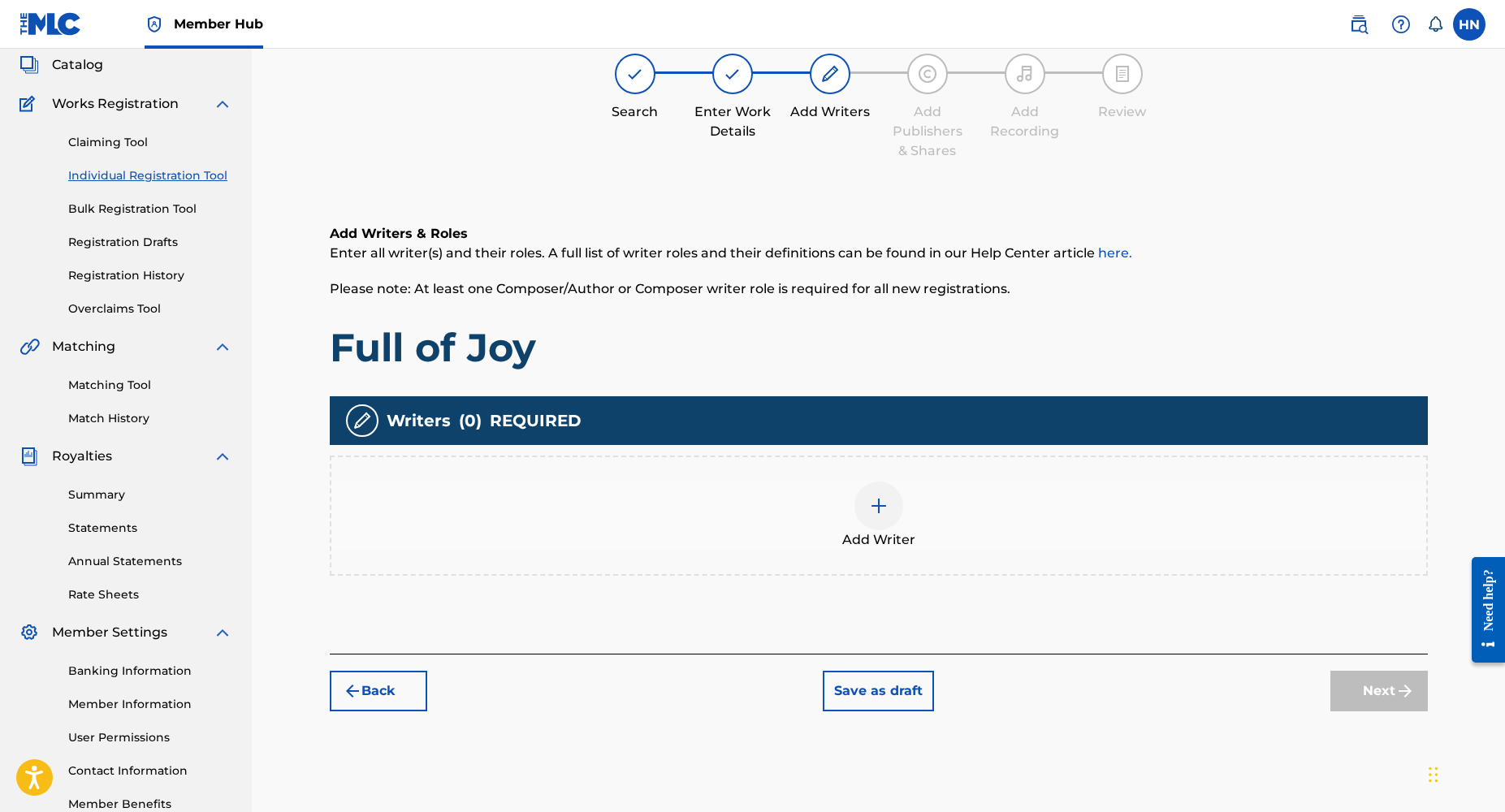
scroll to position [73, 0]
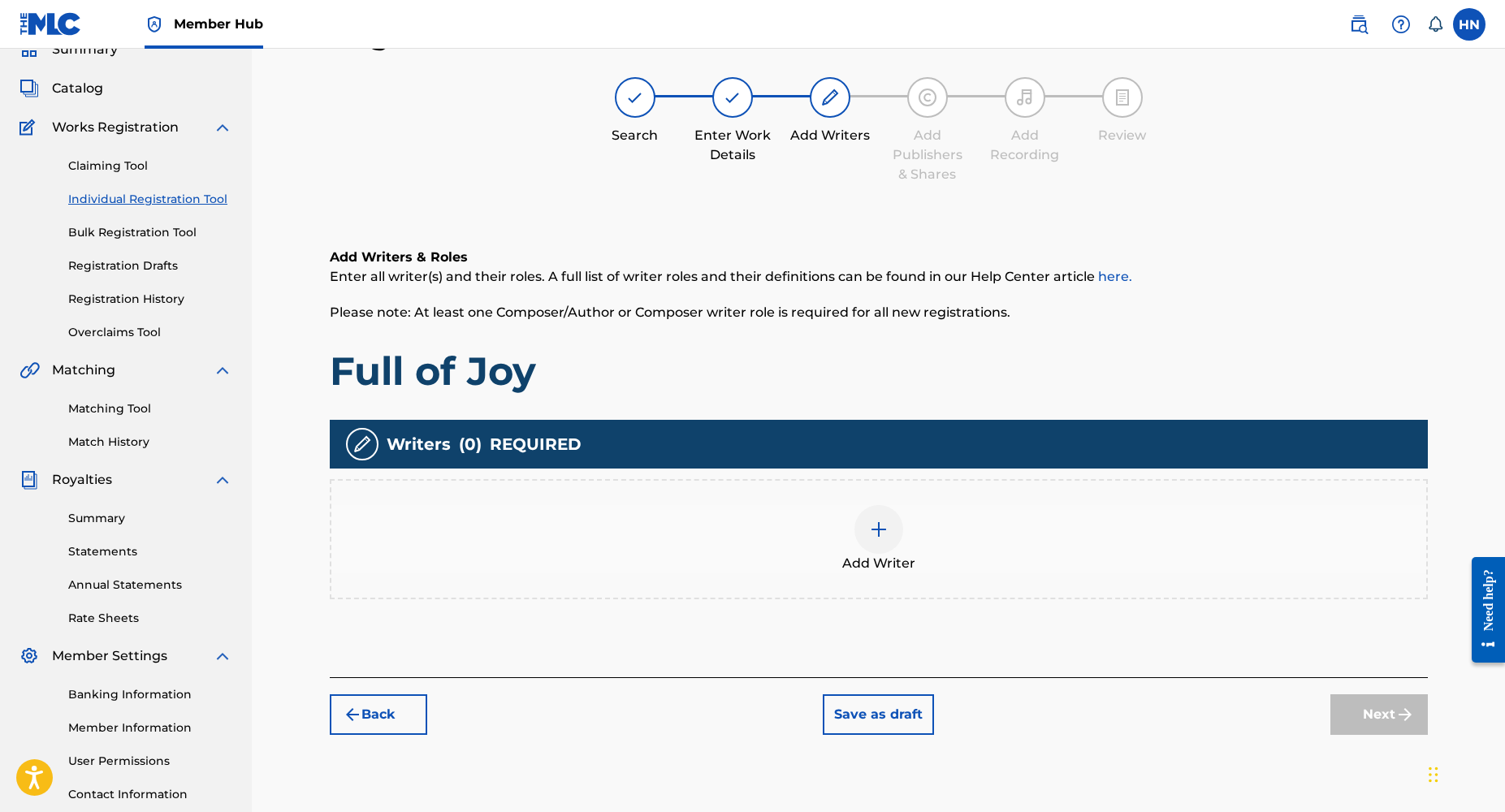
click at [877, 533] on img at bounding box center [879, 530] width 20 height 20
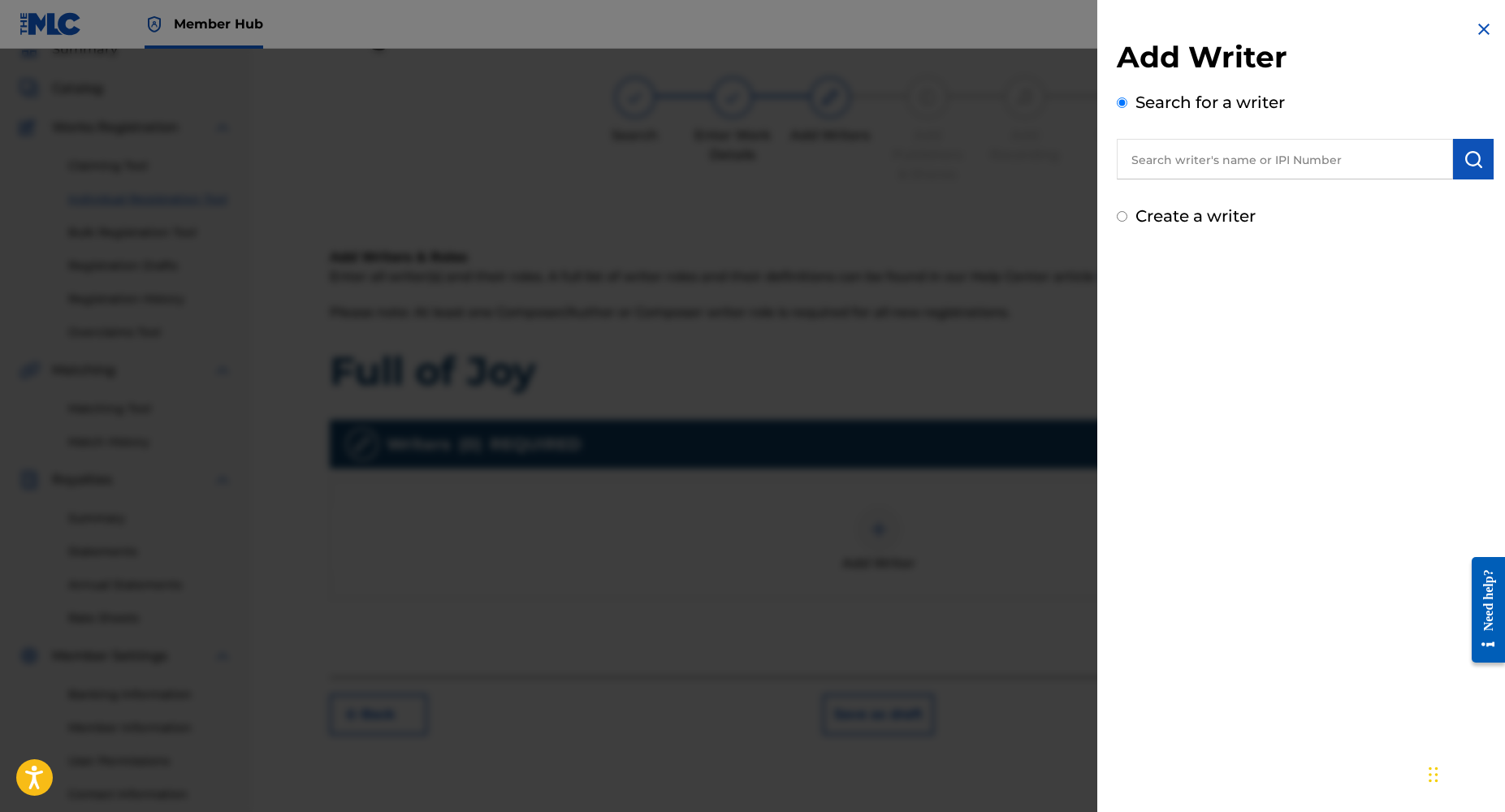
click at [1234, 165] on input "text" at bounding box center [1286, 158] width 337 height 40
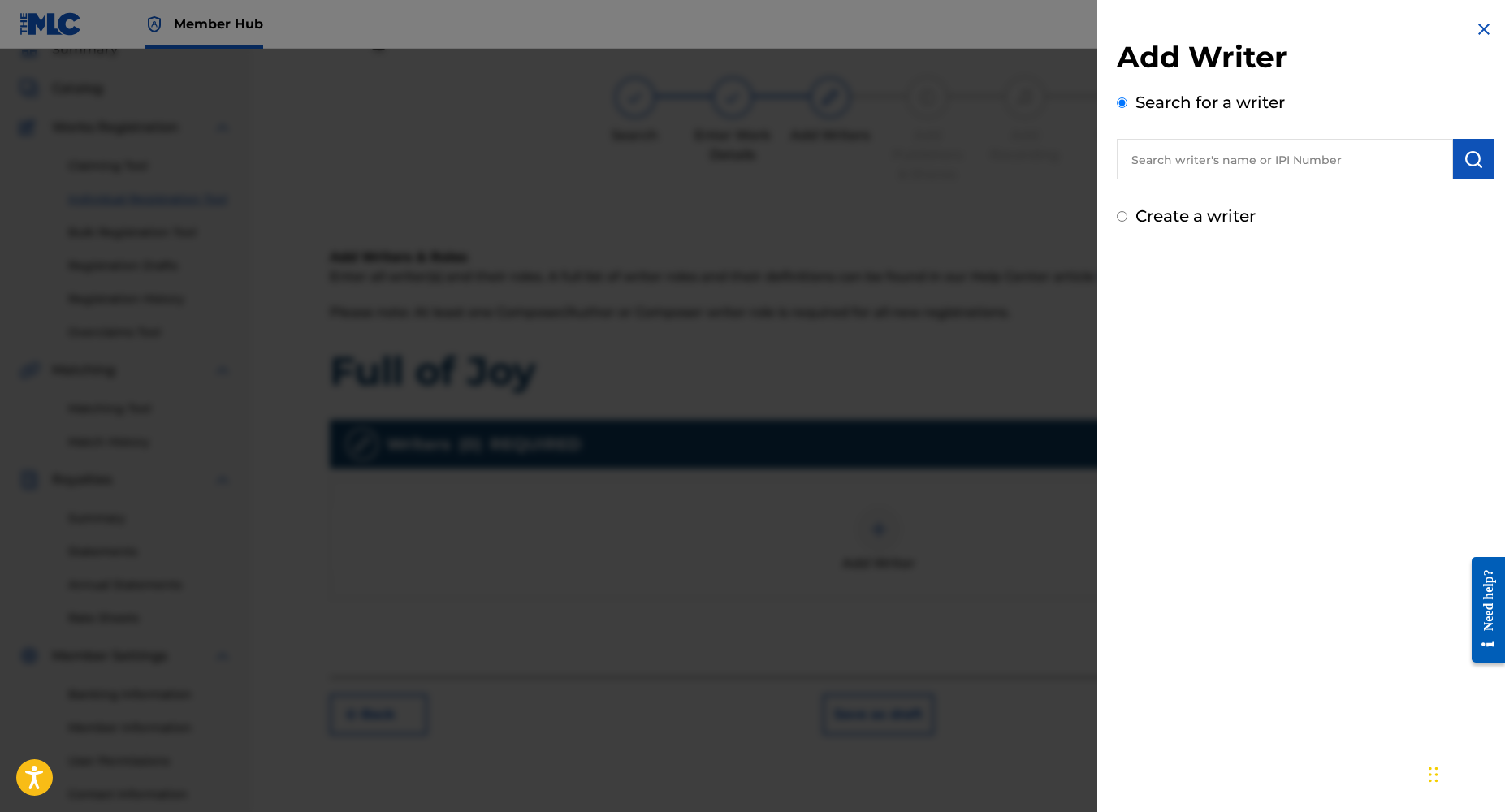
click at [1234, 165] on input "text" at bounding box center [1286, 158] width 337 height 40
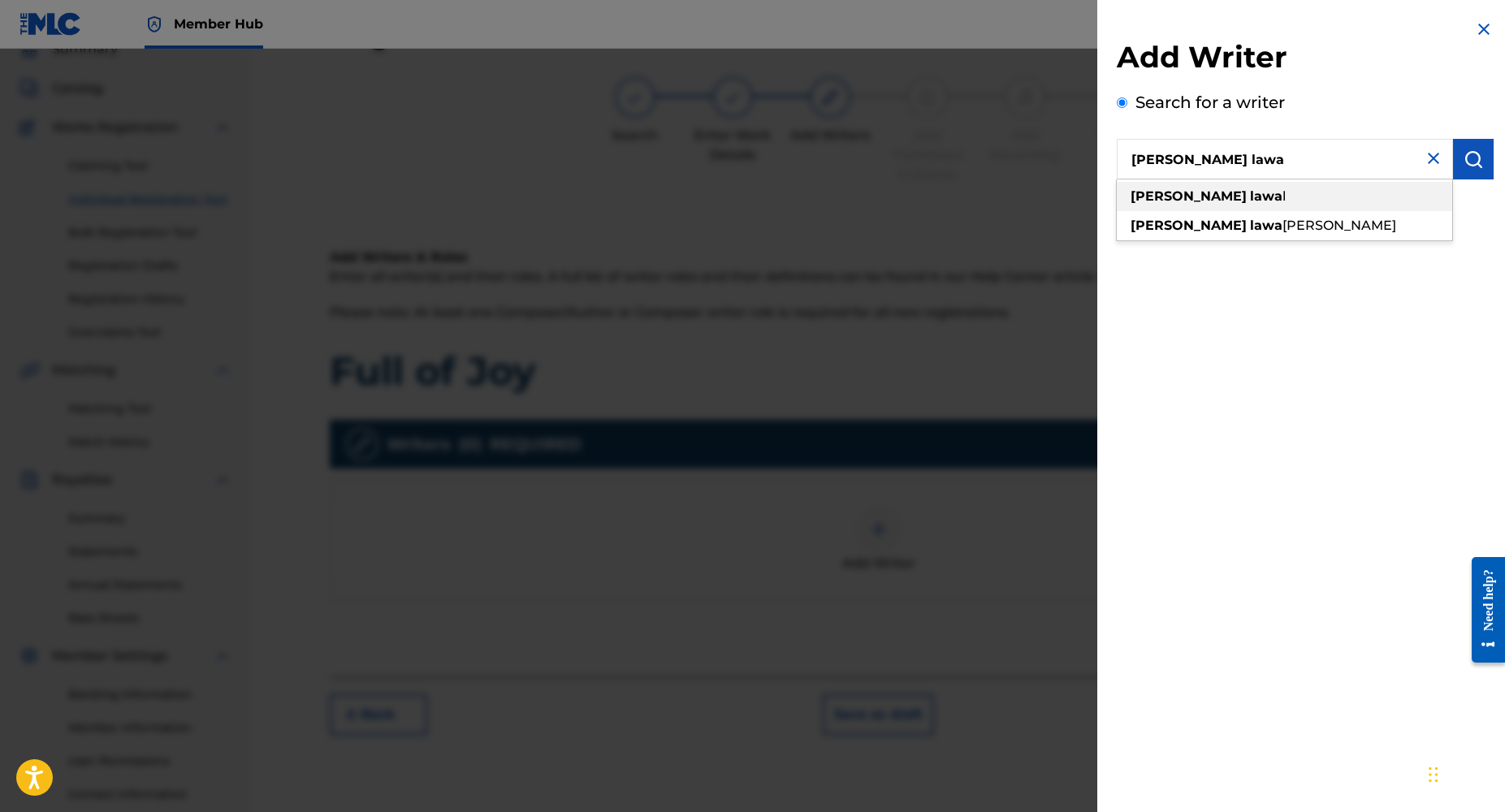
click at [1185, 202] on strong "[PERSON_NAME]" at bounding box center [1189, 196] width 116 height 16
type input "[PERSON_NAME]"
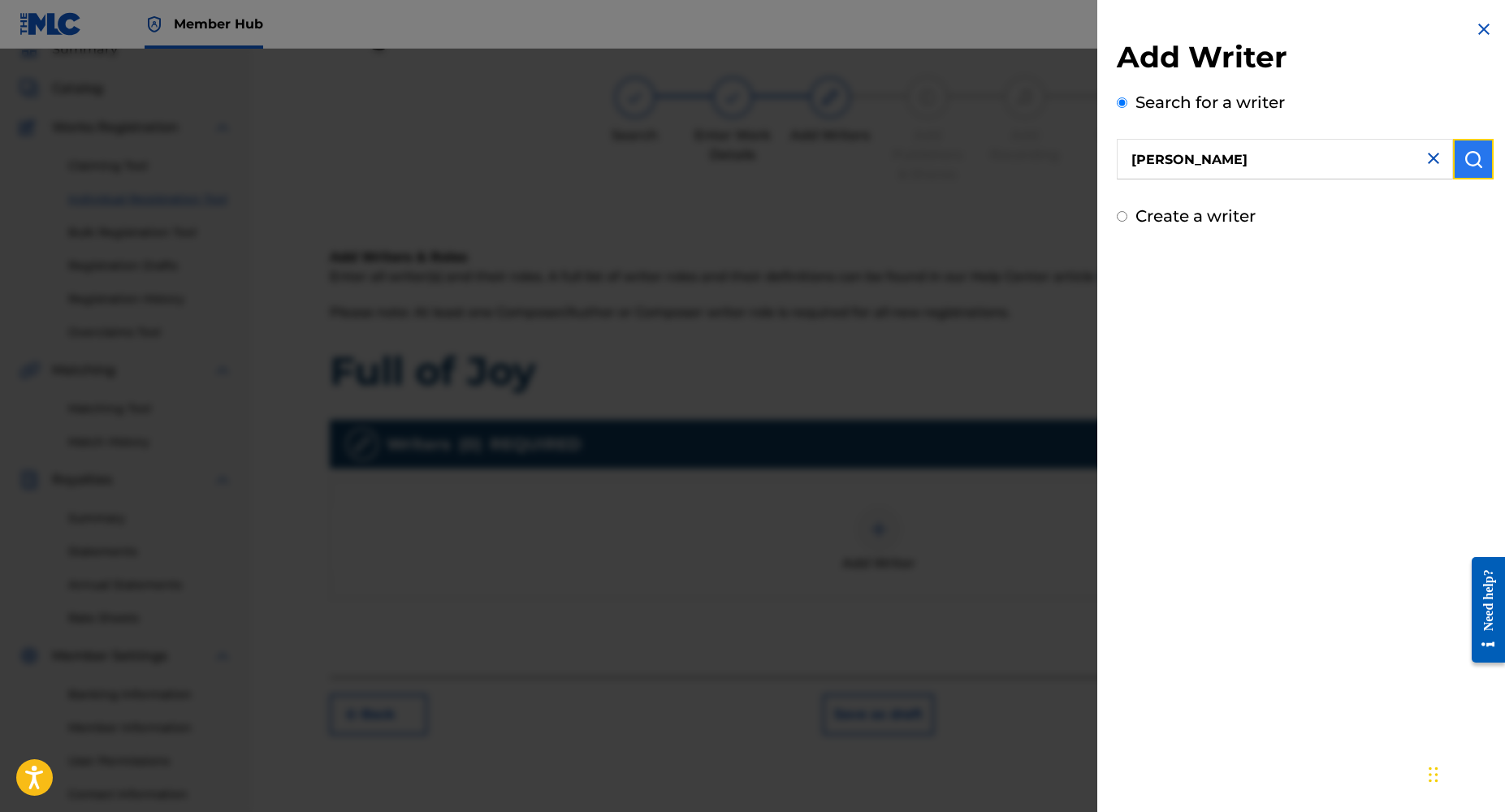
click at [1468, 162] on img "submit" at bounding box center [1474, 159] width 20 height 20
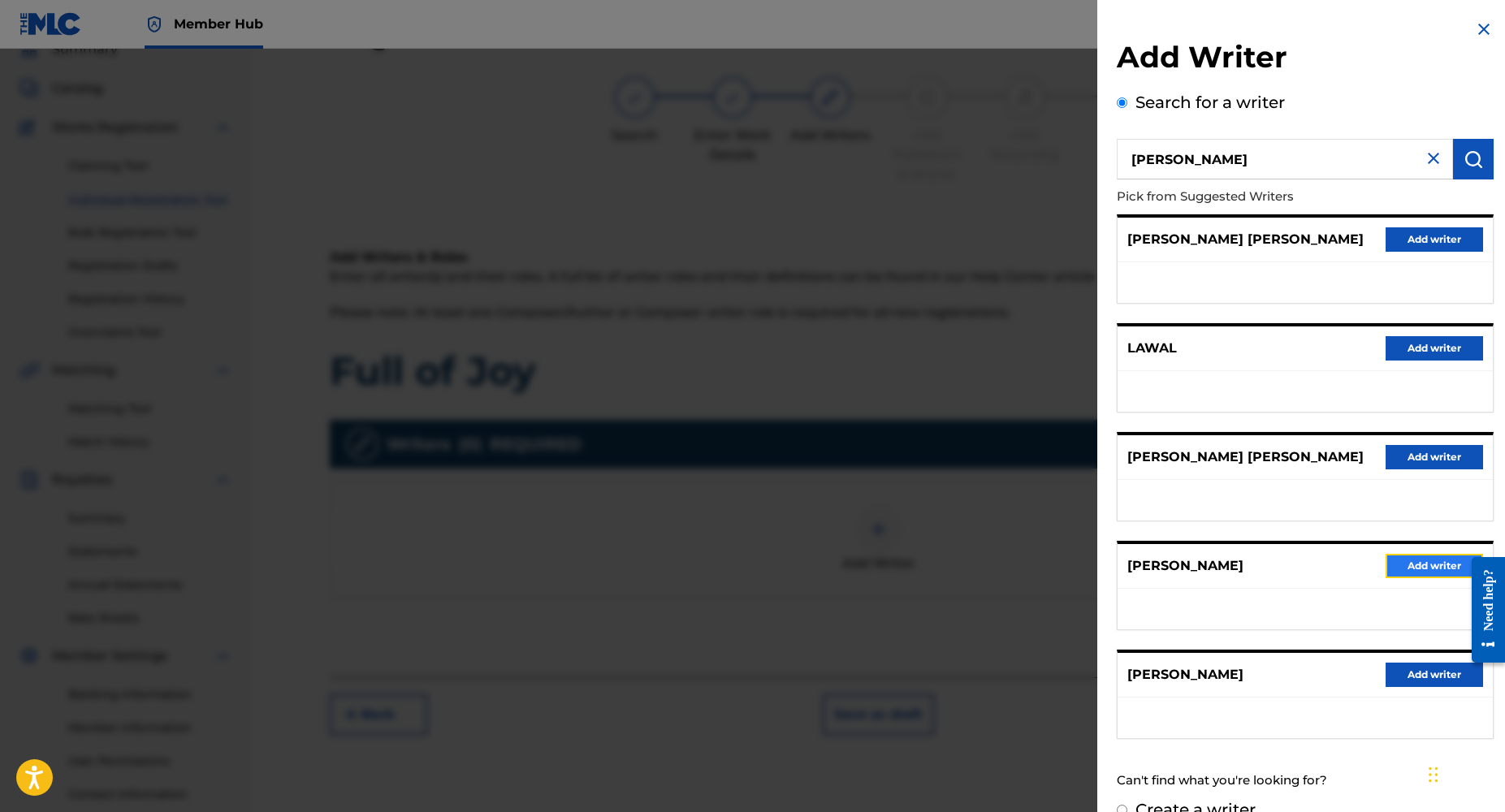
click at [1417, 569] on button "Add writer" at bounding box center [1434, 566] width 97 height 25
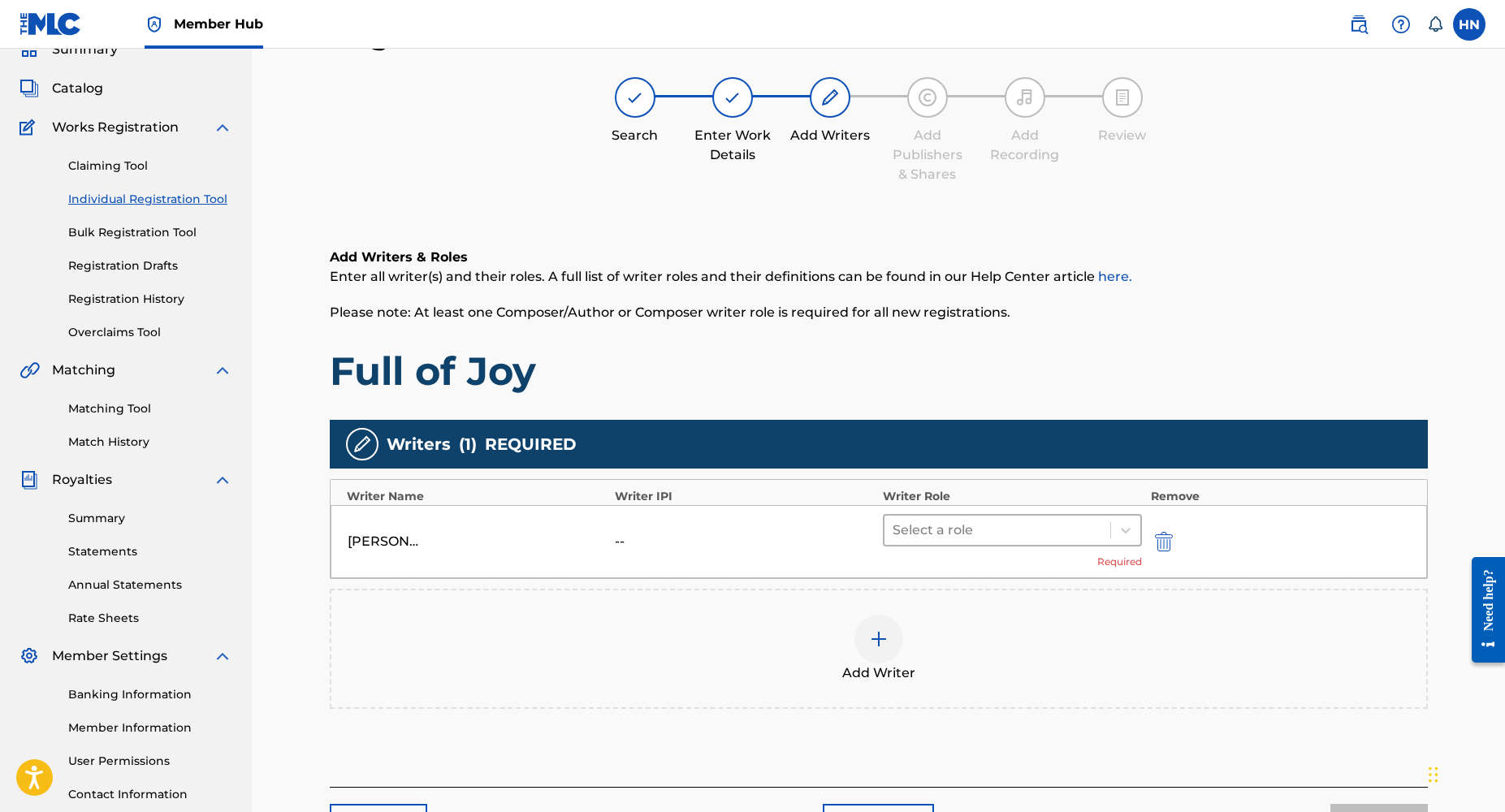
click at [994, 538] on div at bounding box center [998, 530] width 211 height 23
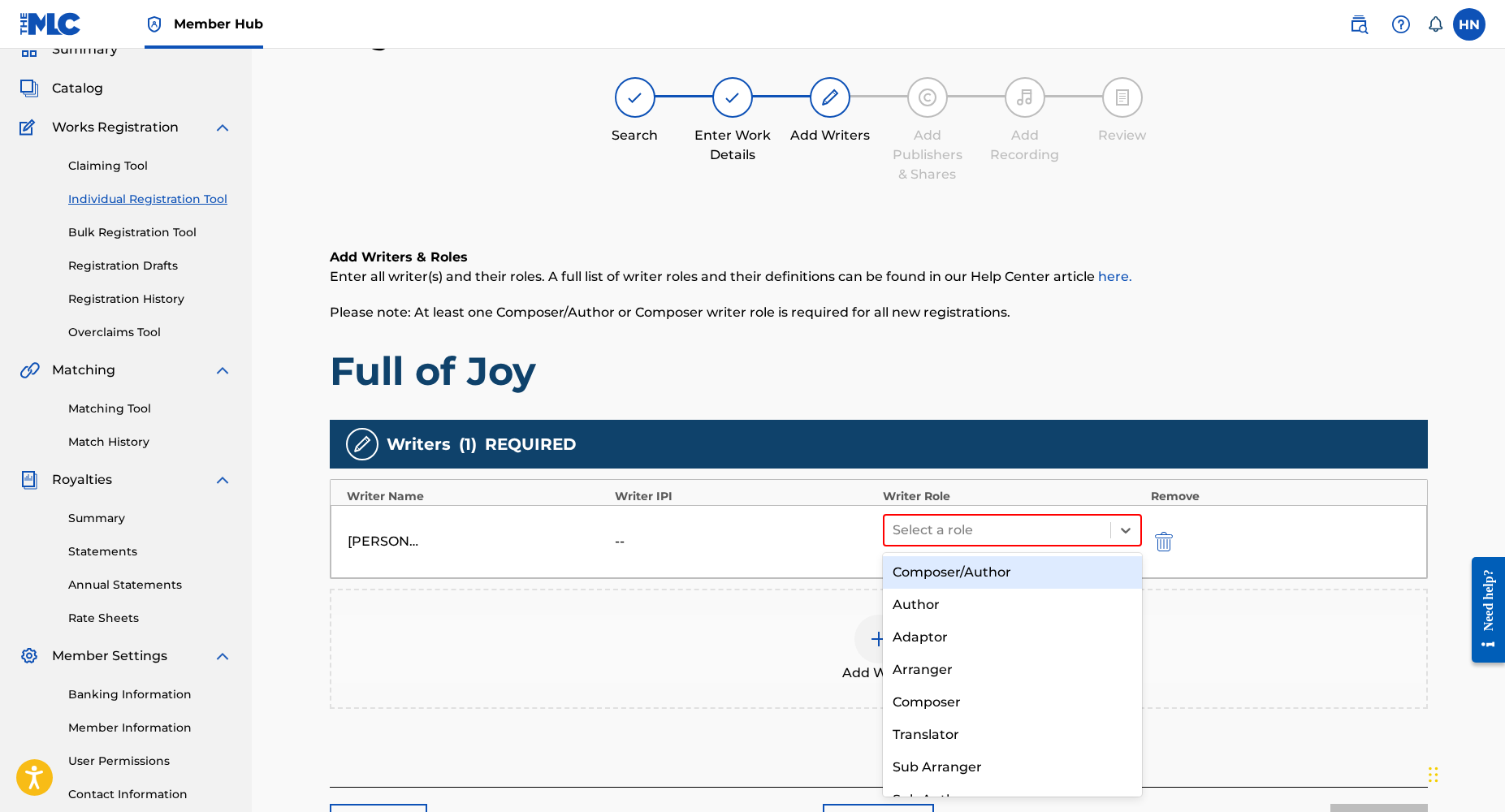
click at [962, 575] on div "Composer/Author" at bounding box center [1013, 572] width 260 height 32
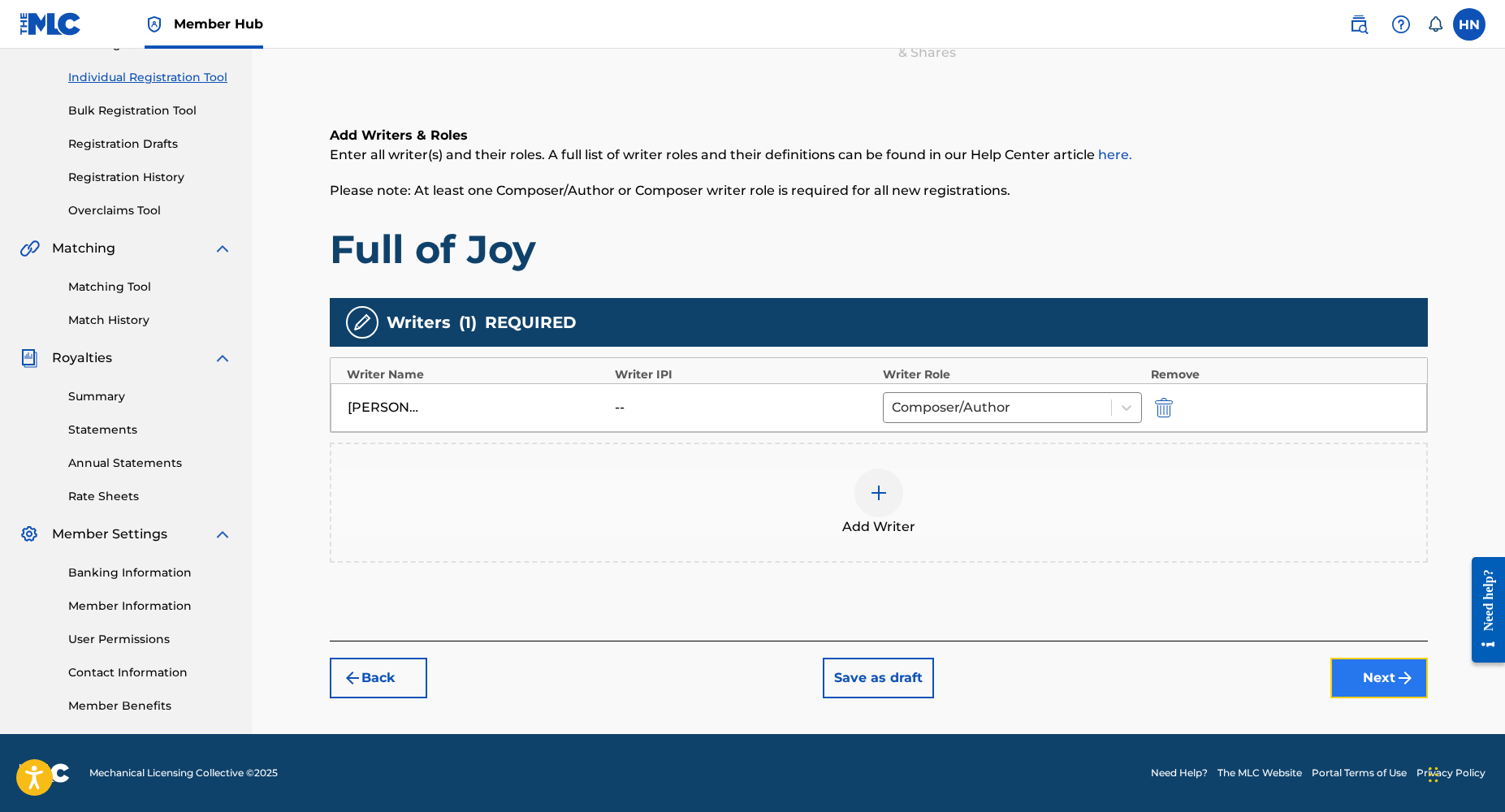
click at [1382, 697] on button "Next" at bounding box center [1379, 678] width 97 height 40
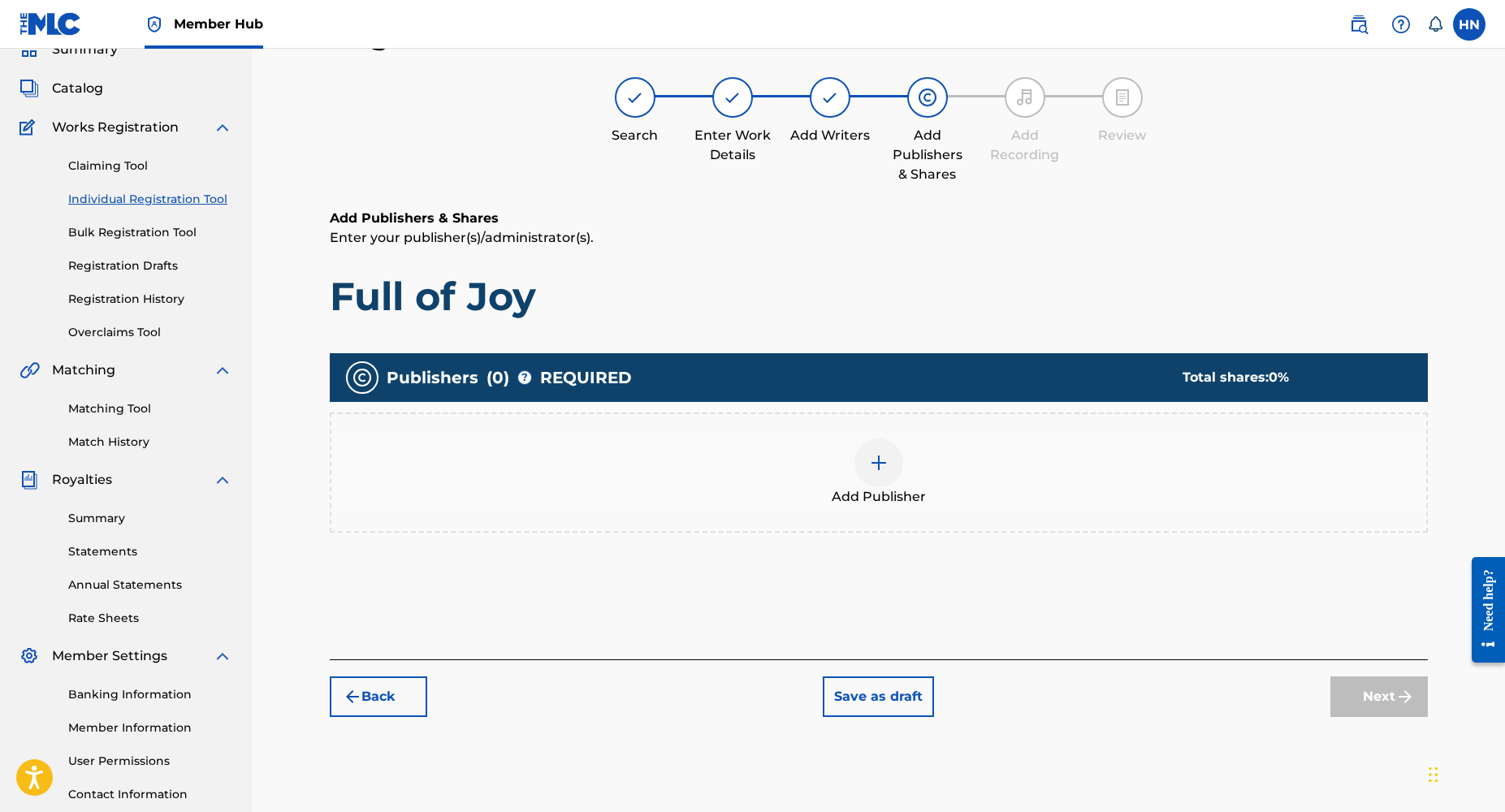
click at [888, 458] on img at bounding box center [879, 464] width 20 height 20
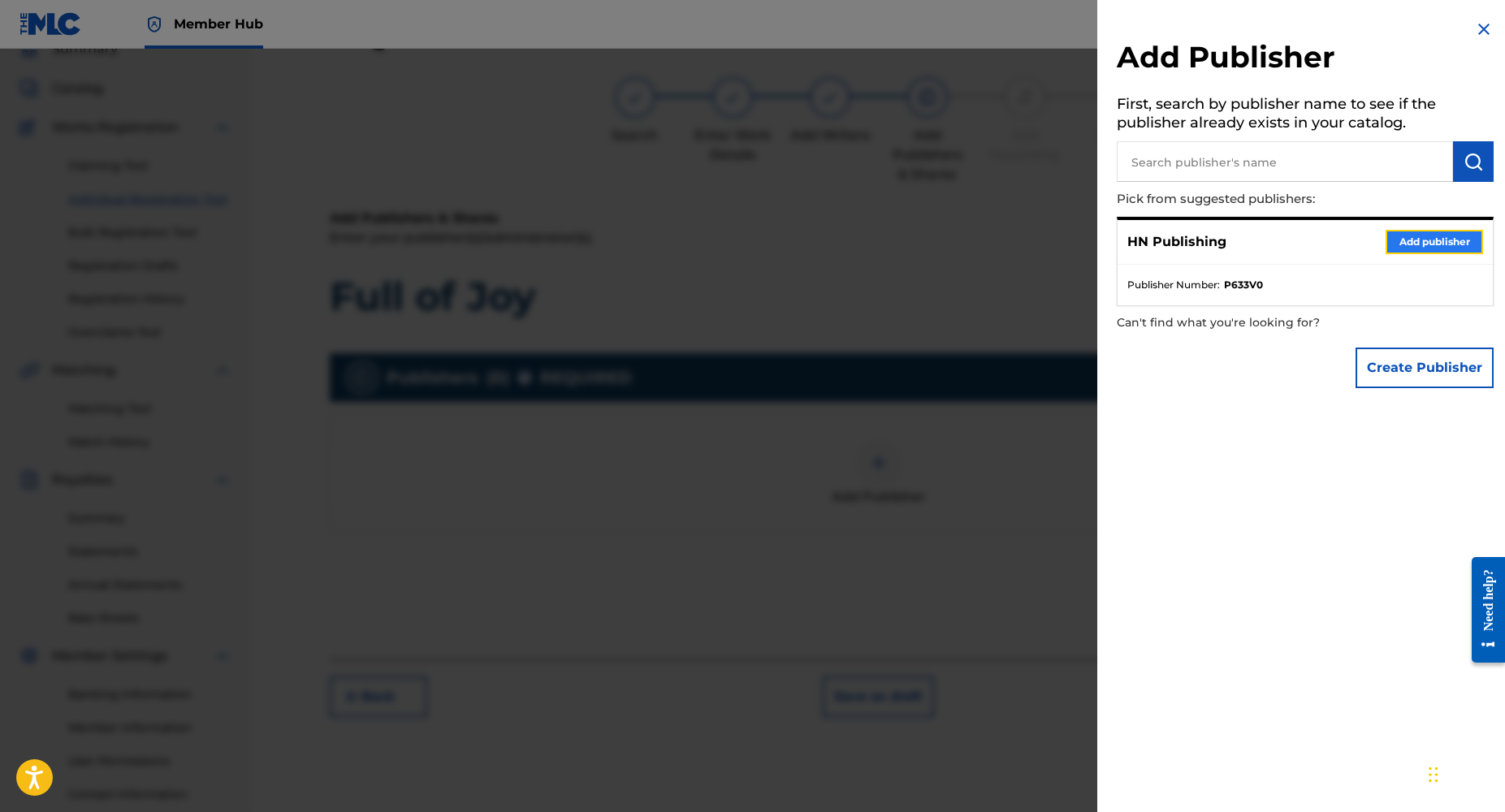
click at [1436, 249] on button "Add publisher" at bounding box center [1434, 242] width 97 height 25
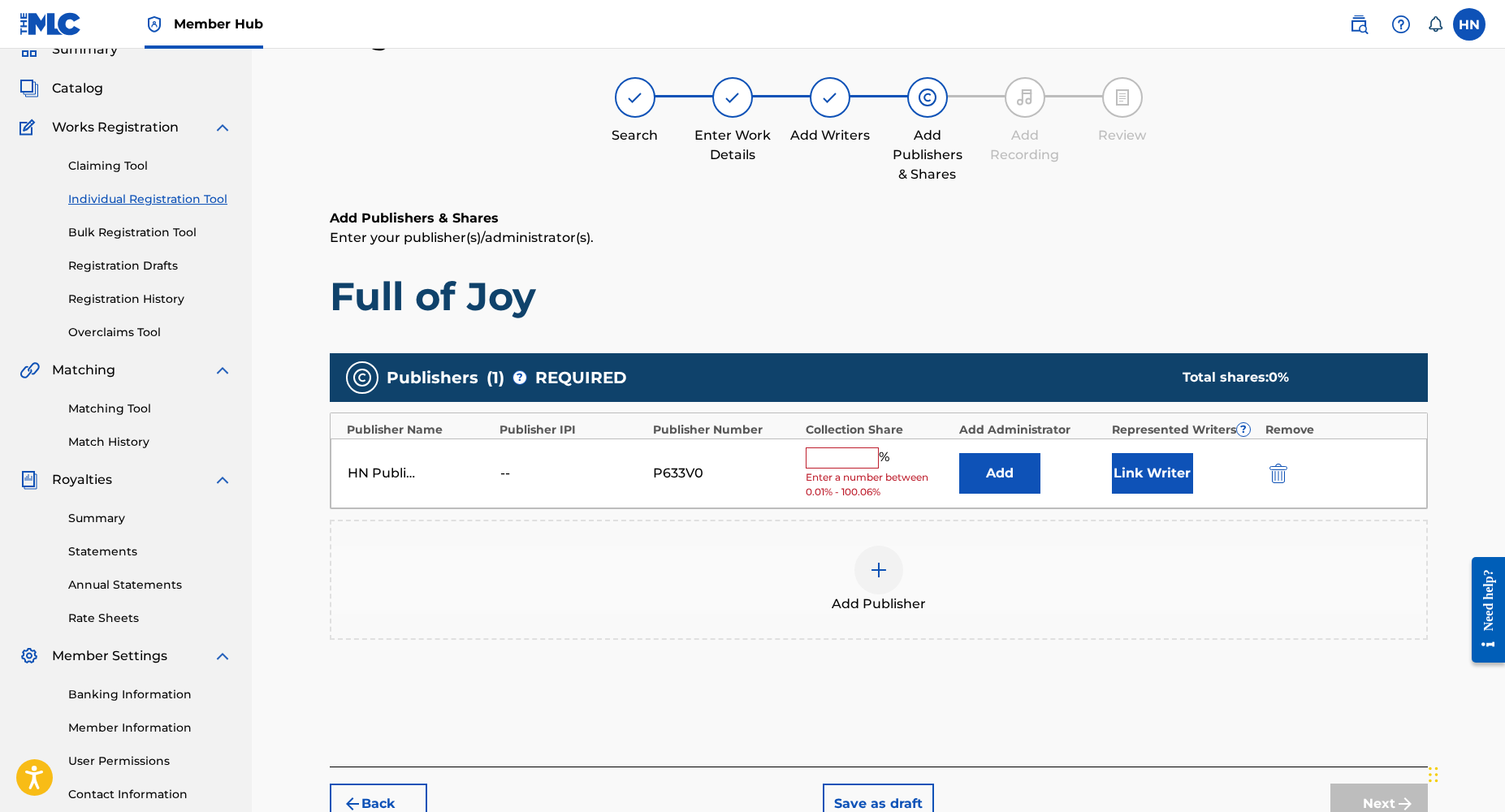
click at [853, 461] on input "text" at bounding box center [843, 458] width 73 height 21
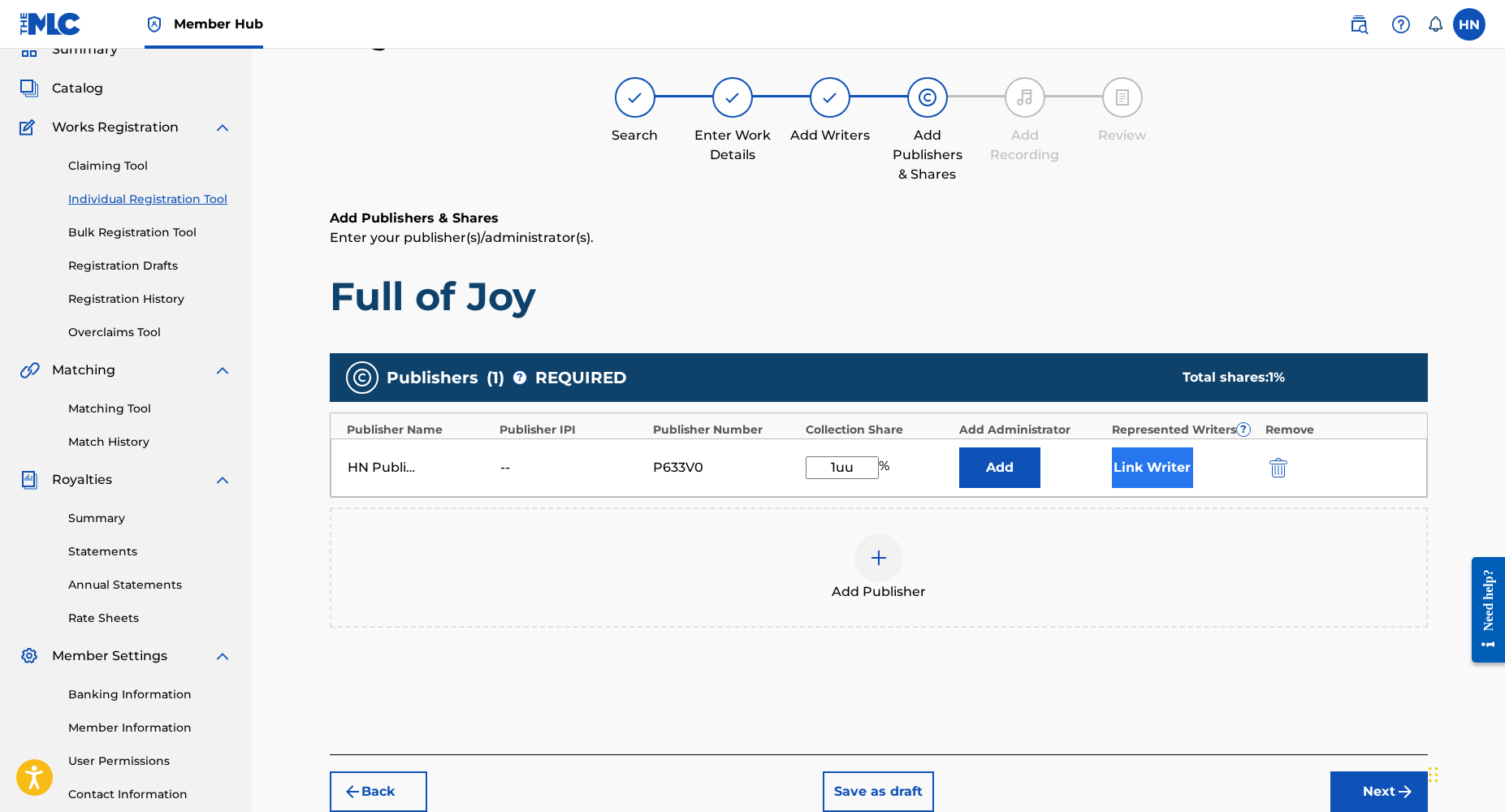
type input "1uuu"
click at [1360, 780] on button "Next" at bounding box center [1379, 791] width 97 height 40
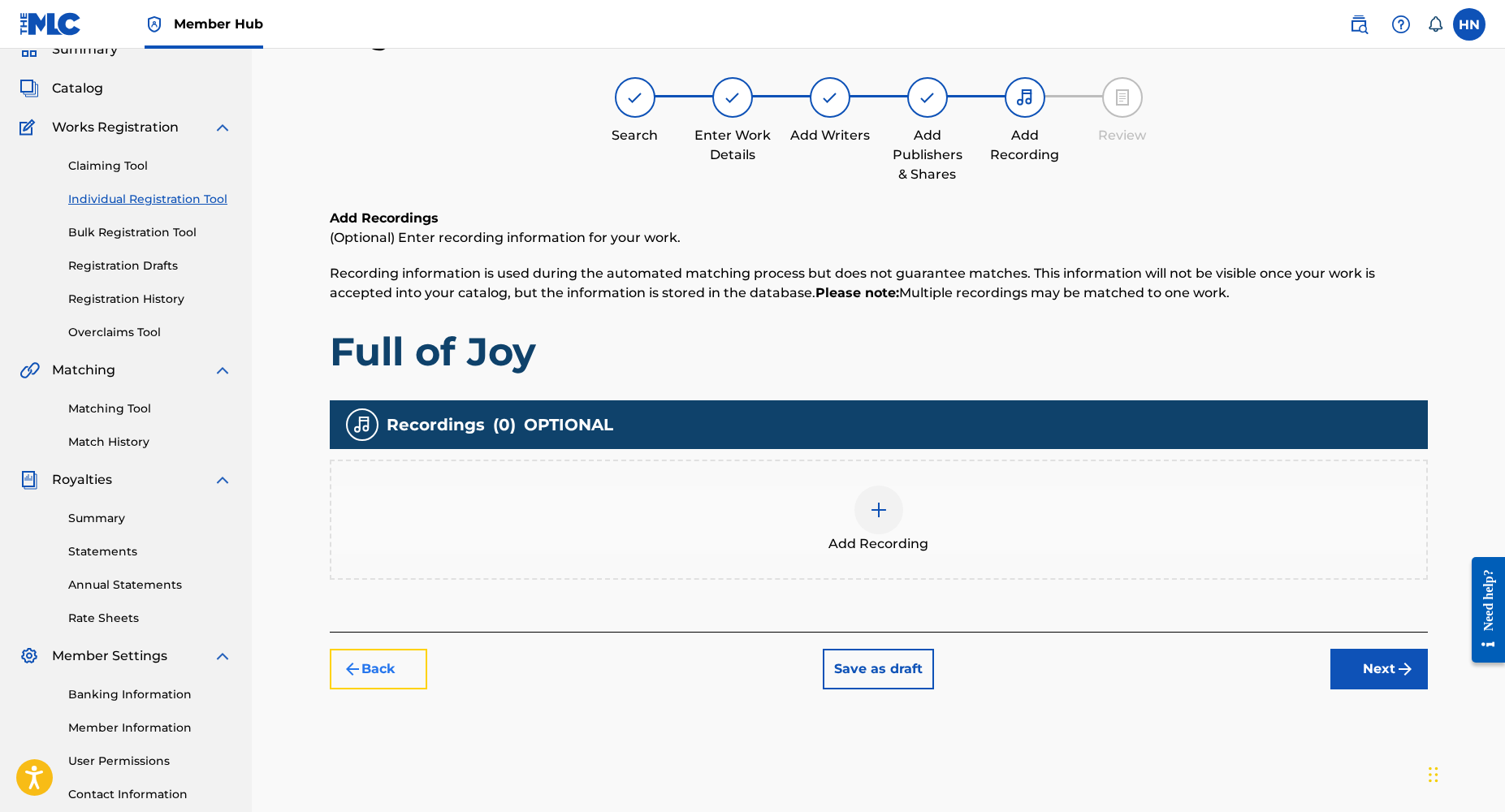
click at [396, 673] on button "Back" at bounding box center [378, 668] width 97 height 40
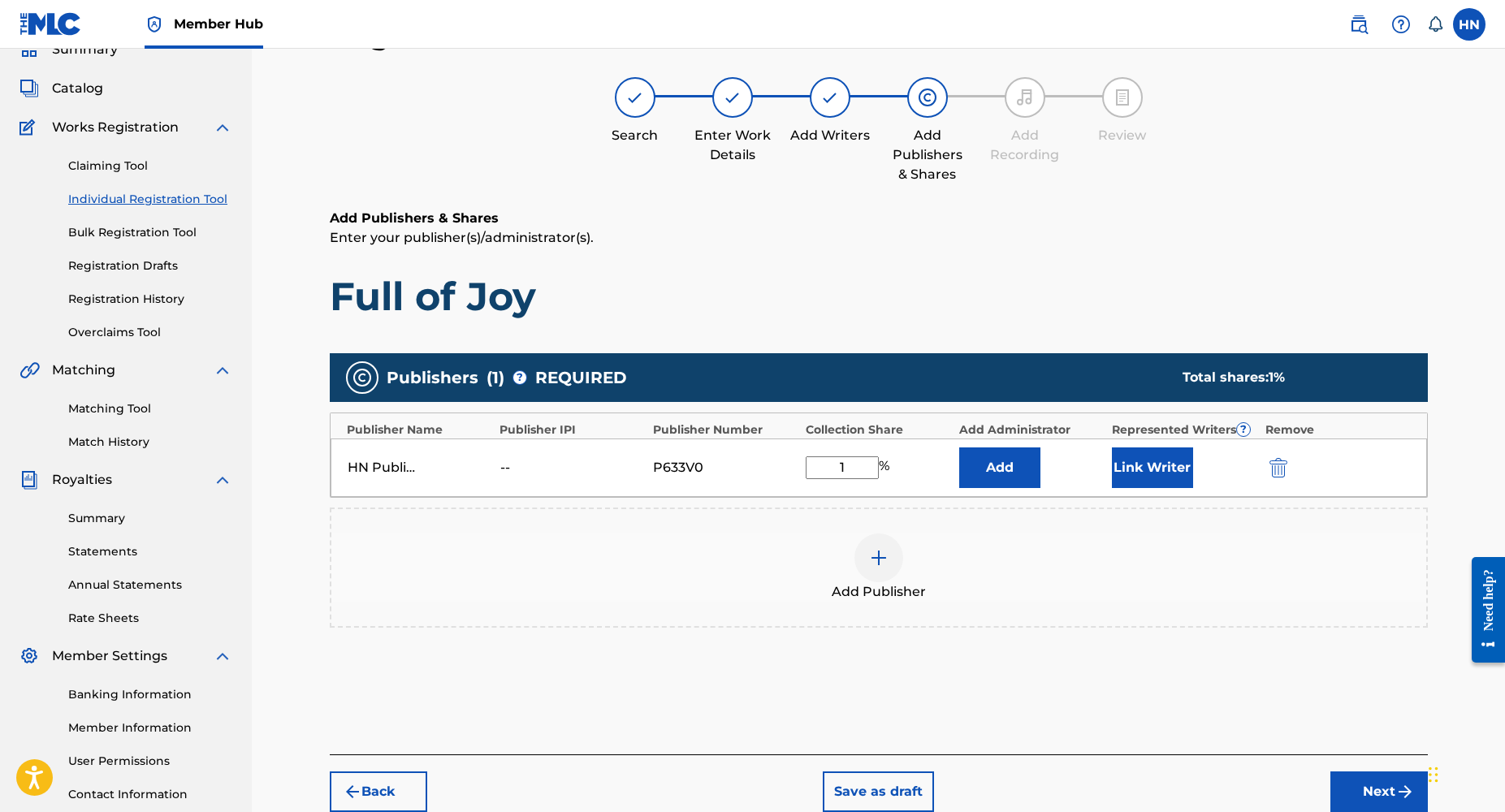
click at [869, 465] on input "1" at bounding box center [843, 468] width 73 height 23
click at [862, 470] on input "1uuu" at bounding box center [843, 468] width 73 height 23
type input "100"
click at [857, 468] on input "100" at bounding box center [843, 468] width 73 height 23
click at [1174, 472] on button "Link Writer" at bounding box center [1153, 468] width 82 height 40
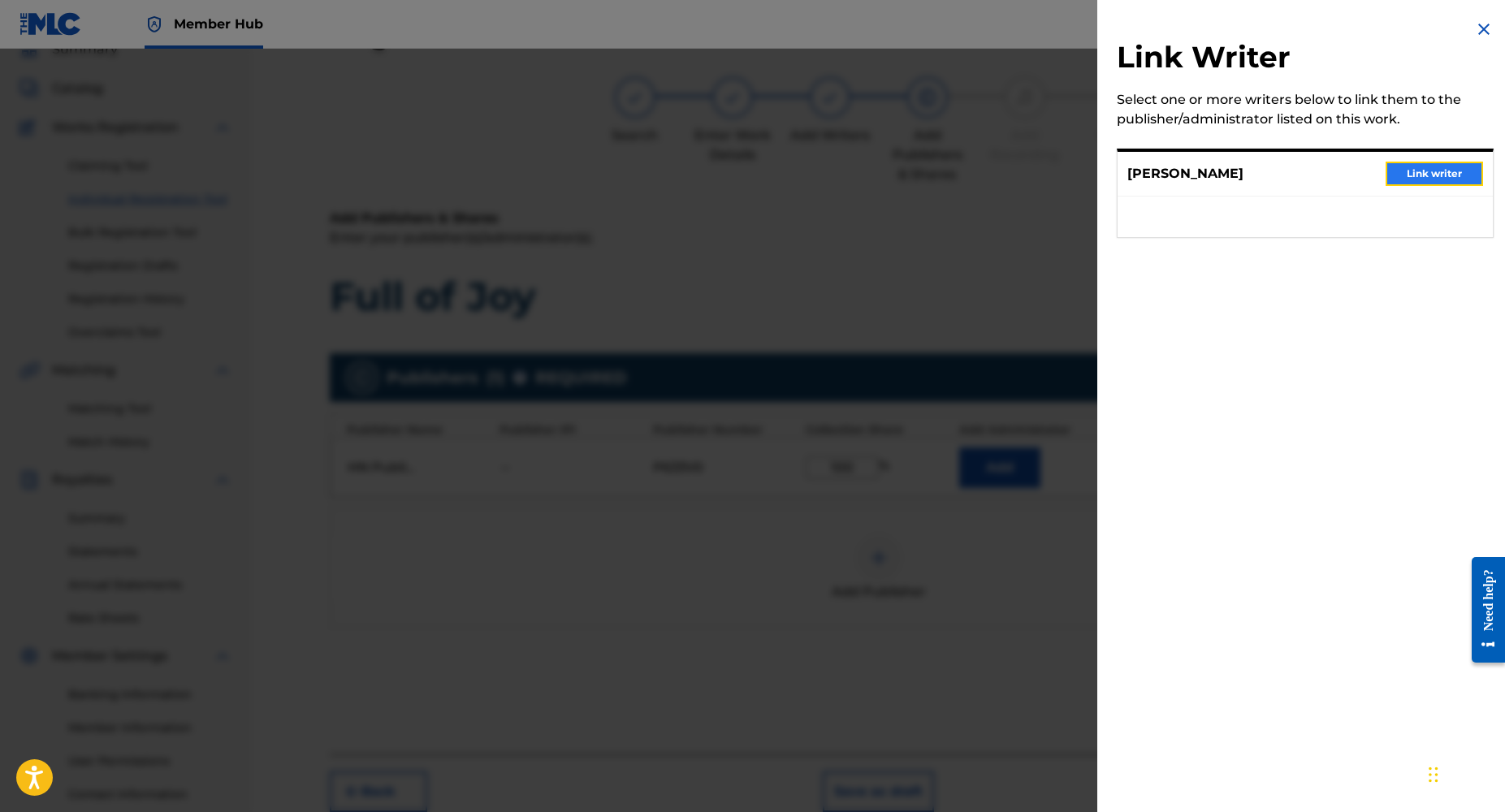
click at [1421, 174] on button "Link writer" at bounding box center [1434, 173] width 97 height 25
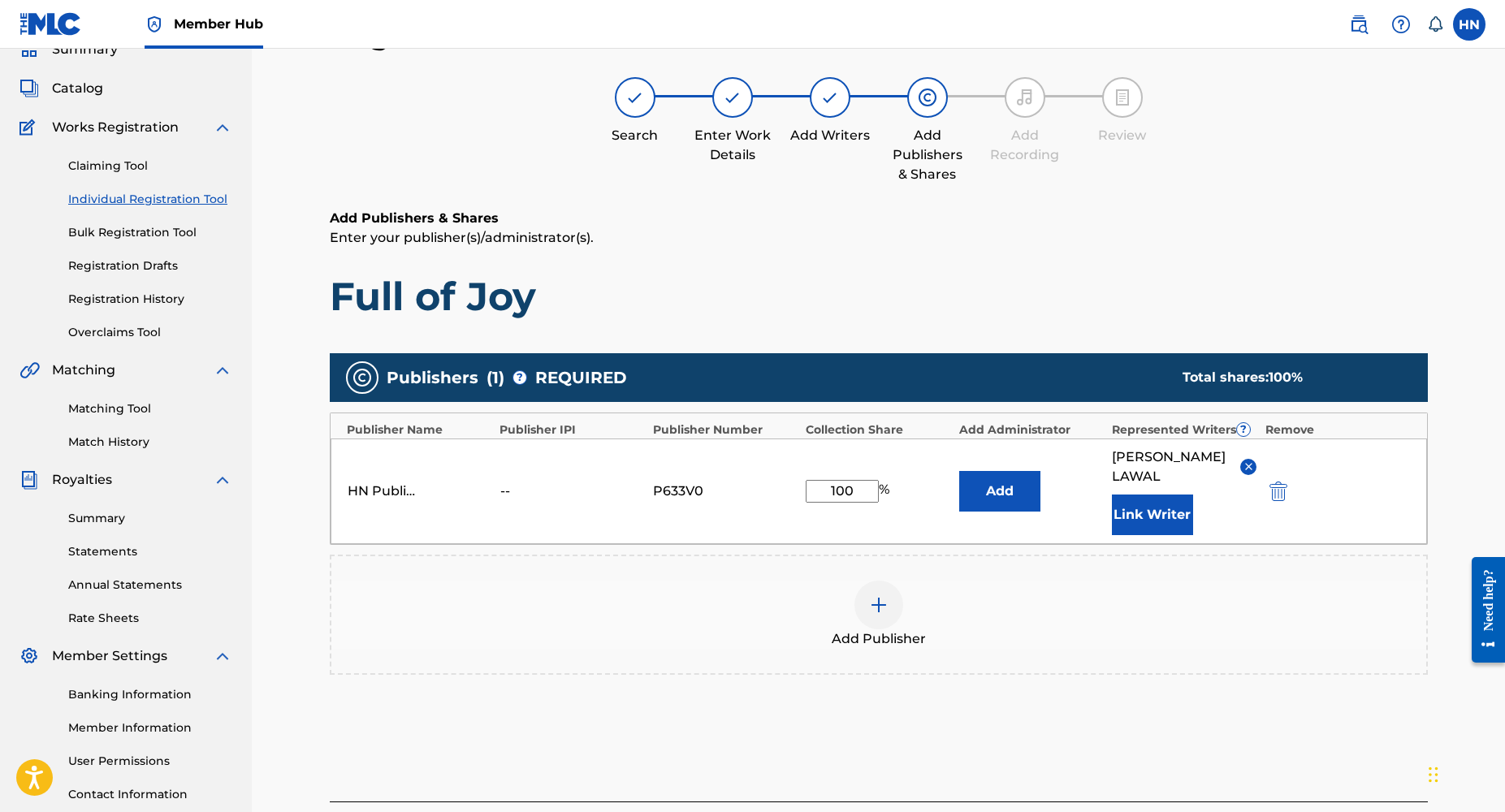
scroll to position [198, 0]
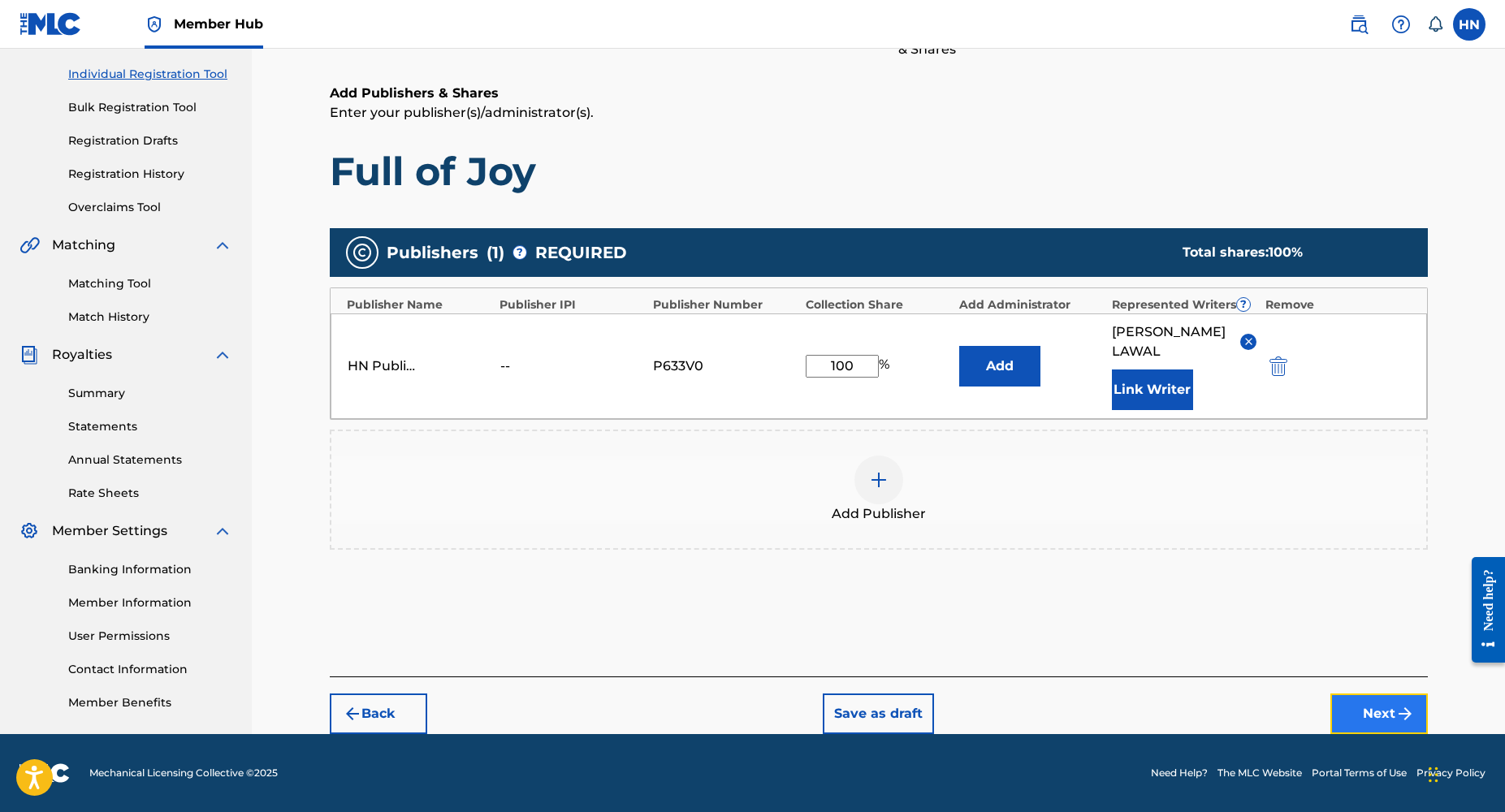
click at [1366, 718] on button "Next" at bounding box center [1379, 714] width 97 height 40
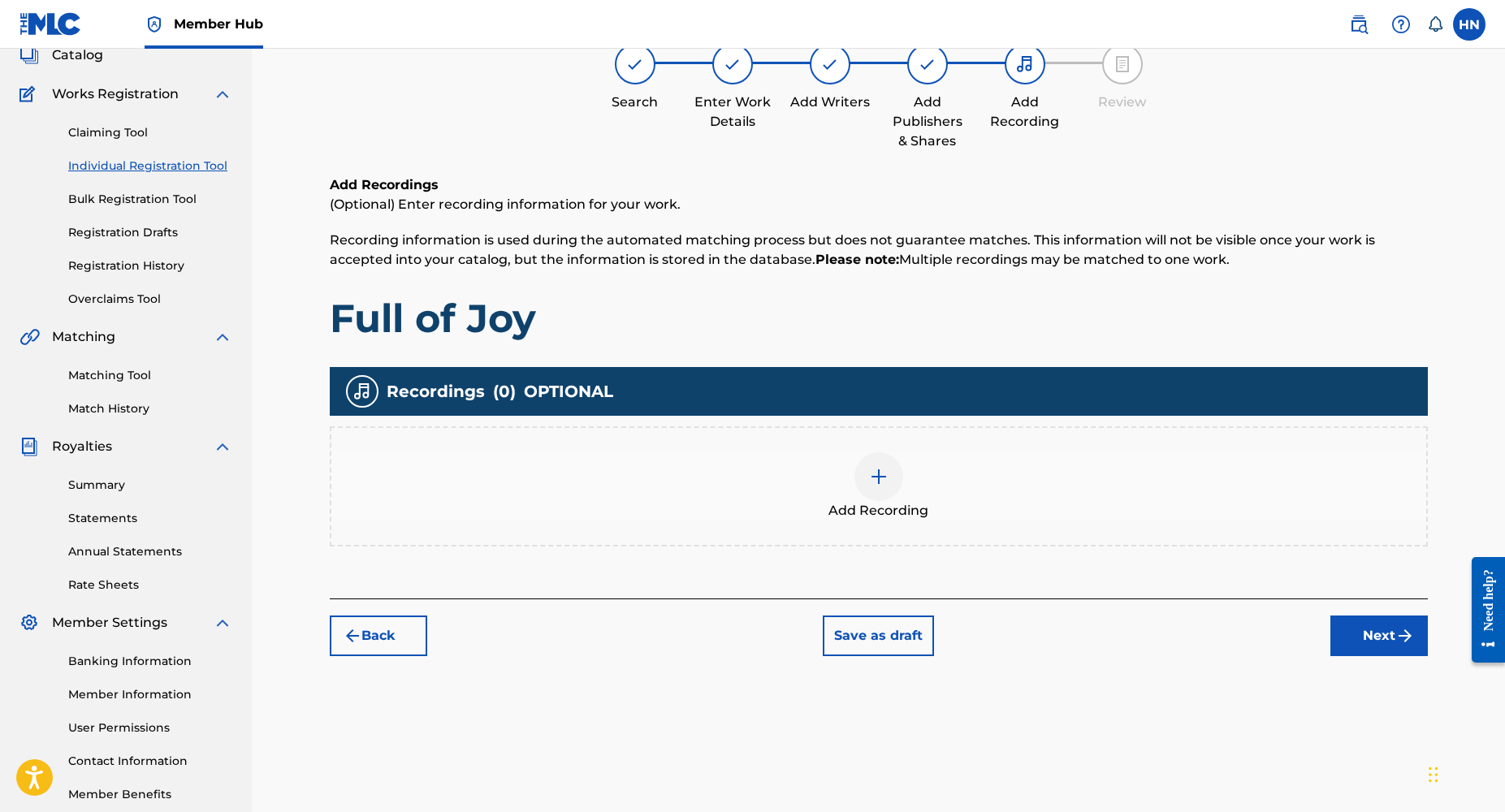
scroll to position [73, 0]
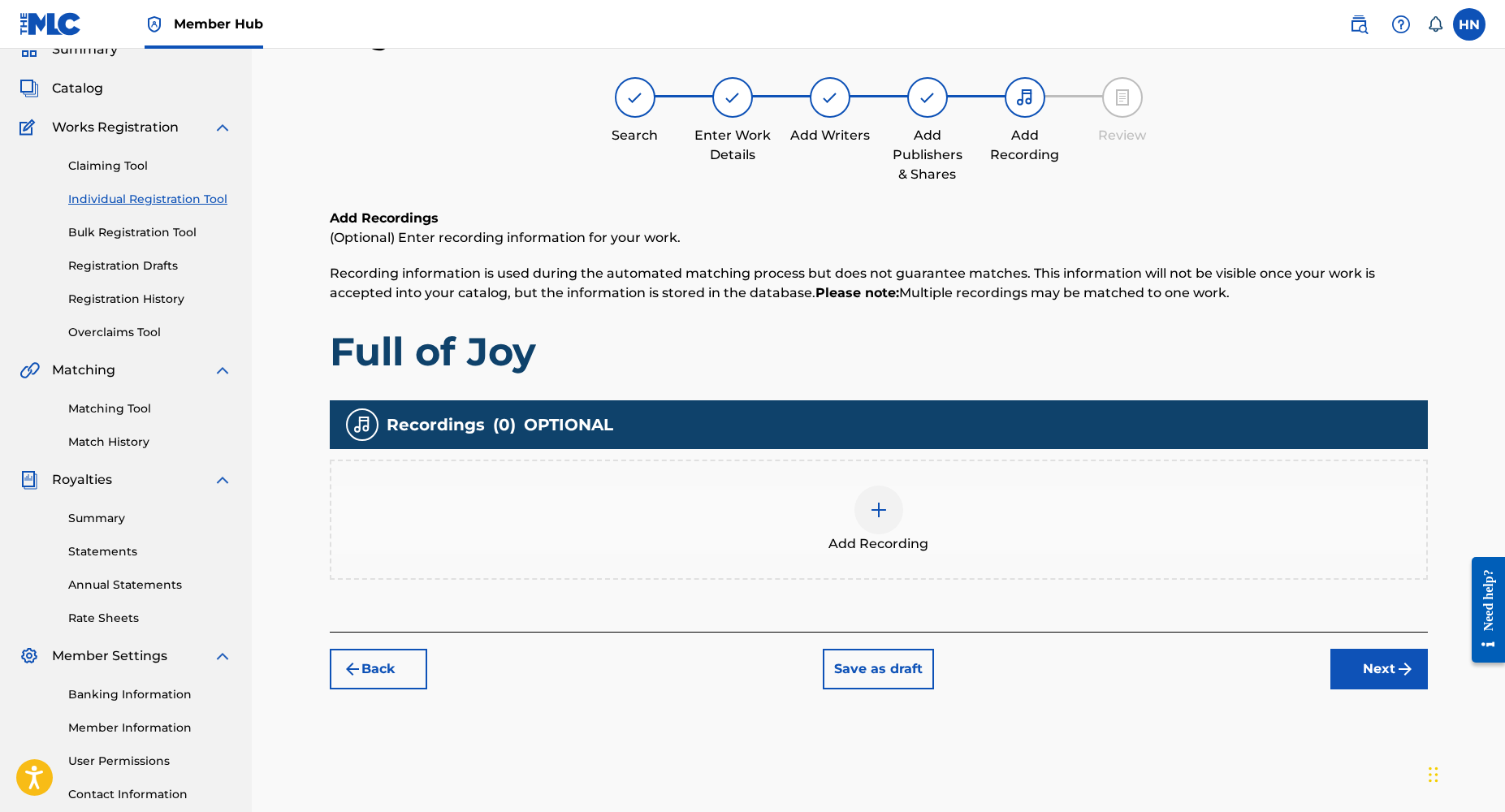
click at [884, 517] on img at bounding box center [879, 510] width 20 height 20
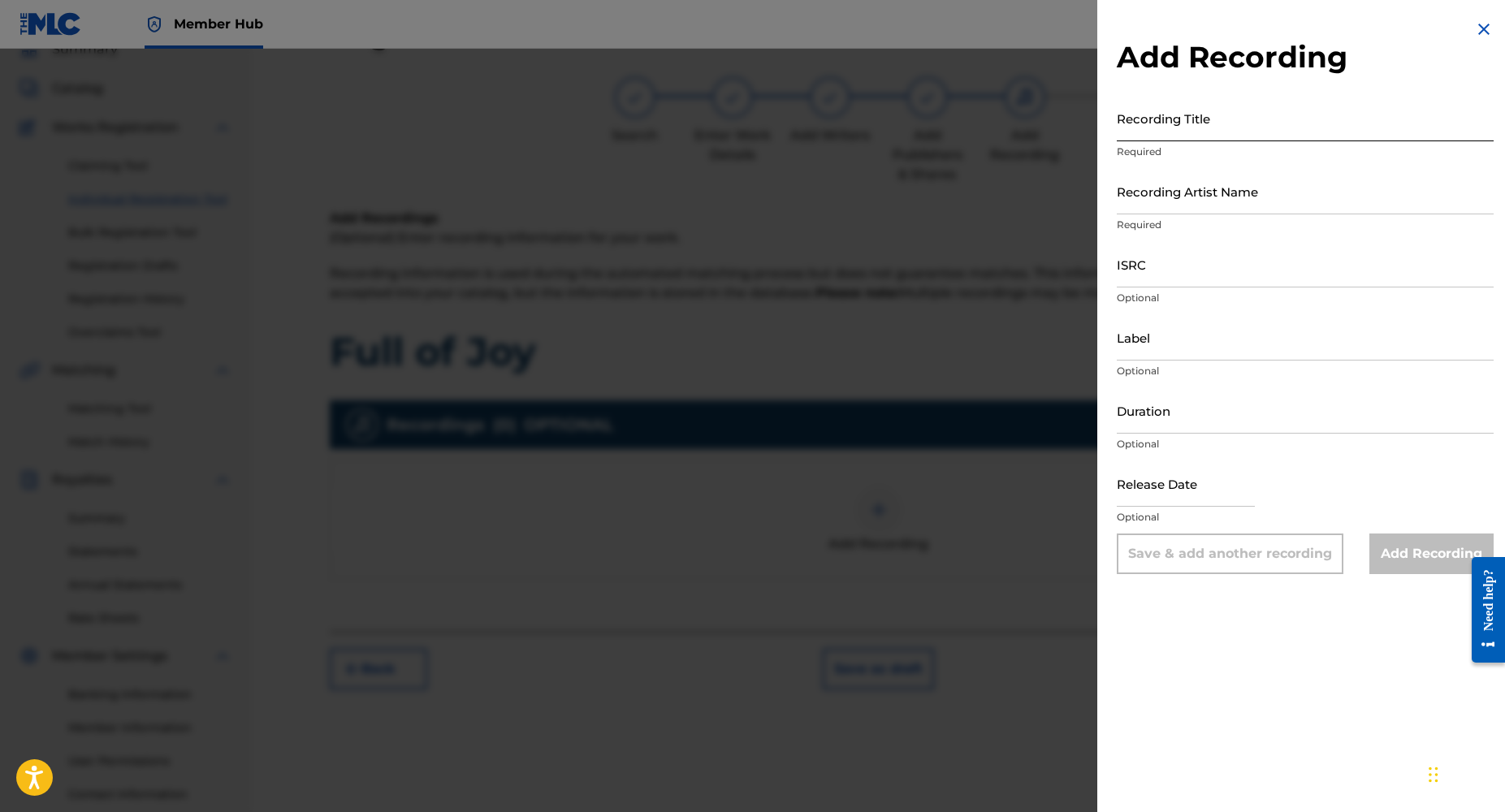
click at [1164, 125] on input "Recording Title" at bounding box center [1305, 118] width 377 height 46
paste input "Full of Joy"
type input "Full of Joy"
click at [1155, 207] on input "Recording Artist Name" at bounding box center [1305, 191] width 377 height 46
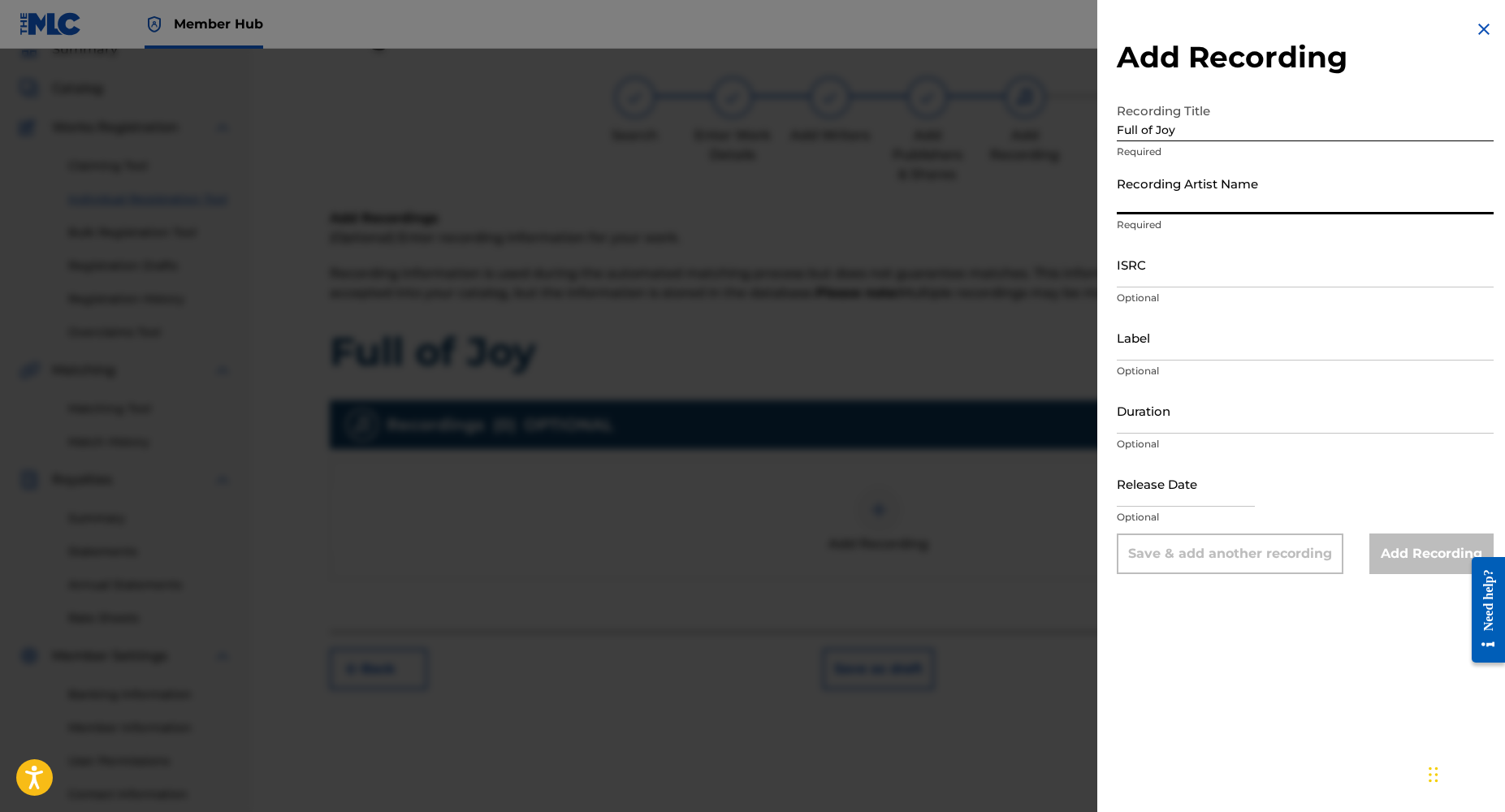
type input "Dj Yk Mule"
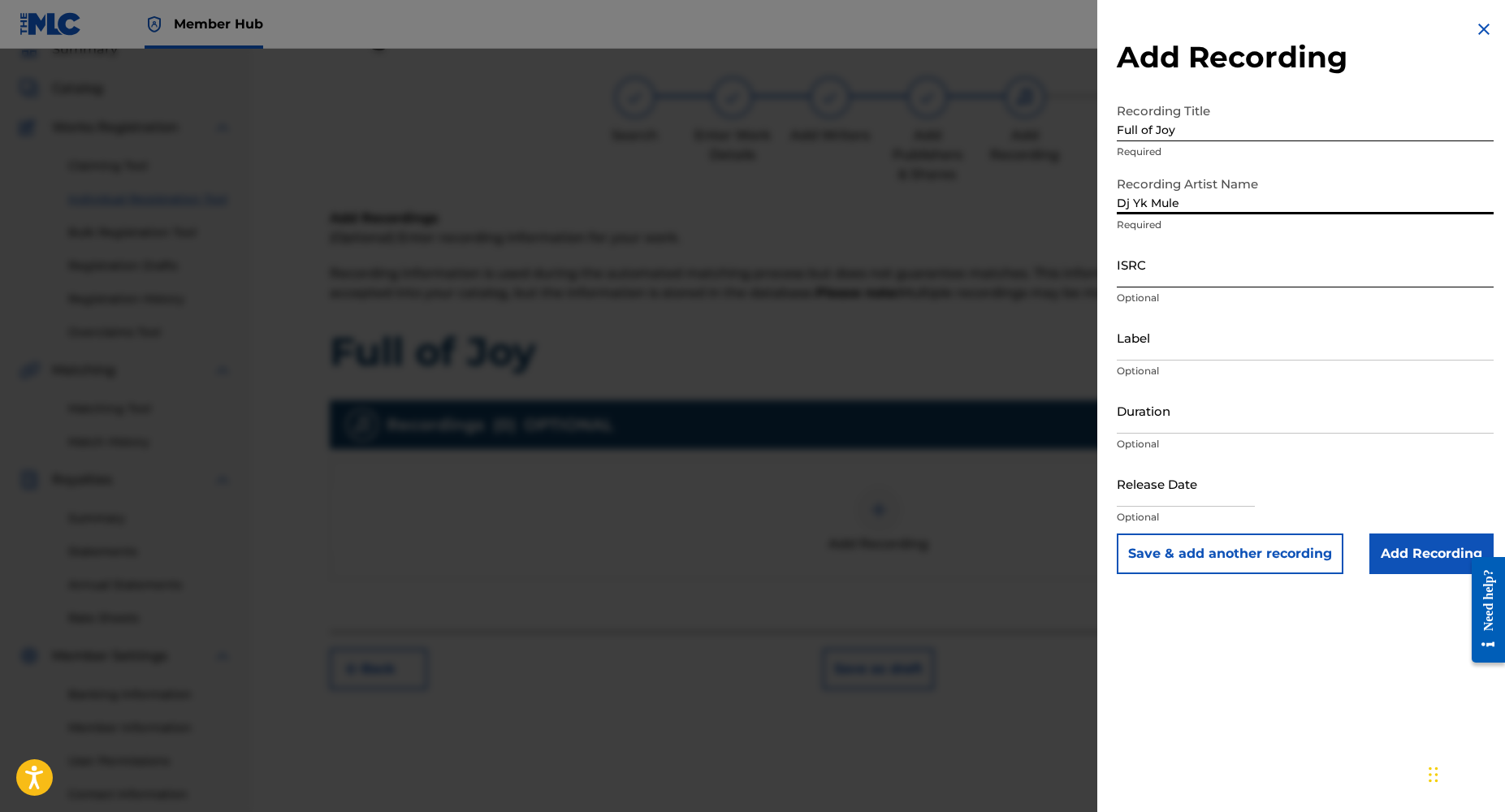
click at [1141, 280] on input "ISRC" at bounding box center [1305, 264] width 377 height 46
click at [1168, 278] on input "ISRC" at bounding box center [1305, 264] width 377 height 46
paste input "NL8RL2441737"
type input "NL8RL2441737"
click at [1171, 351] on input "Label" at bounding box center [1305, 337] width 377 height 46
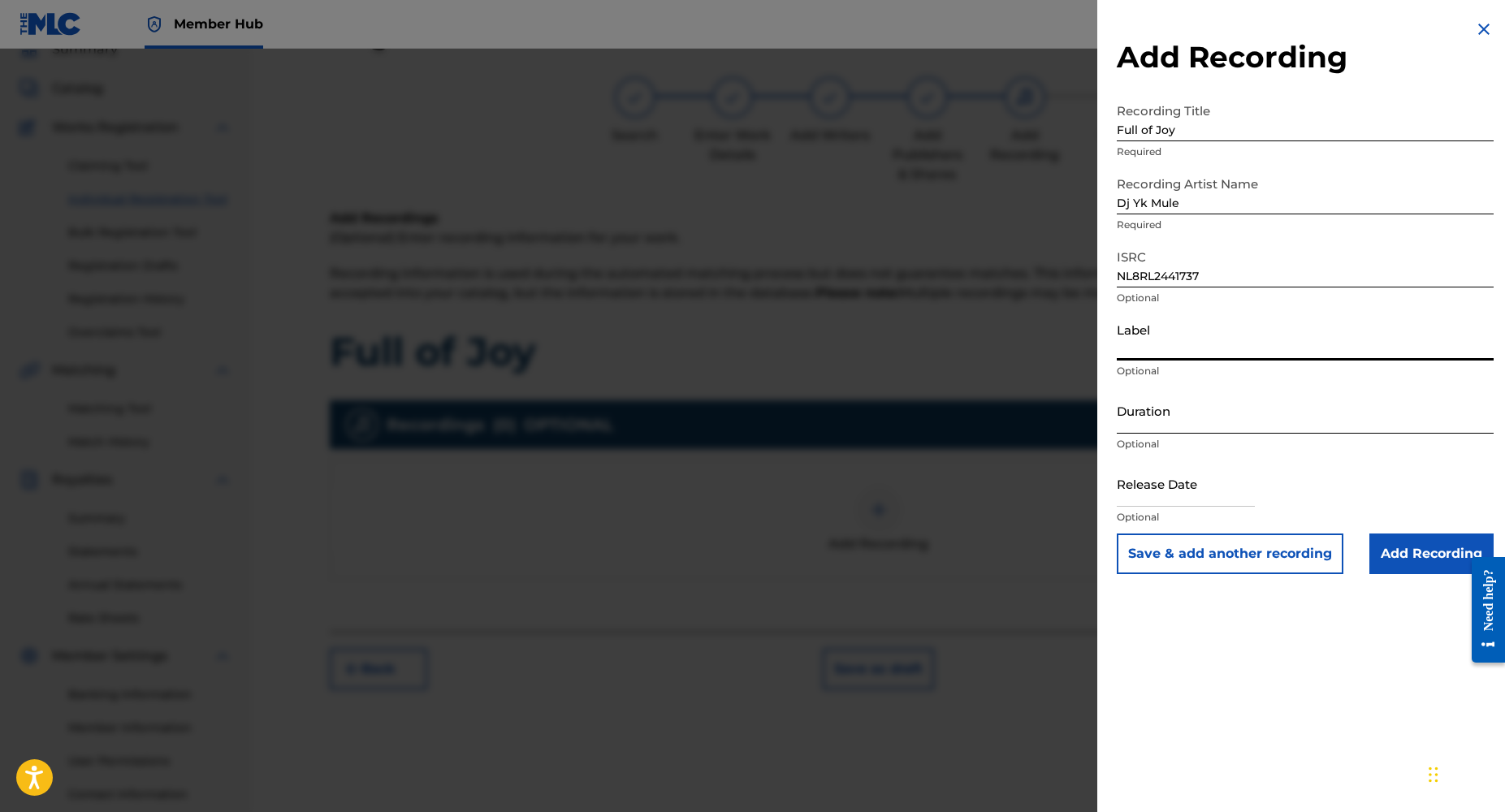
click at [1135, 430] on input "Duration" at bounding box center [1305, 410] width 377 height 46
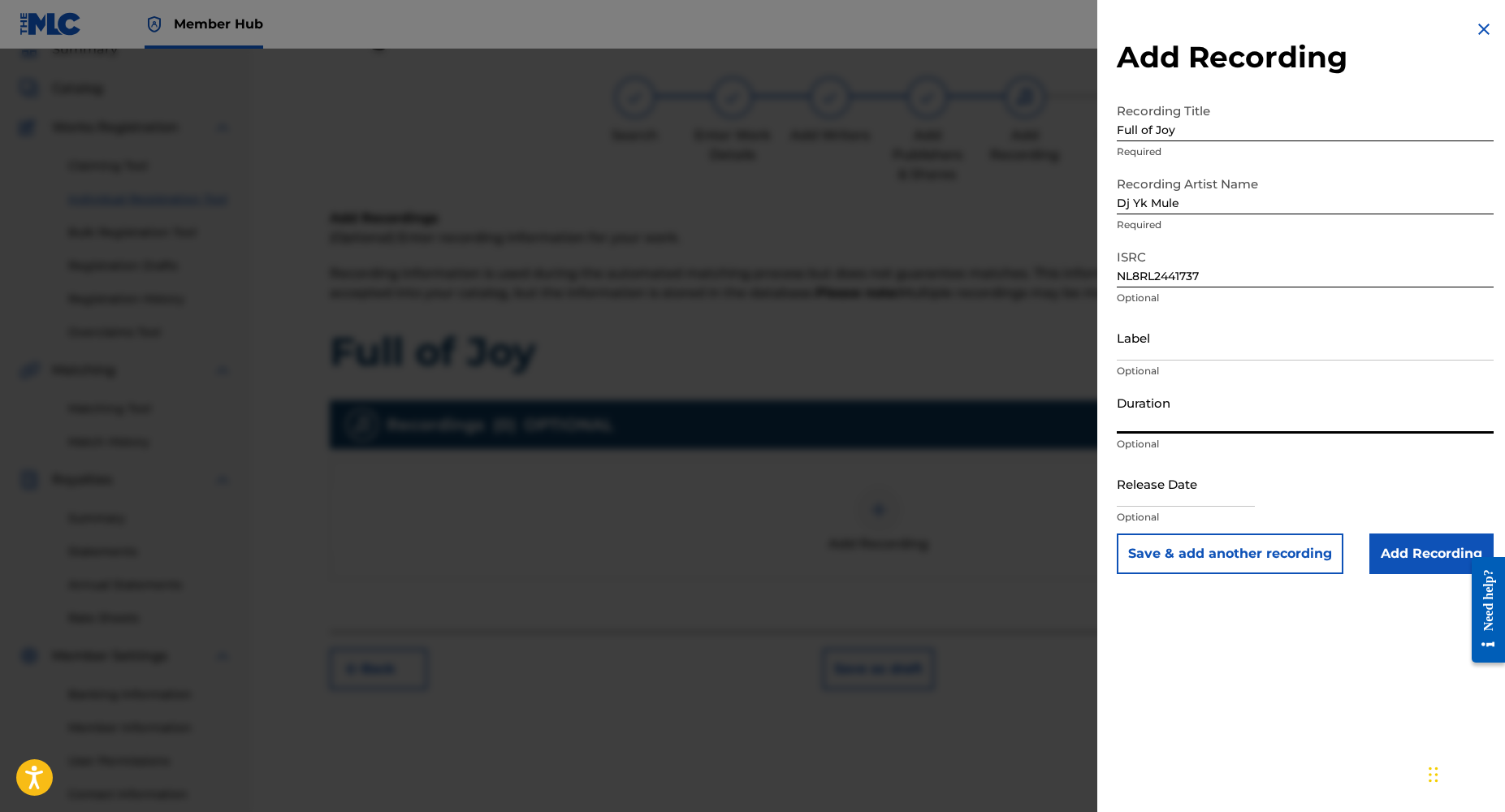
click at [1149, 425] on input "Duration" at bounding box center [1305, 410] width 377 height 46
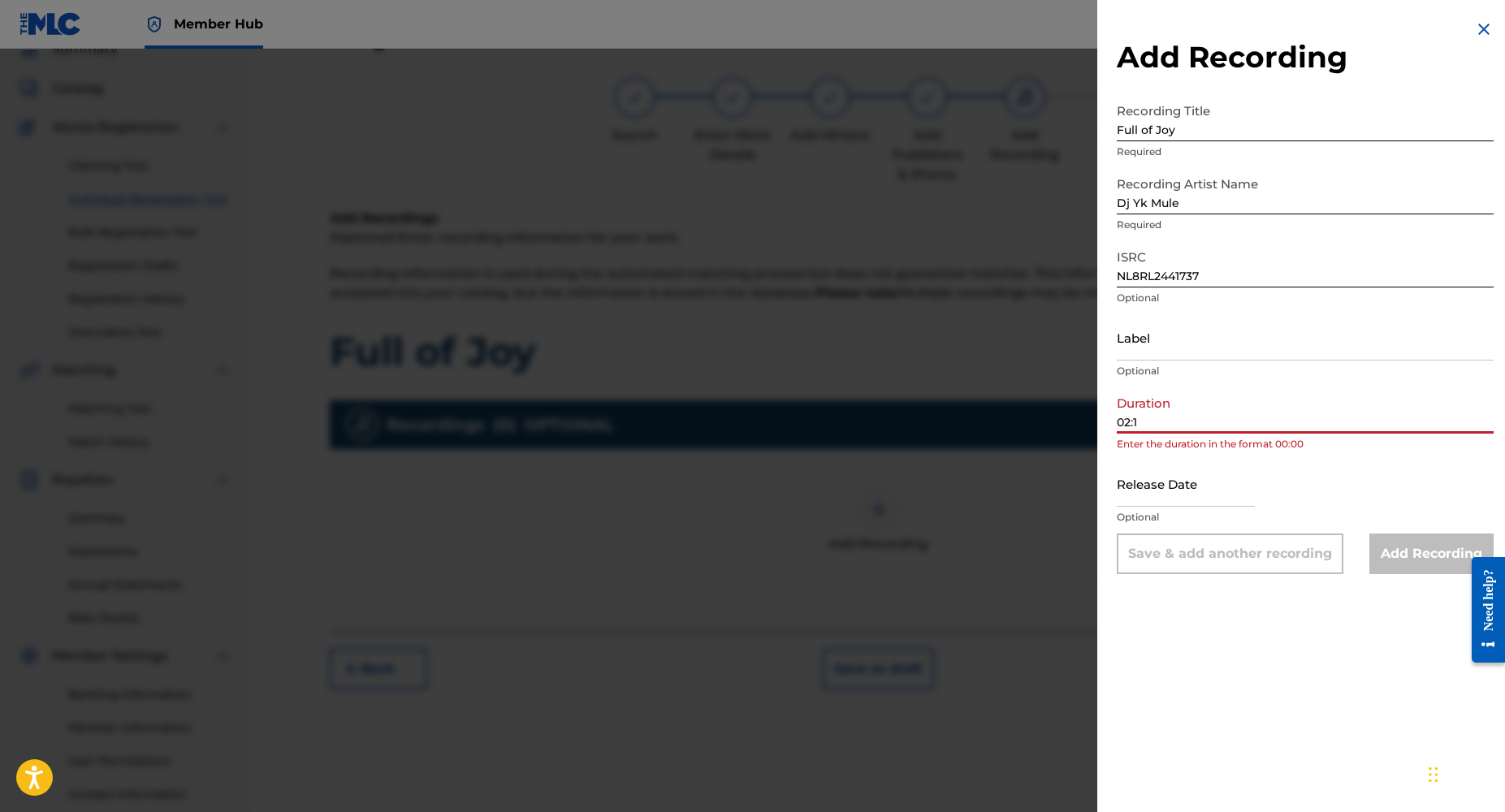
type input "02:16"
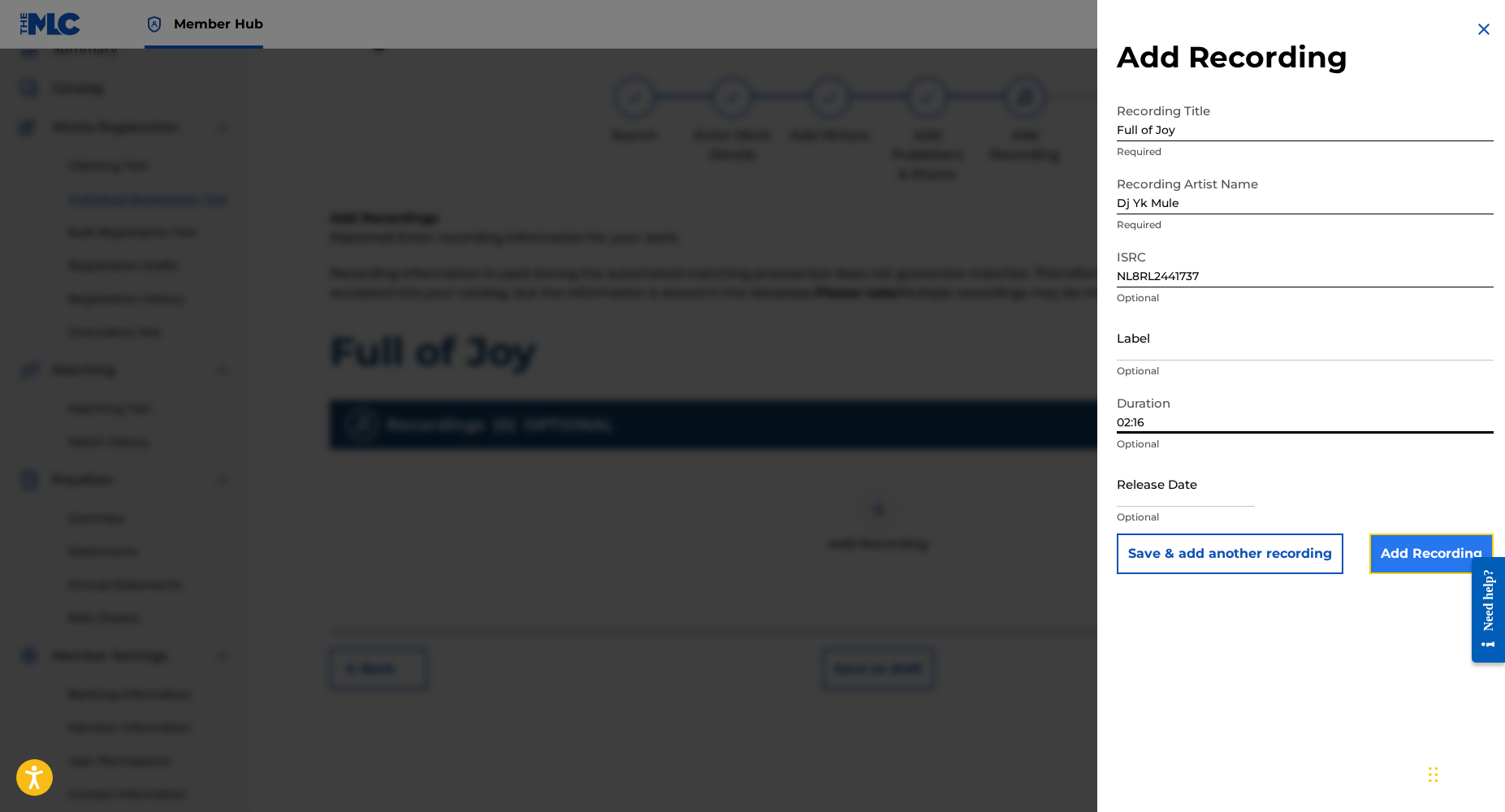
click at [1399, 546] on input "Add Recording" at bounding box center [1432, 553] width 124 height 40
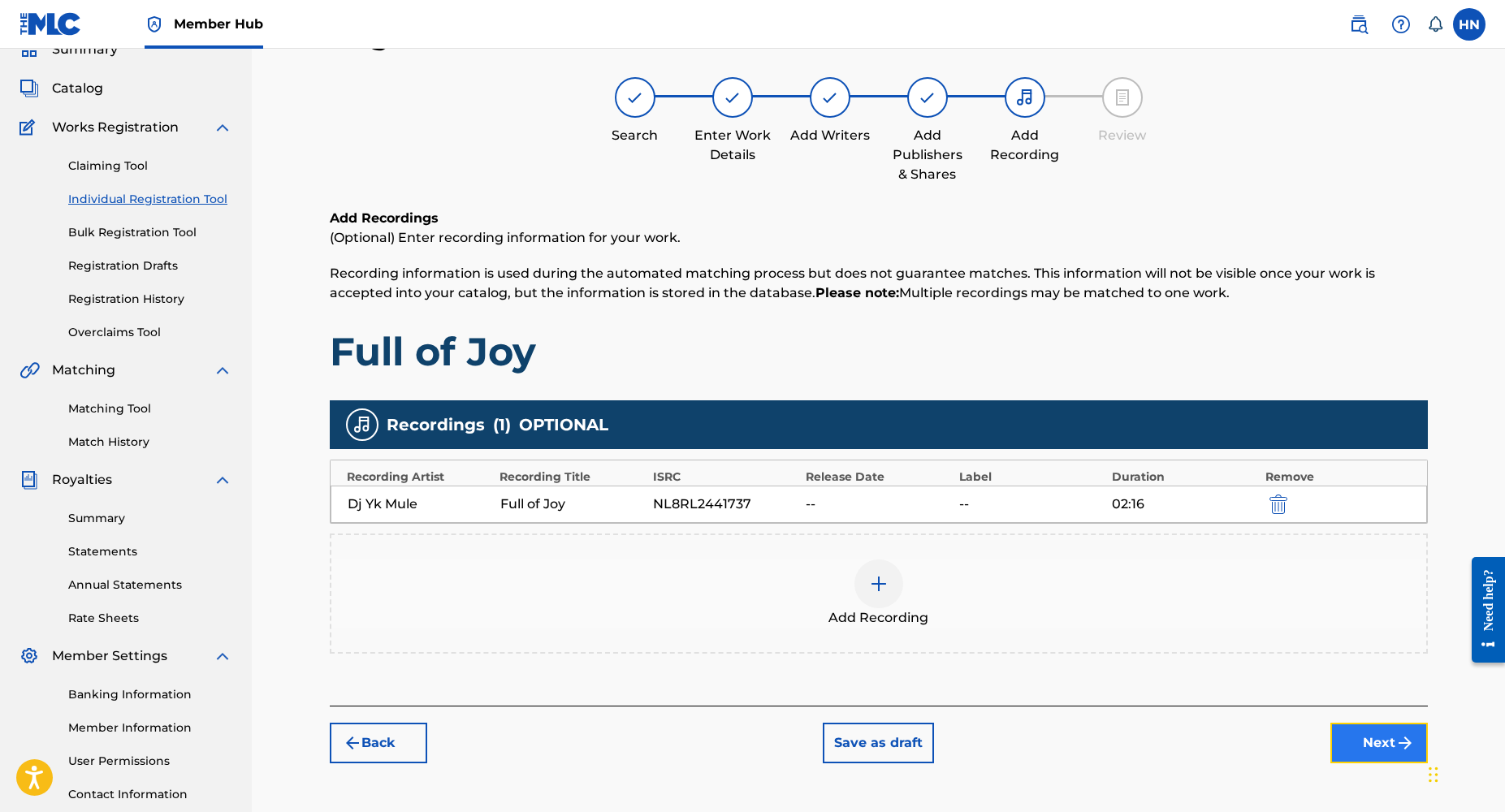
click at [1370, 742] on button "Next" at bounding box center [1379, 743] width 97 height 40
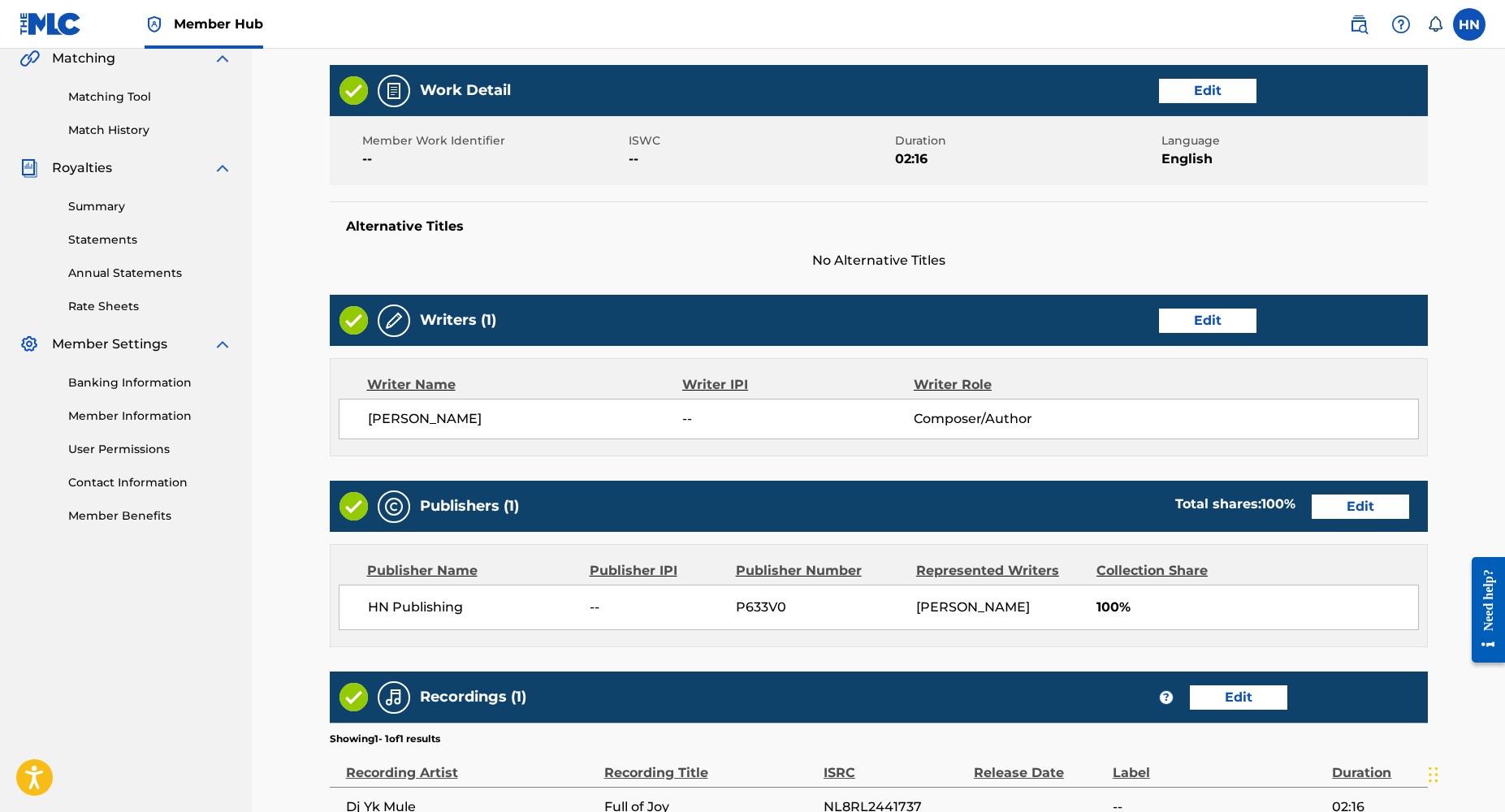
scroll to position [560, 0]
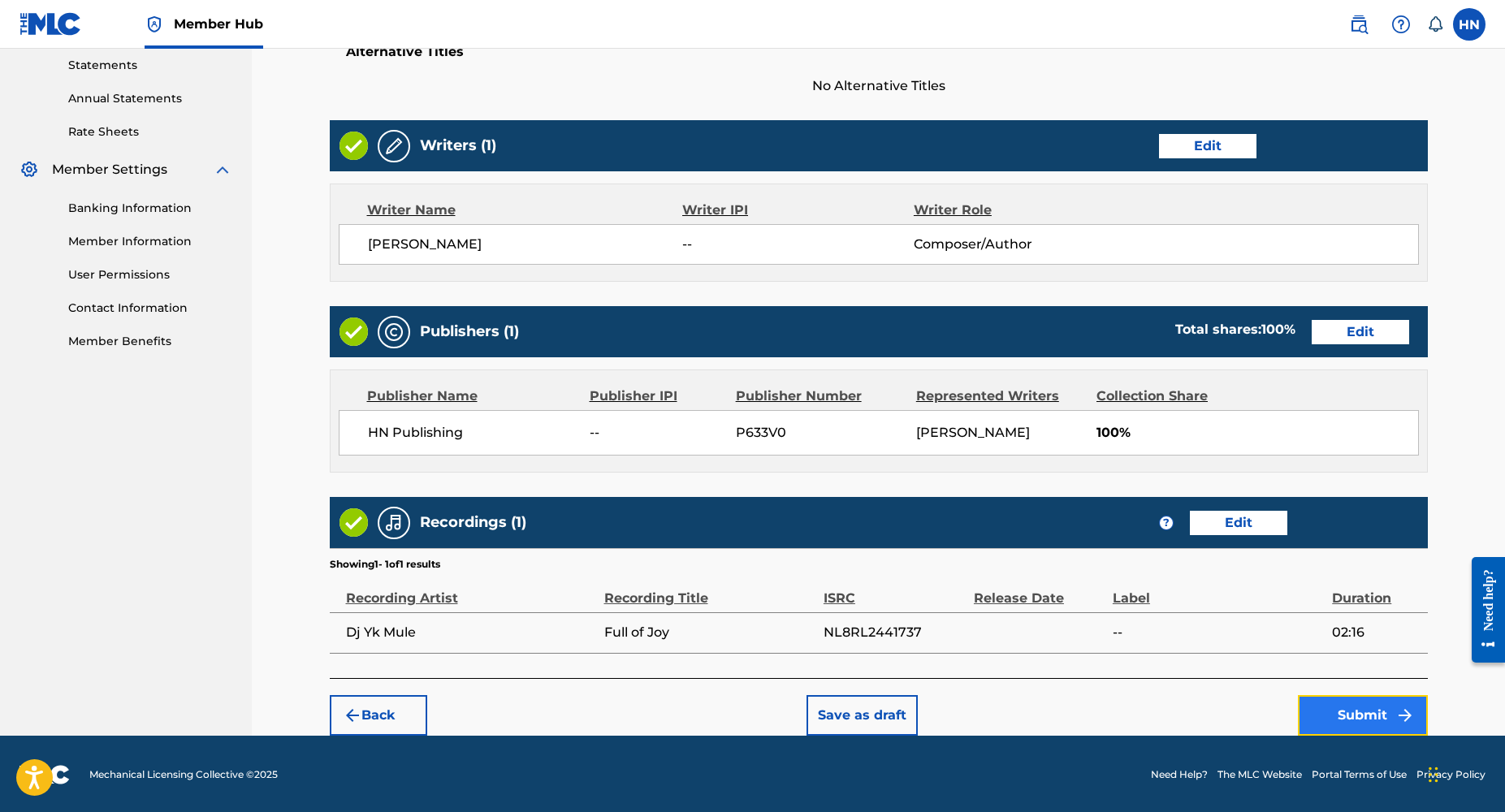
click at [1340, 702] on button "Submit" at bounding box center [1363, 715] width 130 height 40
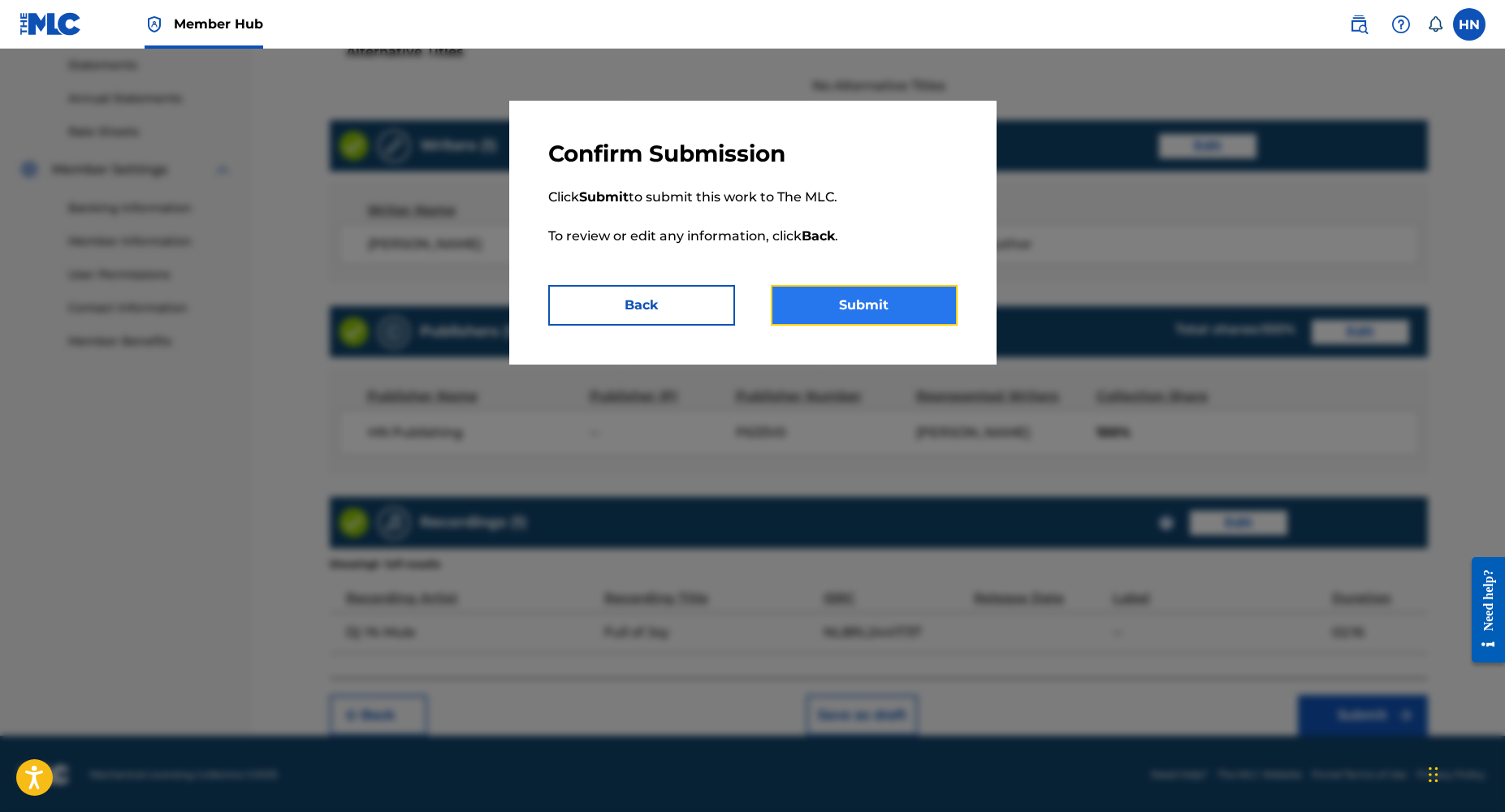
click at [858, 309] on button "Submit" at bounding box center [864, 305] width 187 height 40
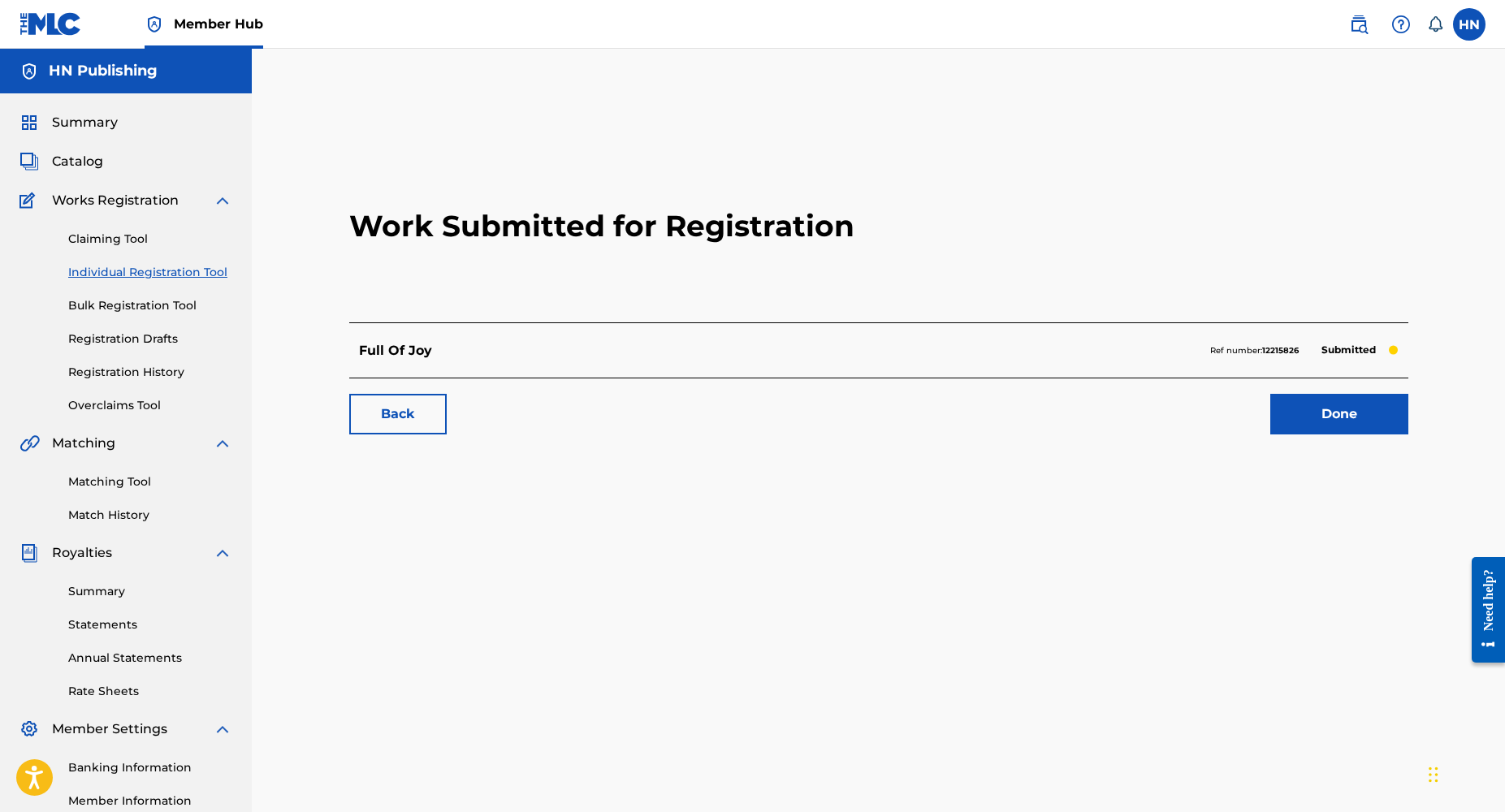
click at [106, 273] on link "Individual Registration Tool" at bounding box center [150, 272] width 164 height 17
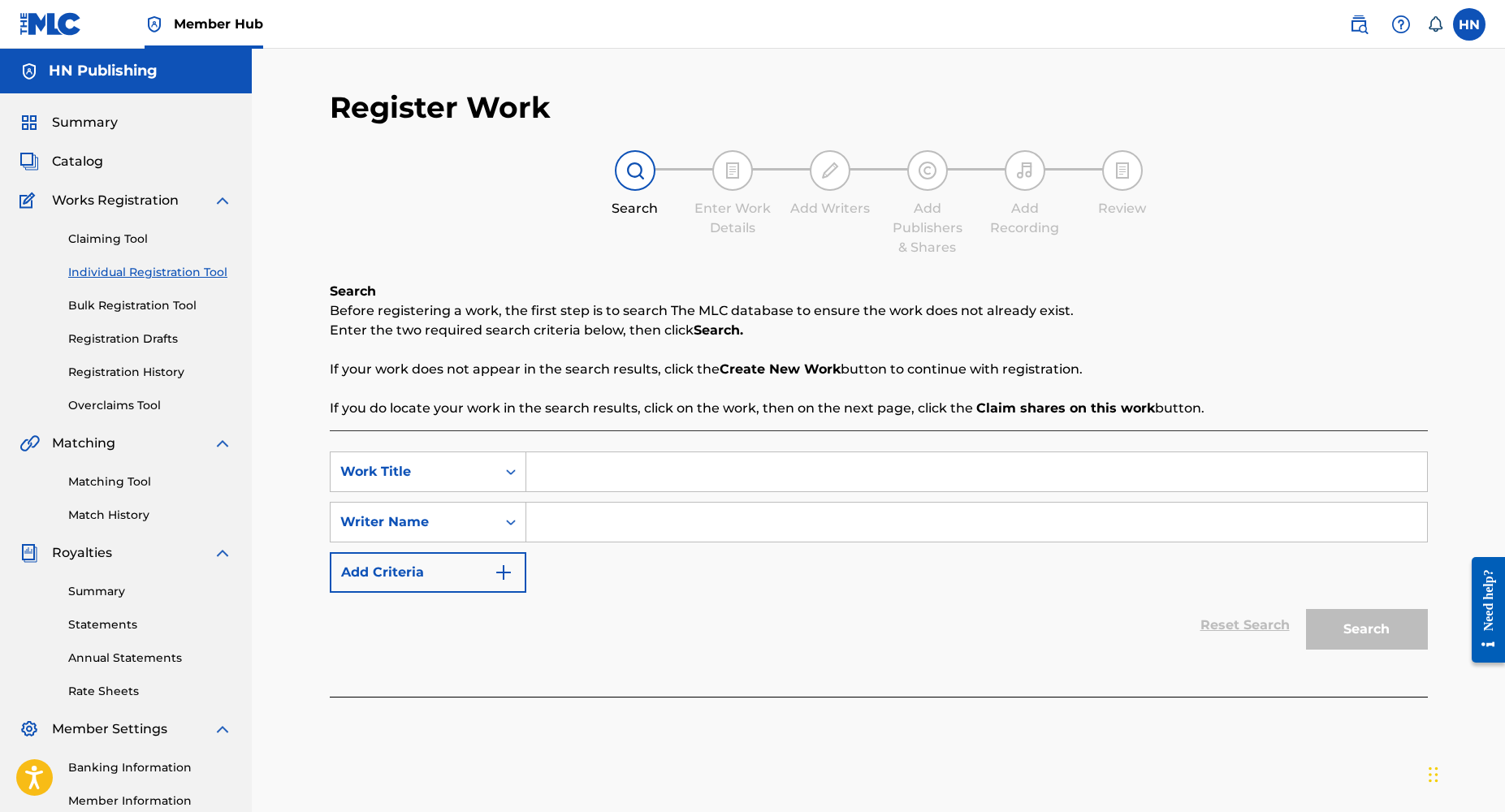
paste input "[URL][DOMAIN_NAME]"
type input "[URL][DOMAIN_NAME]"
click at [887, 477] on input "[URL][DOMAIN_NAME]" at bounding box center [976, 472] width 901 height 39
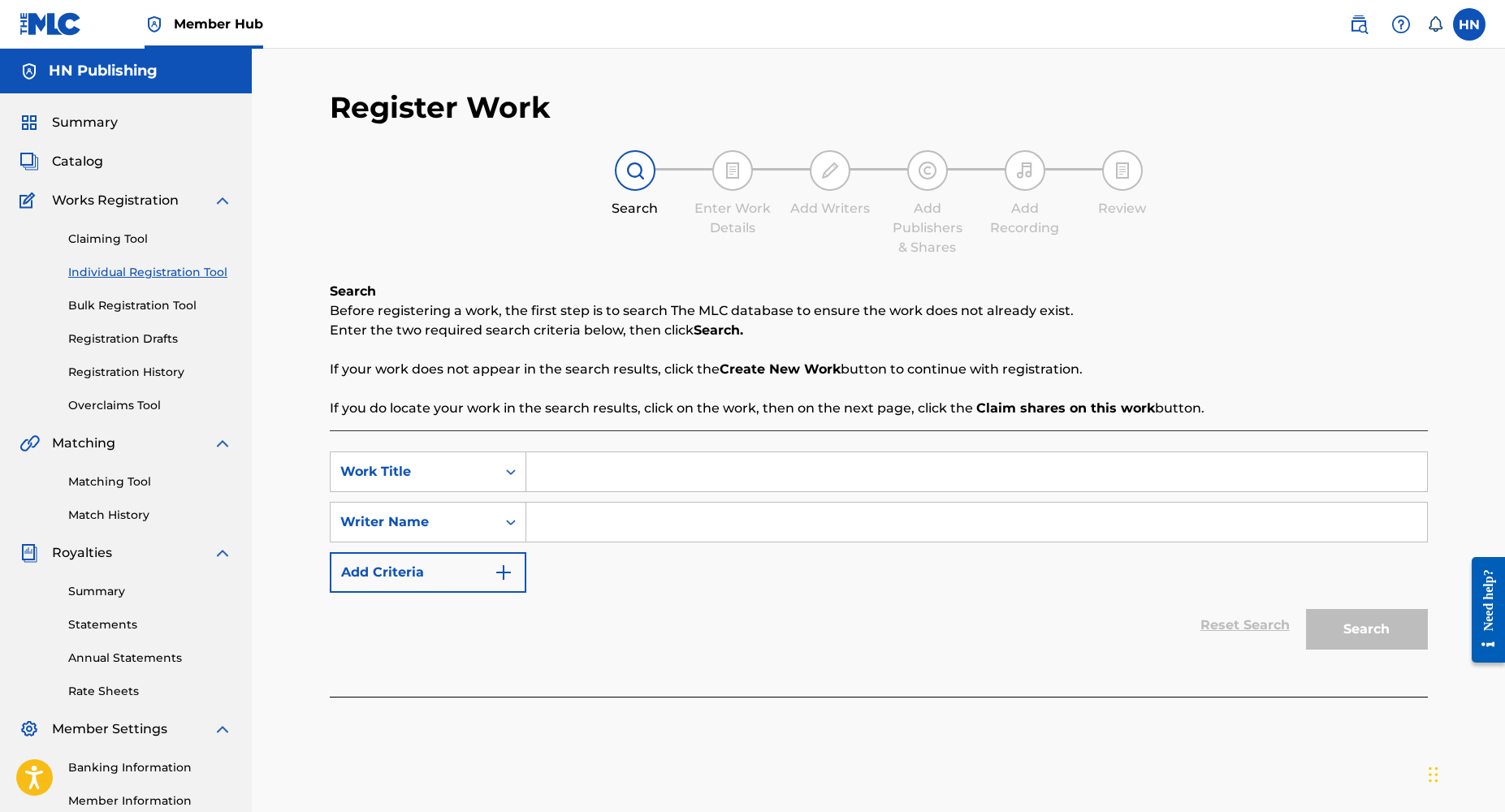
click at [637, 480] on input "Search Form" at bounding box center [976, 472] width 901 height 39
click at [551, 477] on input "Search Form" at bounding box center [976, 472] width 901 height 39
paste input "Northerners Makosa"
type input "Northerners Makosa"
click at [668, 519] on input "Search Form" at bounding box center [976, 523] width 901 height 39
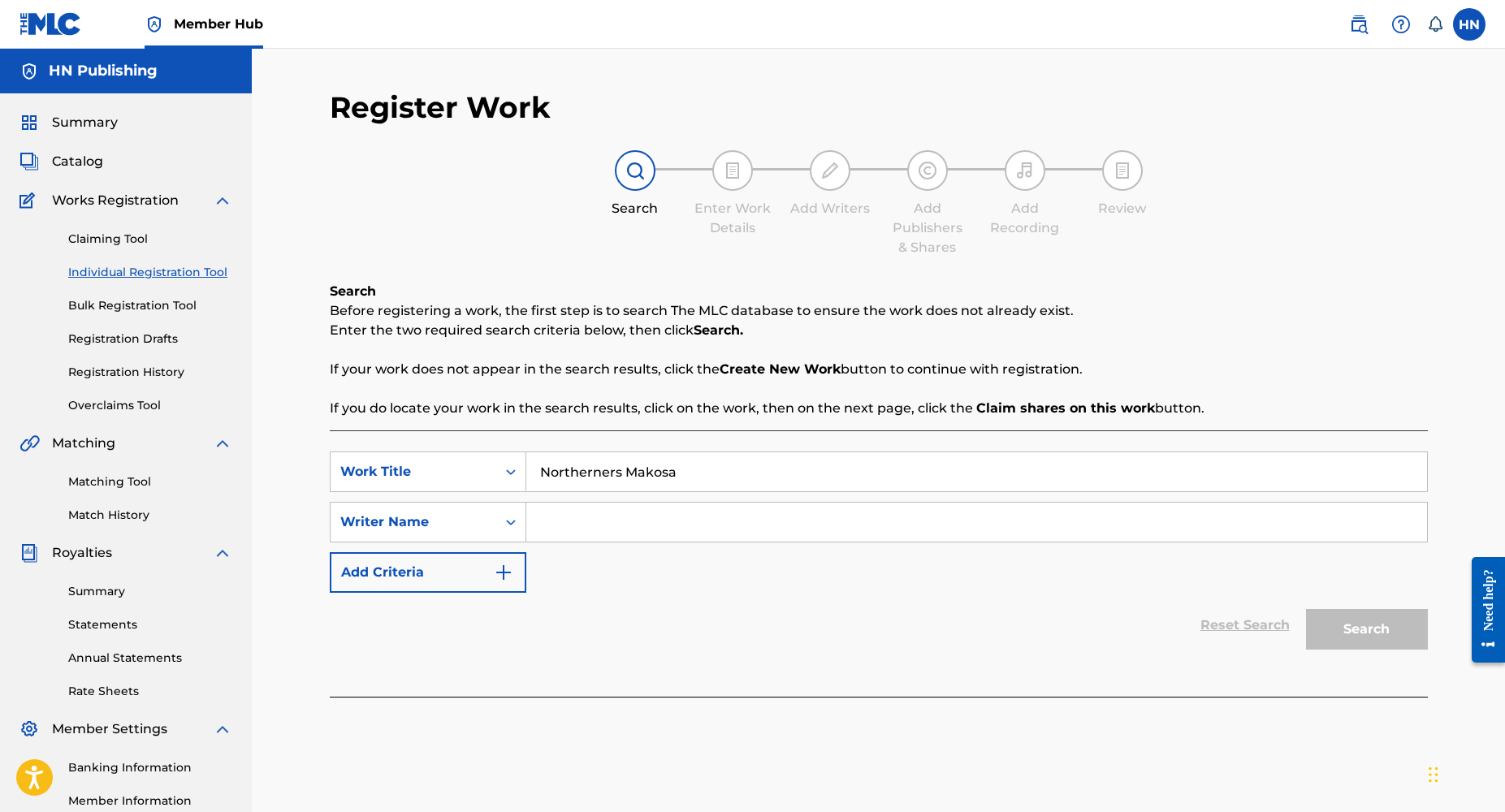
click at [658, 519] on input "Search Form" at bounding box center [976, 523] width 901 height 39
type input "[PERSON_NAME]"
click at [1342, 611] on button "Search" at bounding box center [1367, 629] width 122 height 40
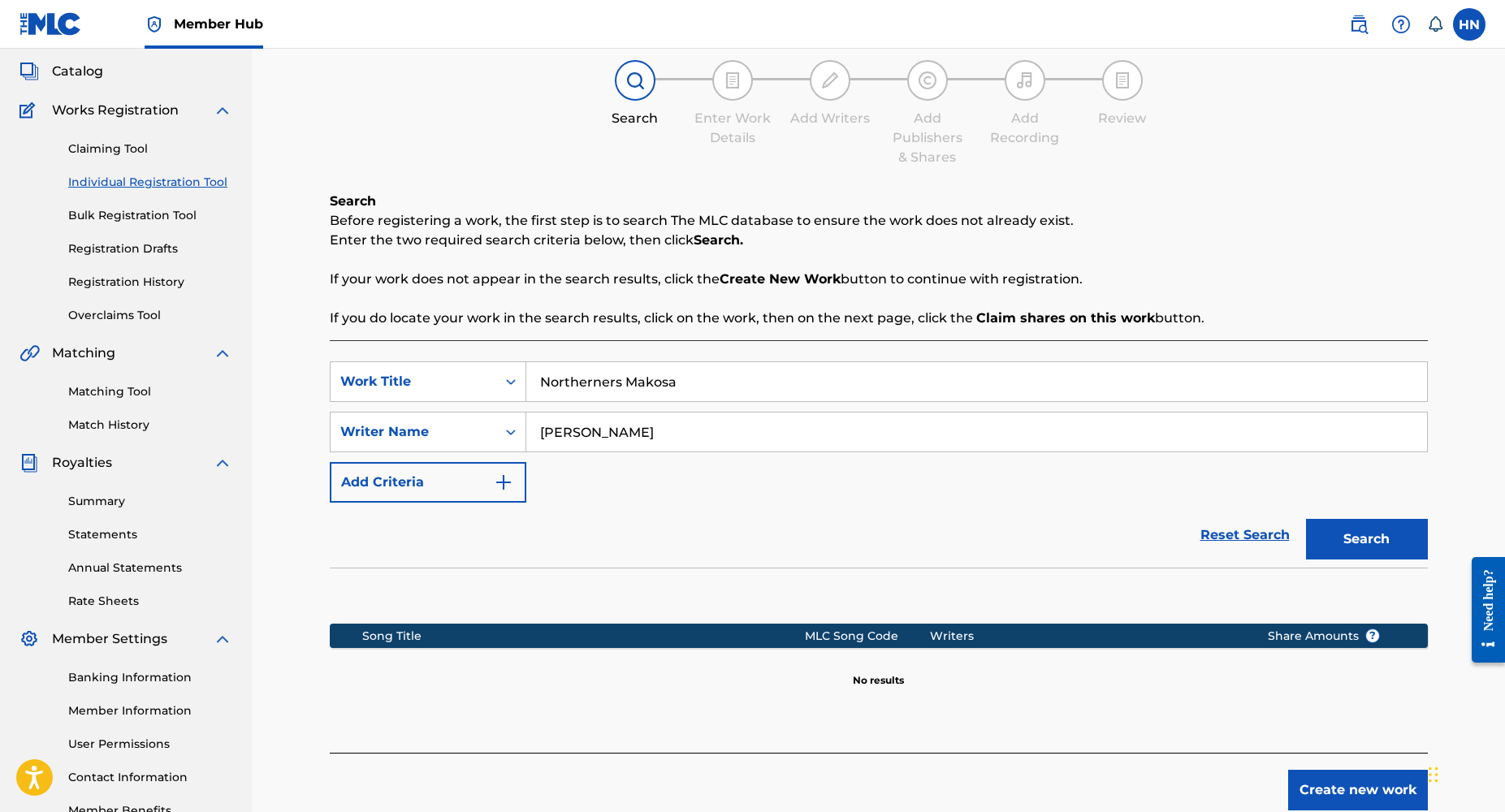
scroll to position [195, 0]
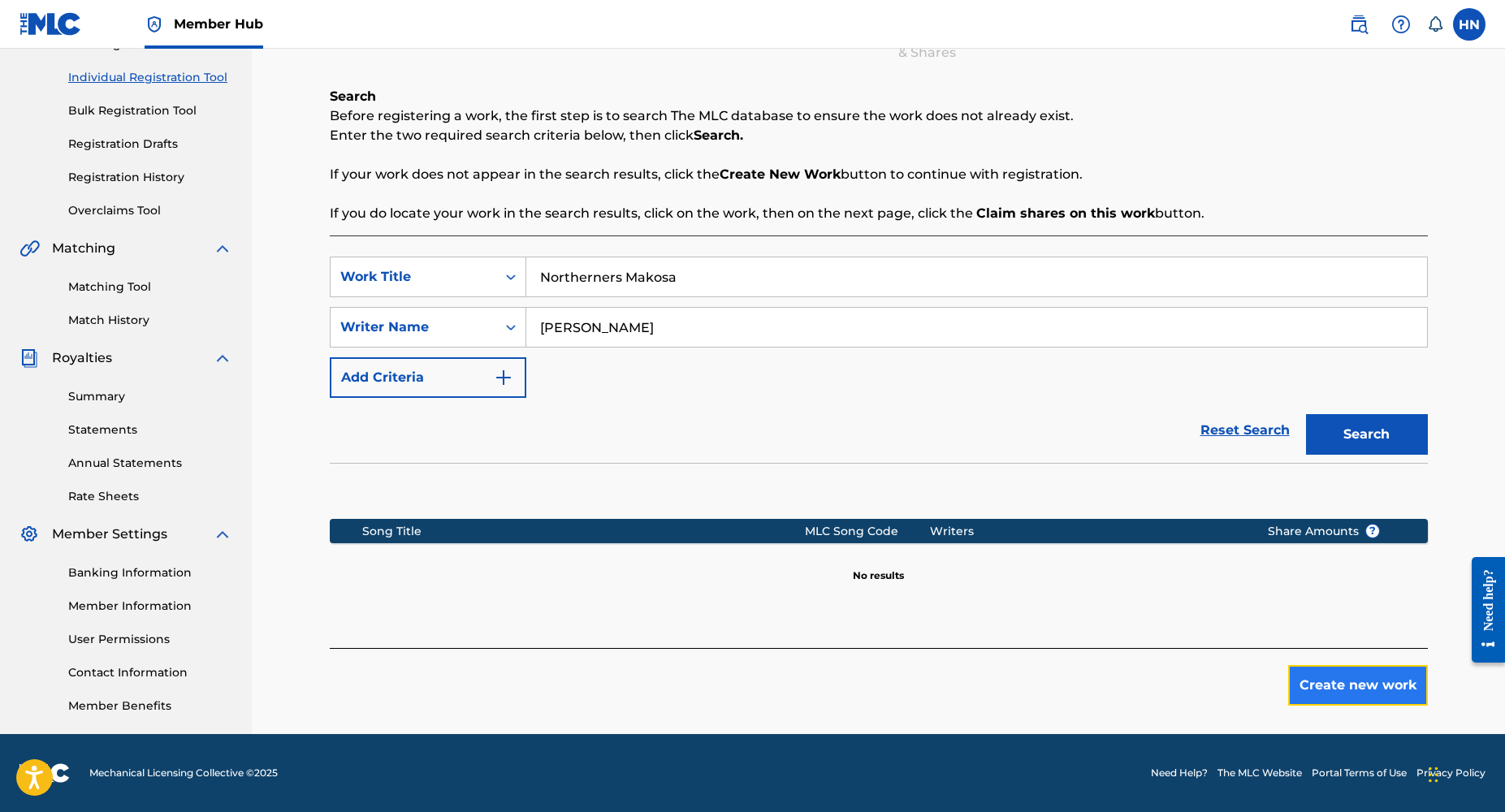
click at [1310, 691] on button "Create new work" at bounding box center [1358, 685] width 140 height 40
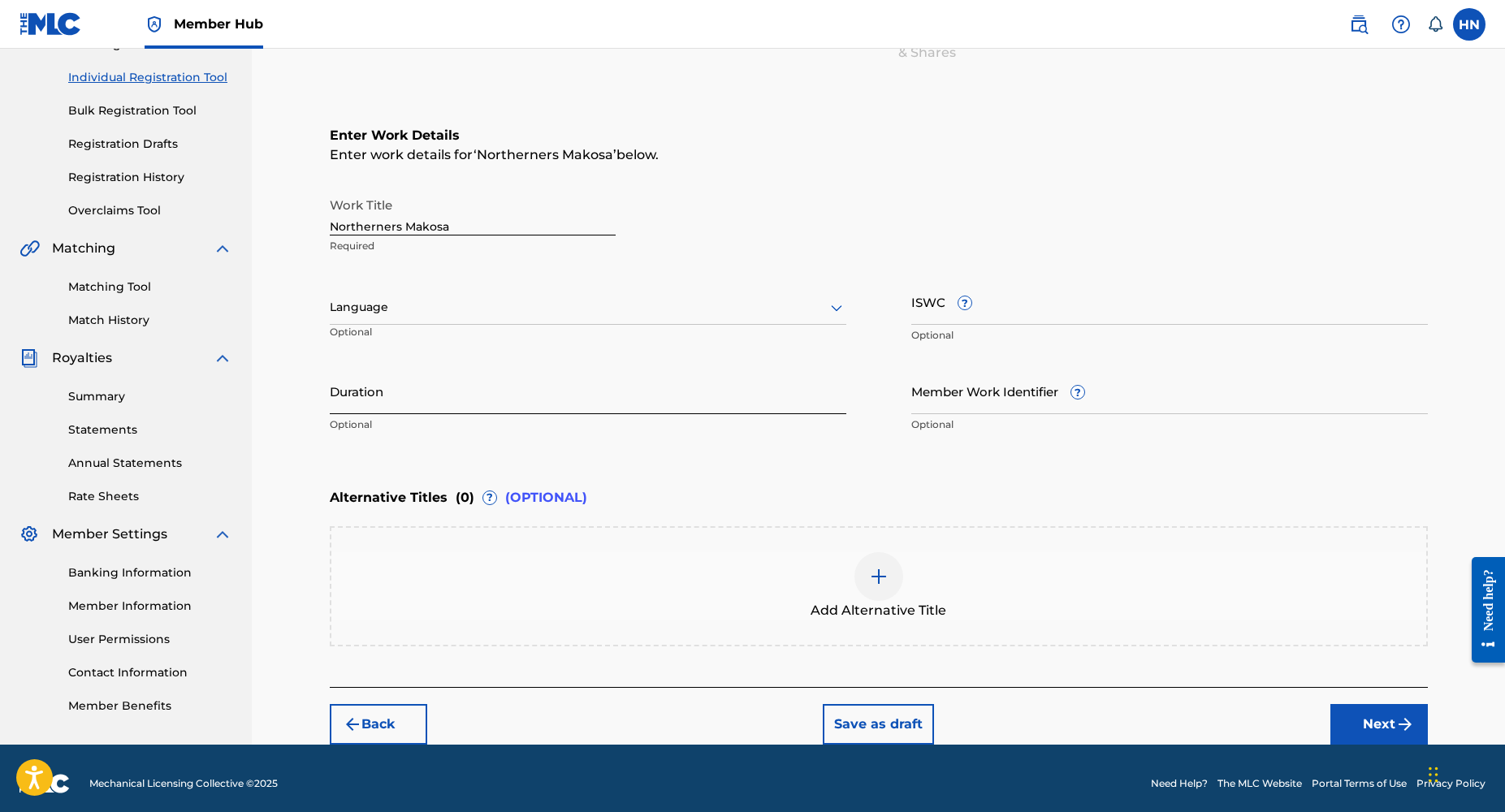
click at [468, 384] on input "Duration" at bounding box center [588, 391] width 517 height 46
click at [347, 399] on input "Duration" at bounding box center [588, 391] width 517 height 46
click at [347, 403] on input "Duration" at bounding box center [588, 391] width 517 height 46
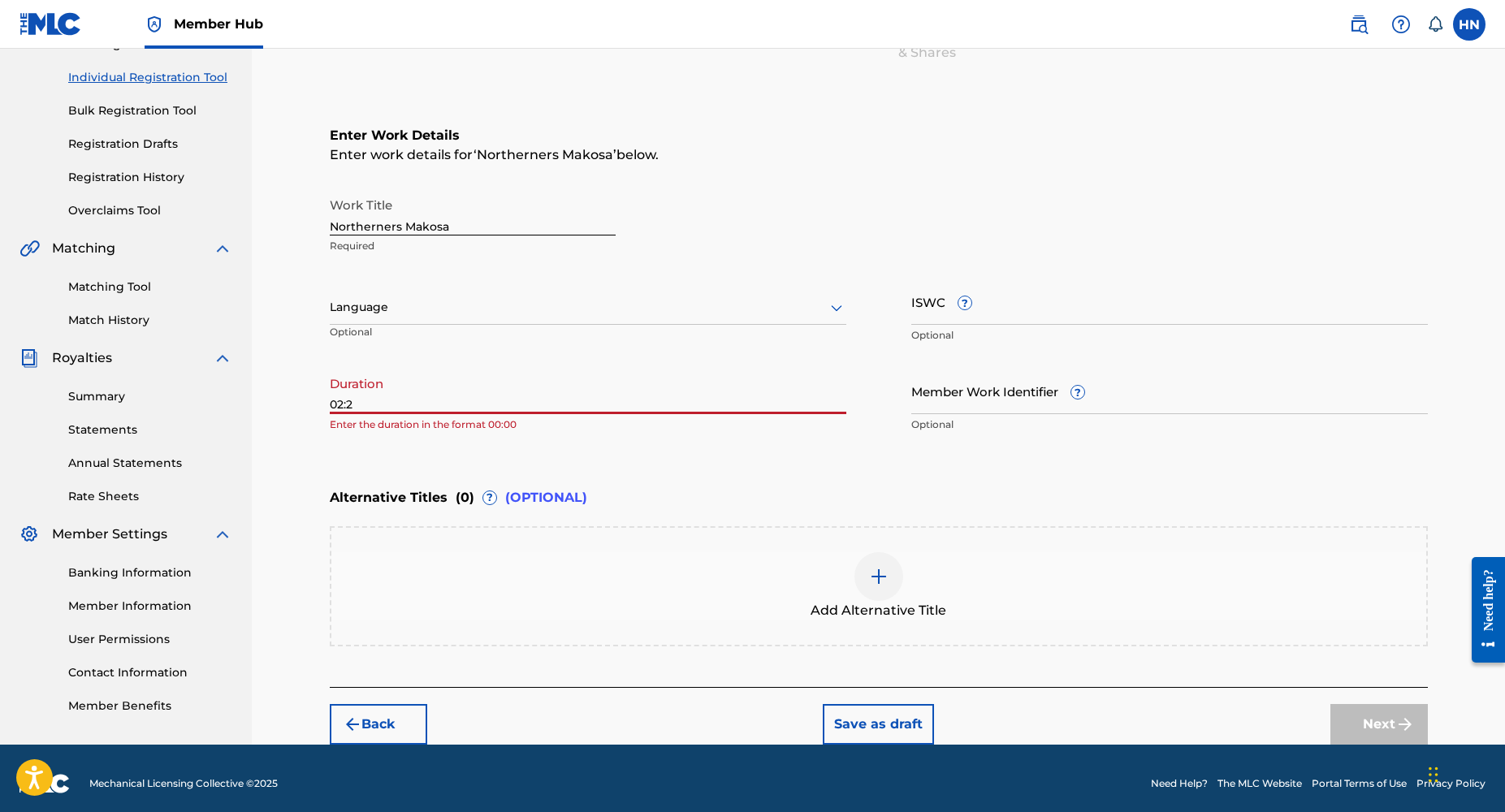
type input "02:28"
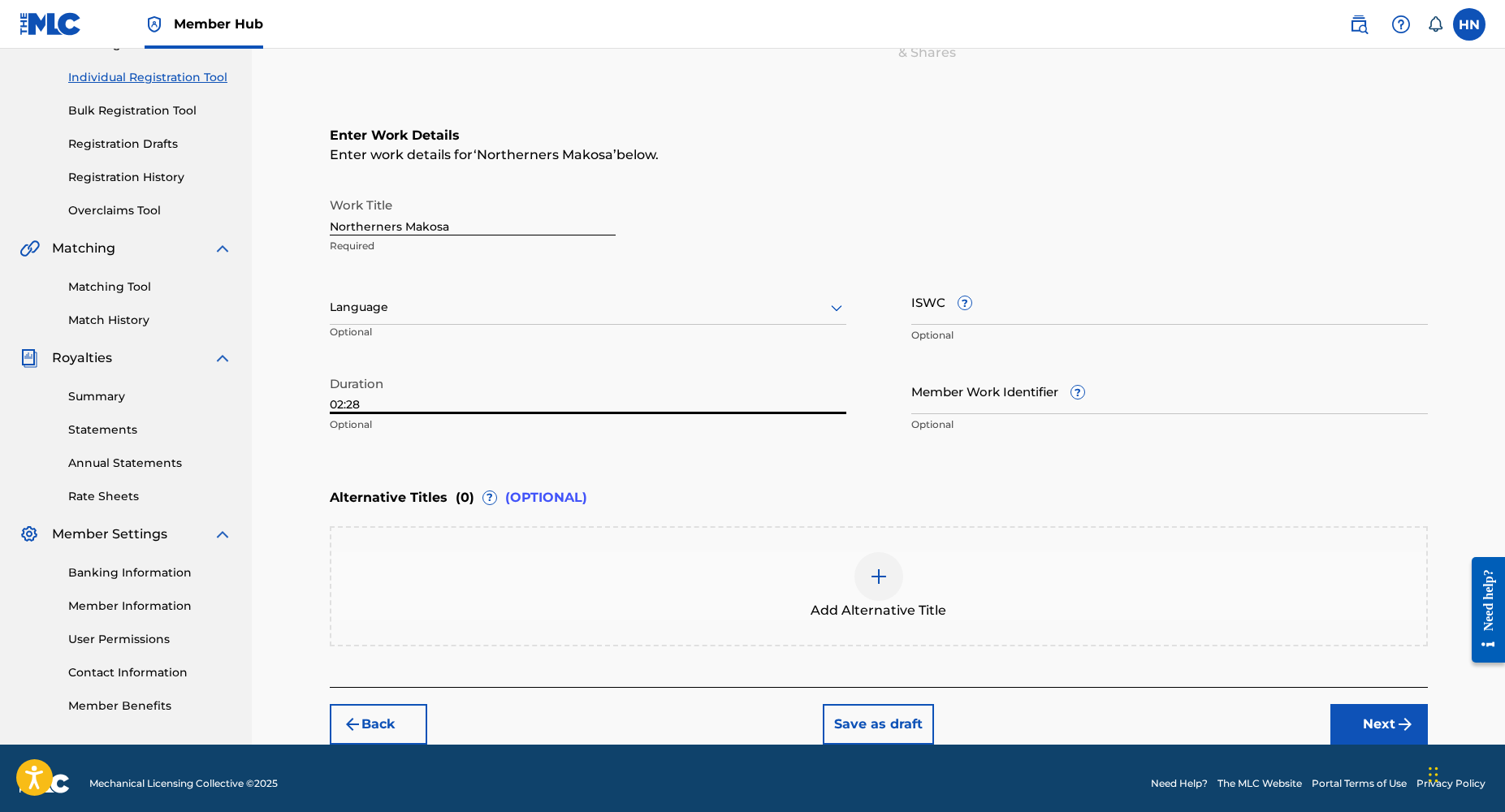
scroll to position [205, 0]
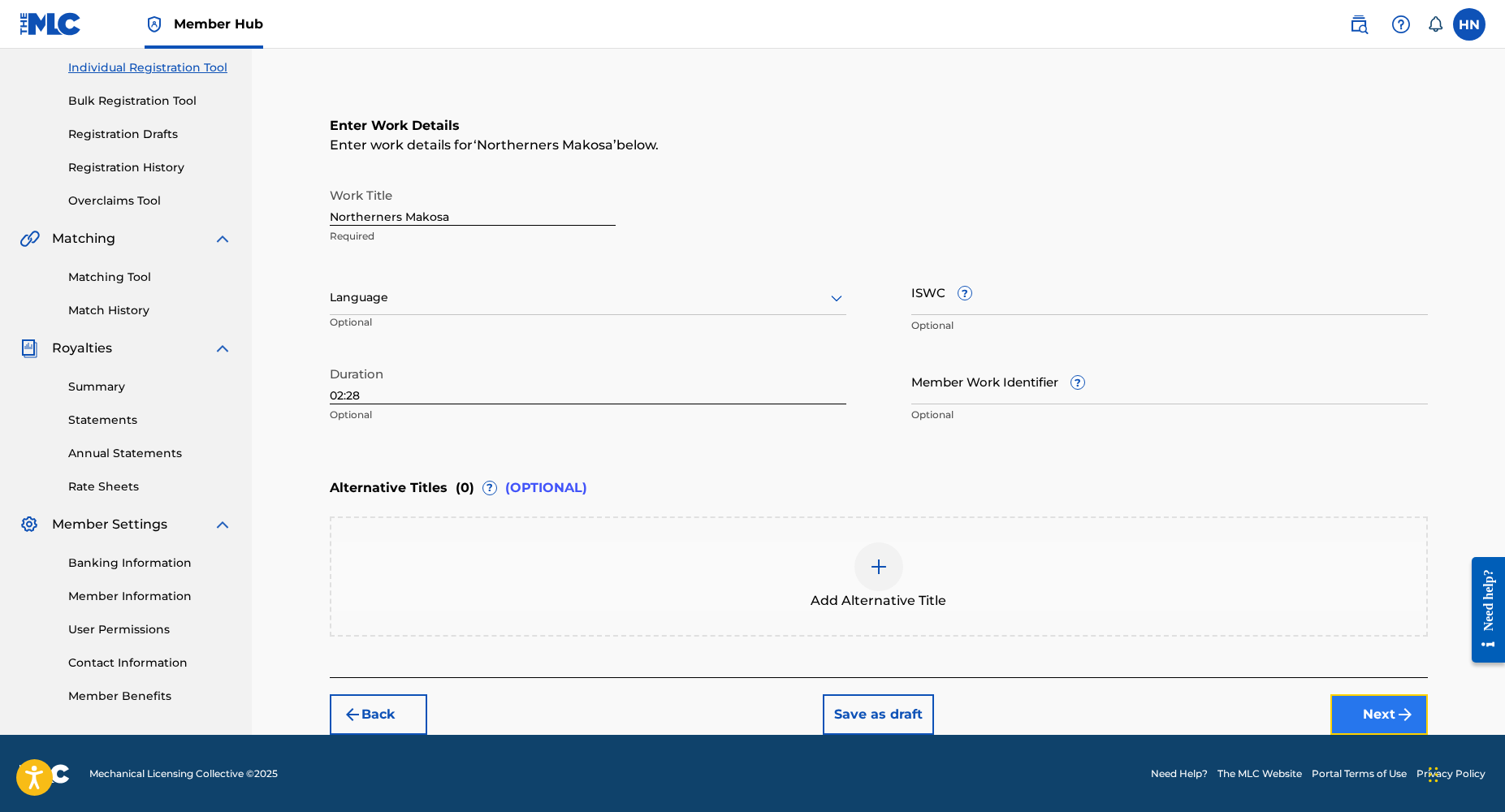
click at [1360, 712] on button "Next" at bounding box center [1379, 715] width 97 height 40
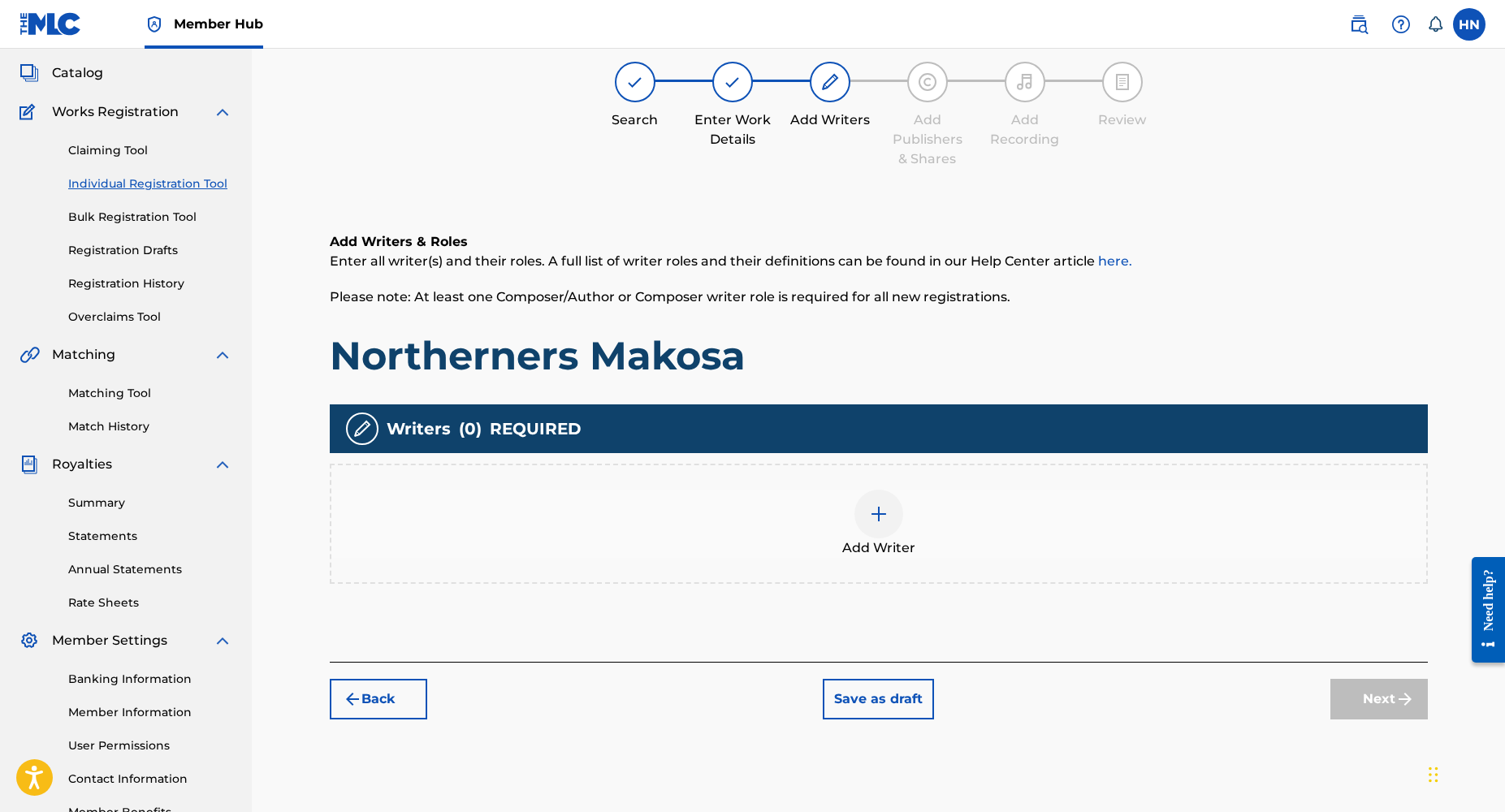
scroll to position [73, 0]
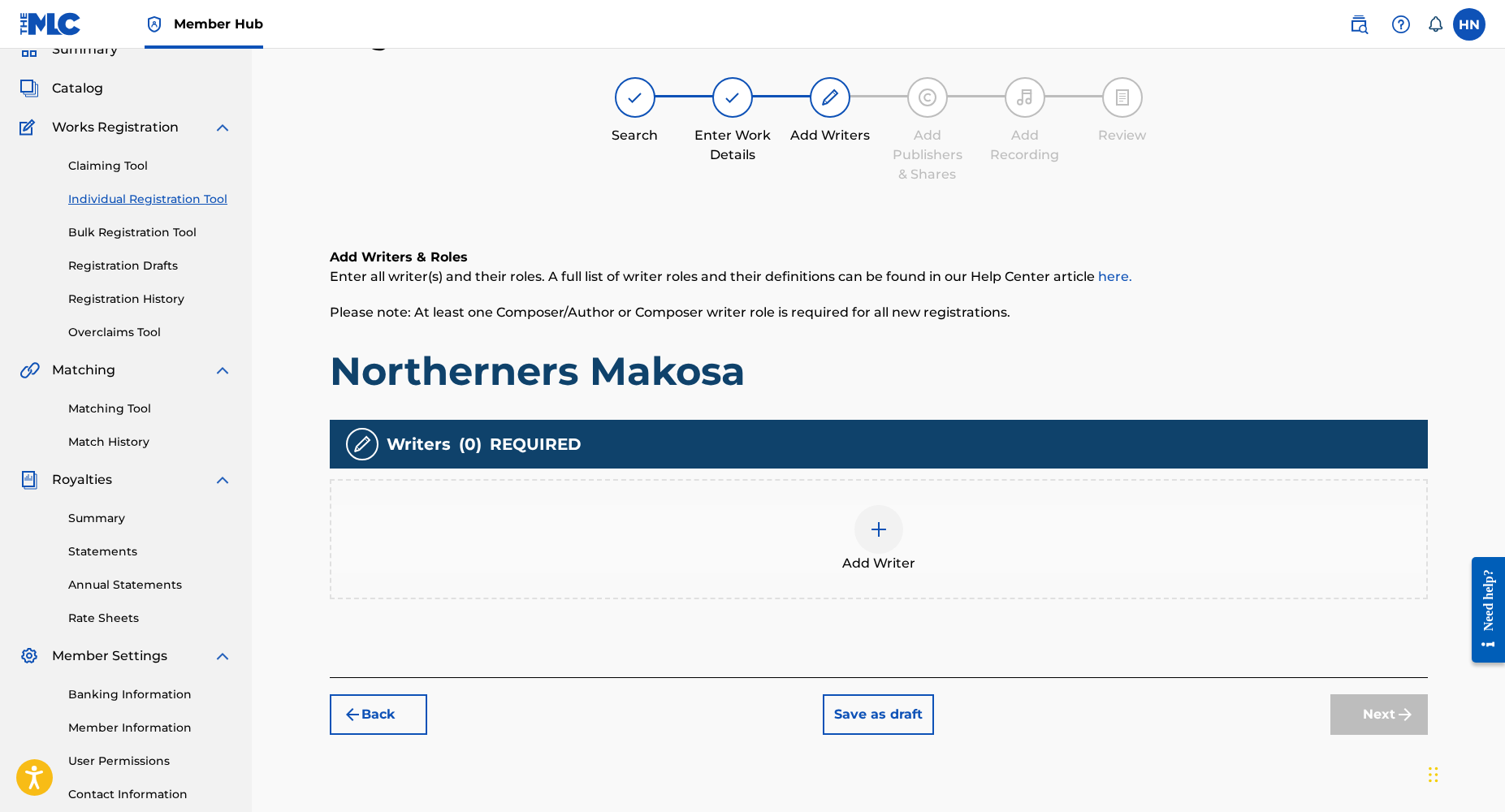
click at [882, 515] on div at bounding box center [879, 530] width 49 height 49
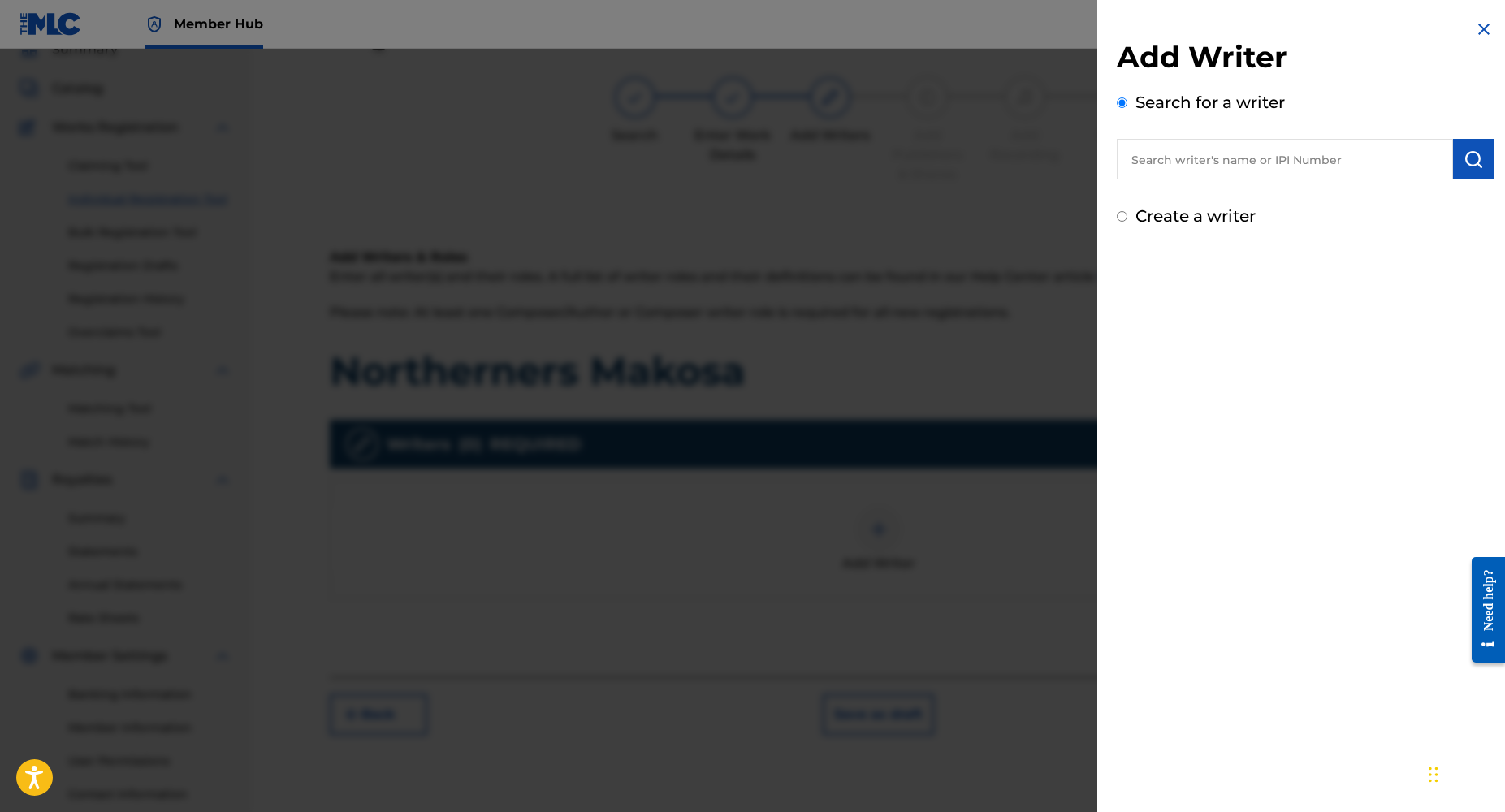
click at [1179, 173] on input "text" at bounding box center [1286, 158] width 337 height 40
click at [1180, 155] on input "text" at bounding box center [1286, 158] width 337 height 40
click at [1209, 160] on input "text" at bounding box center [1286, 158] width 337 height 40
paste input "Northerners Makosa"
type input "Northerners Makosa"
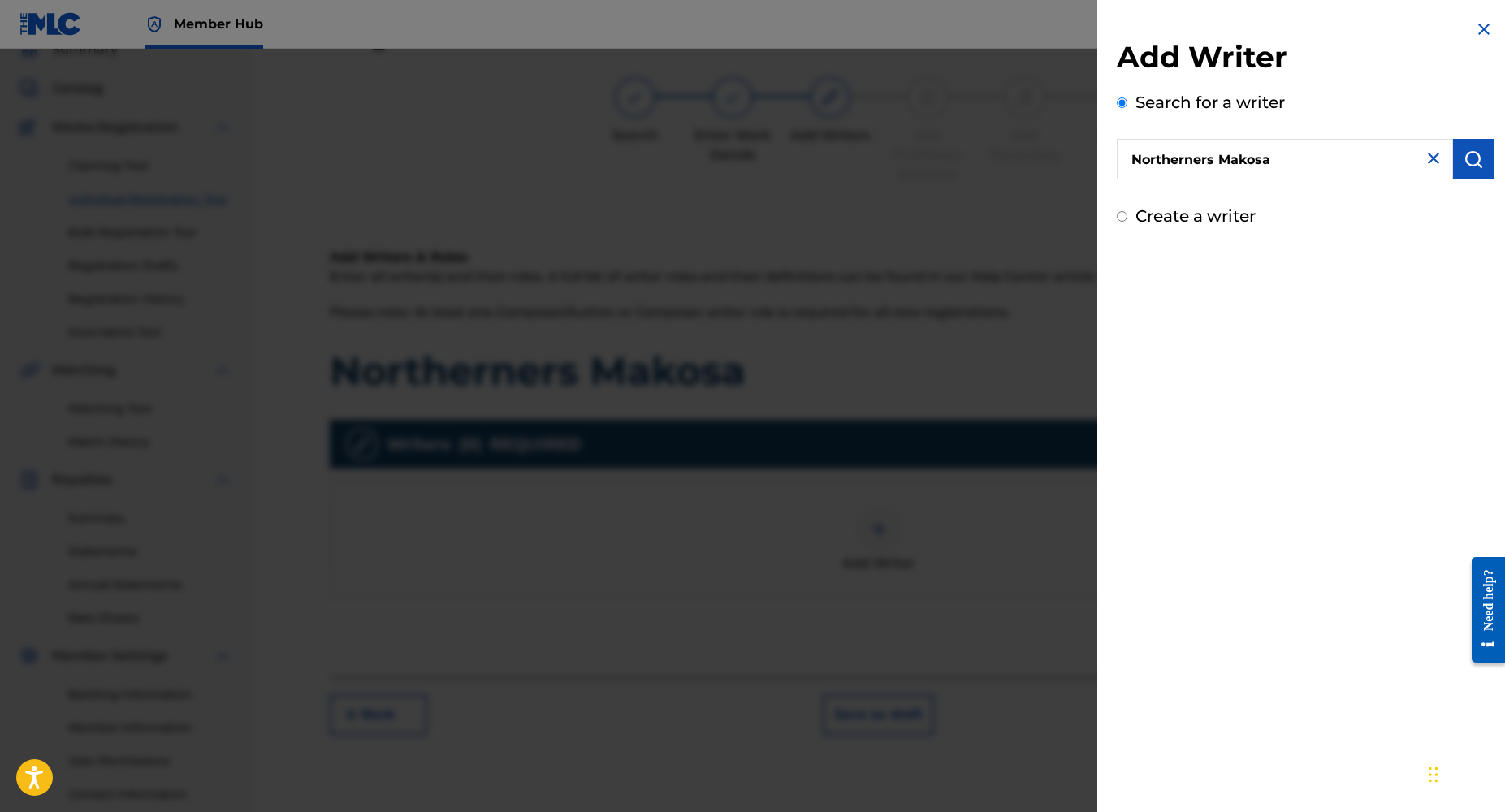
click at [1274, 161] on input "Northerners Makosa" at bounding box center [1286, 158] width 337 height 40
type input "[PERSON_NAME]"
click at [1470, 159] on img "submit" at bounding box center [1474, 159] width 20 height 20
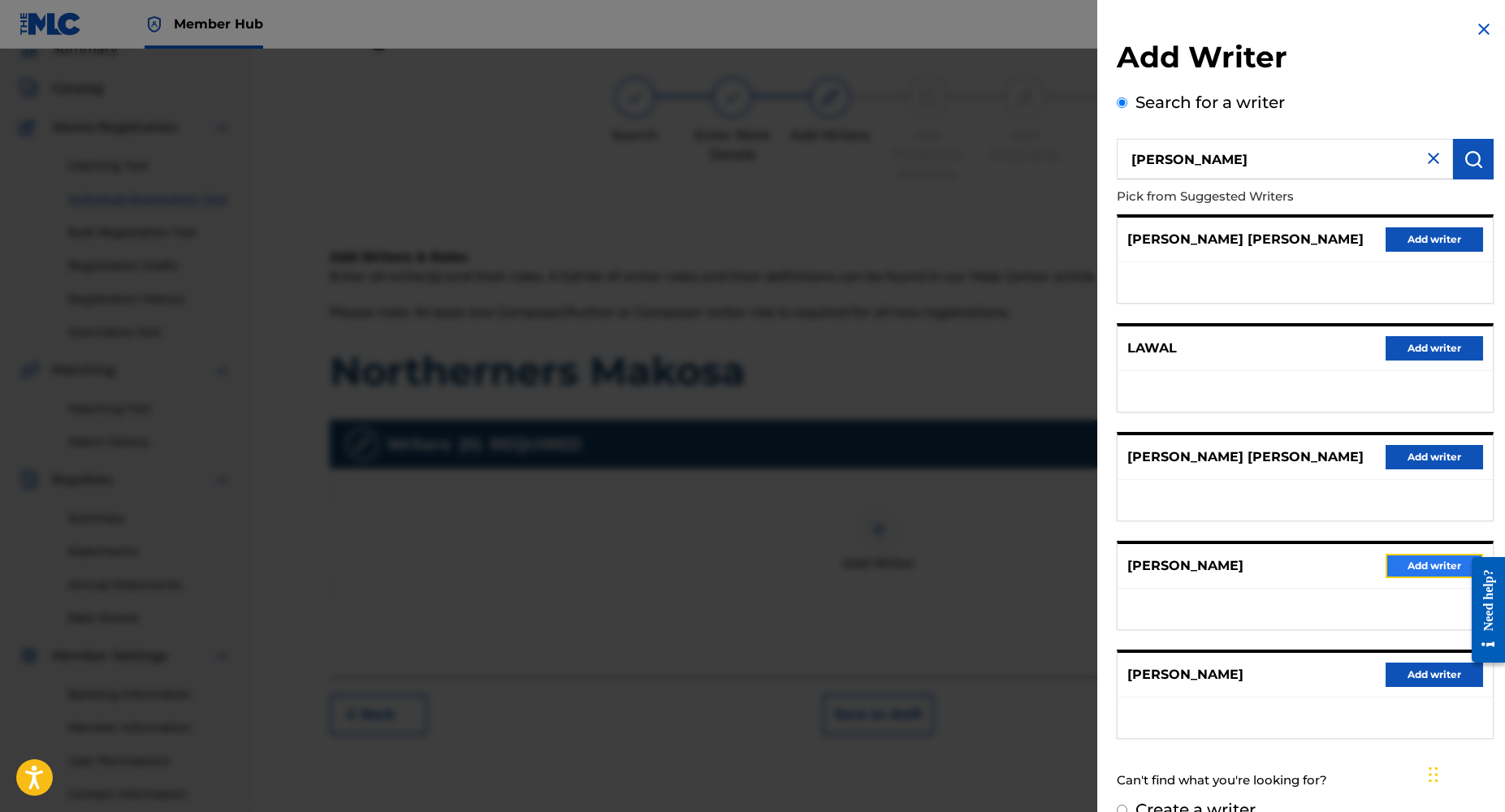
click at [1404, 562] on button "Add writer" at bounding box center [1434, 566] width 97 height 25
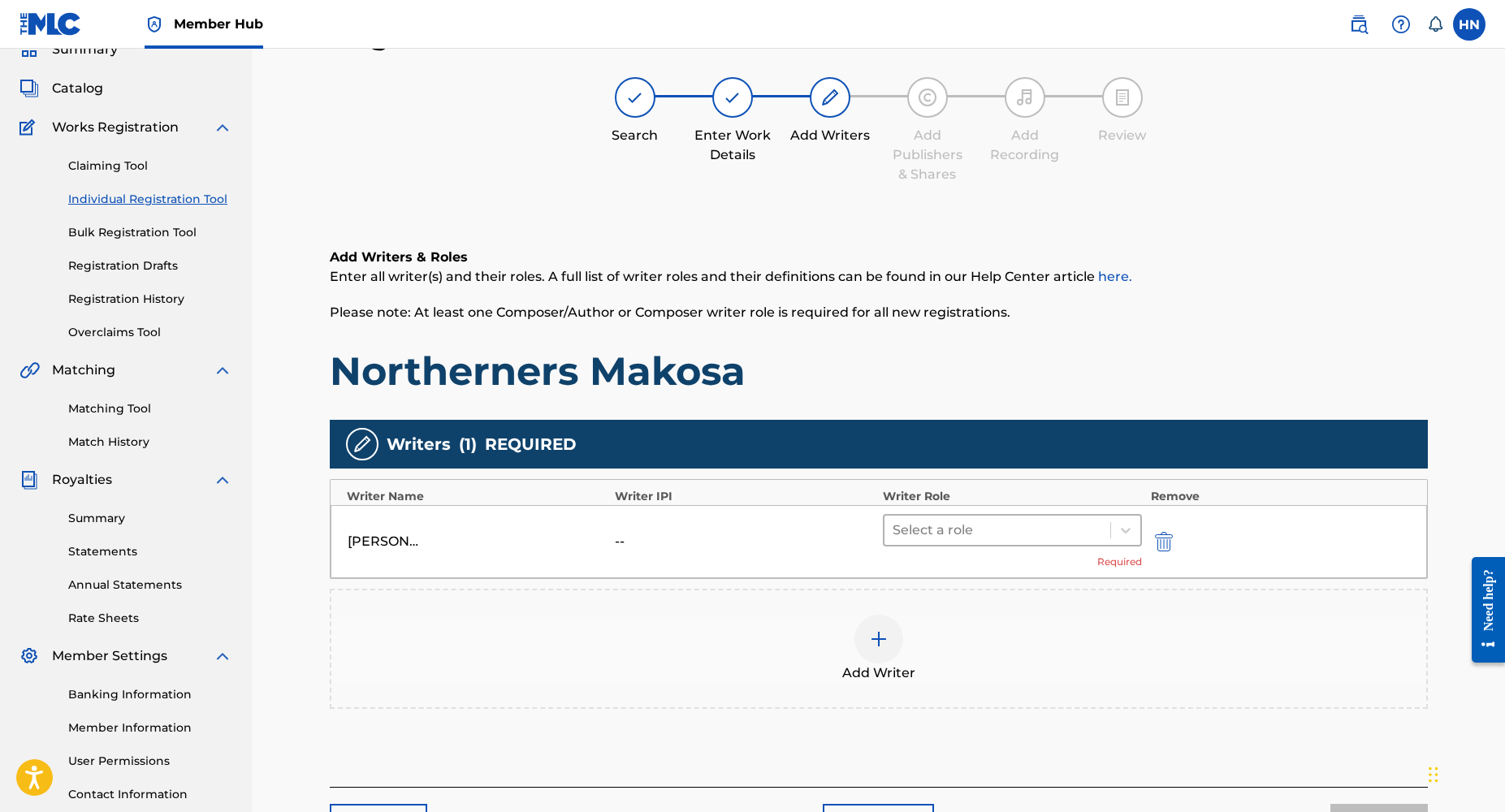
click at [1016, 536] on div at bounding box center [998, 530] width 211 height 23
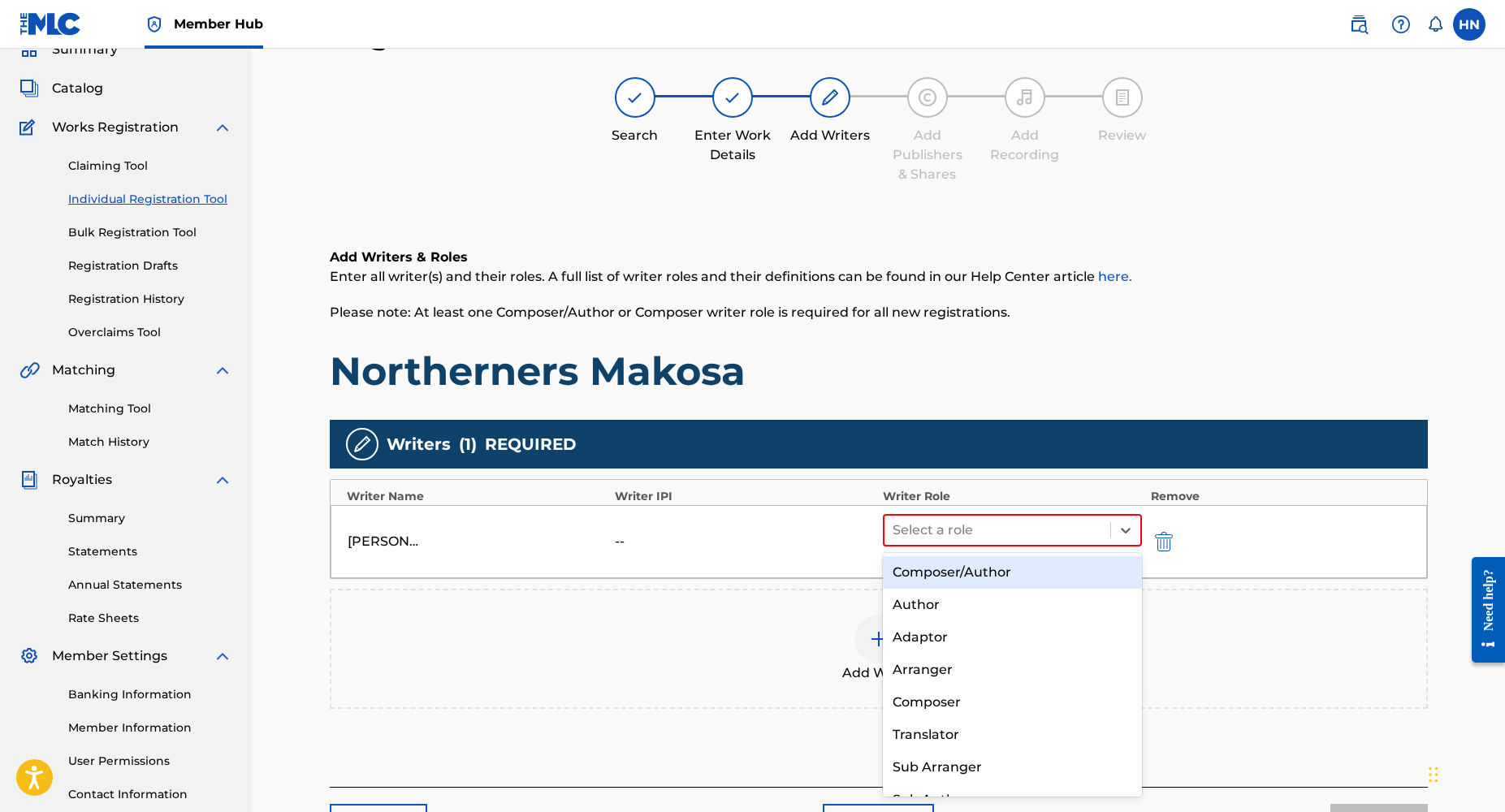
click at [988, 580] on div "Composer/Author" at bounding box center [1013, 572] width 260 height 32
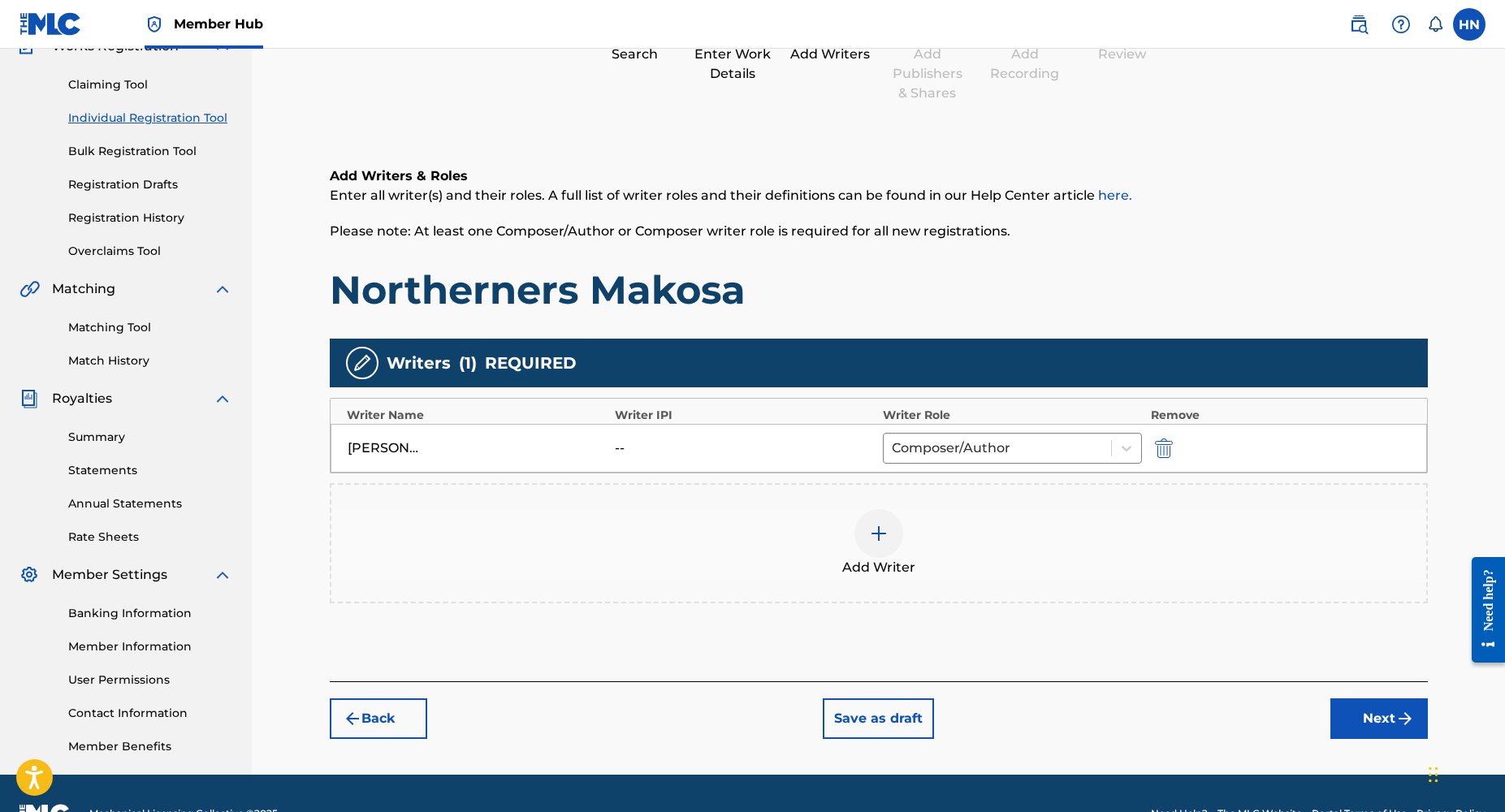
scroll to position [195, 0]
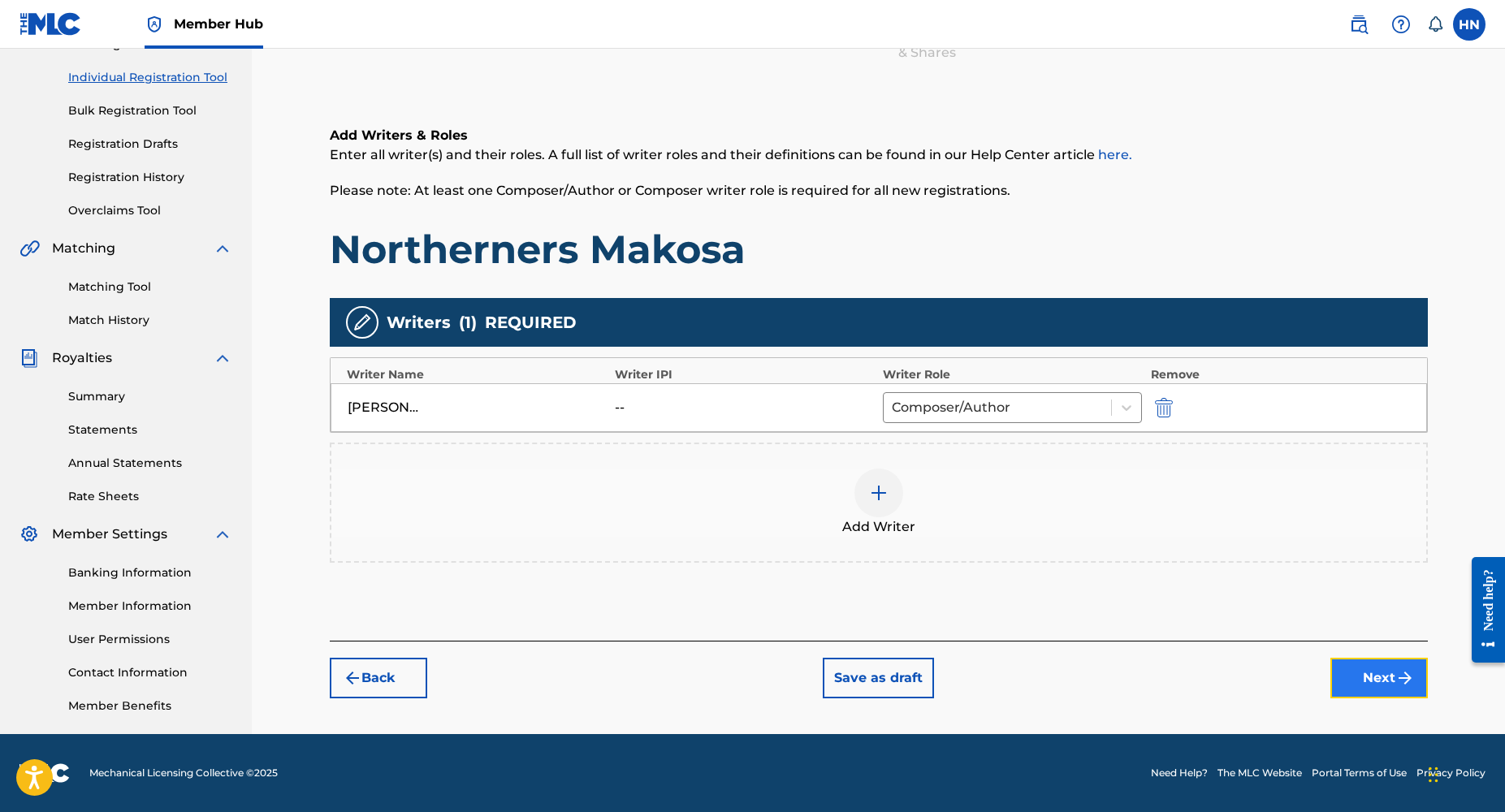
click at [1382, 681] on button "Next" at bounding box center [1379, 678] width 97 height 40
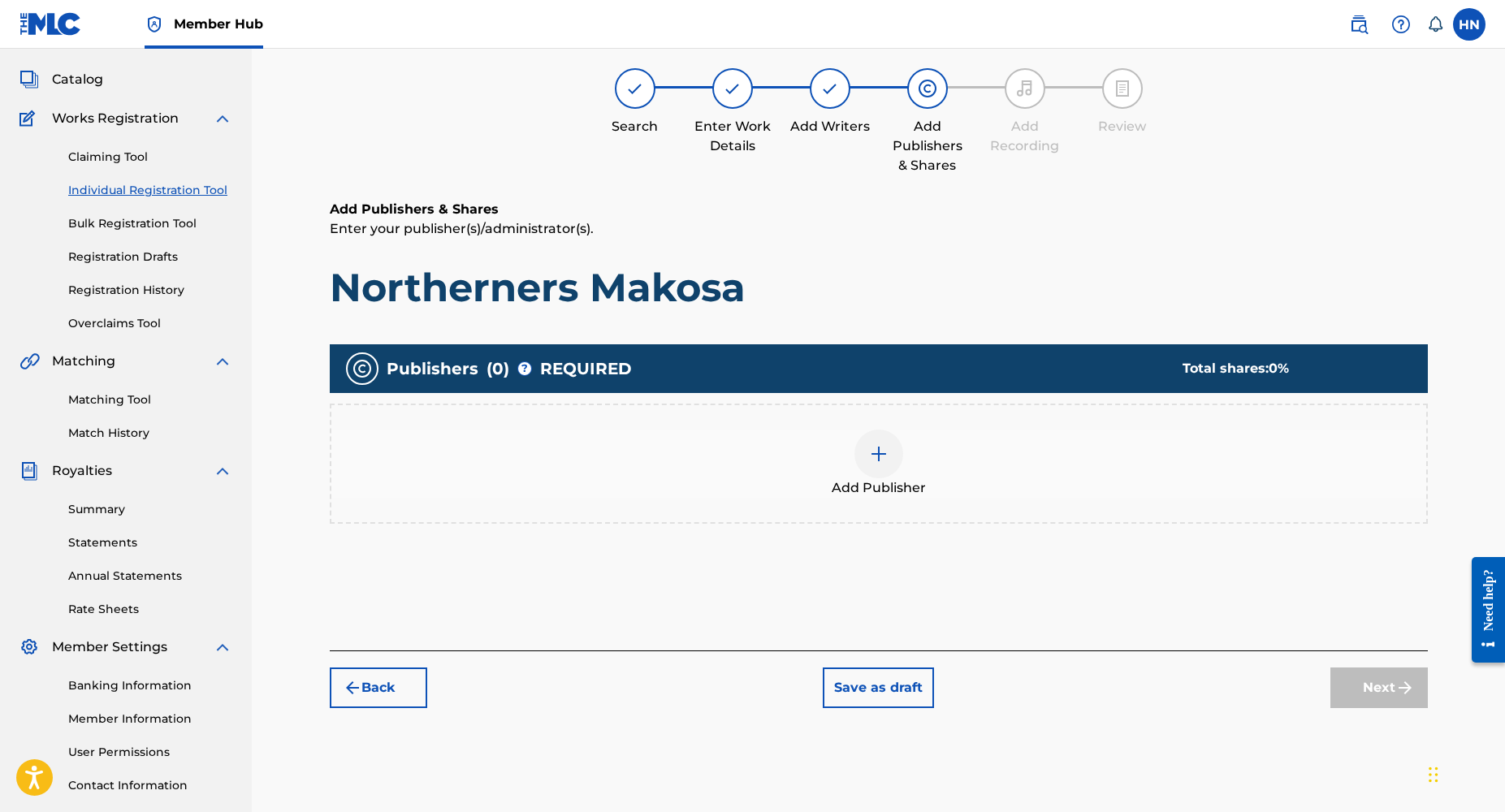
scroll to position [73, 0]
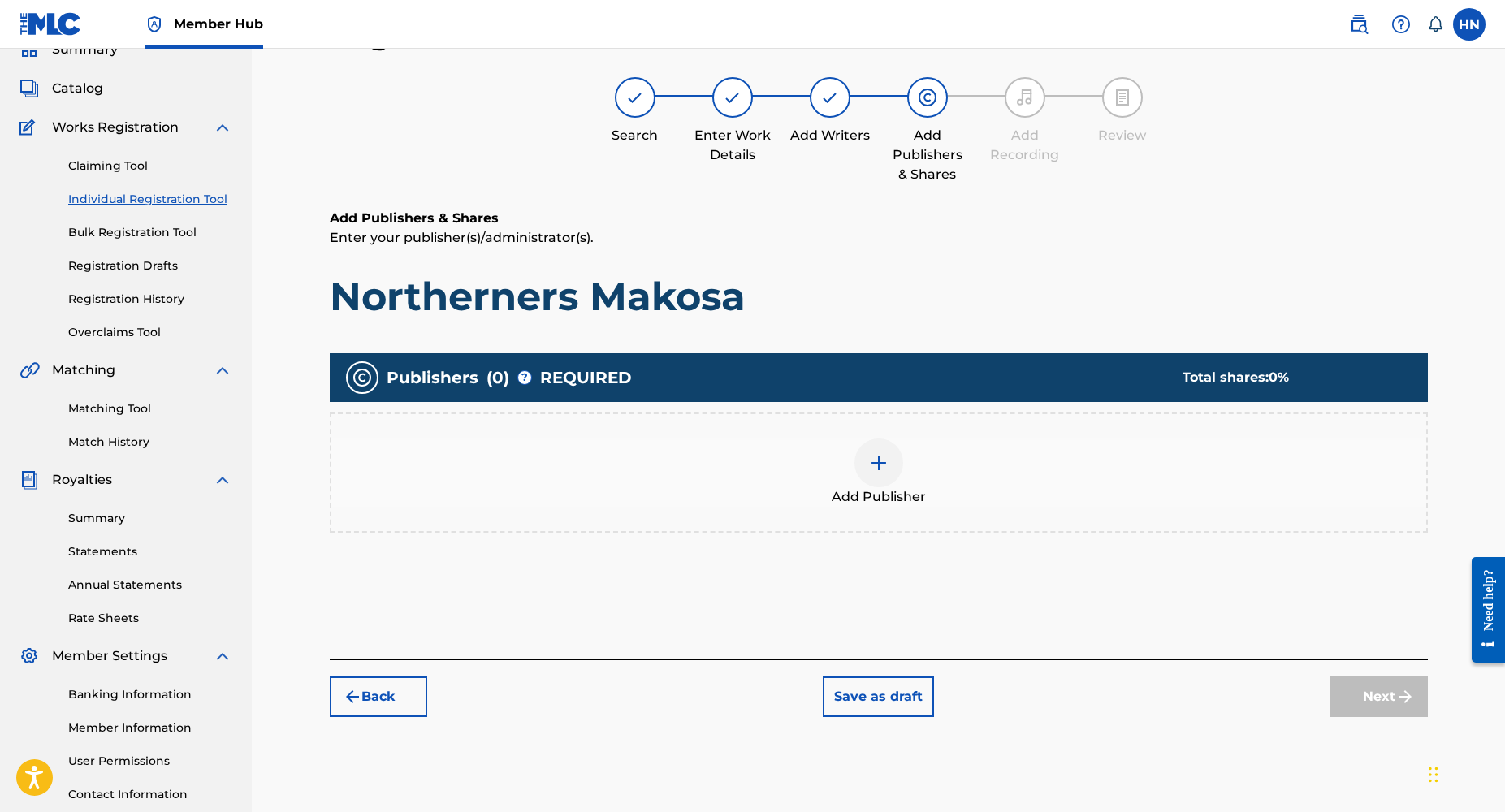
click at [896, 476] on div at bounding box center [879, 464] width 49 height 49
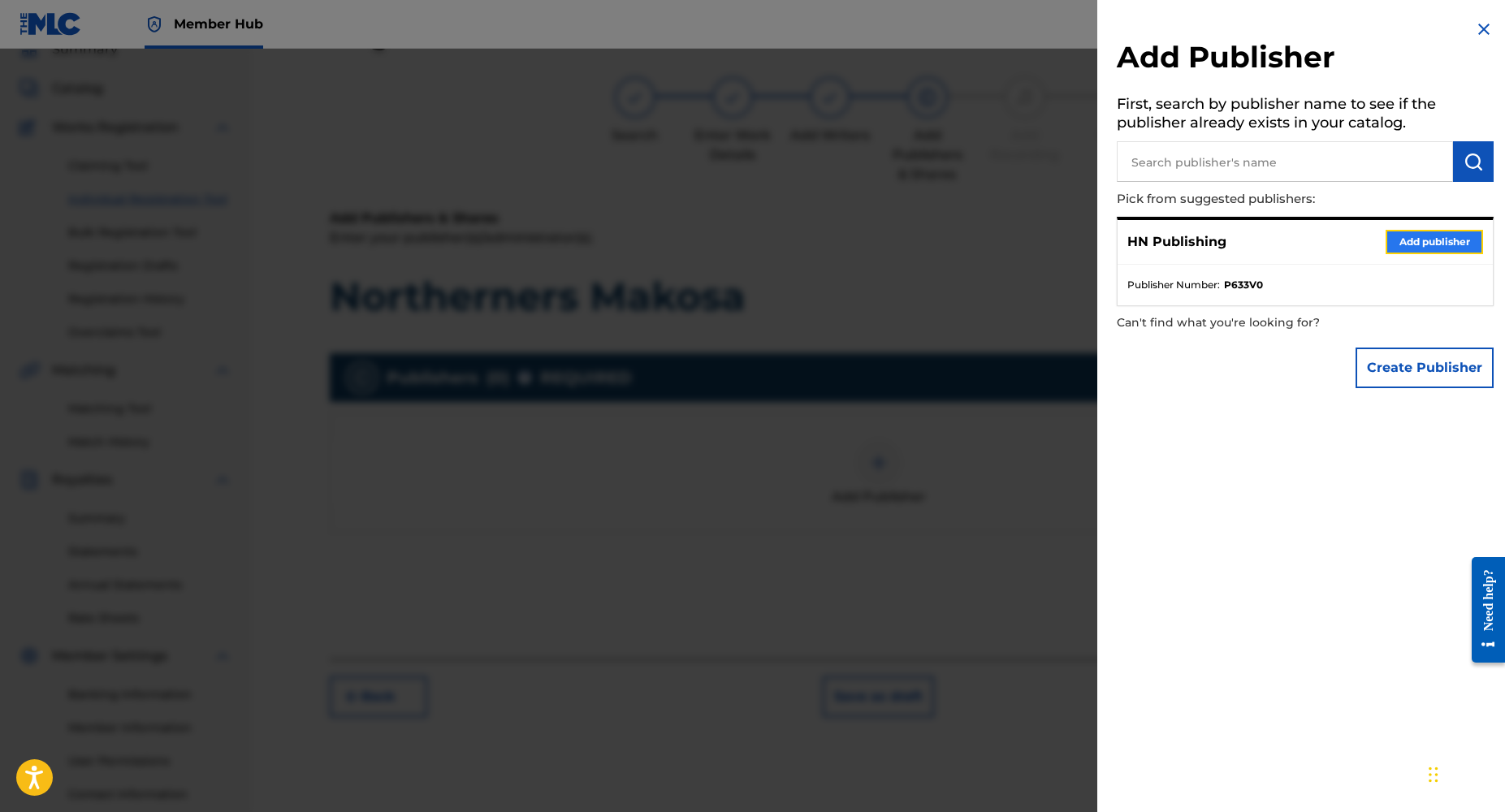
click at [1418, 246] on button "Add publisher" at bounding box center [1434, 242] width 97 height 25
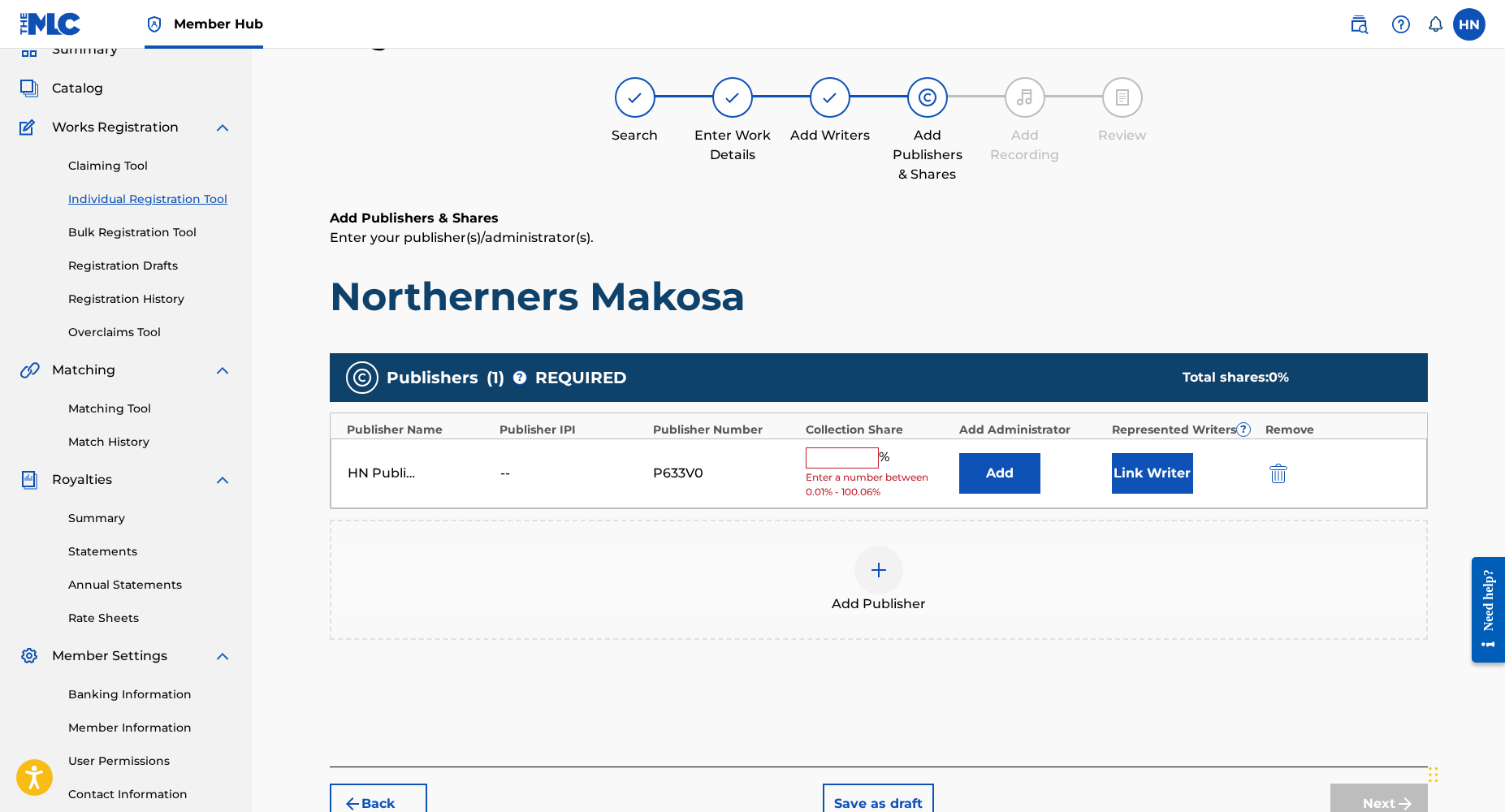
click at [832, 461] on input "text" at bounding box center [843, 458] width 73 height 21
type input "100"
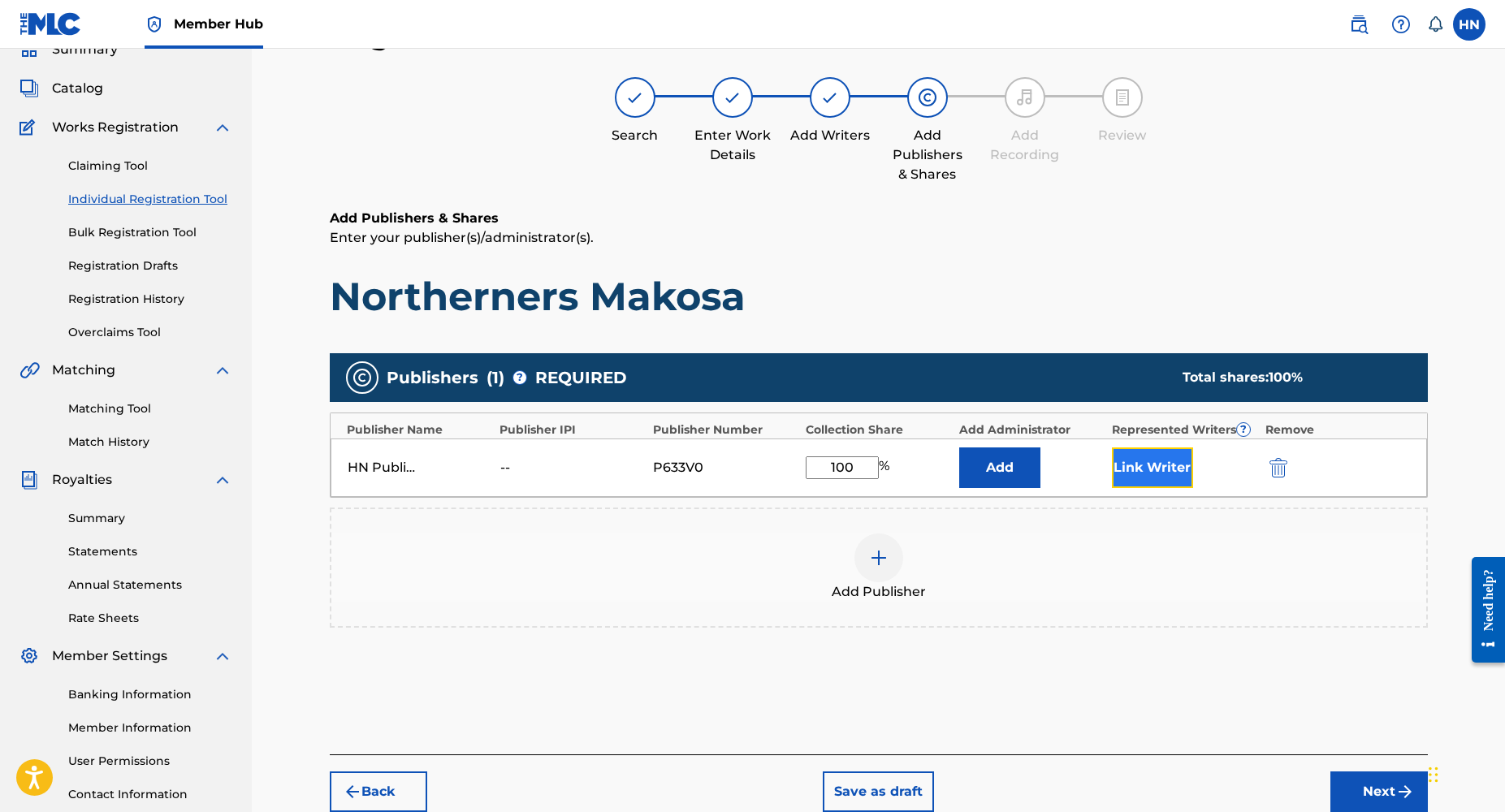
click at [1165, 472] on button "Link Writer" at bounding box center [1153, 468] width 82 height 40
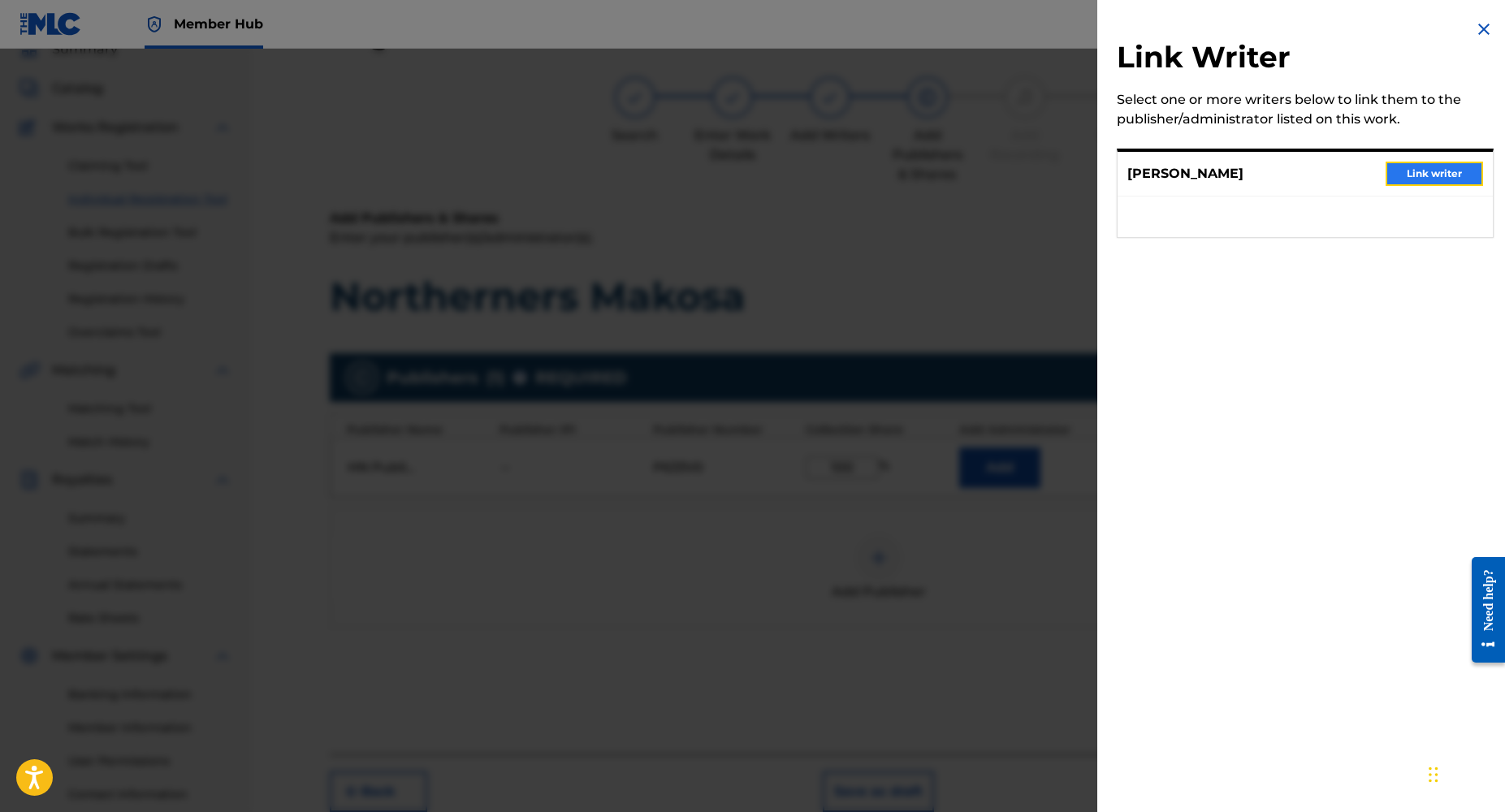
click at [1403, 172] on button "Link writer" at bounding box center [1434, 173] width 97 height 25
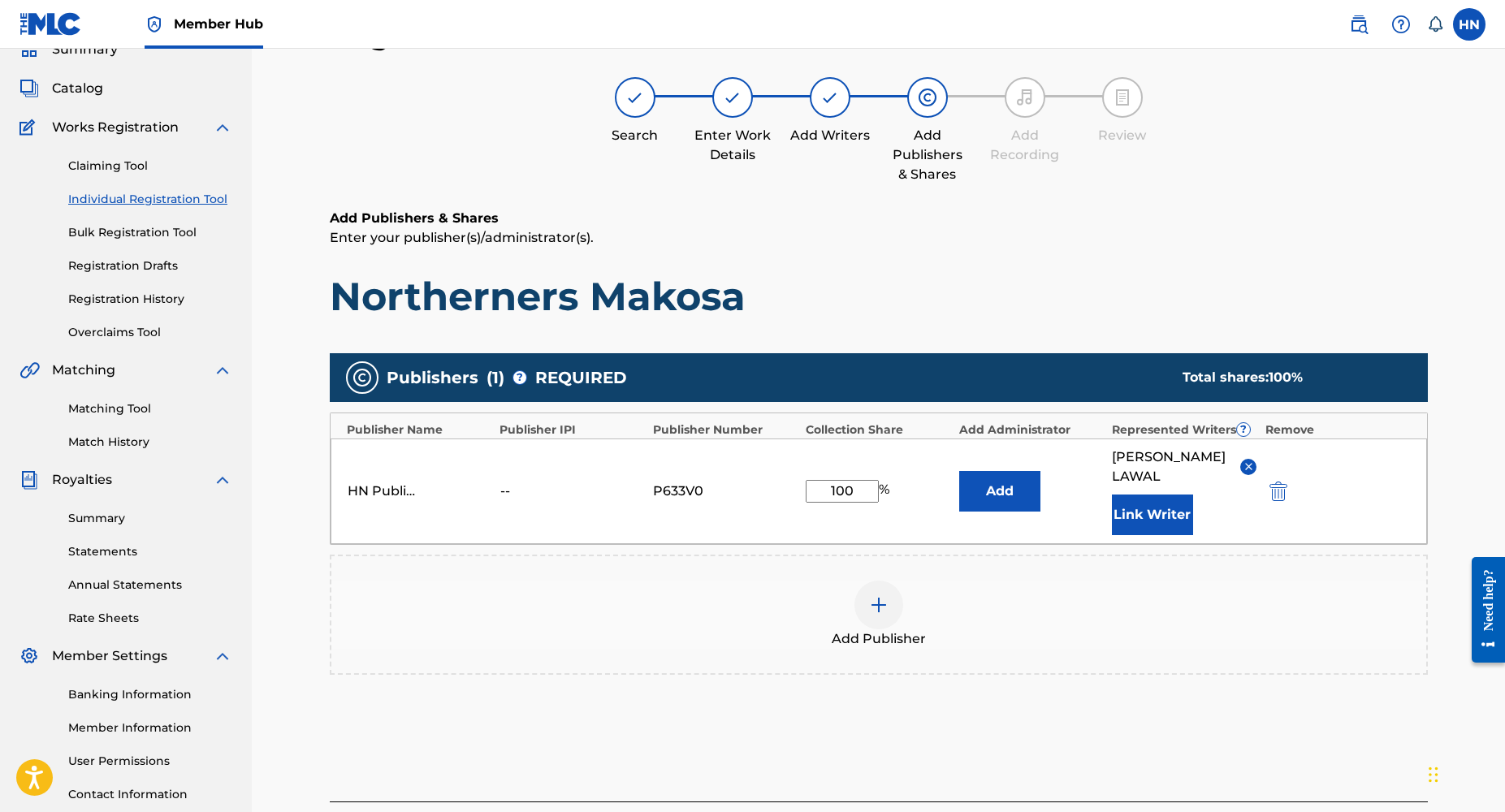
scroll to position [198, 0]
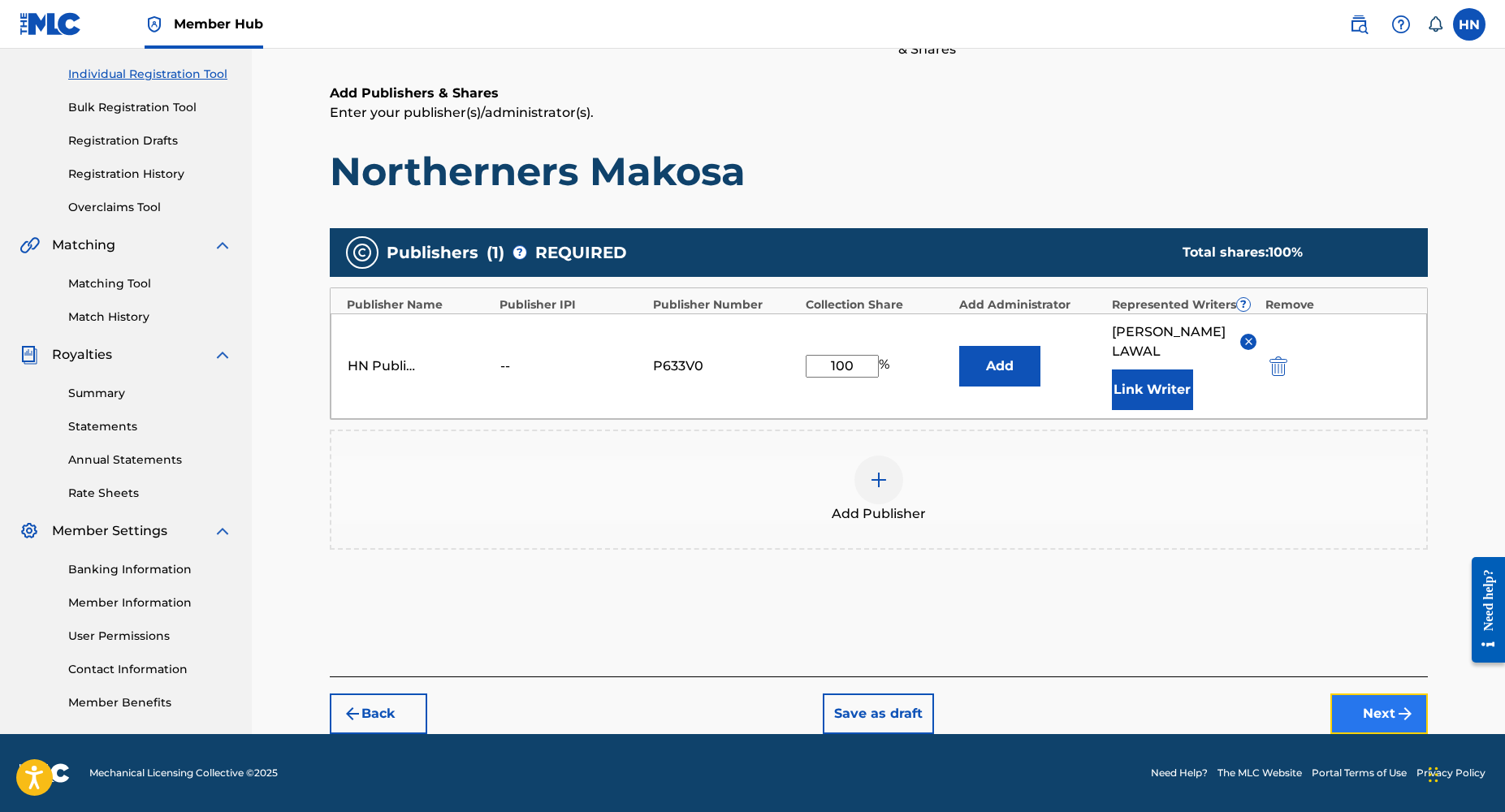
click at [1374, 710] on button "Next" at bounding box center [1379, 714] width 97 height 40
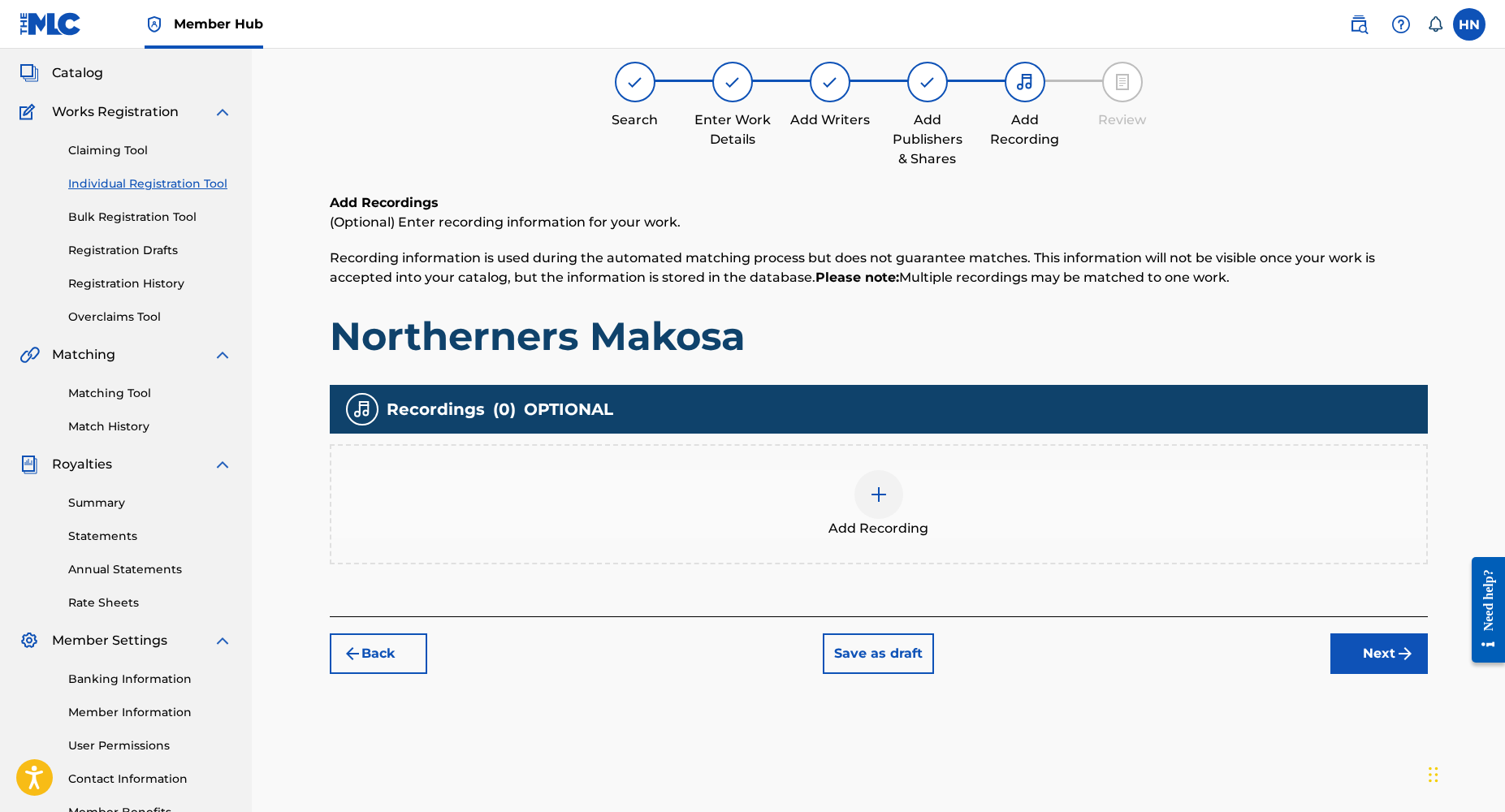
scroll to position [73, 0]
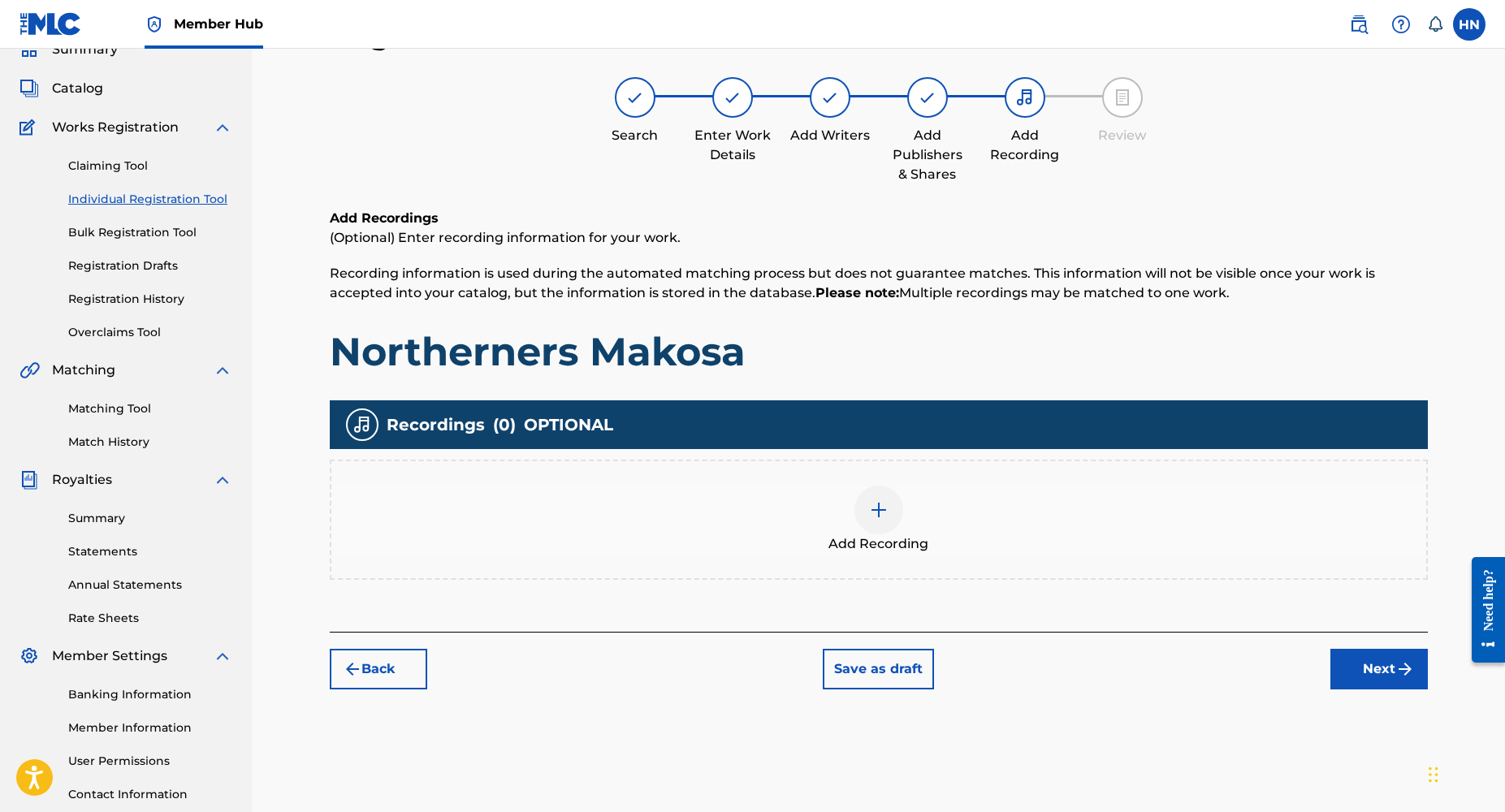
click at [888, 505] on img at bounding box center [879, 510] width 20 height 20
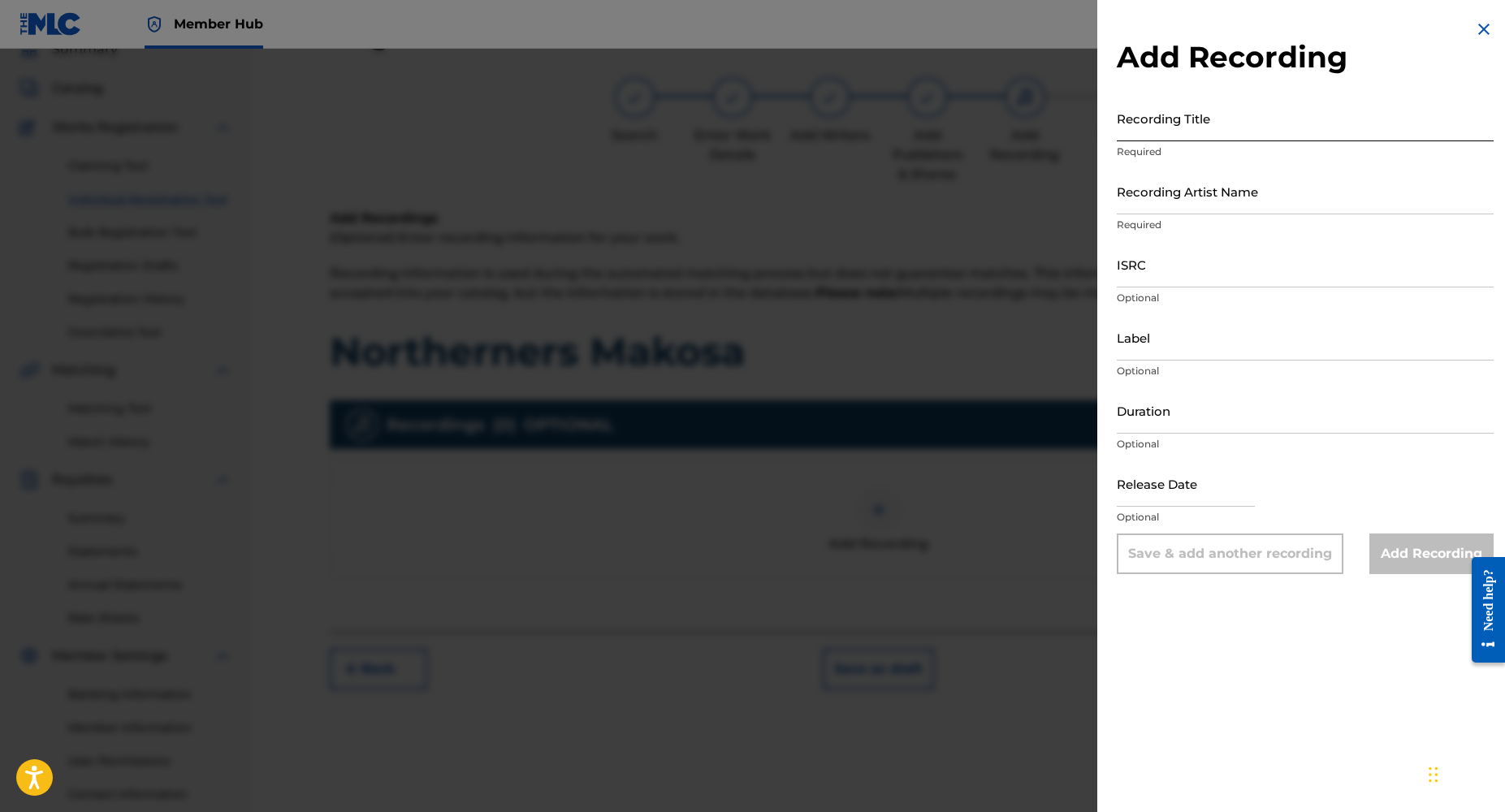
click at [1188, 124] on input "Recording Title" at bounding box center [1305, 118] width 377 height 46
click at [1166, 126] on input "Recording Title" at bounding box center [1305, 118] width 377 height 46
click at [1155, 124] on input "Recording Title" at bounding box center [1305, 118] width 377 height 46
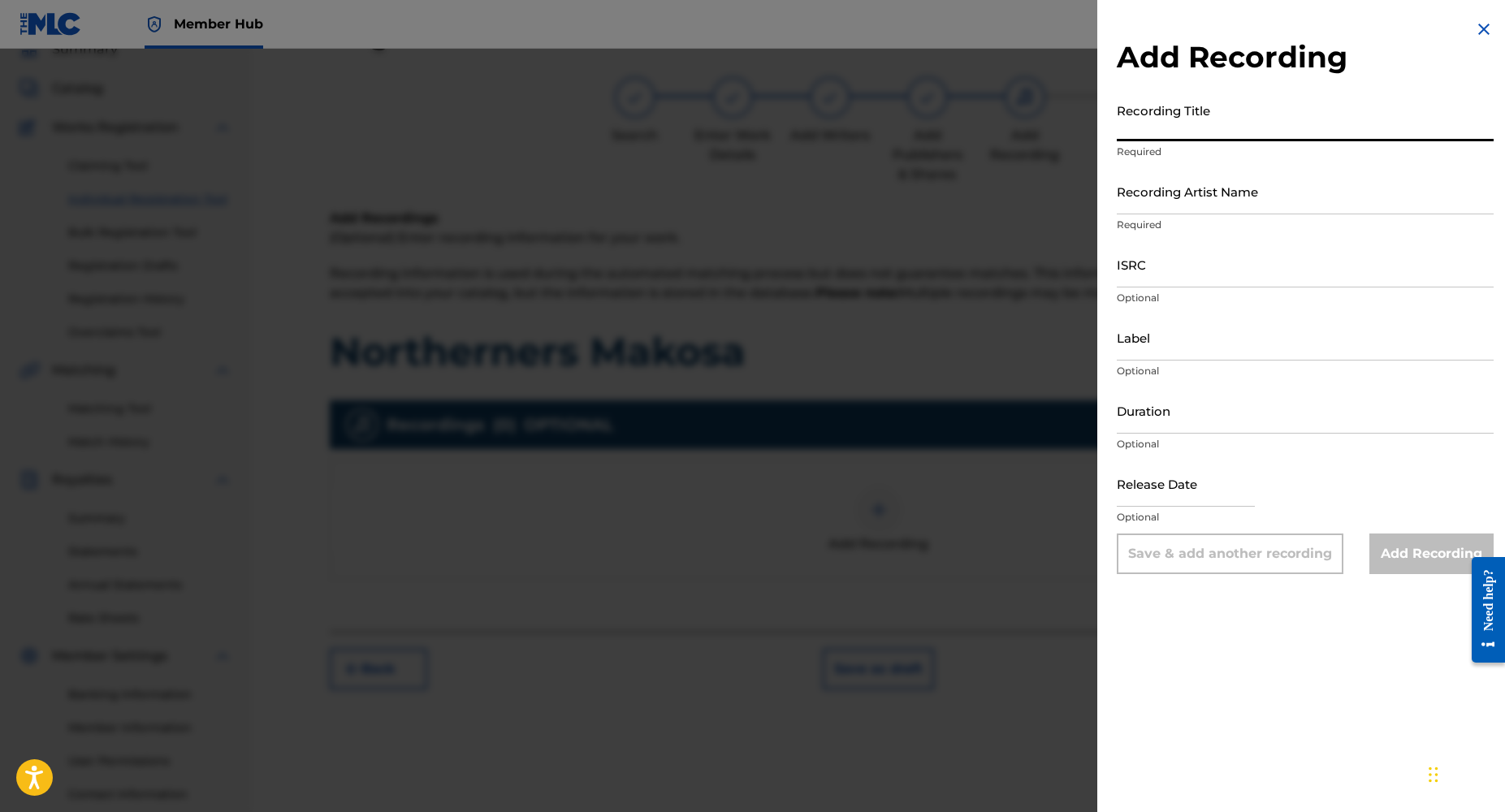
paste input "Northerners Makosa"
type input "Northerners Makosa"
click at [1174, 208] on input "Recording Artist Name" at bounding box center [1305, 191] width 377 height 46
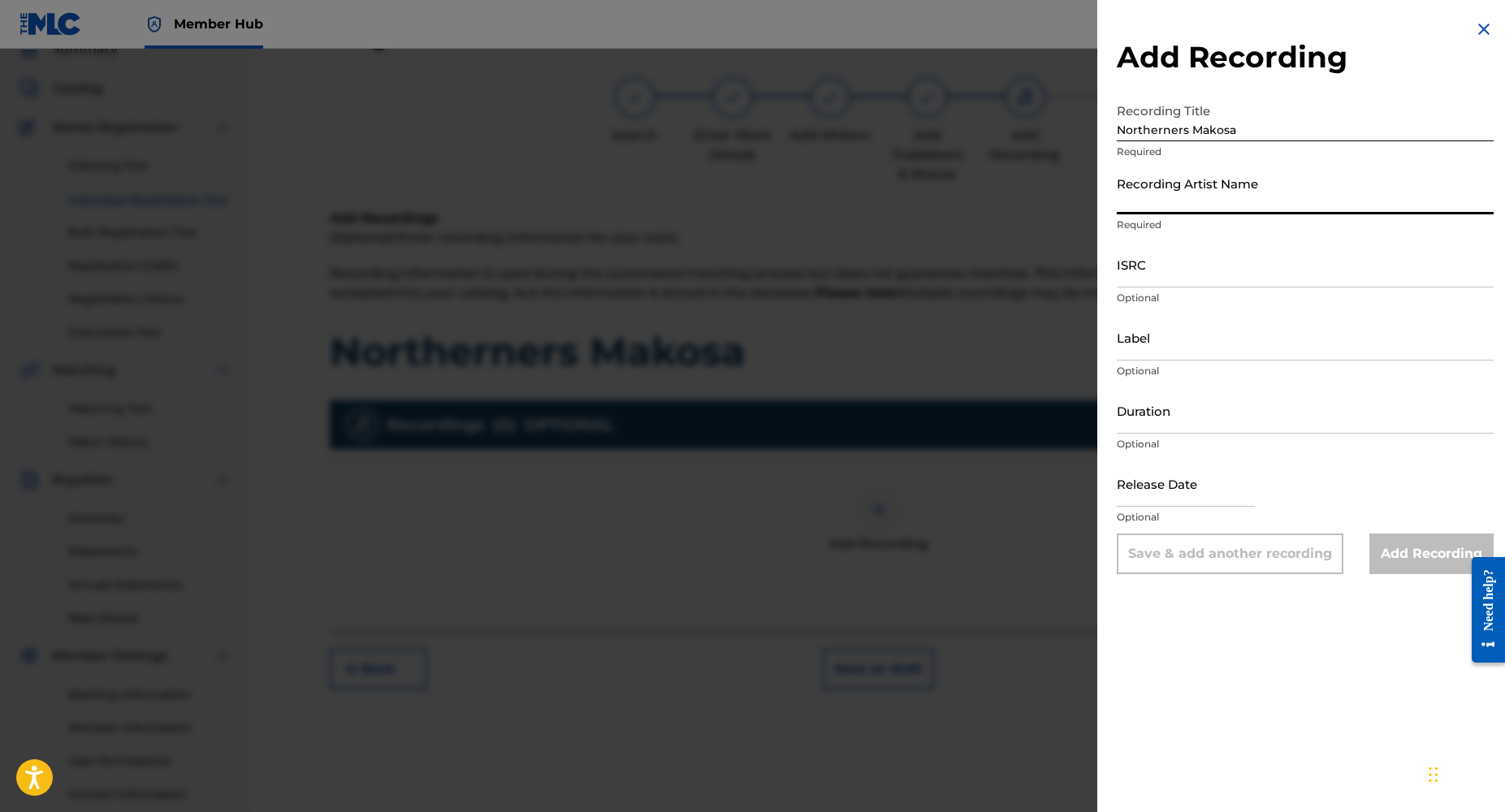
type input "Dj Yk Mule"
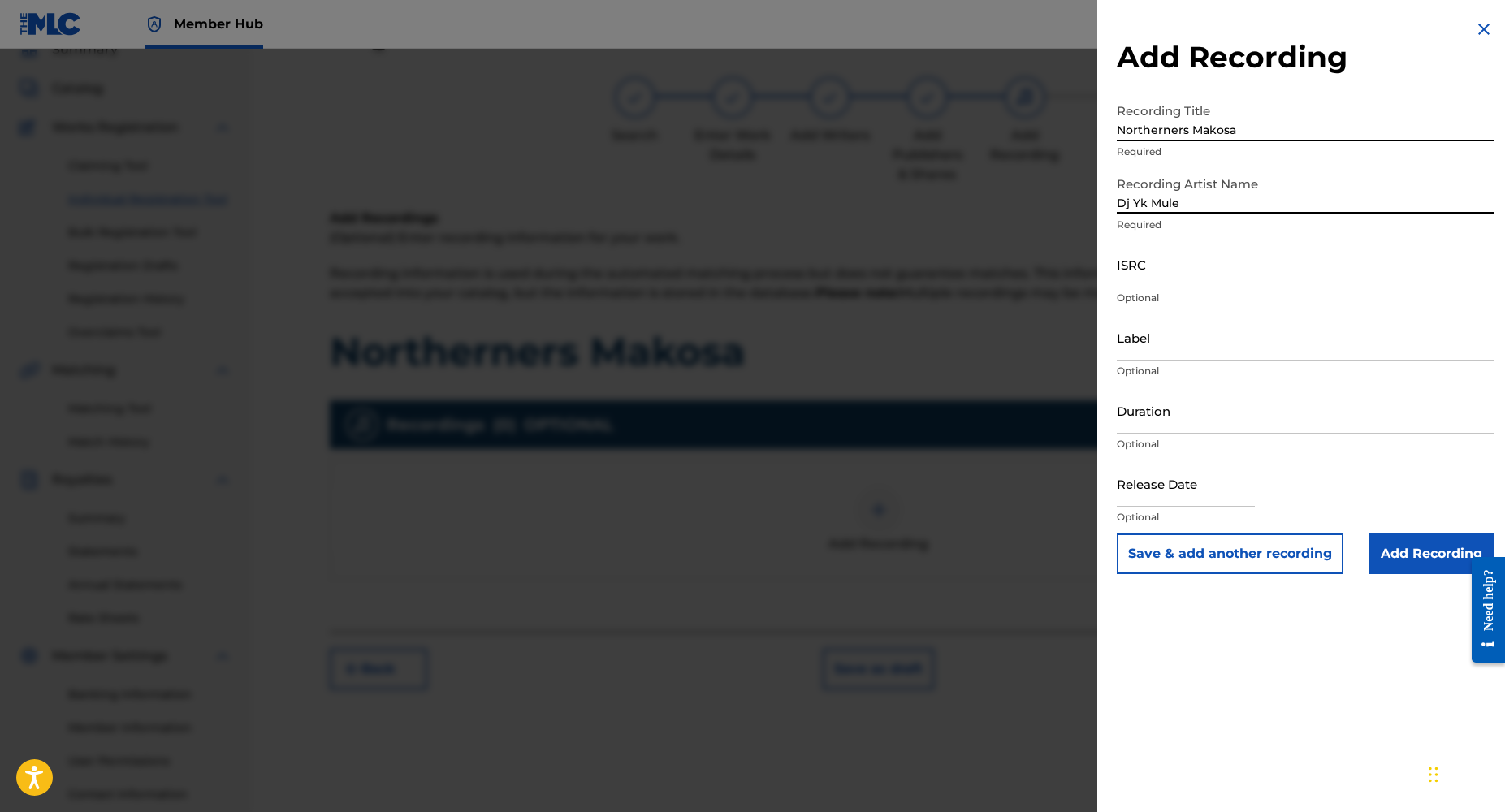
click at [1160, 280] on input "ISRC" at bounding box center [1305, 264] width 377 height 46
paste input "NL8RL2413092"
type input "NL8RL2413092"
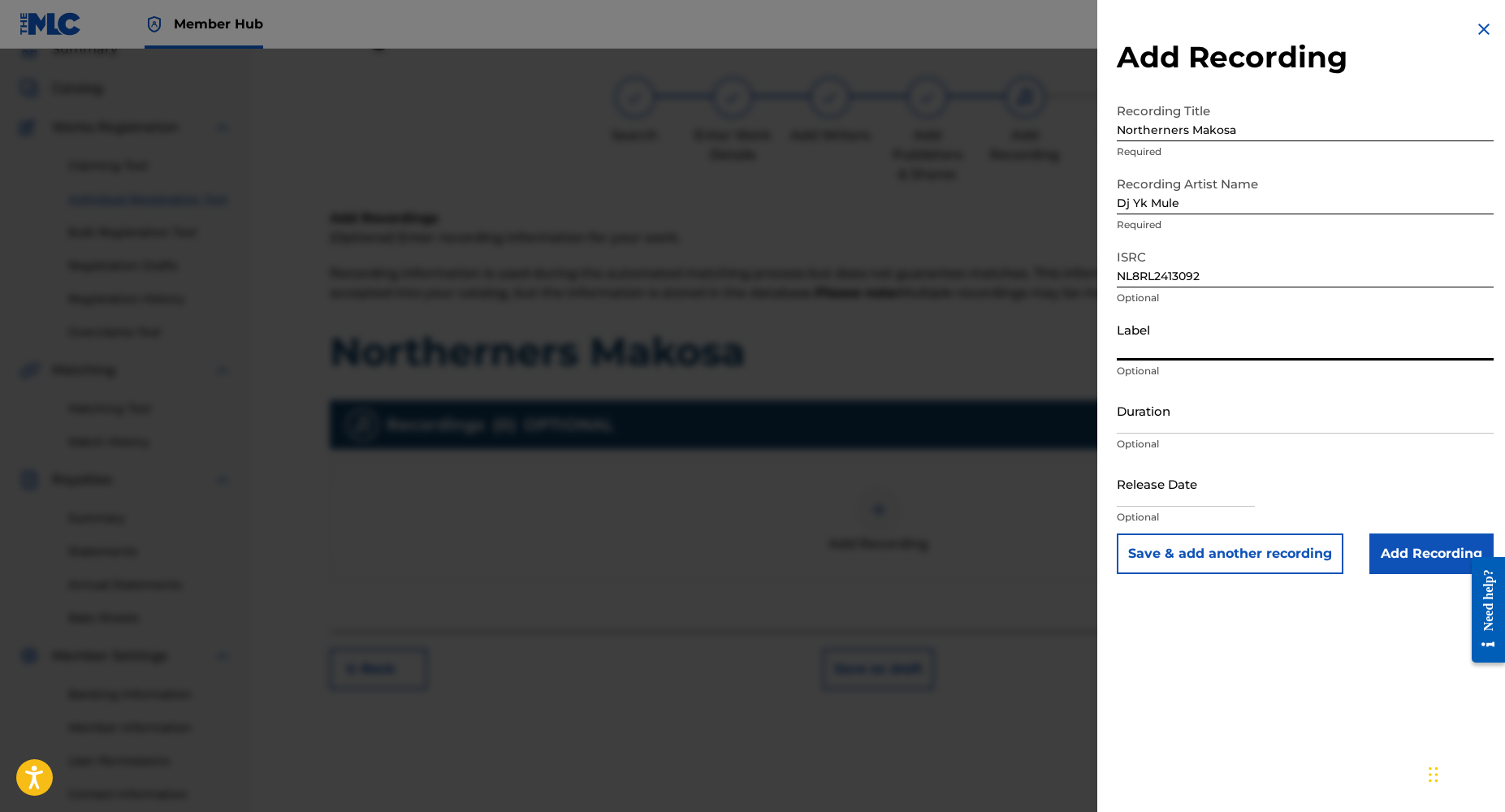
click at [1179, 339] on input "Label" at bounding box center [1305, 337] width 377 height 46
click at [1144, 419] on input "Duration" at bounding box center [1305, 410] width 377 height 46
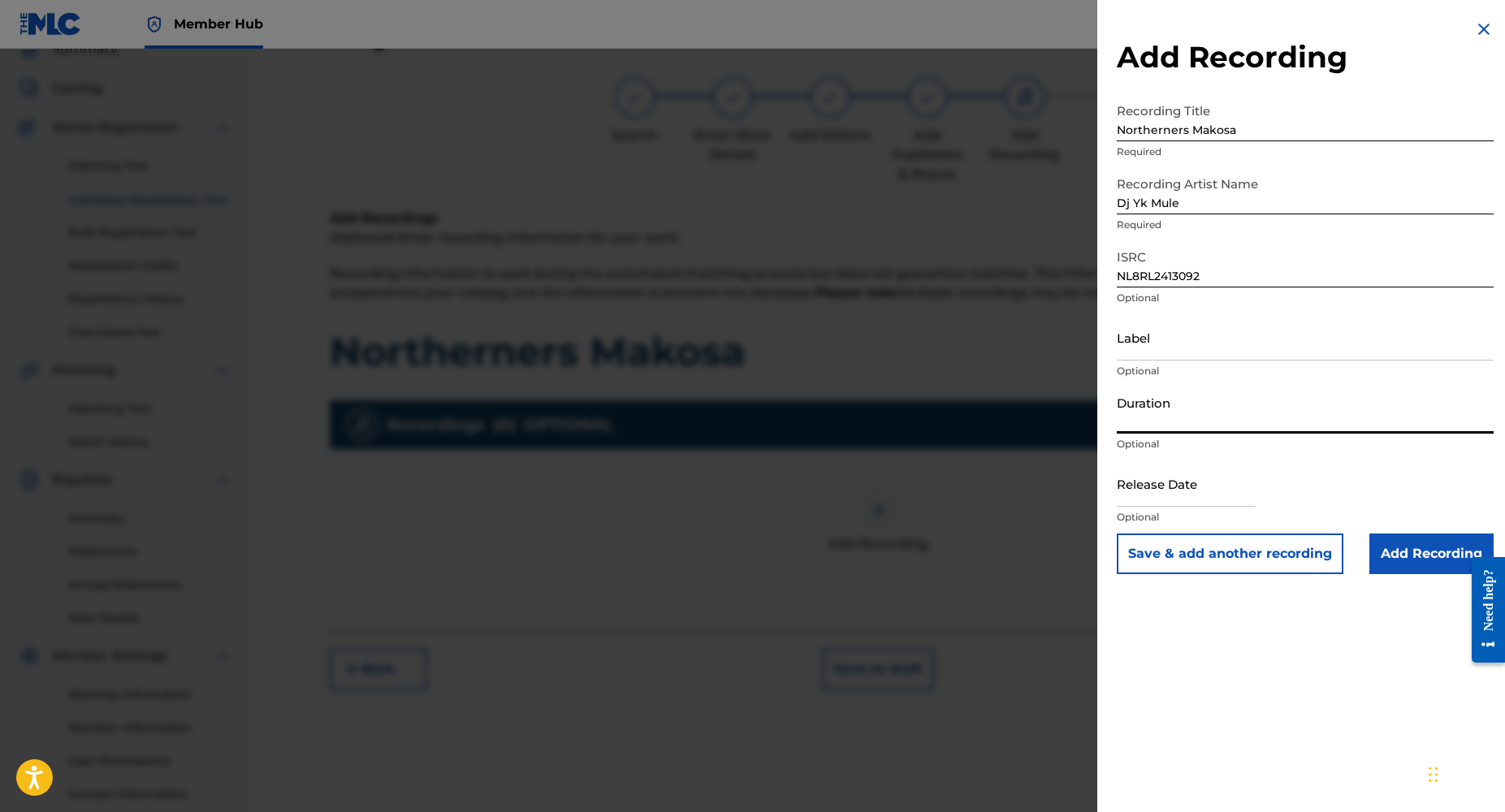
click at [1133, 430] on input "Duration" at bounding box center [1305, 410] width 377 height 46
click at [1132, 427] on input "Duration" at bounding box center [1305, 410] width 377 height 46
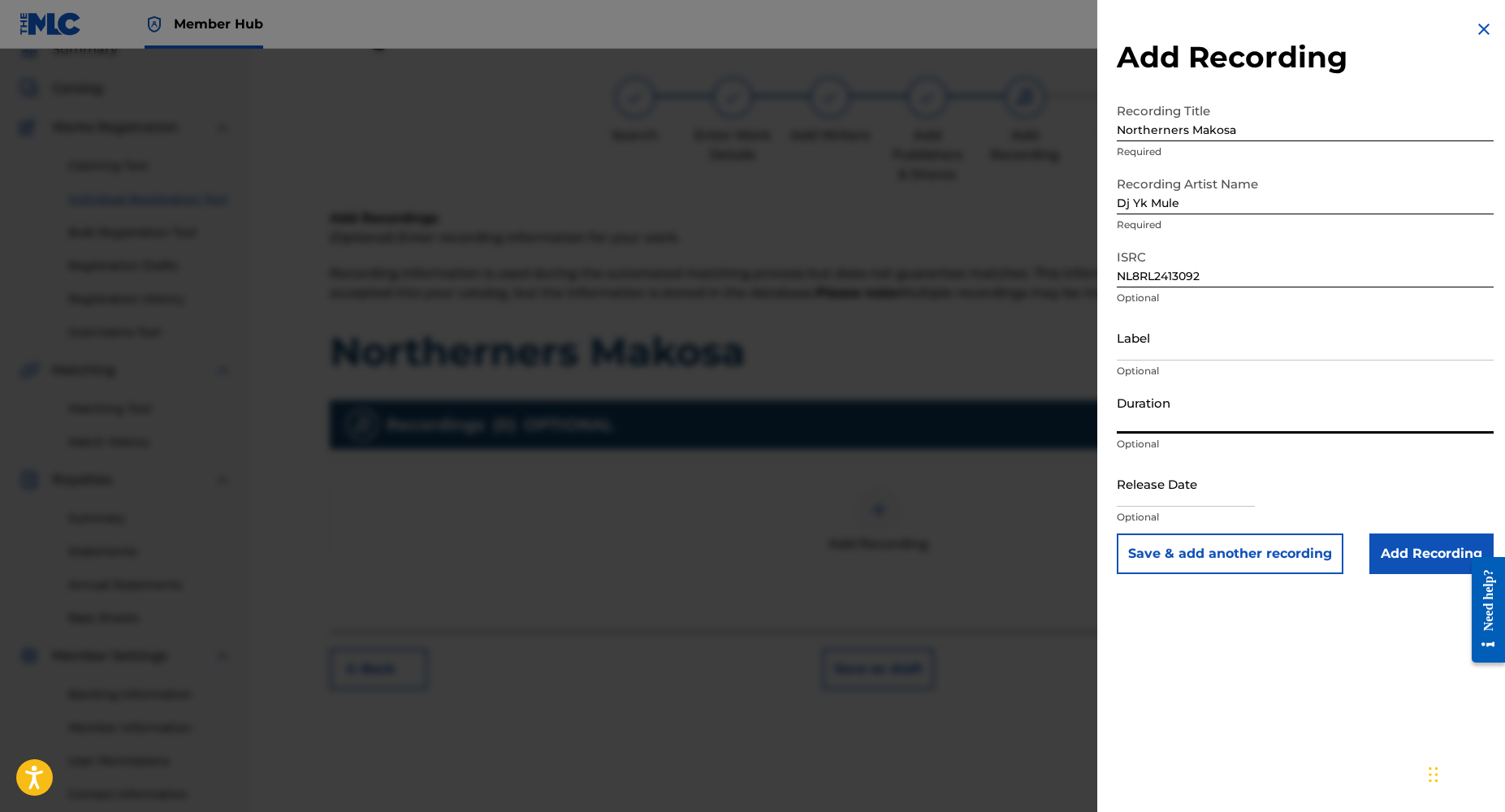
click at [1132, 427] on input "Duration" at bounding box center [1305, 410] width 377 height 46
type input "n"
click at [1137, 430] on input "Duration" at bounding box center [1305, 410] width 377 height 46
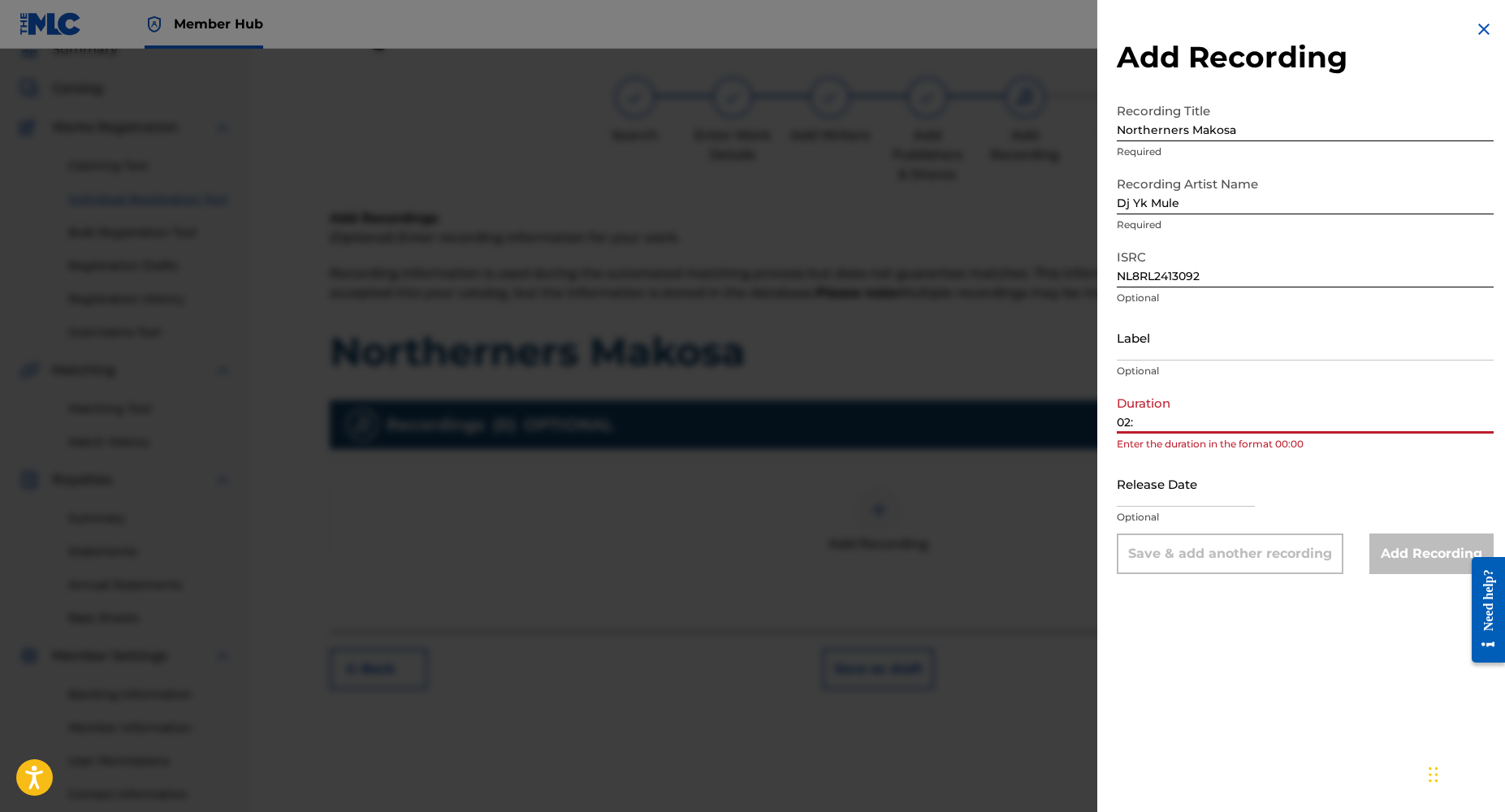
click at [1137, 430] on input "02:" at bounding box center [1305, 410] width 377 height 46
click at [1156, 420] on input "02:" at bounding box center [1305, 410] width 377 height 46
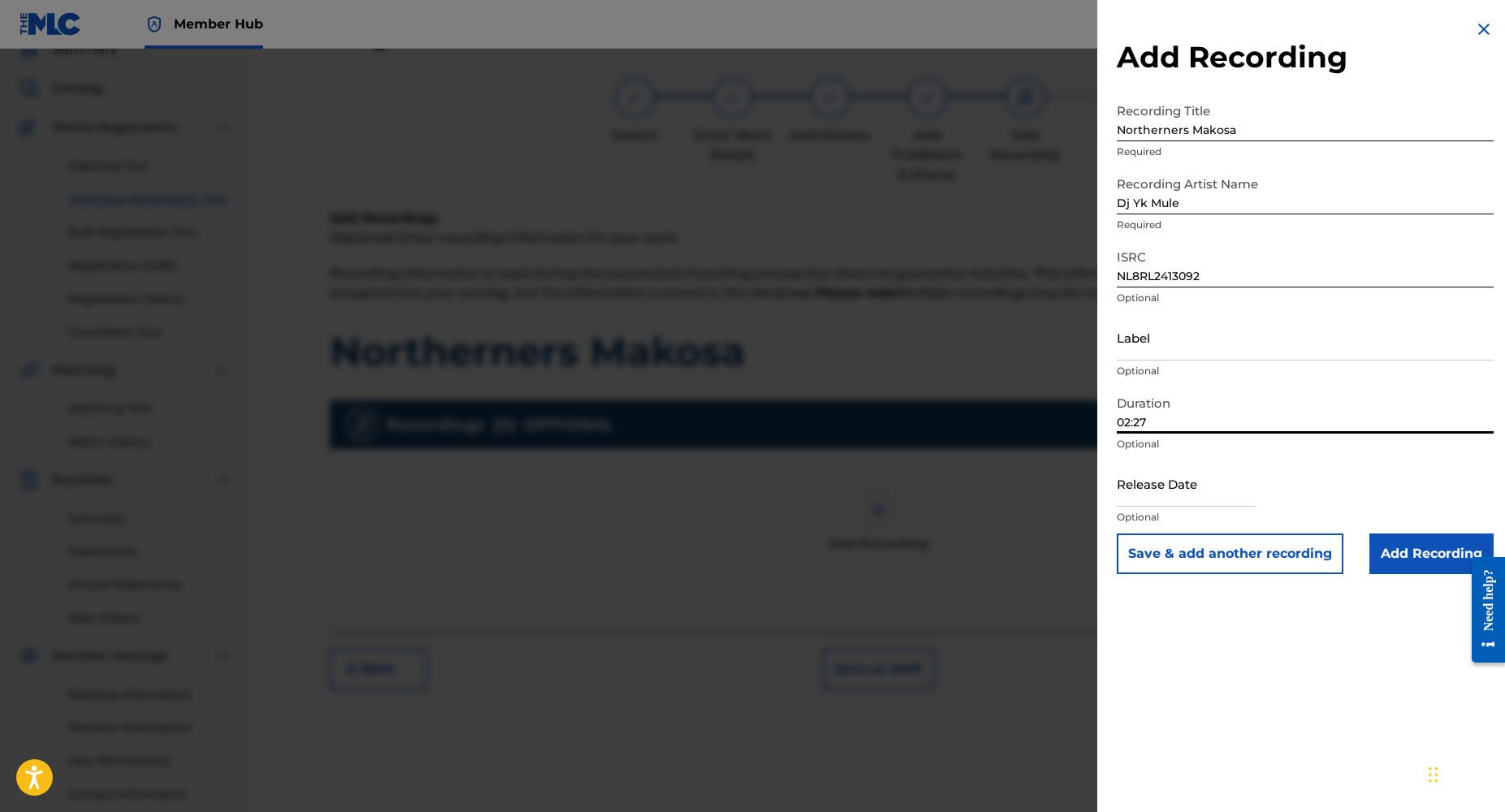
type input "02:27"
click at [1408, 557] on input "Add Recording" at bounding box center [1432, 553] width 124 height 40
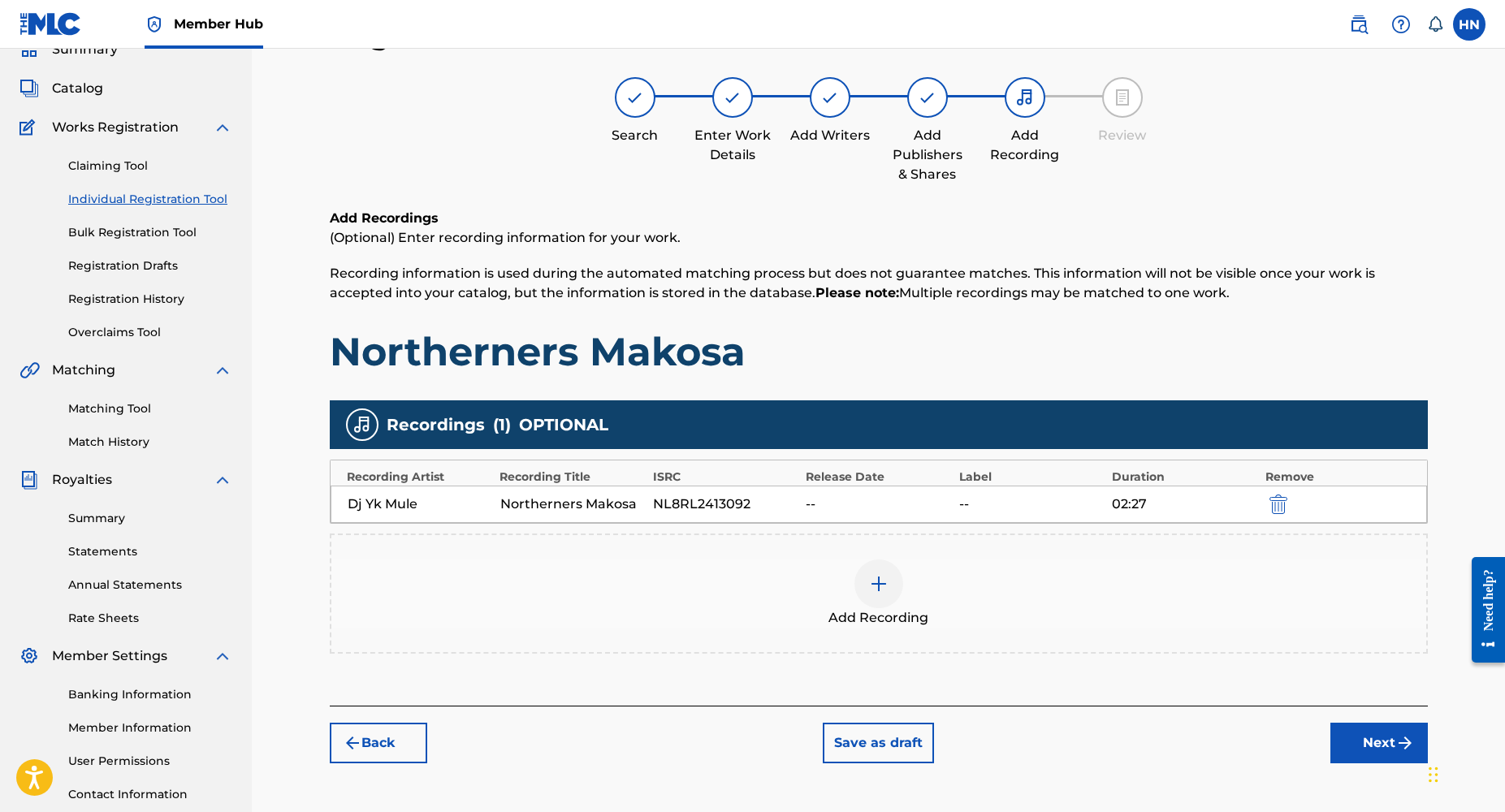
click at [883, 591] on img at bounding box center [879, 585] width 20 height 20
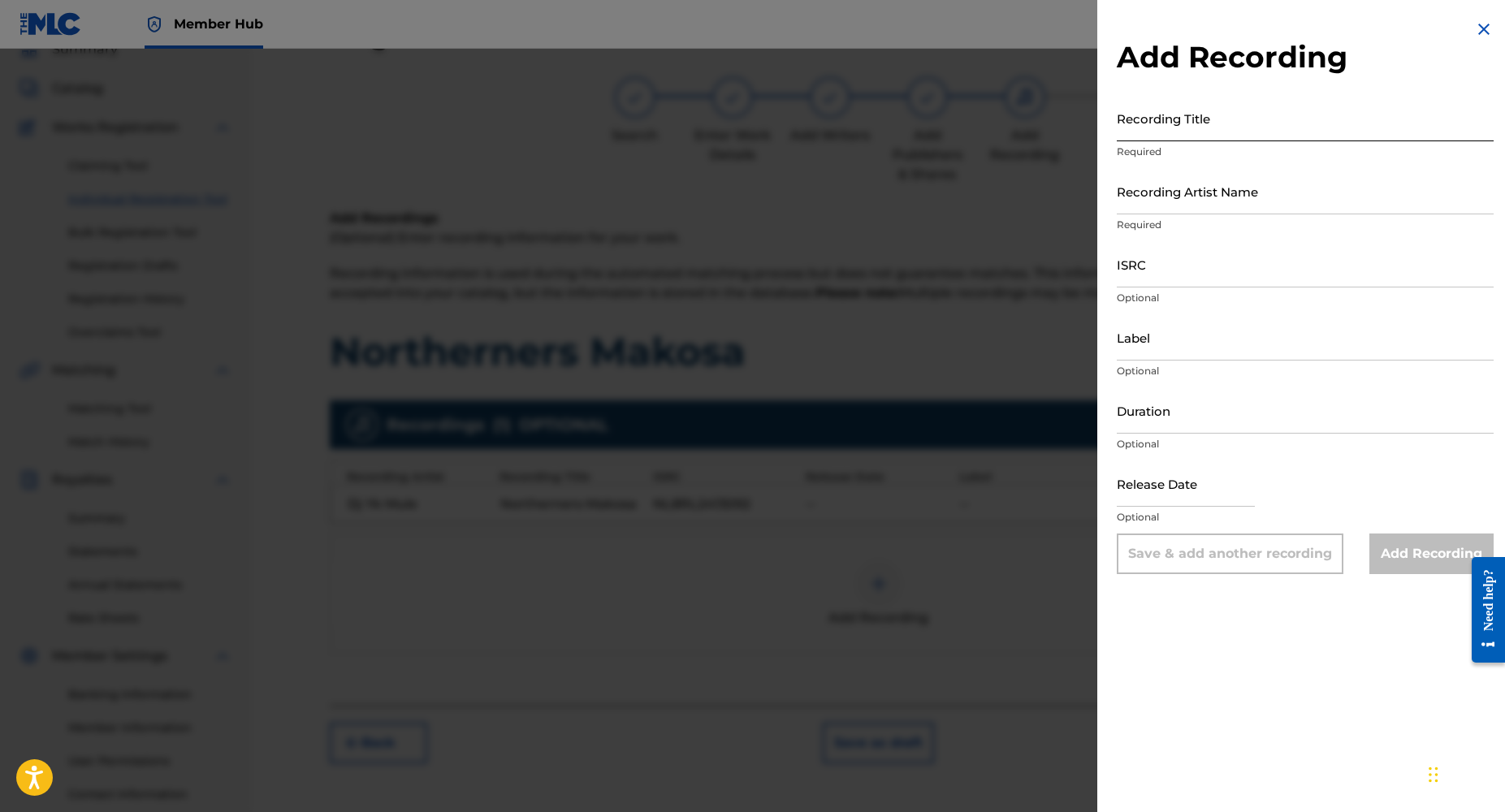
click at [1160, 125] on input "Recording Title" at bounding box center [1305, 118] width 377 height 46
paste input "NL8RL2413092"
type input "NL8RL2413092"
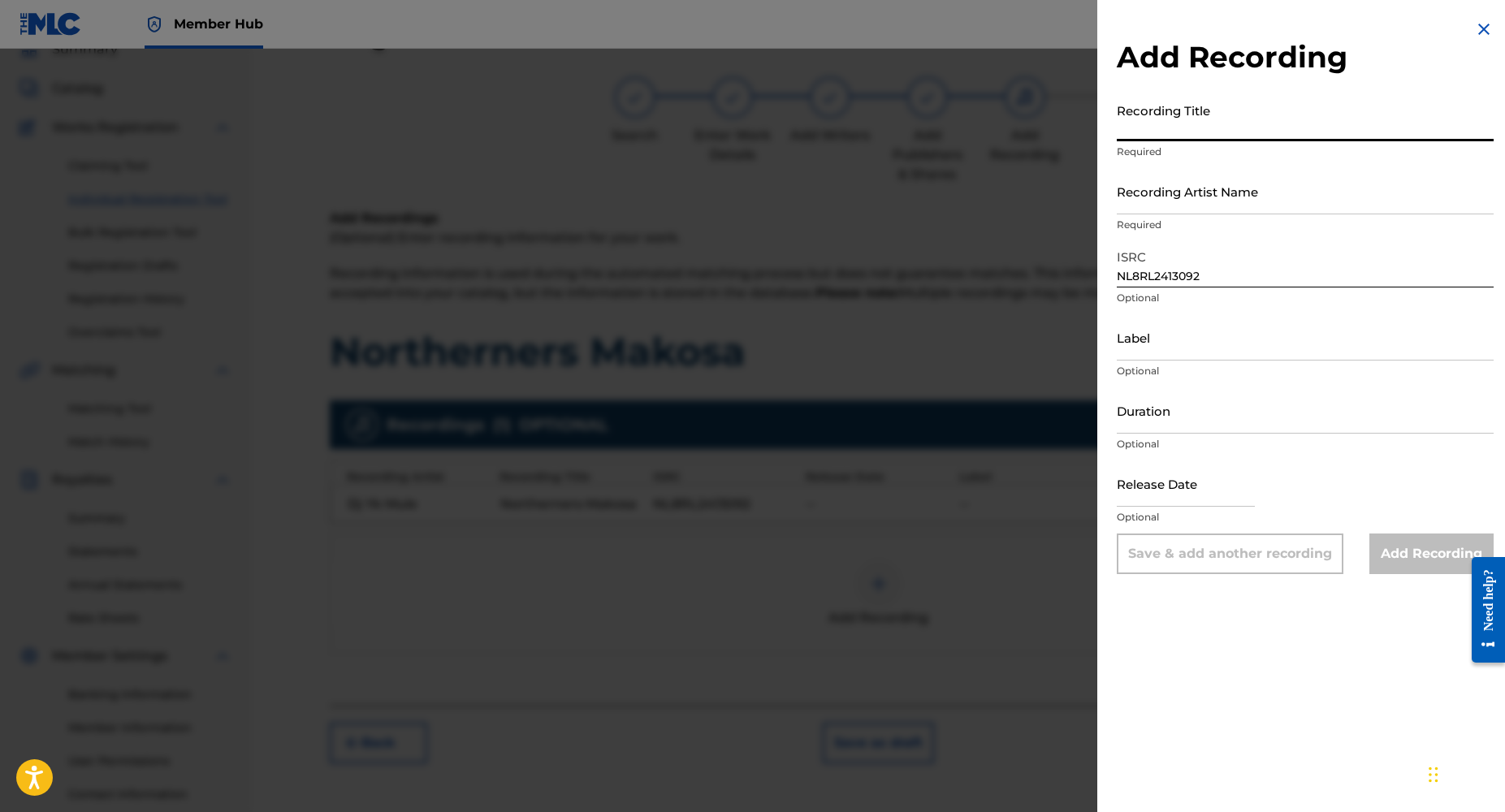
paste input "Northerners Makosa"
type input "Northerners Makosa"
click at [1173, 202] on input "Recording Artist Name" at bounding box center [1305, 191] width 377 height 46
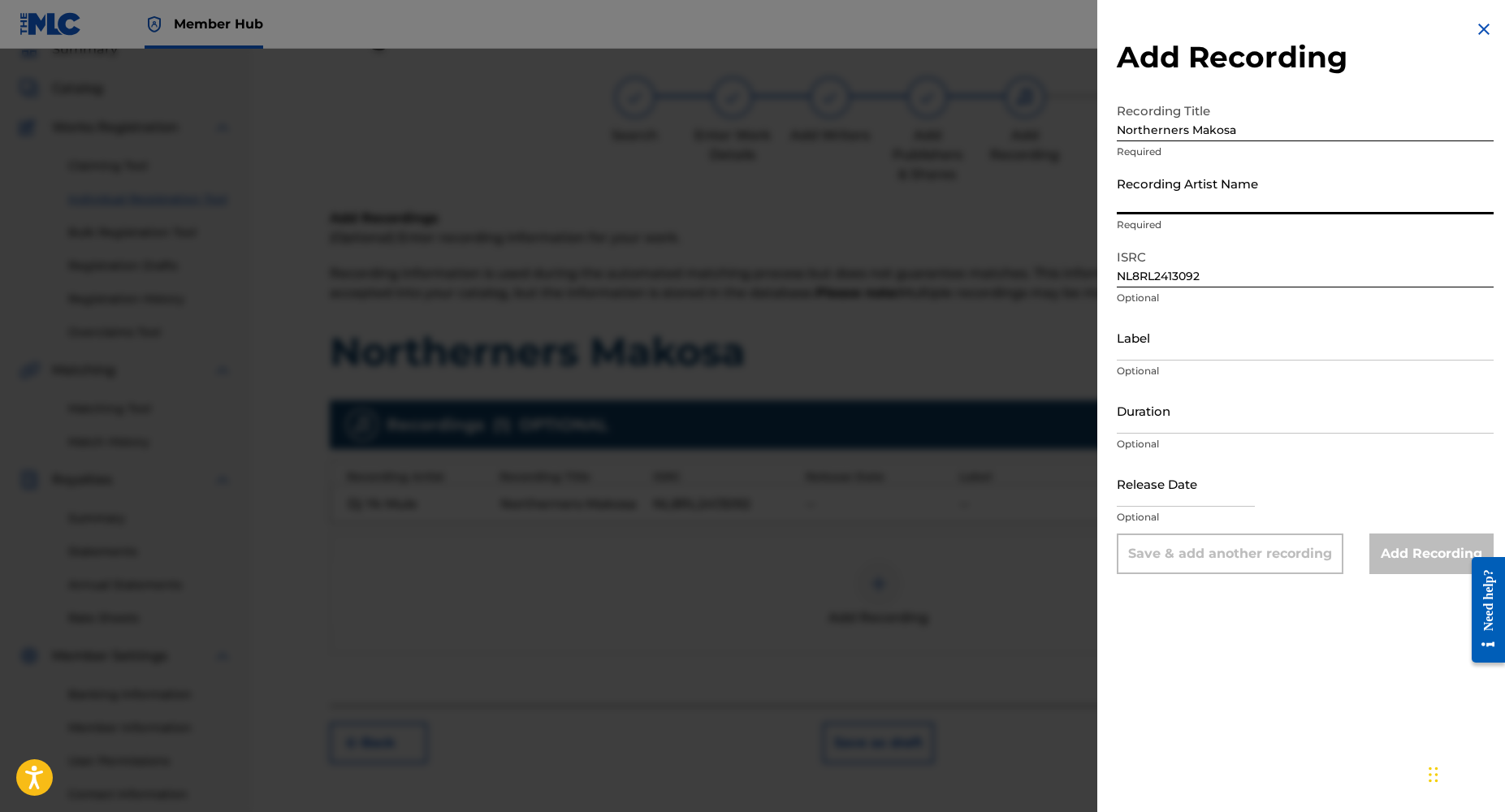
type input "DJ YK BEATS"
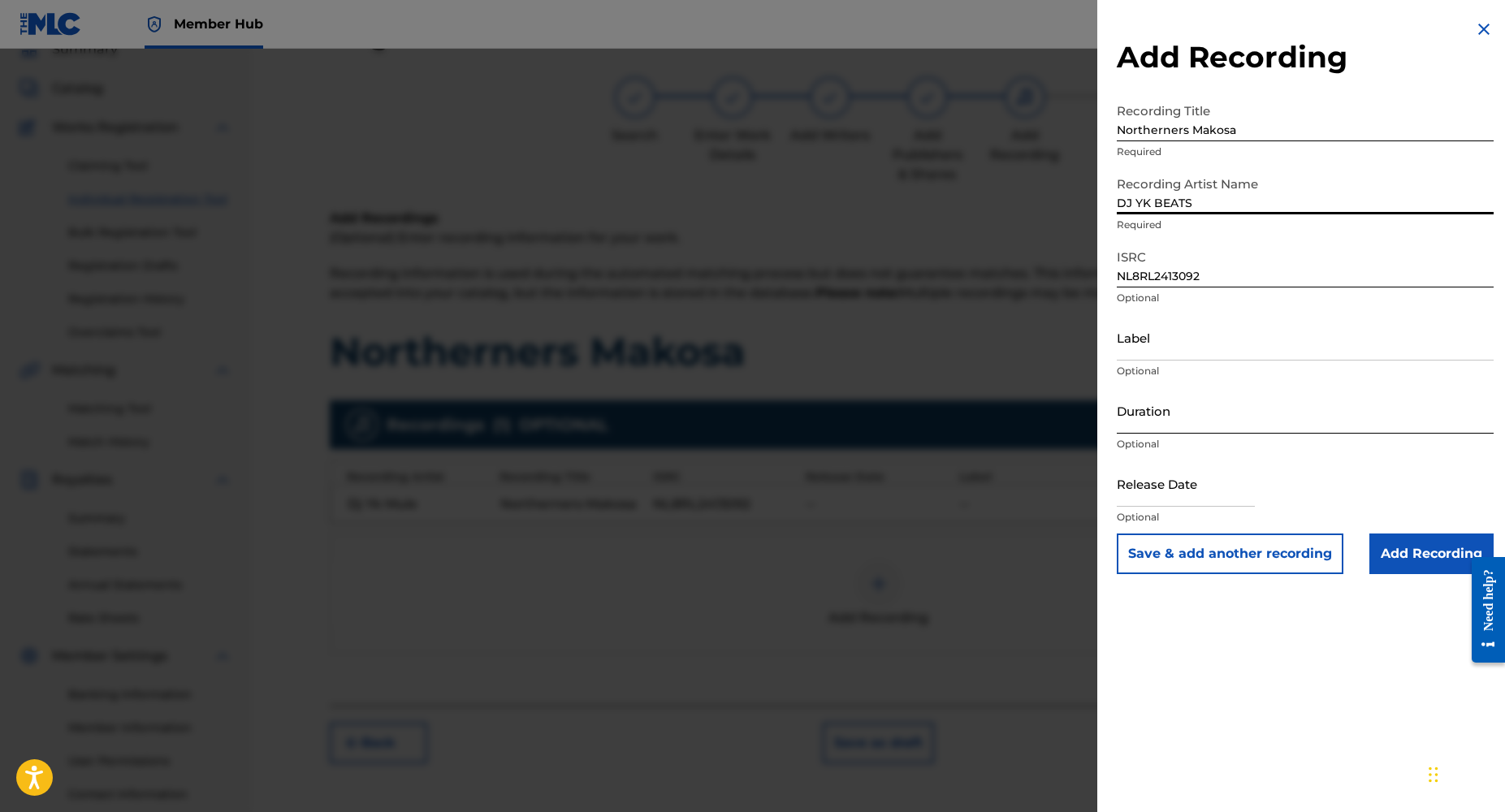
click at [1160, 424] on input "Duration" at bounding box center [1305, 410] width 377 height 46
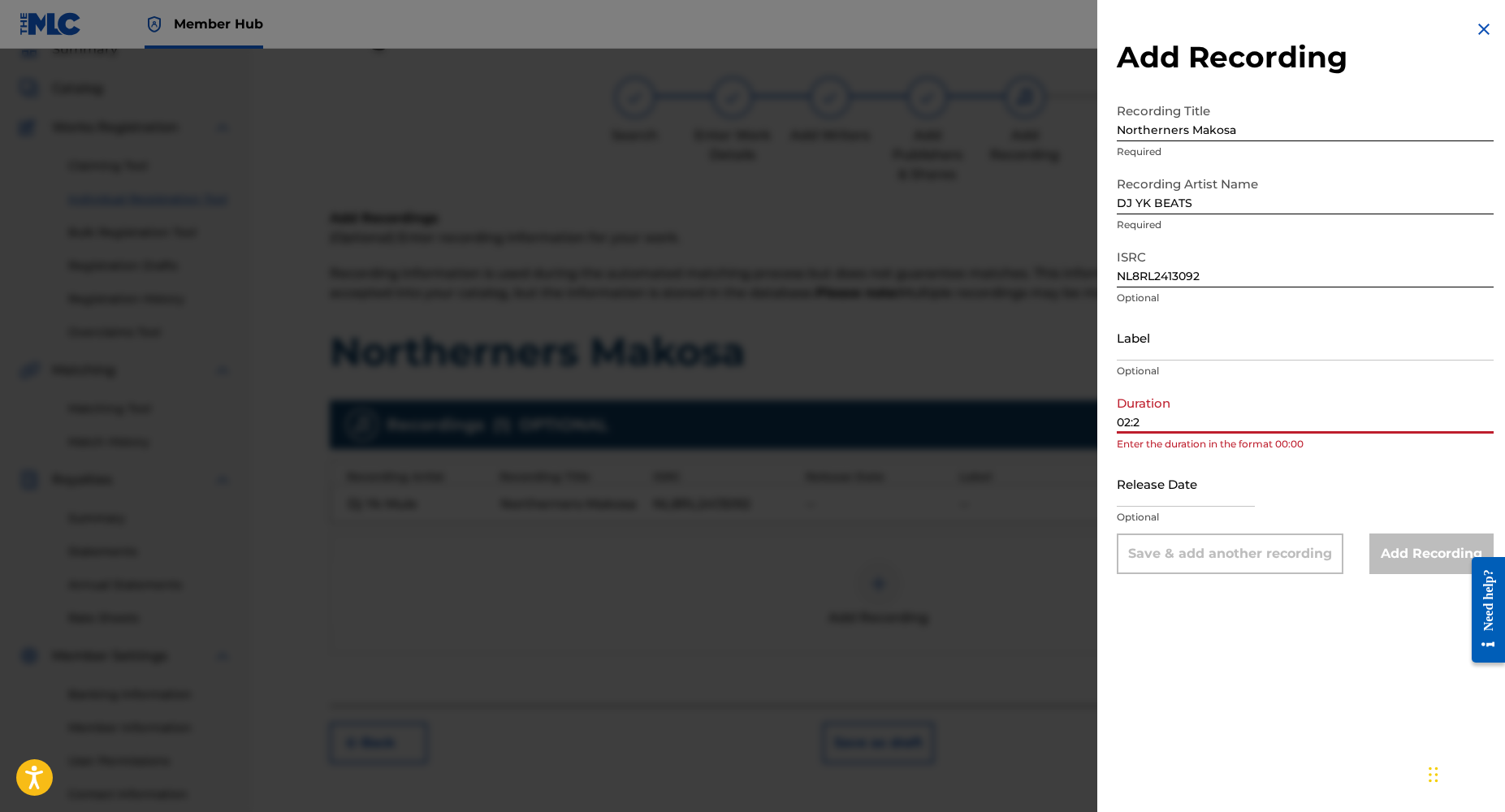
type input "02:27"
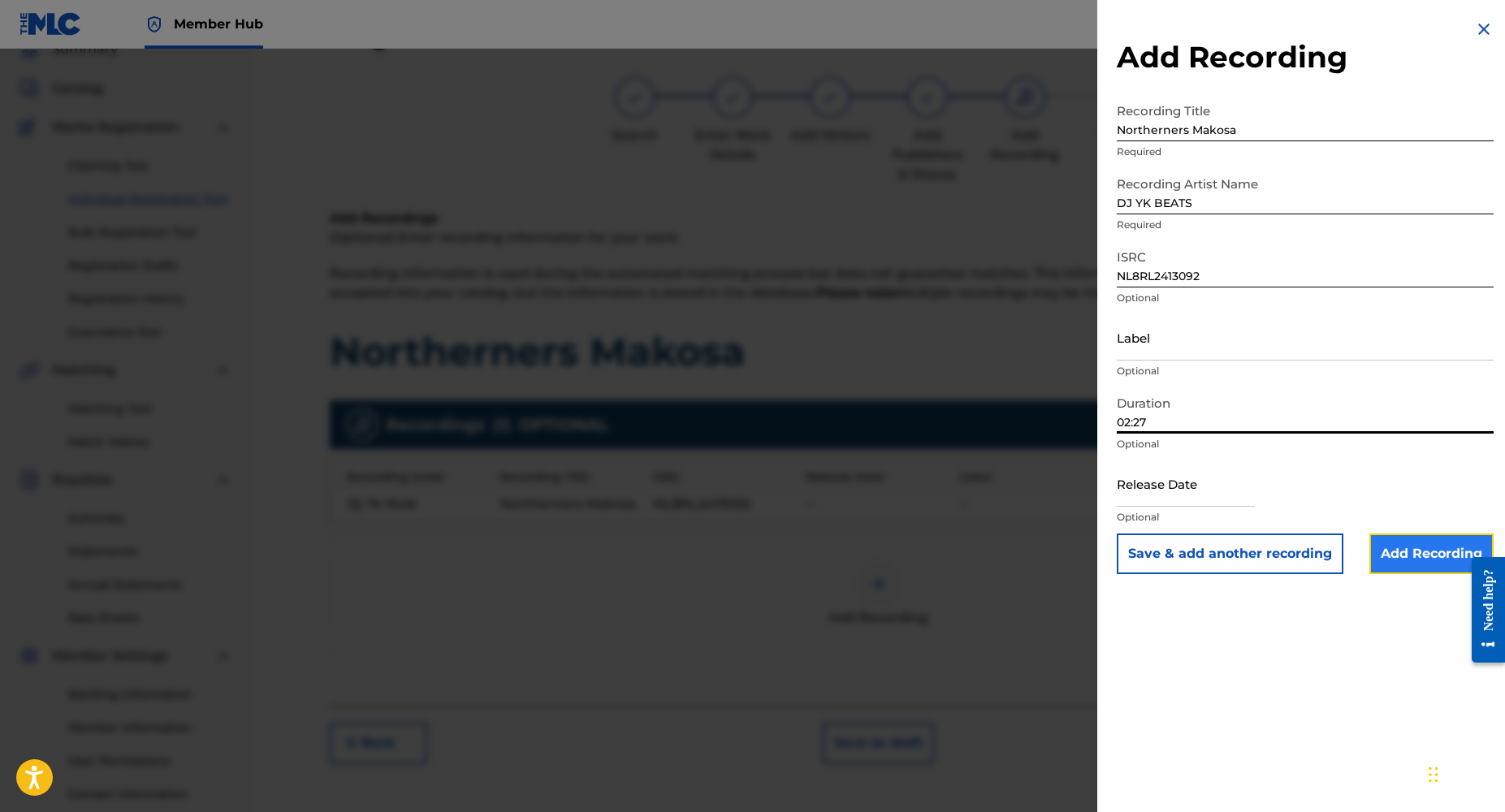
click at [1404, 560] on input "Add Recording" at bounding box center [1432, 553] width 124 height 40
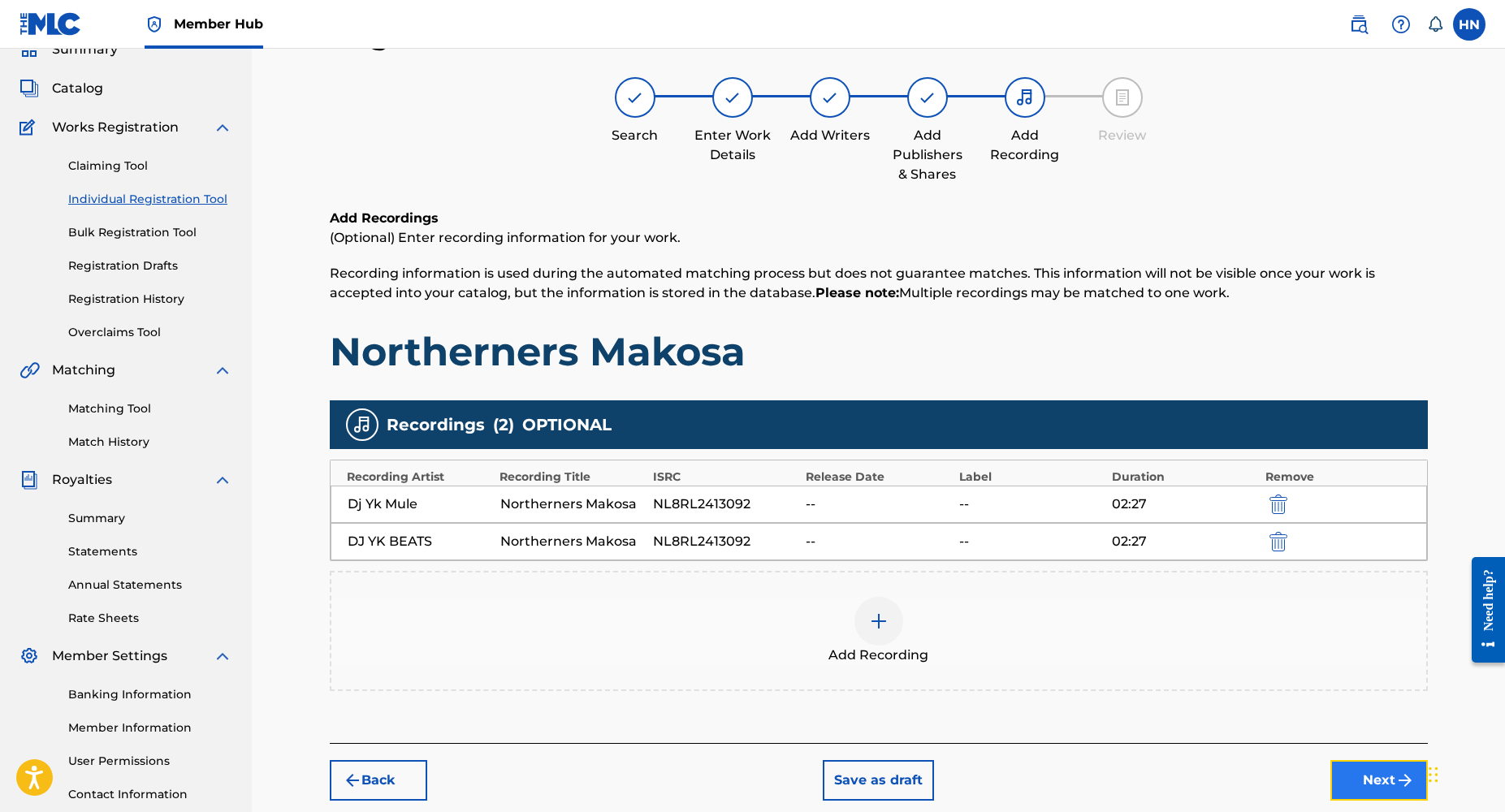
click at [1367, 783] on button "Next" at bounding box center [1379, 781] width 97 height 40
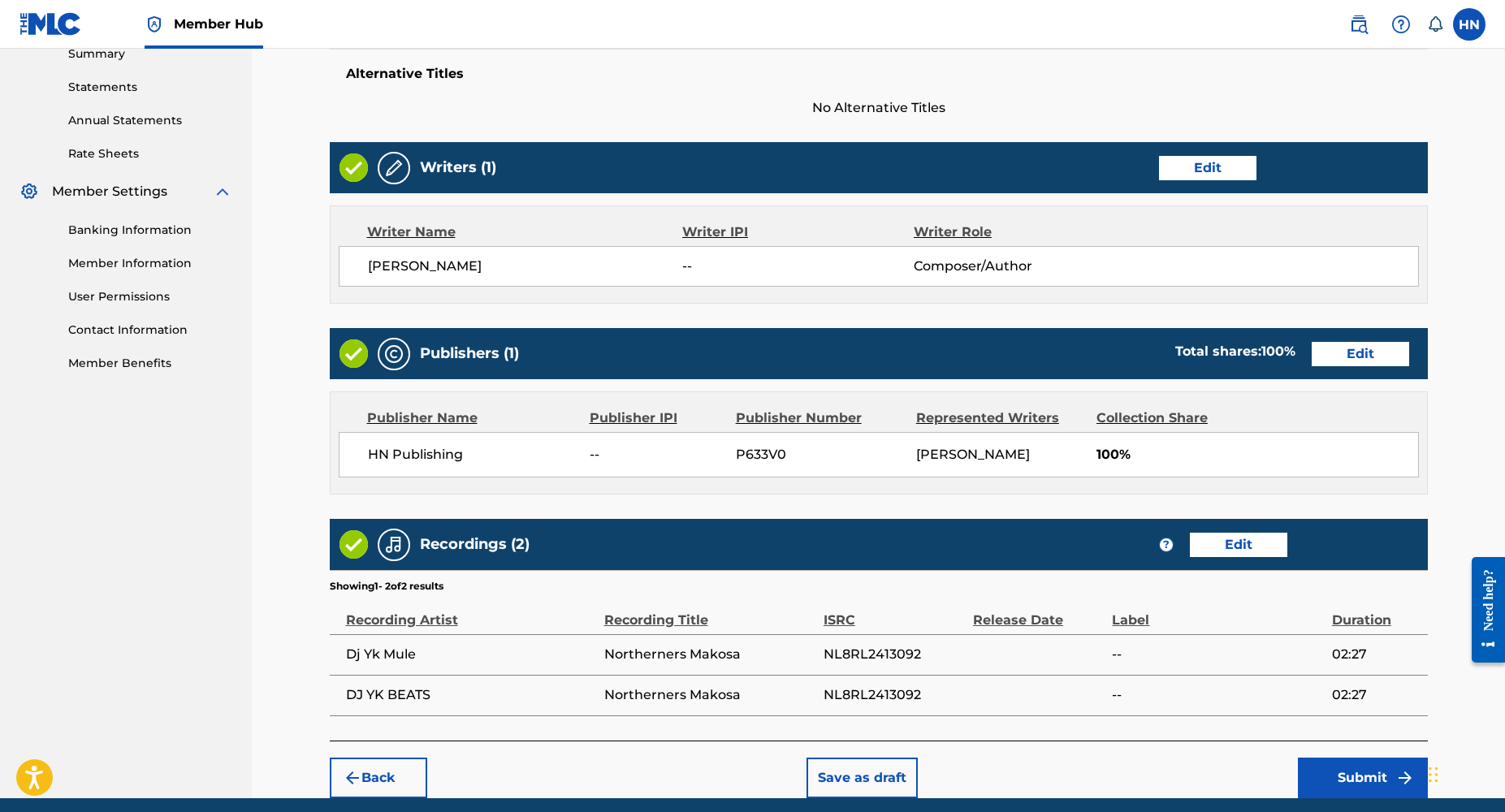
scroll to position [600, 0]
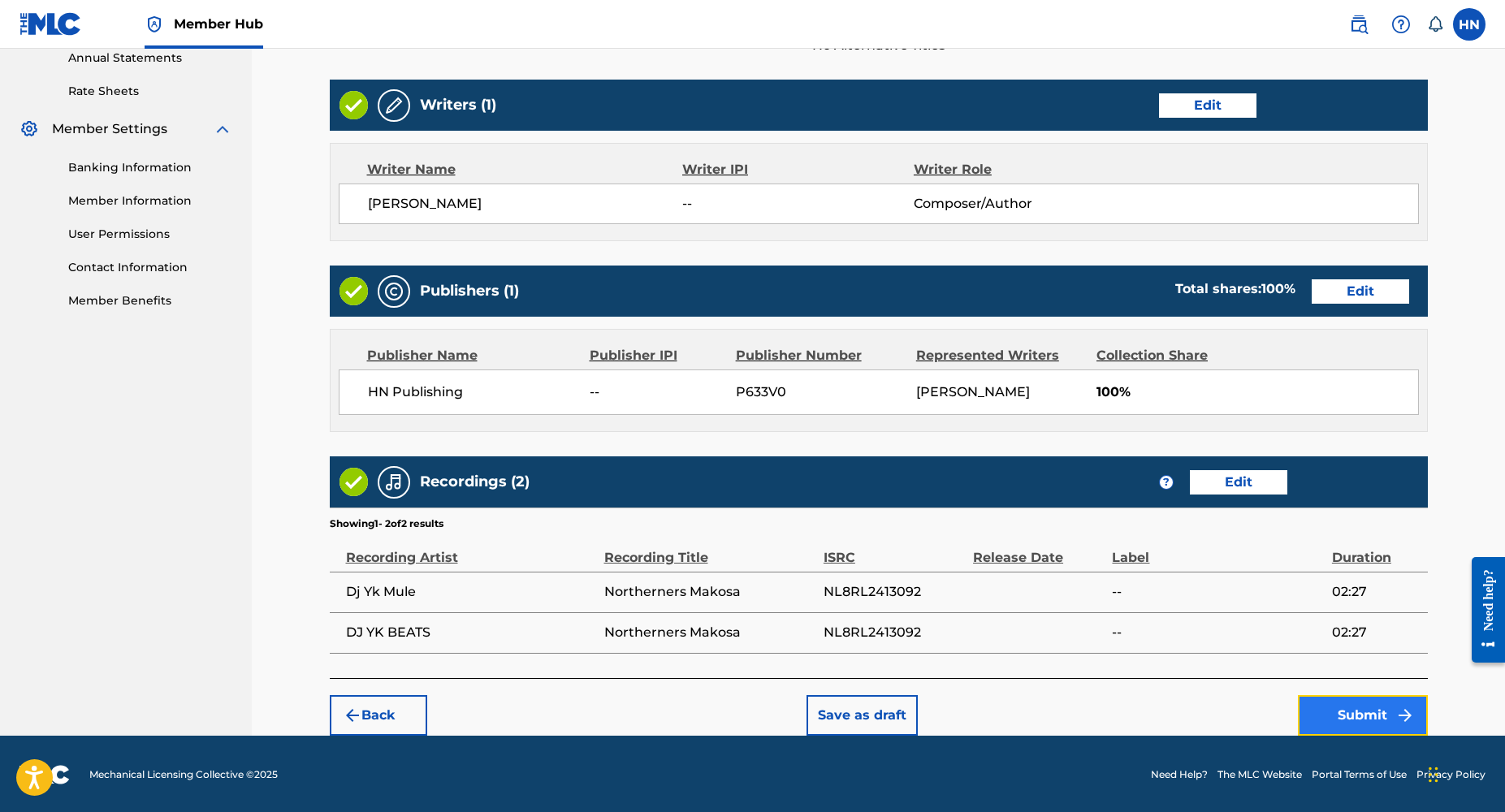
click at [1332, 713] on button "Submit" at bounding box center [1363, 715] width 130 height 40
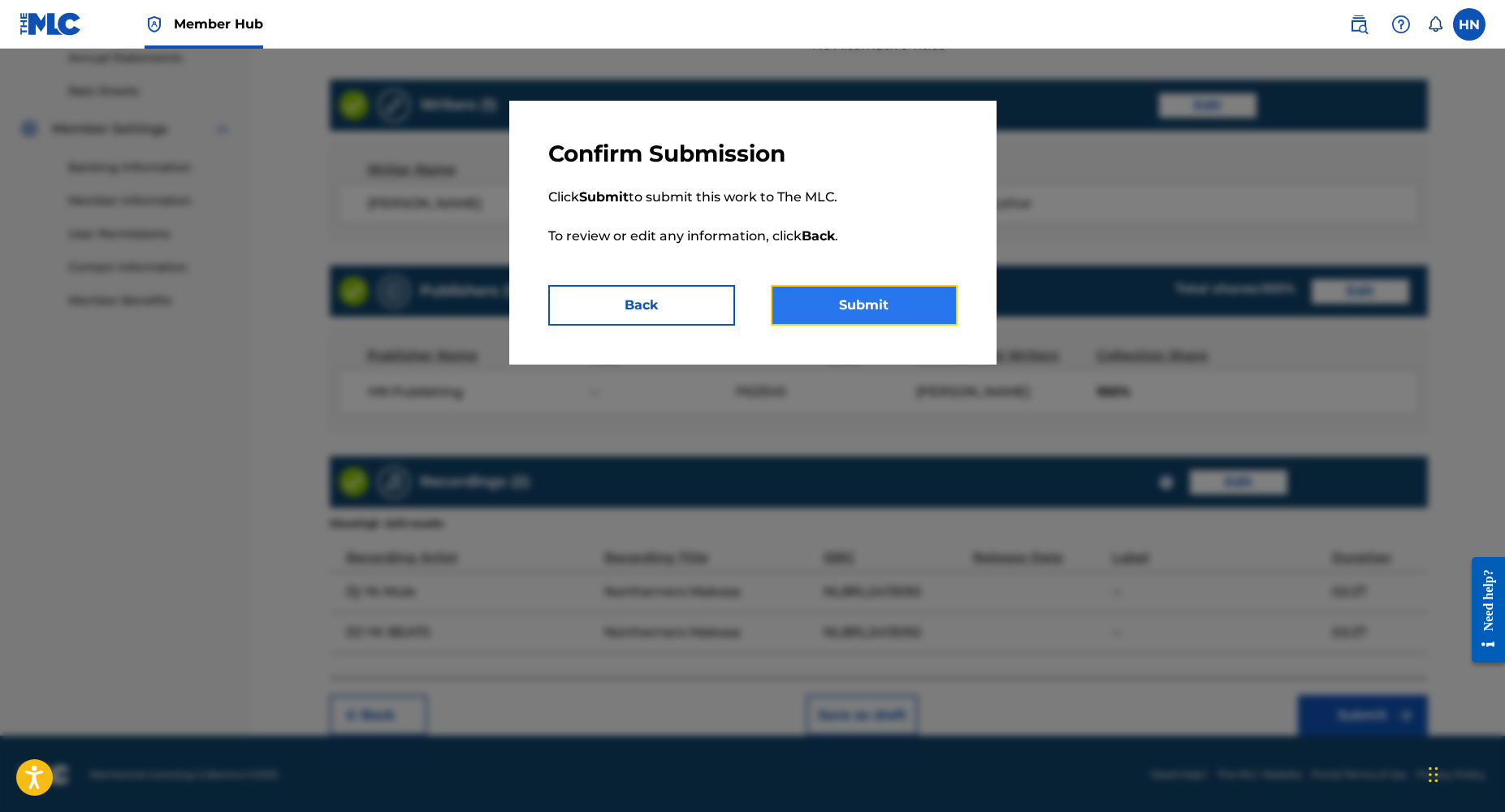
click at [815, 309] on button "Submit" at bounding box center [864, 305] width 187 height 40
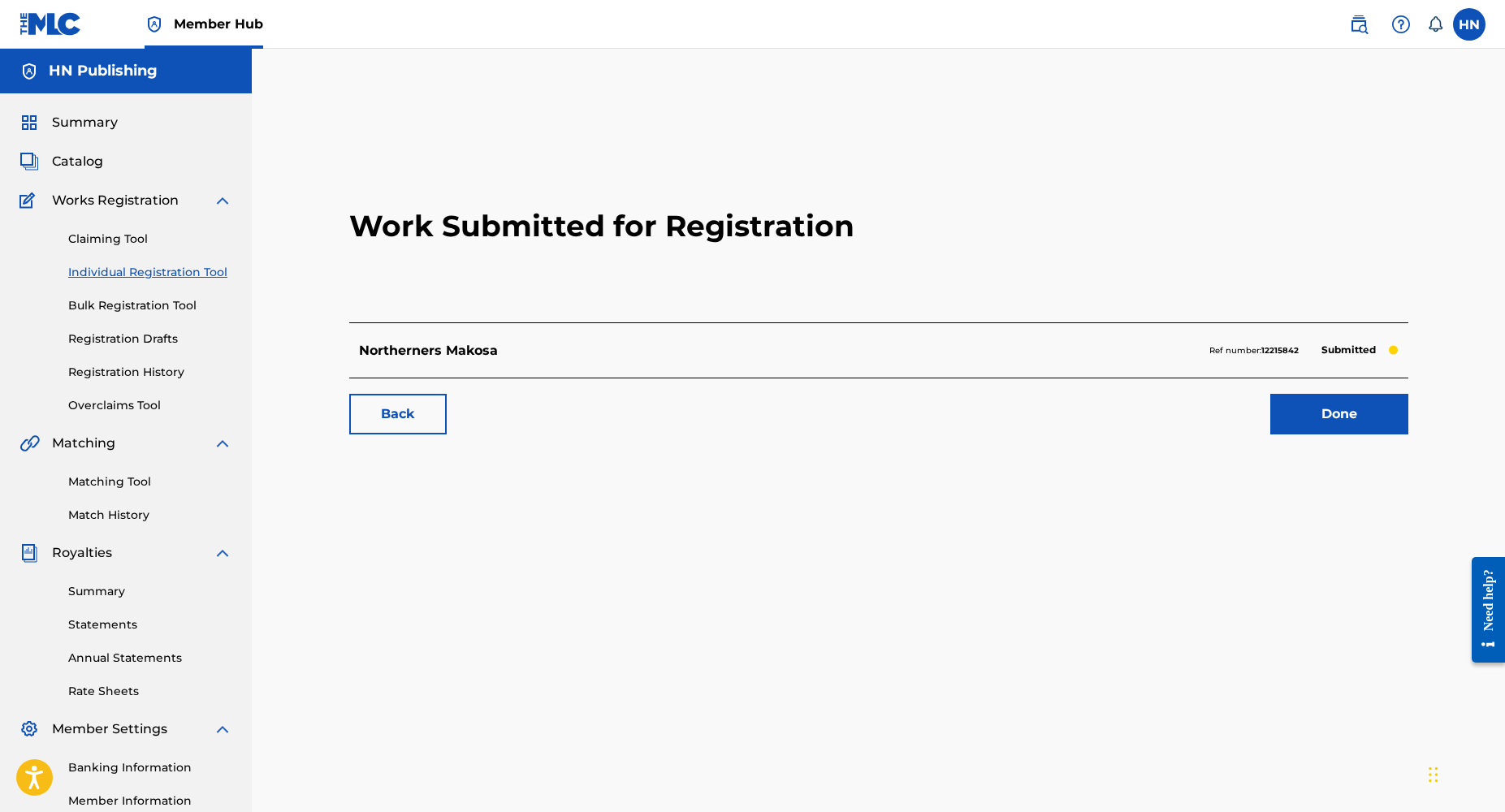
click at [121, 268] on link "Individual Registration Tool" at bounding box center [150, 272] width 164 height 17
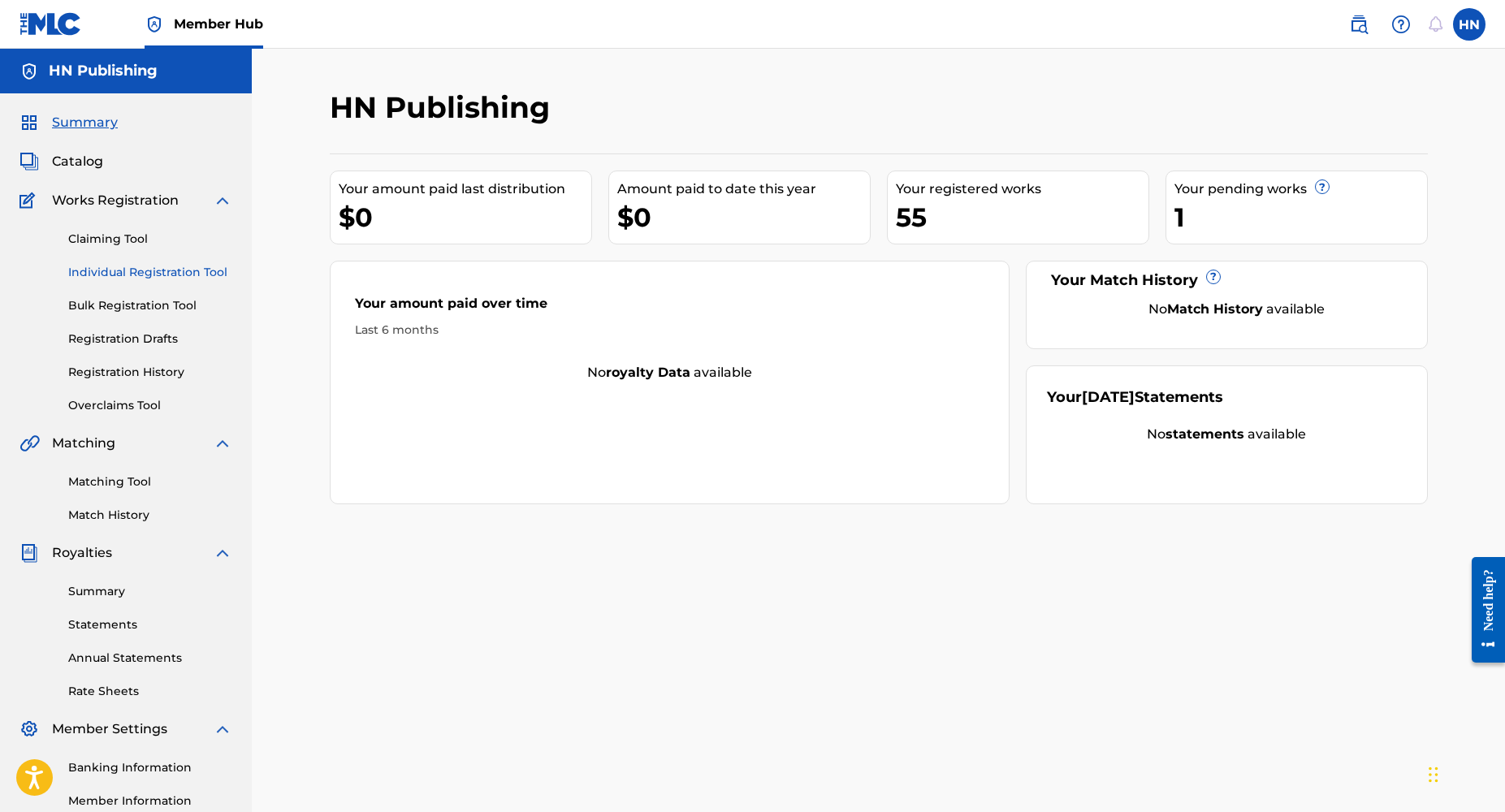
click at [129, 273] on link "Individual Registration Tool" at bounding box center [150, 272] width 164 height 17
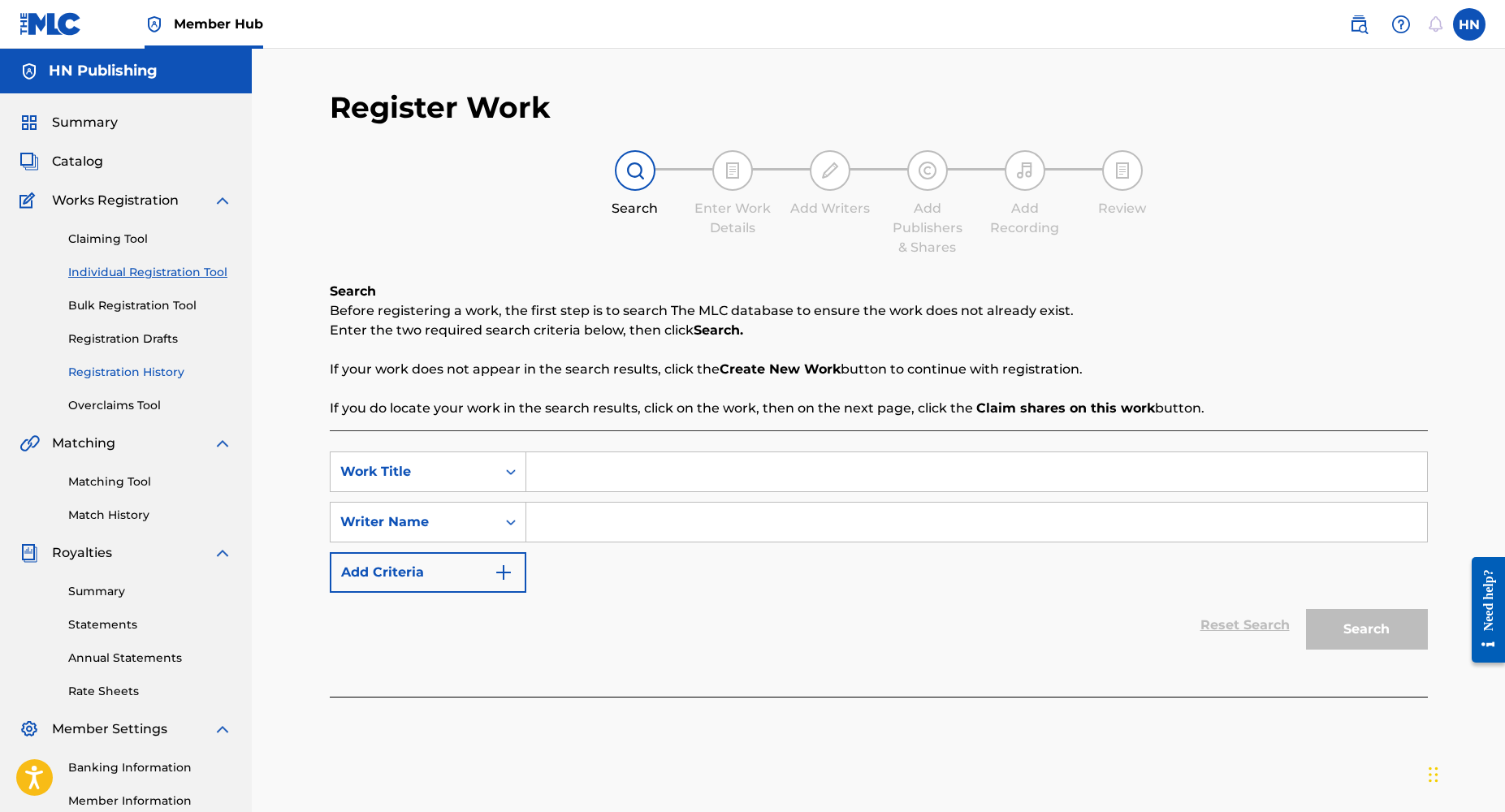
click at [137, 379] on link "Registration History" at bounding box center [150, 372] width 164 height 17
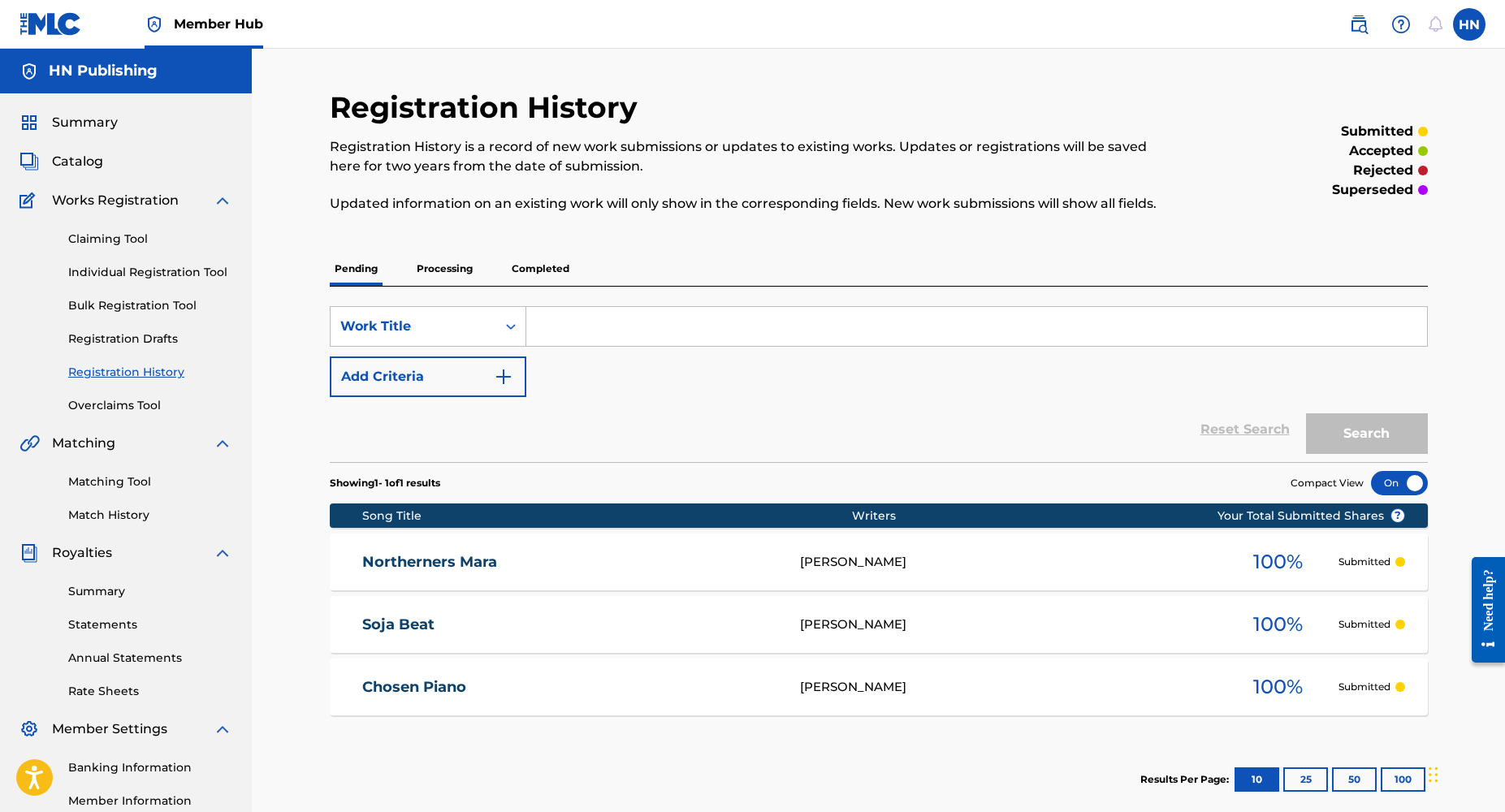
click at [444, 258] on p "Processing" at bounding box center [444, 269] width 66 height 34
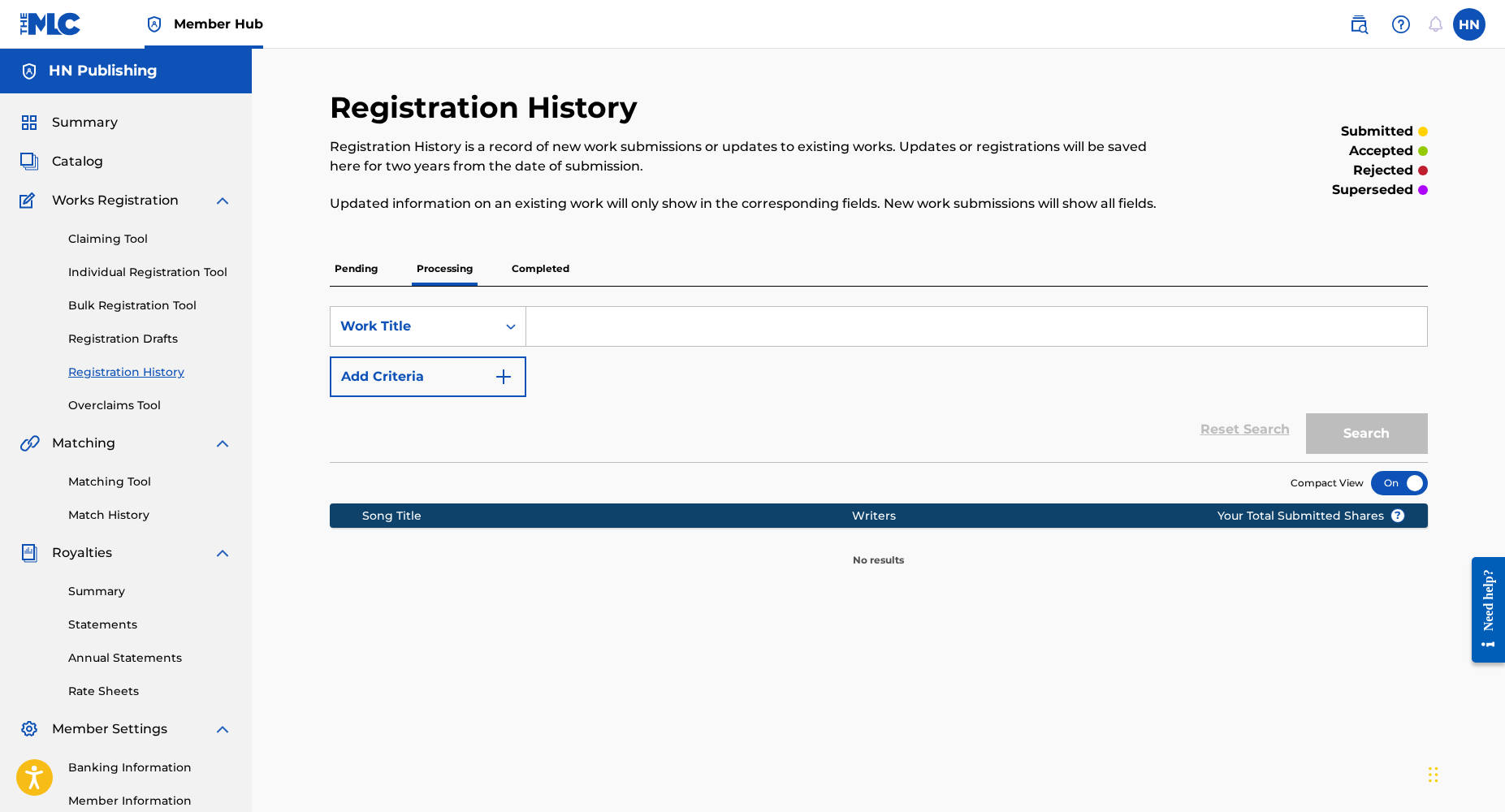
click at [440, 268] on p "Processing" at bounding box center [444, 269] width 66 height 34
click at [374, 264] on p "Pending" at bounding box center [356, 269] width 53 height 34
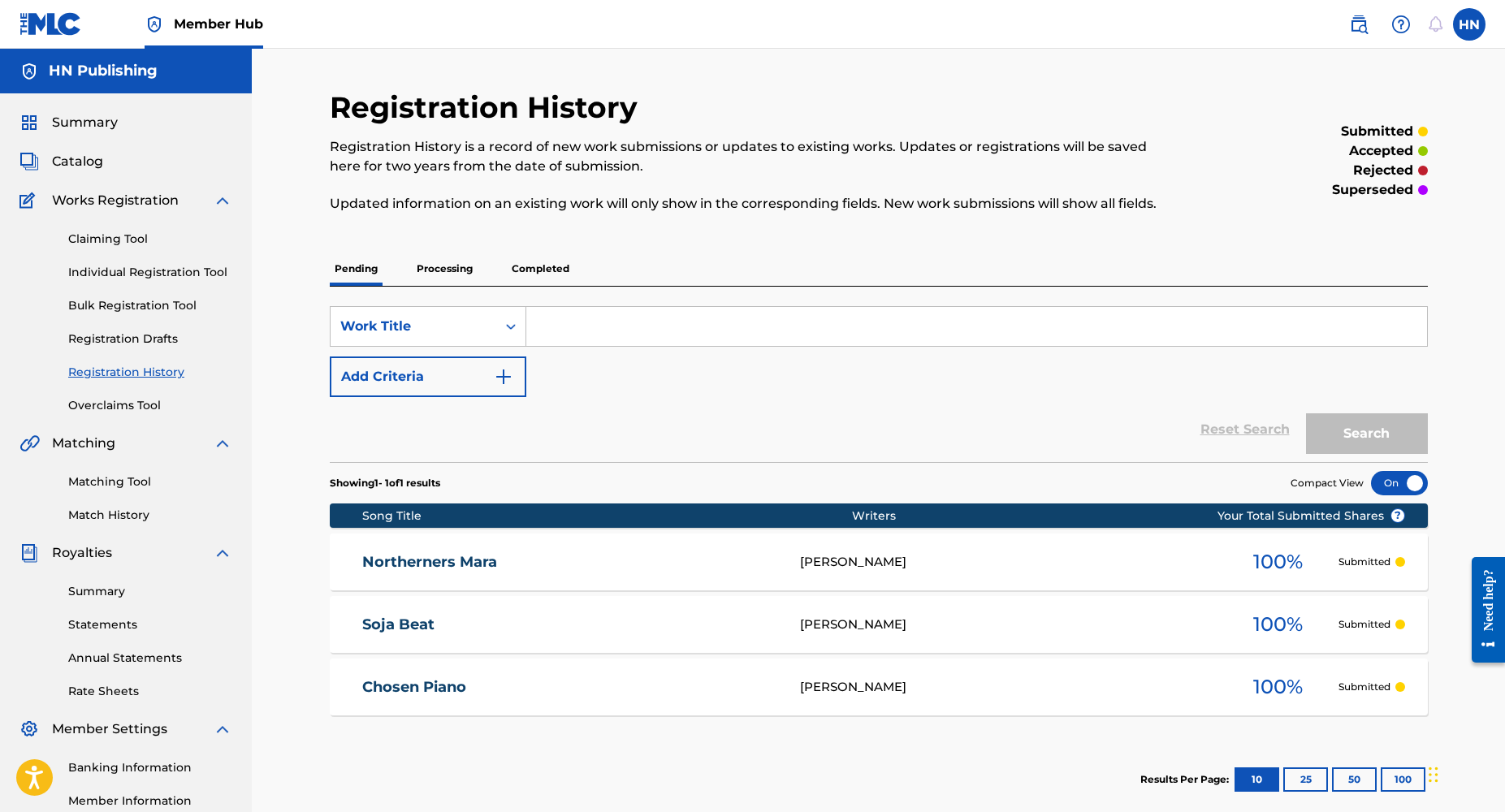
click at [448, 266] on p "Processing" at bounding box center [444, 269] width 66 height 34
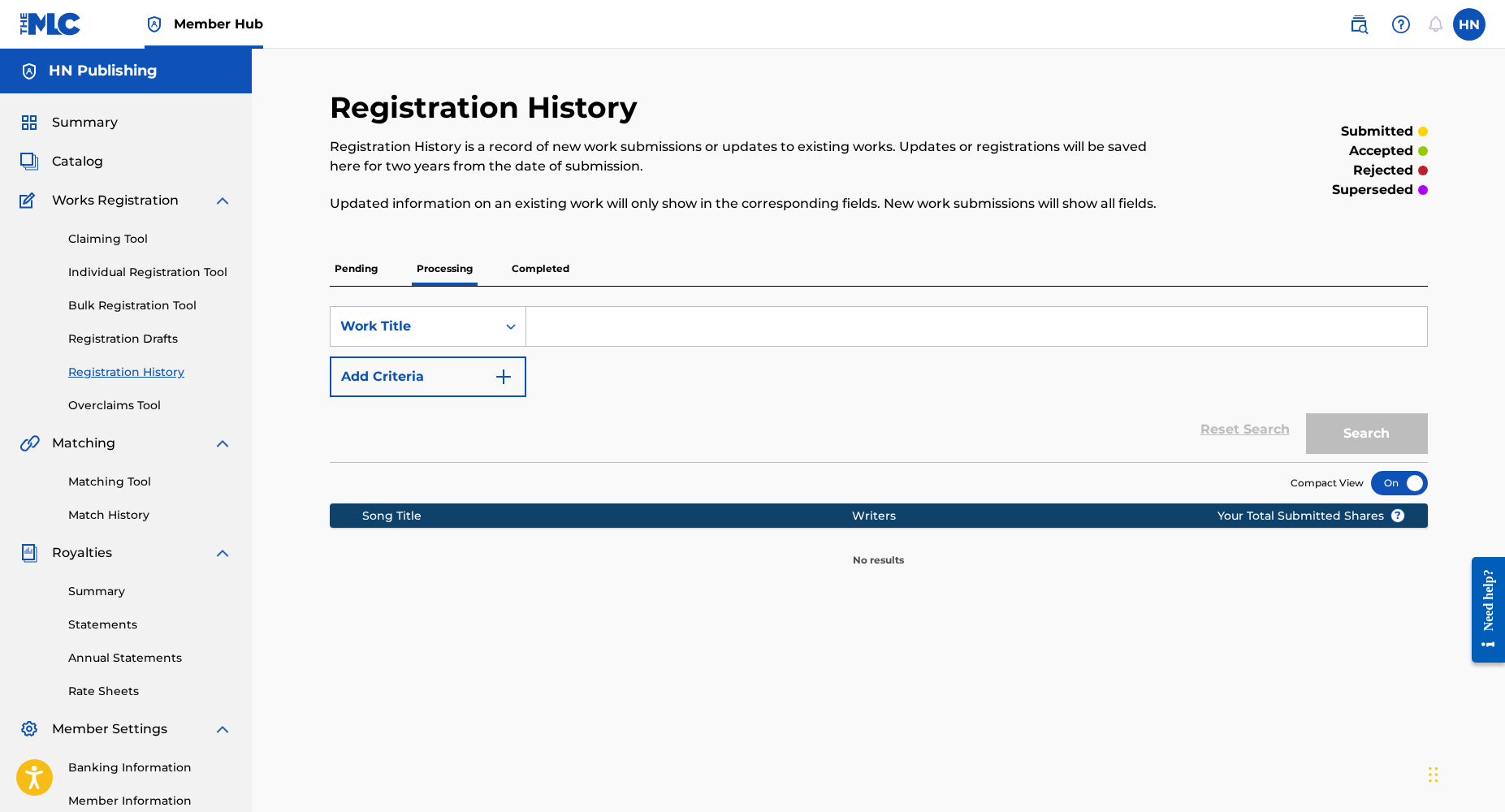
click at [360, 263] on p "Pending" at bounding box center [356, 269] width 53 height 34
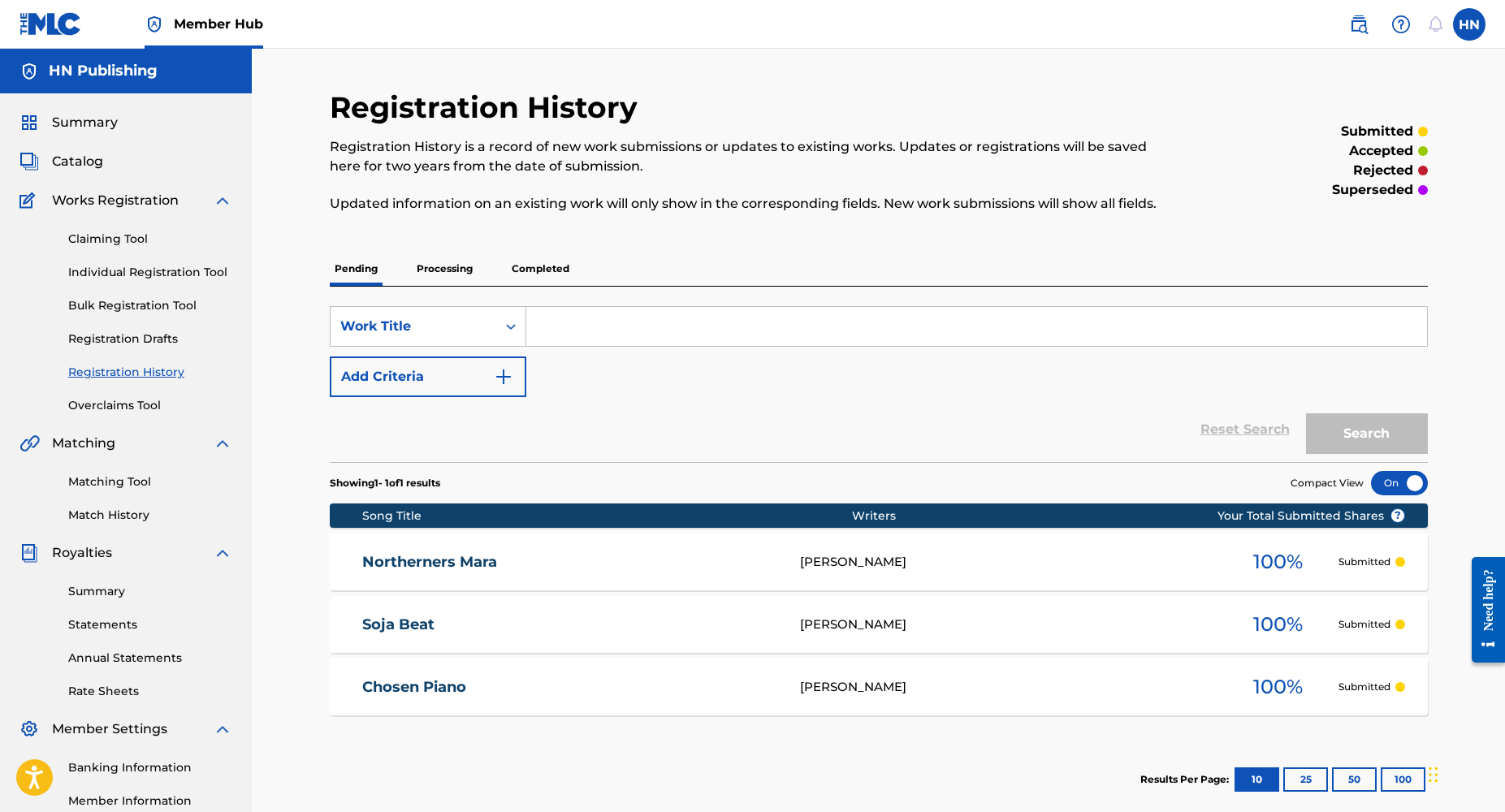
click at [536, 277] on p "Completed" at bounding box center [540, 269] width 68 height 34
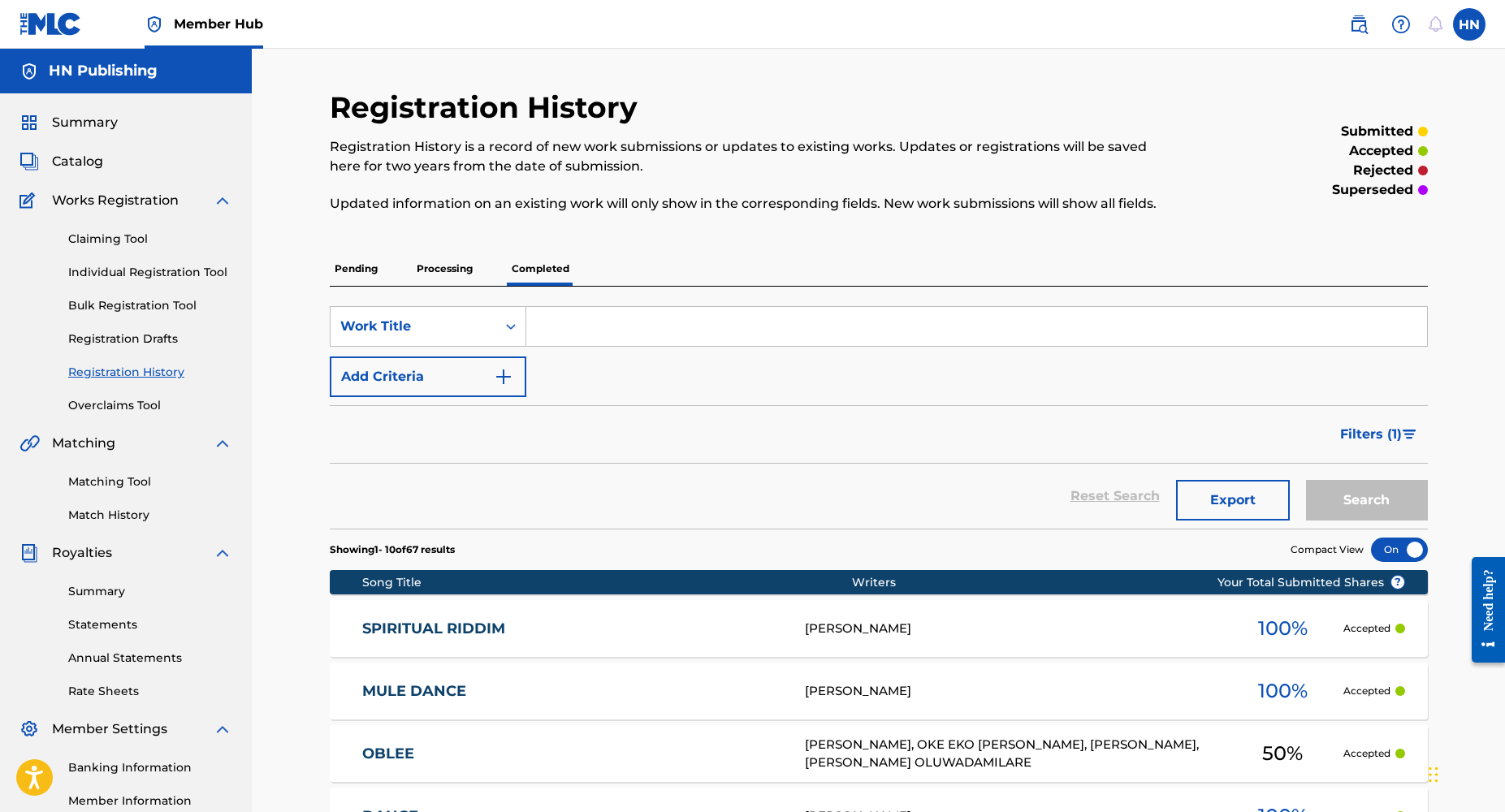
click at [353, 265] on p "Pending" at bounding box center [356, 269] width 53 height 34
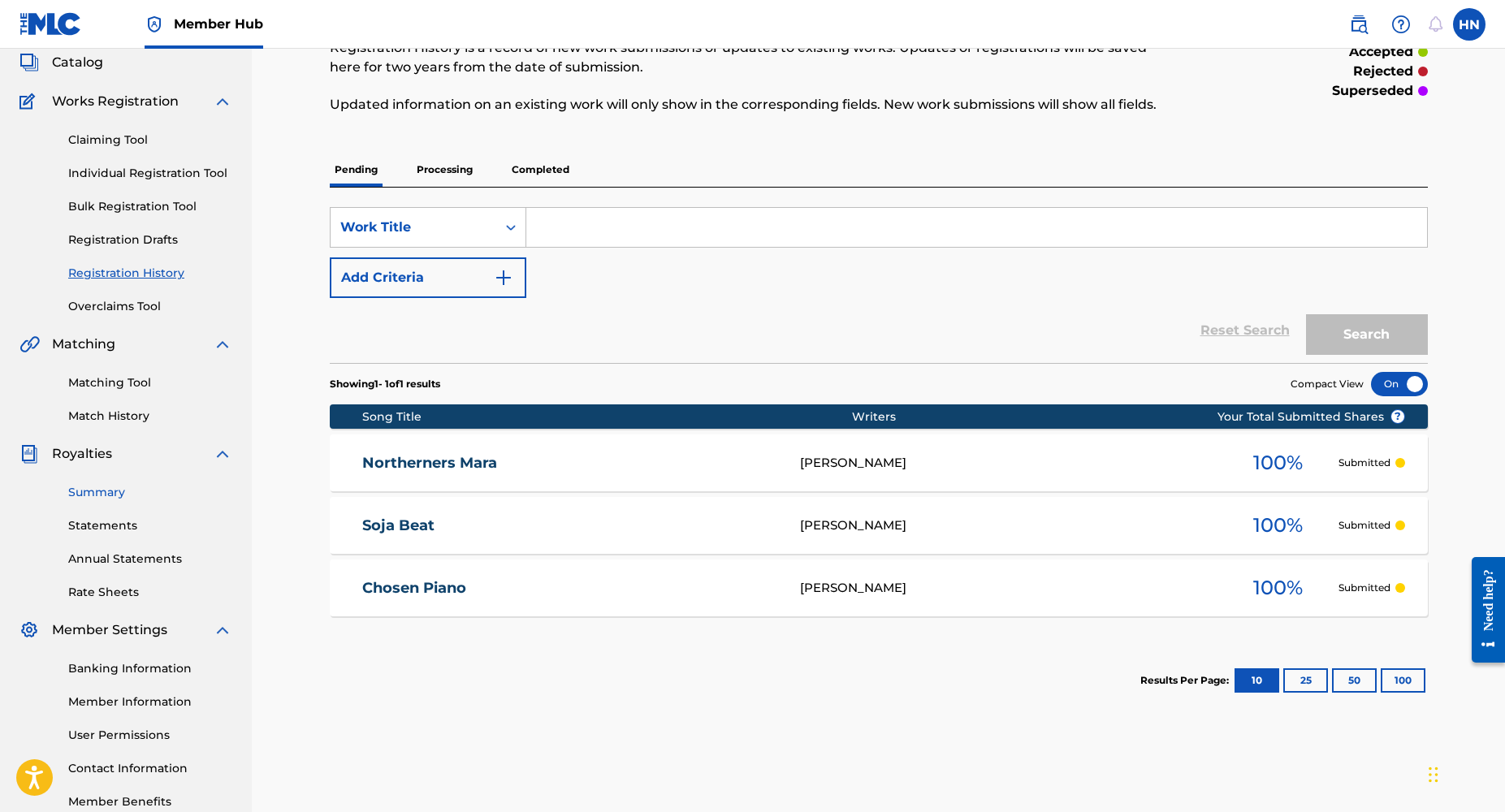
scroll to position [105, 0]
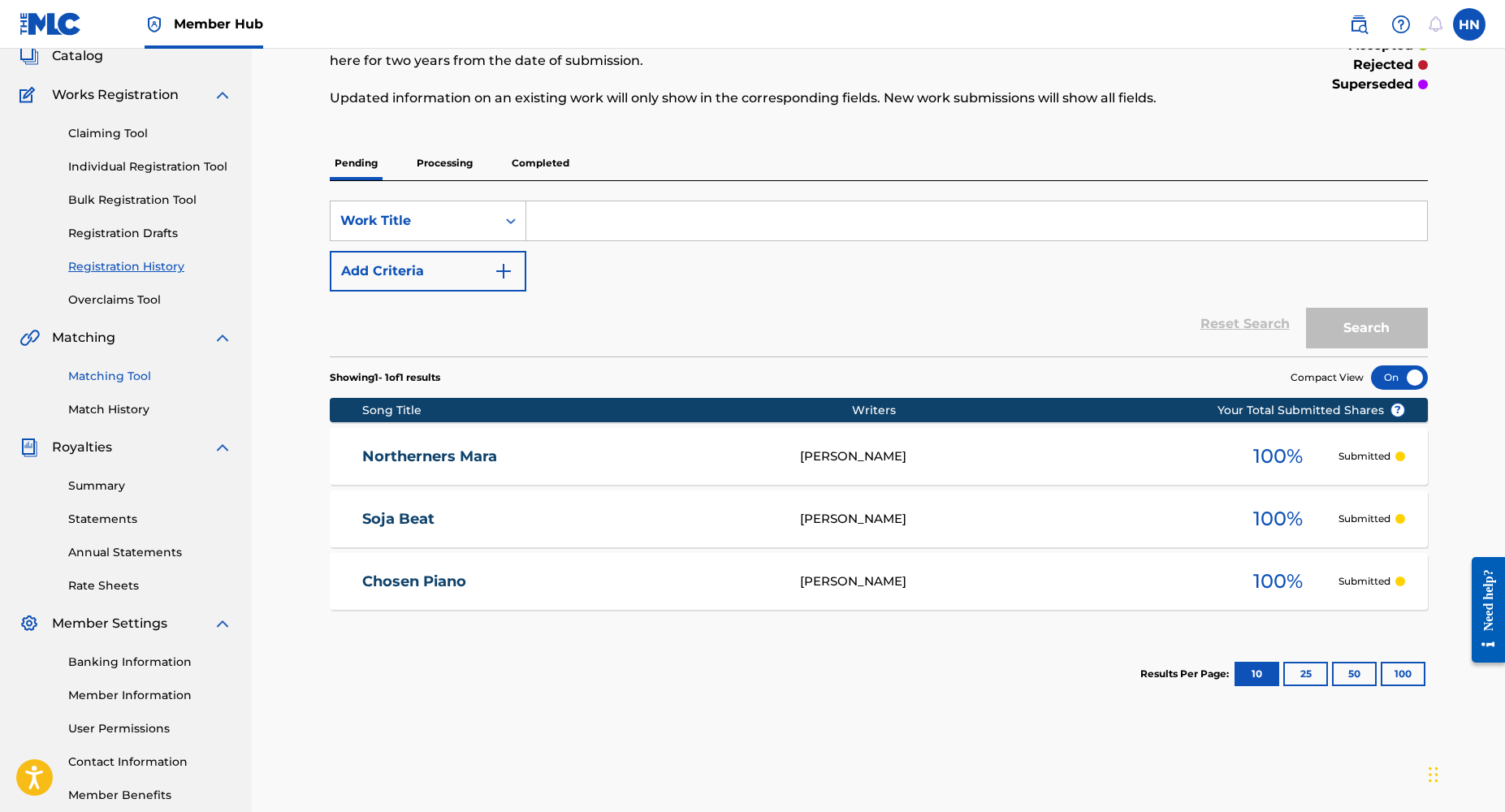
click at [123, 377] on link "Matching Tool" at bounding box center [150, 376] width 164 height 17
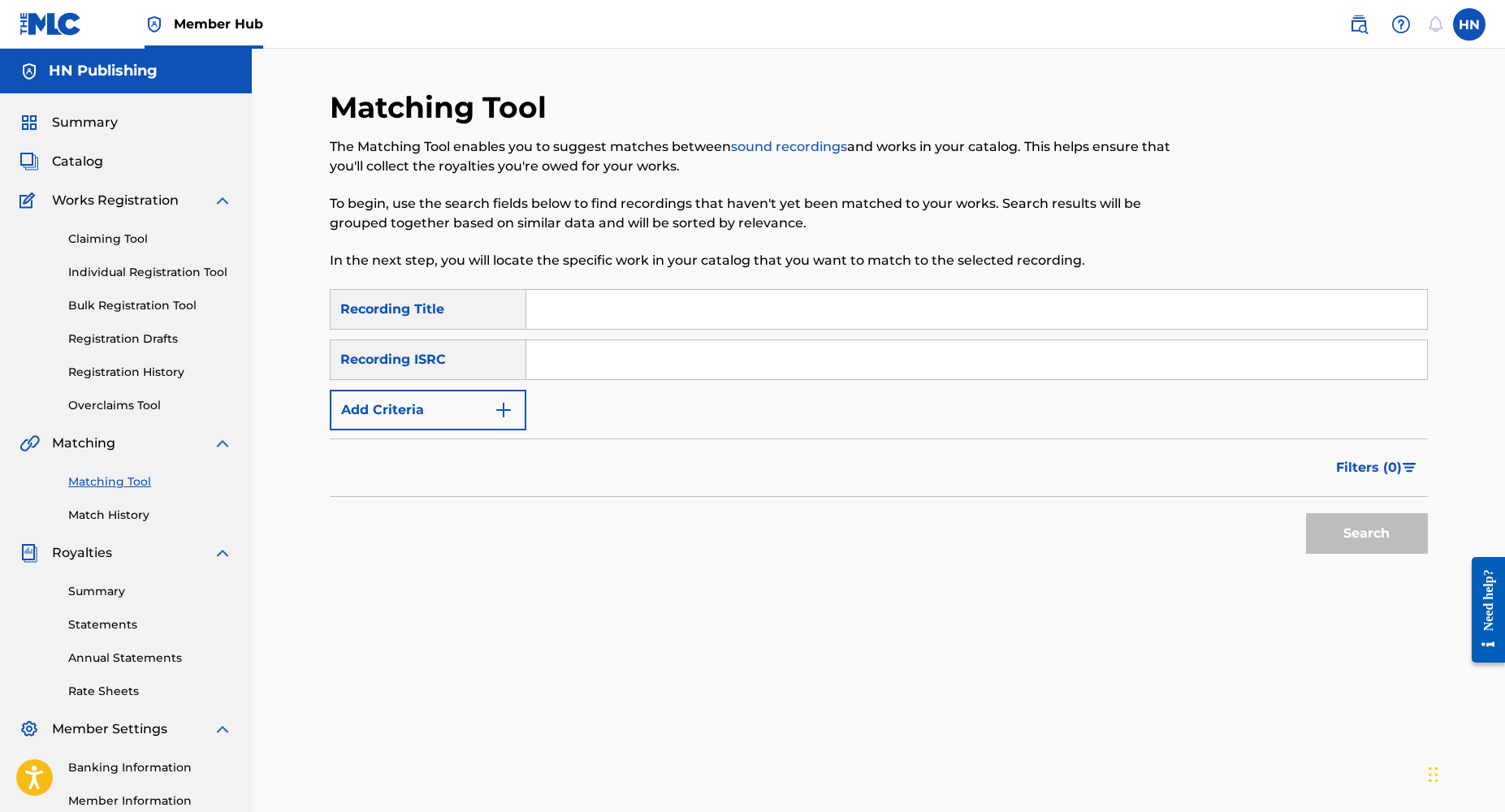
click at [613, 327] on input "Search Form" at bounding box center [976, 310] width 901 height 39
click at [566, 356] on input "Search Form" at bounding box center [976, 360] width 901 height 39
paste input "NLRD52202755"
type input "NLRD52202755"
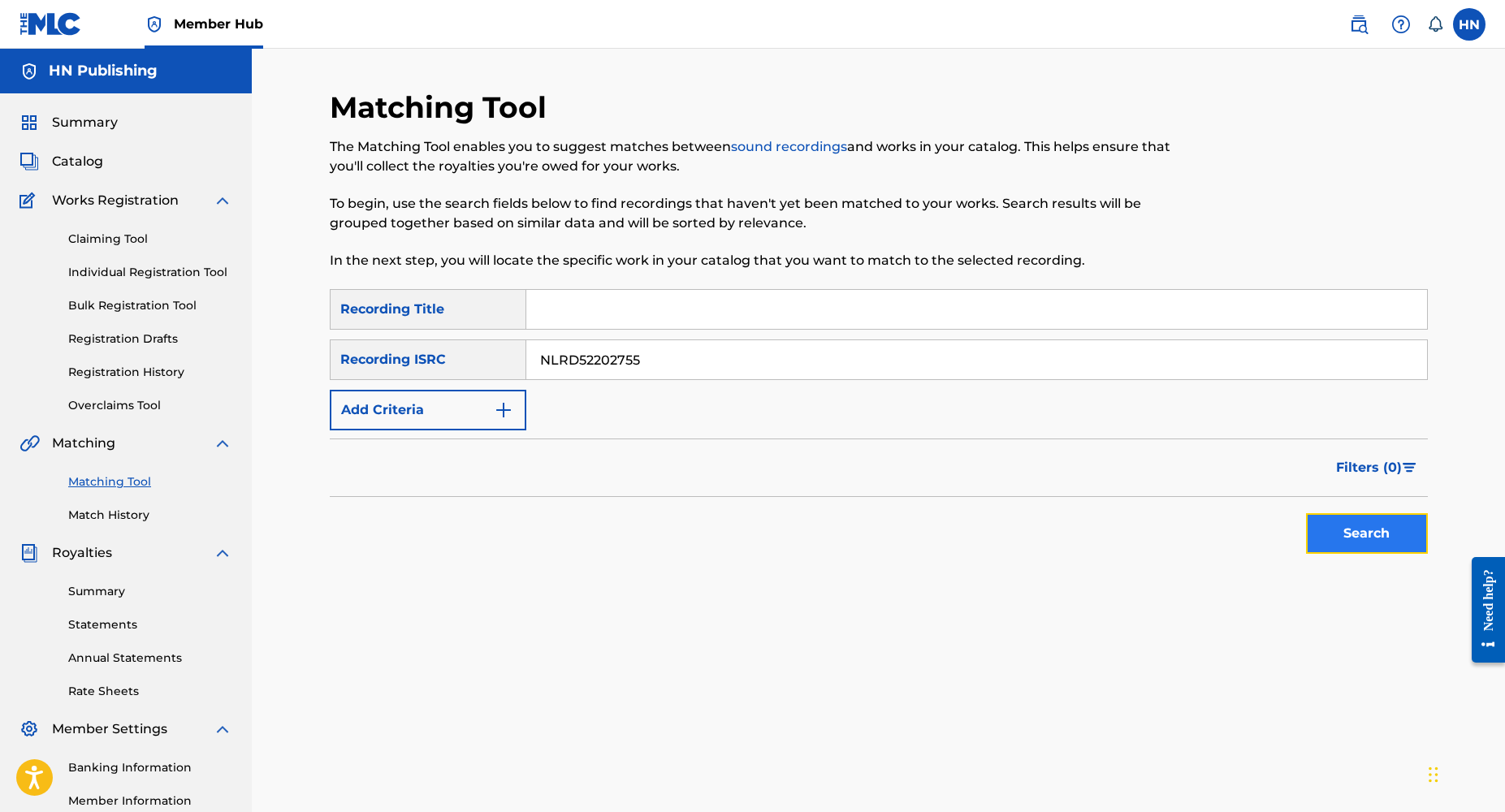
click at [1392, 543] on button "Search" at bounding box center [1367, 533] width 122 height 40
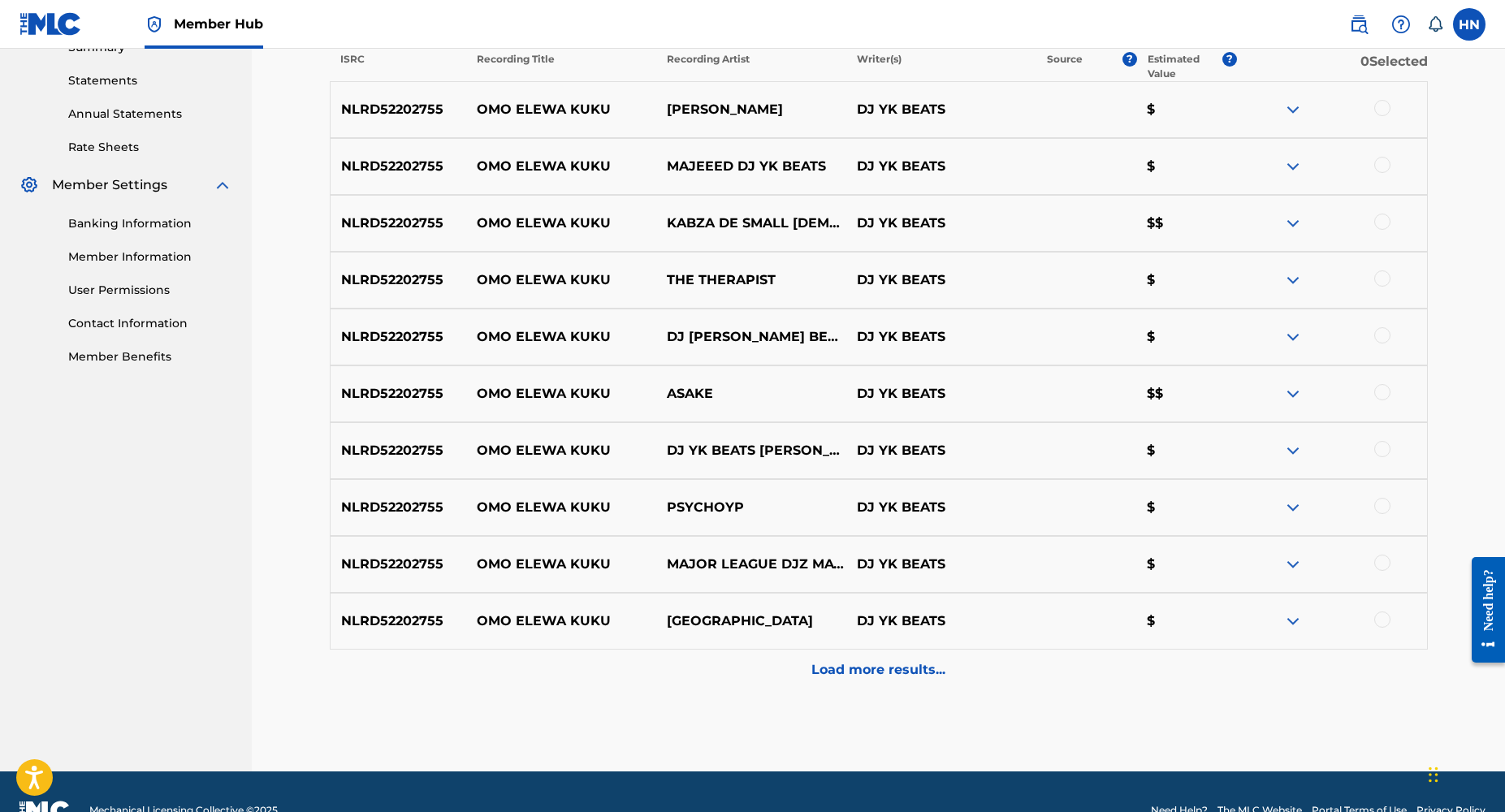
scroll to position [550, 0]
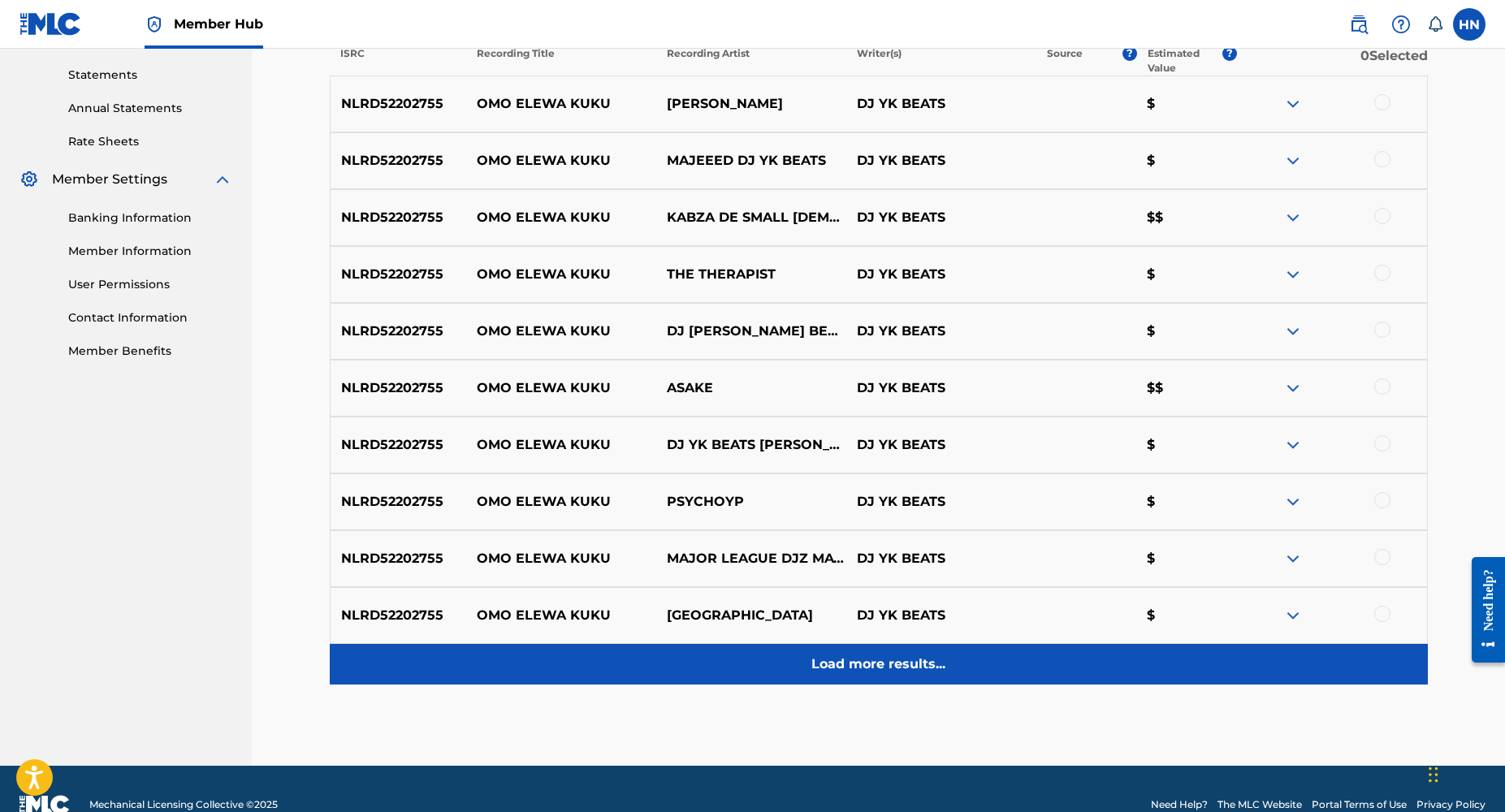
click at [882, 662] on p "Load more results..." at bounding box center [879, 664] width 134 height 20
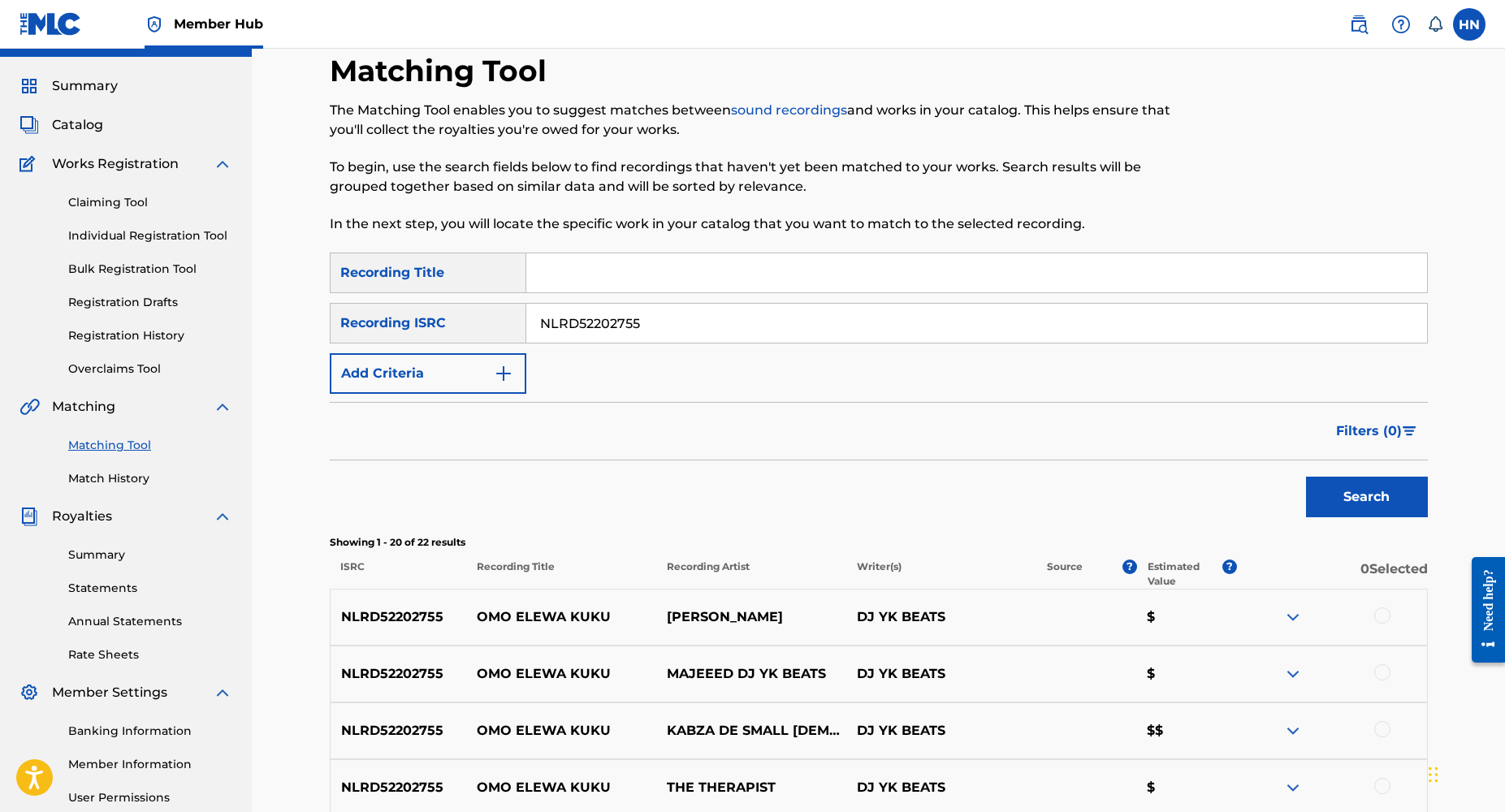
scroll to position [0, 0]
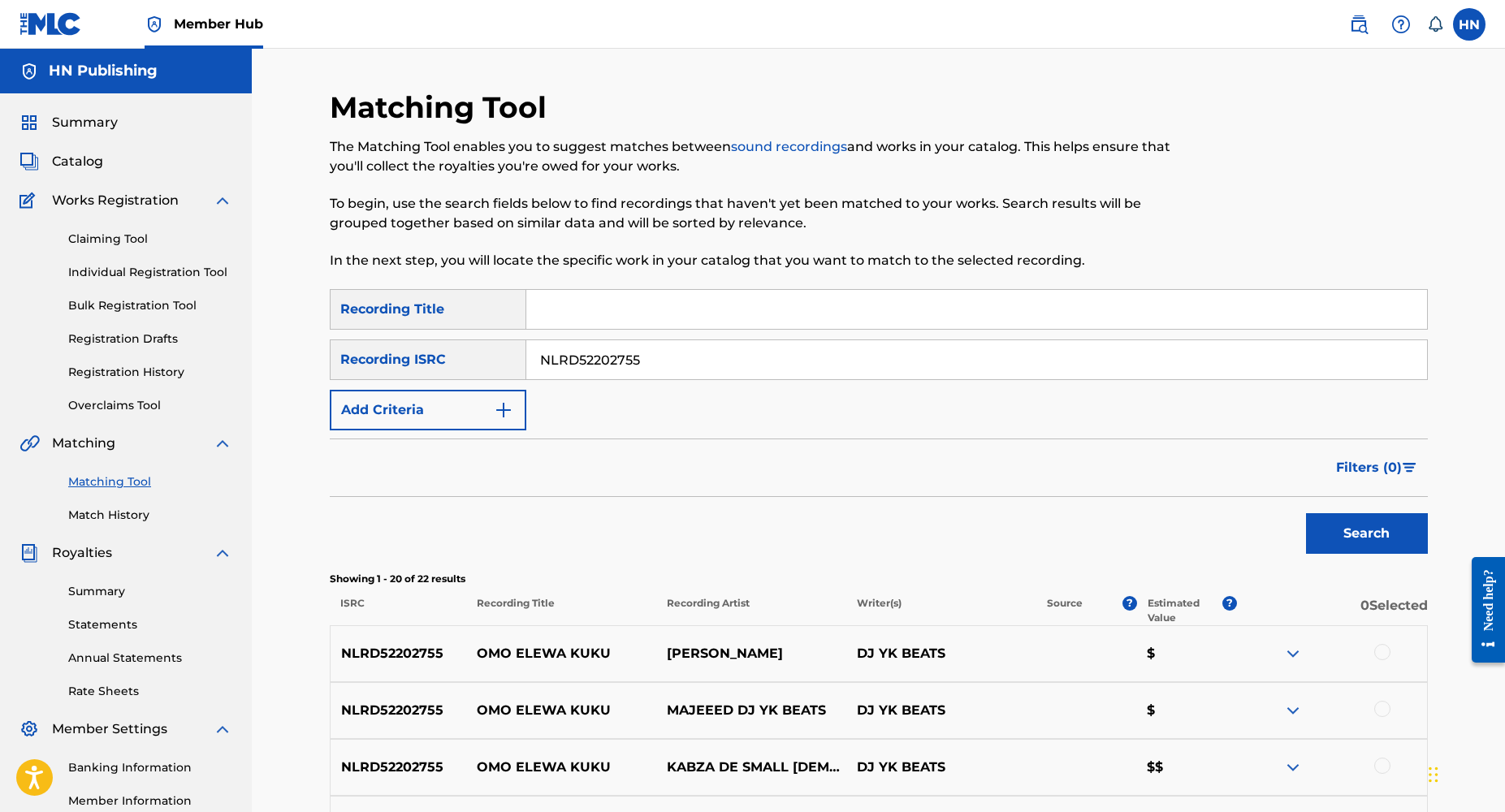
click at [627, 314] on input "Search Form" at bounding box center [976, 310] width 901 height 39
click at [503, 312] on div "Recording Title" at bounding box center [428, 309] width 197 height 40
click at [495, 411] on img "Search Form" at bounding box center [504, 410] width 20 height 20
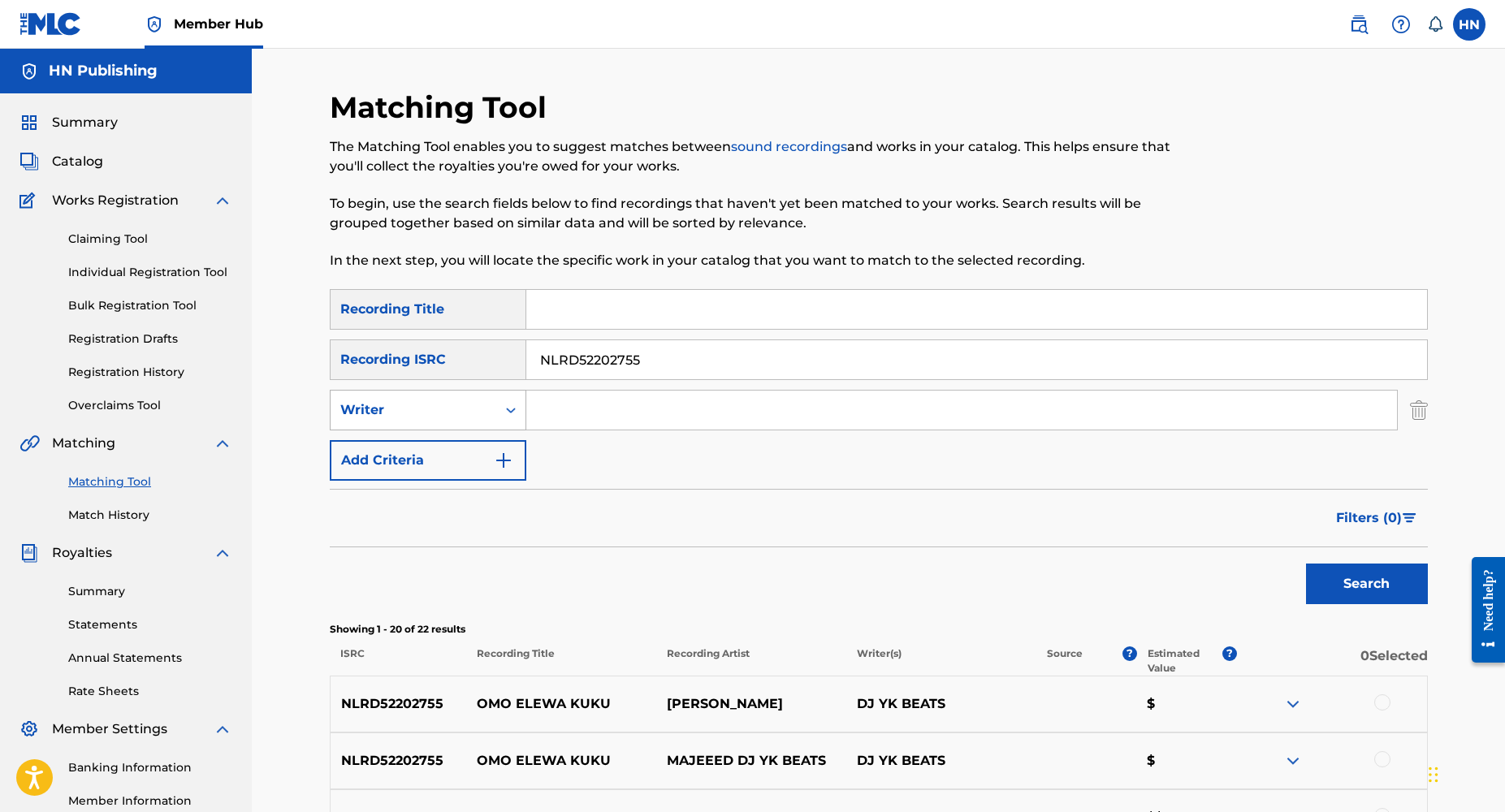
click at [494, 423] on div "Writer" at bounding box center [413, 409] width 165 height 31
click at [468, 448] on div "Recording Artist" at bounding box center [428, 450] width 195 height 40
click at [577, 425] on input "Search Form" at bounding box center [962, 410] width 871 height 39
type input "dj yk mule"
click at [1306, 564] on button "Search" at bounding box center [1367, 584] width 122 height 40
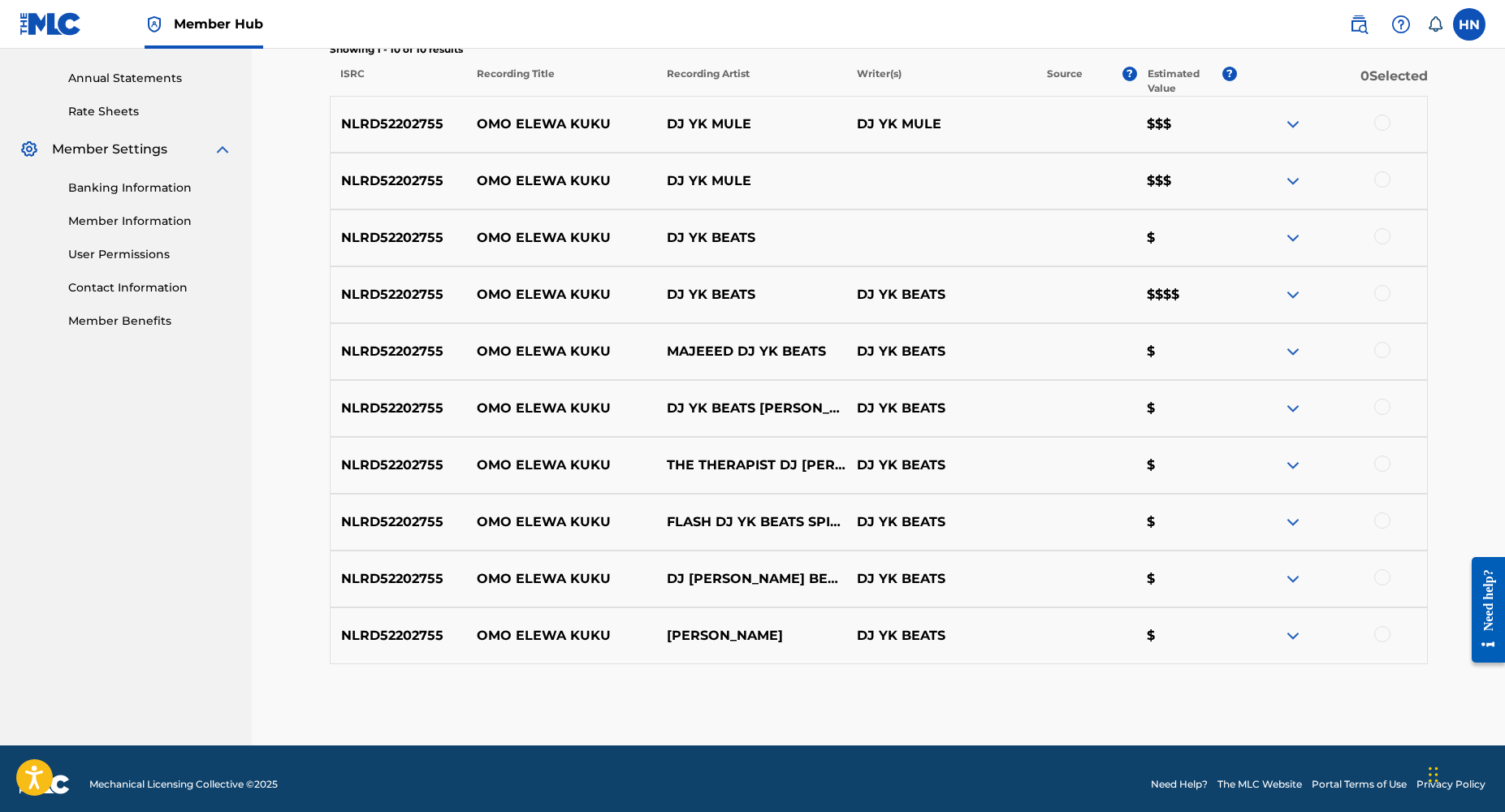
scroll to position [577, 0]
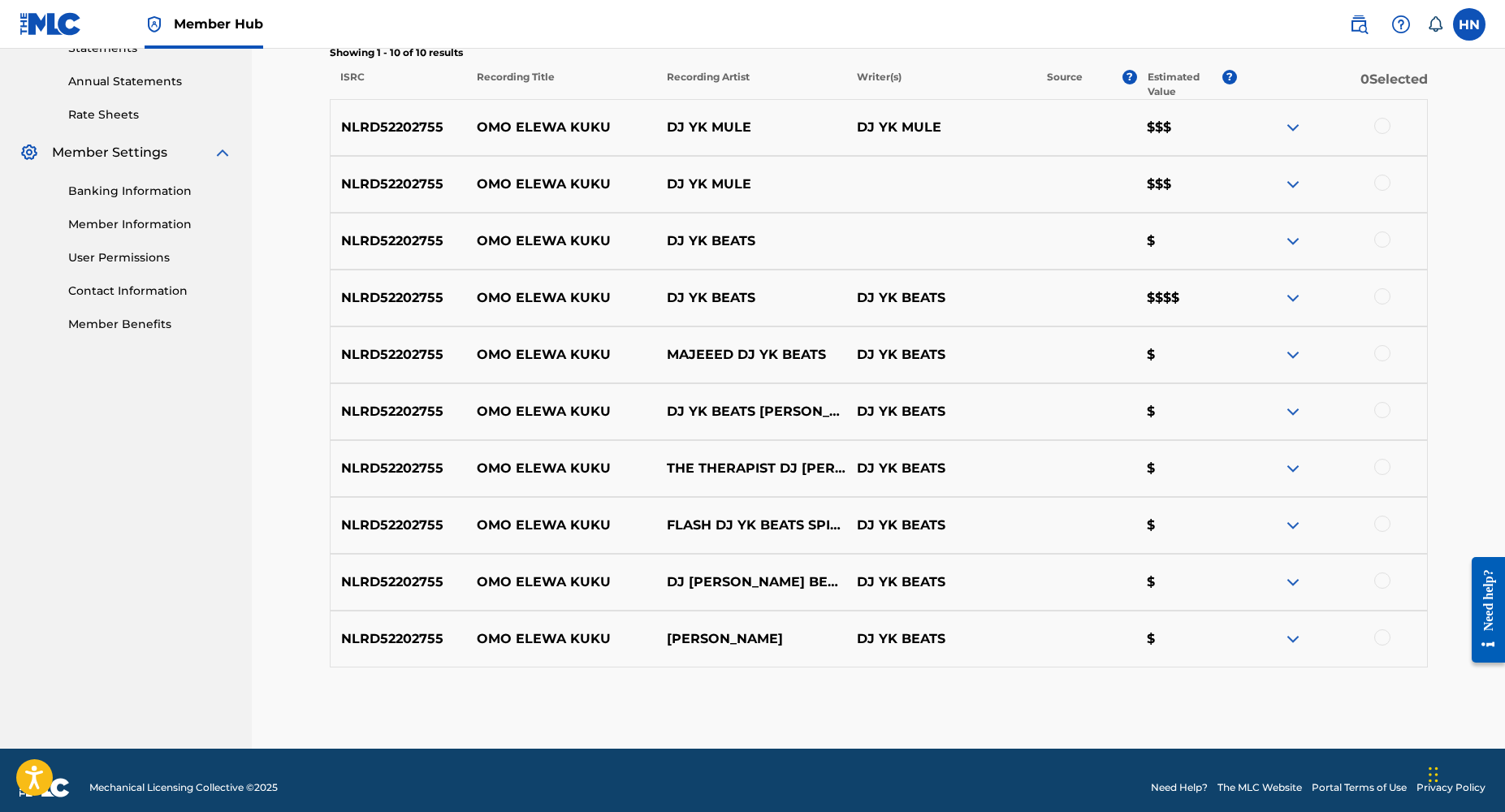
click at [1291, 298] on img at bounding box center [1293, 298] width 20 height 20
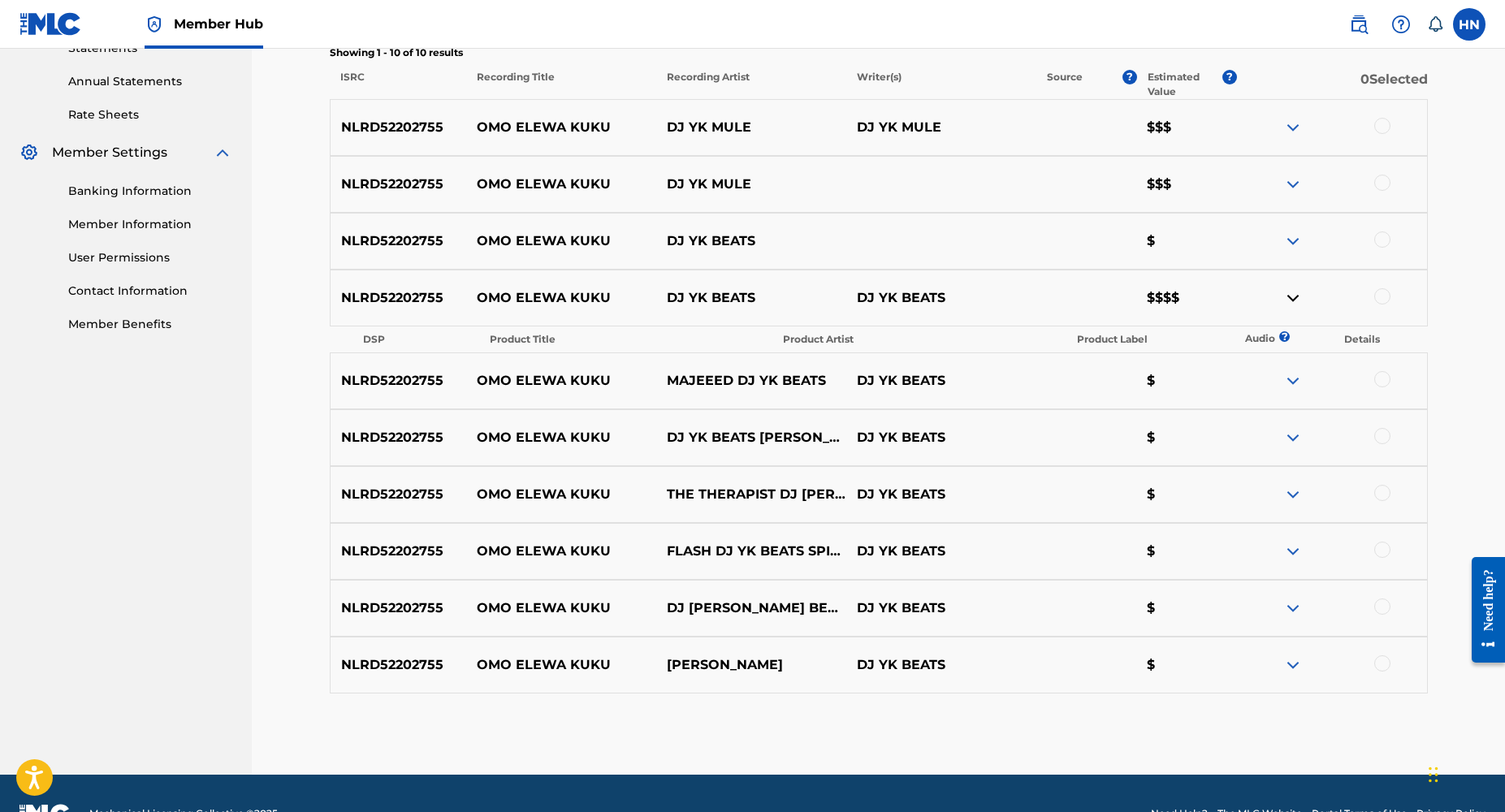
click at [1291, 298] on img at bounding box center [1293, 298] width 20 height 20
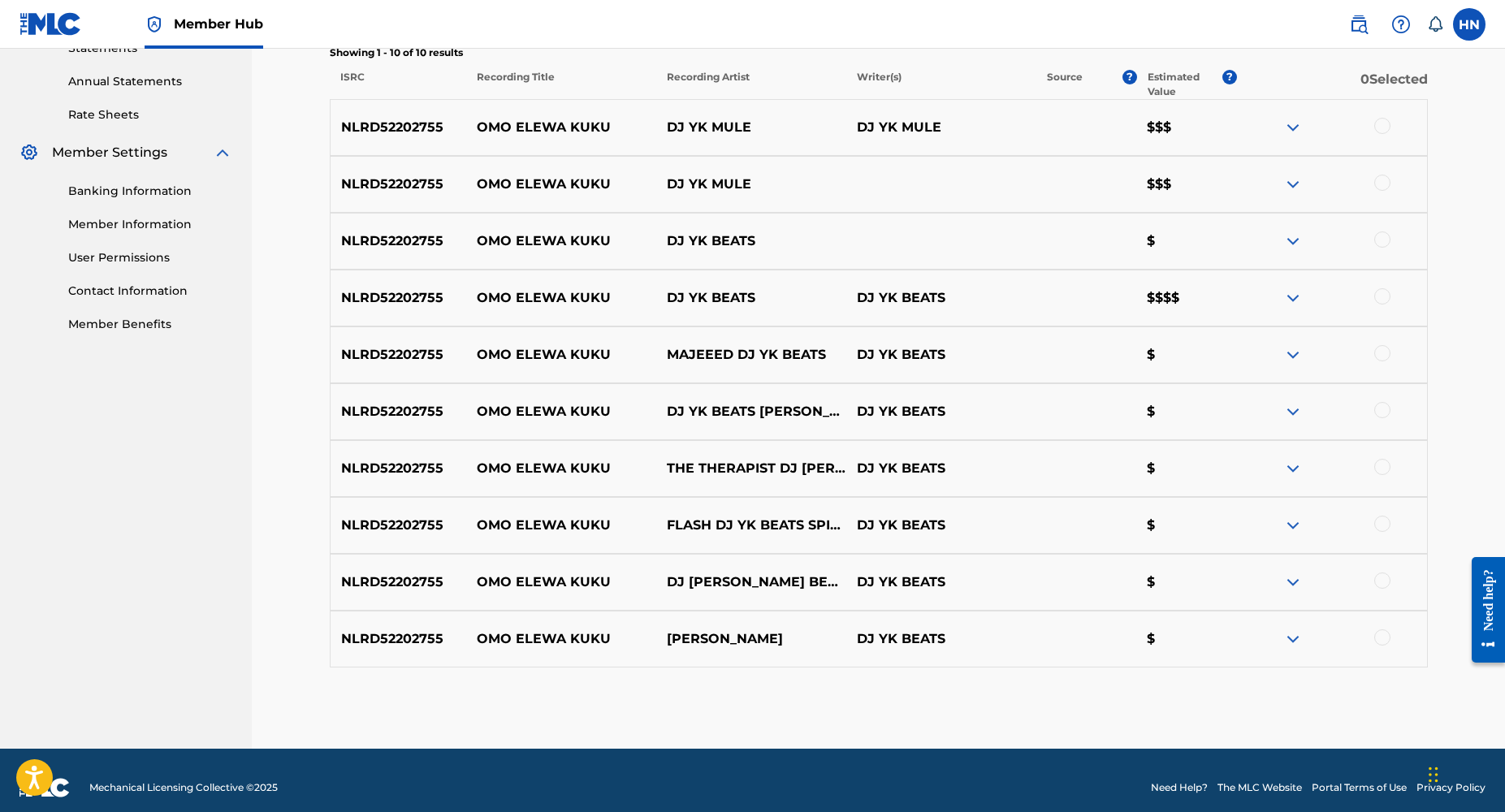
click at [1291, 298] on img at bounding box center [1293, 298] width 20 height 20
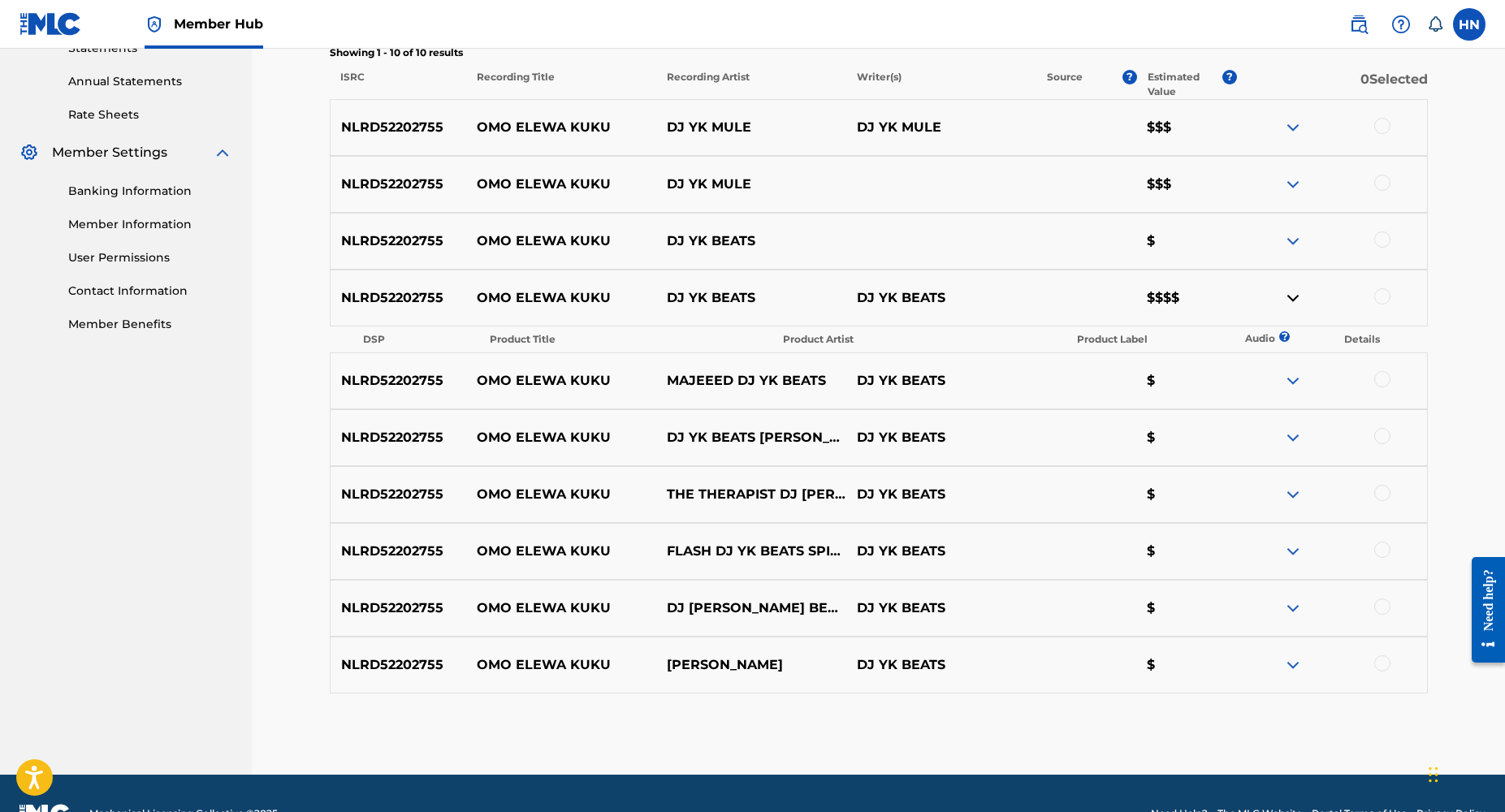
click at [1291, 298] on img at bounding box center [1293, 298] width 20 height 20
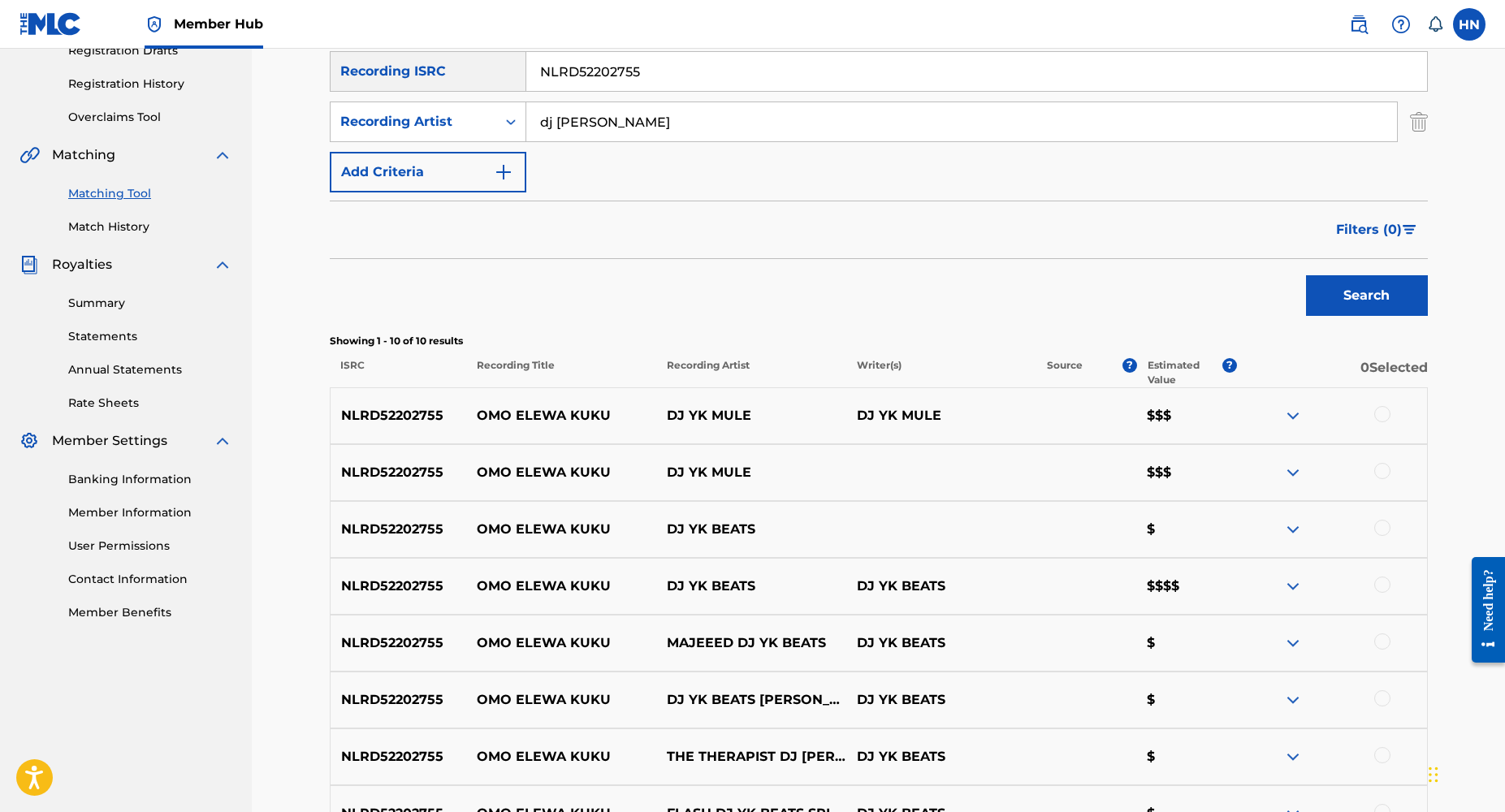
scroll to position [269, 0]
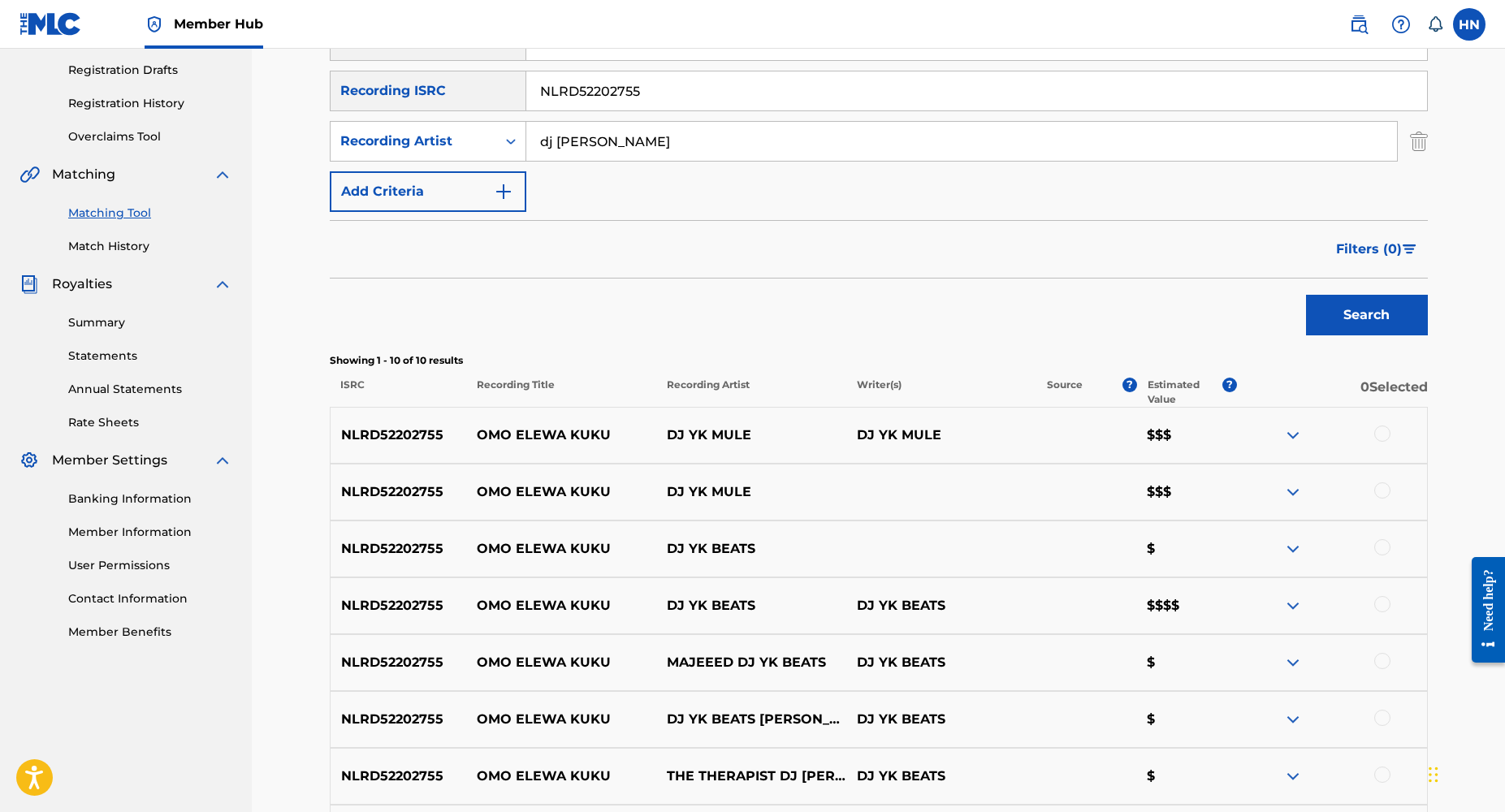
click at [653, 93] on input "NLRD52202755" at bounding box center [976, 92] width 901 height 39
click at [575, 91] on input "Search Form" at bounding box center [976, 92] width 901 height 39
type input "oblee"
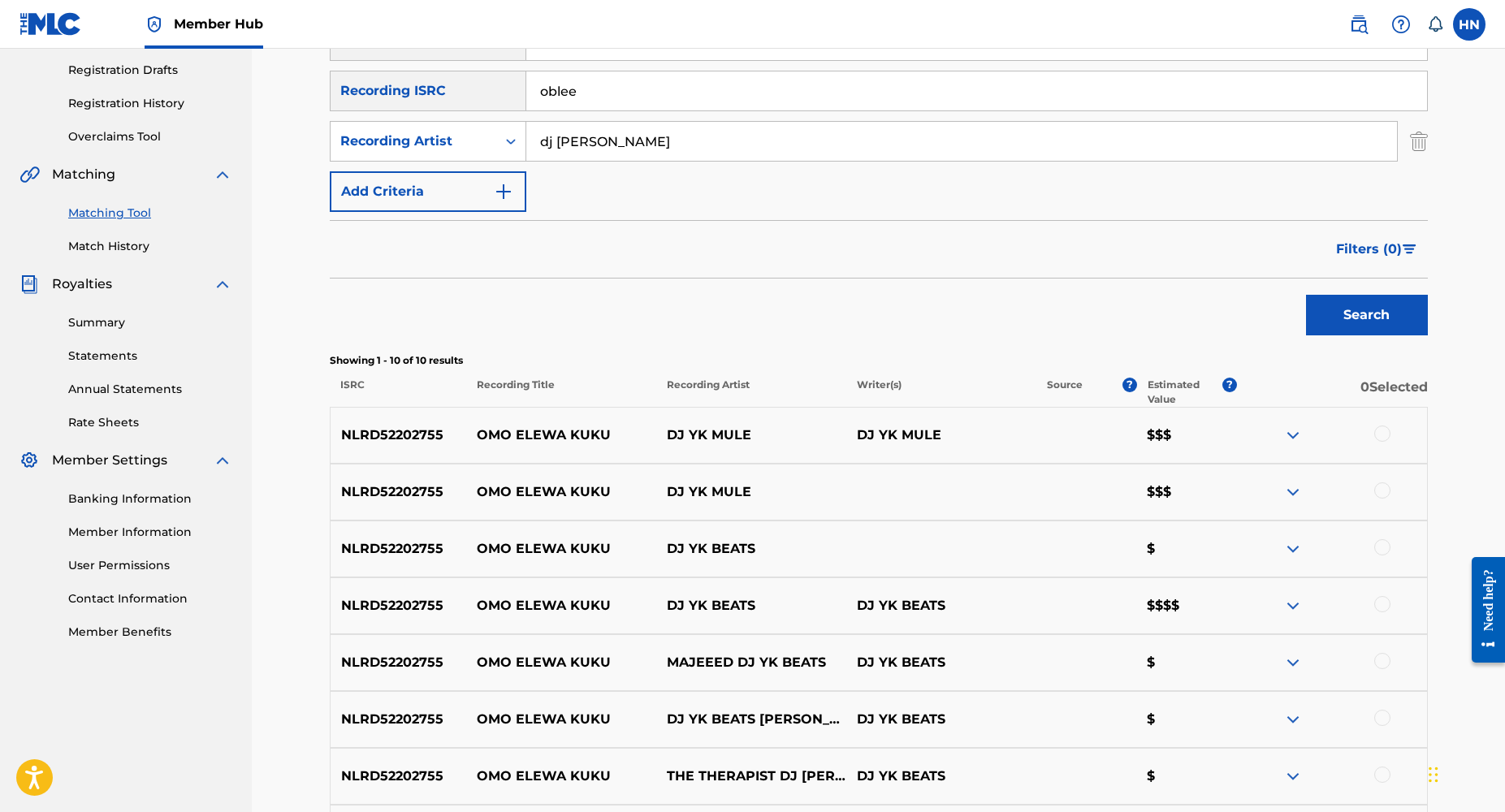
click at [592, 95] on input "oblee" at bounding box center [976, 92] width 901 height 39
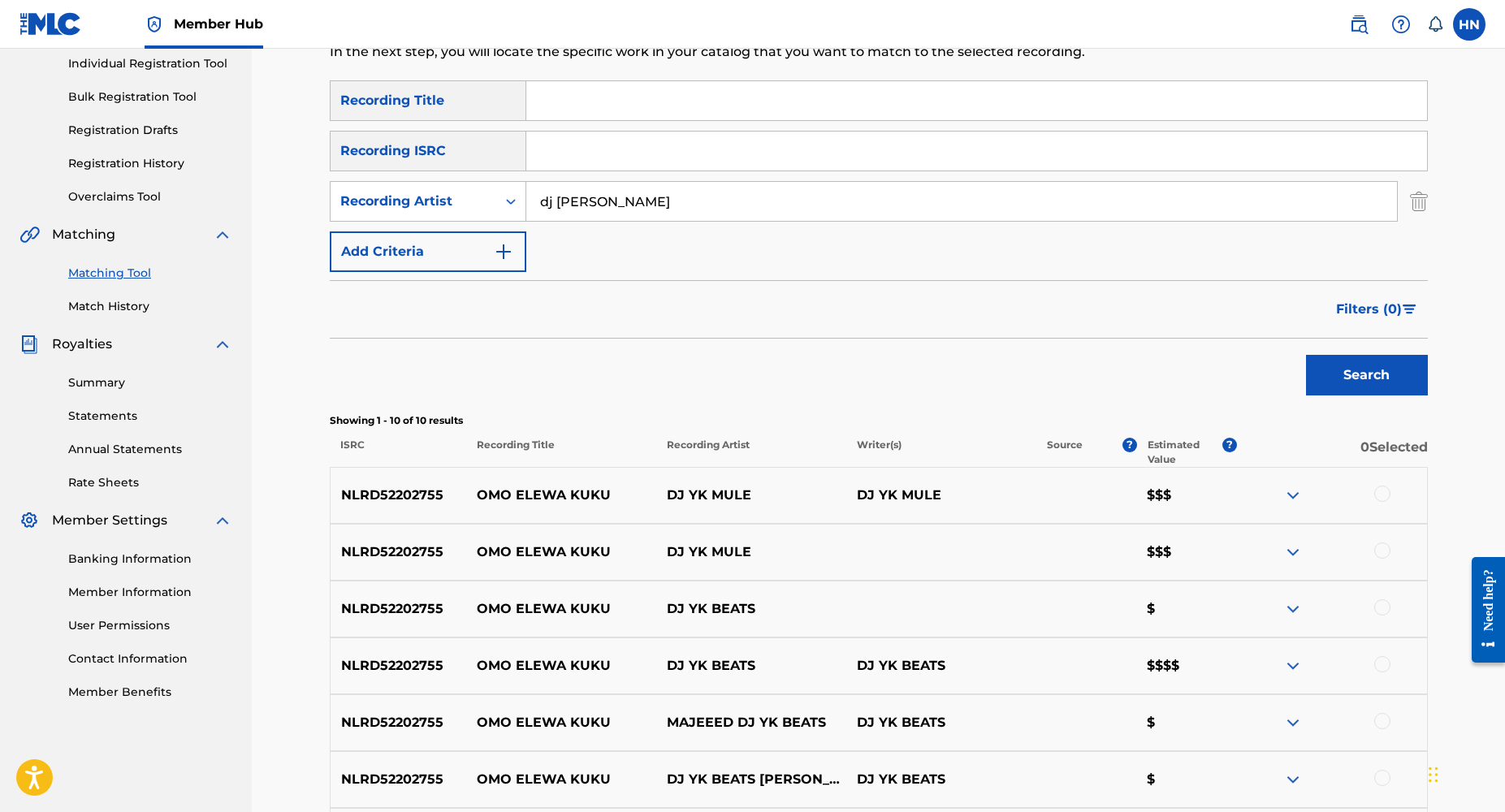
scroll to position [207, 0]
click at [546, 107] on input "Search Form" at bounding box center [976, 102] width 901 height 39
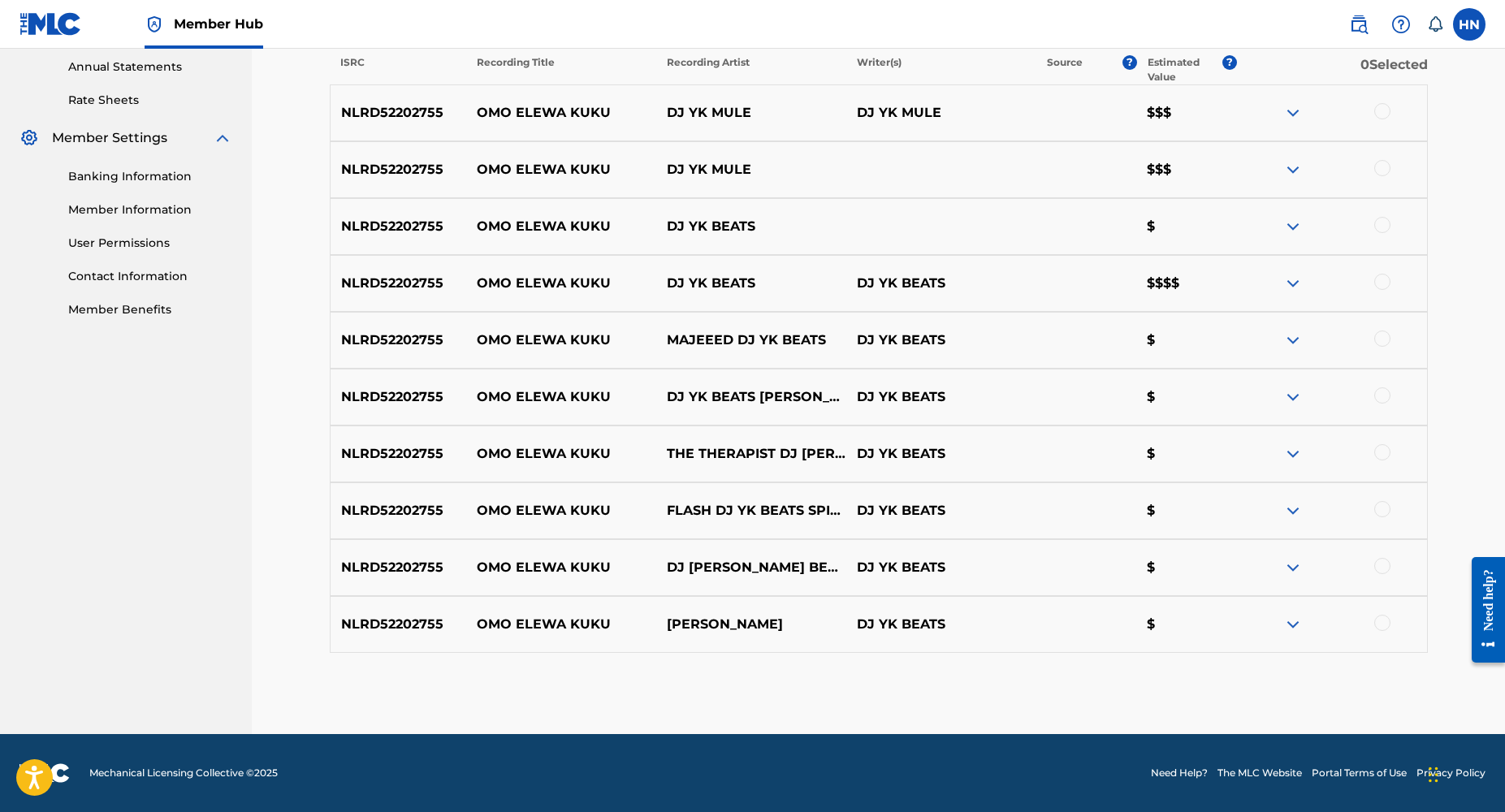
scroll to position [0, 0]
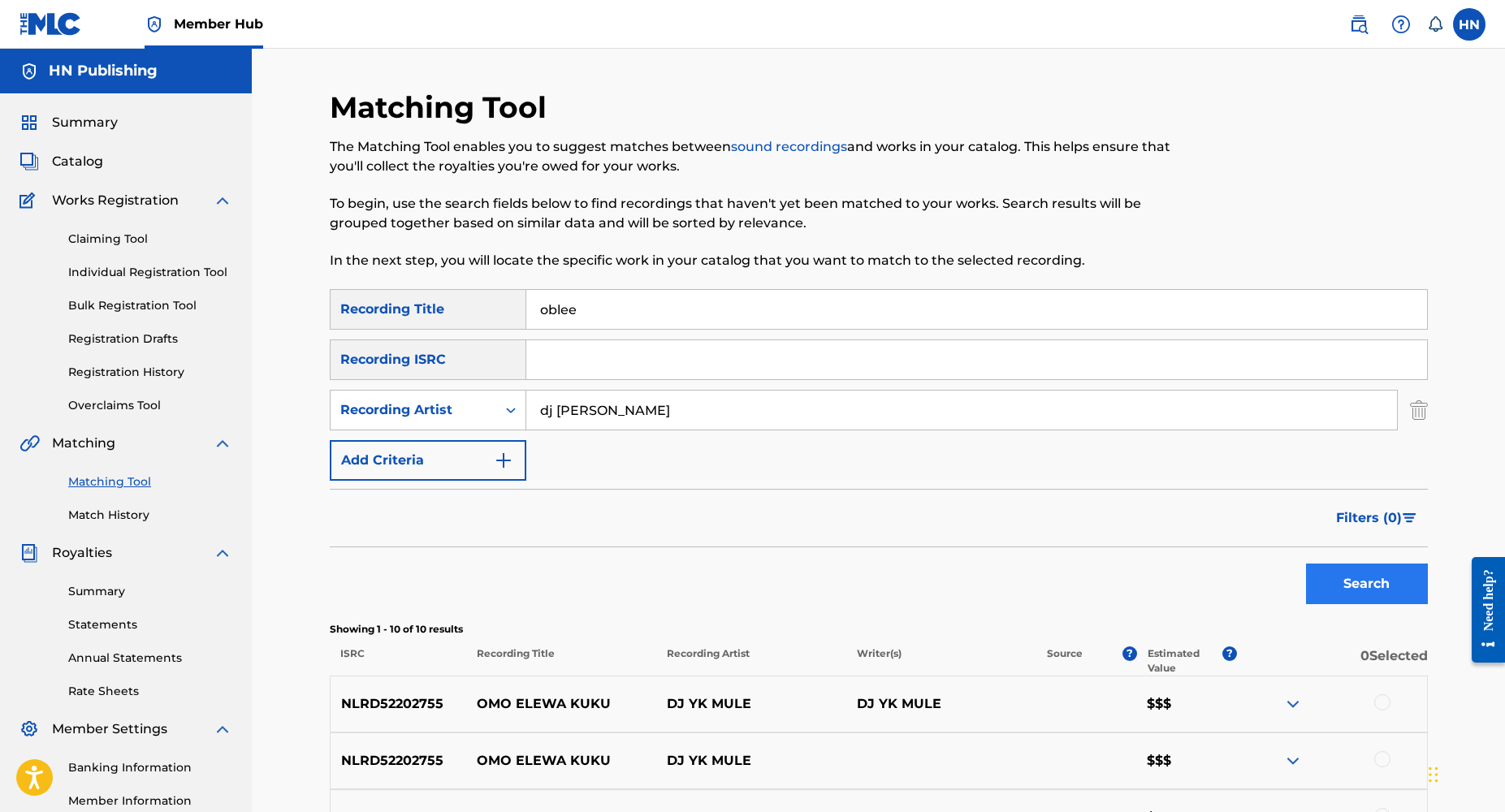
type input "oblee"
click at [1362, 585] on button "Search" at bounding box center [1367, 584] width 122 height 40
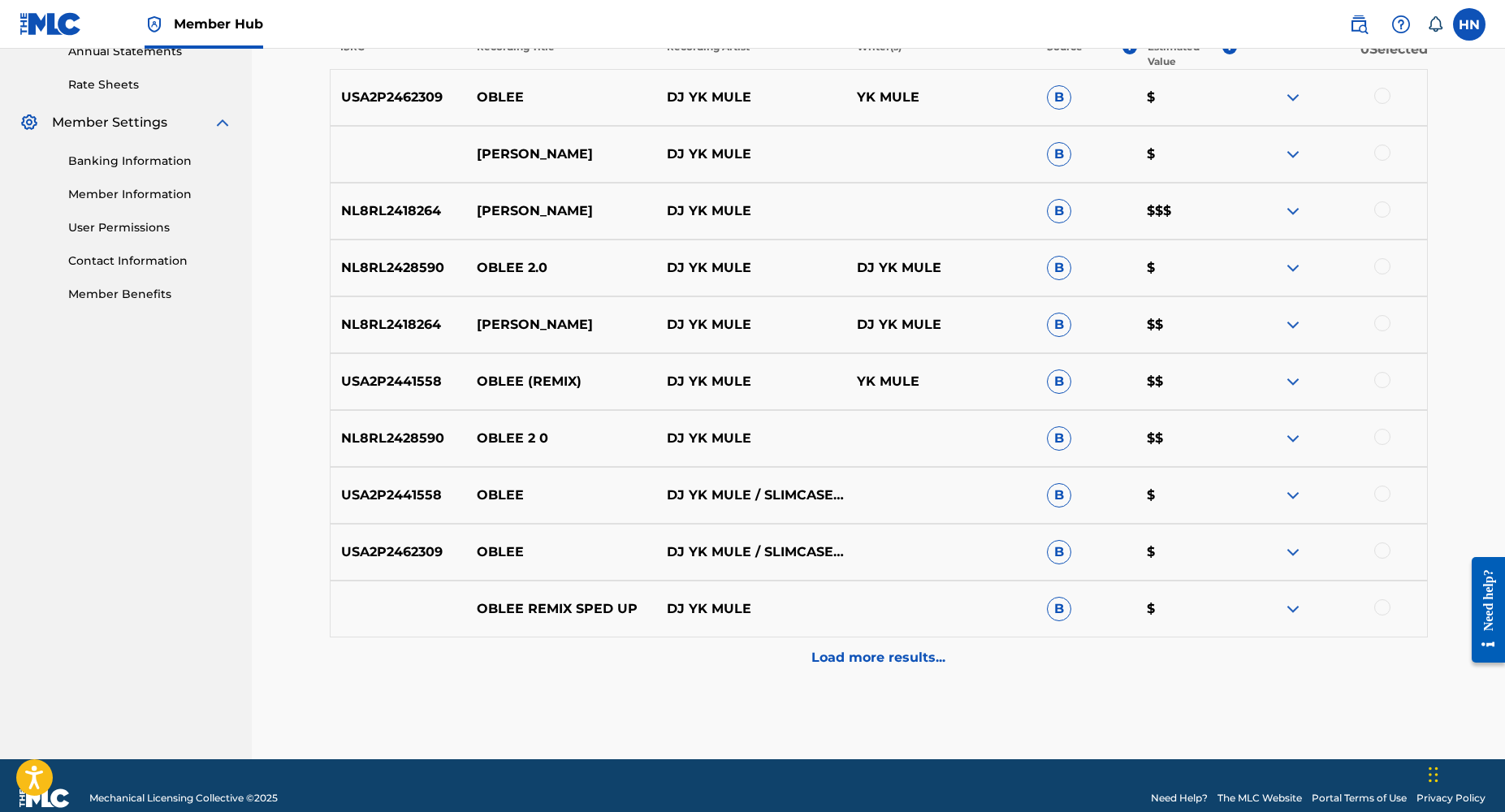
scroll to position [632, 0]
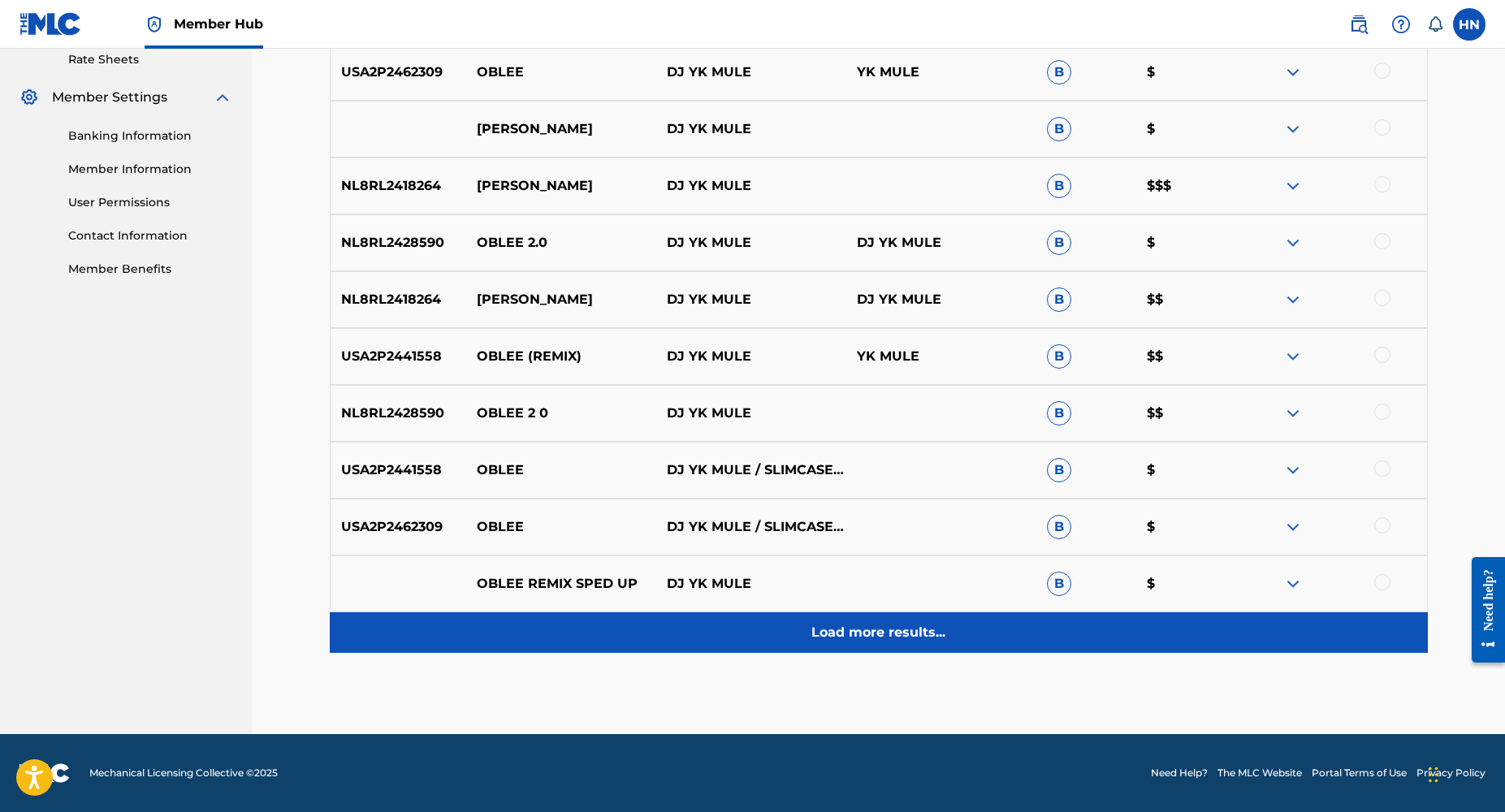
click at [867, 636] on p "Load more results..." at bounding box center [879, 633] width 134 height 20
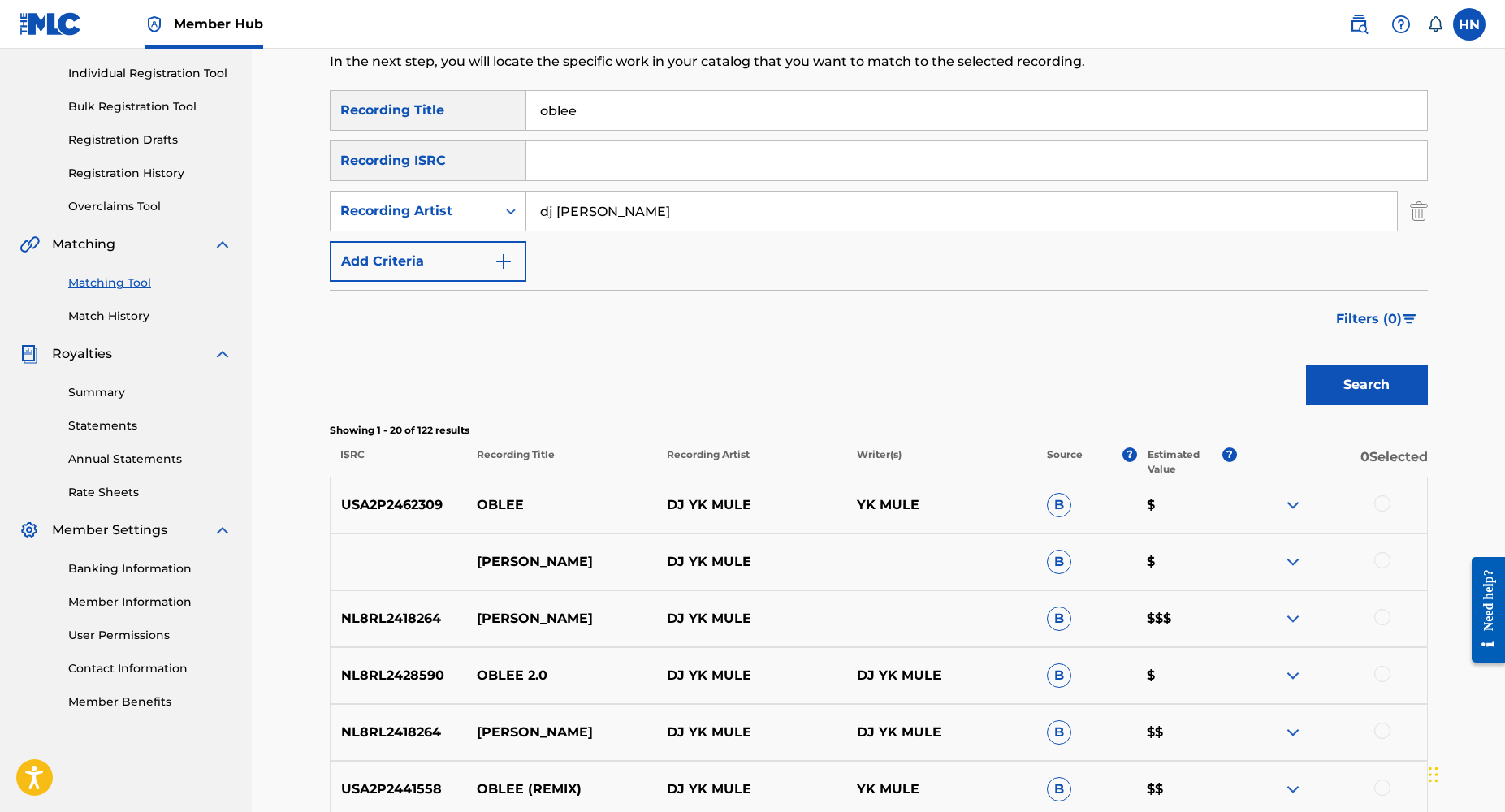
scroll to position [119, 0]
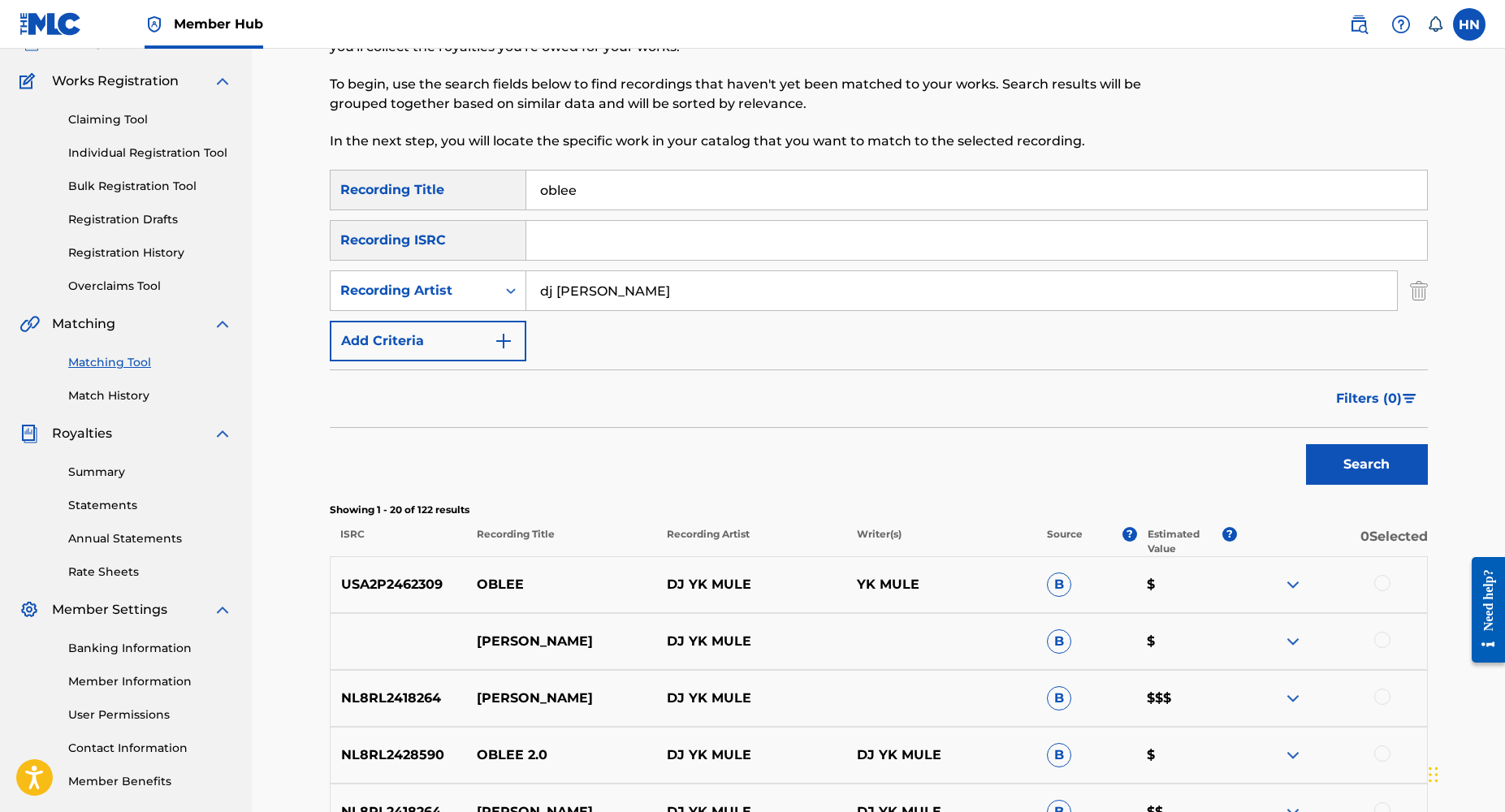
click at [650, 293] on input "dj yk mule" at bounding box center [962, 291] width 871 height 39
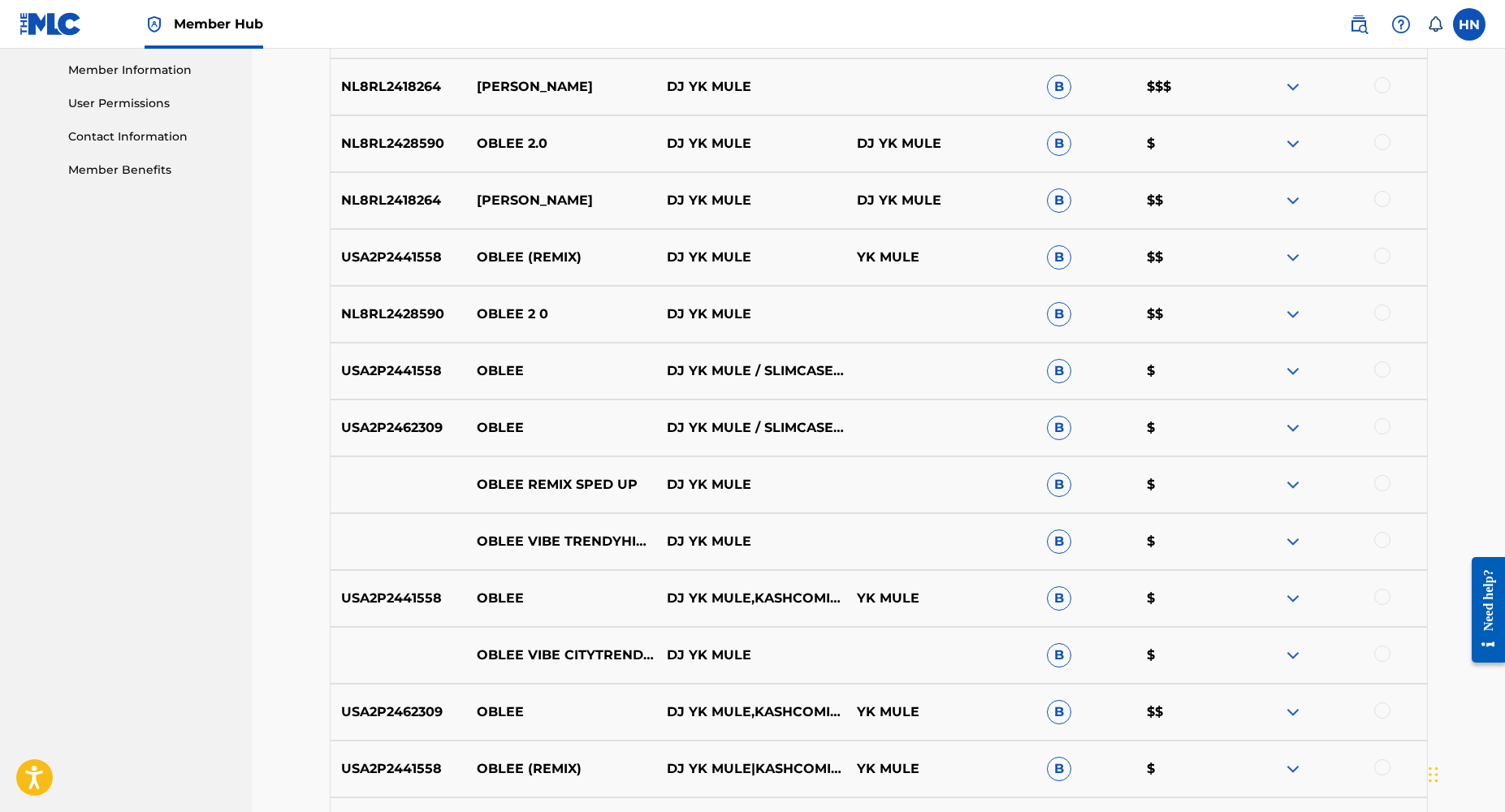
scroll to position [736, 0]
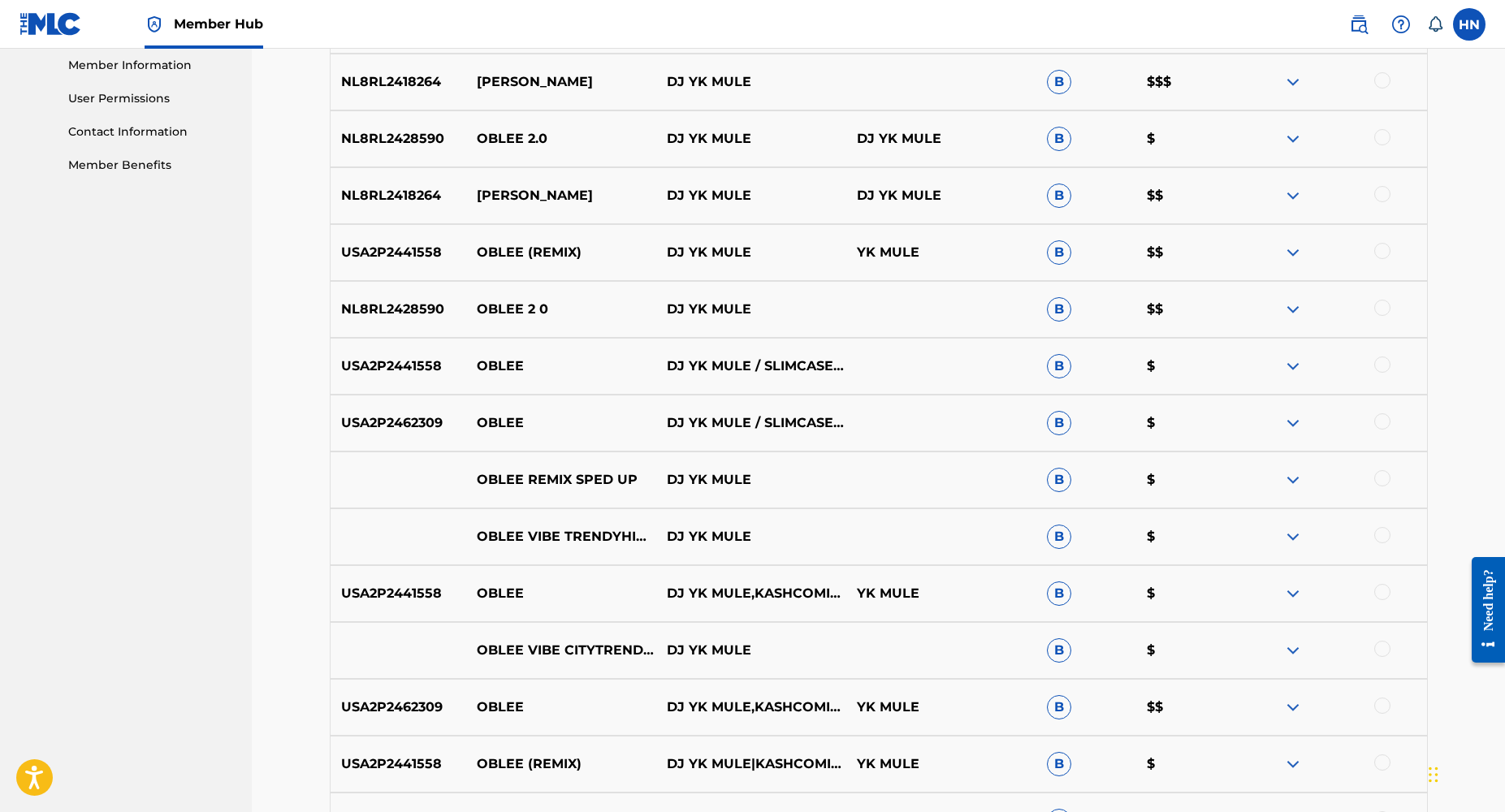
click at [412, 253] on p "USA2P2441558" at bounding box center [399, 253] width 137 height 20
copy p "USA2P2441558"
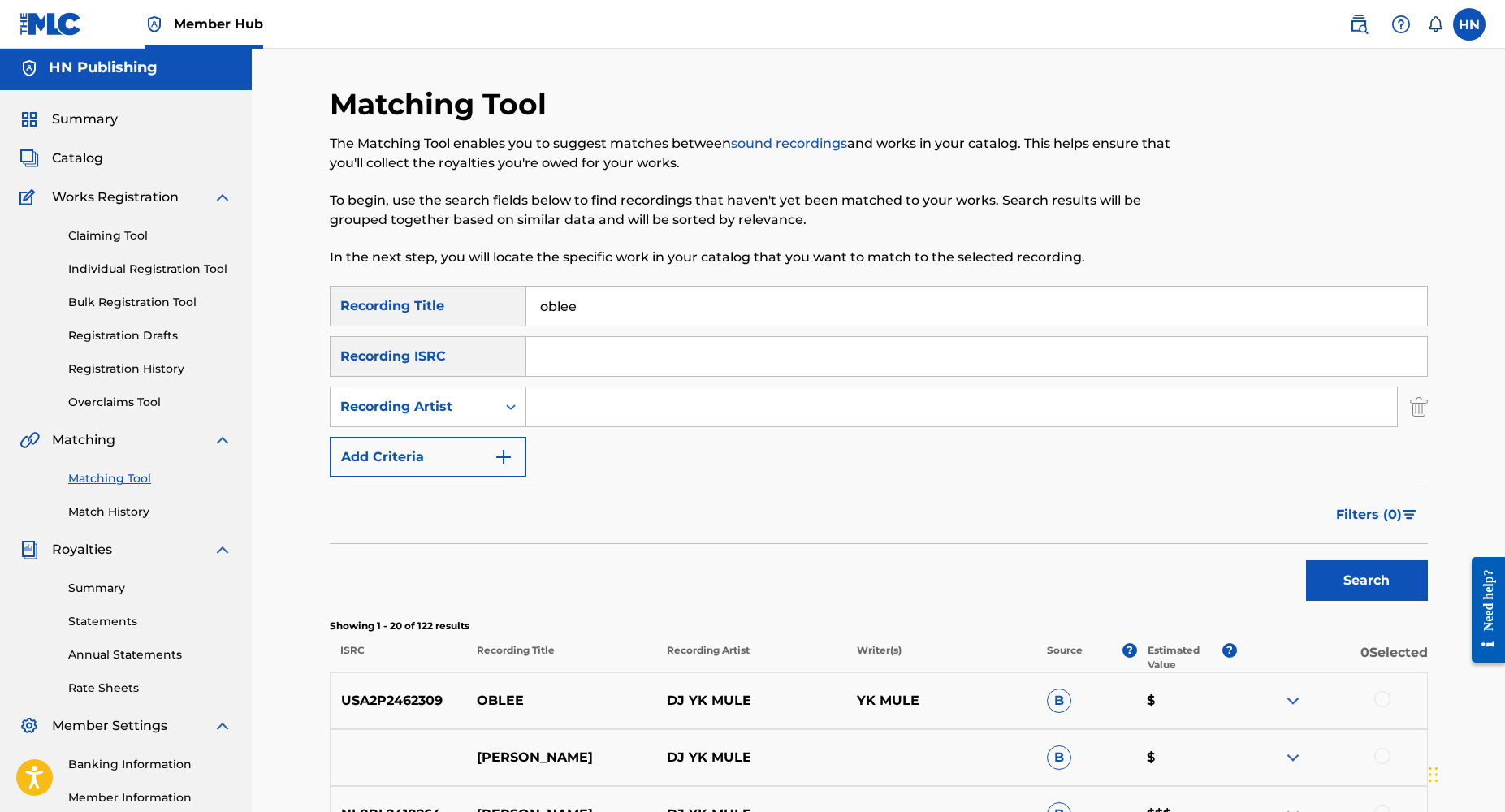
scroll to position [0, 0]
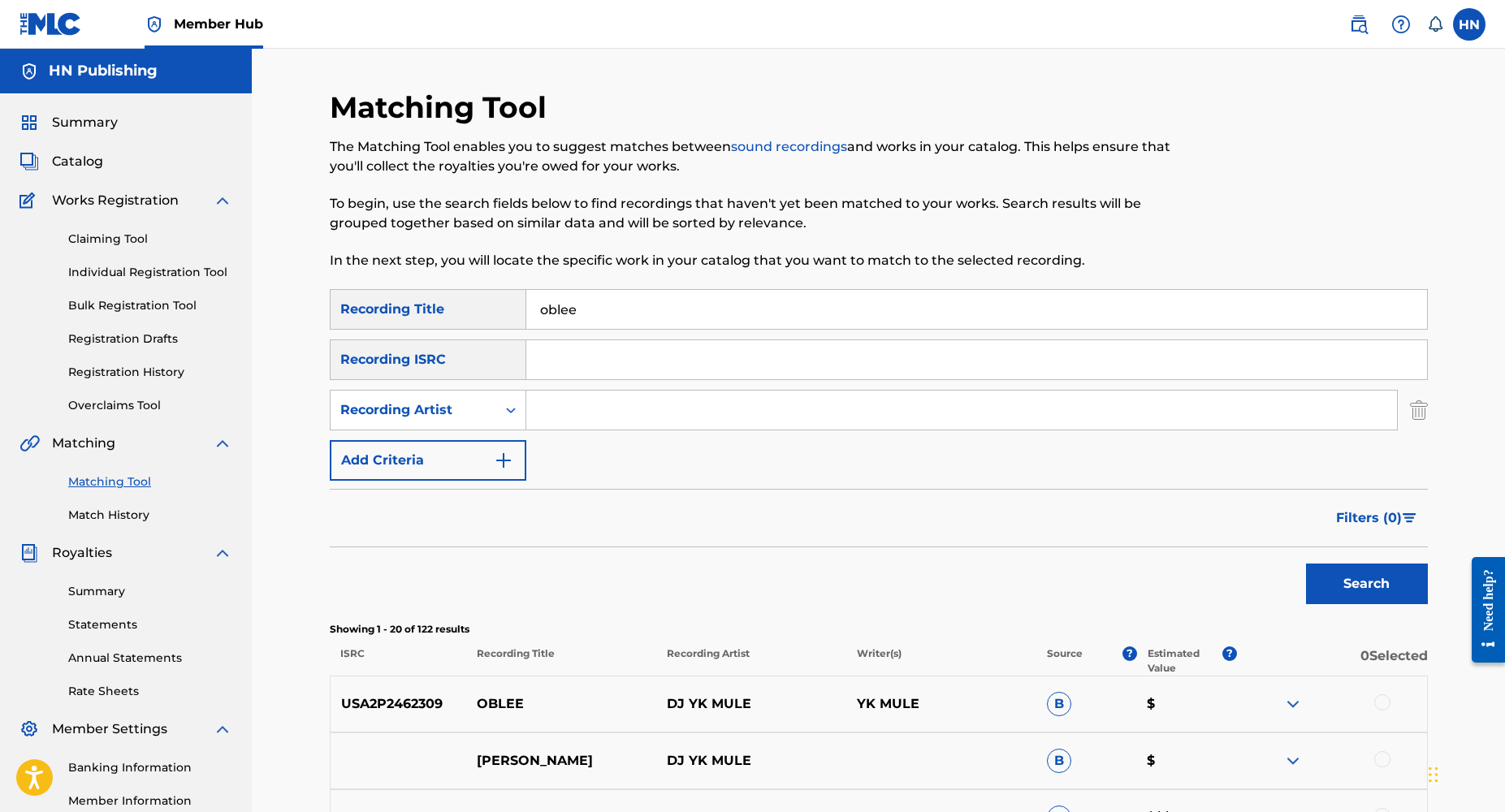
click at [595, 309] on input "oblee" at bounding box center [976, 310] width 901 height 39
paste input "USA2P2441558"
type input "USA2P2441558"
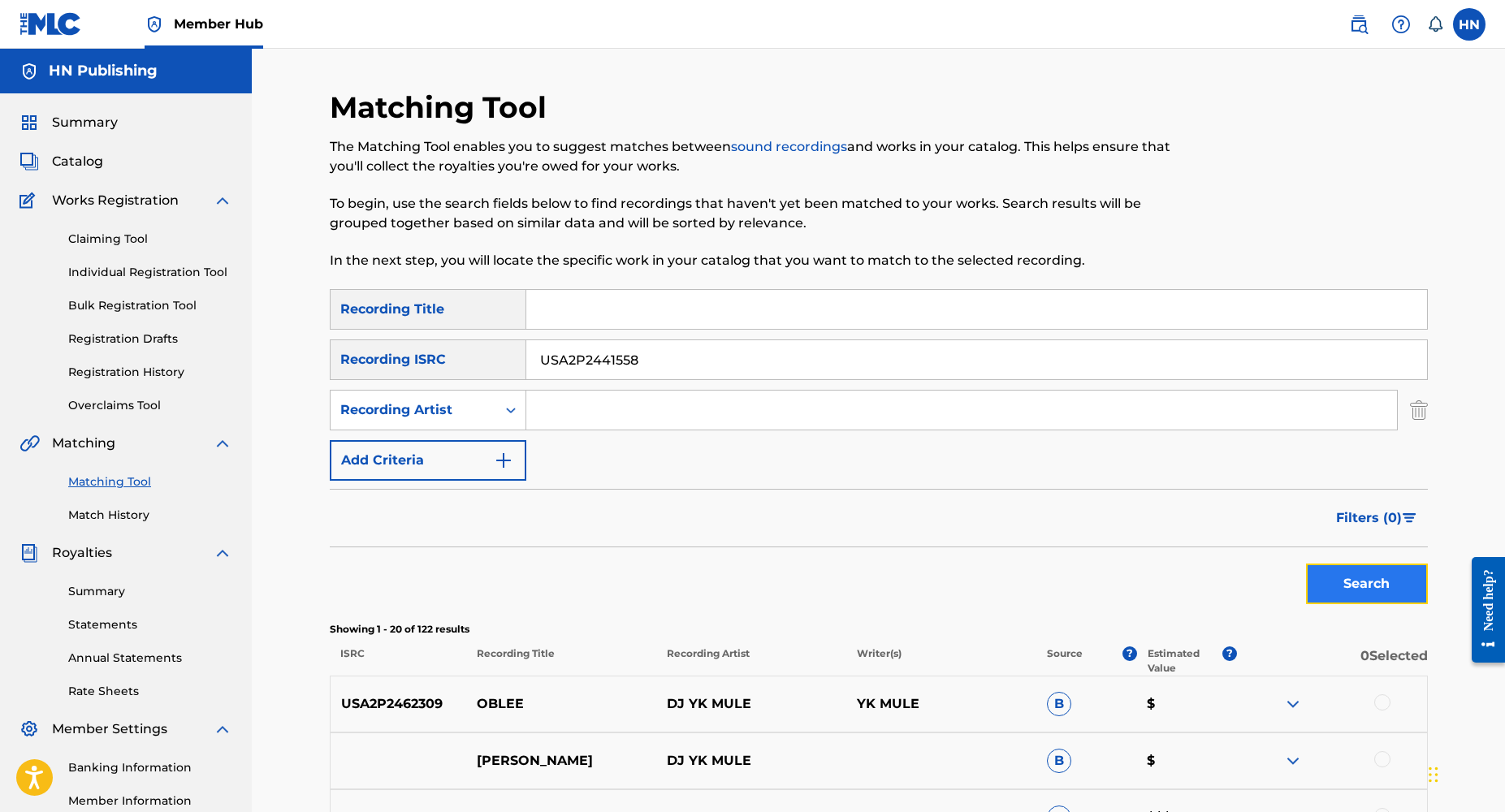
click at [1355, 593] on button "Search" at bounding box center [1367, 584] width 122 height 40
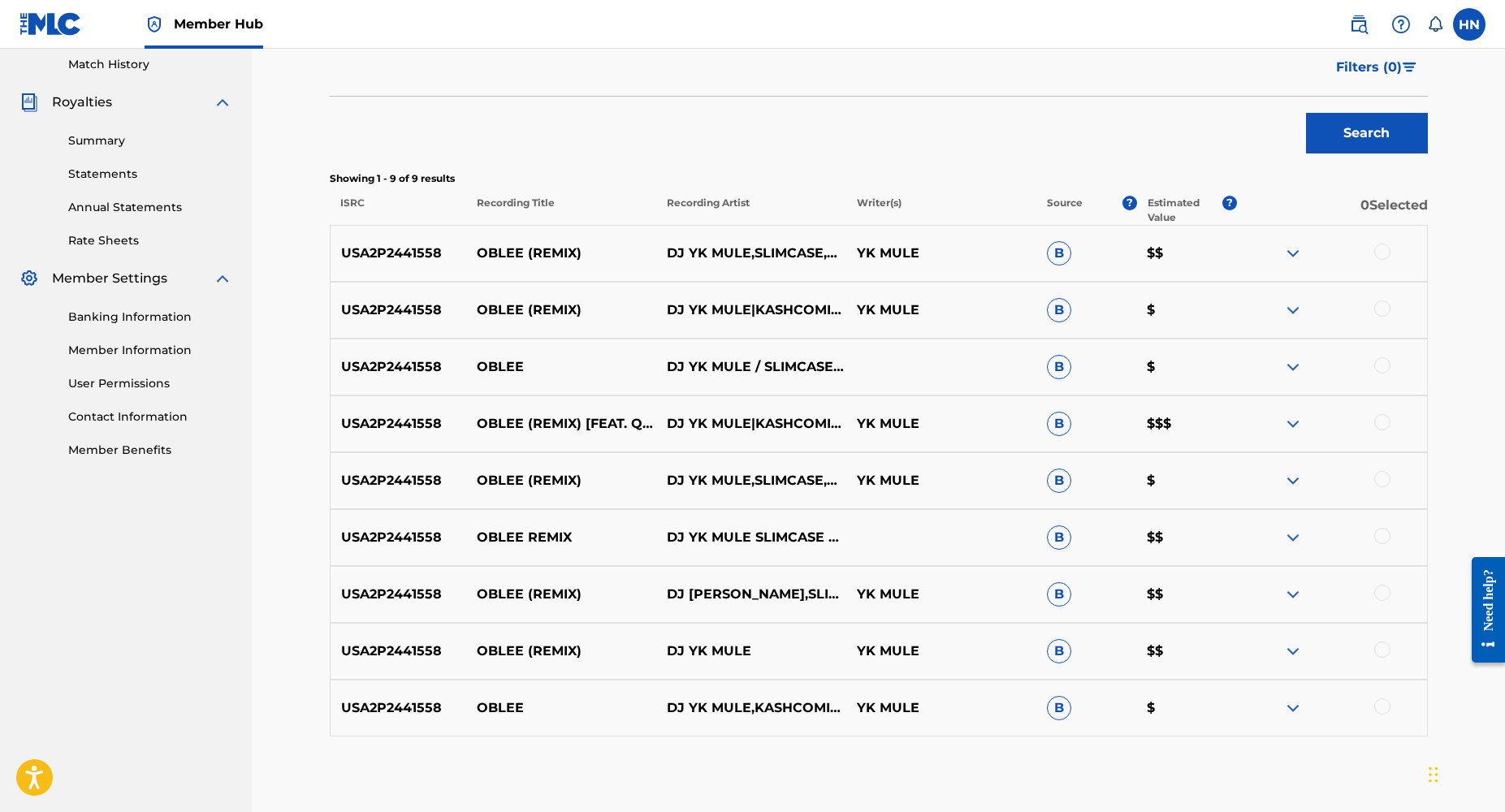
scroll to position [534, 0]
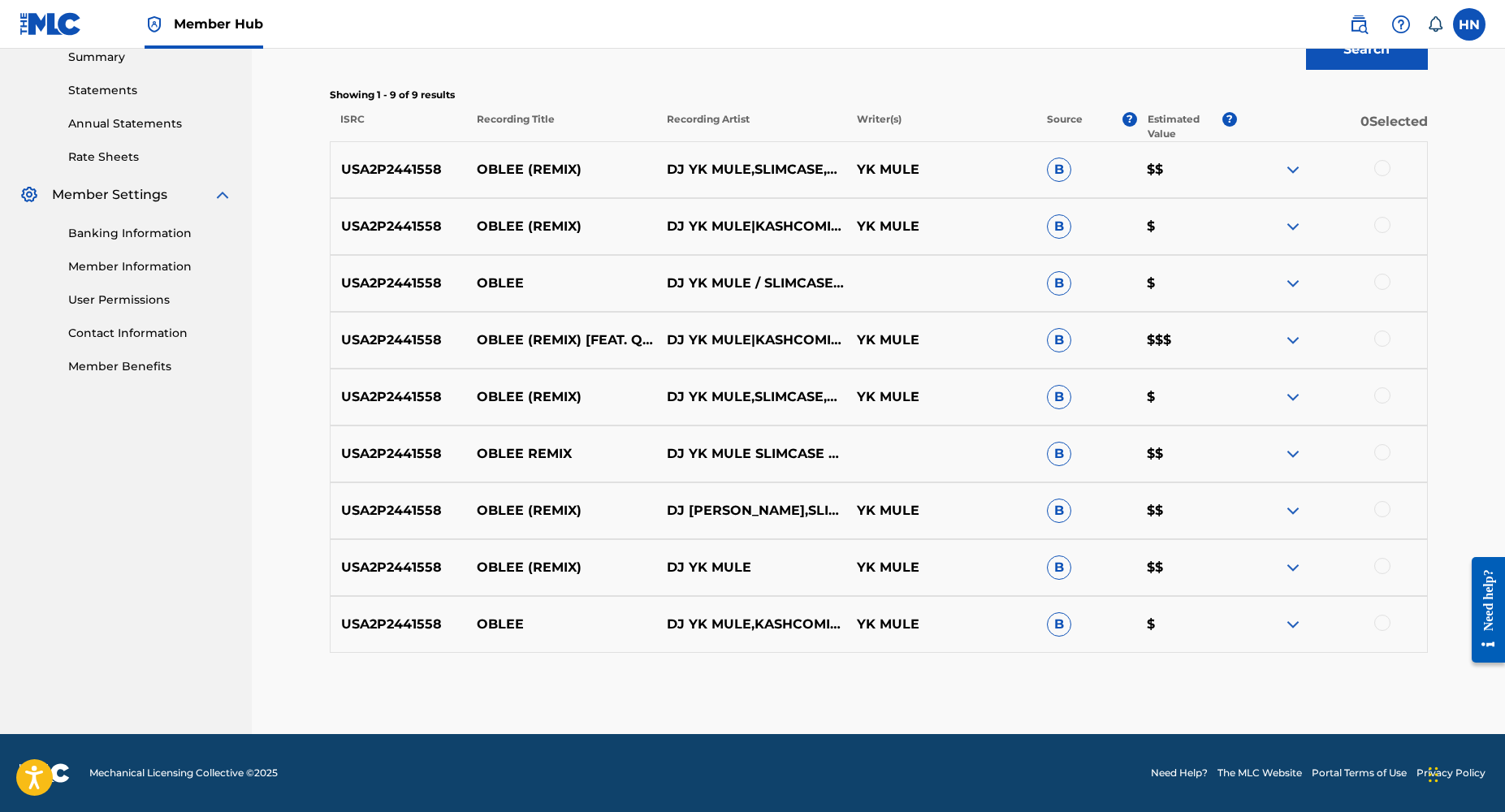
scroll to position [105, 0]
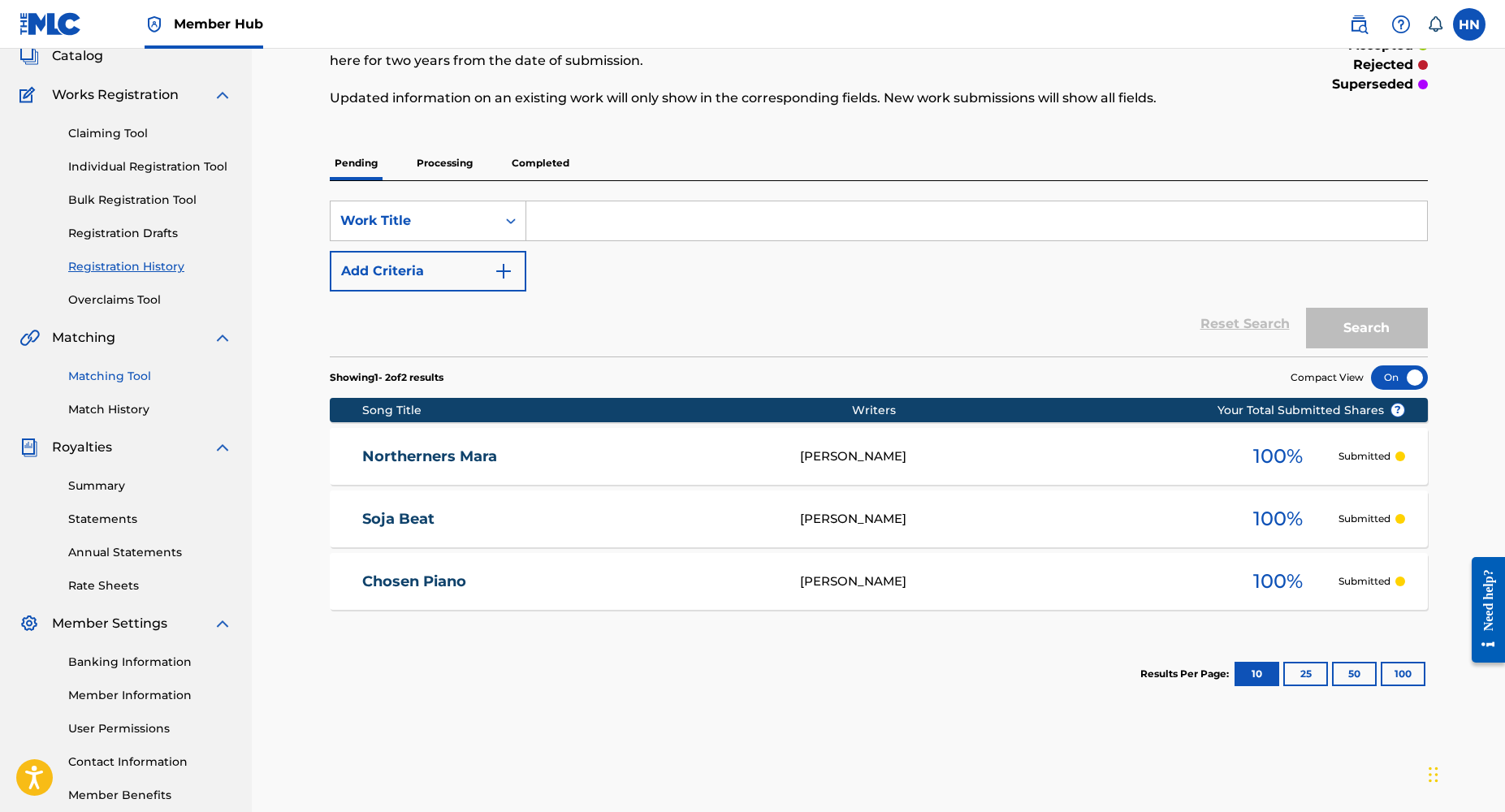
click at [109, 378] on link "Matching Tool" at bounding box center [150, 376] width 164 height 17
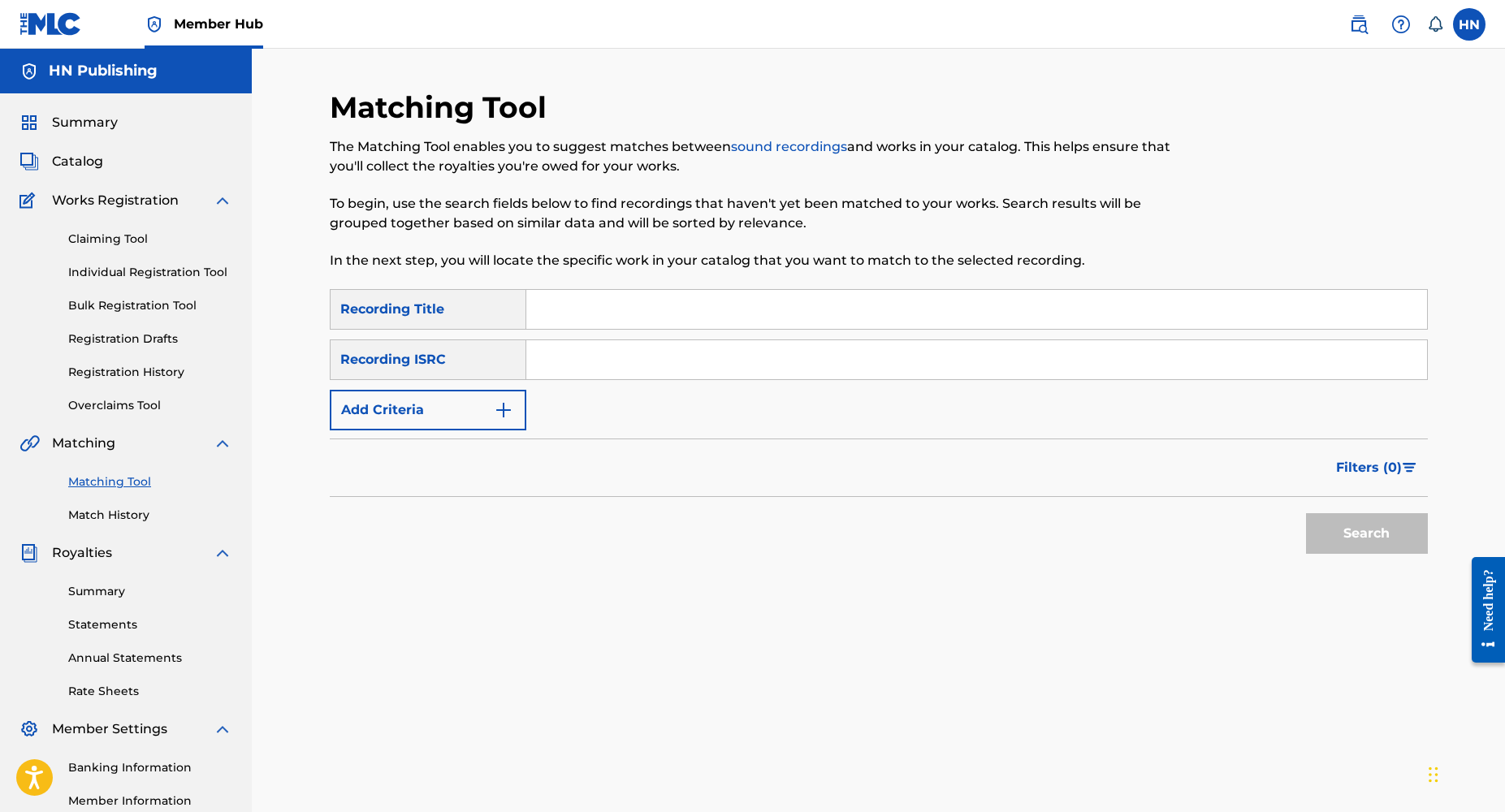
click at [571, 360] on input "Search Form" at bounding box center [976, 360] width 901 height 39
click at [557, 365] on input "Search Form" at bounding box center [976, 360] width 901 height 39
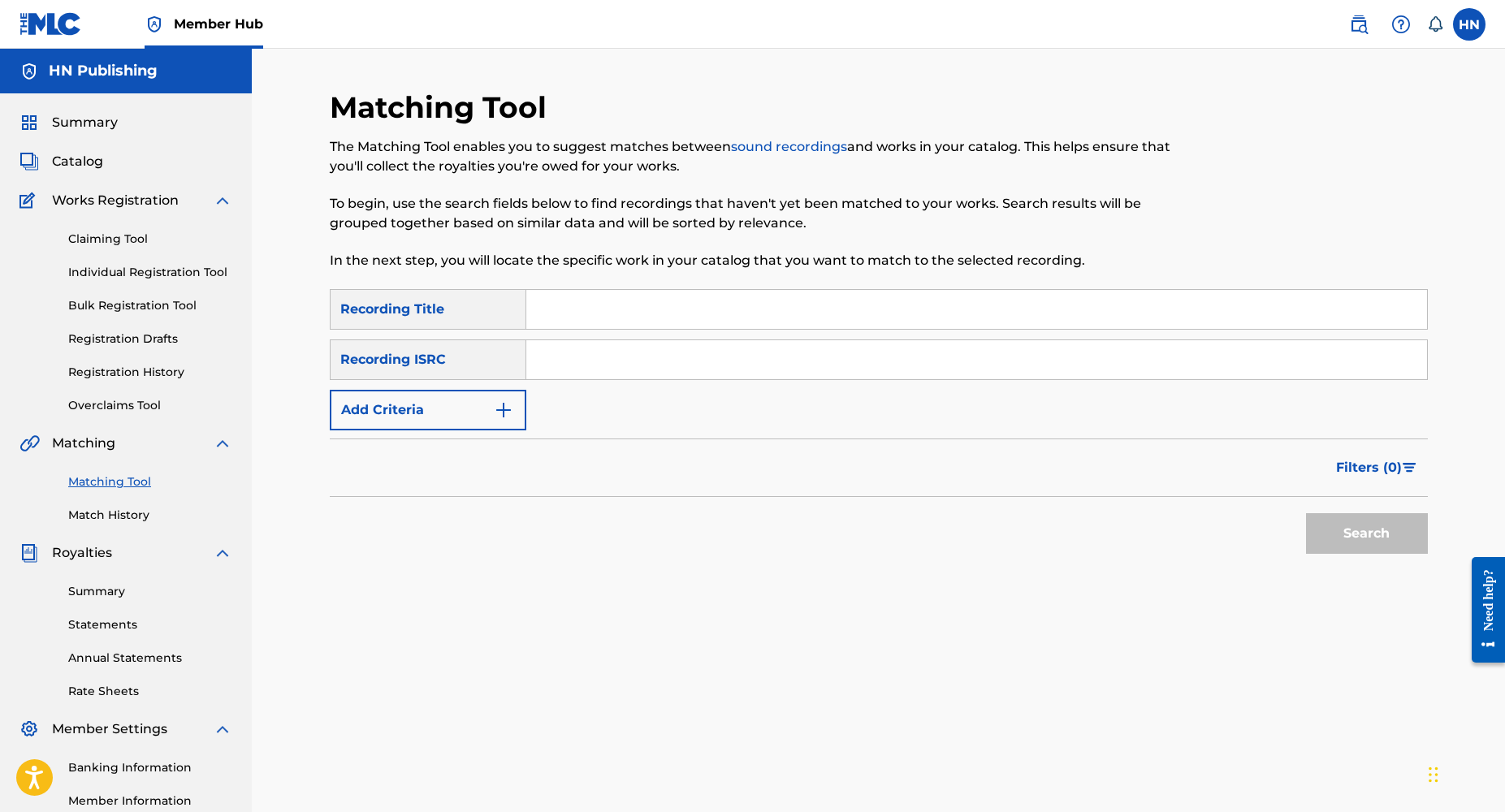
paste input "USA2P2441558"
type input "USA2P2441558"
click at [643, 365] on input "USA2P2441558" at bounding box center [976, 360] width 901 height 39
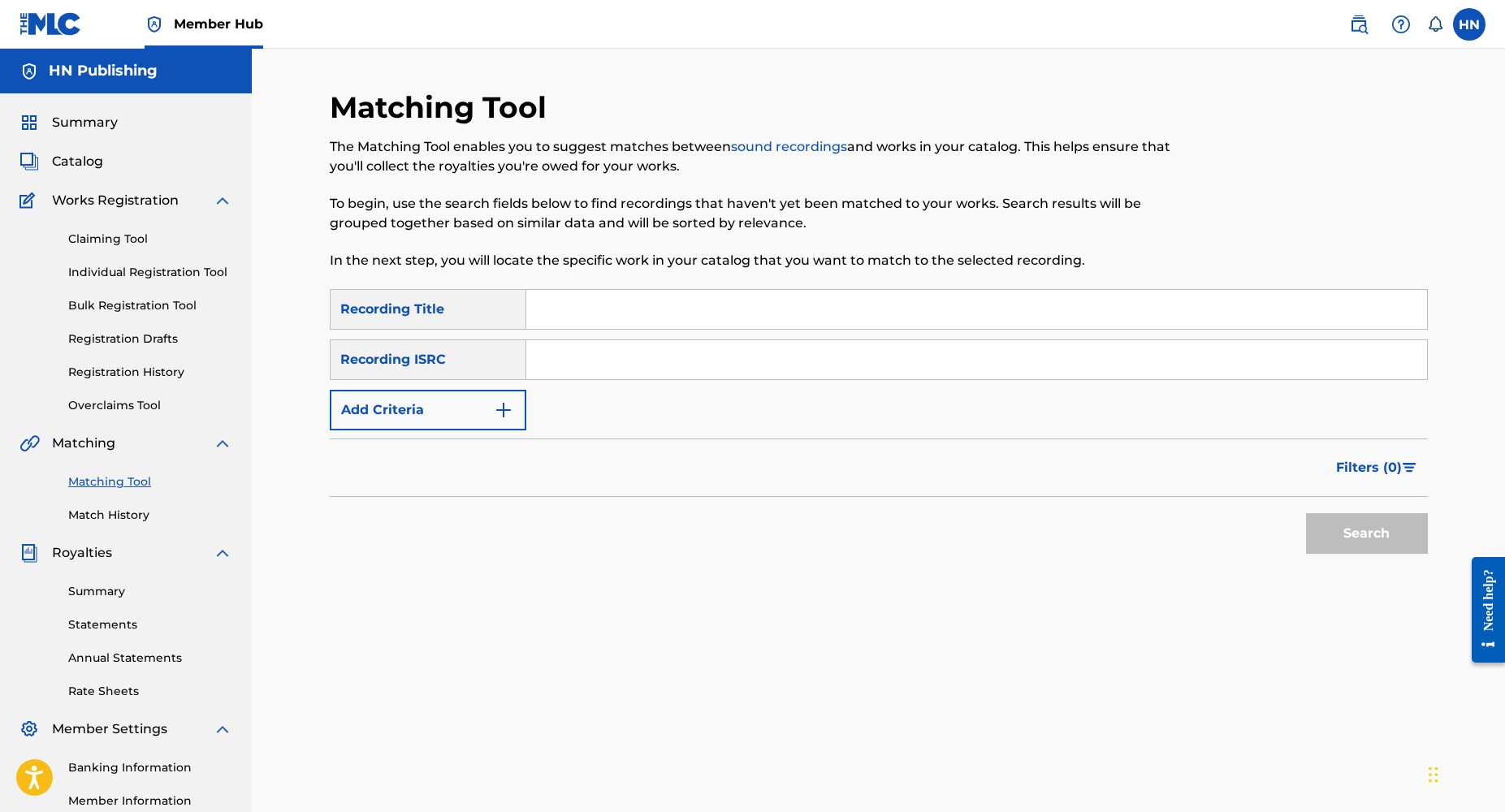
click at [593, 309] on input "Search Form" at bounding box center [976, 310] width 901 height 39
type input "Oblee remix"
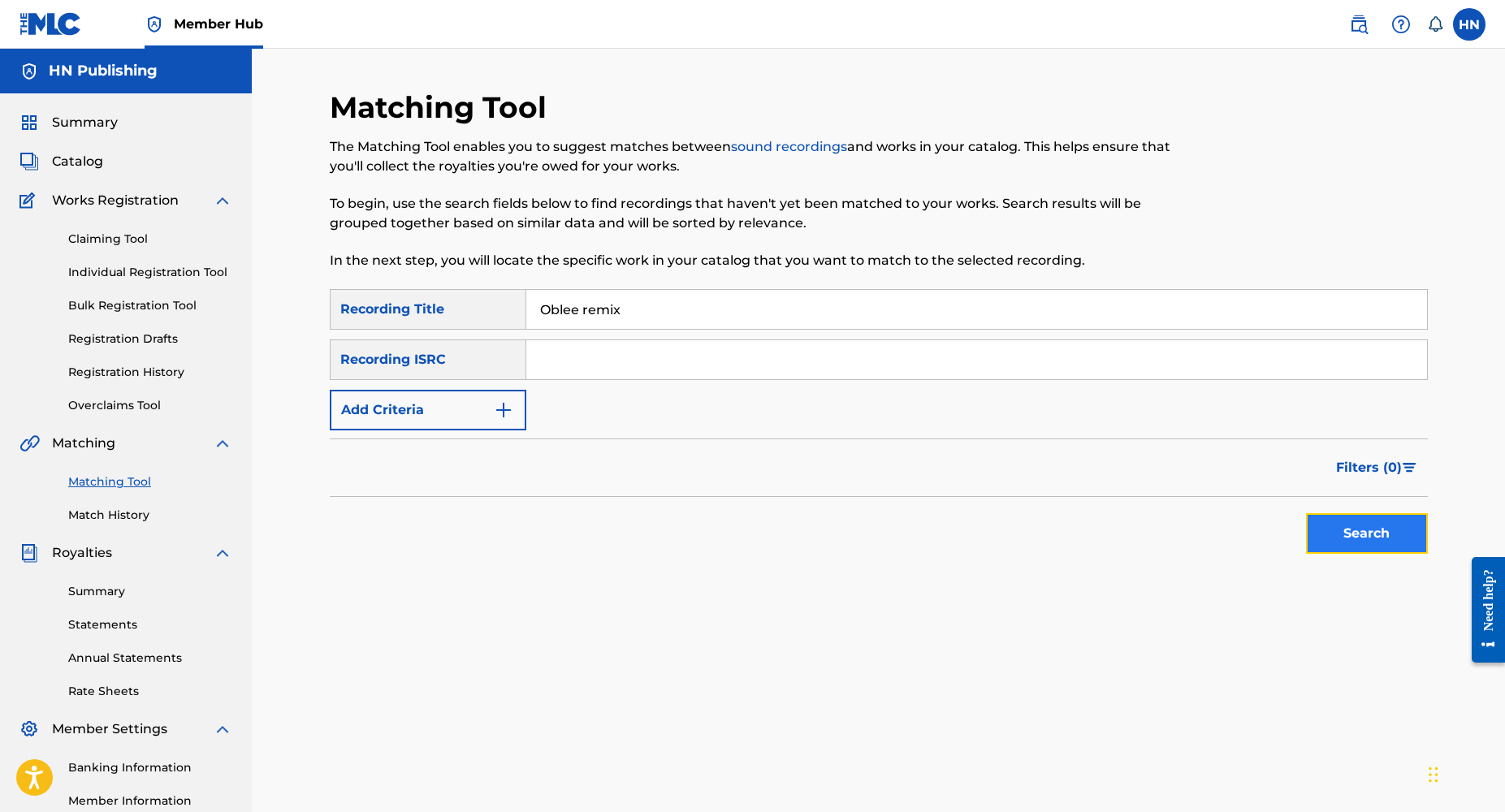
click at [1366, 550] on button "Search" at bounding box center [1367, 533] width 122 height 40
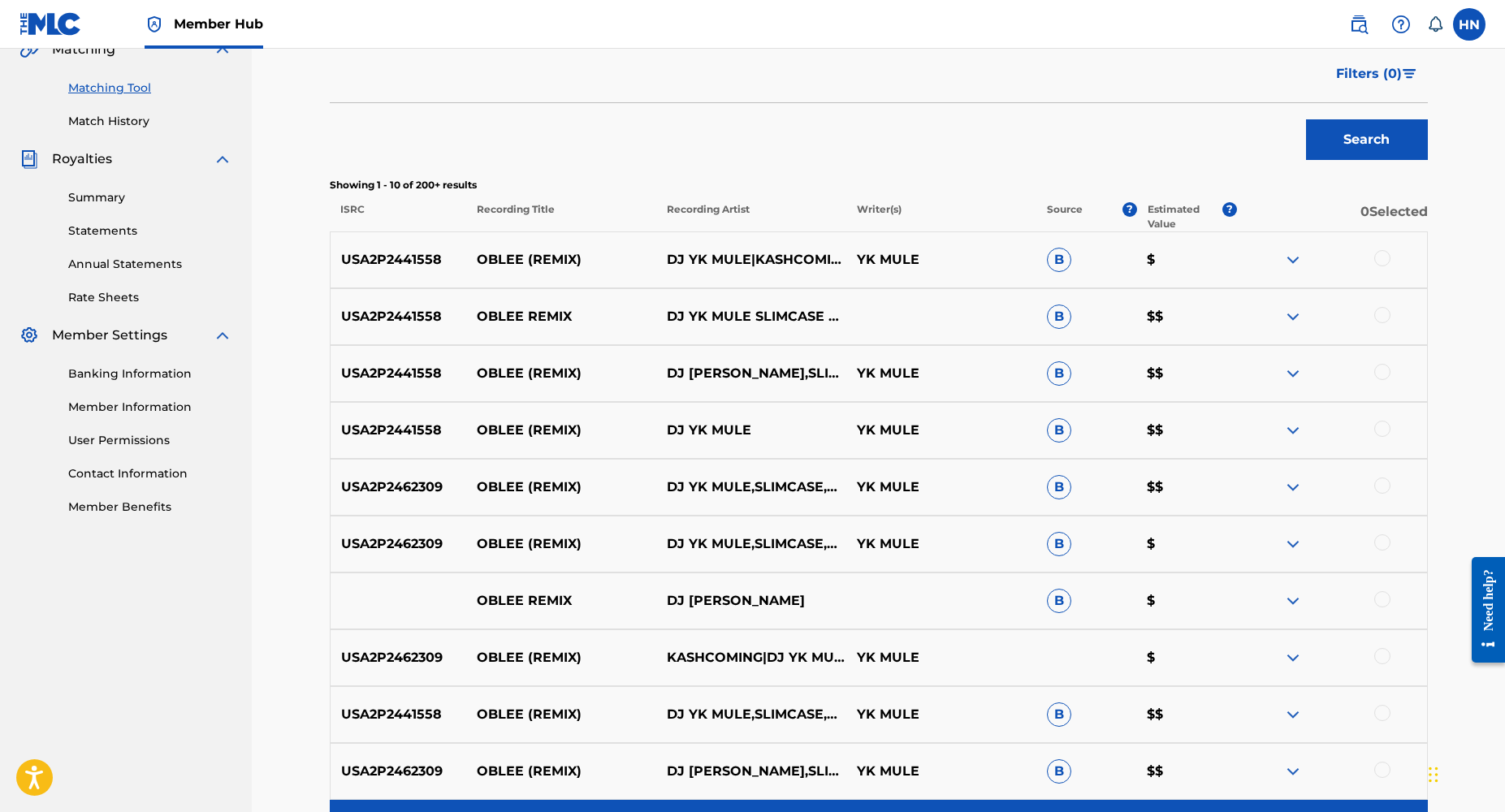
scroll to position [393, 0]
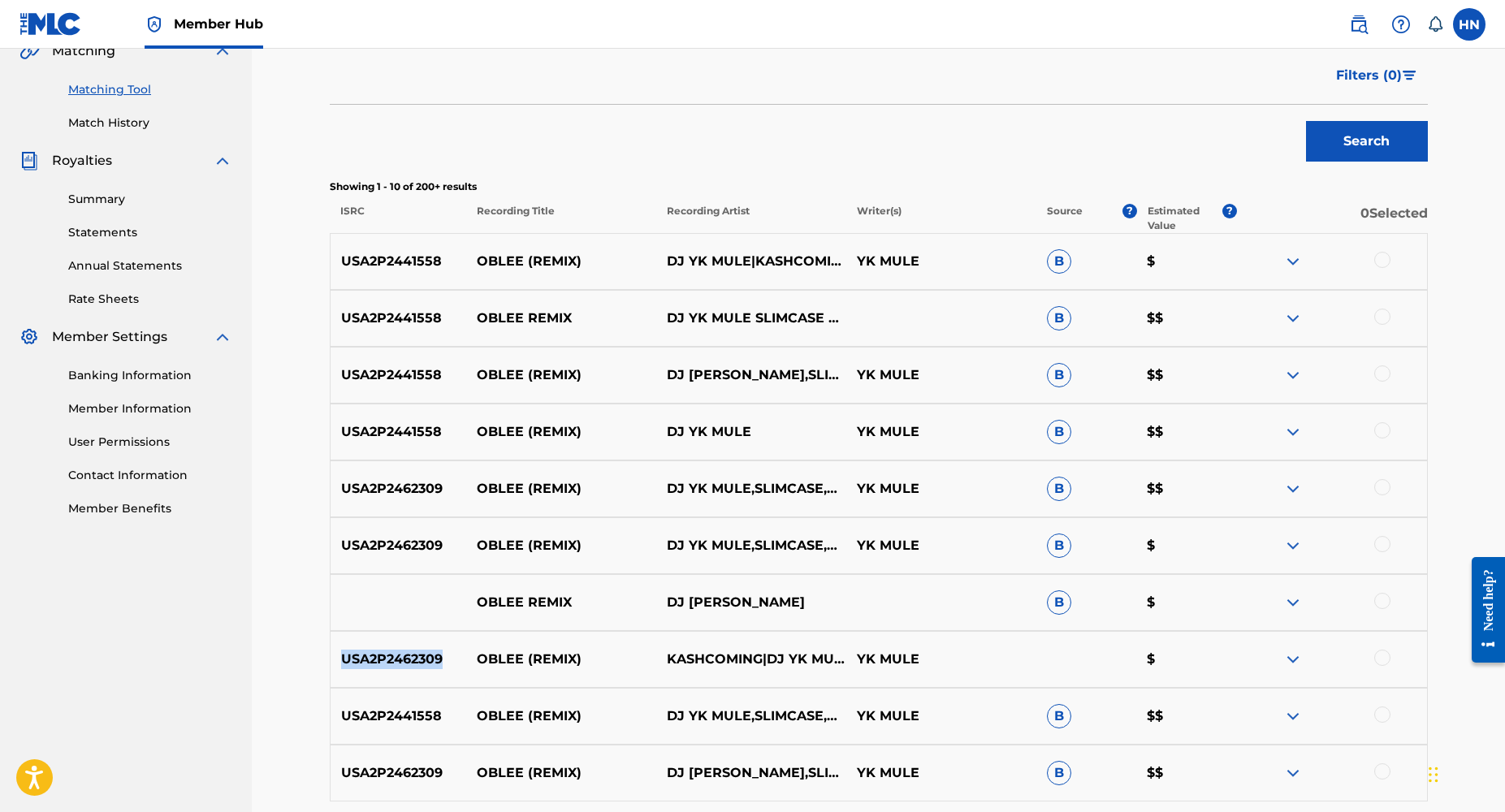
drag, startPoint x: 444, startPoint y: 659, endPoint x: 320, endPoint y: 659, distance: 124.0
click at [320, 659] on div "Matching Tool The Matching Tool enables you to suggest matches between sound re…" at bounding box center [878, 310] width 1137 height 1226
copy p "USA2P2462309"
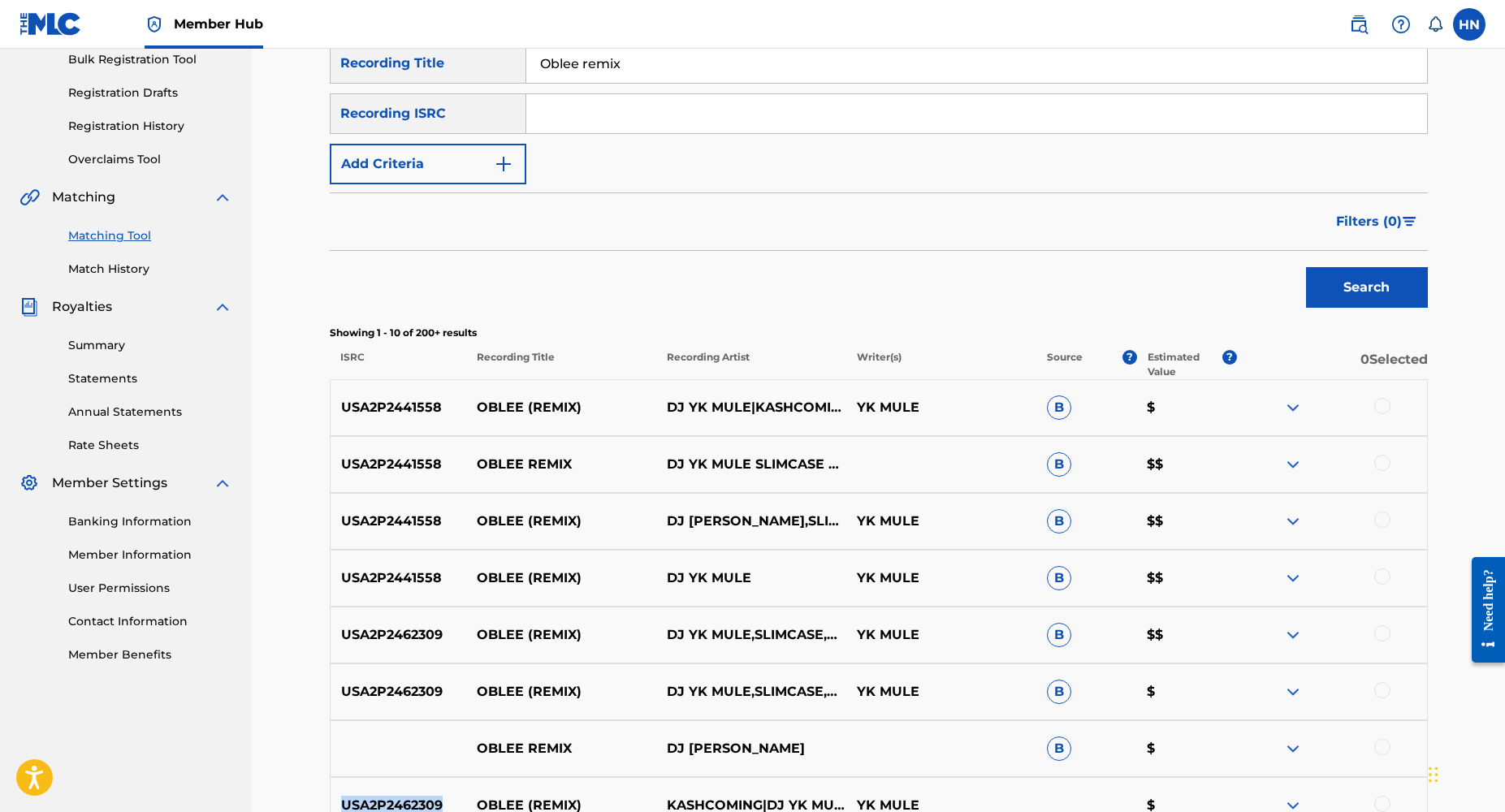
scroll to position [0, 0]
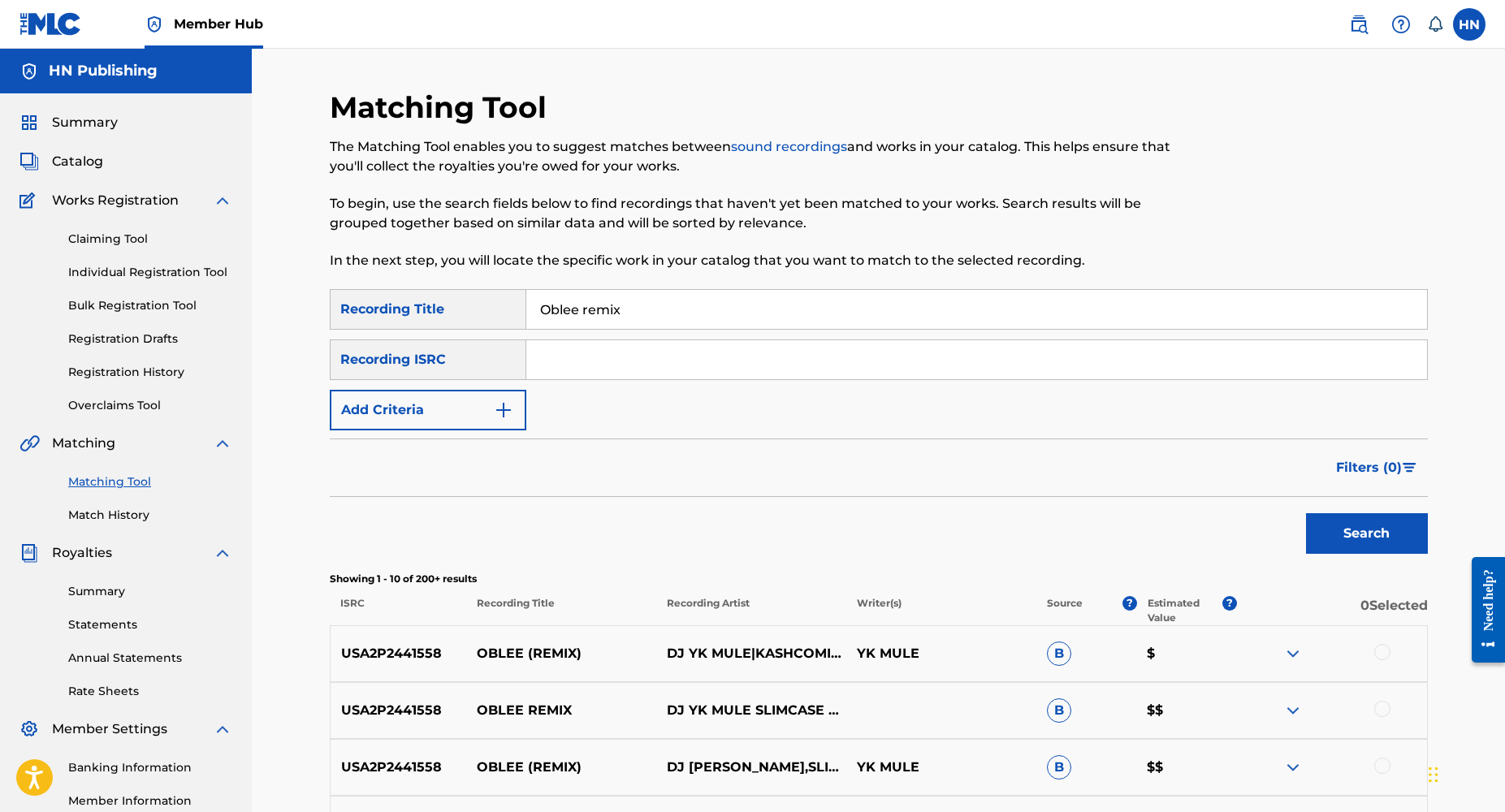
click at [566, 365] on input "Search Form" at bounding box center [976, 360] width 901 height 39
paste input "USA2P2462309"
type input "USA2P2462309"
click at [1306, 514] on button "Search" at bounding box center [1367, 533] width 122 height 40
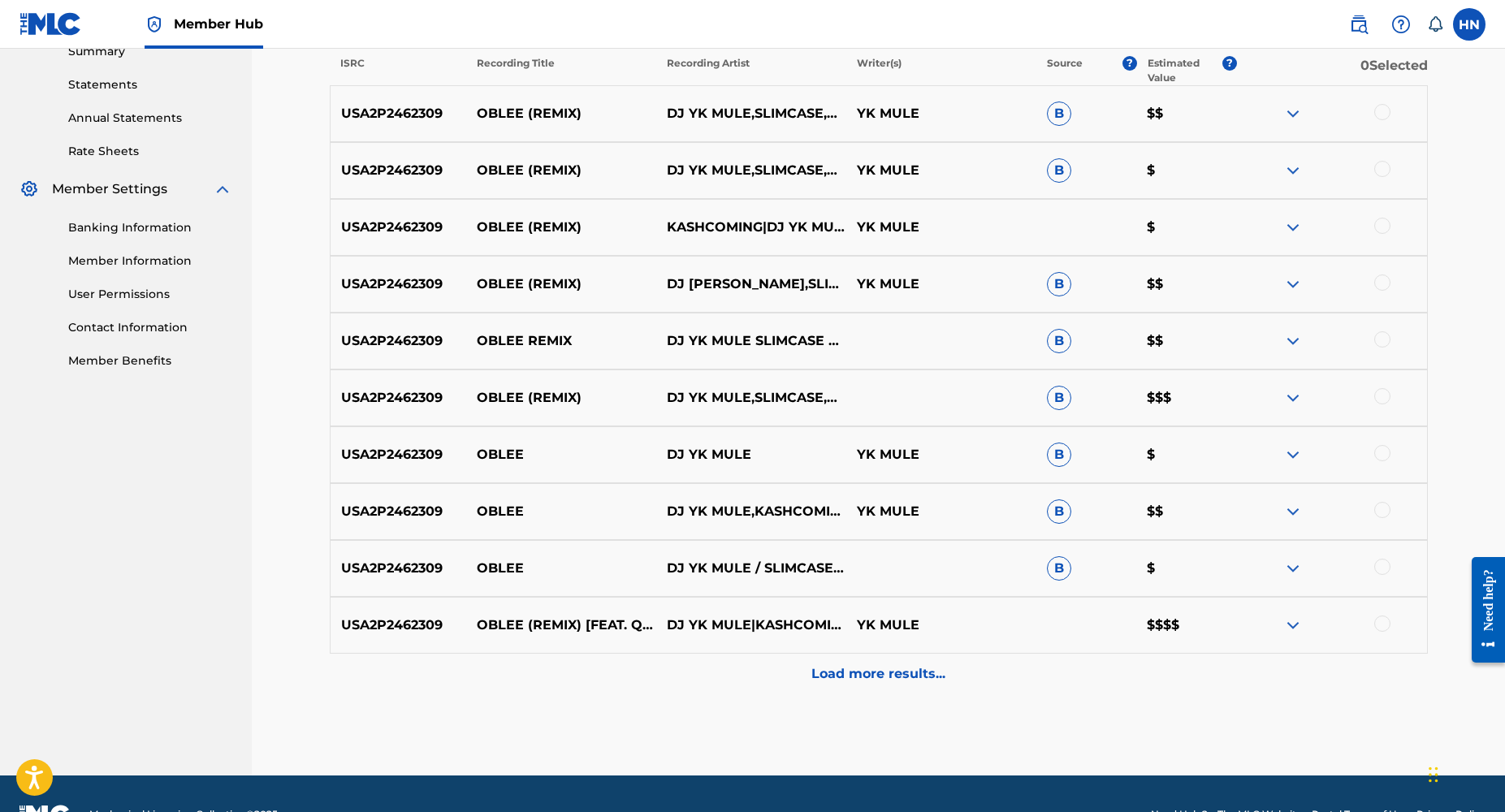
scroll to position [541, 0]
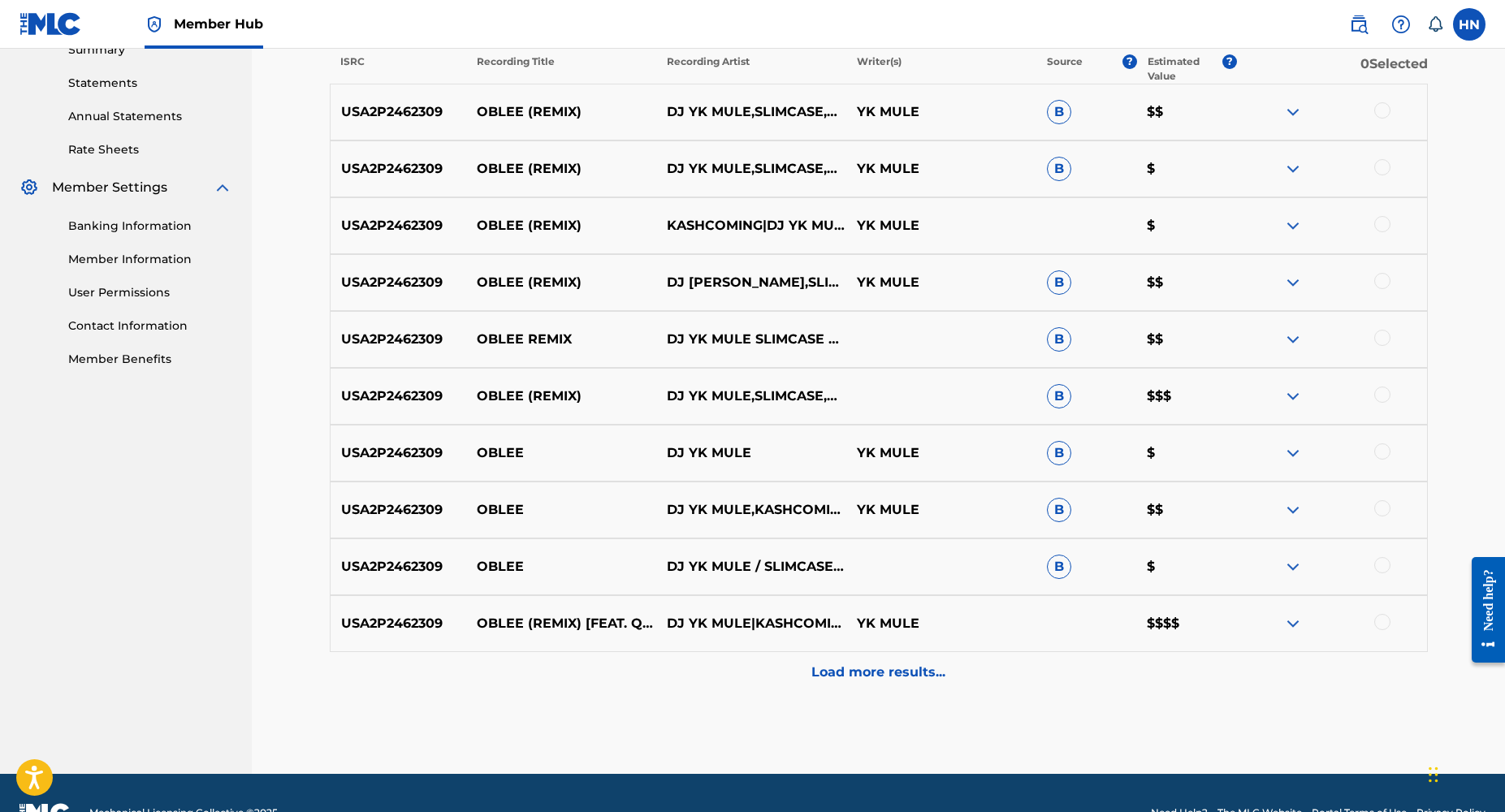
click at [1292, 625] on img at bounding box center [1293, 624] width 20 height 20
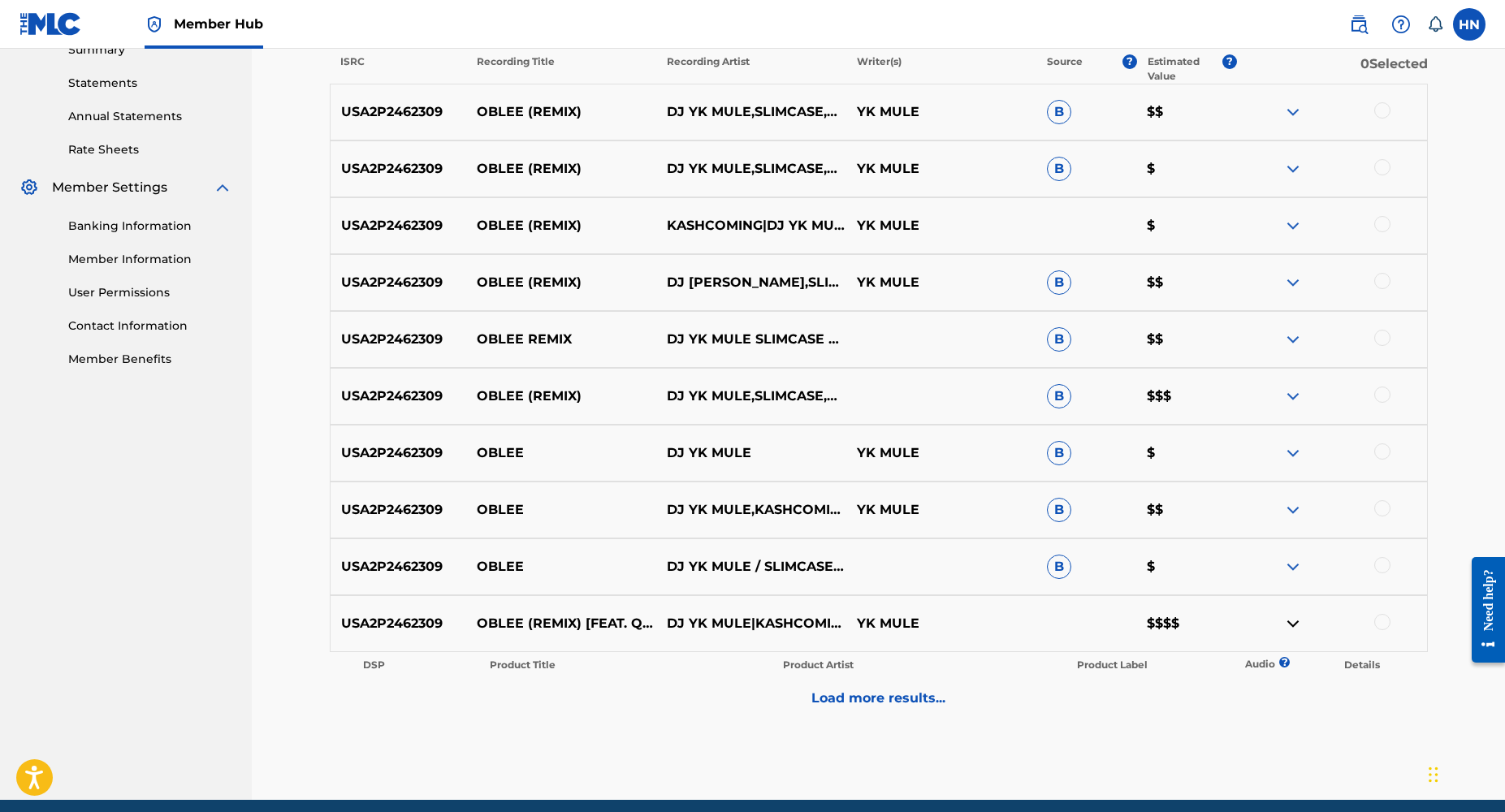
click at [1292, 625] on img at bounding box center [1293, 624] width 20 height 20
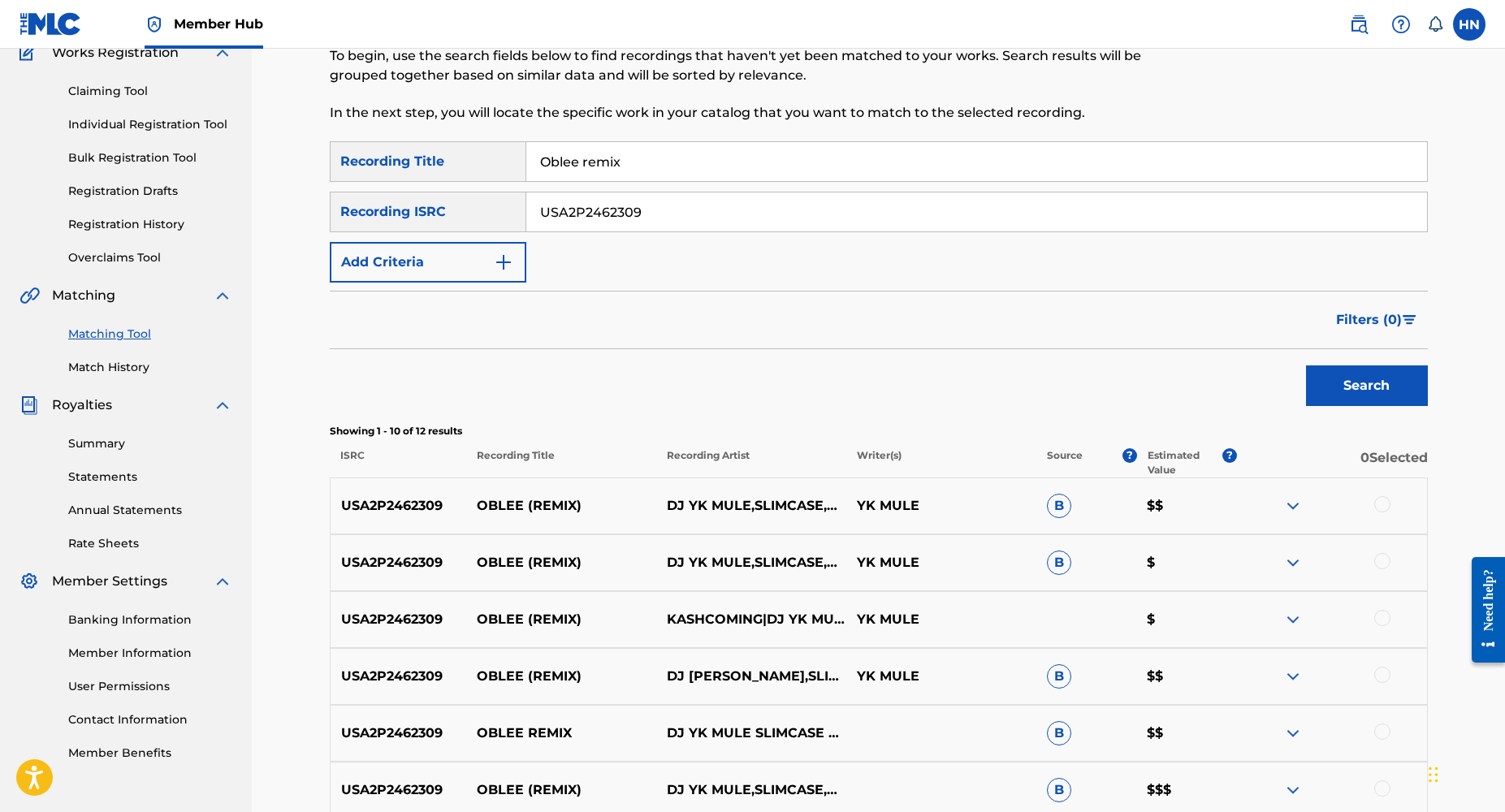
scroll to position [0, 0]
